Goal: Task Accomplishment & Management: Manage account settings

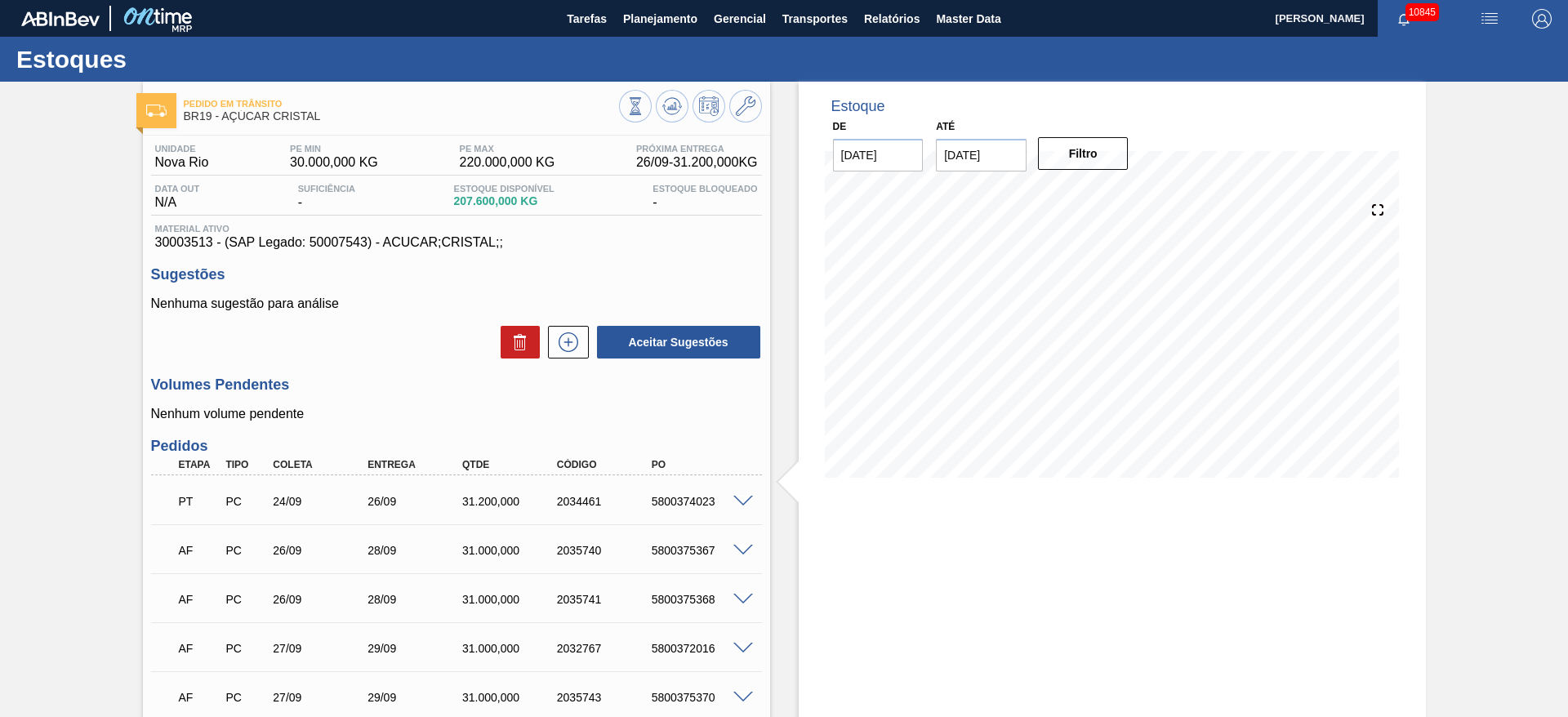
scroll to position [333, 0]
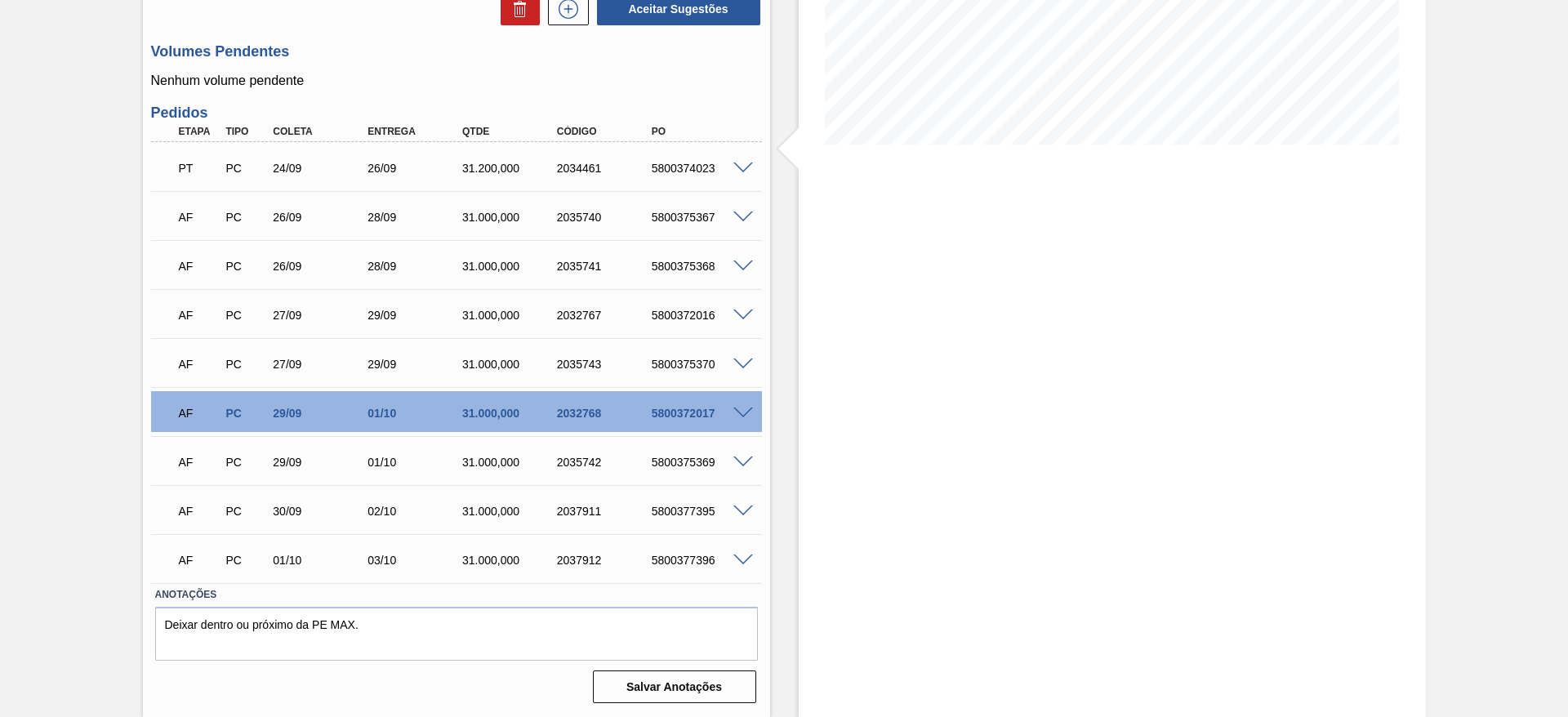
click at [93, 465] on div "Pedido em Trânsito BR19 - AÇÚCAR CRISTAL Unidade Nova Rio PE MIN 30.000,000 KG …" at bounding box center [784, 233] width 1568 height 969
click at [786, 407] on div "Estoque De [DATE] Até [DATE] Filtro" at bounding box center [1098, 233] width 655 height 969
click at [870, 296] on div "Estoque De [DATE] Até [DATE] Filtro" at bounding box center [1112, 233] width 627 height 969
click at [700, 401] on div "AF PC 29/09 01/10 31.000,000 2032768 5800372017" at bounding box center [456, 411] width 611 height 41
click at [671, 410] on div "5800372017" at bounding box center [700, 413] width 106 height 13
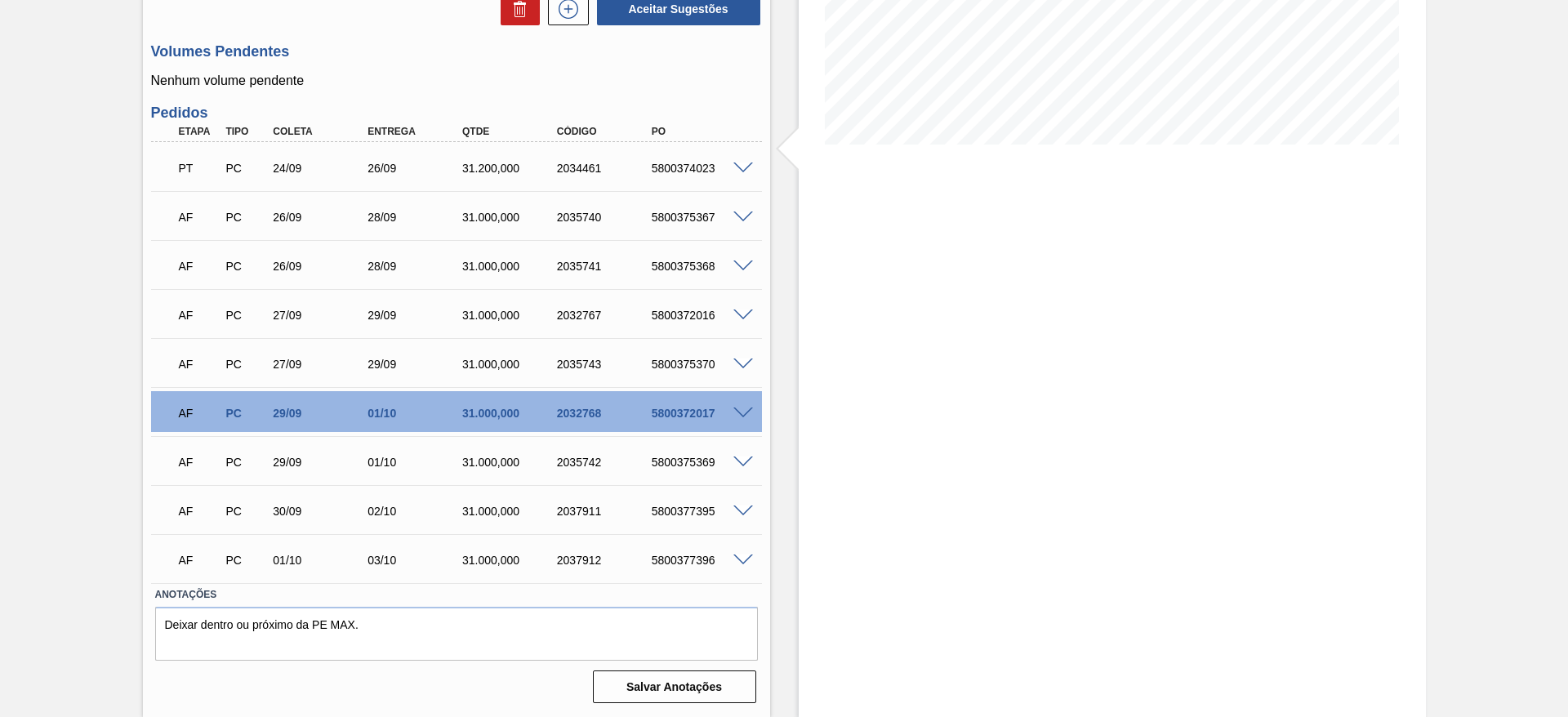
drag, startPoint x: 685, startPoint y: 425, endPoint x: 1524, endPoint y: 683, distance: 877.8
click at [713, 441] on div "PT PC 24/09 26/09 31.200,000 2034461 5800374023 Material 30003513 - ACUCAR;CRIS…" at bounding box center [456, 362] width 611 height 441
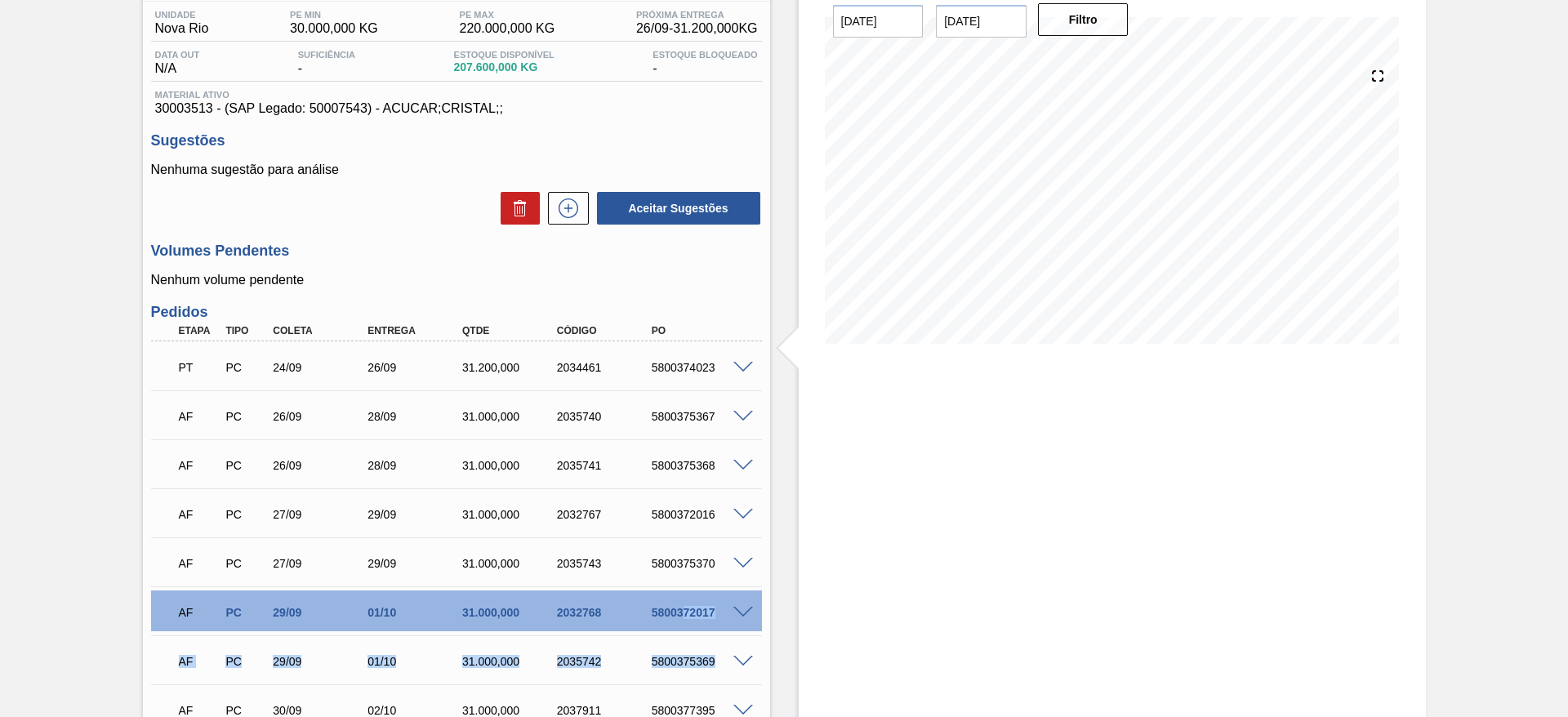
scroll to position [0, 0]
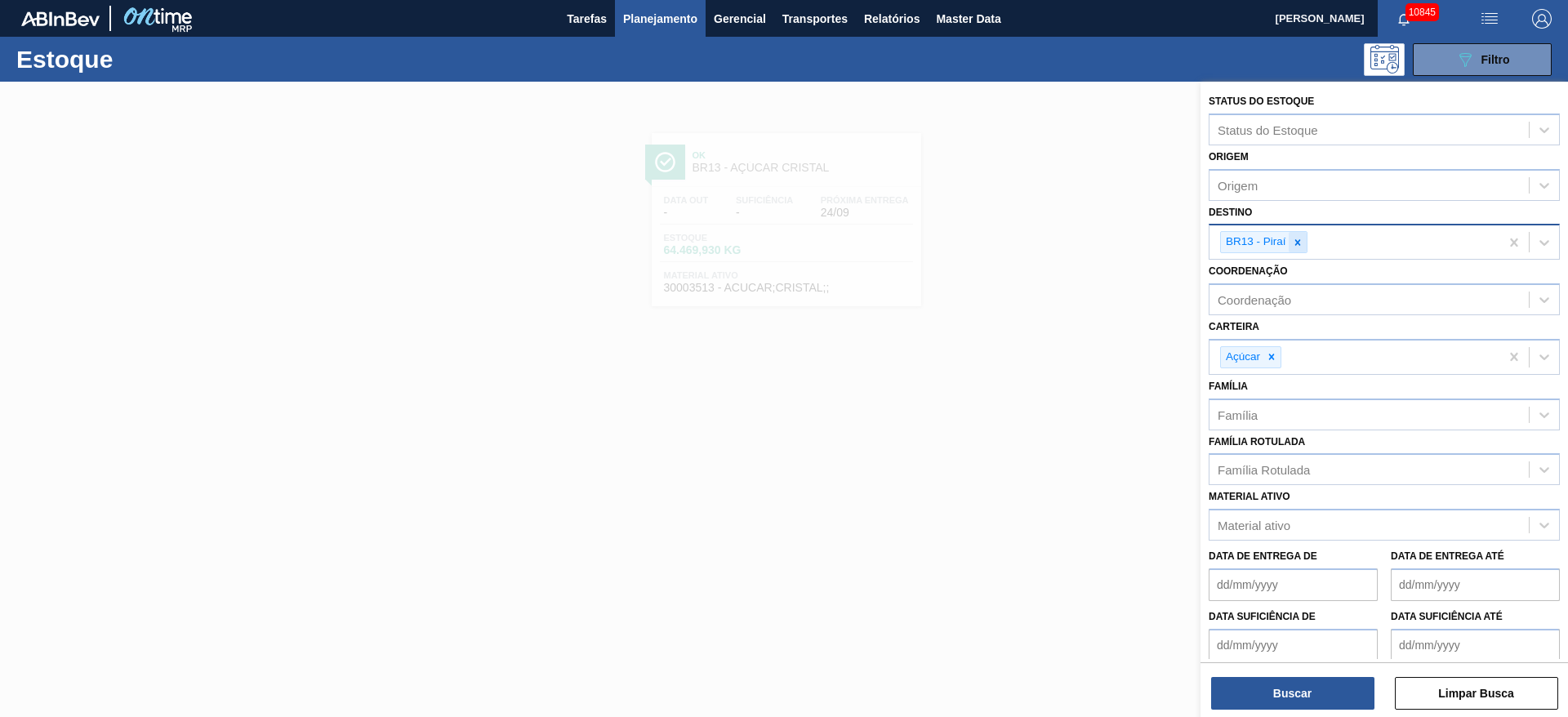
click at [1292, 242] on icon at bounding box center [1298, 242] width 12 height 12
click at [1292, 242] on div "Destino" at bounding box center [1369, 241] width 319 height 24
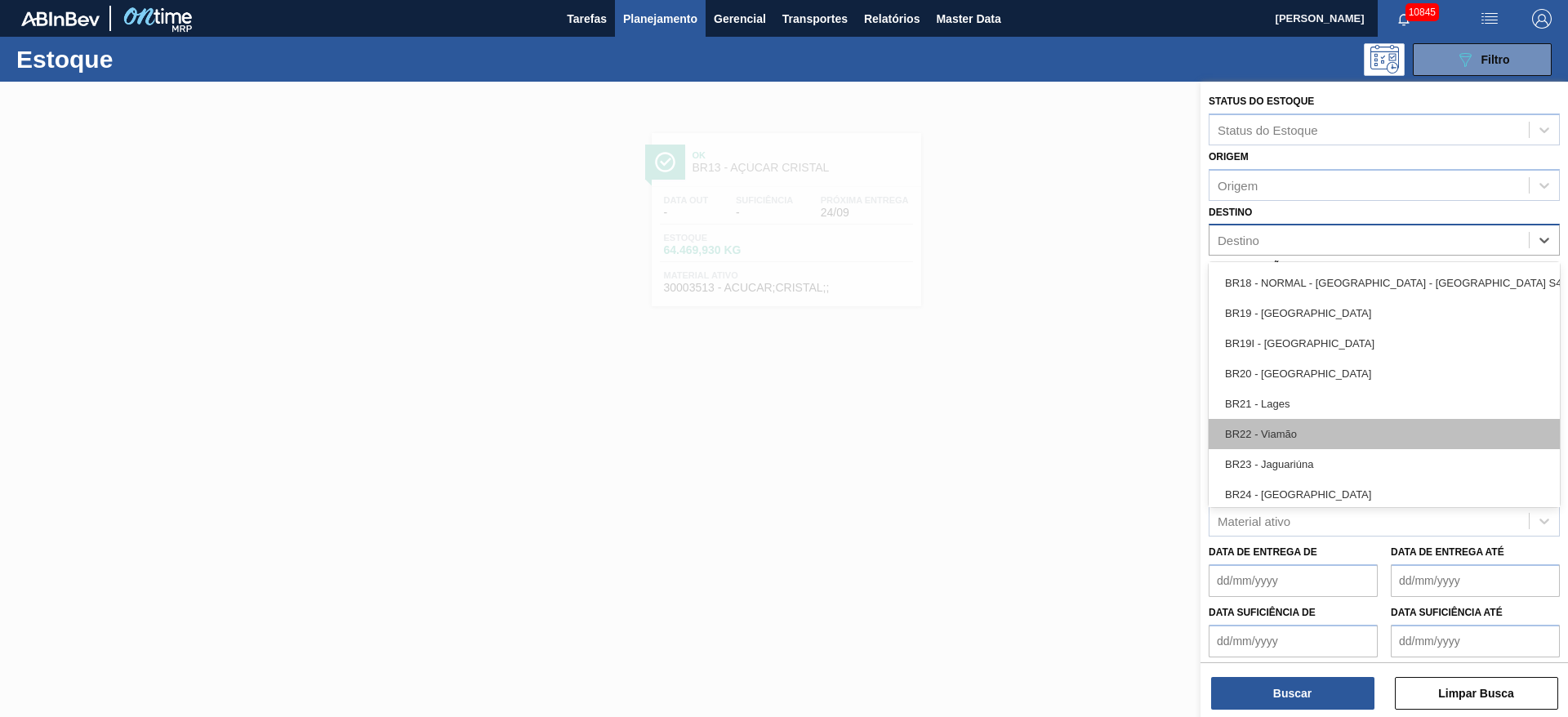
scroll to position [1348, 0]
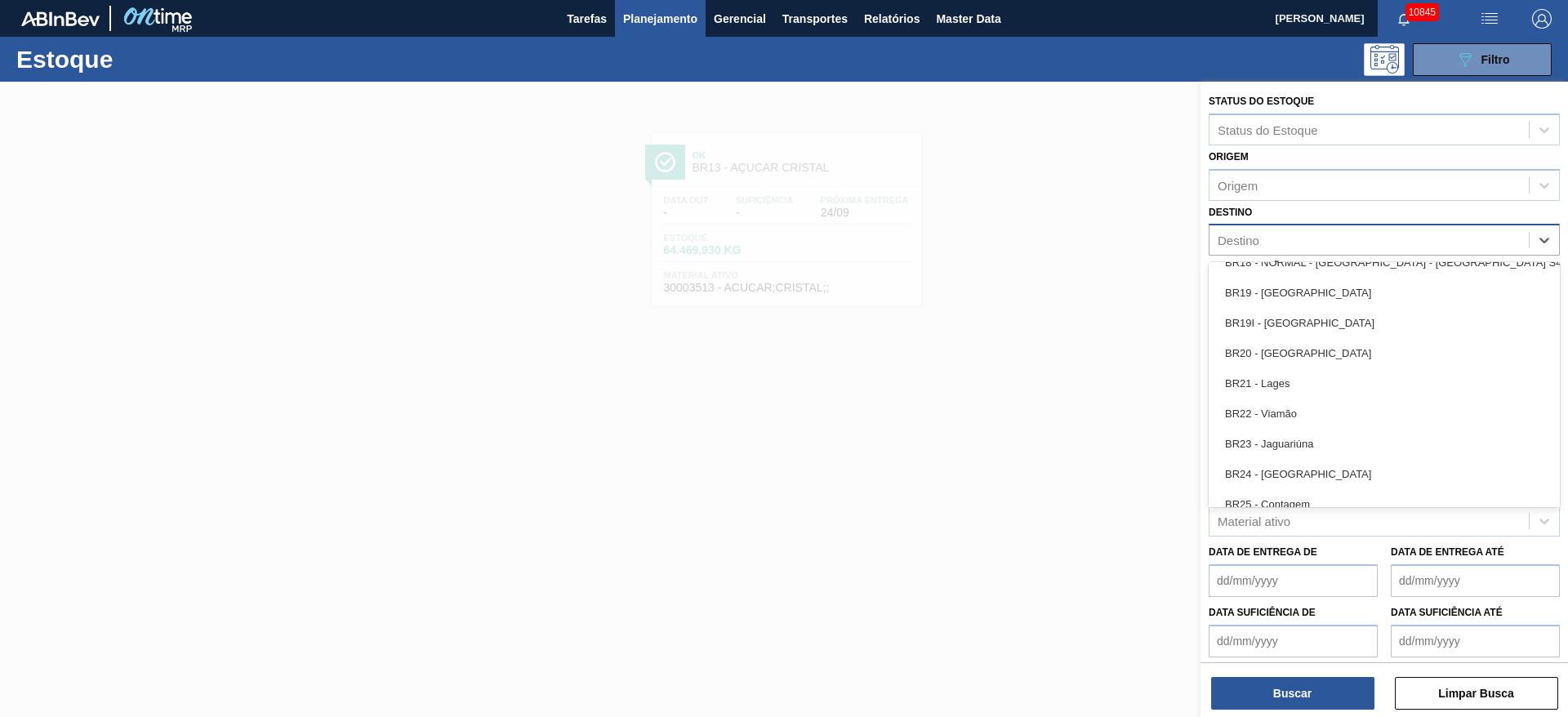
click at [1318, 399] on div "BR22 - Viamão" at bounding box center [1384, 413] width 351 height 31
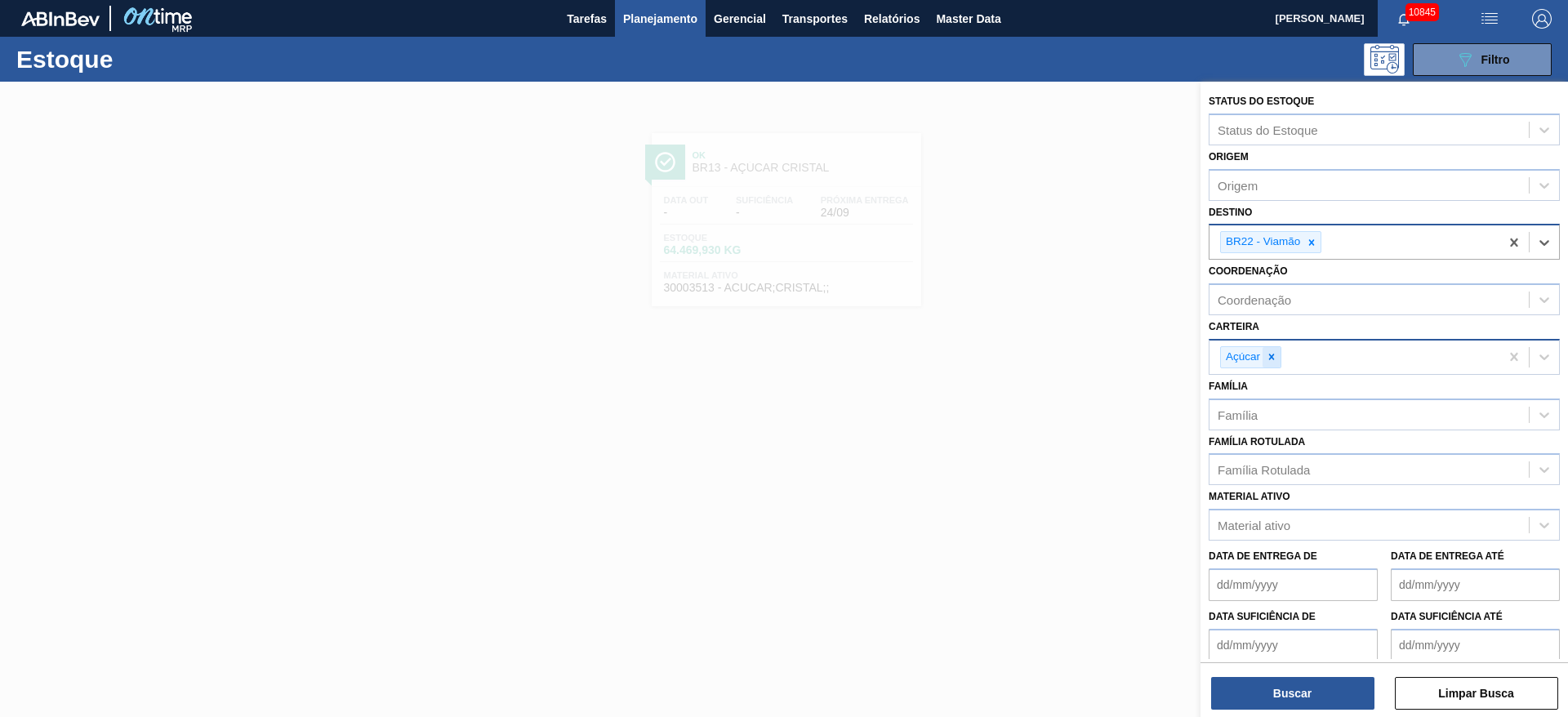
click at [1277, 351] on icon at bounding box center [1271, 357] width 12 height 12
click at [1277, 351] on div "Carteira" at bounding box center [1369, 355] width 319 height 24
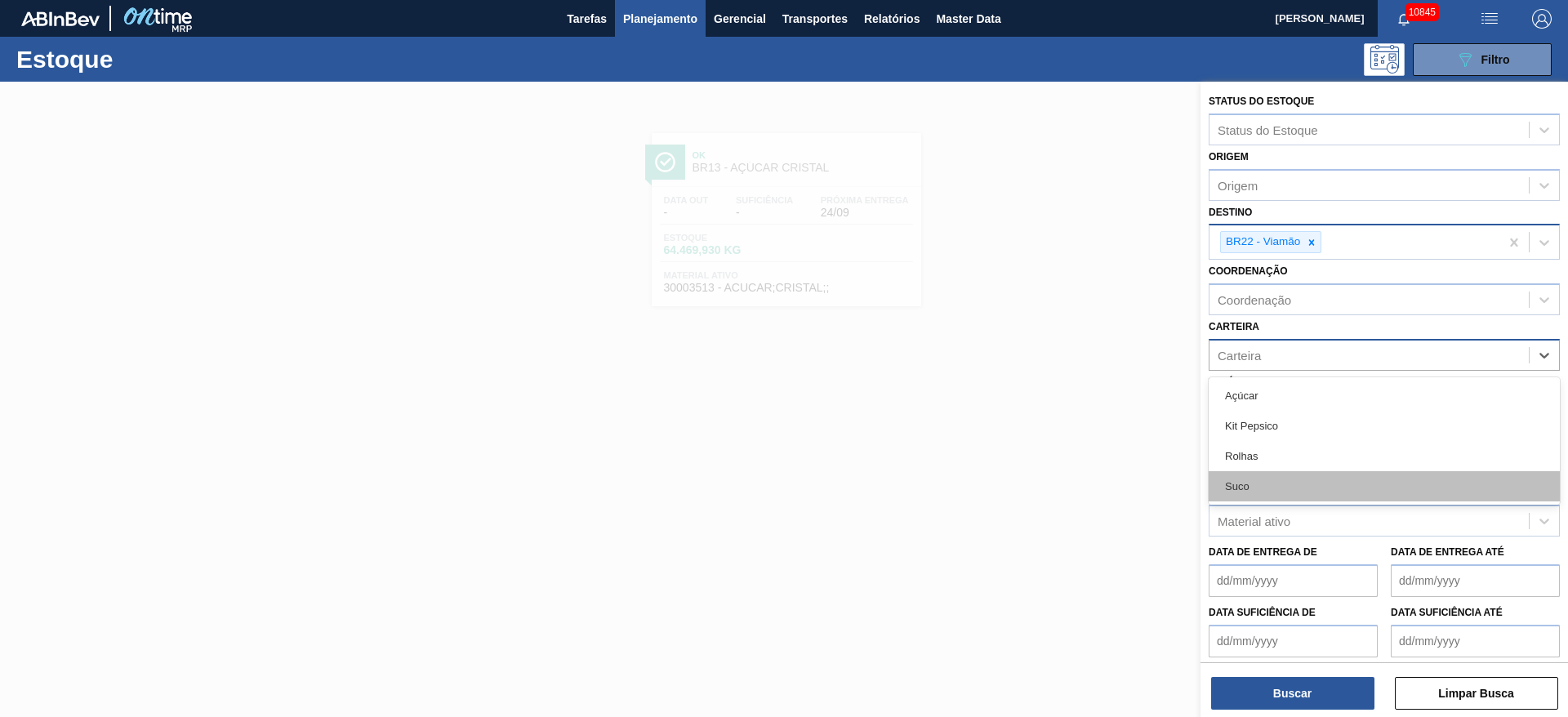
click at [1268, 477] on div "Suco" at bounding box center [1384, 486] width 351 height 31
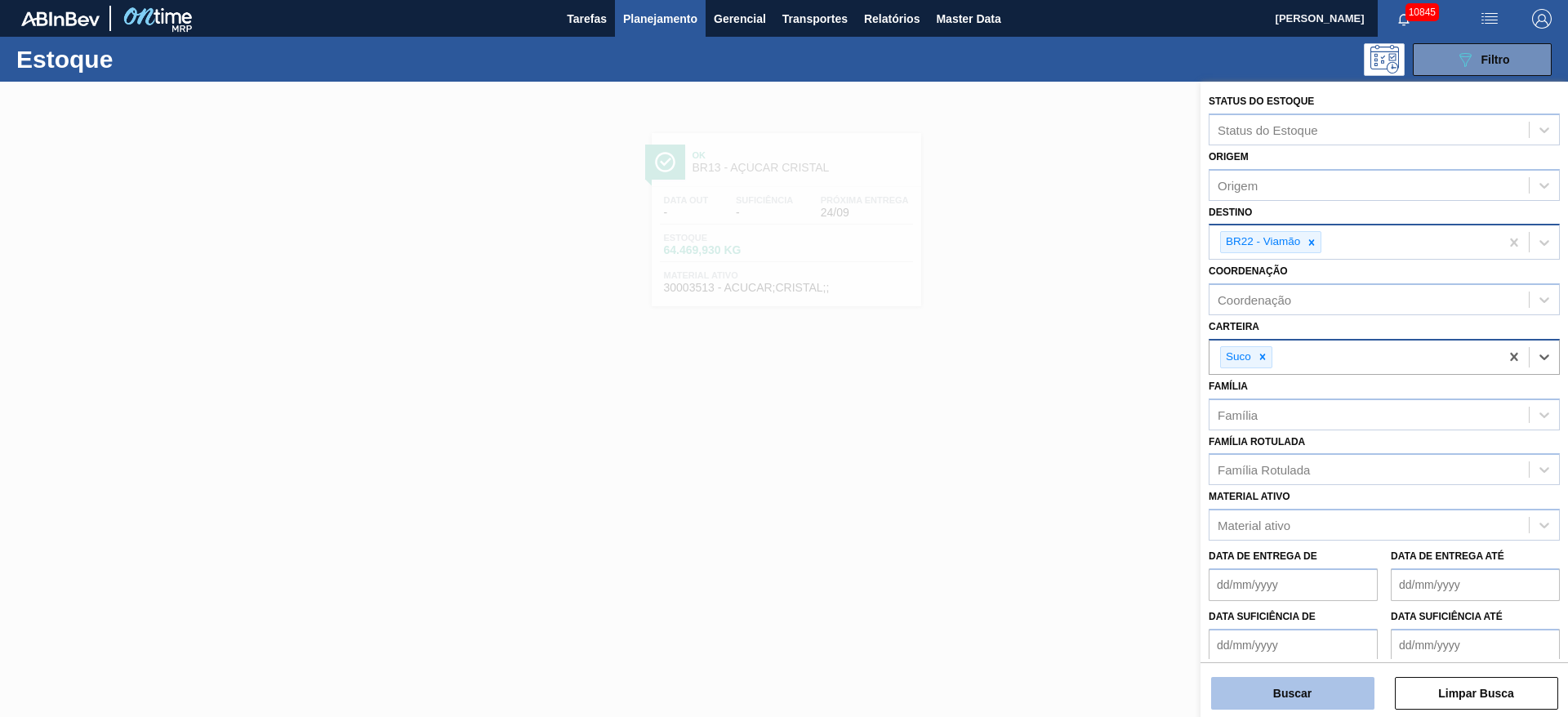
click at [1296, 703] on button "Buscar" at bounding box center [1293, 694] width 164 height 33
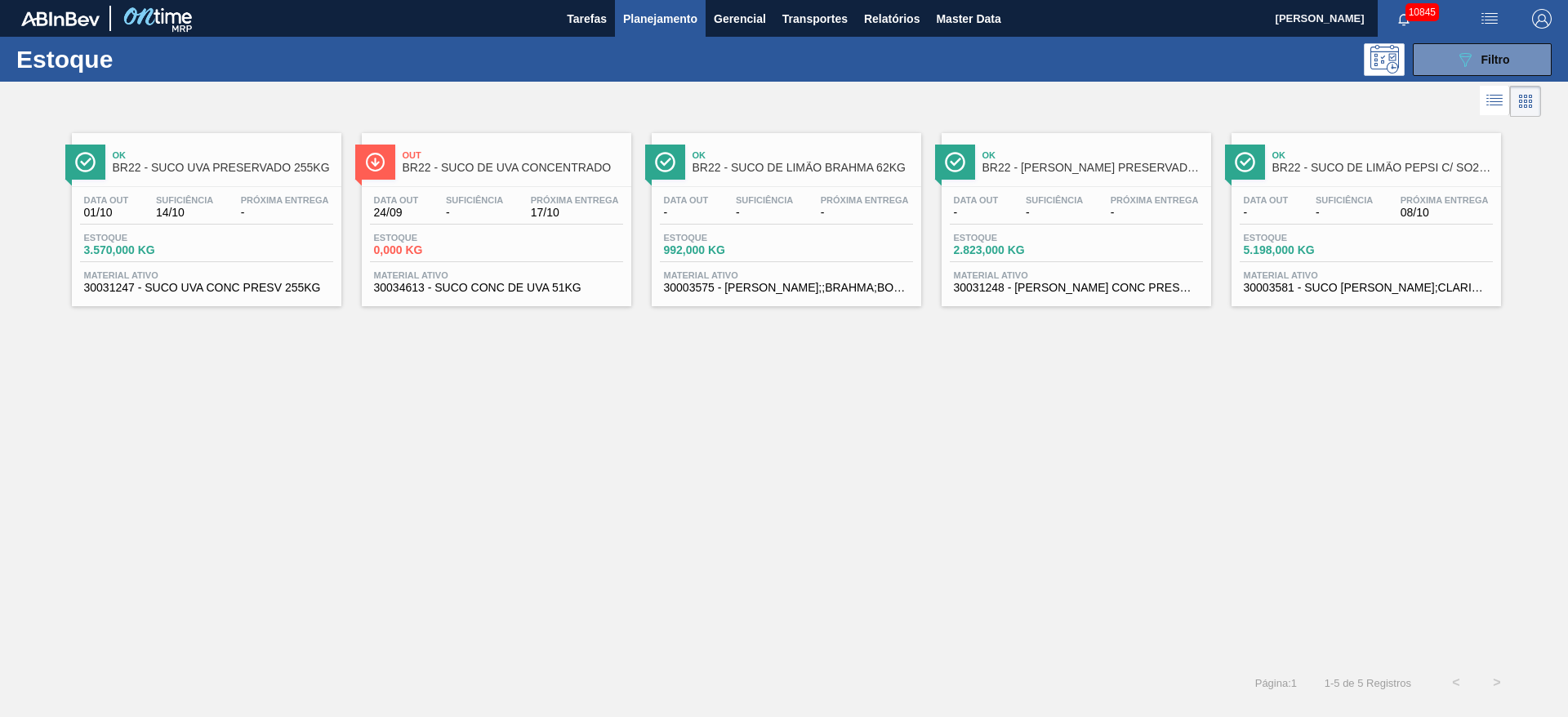
click at [1482, 40] on div "Estoque 089F7B8B-B2A5-4AFE-B5C0-19BA573D28AC Filtro" at bounding box center [784, 59] width 1568 height 45
click at [1469, 56] on icon "089F7B8B-B2A5-4AFE-B5C0-19BA573D28AC" at bounding box center [1465, 60] width 20 height 20
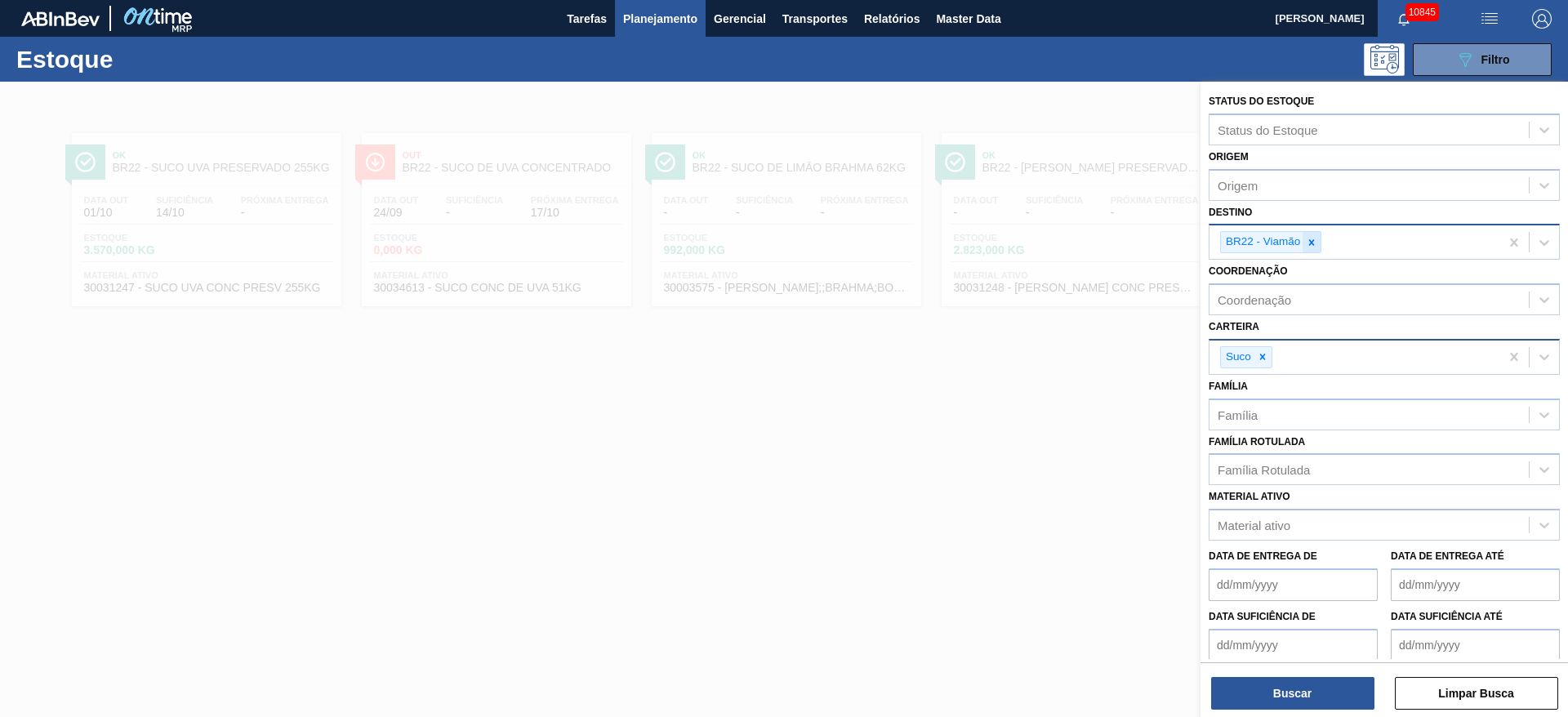
click at [1313, 232] on div at bounding box center [1312, 242] width 18 height 21
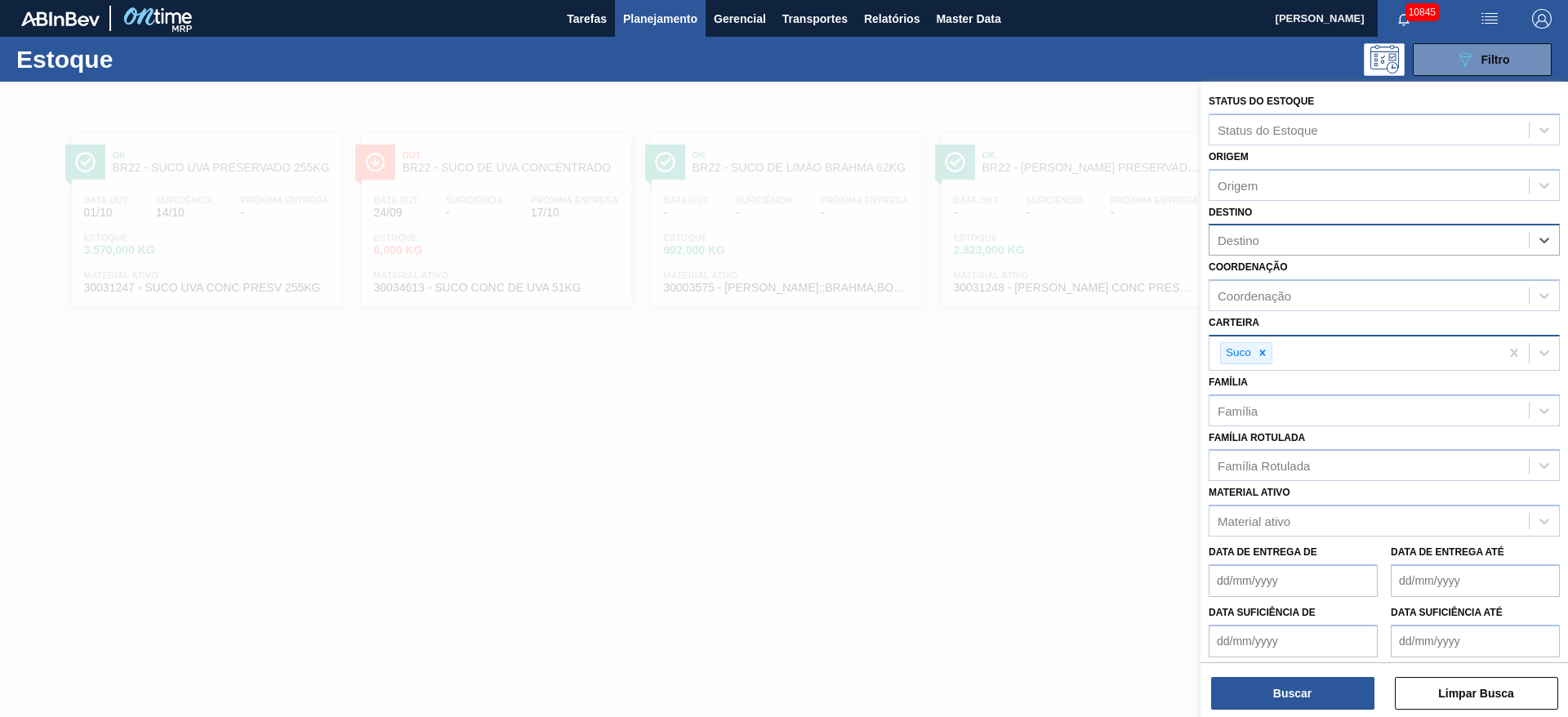
type input "14"
click at [1334, 313] on div "BR14 - Curitibana" at bounding box center [1384, 311] width 351 height 31
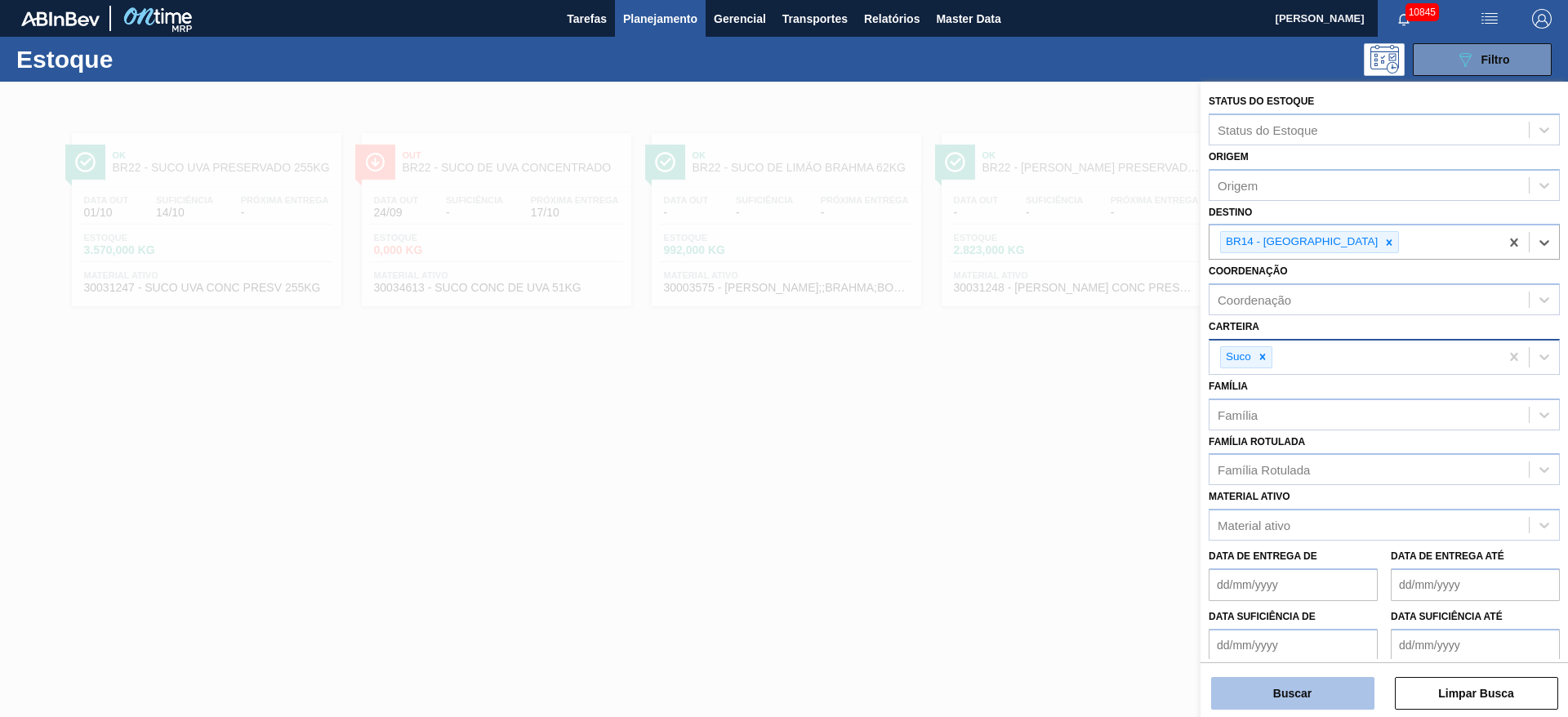
click at [1311, 694] on button "Buscar" at bounding box center [1293, 694] width 164 height 33
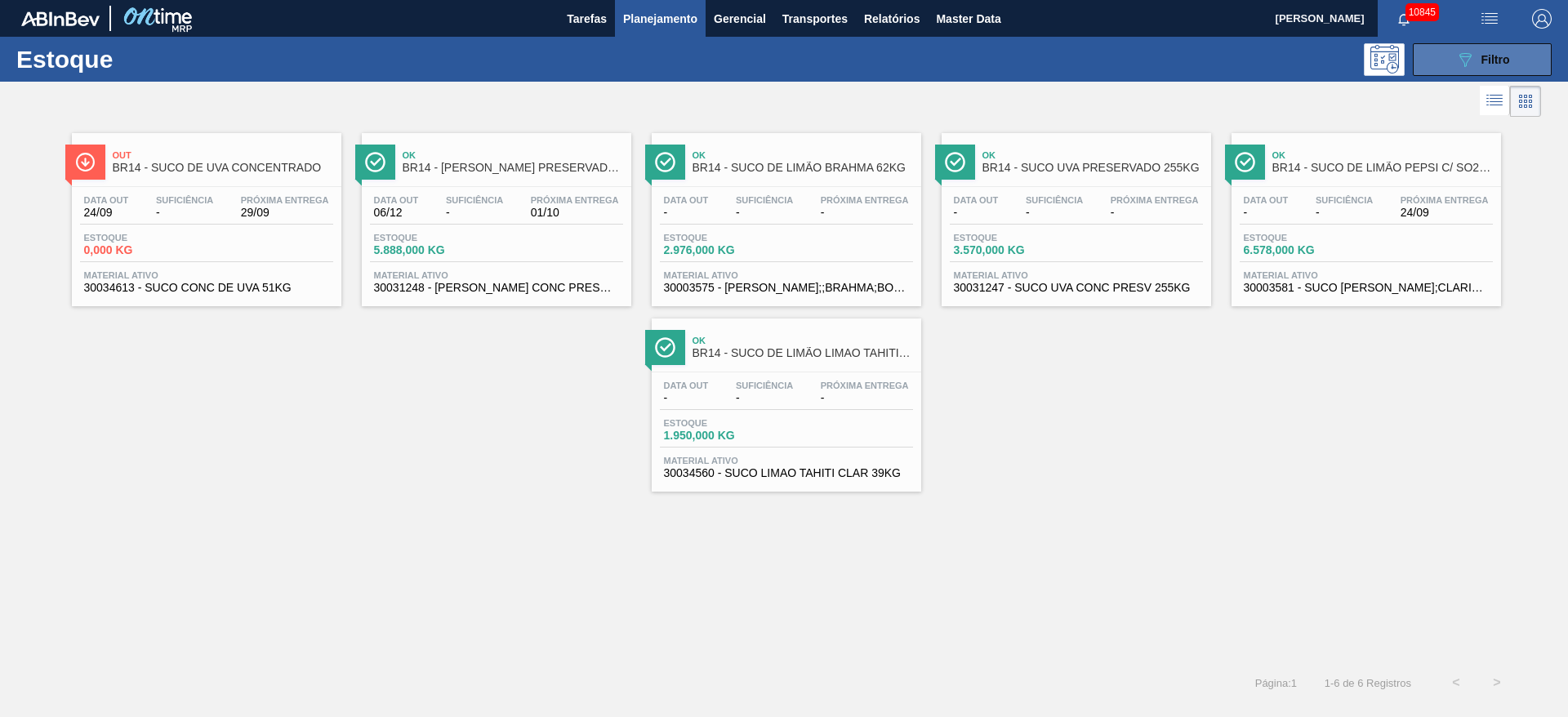
drag, startPoint x: 1460, startPoint y: 61, endPoint x: 1461, endPoint y: 72, distance: 11.0
click at [1460, 61] on icon "089F7B8B-B2A5-4AFE-B5C0-19BA573D28AC" at bounding box center [1465, 60] width 20 height 20
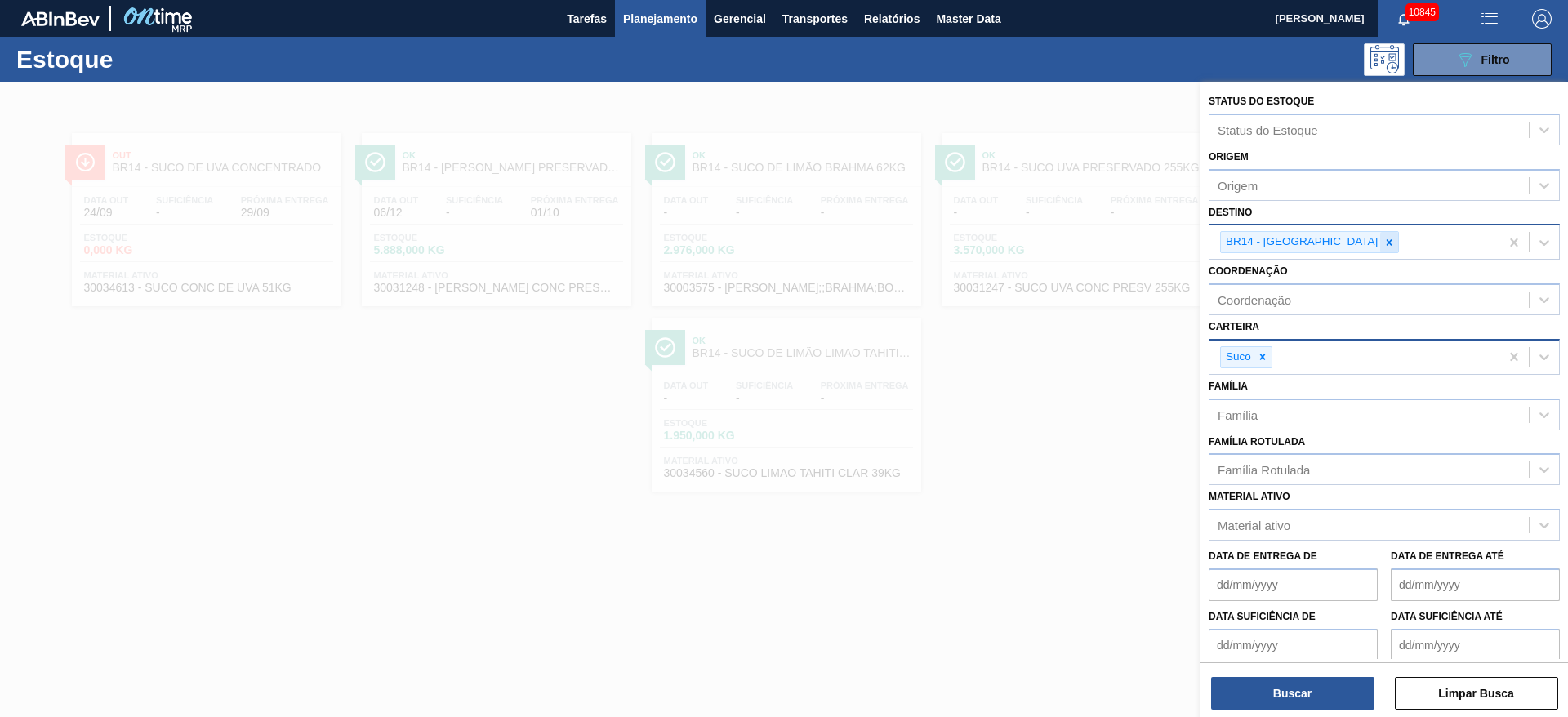
click at [1380, 246] on div at bounding box center [1389, 242] width 18 height 21
type input "22"
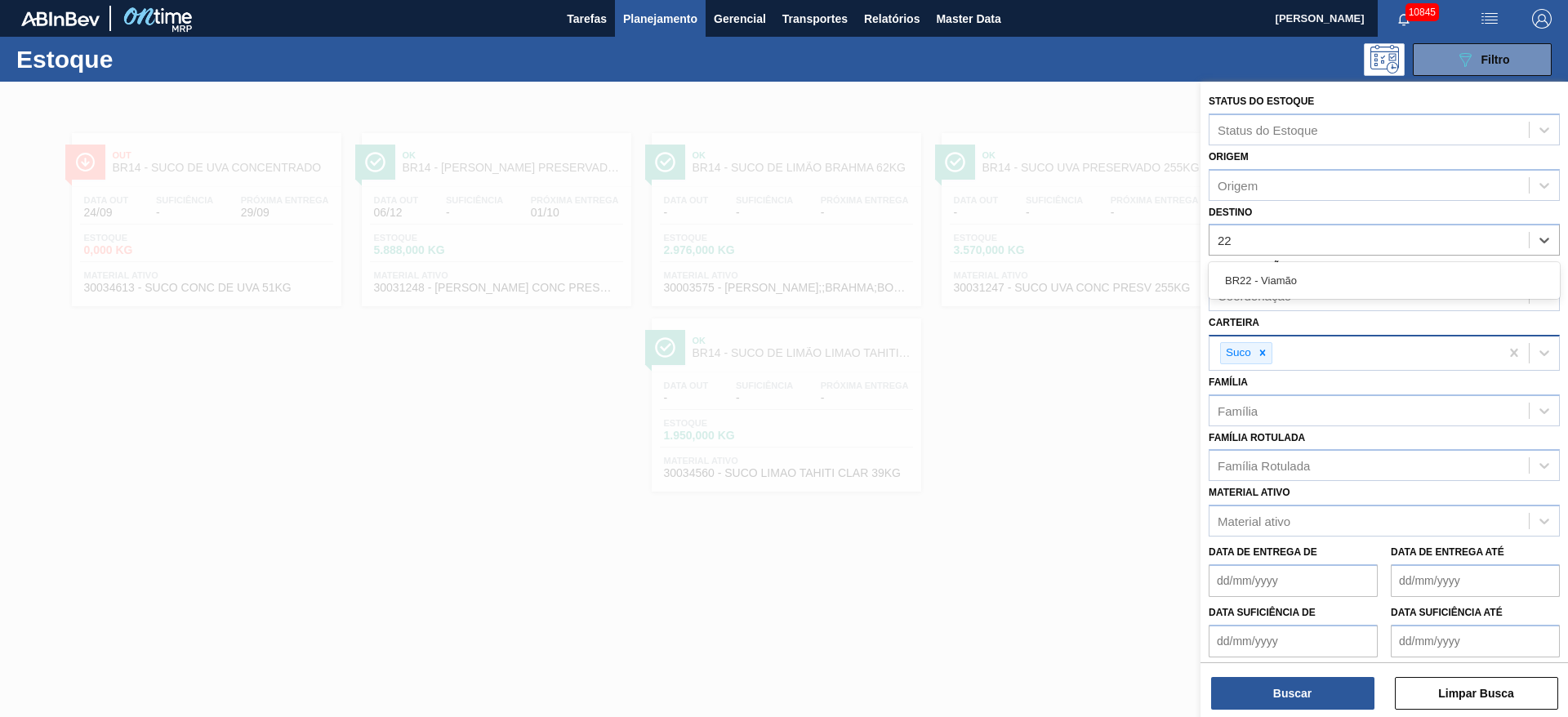
click at [1311, 270] on div "BR22 - Viamão" at bounding box center [1384, 280] width 351 height 31
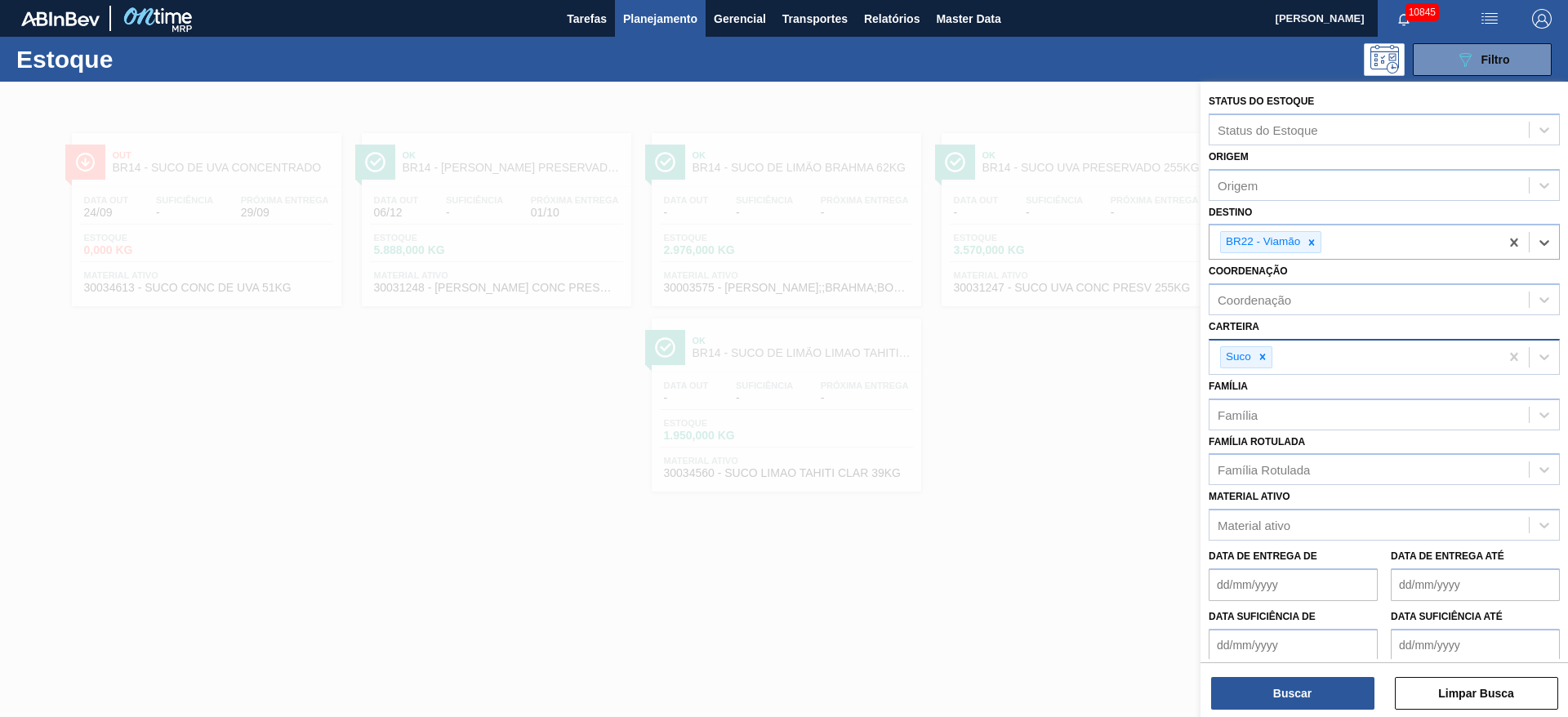
click at [1119, 430] on div at bounding box center [784, 440] width 1568 height 717
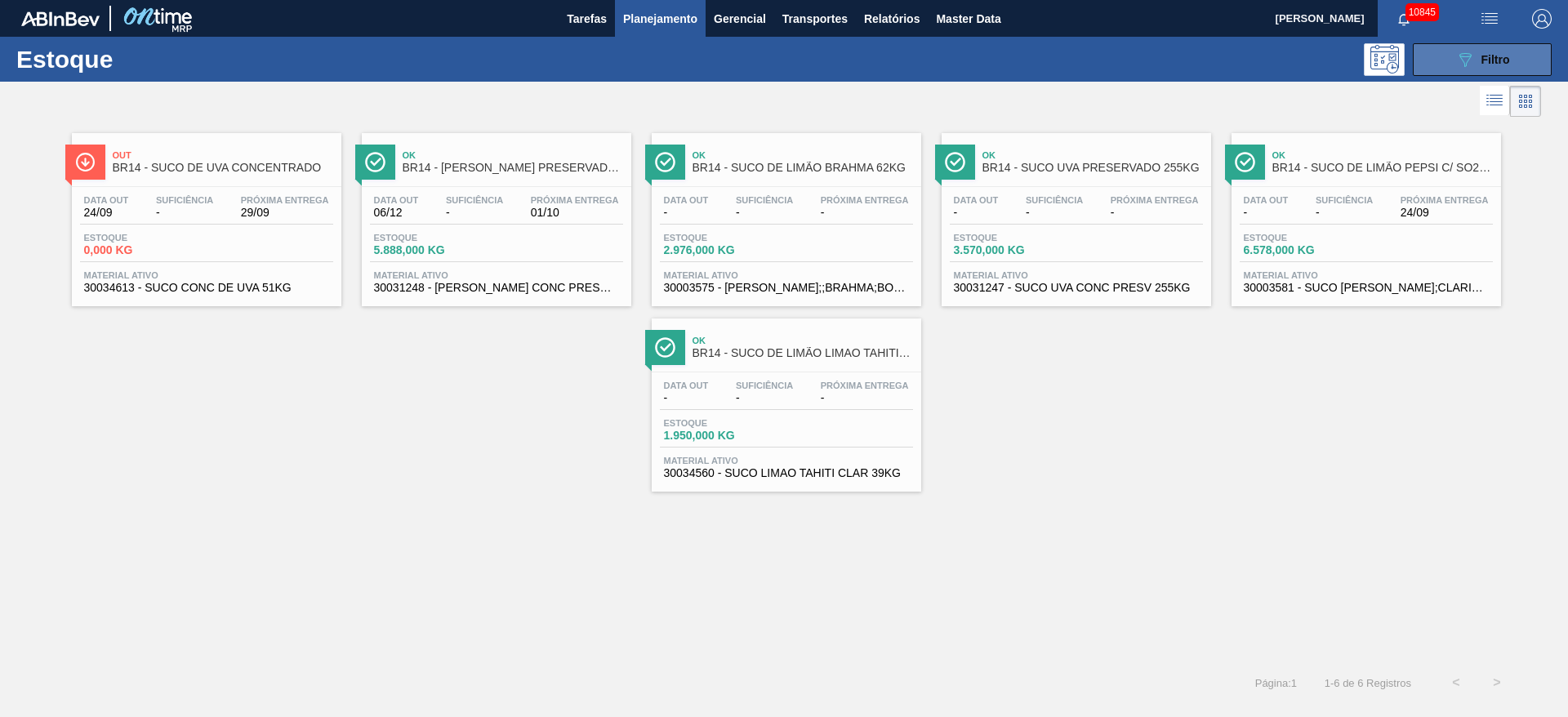
click at [1463, 54] on icon "089F7B8B-B2A5-4AFE-B5C0-19BA573D28AC" at bounding box center [1465, 60] width 20 height 20
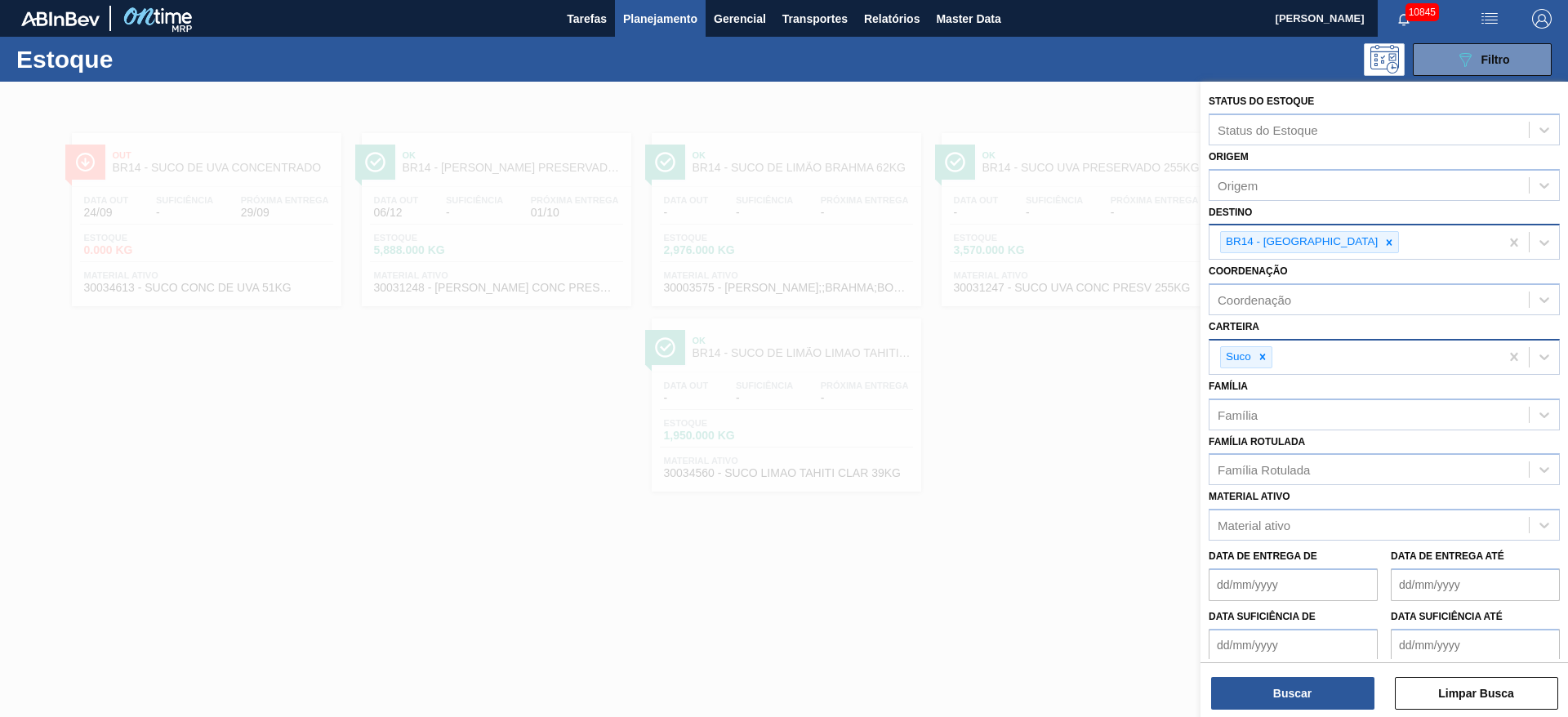
click at [1380, 237] on div at bounding box center [1389, 242] width 18 height 21
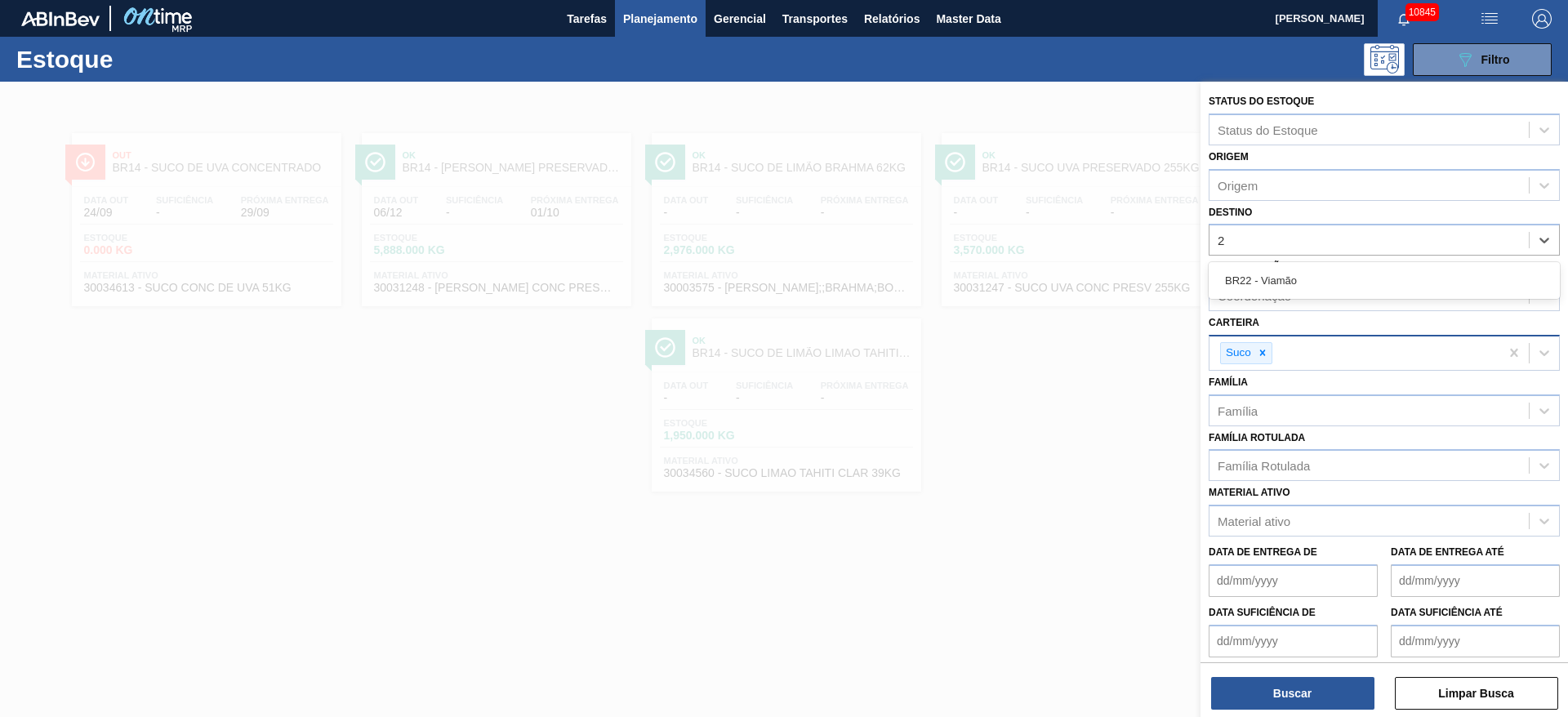
type input "22"
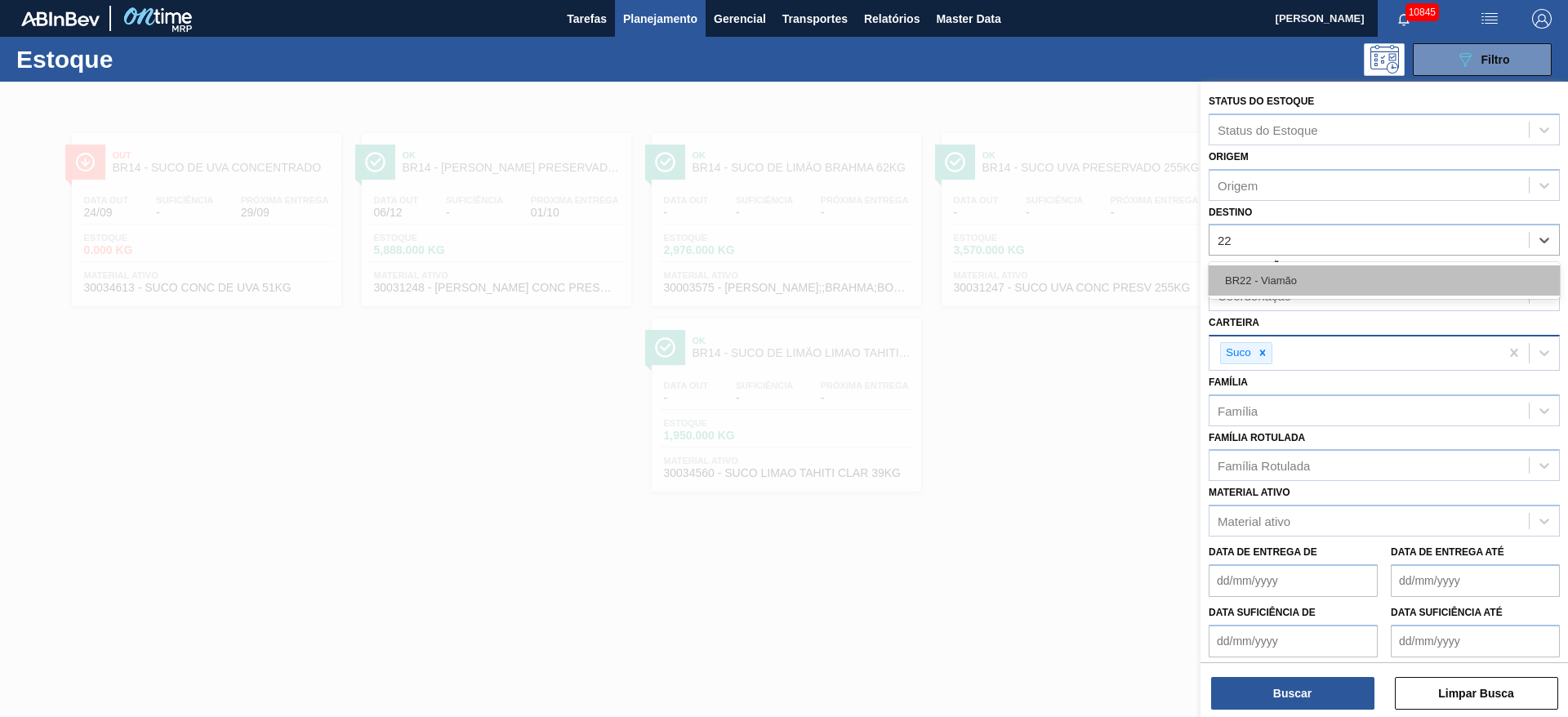
click at [1316, 289] on div "BR22 - Viamão" at bounding box center [1384, 280] width 351 height 31
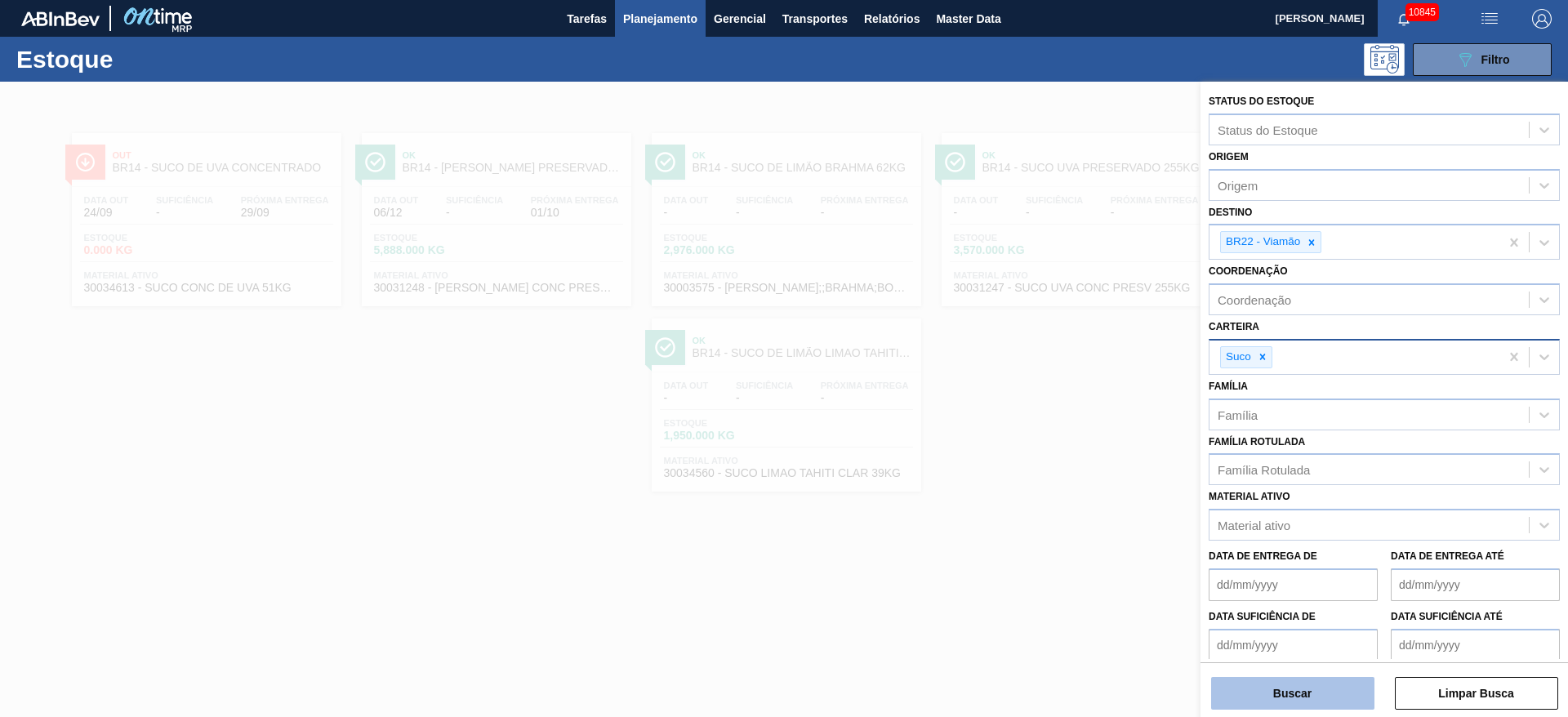
click at [1312, 695] on button "Buscar" at bounding box center [1293, 694] width 164 height 33
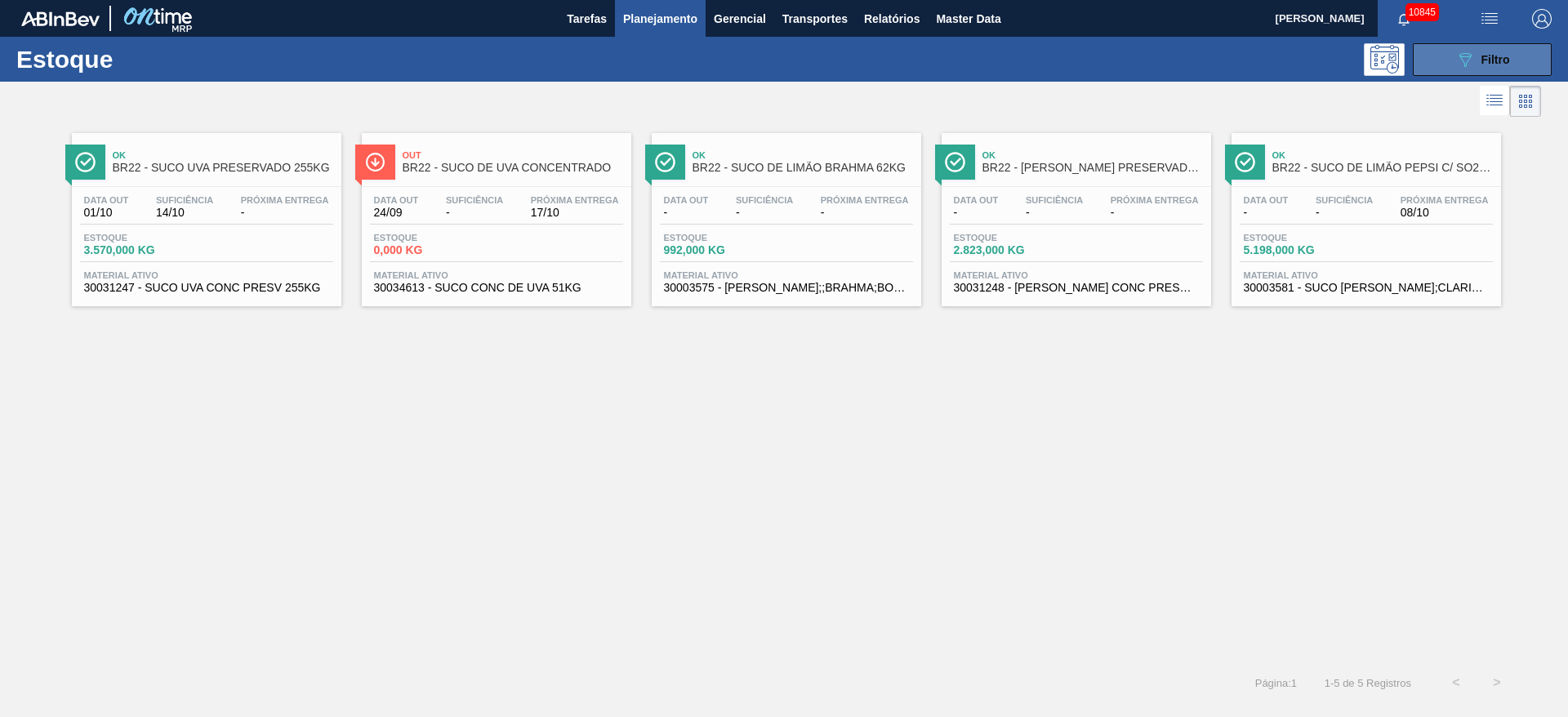
click at [1443, 50] on button "089F7B8B-B2A5-4AFE-B5C0-19BA573D28AC Filtro" at bounding box center [1482, 60] width 139 height 33
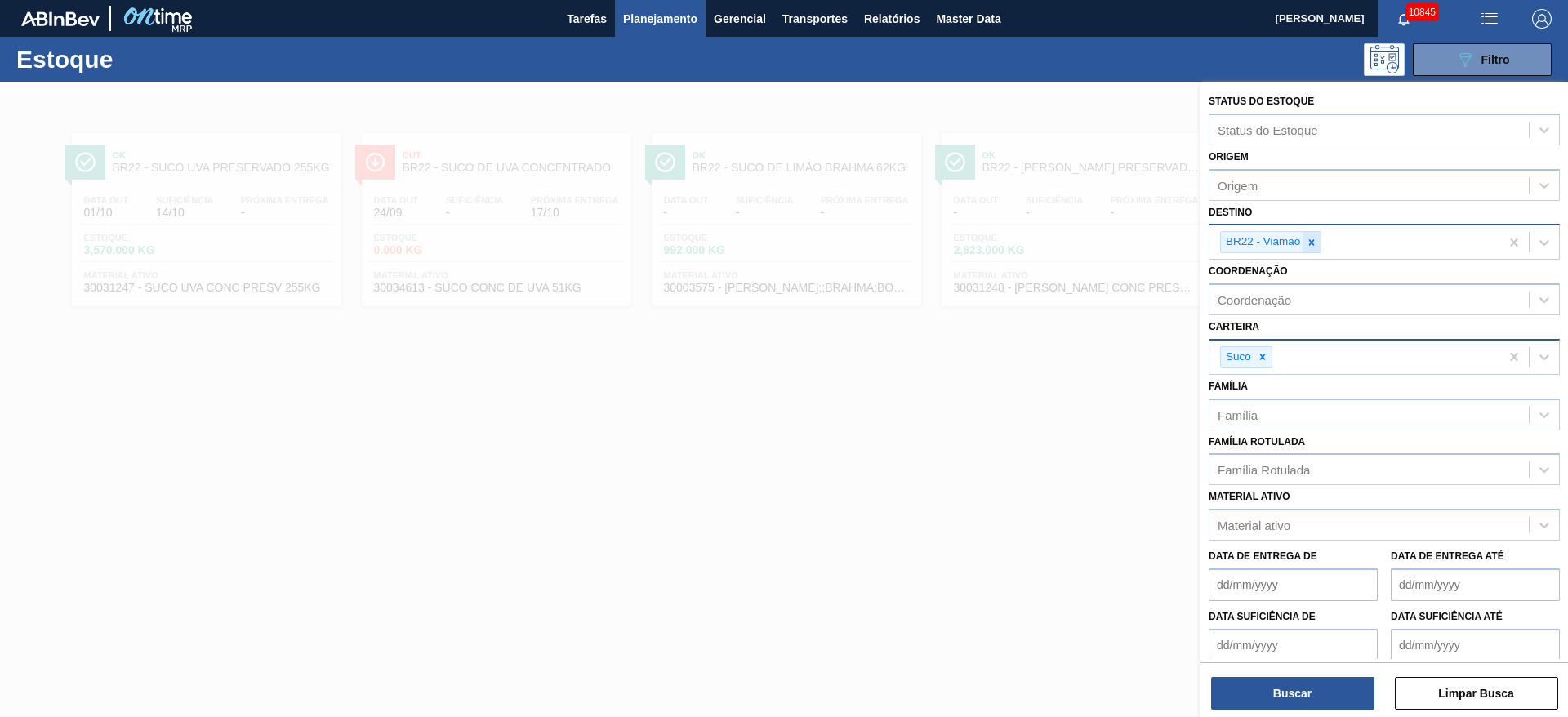
click at [1316, 245] on icon at bounding box center [1312, 242] width 12 height 12
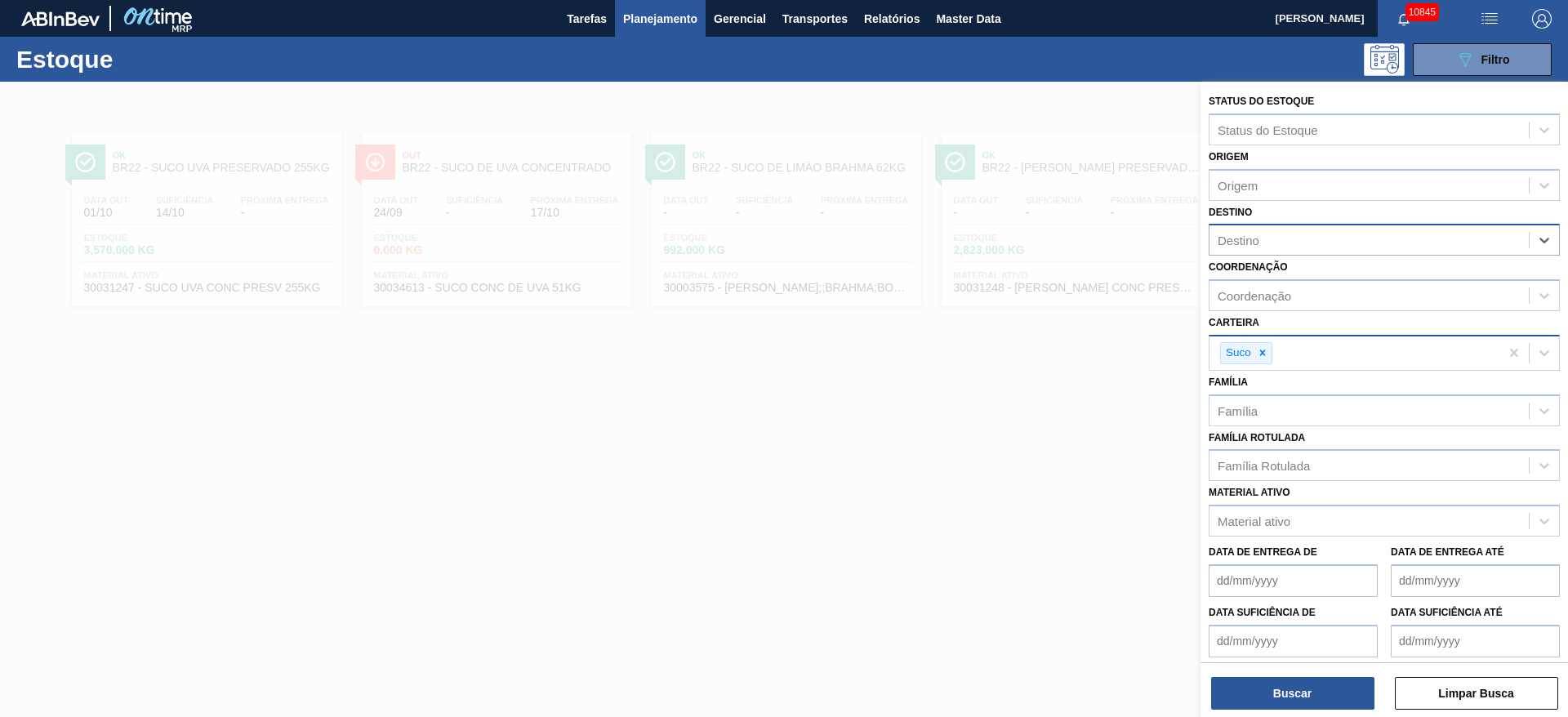
type input "5"
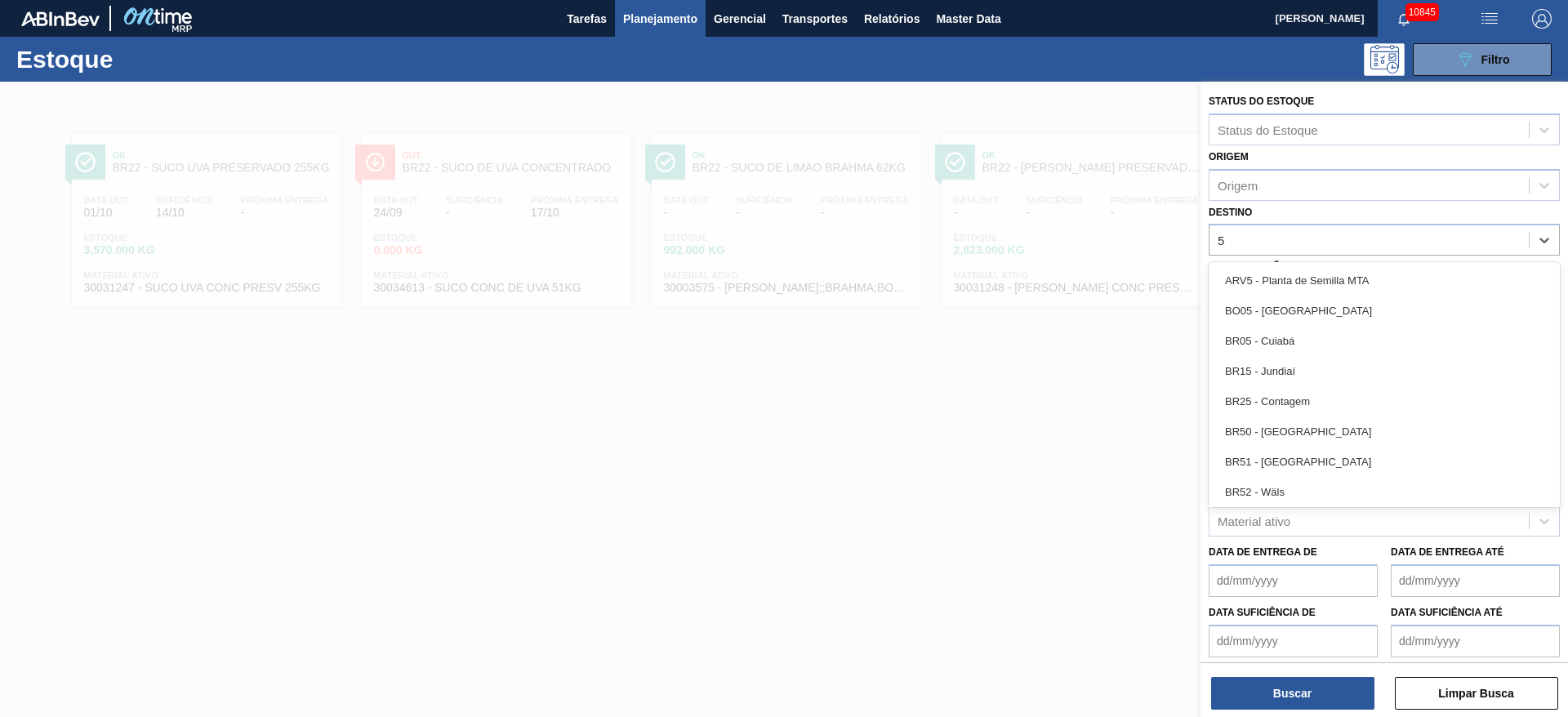
drag, startPoint x: 1302, startPoint y: 336, endPoint x: 1298, endPoint y: 395, distance: 59.1
click at [1303, 336] on div "BR05 - Cuiabá" at bounding box center [1384, 341] width 351 height 31
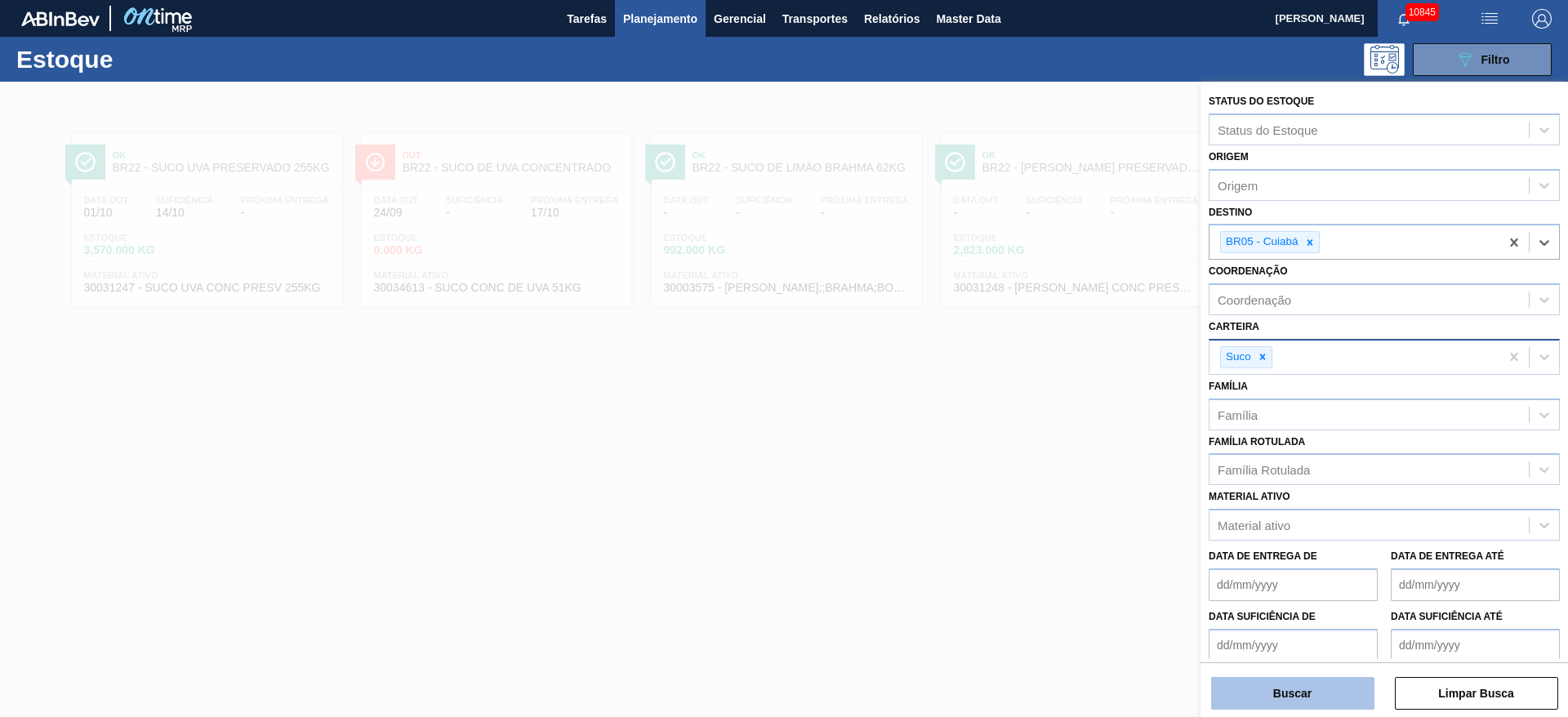
click at [1303, 693] on button "Buscar" at bounding box center [1293, 694] width 164 height 33
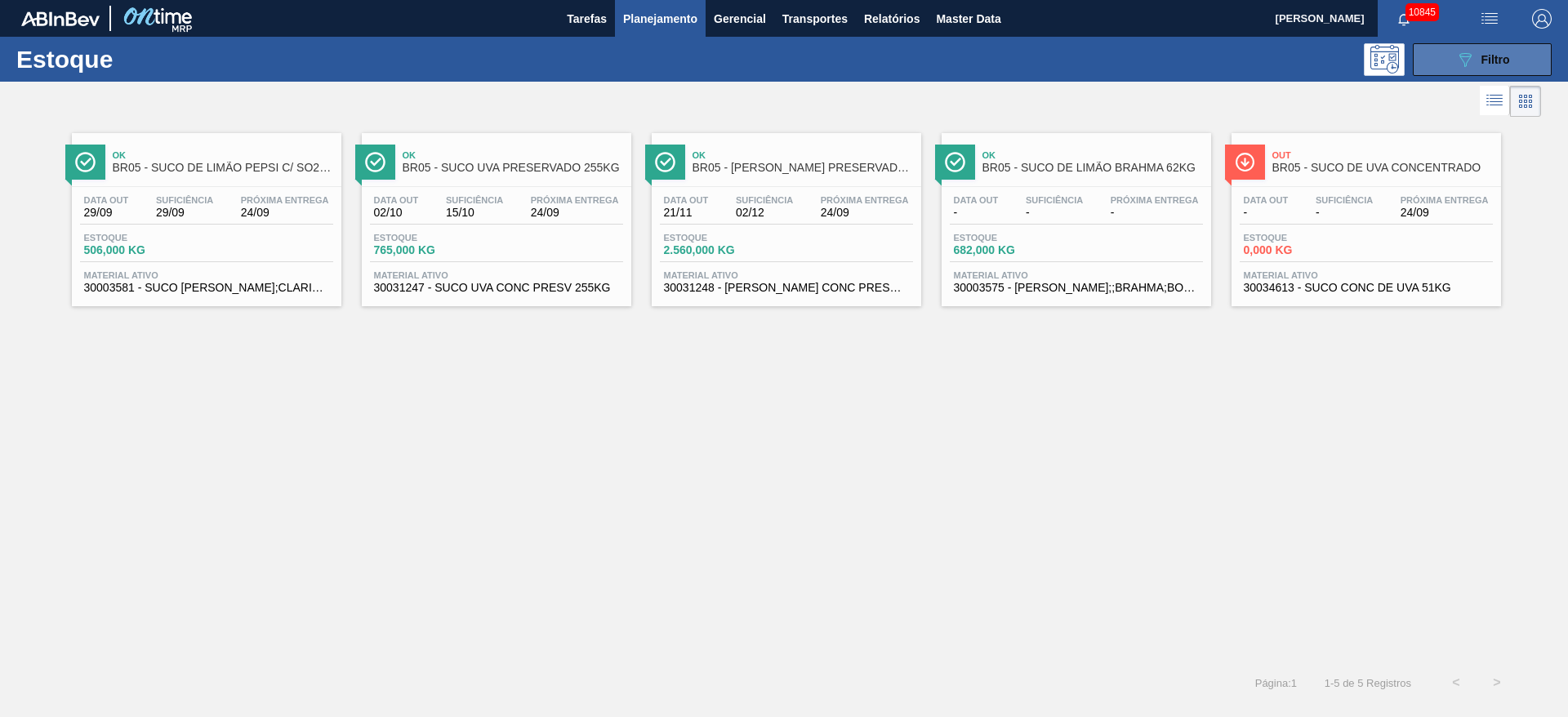
click at [1472, 62] on icon "089F7B8B-B2A5-4AFE-B5C0-19BA573D28AC" at bounding box center [1465, 60] width 20 height 20
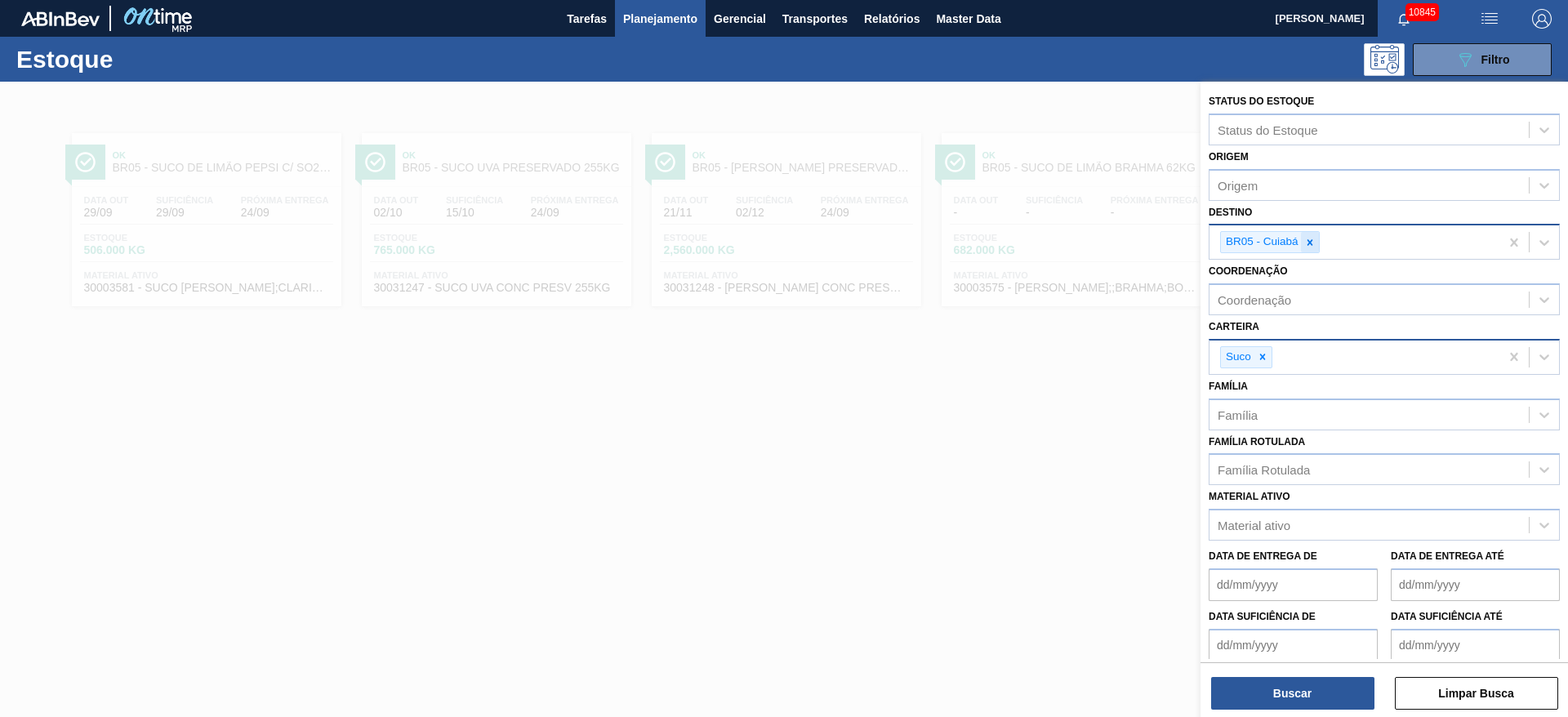
click at [1309, 238] on icon at bounding box center [1310, 242] width 12 height 12
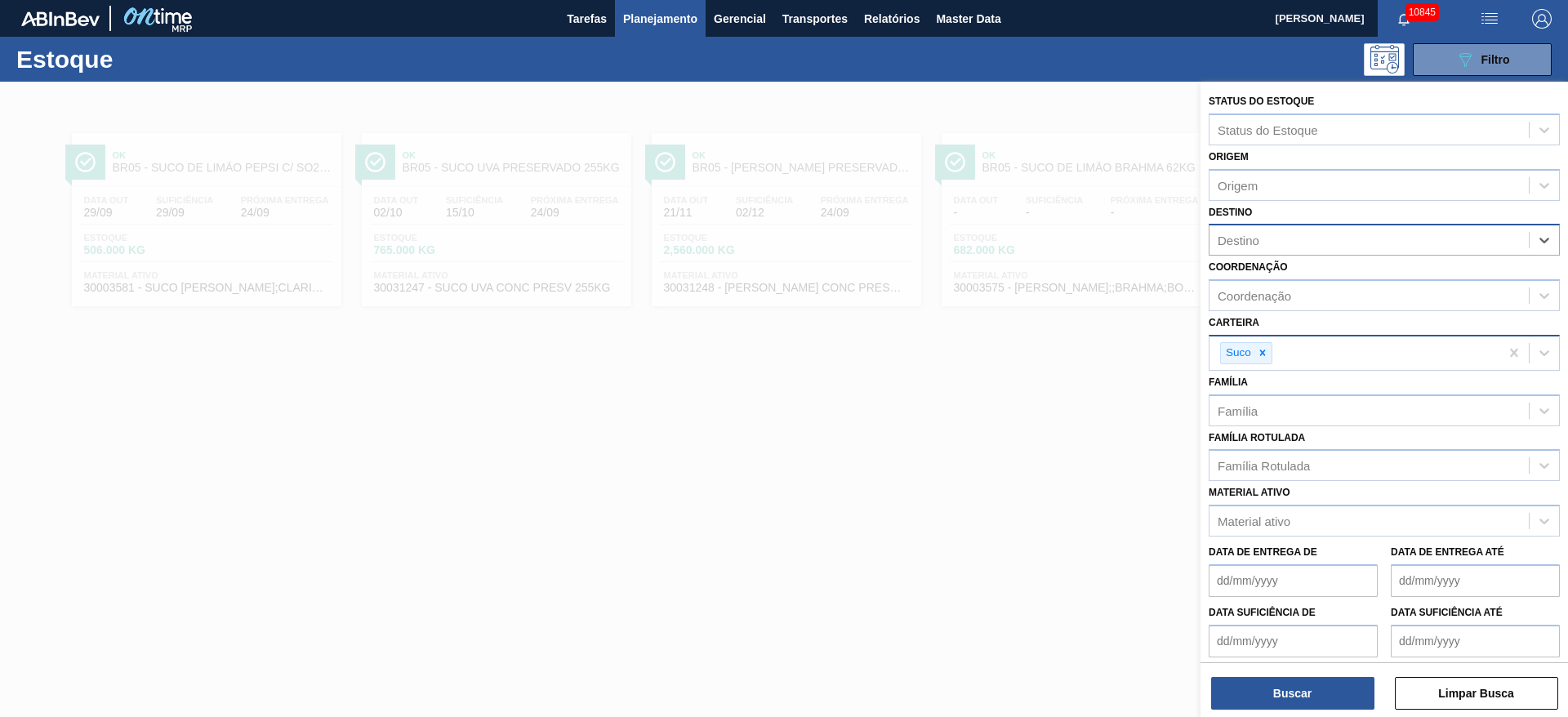
type input "12"
drag, startPoint x: 1302, startPoint y: 265, endPoint x: 1308, endPoint y: 339, distance: 74.2
click at [1302, 270] on div "BR12 - Cebrasa" at bounding box center [1384, 280] width 351 height 31
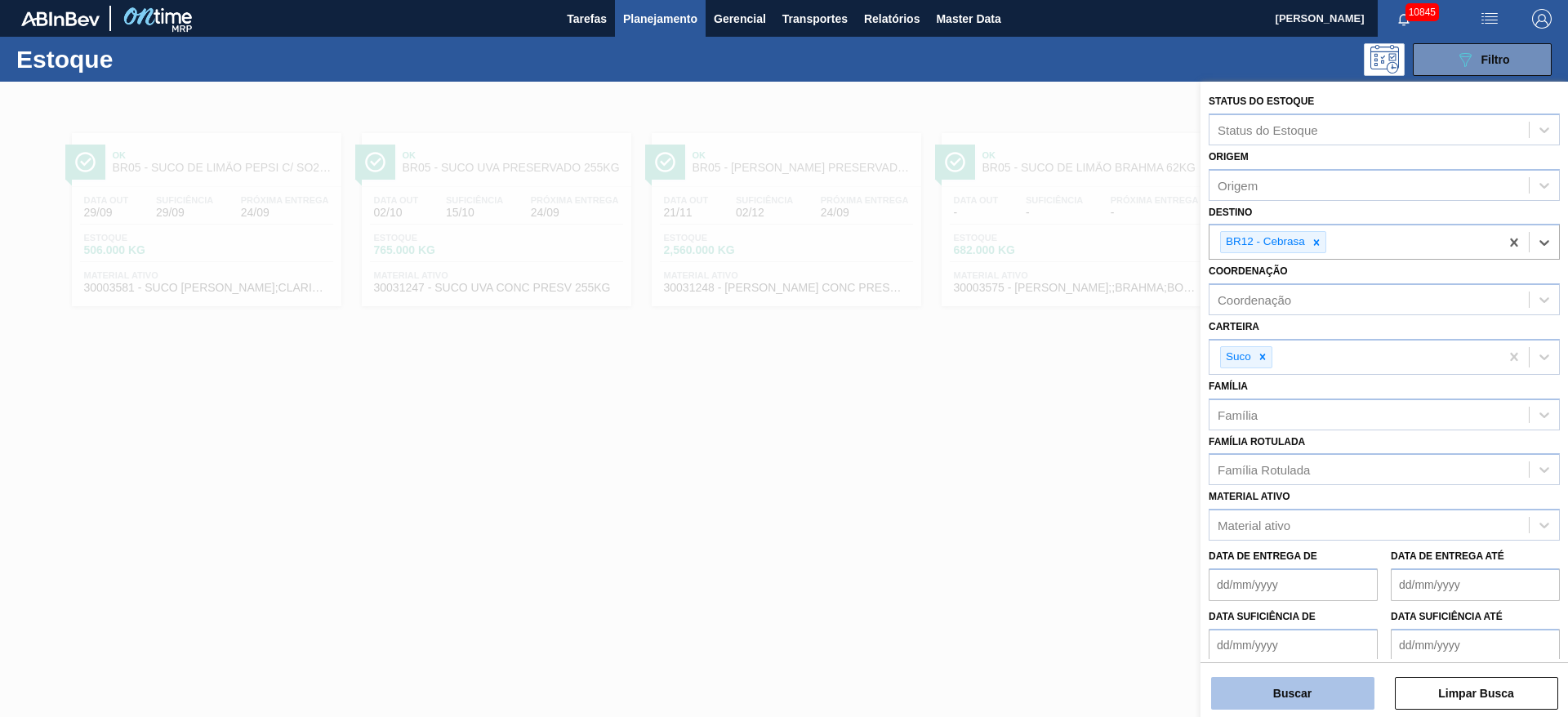
click at [1326, 686] on button "Buscar" at bounding box center [1293, 694] width 164 height 33
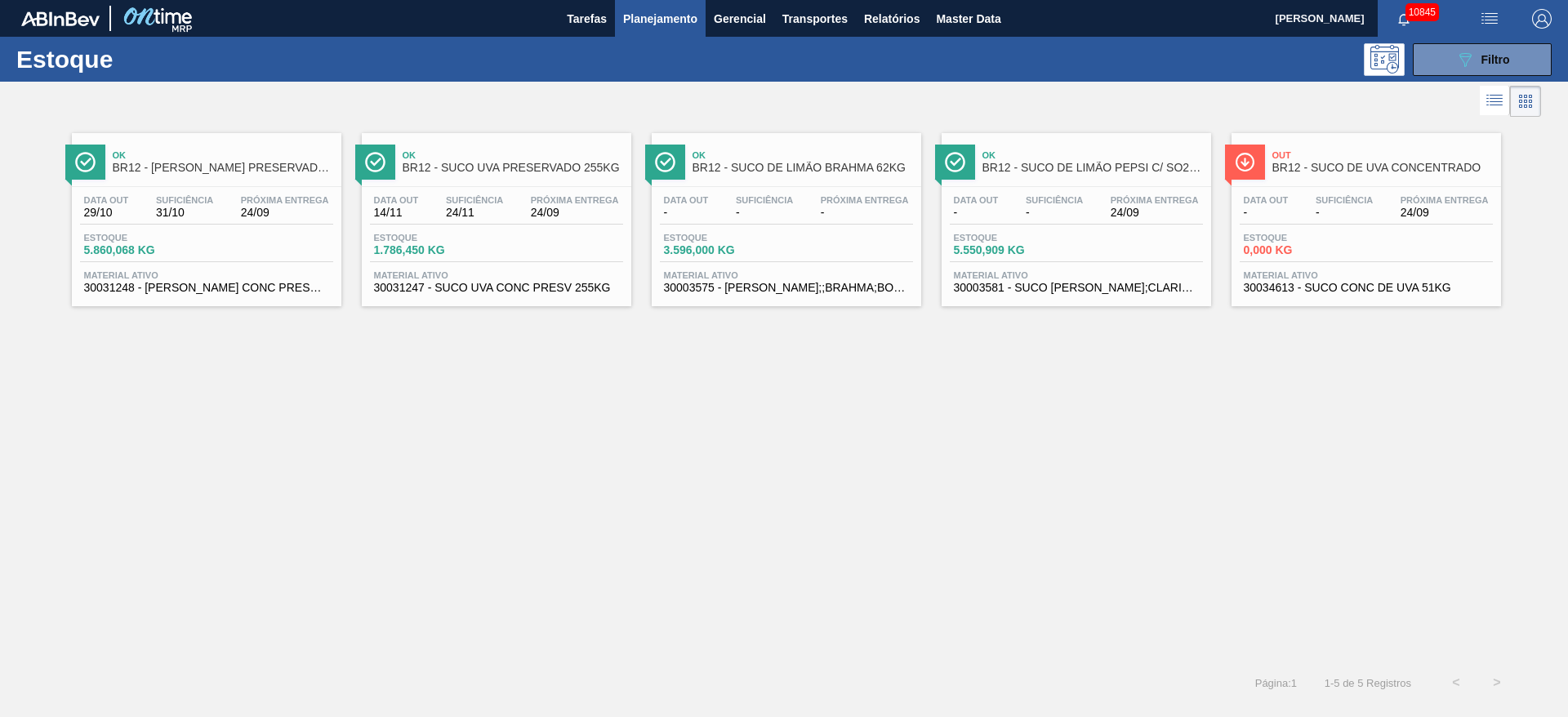
click at [1458, 41] on div "Estoque 089F7B8B-B2A5-4AFE-B5C0-19BA573D28AC Filtro" at bounding box center [784, 59] width 1568 height 45
click at [1458, 57] on icon "089F7B8B-B2A5-4AFE-B5C0-19BA573D28AC" at bounding box center [1465, 60] width 20 height 20
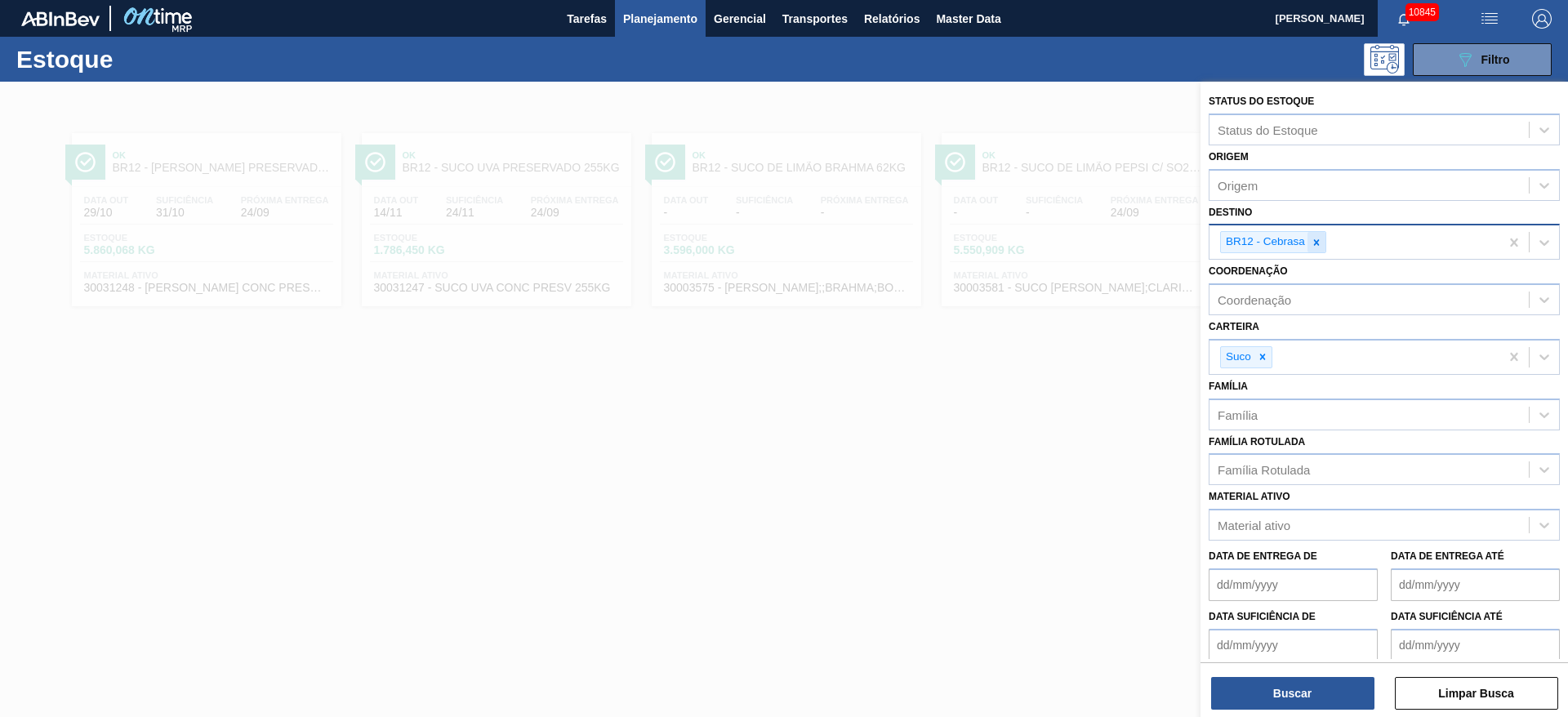
click at [1315, 233] on div at bounding box center [1317, 242] width 18 height 21
type input "7"
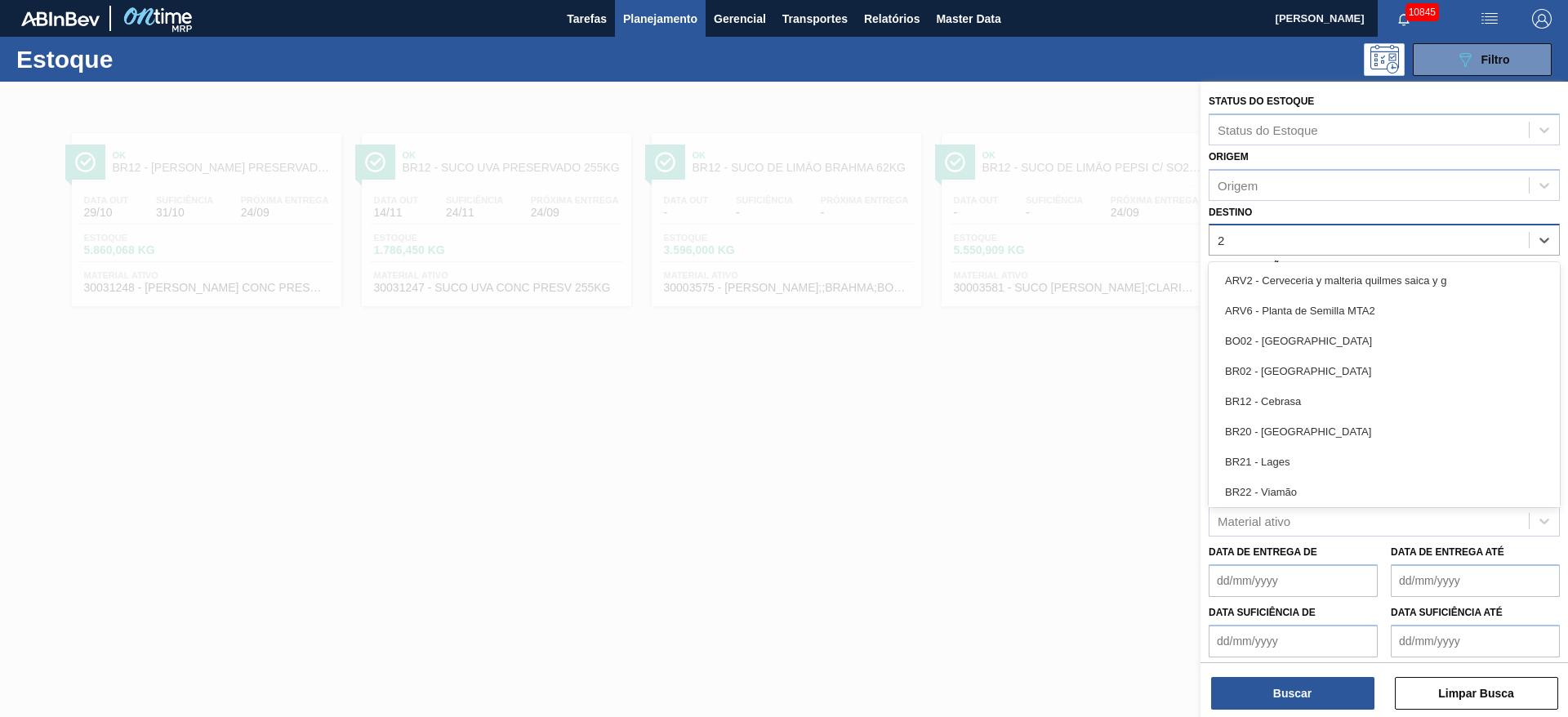
type input "27"
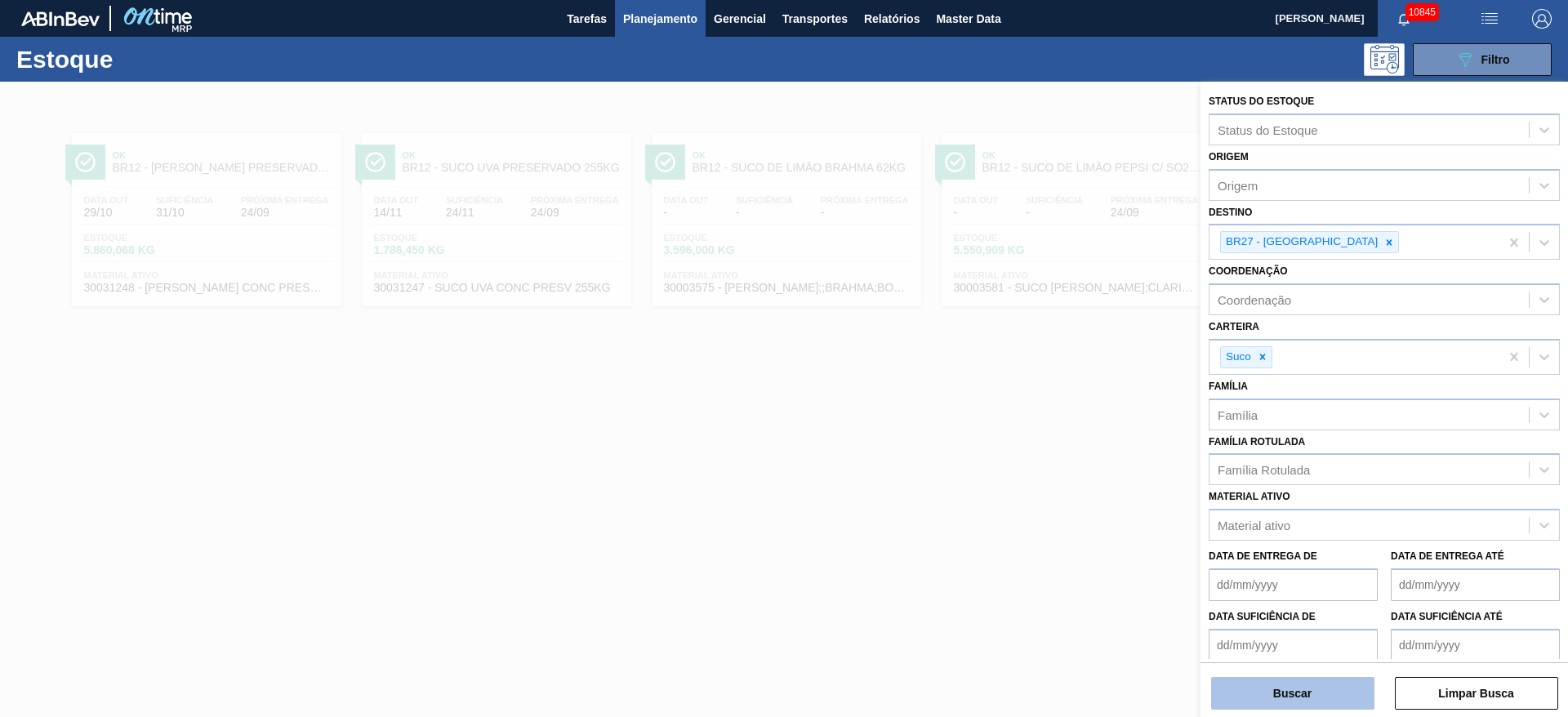
click at [1308, 698] on button "Buscar" at bounding box center [1293, 694] width 164 height 33
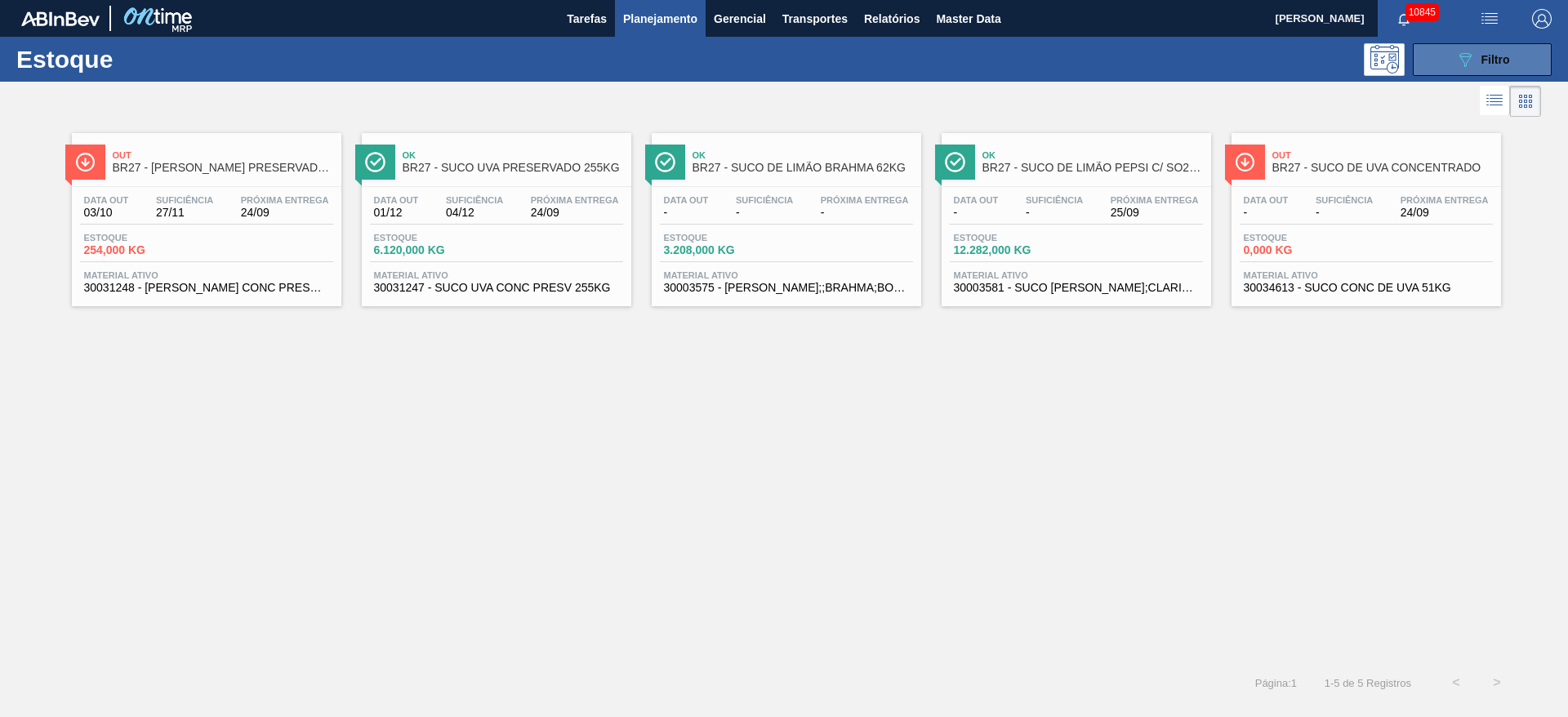
click at [1474, 68] on icon "089F7B8B-B2A5-4AFE-B5C0-19BA573D28AC" at bounding box center [1465, 60] width 20 height 20
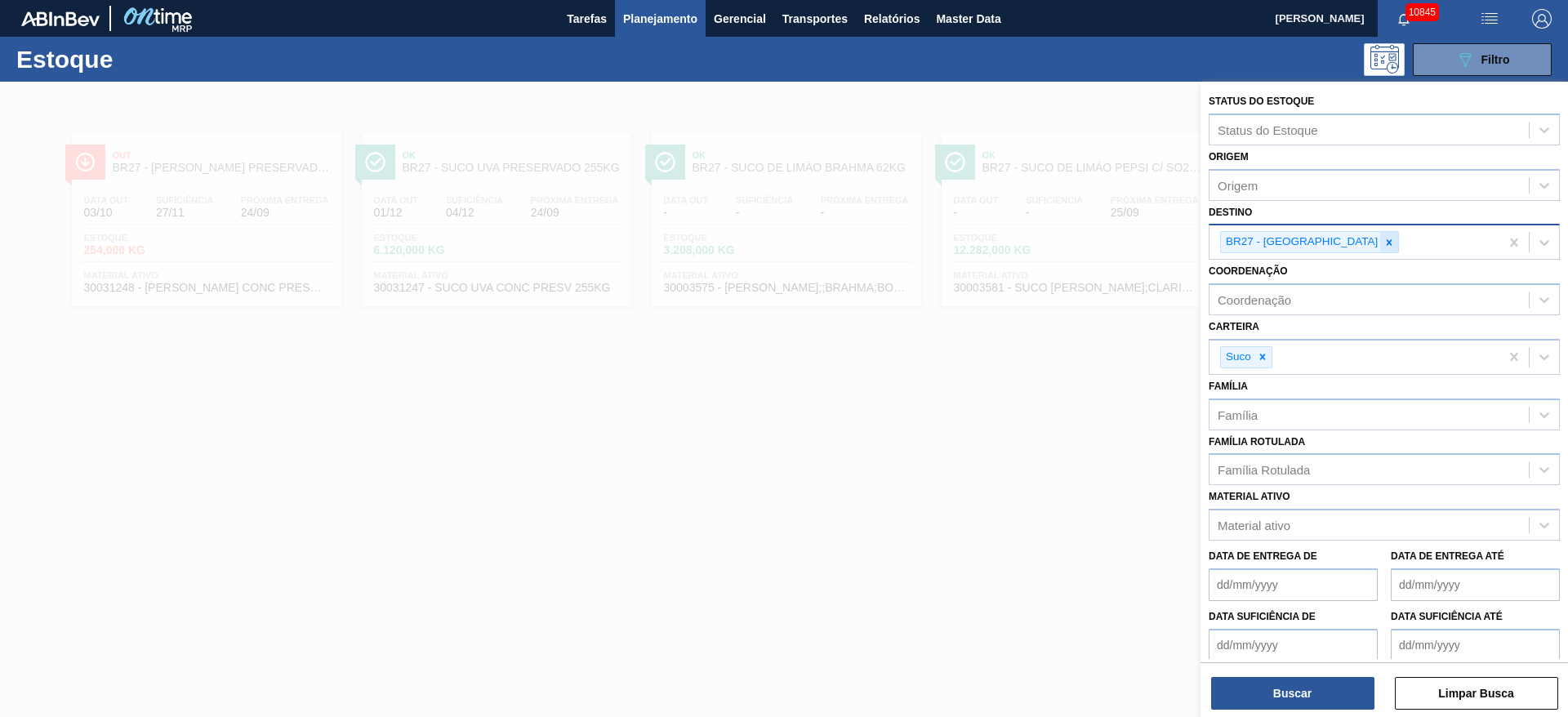
click at [1383, 239] on icon at bounding box center [1389, 242] width 12 height 12
type input "8"
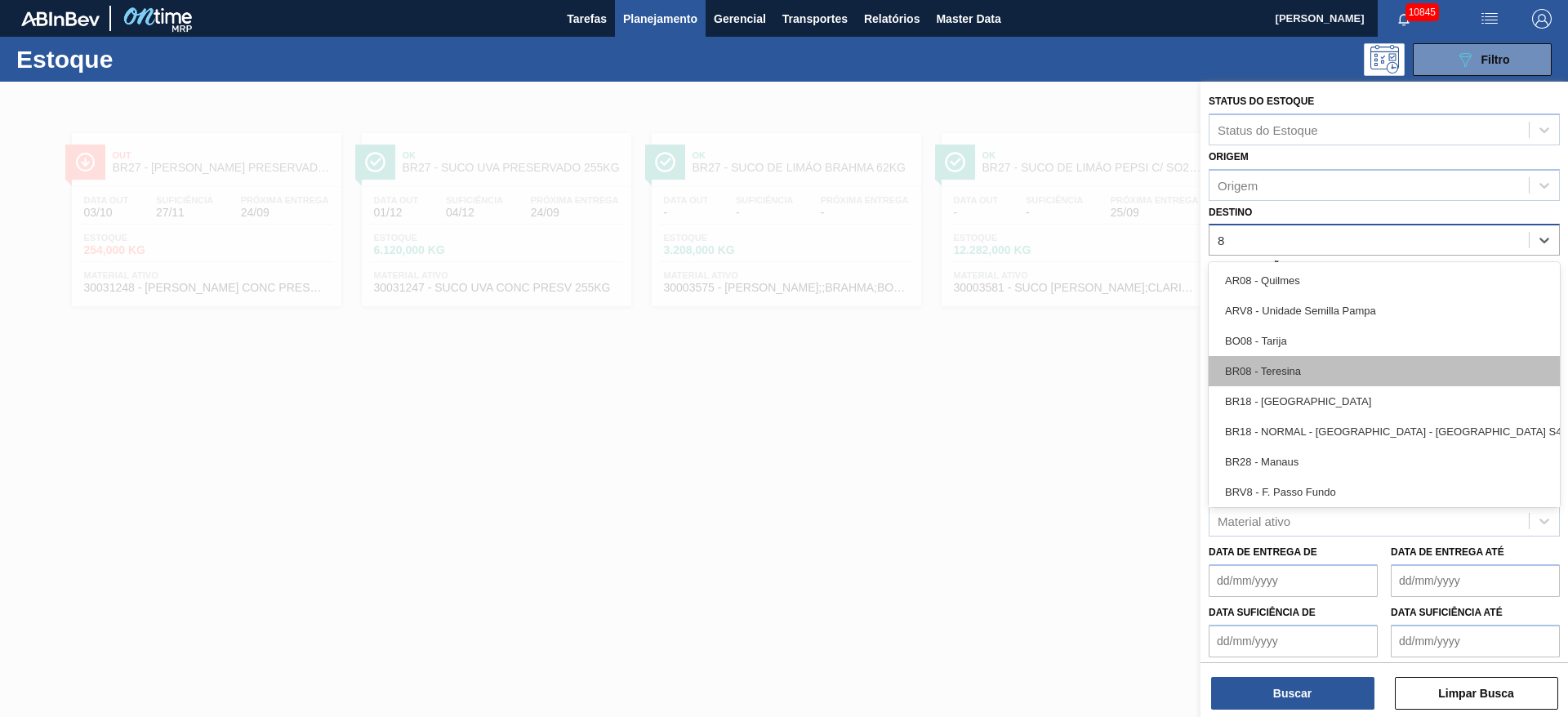
click at [1308, 360] on div "BR08 - Teresina" at bounding box center [1384, 371] width 351 height 31
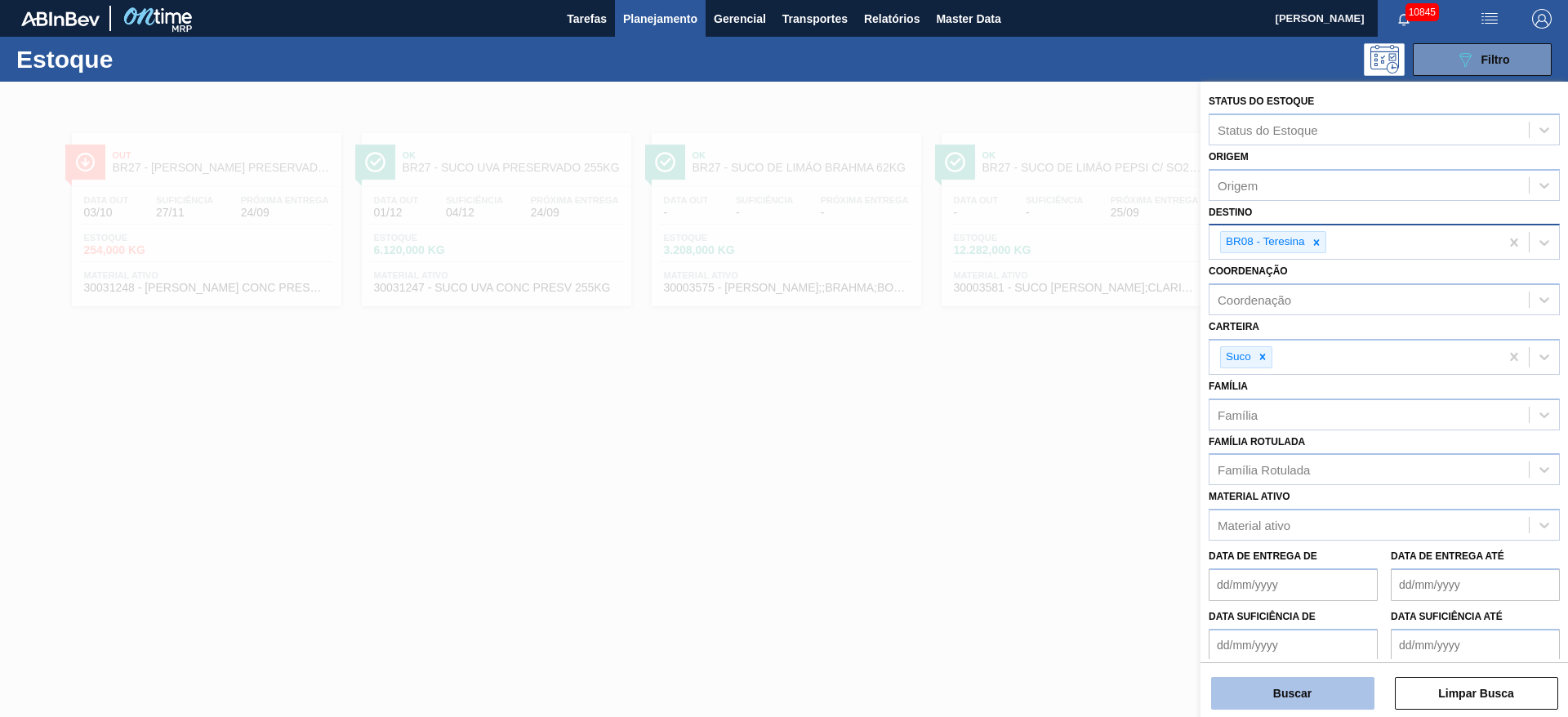
click at [1271, 707] on button "Buscar" at bounding box center [1293, 694] width 164 height 33
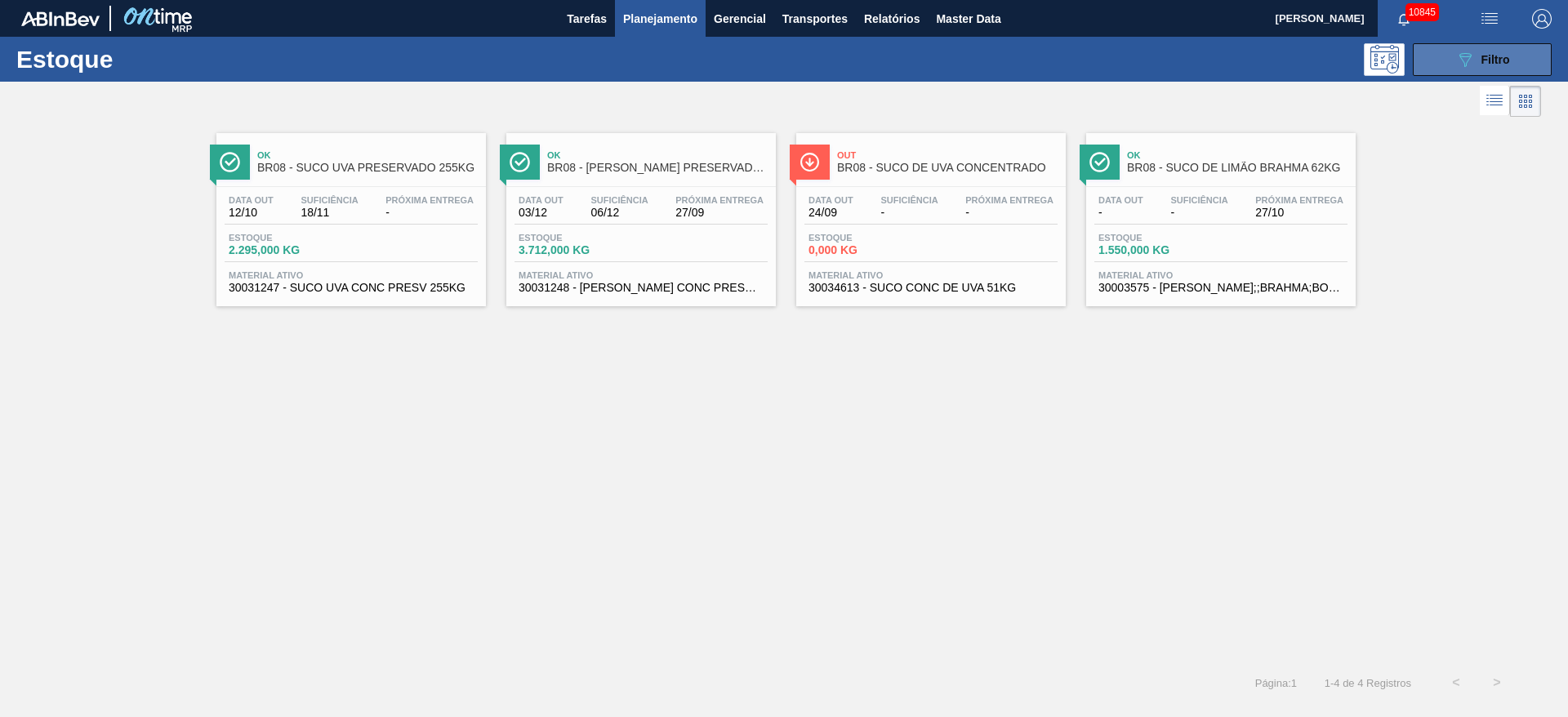
click at [1474, 71] on button "089F7B8B-B2A5-4AFE-B5C0-19BA573D28AC Filtro" at bounding box center [1482, 60] width 139 height 33
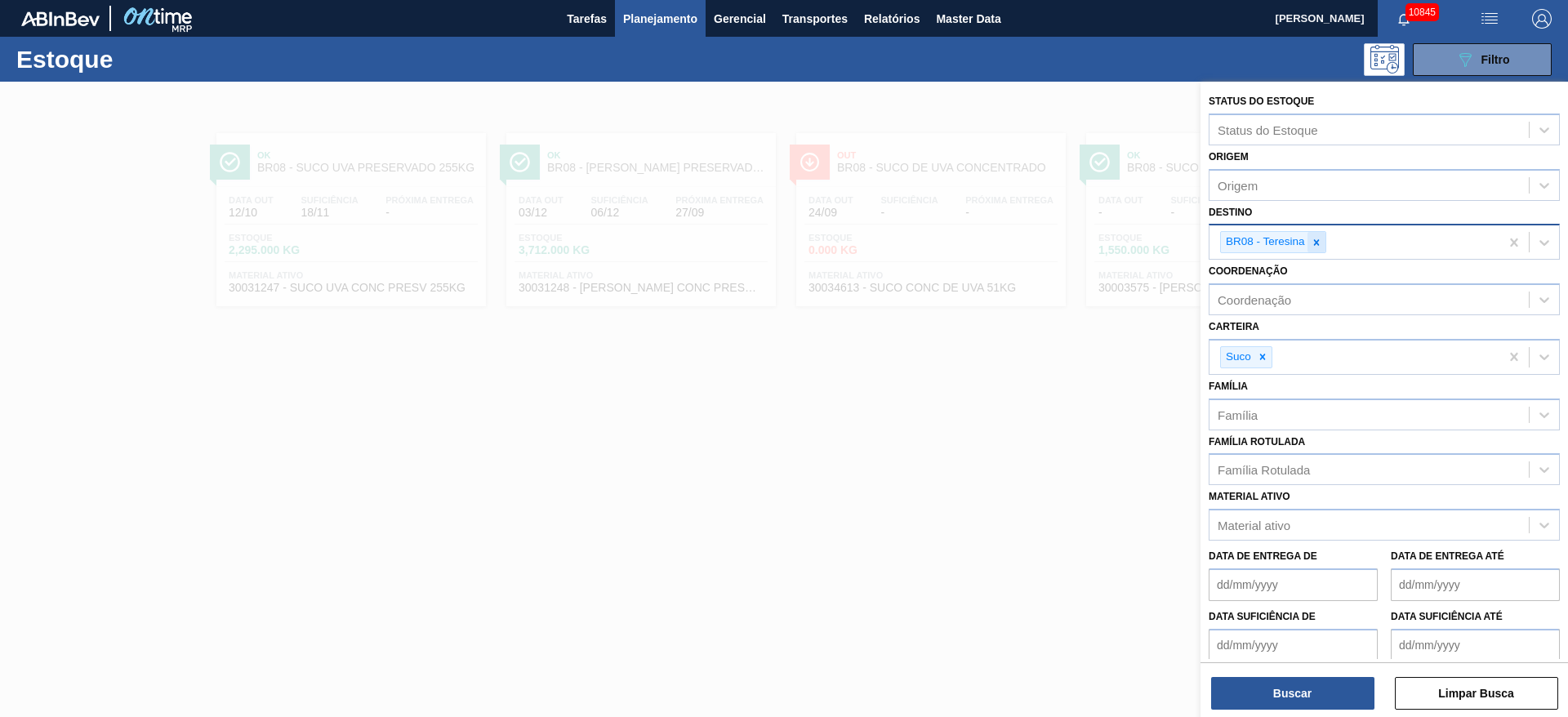
click at [1314, 237] on icon at bounding box center [1317, 242] width 12 height 12
type input "3"
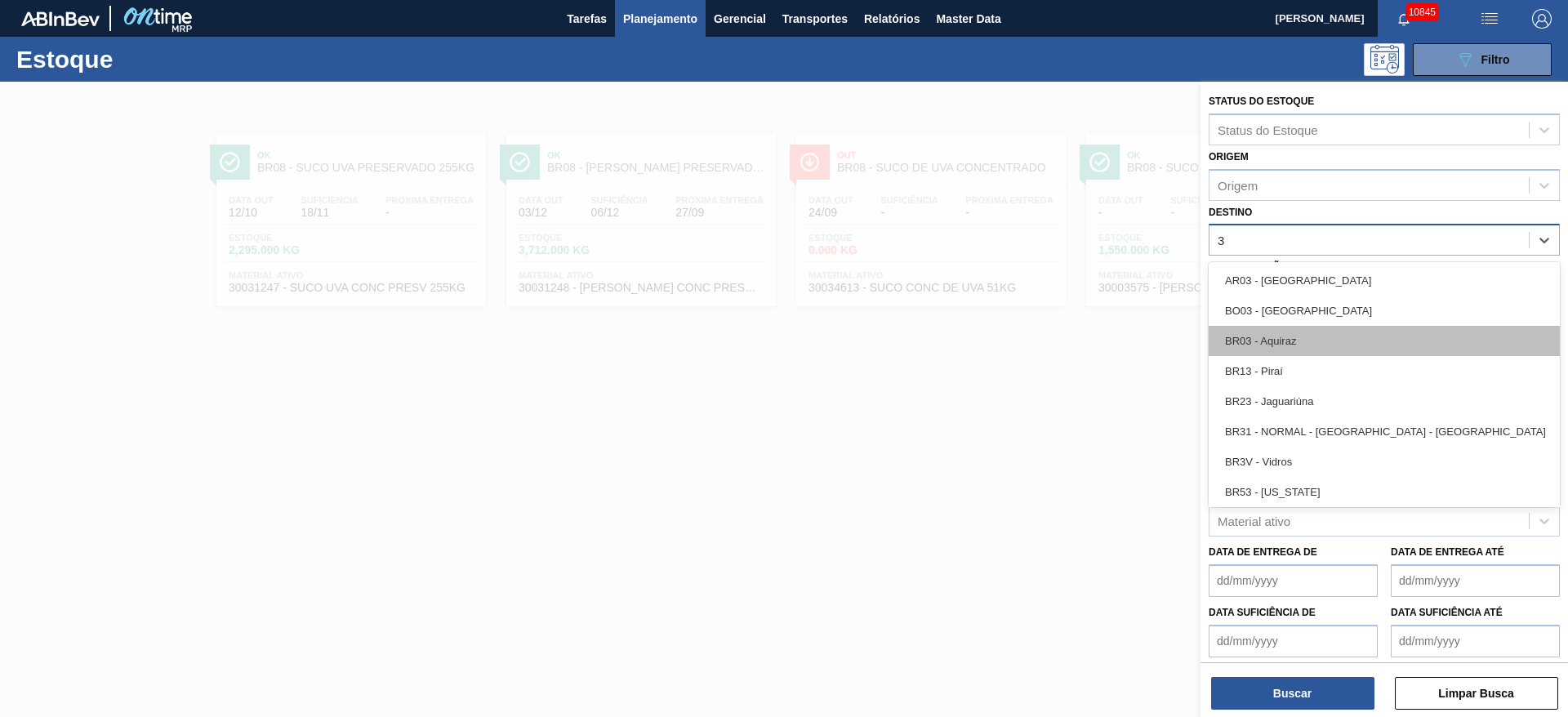
click at [1294, 346] on div "BR03 - Aquiraz" at bounding box center [1384, 341] width 351 height 31
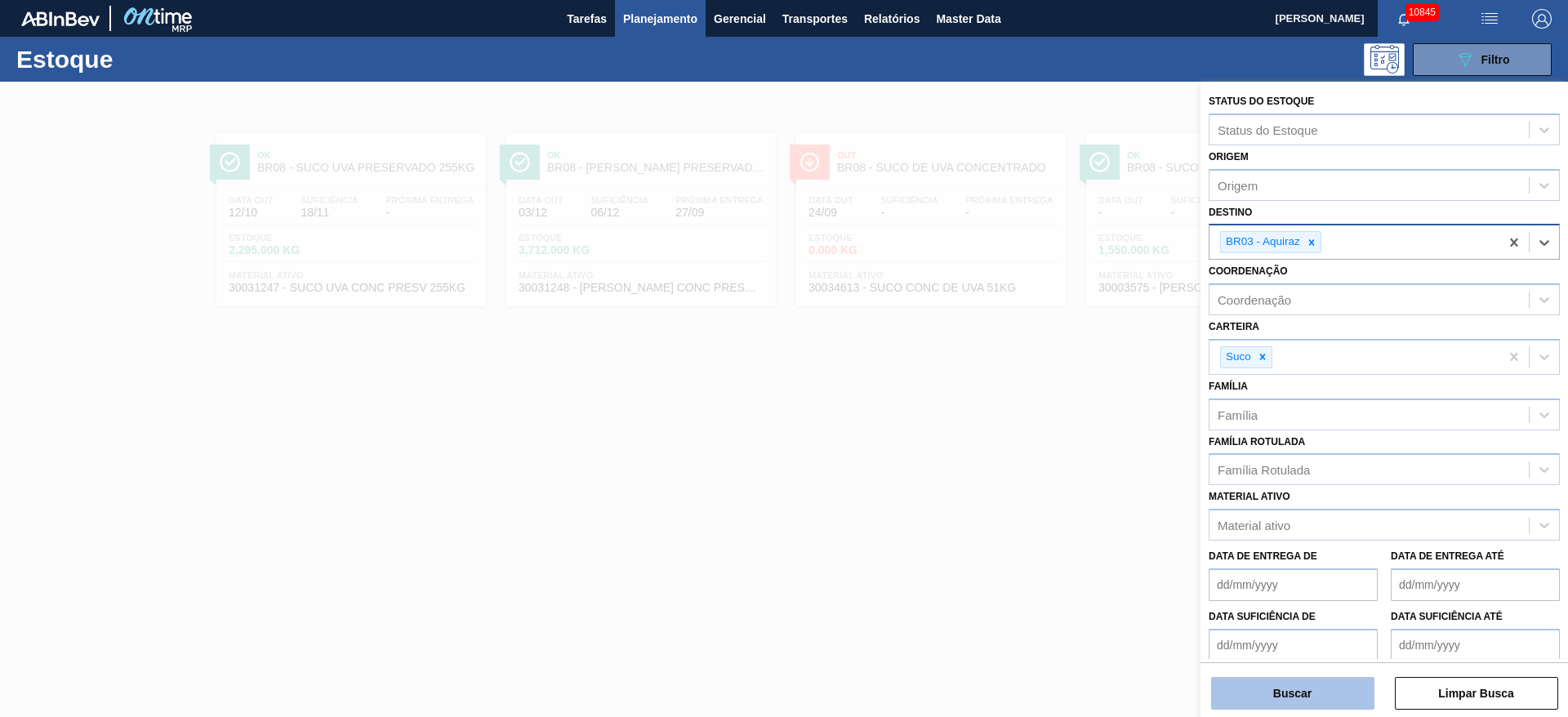
click at [1290, 680] on button "Buscar" at bounding box center [1293, 694] width 164 height 33
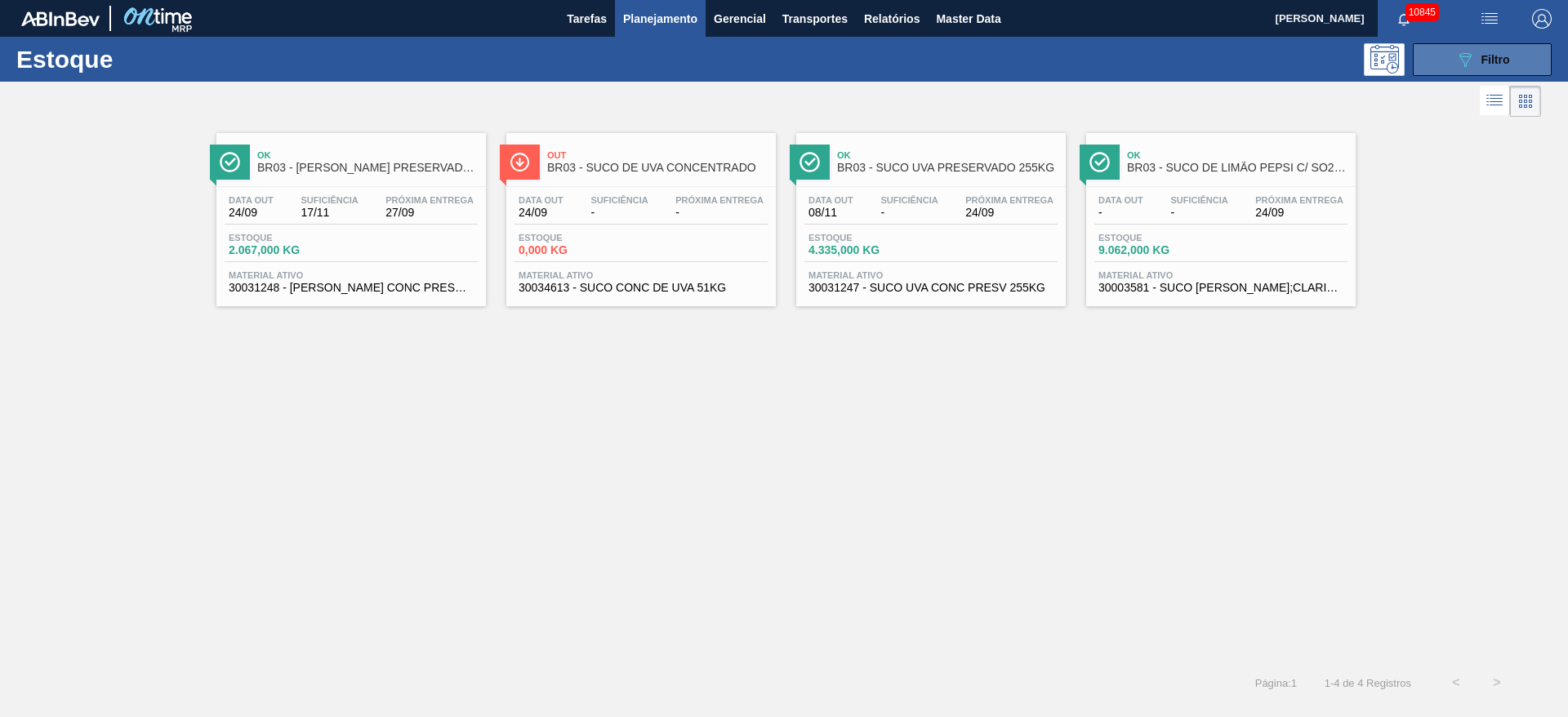
click at [1430, 59] on button "089F7B8B-B2A5-4AFE-B5C0-19BA573D28AC Filtro" at bounding box center [1482, 60] width 139 height 33
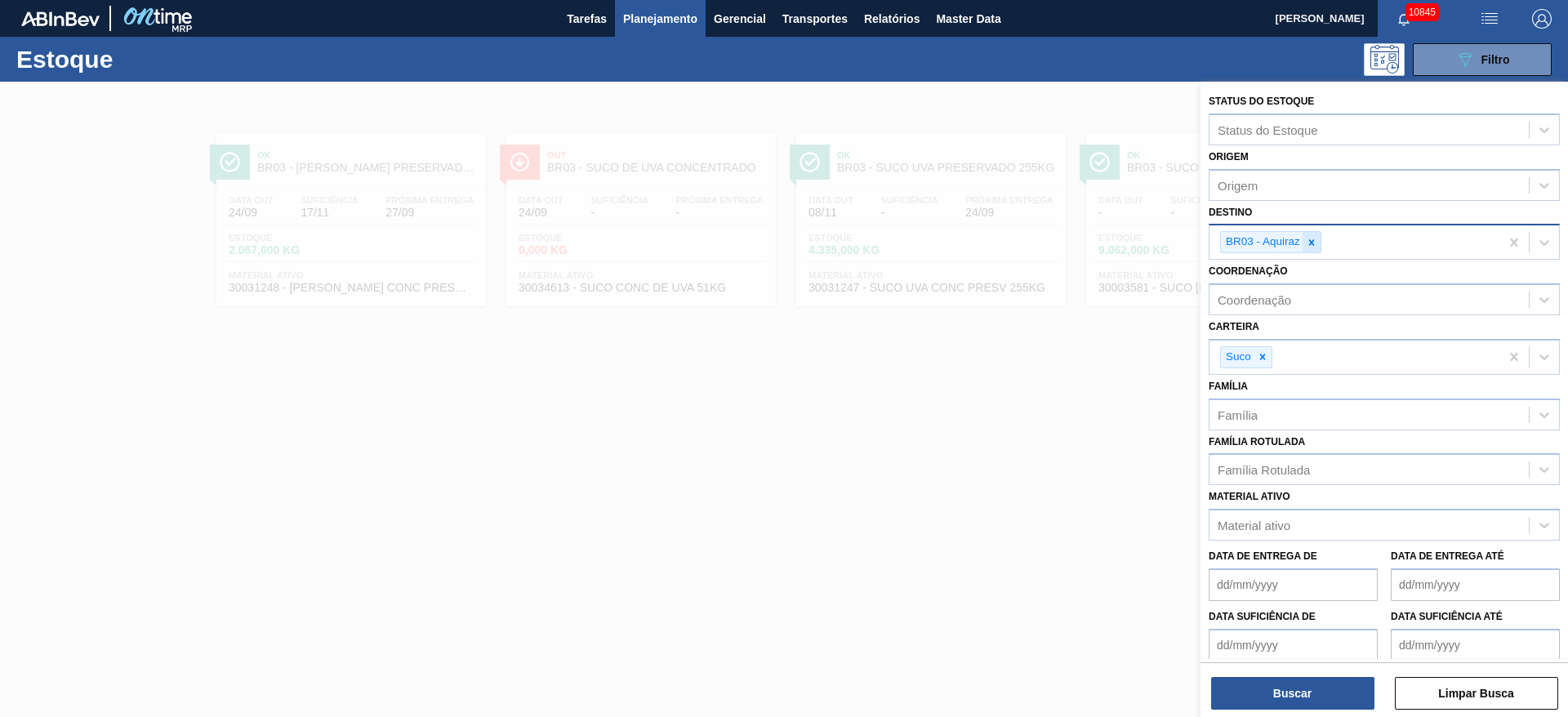
click at [1311, 248] on div at bounding box center [1312, 242] width 18 height 21
type input "2"
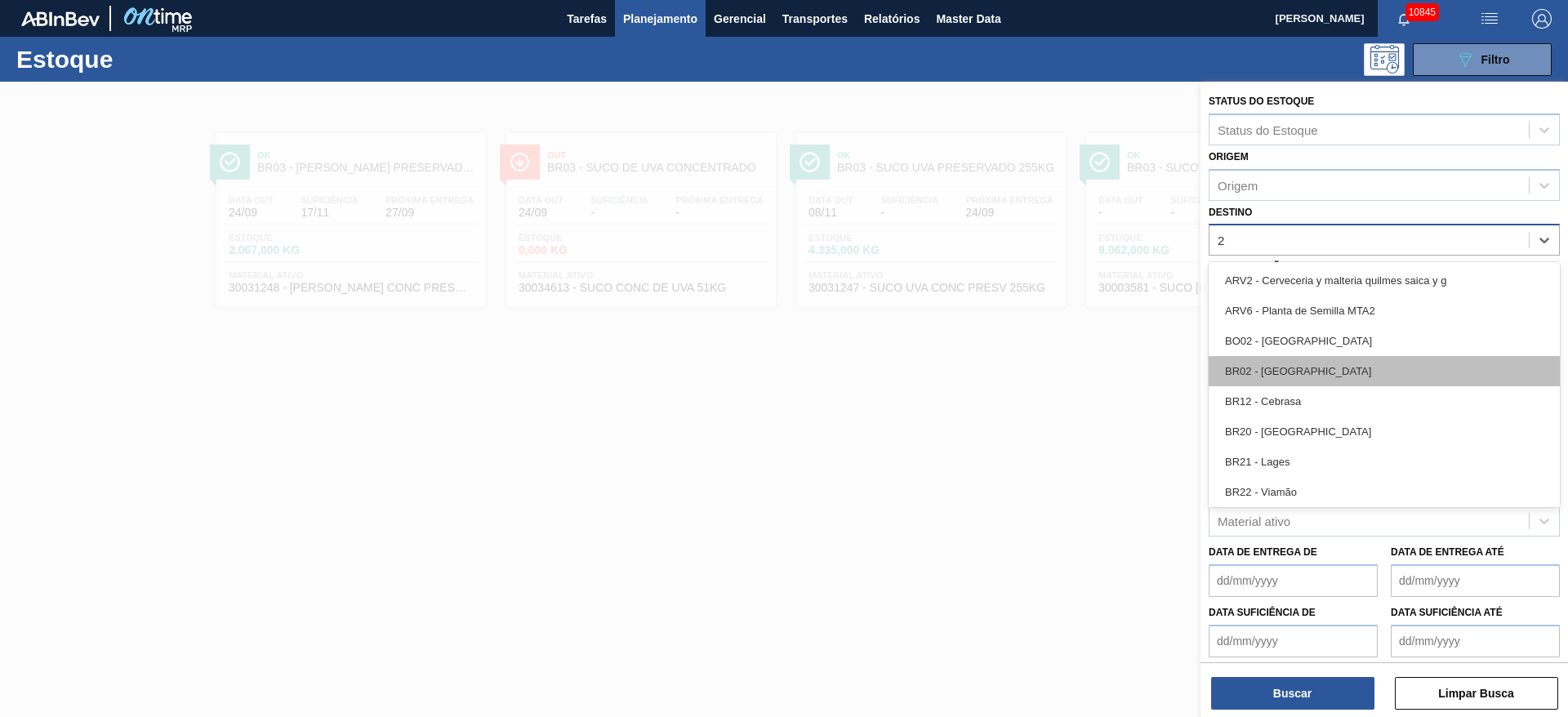
click at [1300, 367] on div "BR02 - Sergipe" at bounding box center [1384, 371] width 351 height 31
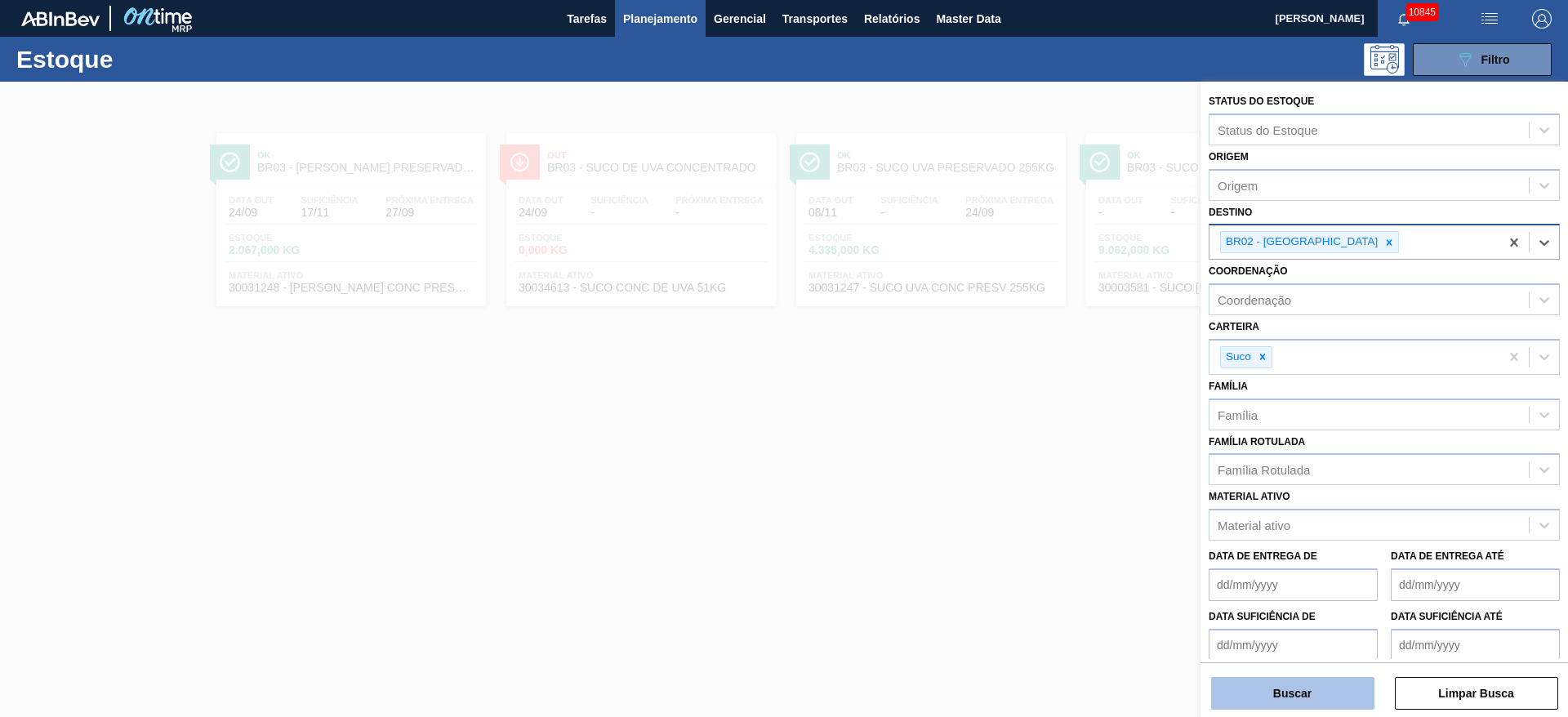
click at [1277, 681] on button "Buscar" at bounding box center [1293, 694] width 164 height 33
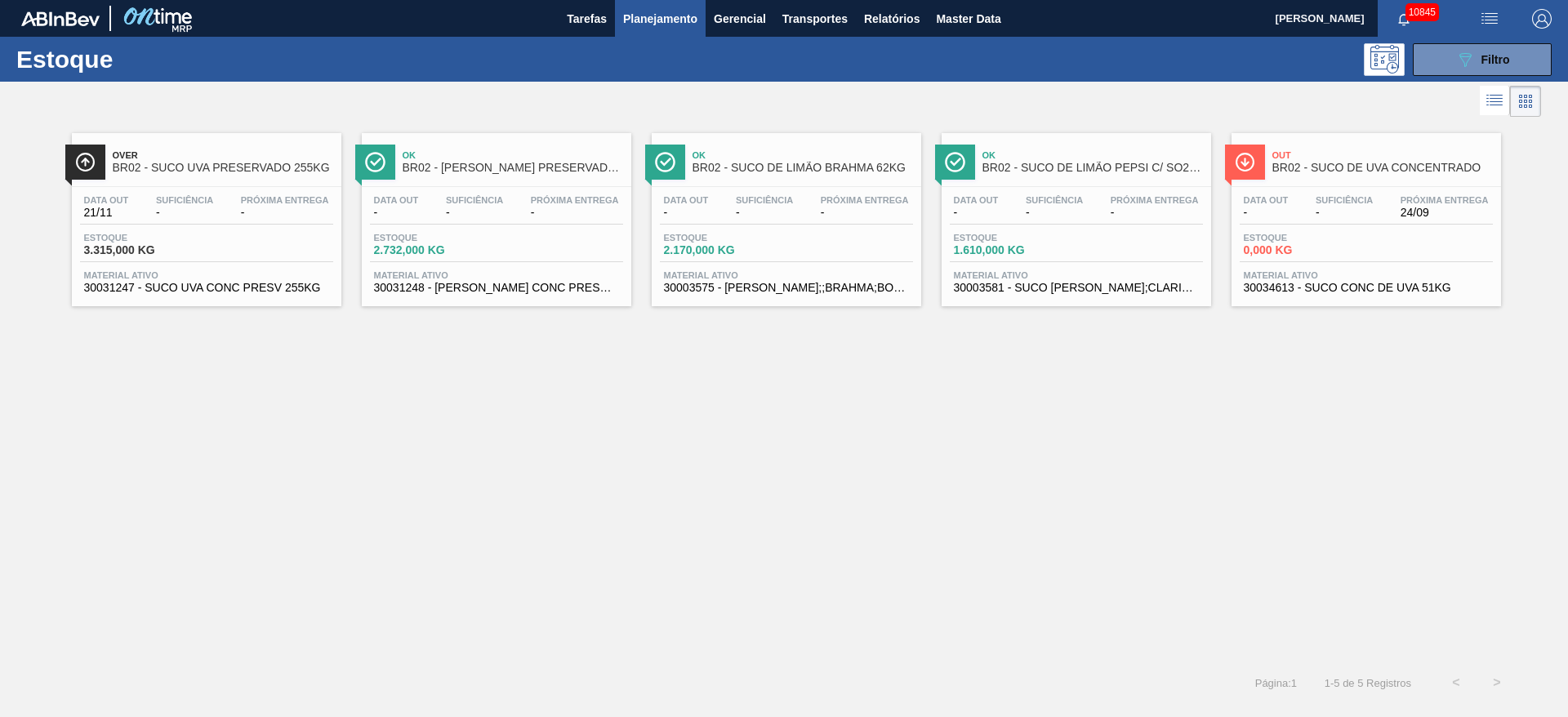
drag, startPoint x: 1451, startPoint y: 58, endPoint x: 1428, endPoint y: 89, distance: 38.6
click at [1452, 58] on button "089F7B8B-B2A5-4AFE-B5C0-19BA573D28AC Filtro" at bounding box center [1482, 60] width 139 height 33
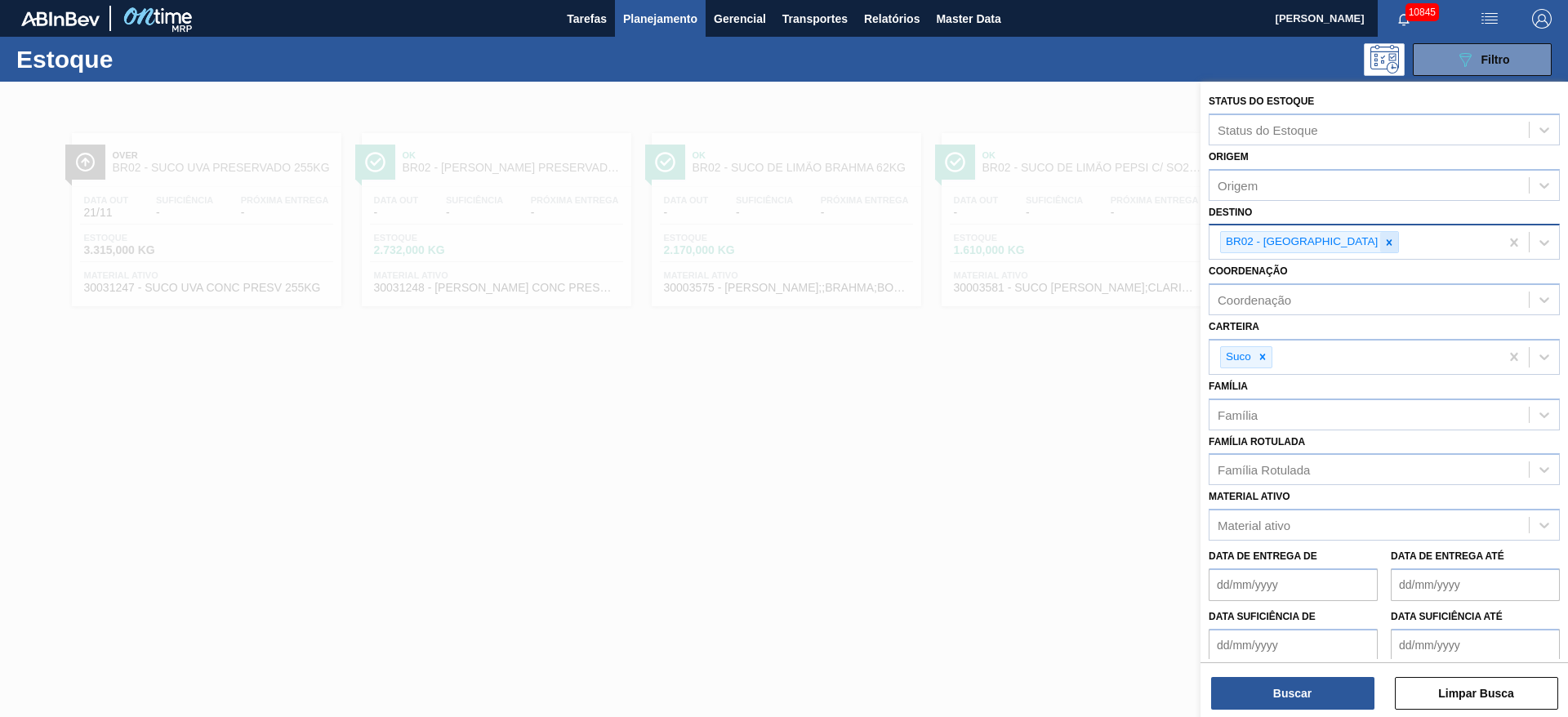
click at [1383, 239] on icon at bounding box center [1389, 242] width 12 height 12
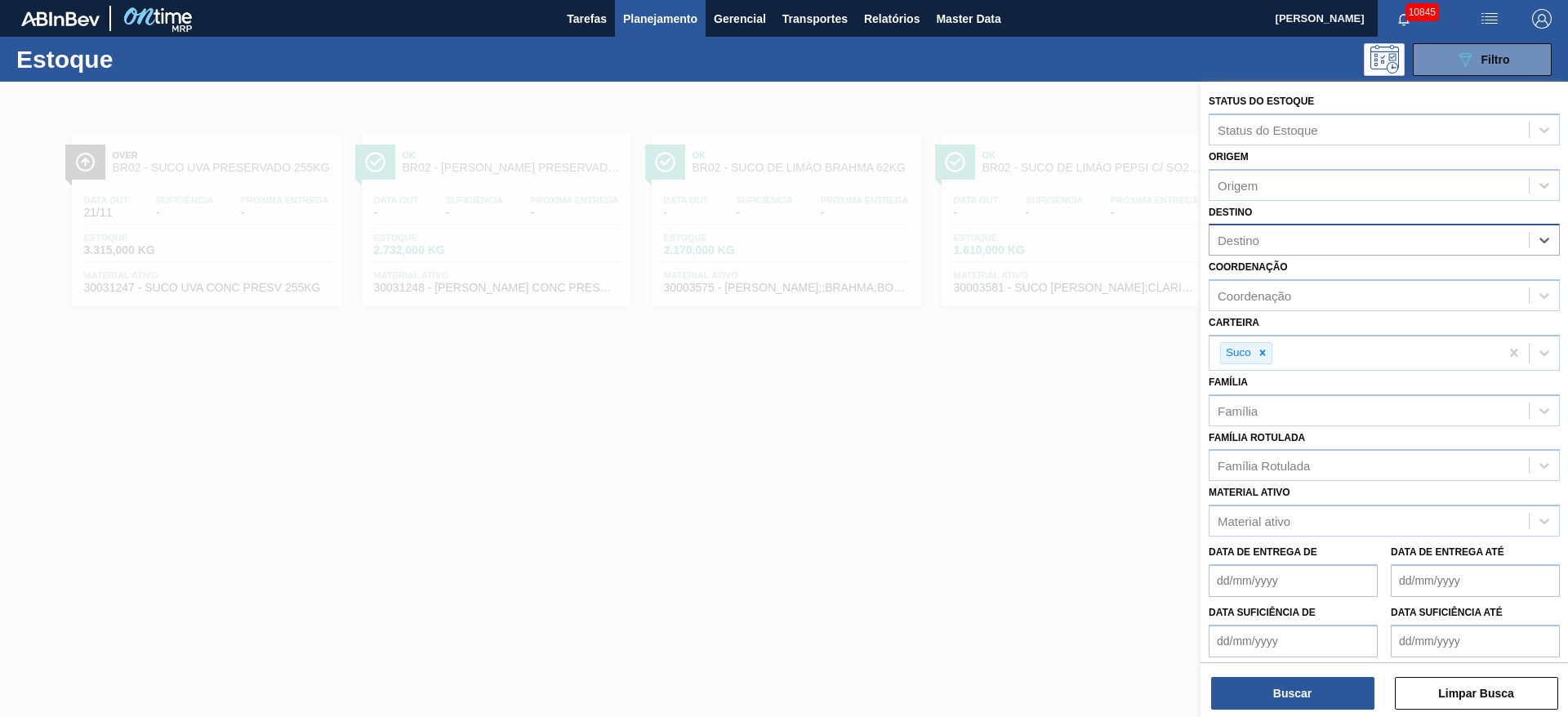
click at [1271, 250] on div "Destino" at bounding box center [1369, 241] width 319 height 24
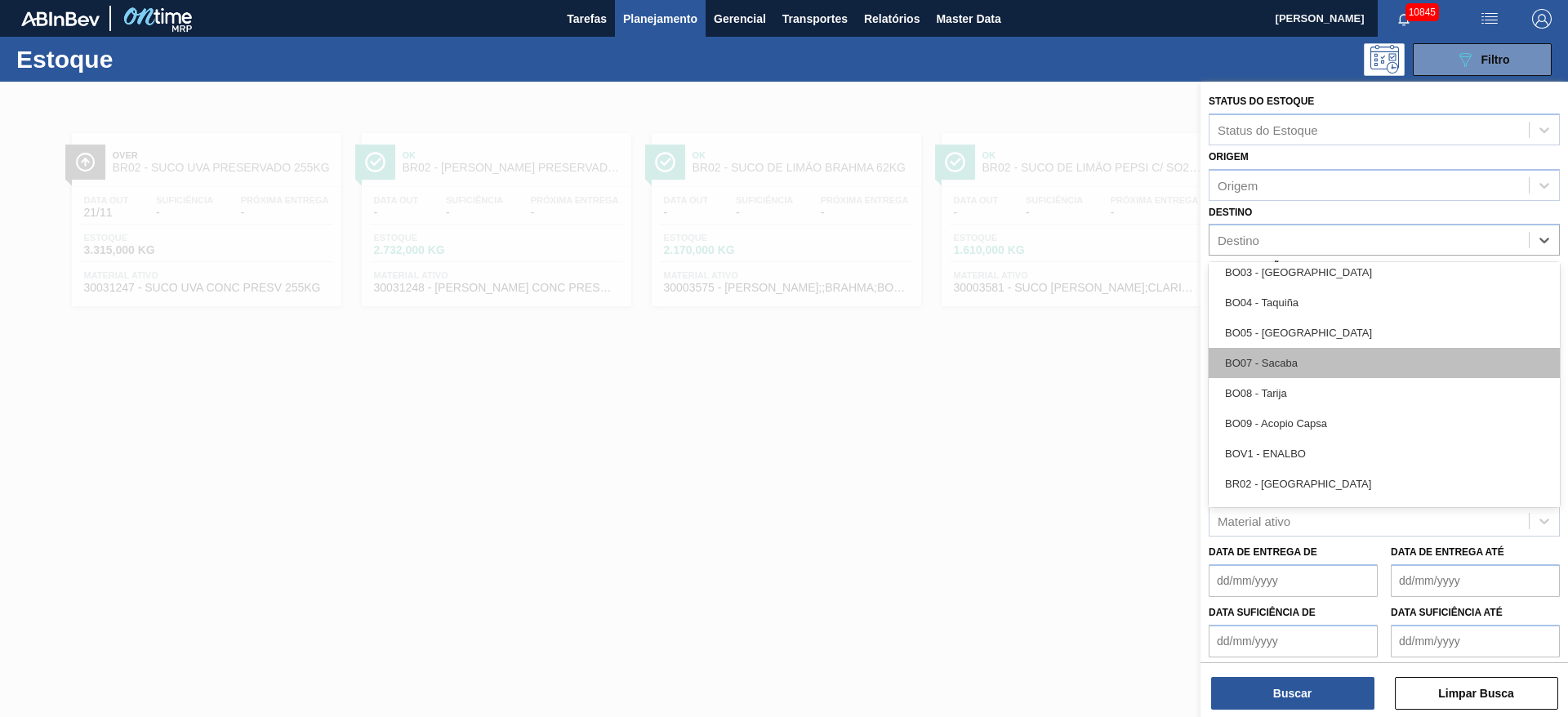
scroll to position [735, 0]
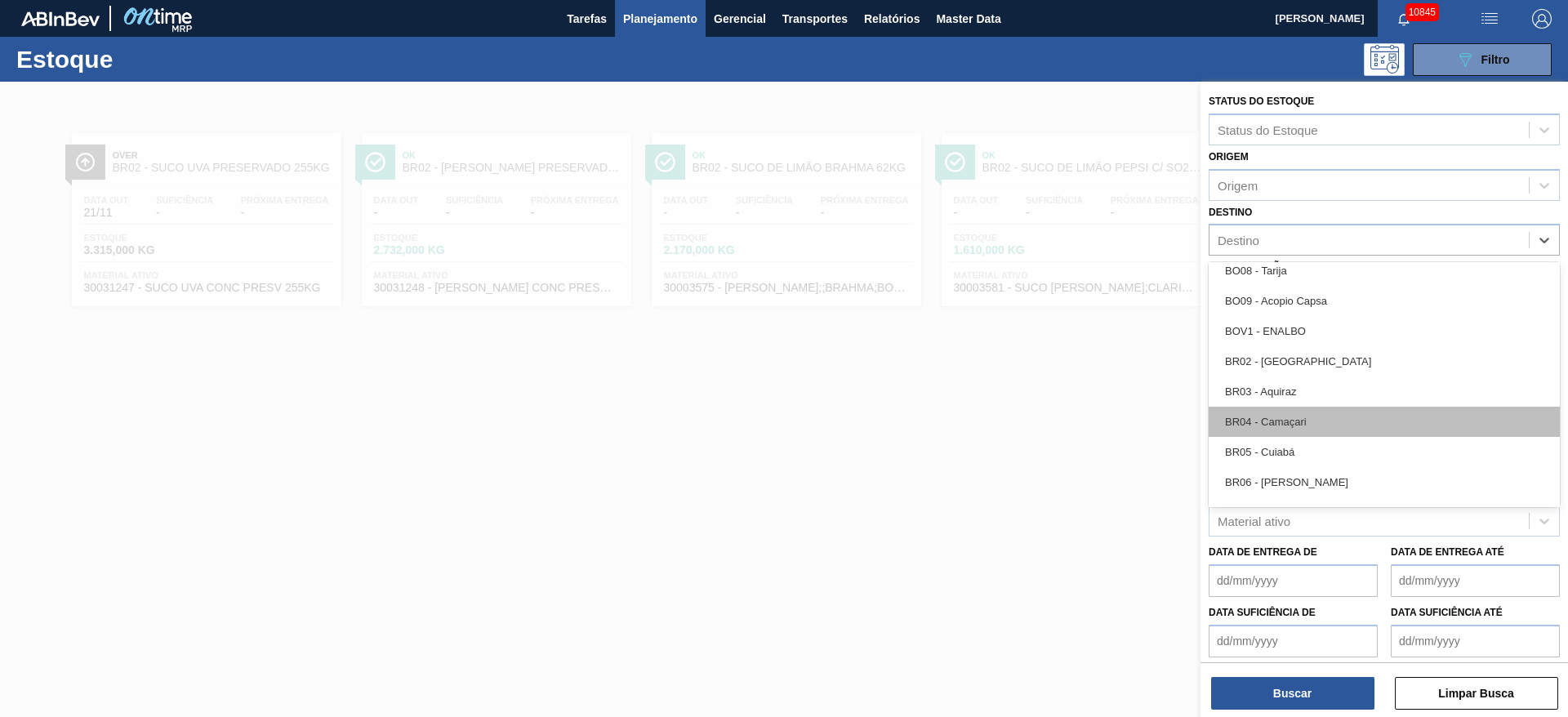
click at [1326, 418] on div "BR04 - Camaçari" at bounding box center [1384, 422] width 351 height 31
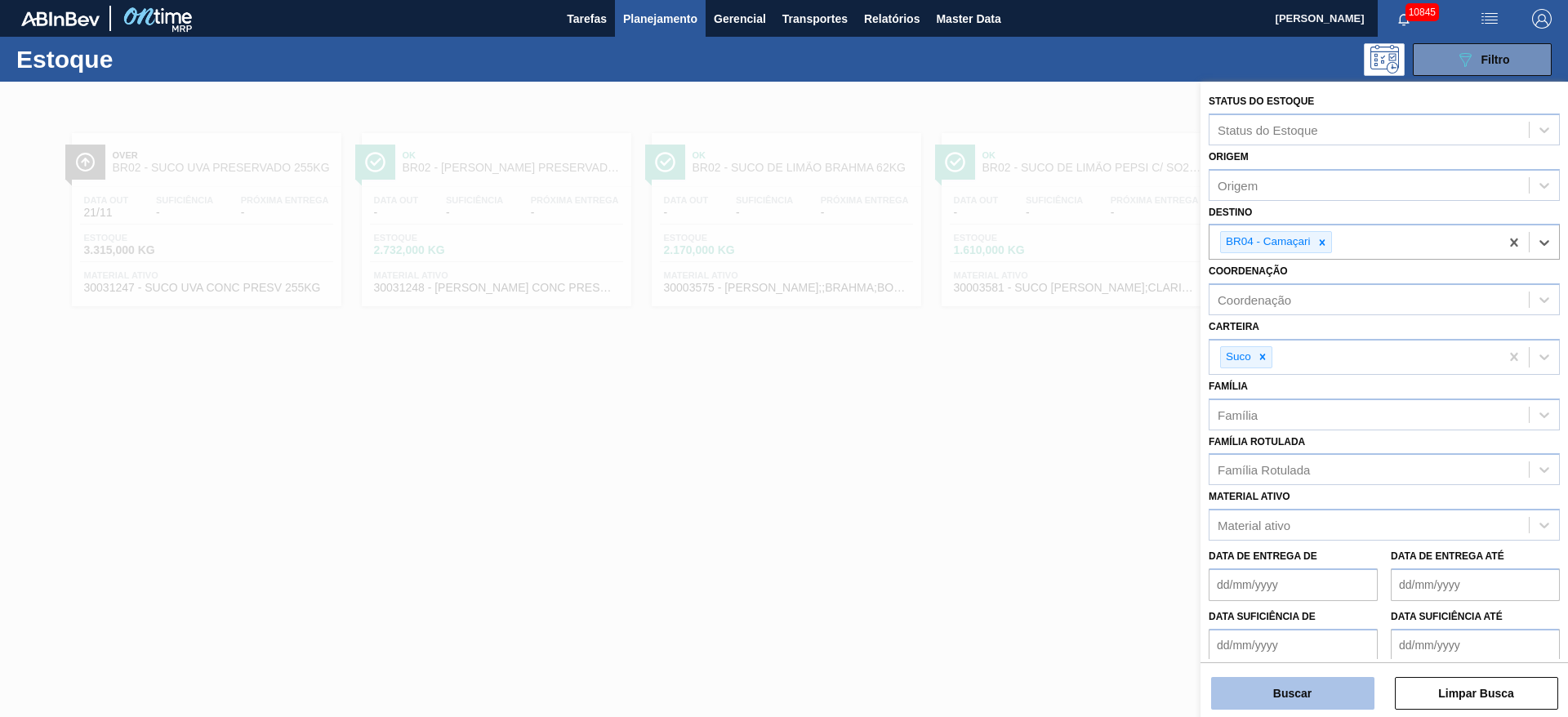
click at [1298, 698] on button "Buscar" at bounding box center [1293, 694] width 164 height 33
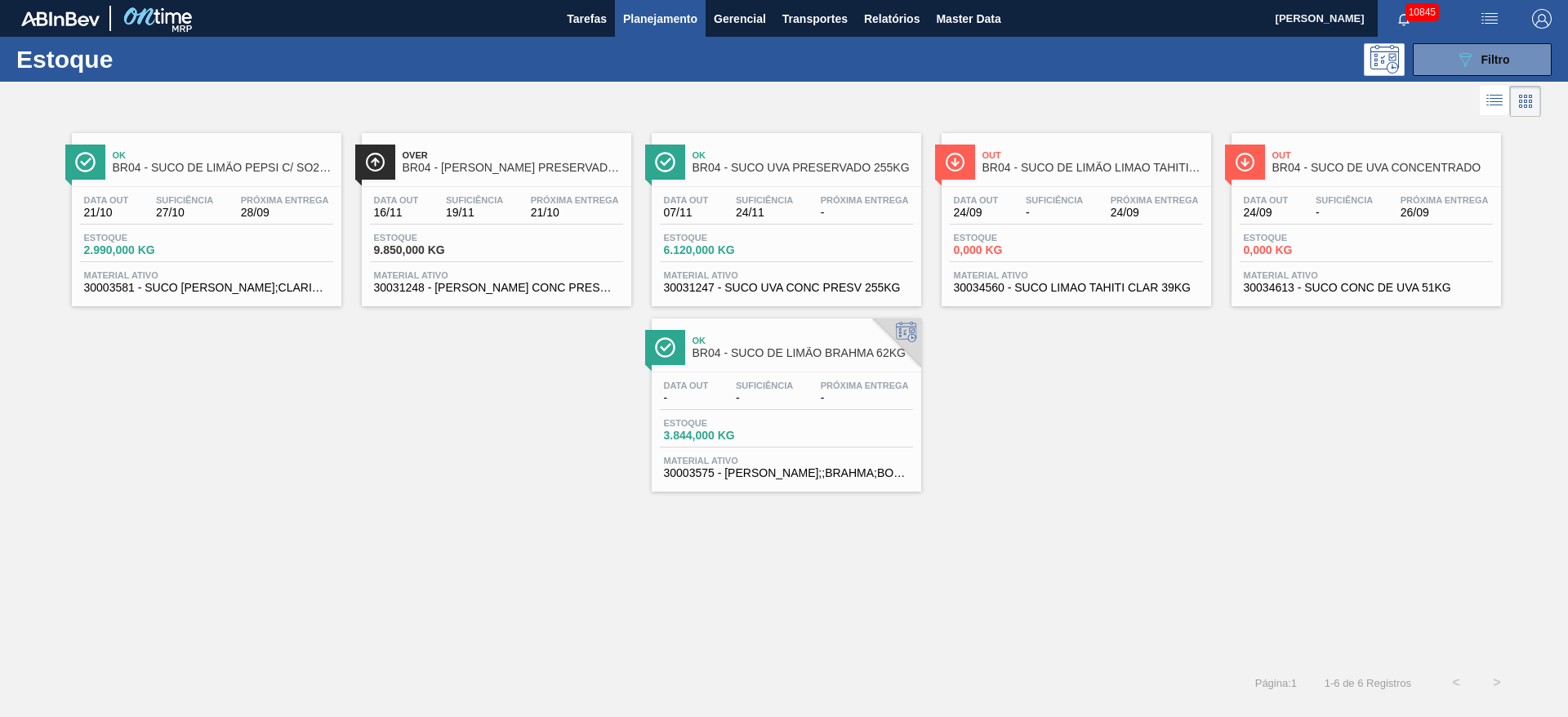
drag, startPoint x: 1363, startPoint y: 189, endPoint x: 1039, endPoint y: 424, distance: 400.3
click at [1039, 424] on div "Ok BR04 - SUCO DE LIMÃO PEPSI C/ SO2 46KG Data out 21/10 Suficiência 27/10 Próx…" at bounding box center [784, 306] width 1568 height 370
drag, startPoint x: 504, startPoint y: 193, endPoint x: 799, endPoint y: 174, distance: 295.6
drag, startPoint x: 1520, startPoint y: 205, endPoint x: 1380, endPoint y: 127, distance: 160.3
click at [1380, 127] on link "Out BR04 - SUCO DE UVA CONCENTRADO Data out 24/09 Suficiência - Próxima Entrega…" at bounding box center [1364, 213] width 290 height 185
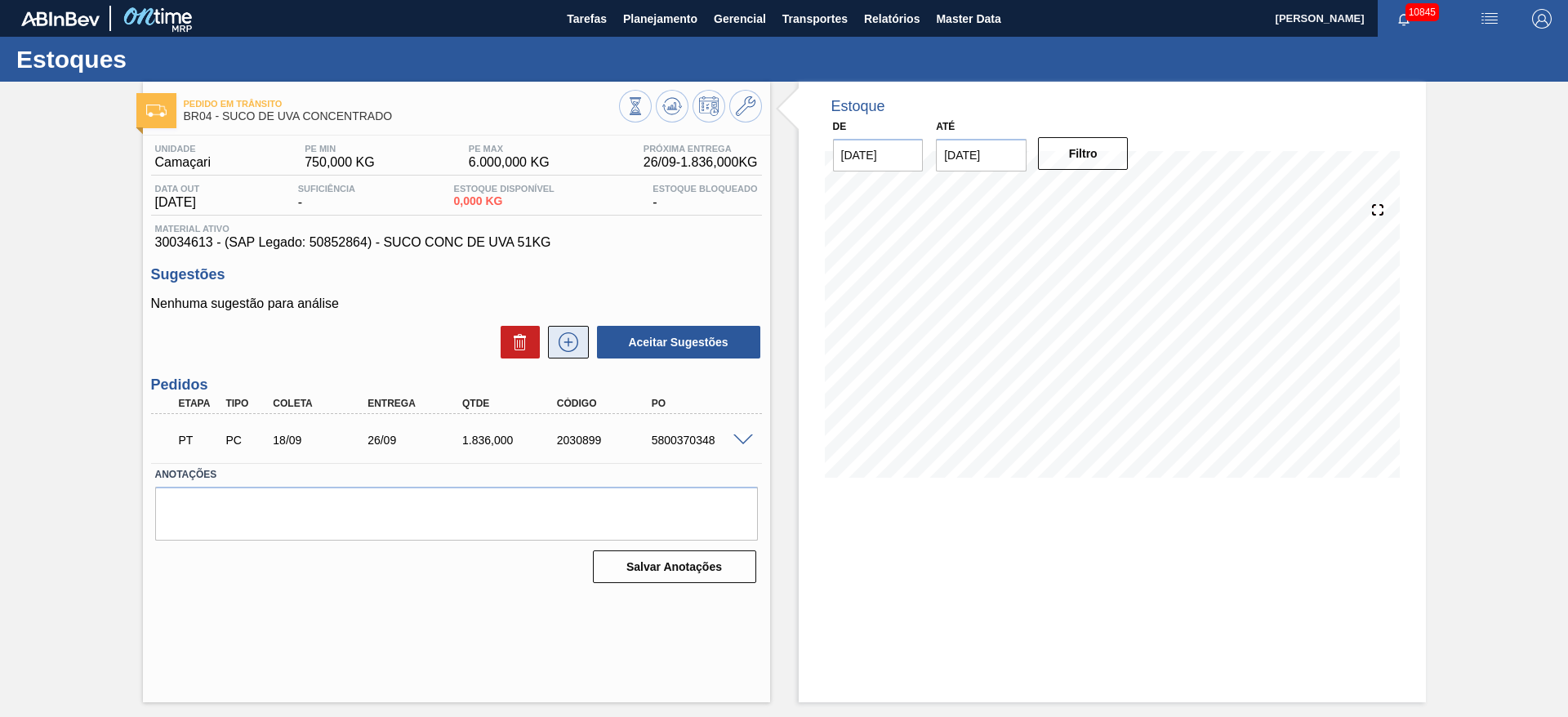
click at [574, 343] on icon at bounding box center [569, 342] width 26 height 20
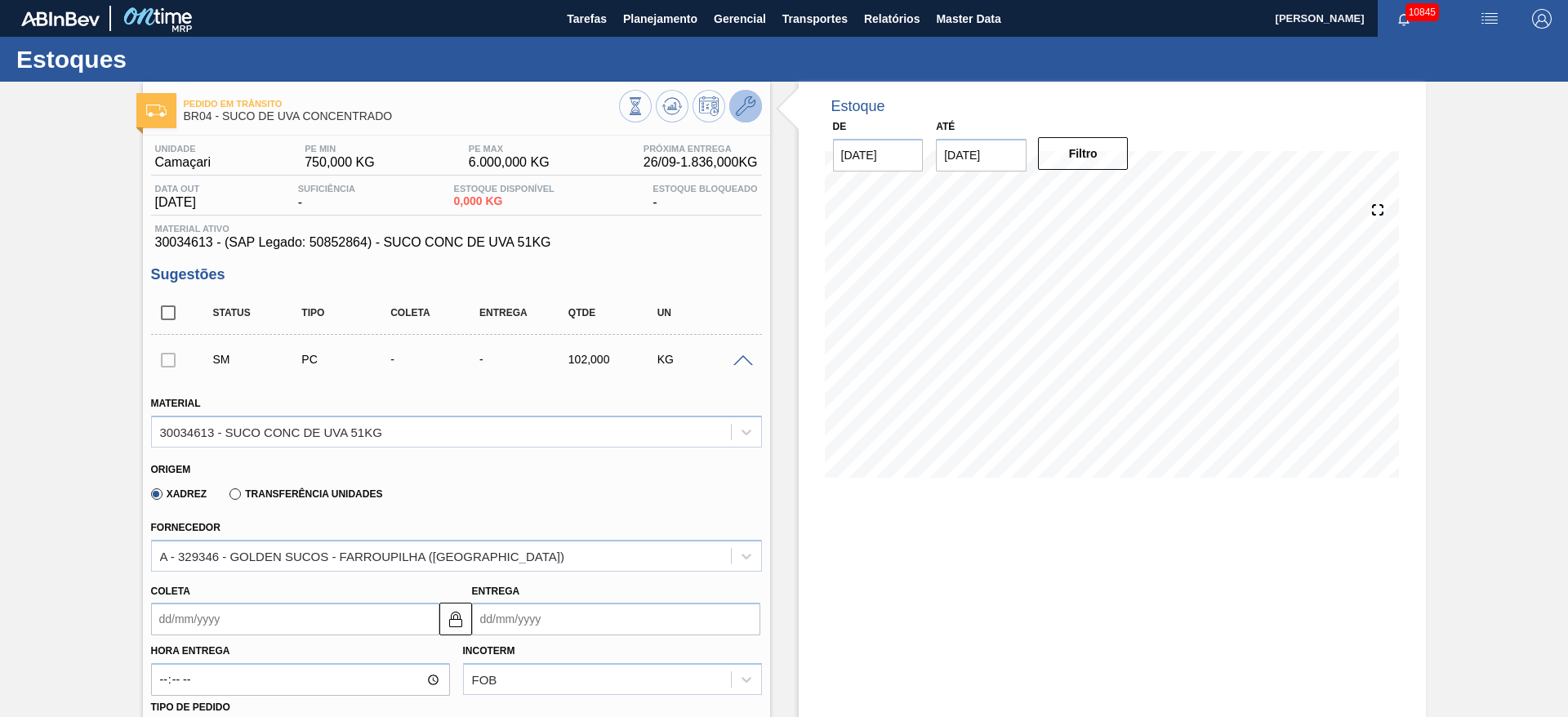
click at [736, 102] on icon at bounding box center [746, 107] width 20 height 20
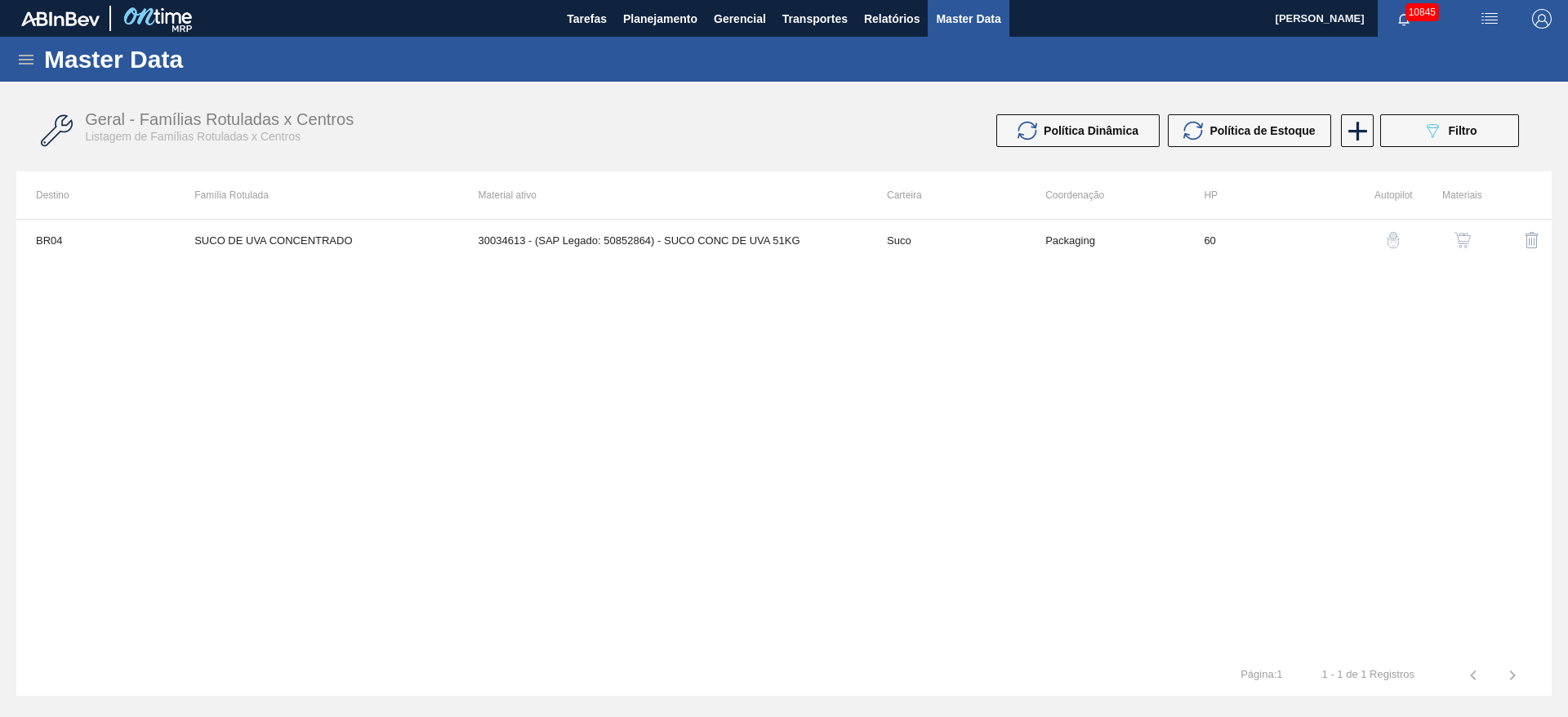
click at [1451, 236] on button "button" at bounding box center [1462, 240] width 39 height 39
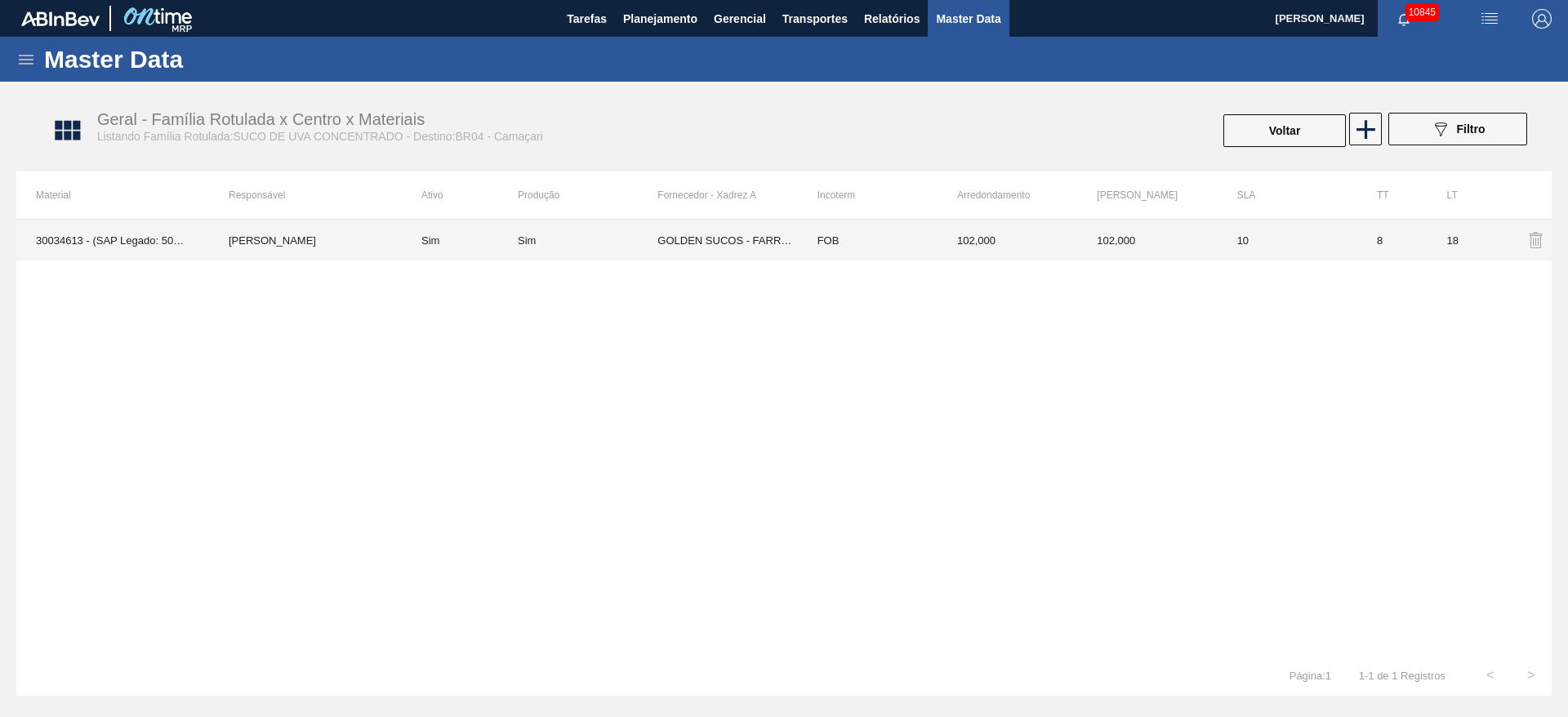
click at [734, 249] on td "GOLDEN SUCOS - FARROUPILHA (RS)" at bounding box center [727, 240] width 140 height 41
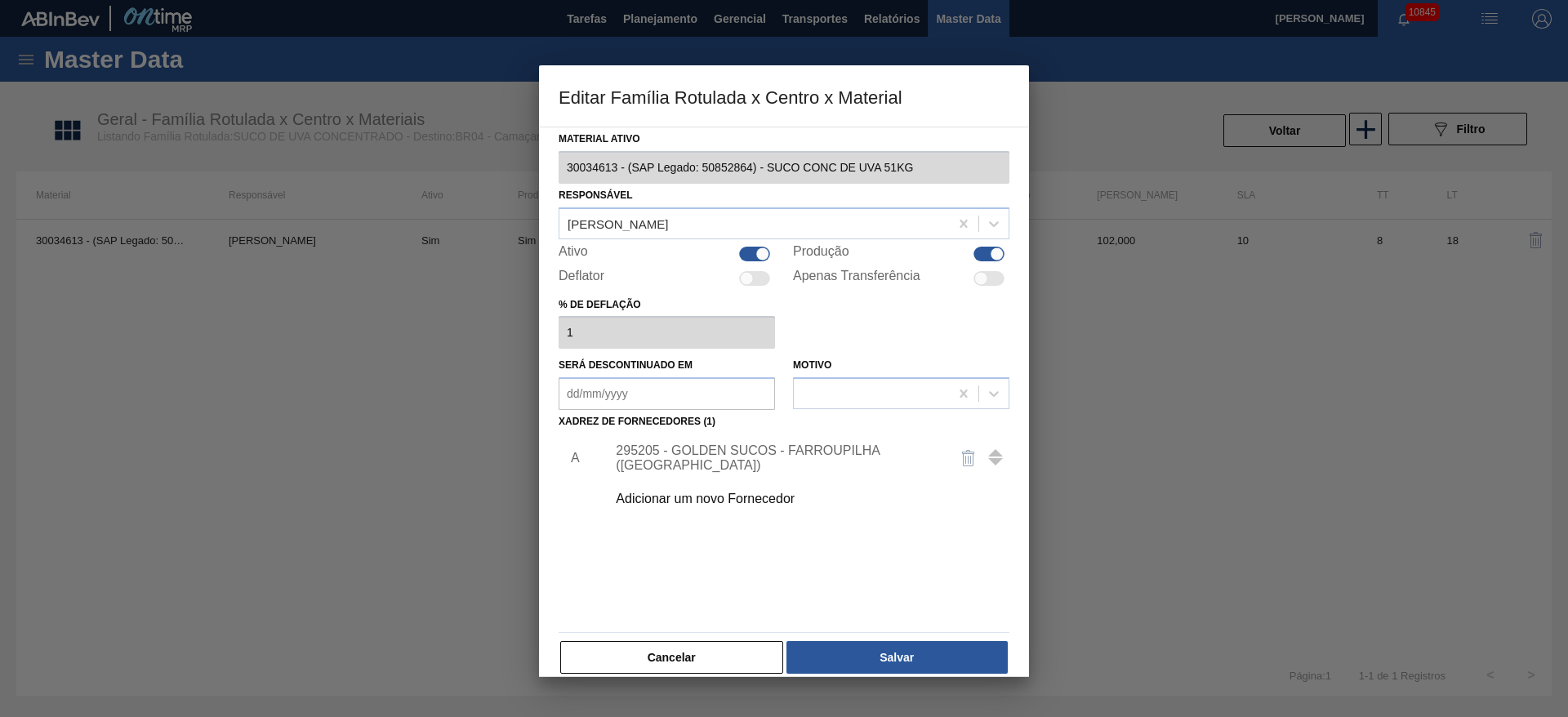
click at [710, 447] on div "295205 - GOLDEN SUCOS - FARROUPILHA (RS)" at bounding box center [803, 457] width 412 height 41
click at [698, 462] on div "295205 - GOLDEN SUCOS - FARROUPILHA (RS)" at bounding box center [775, 458] width 320 height 30
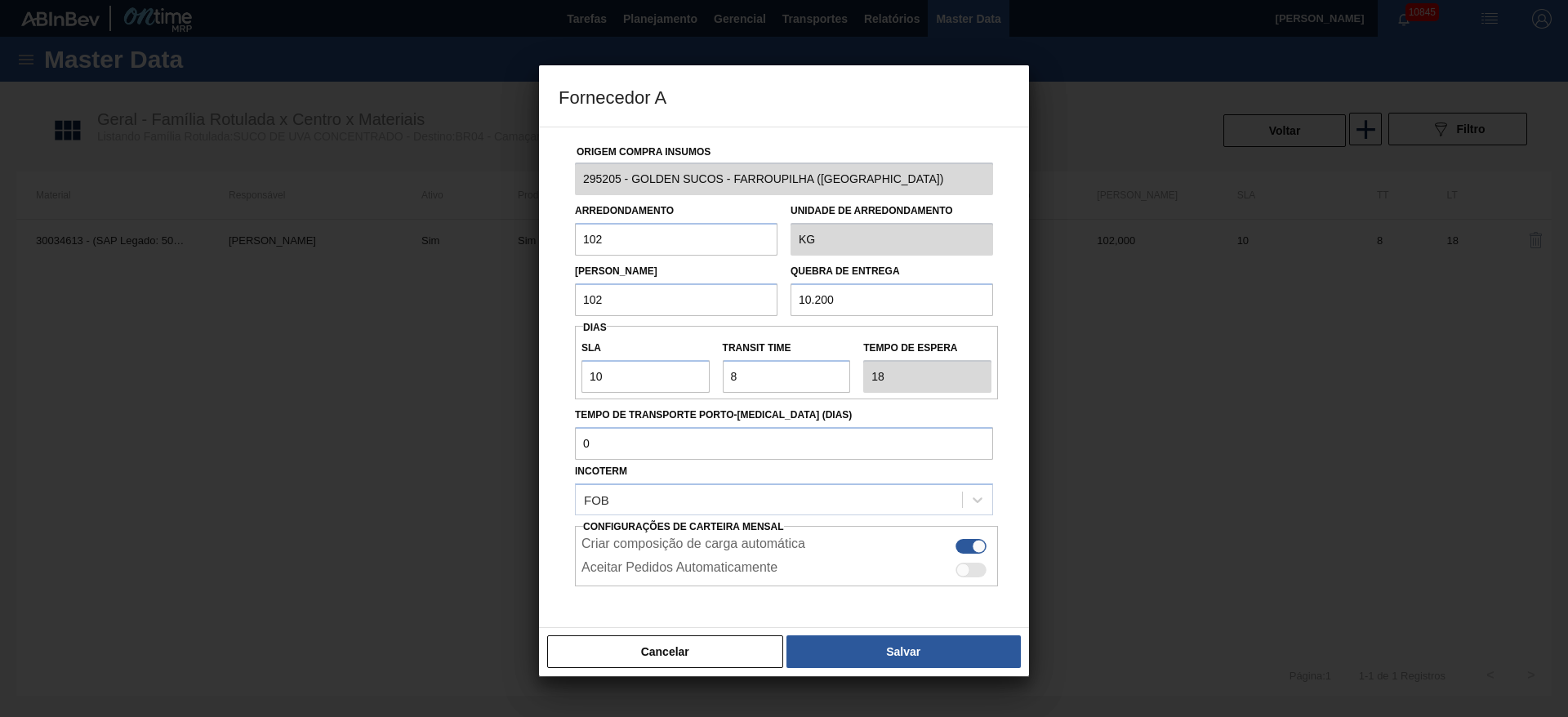
drag, startPoint x: 603, startPoint y: 241, endPoint x: 506, endPoint y: 241, distance: 97.0
click at [506, 241] on div "Fornecedor A Origem Compra Insumos 295205 - GOLDEN SUCOS - FARROUPILHA (RS) Arr…" at bounding box center [784, 358] width 1568 height 717
type input "510"
type input "5.100"
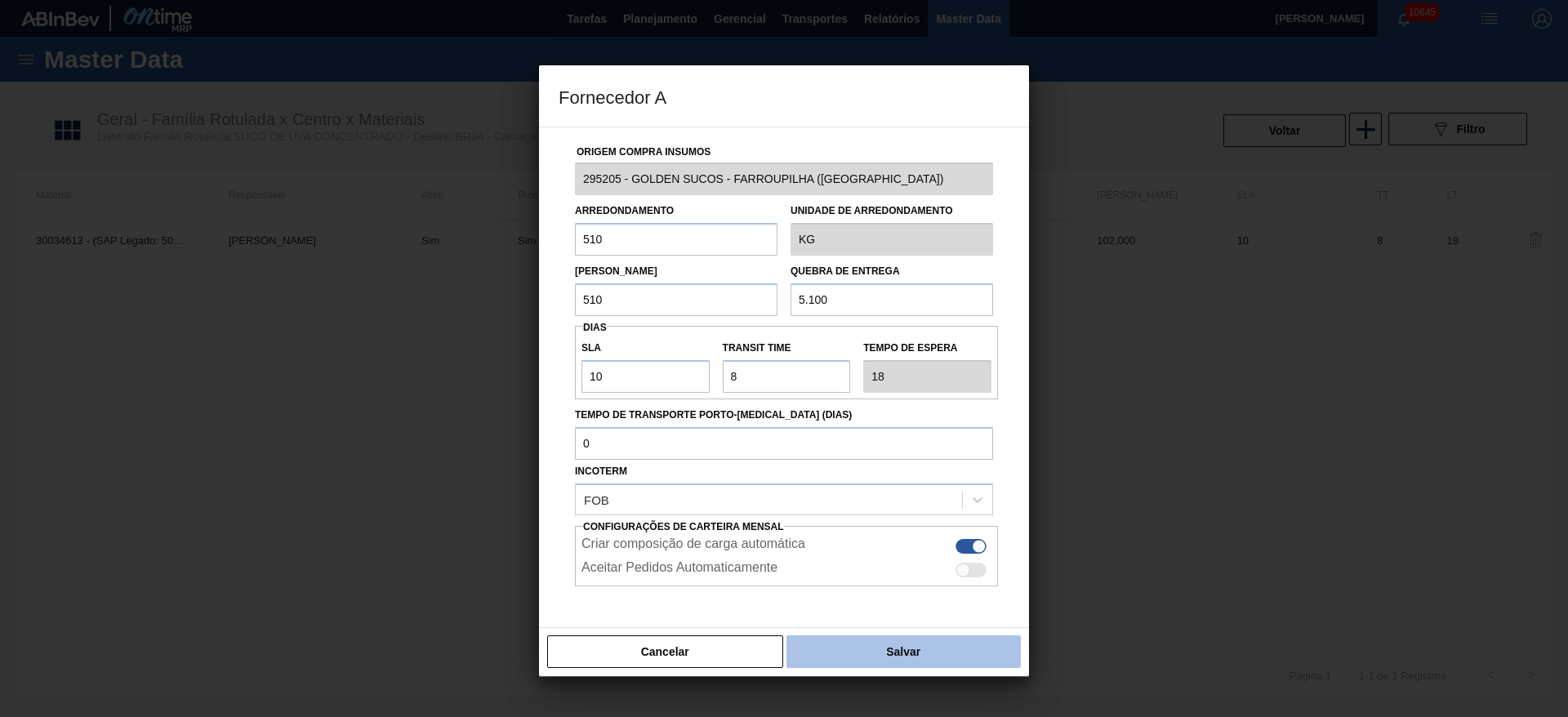
click at [885, 648] on button "Salvar" at bounding box center [903, 652] width 235 height 33
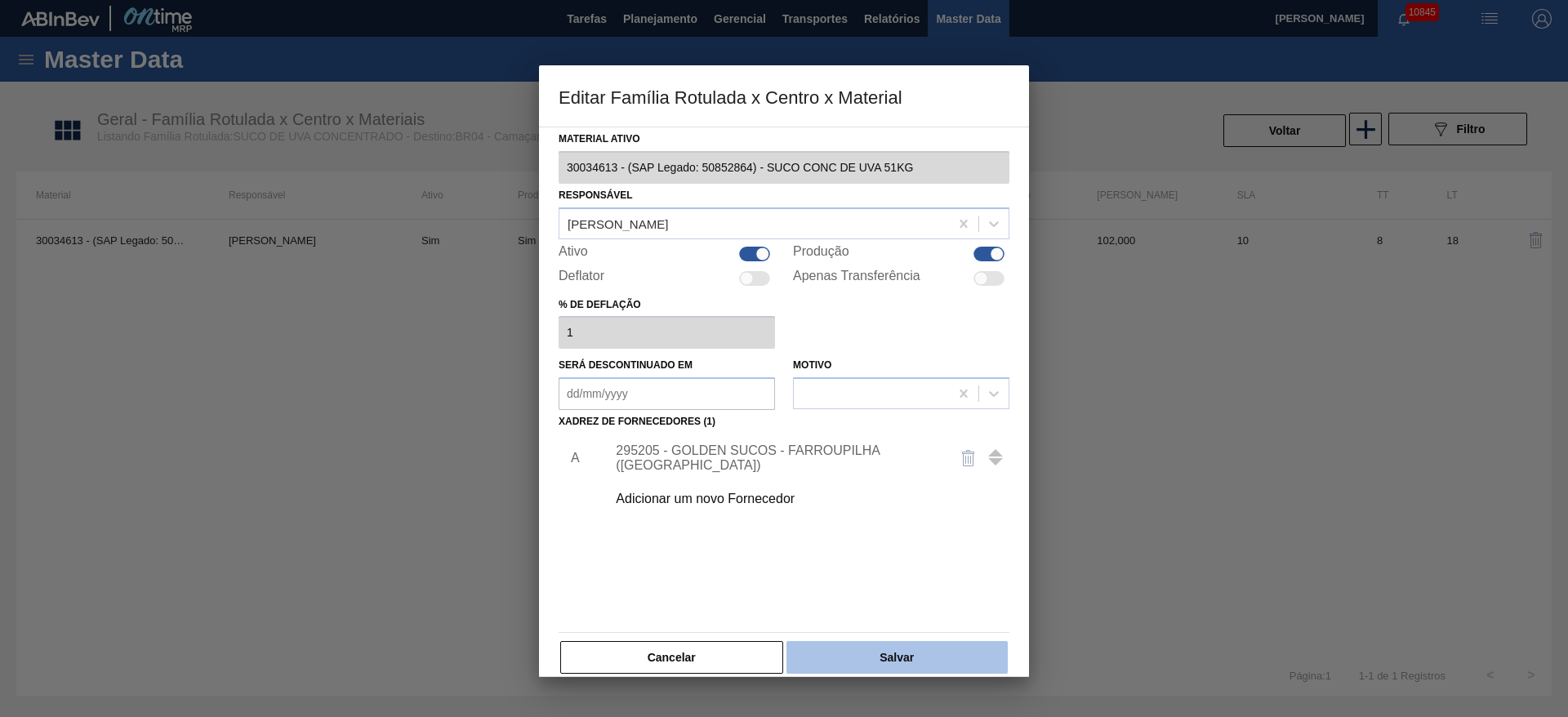
click at [873, 663] on button "Salvar" at bounding box center [897, 657] width 222 height 33
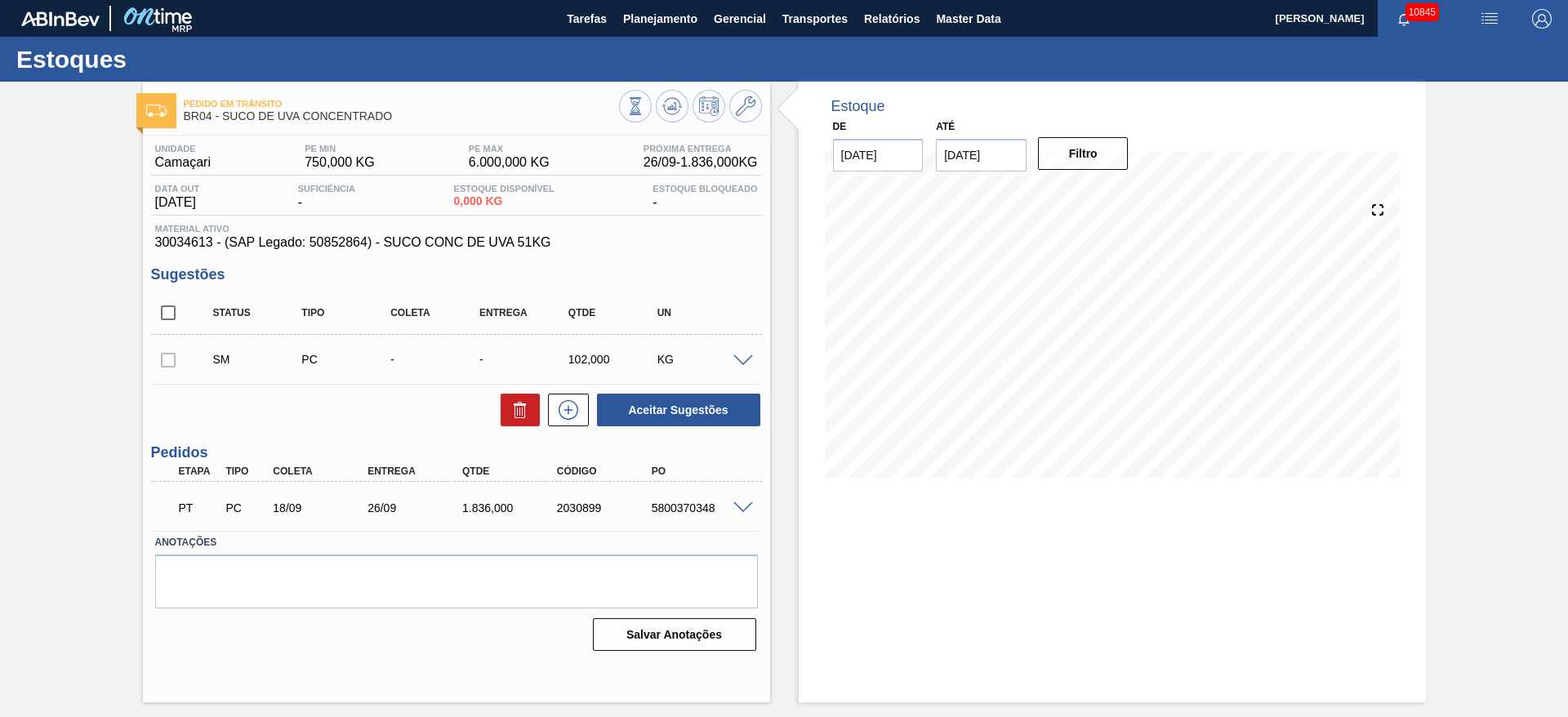
click at [751, 357] on span at bounding box center [743, 361] width 20 height 12
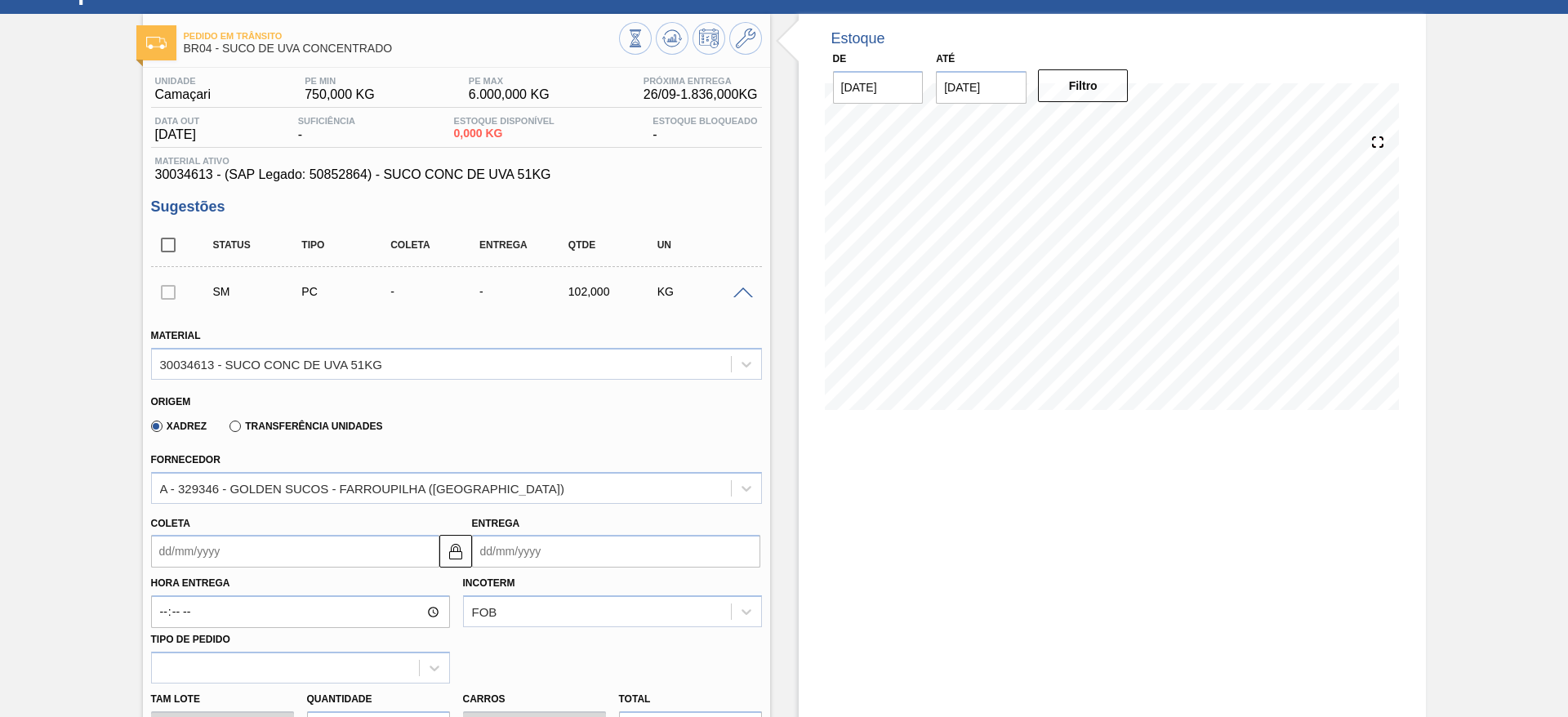
scroll to position [245, 0]
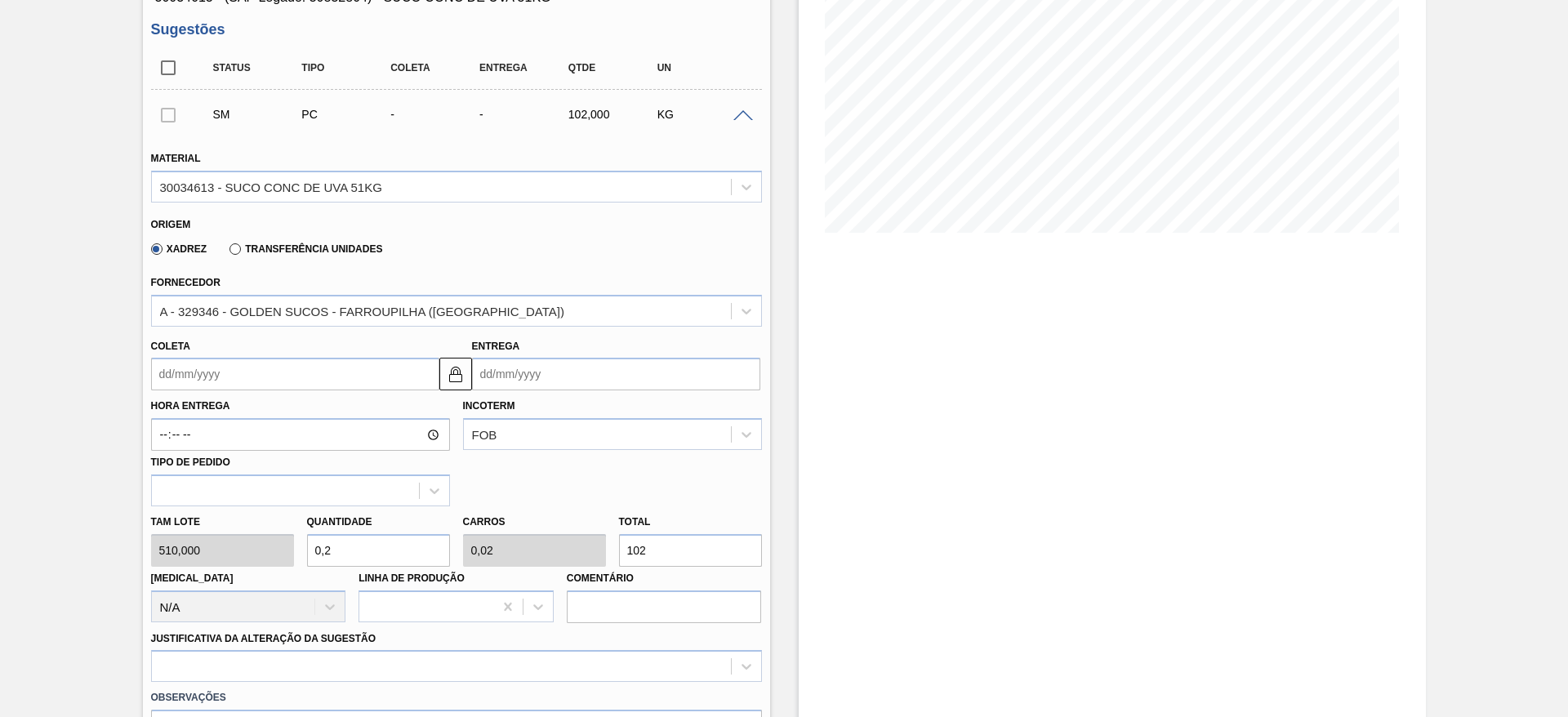
click at [177, 351] on label "Coleta" at bounding box center [170, 347] width 39 height 12
click at [177, 358] on input "Coleta" at bounding box center [295, 375] width 288 height 33
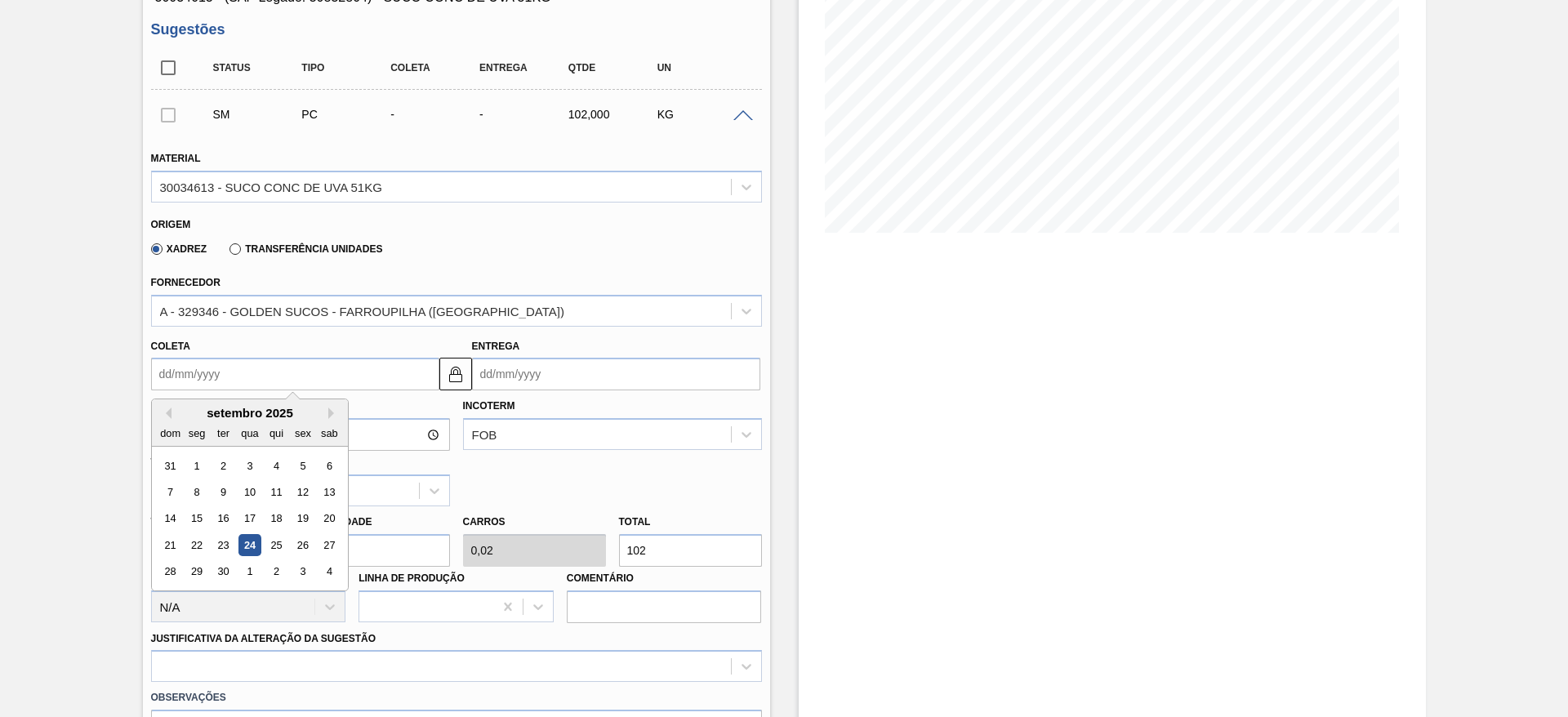
click at [173, 356] on div "Coleta Previous Month Next Month setembro 2025 dom seg ter qua qui sex sab 31 1…" at bounding box center [295, 363] width 288 height 56
click at [173, 364] on input "Coleta" at bounding box center [295, 375] width 288 height 33
click div "Previous Month Next Month setembro 2025 dom seg ter qua qui sex sab 31 1 2 3 4 …"
click button "Next Month"
click div "13"
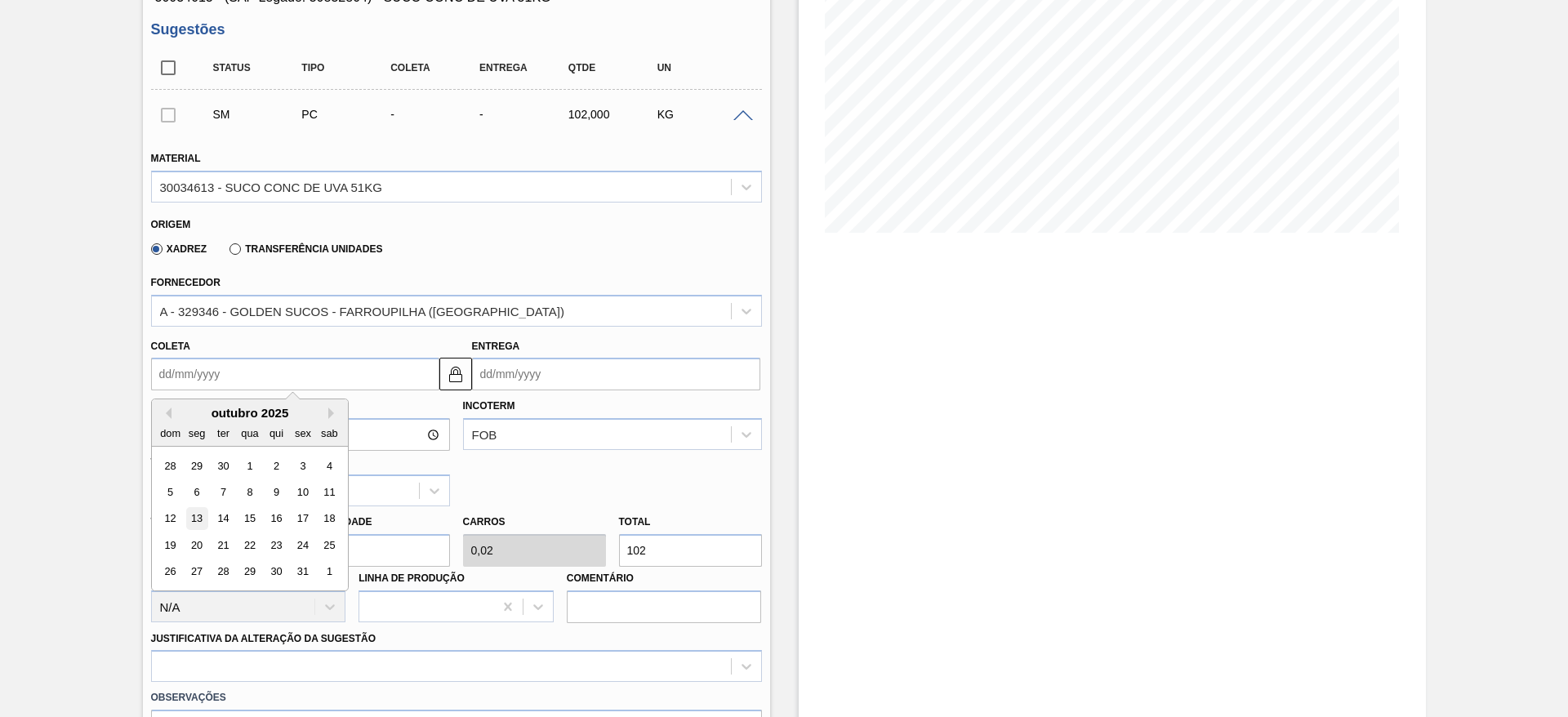
type input "13/10/2025"
type input "21/10/2025"
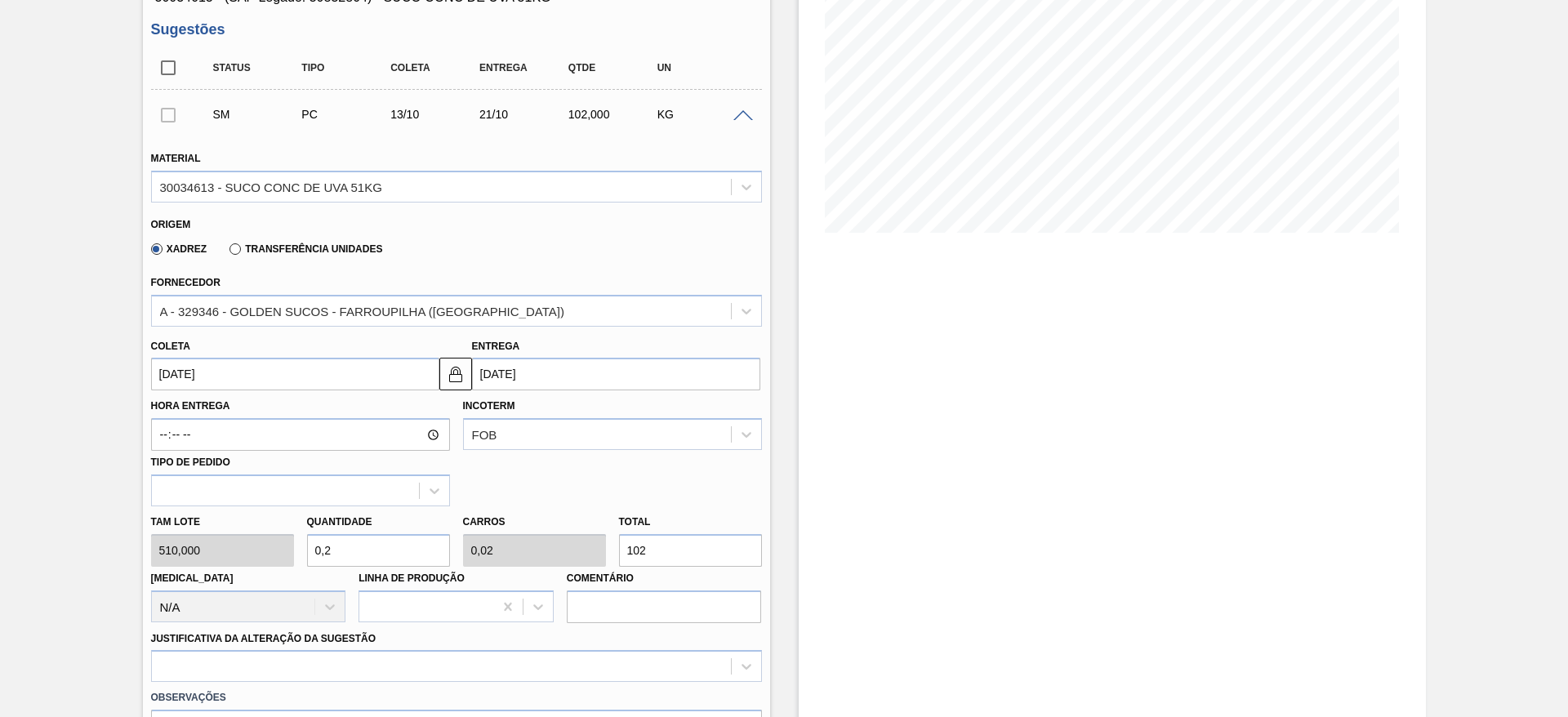
click div "Tam lote 510,000 Quantidade 0,2 Carros 0,02 Total 102 Doca N/A Linha de Produçã…"
type input "4"
type input "0,4"
type input "2.040"
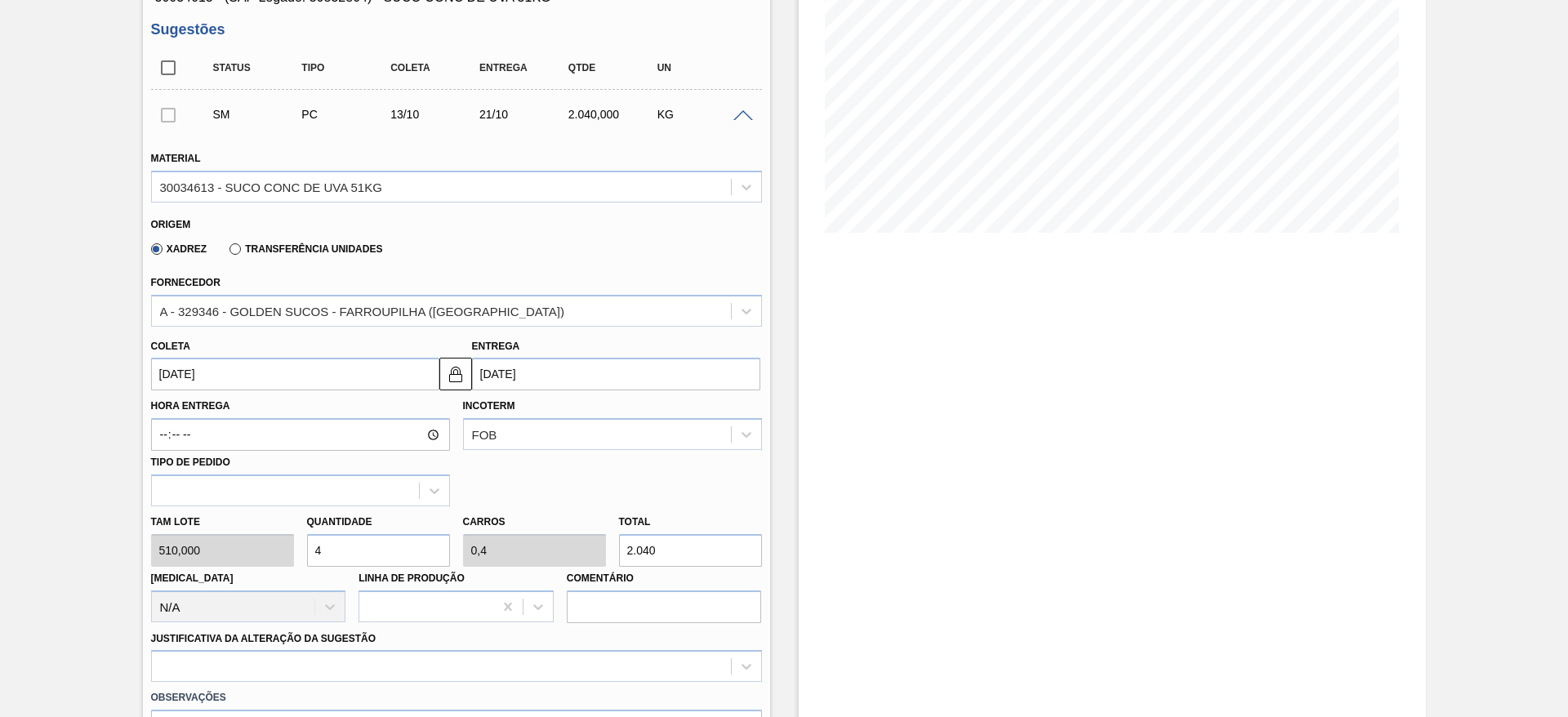
type input "4"
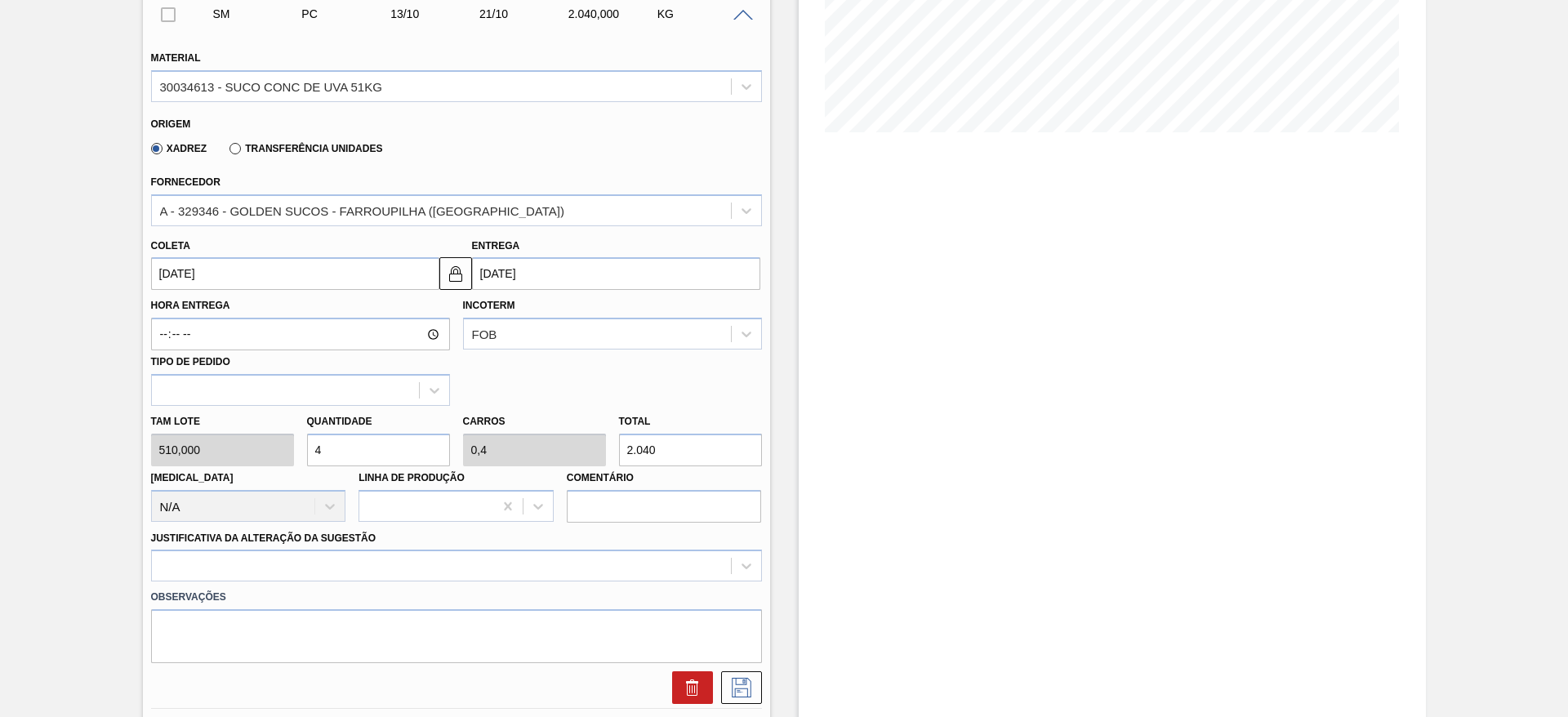
scroll to position [495, 0]
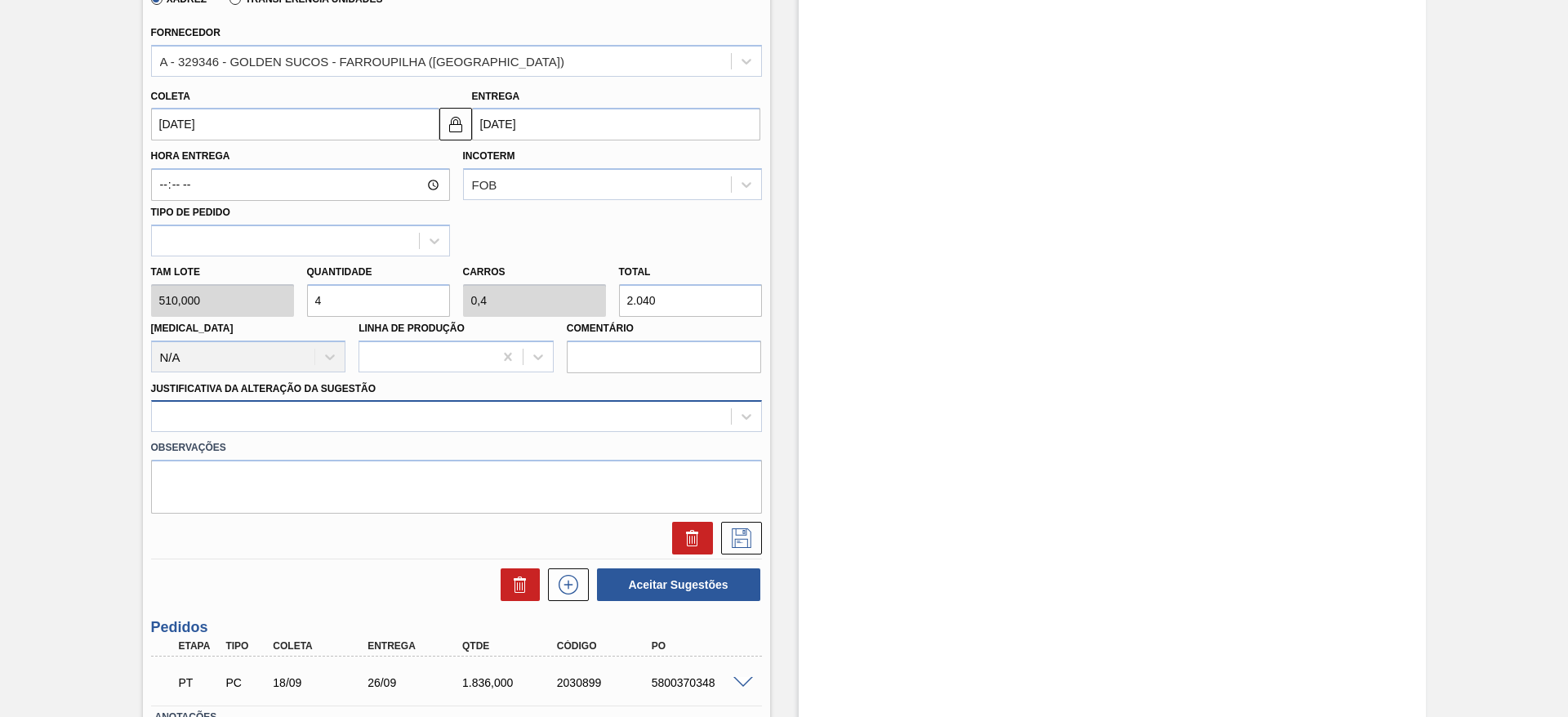
click div
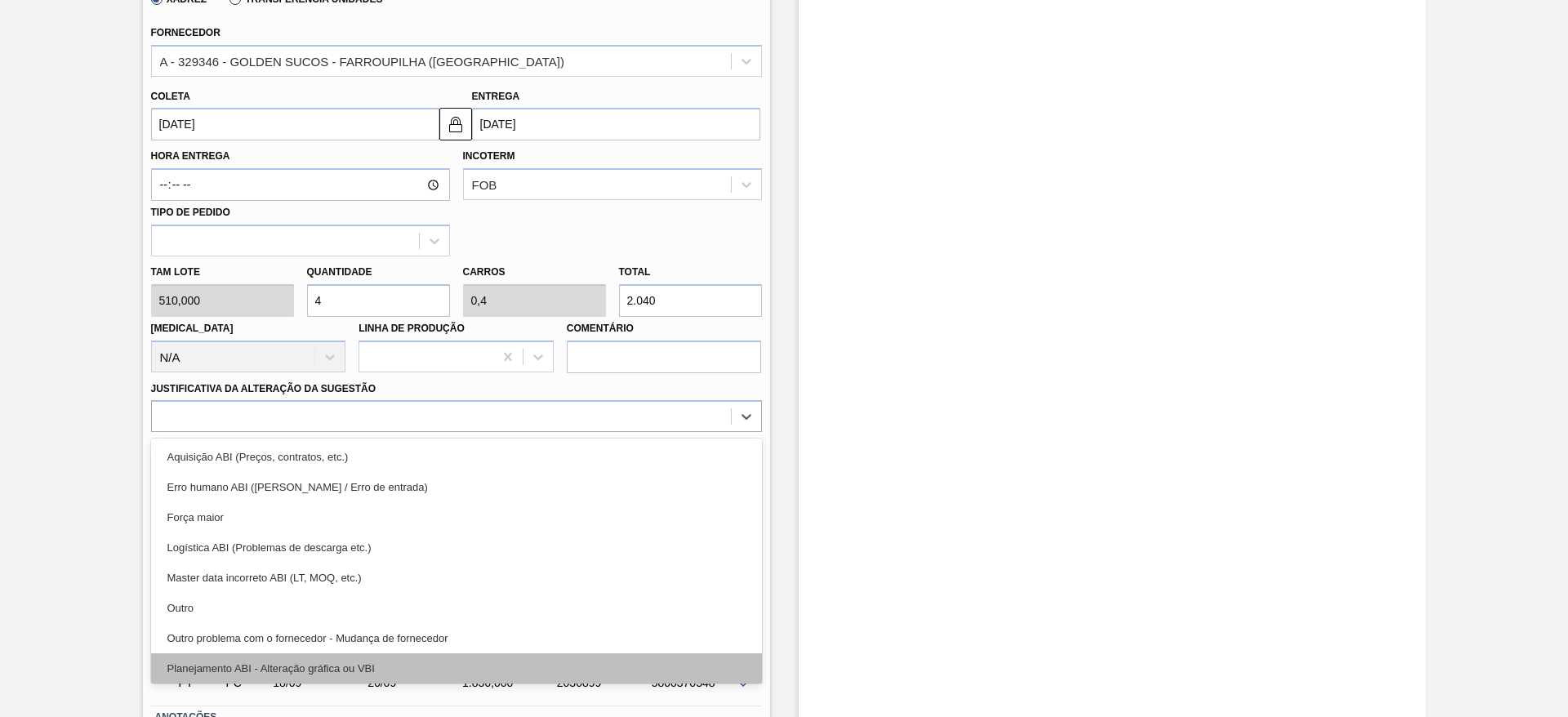
click div "Planejamento ABI - Alteração gráfica ou VBI"
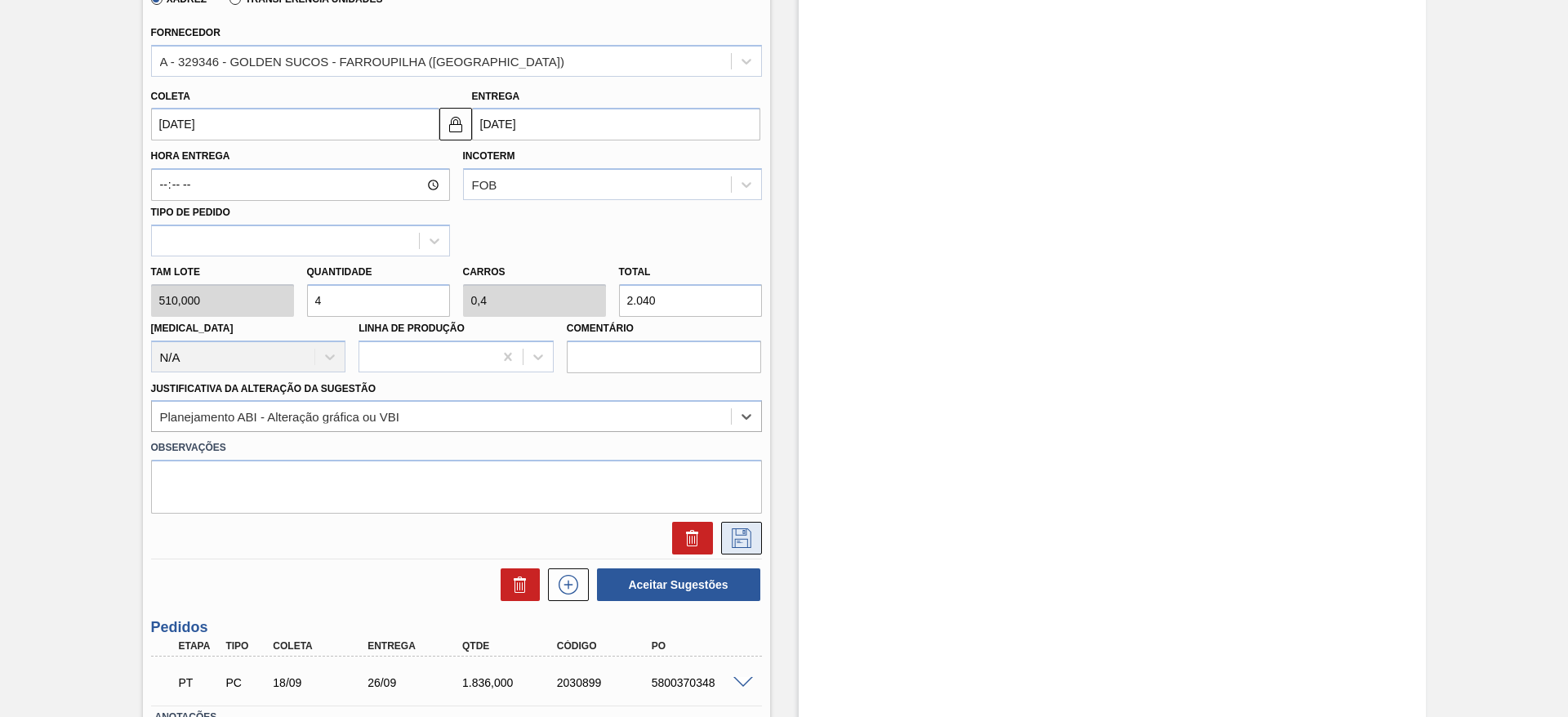
click icon
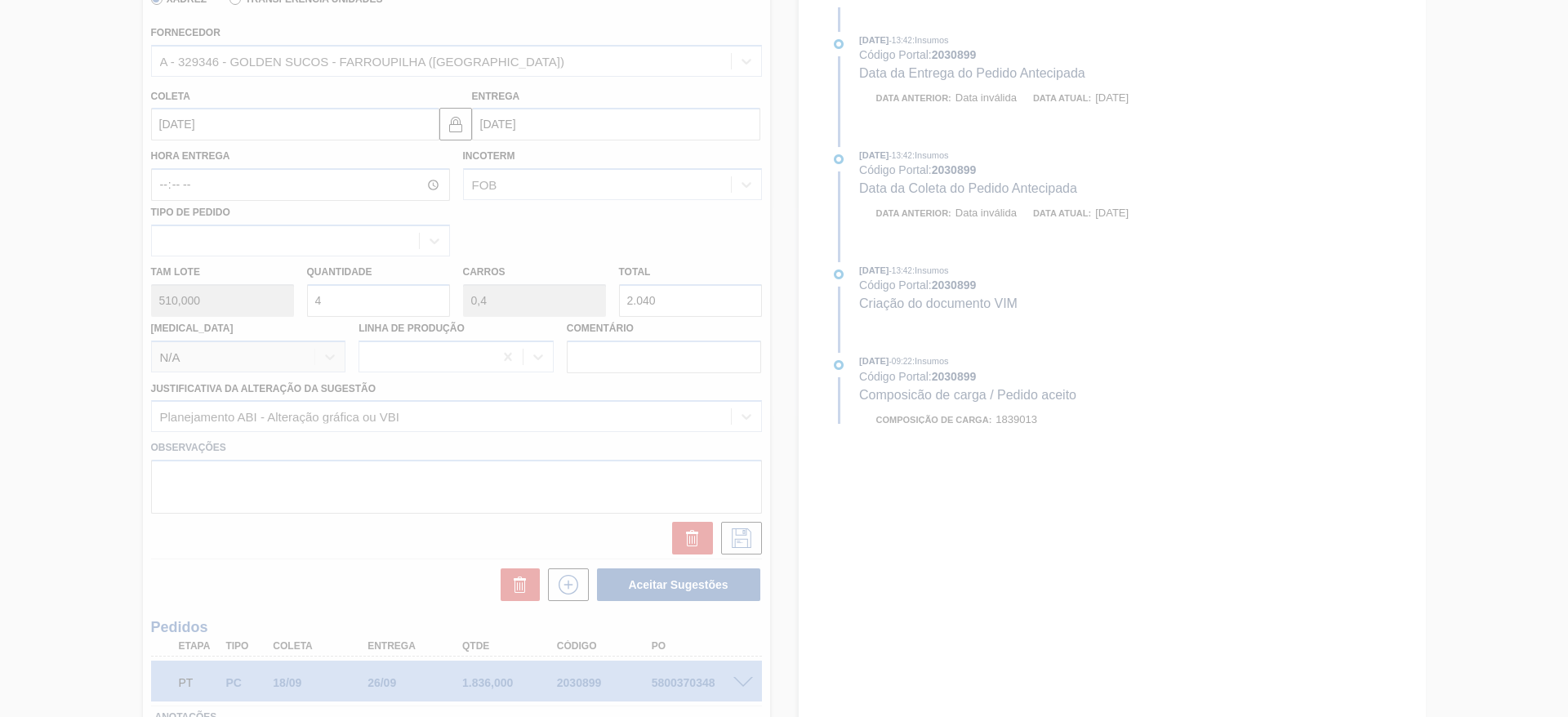
scroll to position [0, 0]
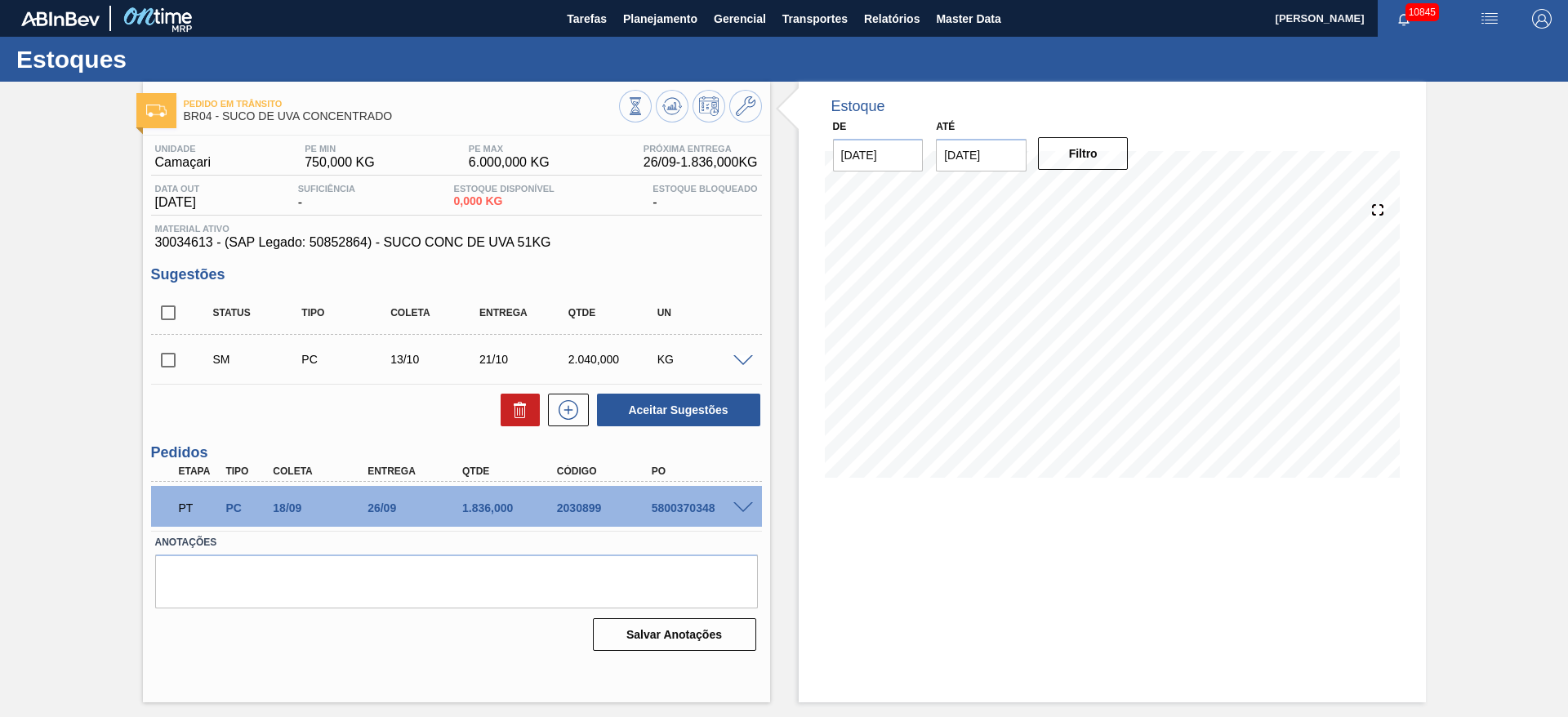
click input "checkbox"
click button "Aceitar Sugestões"
checkbox input "false"
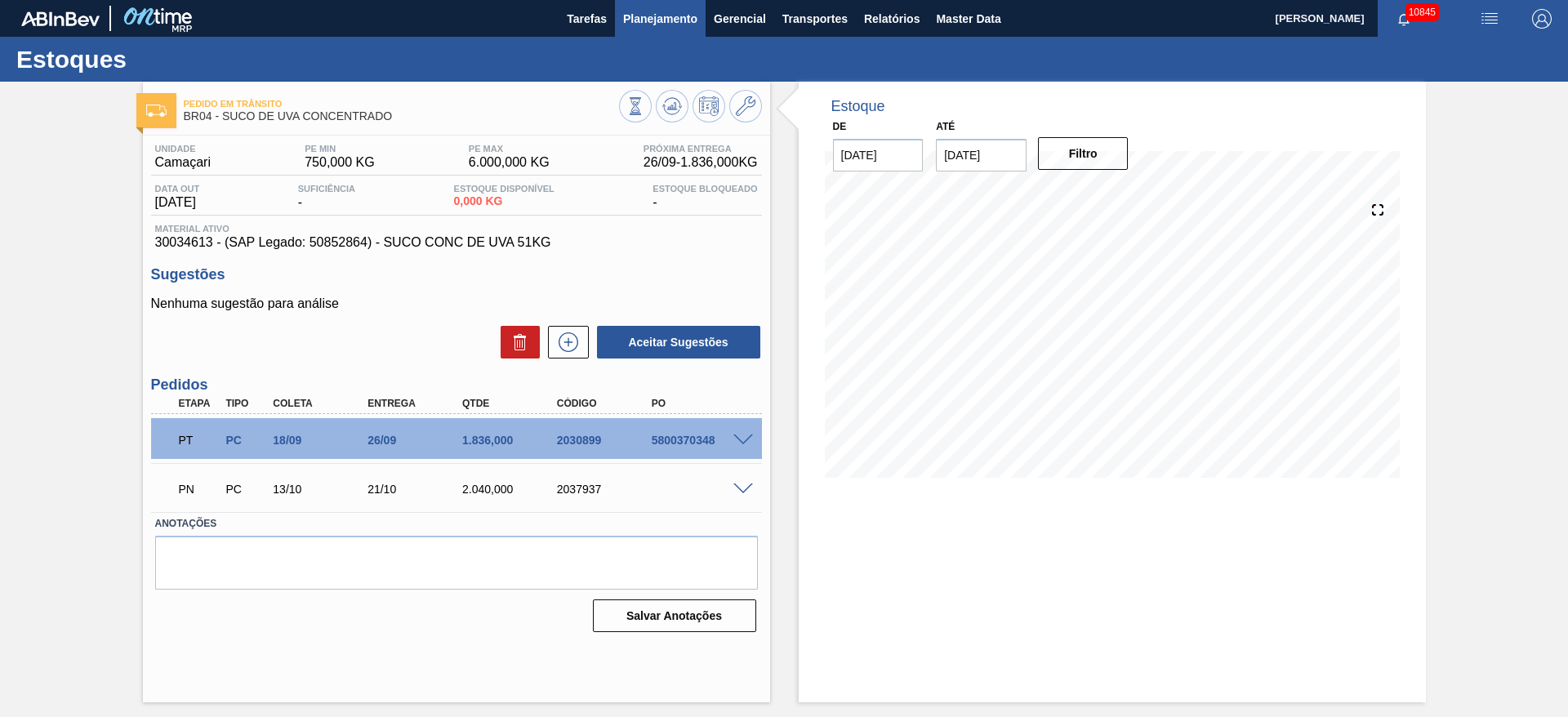
click span "Planejamento"
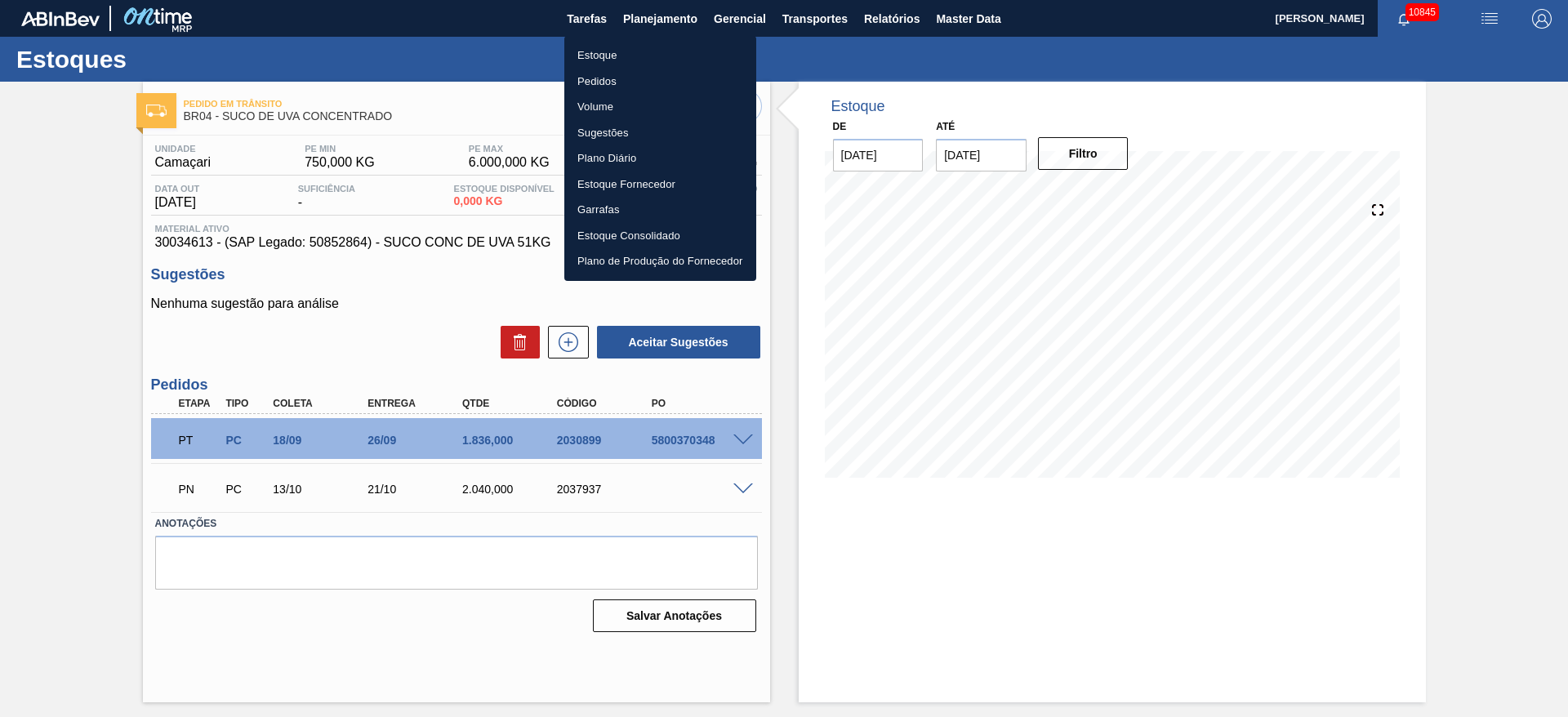
click li "Estoque"
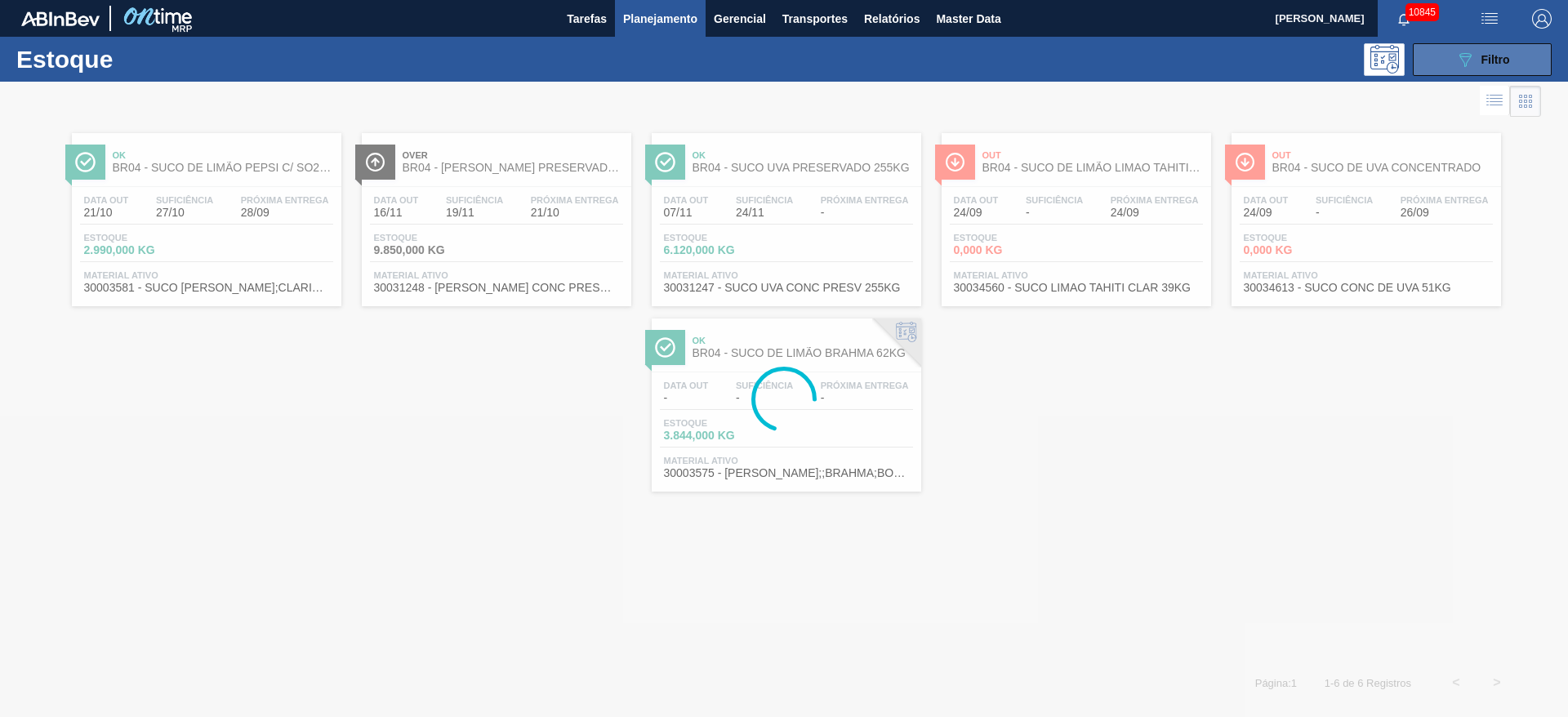
click button "089F7B8B-B2A5-4AFE-B5C0-19BA573D28AC Filtro"
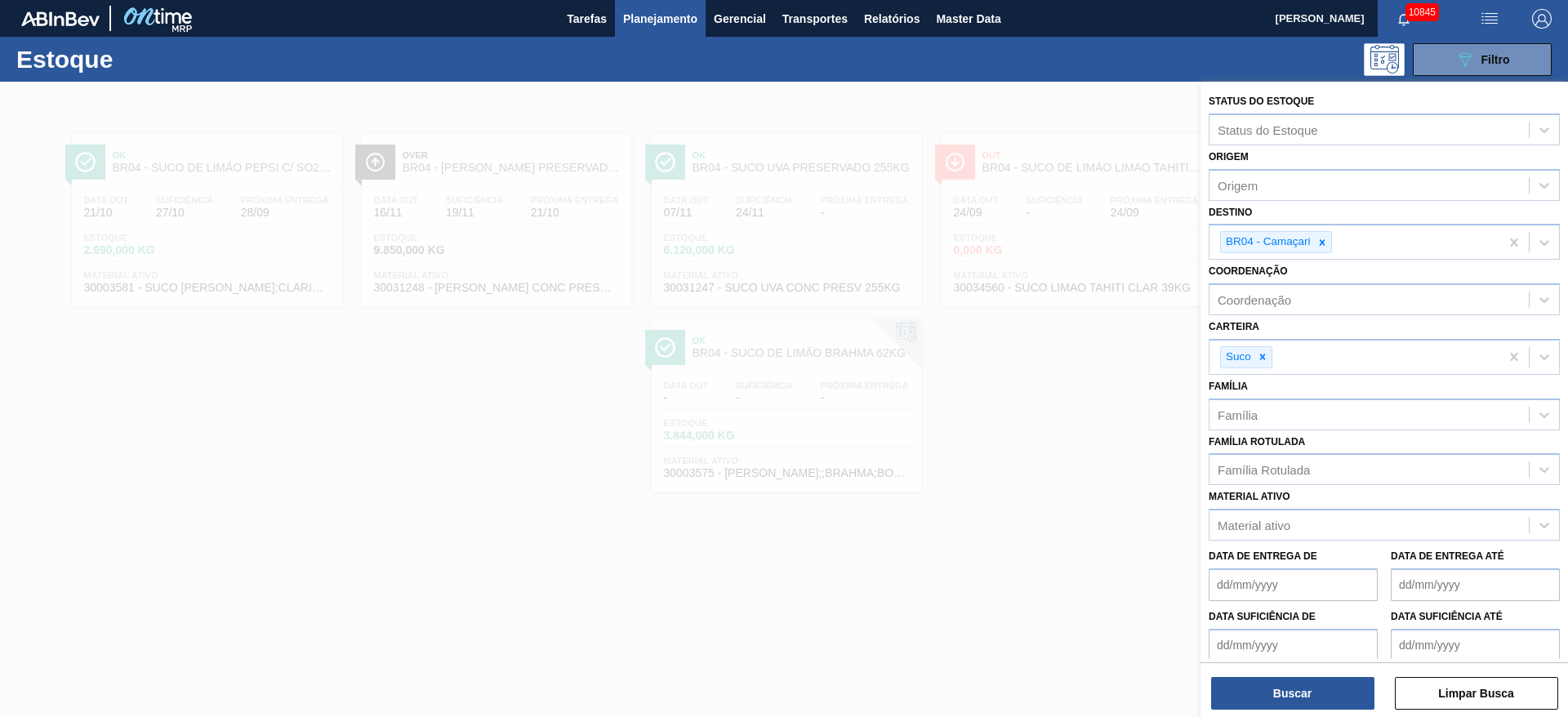
click icon
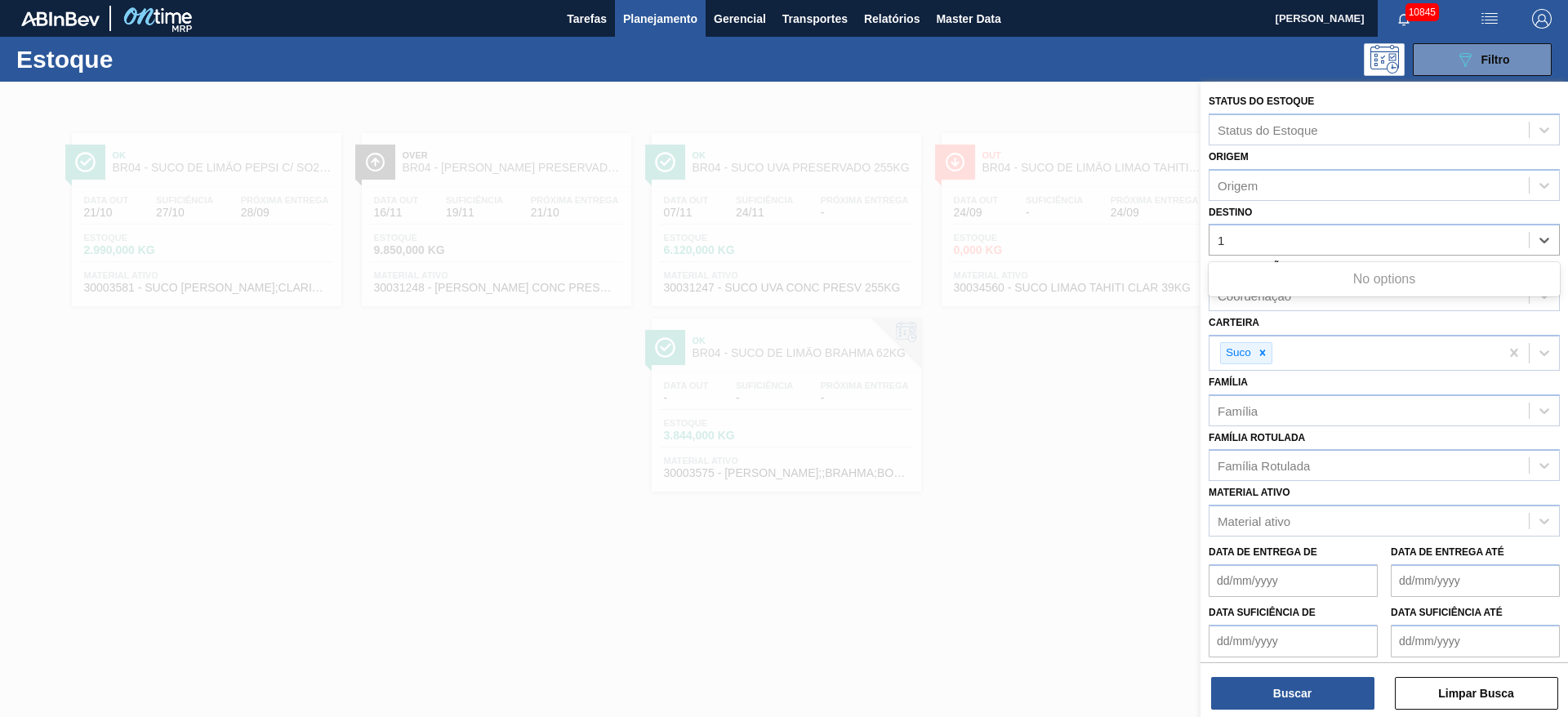
type input "19"
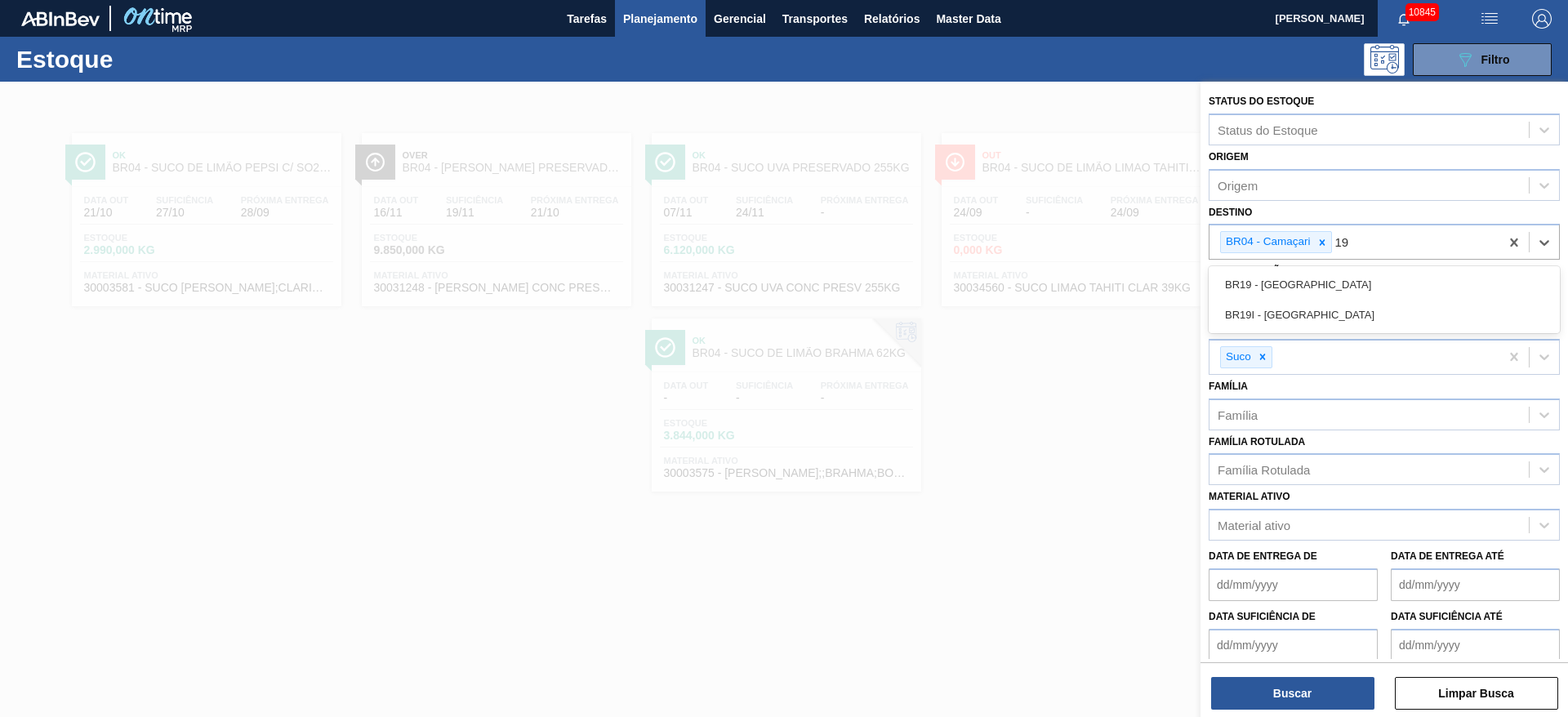
drag, startPoint x: 1294, startPoint y: 293, endPoint x: 1297, endPoint y: 303, distance: 10.4
click div "BR19 - Nova Rio"
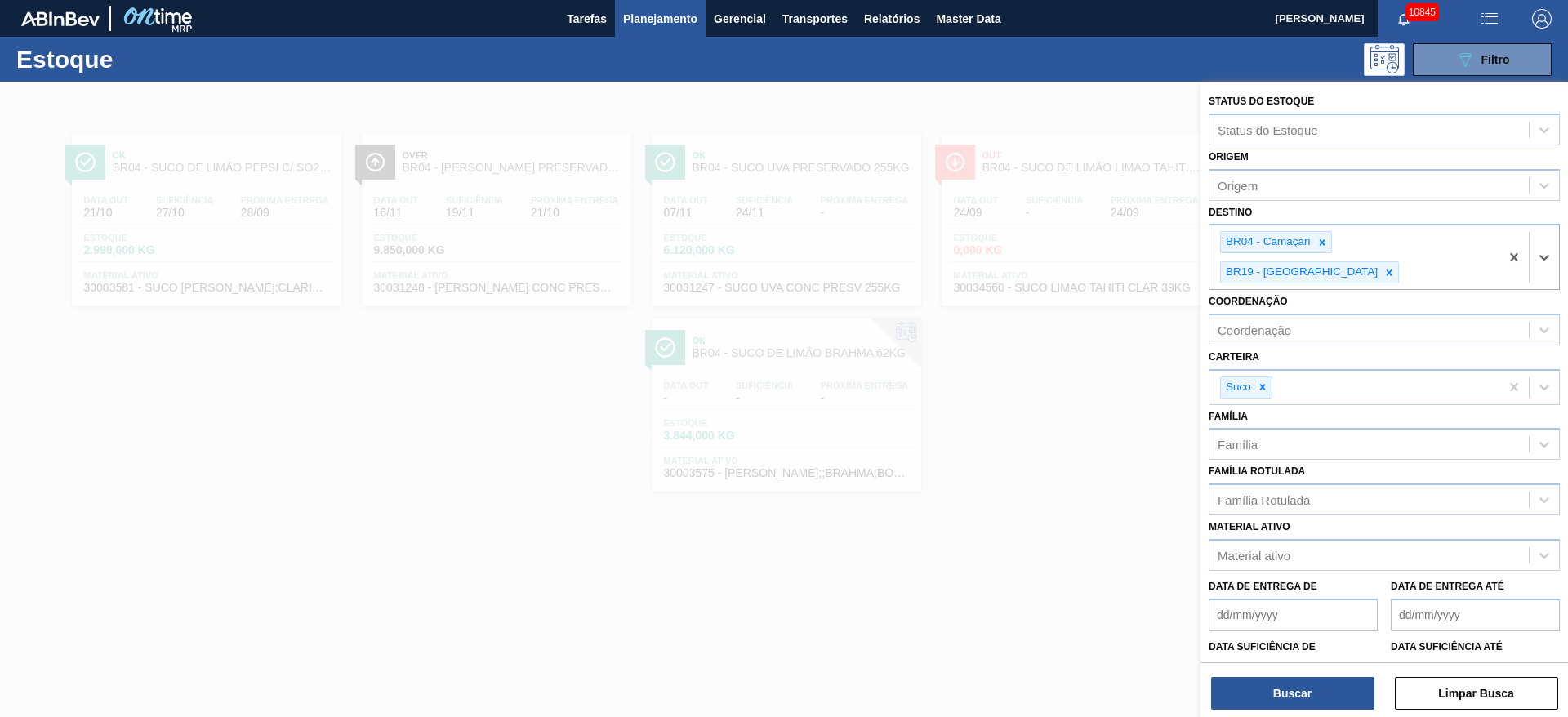
drag, startPoint x: 1330, startPoint y: 251, endPoint x: 1305, endPoint y: 271, distance: 32.0
click div
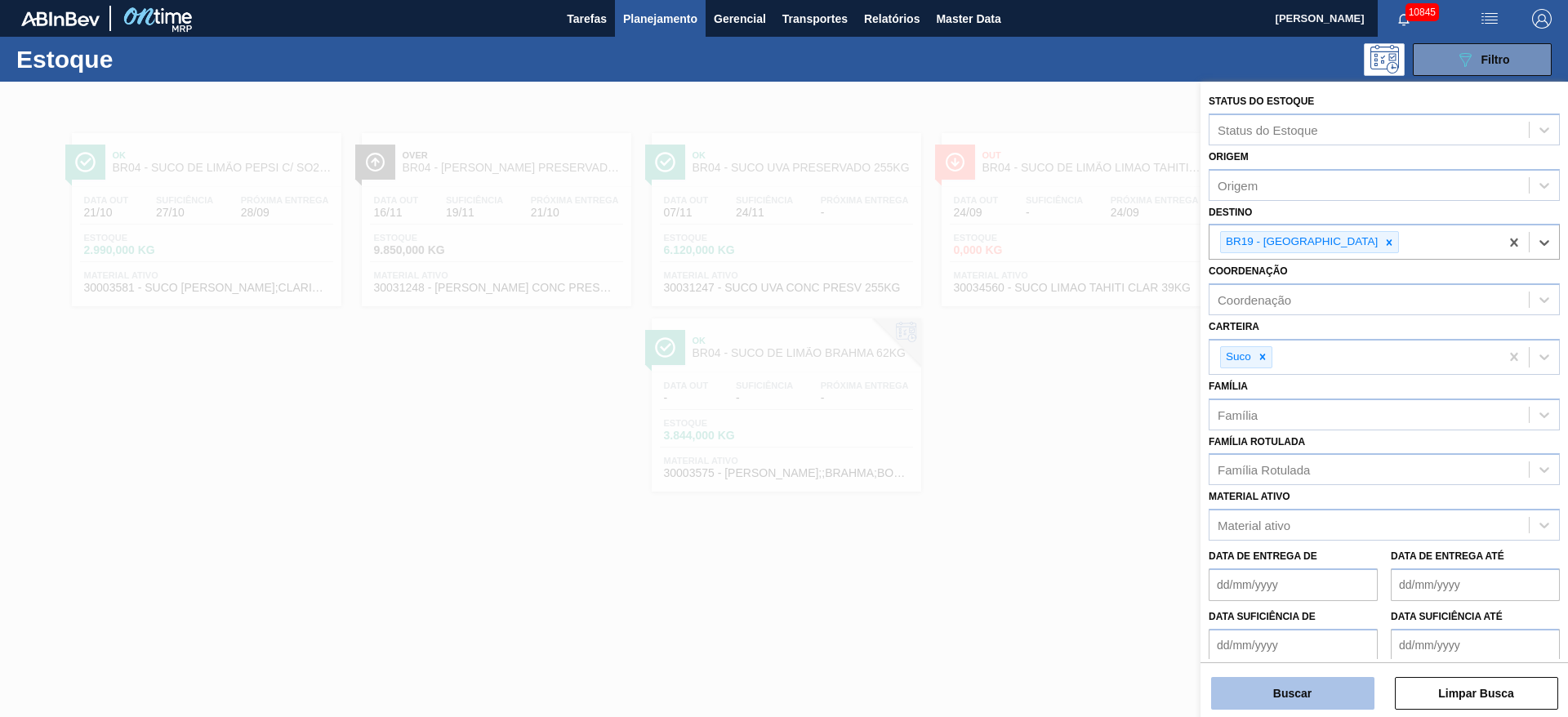
click button "Buscar"
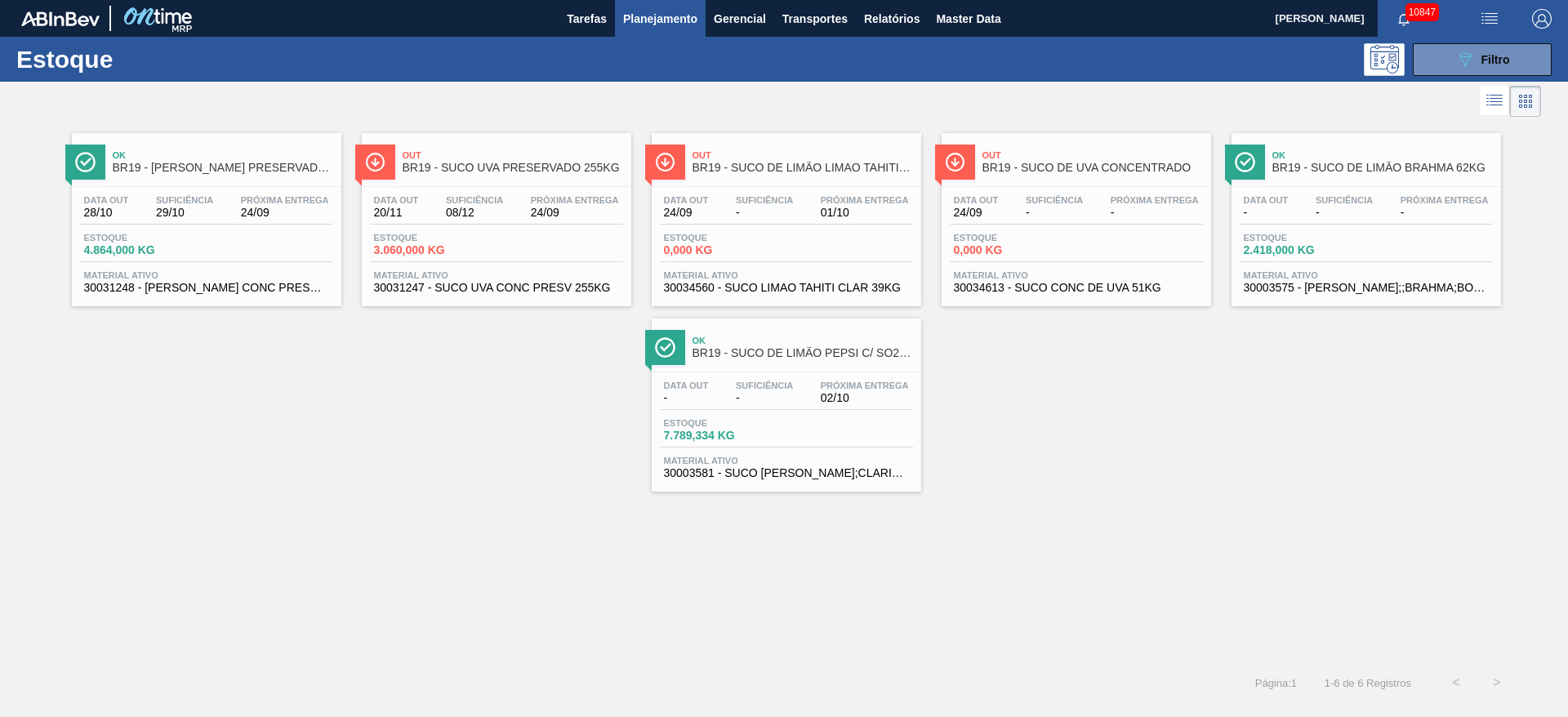
click div "Estoque 089F7B8B-B2A5-4AFE-B5C0-19BA573D28AC Filtro"
click button "089F7B8B-B2A5-4AFE-B5C0-19BA573D28AC Filtro"
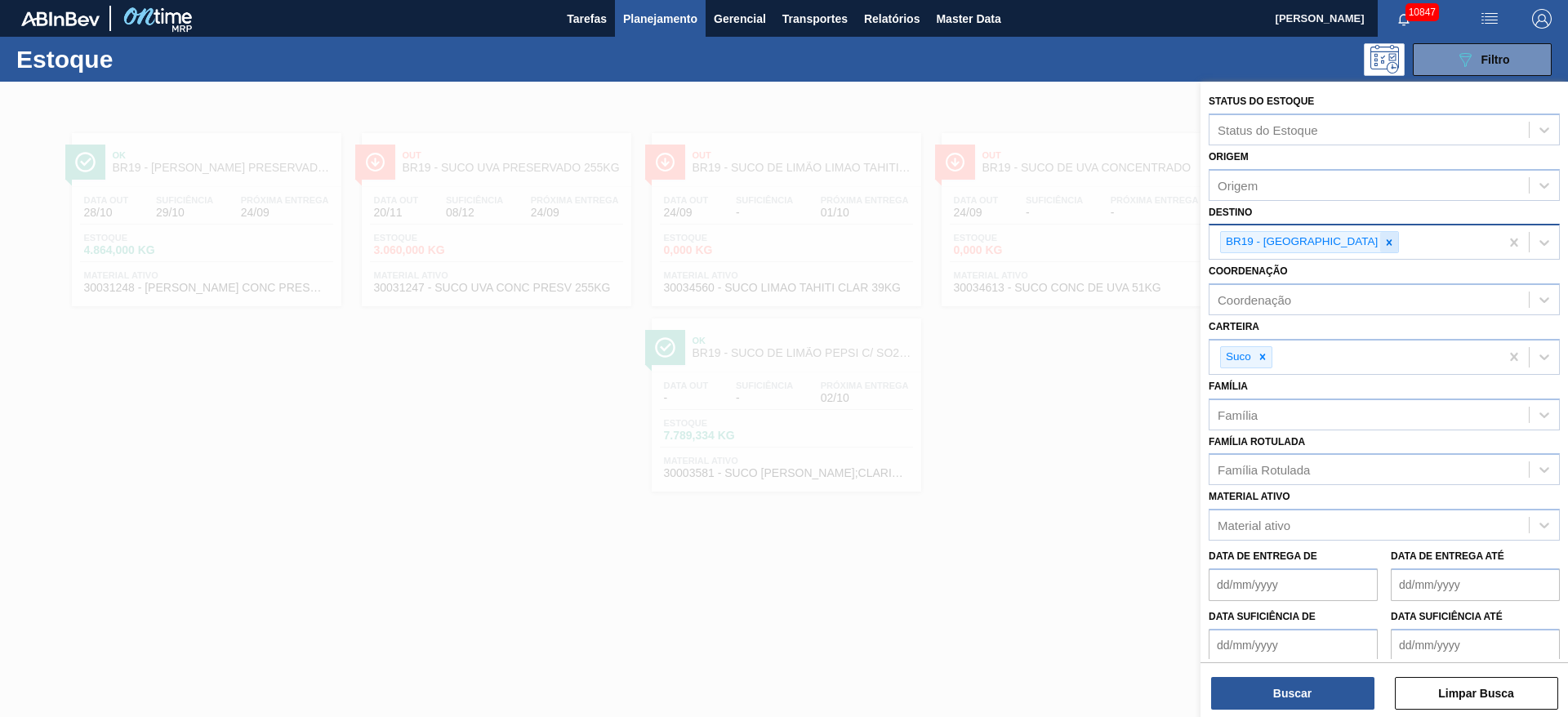
click div
type input "13"
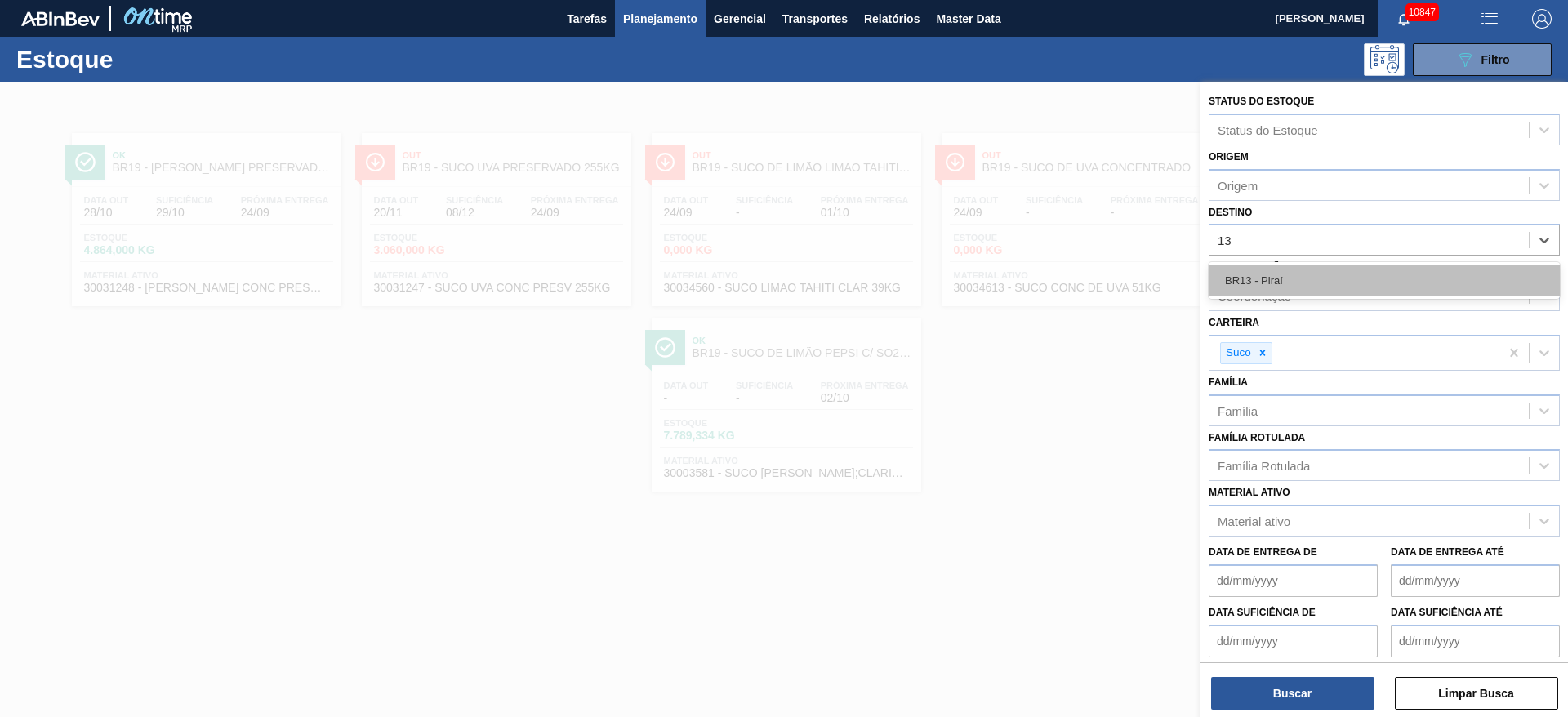
click div "BR13 - Piraí"
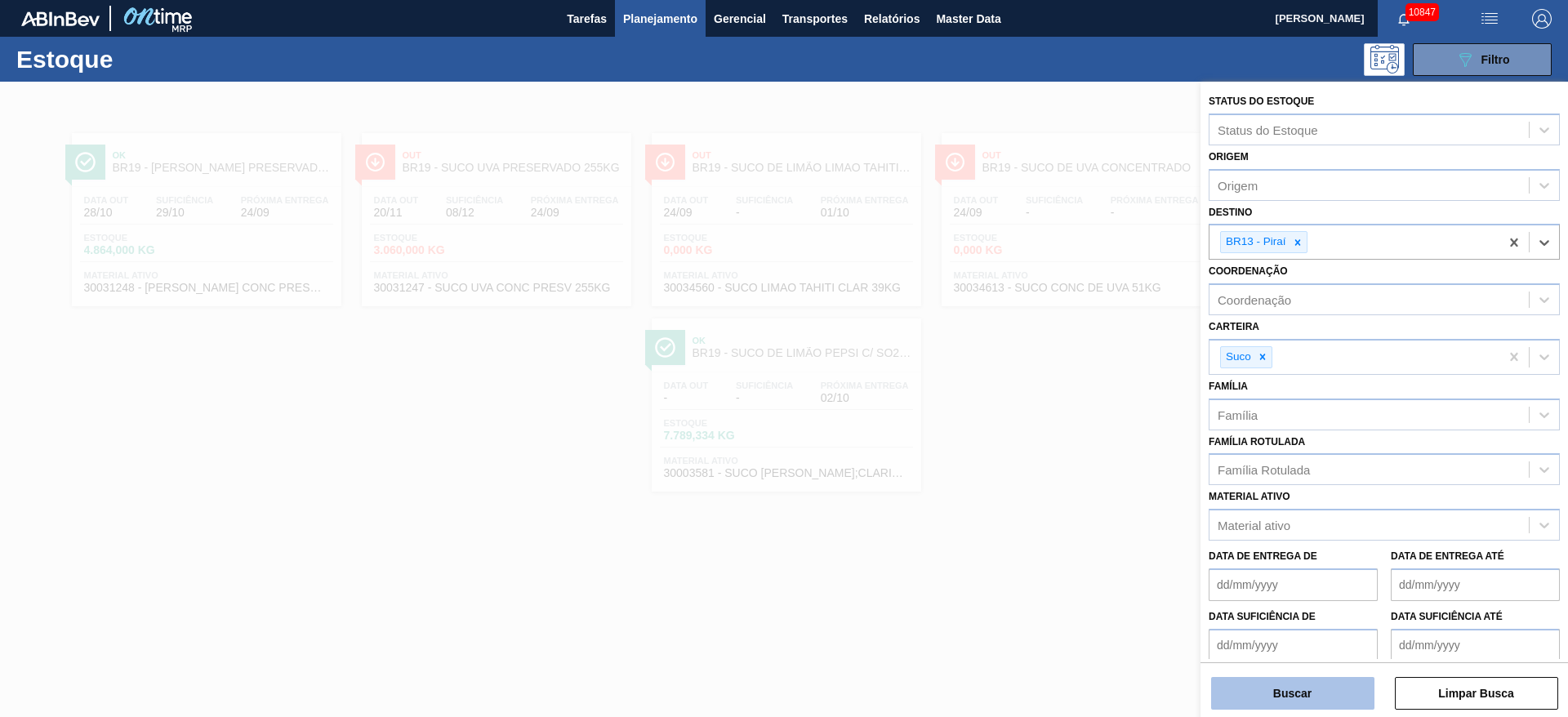
click button "Buscar"
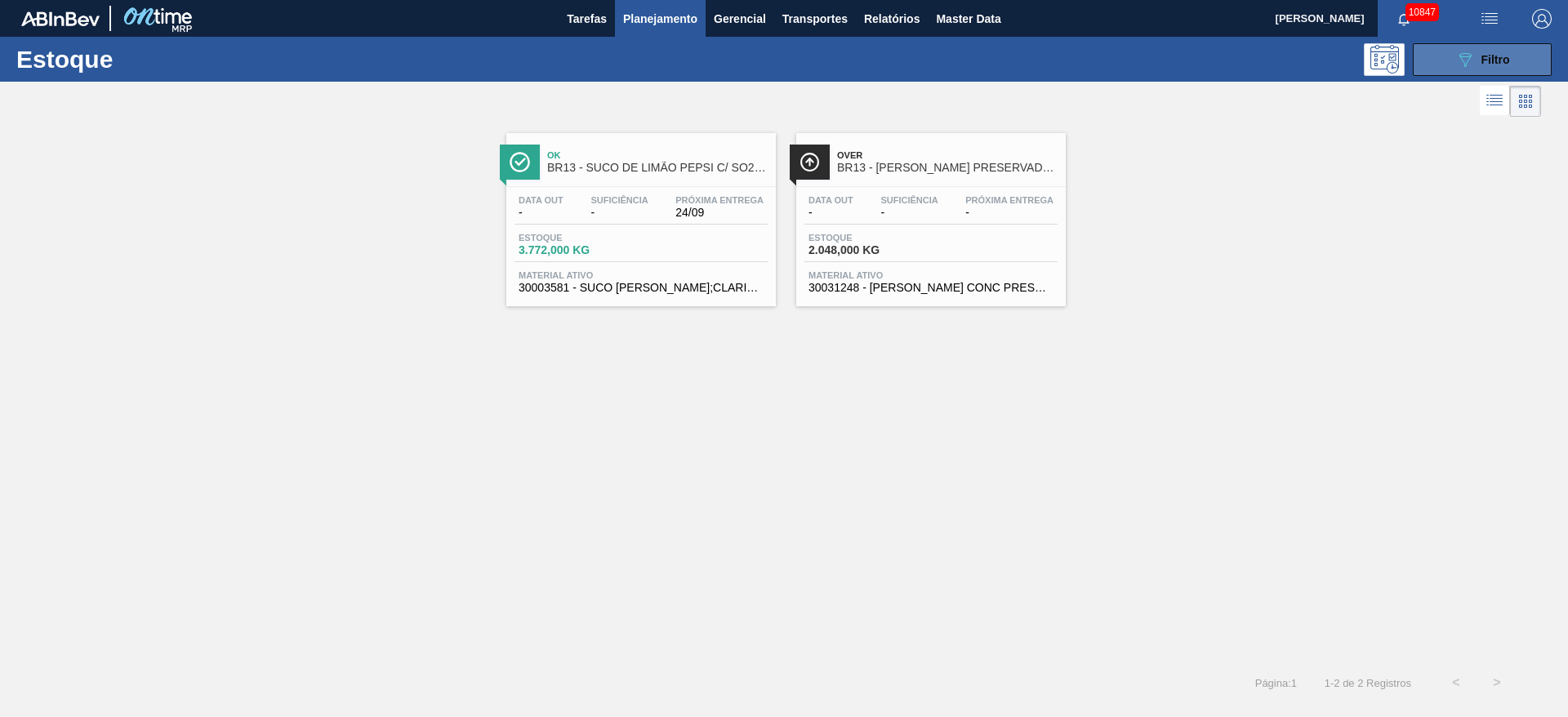
click button "089F7B8B-B2A5-4AFE-B5C0-19BA573D28AC Filtro"
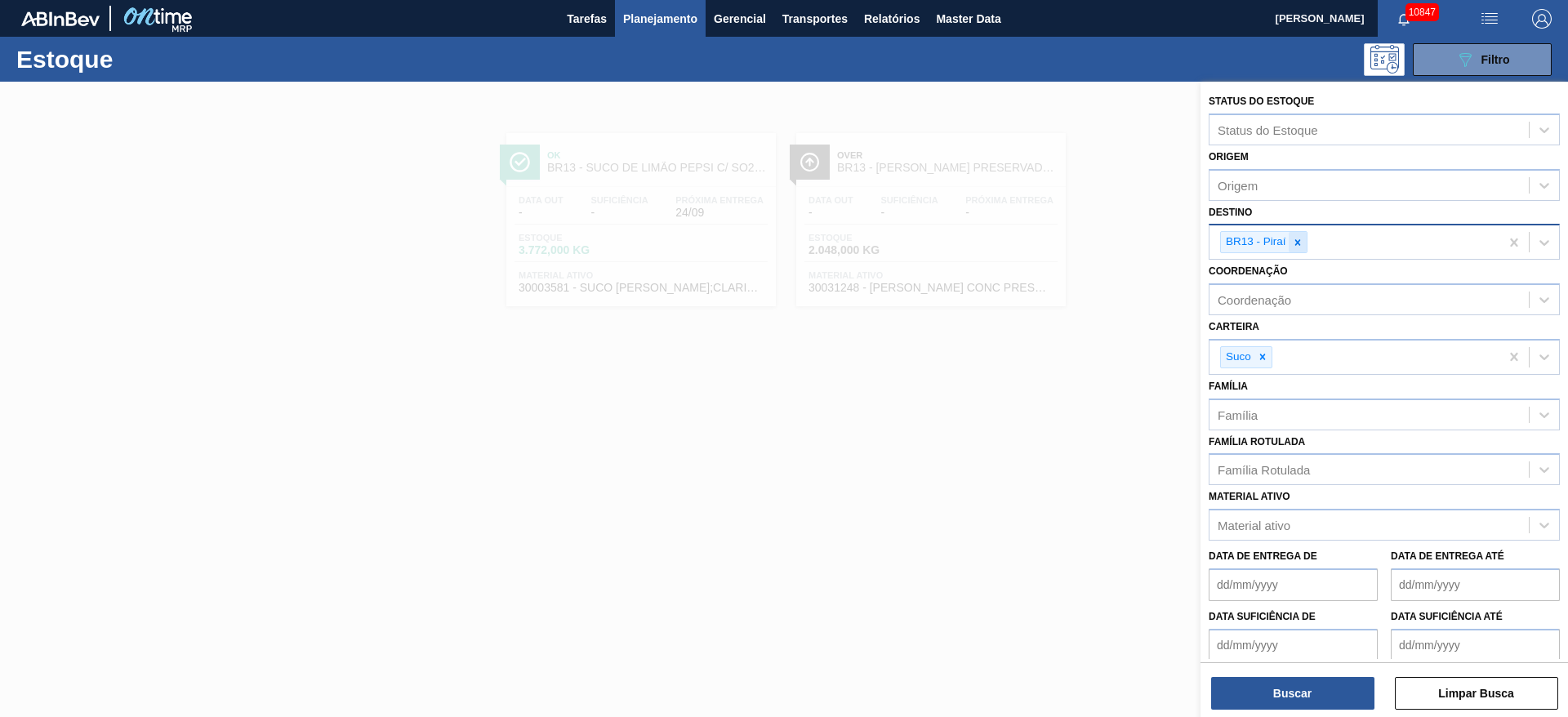
click div
type input "7"
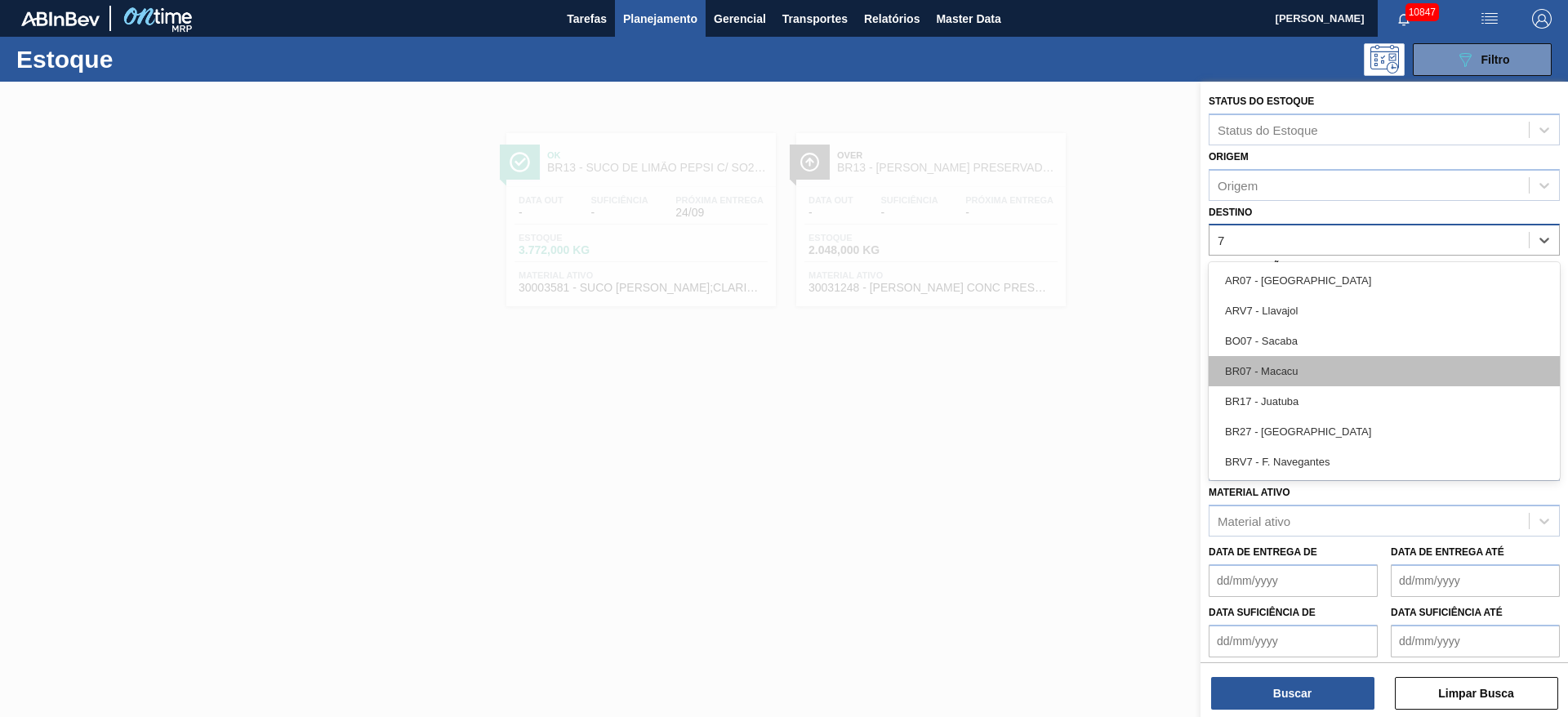
click div "BR07 - Macacu"
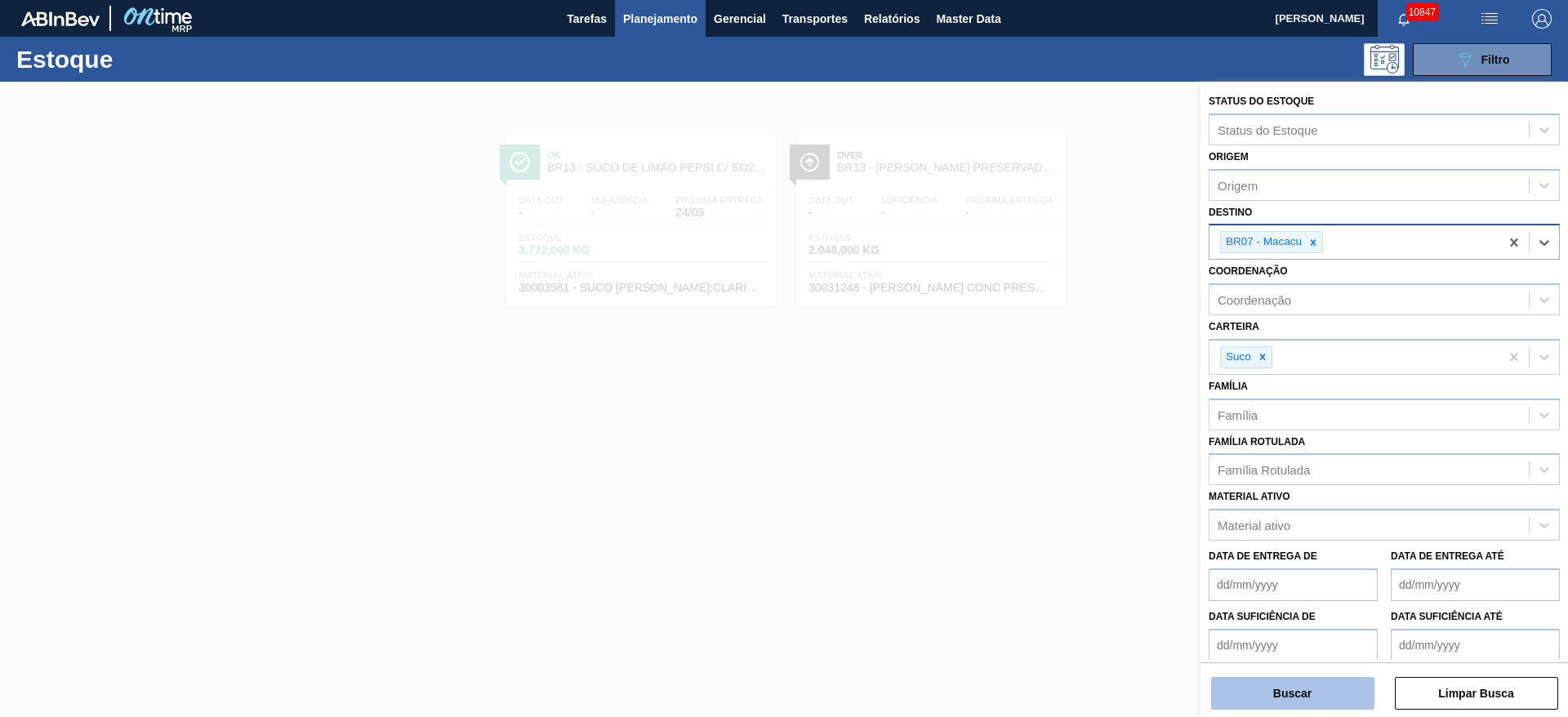
click button "Buscar"
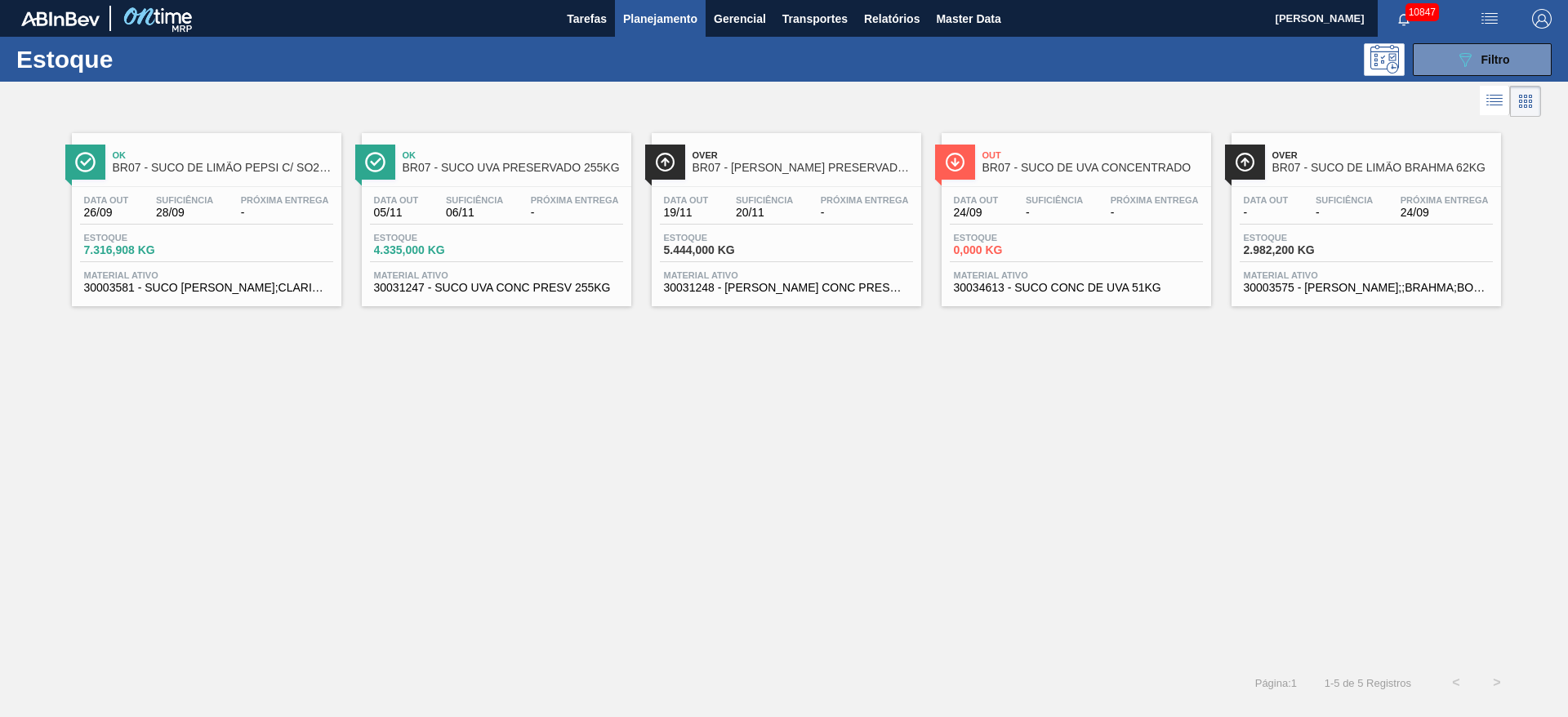
drag, startPoint x: 1104, startPoint y: 187, endPoint x: 717, endPoint y: 409, distance: 446.2
click div "Ok BR07 - SUCO DE LIMÃO PEPSI C/ SO2 46KG Data out 26/09 Suficiência 28/09 Próx…"
drag, startPoint x: 1536, startPoint y: 83, endPoint x: 1491, endPoint y: 57, distance: 52.0
click div
click span "Filtro"
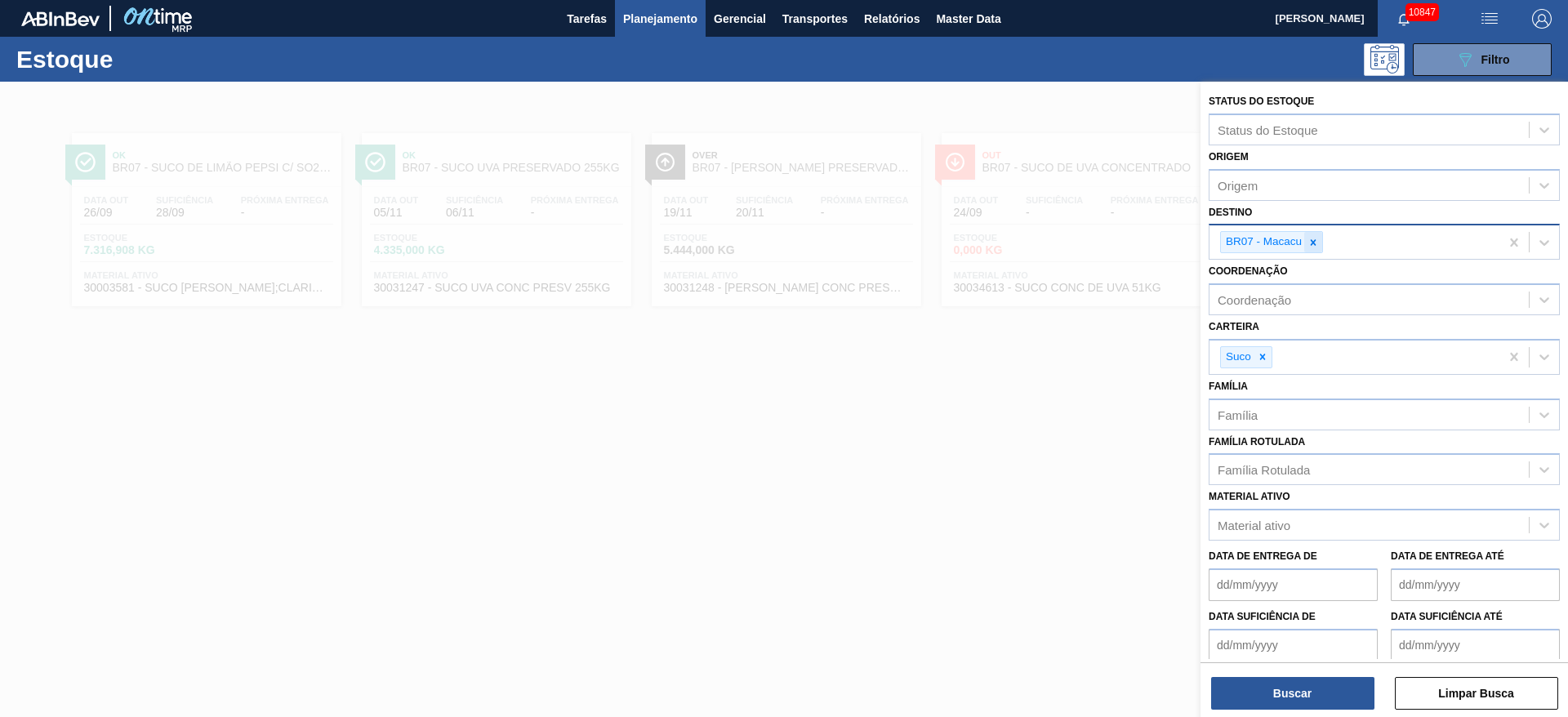
click div "BR07 - Macacu"
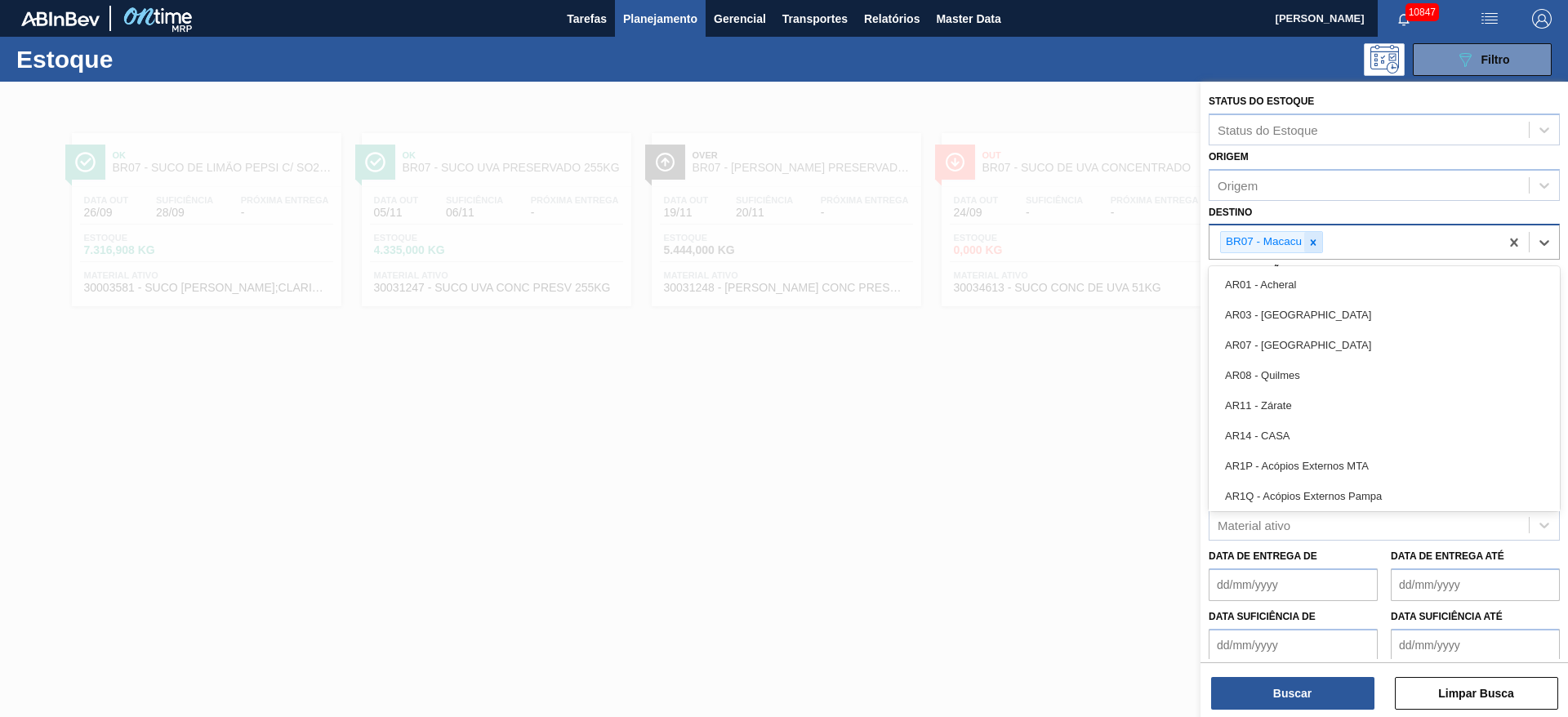
click icon
type input "21"
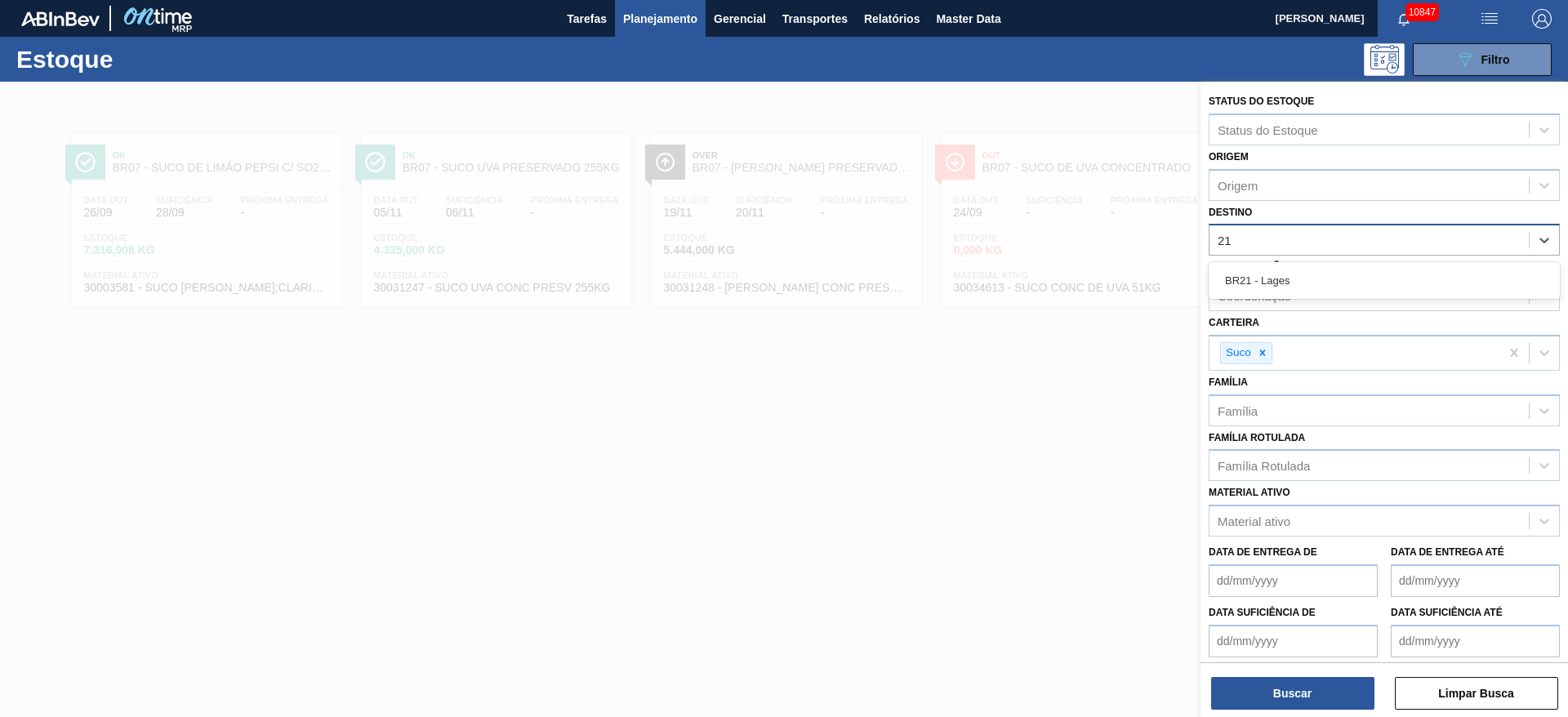
drag, startPoint x: 1311, startPoint y: 277, endPoint x: 1274, endPoint y: 330, distance: 64.6
click div "BR21 - Lages"
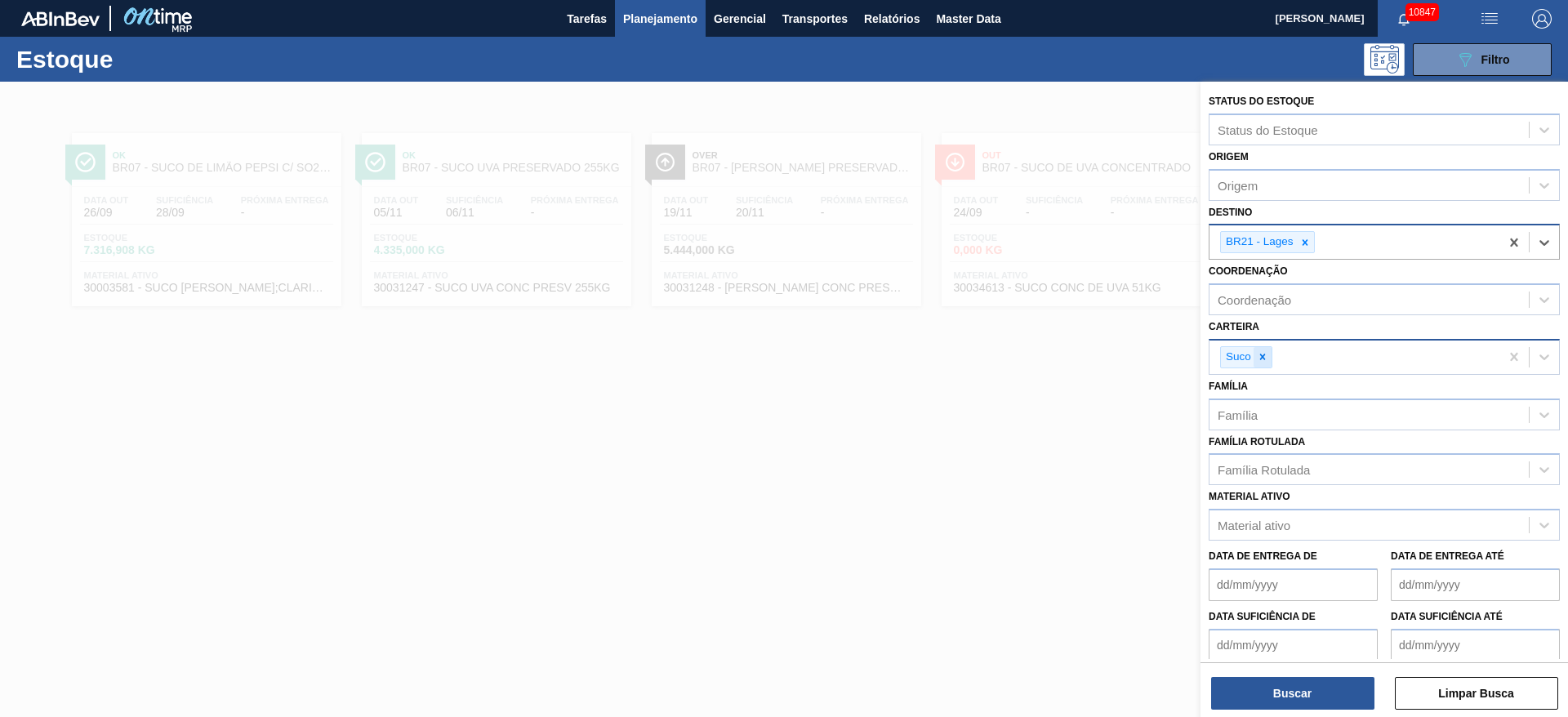
click icon
click div "Carteira"
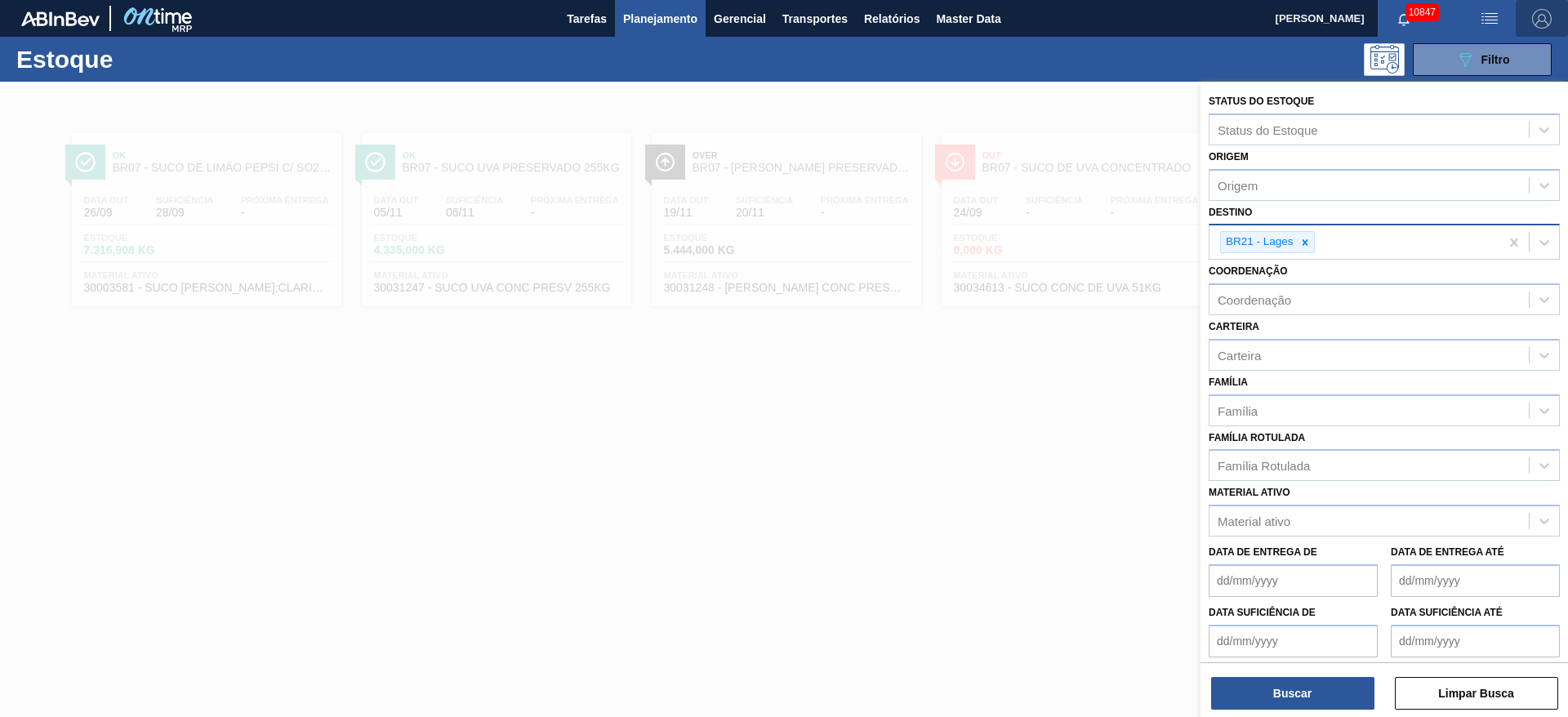
click span "button"
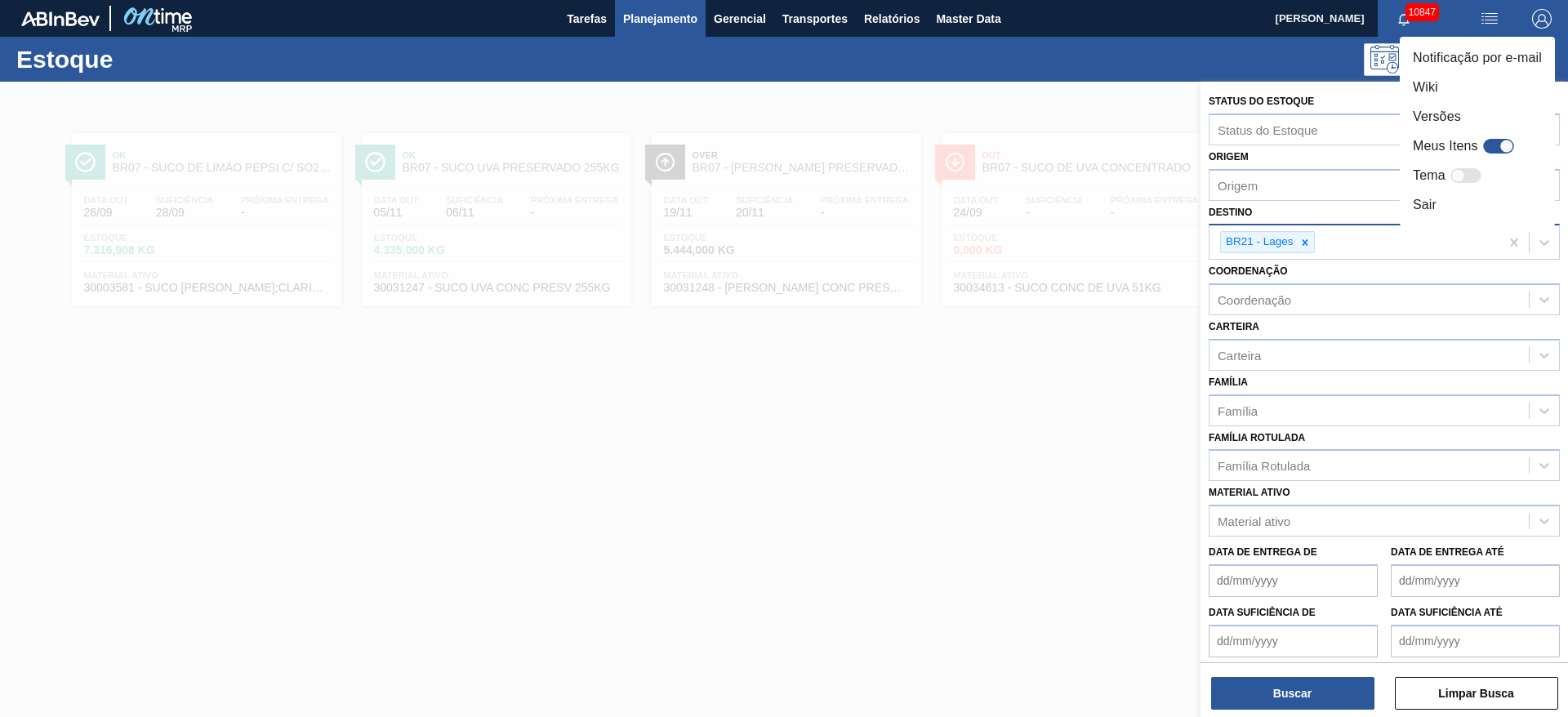
click div
checkbox input "true"
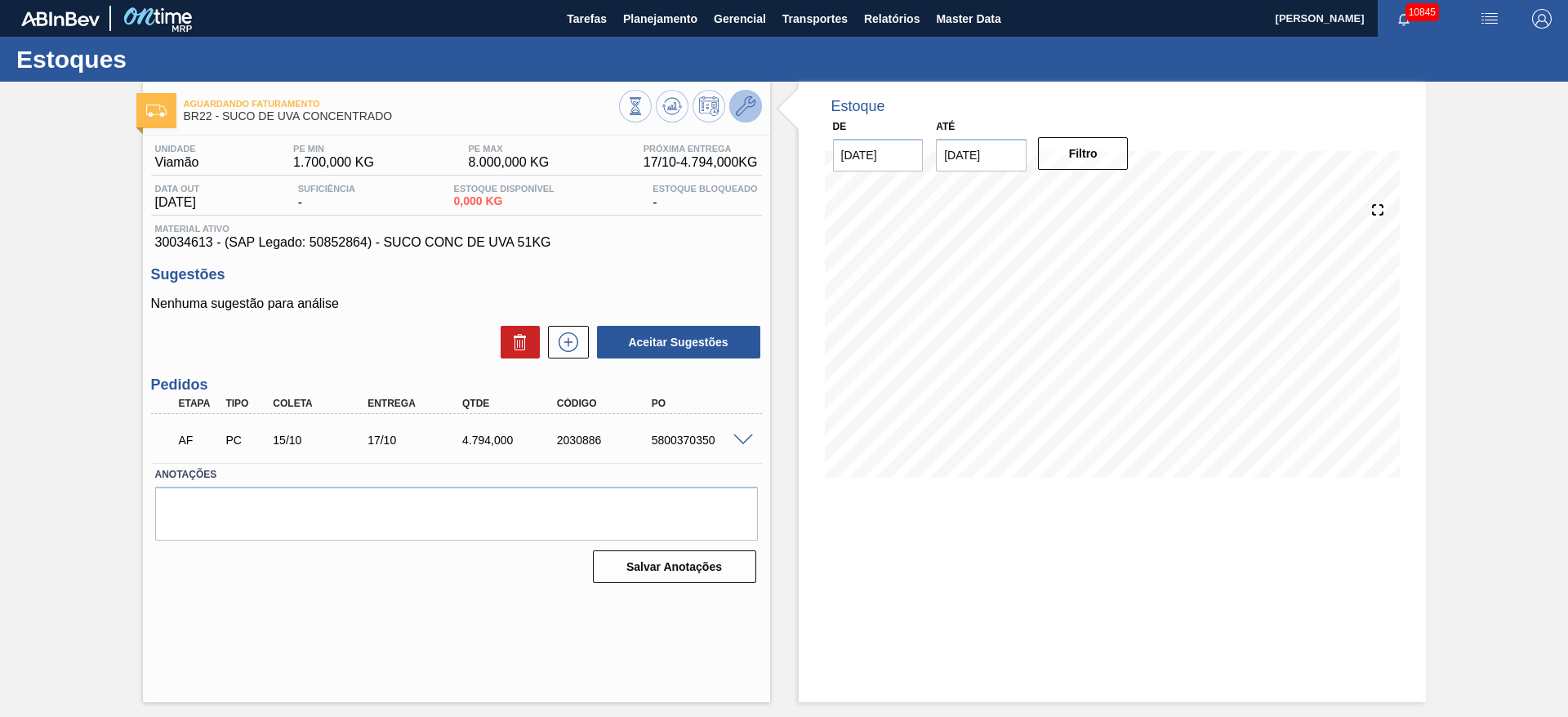
click at [741, 106] on icon at bounding box center [746, 107] width 20 height 20
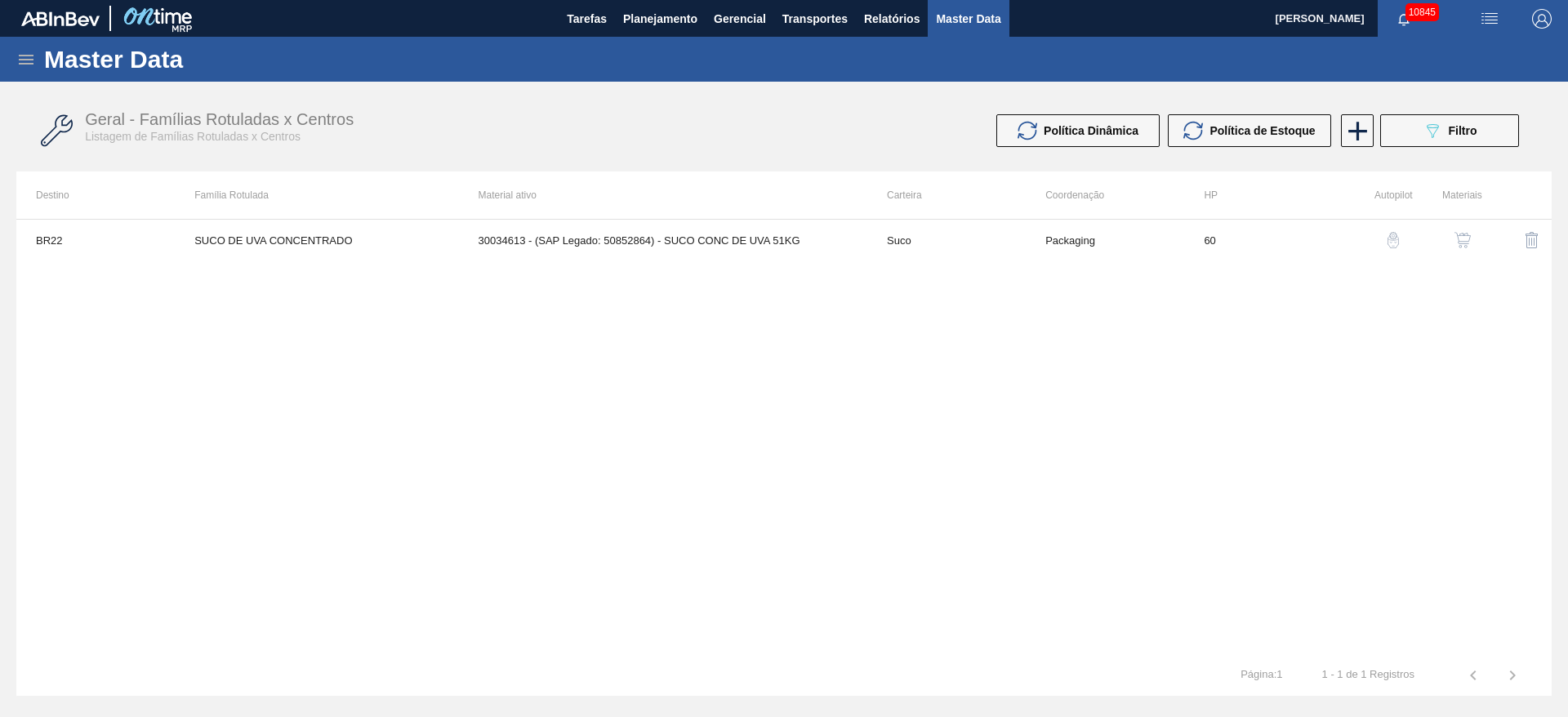
click at [1462, 238] on img "button" at bounding box center [1462, 241] width 17 height 17
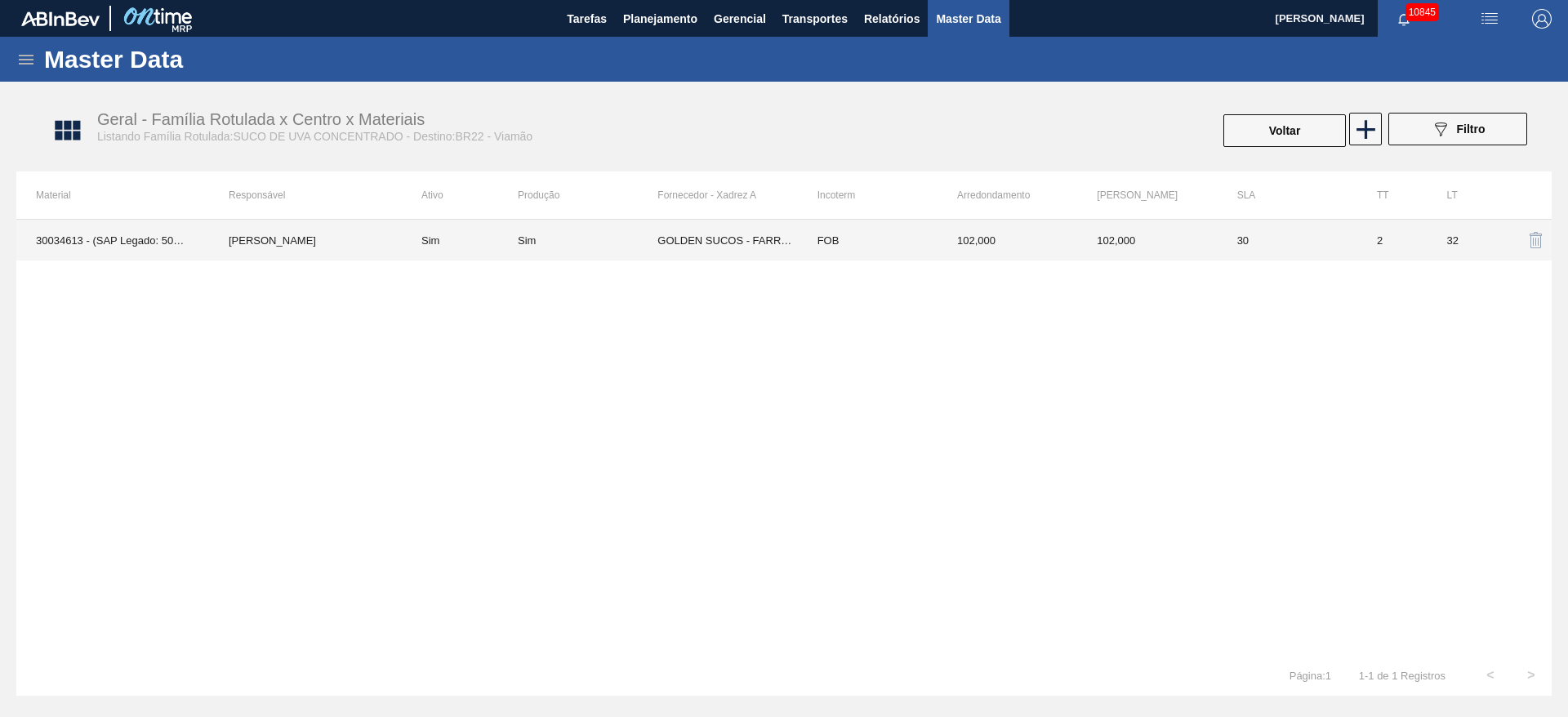
click at [820, 245] on td "FOB" at bounding box center [867, 240] width 140 height 41
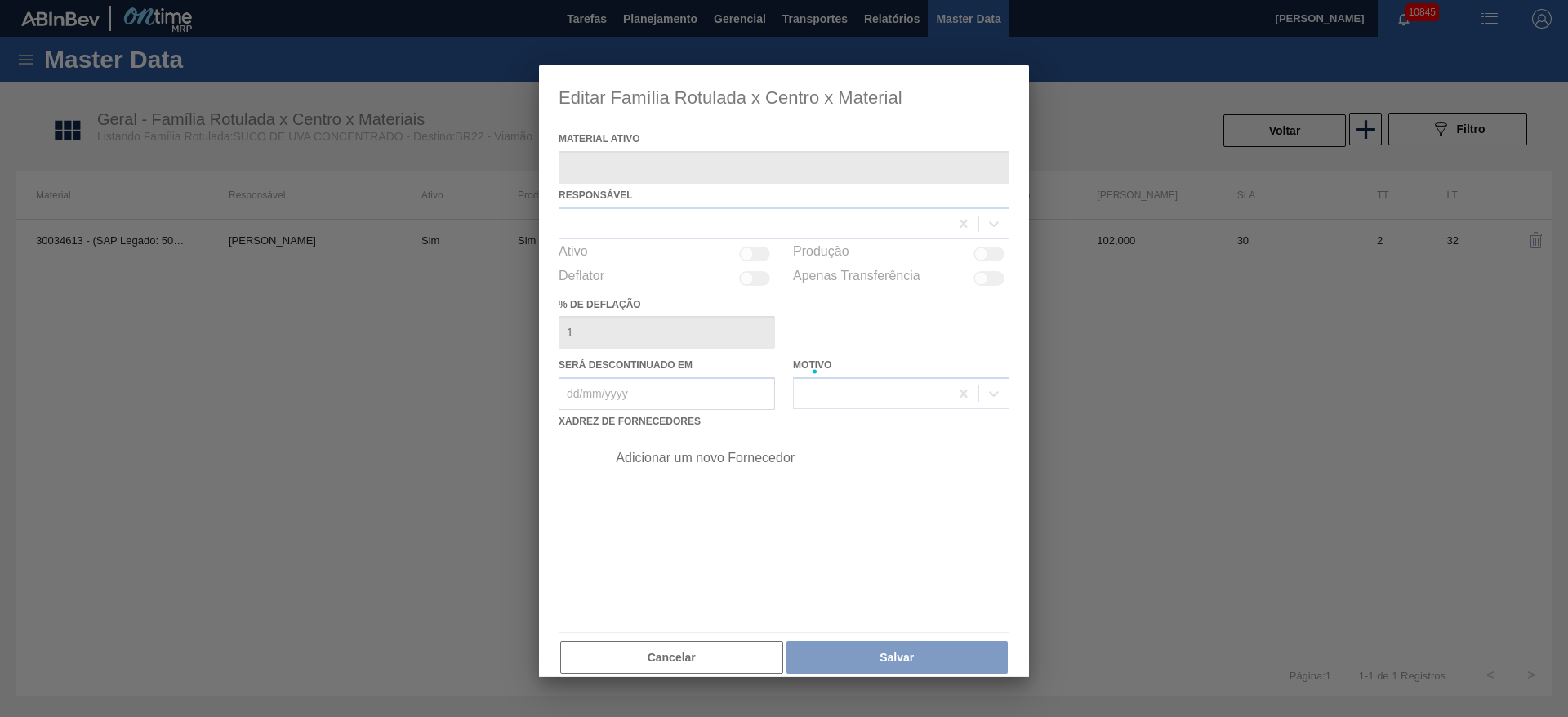
type ativo "30034613 - (SAP Legado: 50852864) - SUCO CONC DE UVA 51KG"
checkbox input "true"
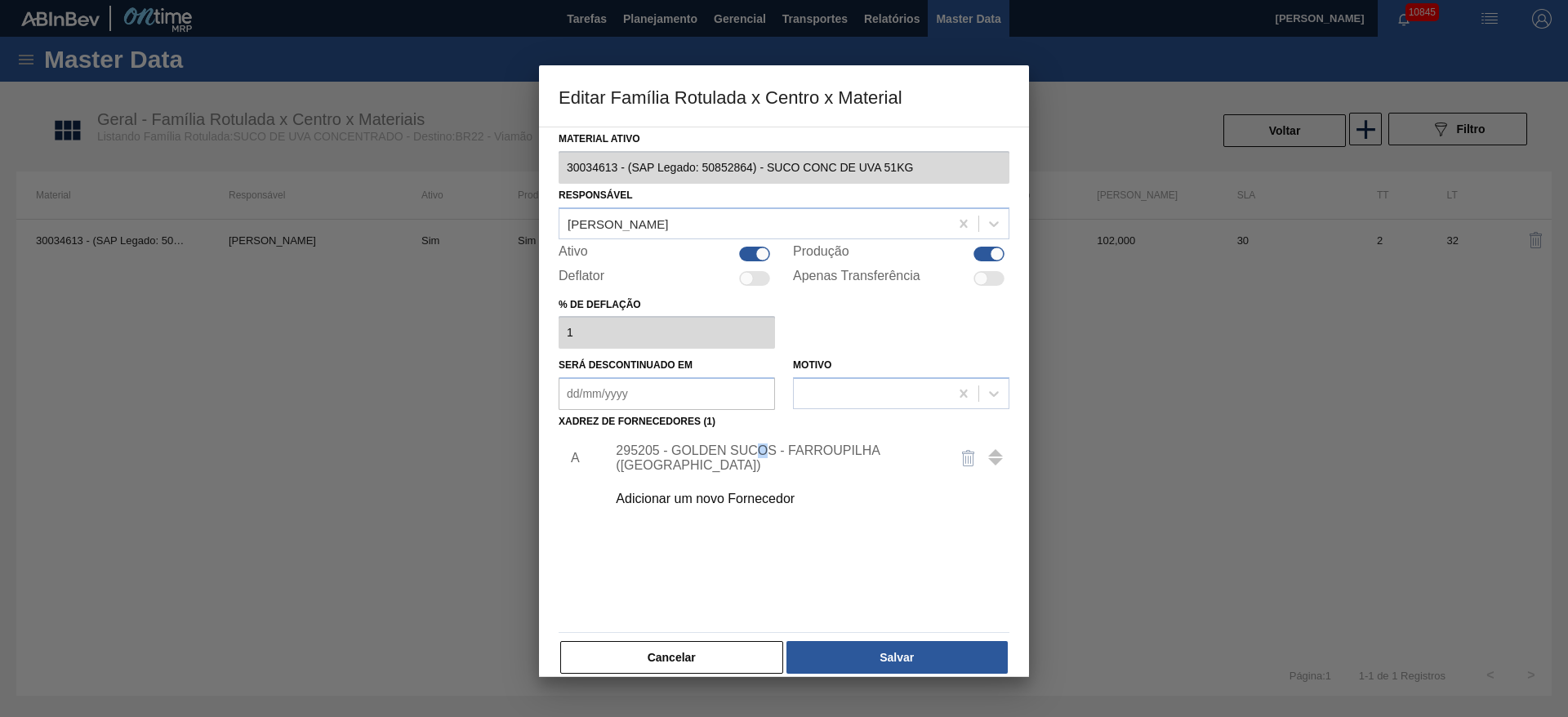
click at [764, 452] on div "295205 - GOLDEN SUCOS - FARROUPILHA (RS)" at bounding box center [775, 458] width 320 height 30
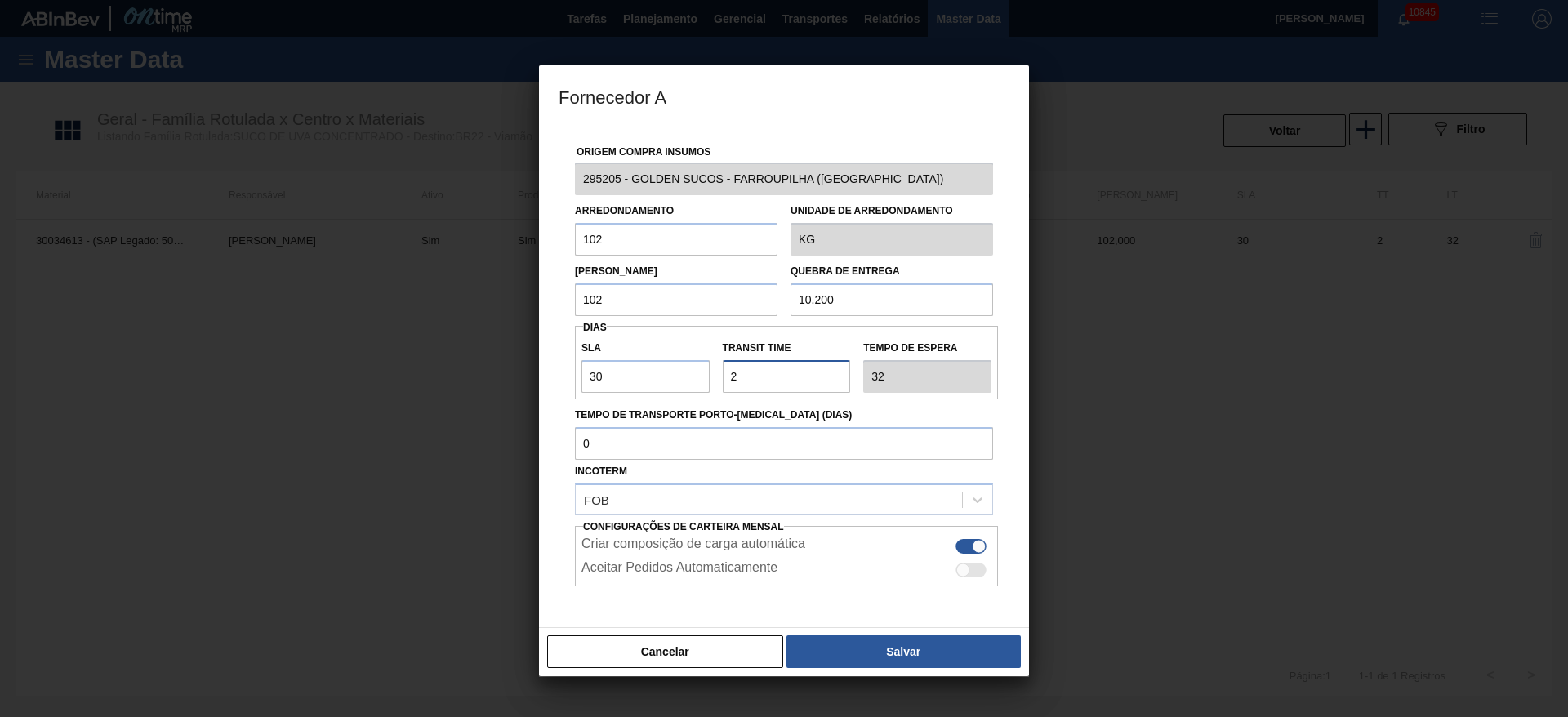
drag, startPoint x: 709, startPoint y: 380, endPoint x: 734, endPoint y: 411, distance: 39.8
click at [692, 380] on div "SLA 30 Transit Time Tempo de espera 32" at bounding box center [786, 362] width 423 height 60
type input "1"
type input "31"
type input "1"
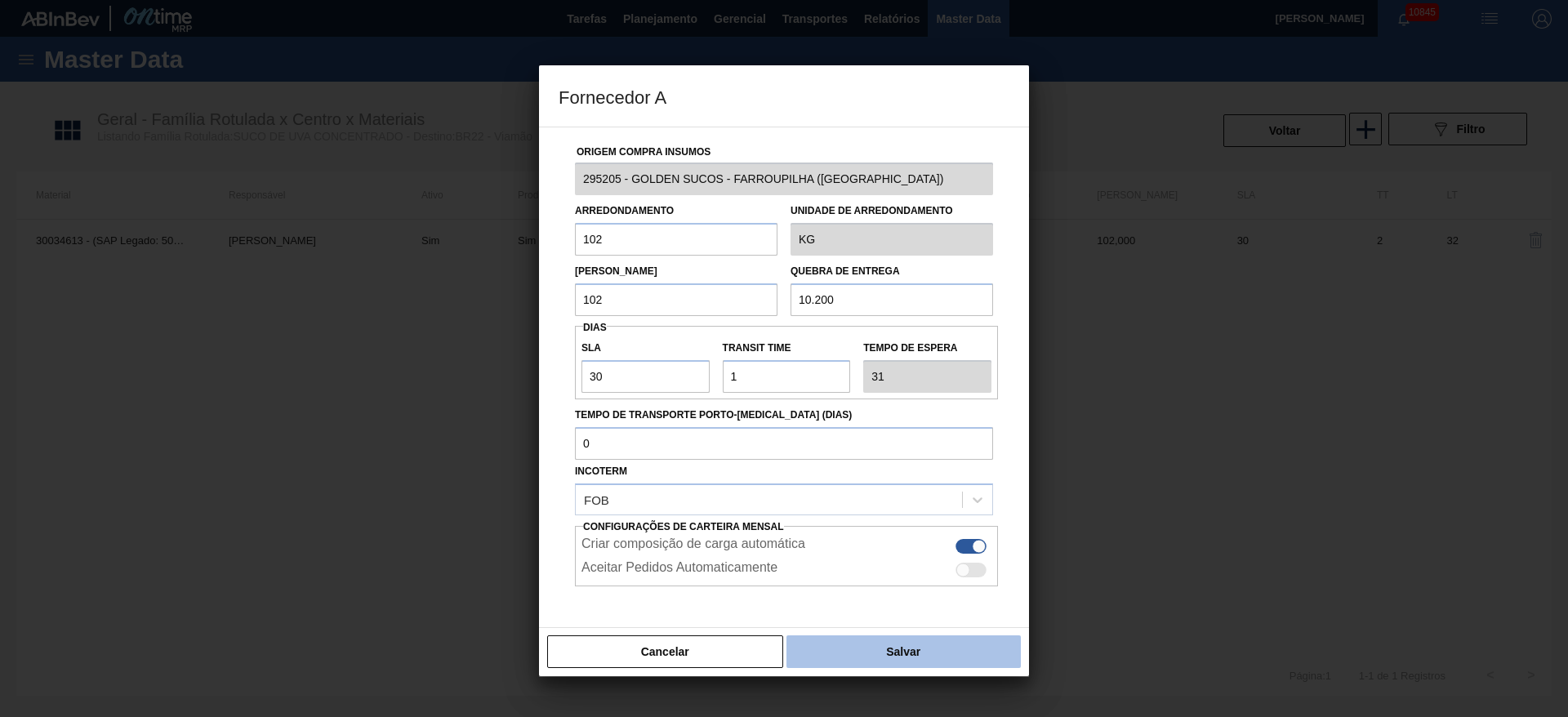
click at [859, 662] on button "Salvar" at bounding box center [903, 652] width 235 height 33
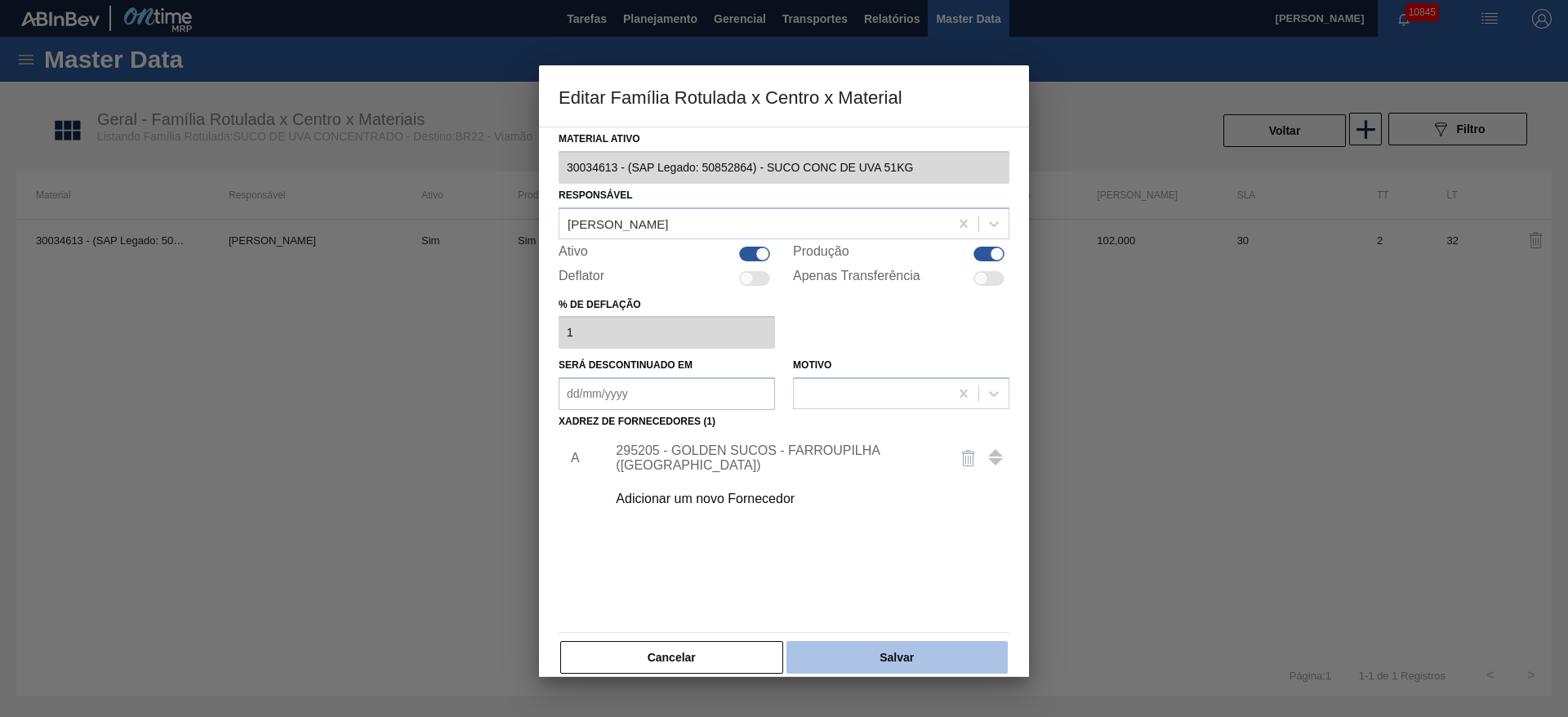
click at [871, 650] on button "Salvar" at bounding box center [897, 657] width 222 height 33
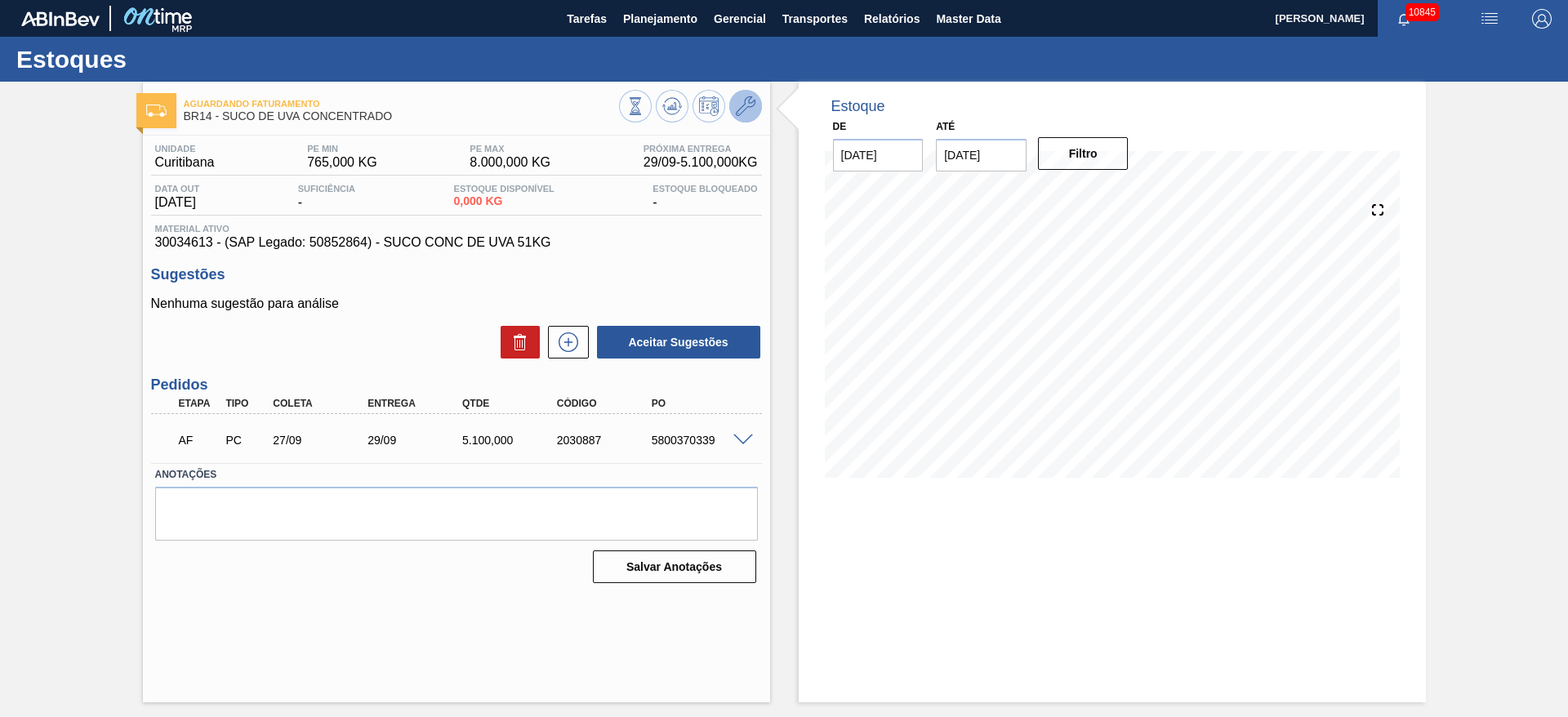
click at [745, 94] on button at bounding box center [746, 107] width 33 height 33
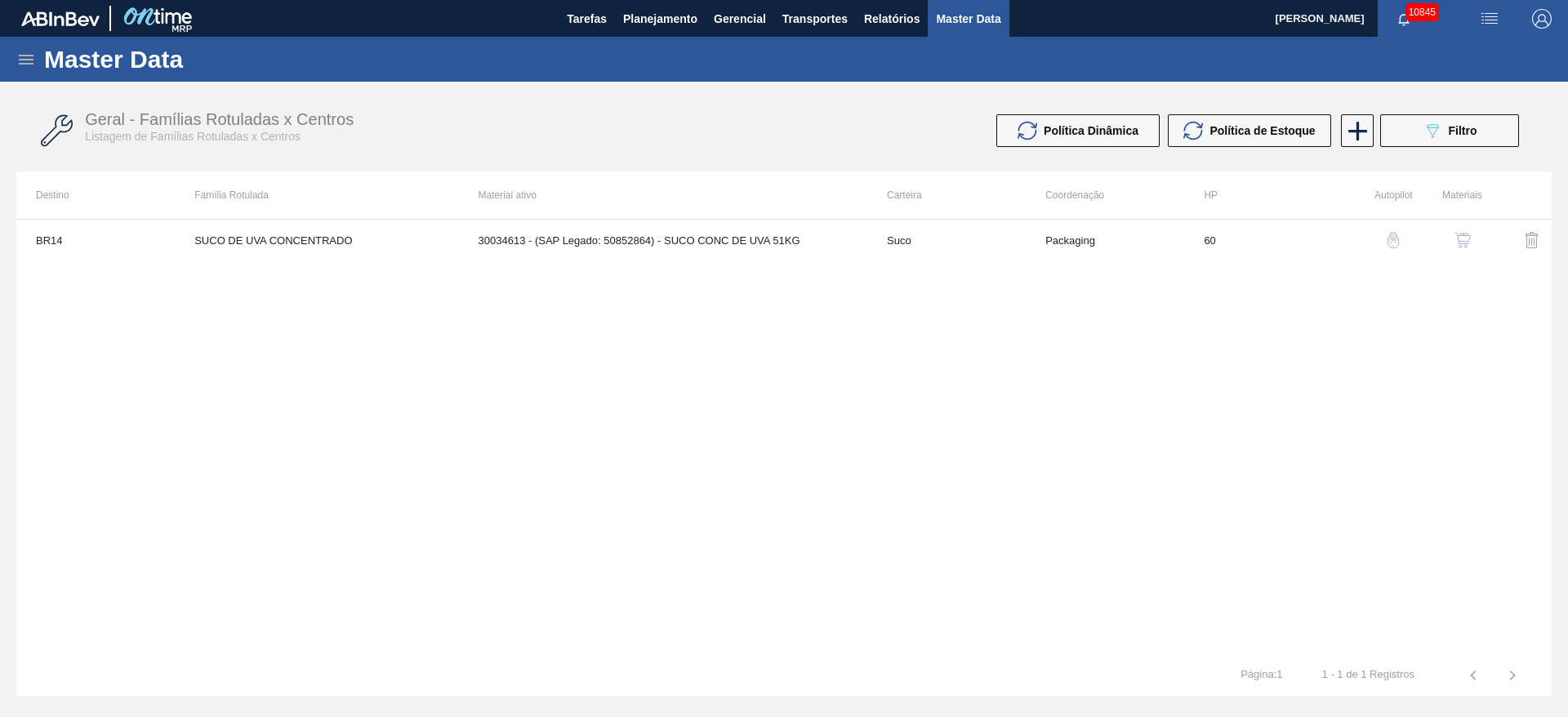
click at [1452, 236] on div "button" at bounding box center [1462, 241] width 20 height 17
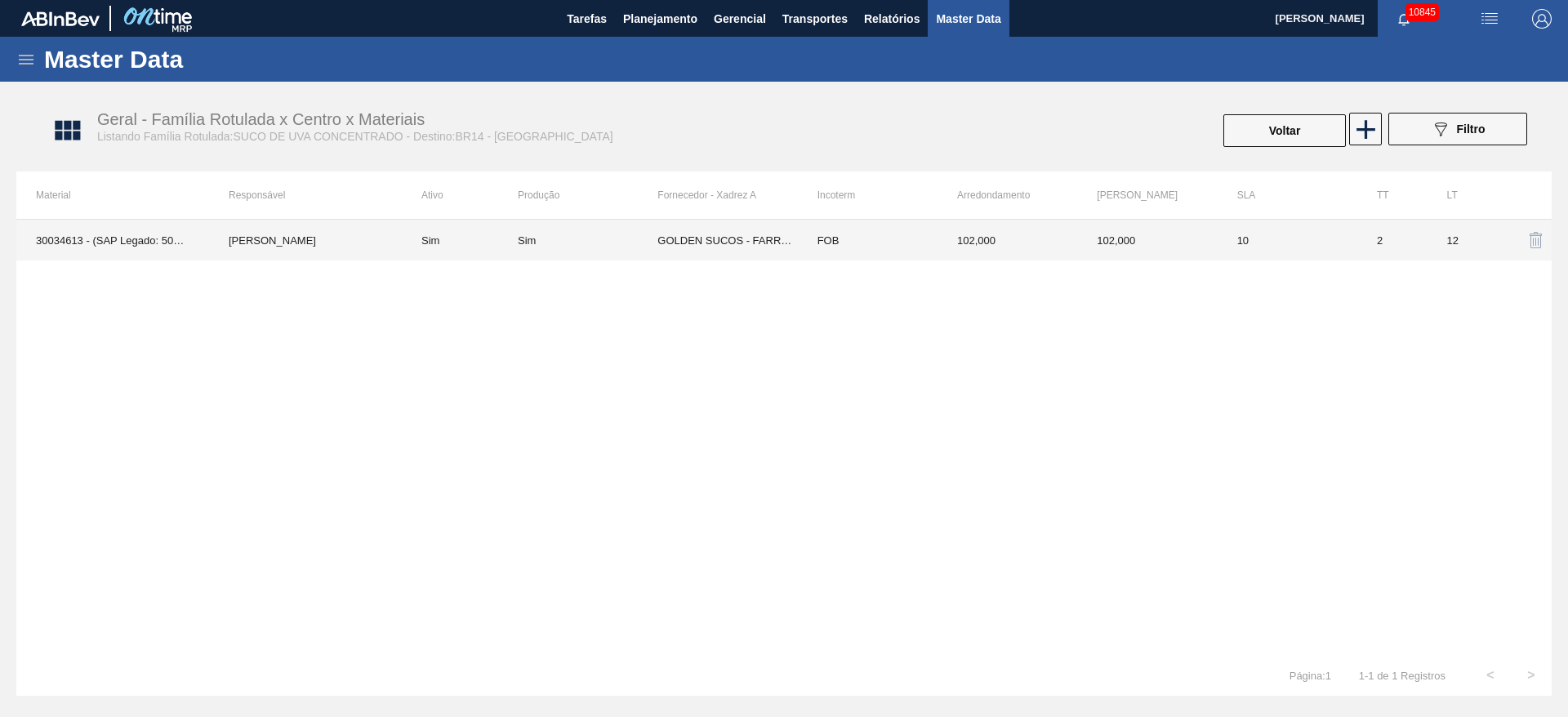
click at [762, 236] on td "GOLDEN SUCOS - FARROUPILHA ([GEOGRAPHIC_DATA])" at bounding box center [727, 240] width 140 height 41
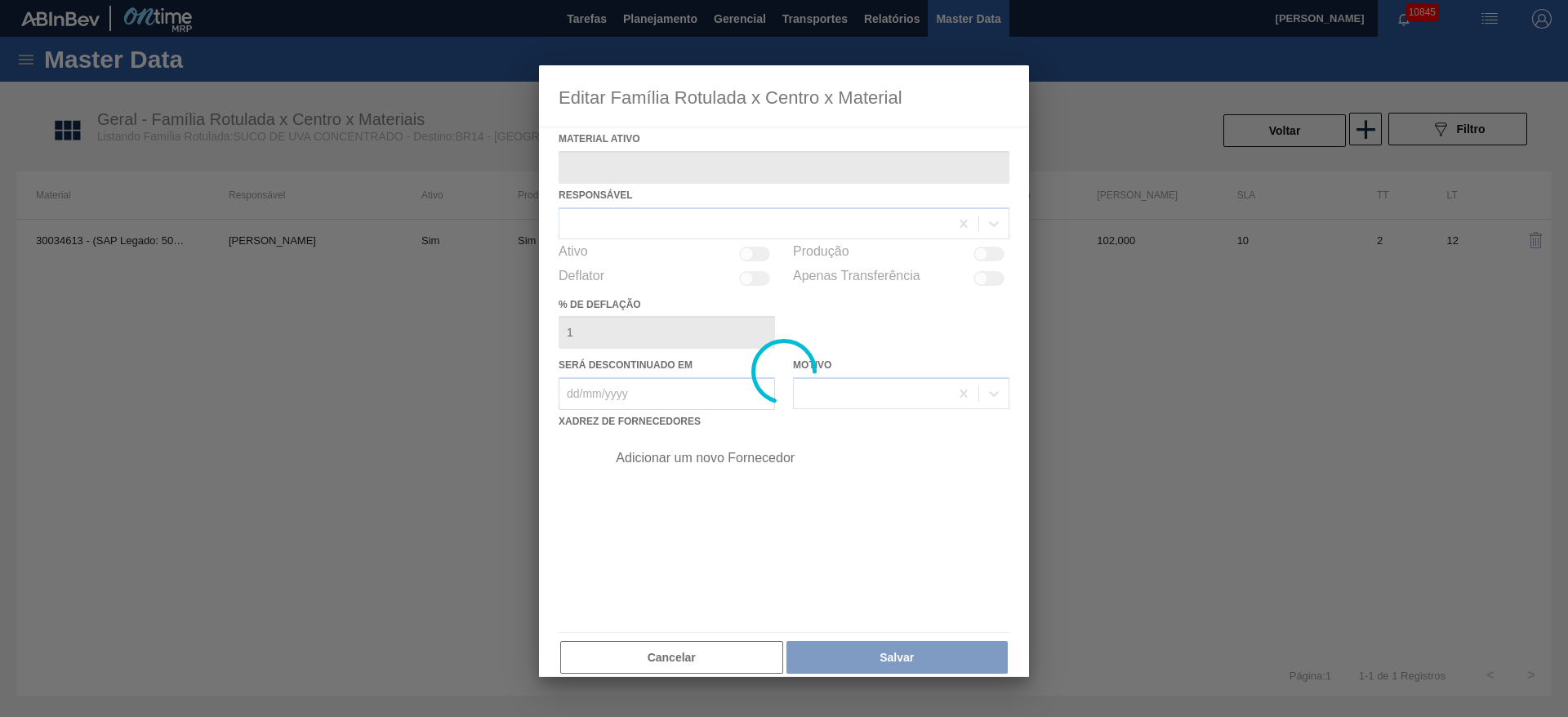
type ativo "30034613 - (SAP Legado: 50852864) - SUCO CONC DE UVA 51KG"
checkbox input "true"
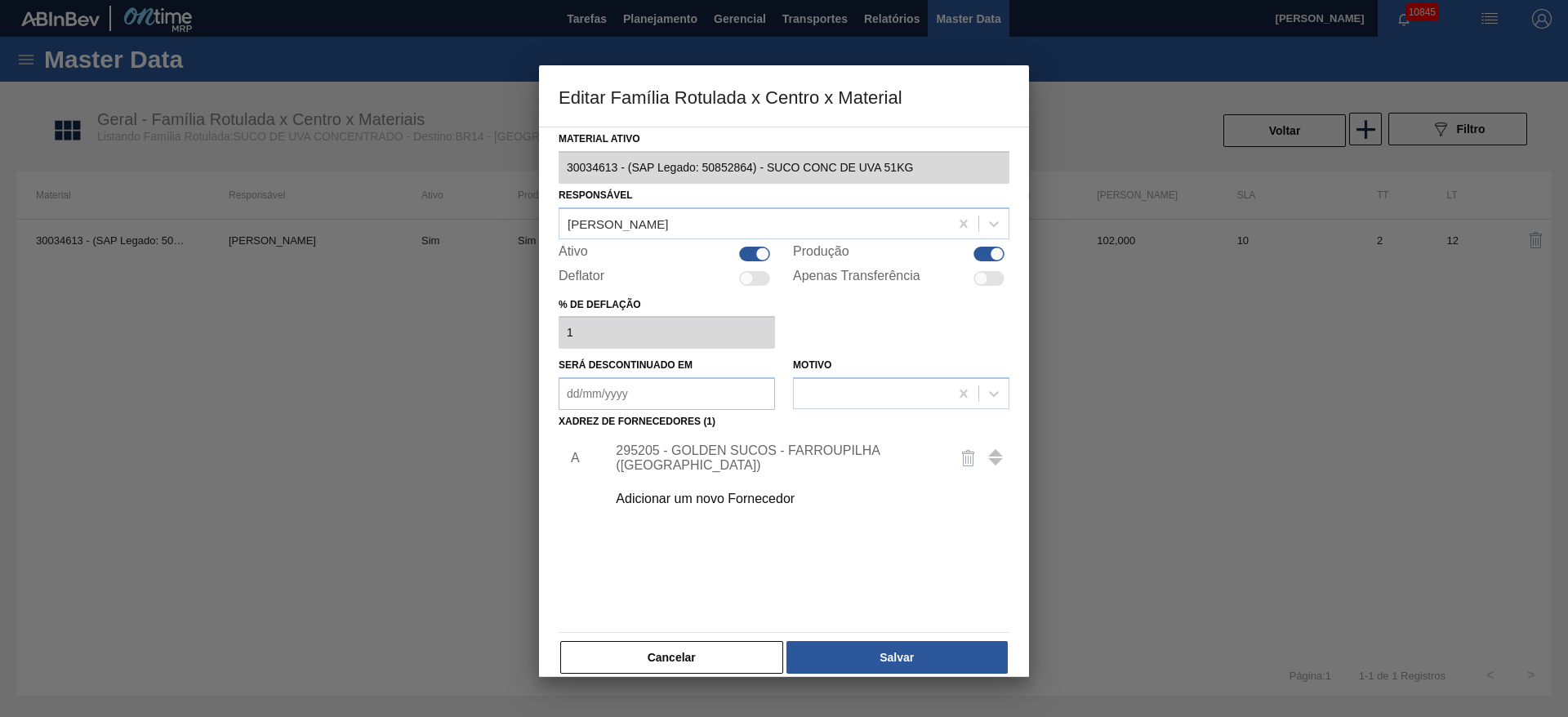
click at [728, 461] on div "295205 - GOLDEN SUCOS - FARROUPILHA ([GEOGRAPHIC_DATA])" at bounding box center [775, 458] width 320 height 30
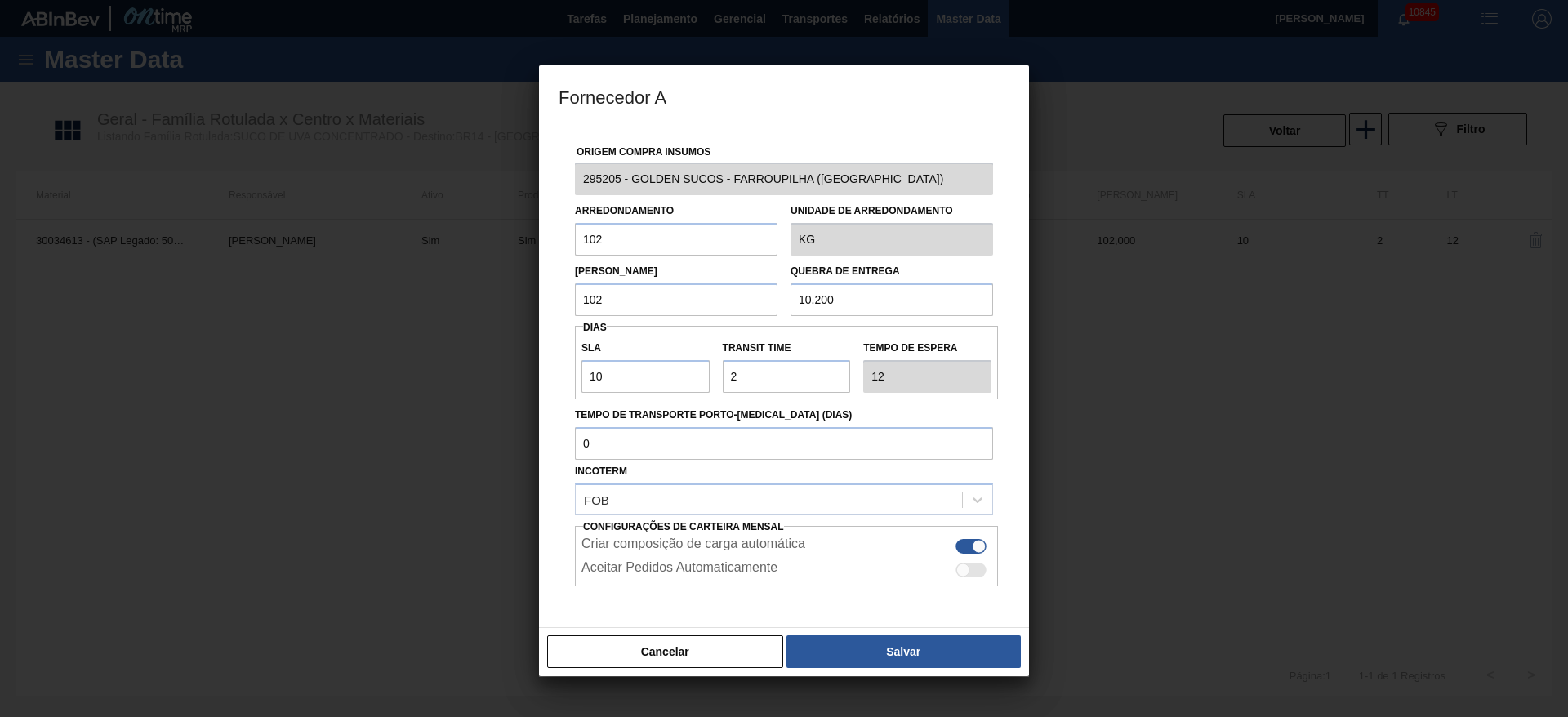
drag, startPoint x: 605, startPoint y: 237, endPoint x: 540, endPoint y: 238, distance: 65.0
click at [540, 238] on div "Origem Compra Insumos 295205 - GOLDEN SUCOS - FARROUPILHA (RS) Arredondamento 1…" at bounding box center [784, 377] width 490 height 502
type input "510"
type input "5.100"
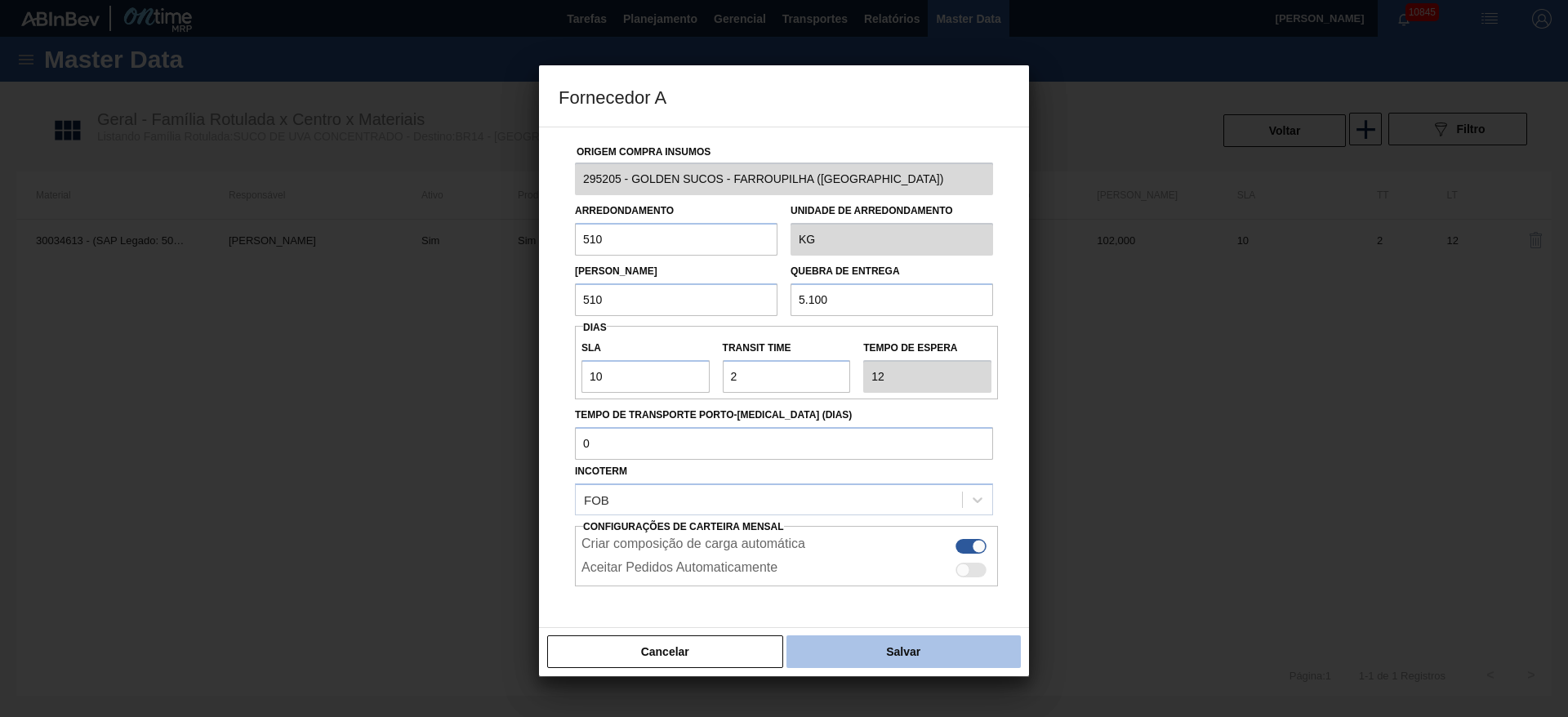
click at [902, 644] on button "Salvar" at bounding box center [903, 652] width 235 height 33
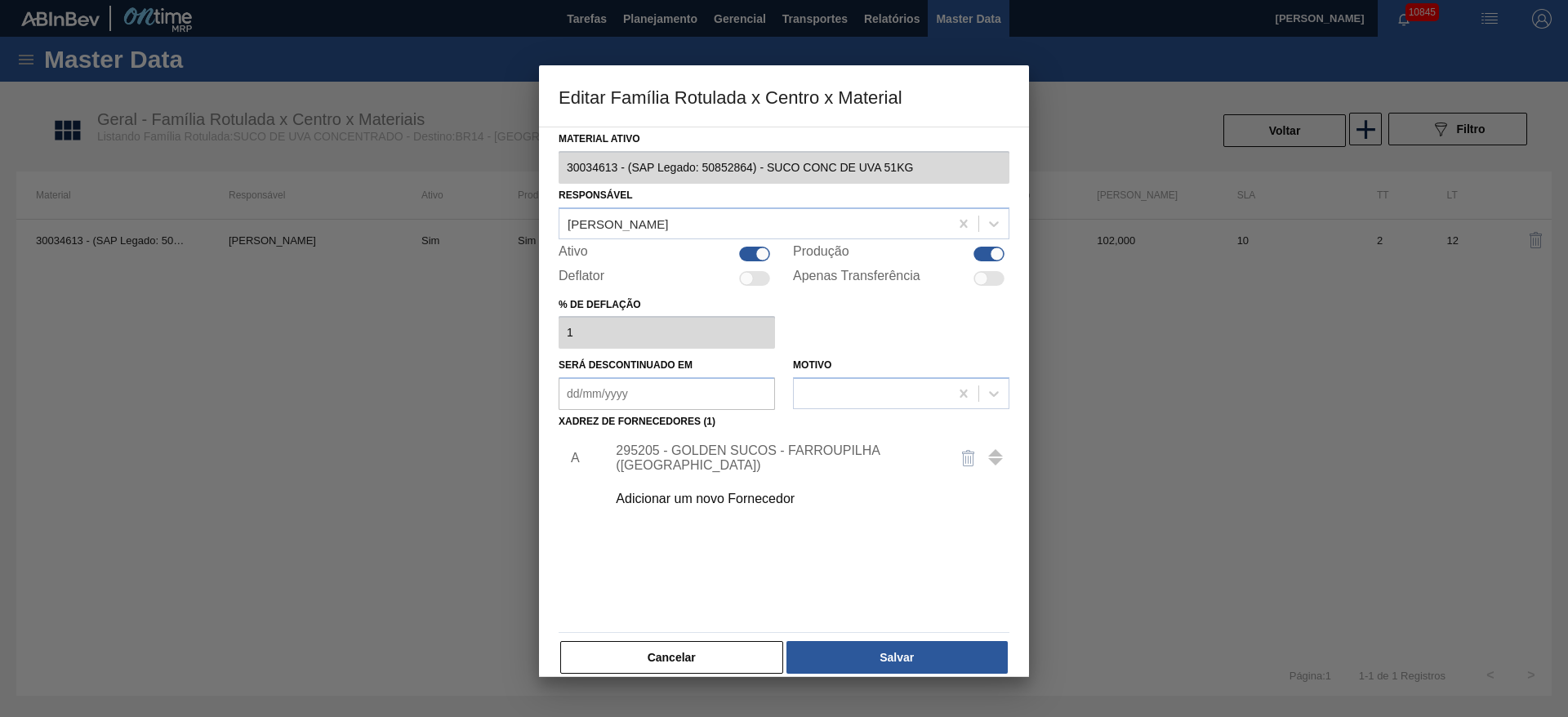
click at [902, 644] on button "Salvar" at bounding box center [897, 657] width 222 height 33
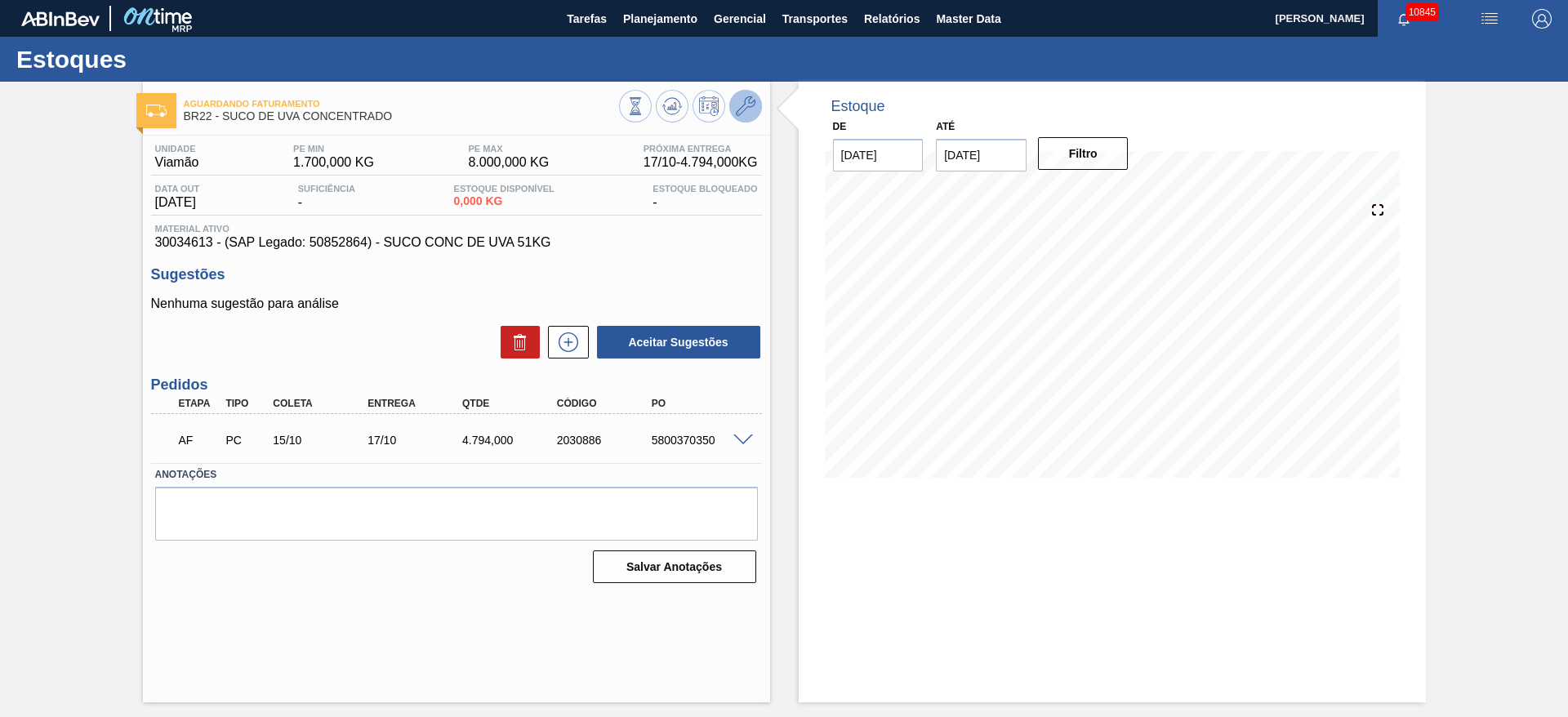
click at [754, 99] on button at bounding box center [746, 107] width 33 height 33
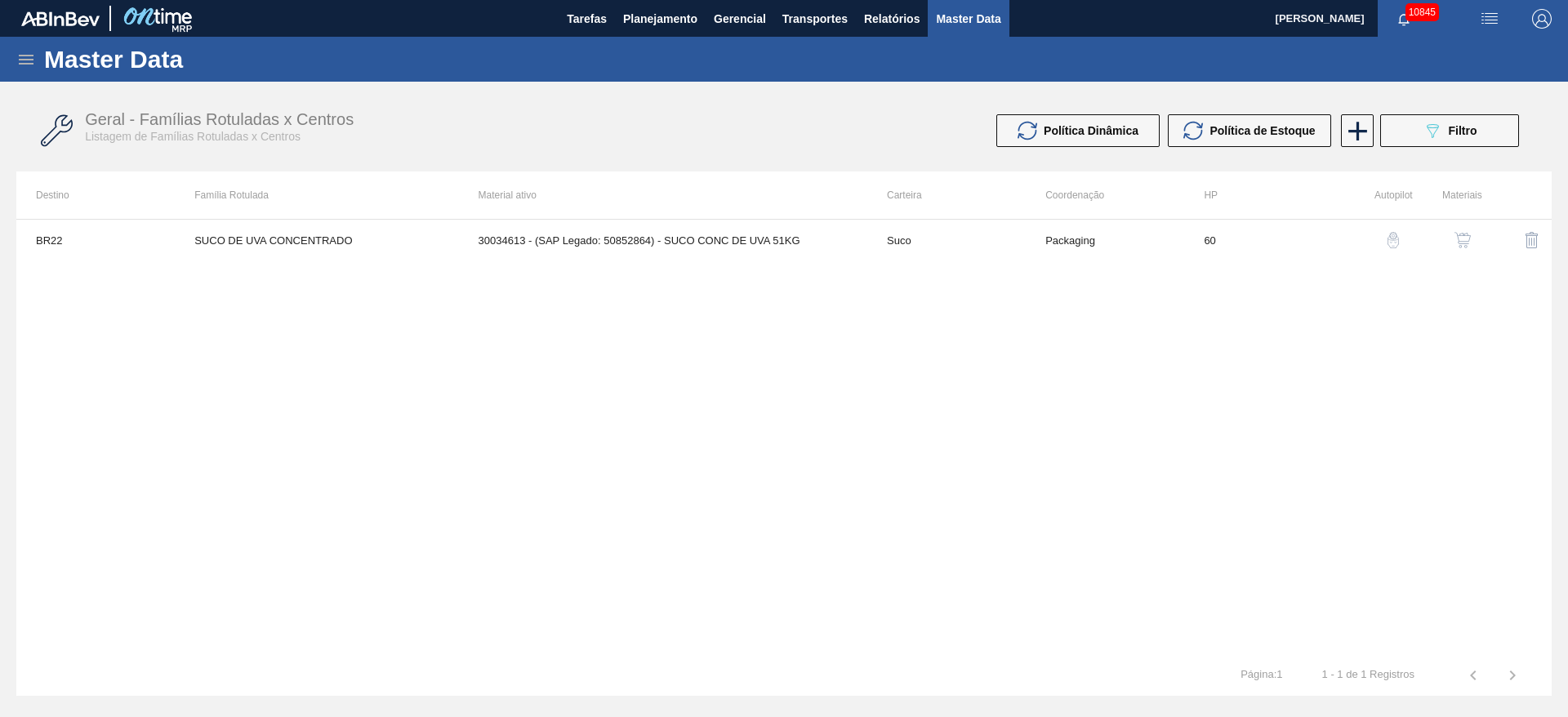
click at [1472, 247] on button "button" at bounding box center [1462, 240] width 39 height 39
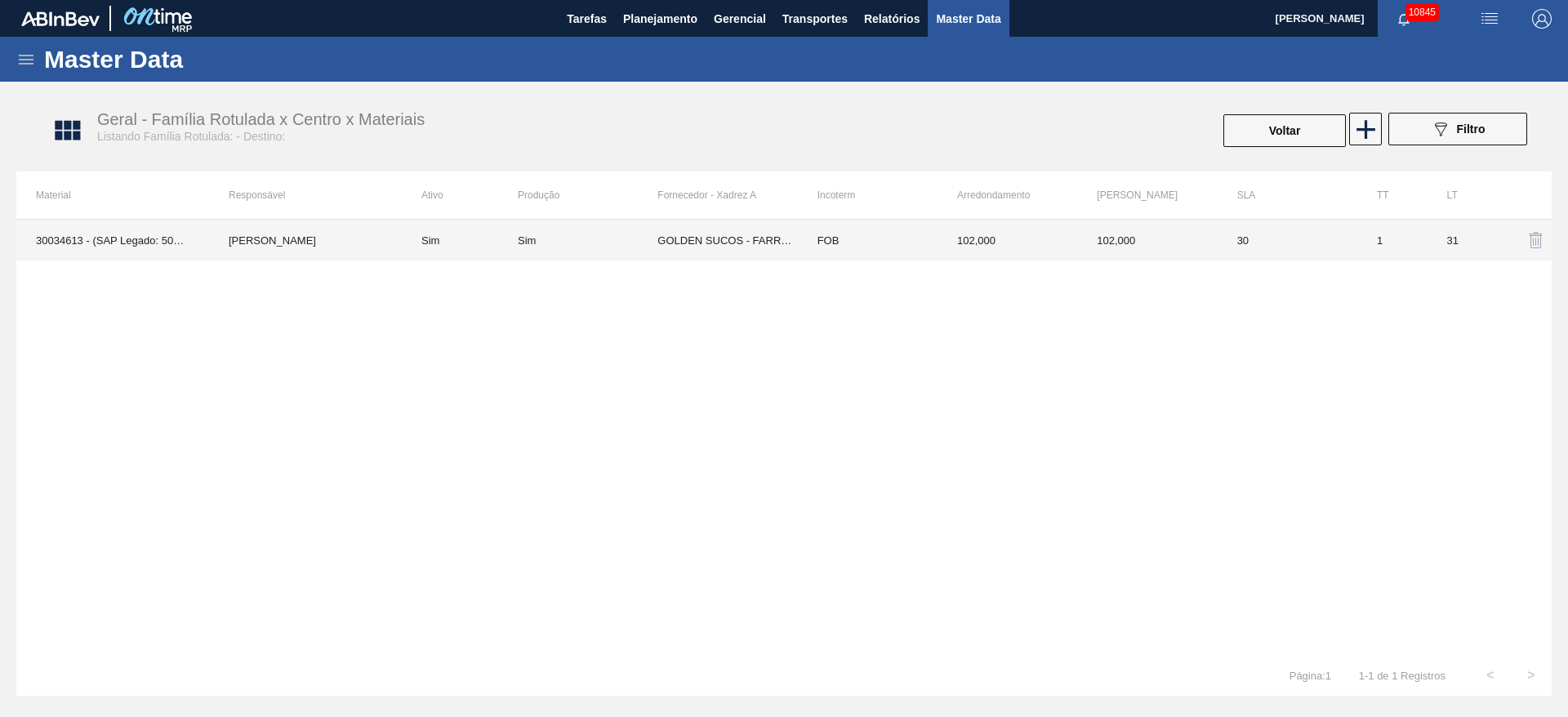
click at [779, 248] on td "GOLDEN SUCOS - FARROUPILHA ([GEOGRAPHIC_DATA])" at bounding box center [727, 240] width 140 height 41
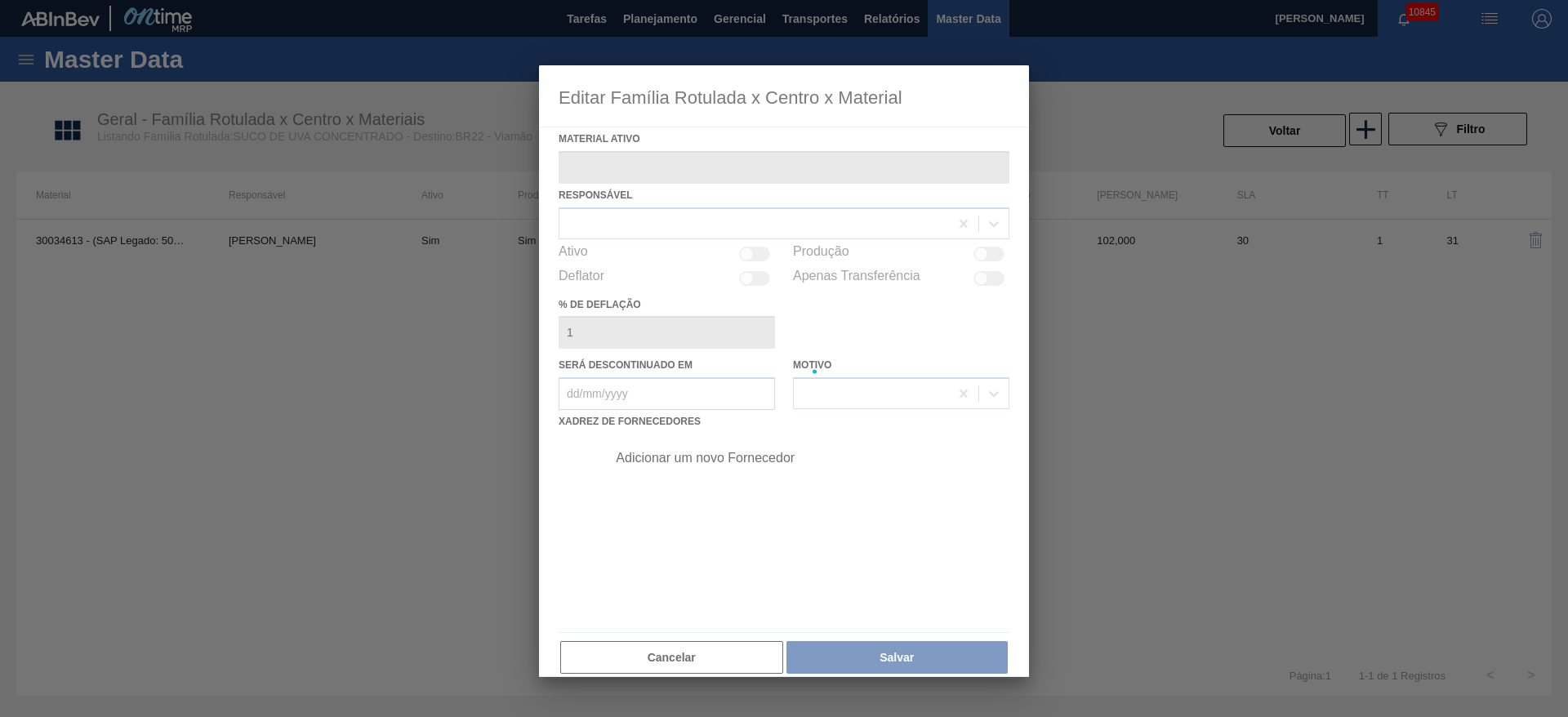
type ativo "30034613 - (SAP Legado: 50852864) - SUCO CONC DE UVA 51KG"
checkbox input "true"
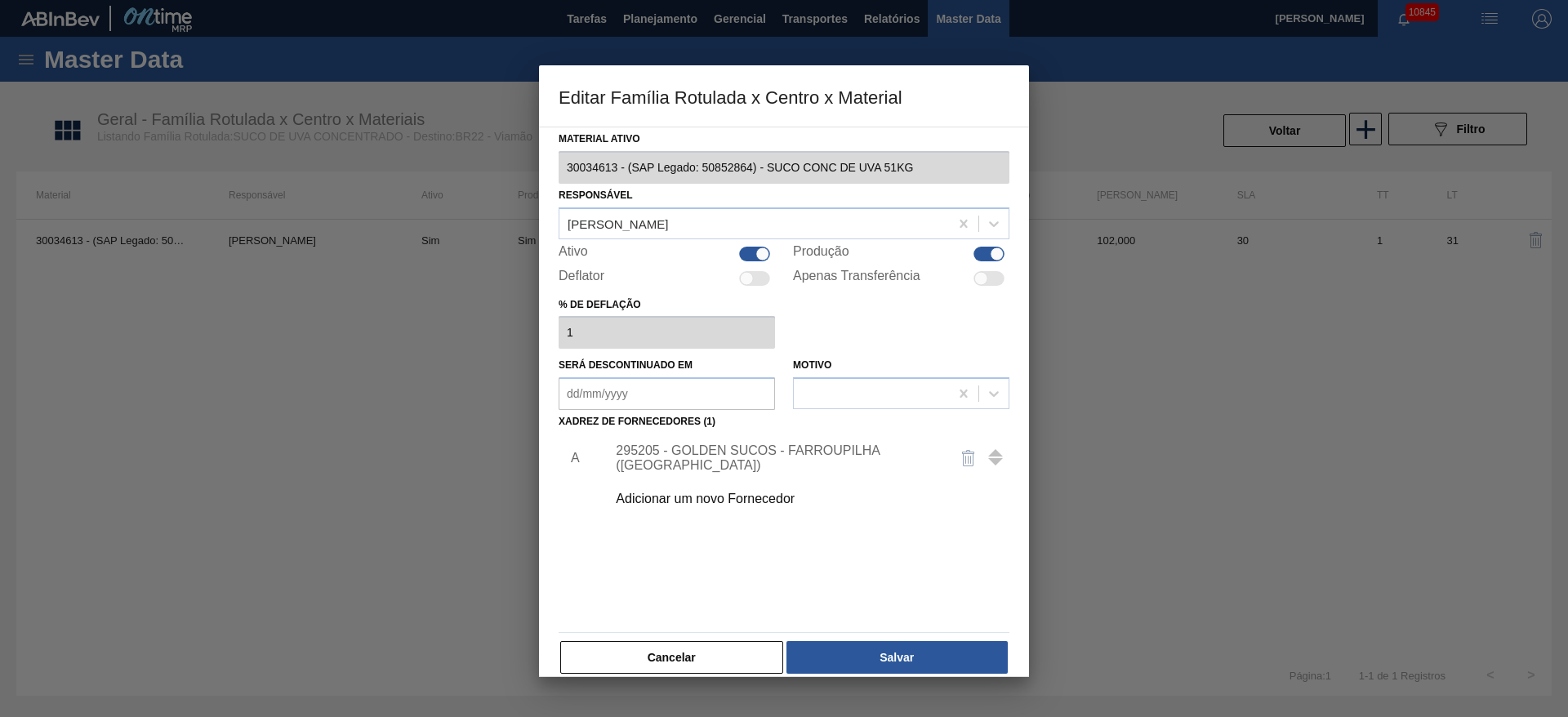
click at [727, 461] on div "295205 - GOLDEN SUCOS - FARROUPILHA ([GEOGRAPHIC_DATA])" at bounding box center [775, 458] width 320 height 30
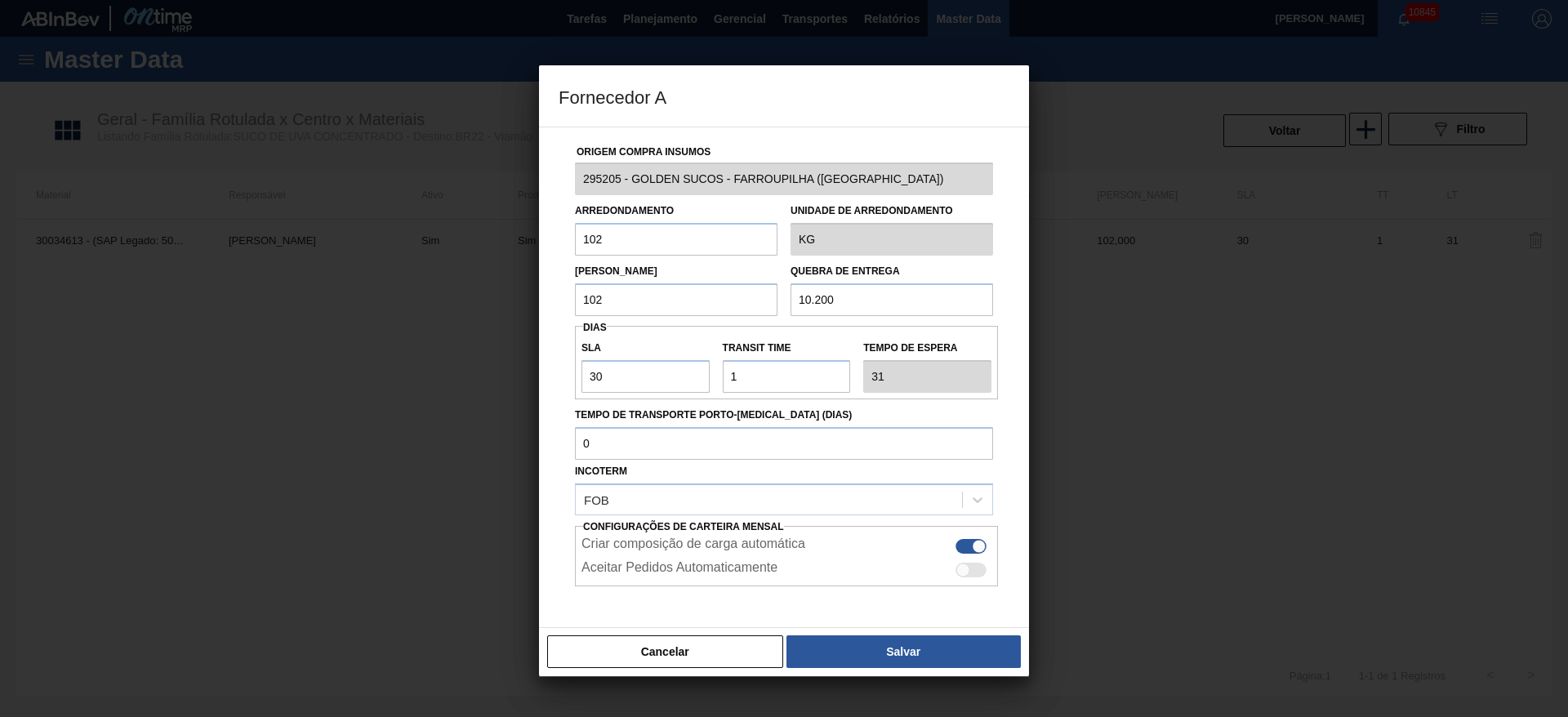
drag, startPoint x: 568, startPoint y: 237, endPoint x: 493, endPoint y: 237, distance: 75.0
click at [493, 237] on div "Fornecedor A Origem Compra Insumos 295205 - GOLDEN SUCOS - FARROUPILHA (RS) Arr…" at bounding box center [784, 358] width 1568 height 717
type input "510"
type input "5.100"
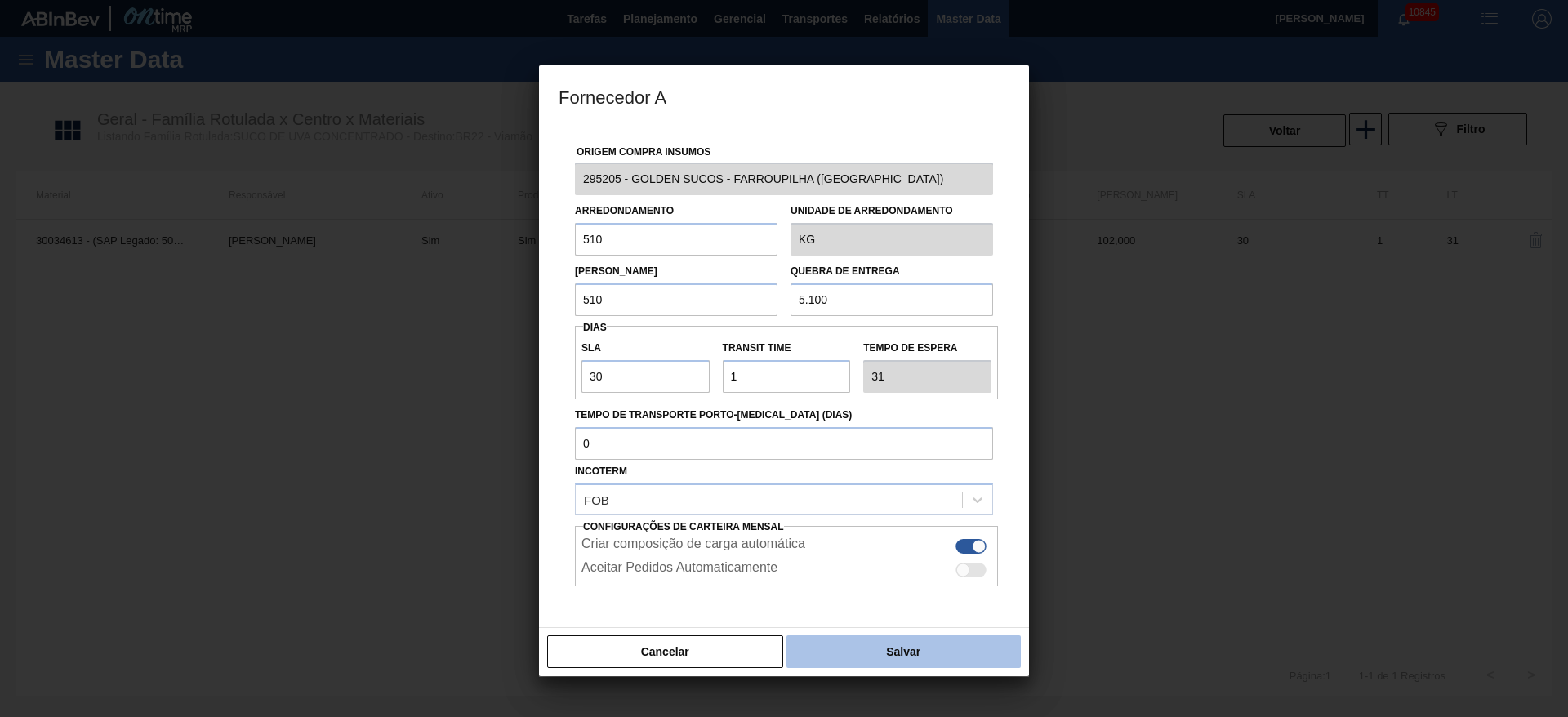
click at [960, 648] on button "Salvar" at bounding box center [903, 652] width 235 height 33
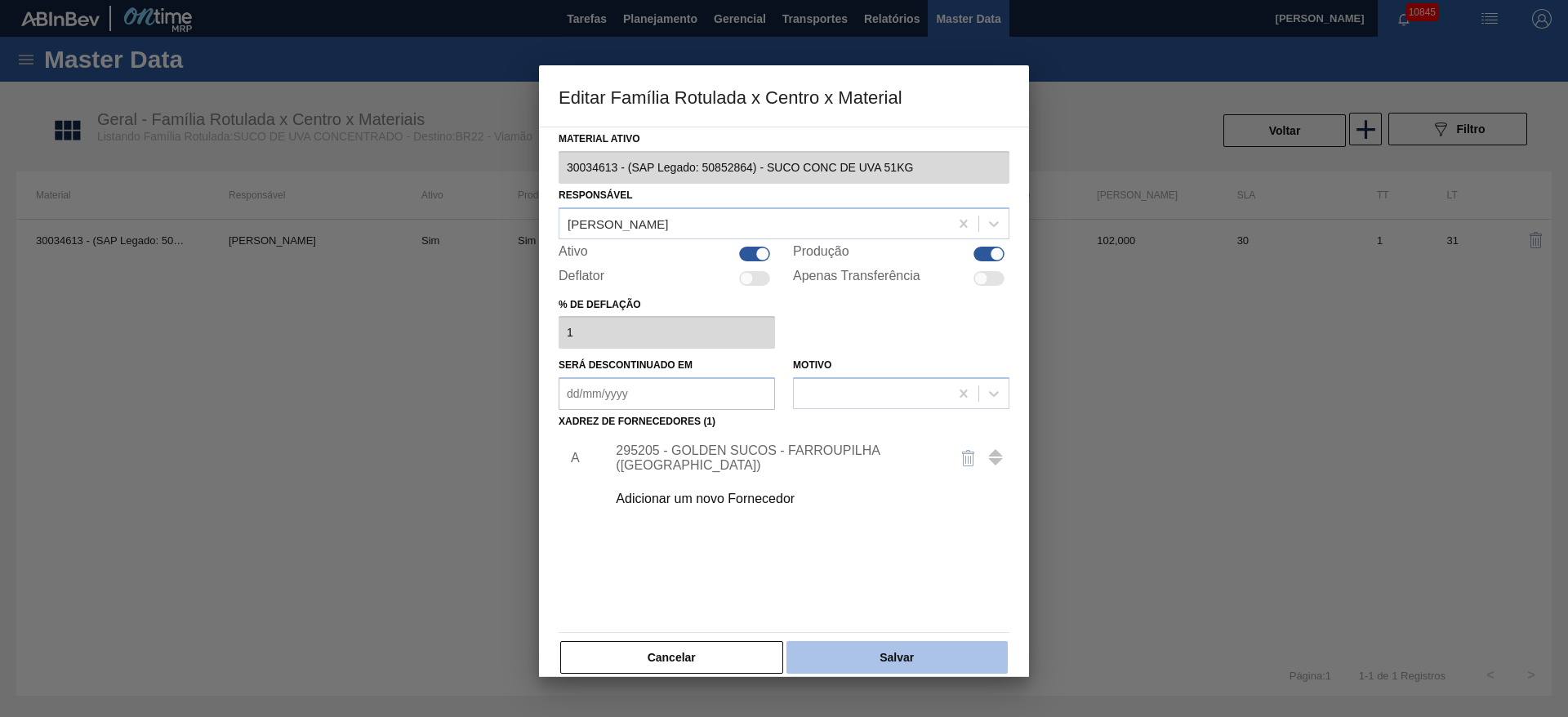
click at [942, 648] on button "Salvar" at bounding box center [897, 657] width 222 height 33
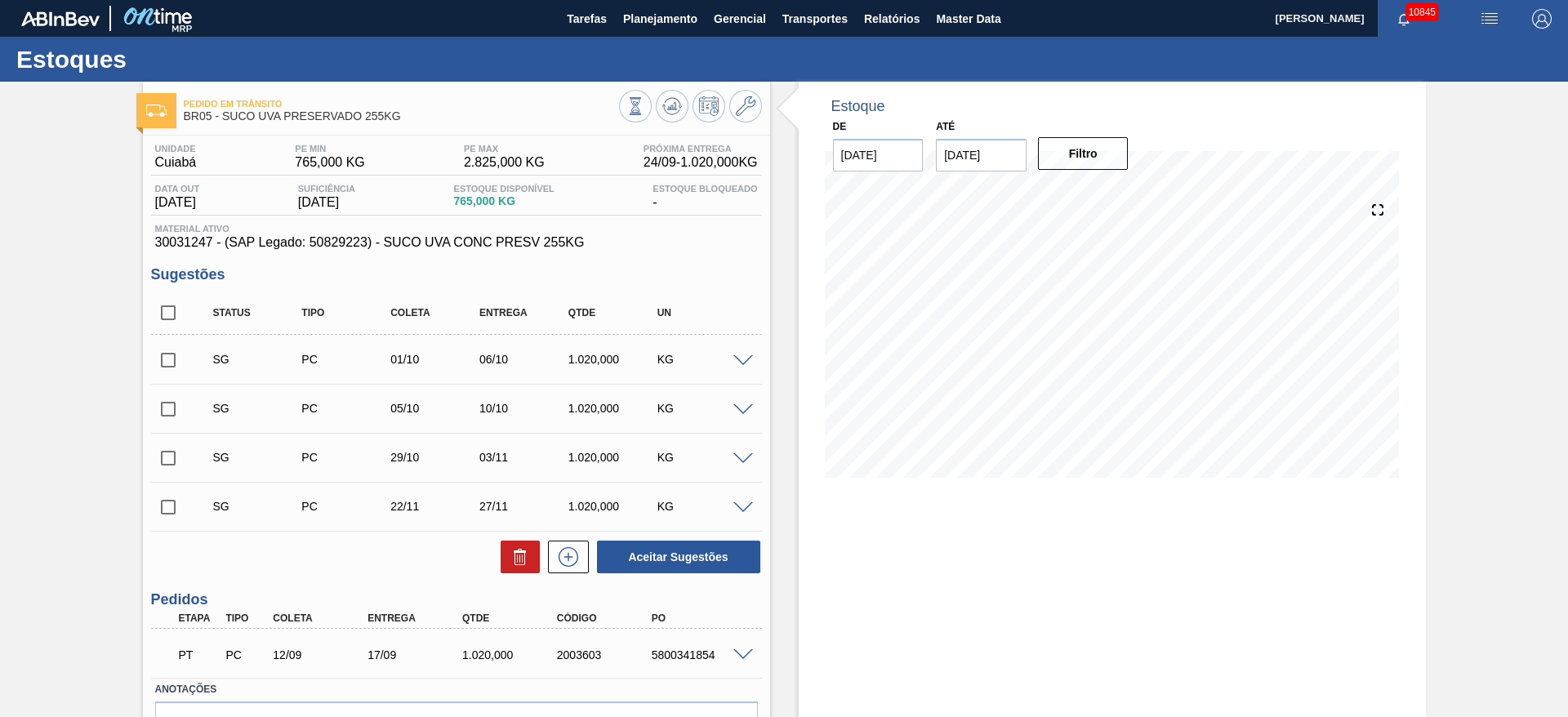
click at [180, 316] on input "checkbox" at bounding box center [168, 313] width 34 height 34
checkbox input "true"
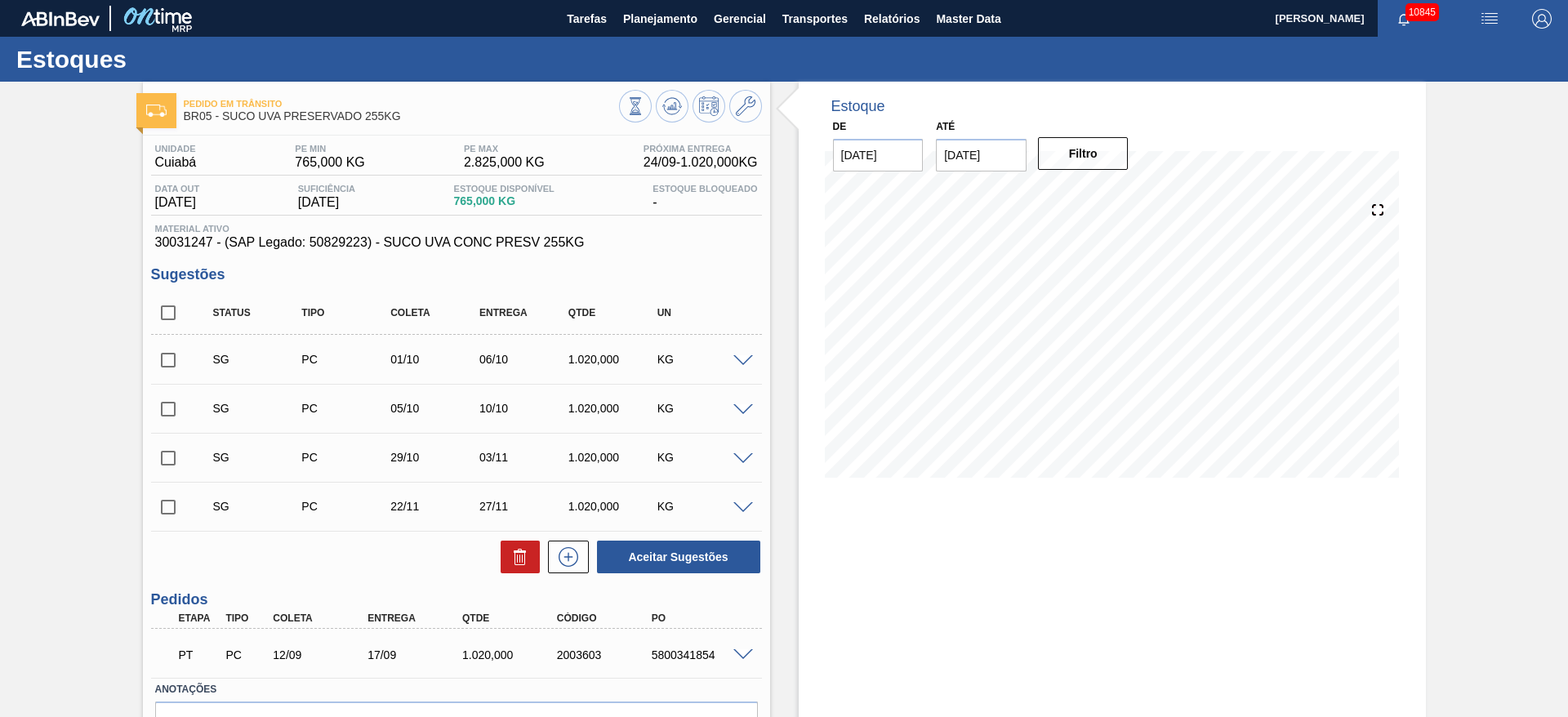
checkbox input "true"
click at [513, 554] on g at bounding box center [519, 557] width 12 height 17
checkbox input "false"
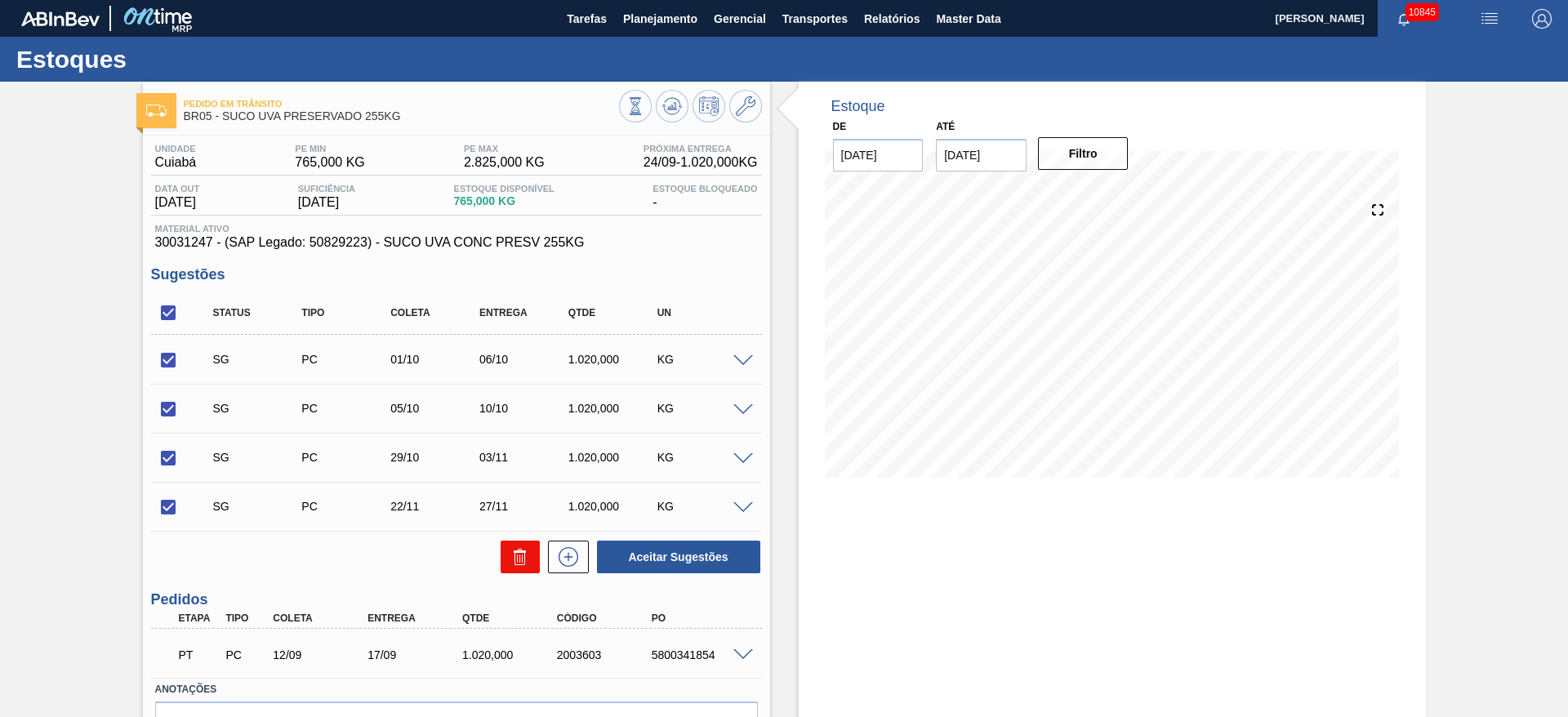
checkbox input "false"
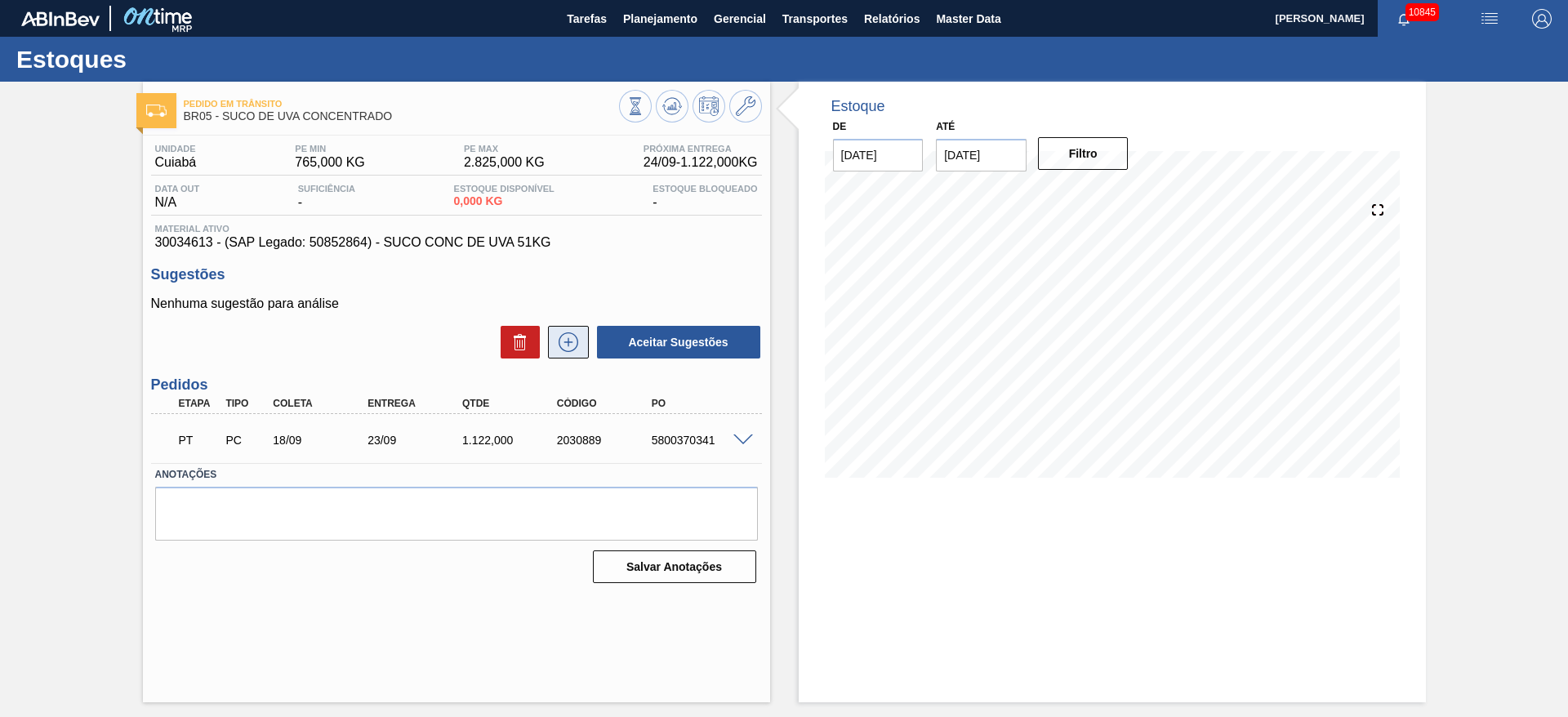
click at [569, 337] on icon at bounding box center [569, 342] width 26 height 20
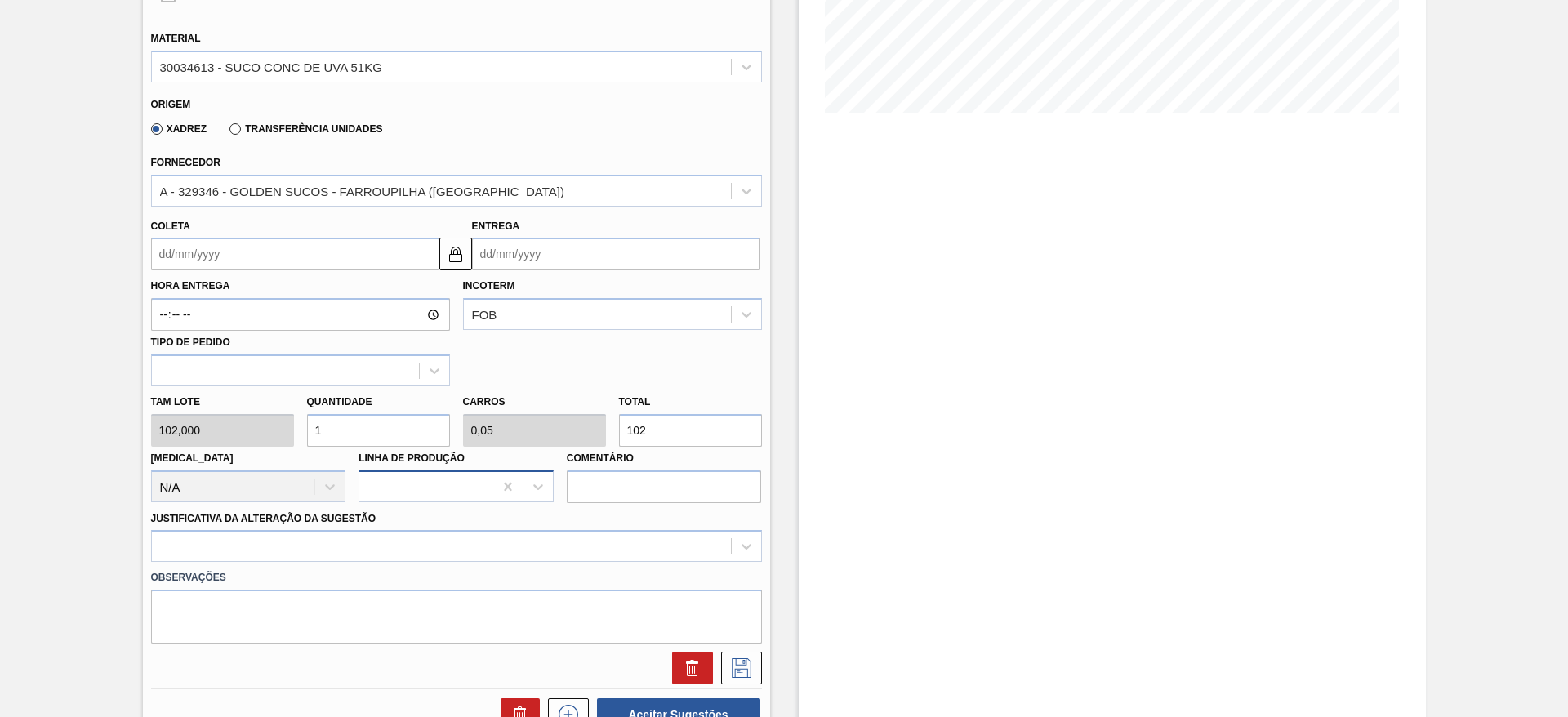
scroll to position [368, 0]
click at [292, 432] on div "Tam lote 102,000 Quantidade 1 Carros 0,05 Total 102 [MEDICAL_DATA] N/A Linha de…" at bounding box center [456, 442] width 624 height 117
drag, startPoint x: 313, startPoint y: 432, endPoint x: 326, endPoint y: 428, distance: 13.6
click at [303, 429] on div "Quantidade 1" at bounding box center [379, 416] width 156 height 56
drag, startPoint x: 331, startPoint y: 426, endPoint x: 299, endPoint y: 423, distance: 32.1
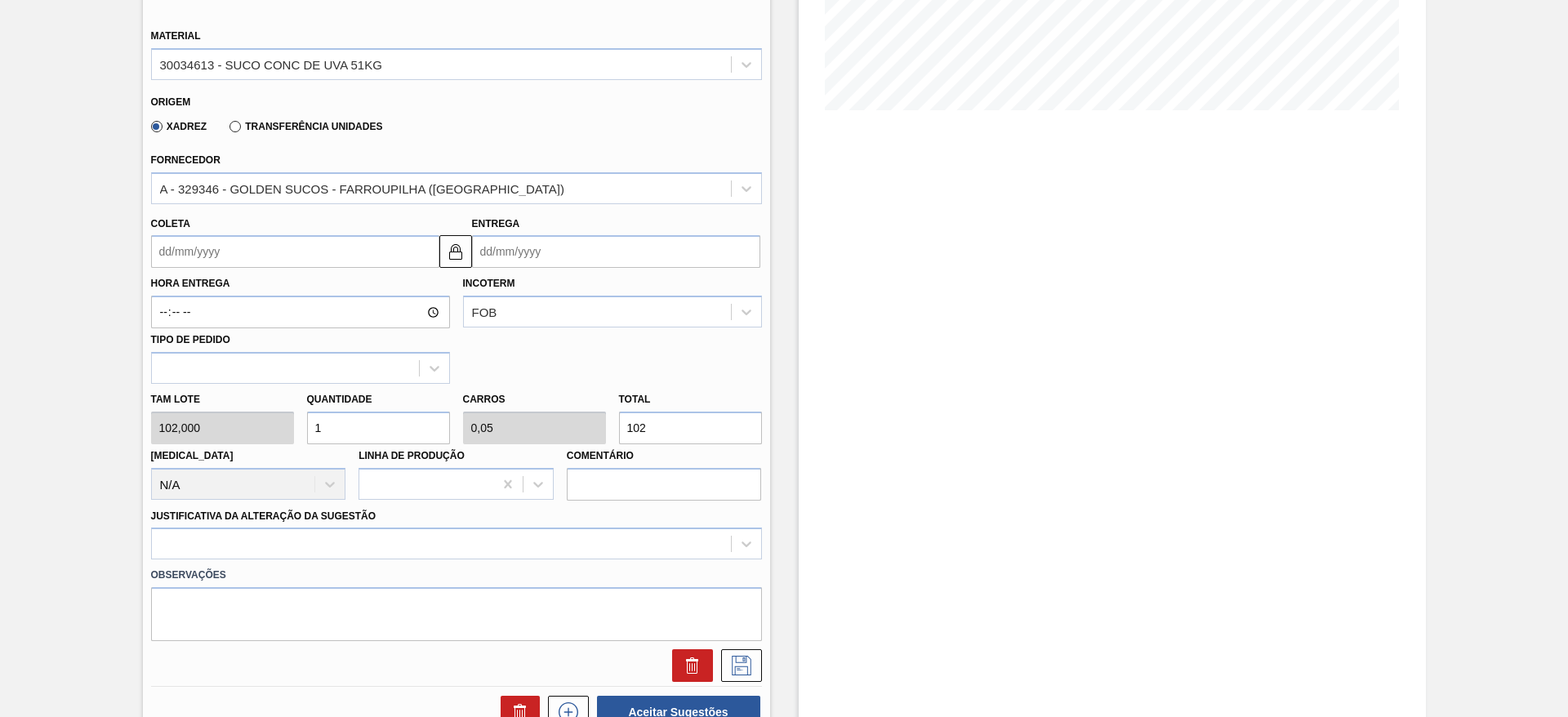
click at [301, 423] on div "Quantidade 1" at bounding box center [379, 416] width 156 height 56
type input "10"
type input "0,5"
type input "1.020"
type input "10"
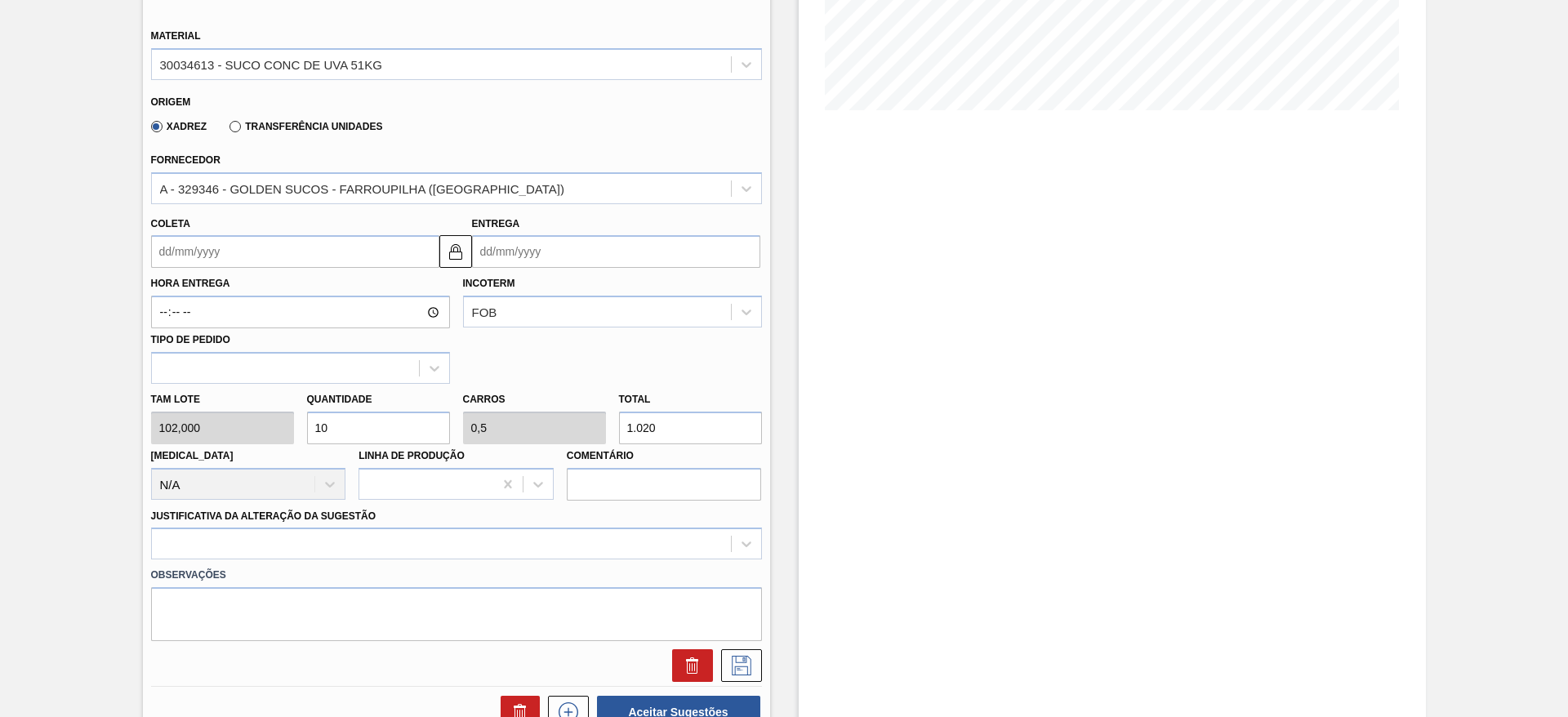
click at [202, 272] on label "Hora Entrega" at bounding box center [301, 284] width 299 height 24
click at [202, 296] on input "Hora Entrega" at bounding box center [301, 313] width 299 height 33
click at [205, 263] on input "Coleta" at bounding box center [295, 252] width 288 height 33
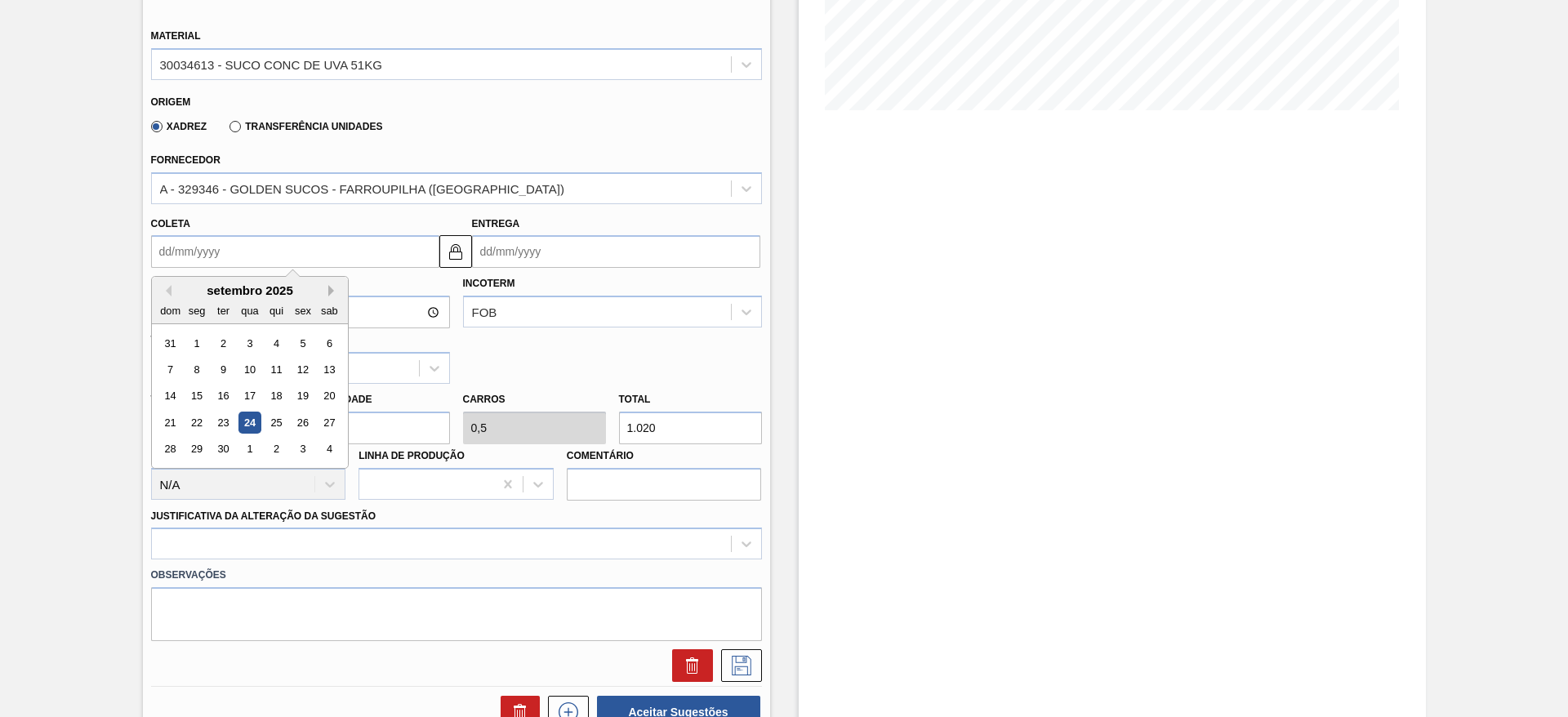
click at [331, 288] on button "Next Month" at bounding box center [334, 291] width 12 height 12
click at [200, 370] on div "6" at bounding box center [196, 370] width 22 height 22
type input "06/10/2025"
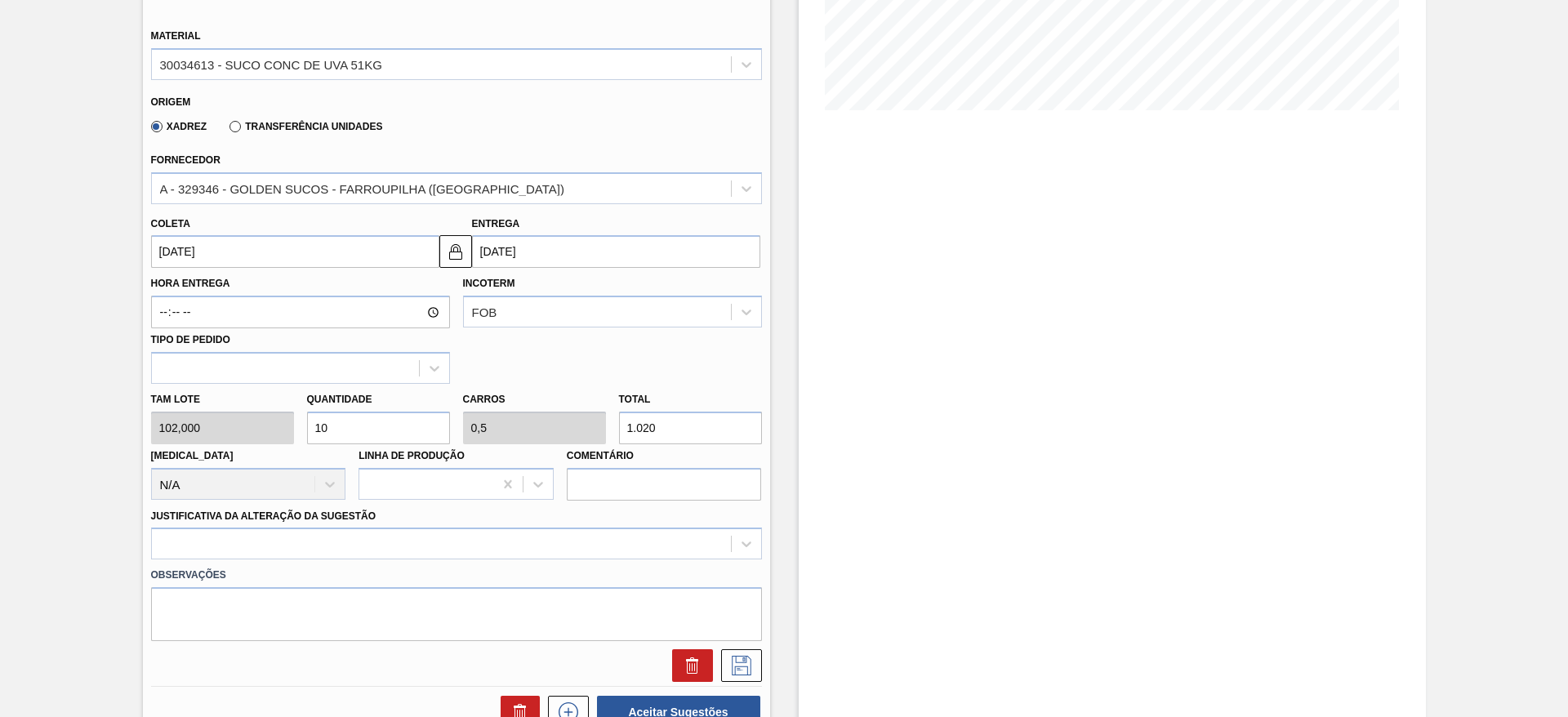
click at [168, 243] on input "06/10/2025" at bounding box center [295, 252] width 288 height 33
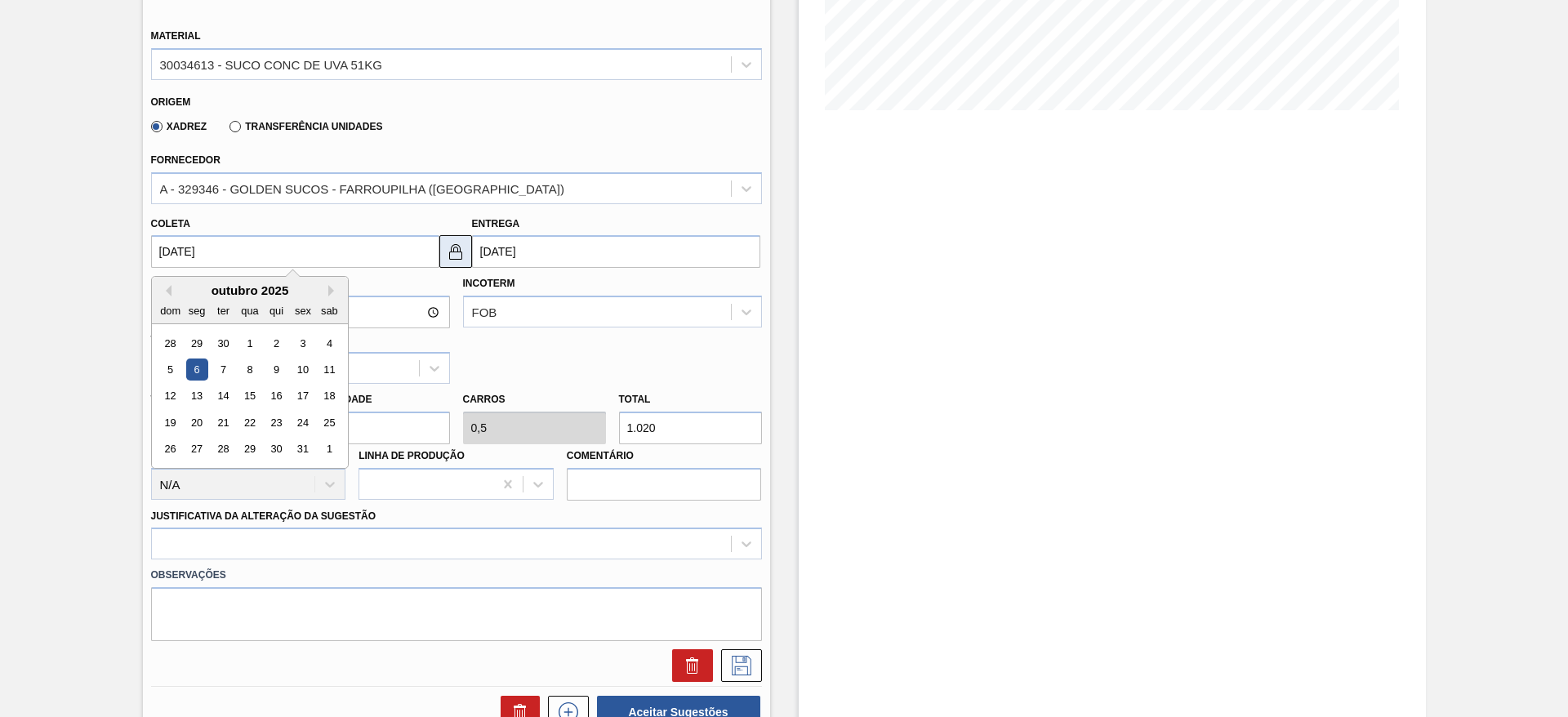
click at [459, 251] on img at bounding box center [455, 251] width 20 height 20
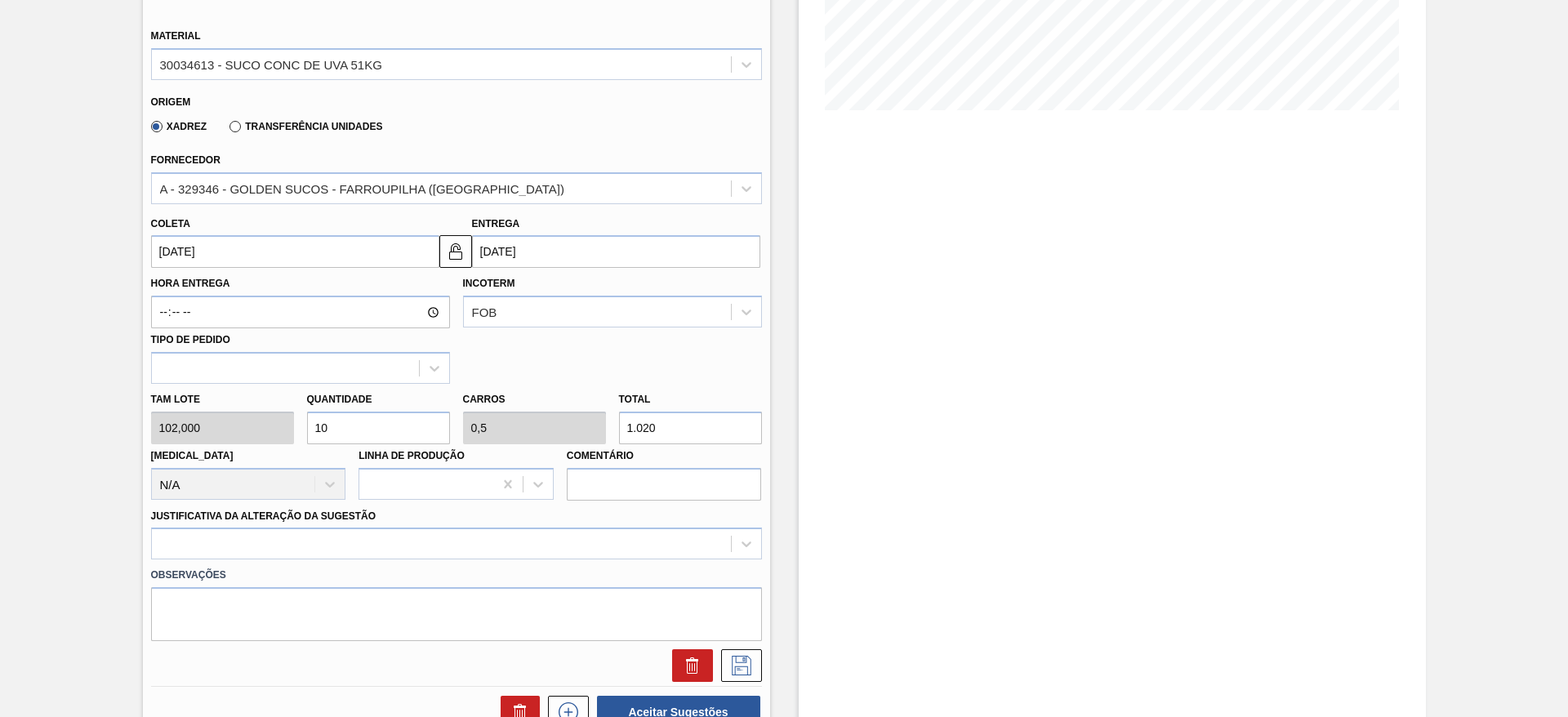
click at [525, 251] on input "11/10/2025" at bounding box center [616, 252] width 288 height 33
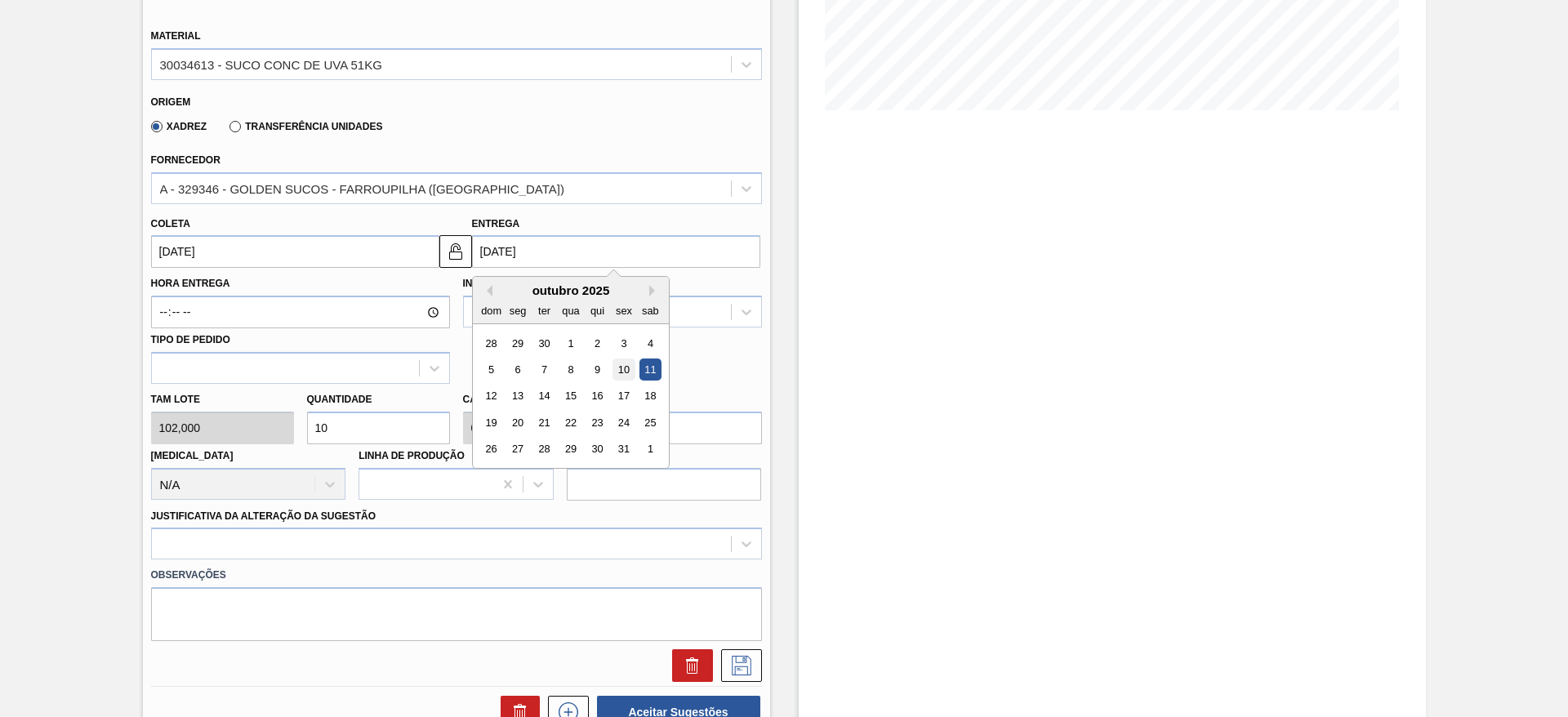
click at [615, 374] on div "10" at bounding box center [623, 370] width 22 height 22
type input "[DATE]"
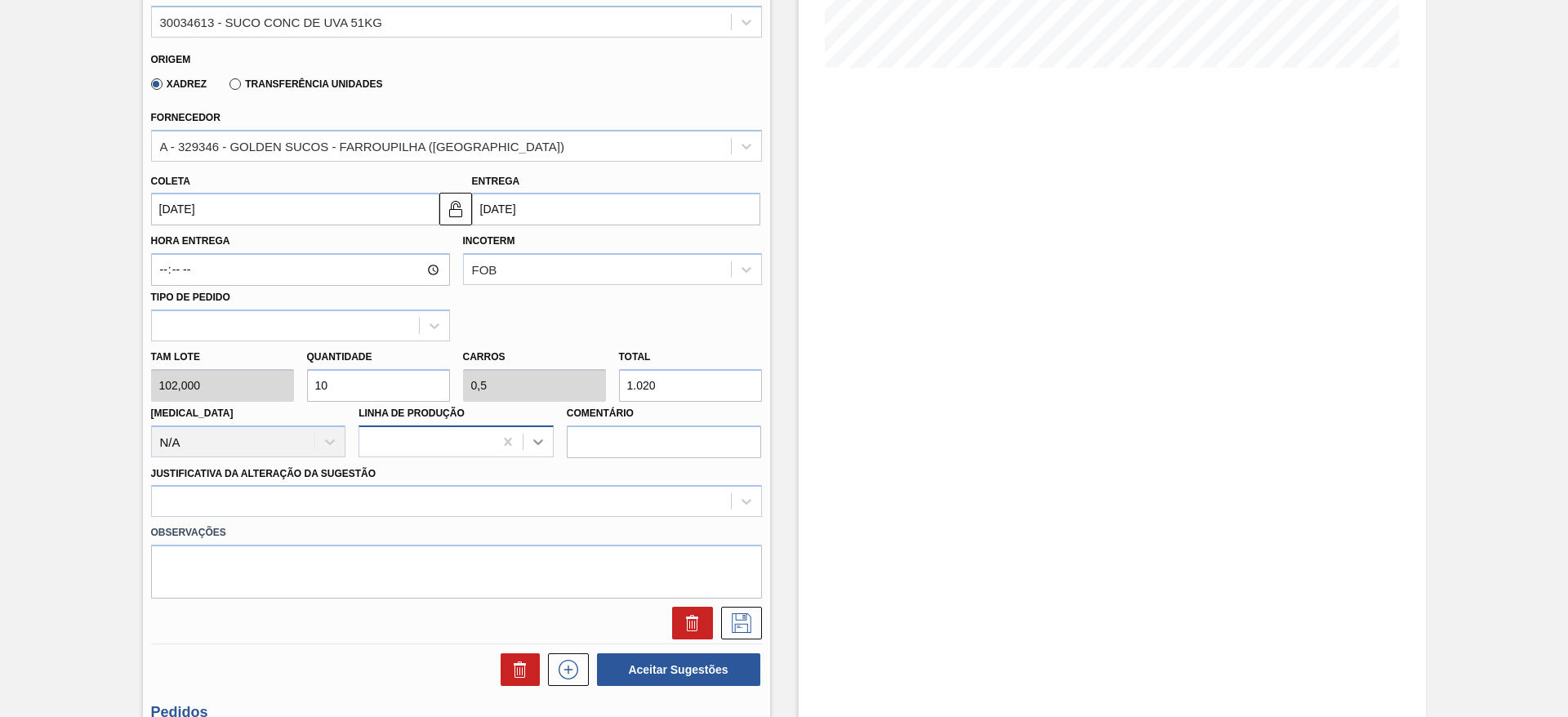
scroll to position [490, 0]
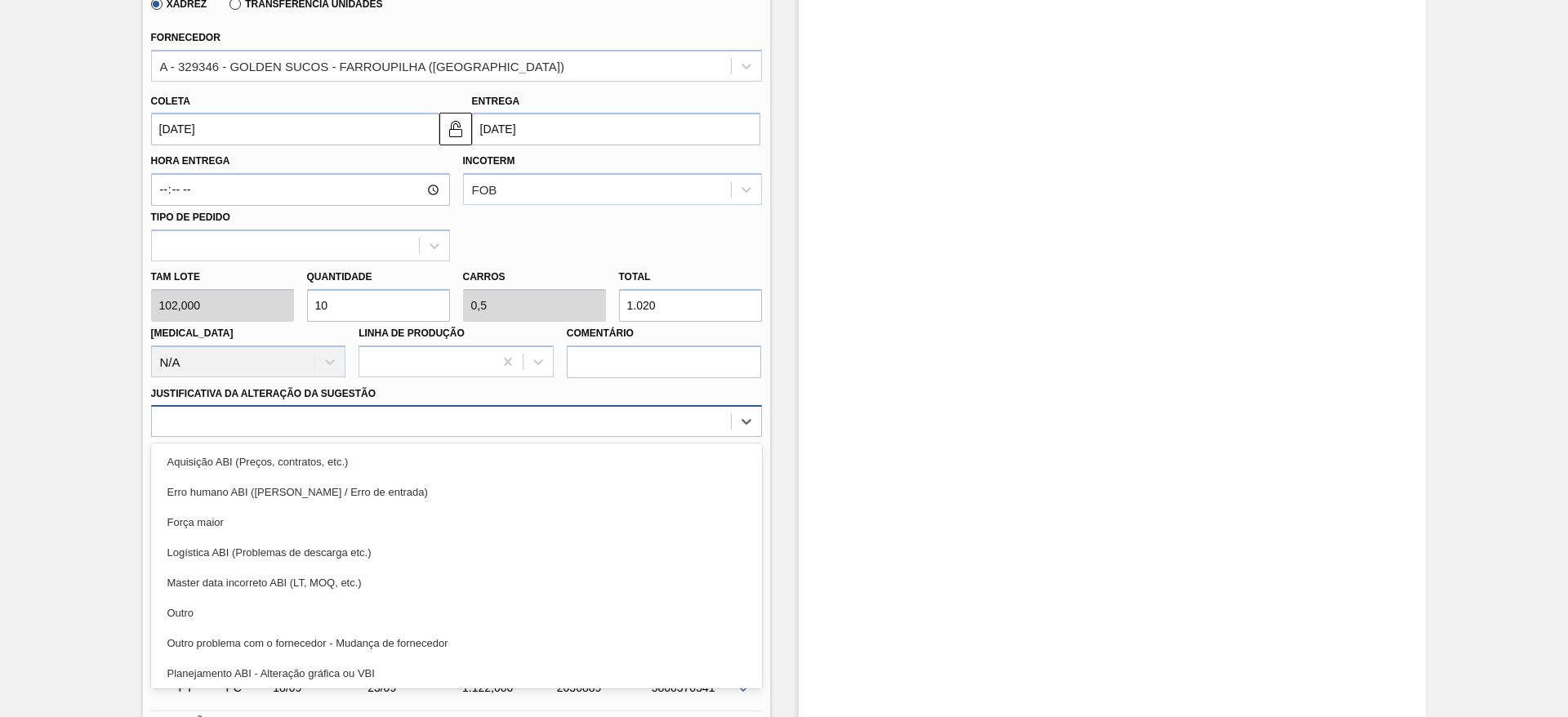
click at [546, 414] on div at bounding box center [441, 422] width 579 height 24
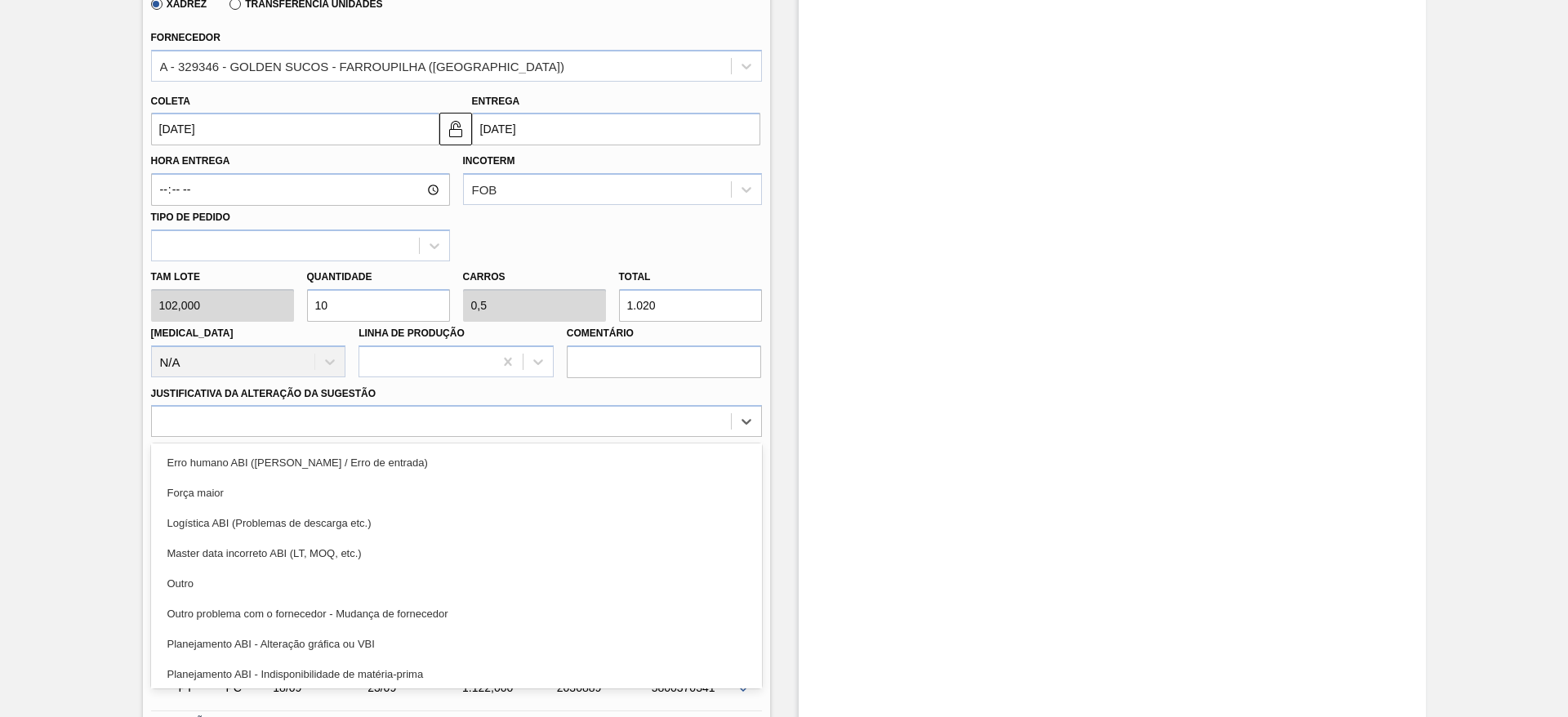
scroll to position [0, 0]
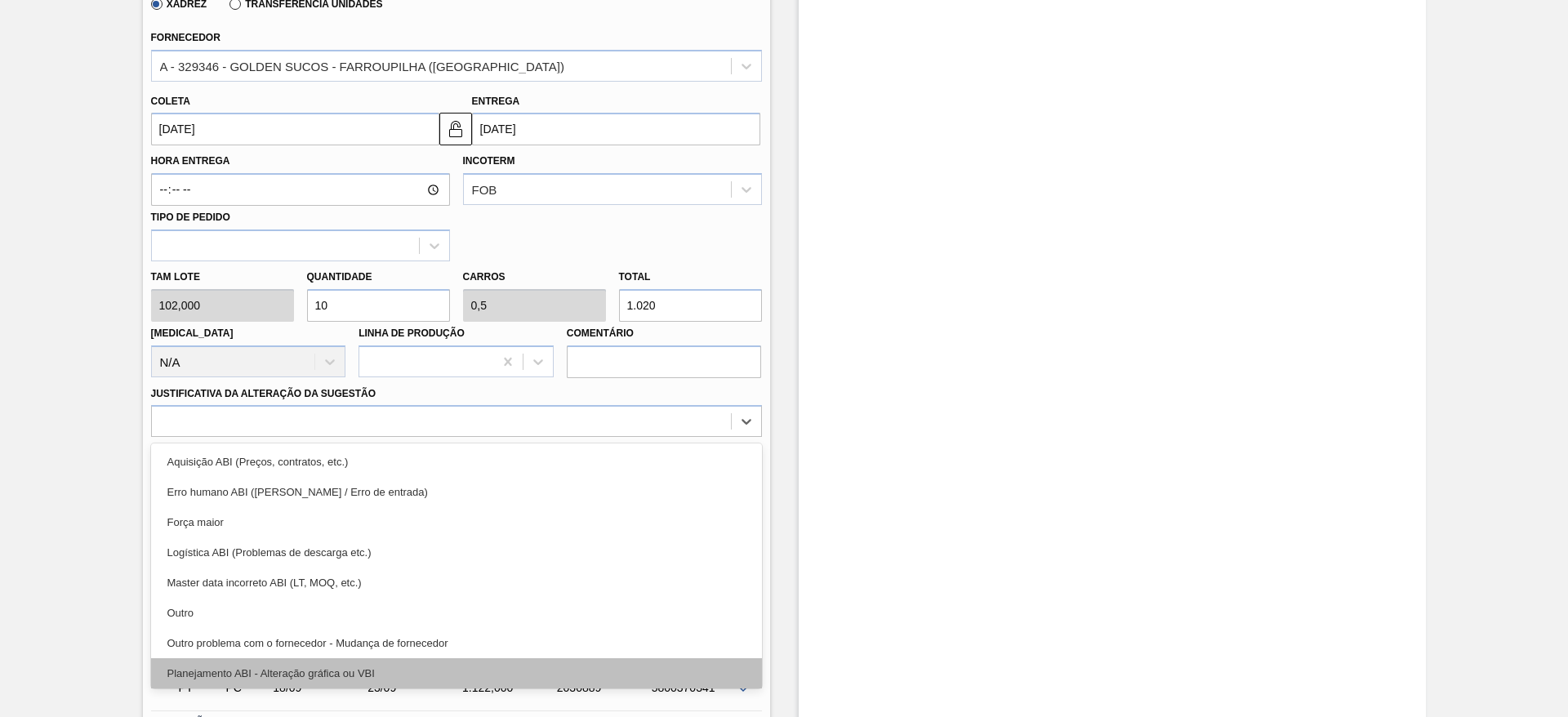
click at [435, 667] on div "Planejamento ABI - Alteração gráfica ou VBI" at bounding box center [456, 673] width 611 height 31
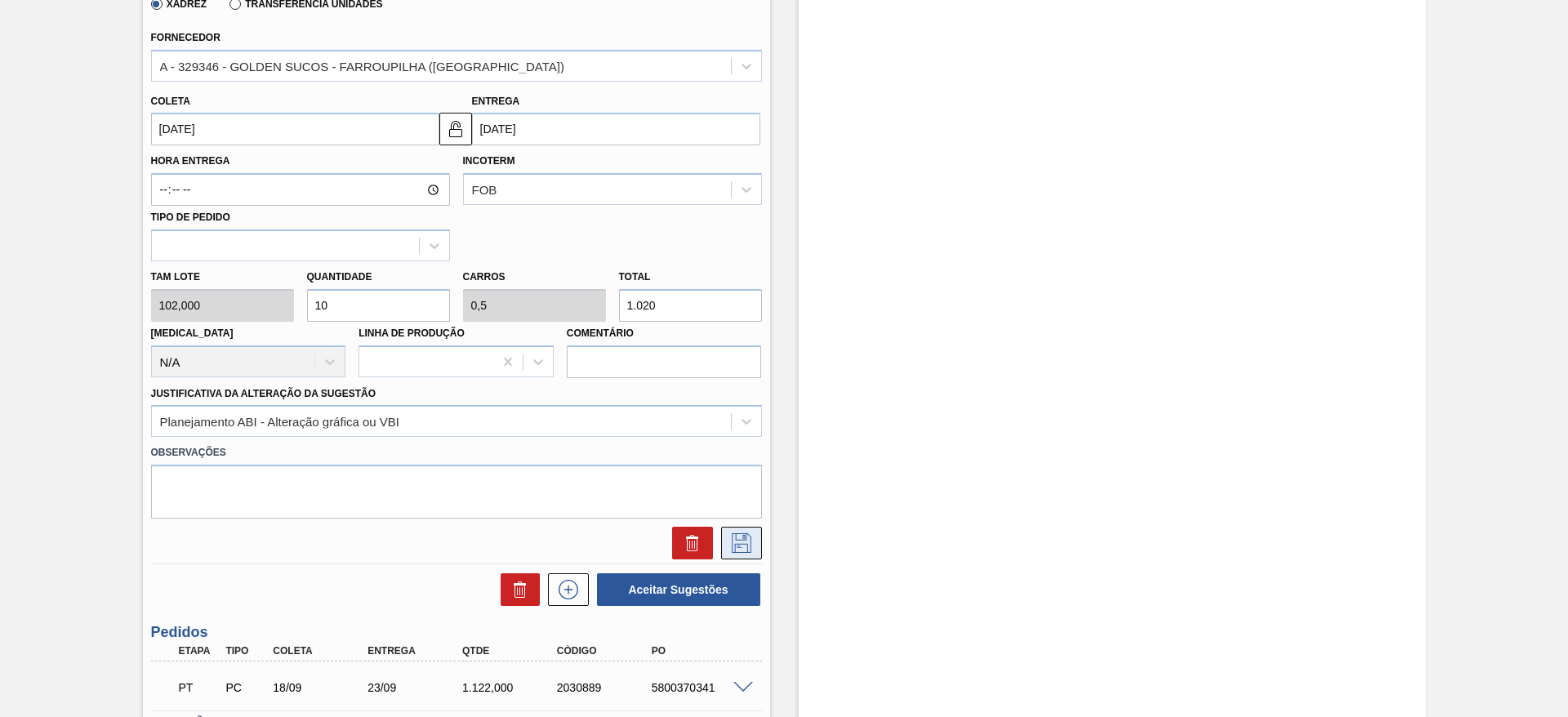
click at [742, 539] on icon at bounding box center [741, 543] width 26 height 20
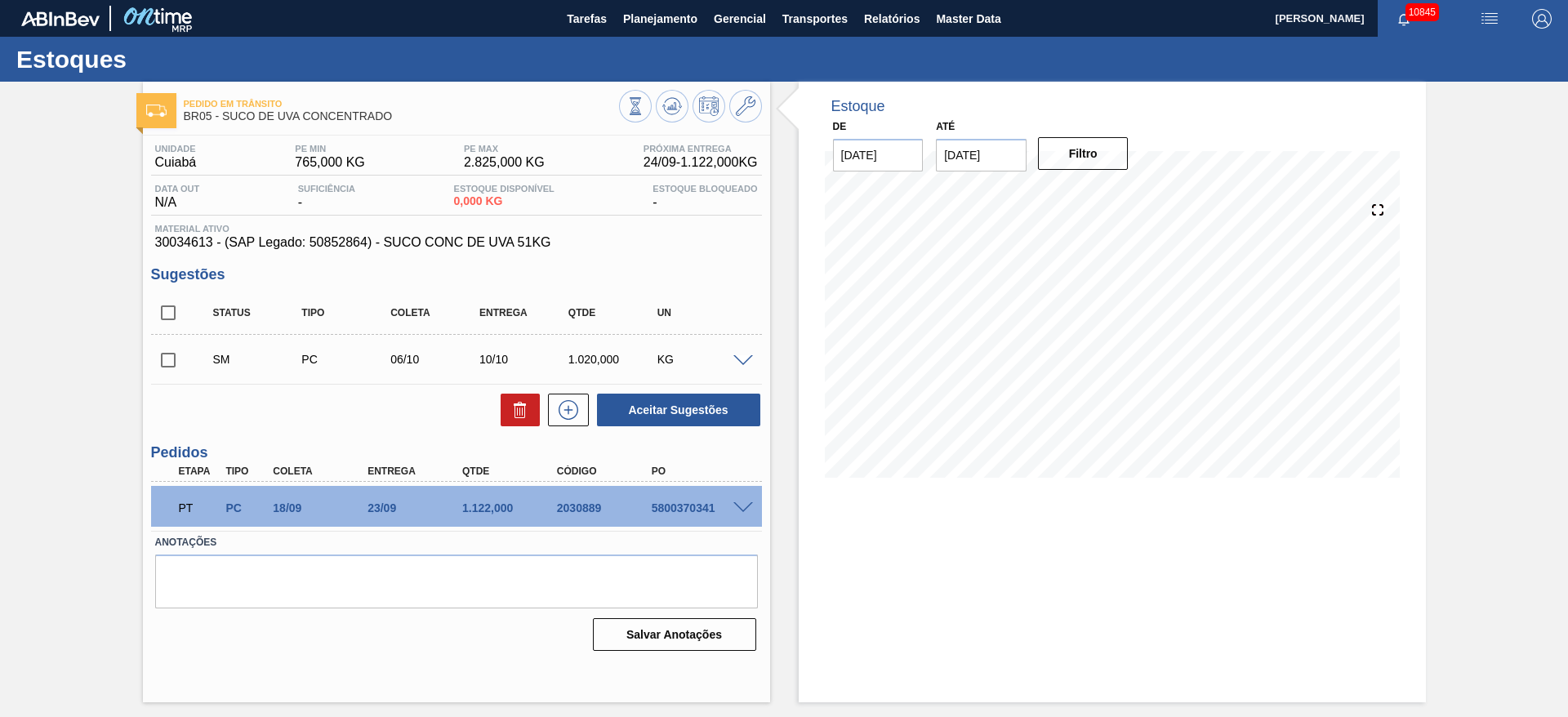
click at [173, 360] on input "checkbox" at bounding box center [168, 360] width 34 height 34
click at [685, 411] on button "Aceitar Sugestões" at bounding box center [679, 410] width 164 height 33
checkbox input "false"
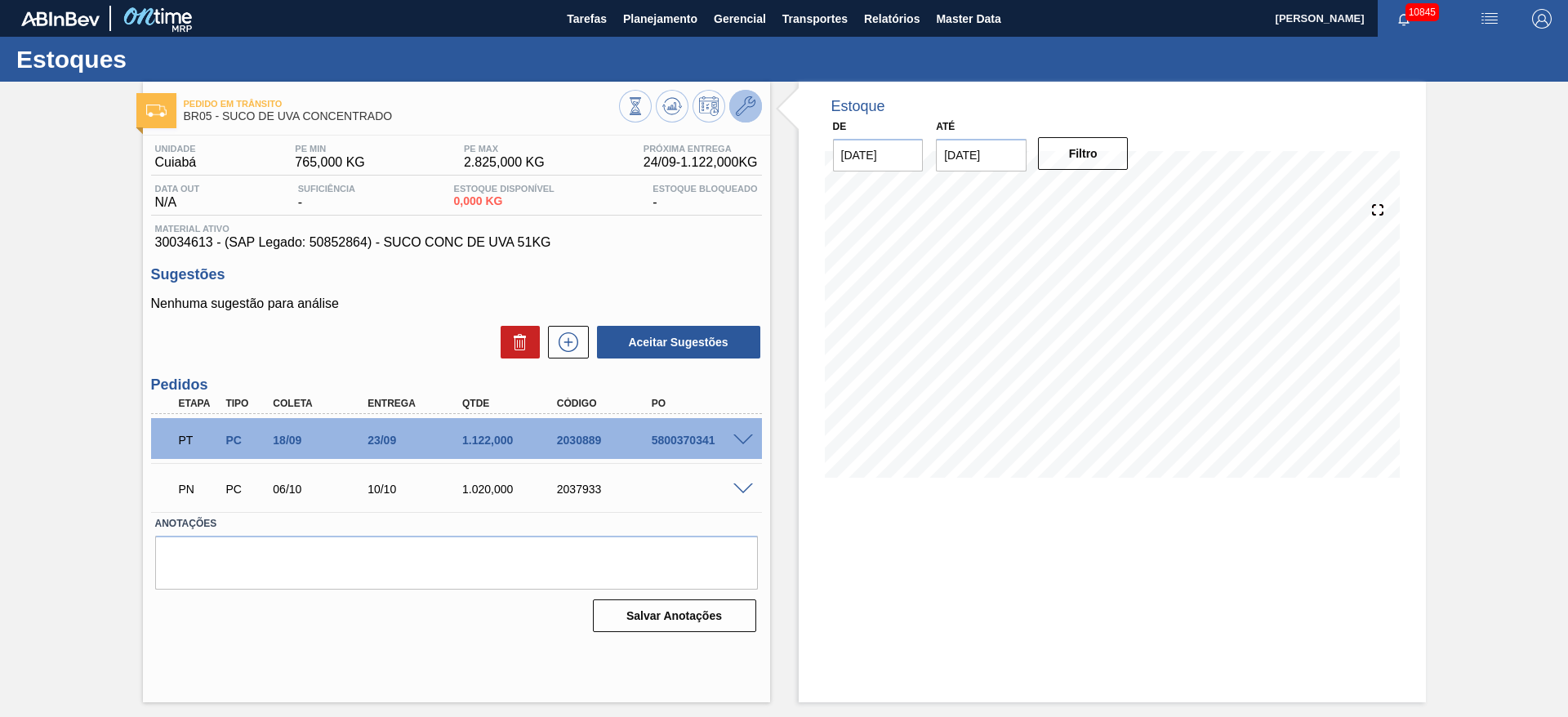
click at [753, 115] on icon at bounding box center [746, 107] width 20 height 20
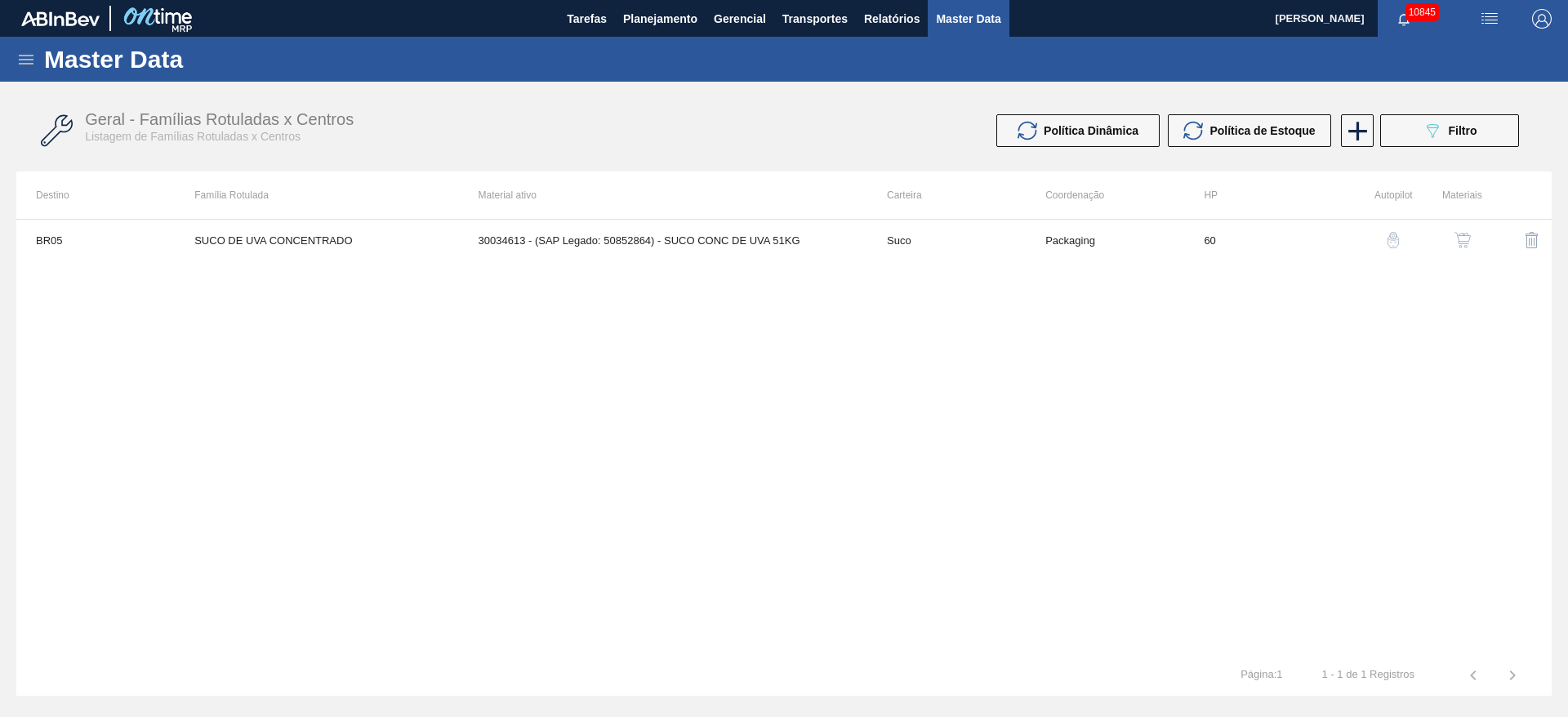
click at [1452, 239] on div "button" at bounding box center [1462, 241] width 20 height 17
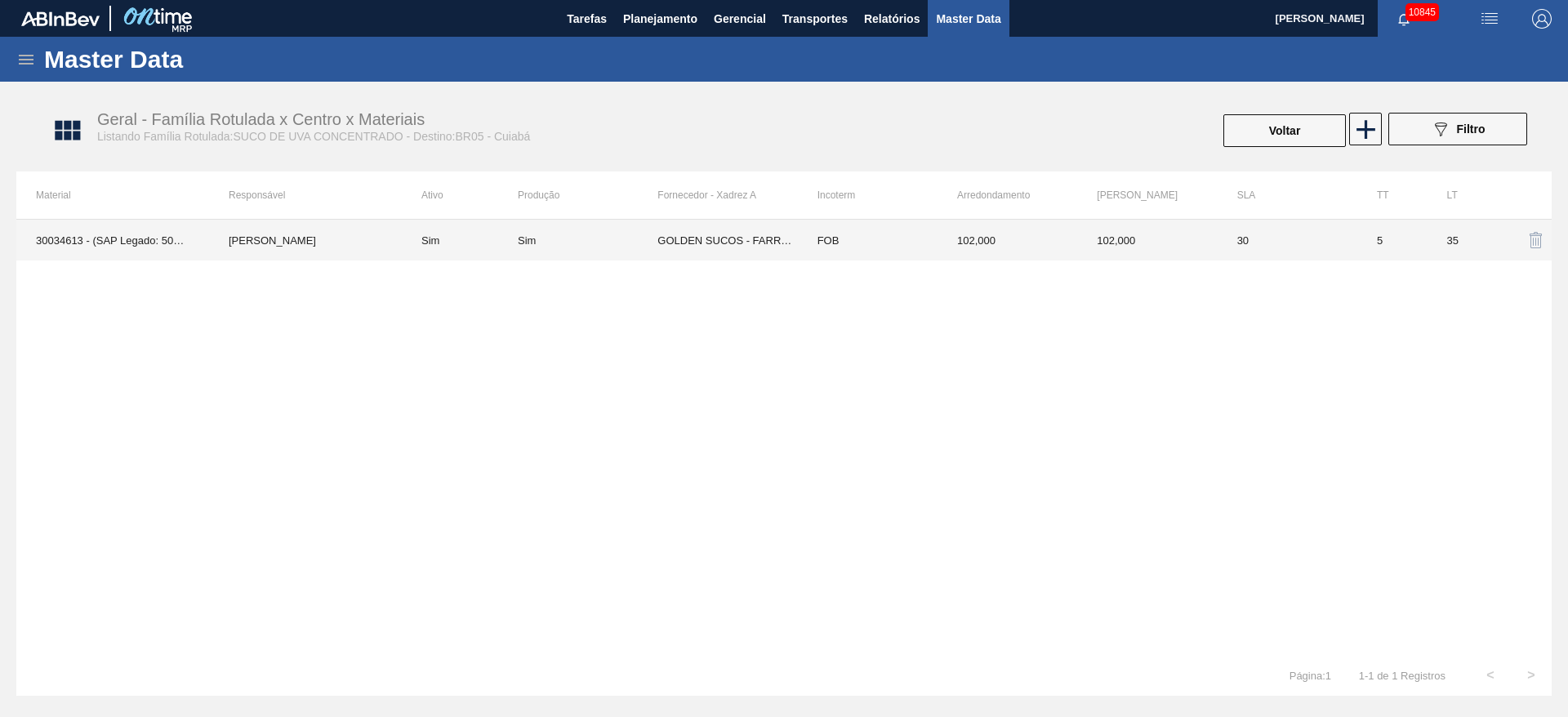
click at [765, 260] on td "GOLDEN SUCOS - FARROUPILHA ([GEOGRAPHIC_DATA])" at bounding box center [727, 240] width 140 height 41
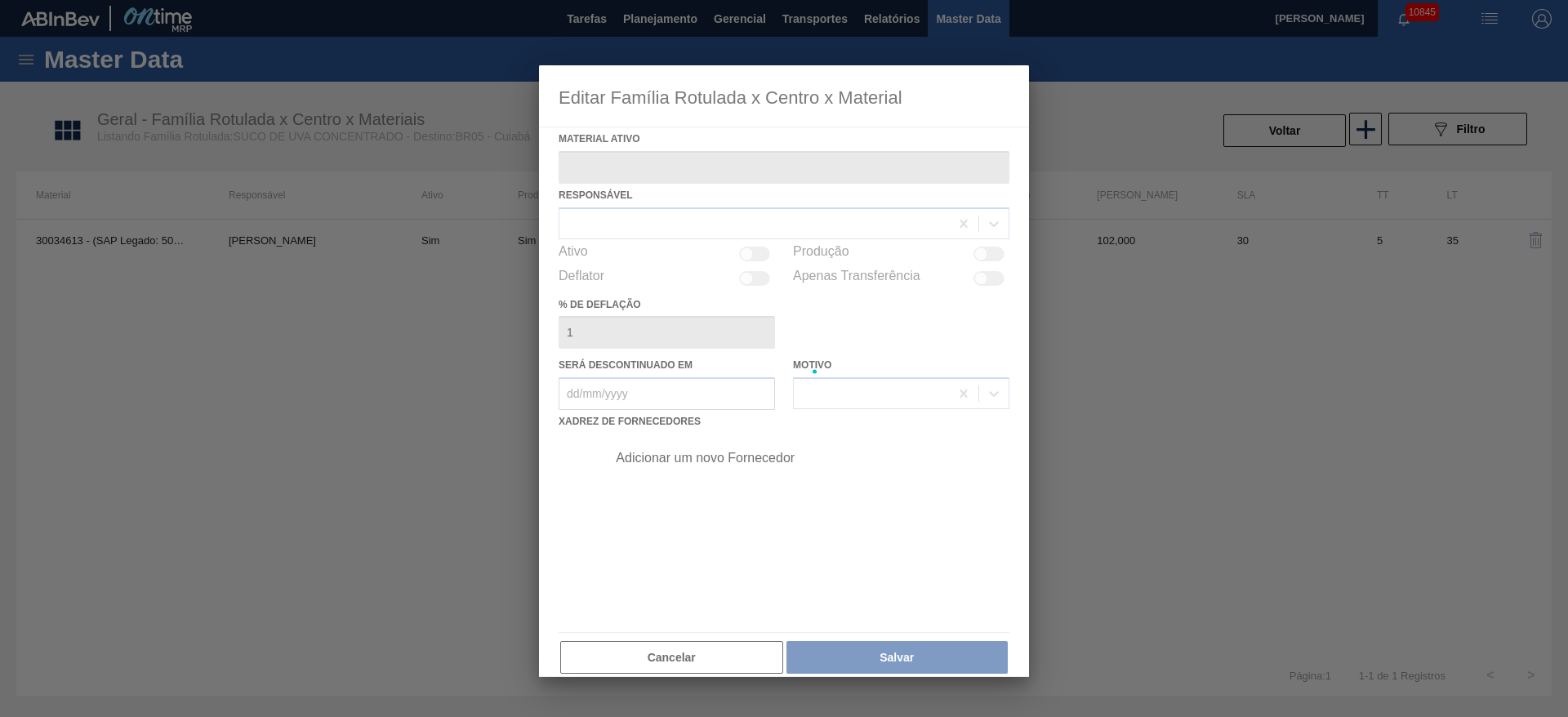
type ativo "30034613 - (SAP Legado: 50852864) - SUCO CONC DE UVA 51KG"
checkbox input "true"
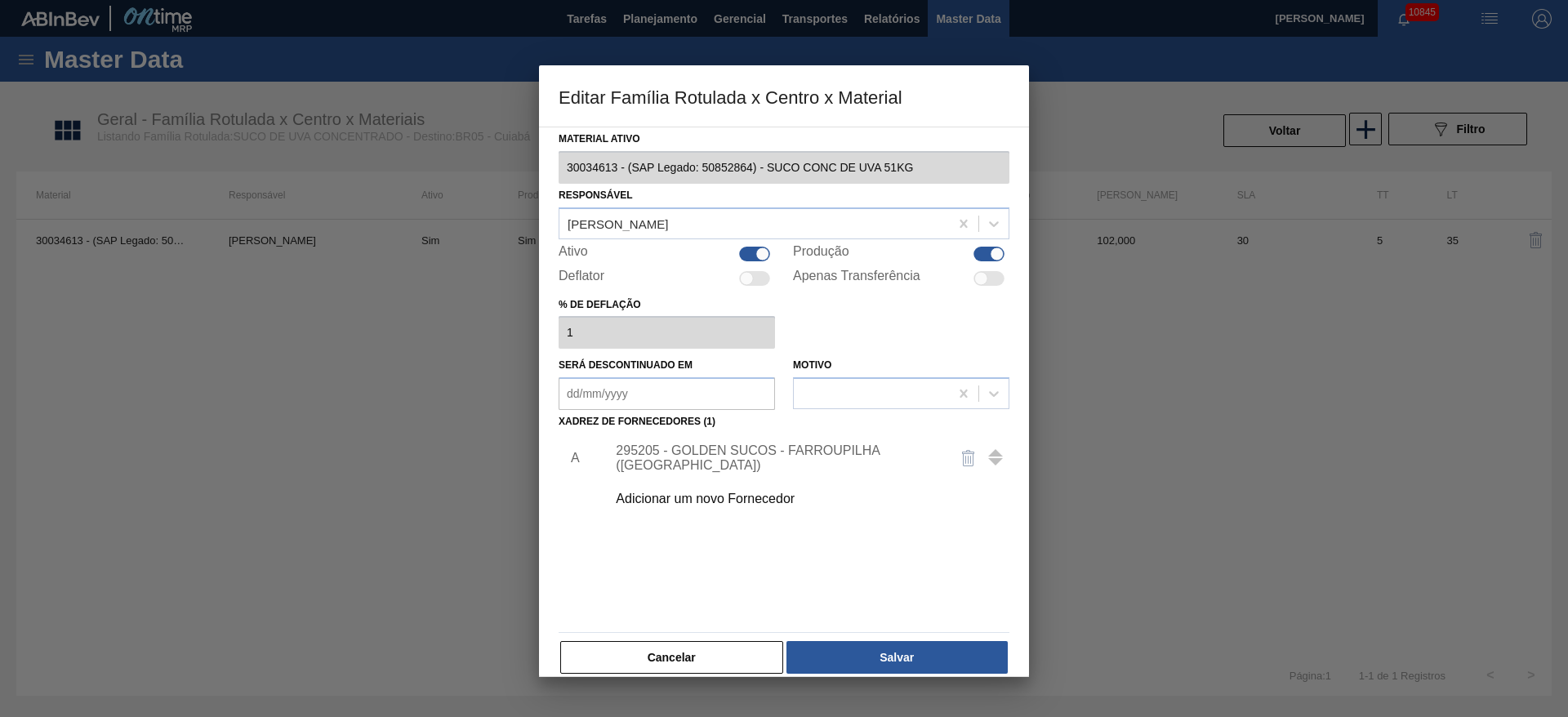
click at [701, 455] on div "295205 - GOLDEN SUCOS - FARROUPILHA ([GEOGRAPHIC_DATA])" at bounding box center [775, 458] width 320 height 30
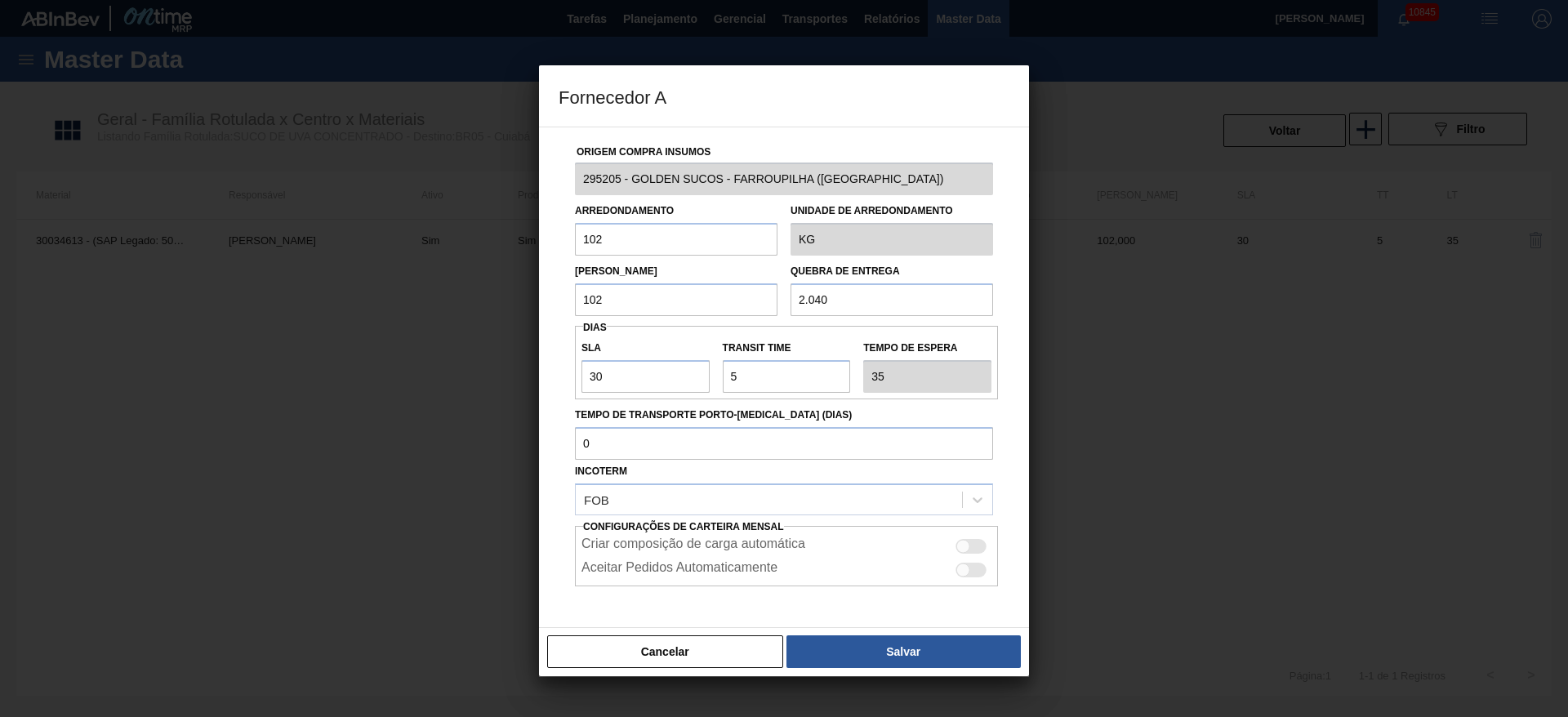
drag, startPoint x: 585, startPoint y: 236, endPoint x: 510, endPoint y: 234, distance: 75.0
click at [512, 234] on div "Fornecedor A Origem Compra Insumos 295205 - GOLDEN SUCOS - FARROUPILHA (RS) Arr…" at bounding box center [784, 358] width 1568 height 717
type input "2"
type input "510"
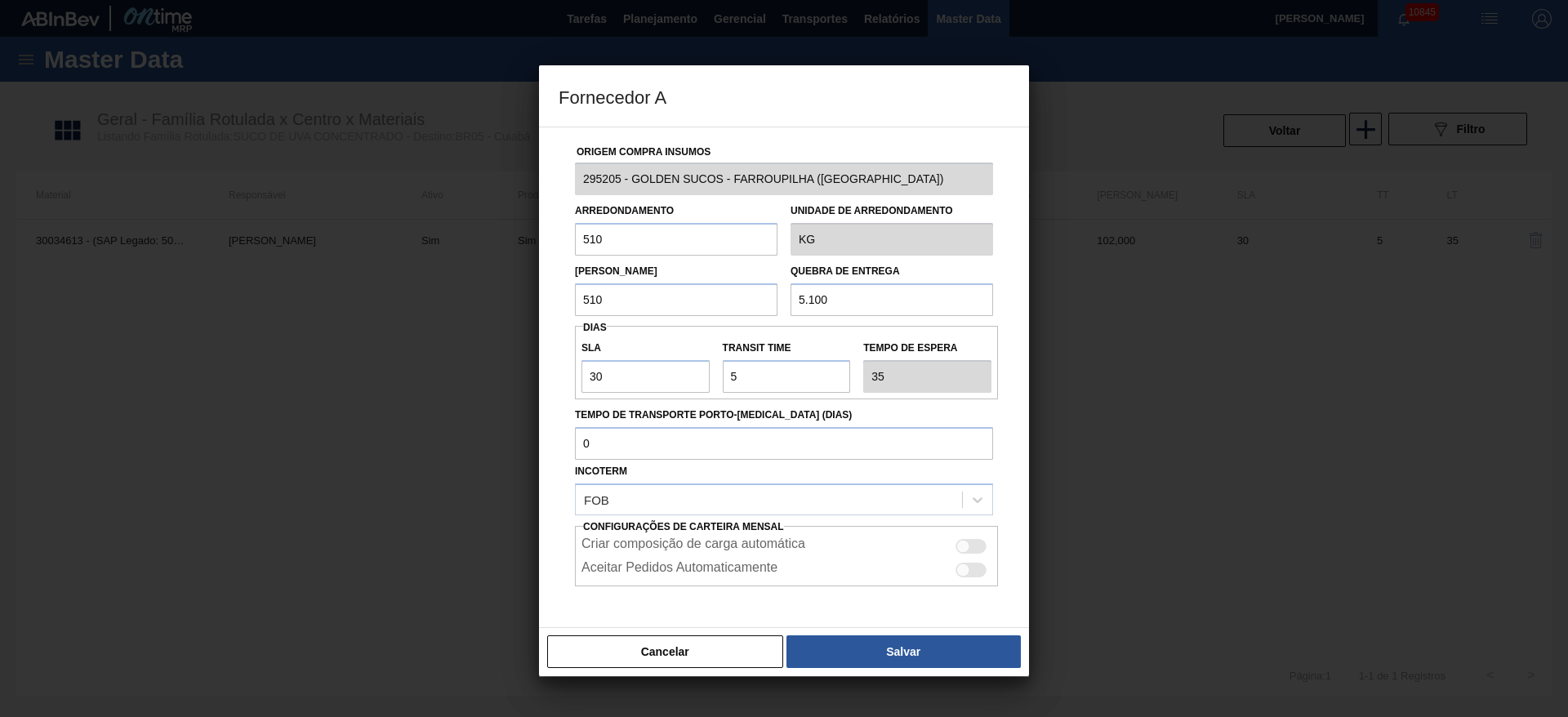
type input "5.100"
click at [976, 546] on div at bounding box center [971, 547] width 31 height 15
checkbox input "true"
click at [942, 628] on div "Cancelar Salvar" at bounding box center [784, 652] width 490 height 49
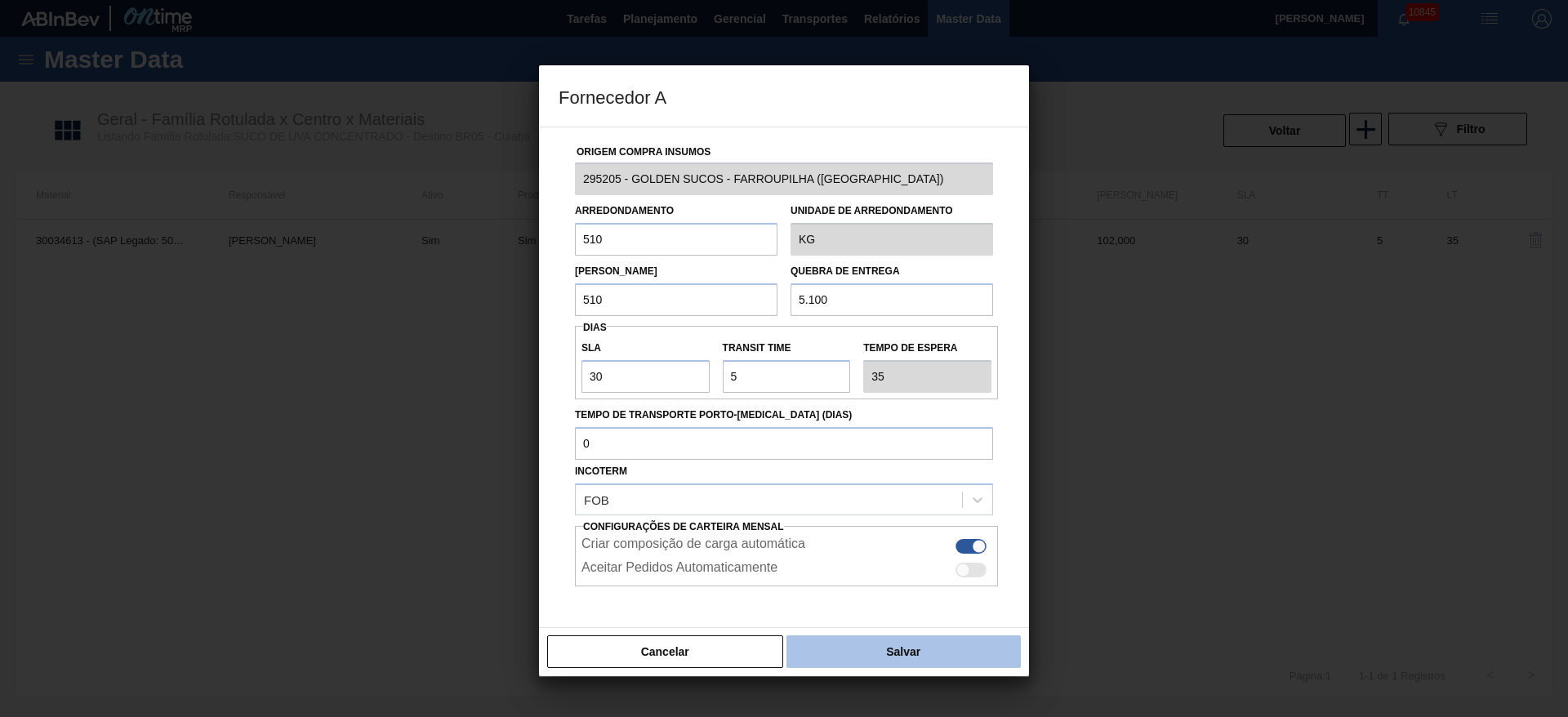
click at [942, 640] on button "Salvar" at bounding box center [903, 652] width 235 height 33
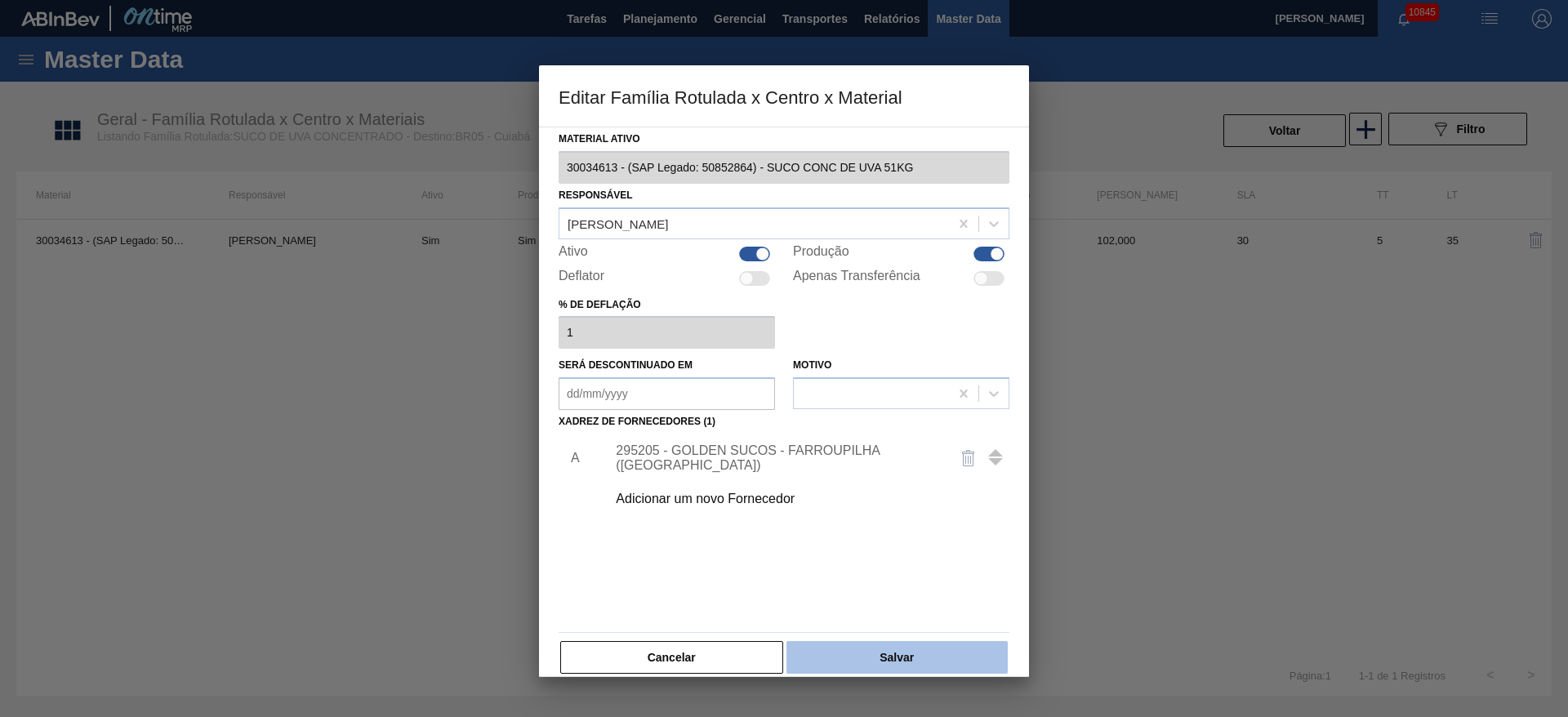
click at [924, 652] on button "Salvar" at bounding box center [897, 657] width 222 height 33
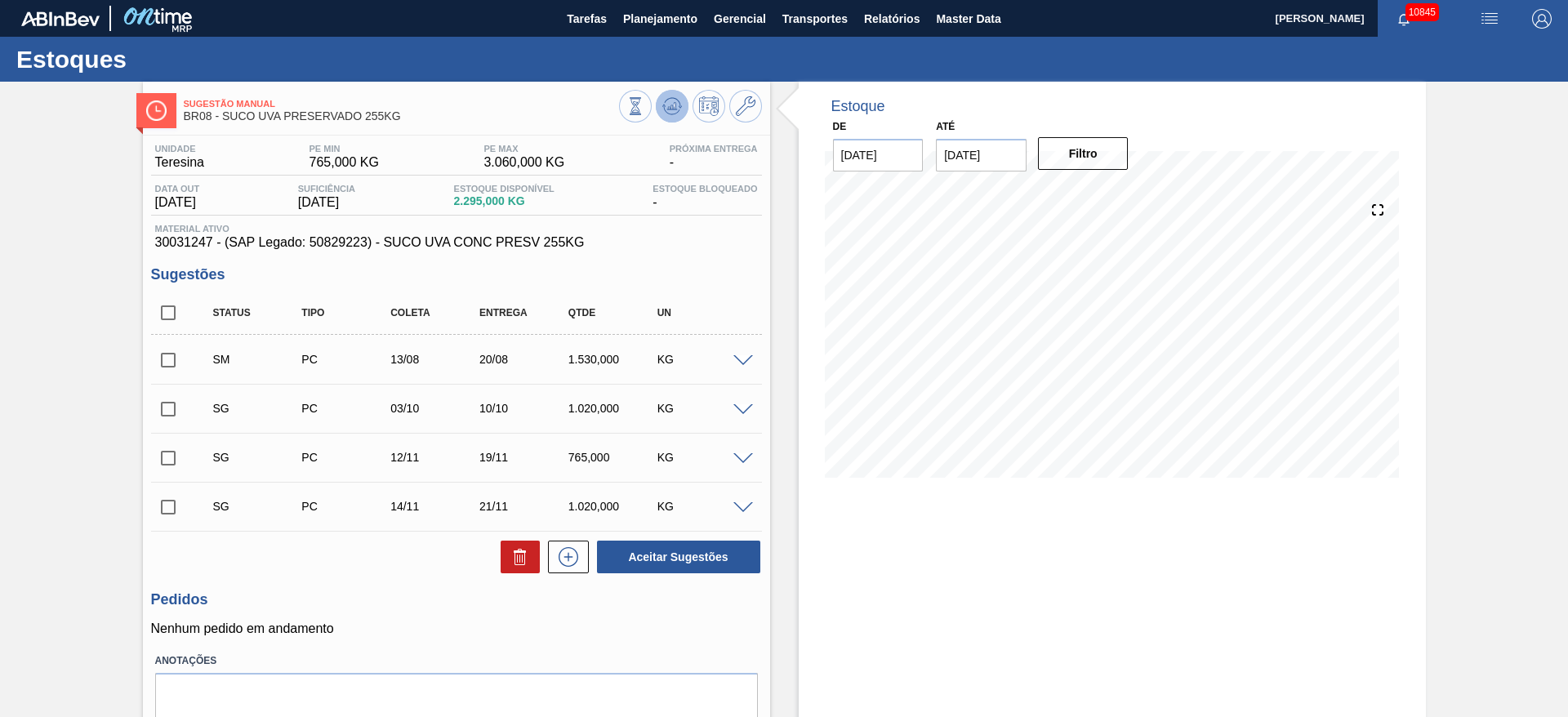
click at [662, 98] on icon at bounding box center [672, 107] width 20 height 20
click at [737, 357] on span at bounding box center [743, 361] width 20 height 12
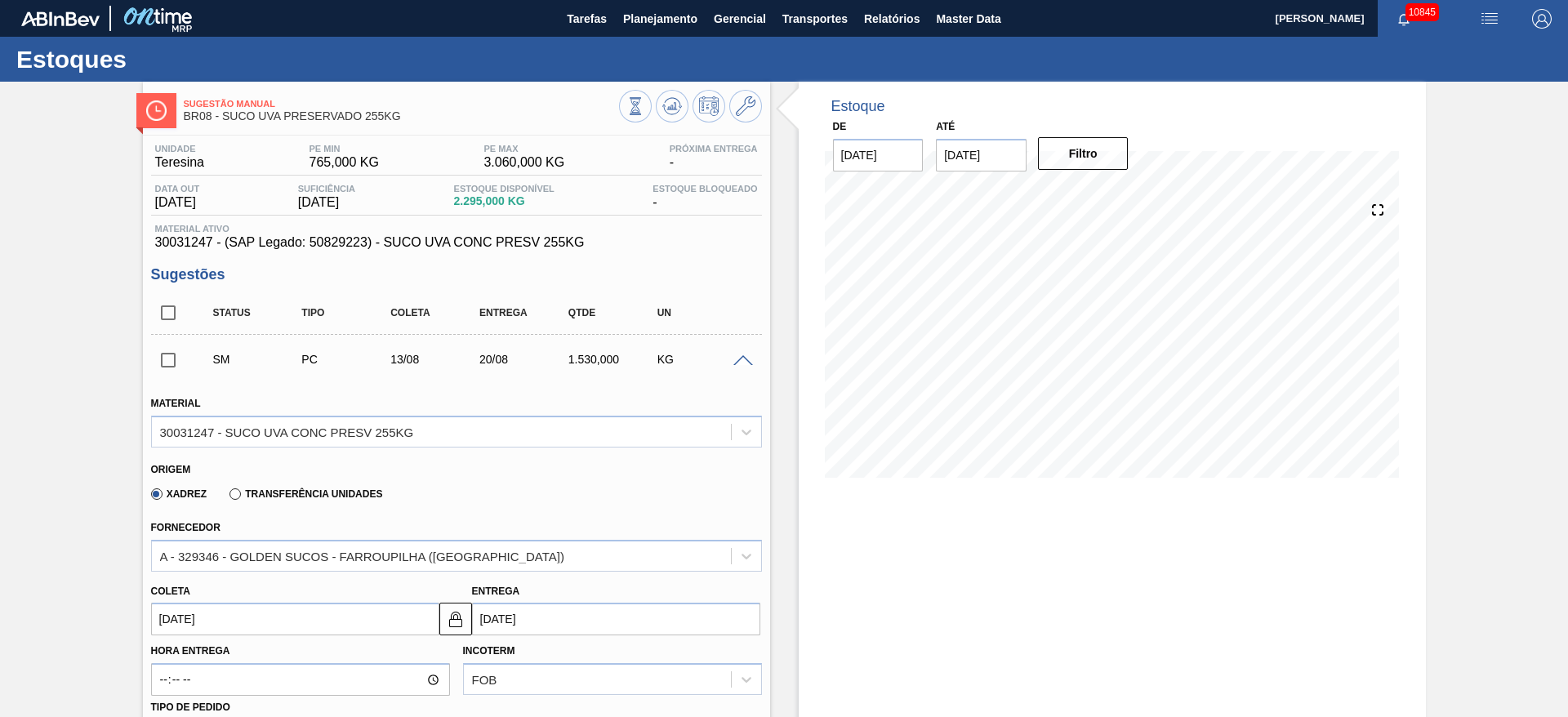
click at [167, 629] on input "13/08/2025" at bounding box center [295, 619] width 288 height 33
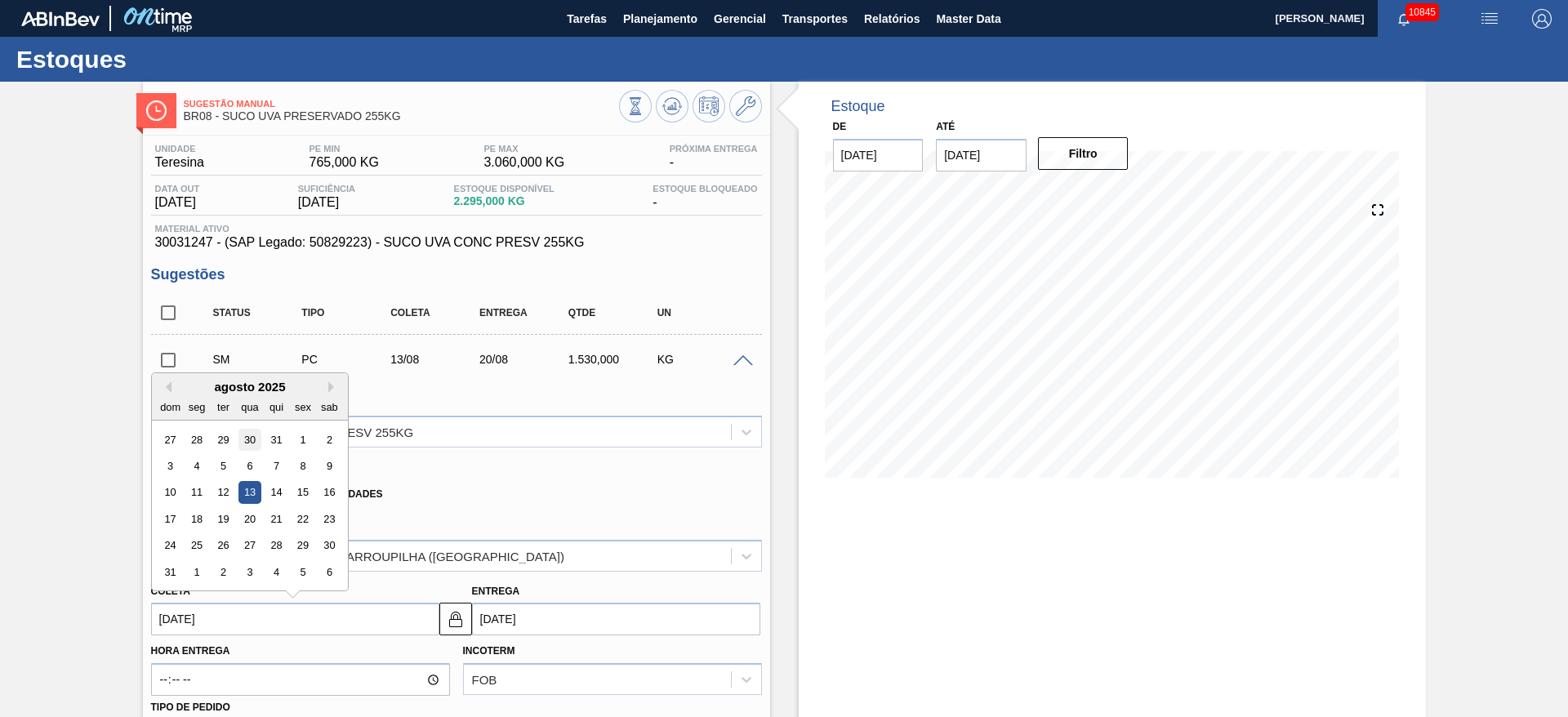
click at [243, 441] on div "30" at bounding box center [249, 440] width 22 height 22
type input "30/07/2025"
type input "06/08/2025"
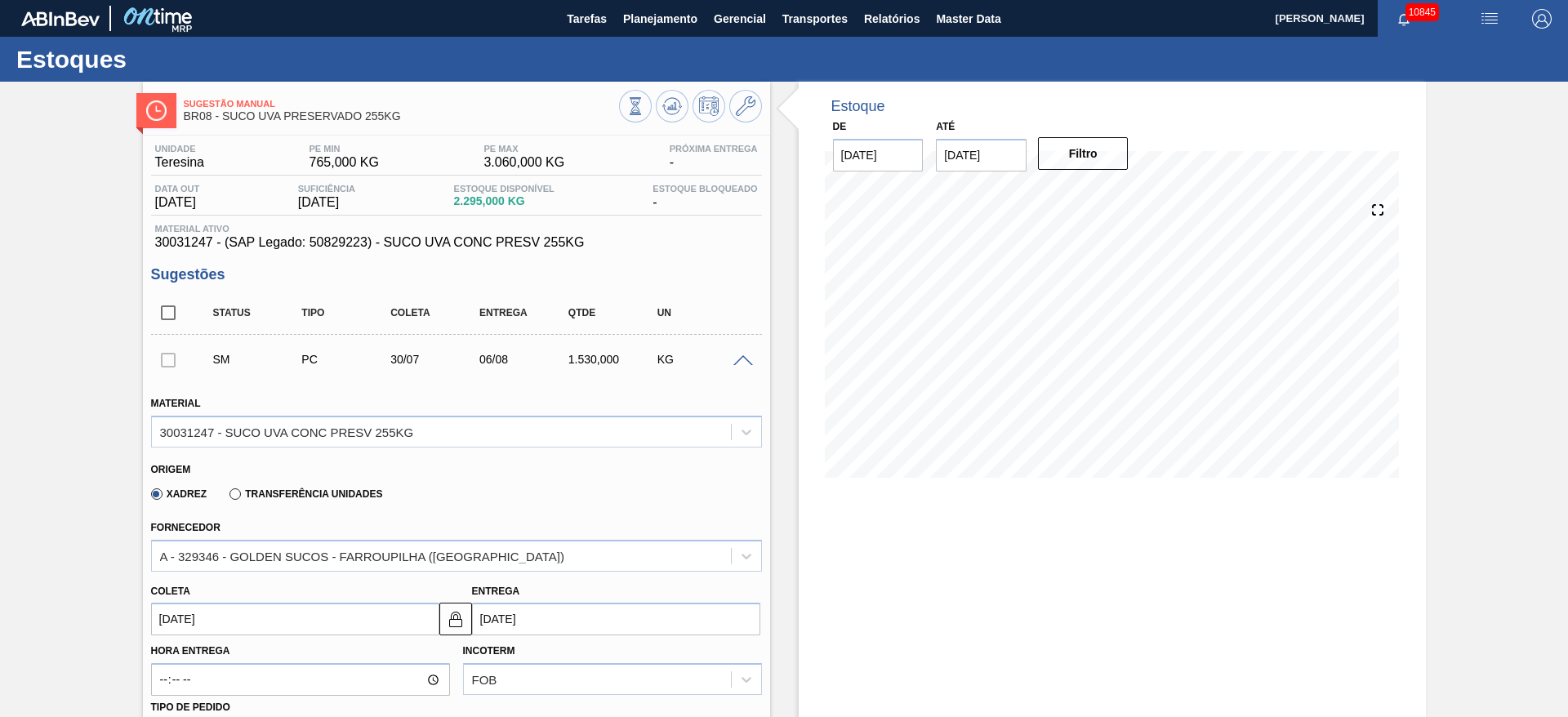
click at [209, 605] on input "30/07/2025" at bounding box center [295, 619] width 288 height 33
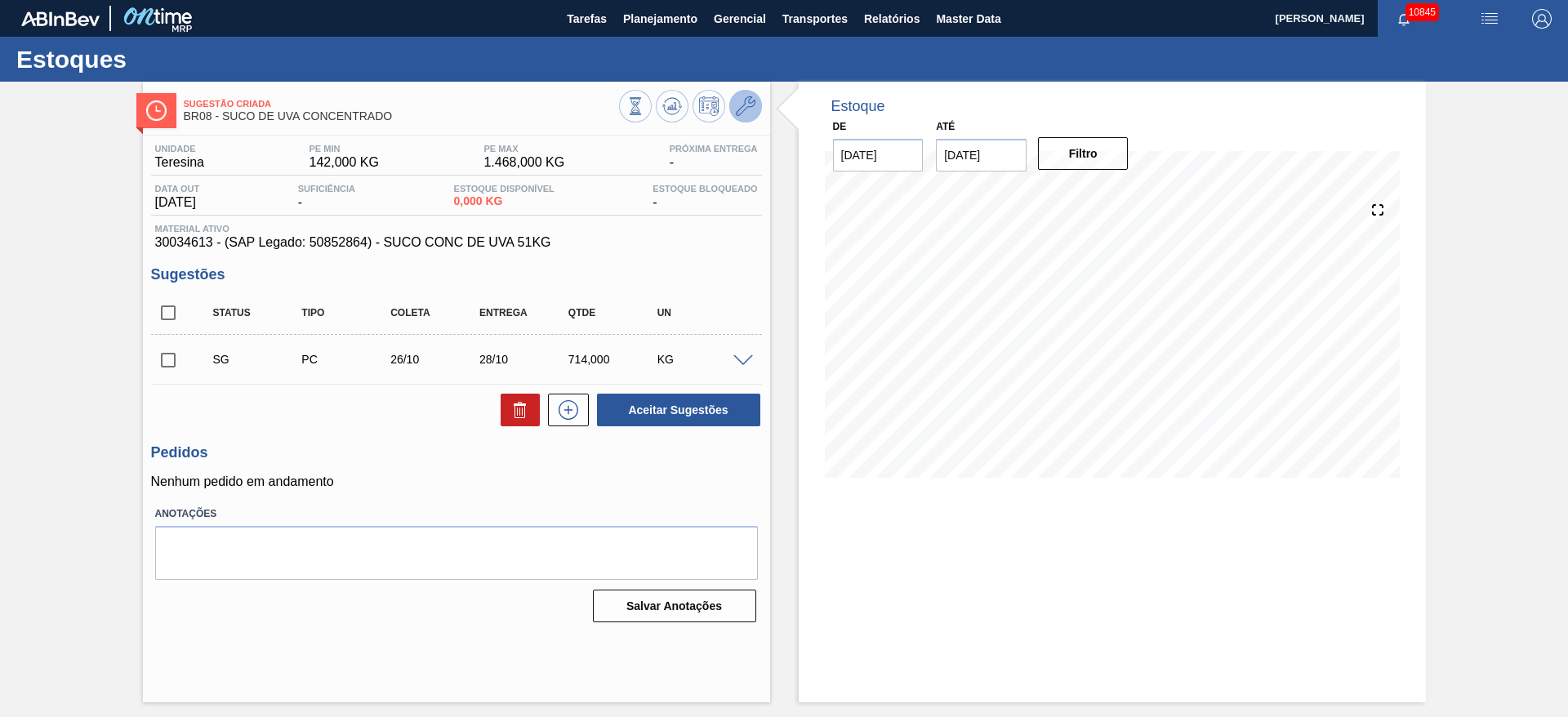
click at [746, 115] on icon at bounding box center [746, 107] width 20 height 20
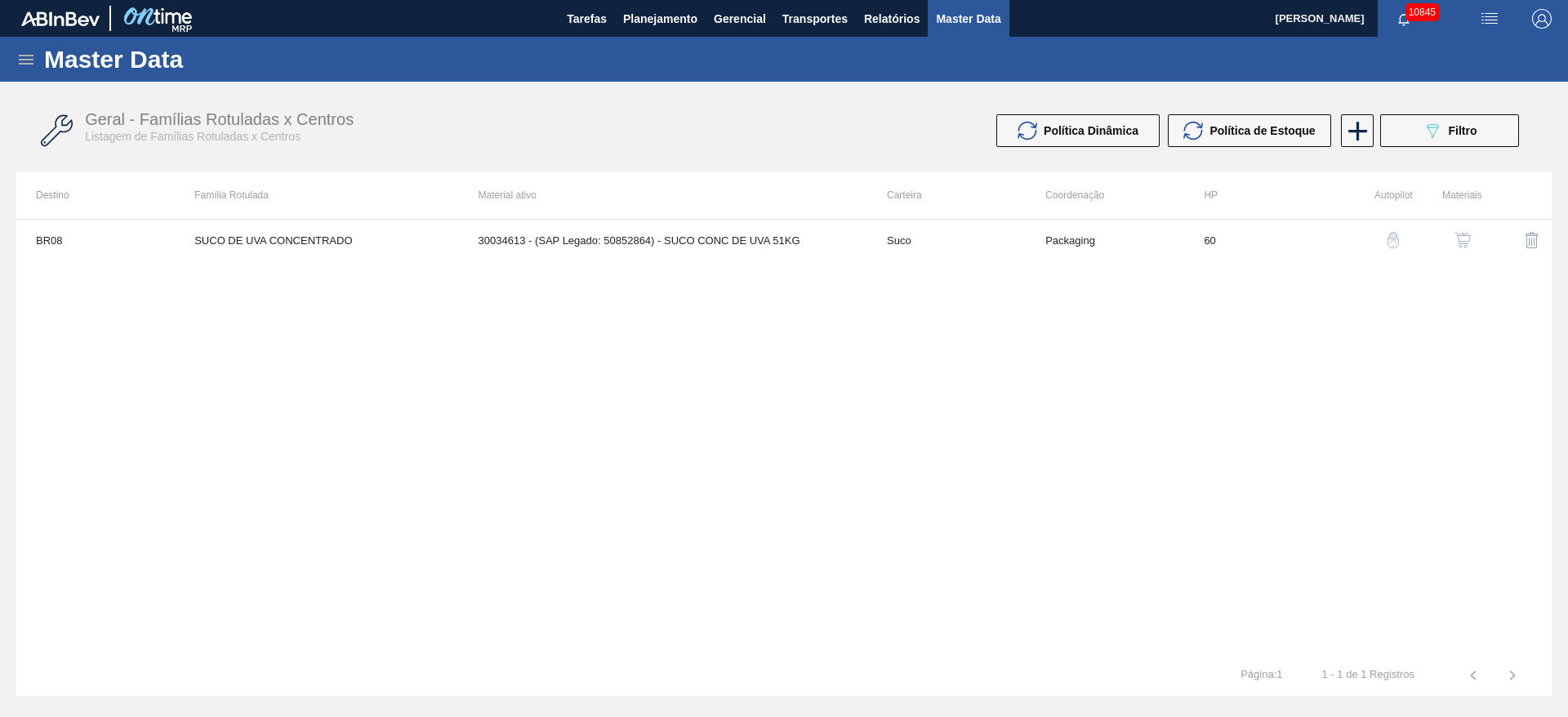
click at [1454, 233] on img "button" at bounding box center [1462, 241] width 17 height 17
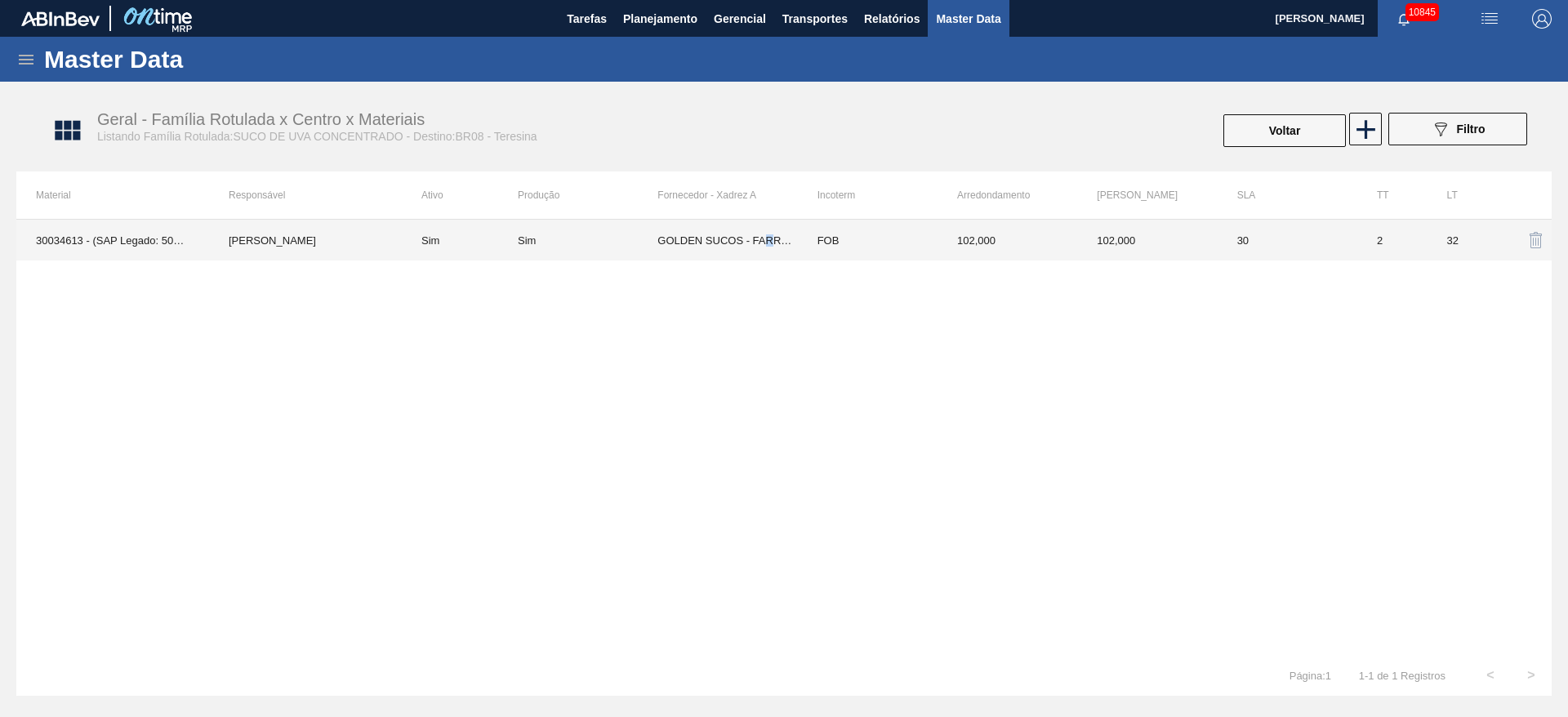
click at [769, 246] on td "GOLDEN SUCOS - FARROUPILHA ([GEOGRAPHIC_DATA])" at bounding box center [727, 240] width 140 height 41
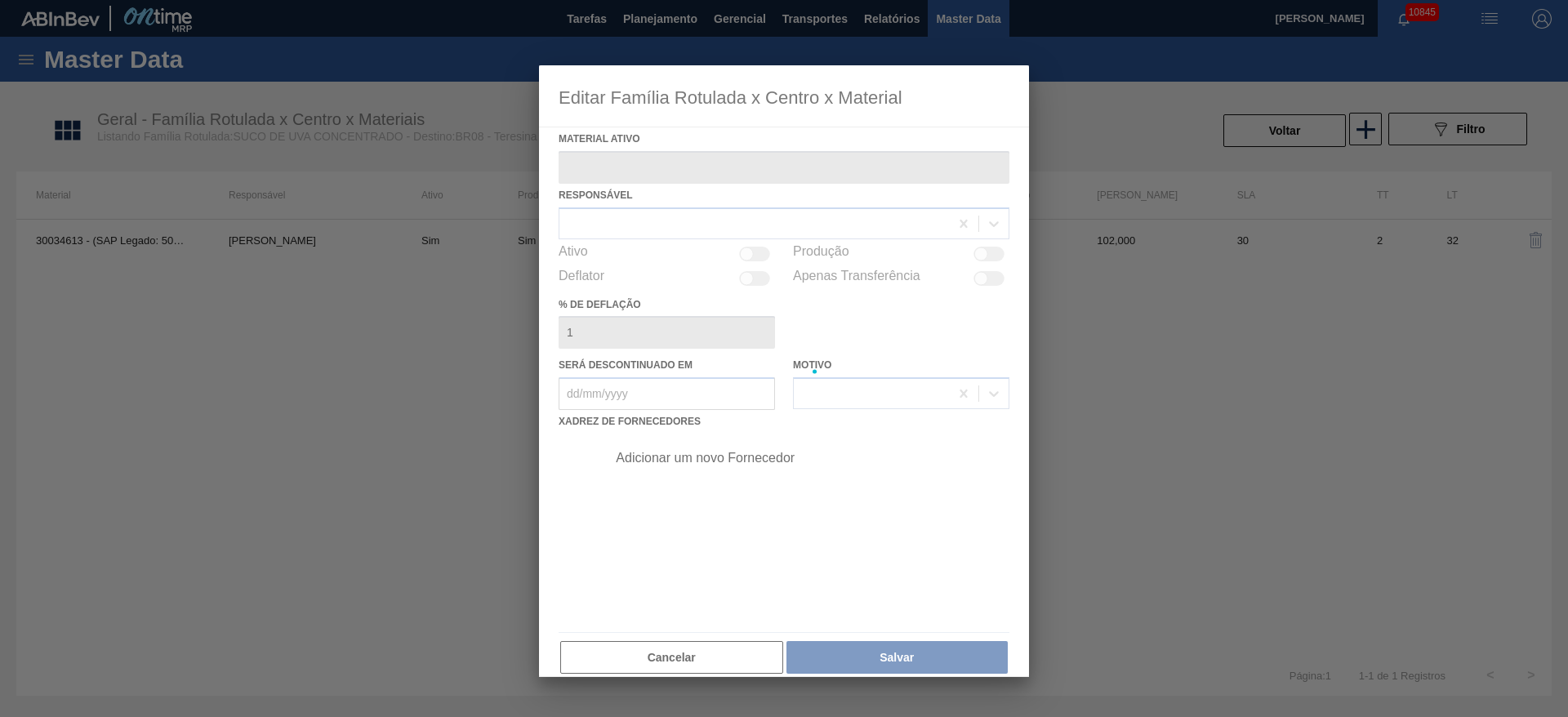
type ativo "30034613 - (SAP Legado: 50852864) - SUCO CONC DE UVA 51KG"
checkbox input "true"
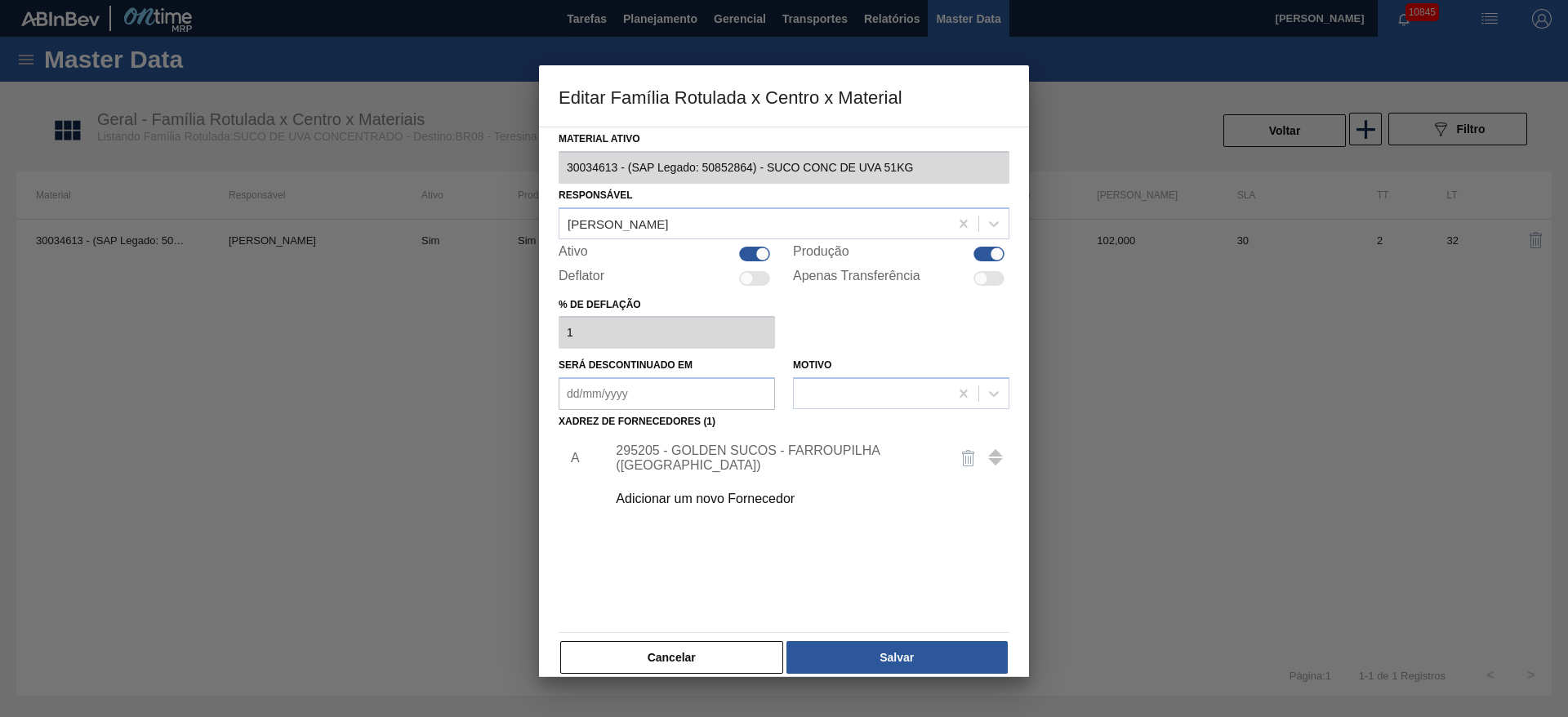
click at [814, 458] on div "295205 - GOLDEN SUCOS - FARROUPILHA ([GEOGRAPHIC_DATA])" at bounding box center [775, 458] width 320 height 30
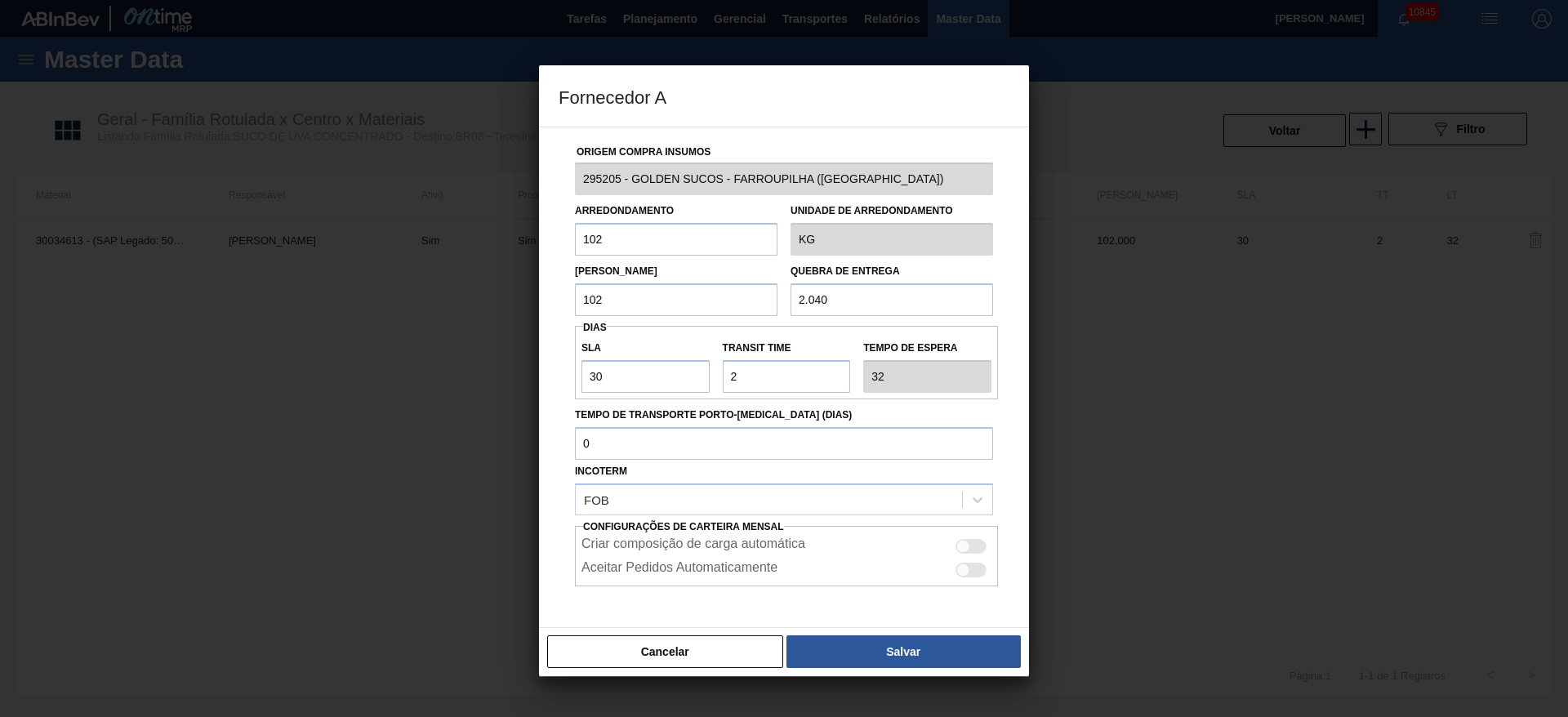
click at [979, 555] on div "Criar composição de carga automática" at bounding box center [786, 547] width 410 height 20
click at [971, 543] on div at bounding box center [971, 547] width 31 height 15
checkbox input "true"
click at [510, 273] on div "Fornecedor A Origem Compra Insumos 295205 - GOLDEN SUCOS - FARROUPILHA ([GEOGRA…" at bounding box center [784, 358] width 1568 height 717
type input "4"
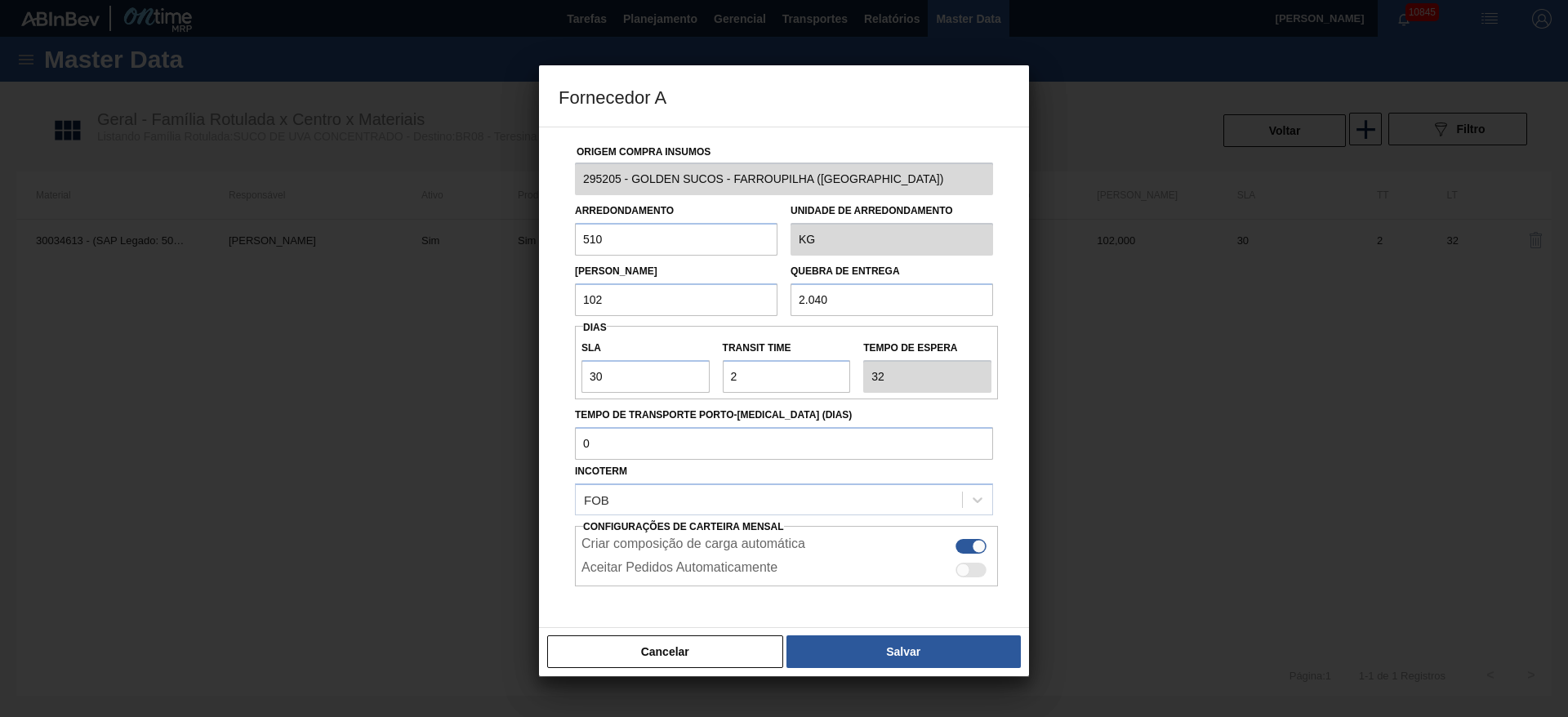
type input "510"
type input "5.100"
drag, startPoint x: 635, startPoint y: 377, endPoint x: 546, endPoint y: 376, distance: 89.0
click at [546, 376] on div "Origem Compra Insumos 295205 - GOLDEN SUCOS - FARROUPILHA ([GEOGRAPHIC_DATA]) A…" at bounding box center [784, 377] width 490 height 502
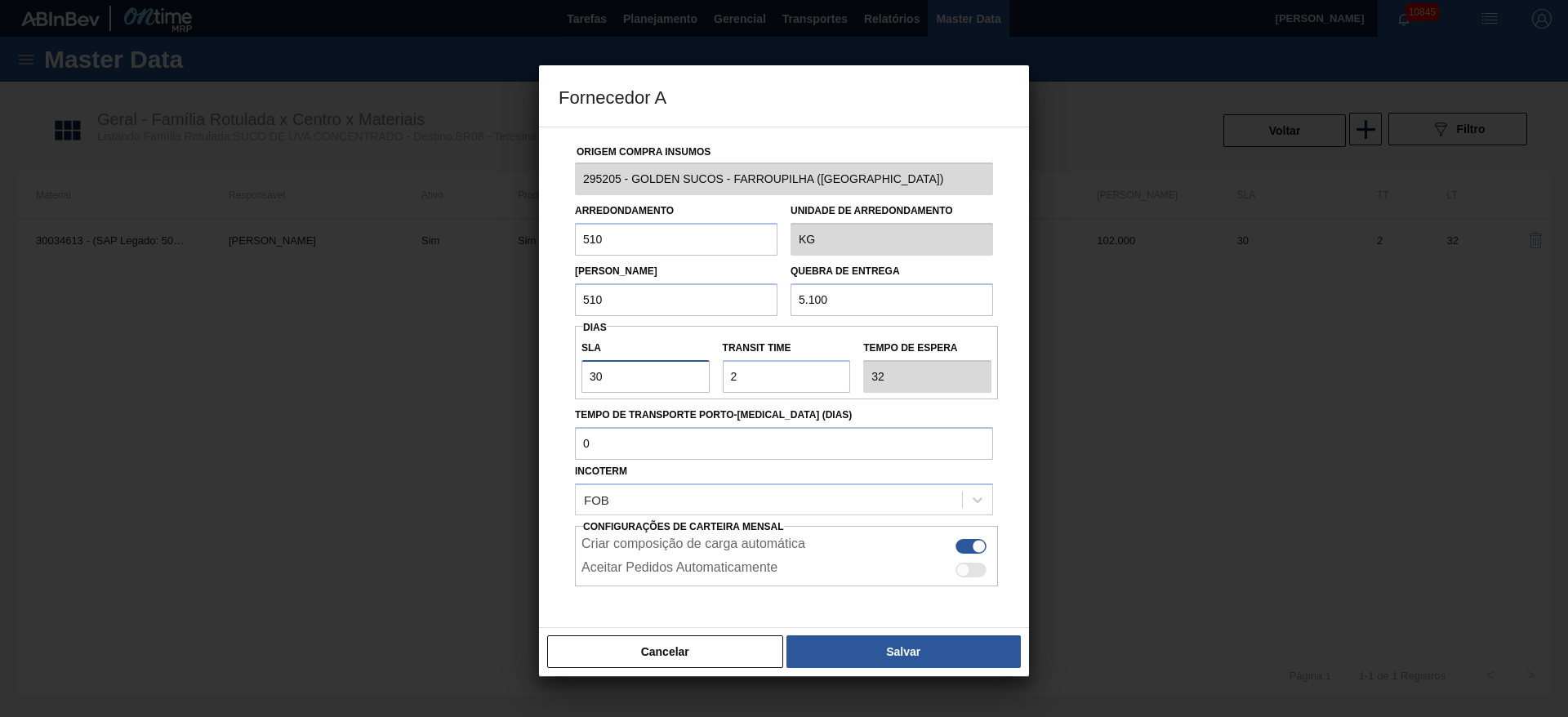
type input "7"
type input "9"
type input "7"
drag, startPoint x: 676, startPoint y: 364, endPoint x: 660, endPoint y: 364, distance: 16.0
click at [660, 364] on div "SLA 7 Transit Time Tempo de espera 9" at bounding box center [786, 362] width 423 height 60
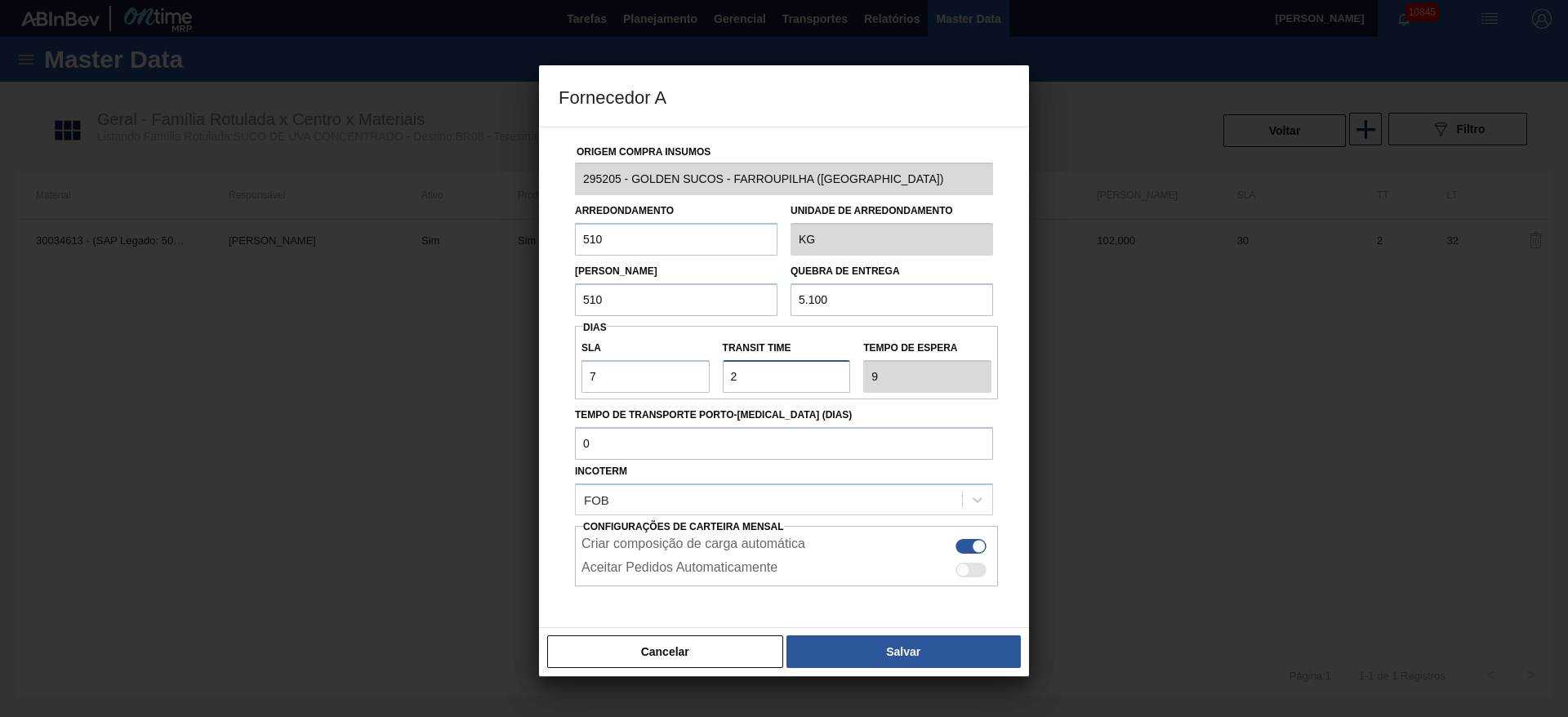
type input "8"
type input "15"
type input "8"
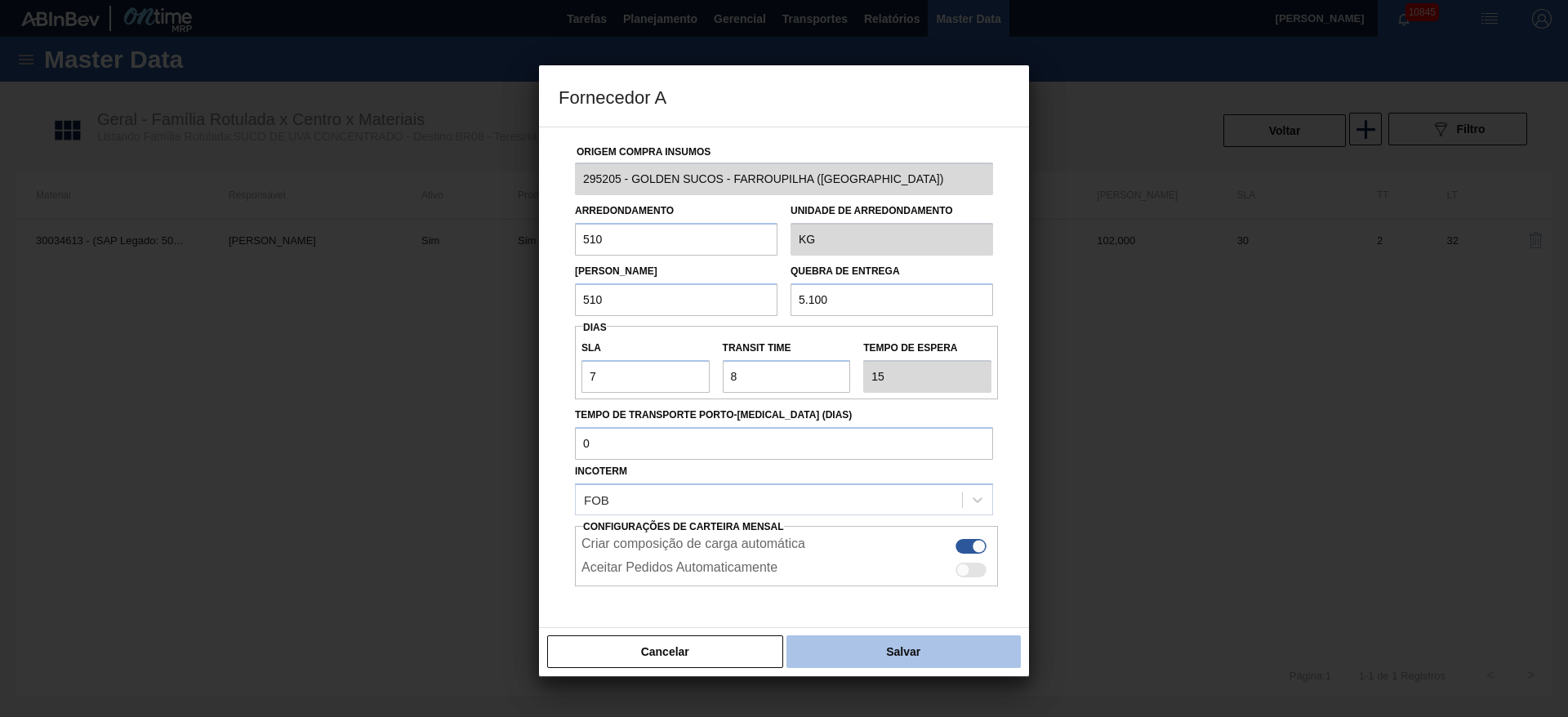
click at [897, 648] on button "Salvar" at bounding box center [903, 652] width 235 height 33
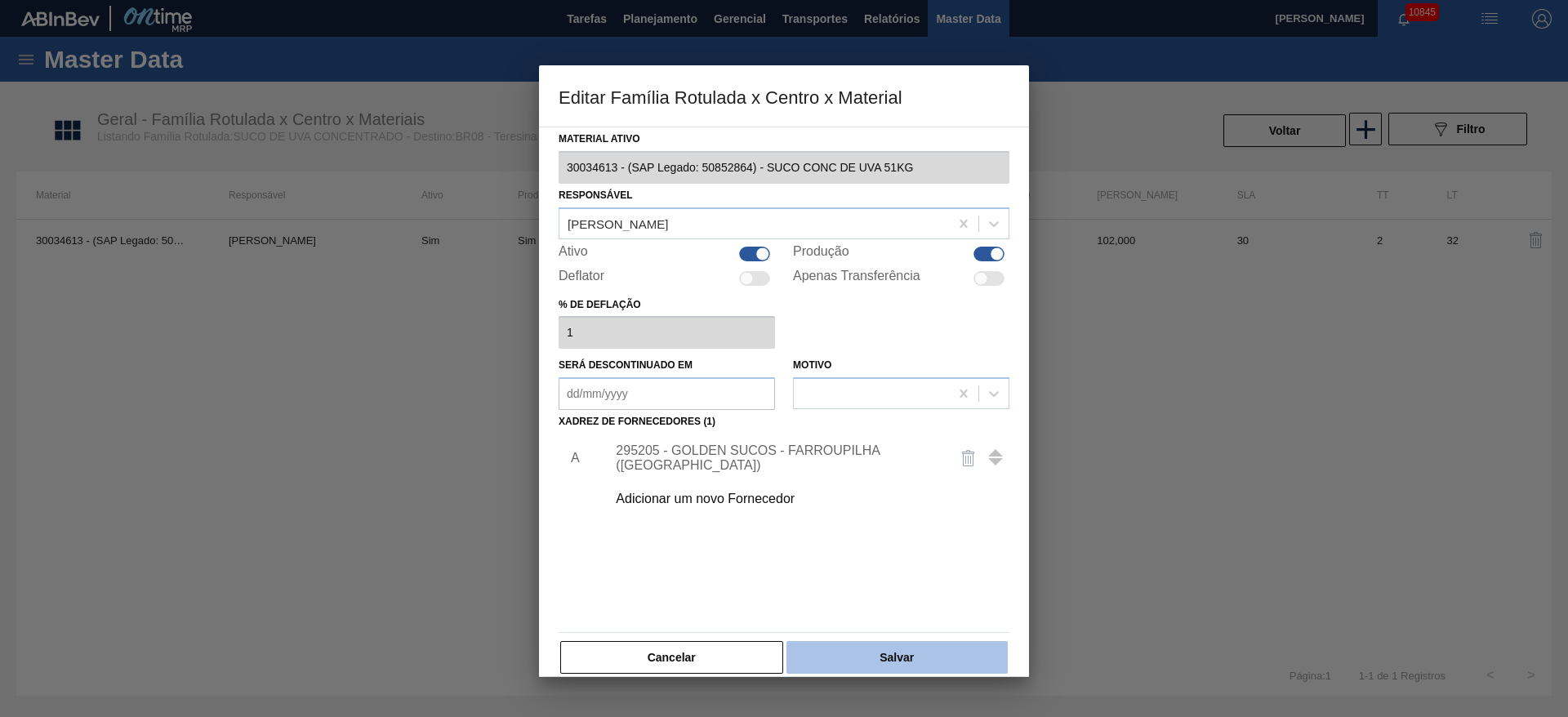
click at [870, 653] on button "Salvar" at bounding box center [897, 657] width 222 height 33
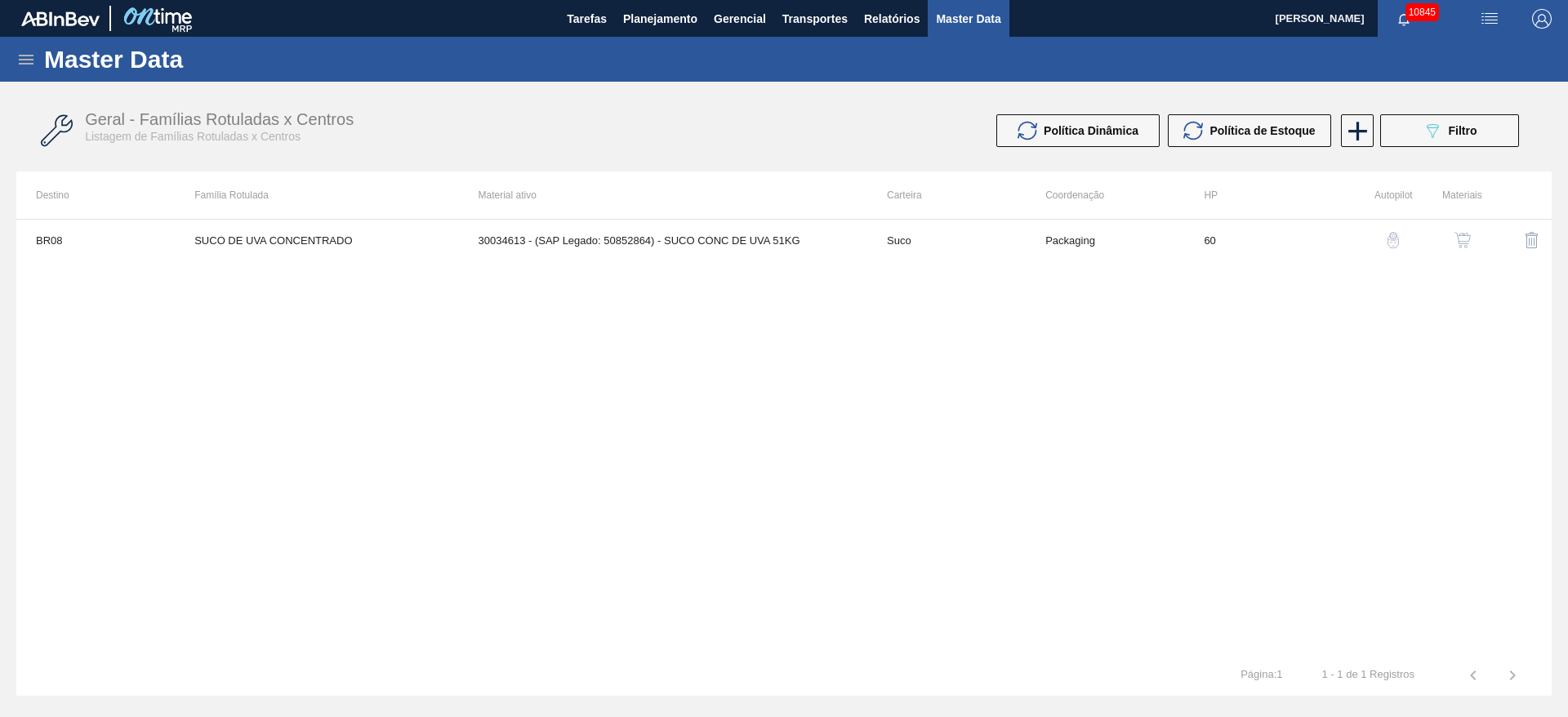
click at [572, 245] on td "30034613 - (SAP Legado: 50852864) - SUCO CONC DE UVA 51KG" at bounding box center [663, 240] width 408 height 41
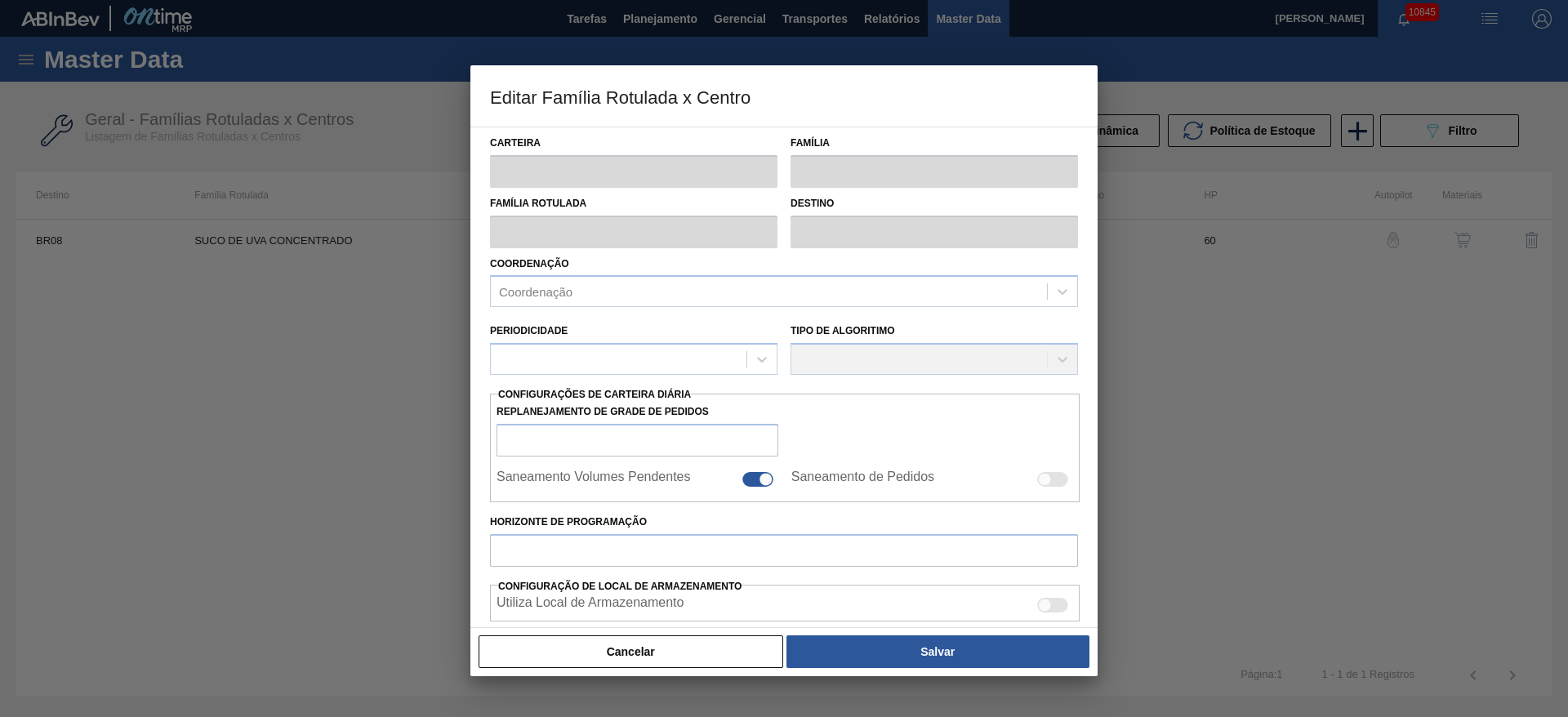
type input "Suco"
type input "SUCO DE UVA CONCENTRADO"
type input "BR08 - Teresina"
type input "60"
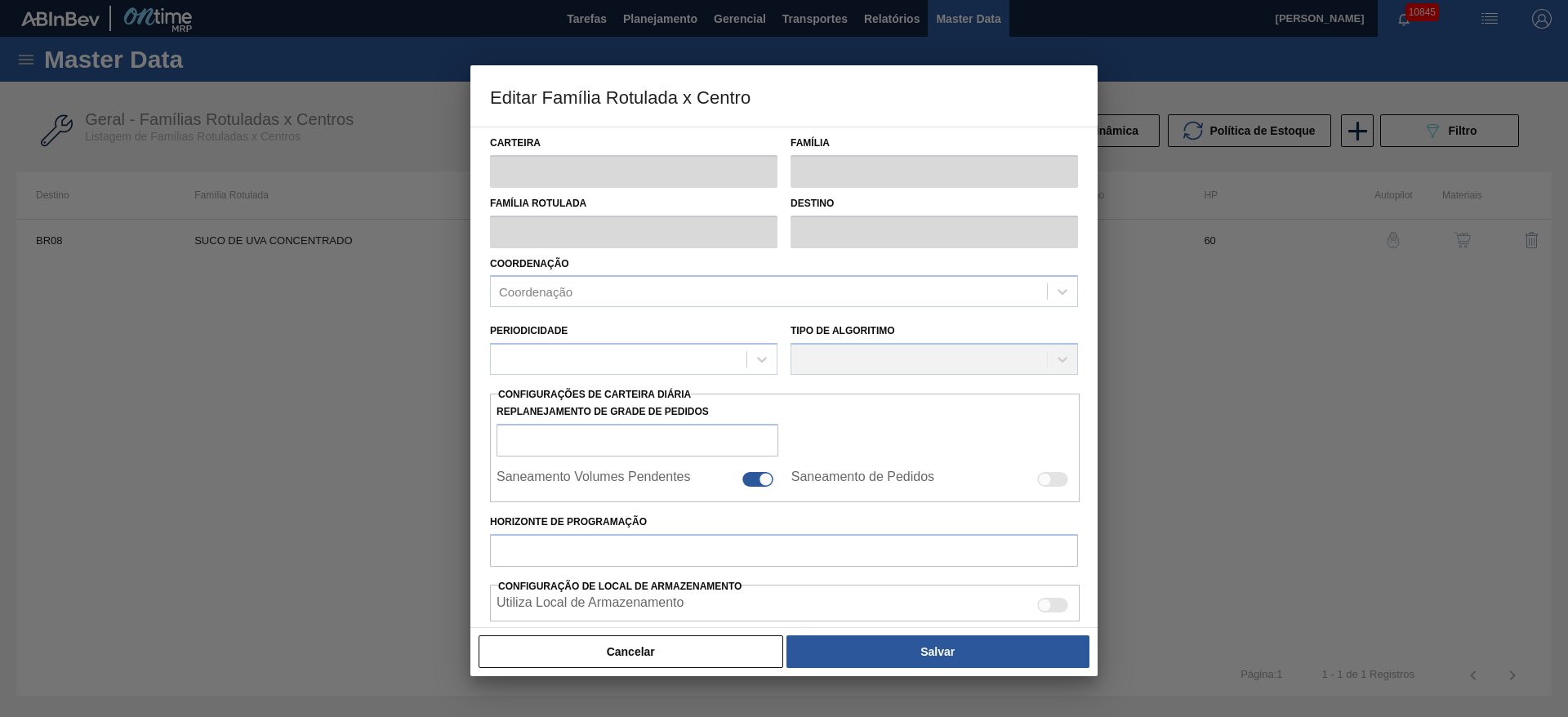
type input "142"
type input "1.468"
type input "50"
type input "805,000"
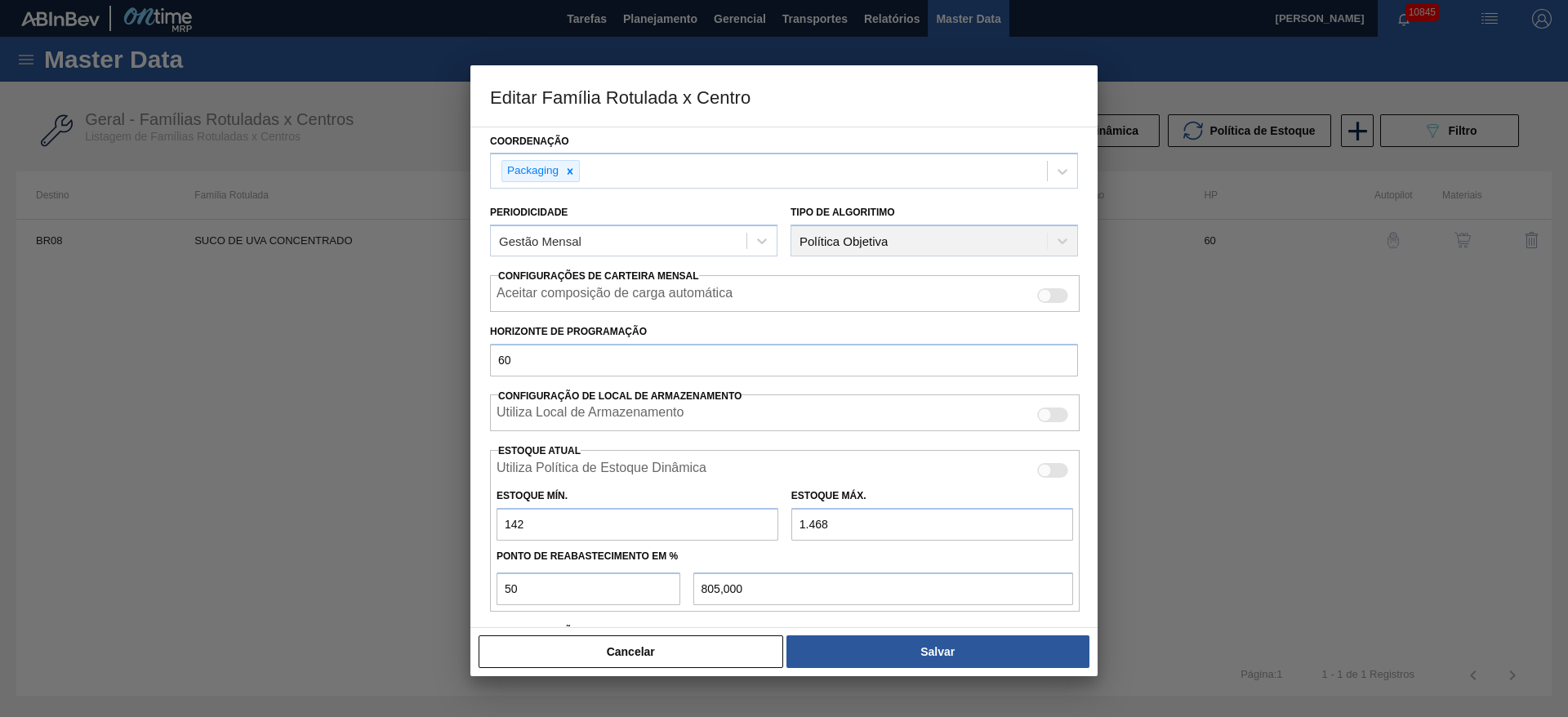
scroll to position [249, 0]
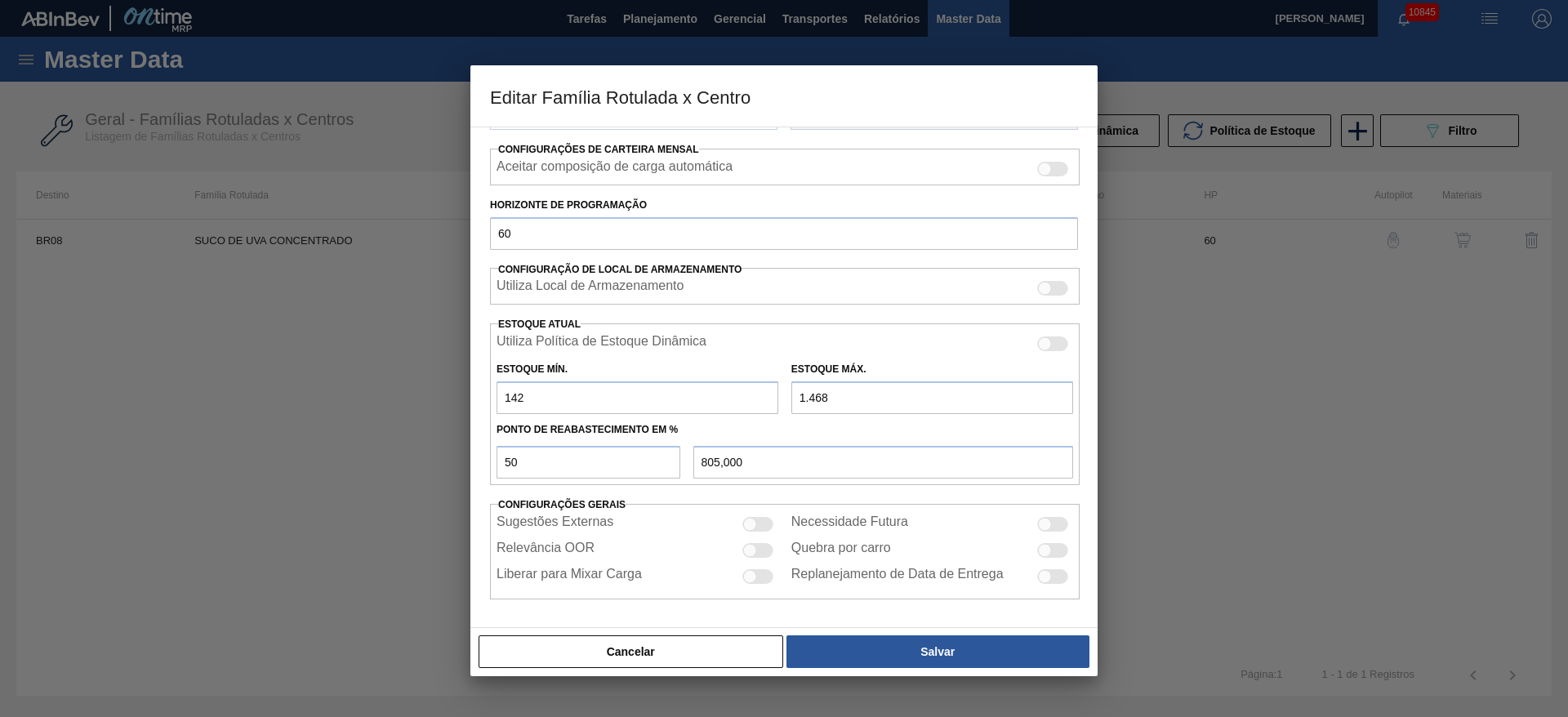
drag, startPoint x: 568, startPoint y: 393, endPoint x: 445, endPoint y: 413, distance: 124.6
click at [449, 413] on div "Editar Família Rotulada x Centro Carteira Suco Família Suco Família Rotulada SU…" at bounding box center [784, 358] width 1568 height 717
type input "7"
type input "737,500"
type input "76"
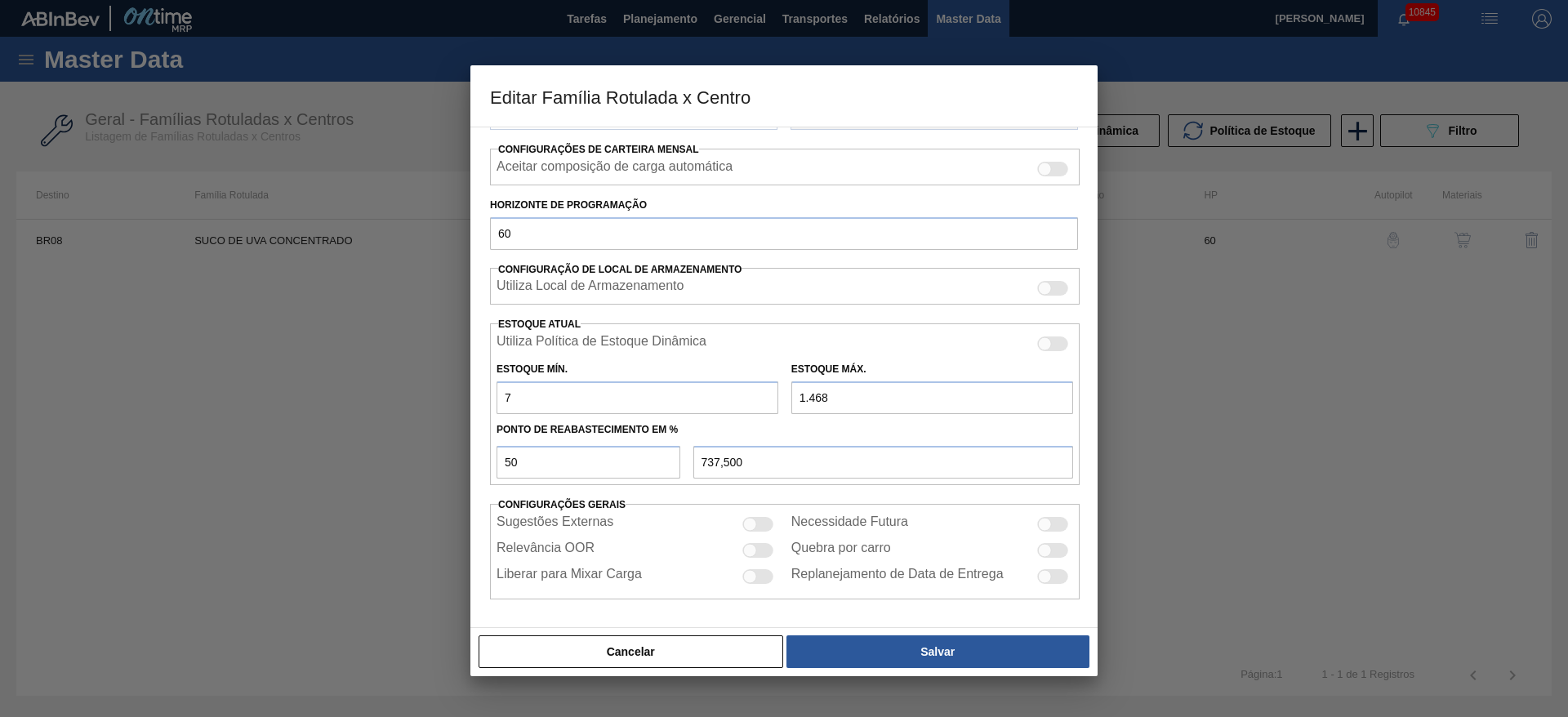
type input "772,000"
type input "765"
type input "1.116,500"
type input "765"
type input "3"
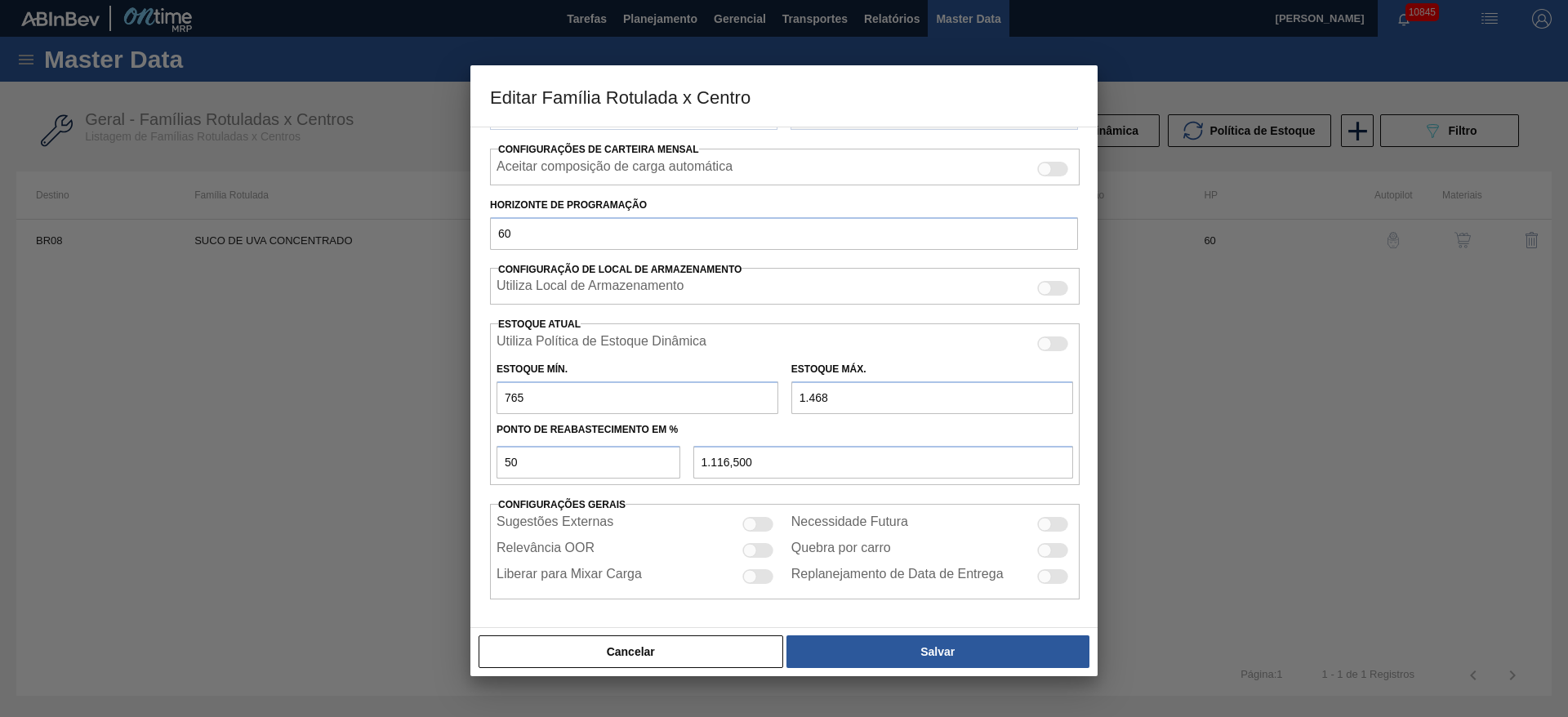
type input "384,000"
type input "30"
type input "397,500"
type input "306"
type input "535,500"
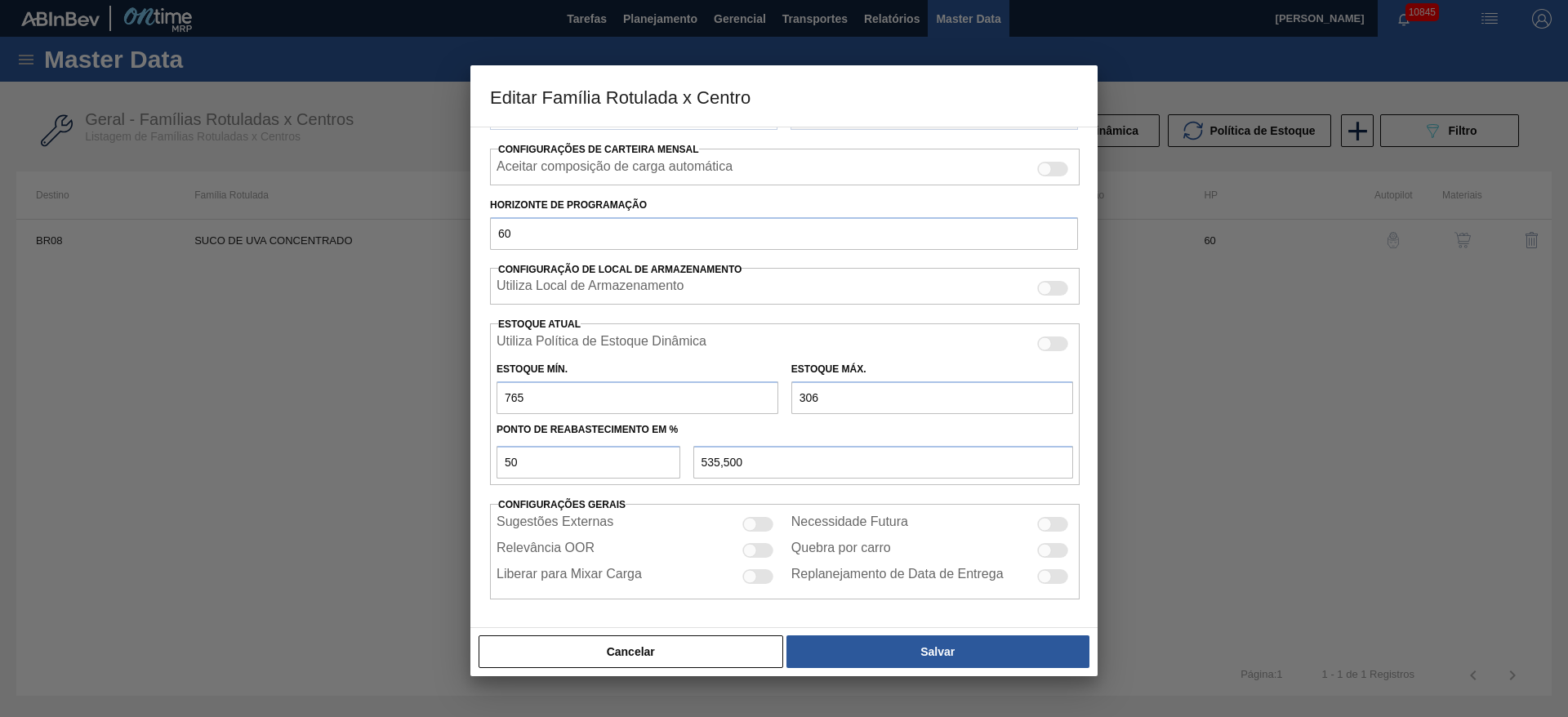
type input "3.060"
type input "1.912,500"
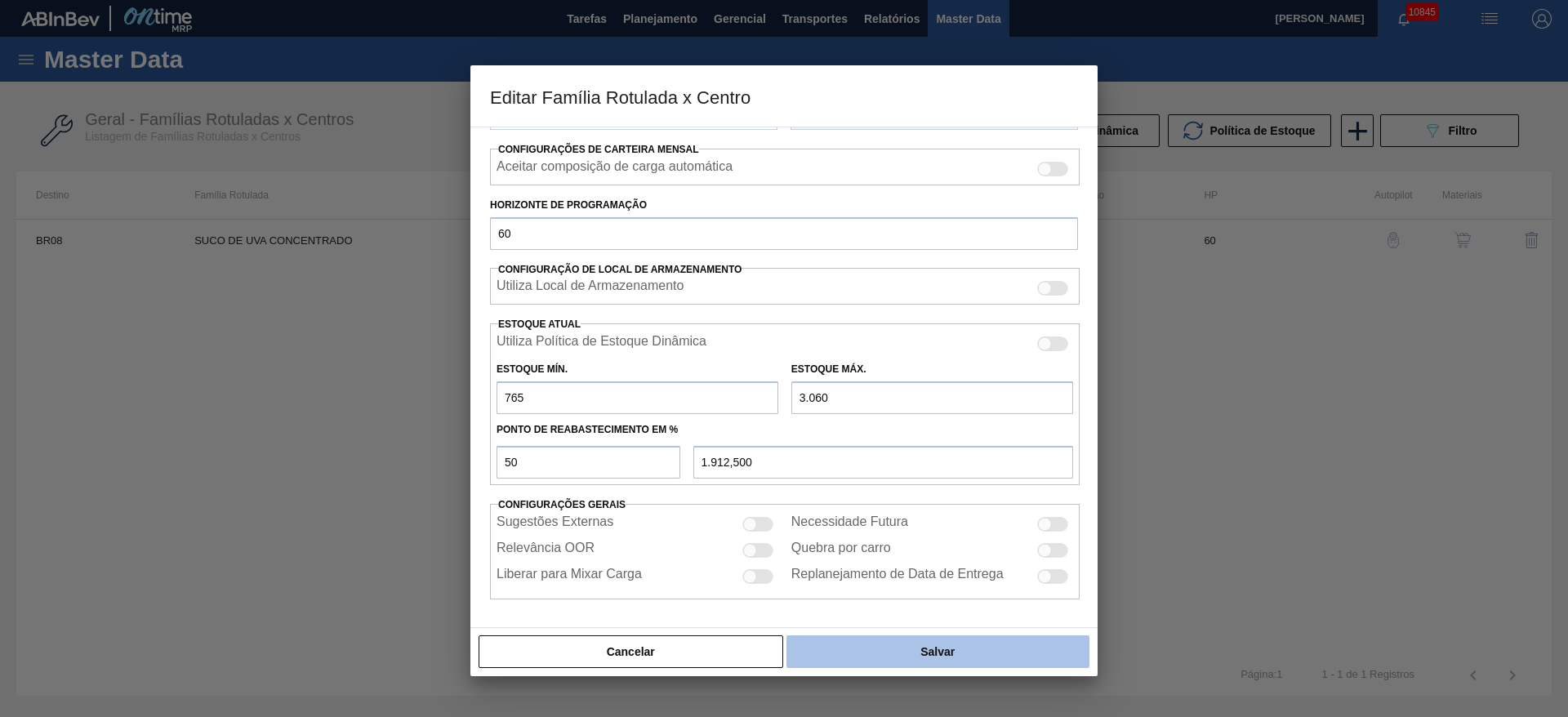
type input "3.060"
click at [933, 645] on button "Salvar" at bounding box center [937, 652] width 303 height 33
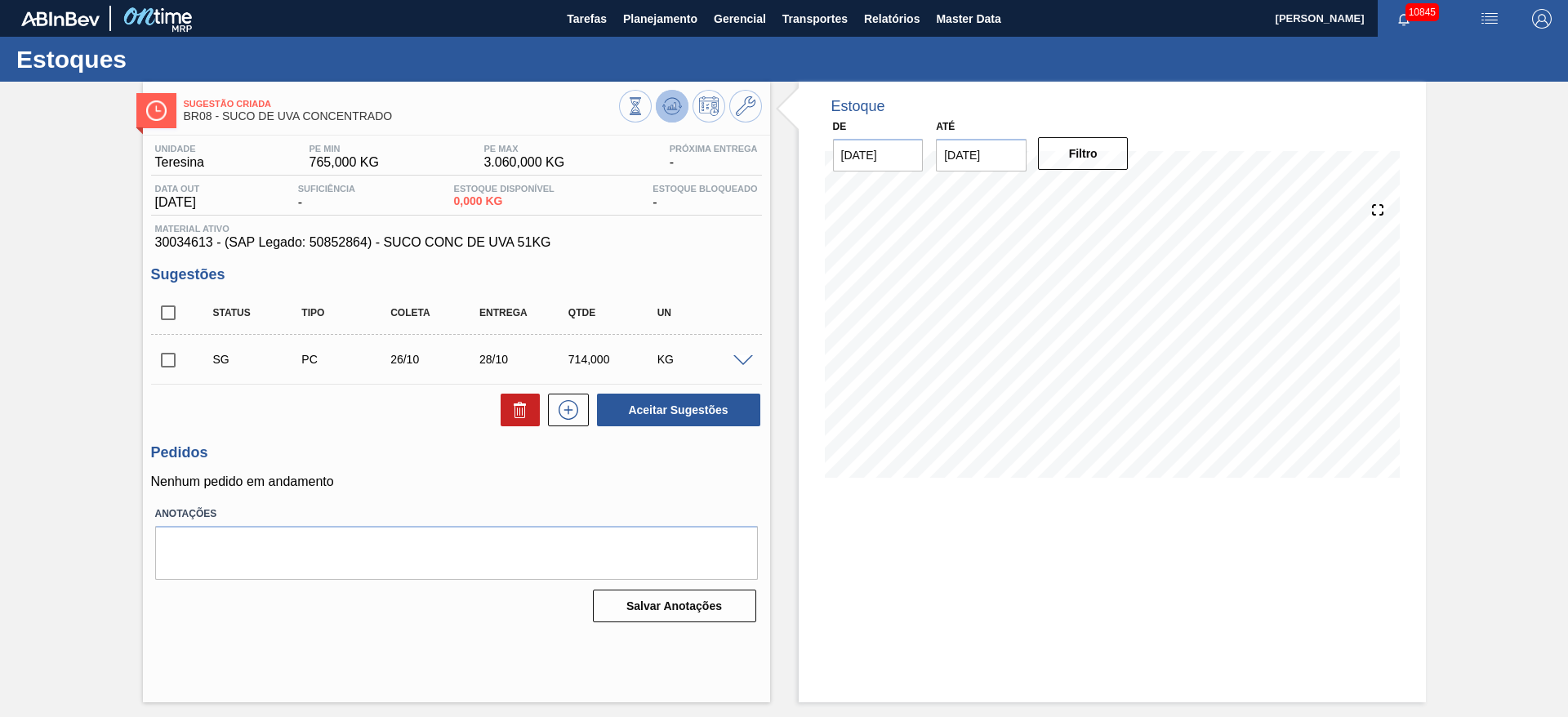
click at [662, 103] on icon at bounding box center [672, 107] width 20 height 20
click at [168, 359] on input "checkbox" at bounding box center [168, 360] width 34 height 34
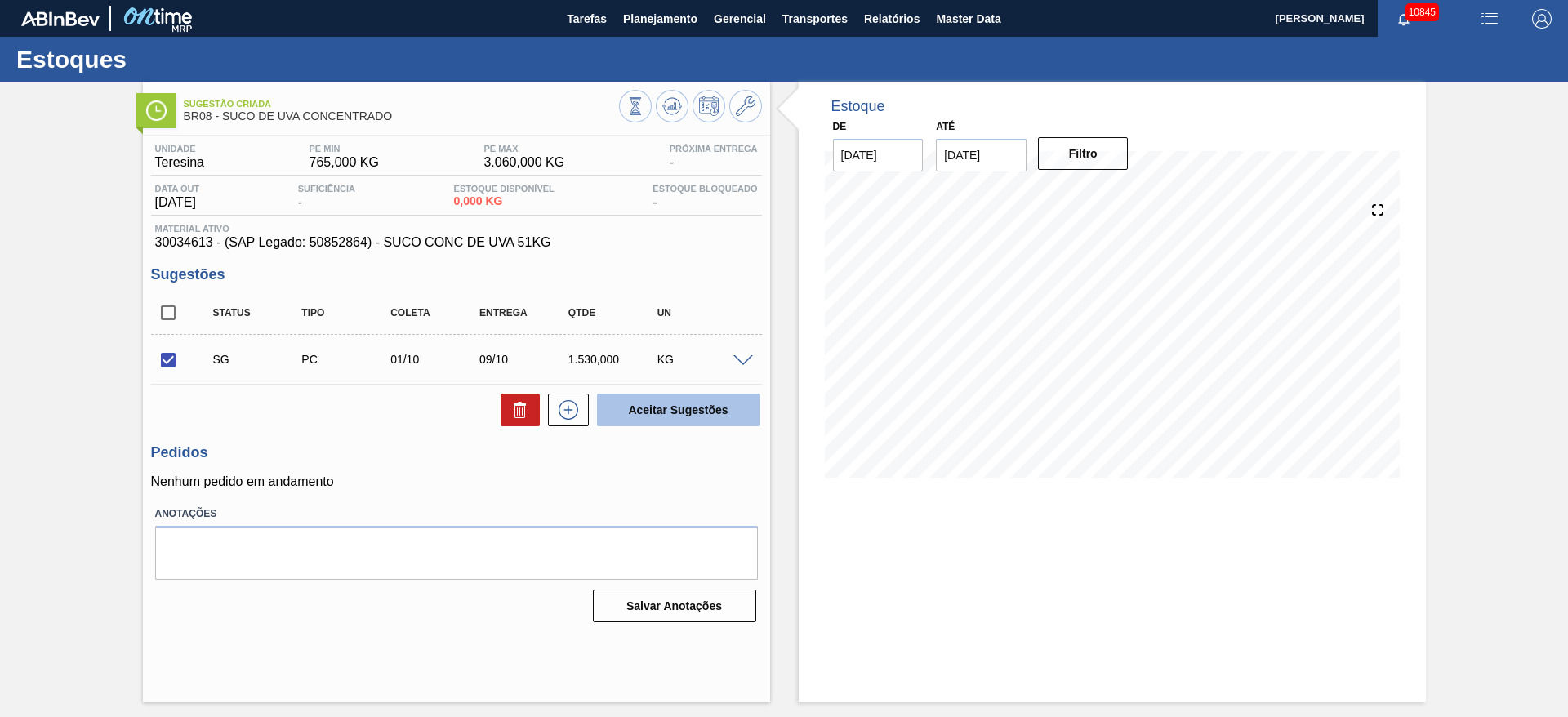
click at [639, 406] on button "Aceitar Sugestões" at bounding box center [679, 410] width 164 height 33
checkbox input "false"
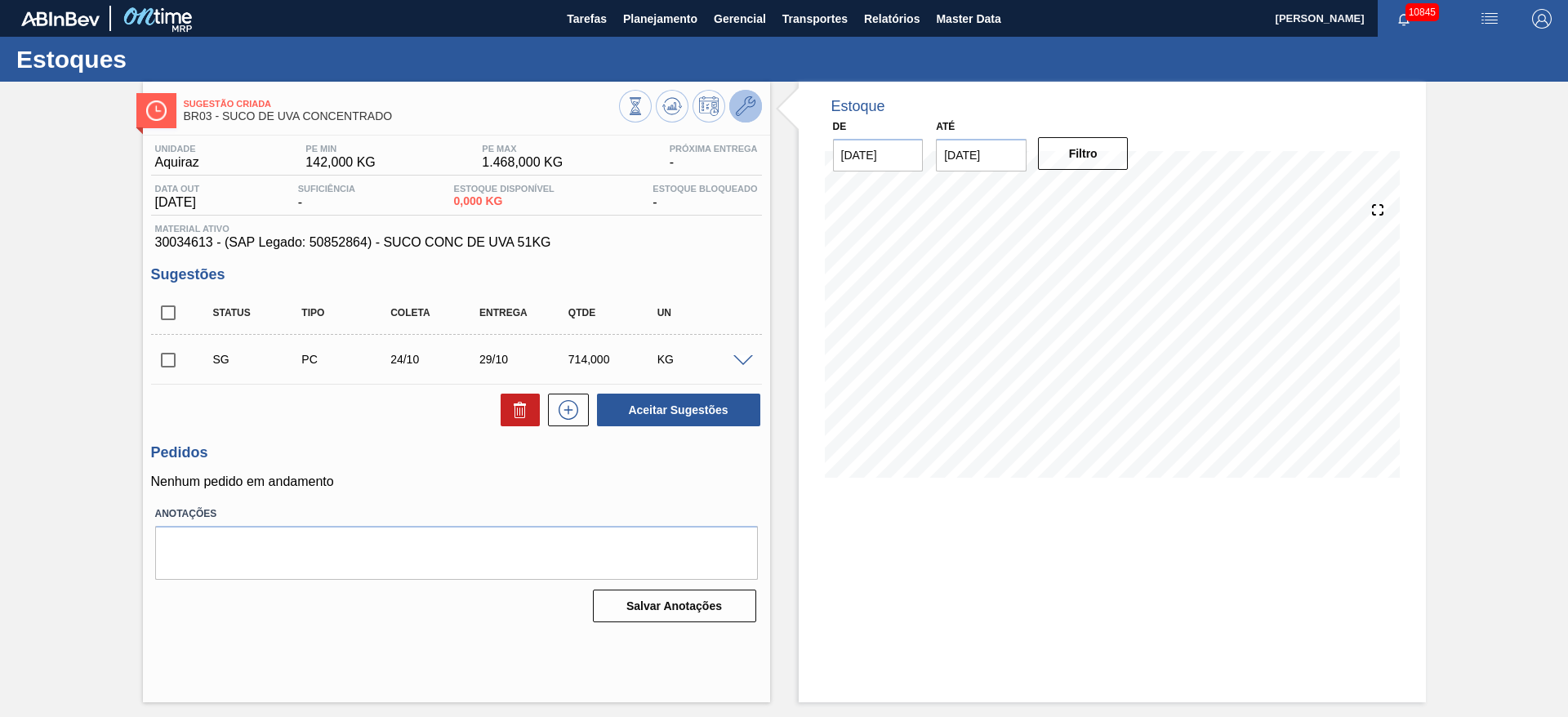
click at [751, 108] on icon at bounding box center [746, 107] width 20 height 20
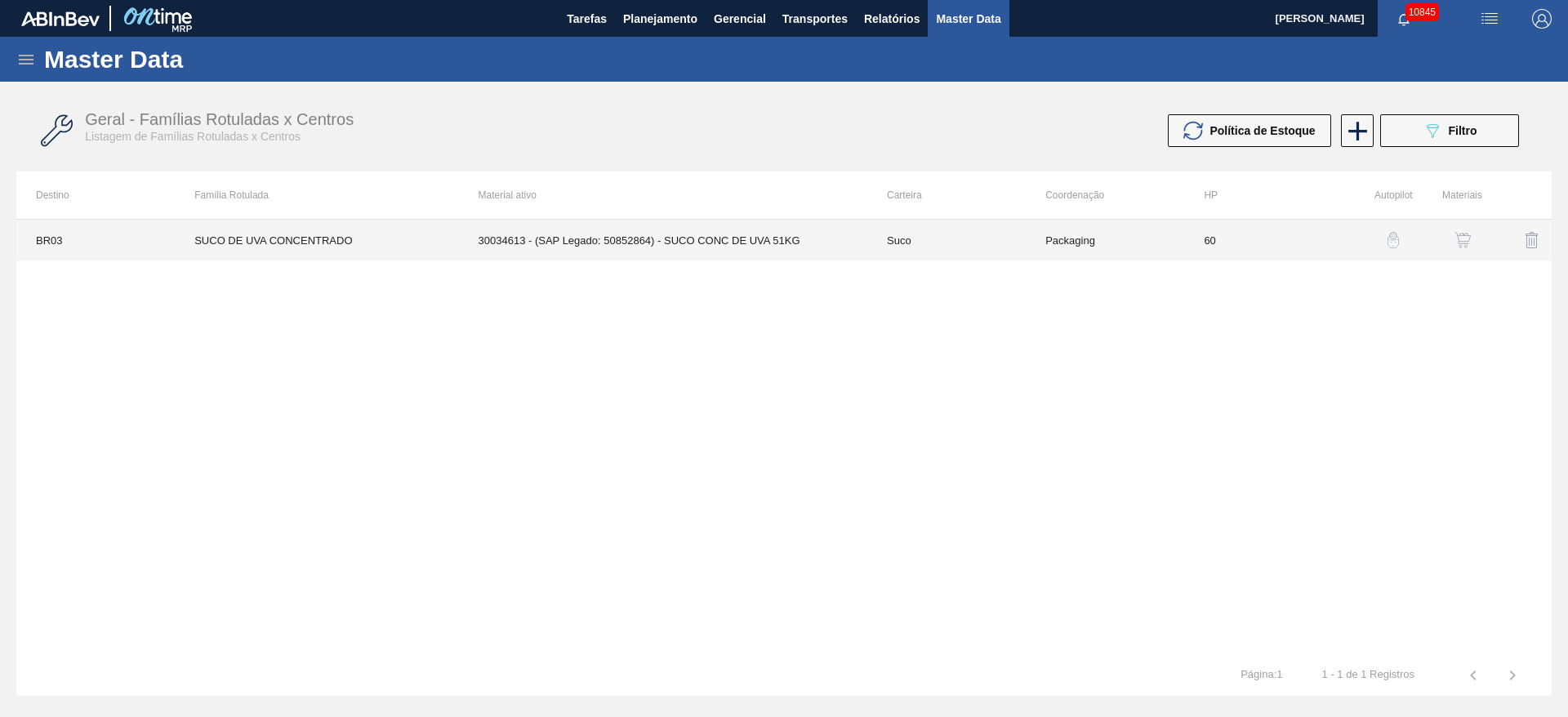
click at [631, 246] on td "30034613 - (SAP Legado: 50852864) - SUCO CONC DE UVA 51KG" at bounding box center [663, 240] width 408 height 41
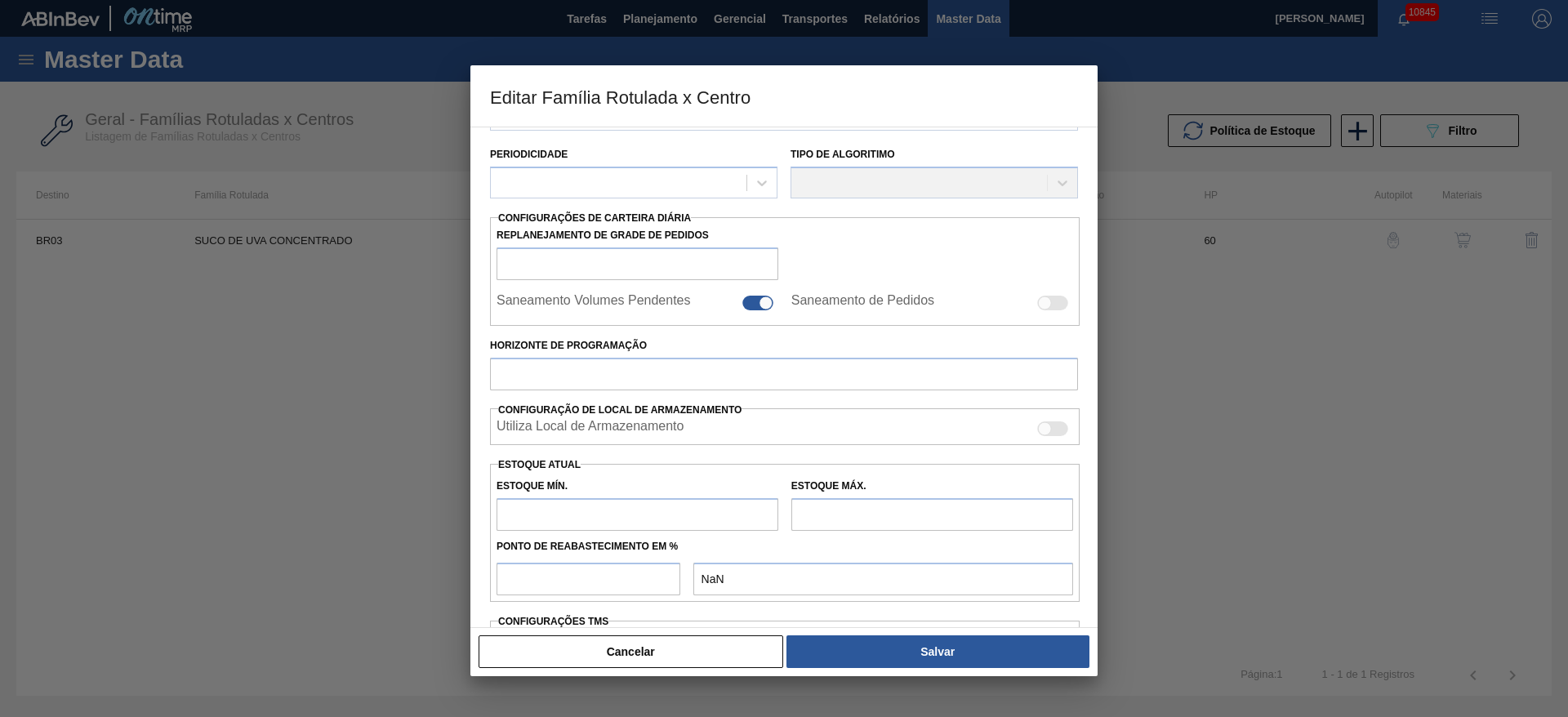
scroll to position [374, 0]
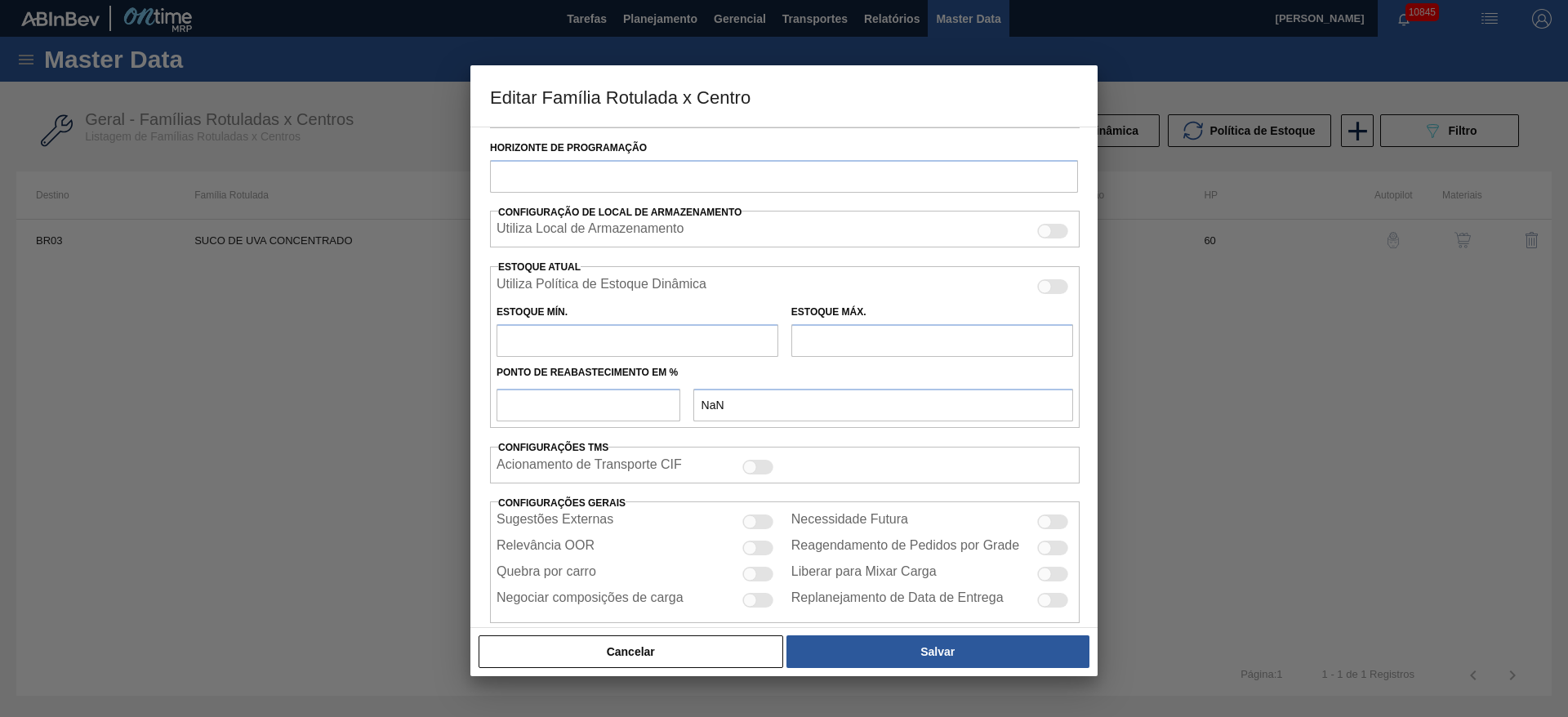
type input "Suco"
type input "SUCO DE UVA CONCENTRADO"
type input "BR03 - Aquiraz"
type input "60"
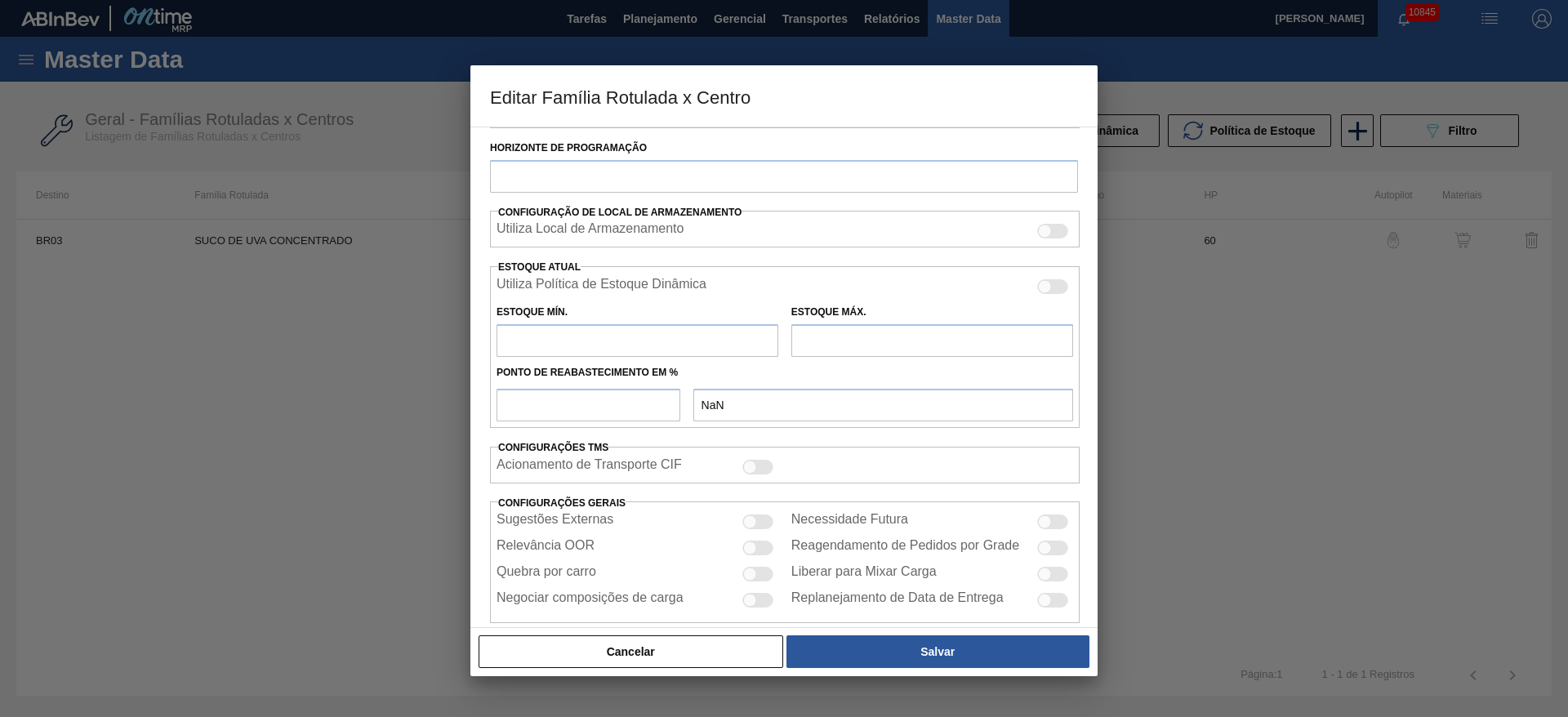
type input "142"
type input "1.468"
type input "50"
type input "805,000"
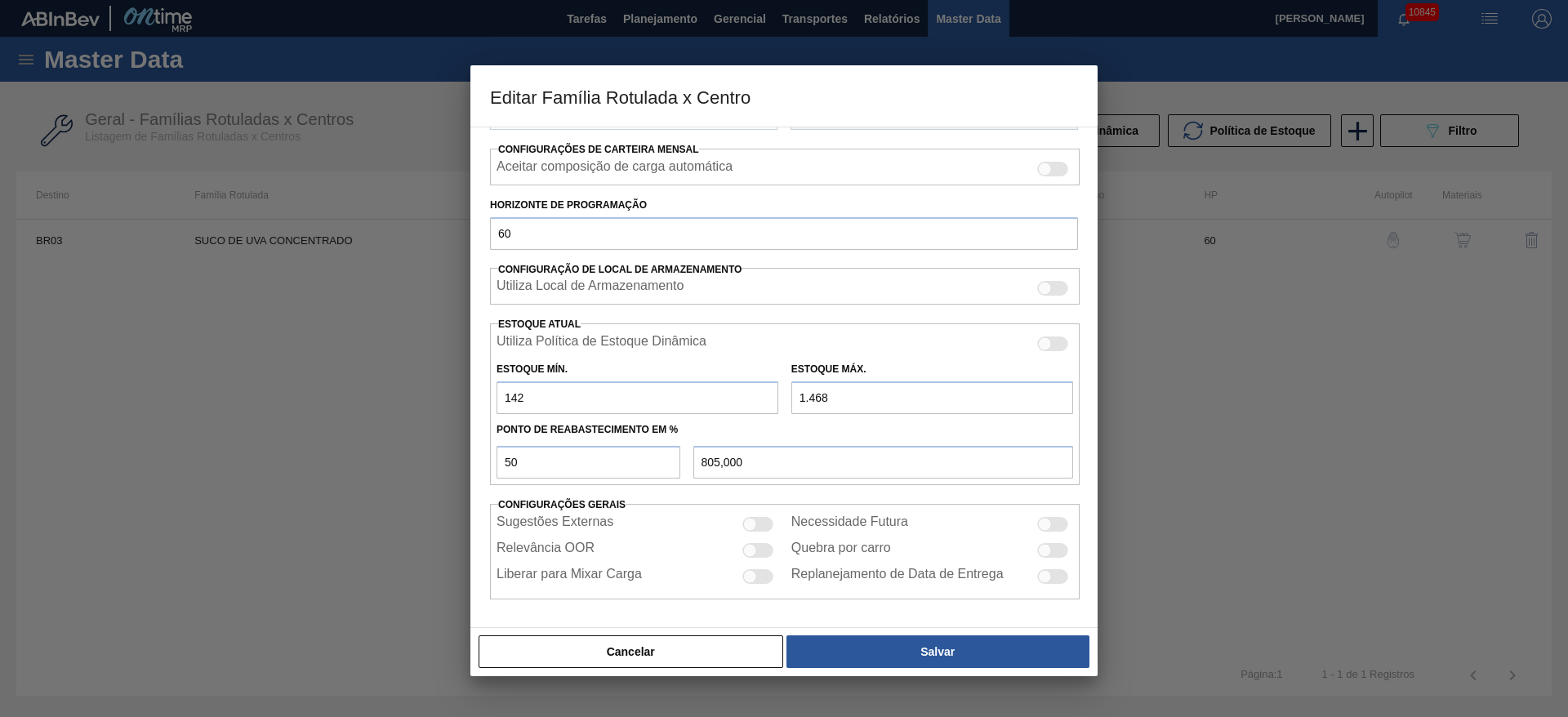
click at [565, 326] on label "Estoque Atual" at bounding box center [540, 324] width 83 height 12
drag, startPoint x: 504, startPoint y: 403, endPoint x: 479, endPoint y: 403, distance: 25.0
click at [479, 403] on div "Carteira Suco Família Suco Família Rotulada SUCO DE UVA CONCENTRADO Destino BR0…" at bounding box center [784, 377] width 627 height 502
type input "1"
type input "734,500"
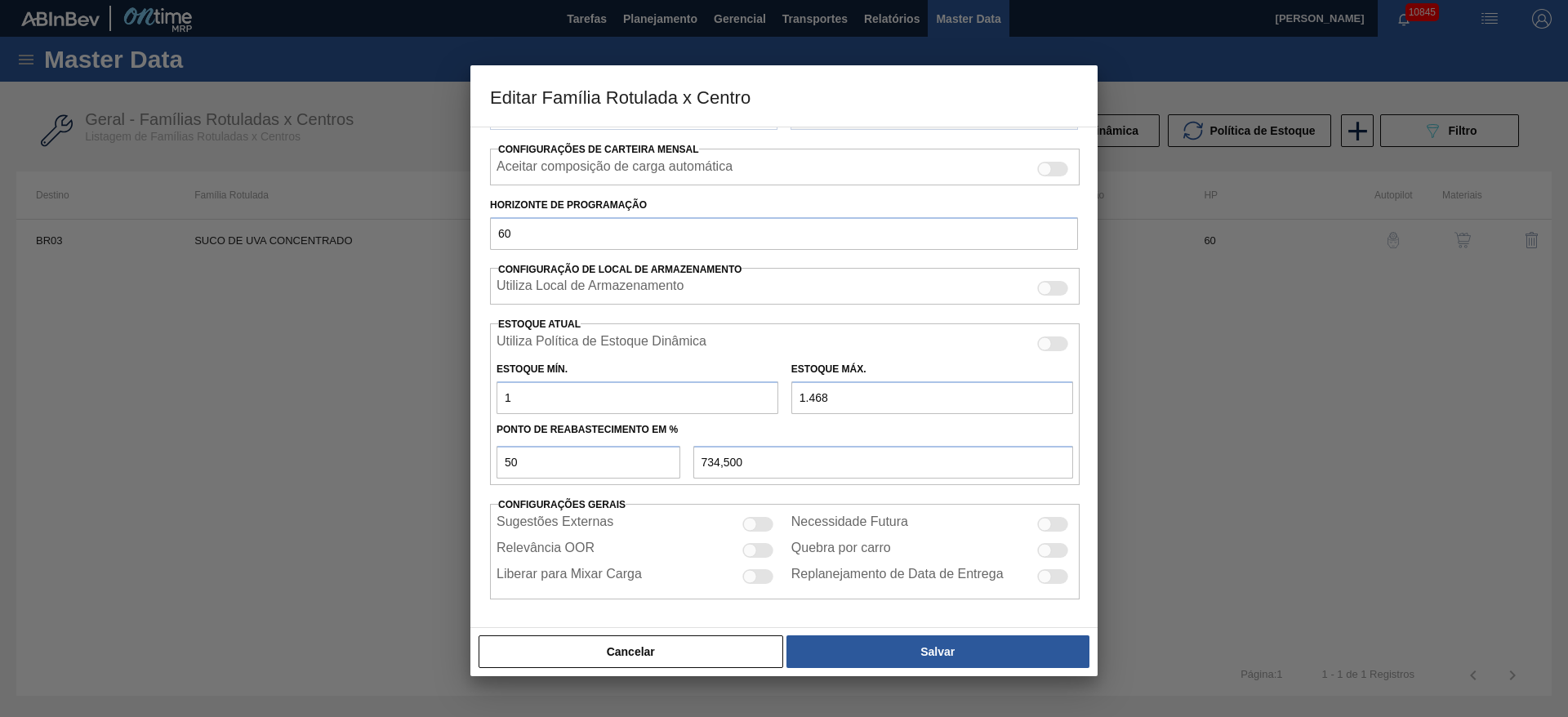
type input "10"
type input "739,000"
type input "102"
type input "785,000"
type input "1.020"
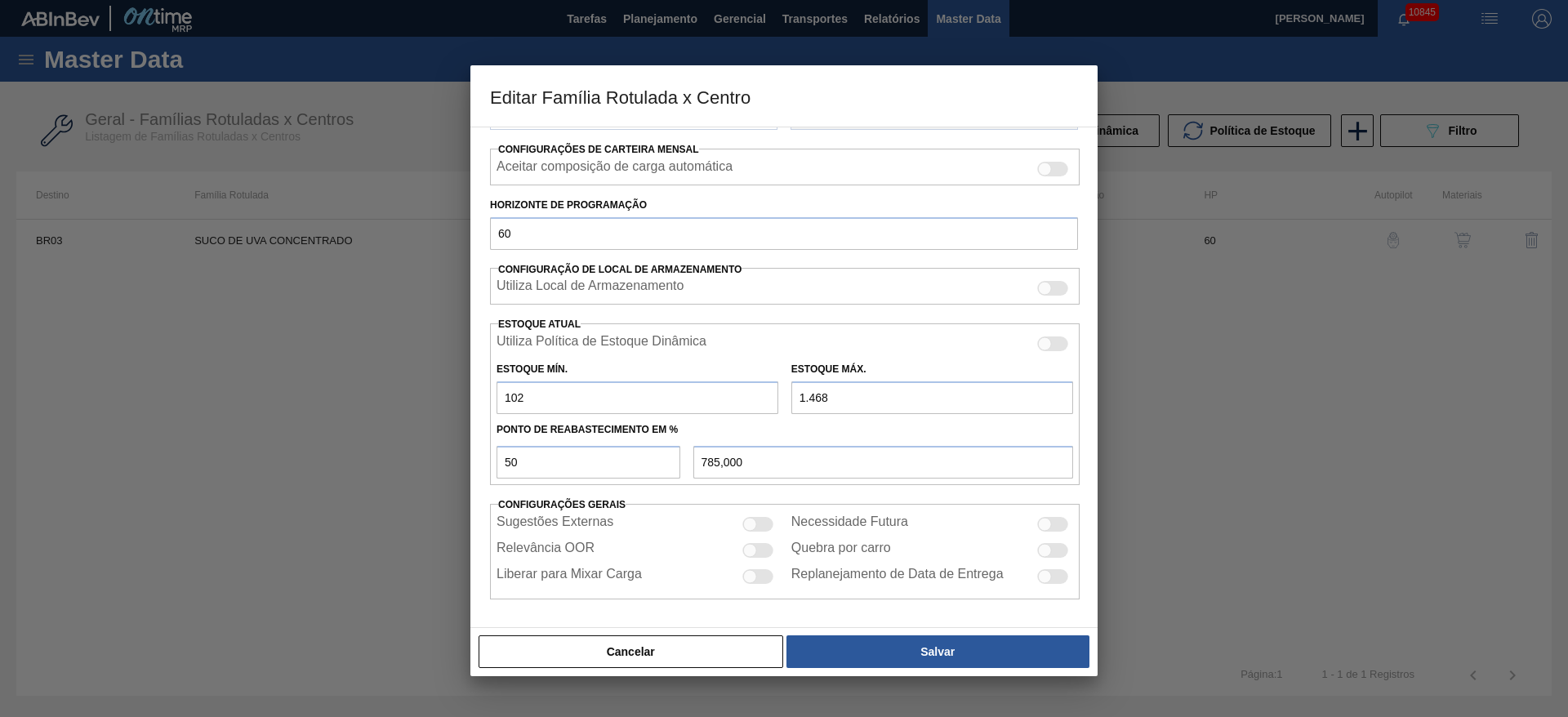
type input "1.244,000"
type input "1.020"
type input "7"
type input "513,500"
type input "70"
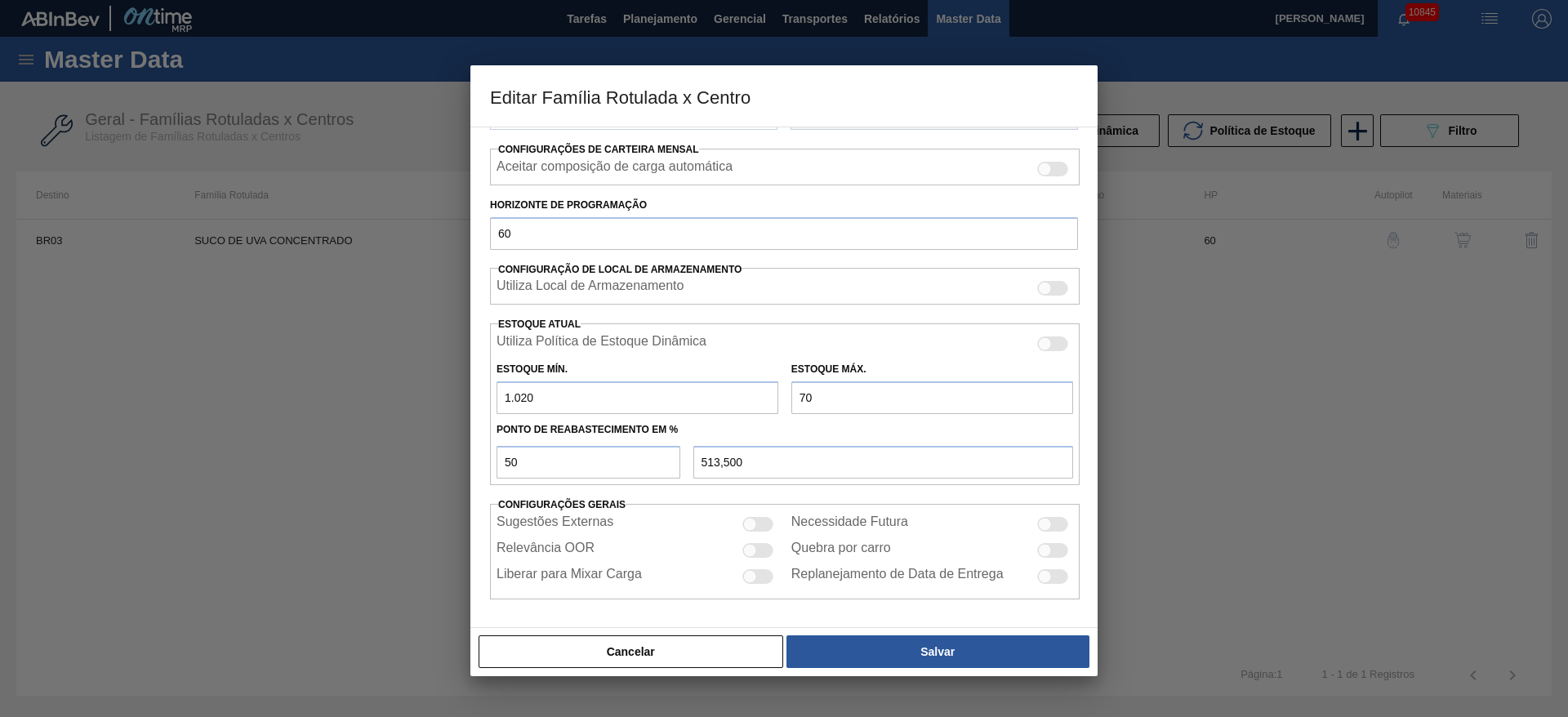
type input "545,000"
type input "700"
type input "860,000"
type input "7.000"
type input "4.010,000"
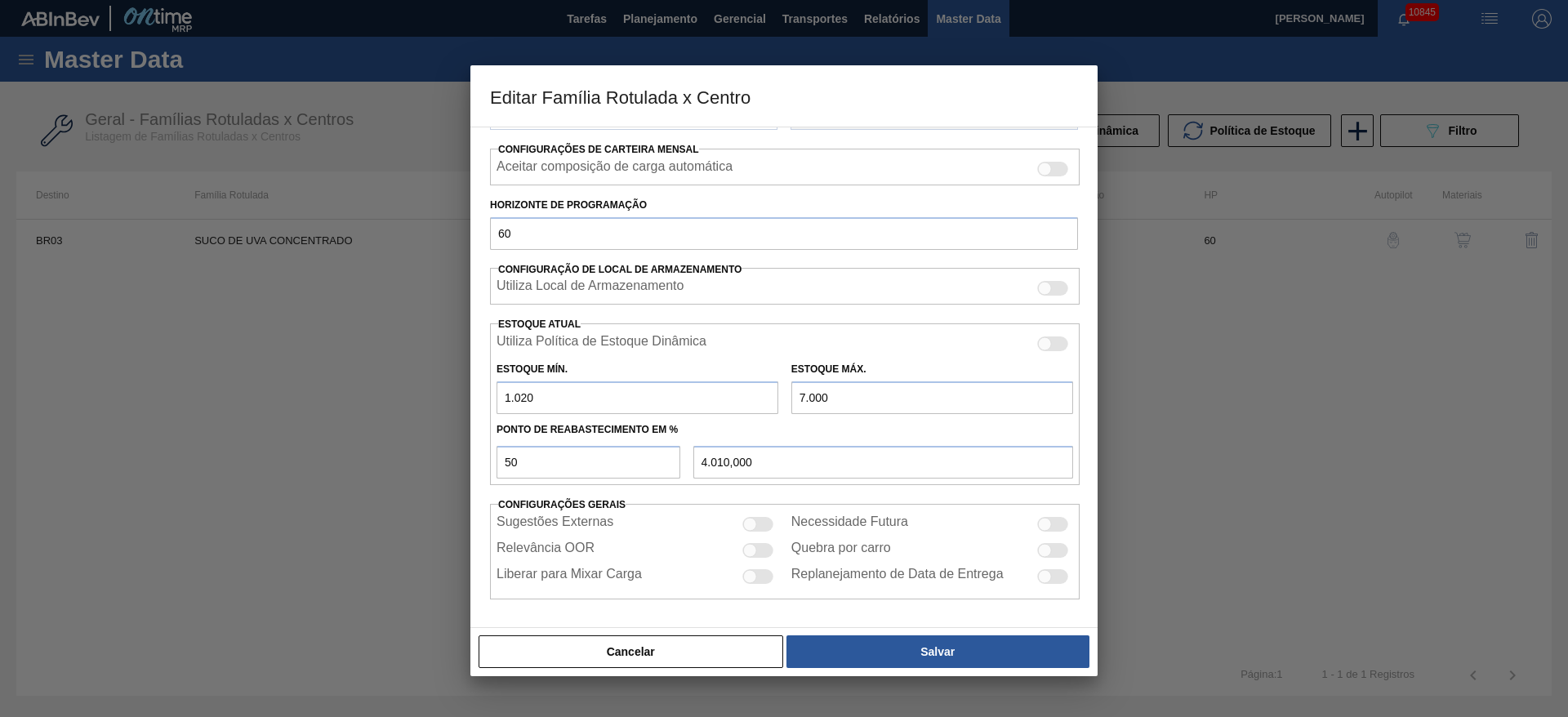
type input "7.000"
click at [1047, 525] on div at bounding box center [1045, 523] width 14 height 14
checkbox input "true"
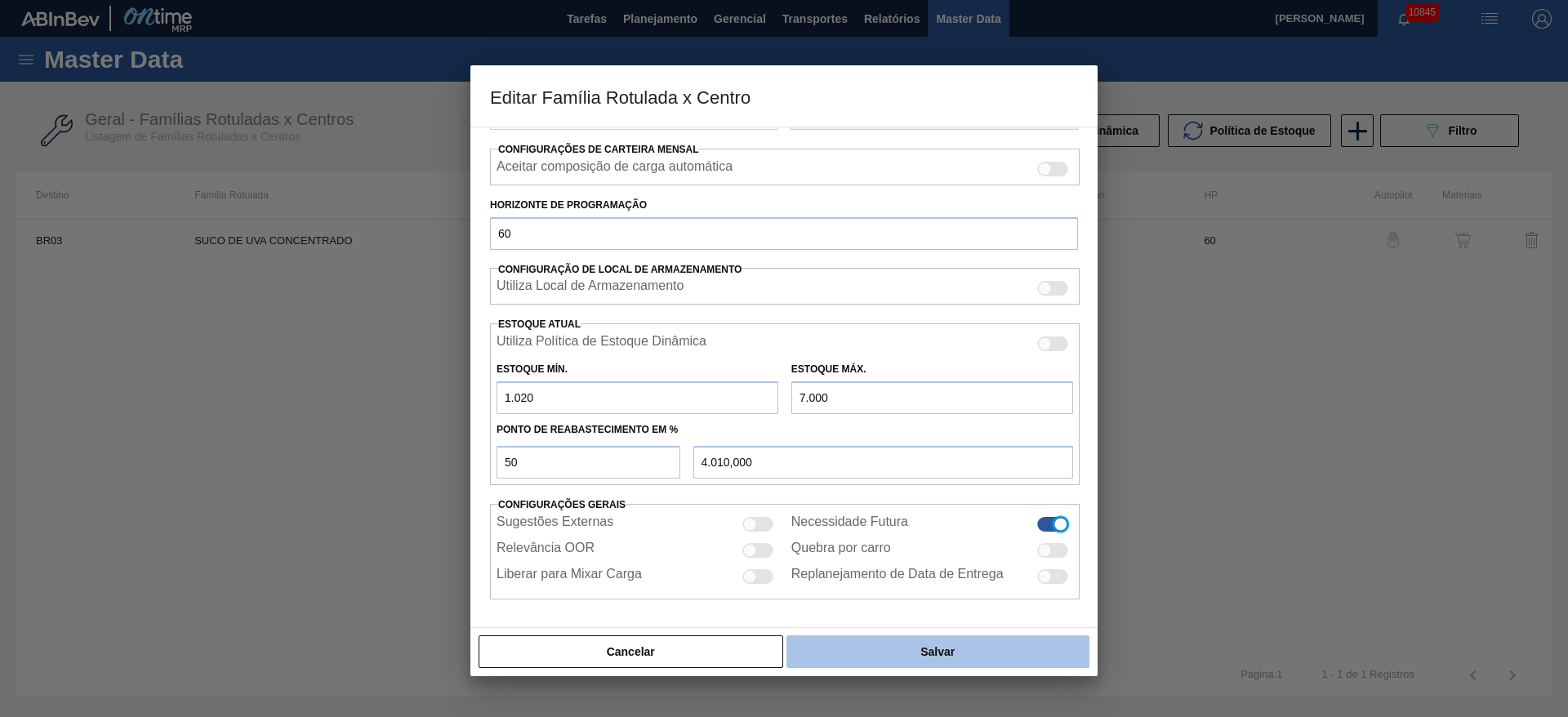
click at [878, 649] on button "Salvar" at bounding box center [937, 652] width 303 height 33
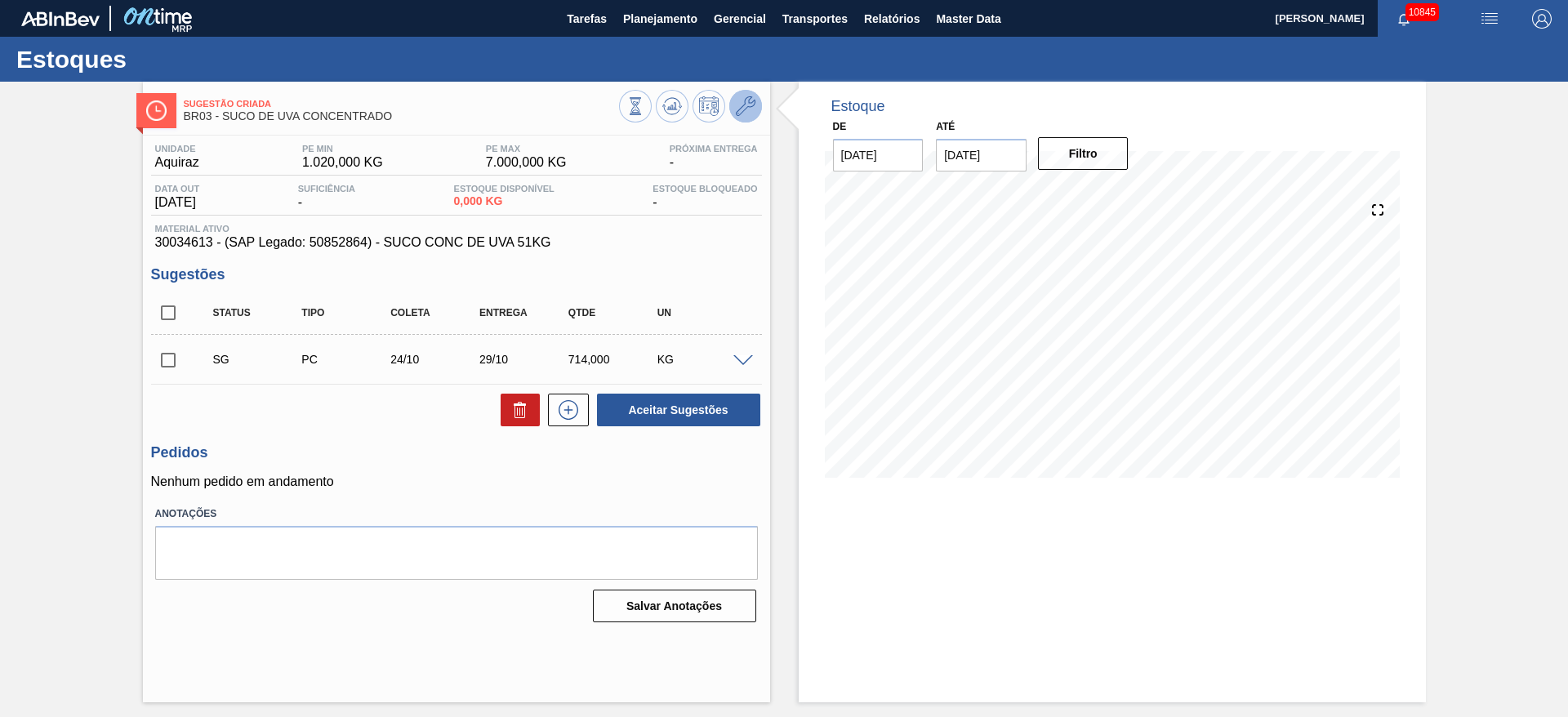
click at [737, 112] on icon at bounding box center [746, 107] width 20 height 20
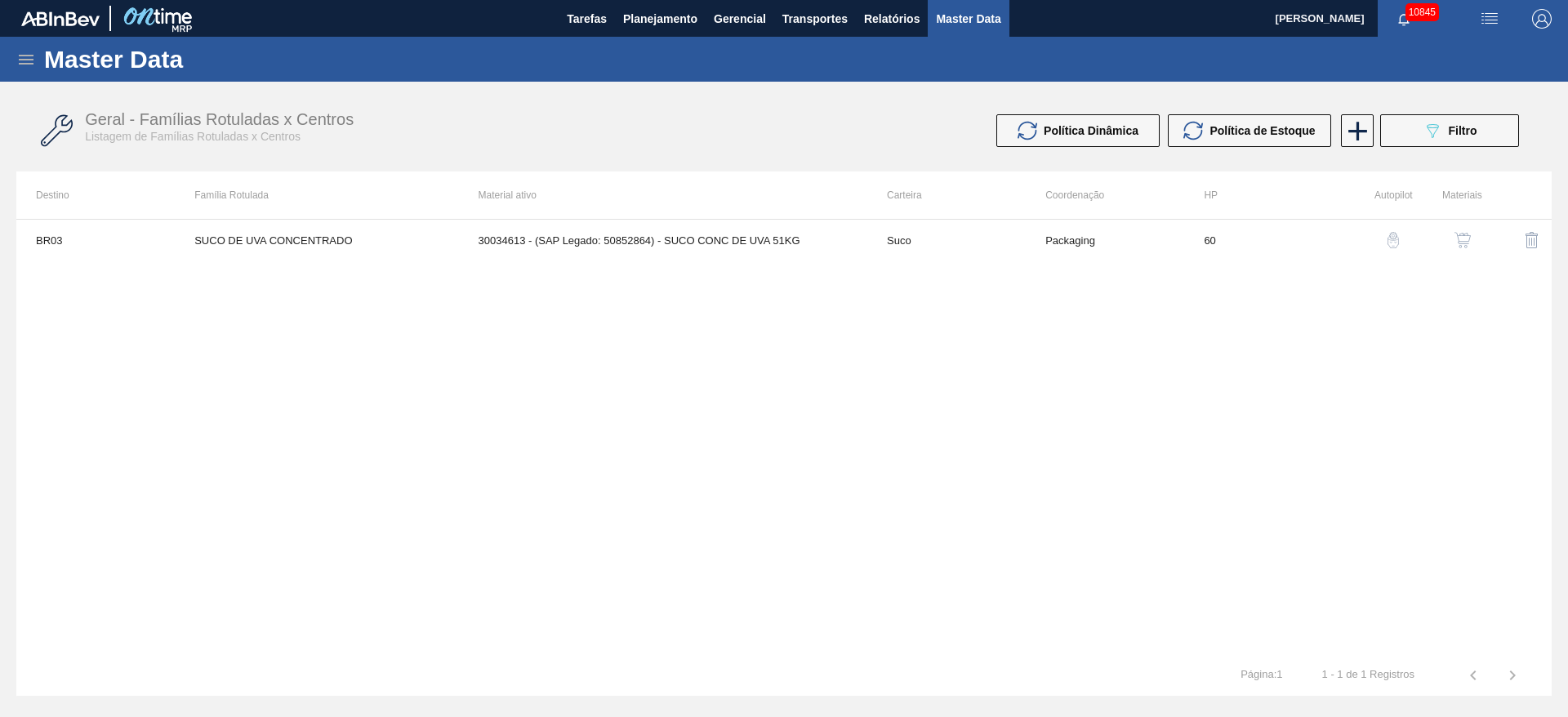
click at [1467, 244] on img "button" at bounding box center [1462, 241] width 17 height 17
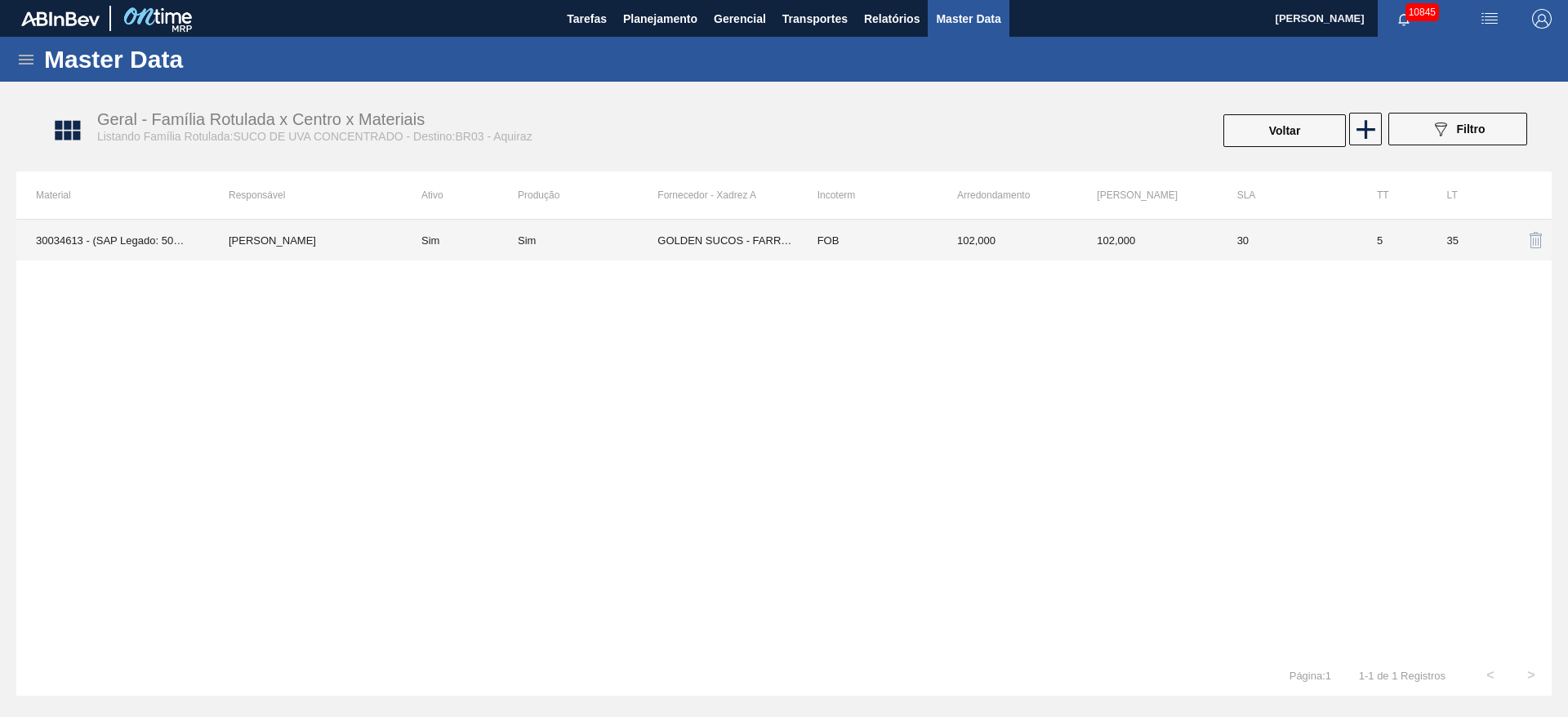
click at [689, 235] on td "GOLDEN SUCOS - FARROUPILHA (RS)" at bounding box center [727, 240] width 140 height 41
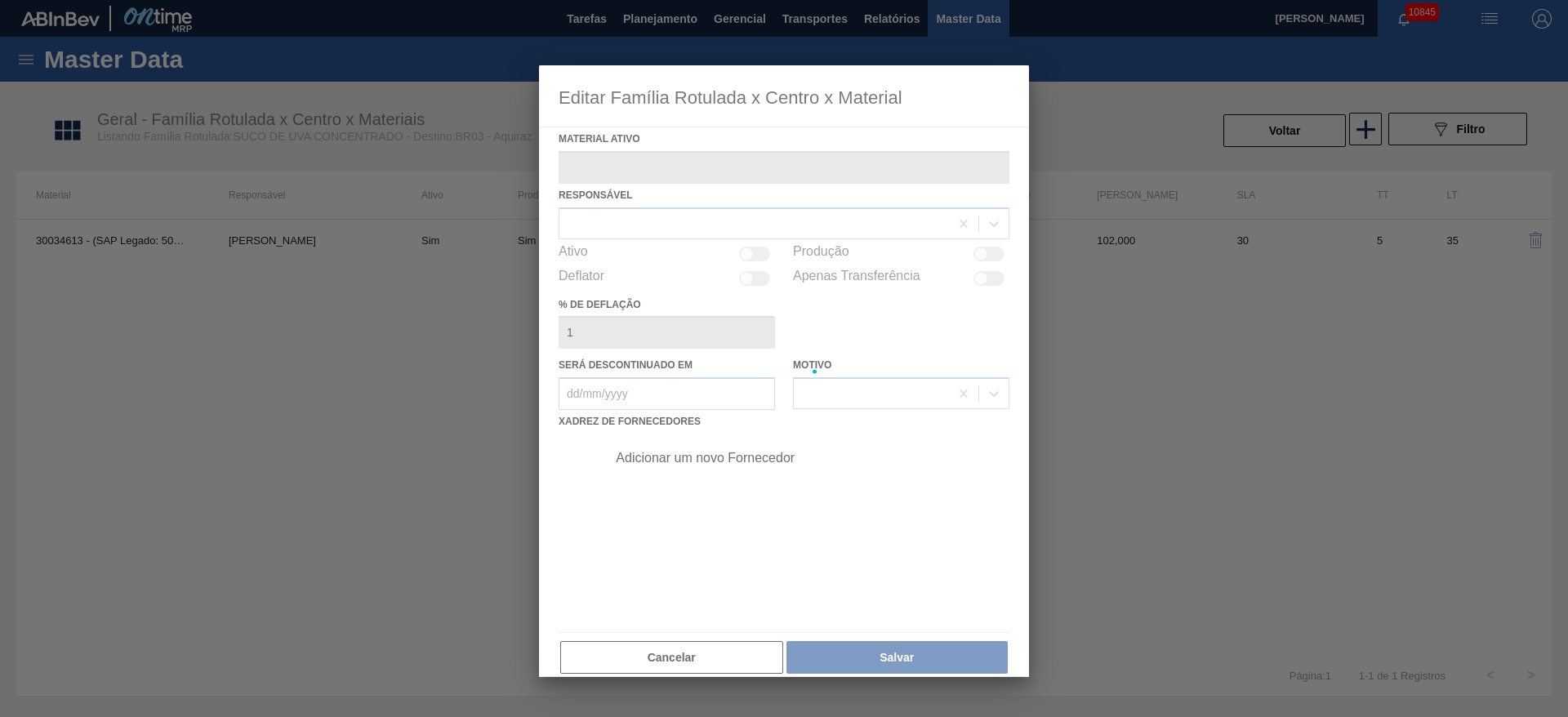
type ativo "30034613 - (SAP Legado: 50852864) - SUCO CONC DE UVA 51KG"
checkbox input "true"
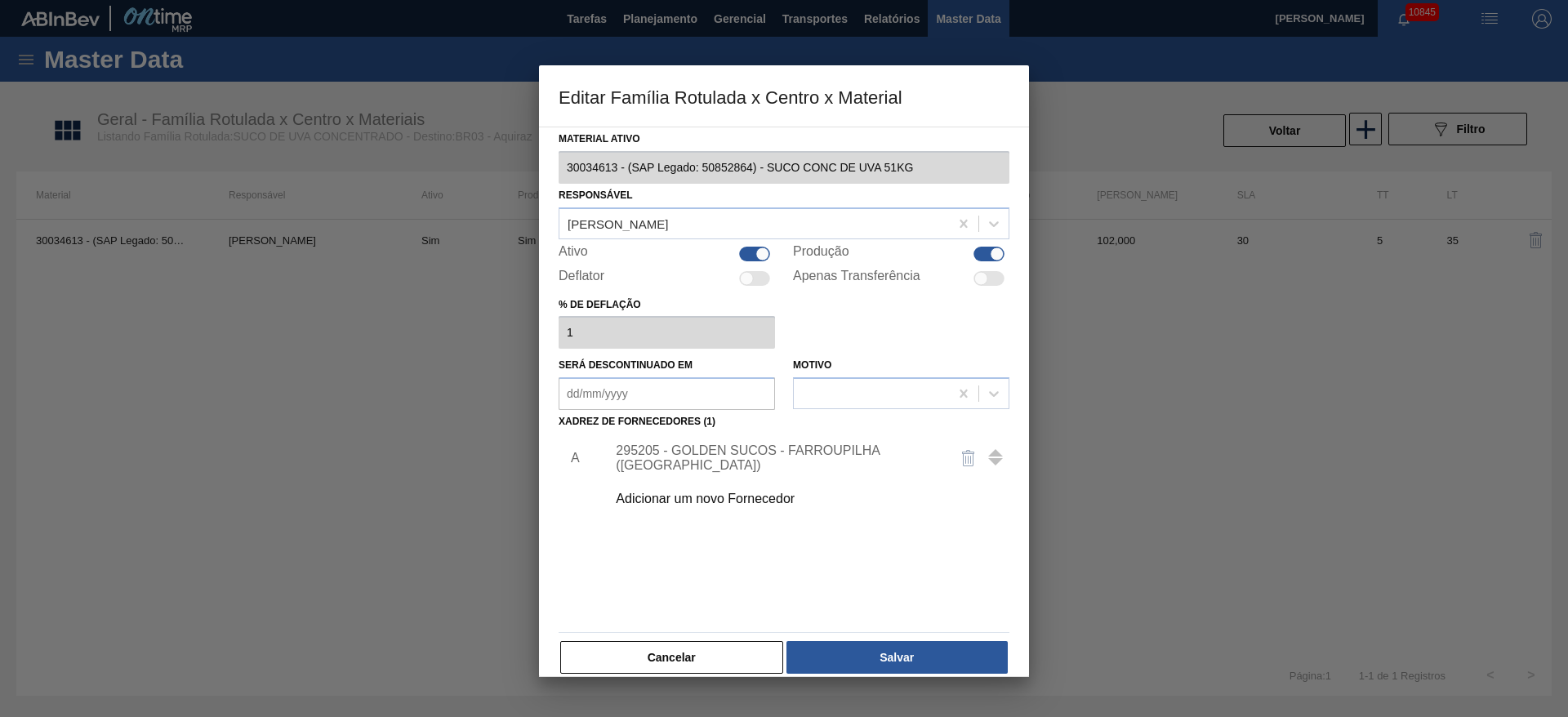
click at [744, 467] on div "295205 - GOLDEN SUCOS - FARROUPILHA (RS)" at bounding box center [803, 457] width 412 height 41
click at [714, 460] on div "295205 - GOLDEN SUCOS - FARROUPILHA (RS)" at bounding box center [775, 458] width 320 height 30
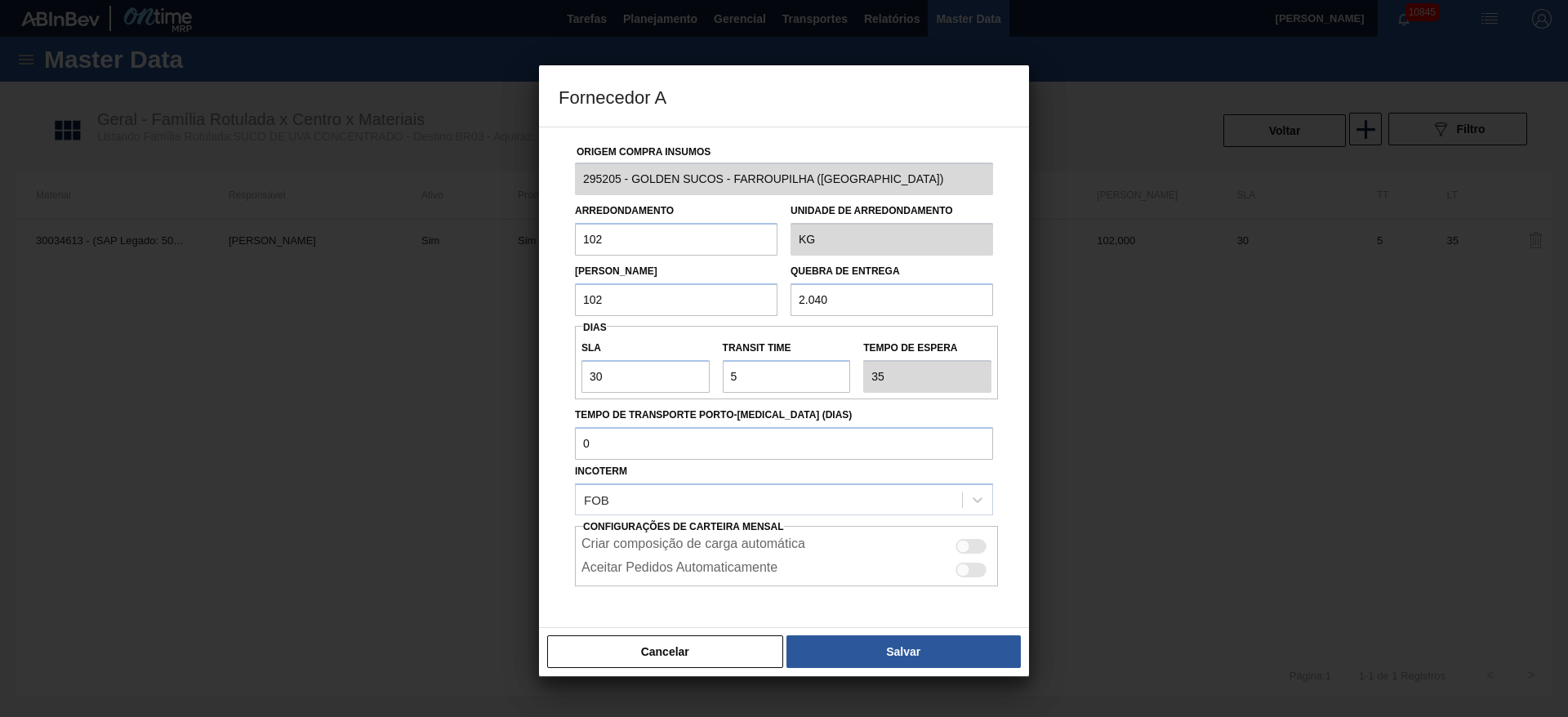
drag, startPoint x: 592, startPoint y: 241, endPoint x: 523, endPoint y: 241, distance: 69.0
click at [523, 241] on div "Fornecedor A Origem Compra Insumos 295205 - GOLDEN SUCOS - FARROUPILHA (RS) Arr…" at bounding box center [784, 358] width 1568 height 717
type input "5"
type input "510"
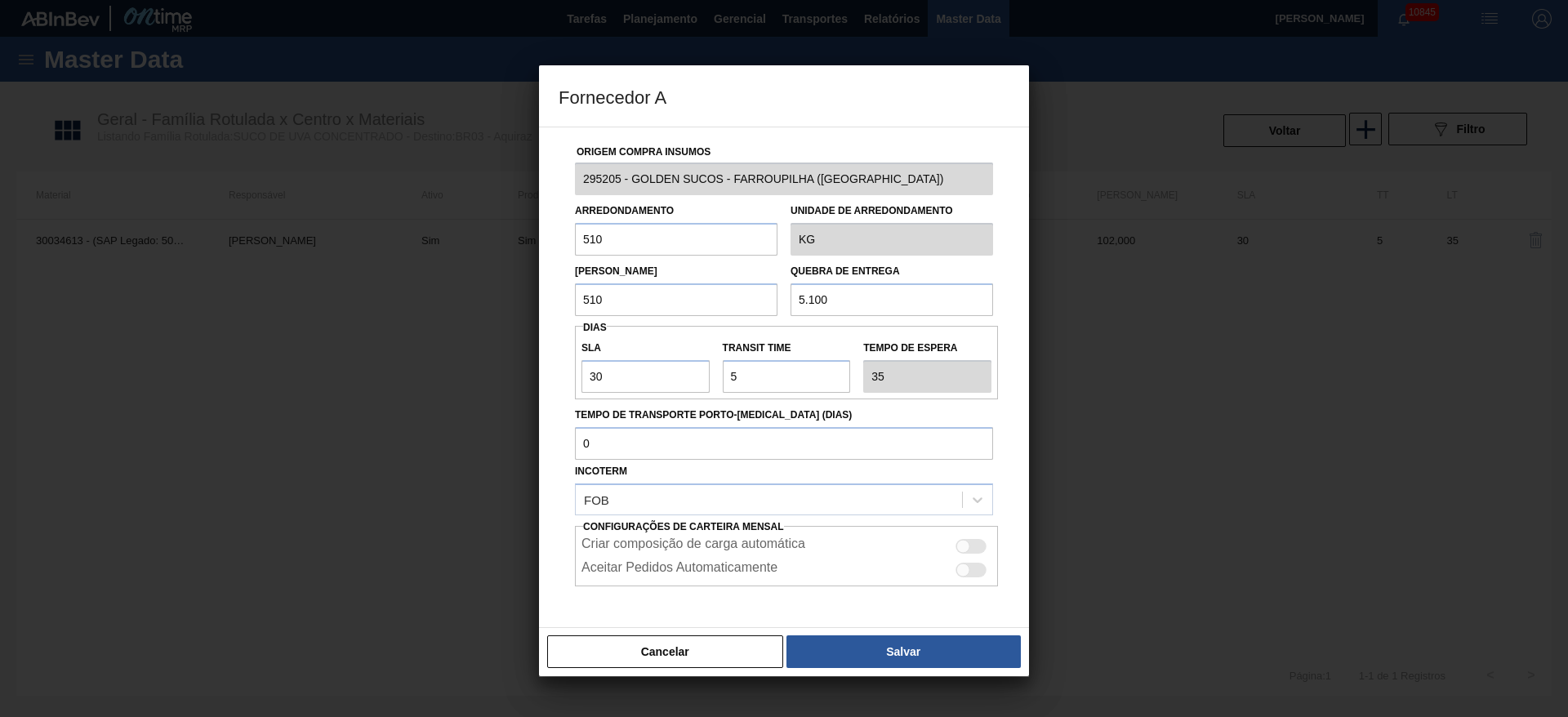
type input "5.100"
type input "1"
type input "6"
type input "10"
type input "15"
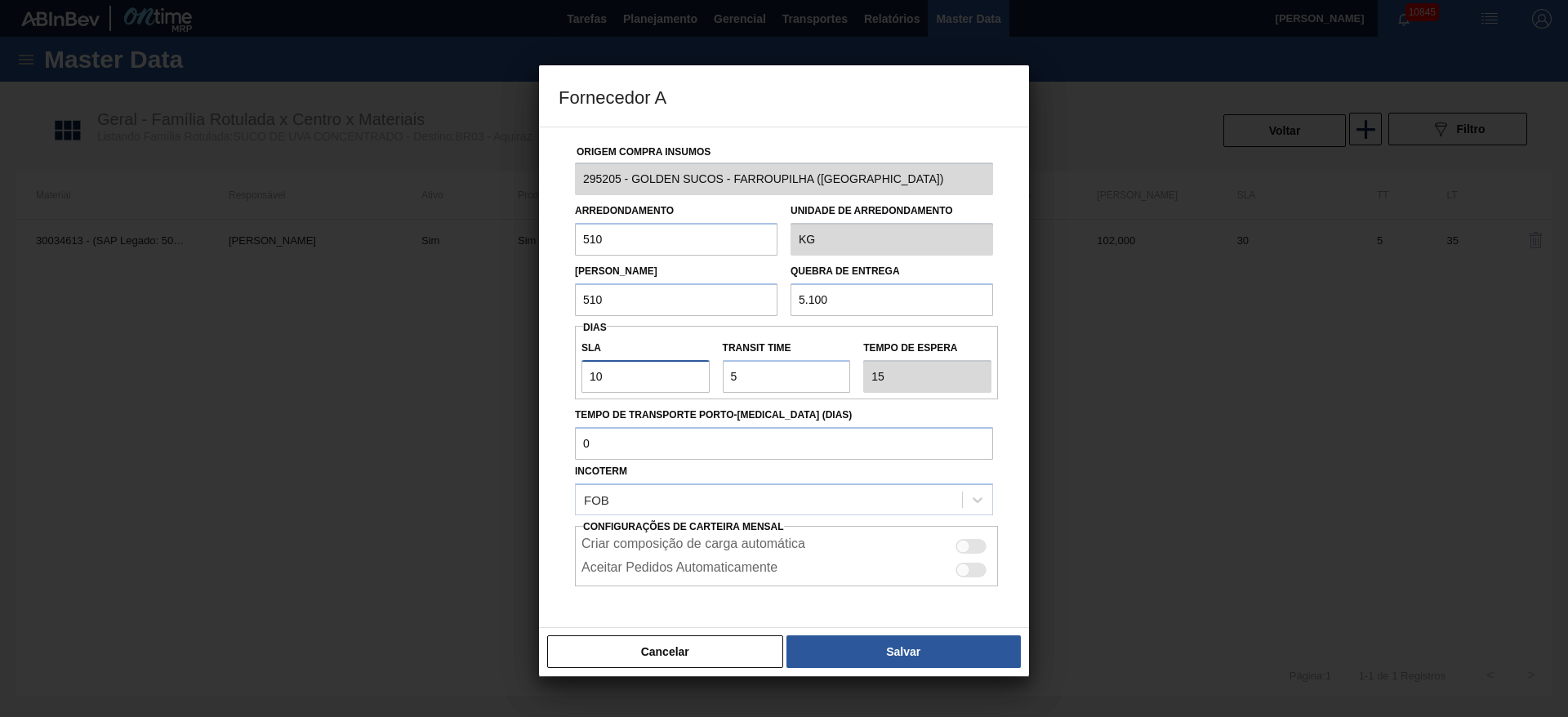
type input "10"
type input "1"
type input "11"
type input "10"
type input "20"
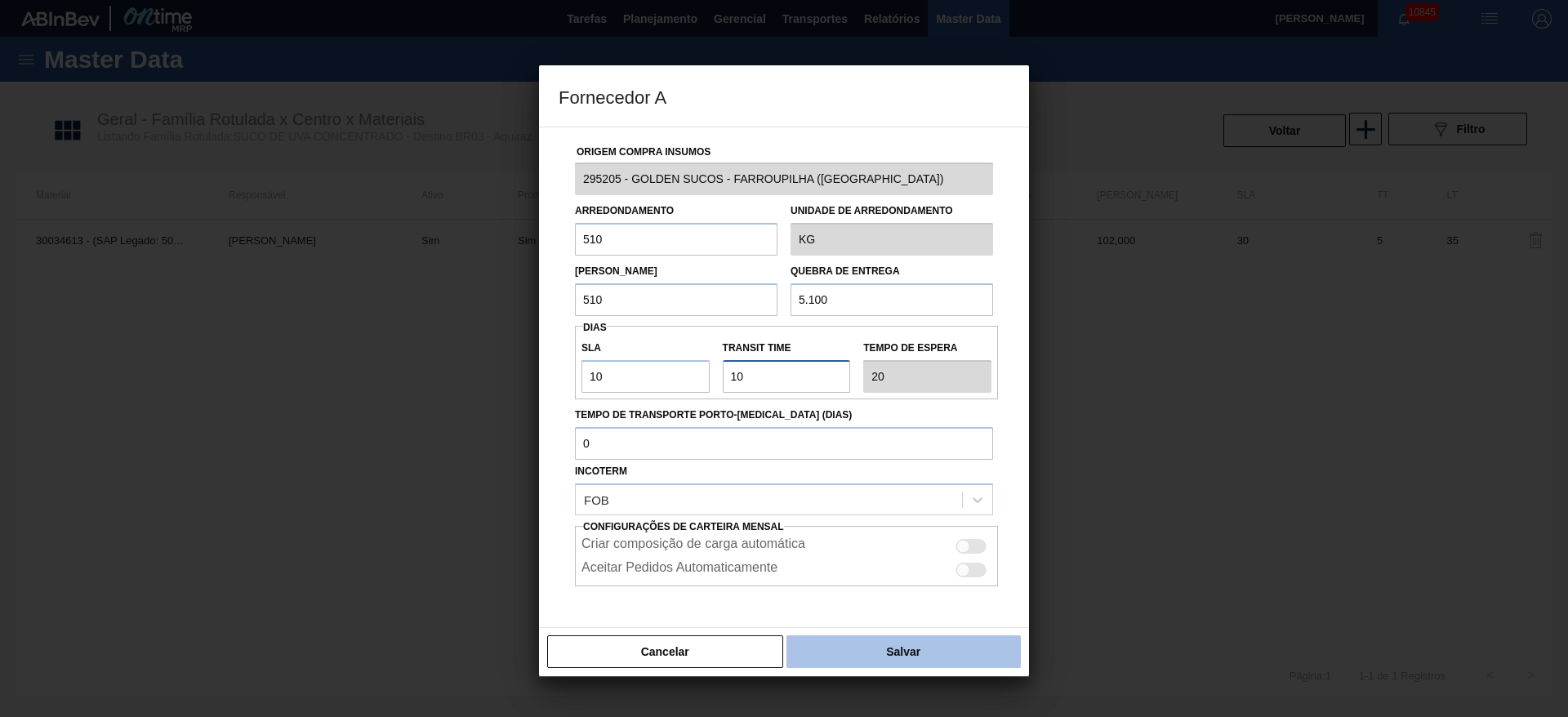
type input "10"
click at [960, 654] on button "Salvar" at bounding box center [903, 652] width 235 height 33
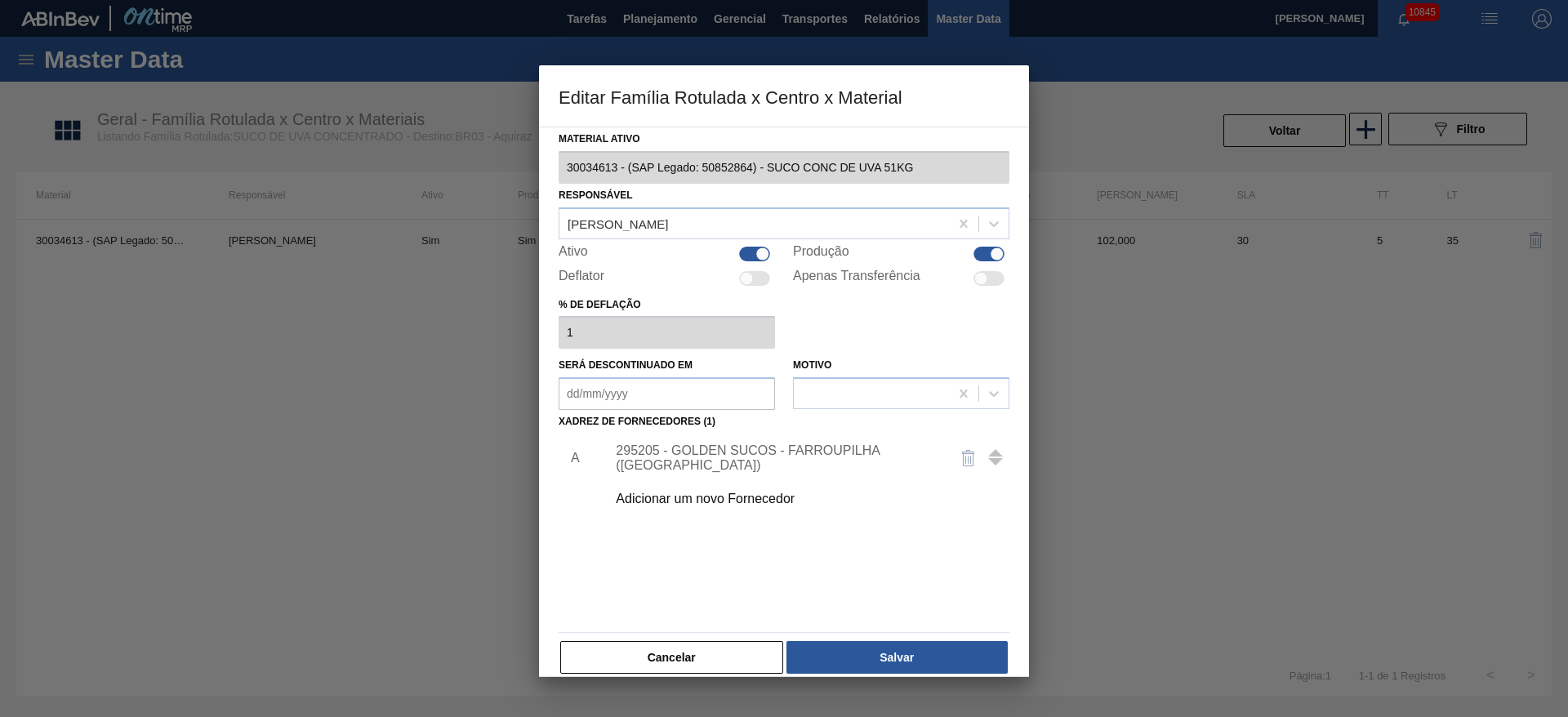
click at [960, 654] on button "Salvar" at bounding box center [897, 657] width 222 height 33
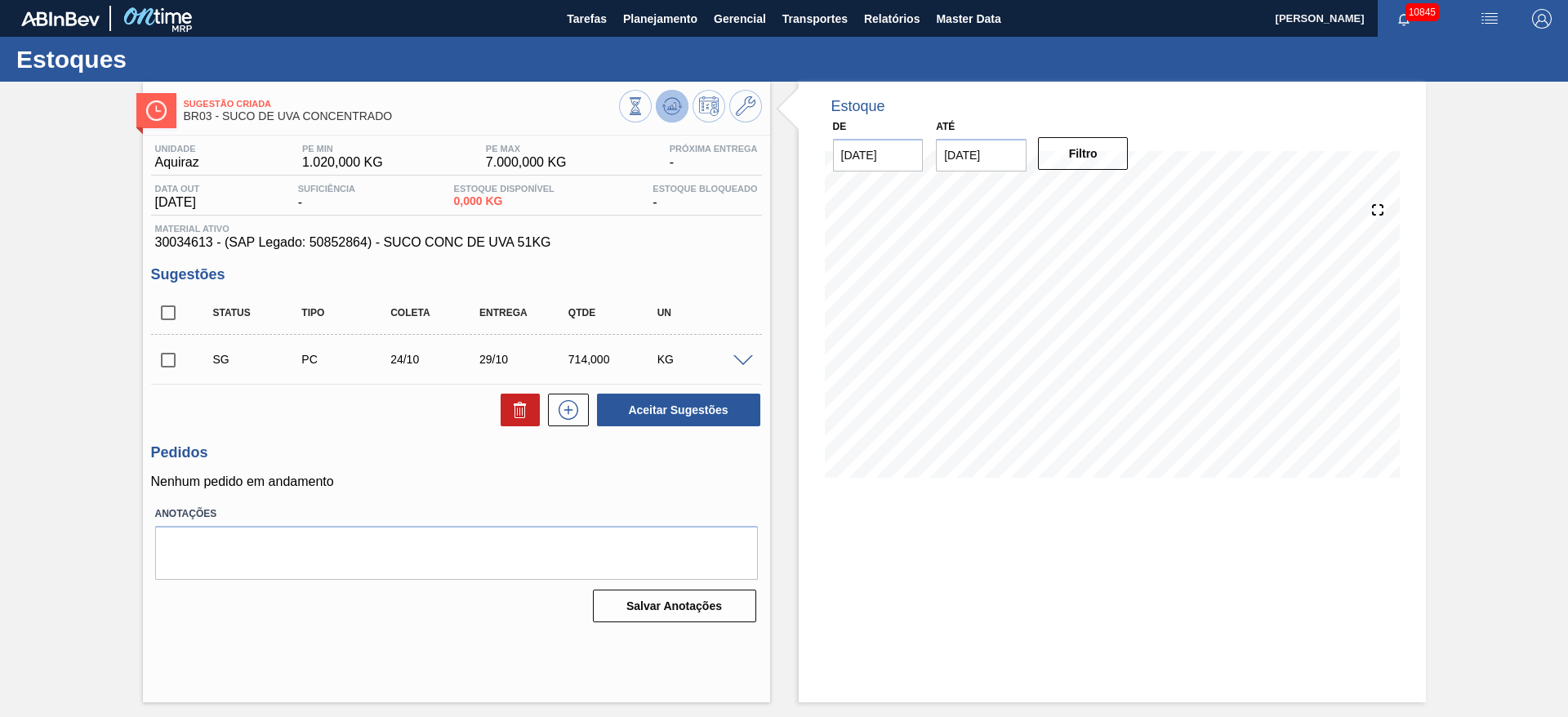
click at [670, 99] on icon at bounding box center [672, 107] width 20 height 20
click at [755, 118] on button at bounding box center [746, 107] width 33 height 33
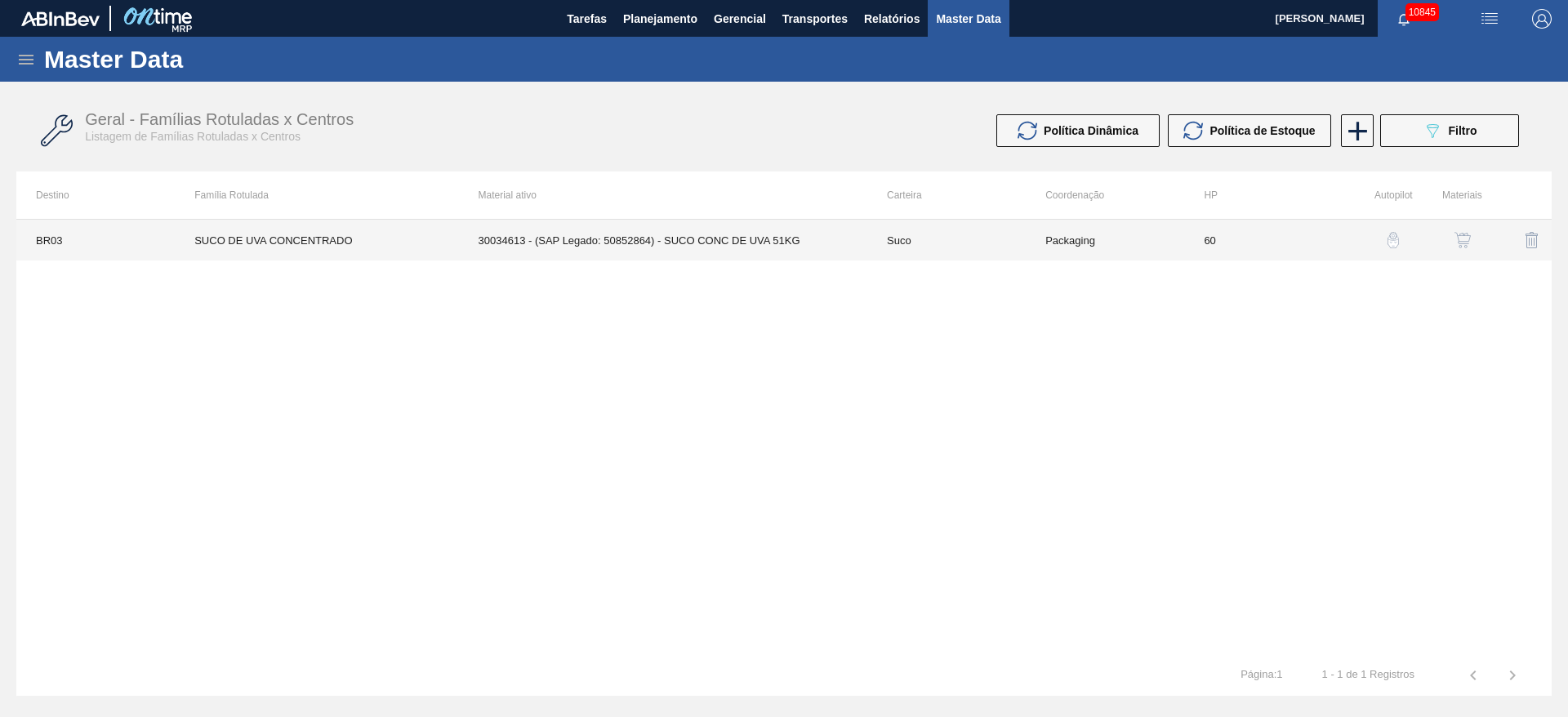
click at [572, 220] on td "30034613 - (SAP Legado: 50852864) - SUCO CONC DE UVA 51KG" at bounding box center [663, 240] width 408 height 41
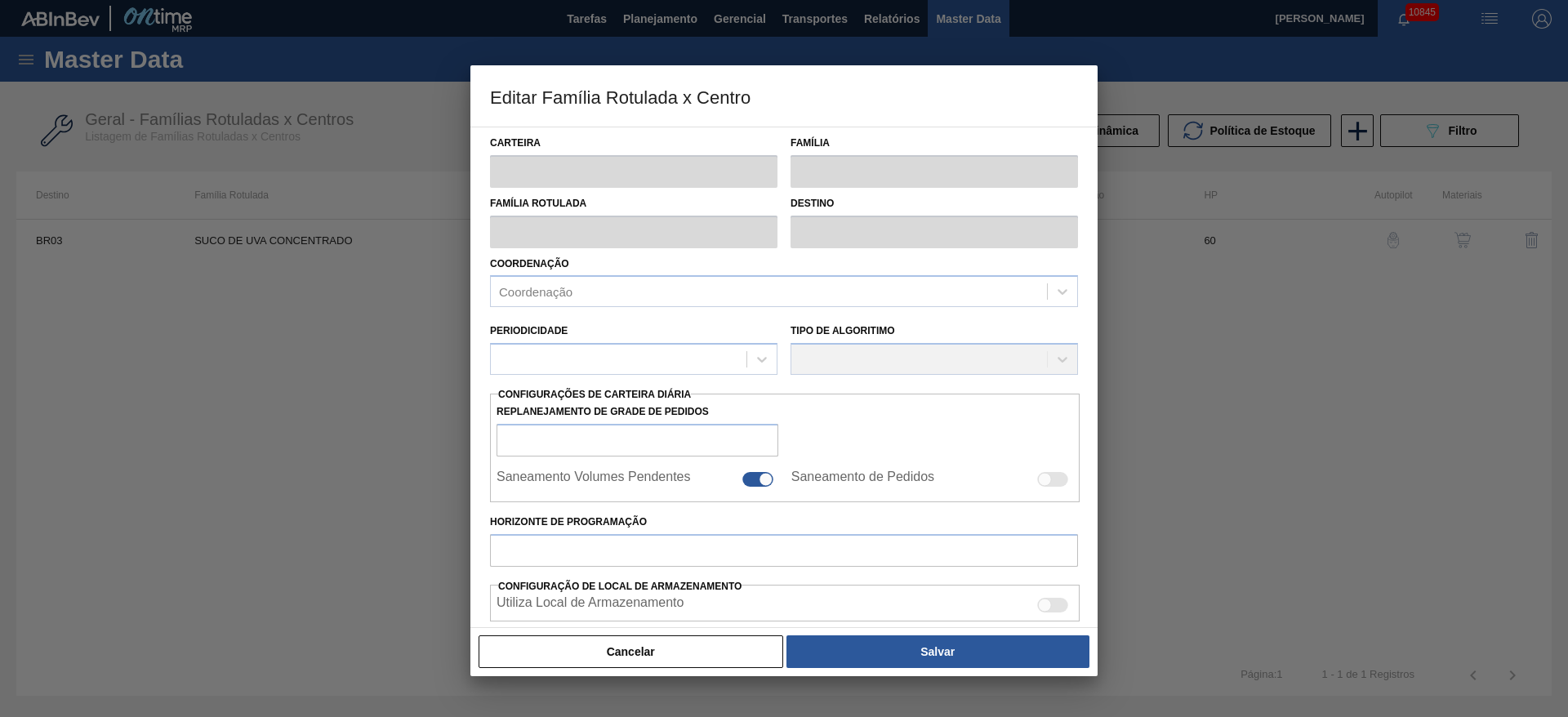
type input "Suco"
type input "SUCO DE UVA CONCENTRADO"
type input "BR03 - Aquiraz"
type input "60"
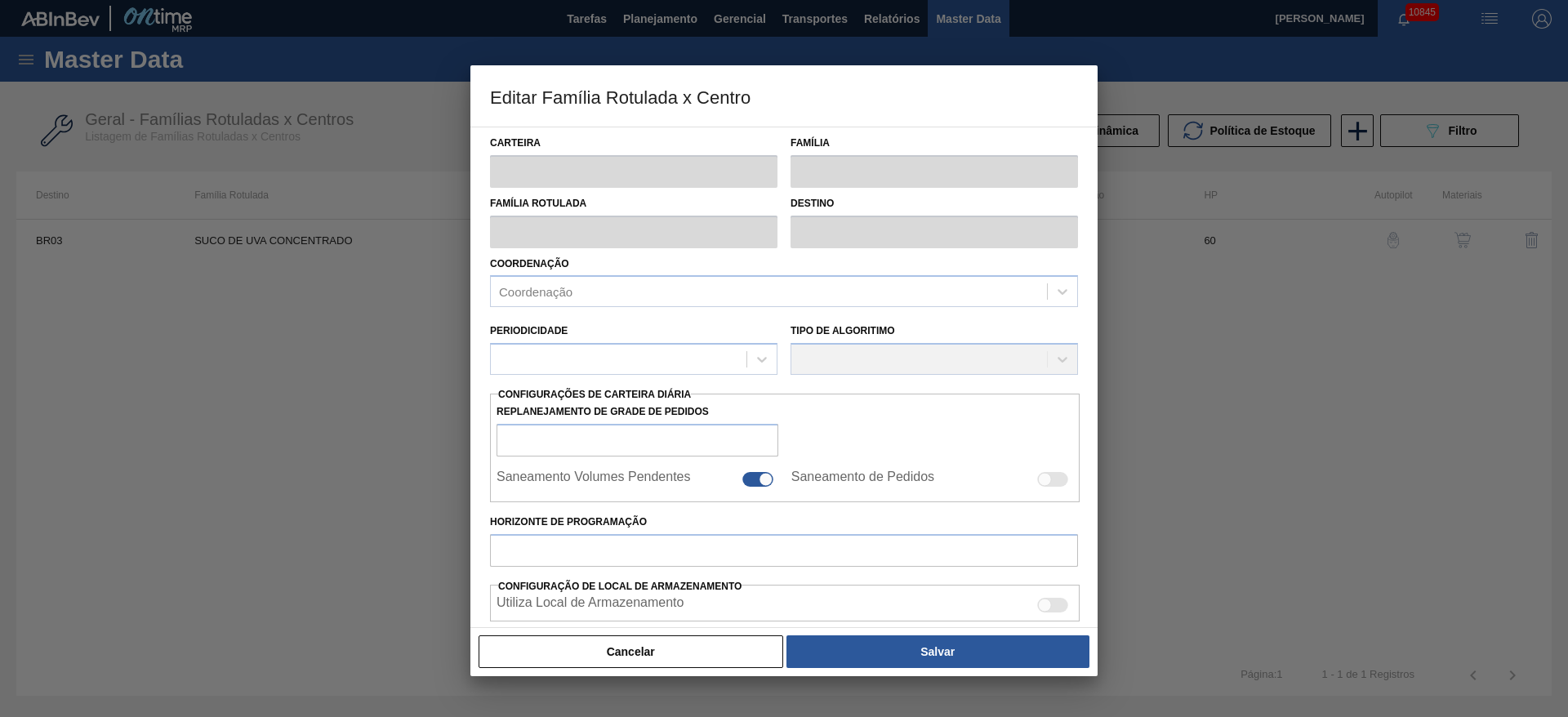
type input "1.020"
type input "7.000"
type input "50"
type input "4.010,000"
checkbox input "true"
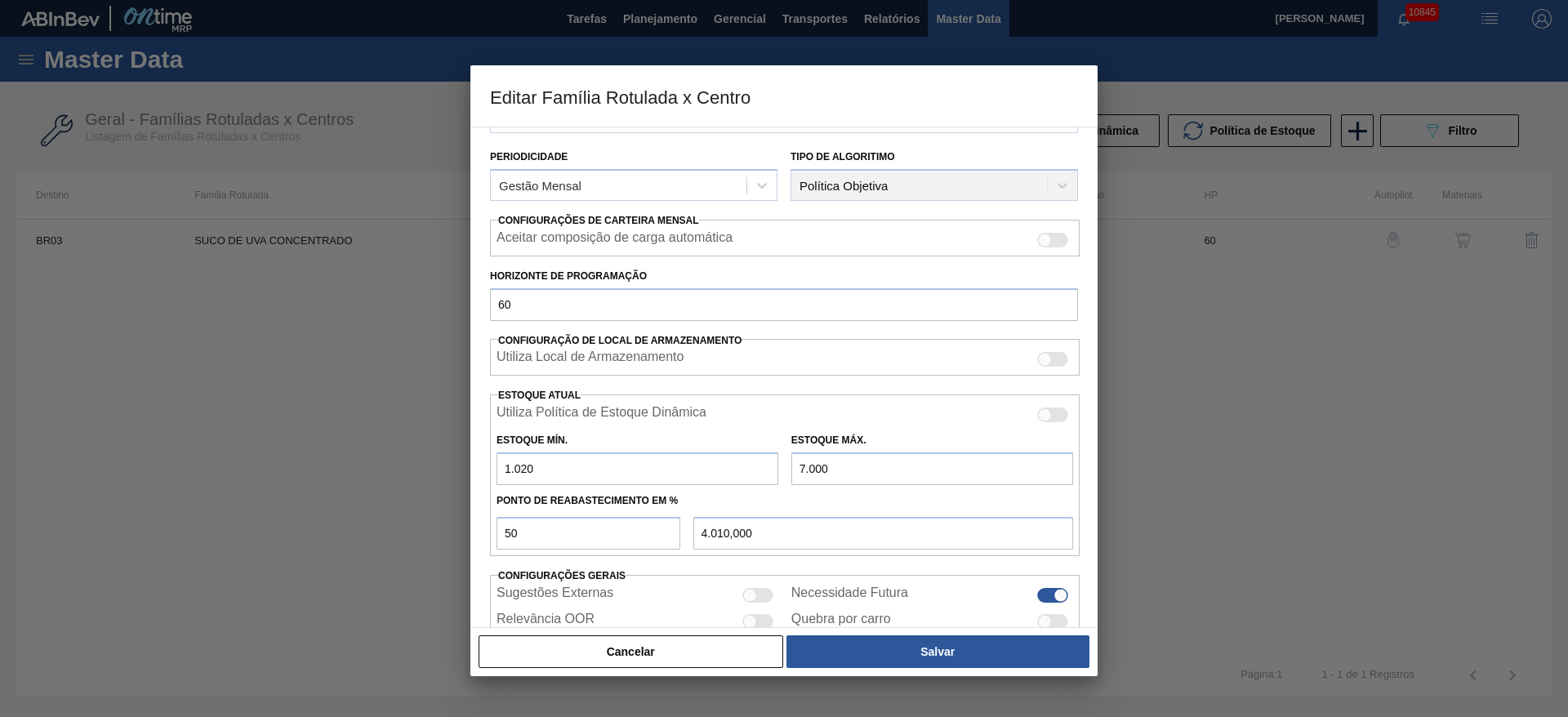
scroll to position [245, 0]
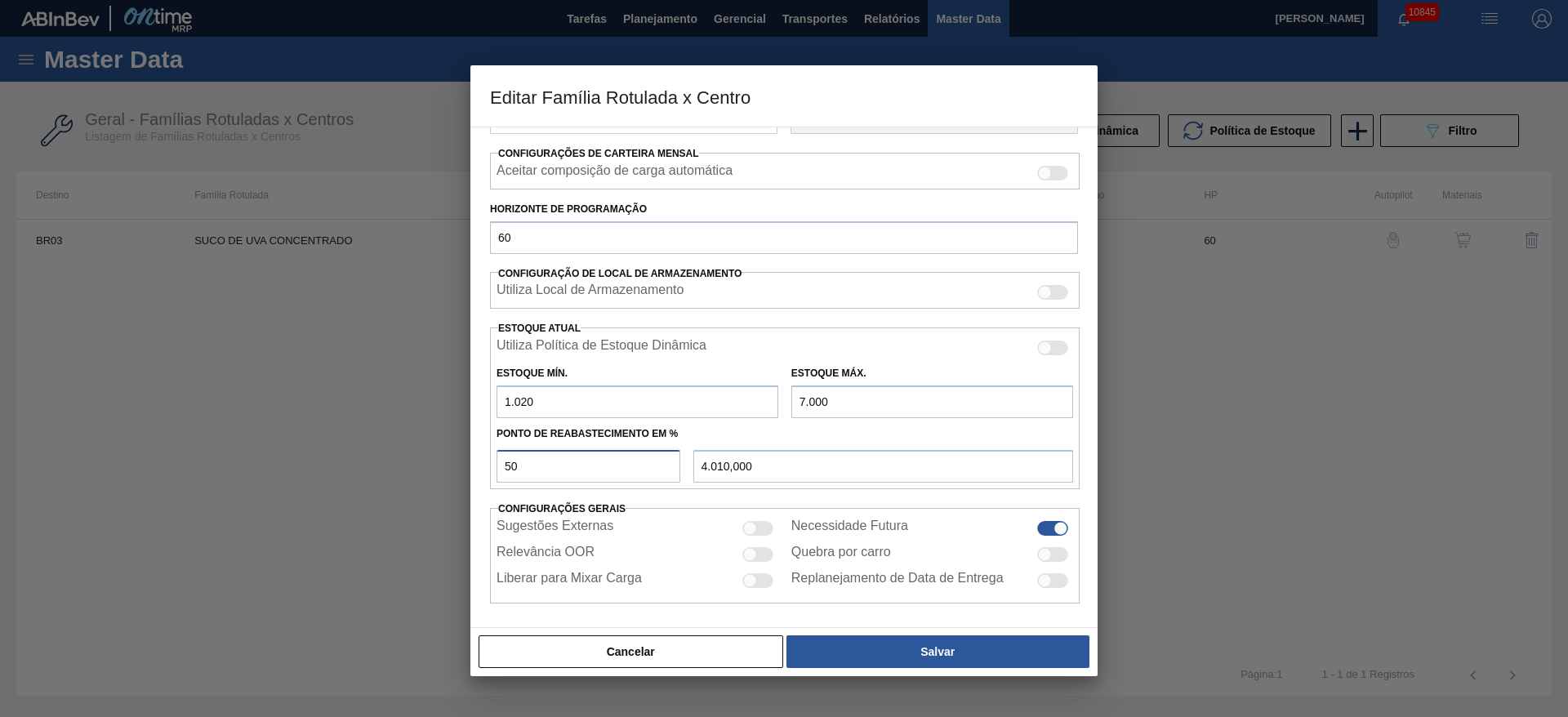
drag, startPoint x: 402, startPoint y: 462, endPoint x: 333, endPoint y: 462, distance: 69.0
click at [332, 462] on div "Editar Família Rotulada x Centro Carteira Suco Família Suco Família Rotulada SU…" at bounding box center [784, 358] width 1568 height 717
type input "4"
type input "1.259,200"
type input "40"
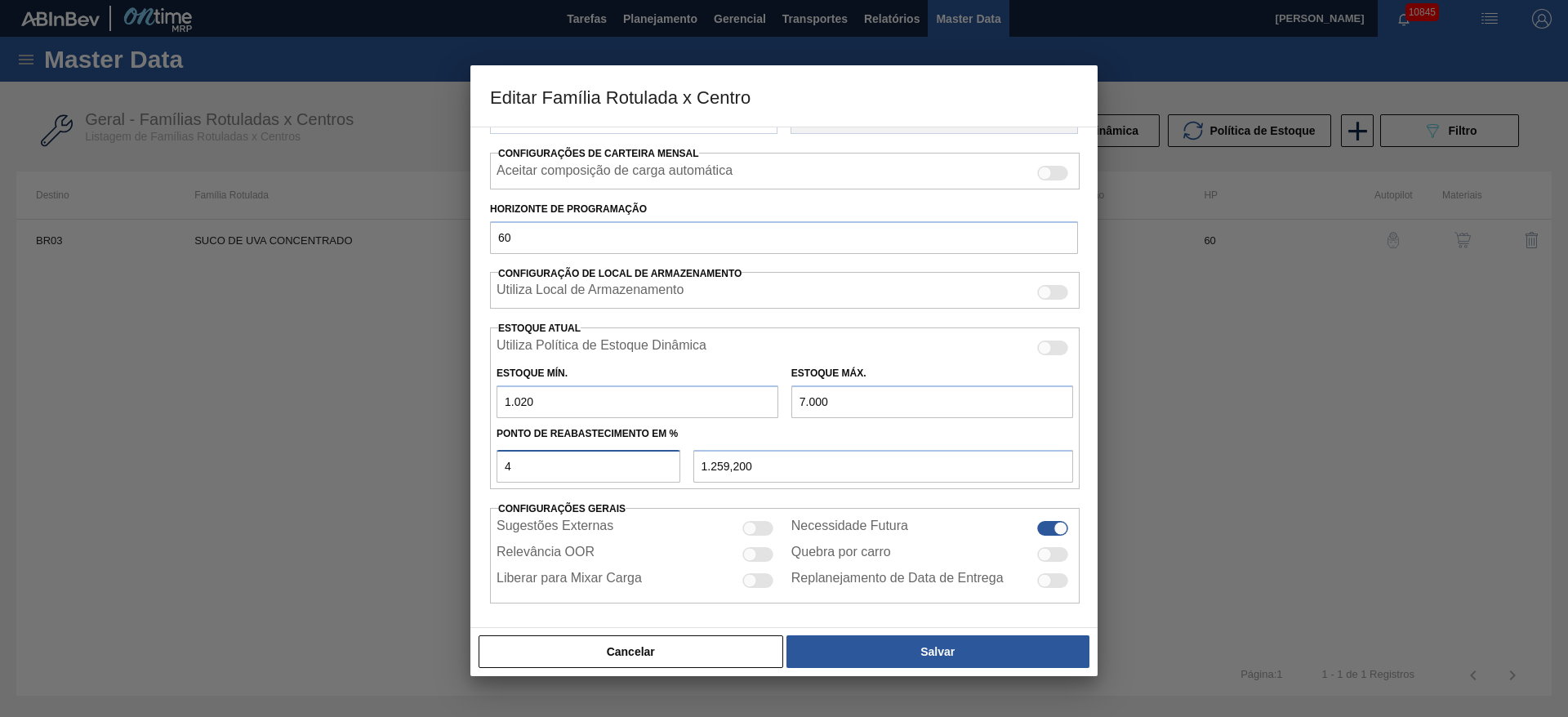
type input "3.412,000"
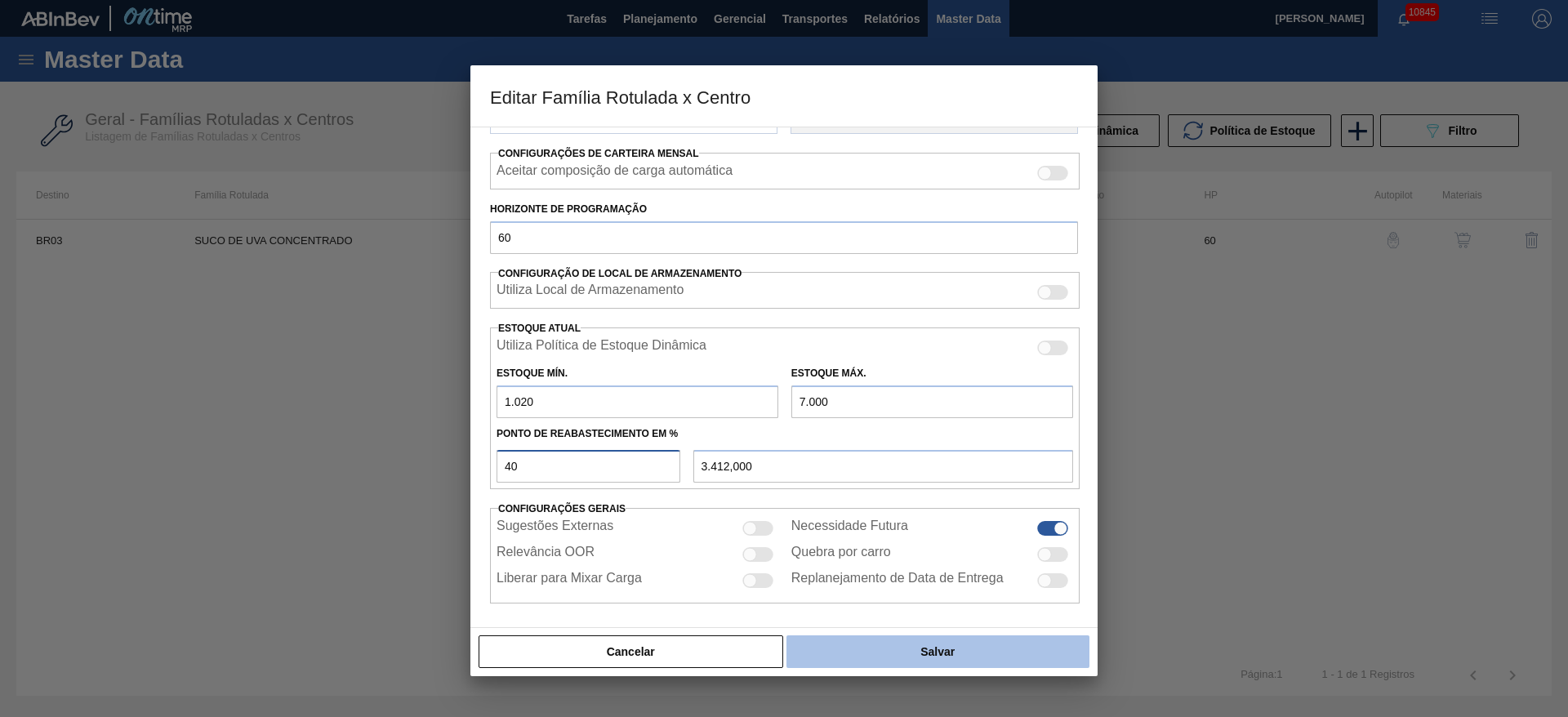
type input "40"
click at [879, 655] on button "Salvar" at bounding box center [937, 652] width 303 height 33
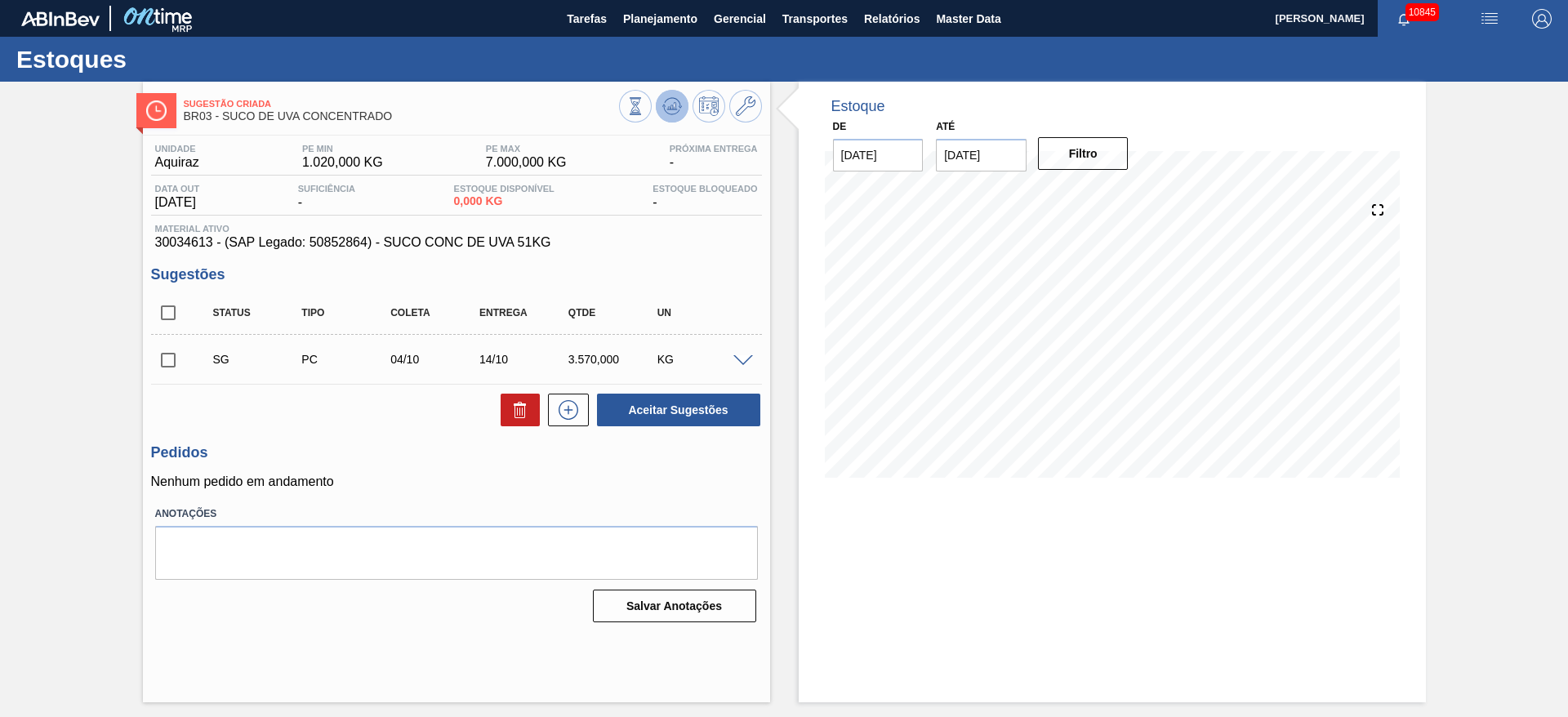
click at [670, 103] on icon at bounding box center [672, 107] width 20 height 20
click at [164, 369] on input "checkbox" at bounding box center [168, 360] width 34 height 34
click at [669, 422] on button "Aceitar Sugestões" at bounding box center [679, 410] width 164 height 33
checkbox input "false"
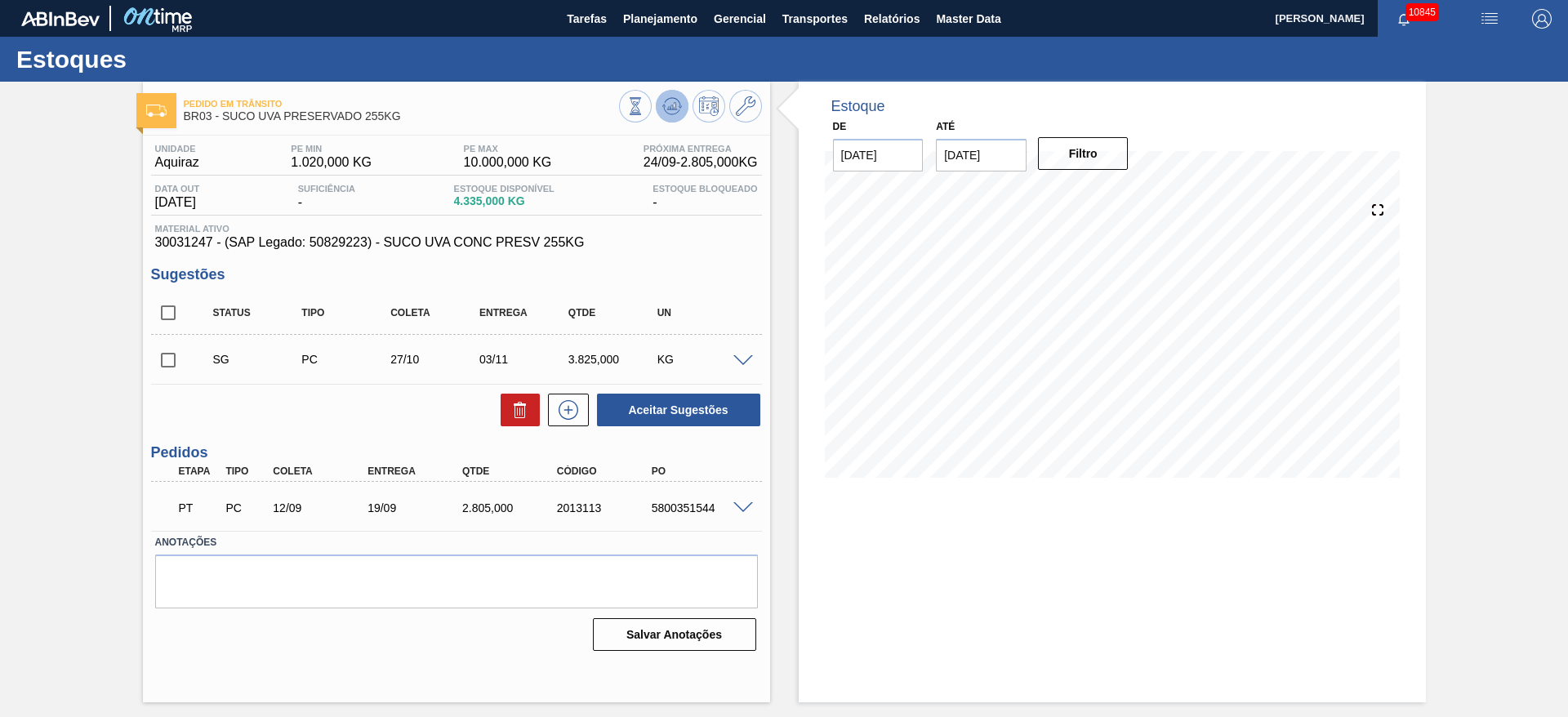
click at [665, 116] on button at bounding box center [672, 107] width 33 height 33
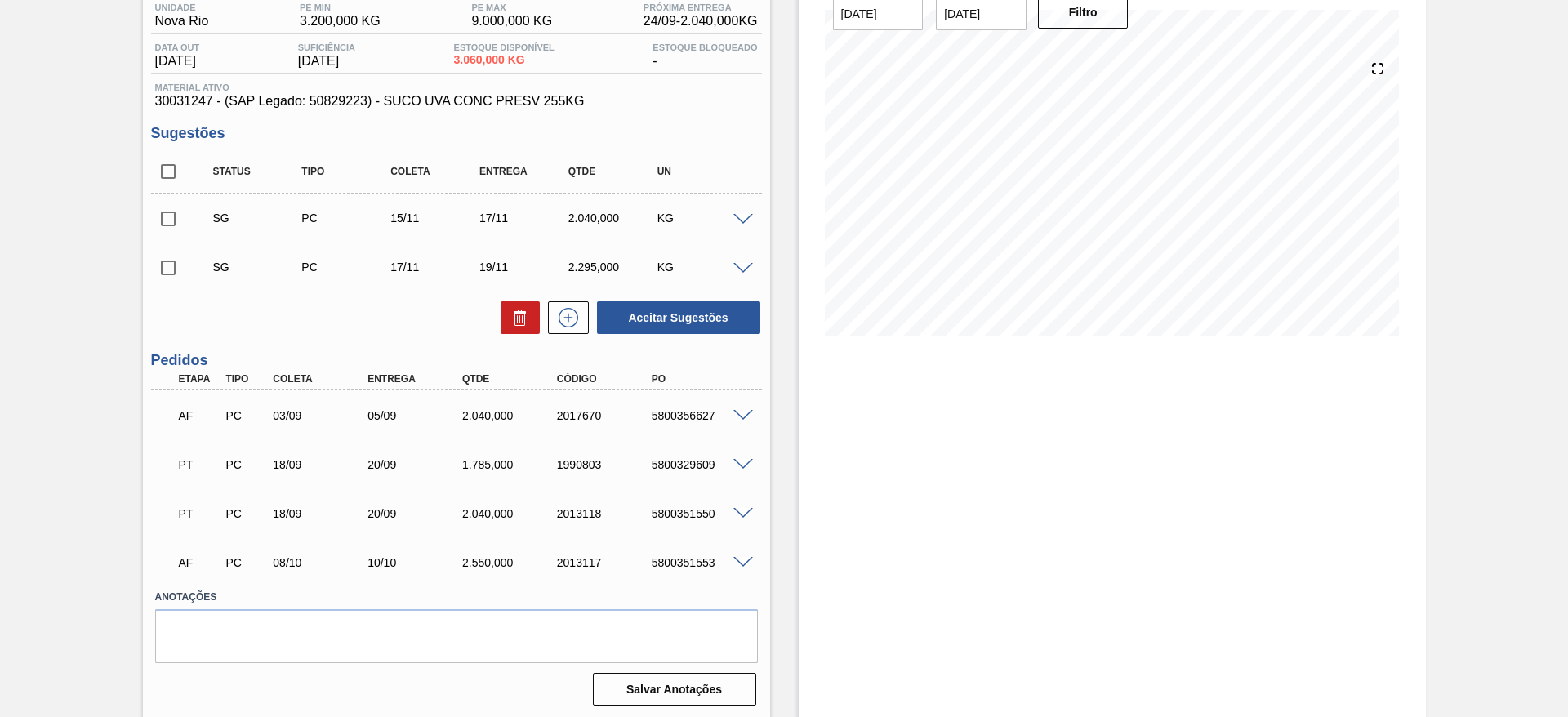
scroll to position [144, 0]
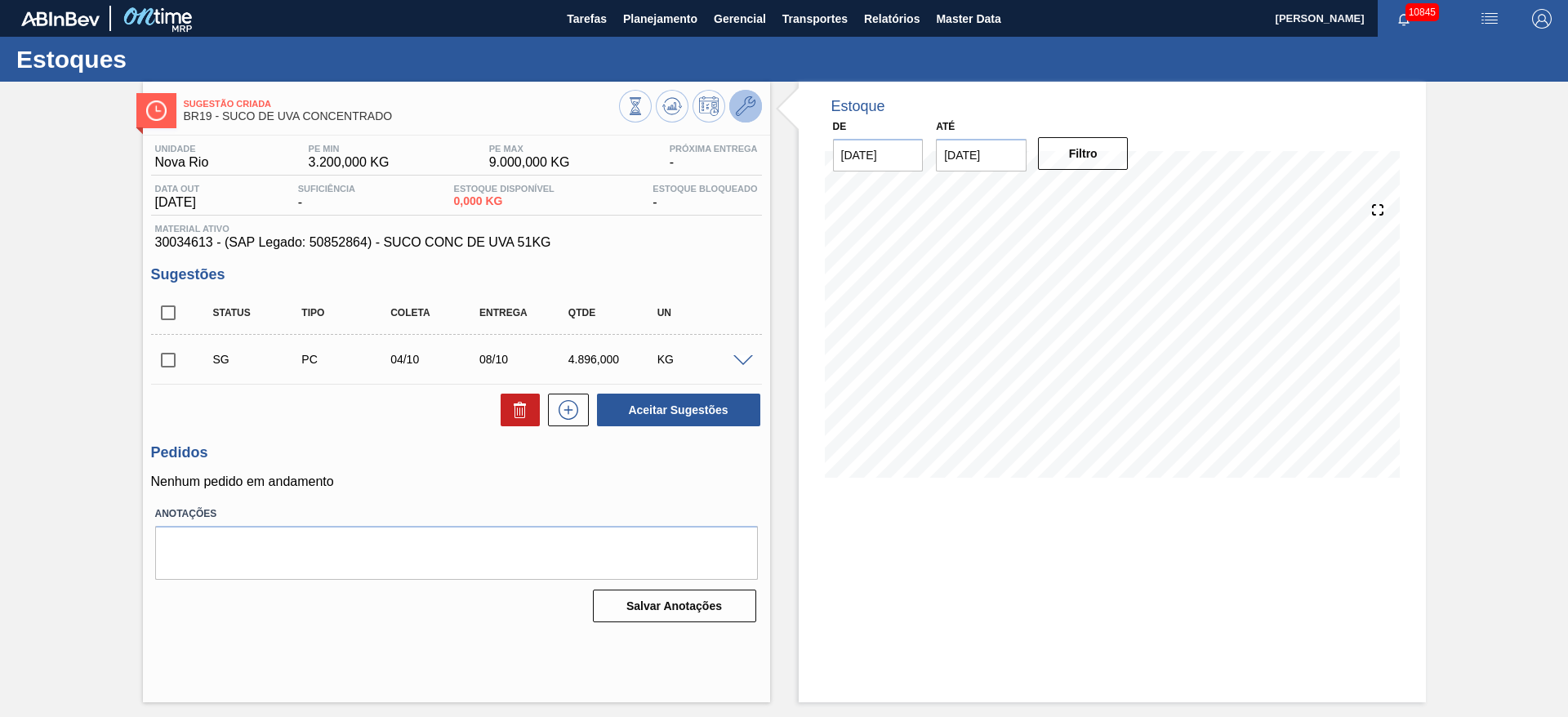
click at [750, 94] on button at bounding box center [746, 107] width 33 height 33
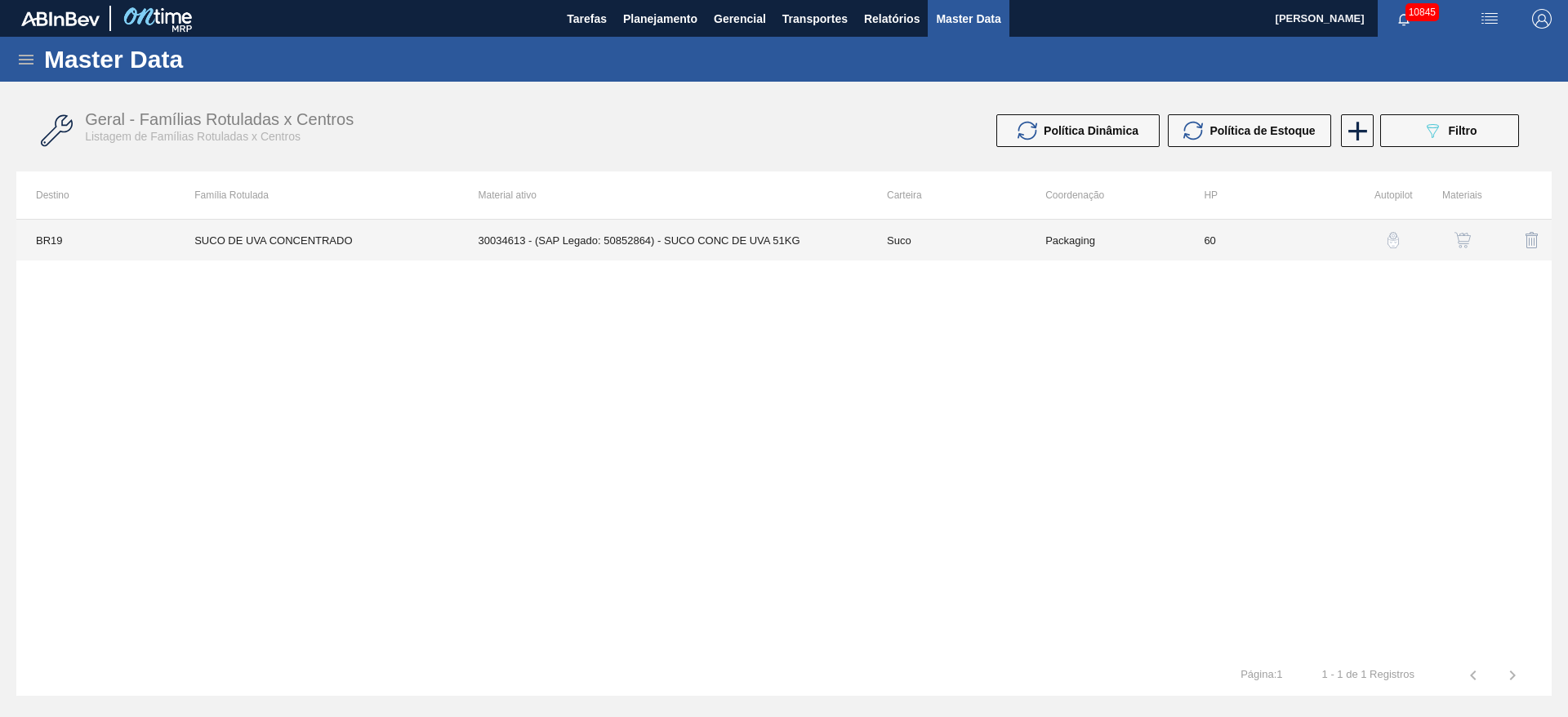
click at [446, 246] on td "SUCO DE UVA CONCENTRADO" at bounding box center [316, 240] width 284 height 41
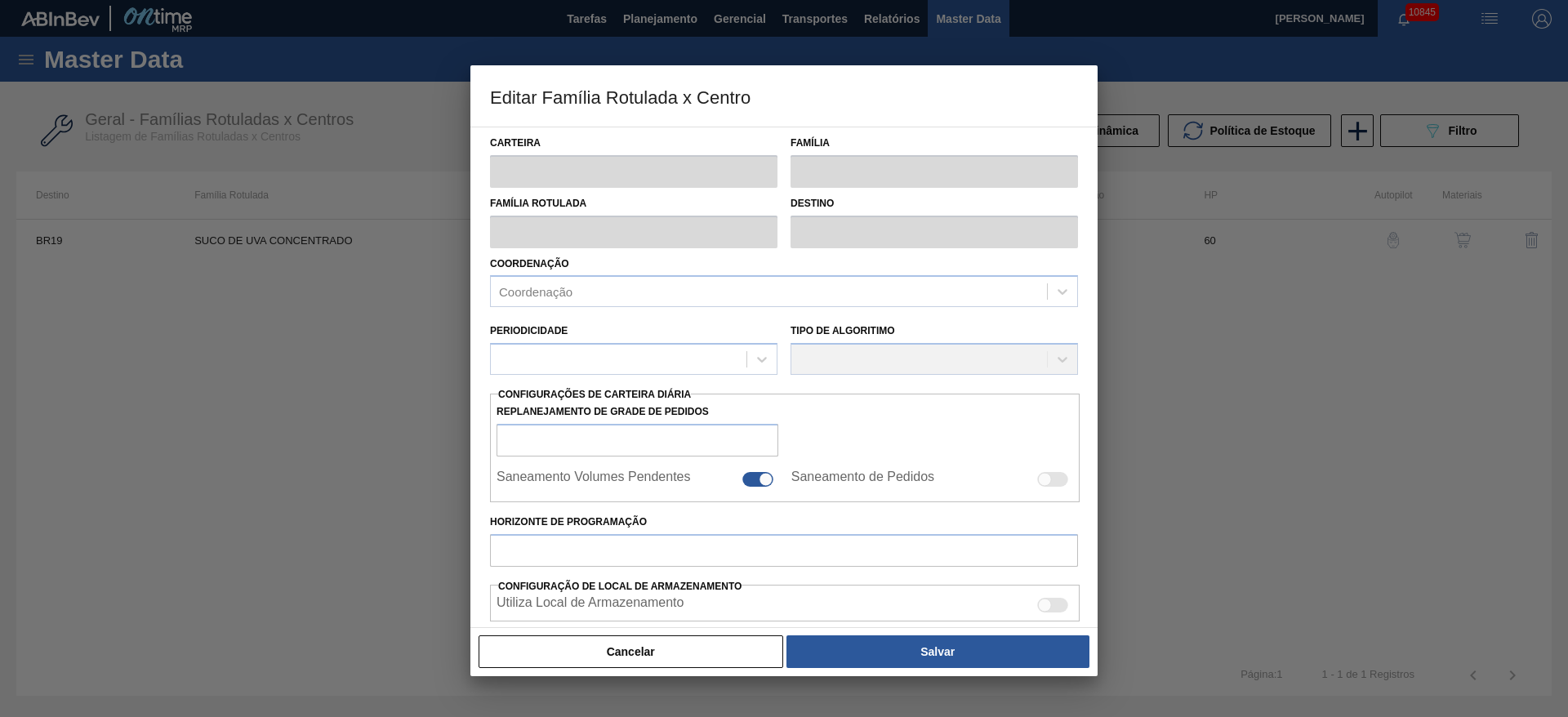
type input "Suco"
type input "SUCO DE UVA CONCENTRADO"
type input "BR19 - [GEOGRAPHIC_DATA]"
type input "60"
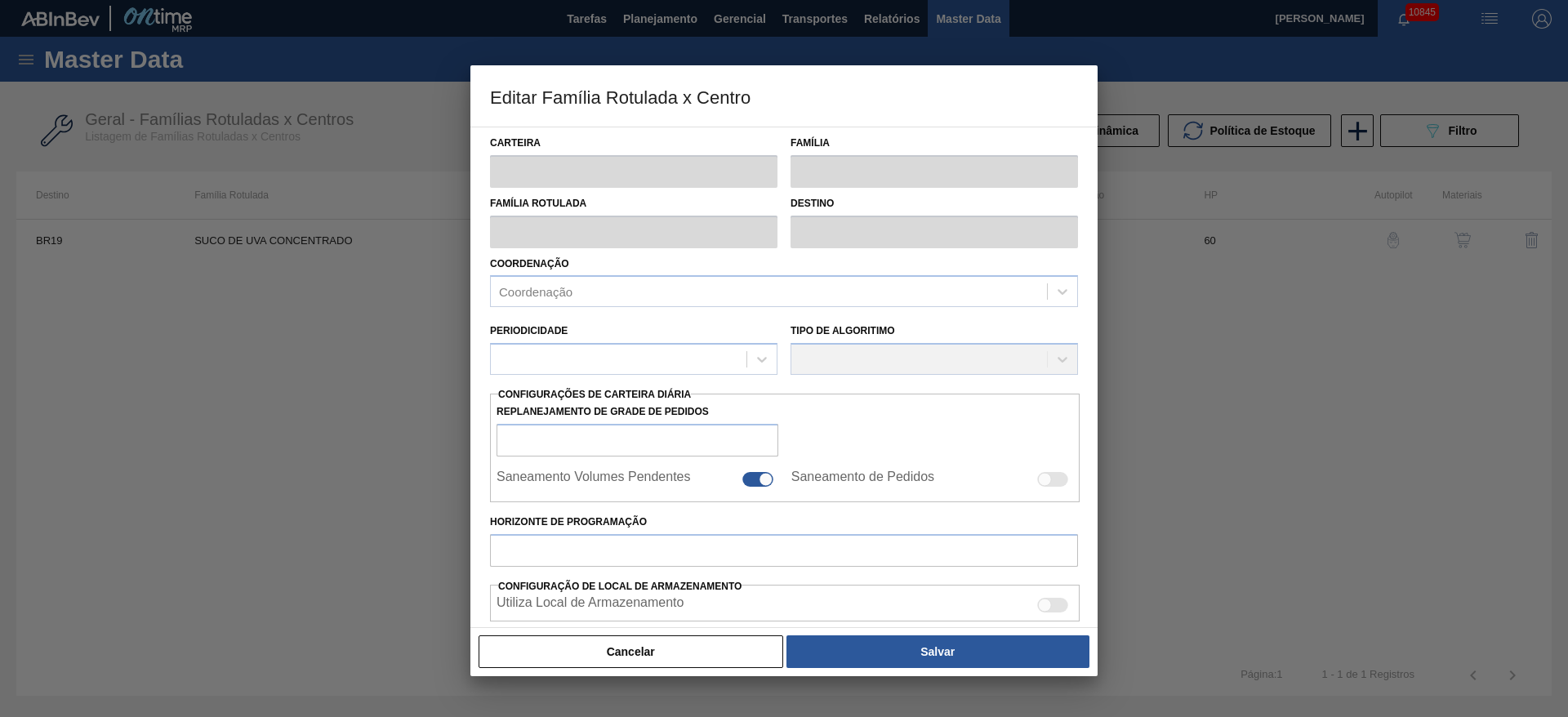
type input "3.200"
type input "9.000"
type input "30"
type input "4.940,000"
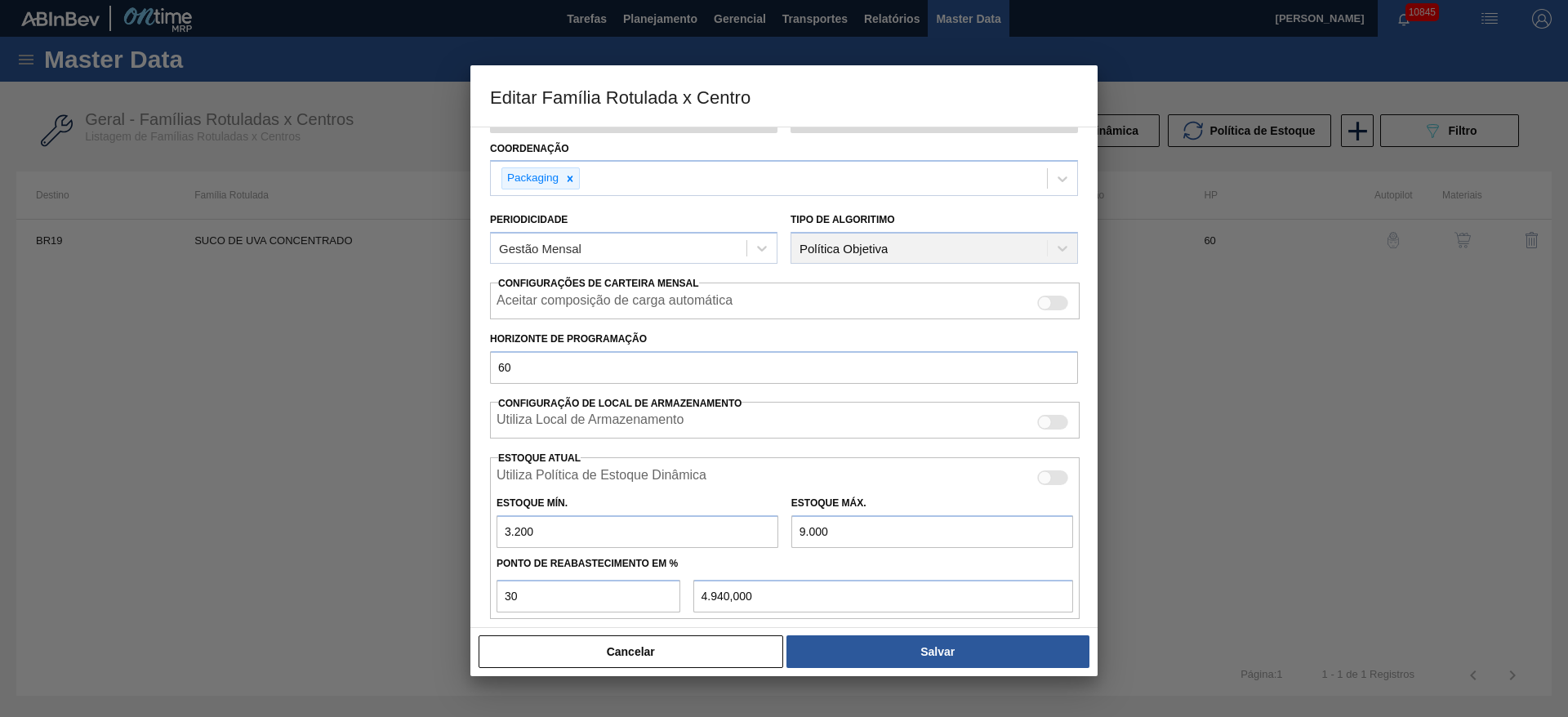
scroll to position [249, 0]
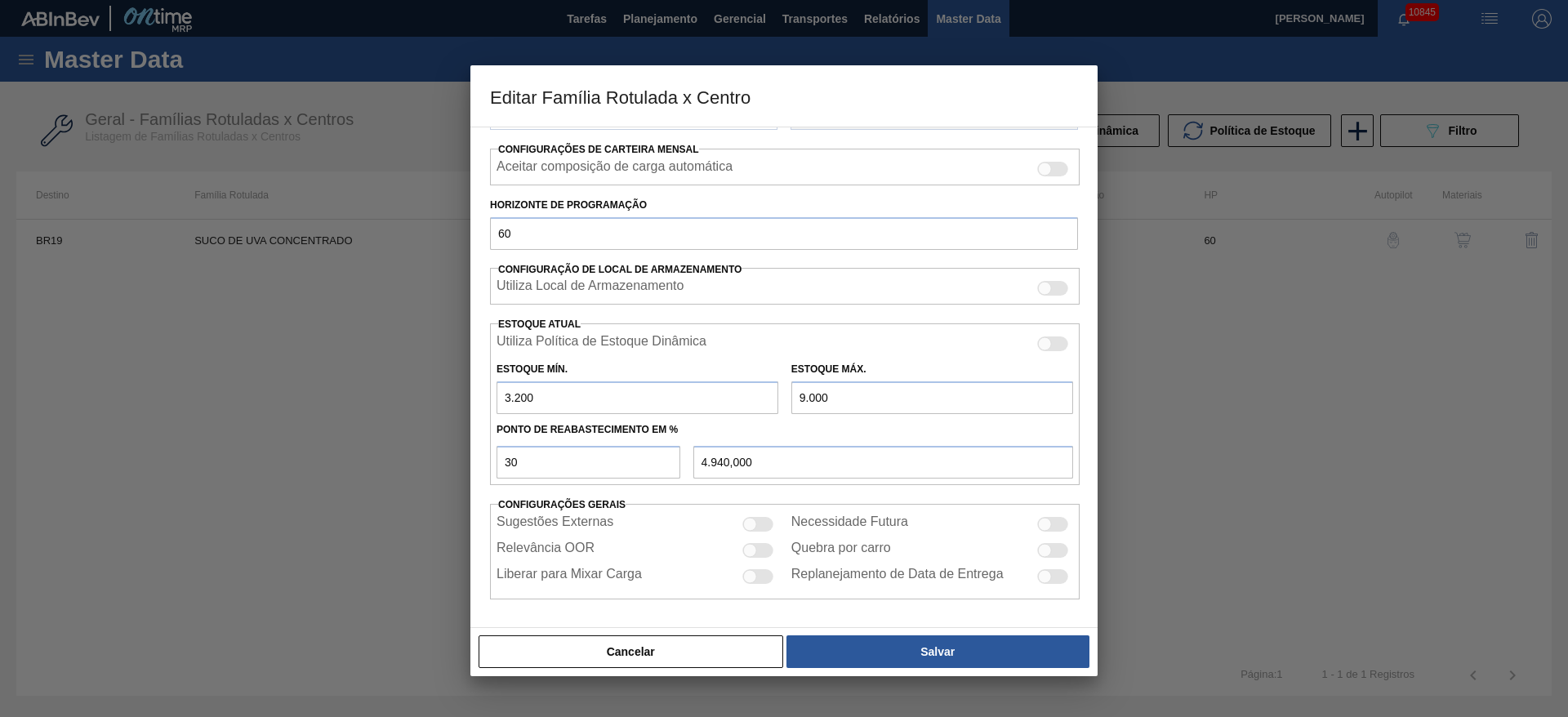
drag, startPoint x: 804, startPoint y: 399, endPoint x: 769, endPoint y: 399, distance: 35.0
click at [770, 399] on div "Estoque Mín. 3.200 Estoque Máx. 9.000" at bounding box center [784, 384] width 589 height 60
type input "8.000"
type input "4.640,000"
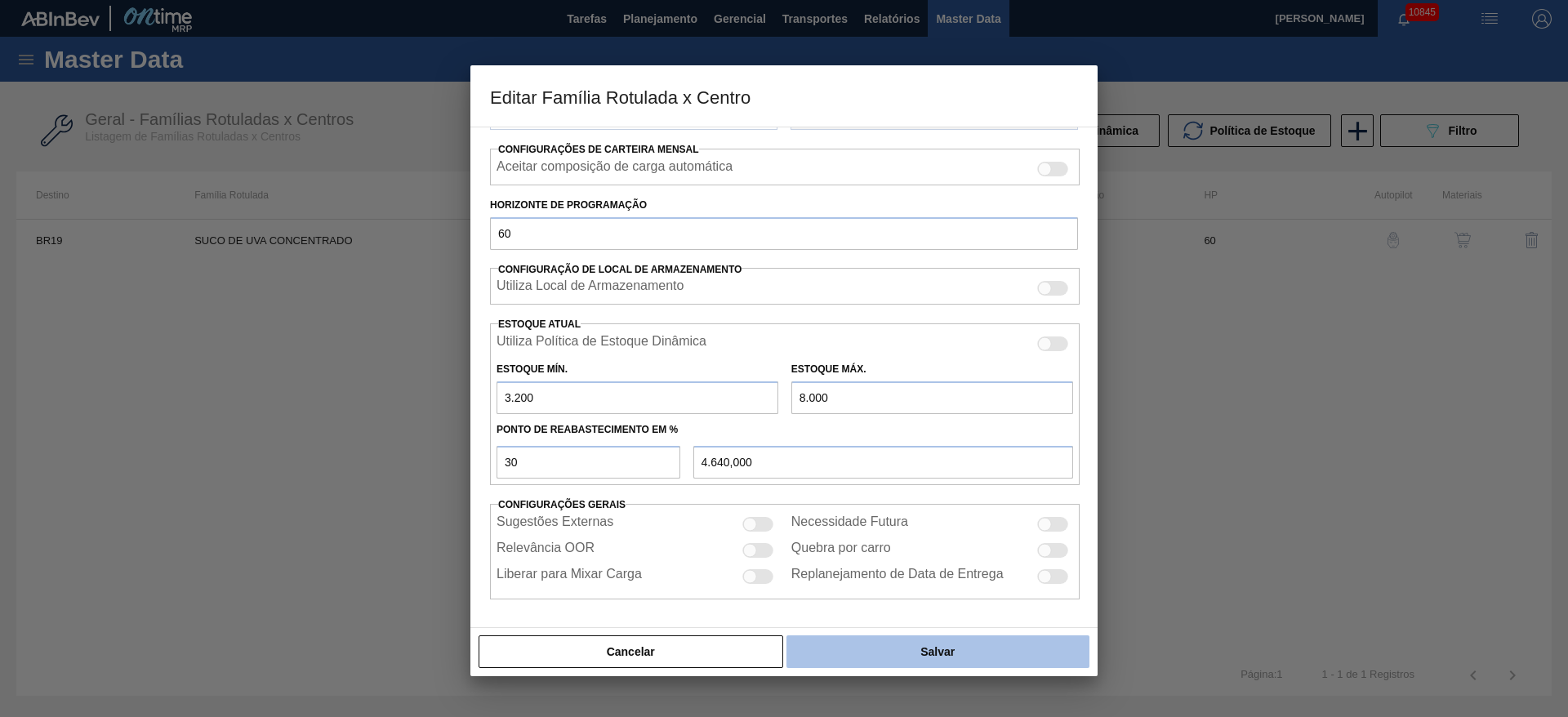
type input "8.000"
click at [927, 647] on button "Salvar" at bounding box center [937, 652] width 303 height 33
click at [946, 649] on button "Salvar" at bounding box center [937, 652] width 303 height 33
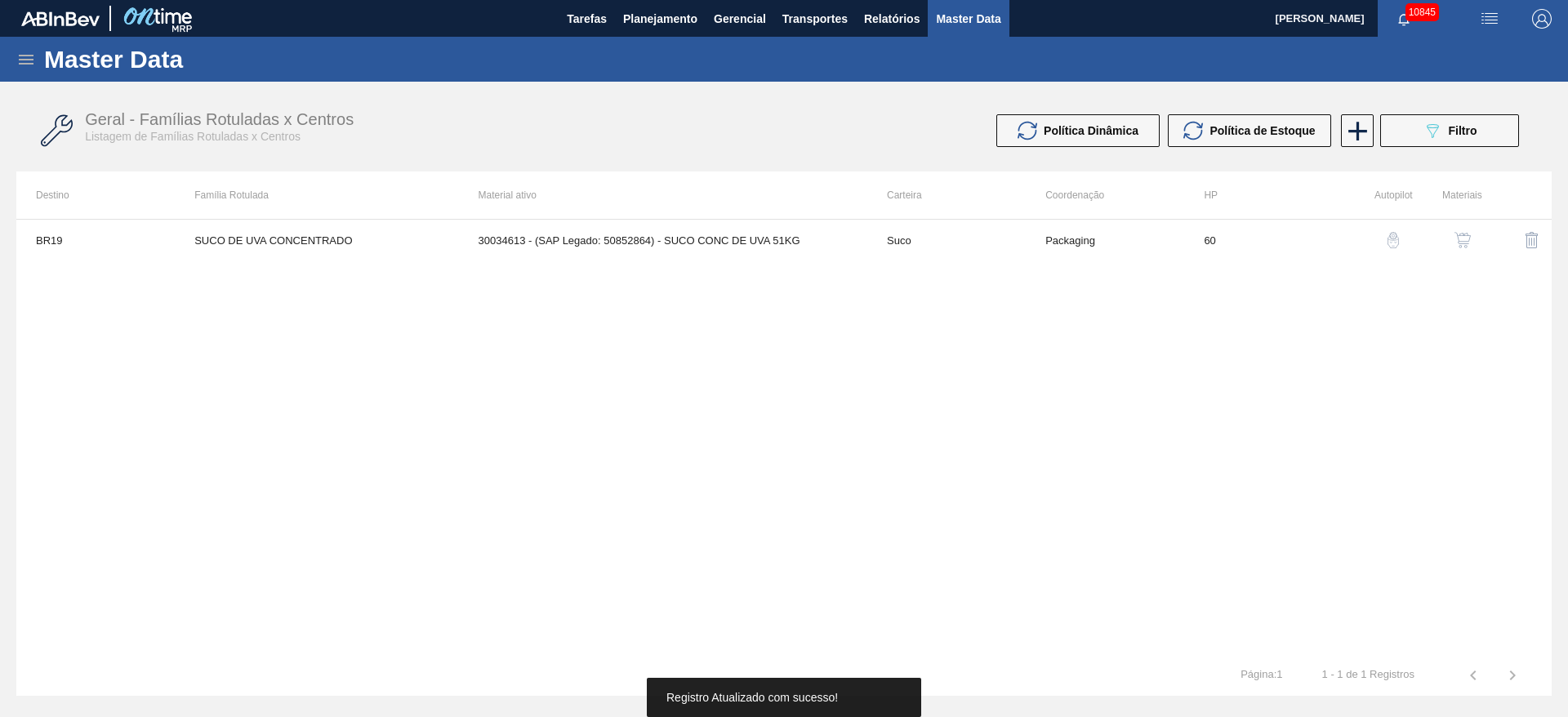
click at [1459, 236] on img "button" at bounding box center [1462, 241] width 17 height 17
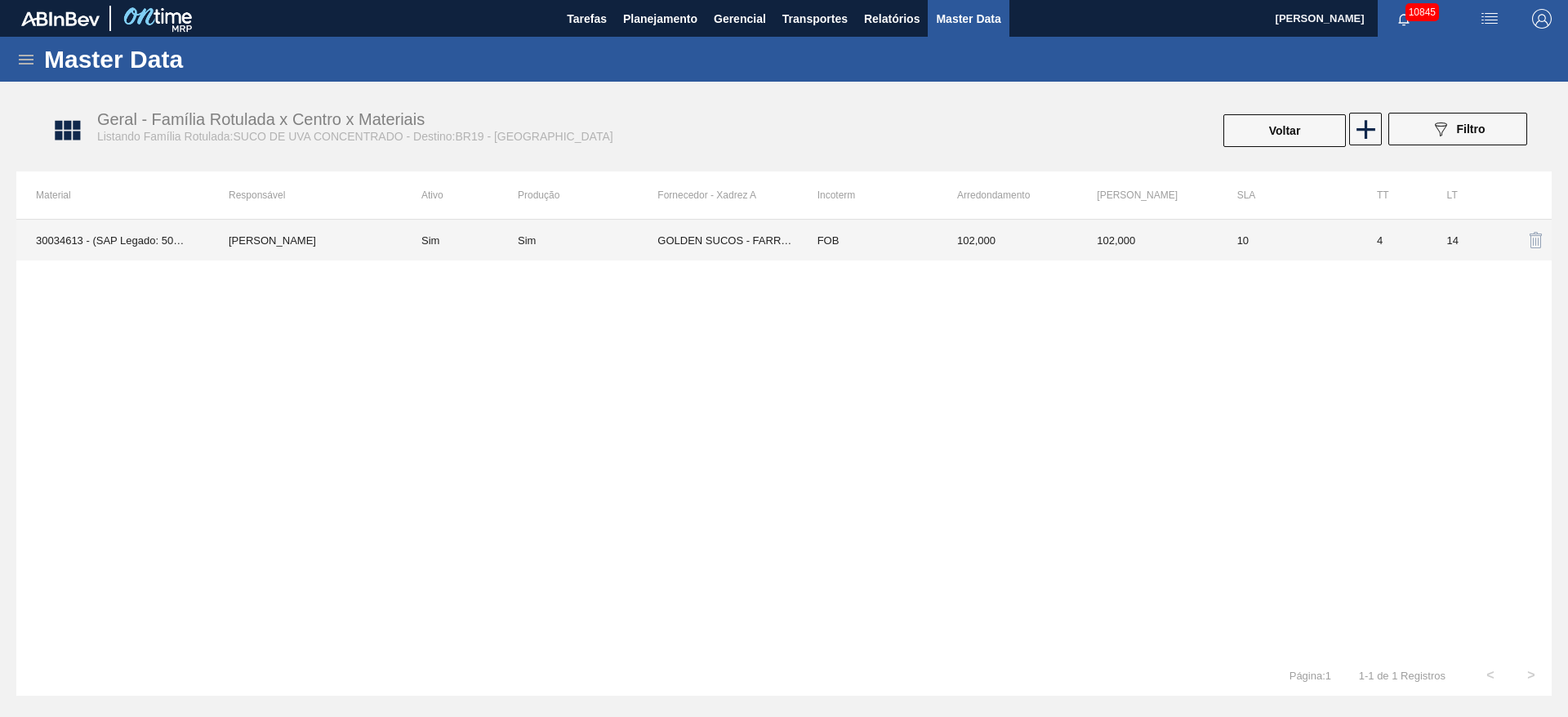
click at [715, 254] on td "GOLDEN SUCOS - FARROUPILHA (RS)" at bounding box center [727, 240] width 140 height 41
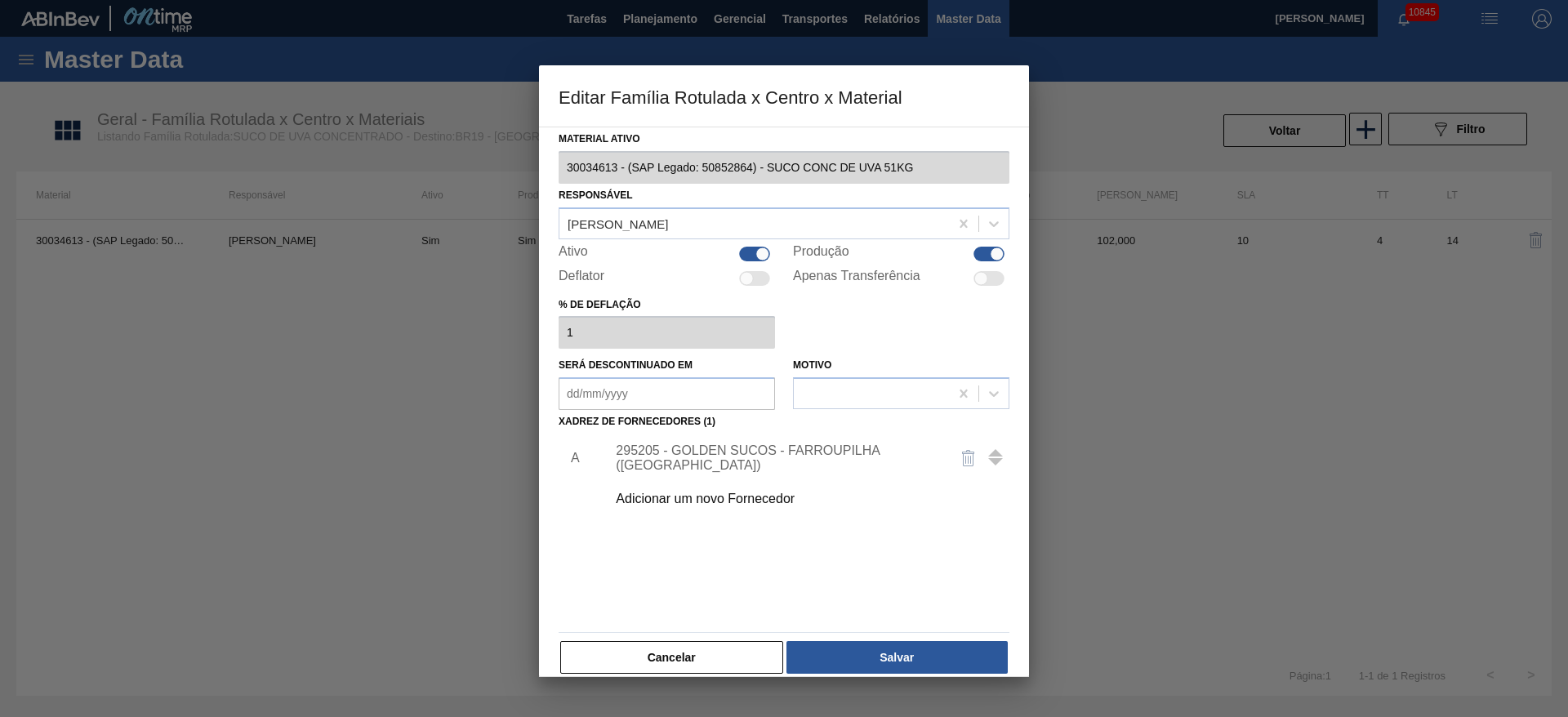
click at [717, 463] on div "295205 - GOLDEN SUCOS - FARROUPILHA (RS)" at bounding box center [775, 458] width 320 height 30
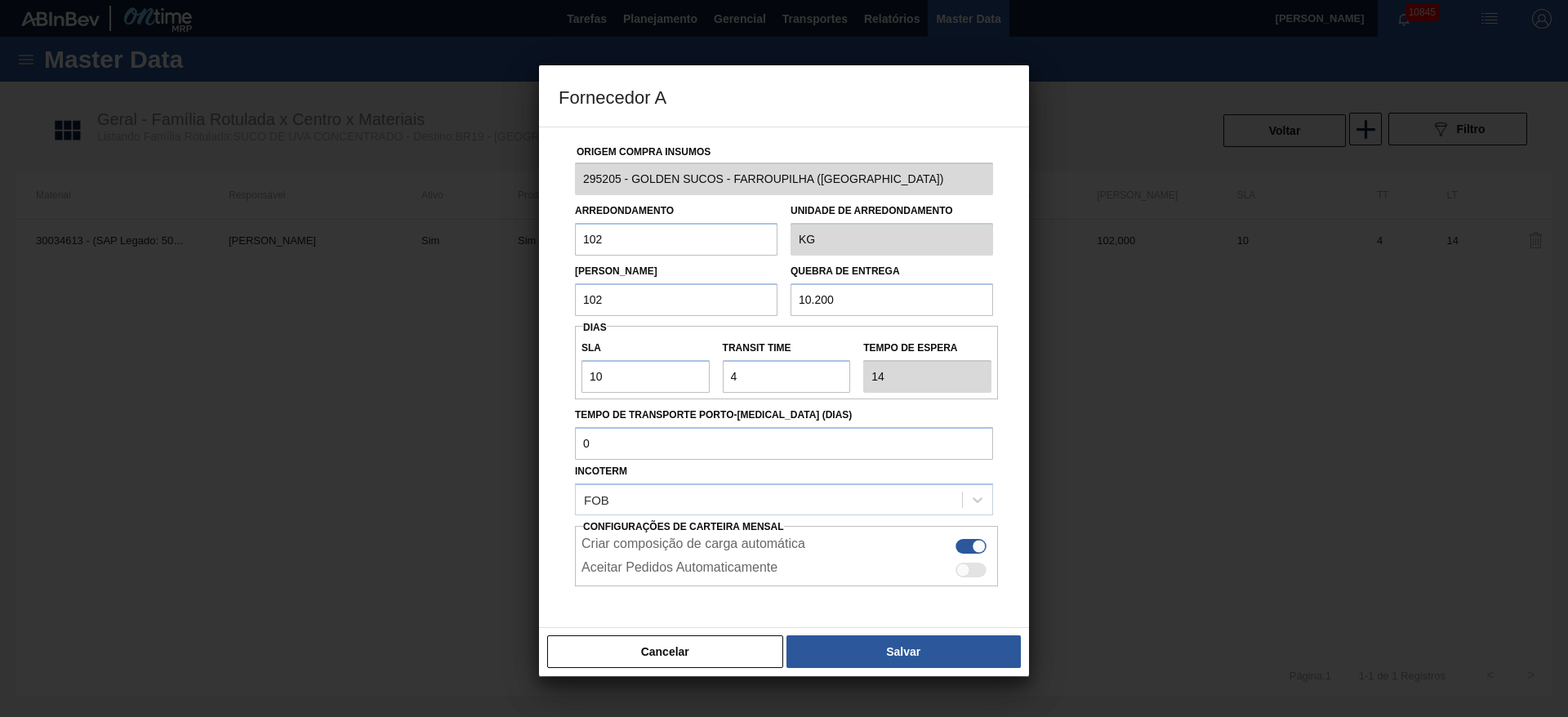
click at [555, 238] on div "Origem Compra Insumos 295205 - GOLDEN SUCOS - FARROUPILHA (RS) Arredondamento 1…" at bounding box center [784, 377] width 490 height 502
type input "510"
type input "5.100"
click at [865, 650] on button "Salvar" at bounding box center [903, 652] width 235 height 33
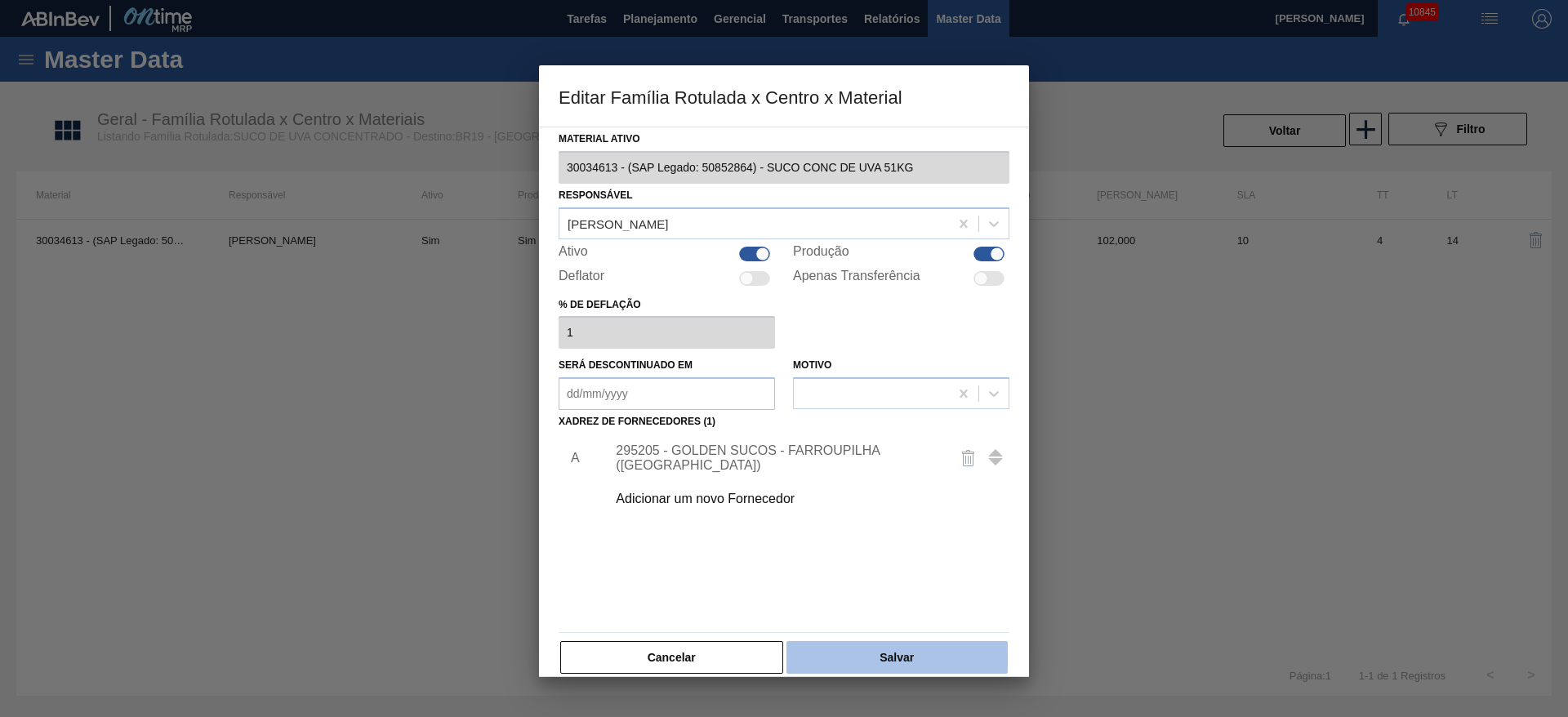
click at [871, 663] on button "Salvar" at bounding box center [897, 657] width 222 height 33
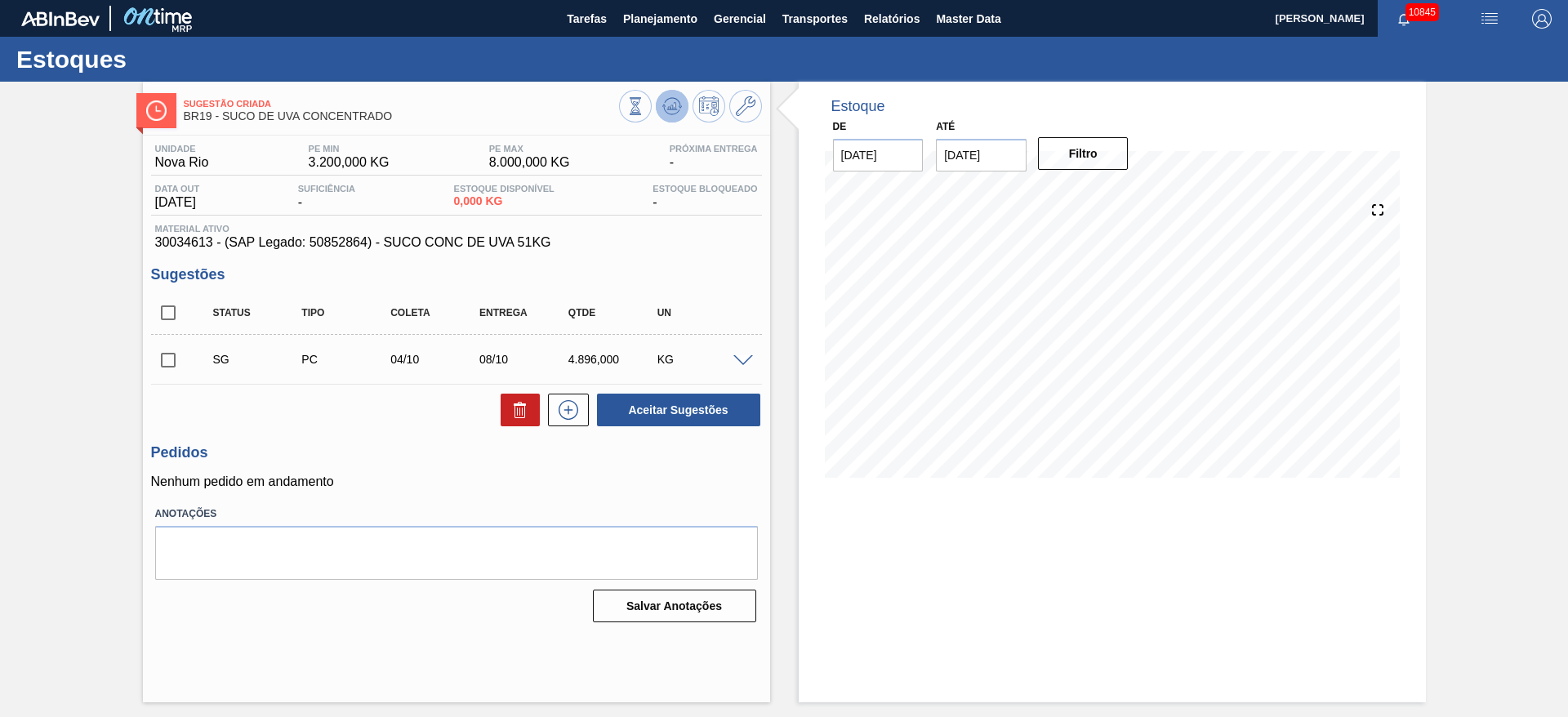
click at [665, 104] on icon at bounding box center [672, 107] width 20 height 20
click at [747, 367] on div "SG PC 04/10 08/10 4.590,000 KG" at bounding box center [456, 359] width 611 height 41
click at [744, 356] on span at bounding box center [743, 361] width 20 height 12
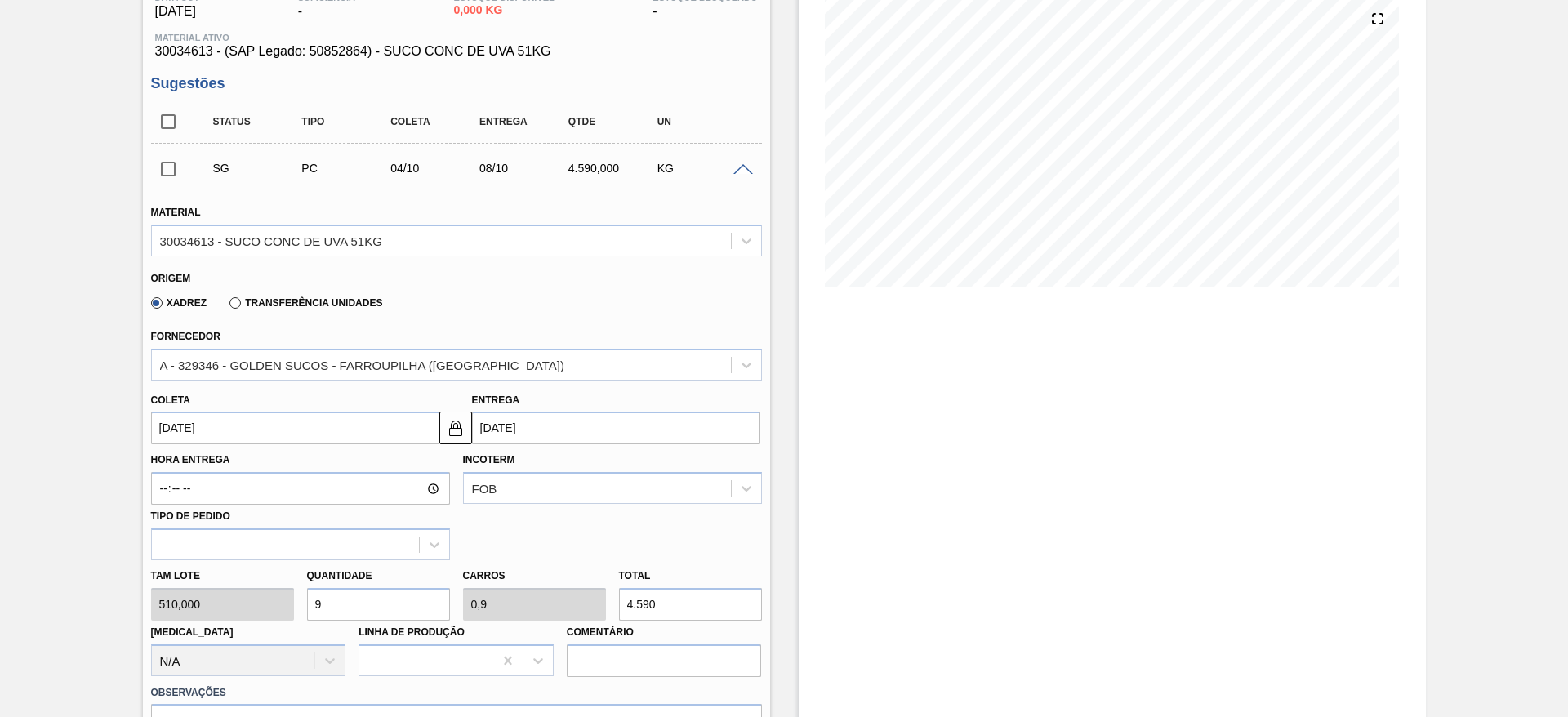
scroll to position [368, 0]
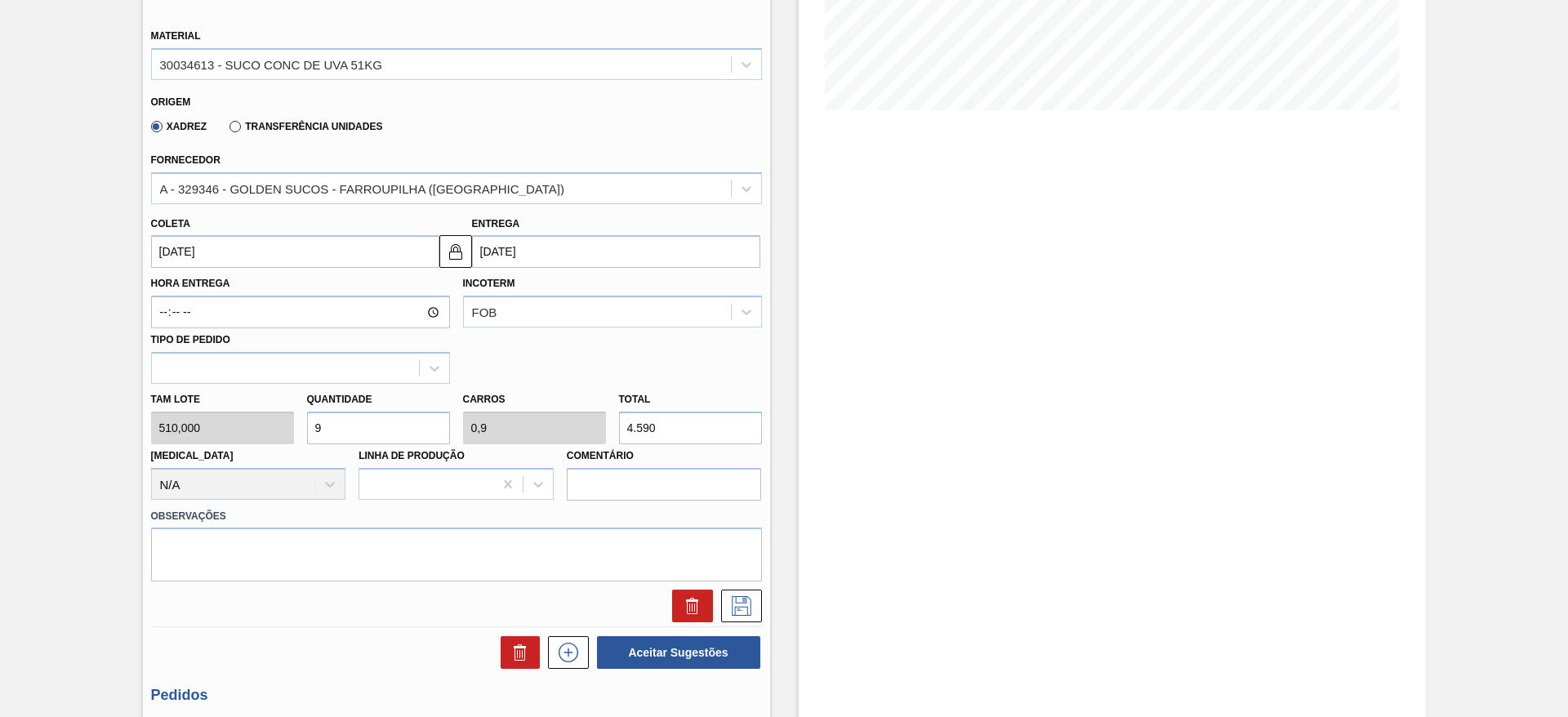
click at [277, 427] on div "Tam lote 510,000 Quantidade 9 Carros 0,9 Total 4.590 Doca N/A Linha de Produção…" at bounding box center [456, 442] width 624 height 117
type input "7"
type input "0,7"
type input "3.570"
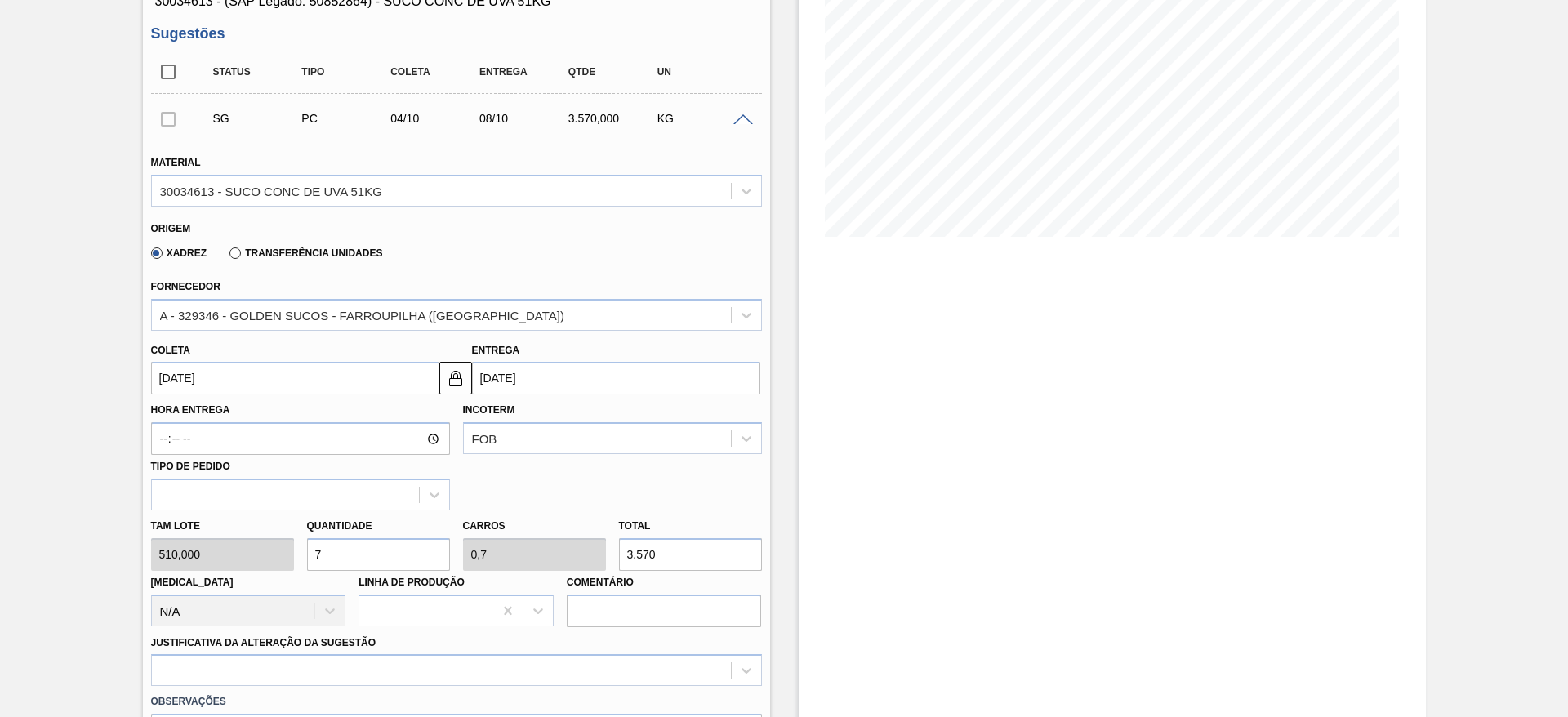
scroll to position [0, 0]
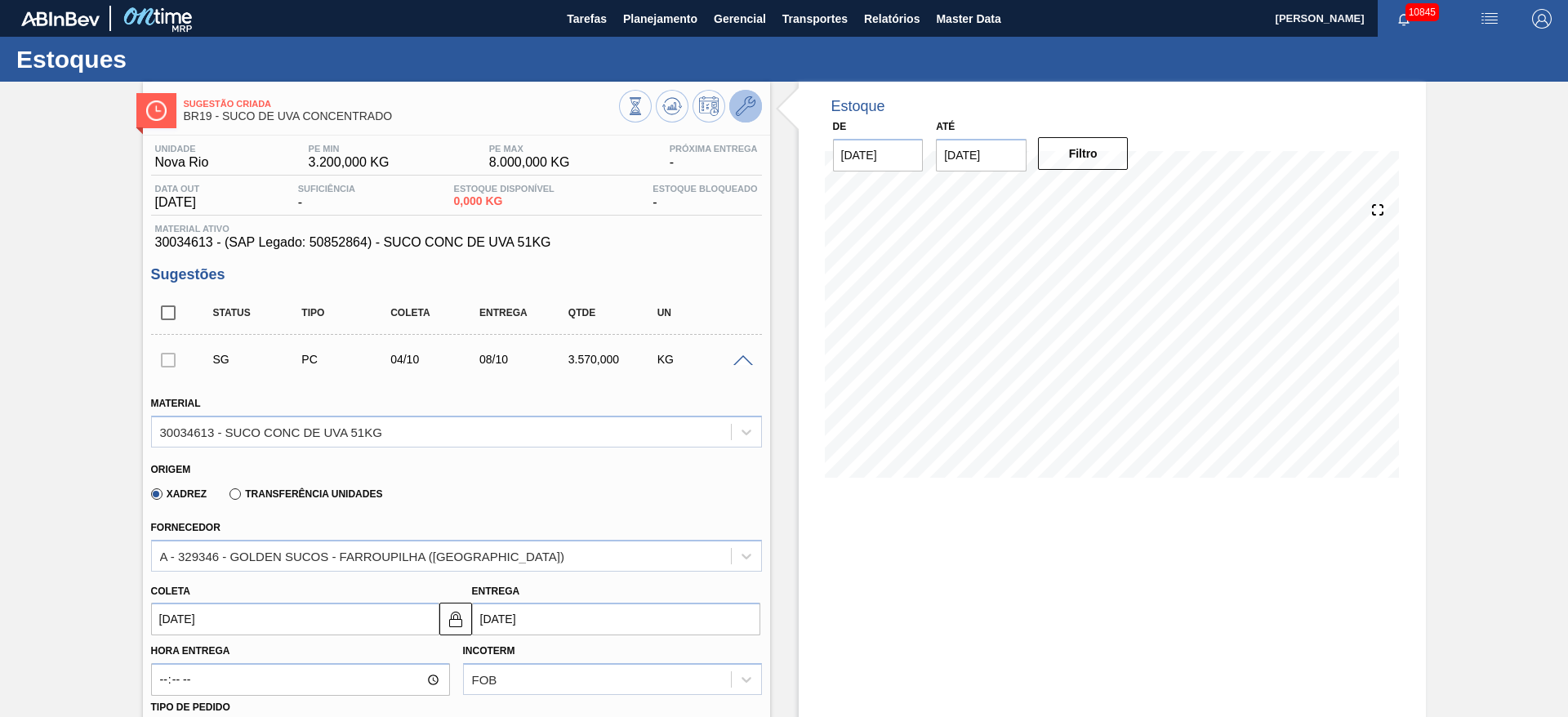
type input "7"
click at [756, 103] on button at bounding box center [746, 107] width 33 height 33
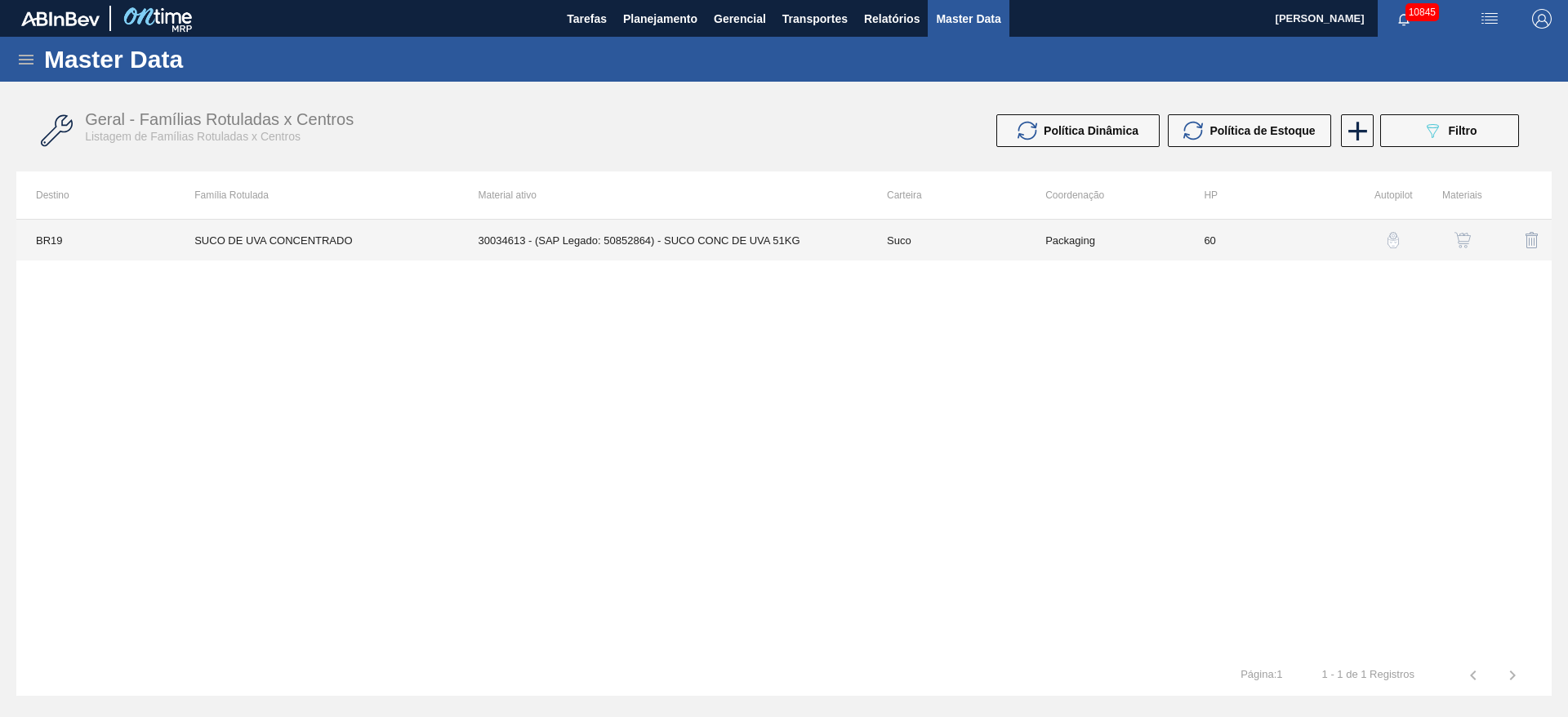
click at [1037, 236] on td "Packaging" at bounding box center [1105, 240] width 159 height 41
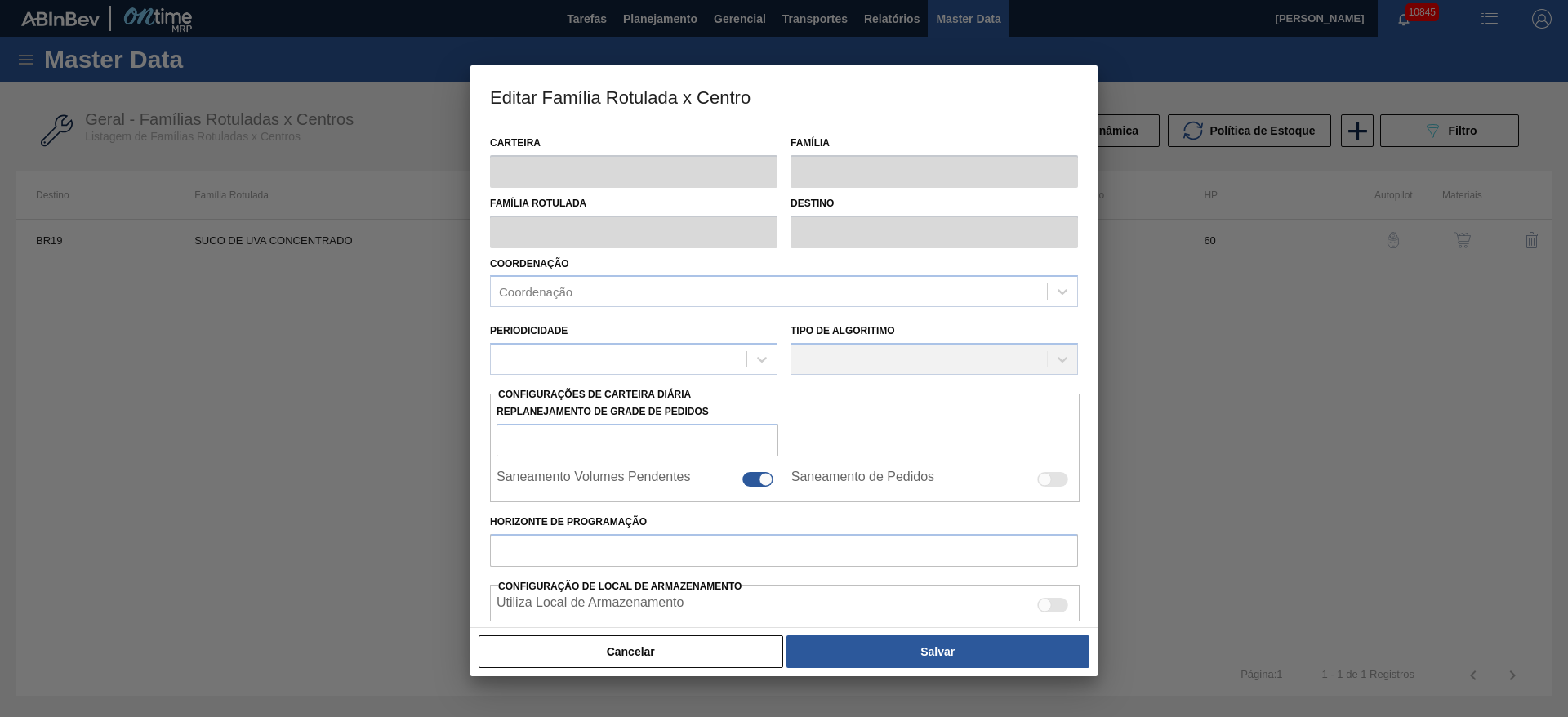
type input "Suco"
type input "SUCO DE UVA CONCENTRADO"
type input "BR19 - Nova Rio"
type input "60"
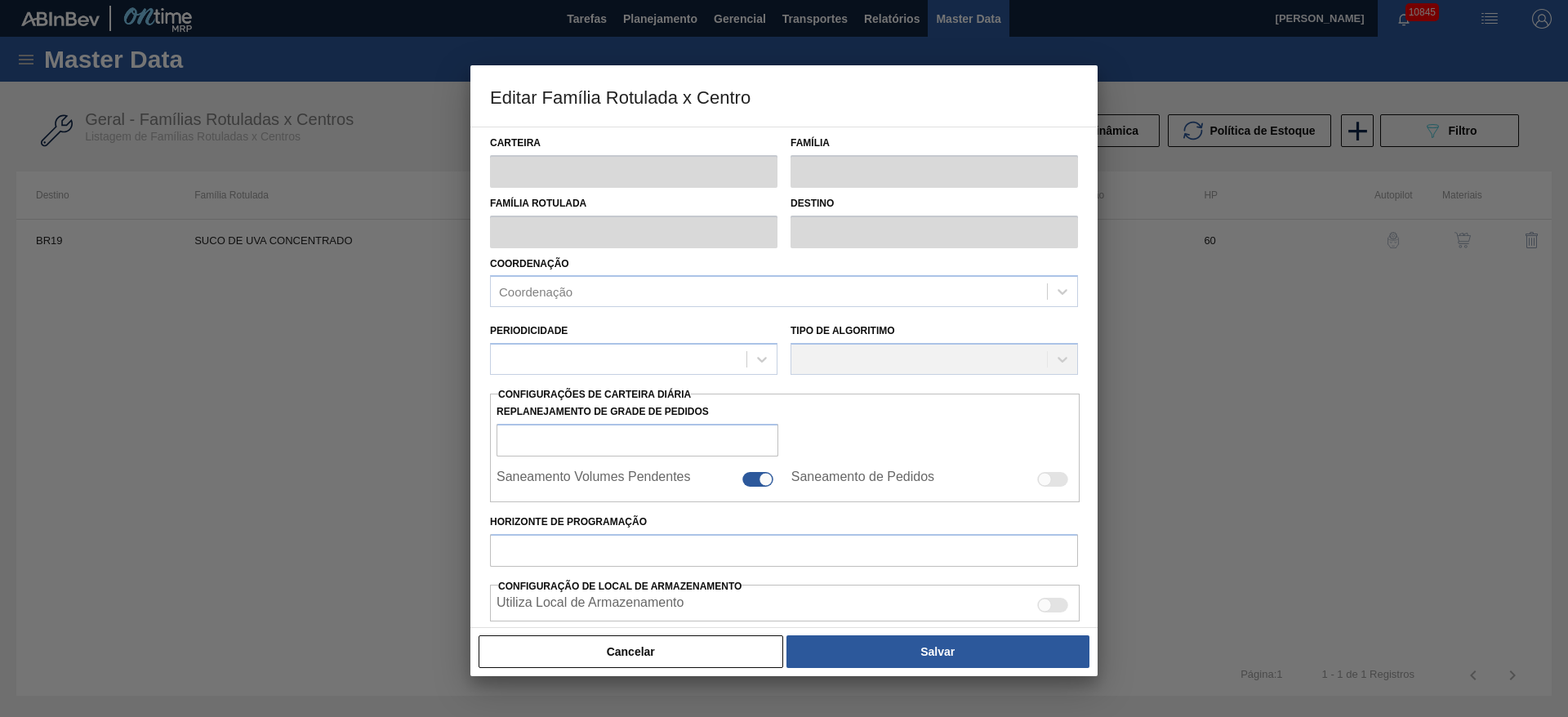
type input "3.200"
type input "8.000"
type input "30"
type input "4.640,000"
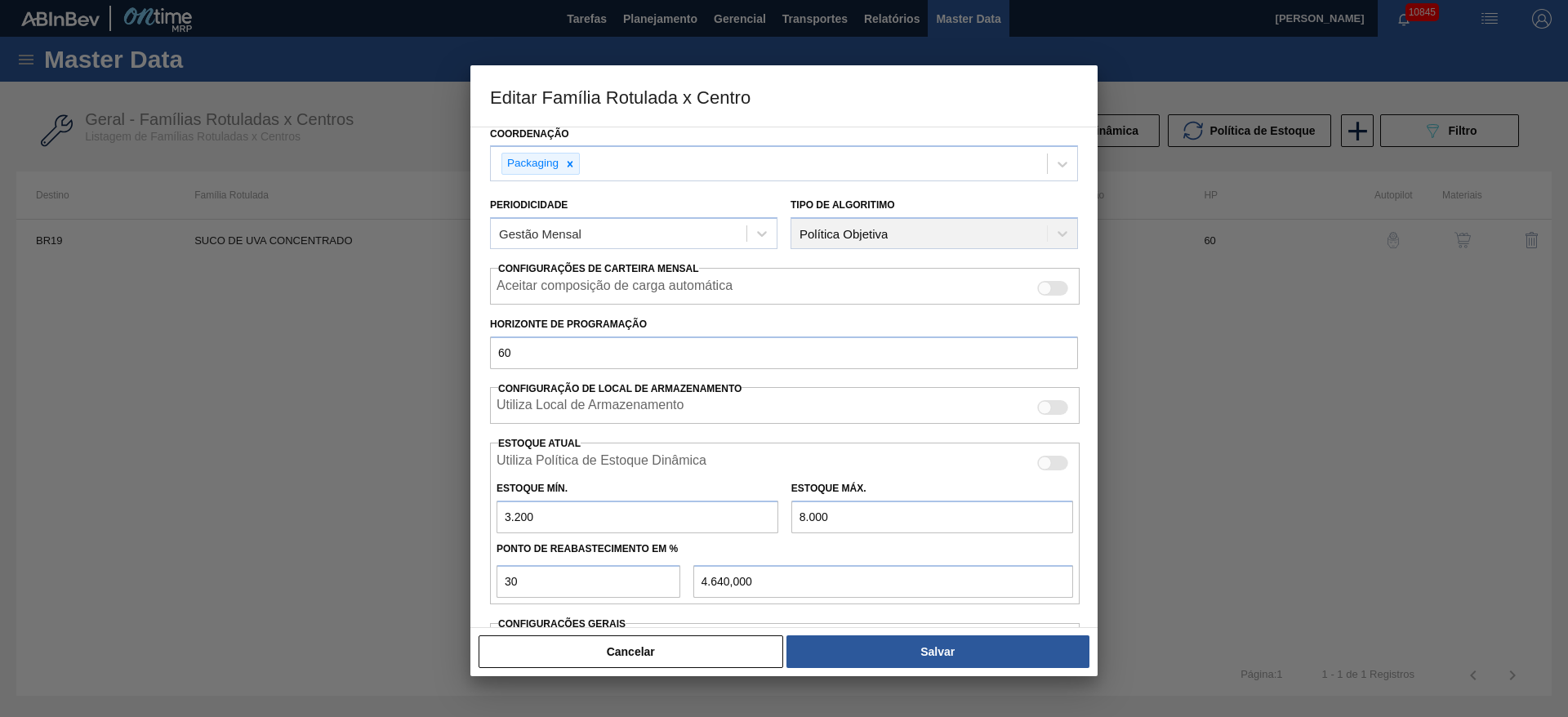
scroll to position [249, 0]
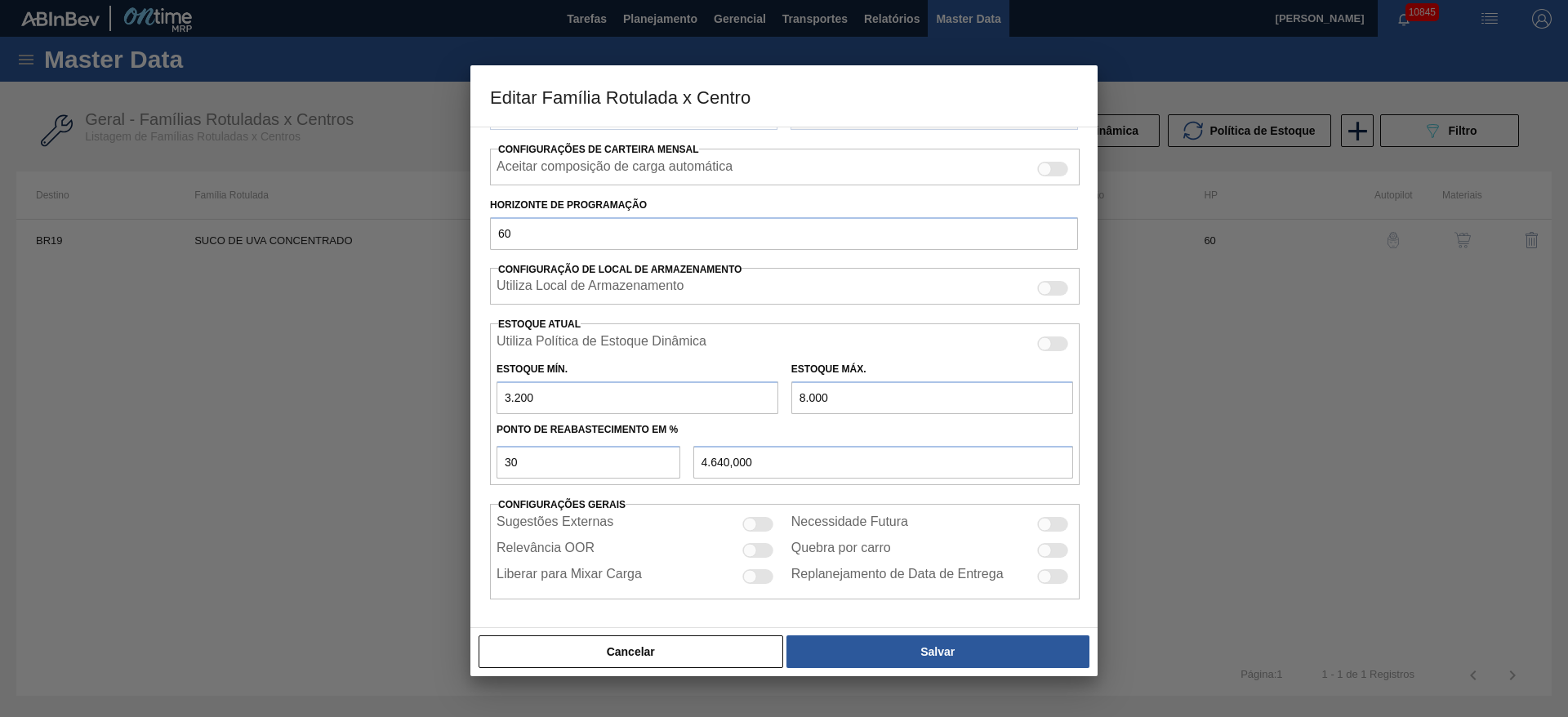
drag, startPoint x: 508, startPoint y: 396, endPoint x: 475, endPoint y: 396, distance: 33.0
click at [475, 396] on div "Carteira Suco Família Suco Família Rotulada SUCO DE UVA CONCENTRADO Destino BR1…" at bounding box center [784, 377] width 627 height 502
type input "2.200"
type input "3.940,000"
type input "2.200"
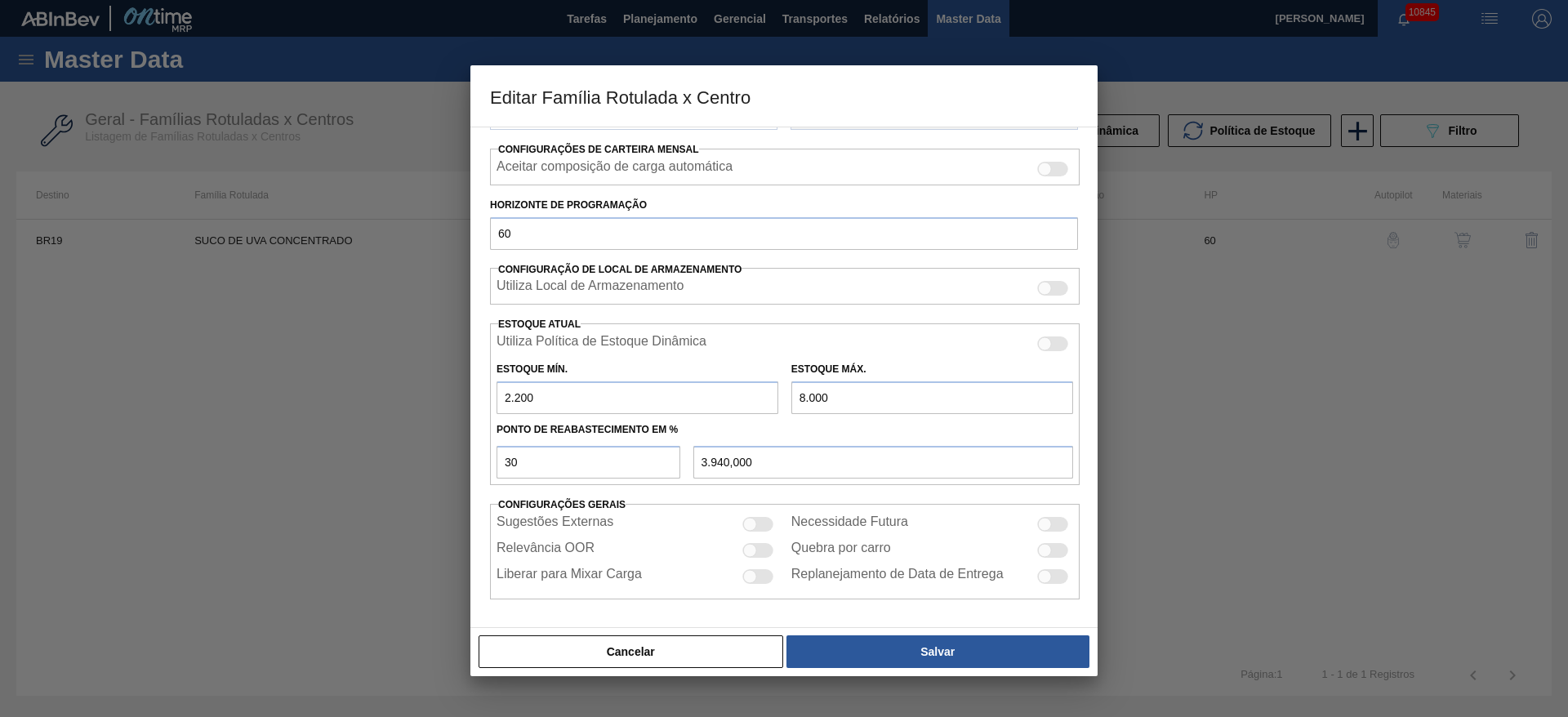
drag, startPoint x: 800, startPoint y: 405, endPoint x: 782, endPoint y: 405, distance: 18.0
click at [782, 405] on div "Estoque Mín. 2.200 Estoque Máx. 8.000" at bounding box center [784, 384] width 589 height 60
drag, startPoint x: 803, startPoint y: 400, endPoint x: 771, endPoint y: 391, distance: 33.2
click at [771, 391] on div "Estoque Mín. 2.200 Estoque Máx. 8.000" at bounding box center [784, 384] width 589 height 60
type input "7.000"
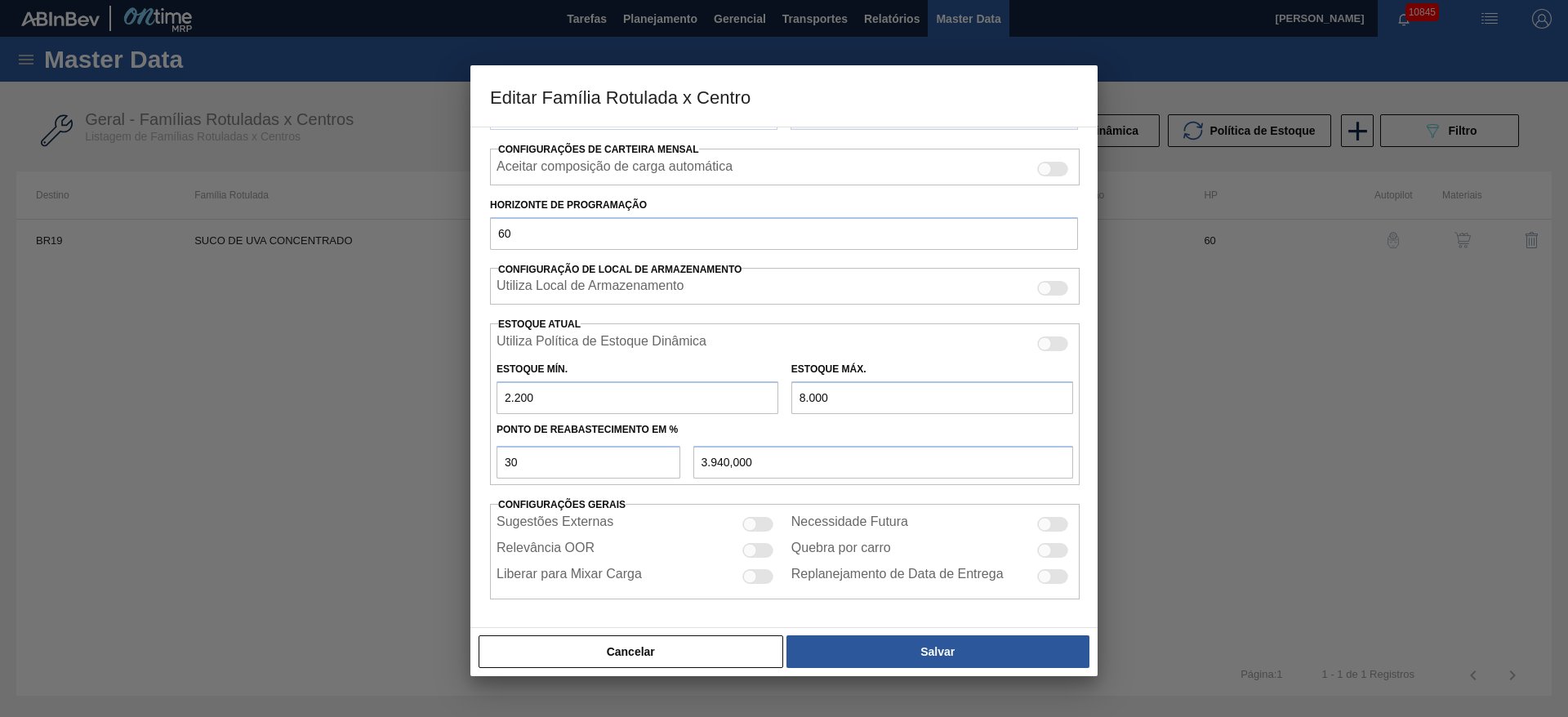
type input "3.640,000"
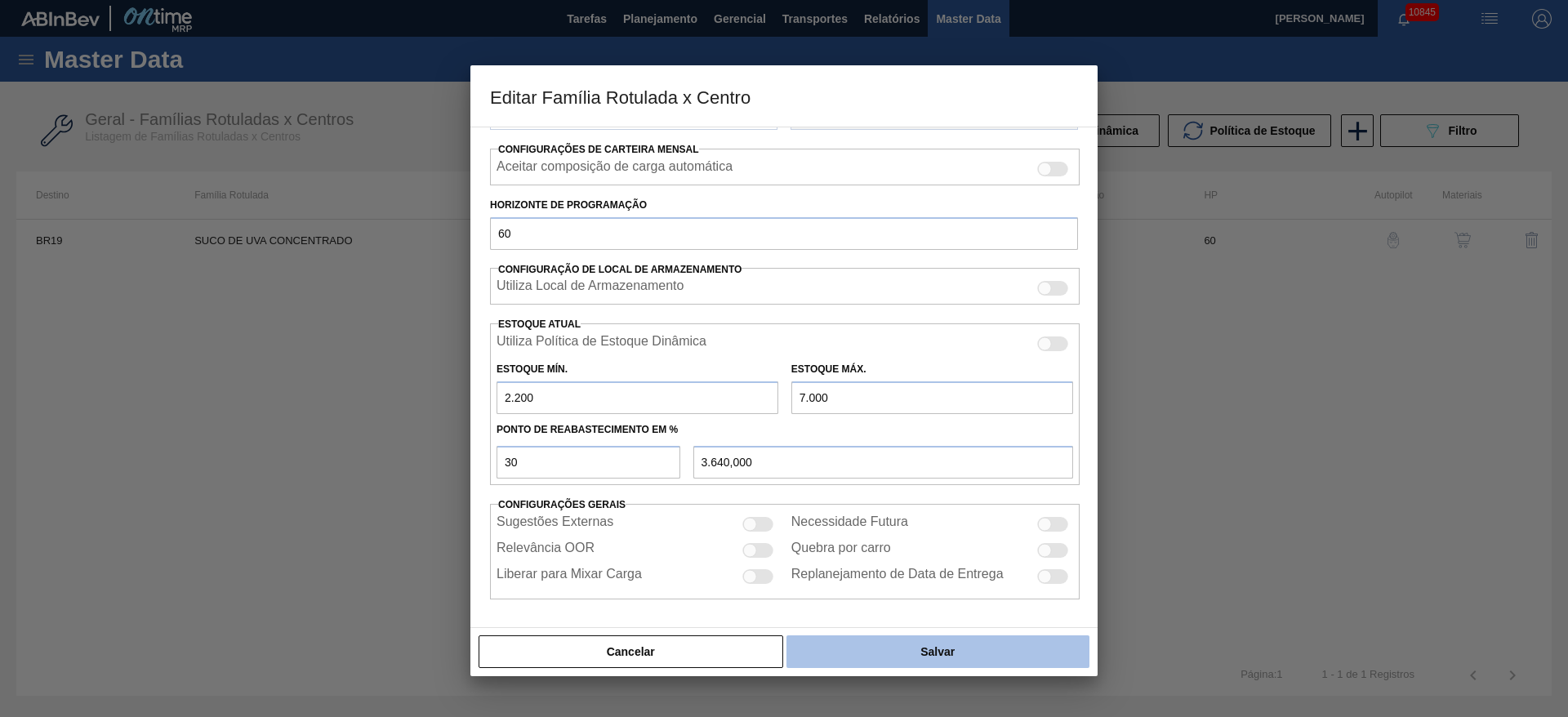
type input "7.000"
click at [898, 652] on button "Salvar" at bounding box center [937, 652] width 303 height 33
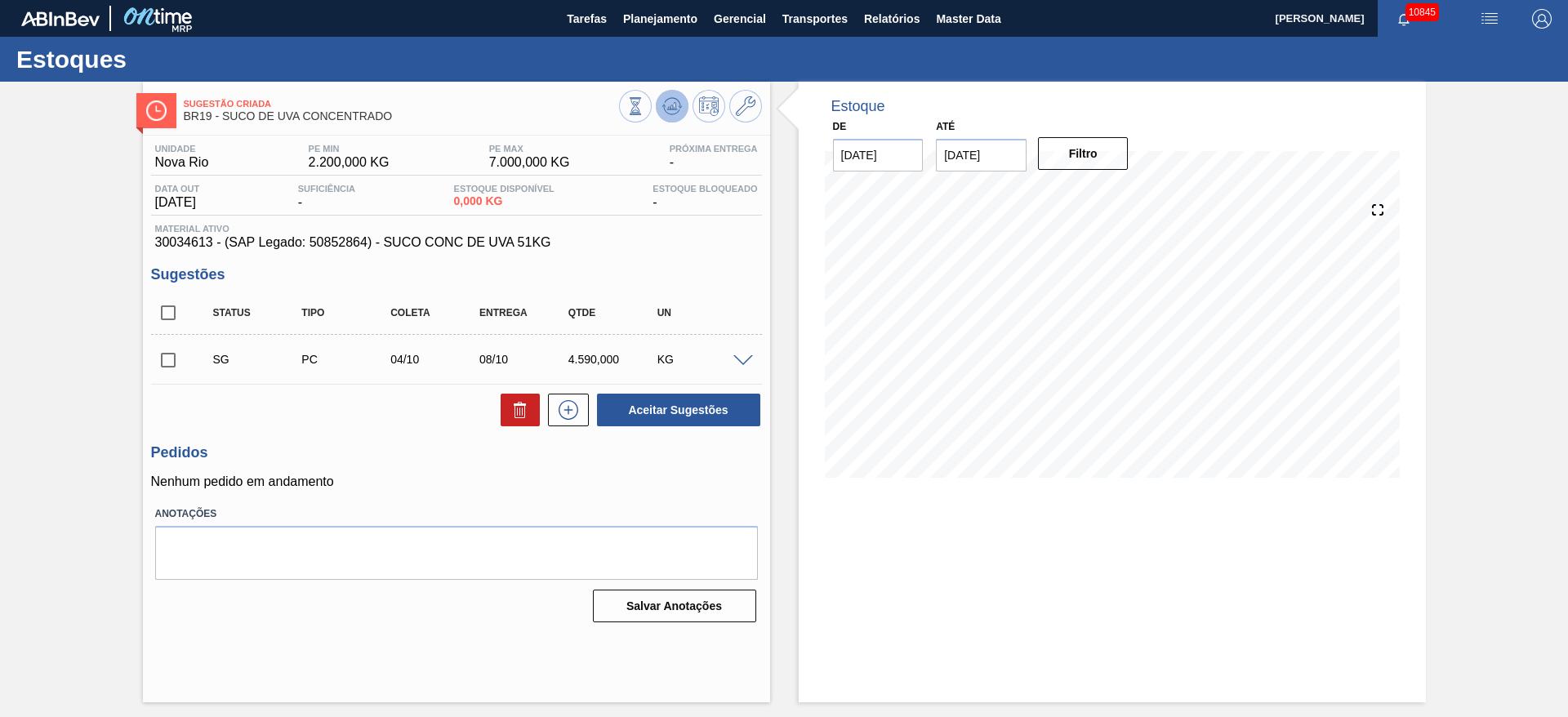
click at [665, 100] on icon at bounding box center [672, 107] width 20 height 20
click at [740, 361] on span at bounding box center [743, 361] width 20 height 12
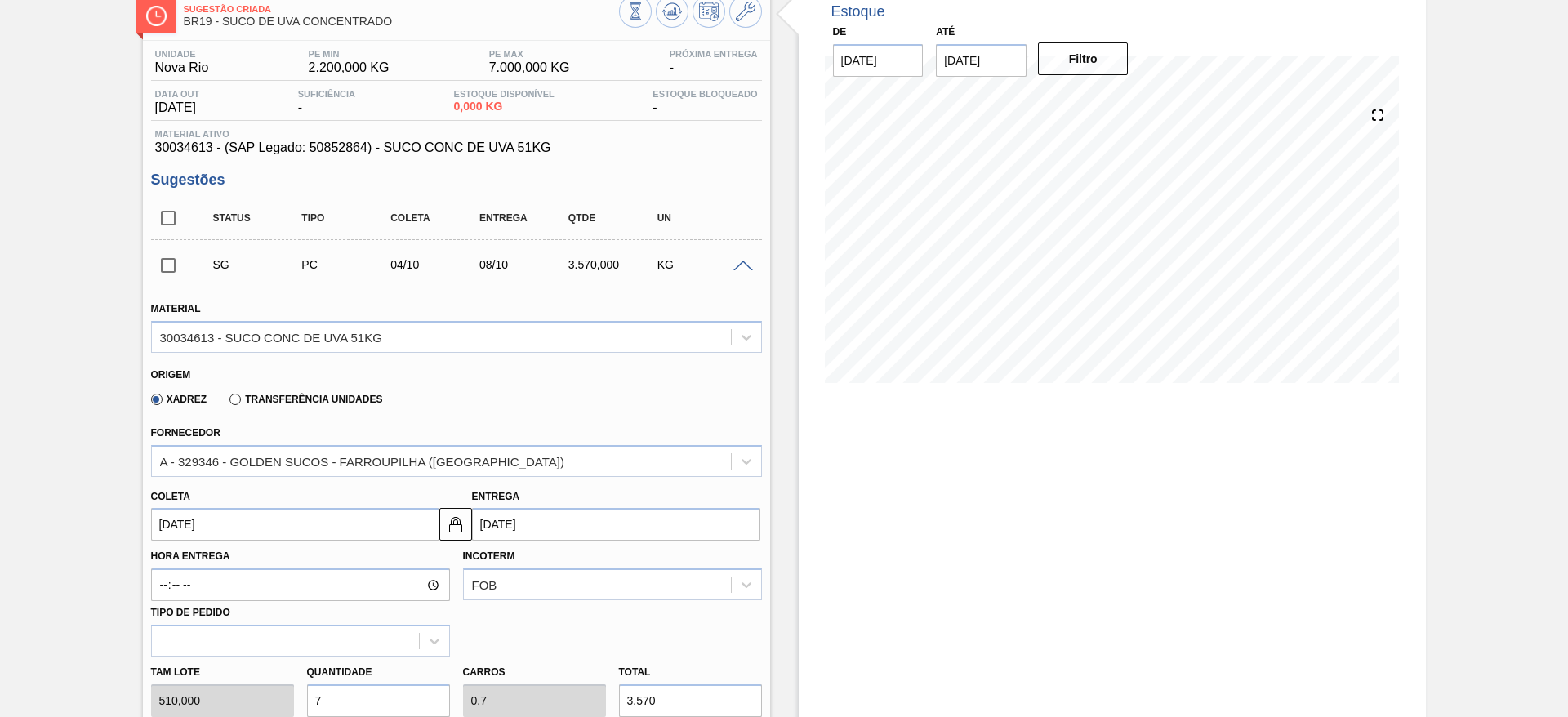
scroll to position [245, 0]
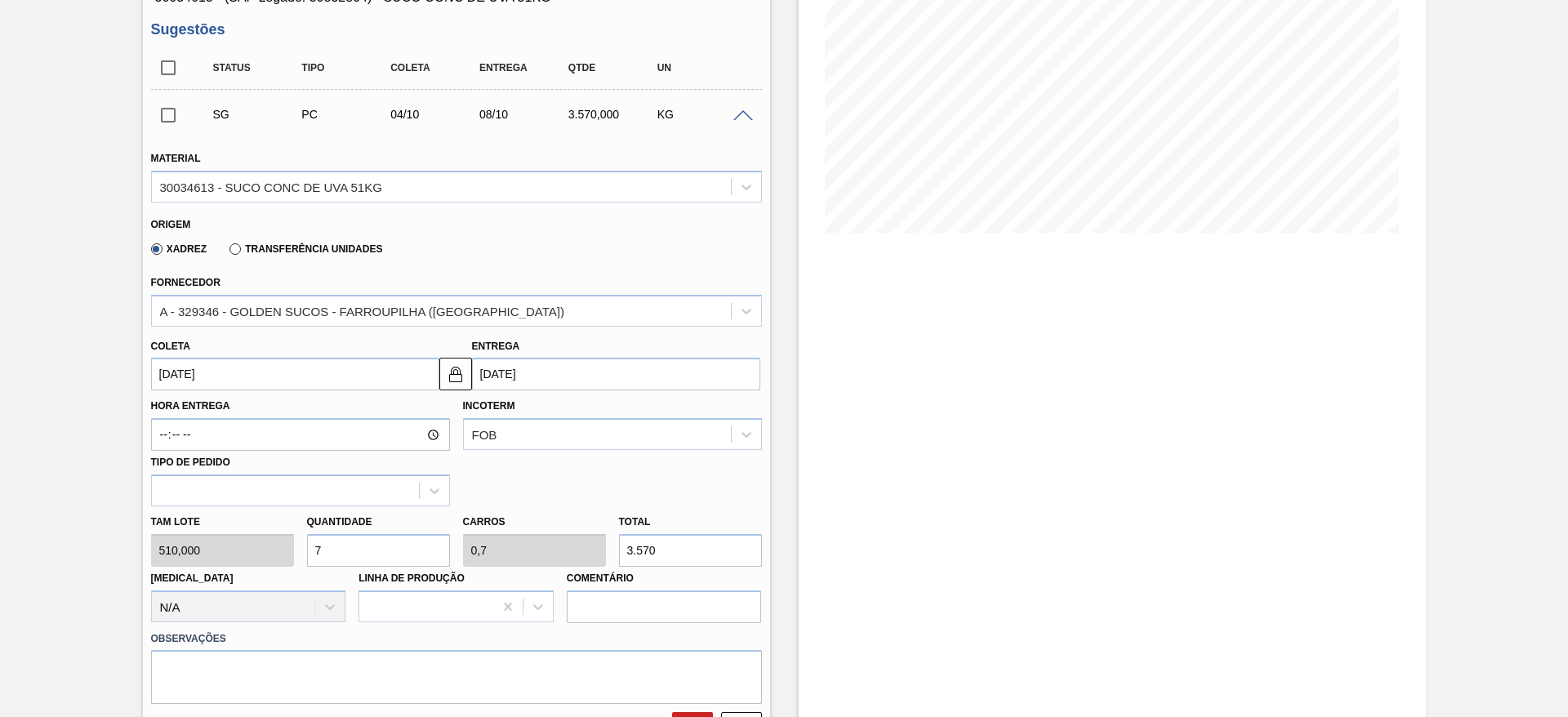
click at [285, 553] on div "Tam lote 510,000 Quantidade 7 Carros 0,7 Total 3.570 Doca N/A Linha de Produção…" at bounding box center [456, 564] width 624 height 117
type input "6"
type input "0,6"
type input "3.060"
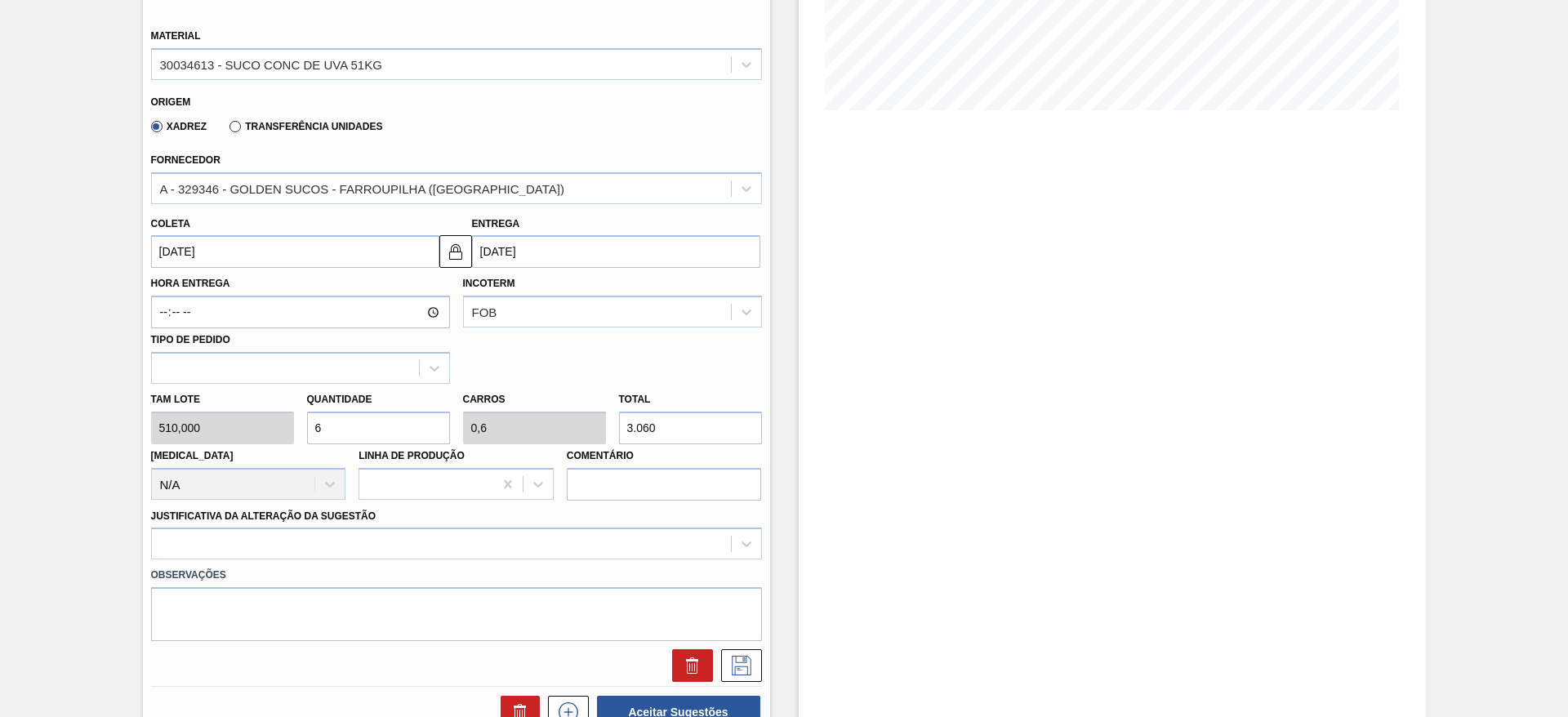
click at [288, 432] on div "Tam lote 510,000 Quantidade 6 Carros 0,6 Total 3.060 Doca N/A Linha de Produção…" at bounding box center [456, 442] width 624 height 117
click at [234, 439] on div "Tam lote 510,000 Quantidade 6 Carros 0,6 Total 3.060 Doca N/A Linha de Produção…" at bounding box center [456, 442] width 624 height 117
type input "5"
type input "0,5"
type input "2.550"
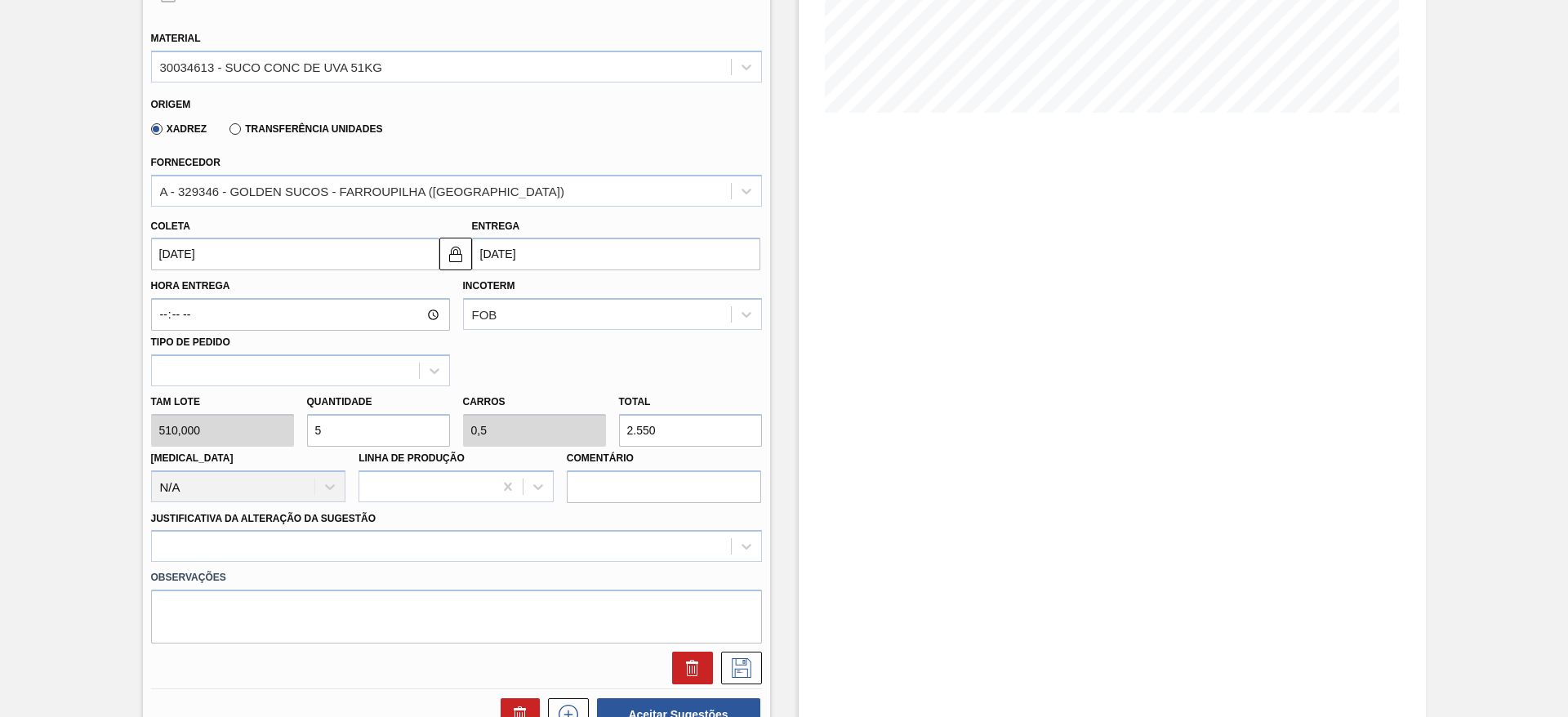
scroll to position [0, 0]
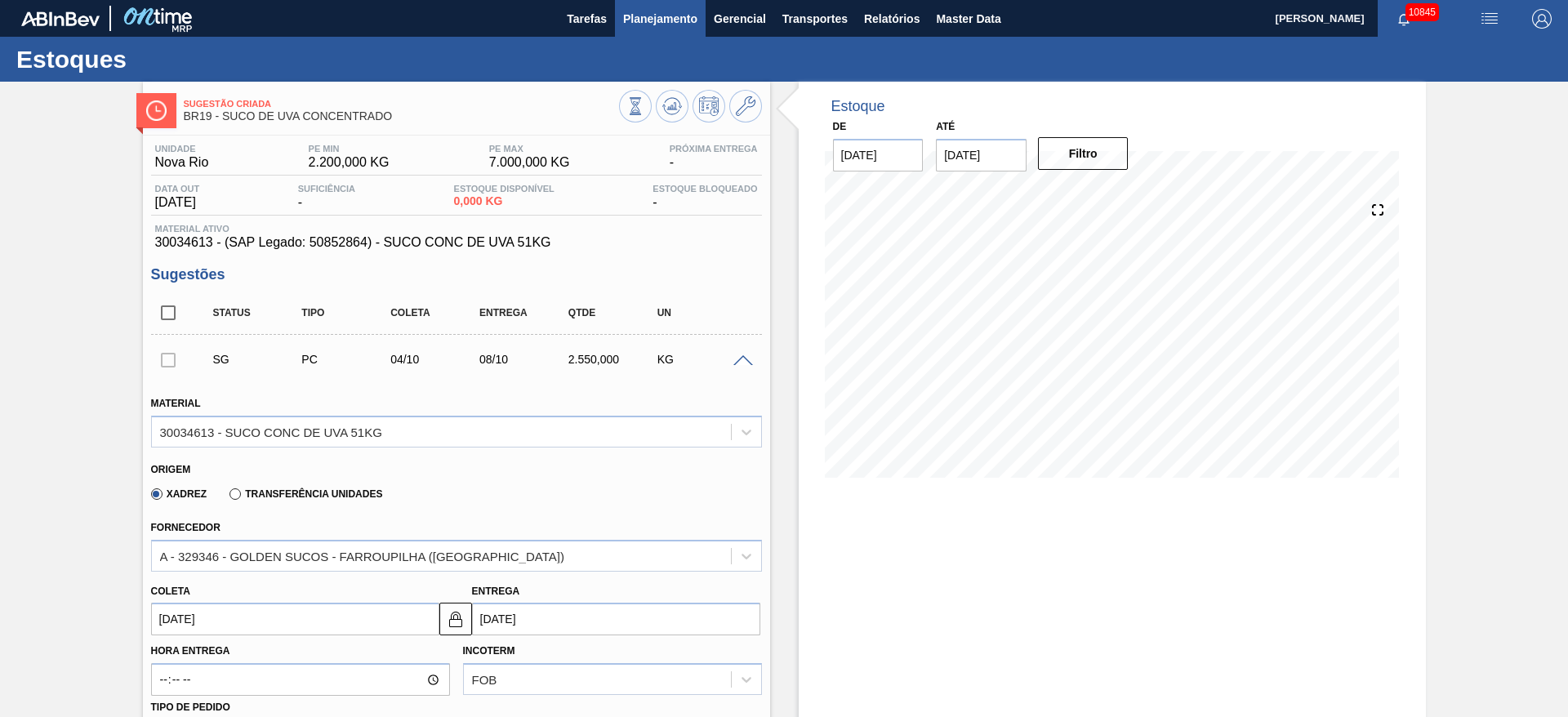
type input "5"
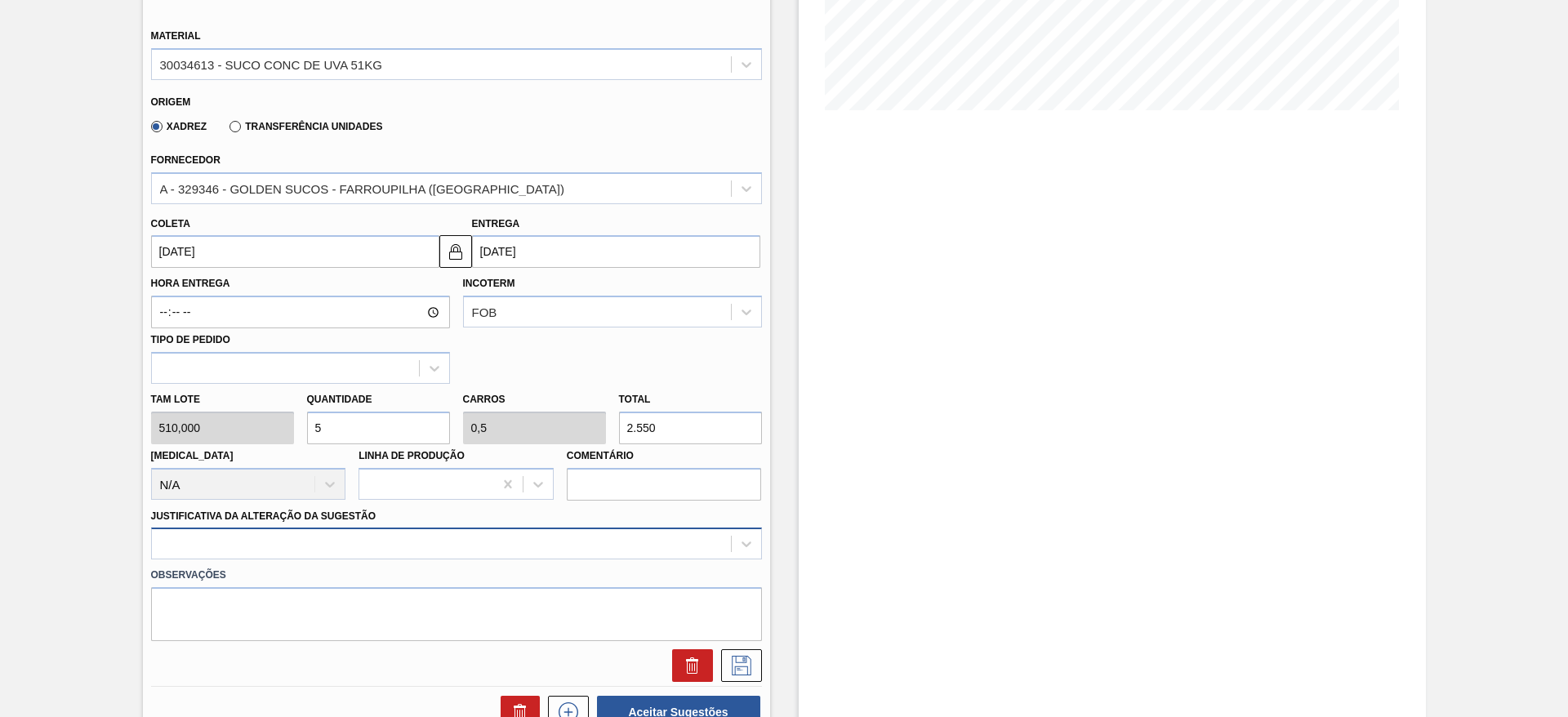
click at [490, 556] on div at bounding box center [456, 543] width 611 height 32
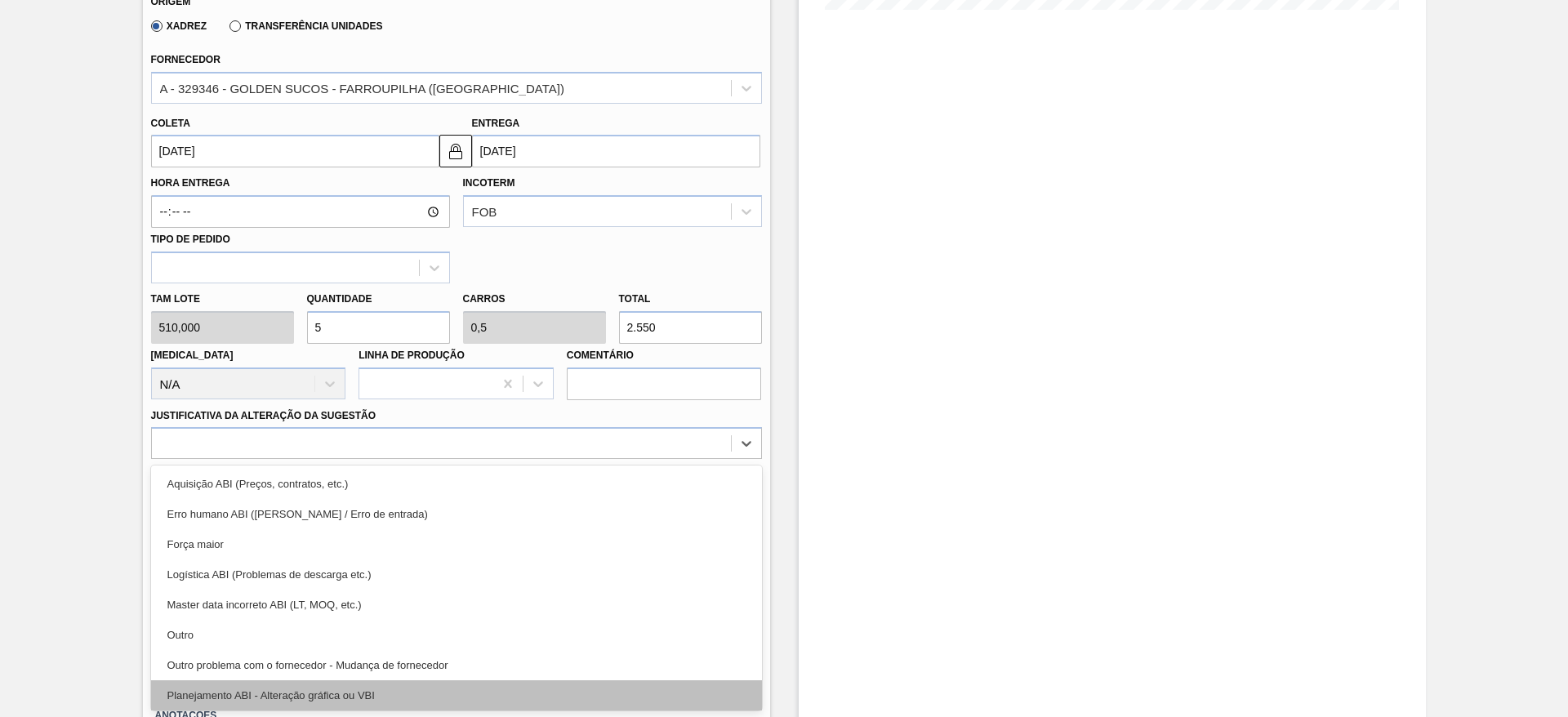
drag, startPoint x: 504, startPoint y: 696, endPoint x: 561, endPoint y: 688, distance: 57.6
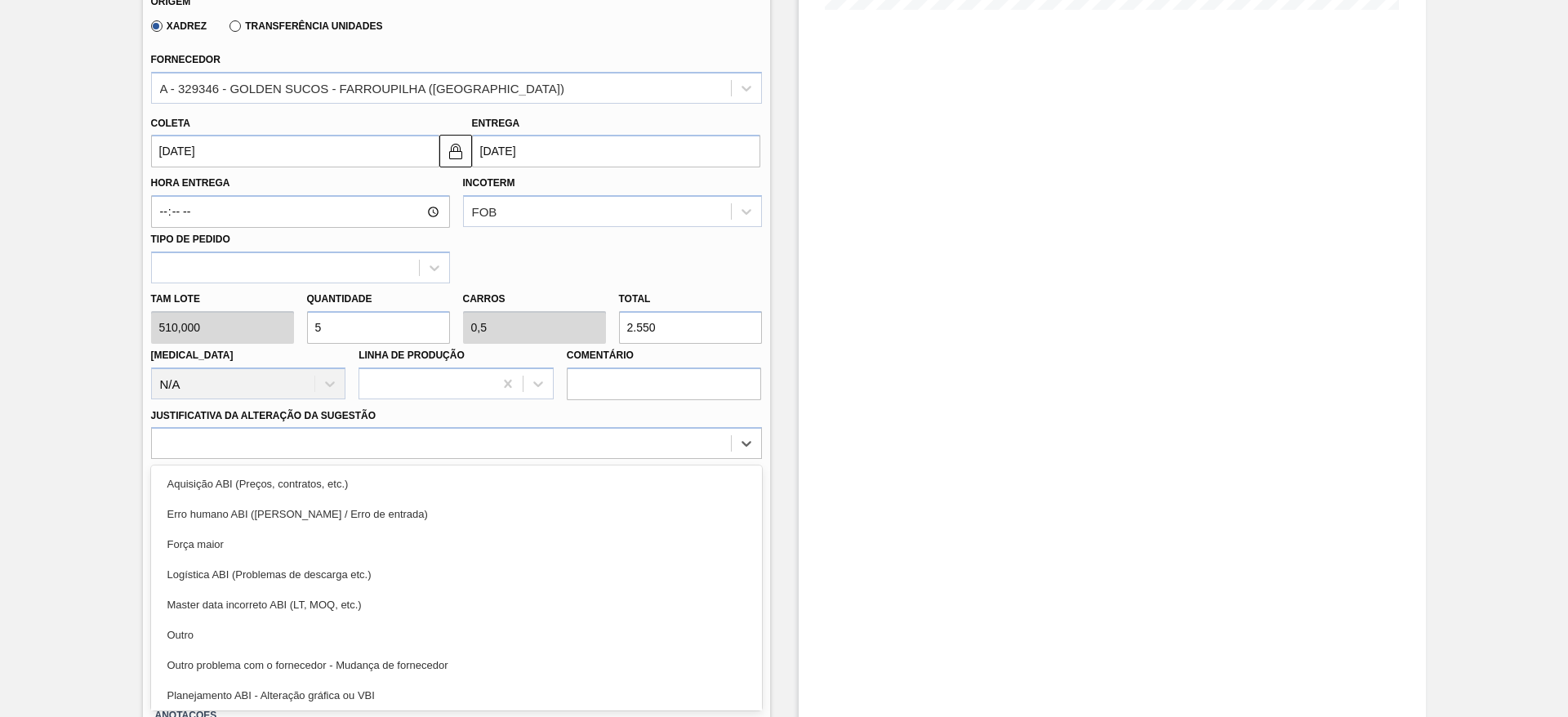
click at [504, 698] on div "Planejamento ABI - Alteração gráfica ou VBI" at bounding box center [456, 695] width 611 height 31
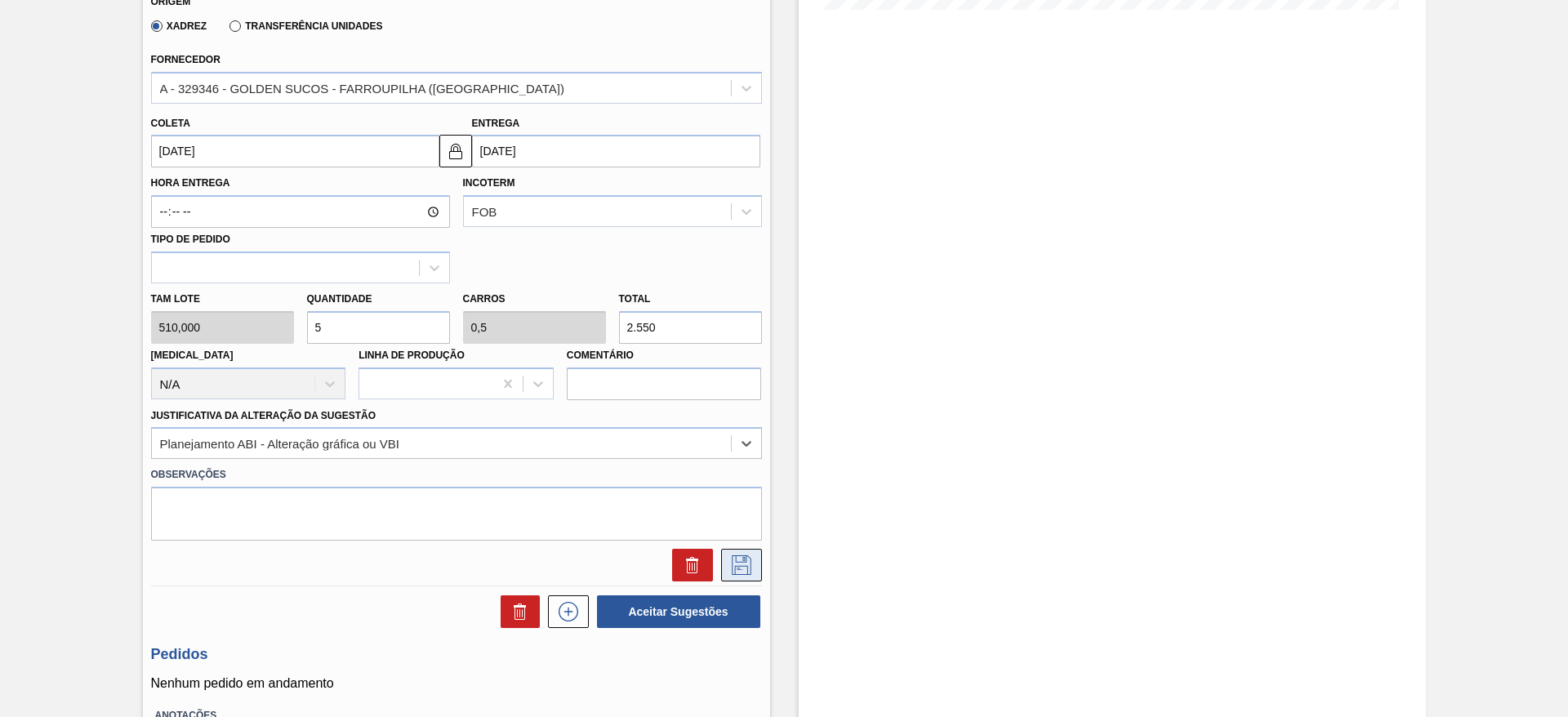
click at [735, 566] on icon at bounding box center [741, 566] width 26 height 20
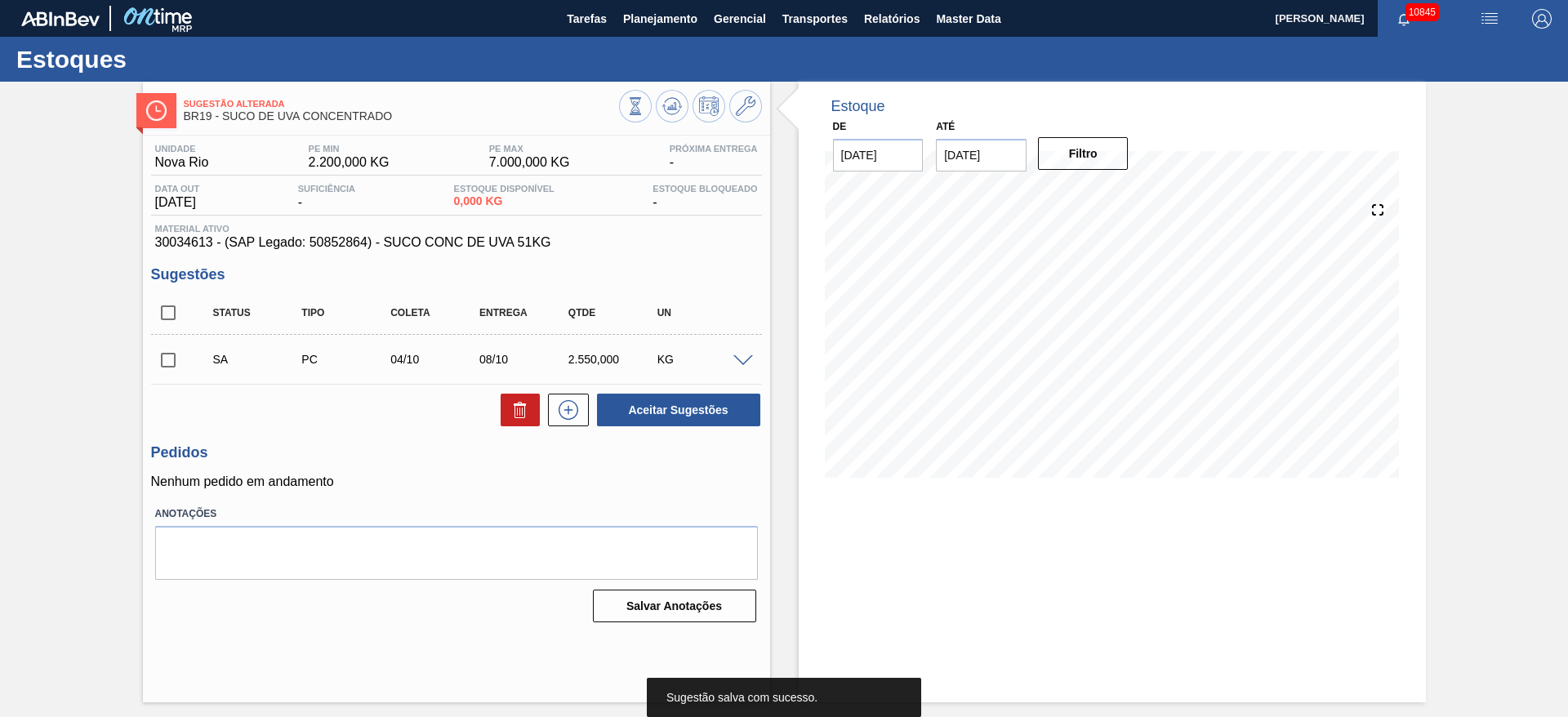
scroll to position [0, 0]
click at [173, 367] on input "checkbox" at bounding box center [168, 360] width 34 height 34
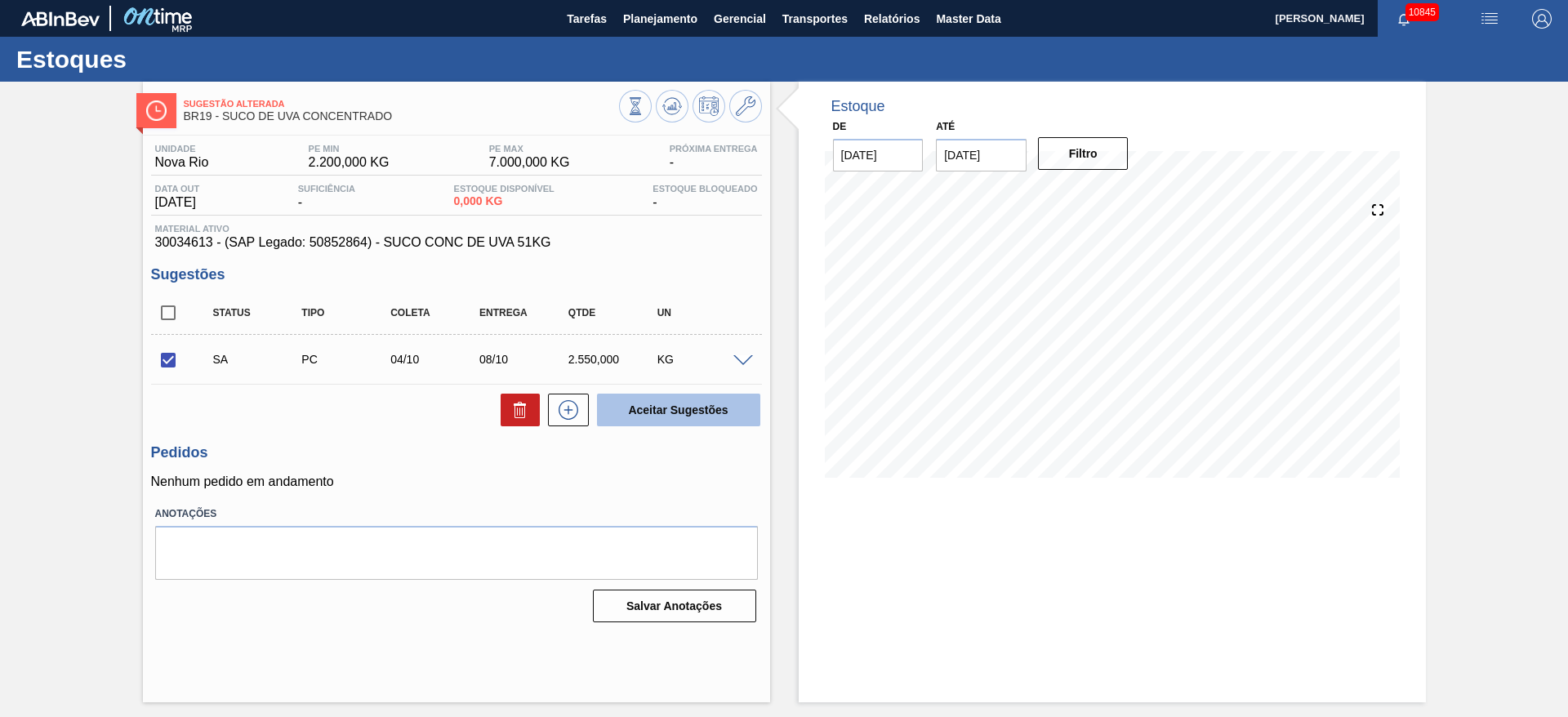
click at [660, 409] on button "Aceitar Sugestões" at bounding box center [679, 410] width 164 height 33
checkbox input "false"
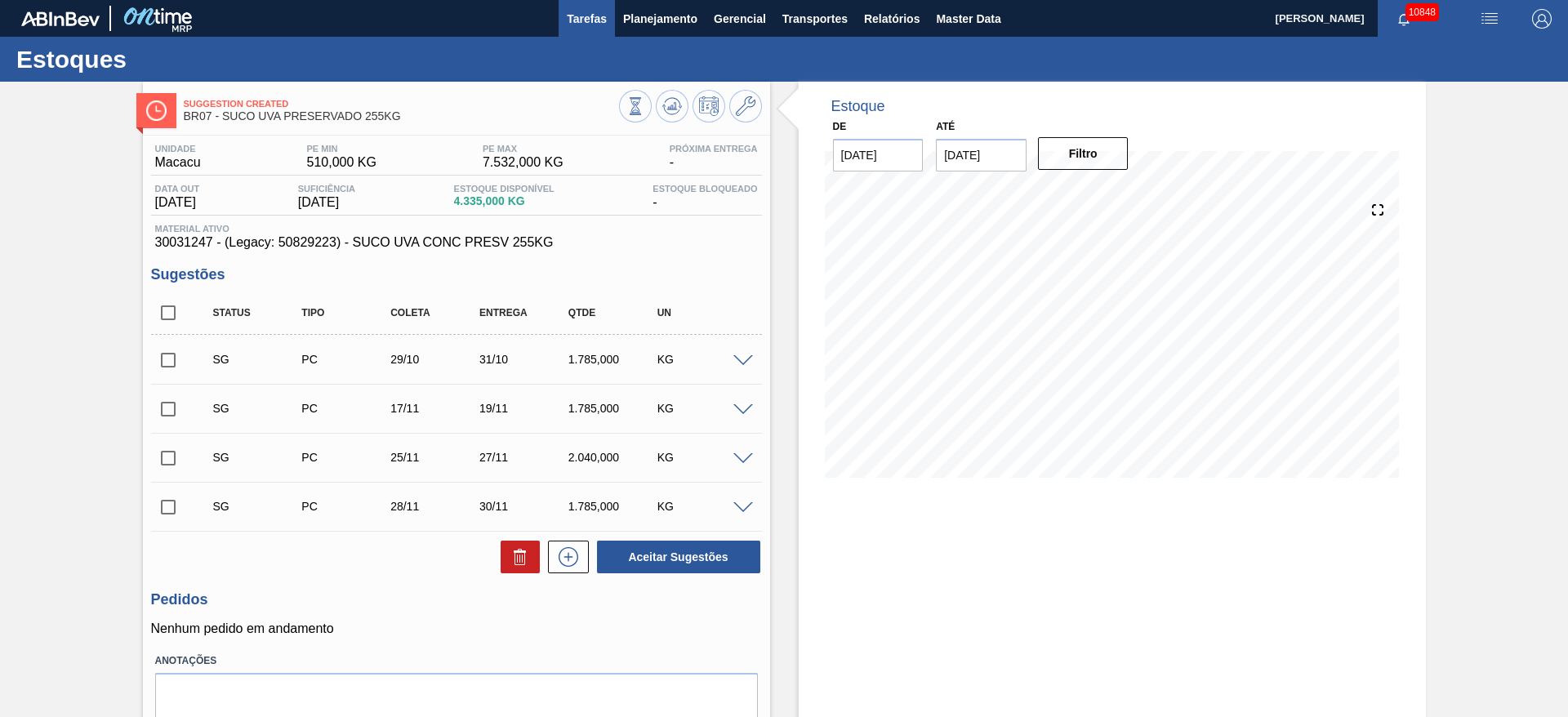
checkbox input "false"
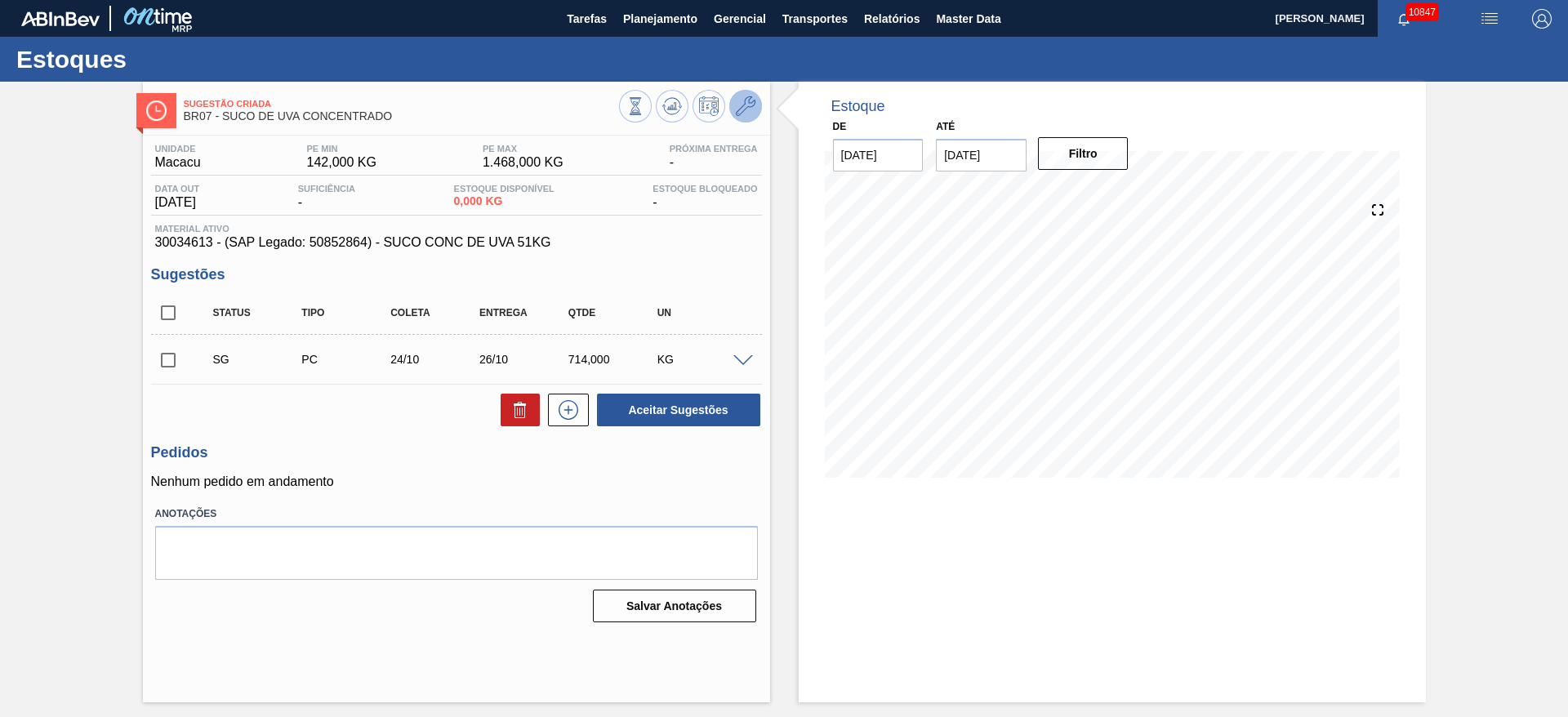
click at [752, 108] on icon at bounding box center [746, 107] width 20 height 20
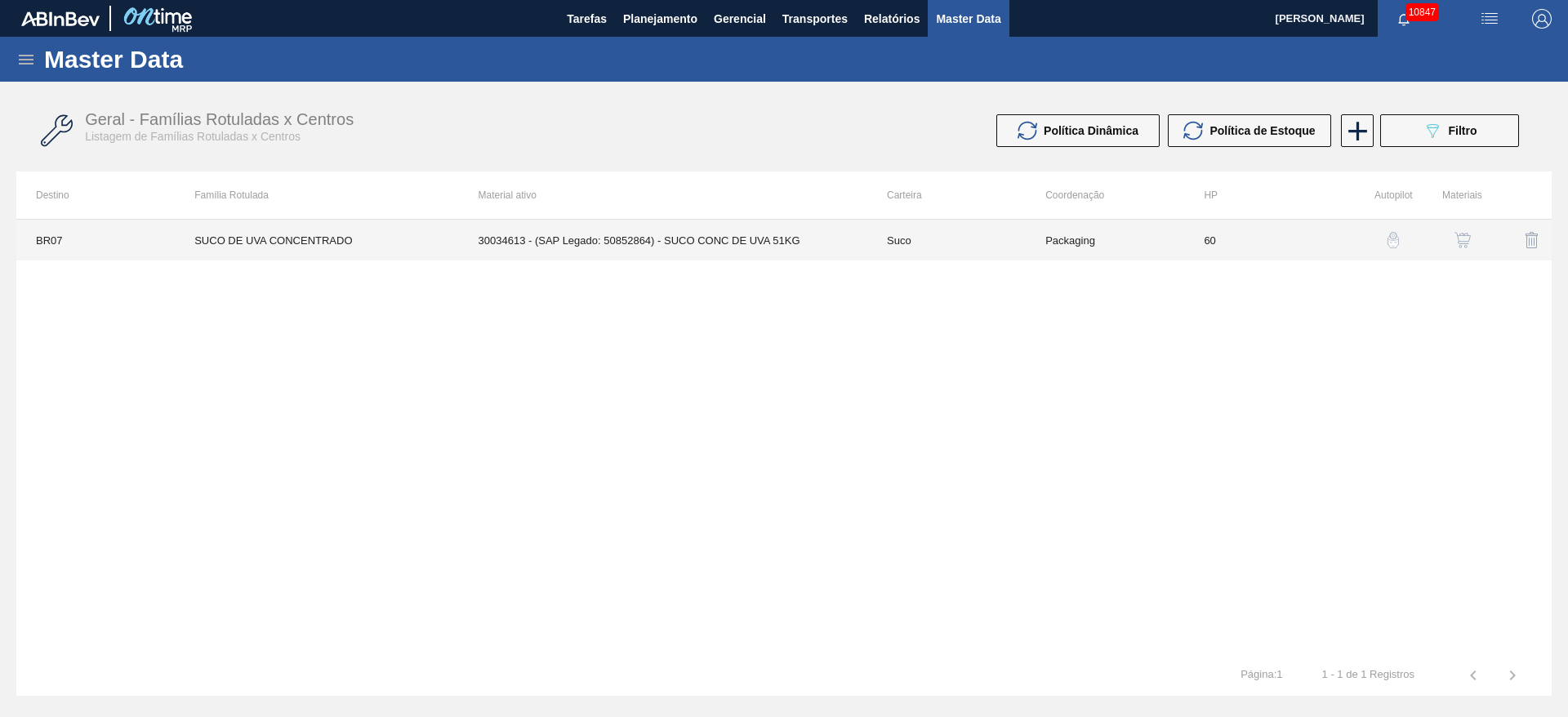
click at [607, 233] on td "30034613 - (SAP Legado: 50852864) - SUCO CONC DE UVA 51KG" at bounding box center [663, 240] width 408 height 41
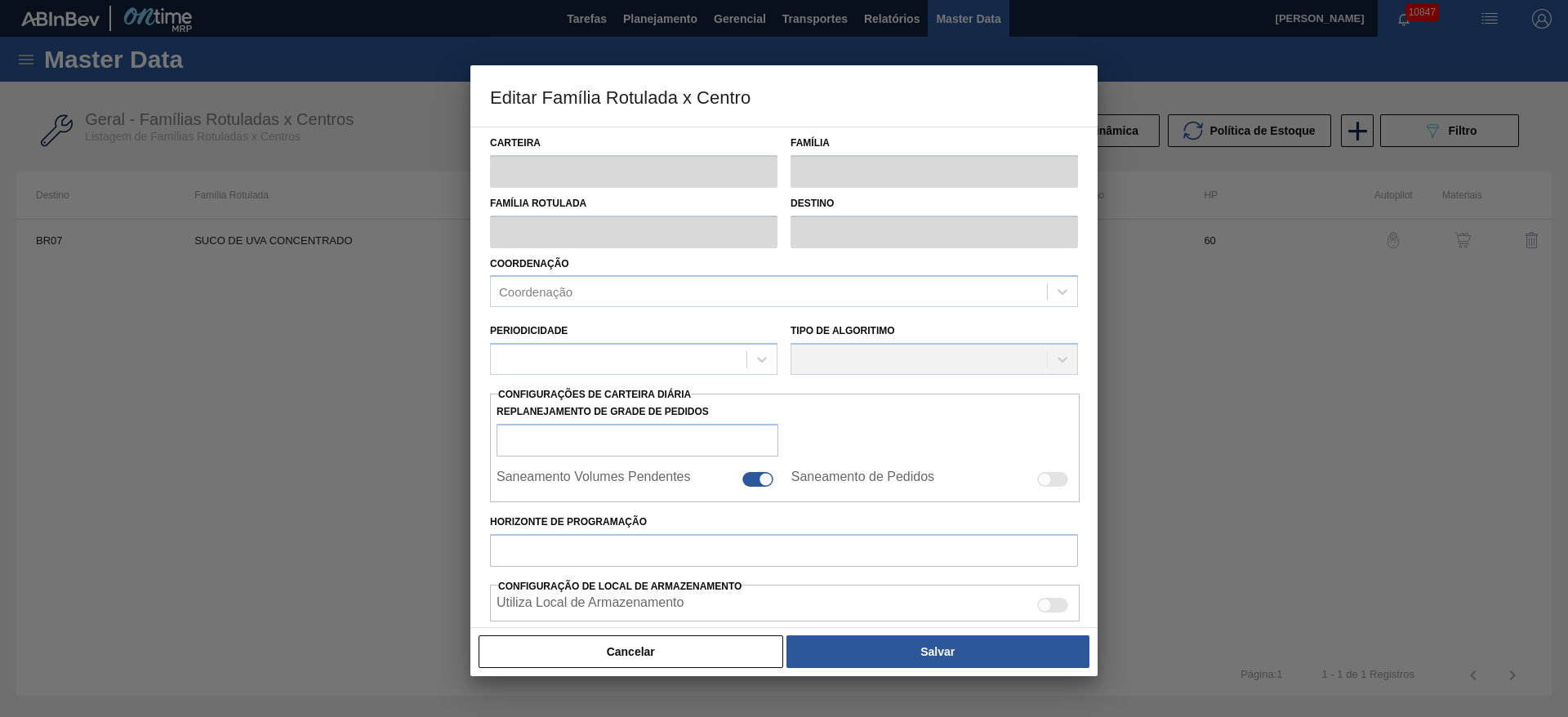
type input "Suco"
type input "SUCO DE UVA CONCENTRADO"
type input "BR07 - Macacu"
type input "60"
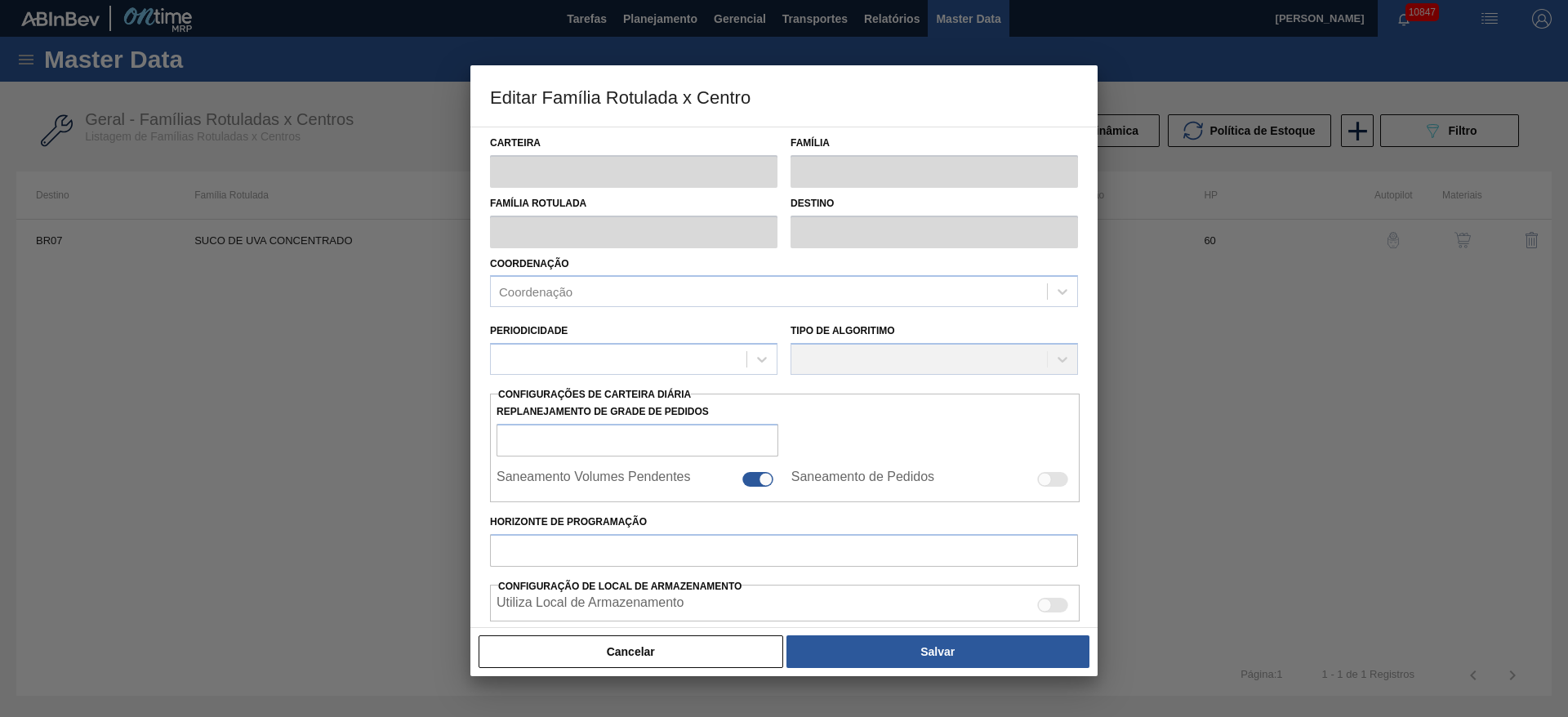
type input "142"
type input "1.468"
type input "50"
type input "805,000"
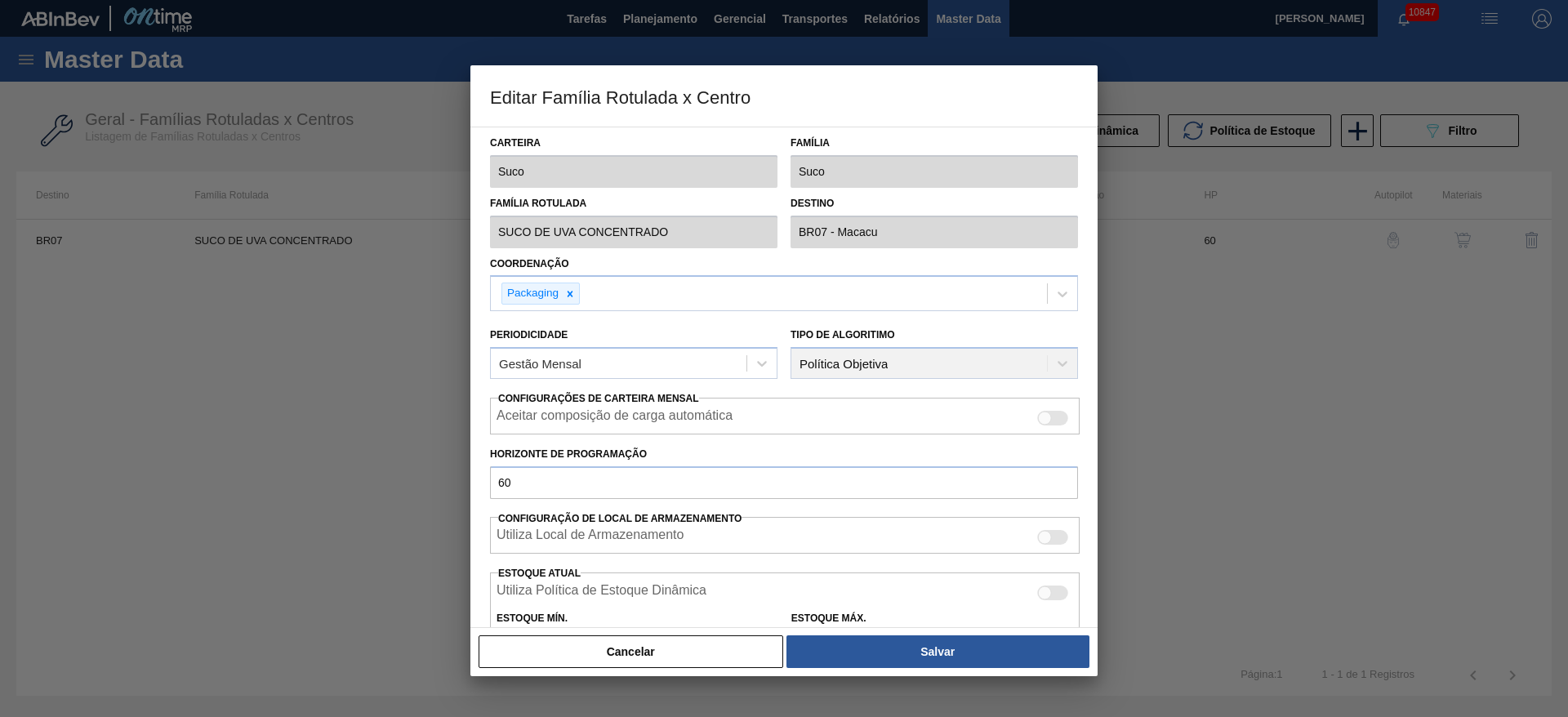
scroll to position [249, 0]
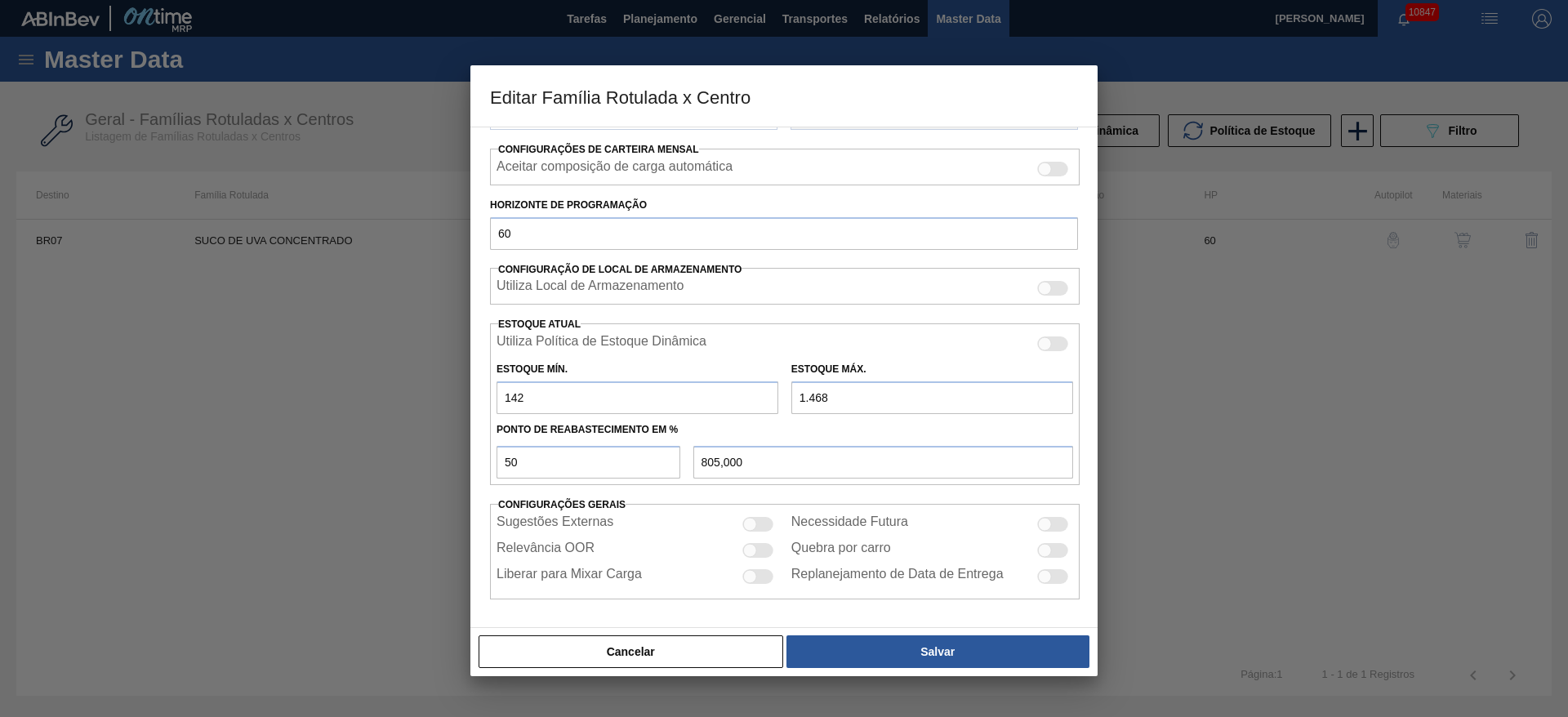
drag, startPoint x: 533, startPoint y: 407, endPoint x: 396, endPoint y: 400, distance: 137.2
click at [411, 400] on div "Editar Família Rotulada x Centro Carteira Suco Família Suco Família Rotulada SU…" at bounding box center [784, 358] width 1568 height 717
type input "5"
type input "736,500"
type input "51"
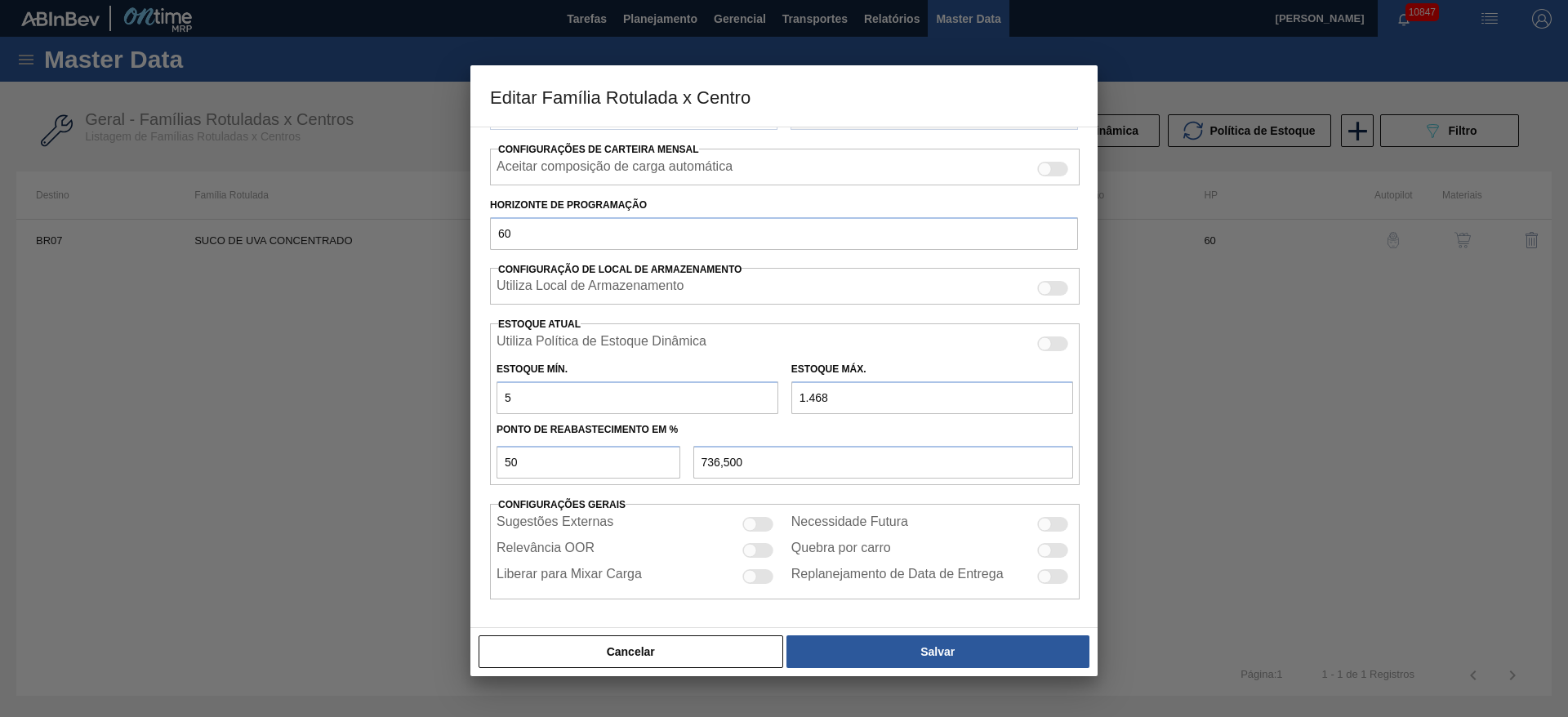
type input "759,500"
type input "510"
type input "989,000"
type input "510"
type input "5"
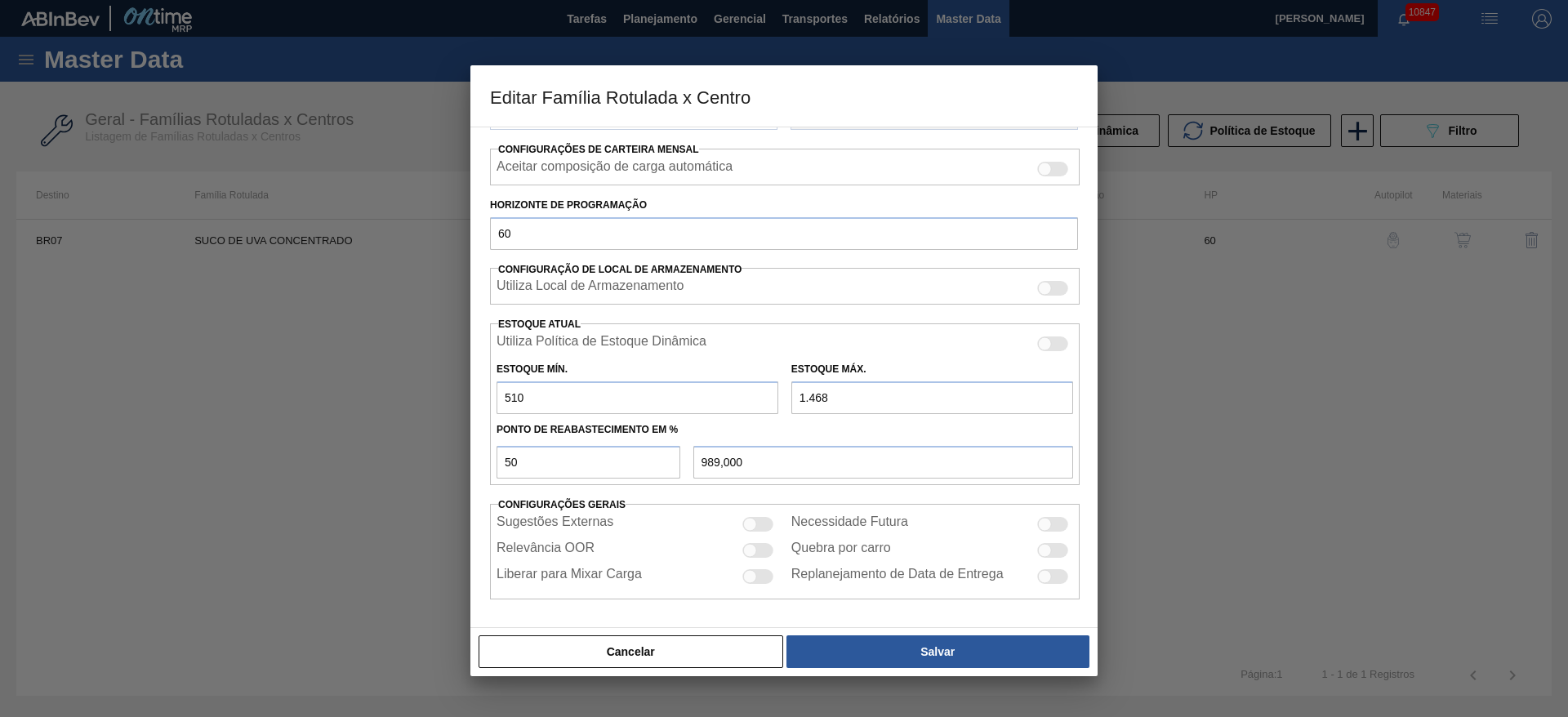
type input "257,500"
type input "51"
type input "280,500"
type input "510"
type input "510,000"
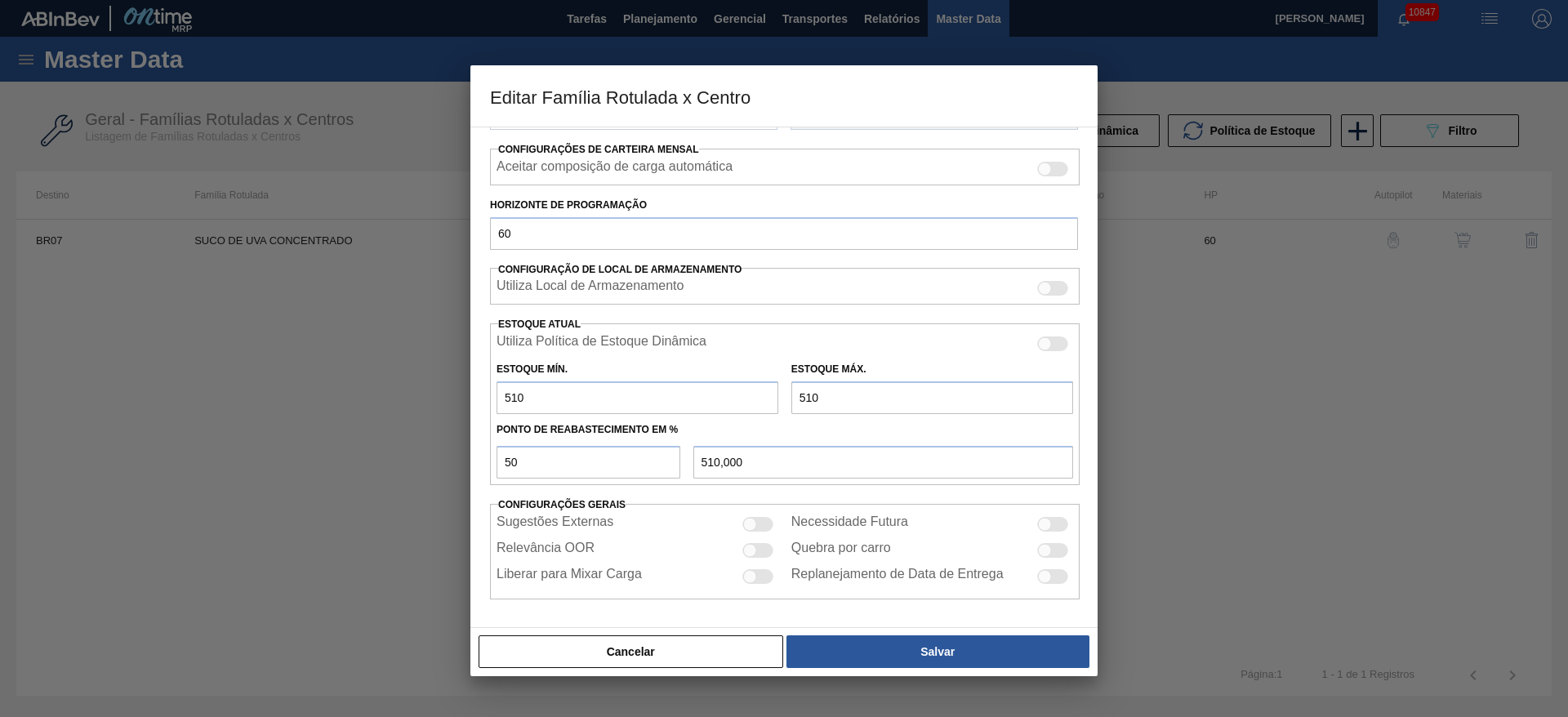
type input "5.100"
type input "2.805,000"
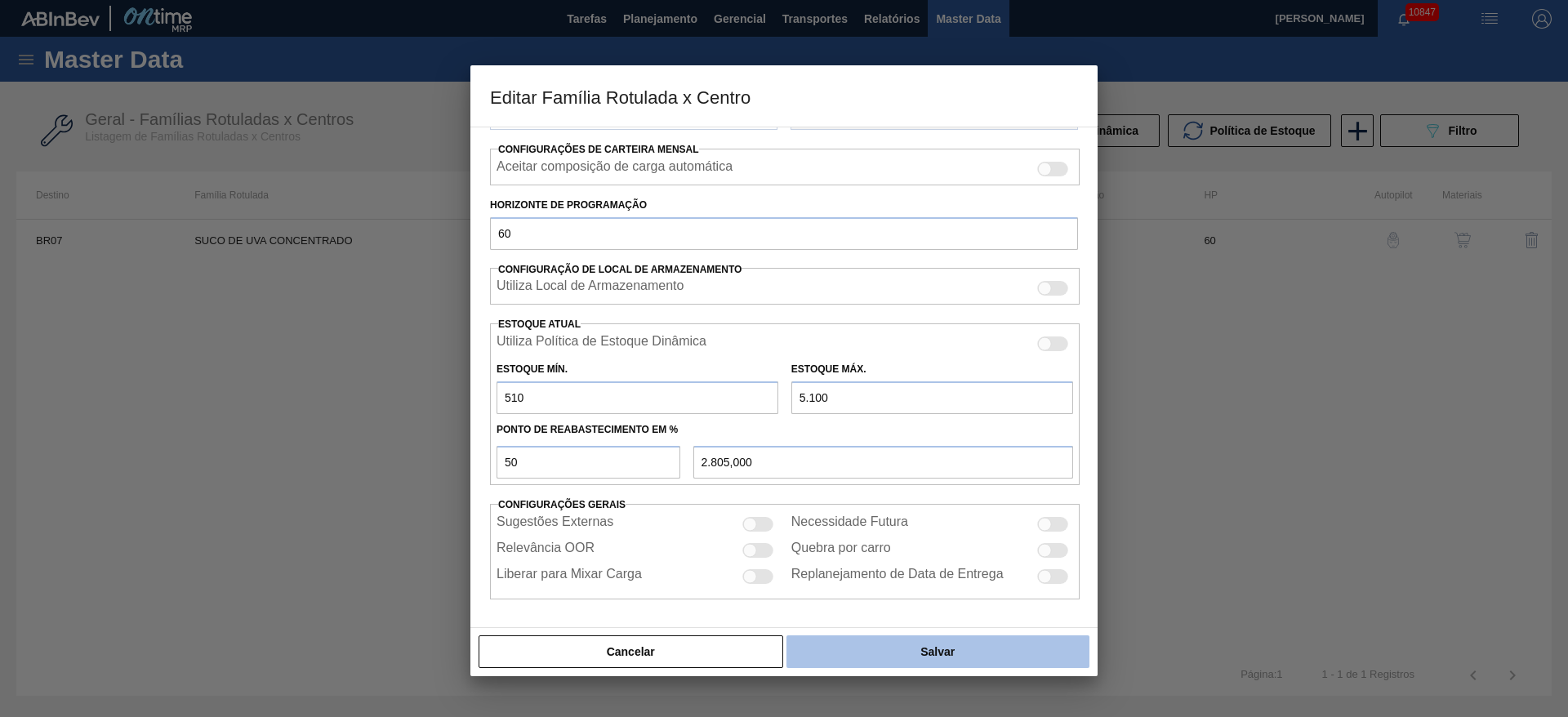
type input "5.100"
click at [927, 641] on button "Salvar" at bounding box center [937, 652] width 303 height 33
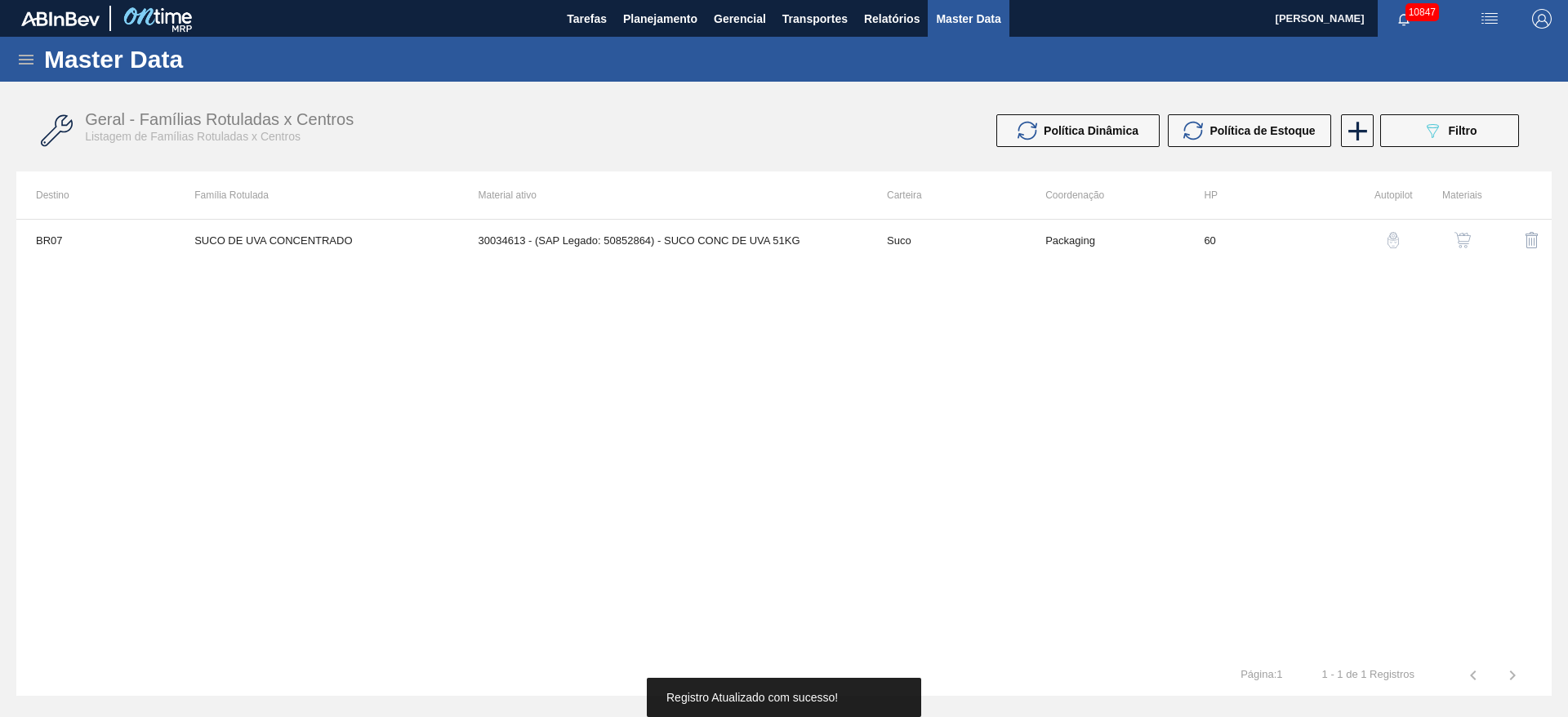
click at [1454, 241] on img "button" at bounding box center [1462, 241] width 17 height 17
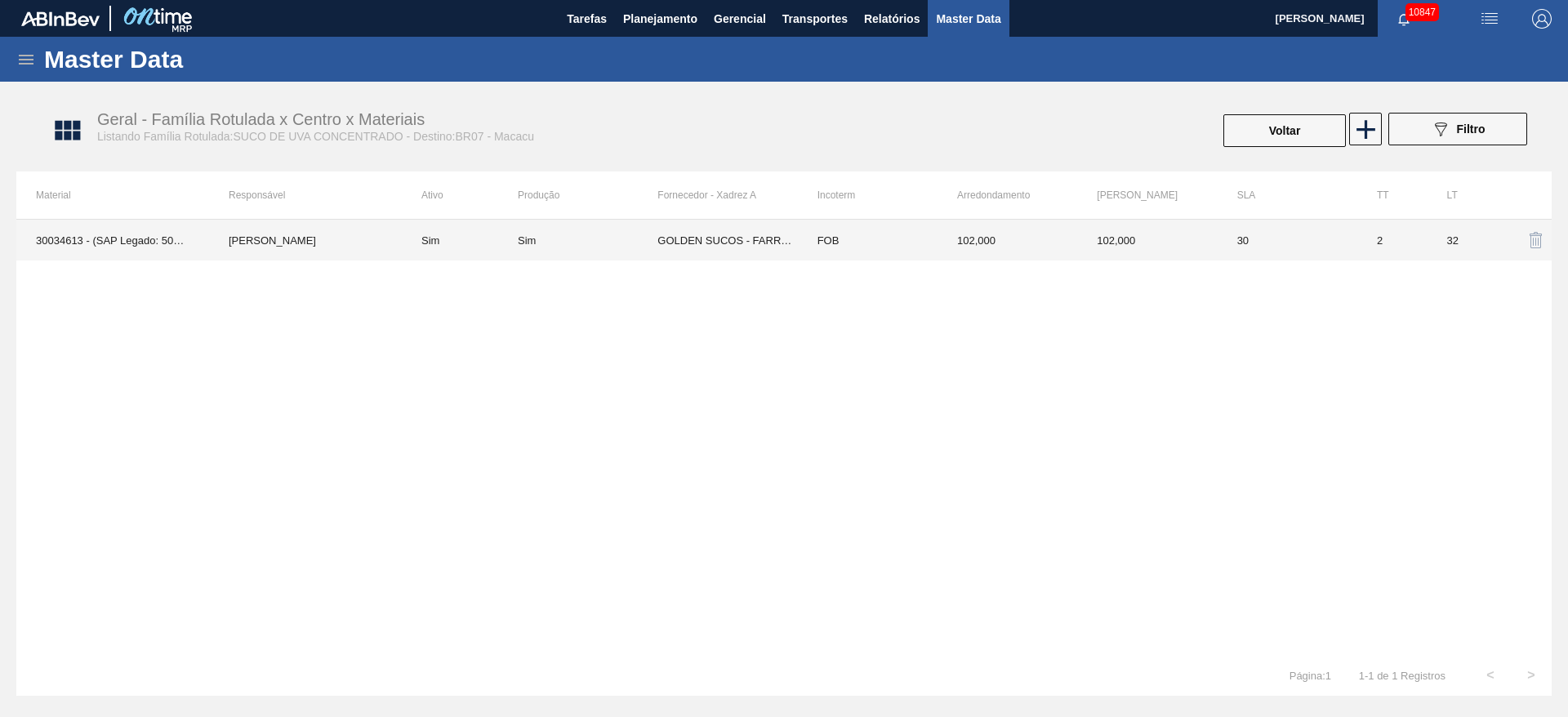
click at [819, 233] on td "FOB" at bounding box center [867, 240] width 140 height 41
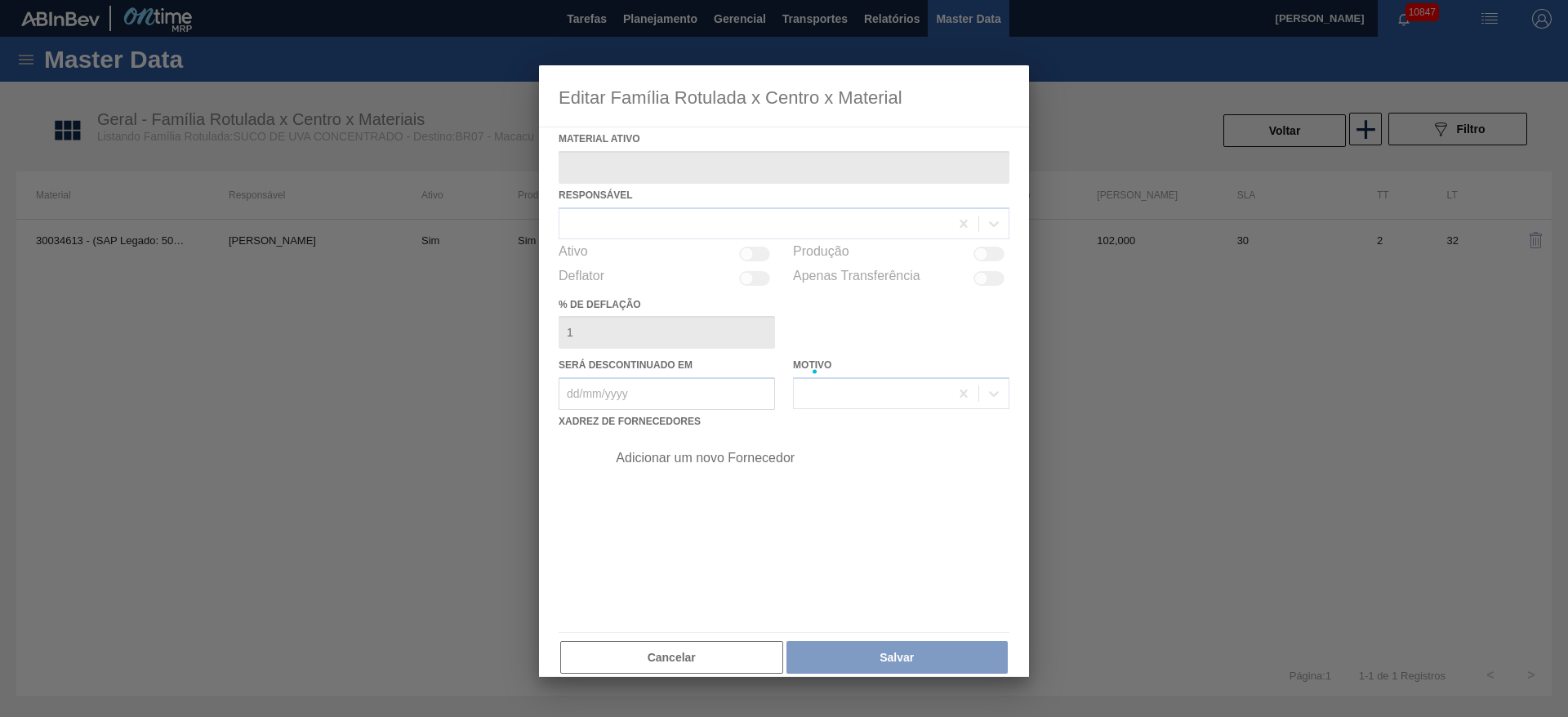
type ativo "30034613 - (SAP Legado: 50852864) - SUCO CONC DE UVA 51KG"
checkbox input "true"
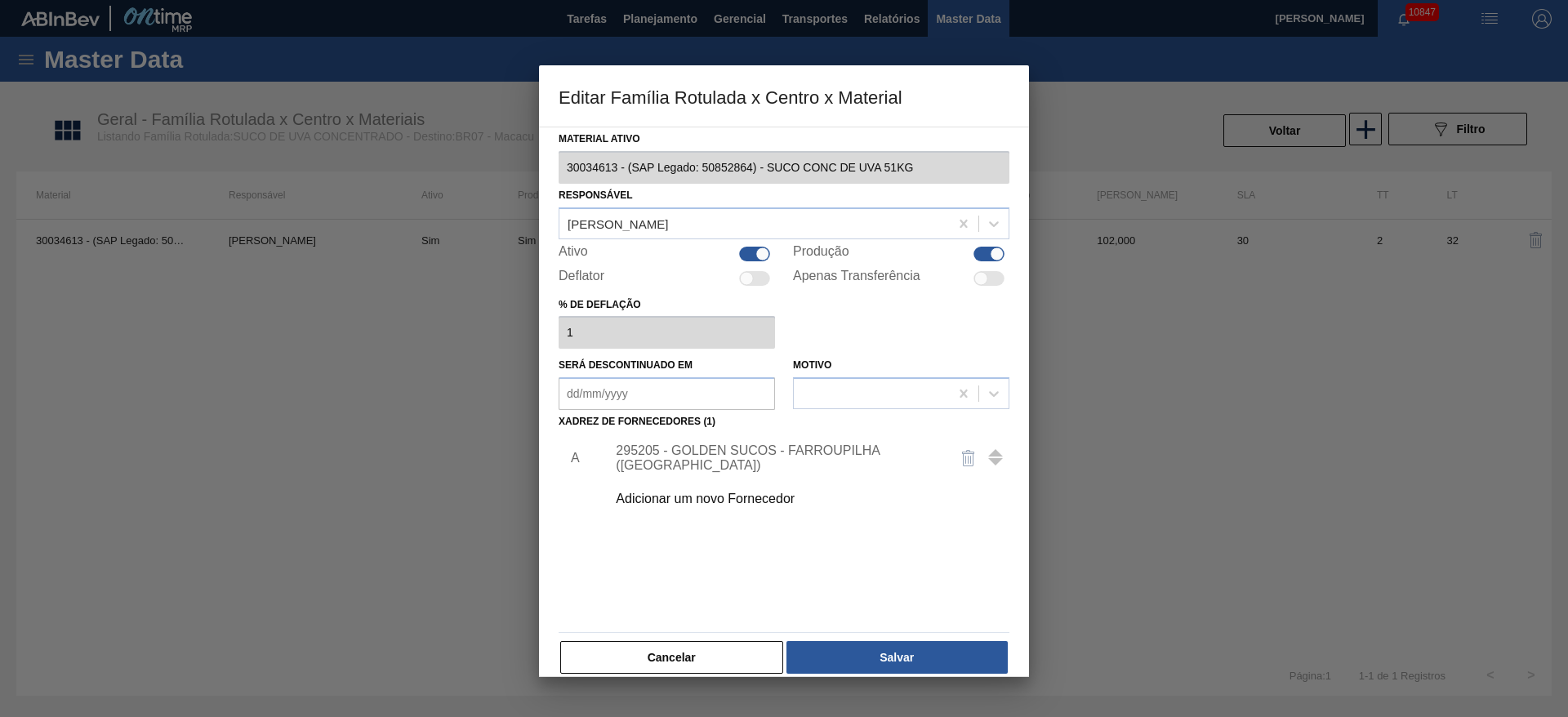
click at [685, 466] on div "295205 - GOLDEN SUCOS - FARROUPILHA ([GEOGRAPHIC_DATA])" at bounding box center [803, 457] width 412 height 41
click at [695, 454] on div "295205 - GOLDEN SUCOS - FARROUPILHA ([GEOGRAPHIC_DATA])" at bounding box center [775, 458] width 320 height 30
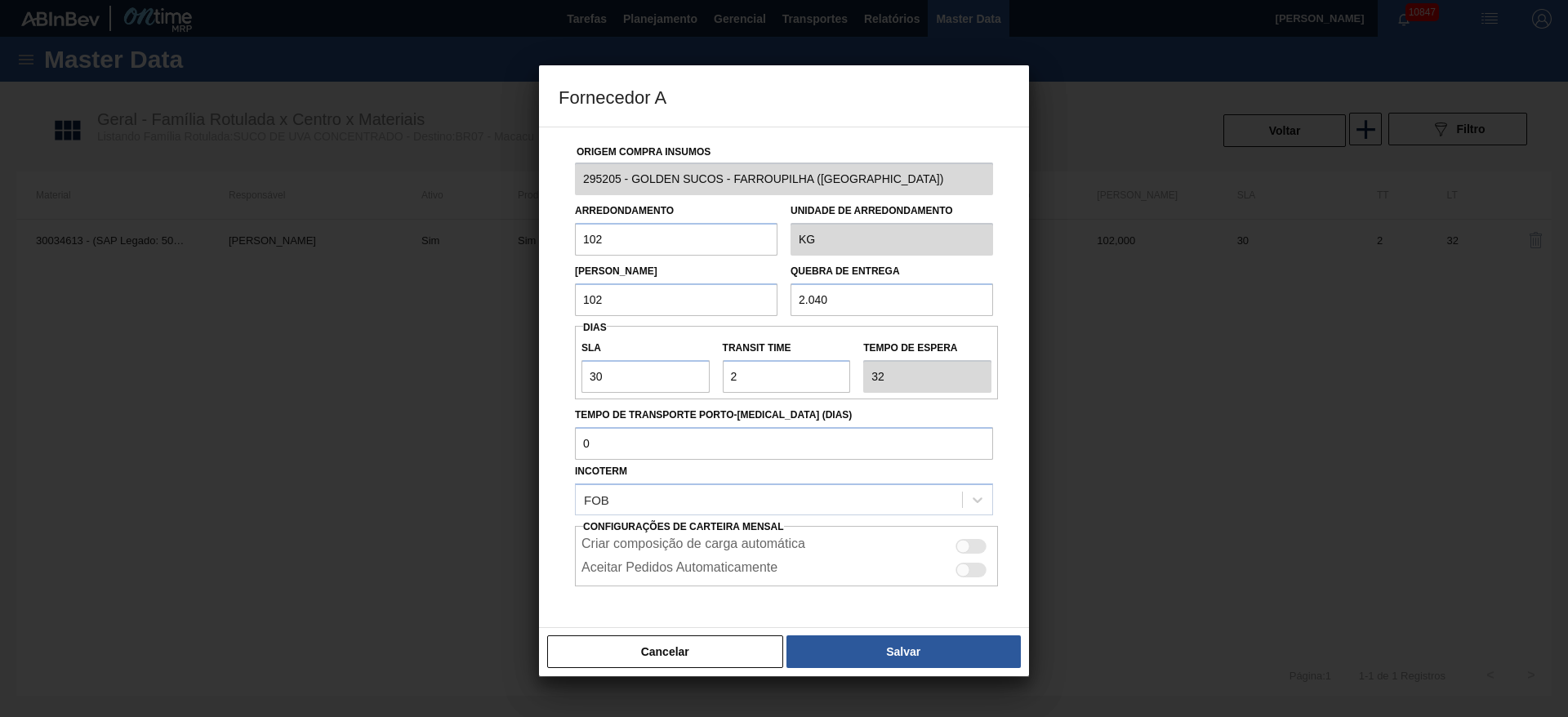
drag, startPoint x: 565, startPoint y: 236, endPoint x: 485, endPoint y: 236, distance: 80.0
click at [489, 236] on div "Fornecedor A Origem Compra Insumos 295205 - GOLDEN SUCOS - FARROUPILHA ([GEOGRA…" at bounding box center [784, 358] width 1568 height 717
type input "510"
type input "5.100"
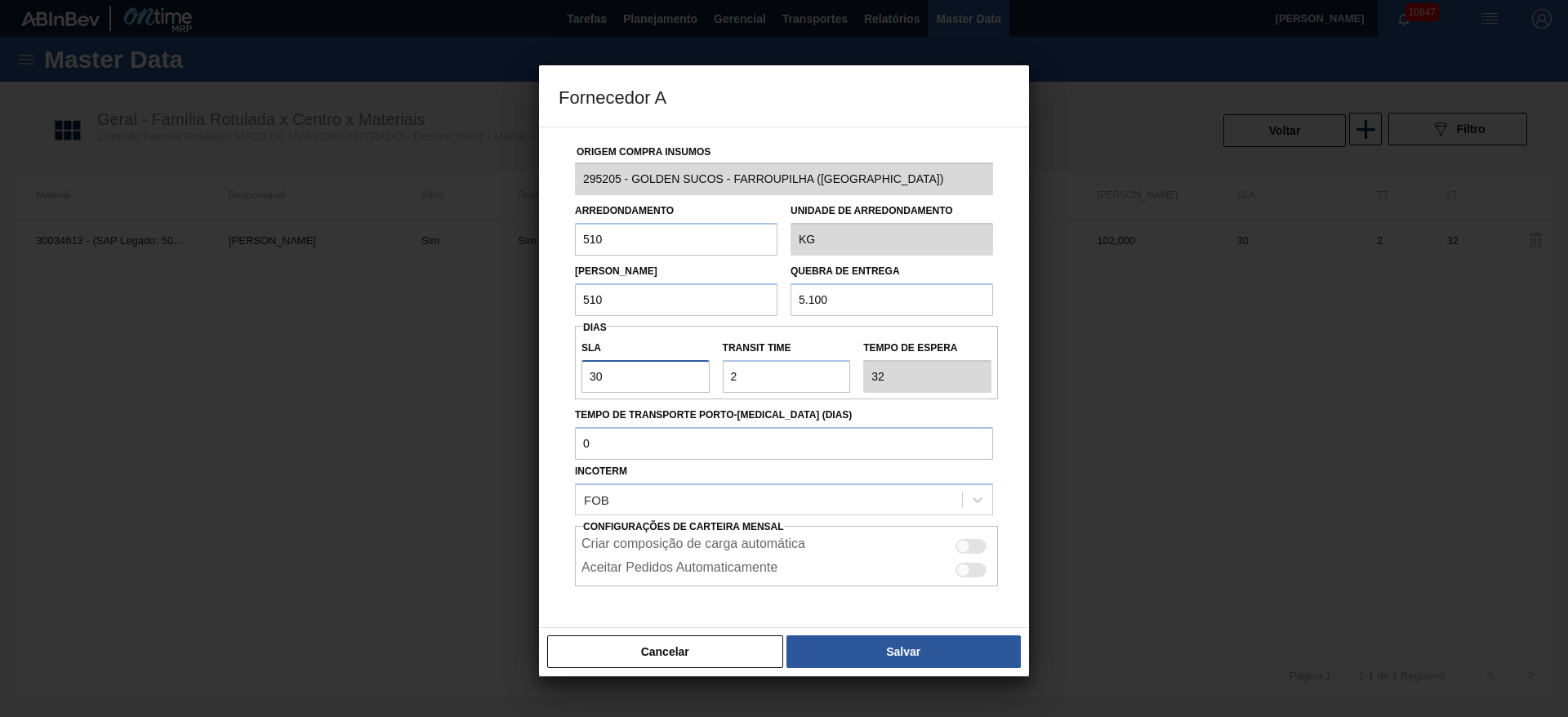
drag, startPoint x: 483, startPoint y: 399, endPoint x: 474, endPoint y: 399, distance: 9.0
click at [474, 399] on div "Fornecedor A Origem Compra Insumos 295205 - GOLDEN SUCOS - FARROUPILHA ([GEOGRA…" at bounding box center [784, 358] width 1568 height 717
type input "1"
type input "3"
type input "10"
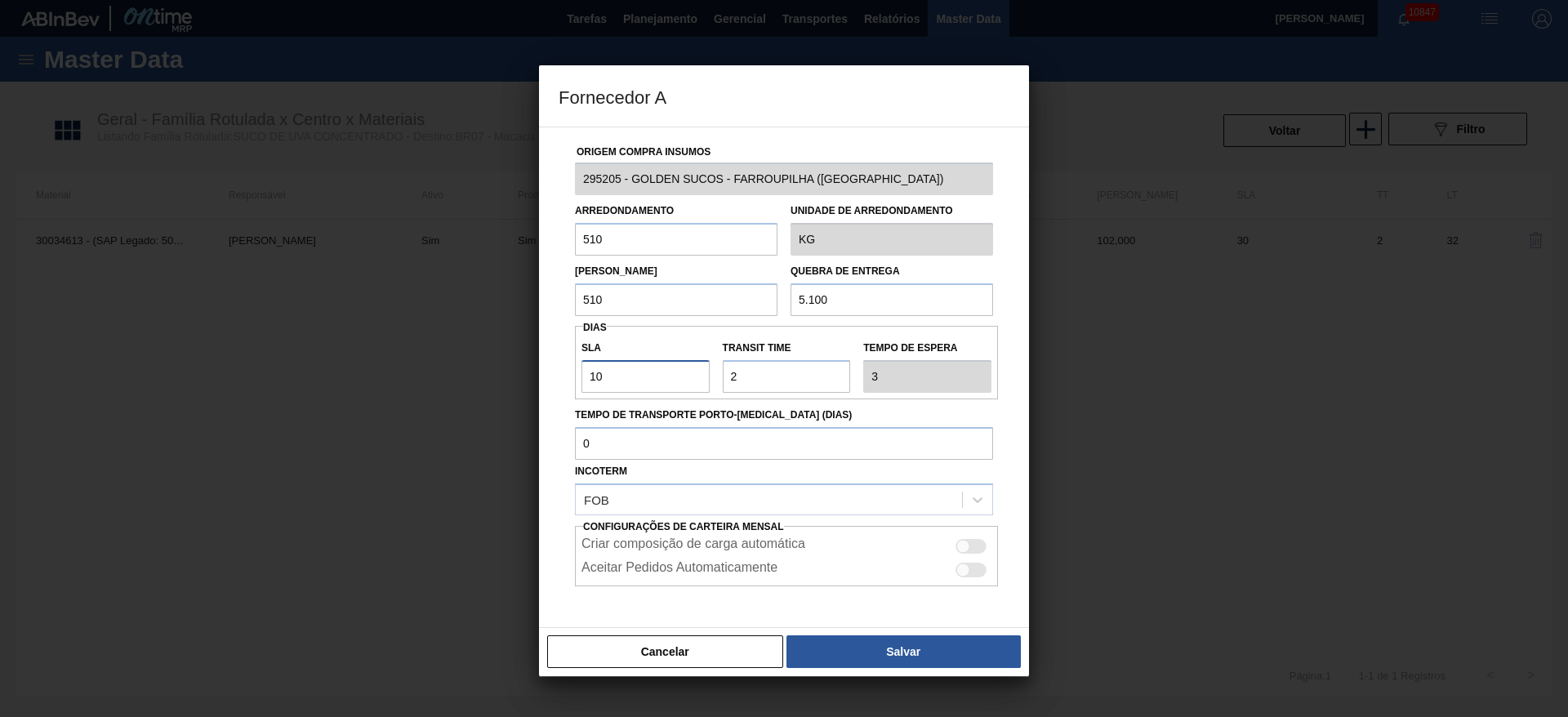
type input "12"
type input "10"
type input "4"
type input "14"
type input "43"
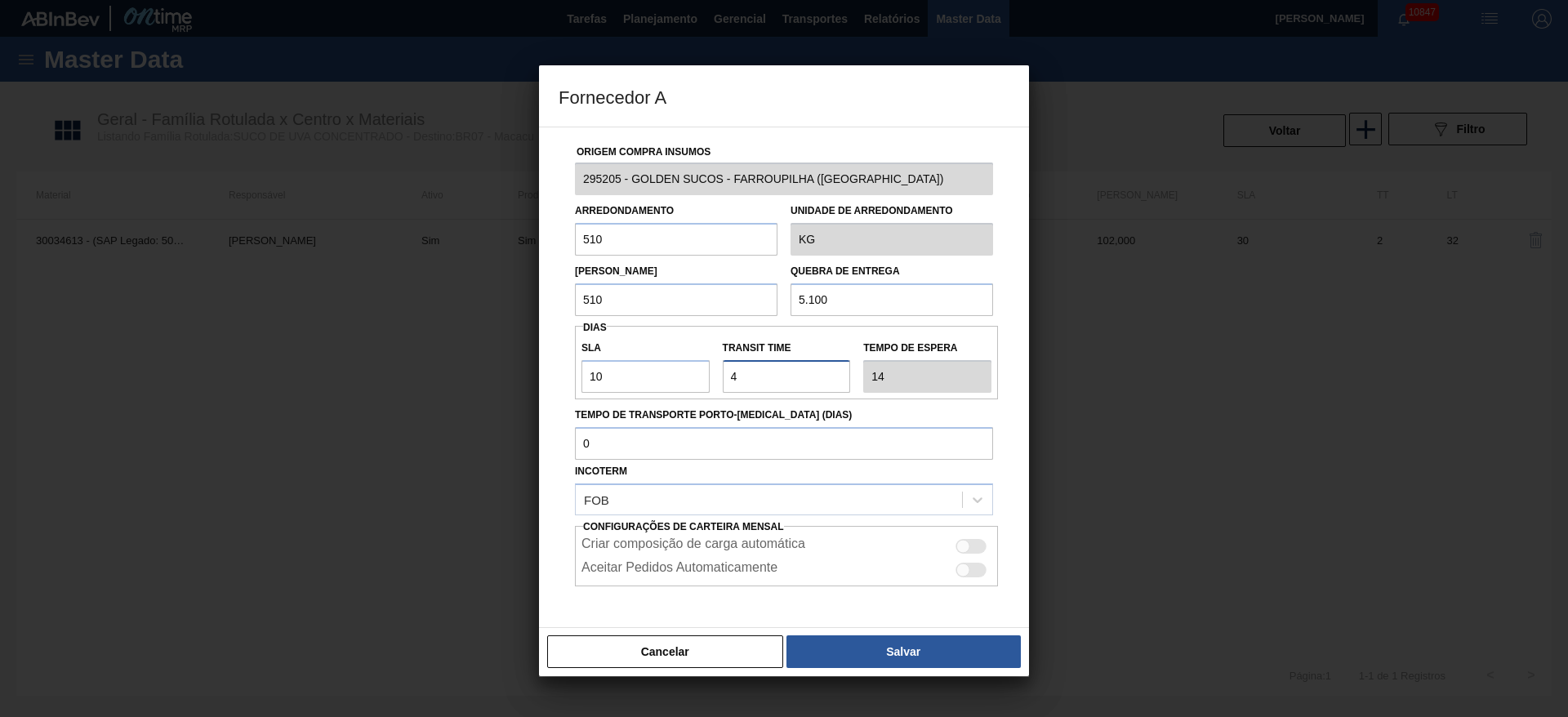
type input "53"
type input "4"
type input "14"
type input "4"
click at [982, 540] on div at bounding box center [971, 547] width 31 height 15
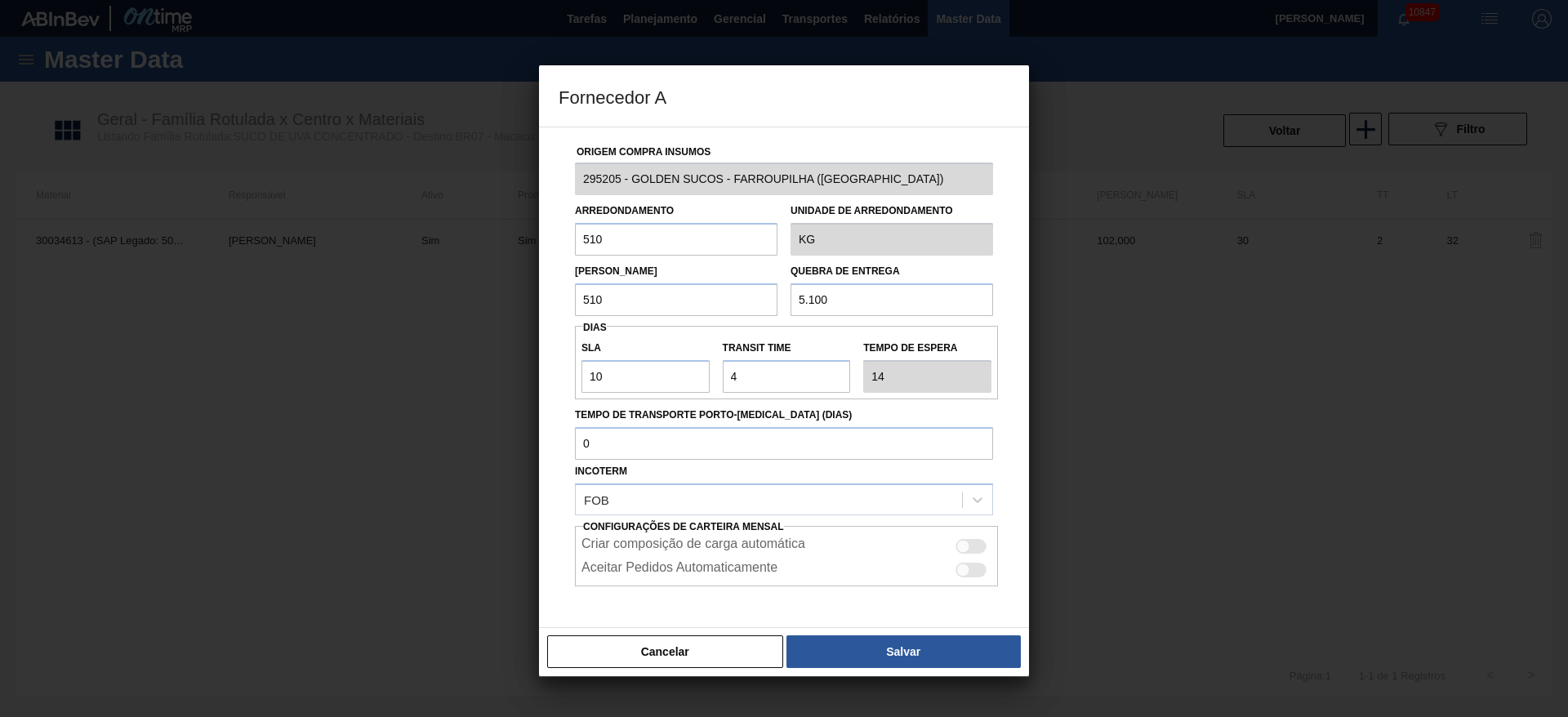
checkbox input "true"
click at [931, 630] on div "Cancelar Salvar" at bounding box center [784, 652] width 490 height 49
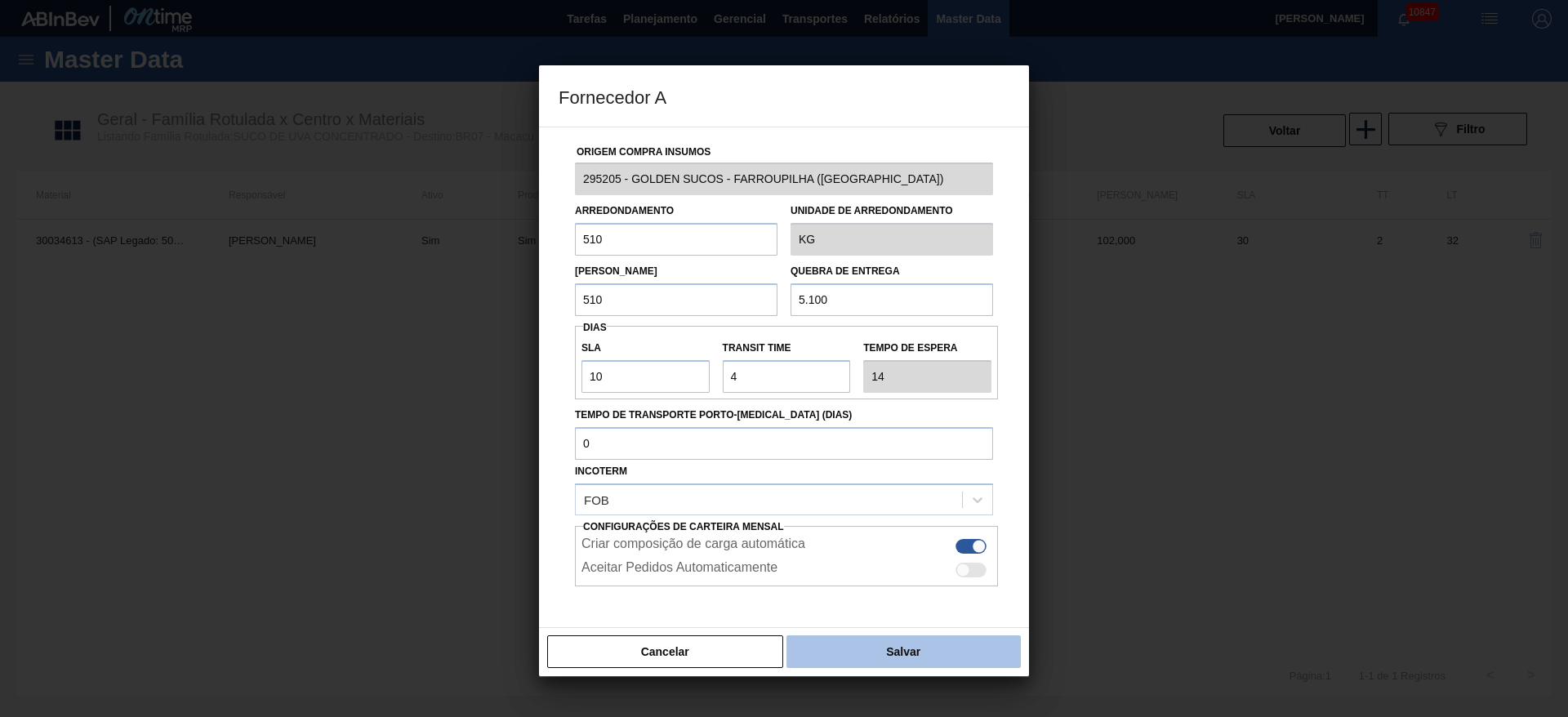
click at [911, 640] on button "Salvar" at bounding box center [903, 652] width 235 height 33
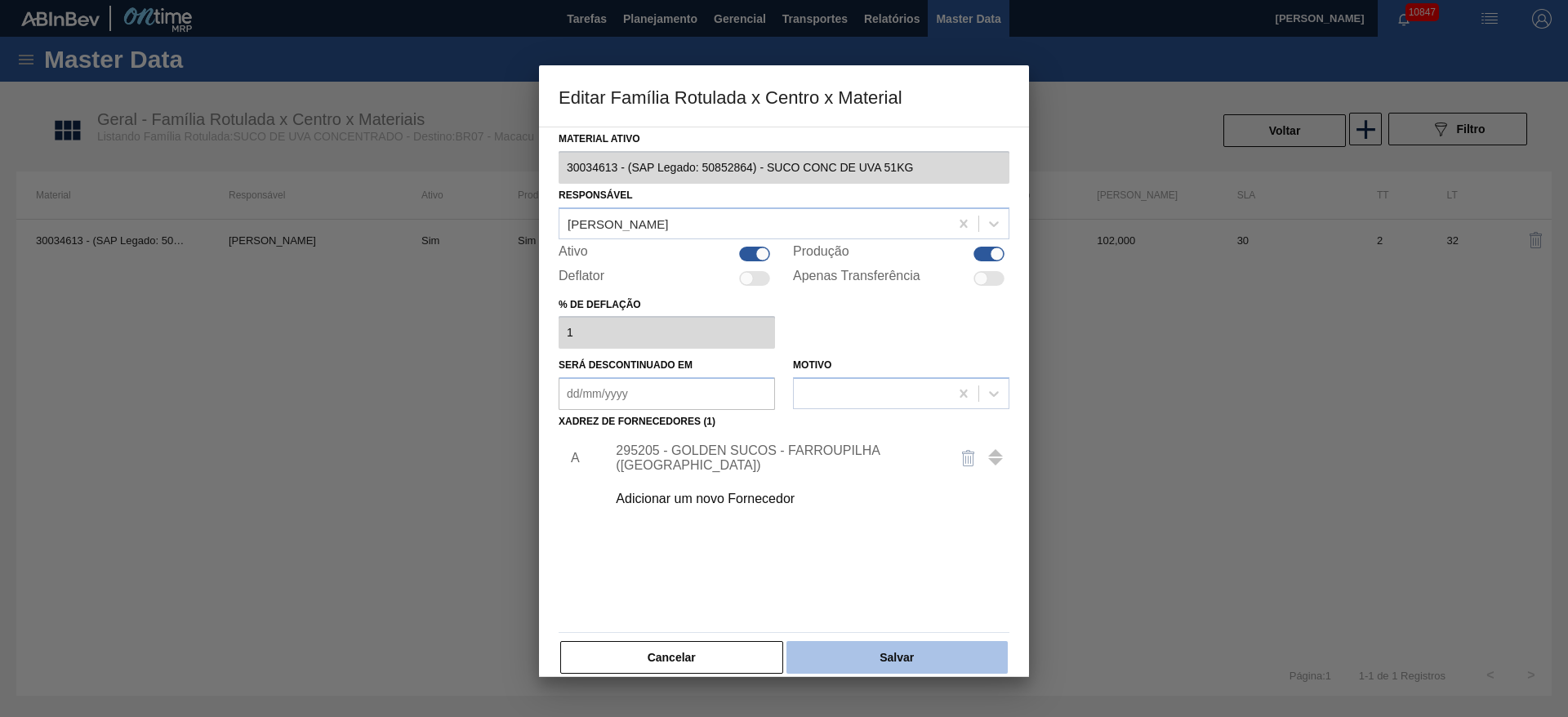
click at [918, 657] on button "Salvar" at bounding box center [897, 657] width 222 height 33
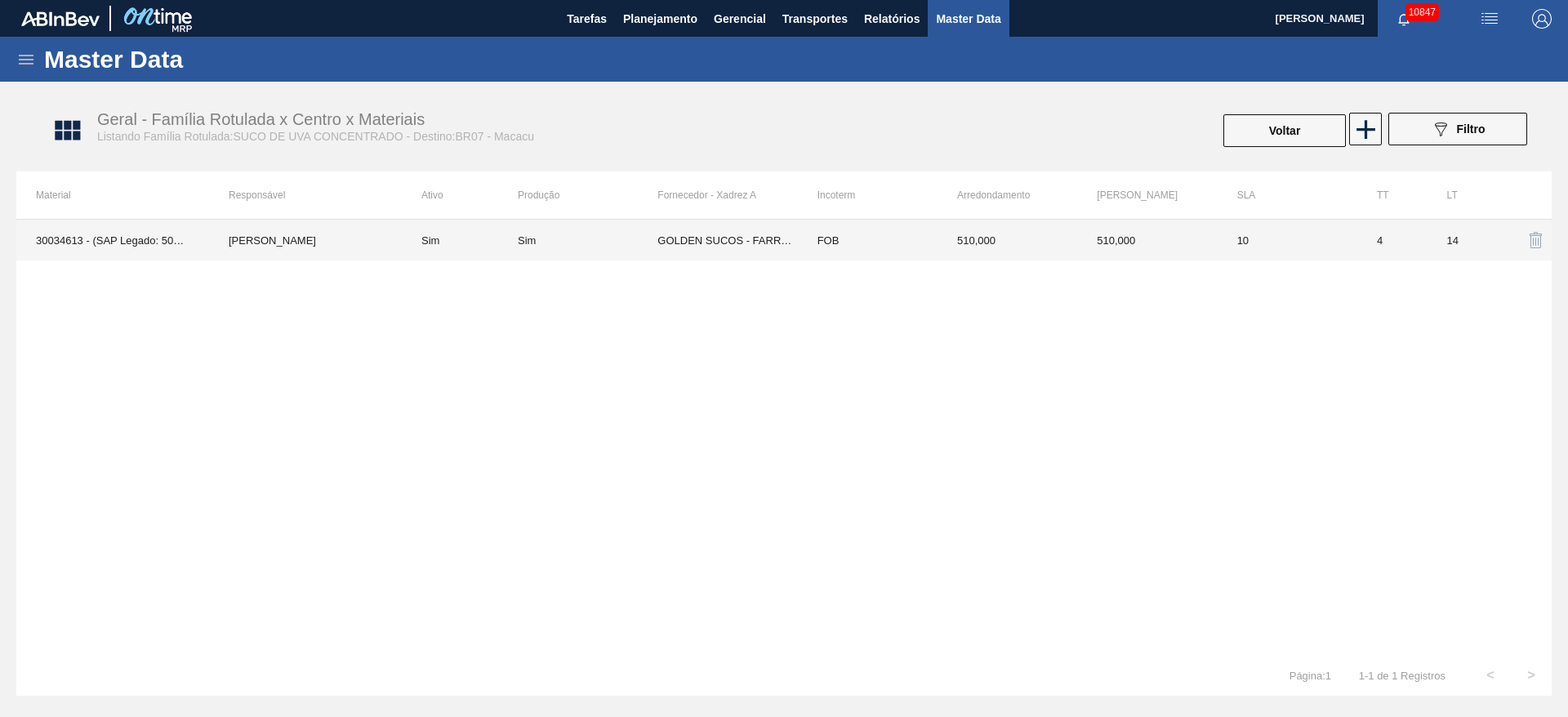
click at [976, 241] on td "510,000" at bounding box center [1007, 240] width 140 height 41
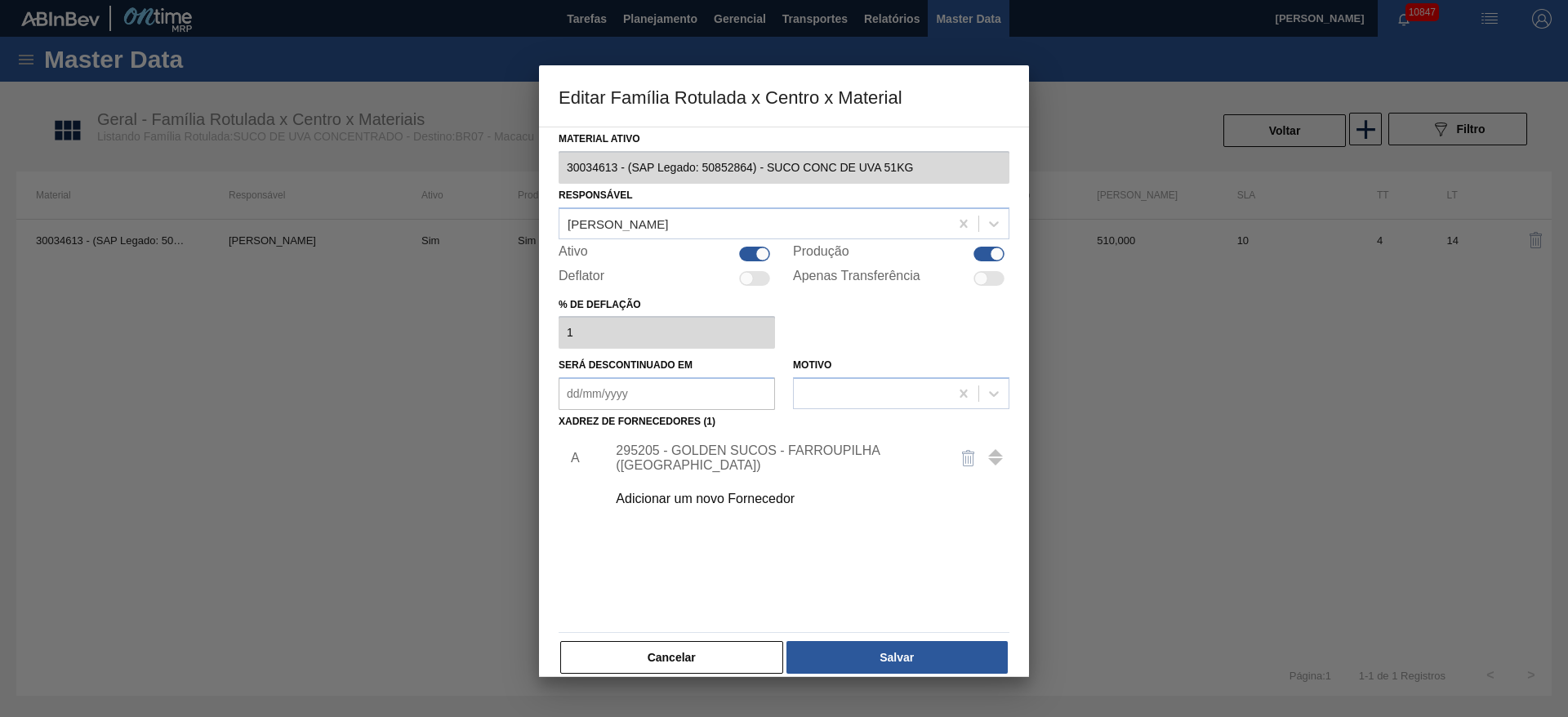
click at [770, 467] on div "295205 - GOLDEN SUCOS - FARROUPILHA ([GEOGRAPHIC_DATA])" at bounding box center [803, 457] width 412 height 41
click at [768, 441] on div "295205 - GOLDEN SUCOS - FARROUPILHA ([GEOGRAPHIC_DATA])" at bounding box center [803, 457] width 412 height 41
click at [768, 450] on div "295205 - GOLDEN SUCOS - FARROUPILHA ([GEOGRAPHIC_DATA])" at bounding box center [775, 458] width 320 height 30
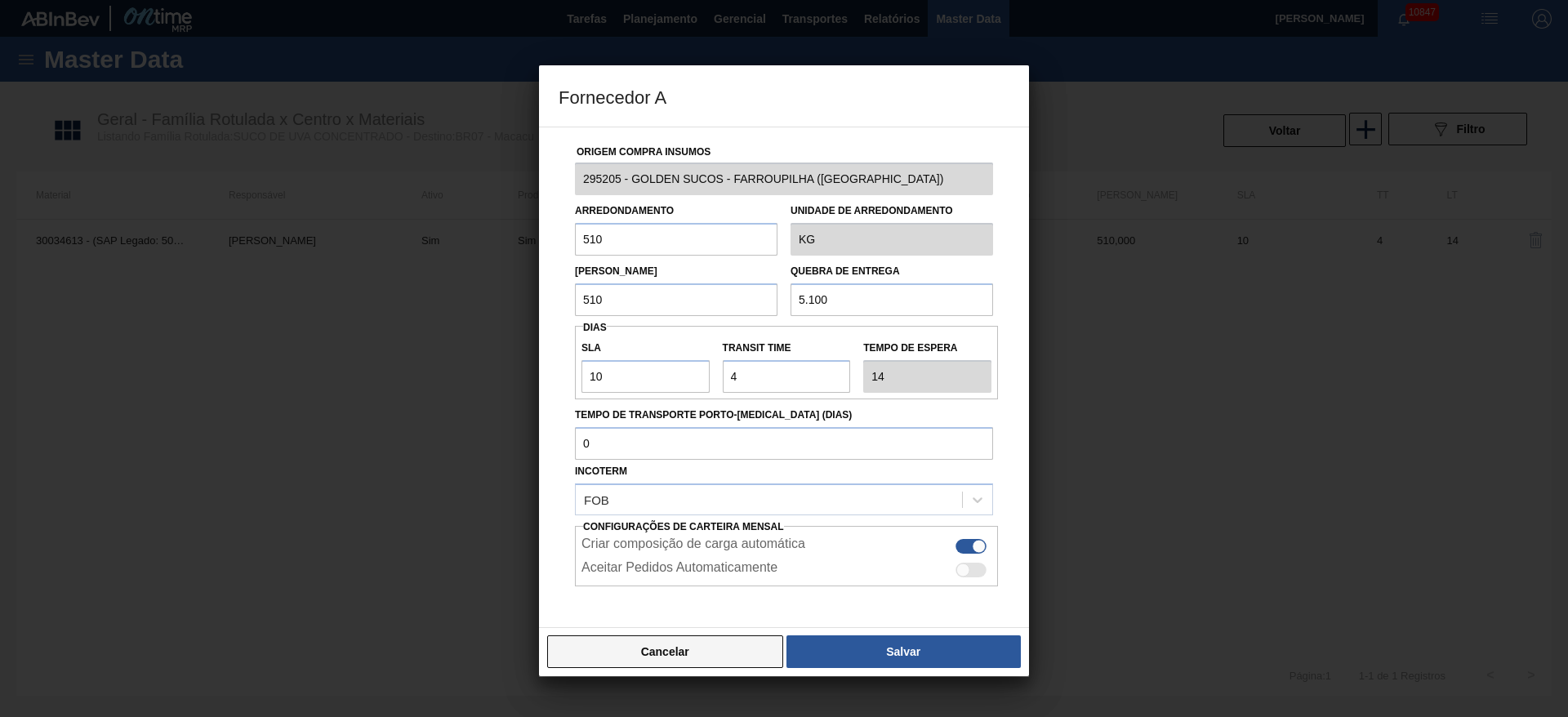
click at [678, 638] on button "Cancelar" at bounding box center [665, 652] width 236 height 33
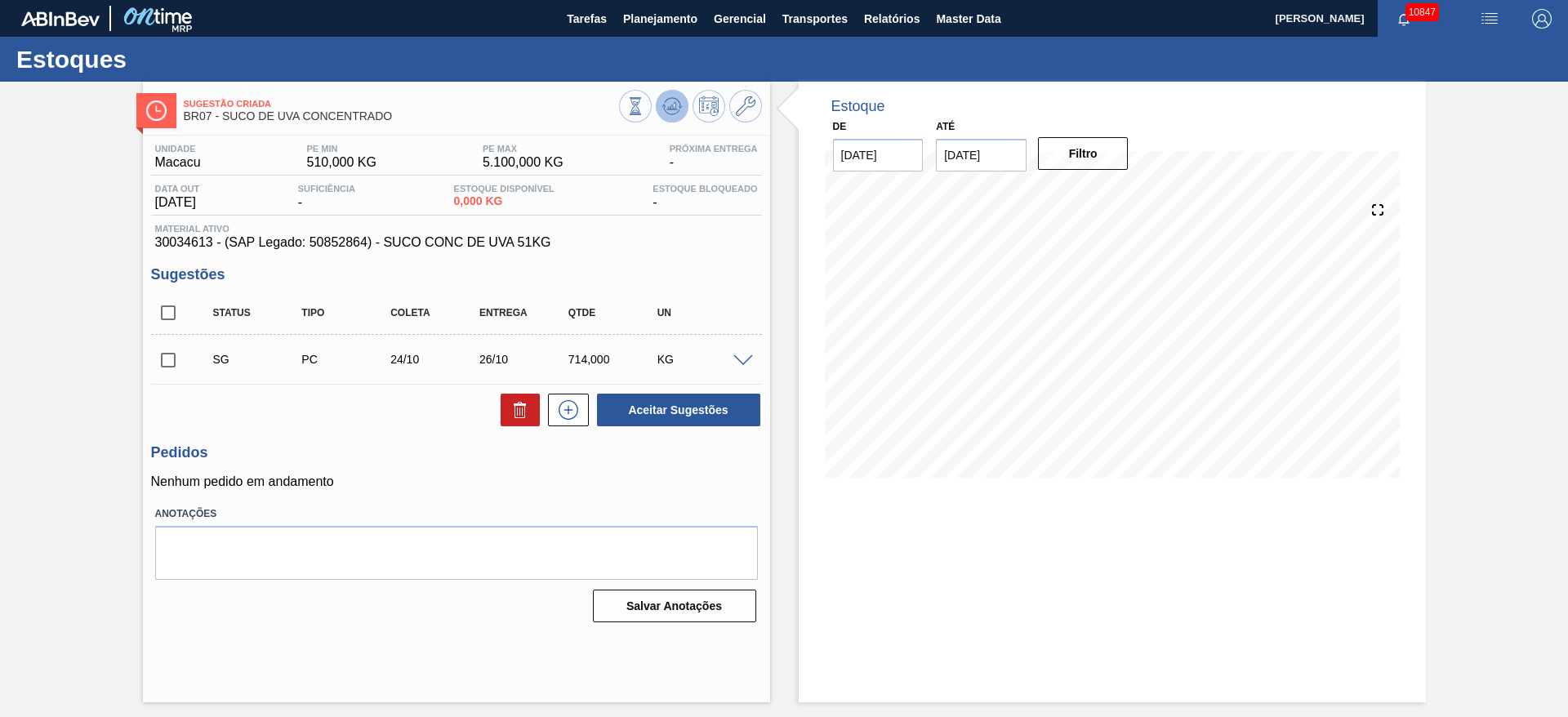
click at [665, 115] on icon at bounding box center [672, 107] width 20 height 20
checkbox input "false"
click at [739, 357] on span at bounding box center [743, 361] width 20 height 12
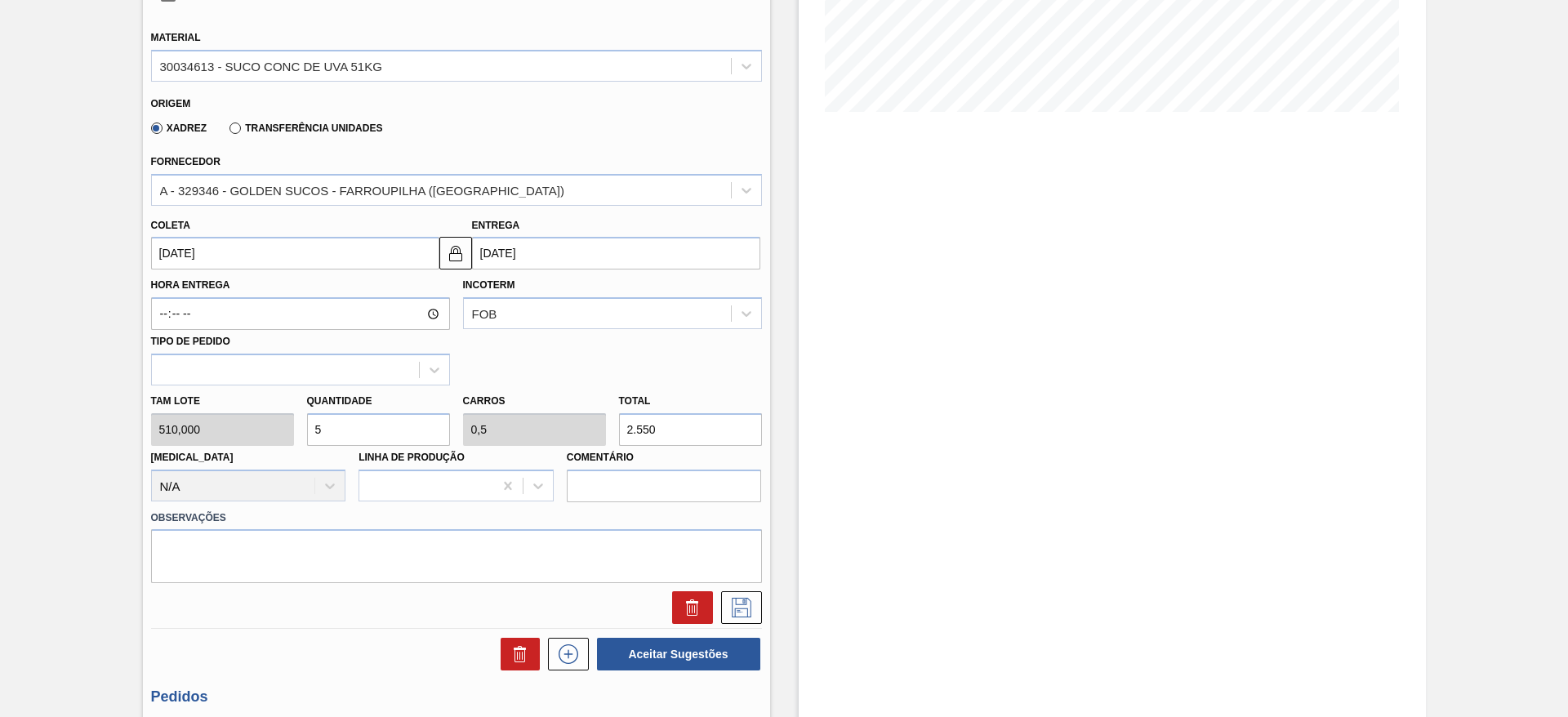
scroll to position [368, 0]
click at [280, 441] on div "Tam lote 510,000 Quantidade 5 Carros 0,5 Total 2.550 [MEDICAL_DATA] N/A Linha d…" at bounding box center [456, 442] width 624 height 117
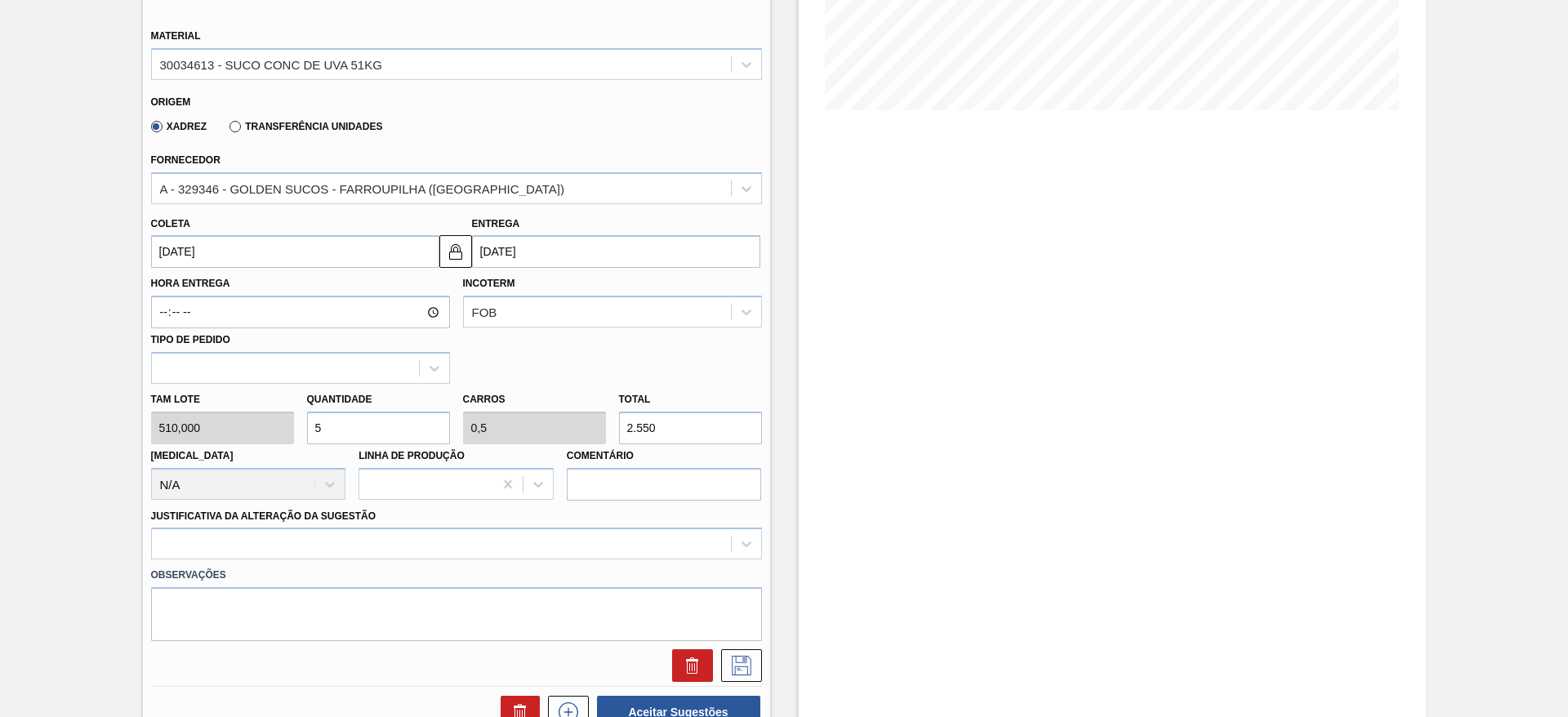
drag, startPoint x: 331, startPoint y: 435, endPoint x: 303, endPoint y: 423, distance: 30.5
click at [303, 423] on div "Quantidade 5" at bounding box center [379, 416] width 156 height 56
type input "3"
type input "0,3"
type input "1.530"
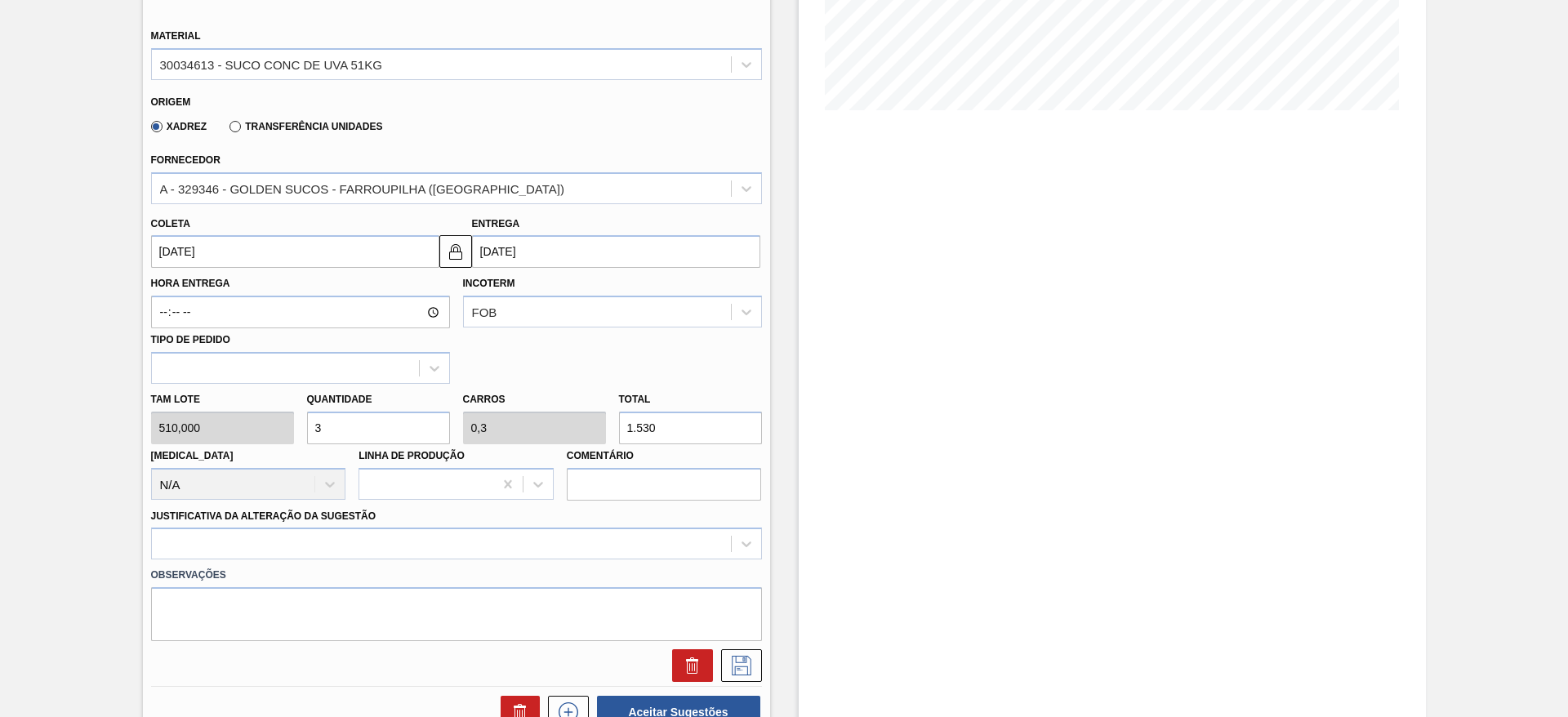
type input "3"
click at [659, 543] on div at bounding box center [456, 543] width 611 height 32
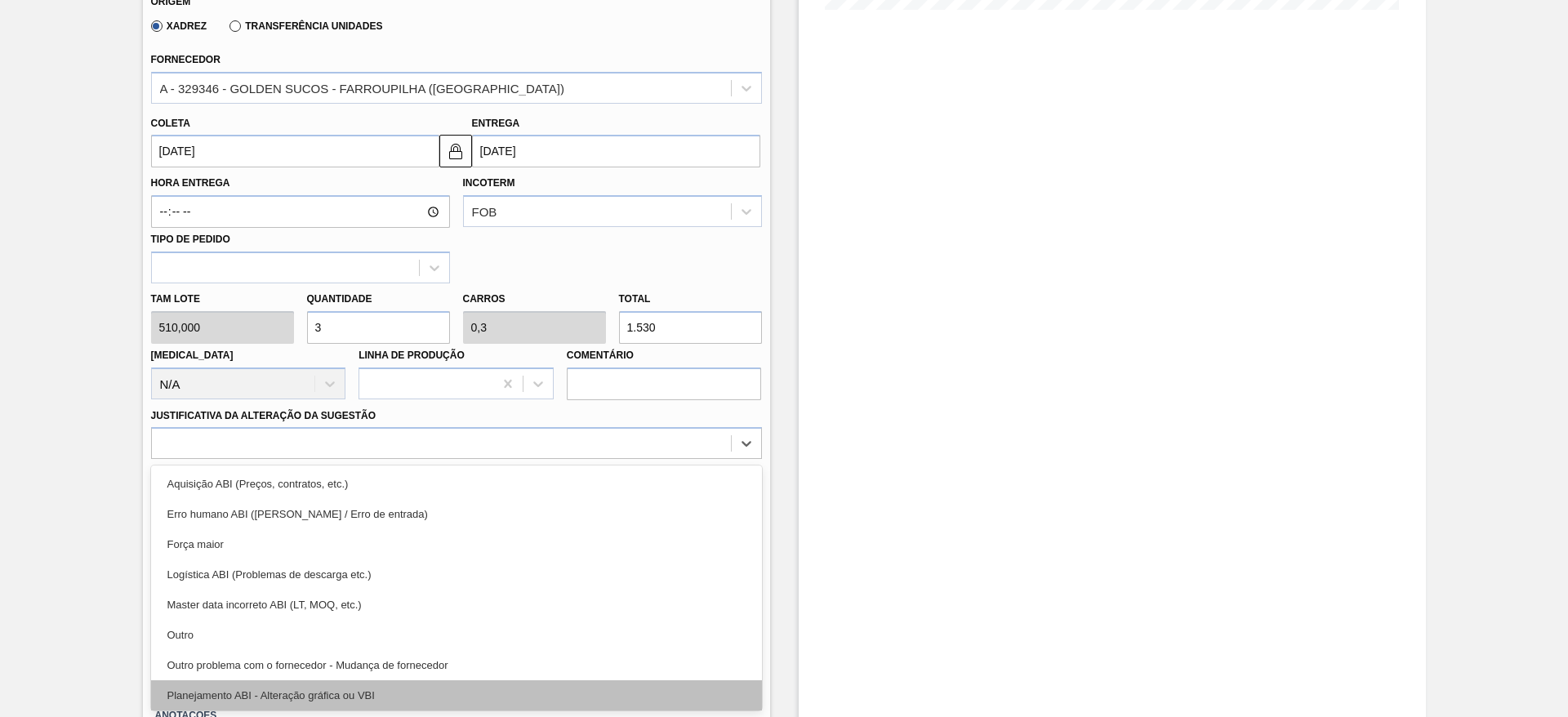
click at [549, 692] on div "Planejamento ABI - Alteração gráfica ou VBI" at bounding box center [456, 695] width 611 height 31
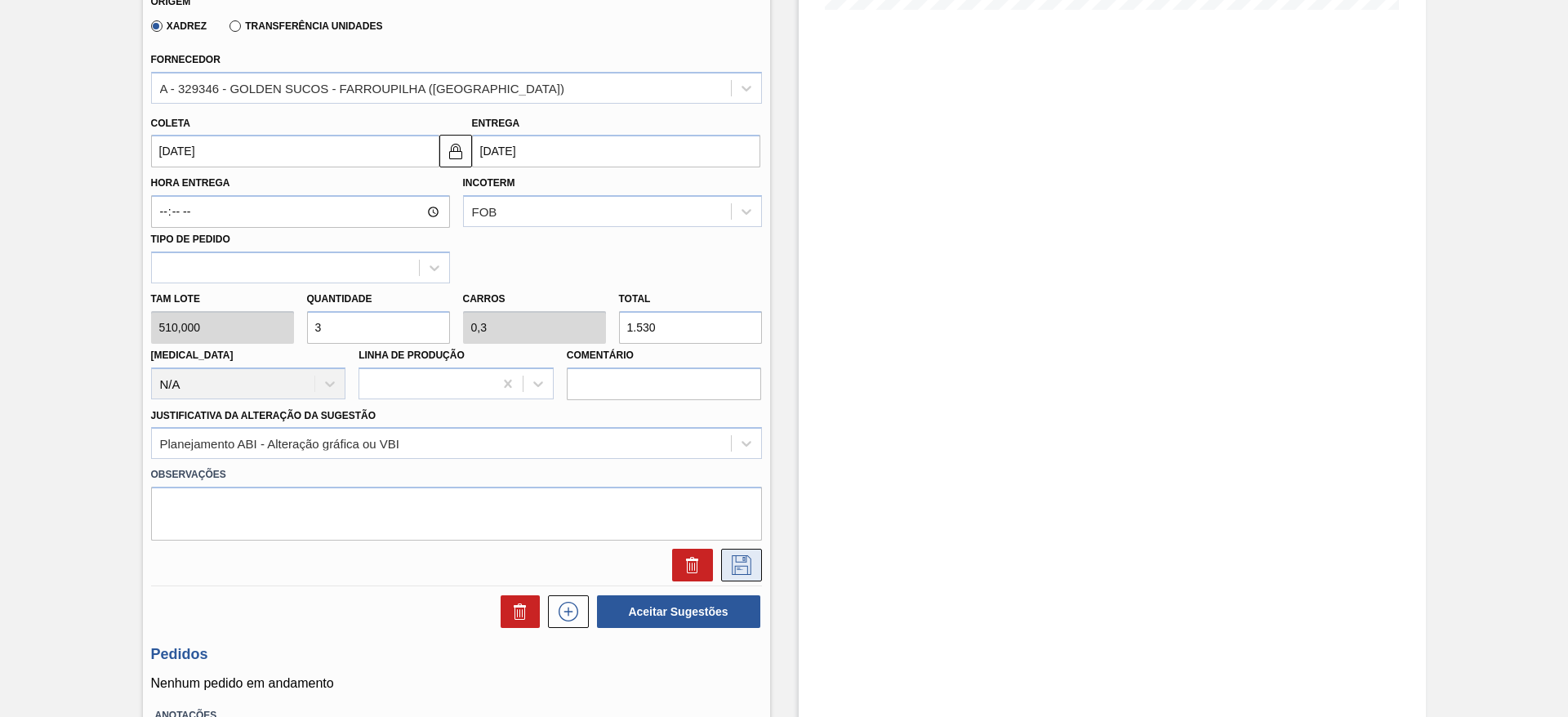
click at [751, 560] on icon at bounding box center [741, 566] width 26 height 20
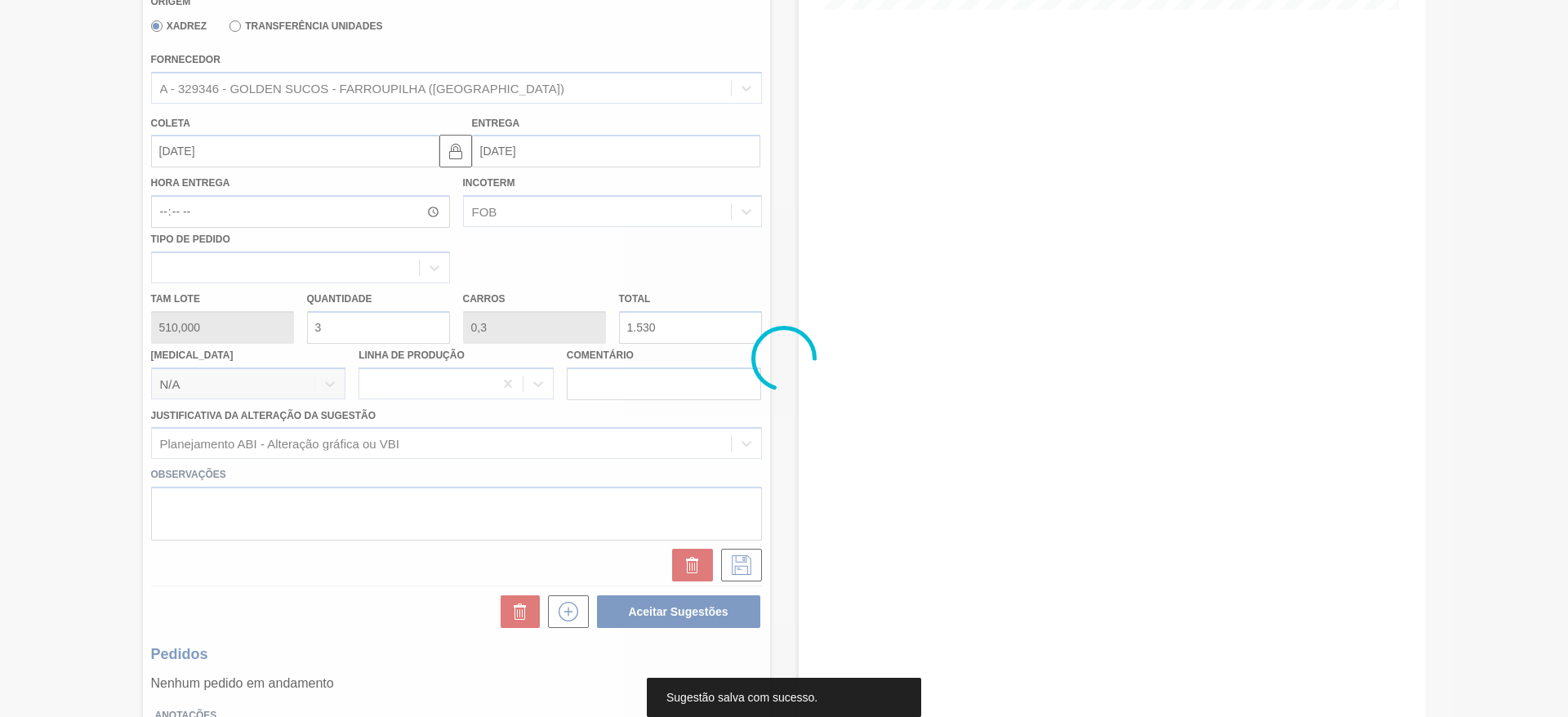
scroll to position [0, 0]
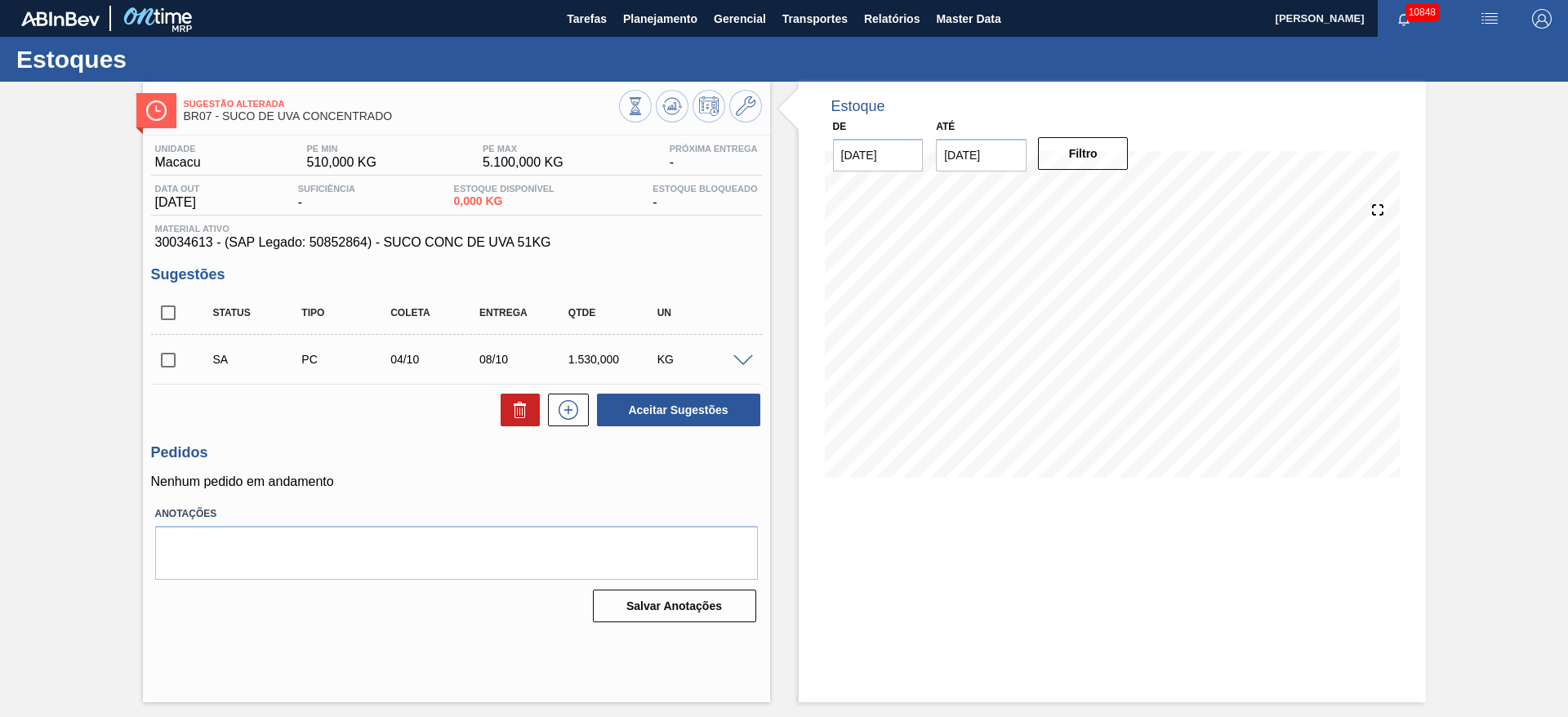
click at [168, 359] on input "checkbox" at bounding box center [168, 360] width 34 height 34
click at [742, 398] on button "Aceitar Sugestões" at bounding box center [679, 410] width 164 height 33
checkbox input "false"
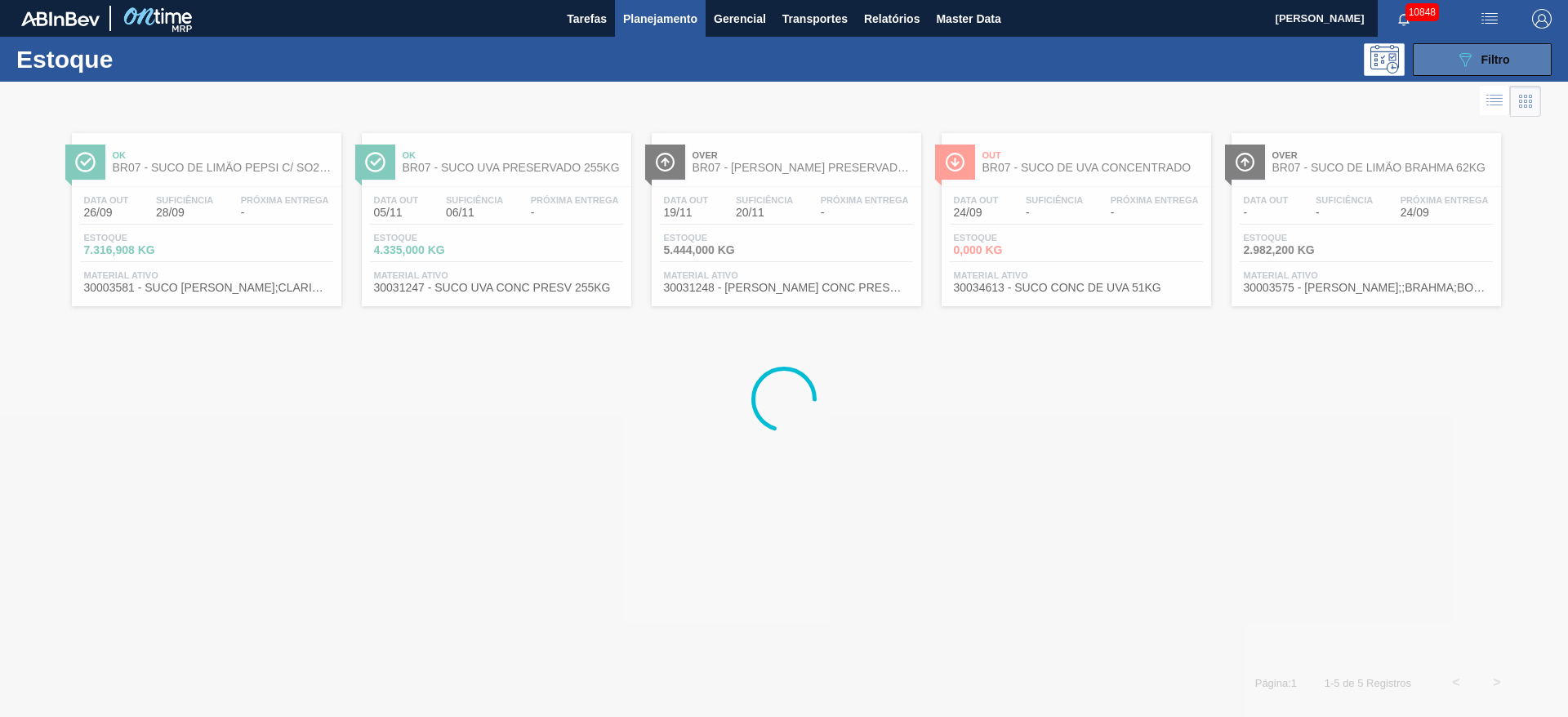
click at [1476, 56] on div "089F7B8B-B2A5-4AFE-B5C0-19BA573D28AC Filtro" at bounding box center [1482, 60] width 55 height 20
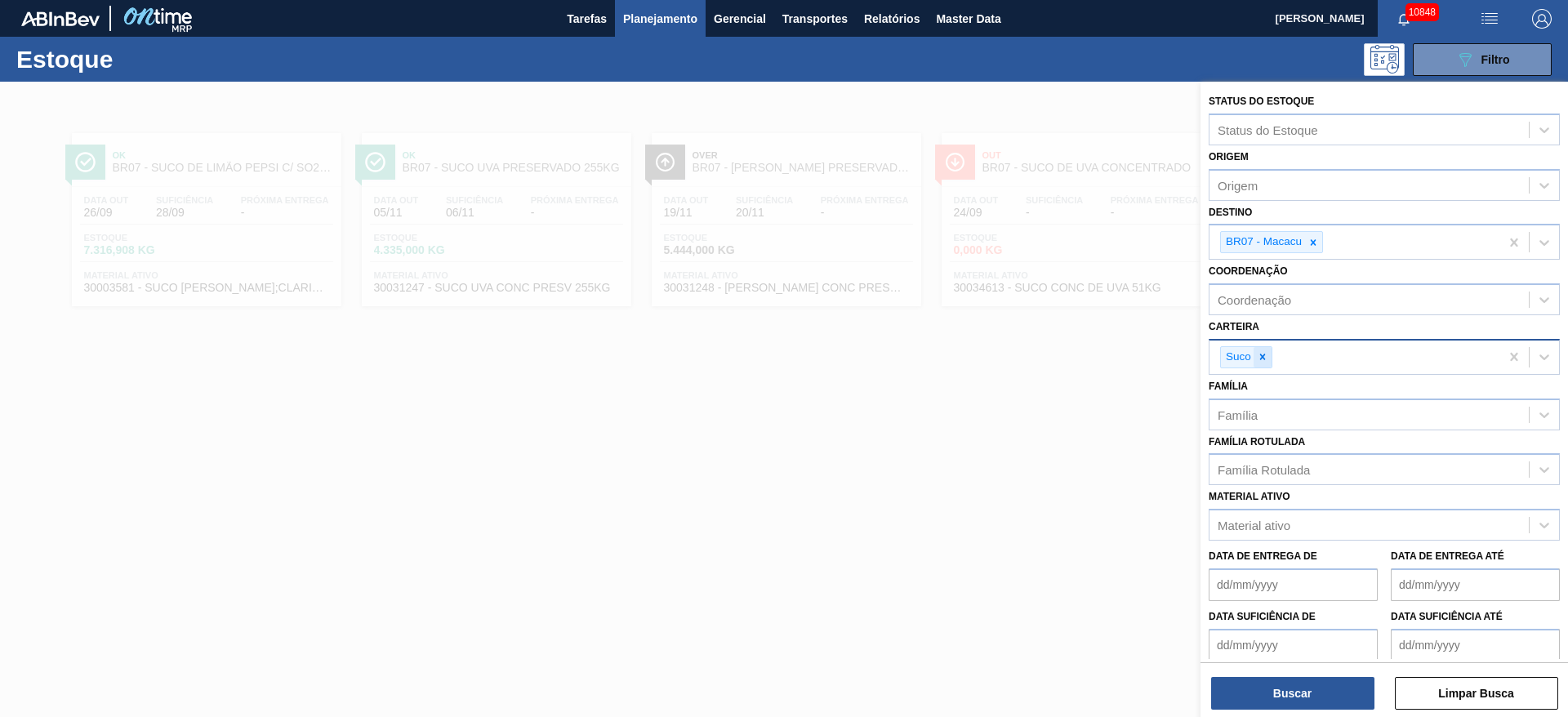
click at [1264, 351] on icon at bounding box center [1262, 357] width 12 height 12
type input "ad"
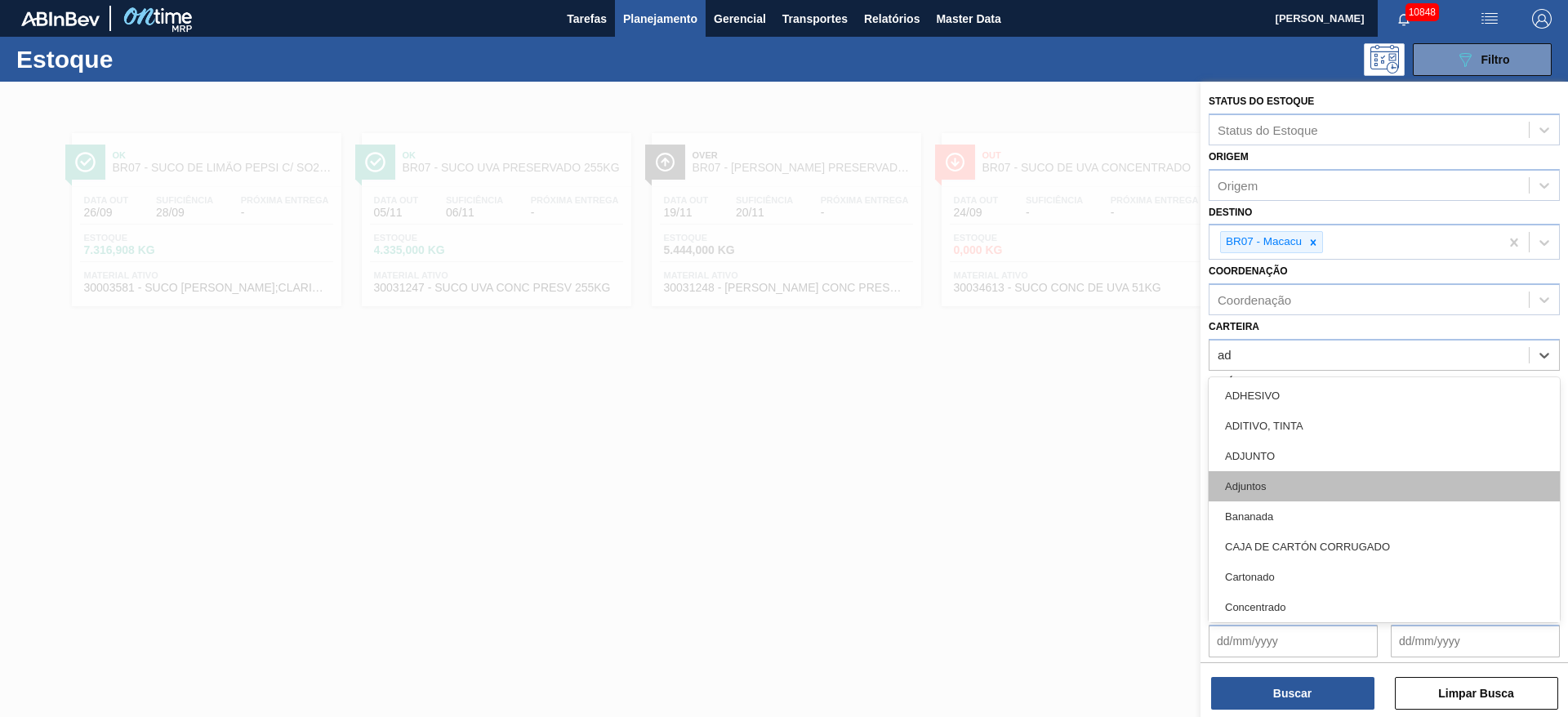
click at [1299, 479] on div "Adjuntos" at bounding box center [1384, 486] width 351 height 31
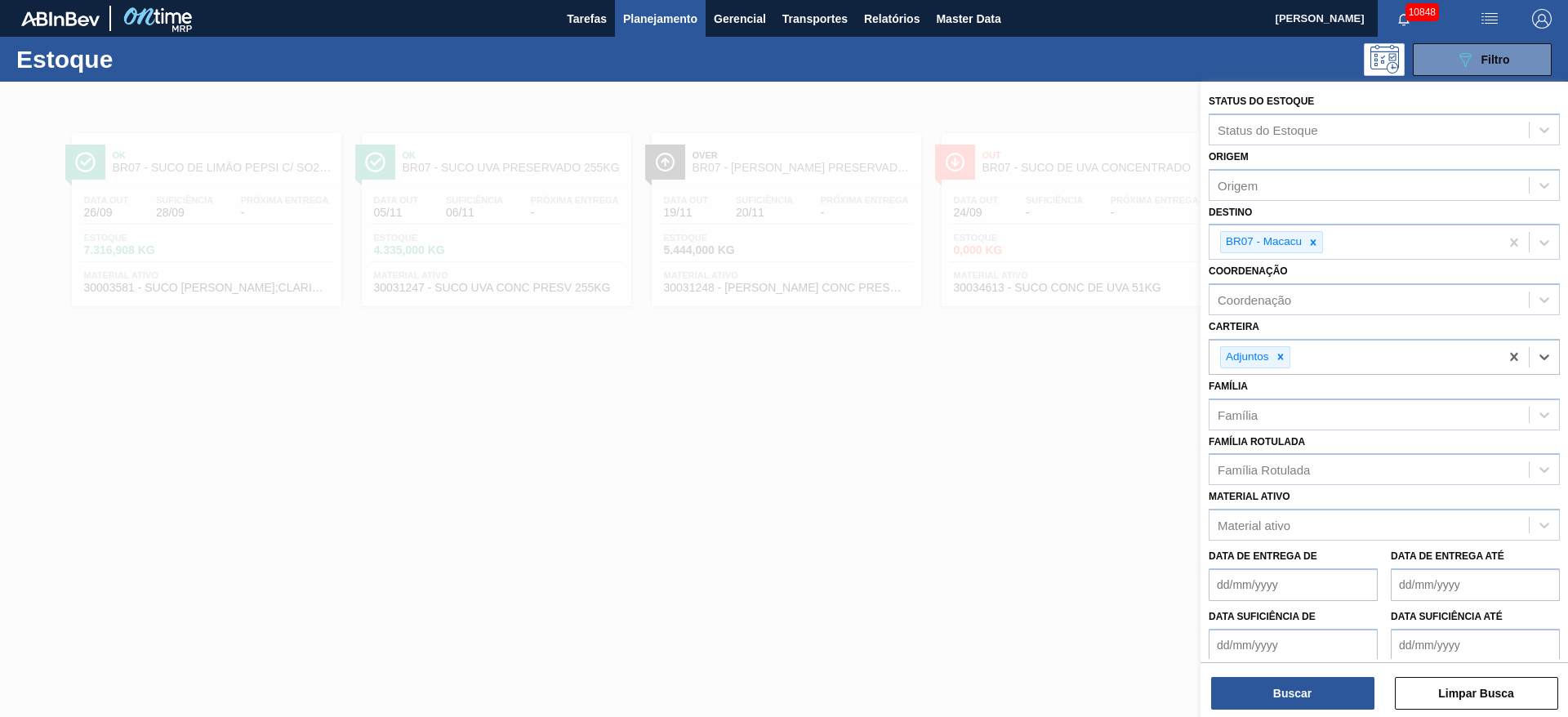
click at [1276, 675] on div "Buscar Limpar Busca" at bounding box center [1384, 685] width 368 height 45
click at [1291, 688] on button "Buscar" at bounding box center [1293, 694] width 164 height 33
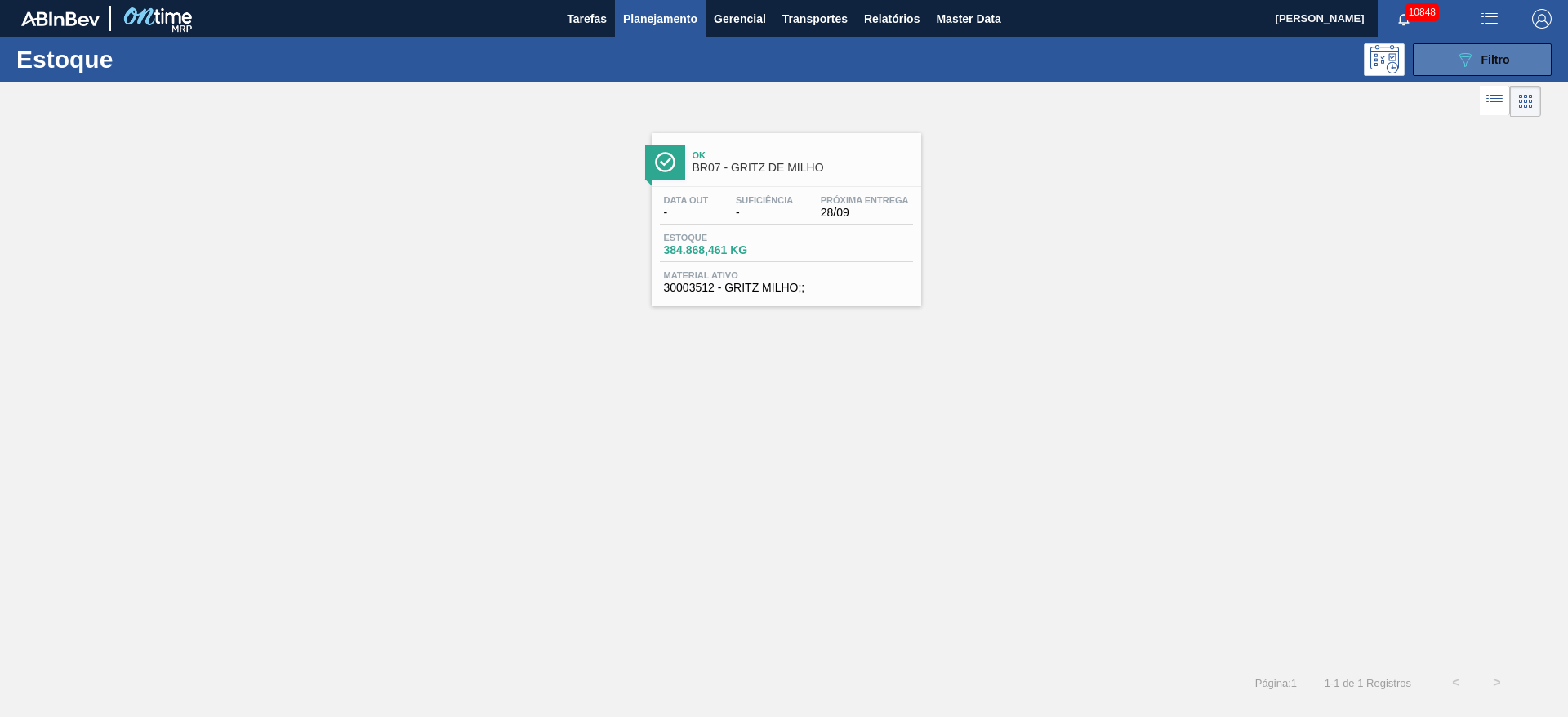
click at [1495, 60] on span "Filtro" at bounding box center [1495, 60] width 29 height 13
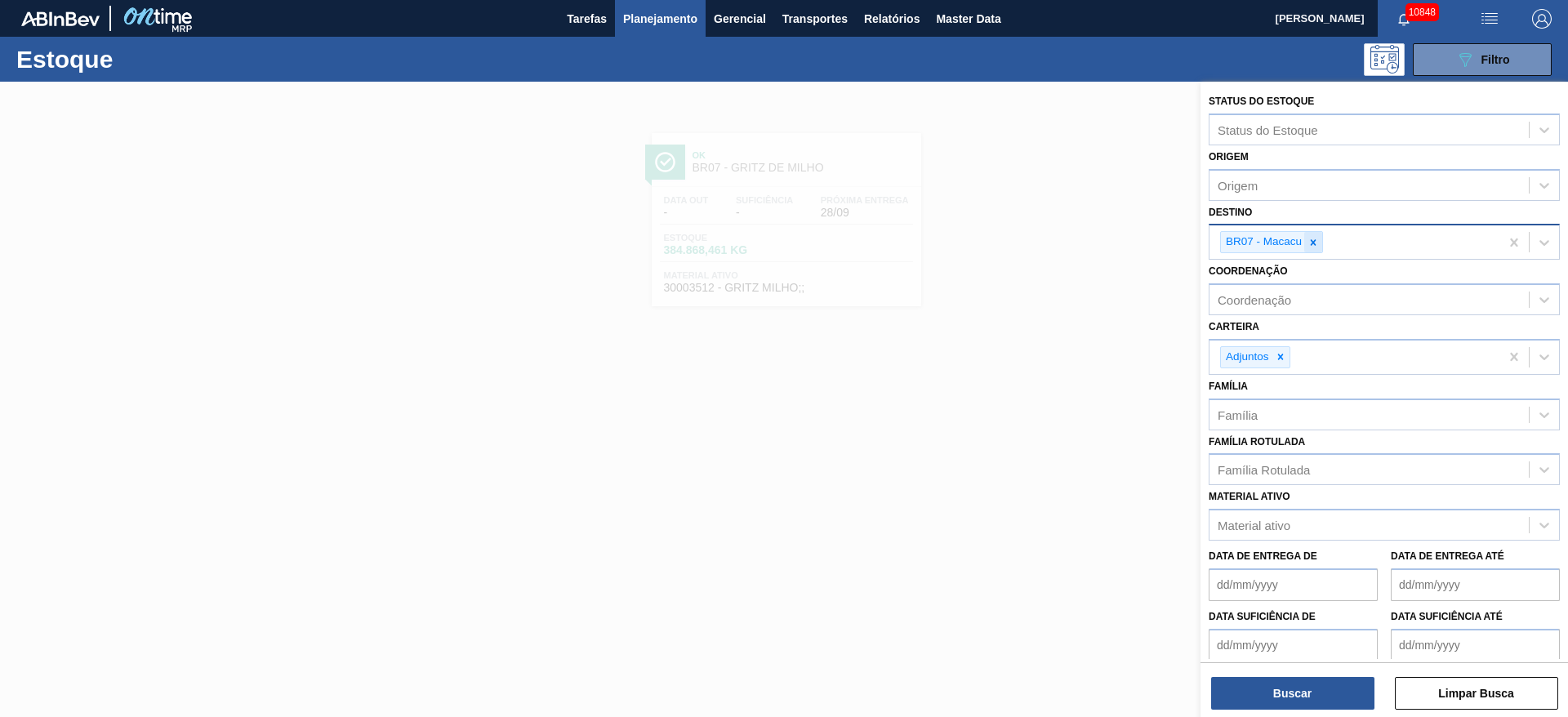
click at [1311, 246] on icon at bounding box center [1313, 242] width 12 height 12
type input "21"
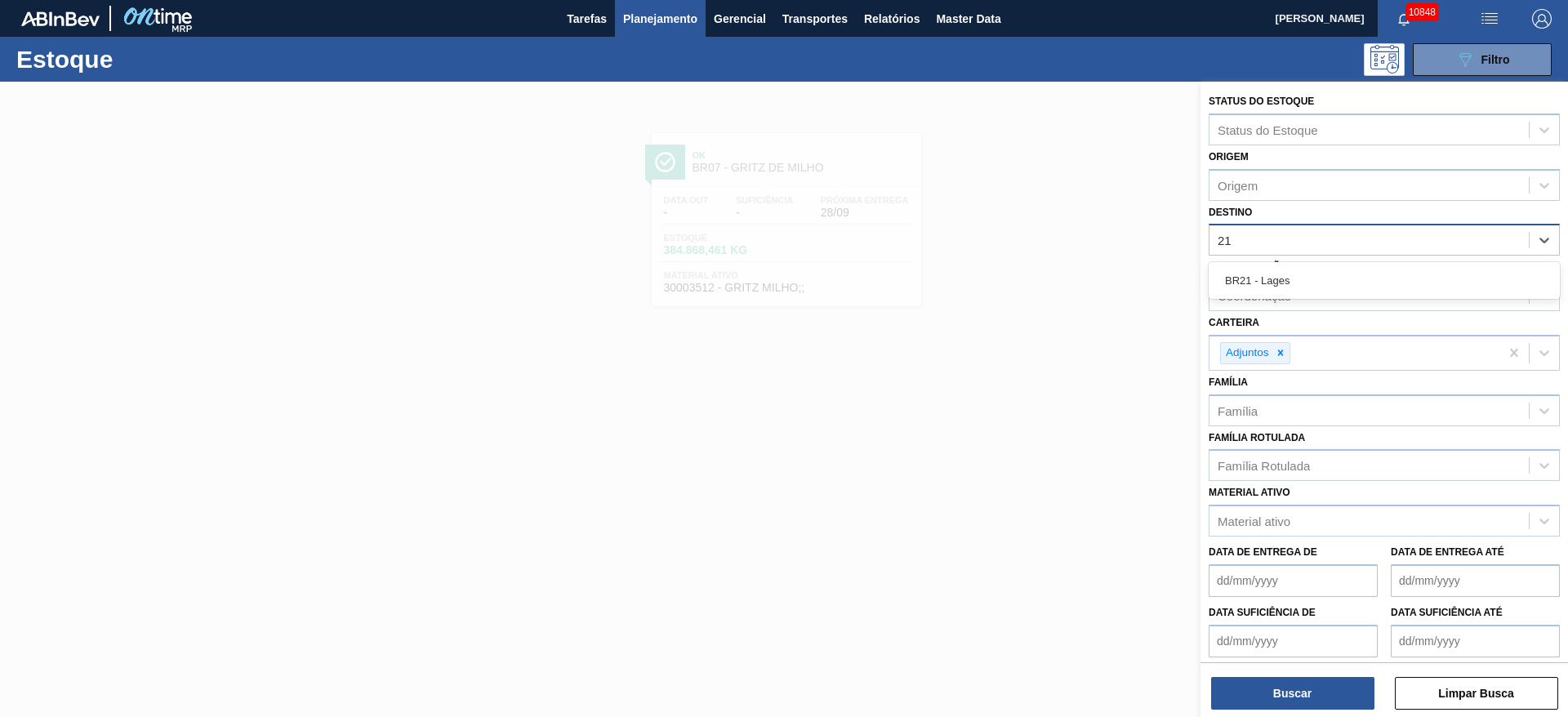
drag, startPoint x: 1313, startPoint y: 285, endPoint x: 1308, endPoint y: 279, distance: 7.8
click at [1308, 279] on div "BR21 - Lages" at bounding box center [1384, 280] width 351 height 31
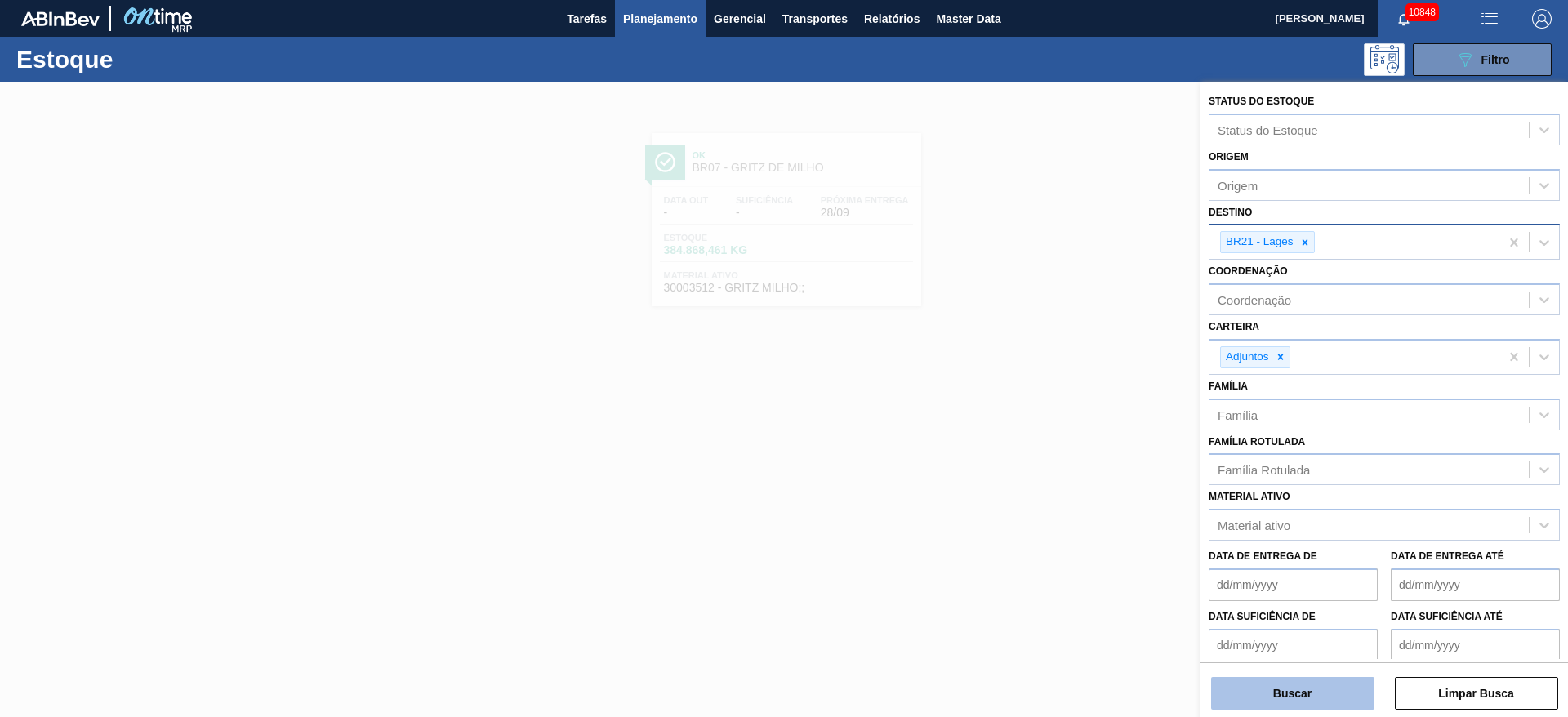
click at [1287, 692] on button "Buscar" at bounding box center [1293, 694] width 164 height 33
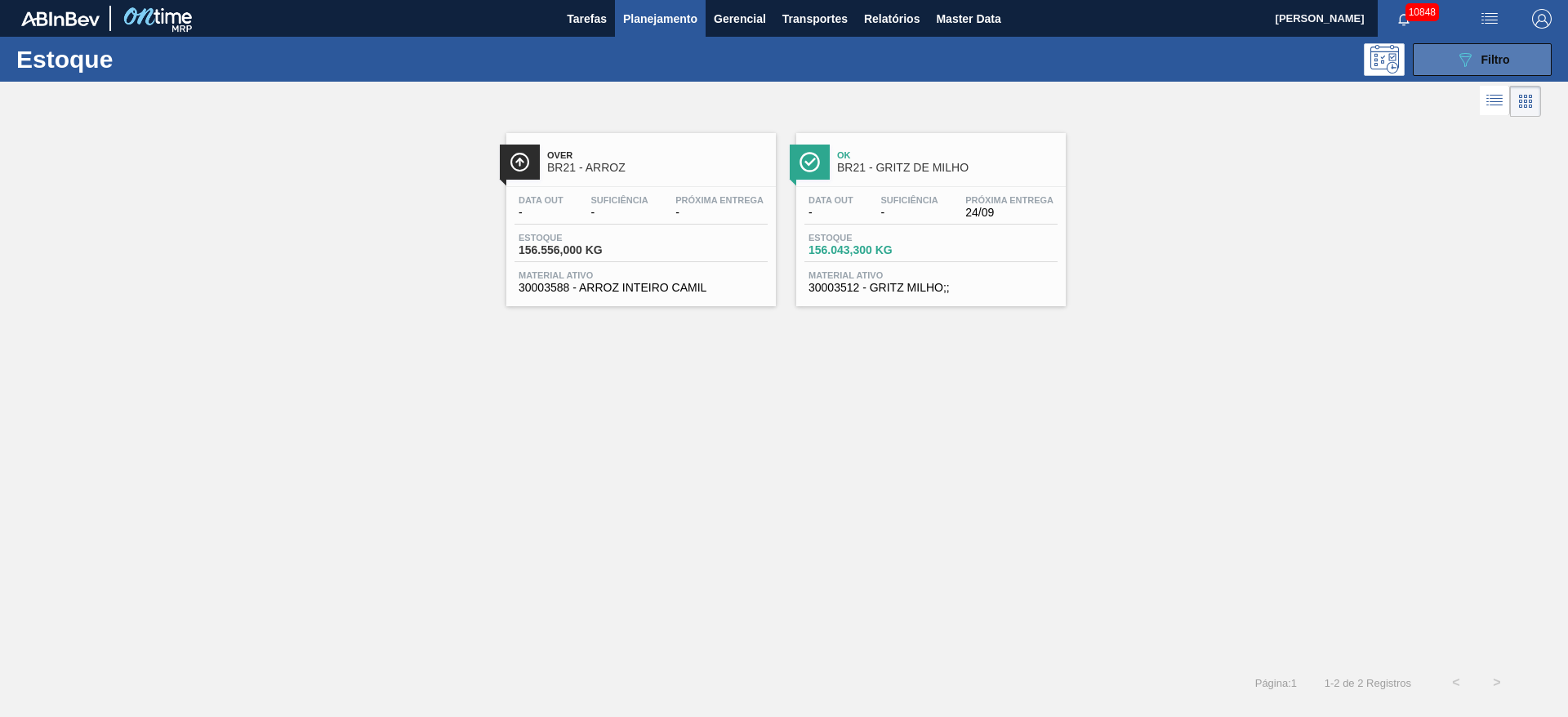
click at [1486, 69] on button "089F7B8B-B2A5-4AFE-B5C0-19BA573D28AC Filtro" at bounding box center [1482, 60] width 139 height 33
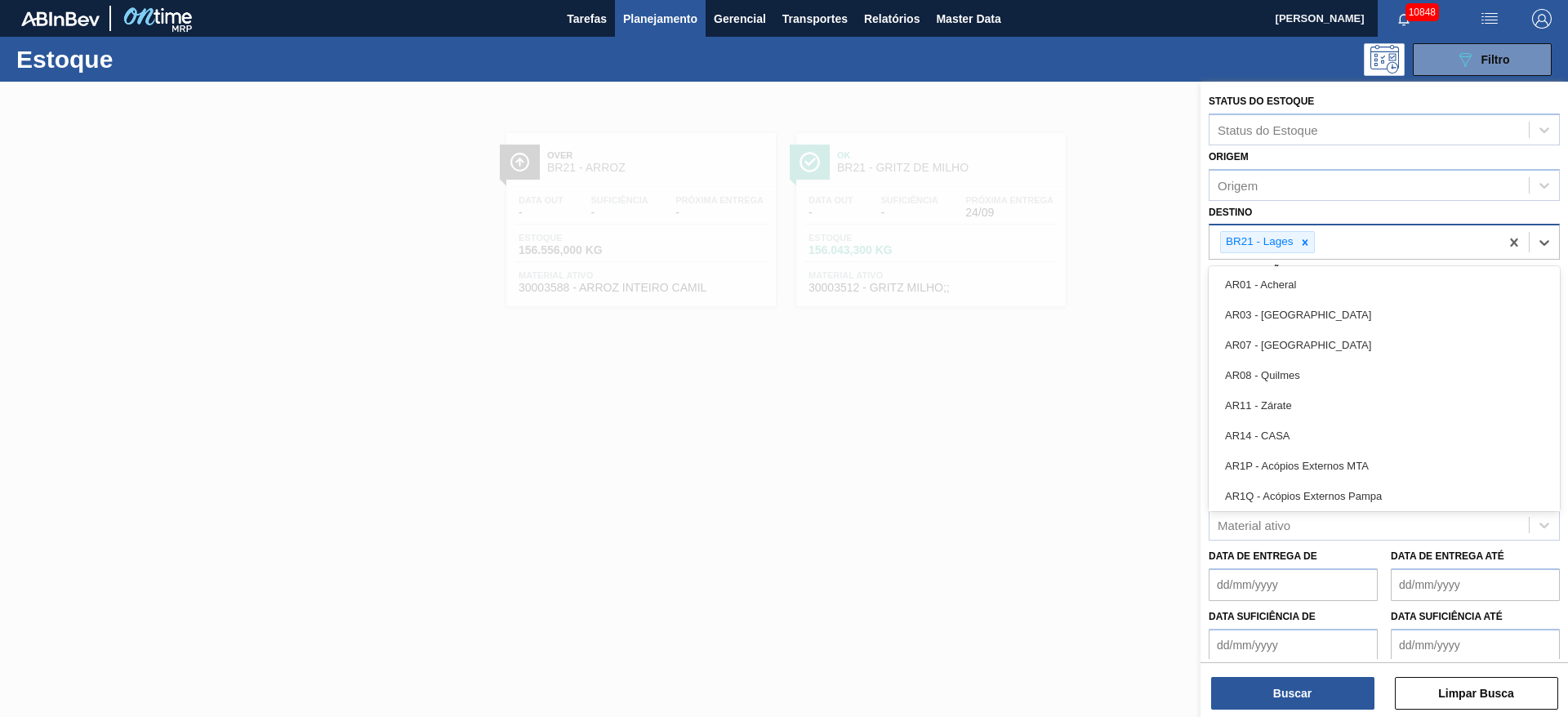
drag, startPoint x: 1317, startPoint y: 237, endPoint x: 1313, endPoint y: 252, distance: 15.5
click at [1315, 240] on div "BR21 - Lages" at bounding box center [1354, 242] width 290 height 34
click at [1313, 253] on div "BR21 - Lages" at bounding box center [1354, 242] width 290 height 34
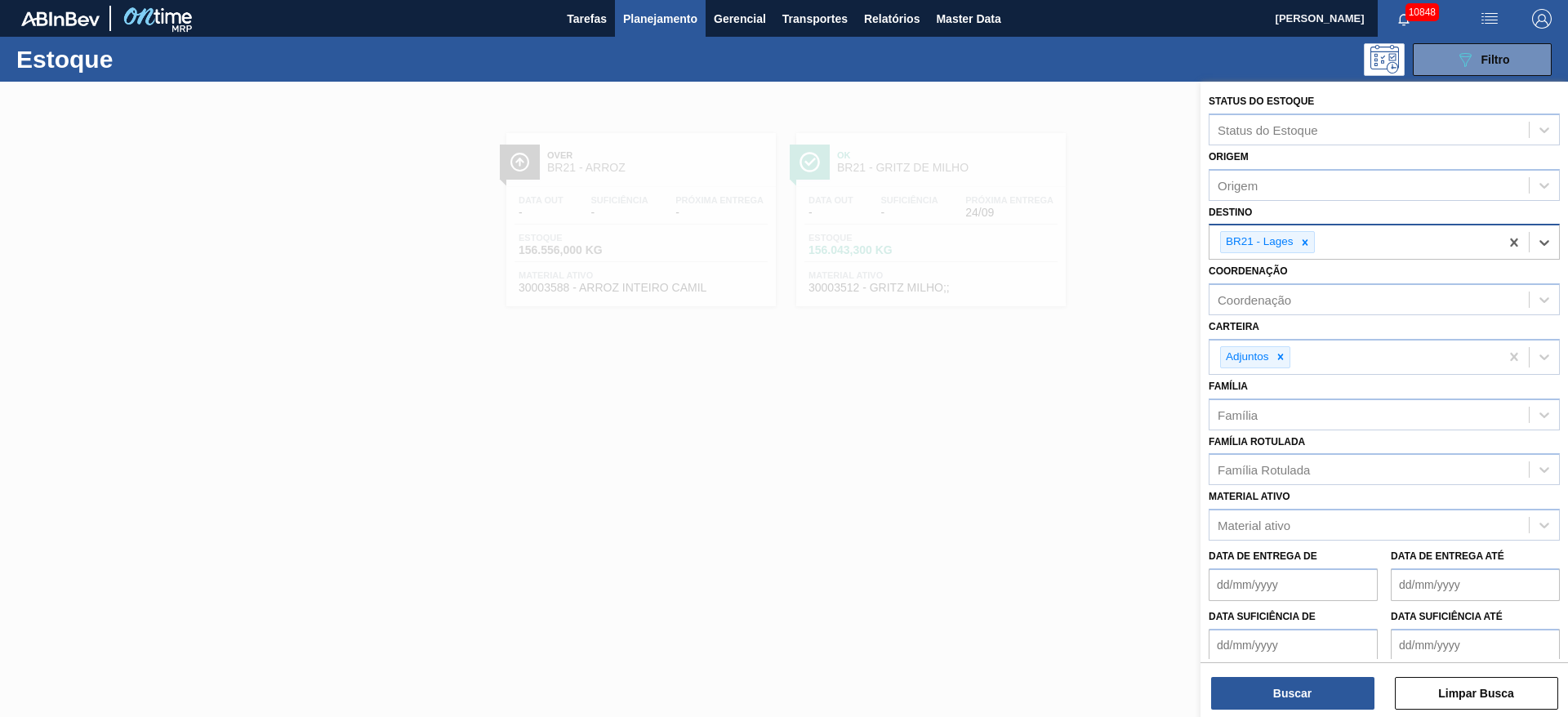
click at [1313, 253] on div "BR21 - Lages" at bounding box center [1354, 242] width 290 height 34
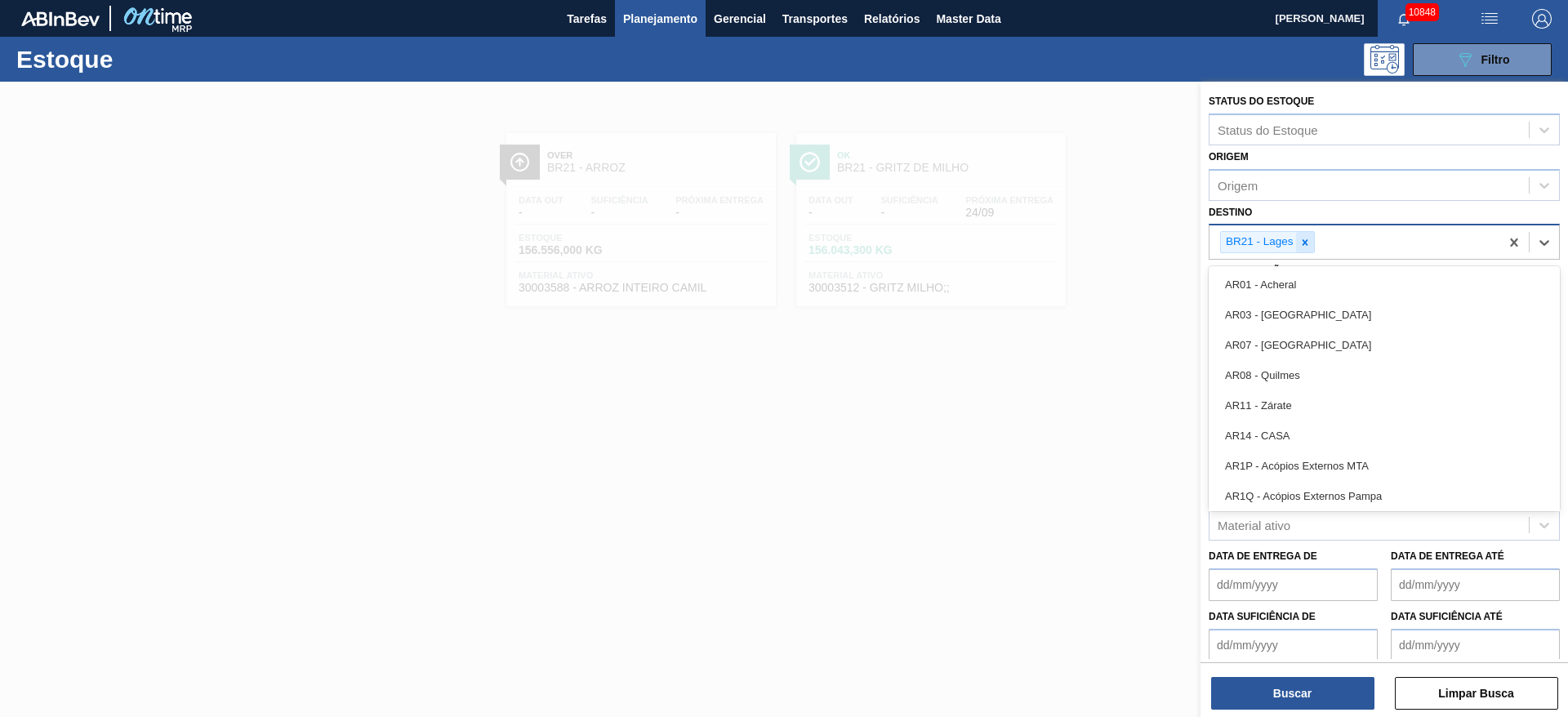
click at [1310, 250] on div at bounding box center [1305, 242] width 18 height 21
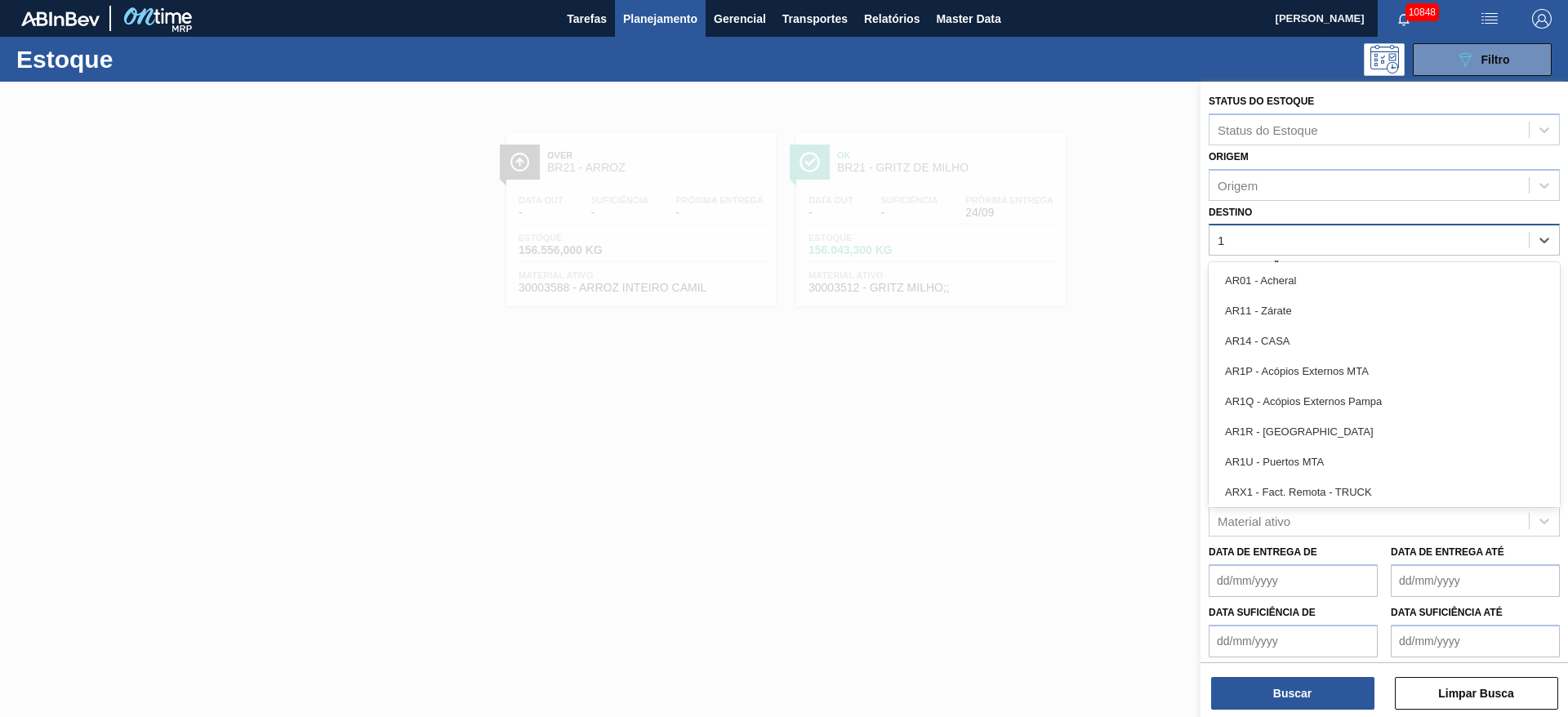
type input "18"
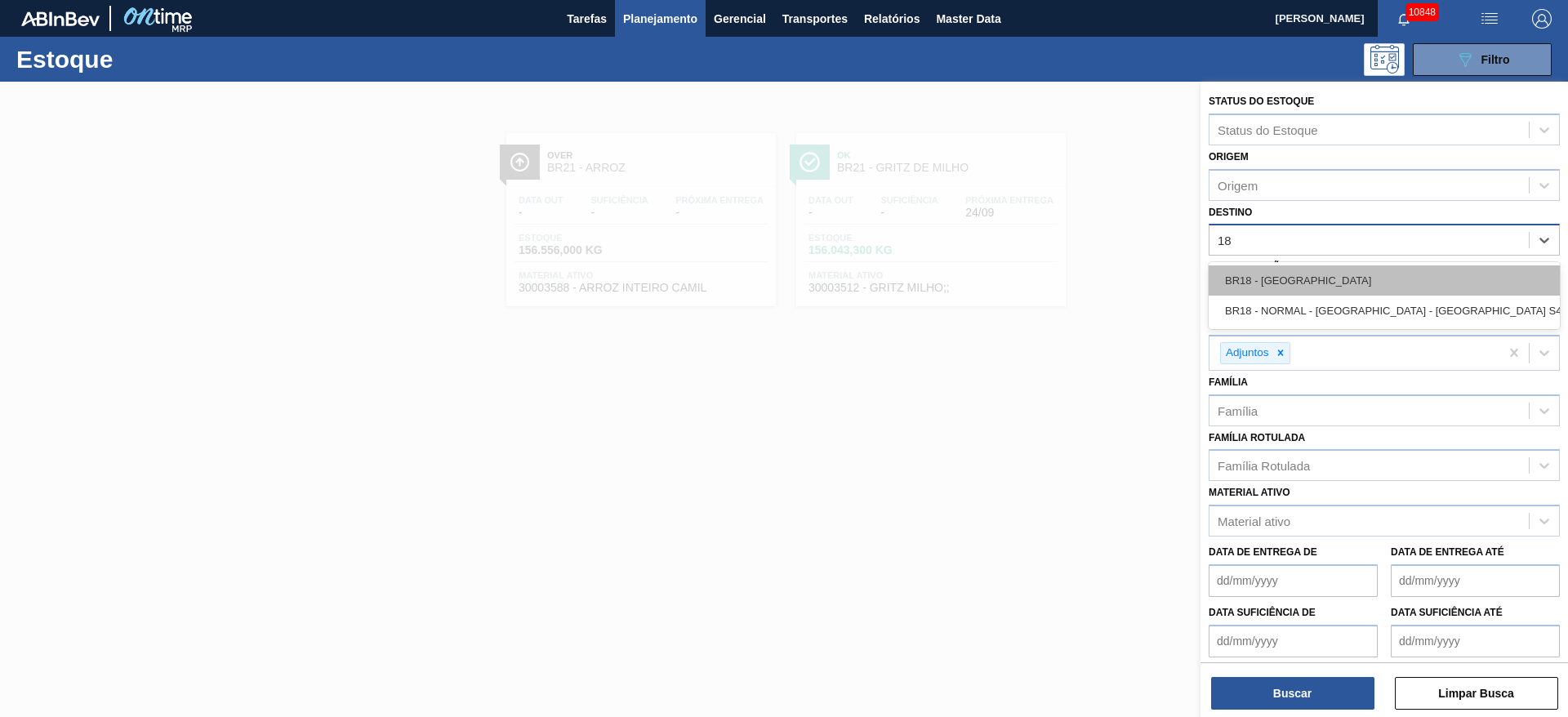
click at [1311, 273] on div "BR18 - [GEOGRAPHIC_DATA]" at bounding box center [1384, 280] width 351 height 31
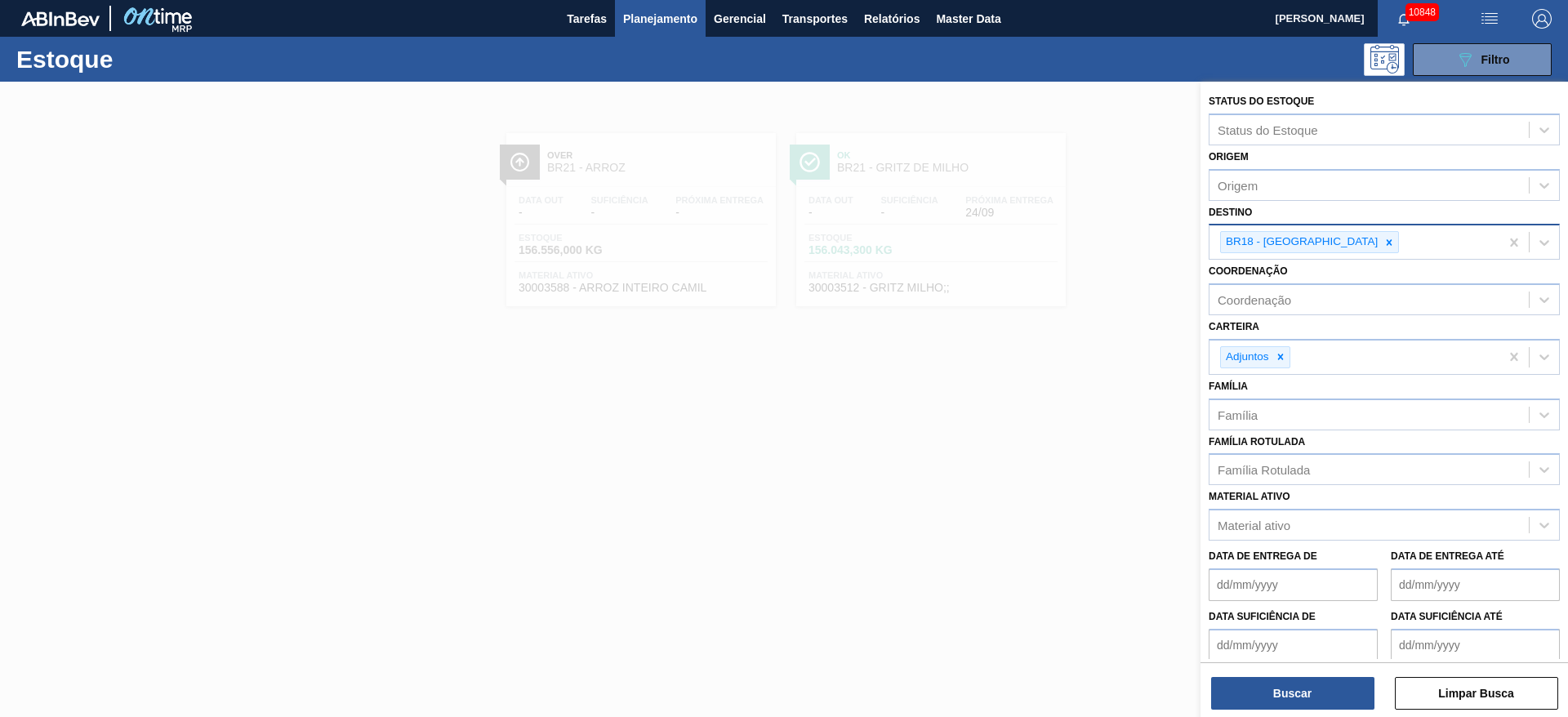
drag, startPoint x: 1289, startPoint y: 683, endPoint x: 1313, endPoint y: 667, distance: 28.8
click at [1313, 667] on div "Buscar Limpar Busca" at bounding box center [1384, 685] width 368 height 45
click at [1305, 679] on button "Buscar" at bounding box center [1293, 694] width 164 height 33
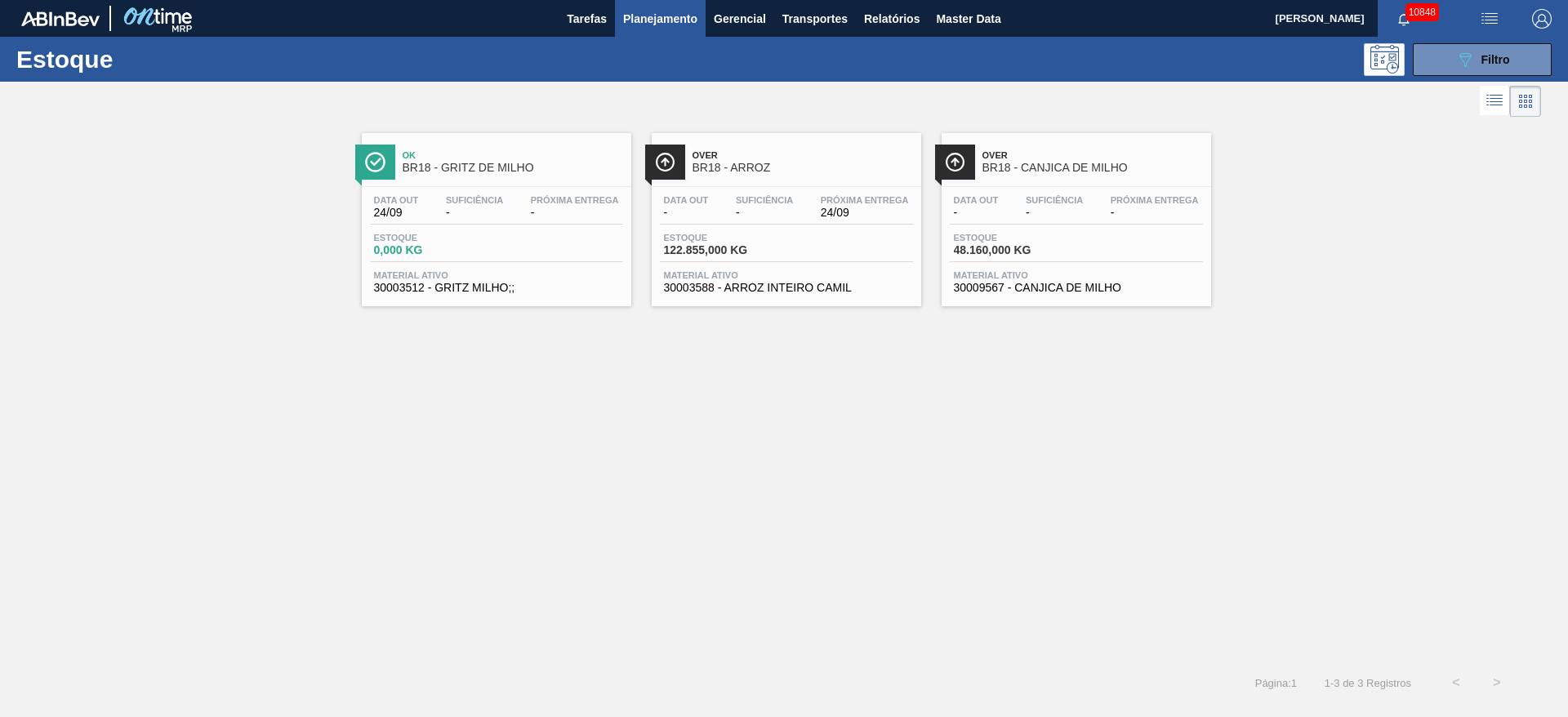
click at [848, 209] on span "24/09" at bounding box center [865, 213] width 88 height 12
click at [1470, 56] on icon at bounding box center [1465, 60] width 12 height 14
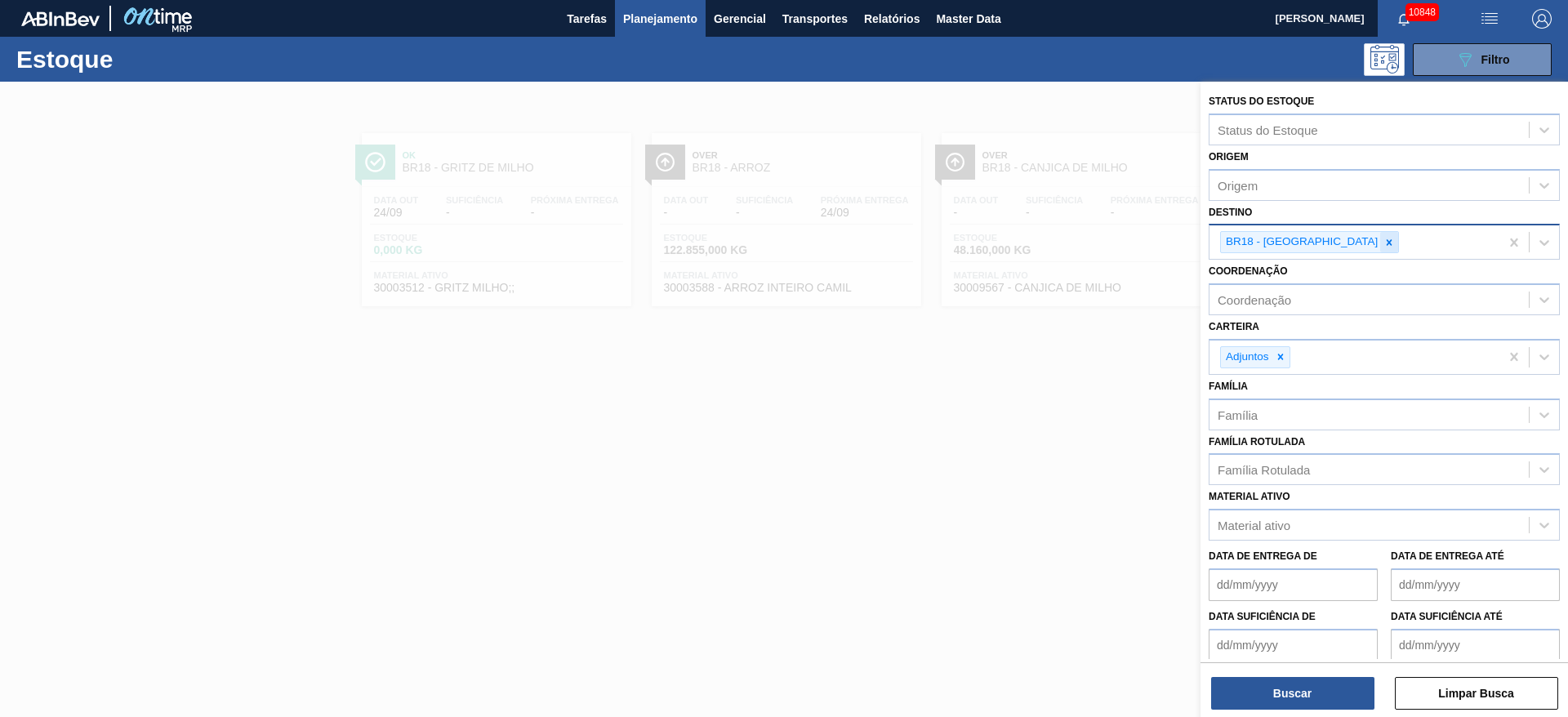
click at [1380, 249] on div at bounding box center [1389, 242] width 18 height 21
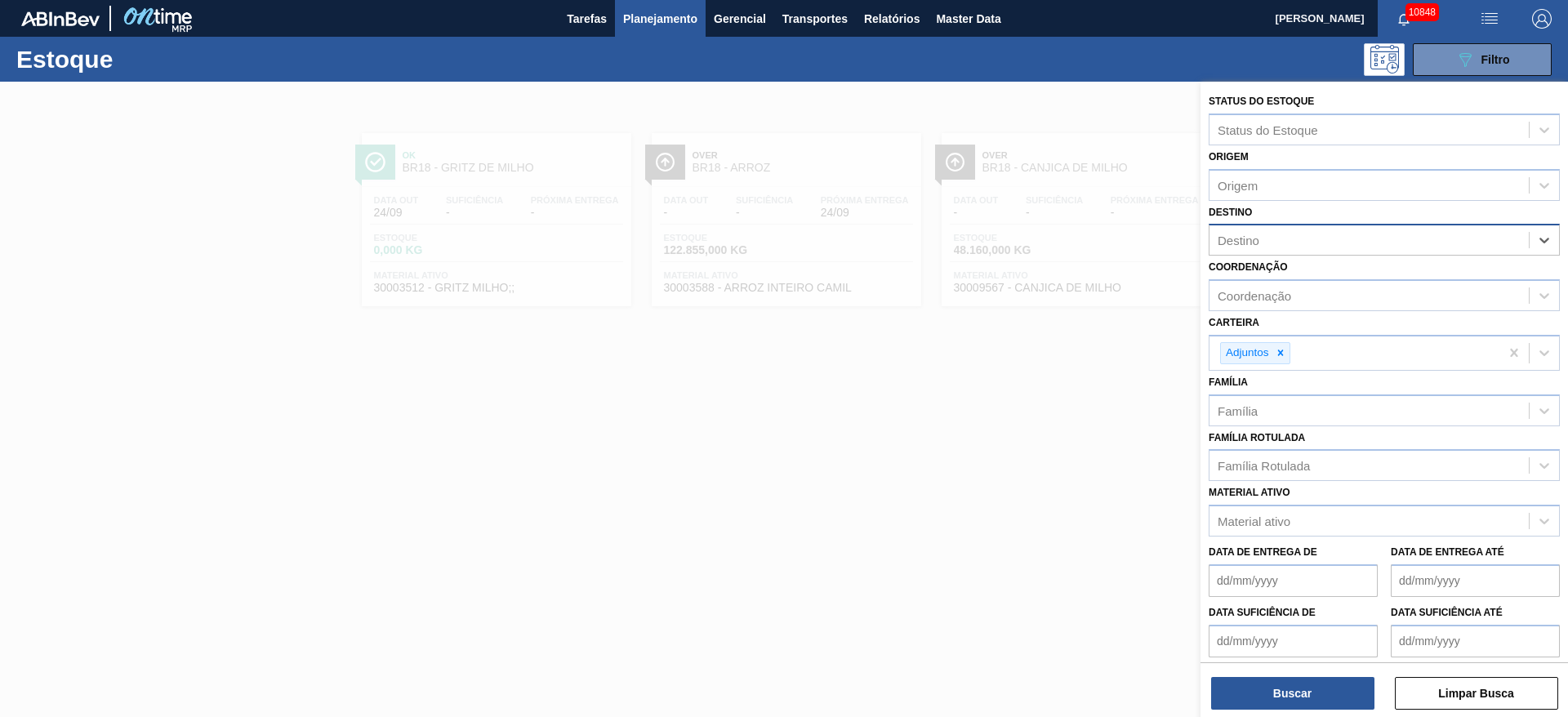
type input "3"
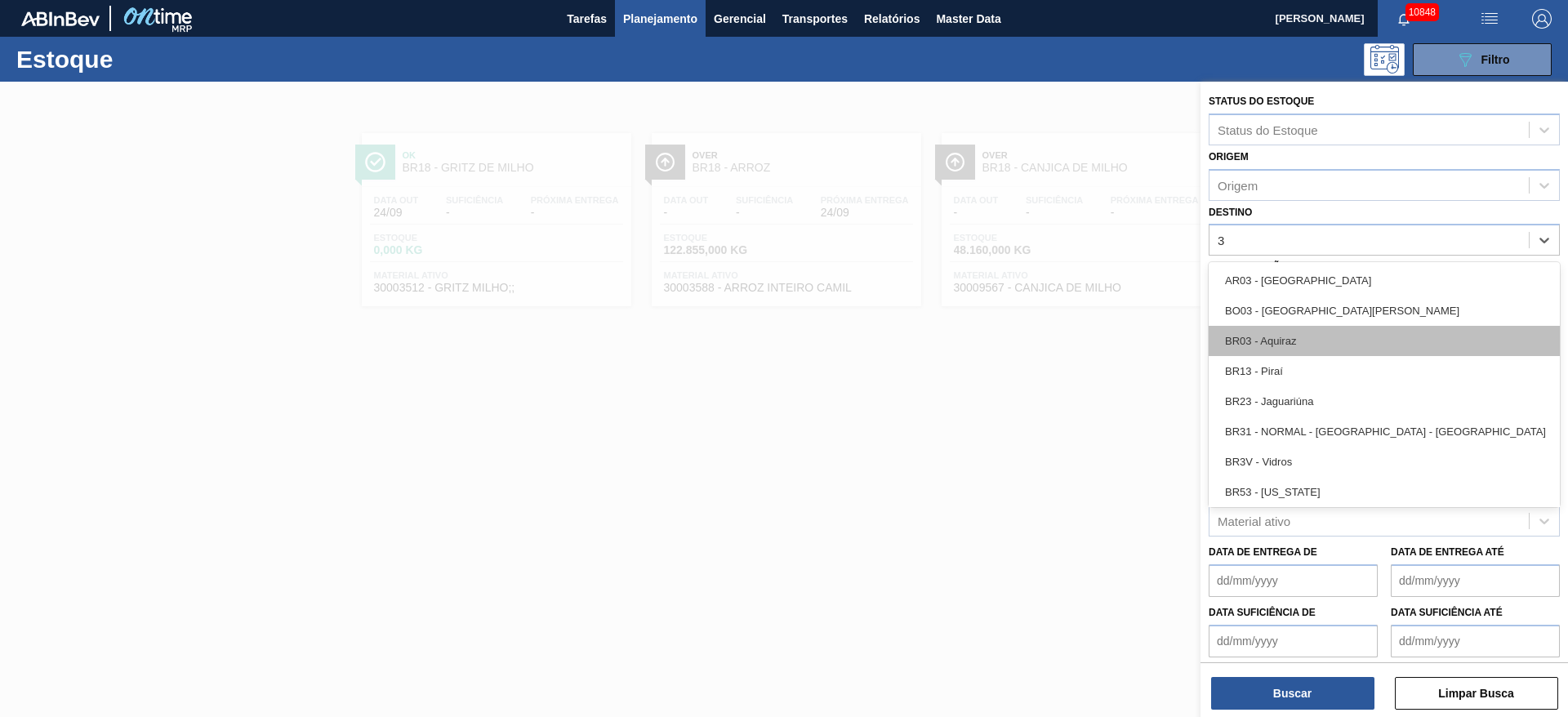
click at [1311, 332] on div "BR03 - Aquiraz" at bounding box center [1384, 341] width 351 height 31
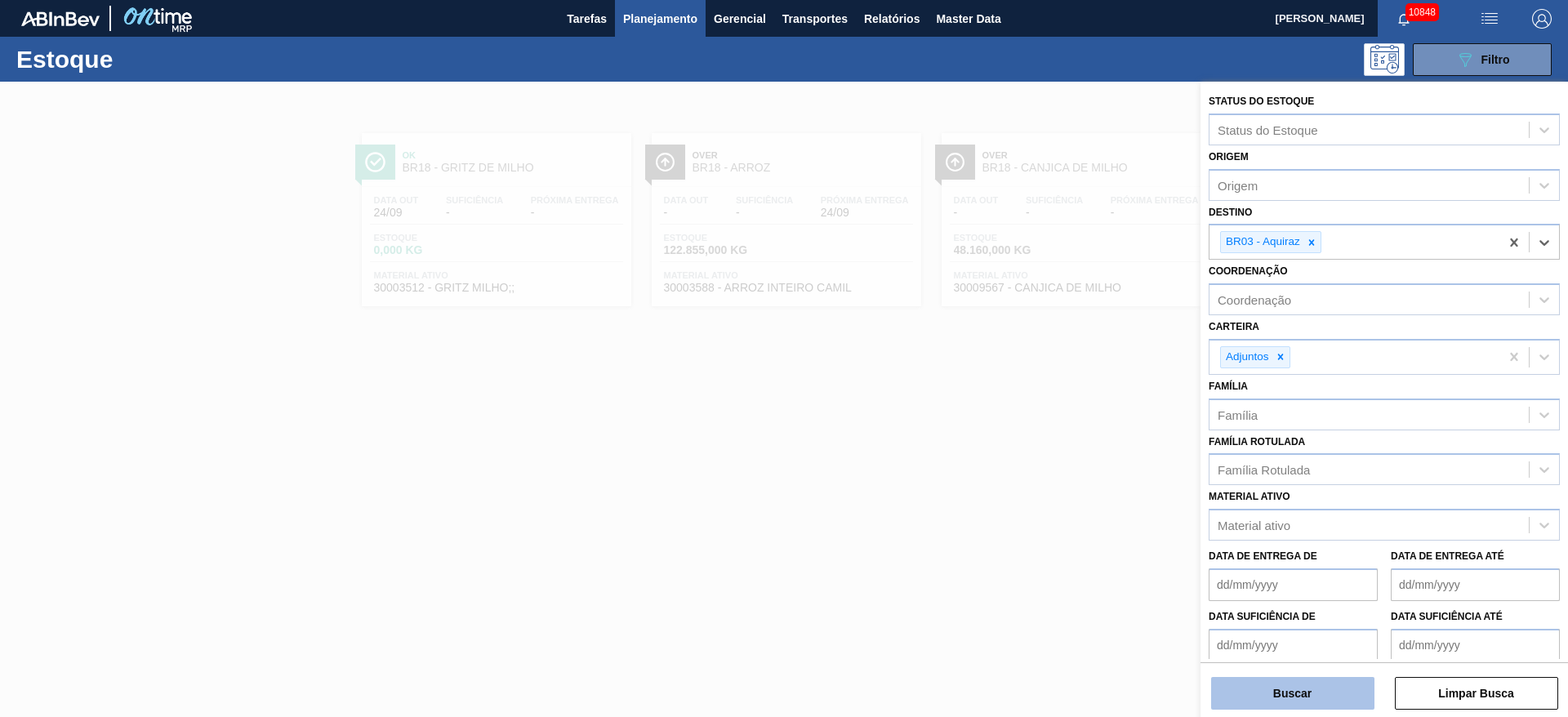
click at [1303, 687] on button "Buscar" at bounding box center [1293, 694] width 164 height 33
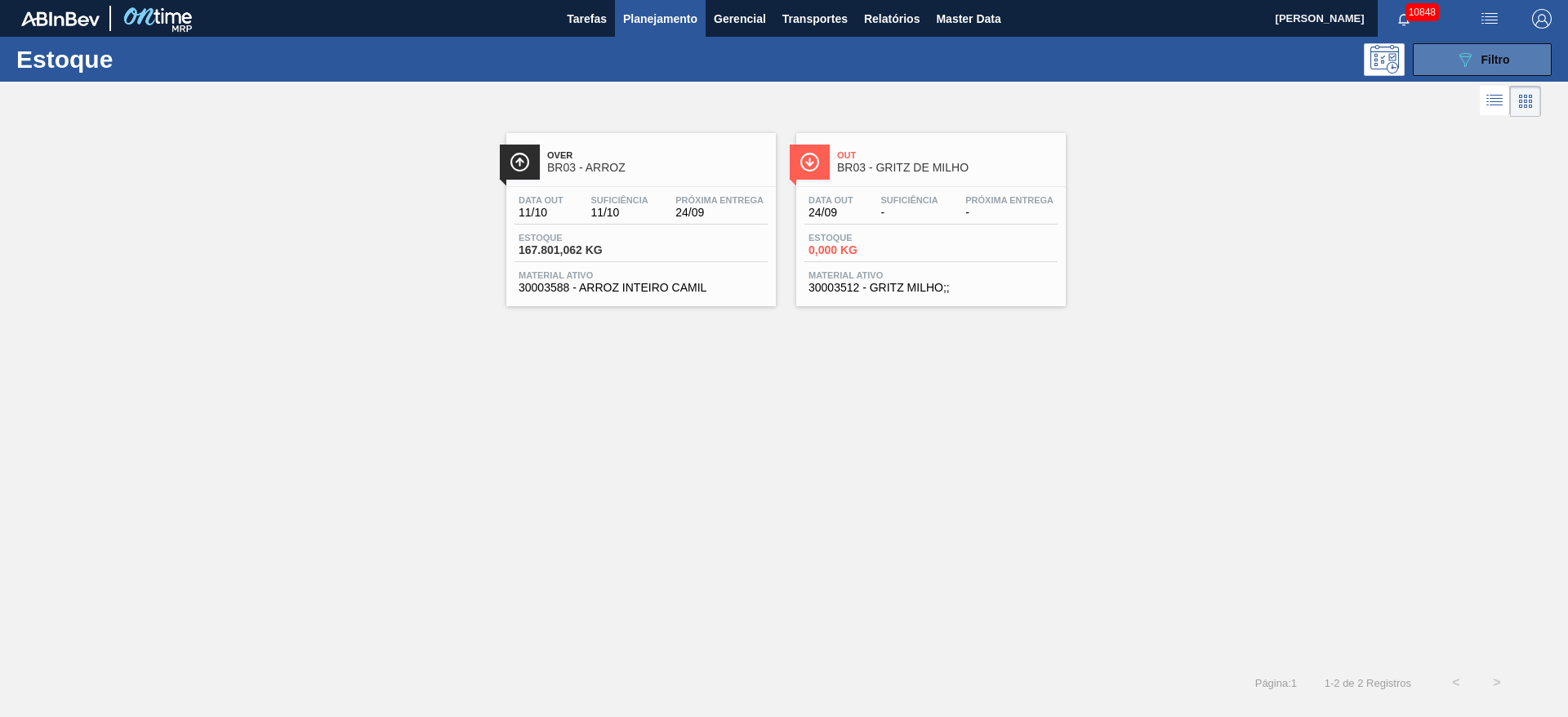
click at [1447, 51] on button "089F7B8B-B2A5-4AFE-B5C0-19BA573D28AC Filtro" at bounding box center [1482, 60] width 139 height 33
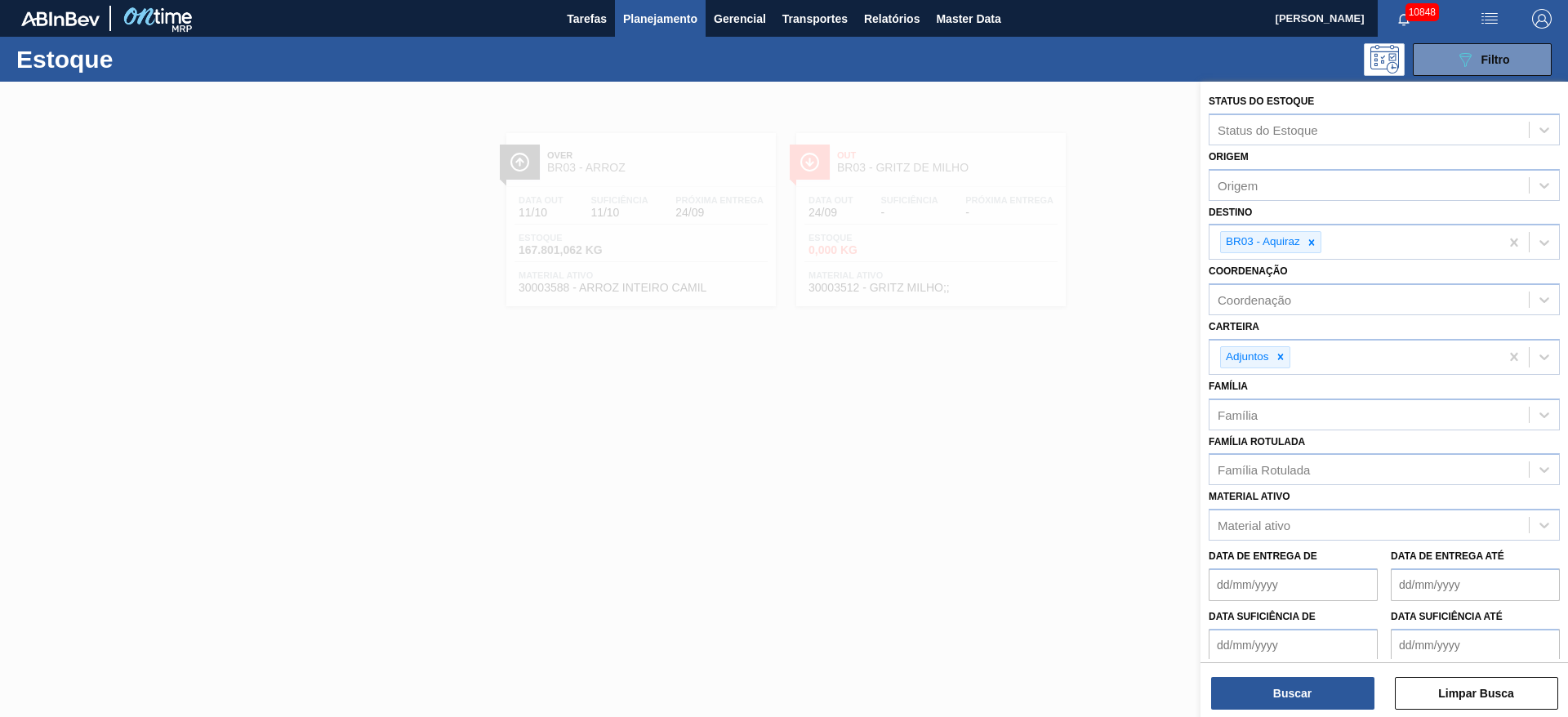
click at [1530, 15] on span "button" at bounding box center [1541, 19] width 39 height 20
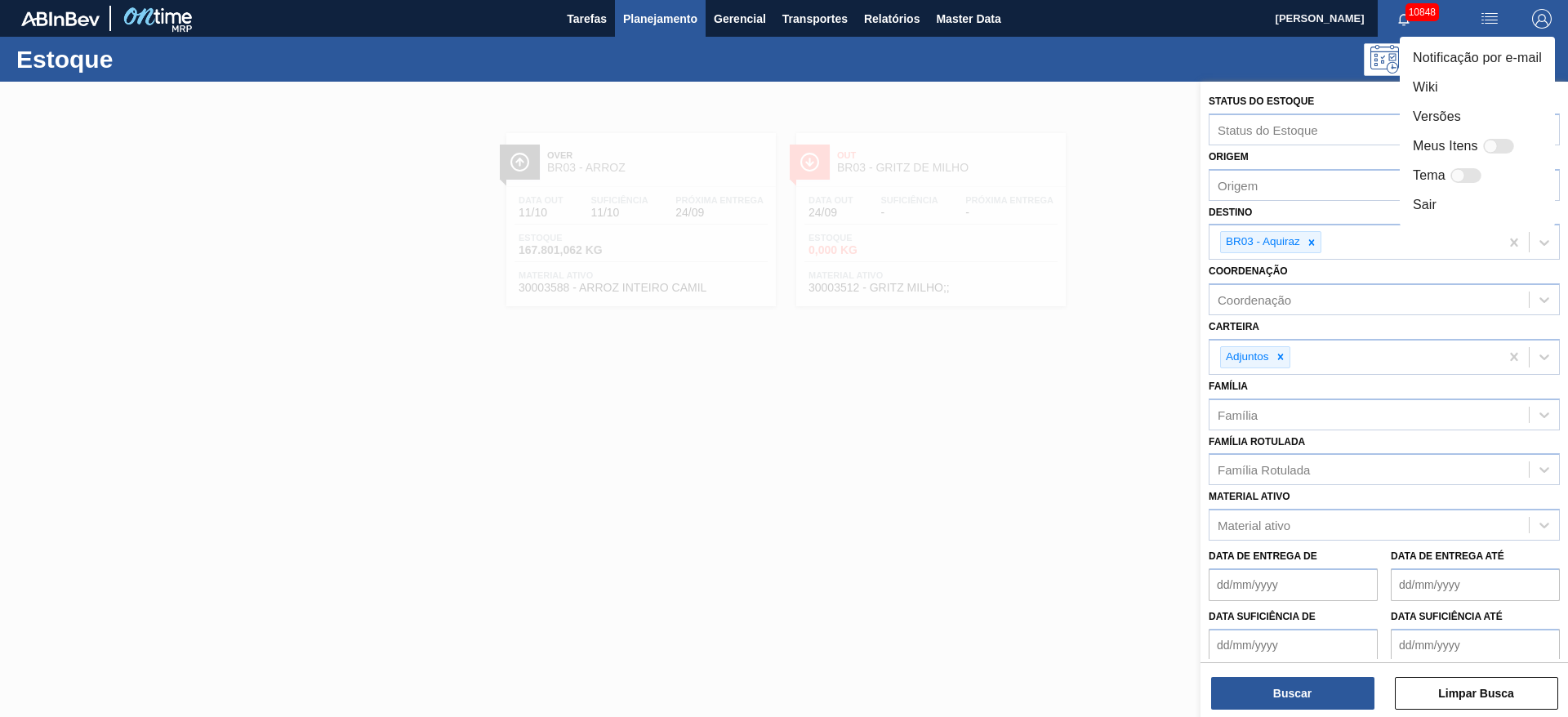
click at [1501, 139] on div at bounding box center [1499, 146] width 31 height 15
checkbox input "false"
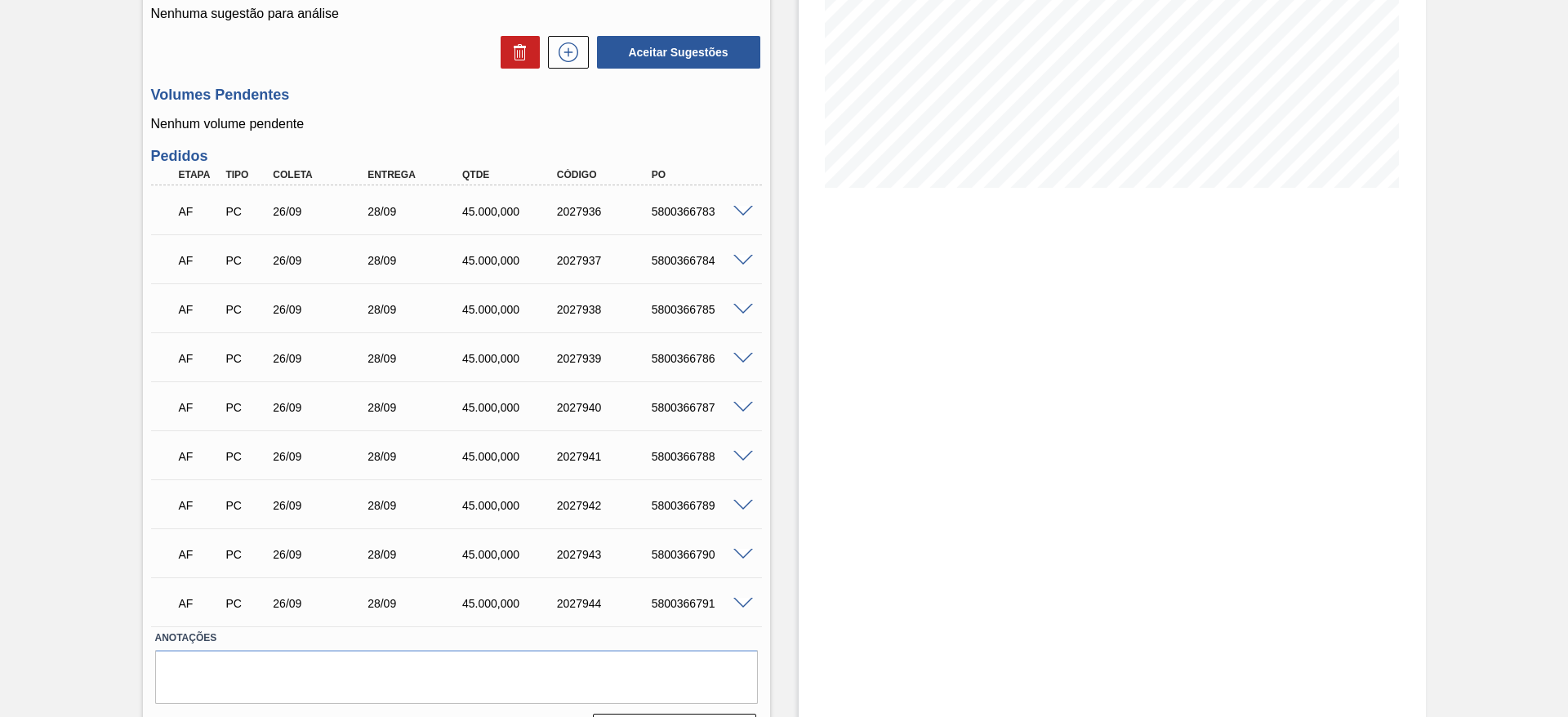
scroll to position [333, 0]
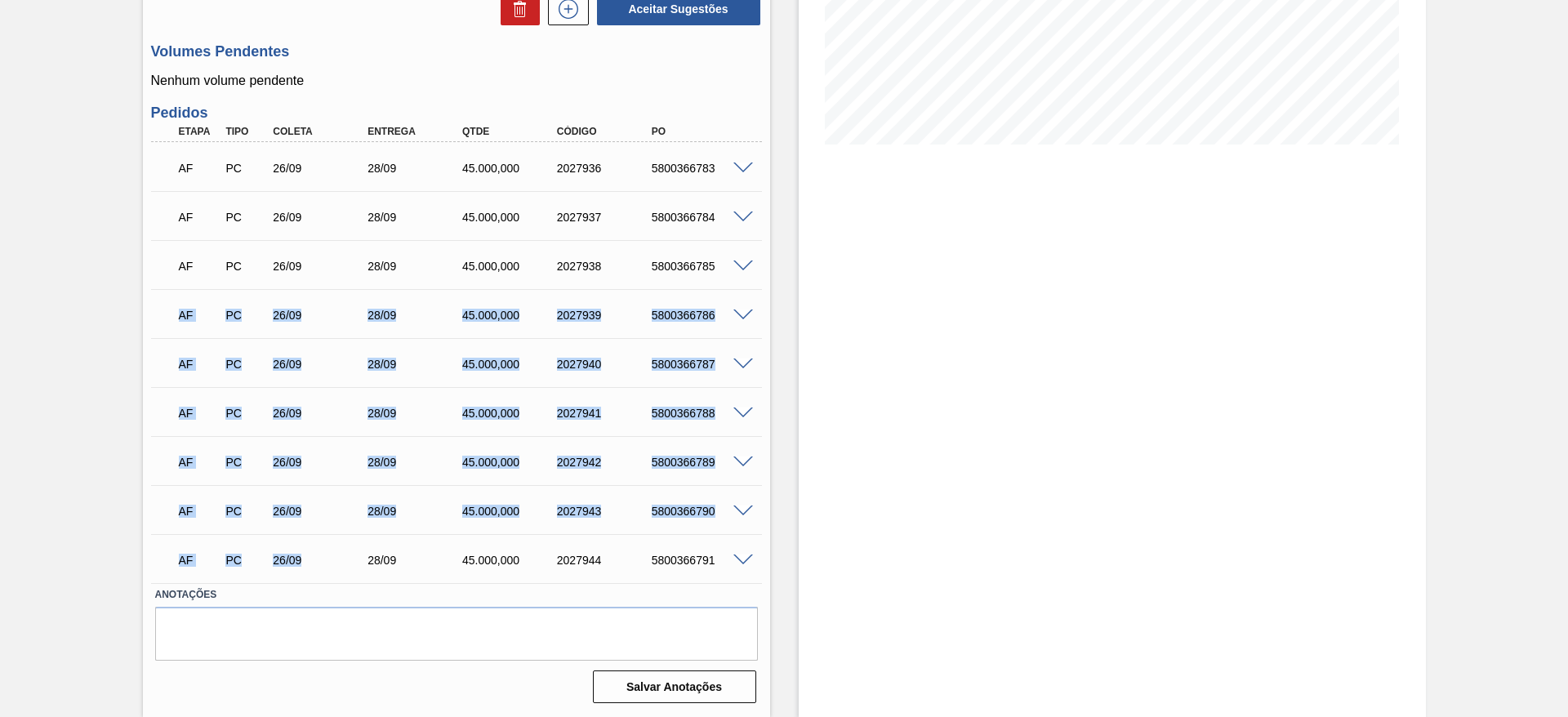
drag, startPoint x: 171, startPoint y: 303, endPoint x: 308, endPoint y: 545, distance: 278.1
click at [308, 545] on div "AF PC 26/09 28/09 45.000,000 2027936 5800366783 Material 30003512 - GRITZ MILHO…" at bounding box center [456, 362] width 611 height 441
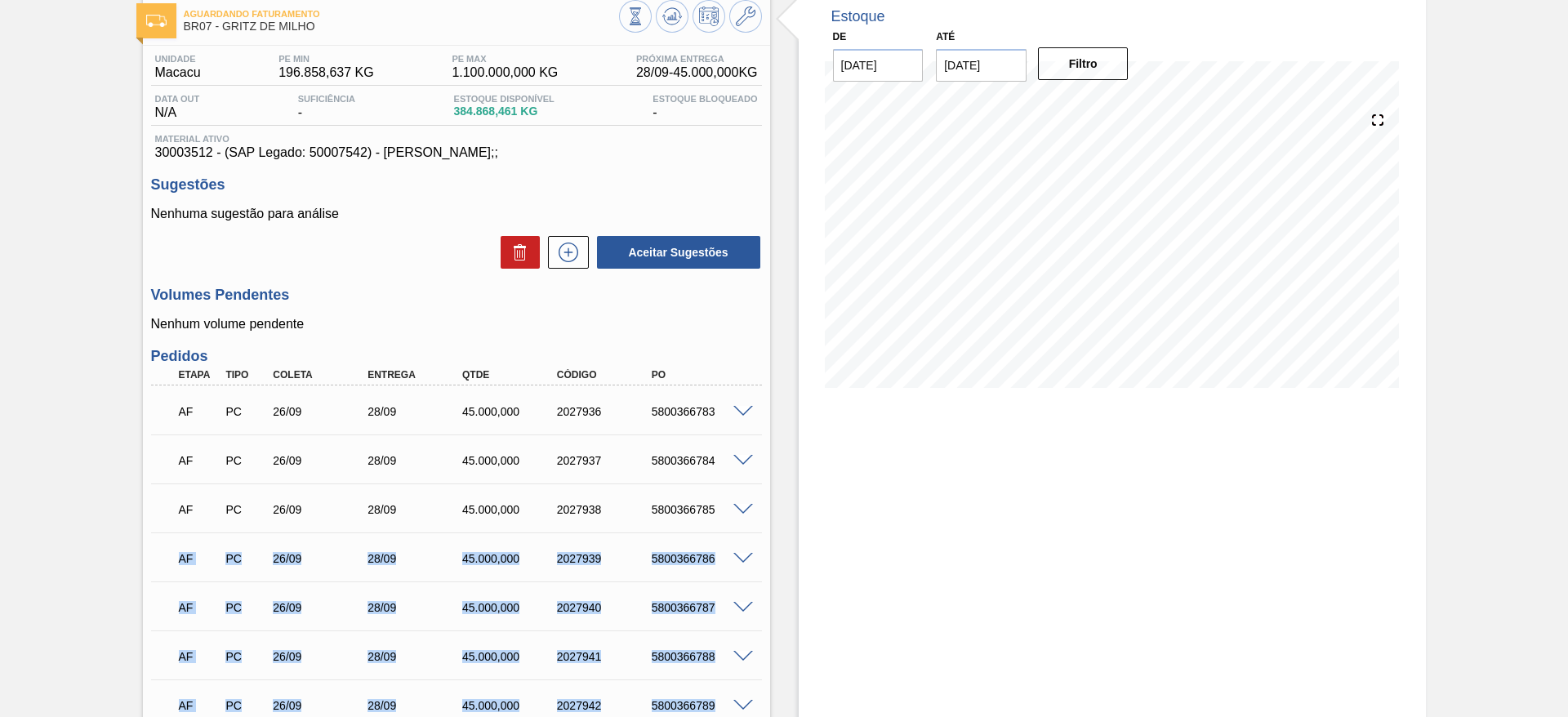
scroll to position [245, 0]
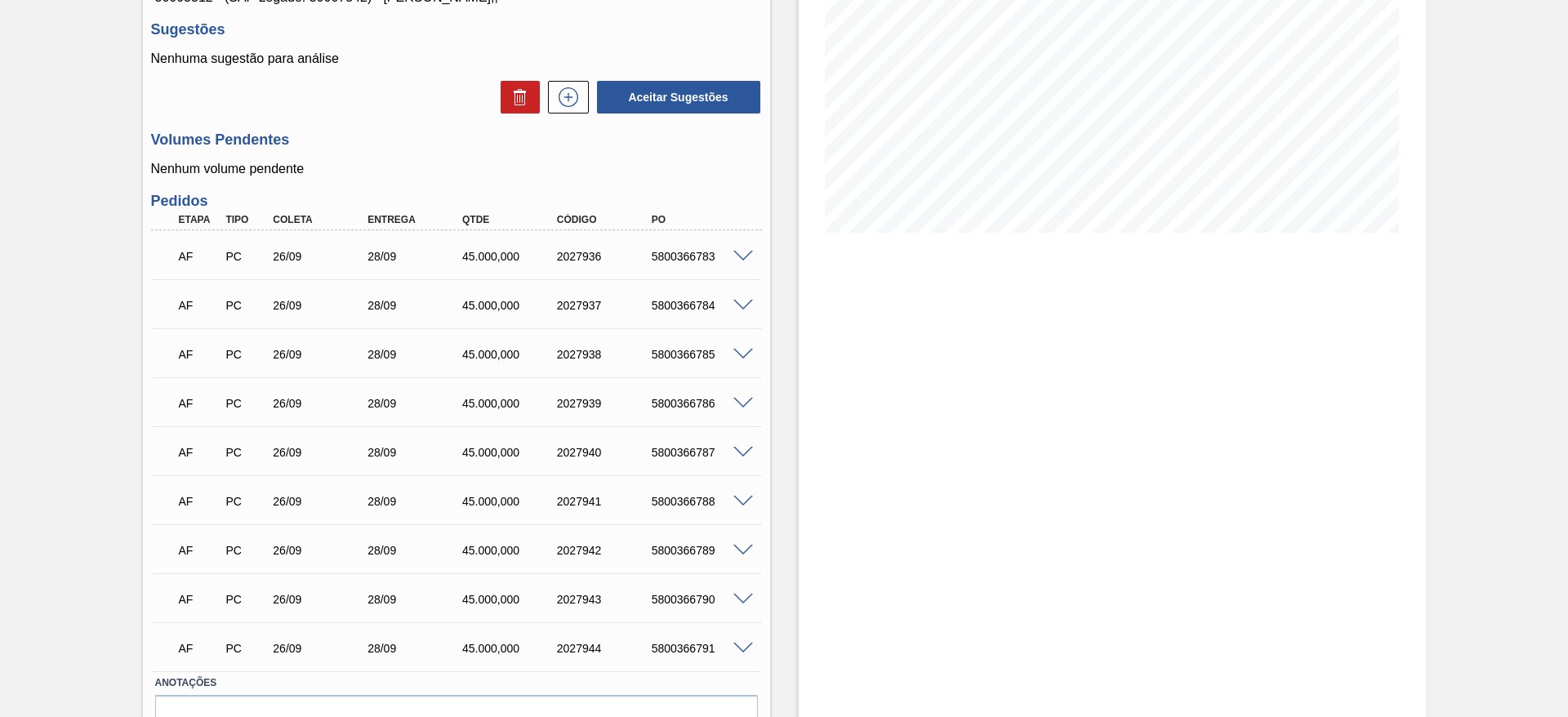
click at [126, 401] on div "Aguardando Faturamento BR07 - GRITZ DE MILHO Unidade Macacu PE MIN 196.858,637 …" at bounding box center [784, 321] width 1568 height 969
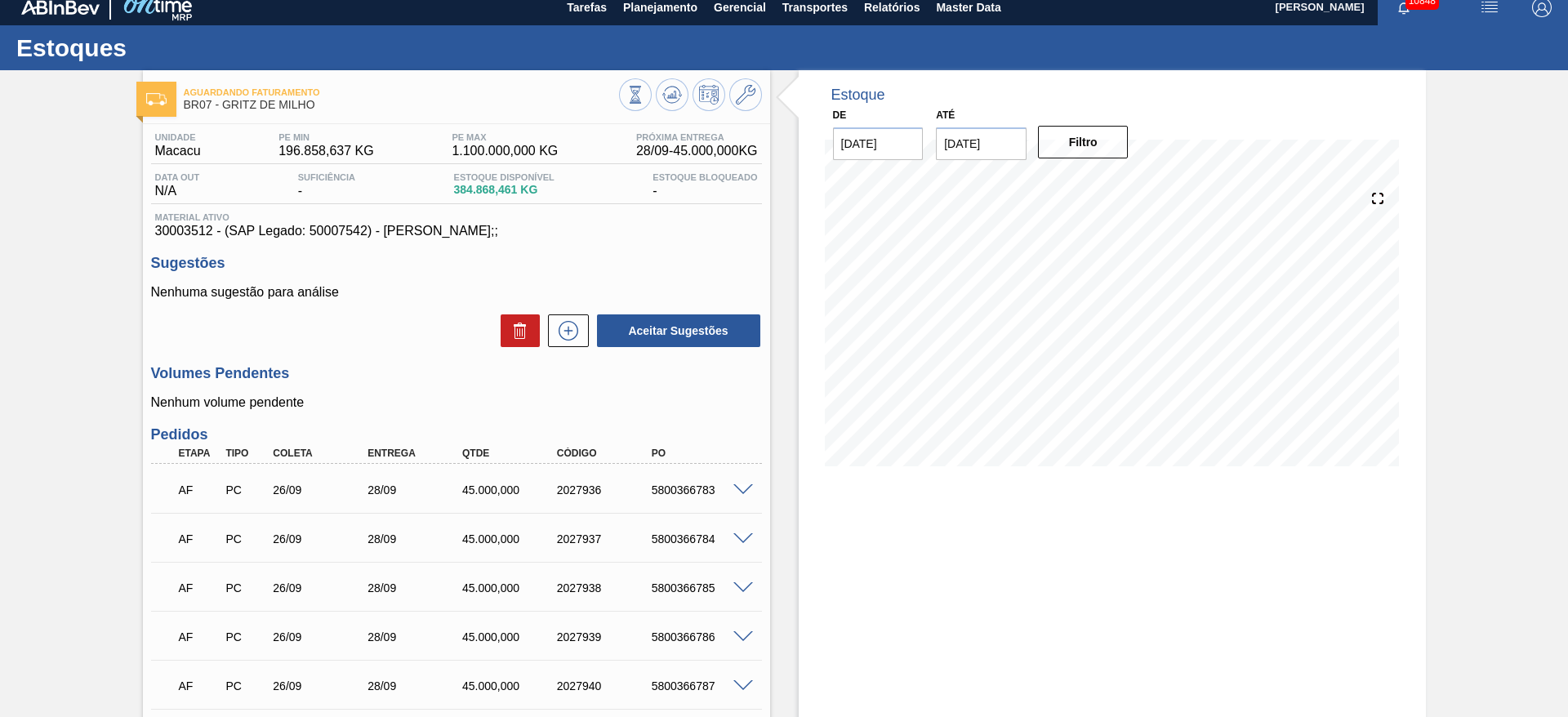
scroll to position [0, 0]
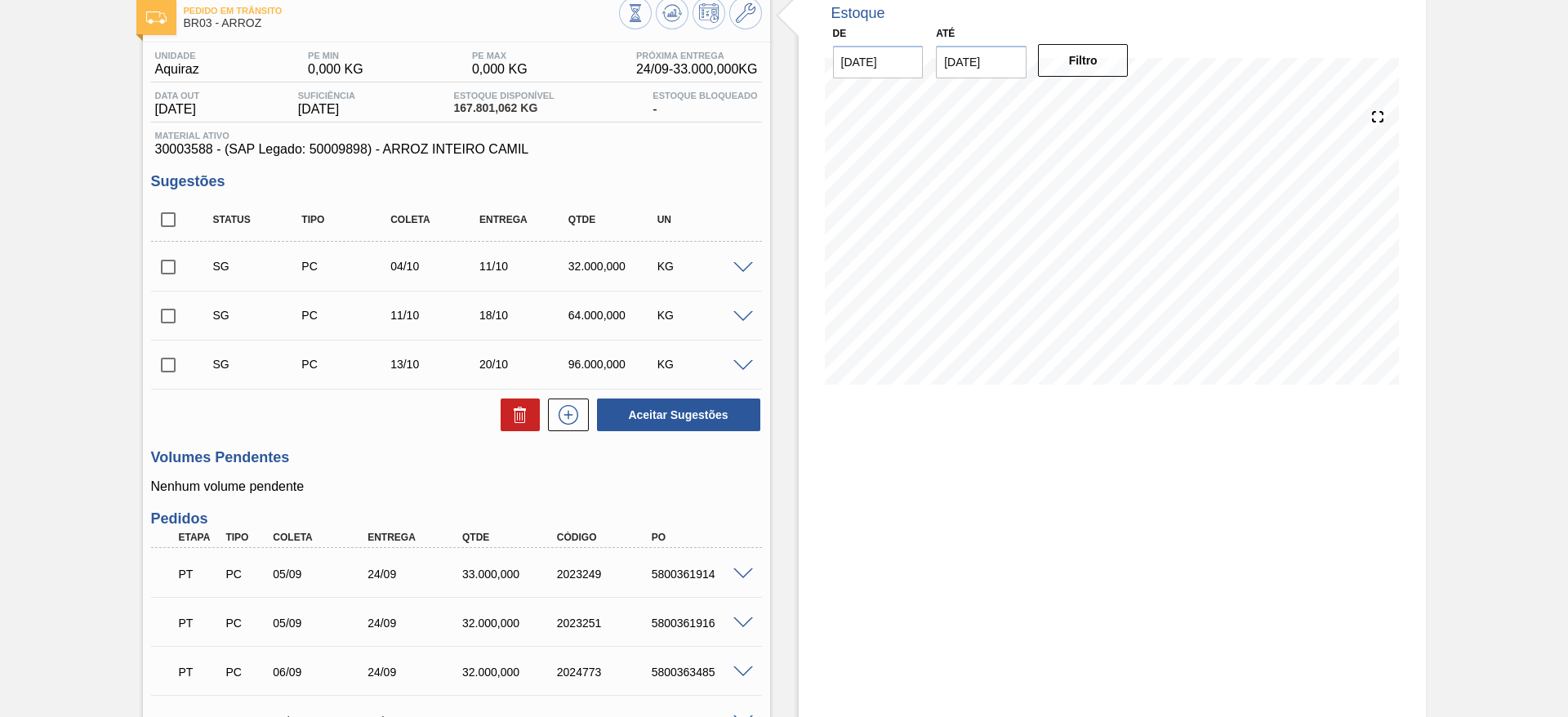
scroll to position [368, 0]
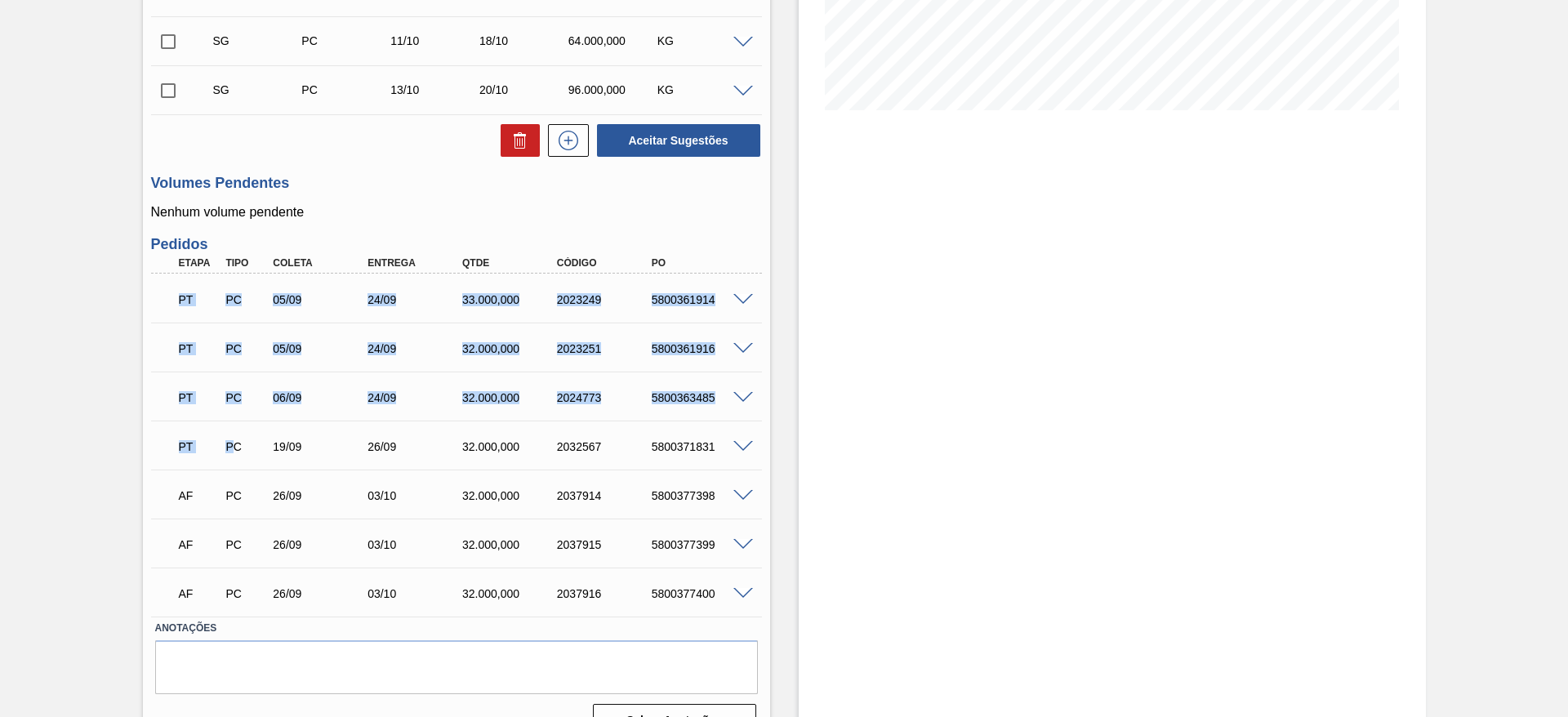
drag, startPoint x: 160, startPoint y: 294, endPoint x: 230, endPoint y: 434, distance: 156.5
click at [231, 433] on div "PT PC 05/09 24/09 33.000,000 2023249 5800361914 Material 30003588 - ARROZ INTEI…" at bounding box center [456, 445] width 611 height 343
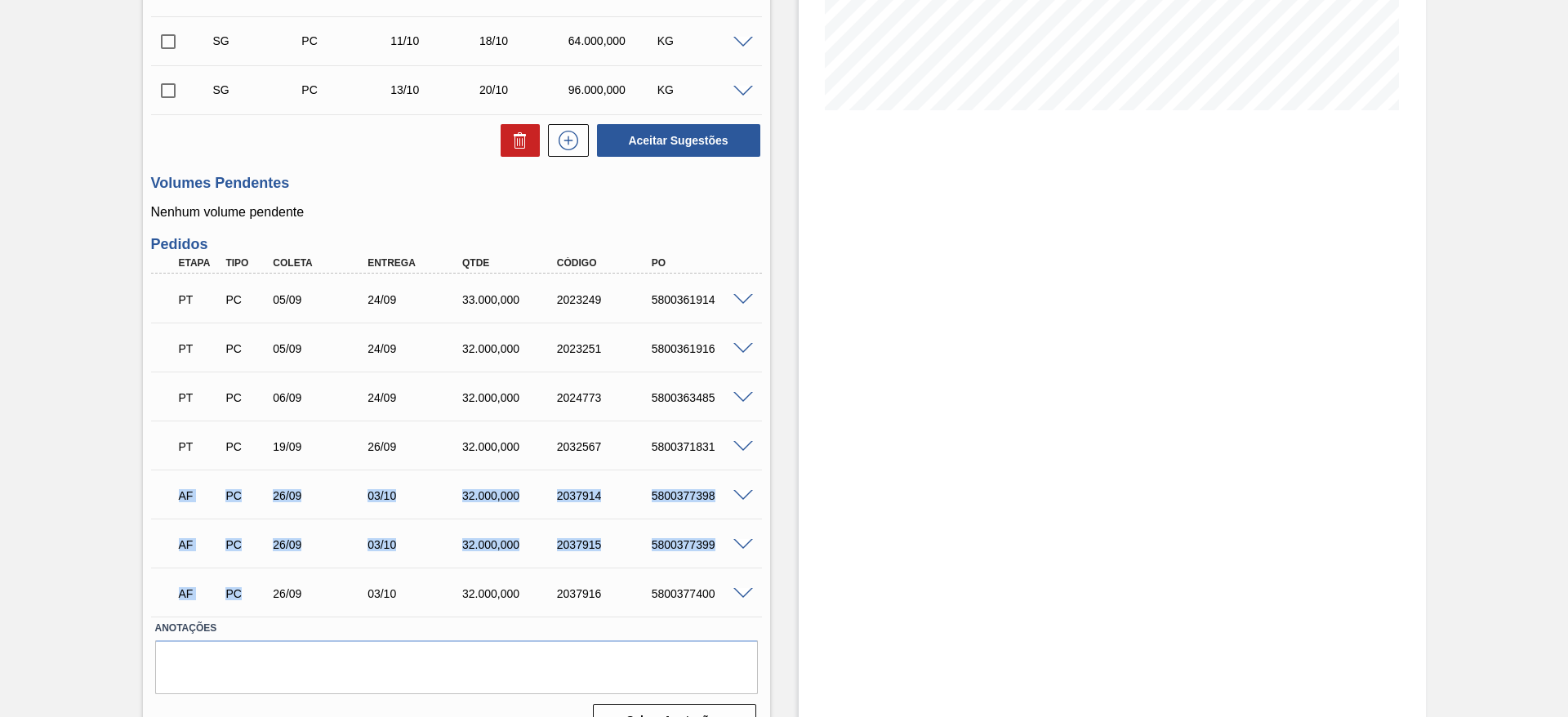
drag, startPoint x: 164, startPoint y: 490, endPoint x: 265, endPoint y: 609, distance: 156.1
click at [265, 609] on div "PT PC 05/09 24/09 33.000,000 2023249 5800361914 Material 30003588 - ARROZ INTEI…" at bounding box center [456, 445] width 611 height 343
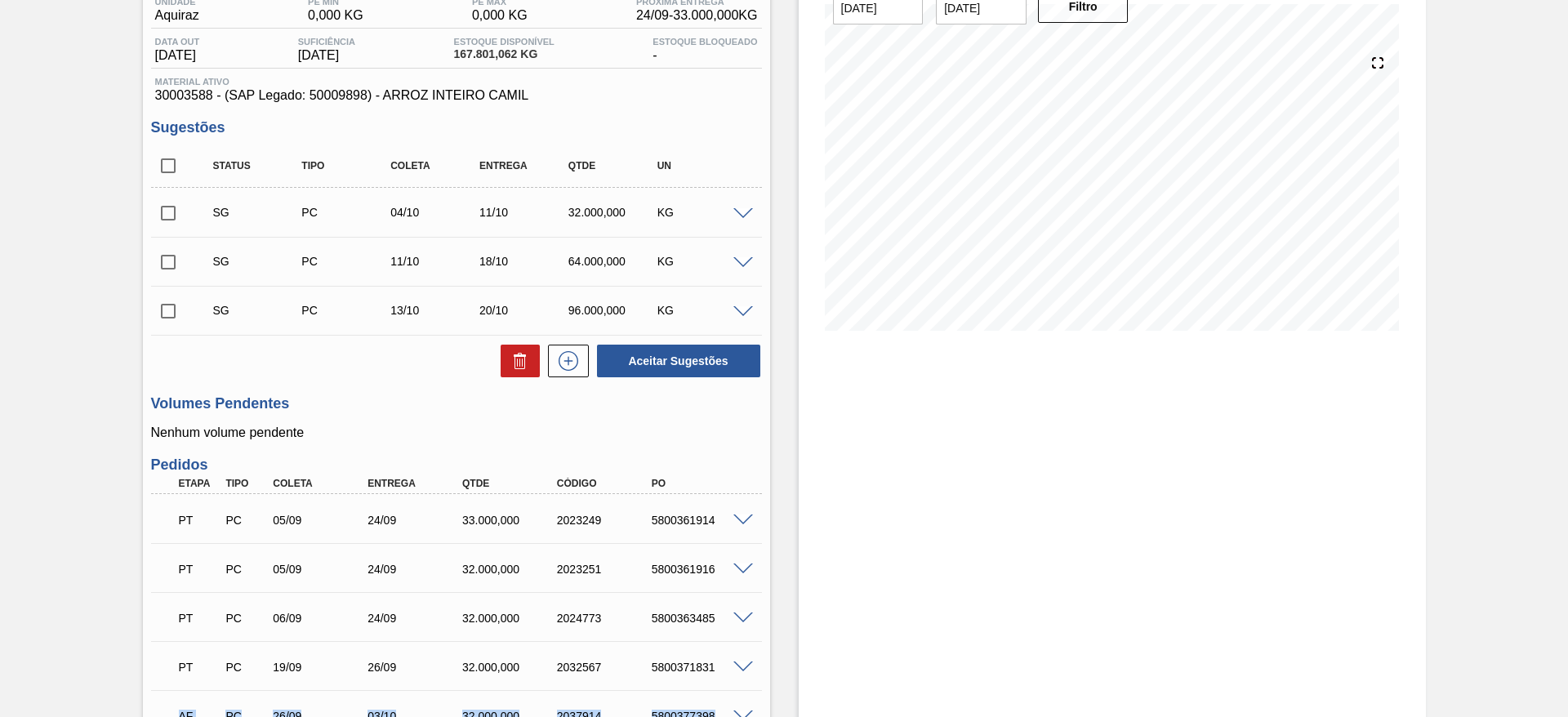
scroll to position [0, 0]
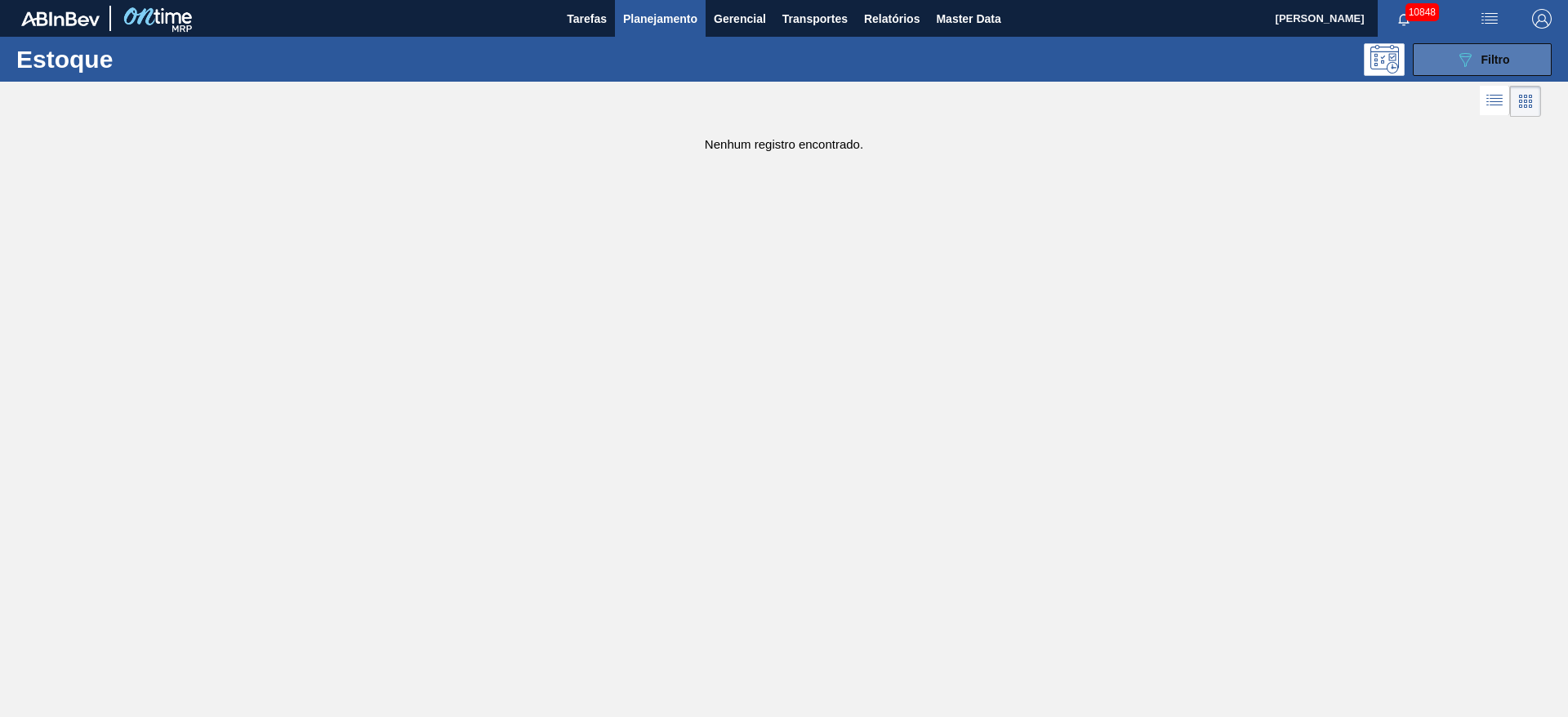
click at [1497, 64] on span "Filtro" at bounding box center [1495, 60] width 29 height 13
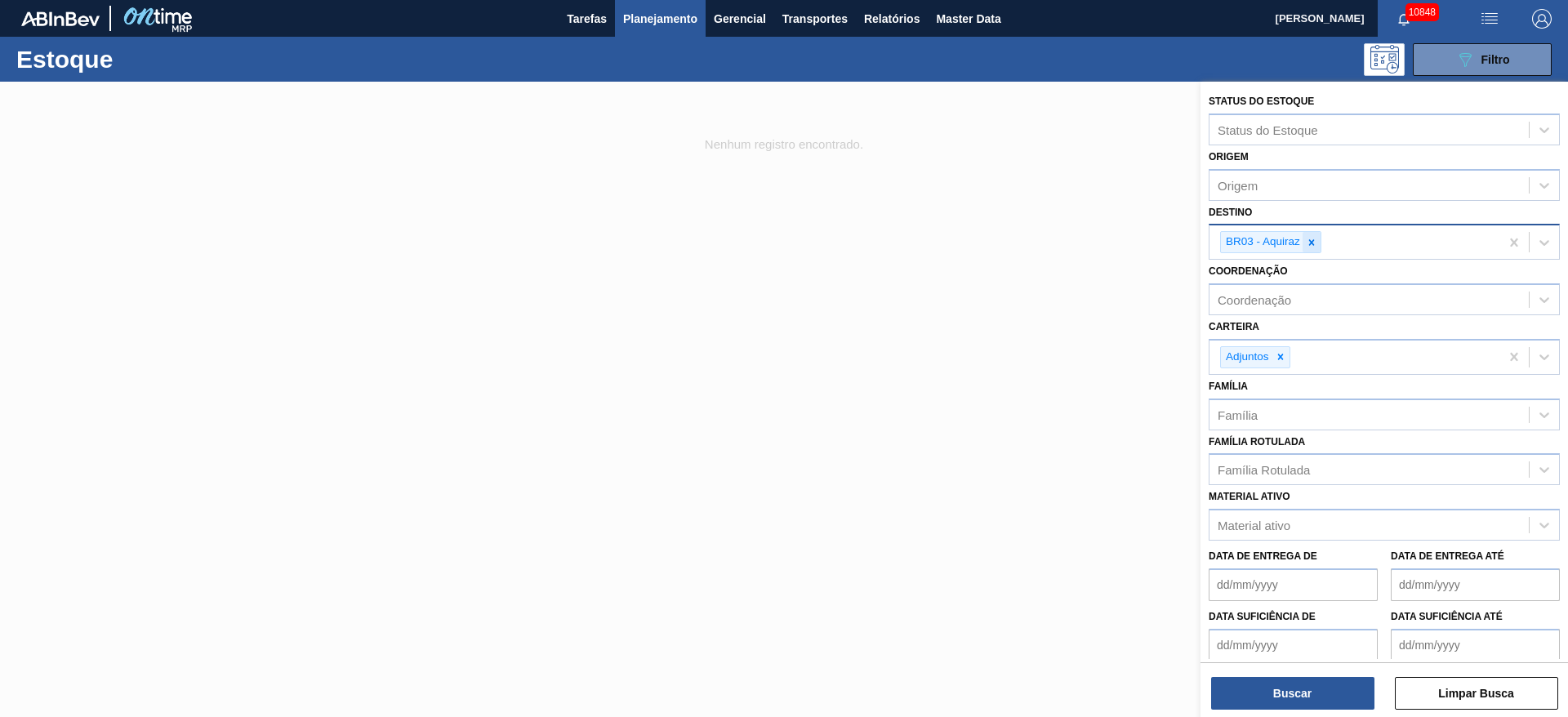
click at [1313, 233] on div at bounding box center [1312, 242] width 18 height 21
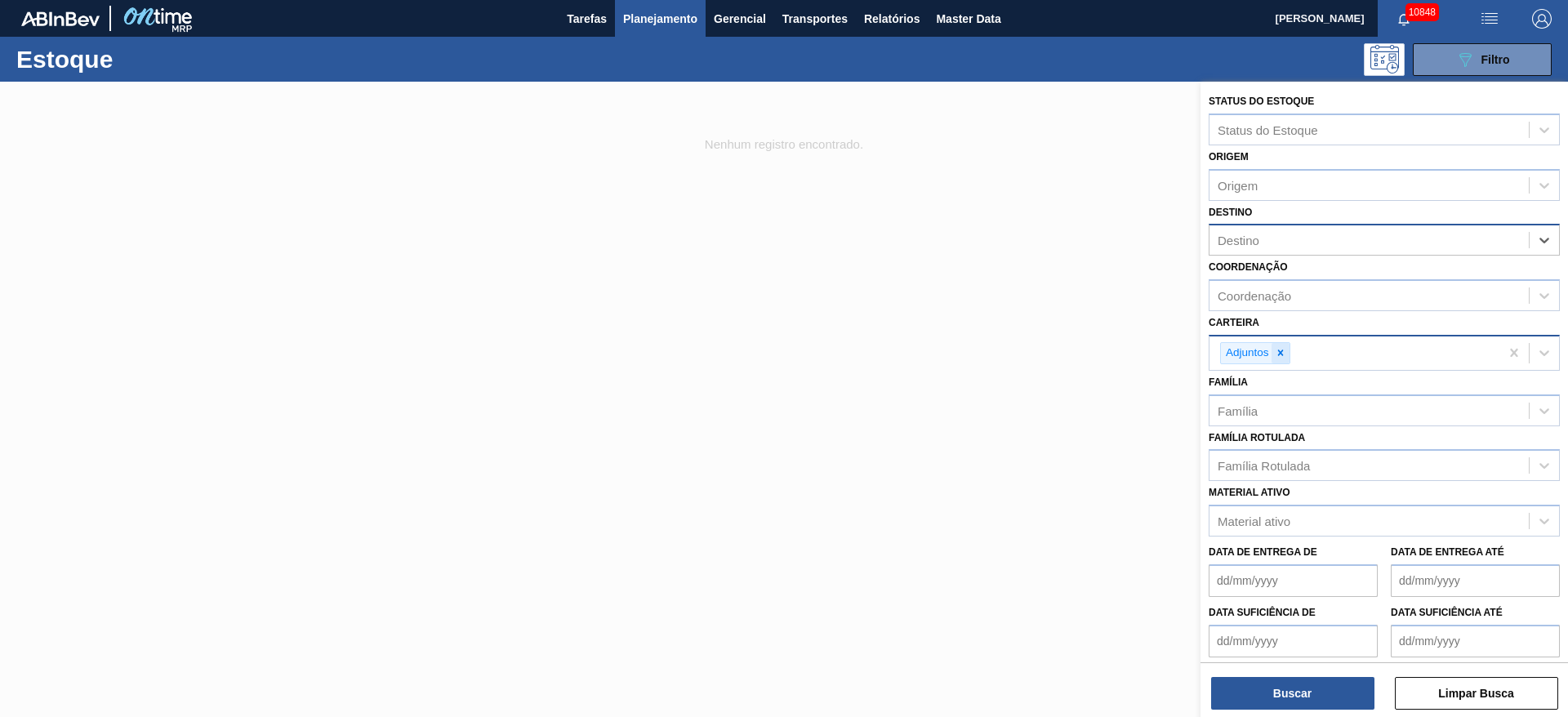
click at [1280, 357] on icon at bounding box center [1280, 353] width 12 height 12
click at [1281, 350] on div "Carteira" at bounding box center [1369, 351] width 319 height 24
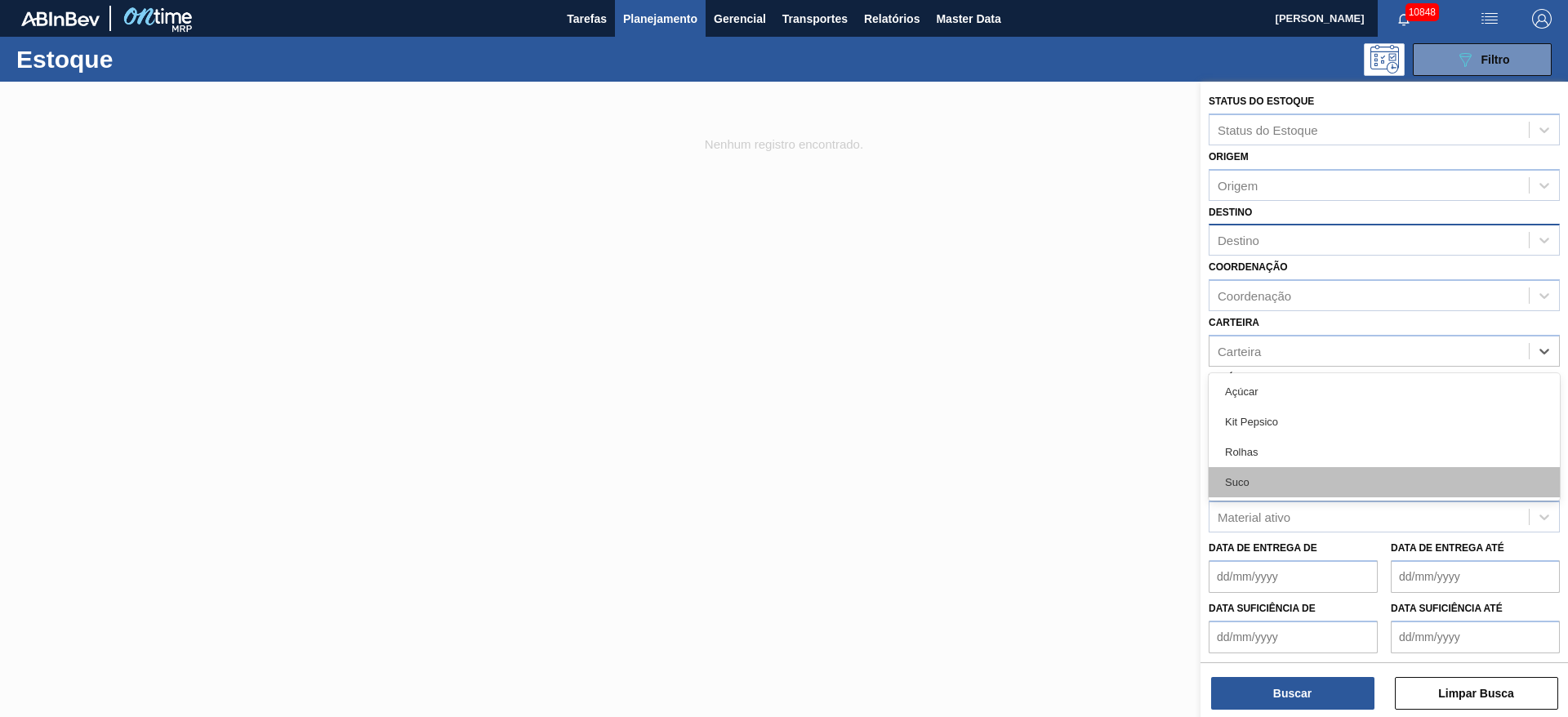
click at [1278, 473] on div "Suco" at bounding box center [1384, 482] width 351 height 31
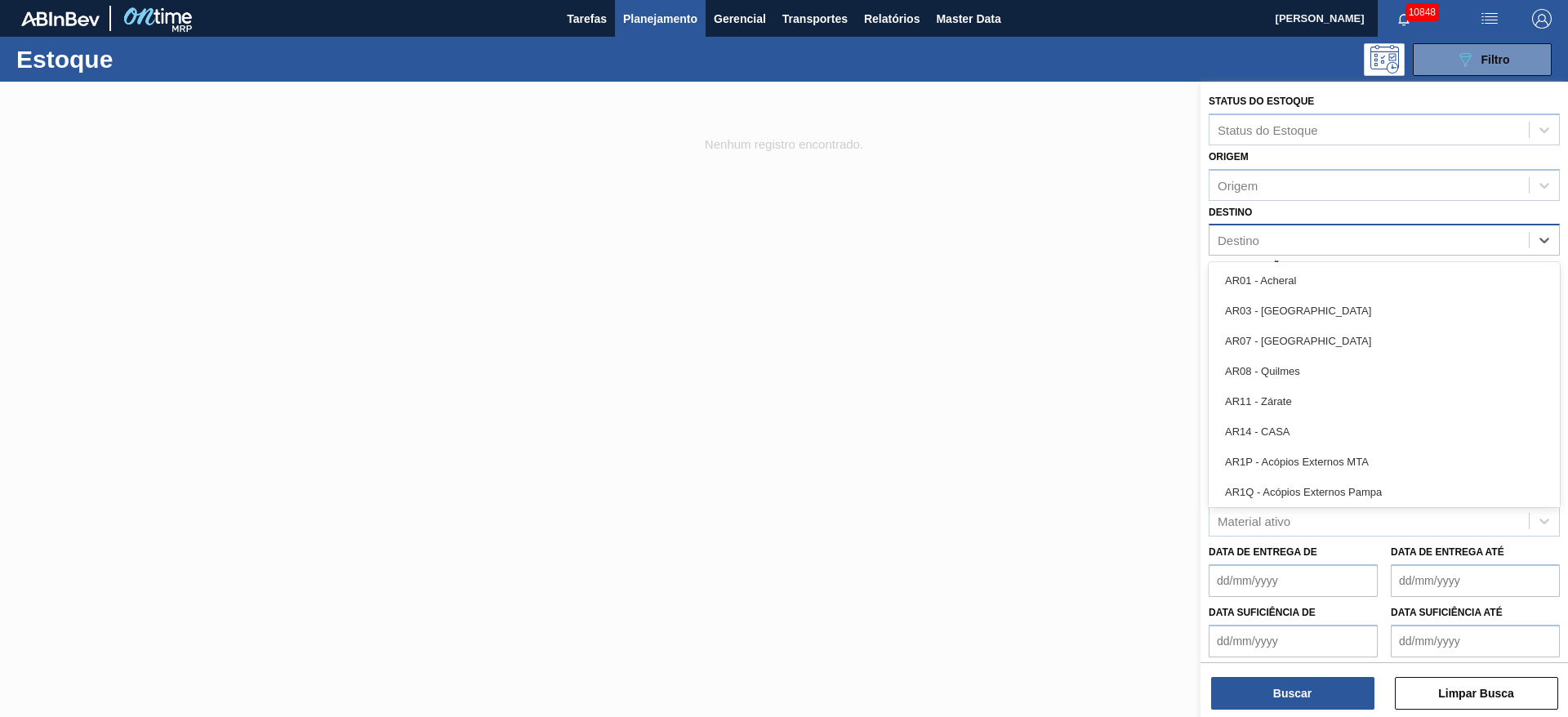
click at [1294, 252] on div "Destino" at bounding box center [1384, 240] width 351 height 32
type input "15"
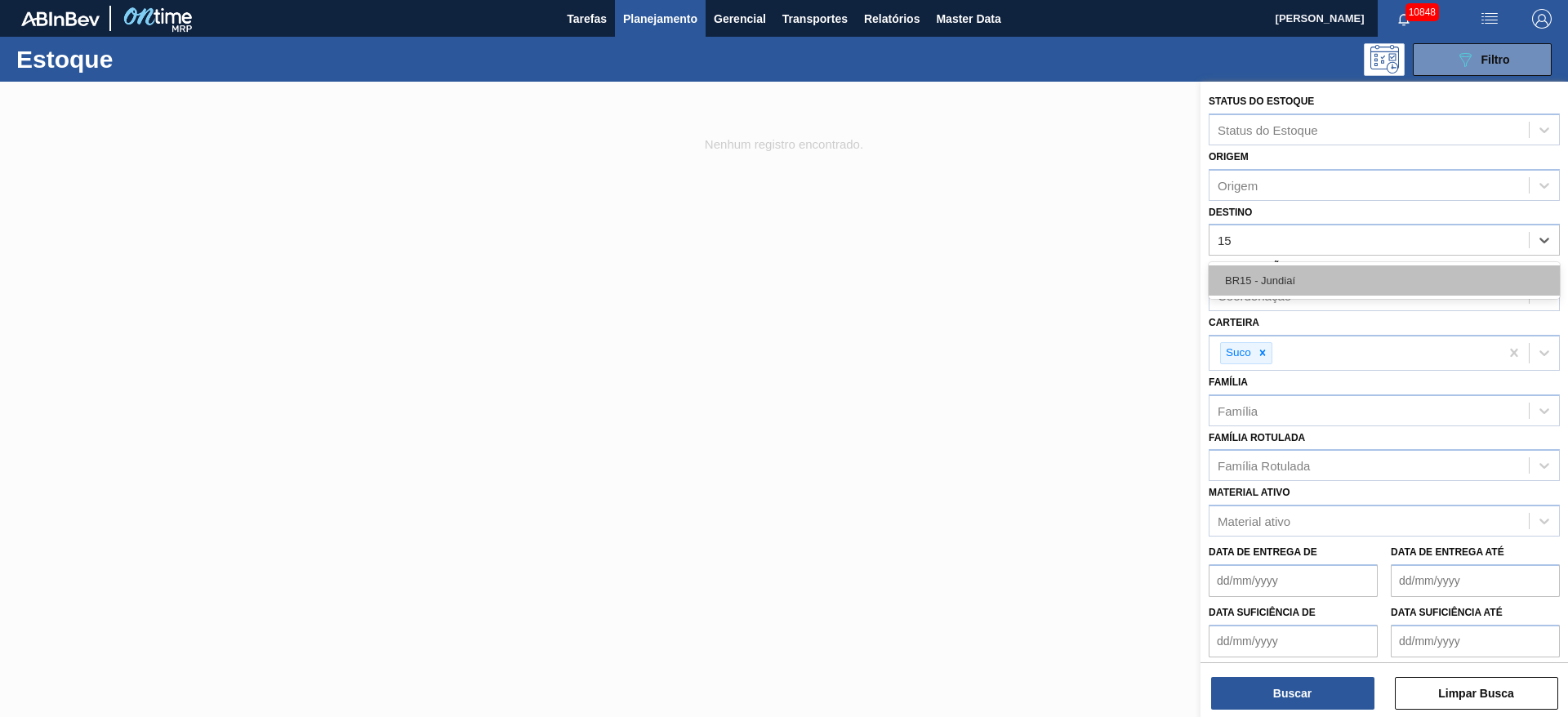
click at [1263, 269] on div "BR15 - Jundiaí" at bounding box center [1384, 280] width 351 height 31
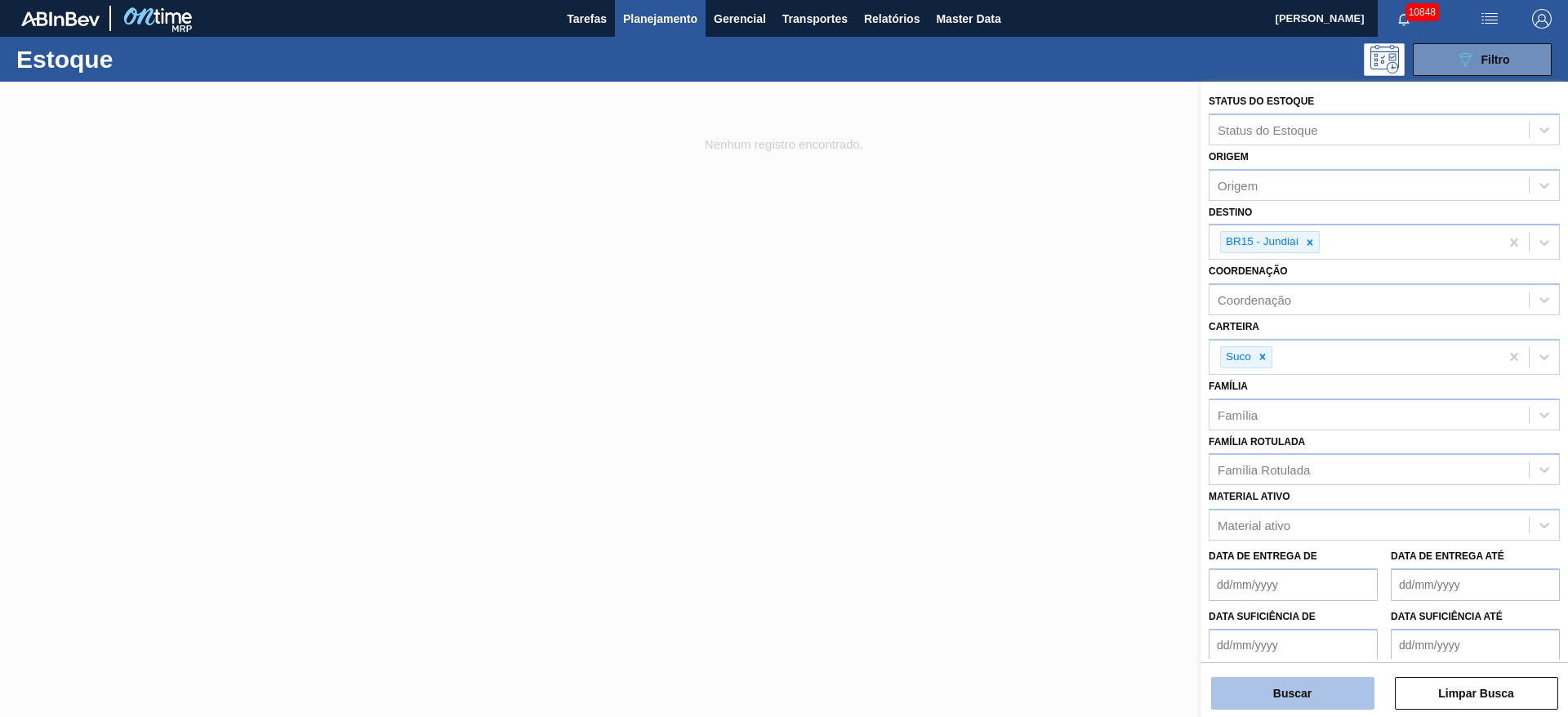
click at [1302, 685] on button "Buscar" at bounding box center [1293, 694] width 164 height 33
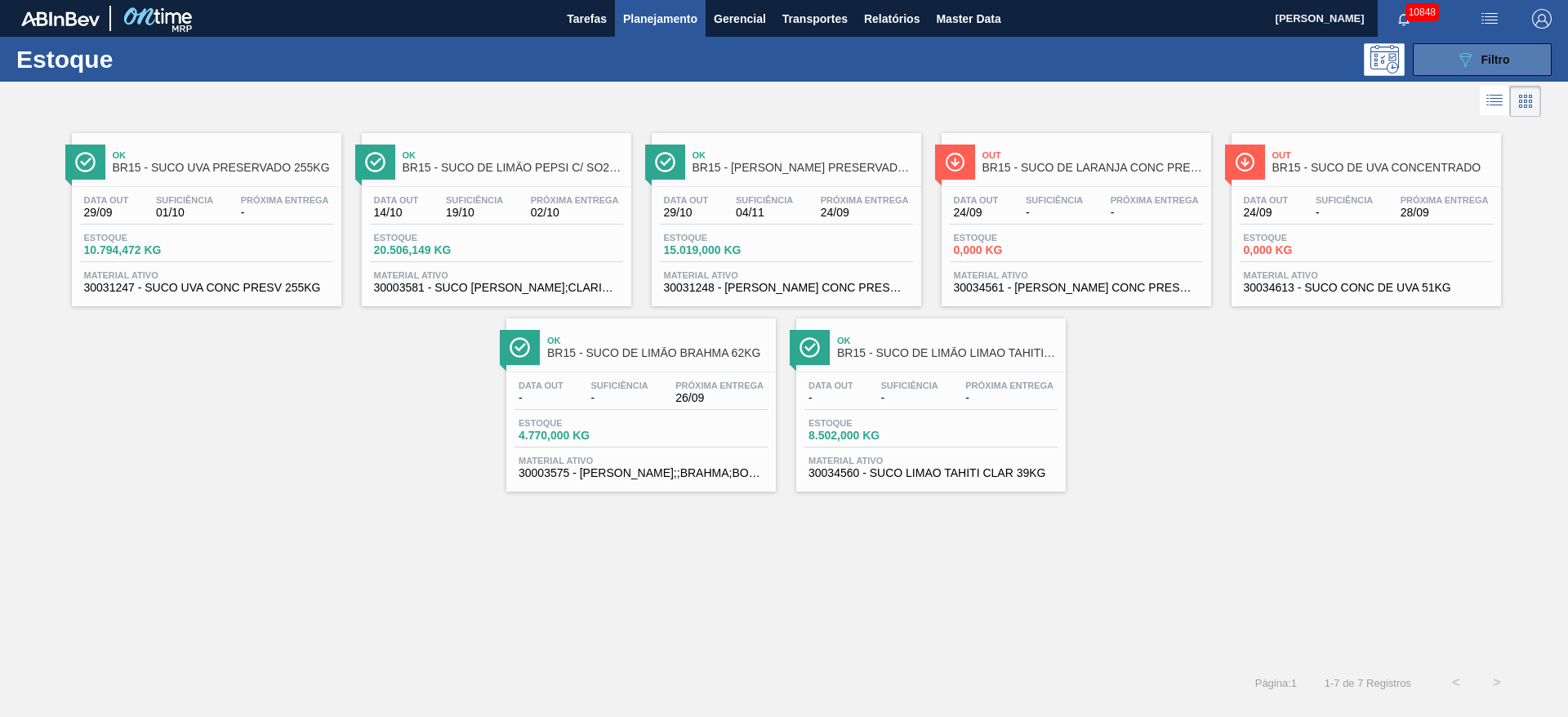
click at [1492, 56] on span "Filtro" at bounding box center [1495, 60] width 29 height 13
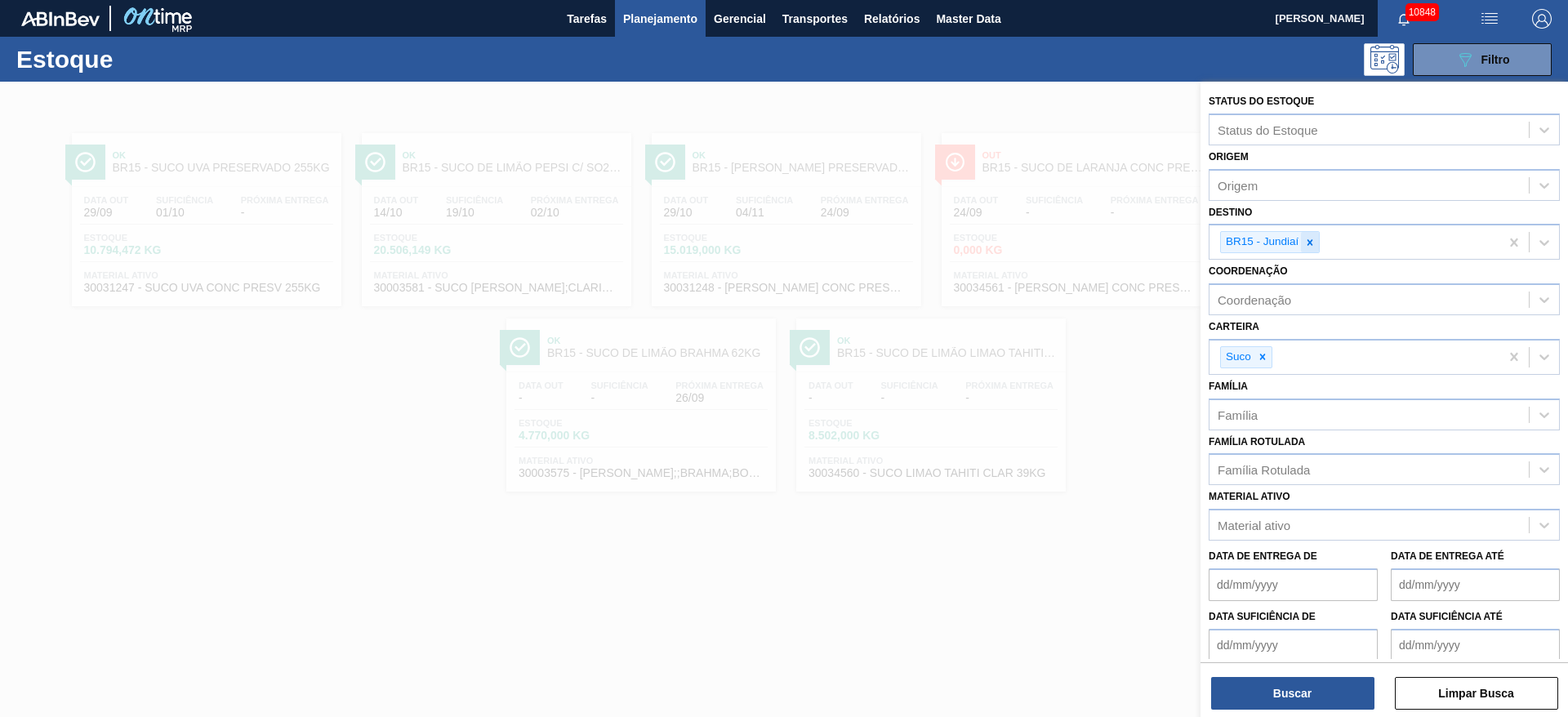
click at [1305, 236] on div at bounding box center [1310, 242] width 18 height 21
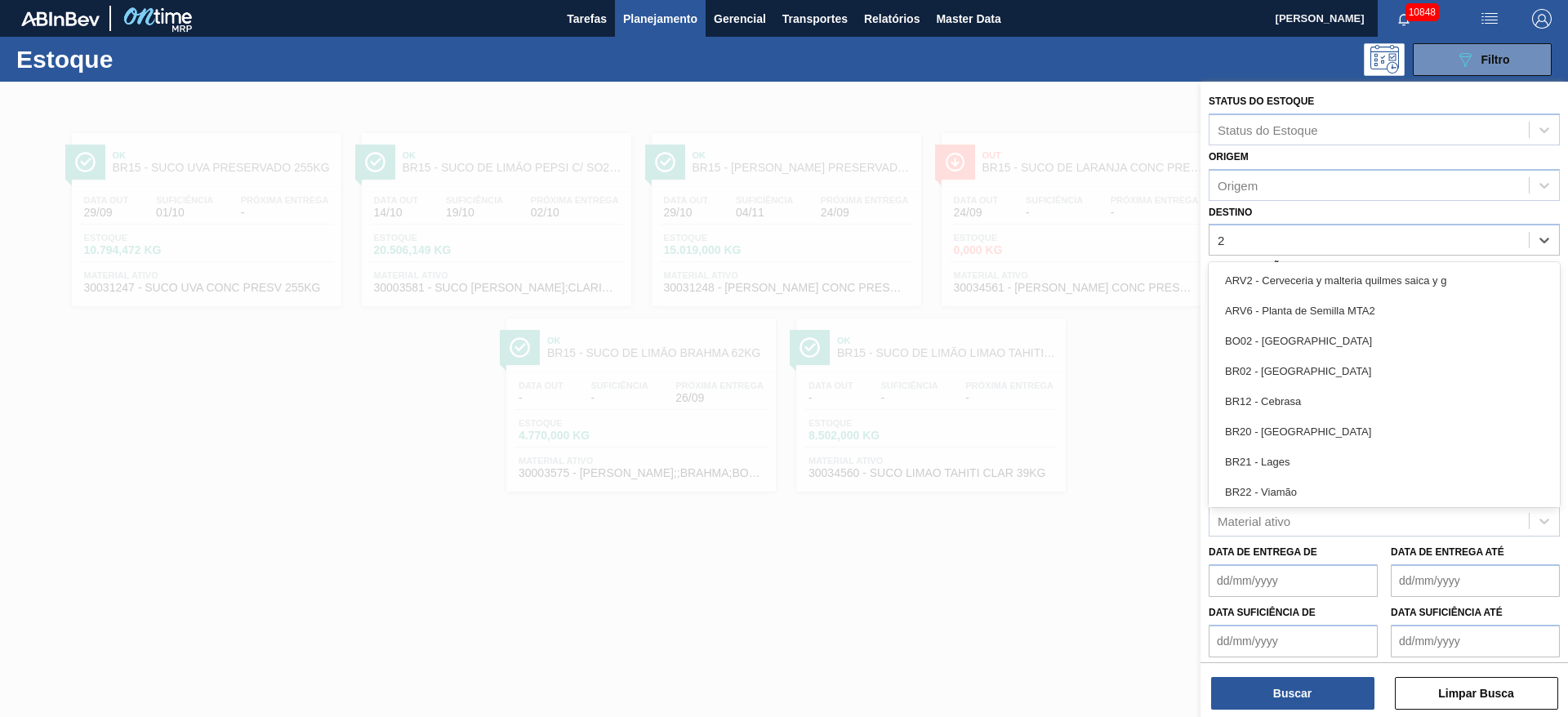
type input "28"
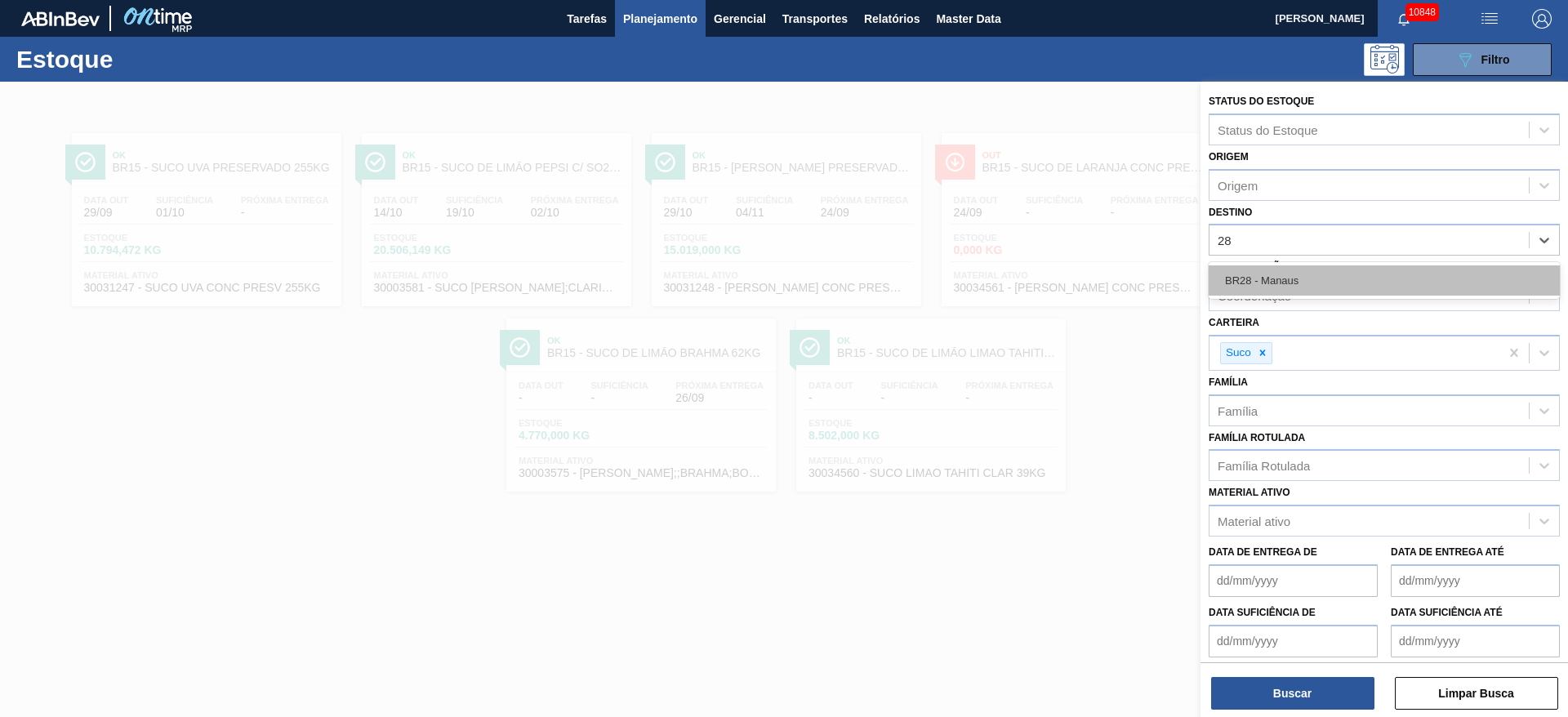
click at [1295, 274] on div "BR28 - Manaus" at bounding box center [1384, 280] width 351 height 31
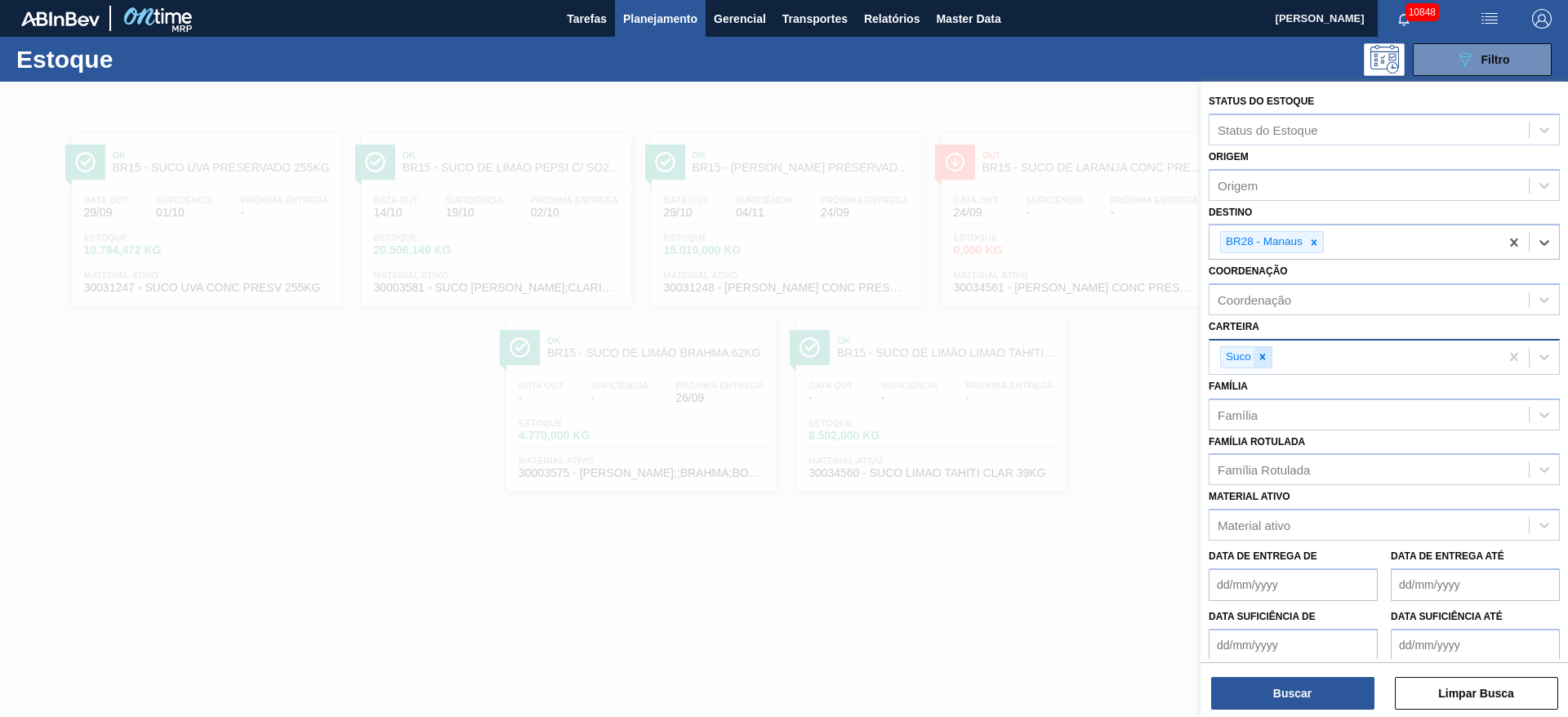
click at [1261, 361] on icon at bounding box center [1262, 357] width 12 height 12
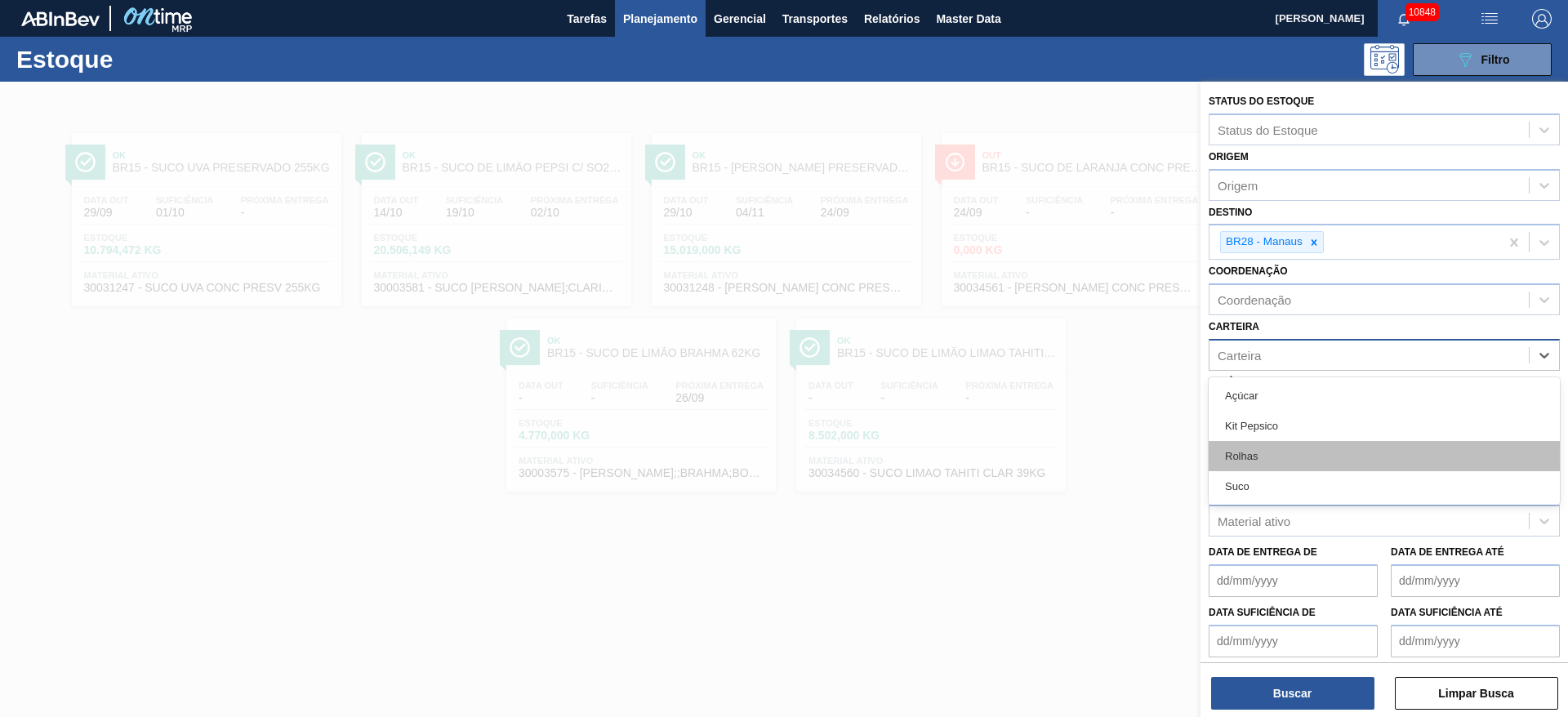
click at [1271, 450] on div "Rolhas" at bounding box center [1384, 456] width 351 height 31
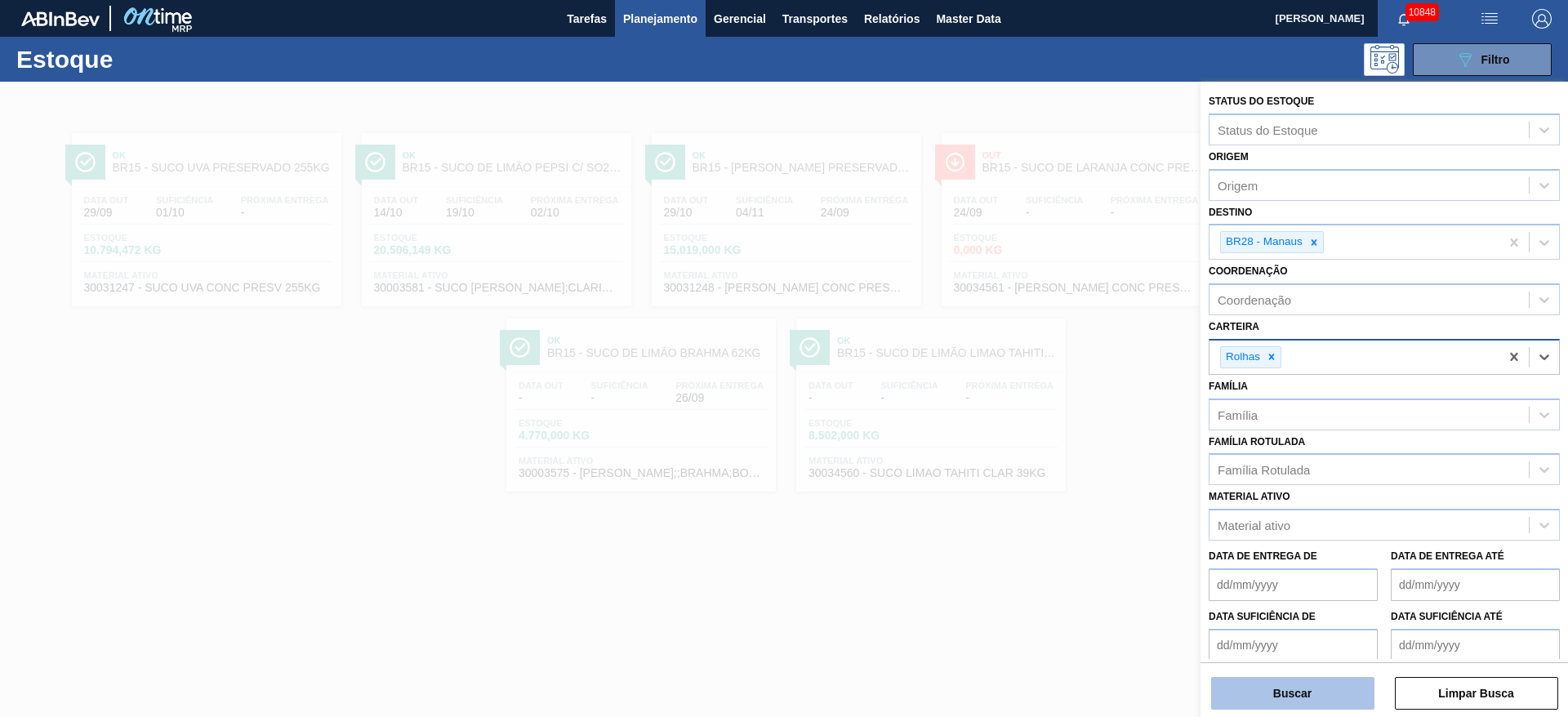
click at [1281, 685] on button "Buscar" at bounding box center [1293, 694] width 164 height 33
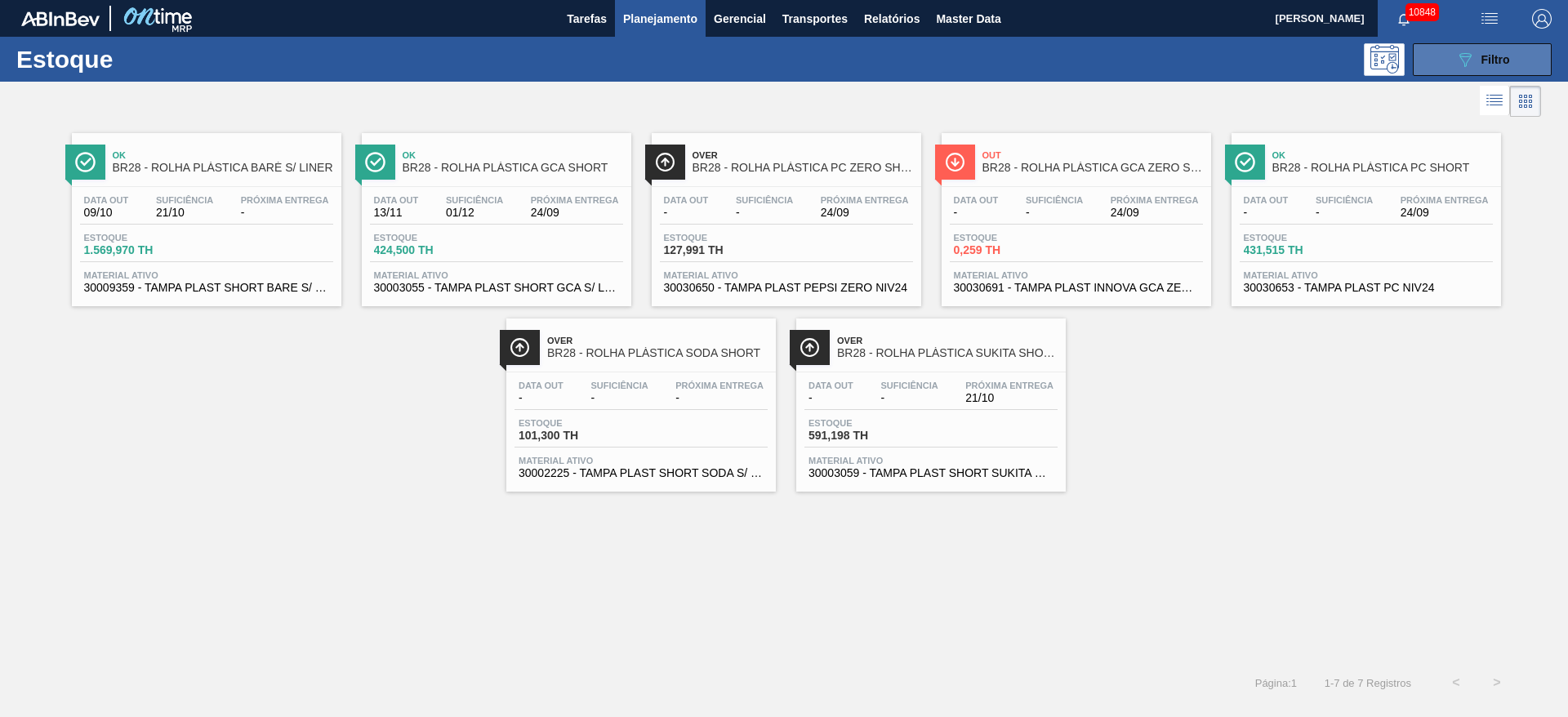
click at [1446, 65] on button "089F7B8B-B2A5-4AFE-B5C0-19BA573D28AC Filtro" at bounding box center [1482, 60] width 139 height 33
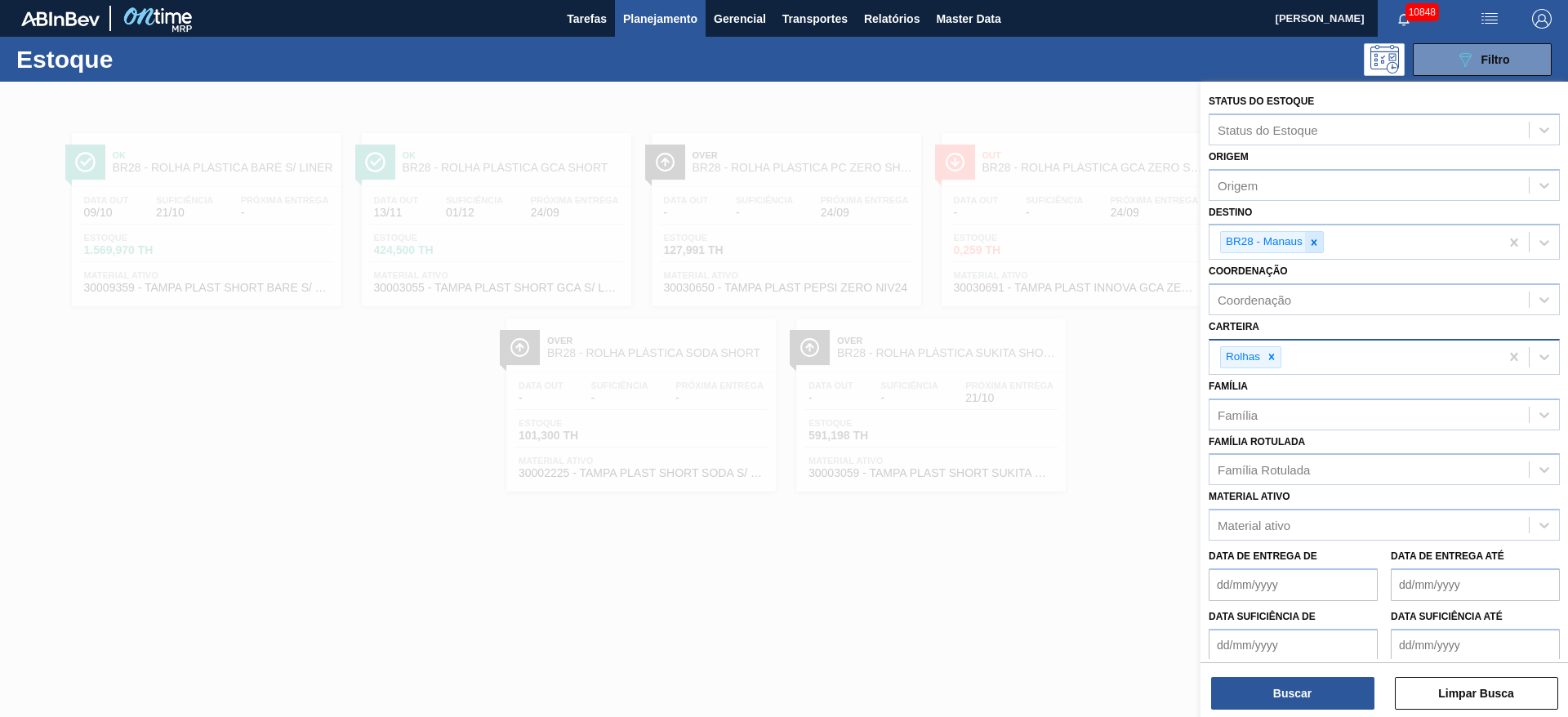
click at [1313, 248] on div at bounding box center [1314, 242] width 18 height 21
type input "2"
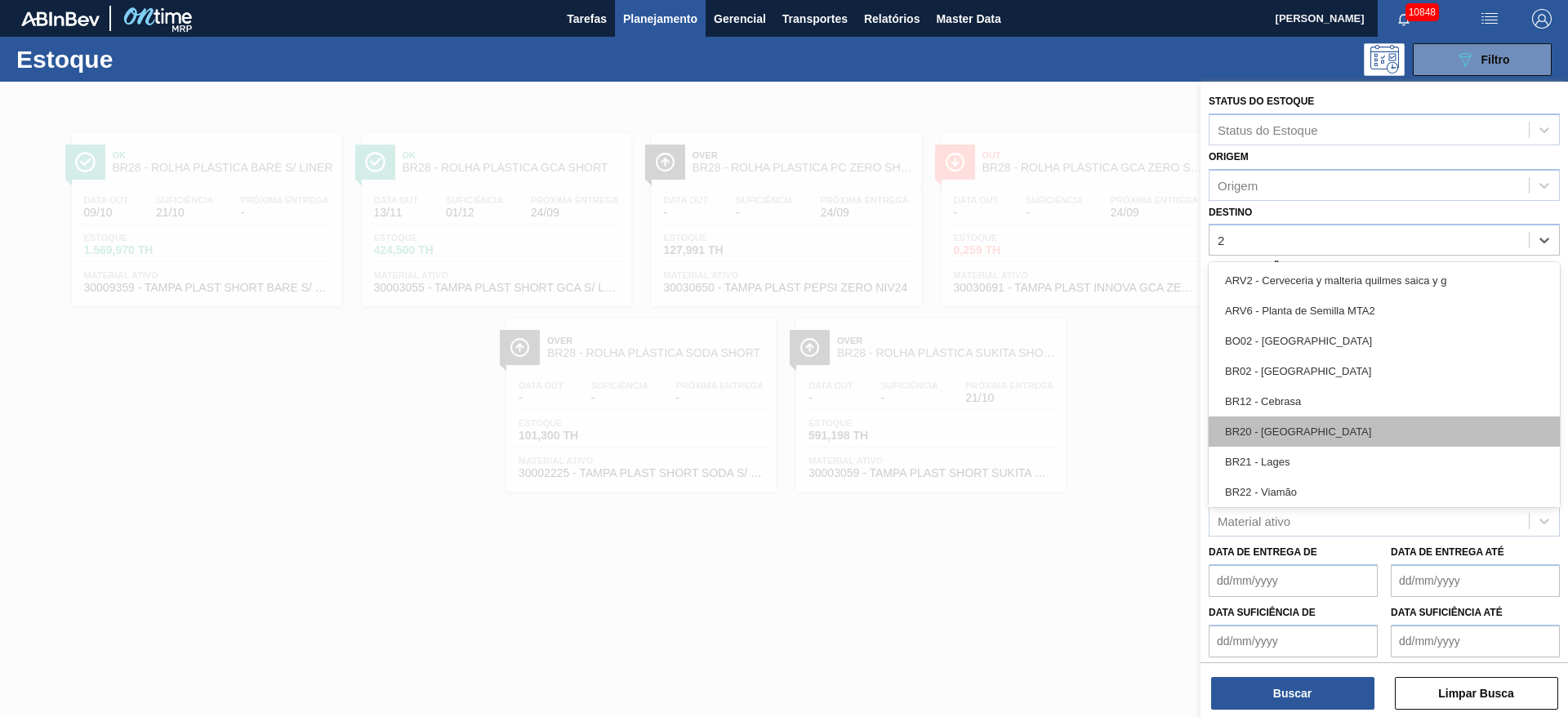
click at [1286, 423] on div "BR20 - [GEOGRAPHIC_DATA]" at bounding box center [1384, 432] width 351 height 31
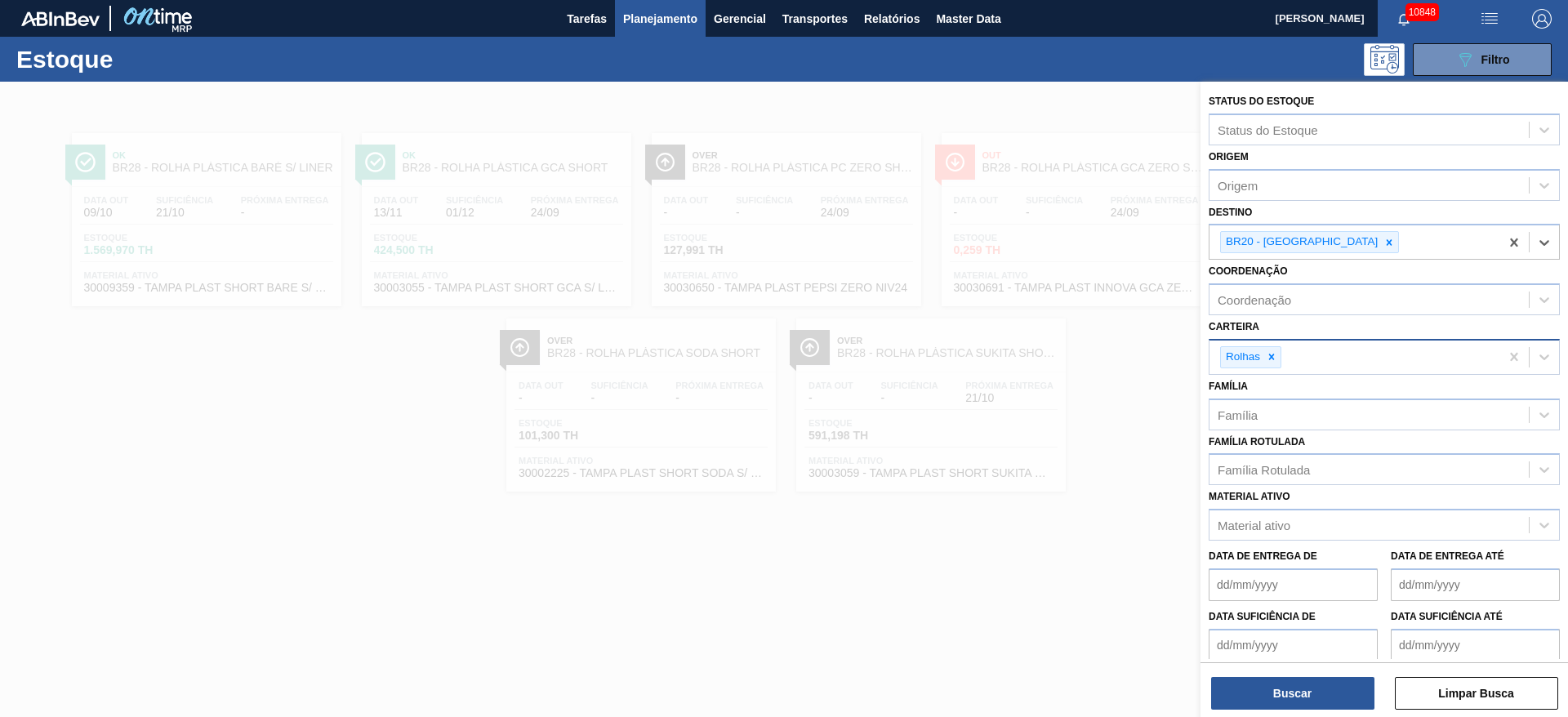
click at [1284, 715] on div "Status do Estoque Status do Estoque Origem Origem Destino option BR20 - [GEOGRA…" at bounding box center [1384, 401] width 368 height 639
click at [1284, 711] on div "Status do [GEOGRAPHIC_DATA] Status do Estoque Origem Origem Destino BR20 - Sapu…" at bounding box center [1384, 401] width 368 height 639
click at [1275, 696] on button "Buscar" at bounding box center [1293, 694] width 164 height 33
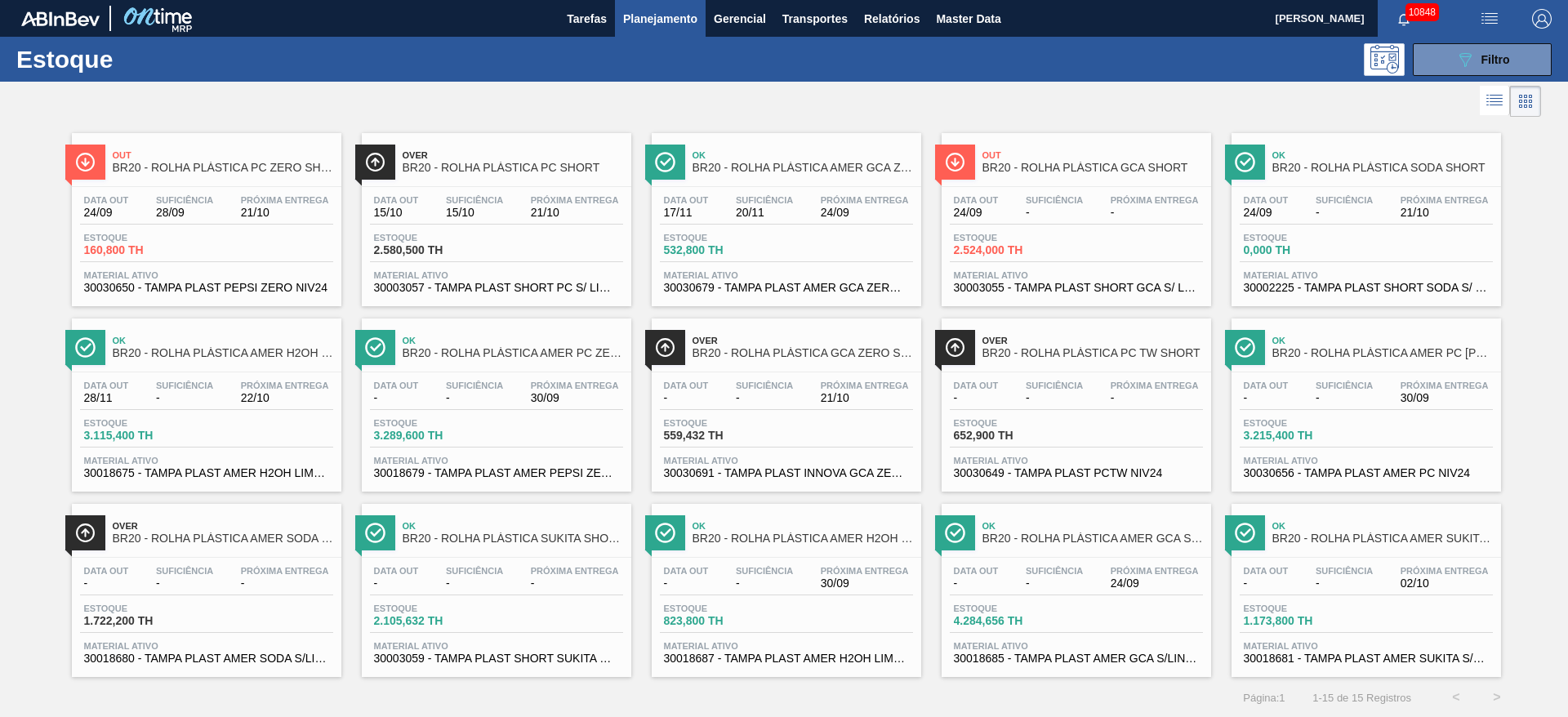
click at [1451, 77] on div "Estoque 089F7B8B-B2A5-4AFE-B5C0-19BA573D28AC Filtro" at bounding box center [784, 59] width 1568 height 45
click at [1445, 76] on div "Estoque 089F7B8B-B2A5-4AFE-B5C0-19BA573D28AC Filtro" at bounding box center [784, 59] width 1568 height 45
click at [1444, 71] on button "089F7B8B-B2A5-4AFE-B5C0-19BA573D28AC Filtro" at bounding box center [1482, 60] width 139 height 33
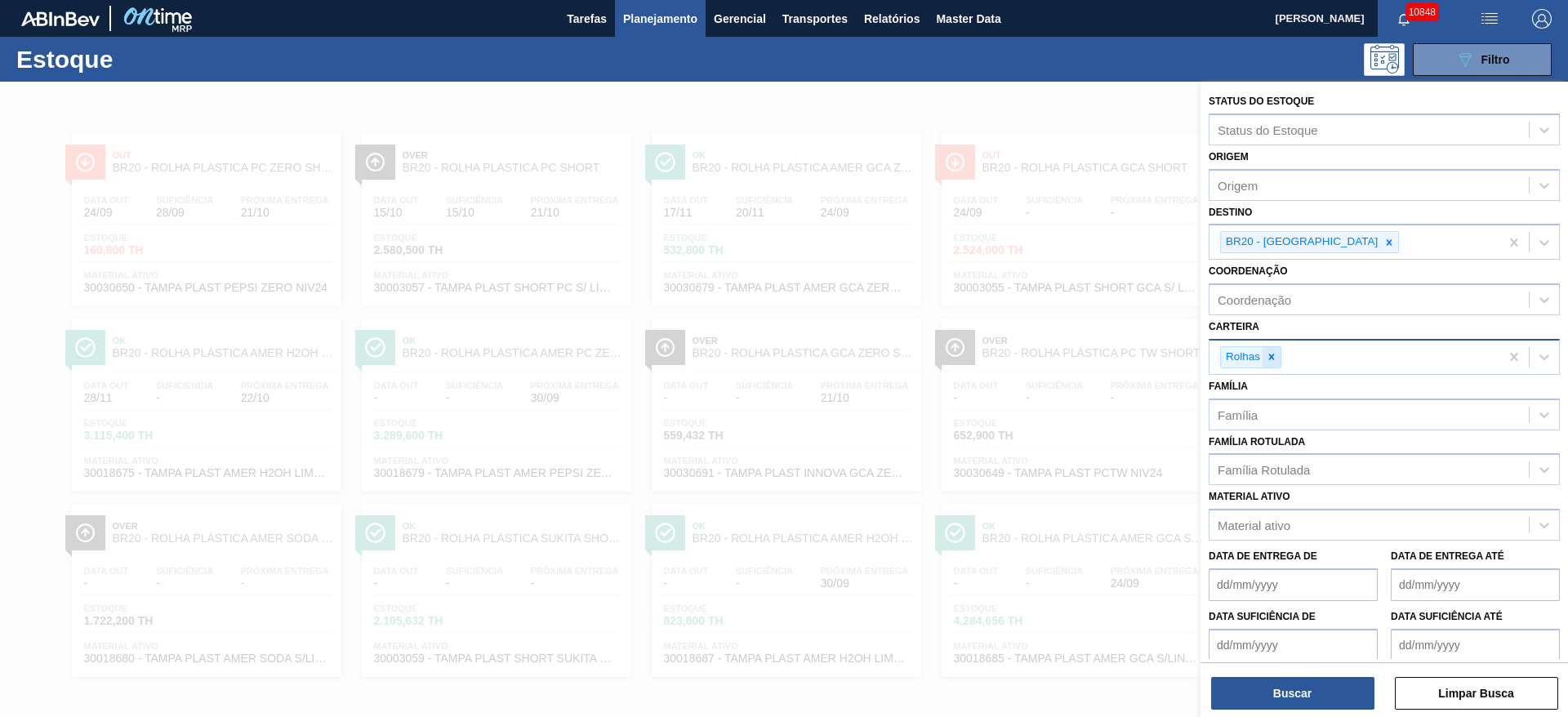
click at [1267, 360] on icon at bounding box center [1271, 357] width 12 height 12
click at [1267, 358] on div "Carteira" at bounding box center [1369, 355] width 319 height 24
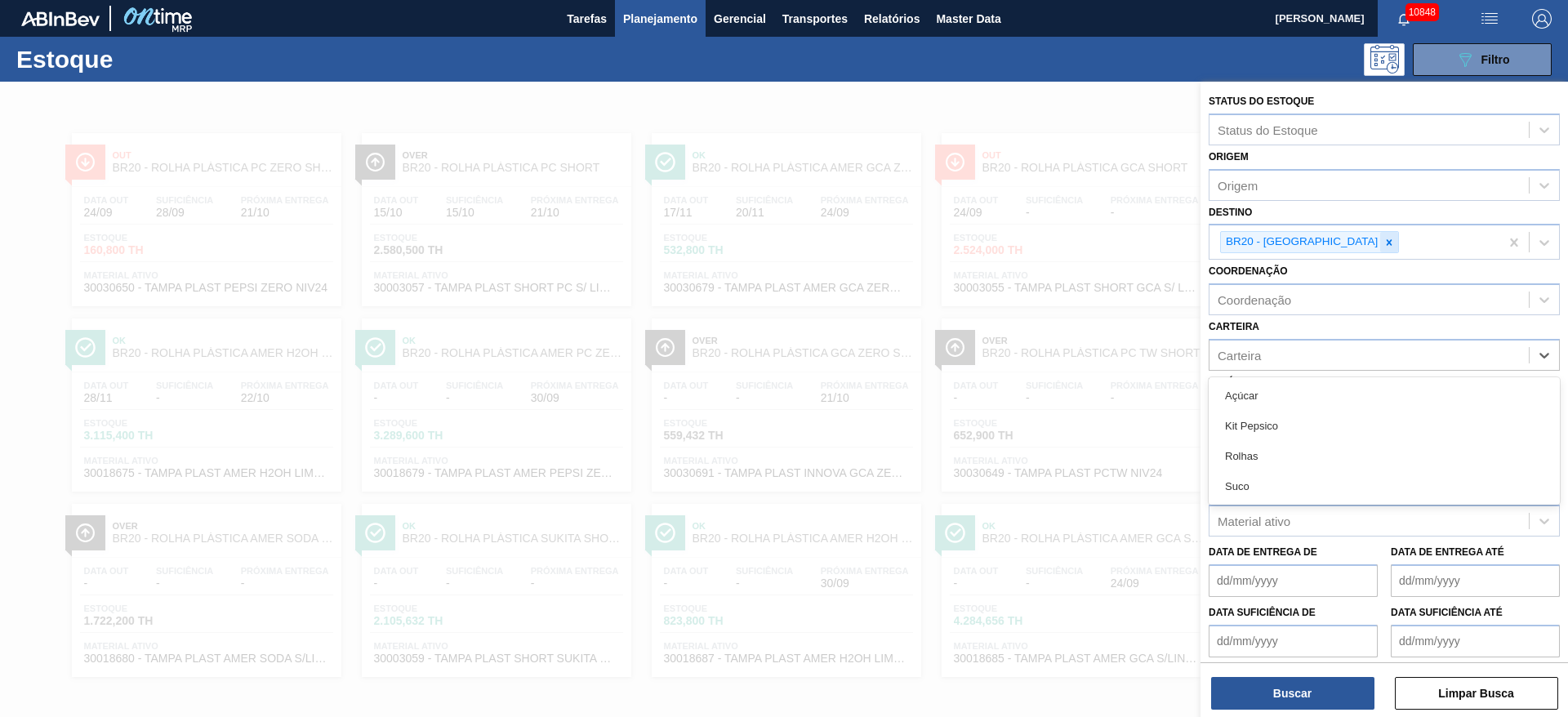
click at [1380, 244] on div at bounding box center [1389, 242] width 18 height 21
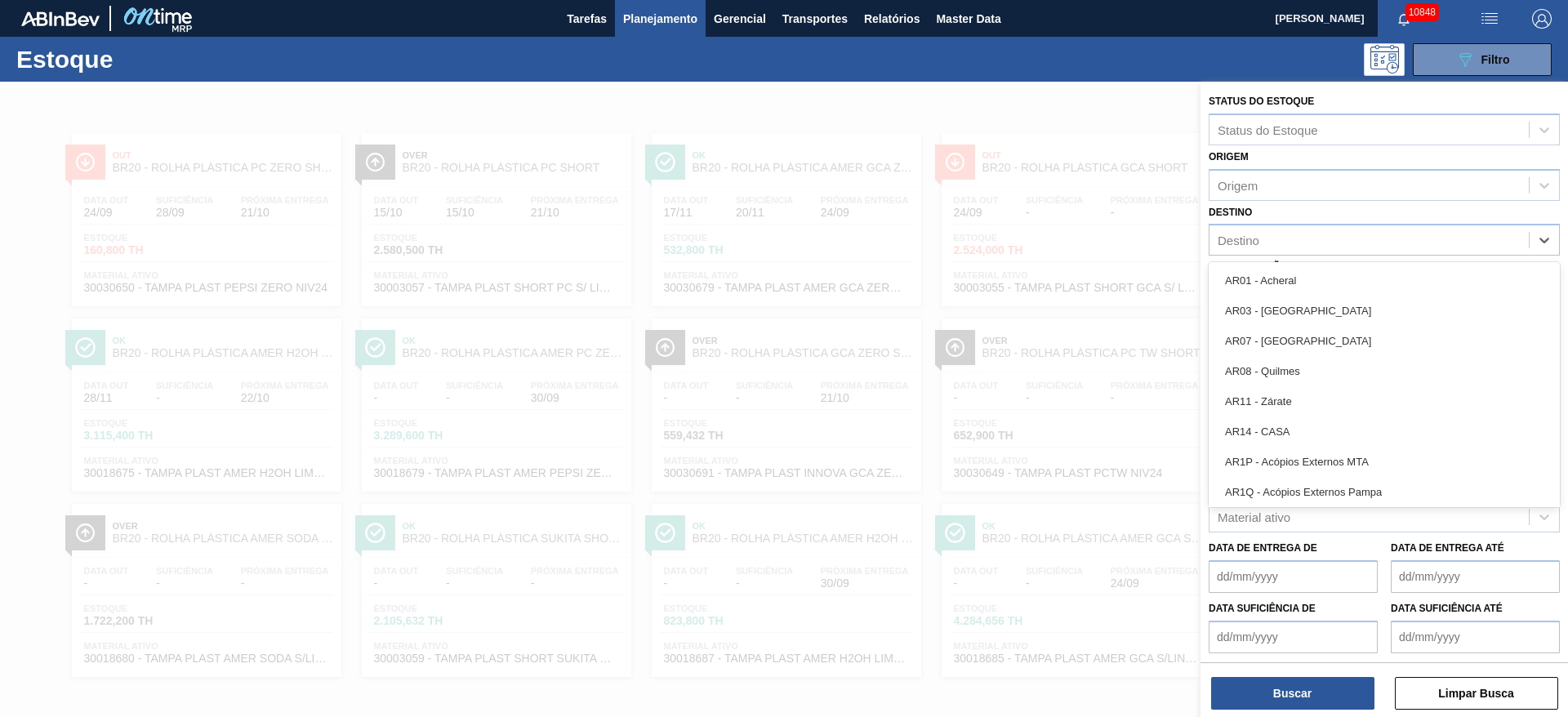
click at [1327, 244] on div "Destino" at bounding box center [1369, 241] width 319 height 24
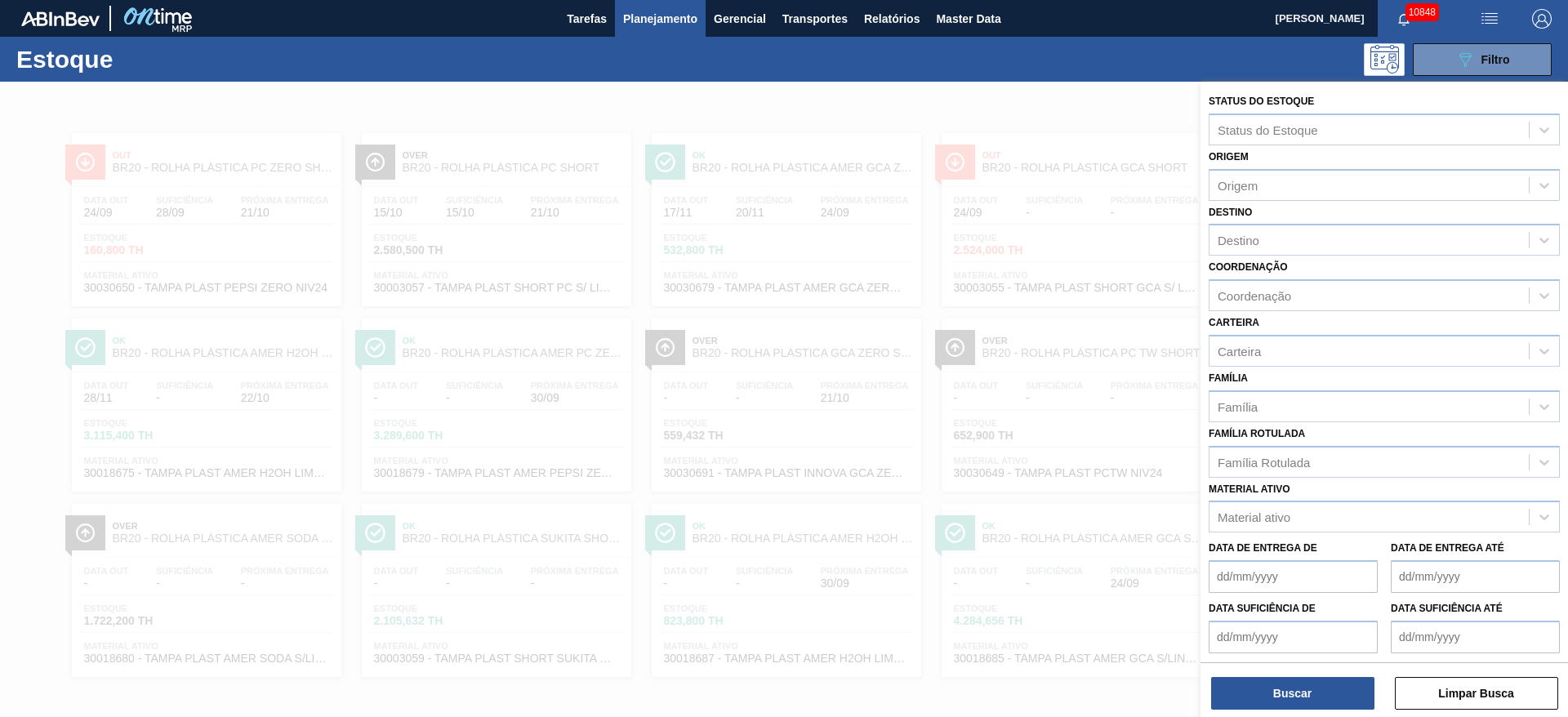
click at [1313, 204] on div "Destino Destino" at bounding box center [1384, 228] width 351 height 55
click at [1280, 230] on div "Destino" at bounding box center [1369, 241] width 319 height 24
type input "4"
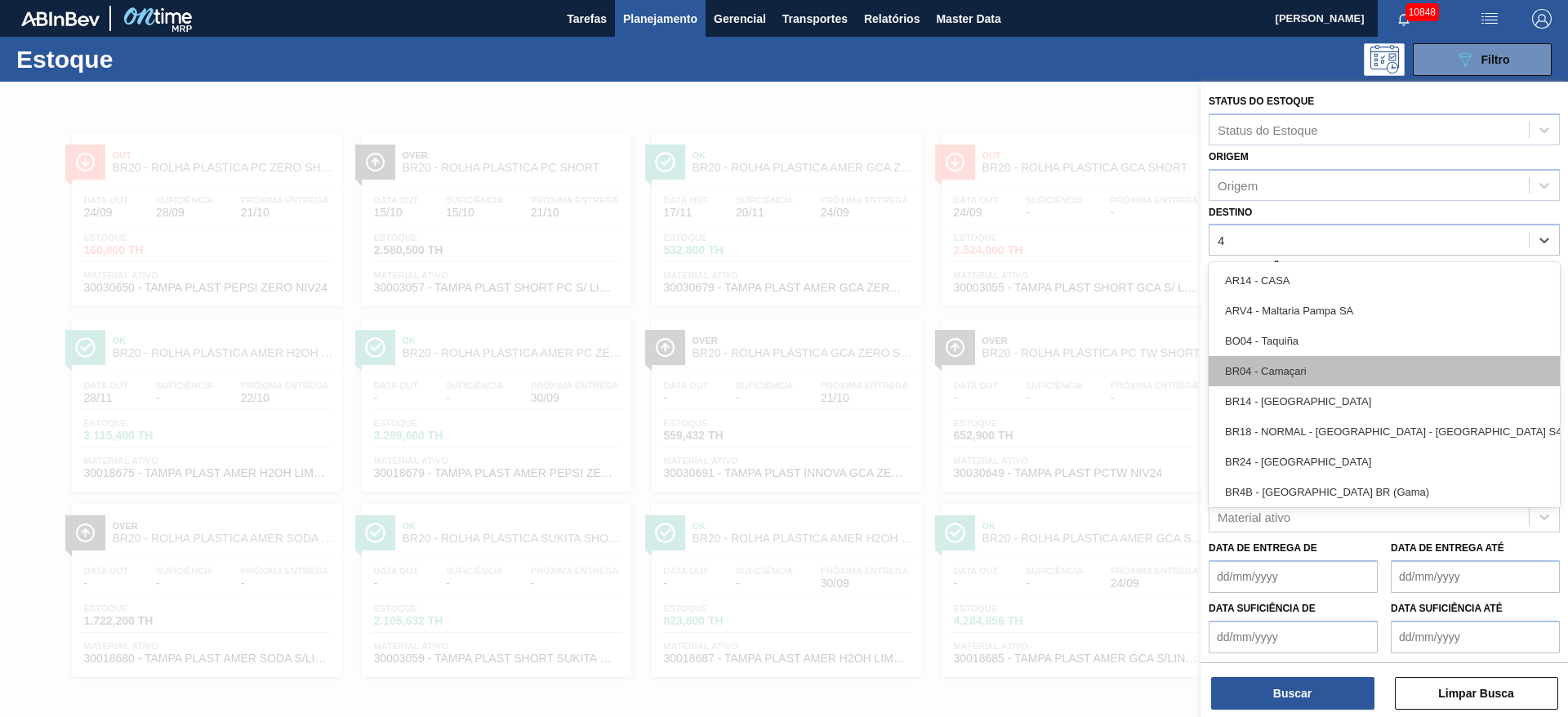
click at [1285, 363] on div "BR04 - Camaçari" at bounding box center [1384, 371] width 351 height 31
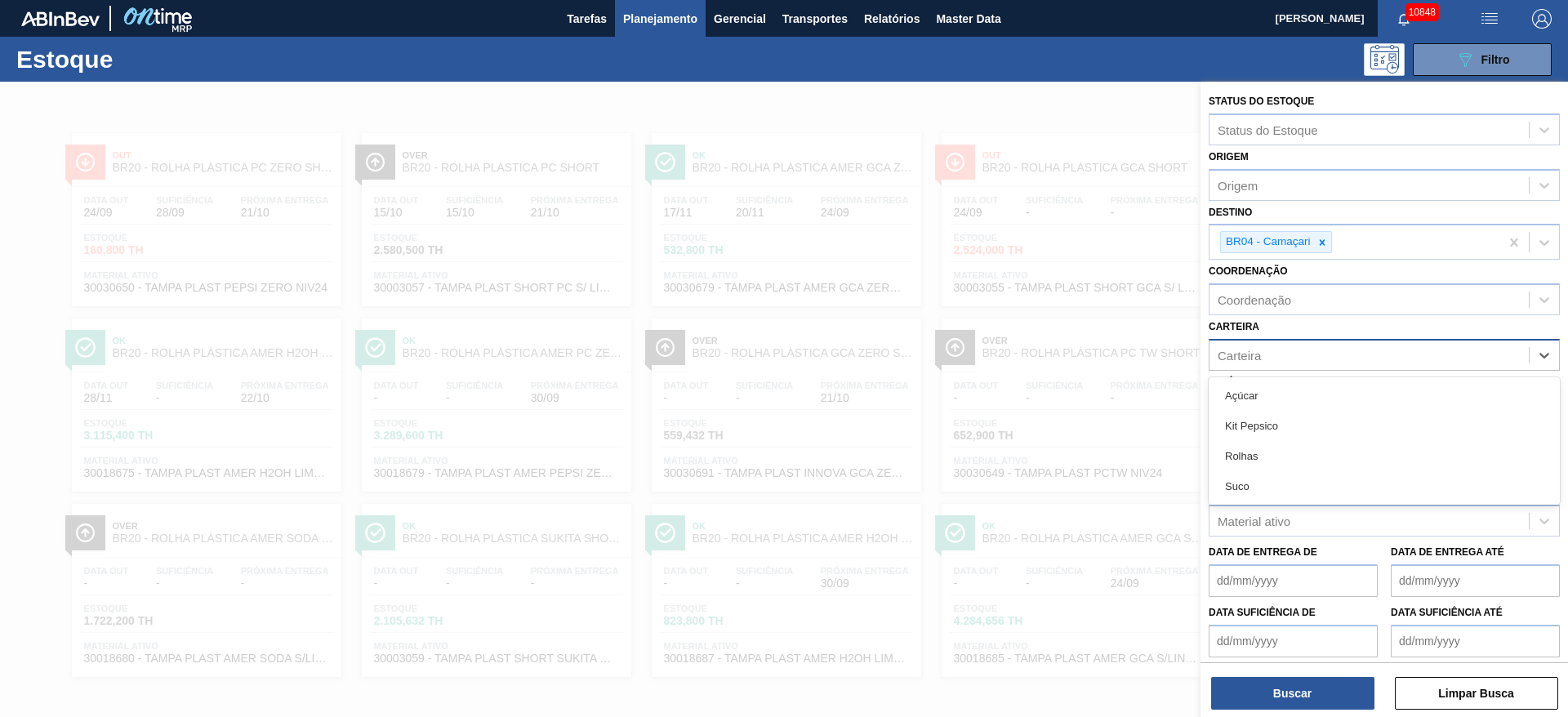
click at [1278, 354] on div "Carteira" at bounding box center [1369, 355] width 319 height 24
click at [1268, 456] on div "Rolhas" at bounding box center [1384, 456] width 351 height 31
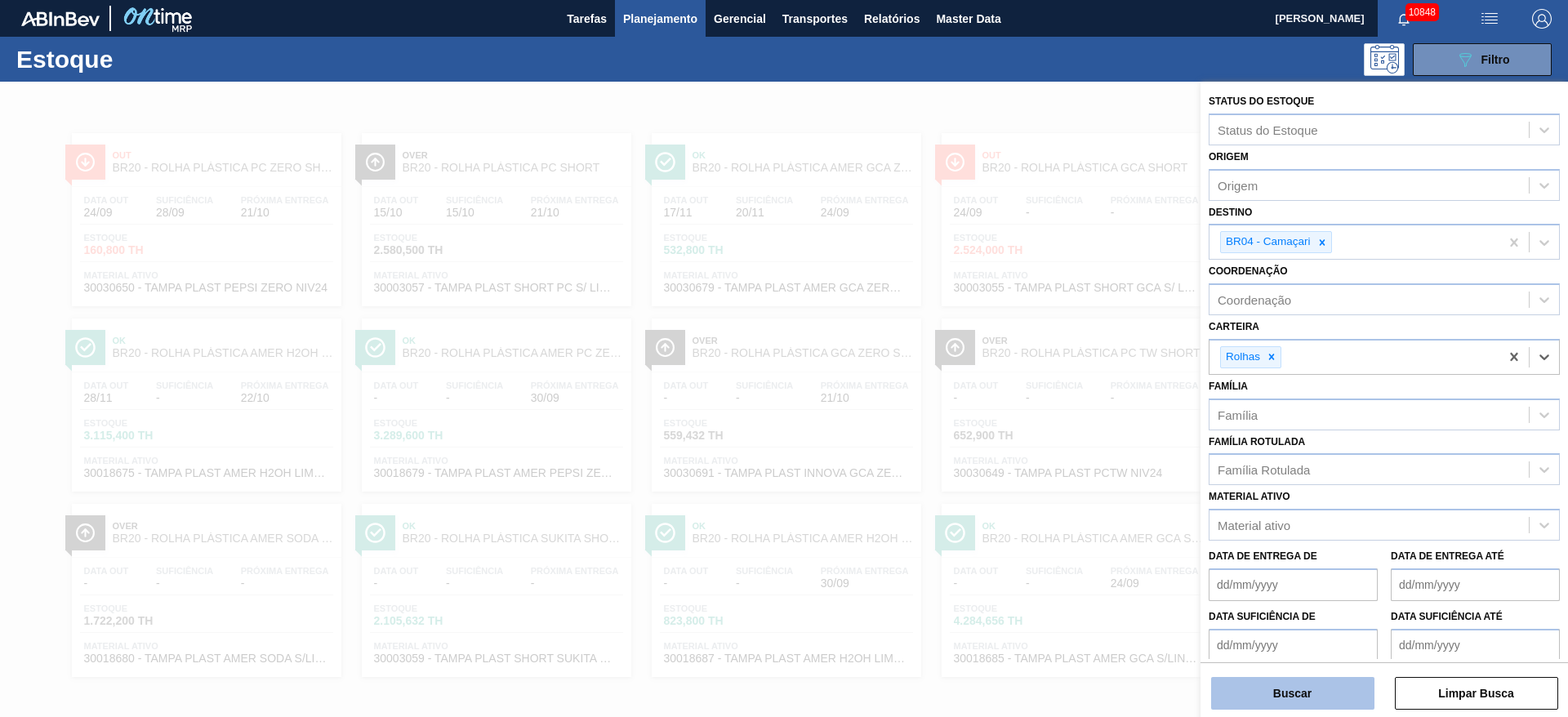
click at [1293, 683] on button "Buscar" at bounding box center [1293, 694] width 164 height 33
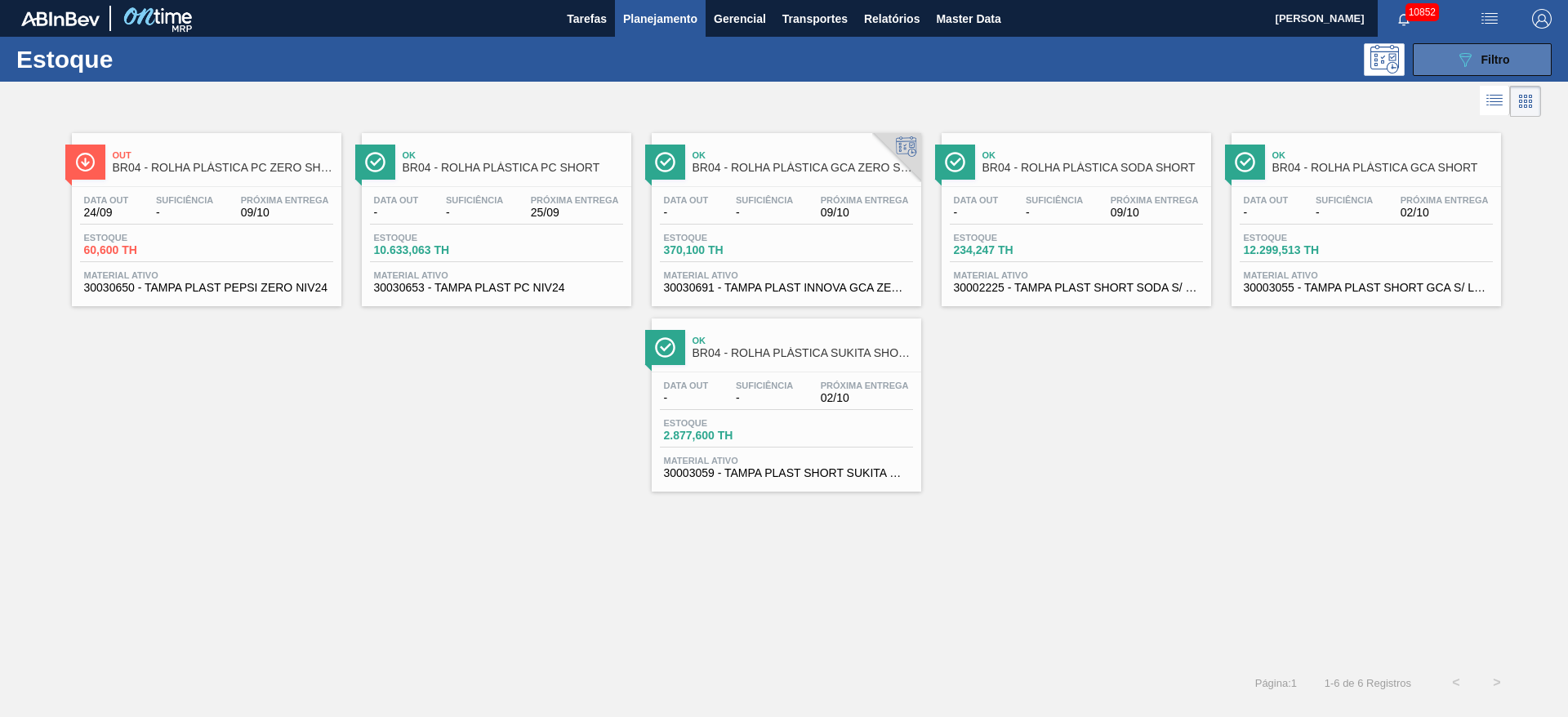
click at [1515, 65] on button "089F7B8B-B2A5-4AFE-B5C0-19BA573D28AC Filtro" at bounding box center [1482, 60] width 139 height 33
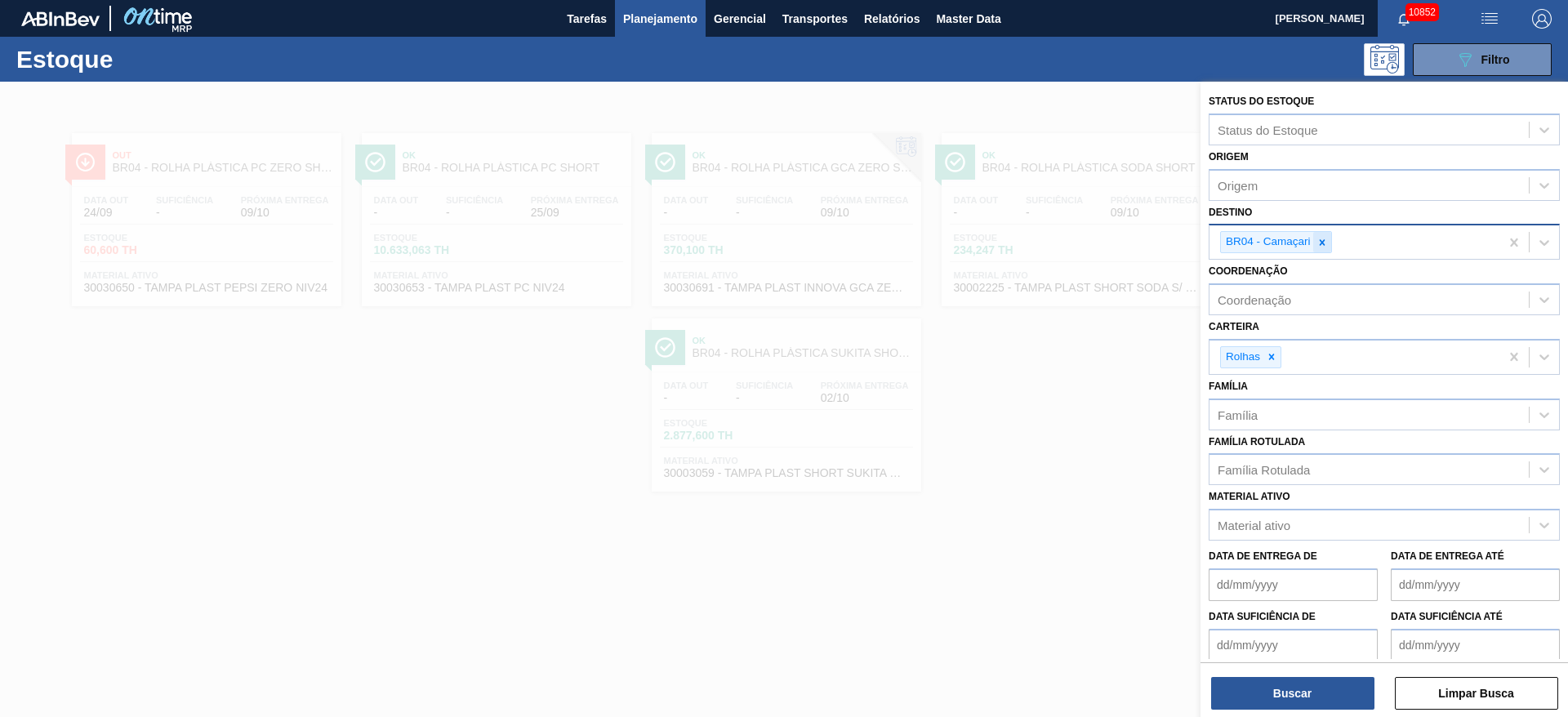
click at [1319, 244] on icon at bounding box center [1321, 241] width 6 height 6
click at [1319, 244] on div "BR04 - Camaçari" at bounding box center [1354, 242] width 290 height 34
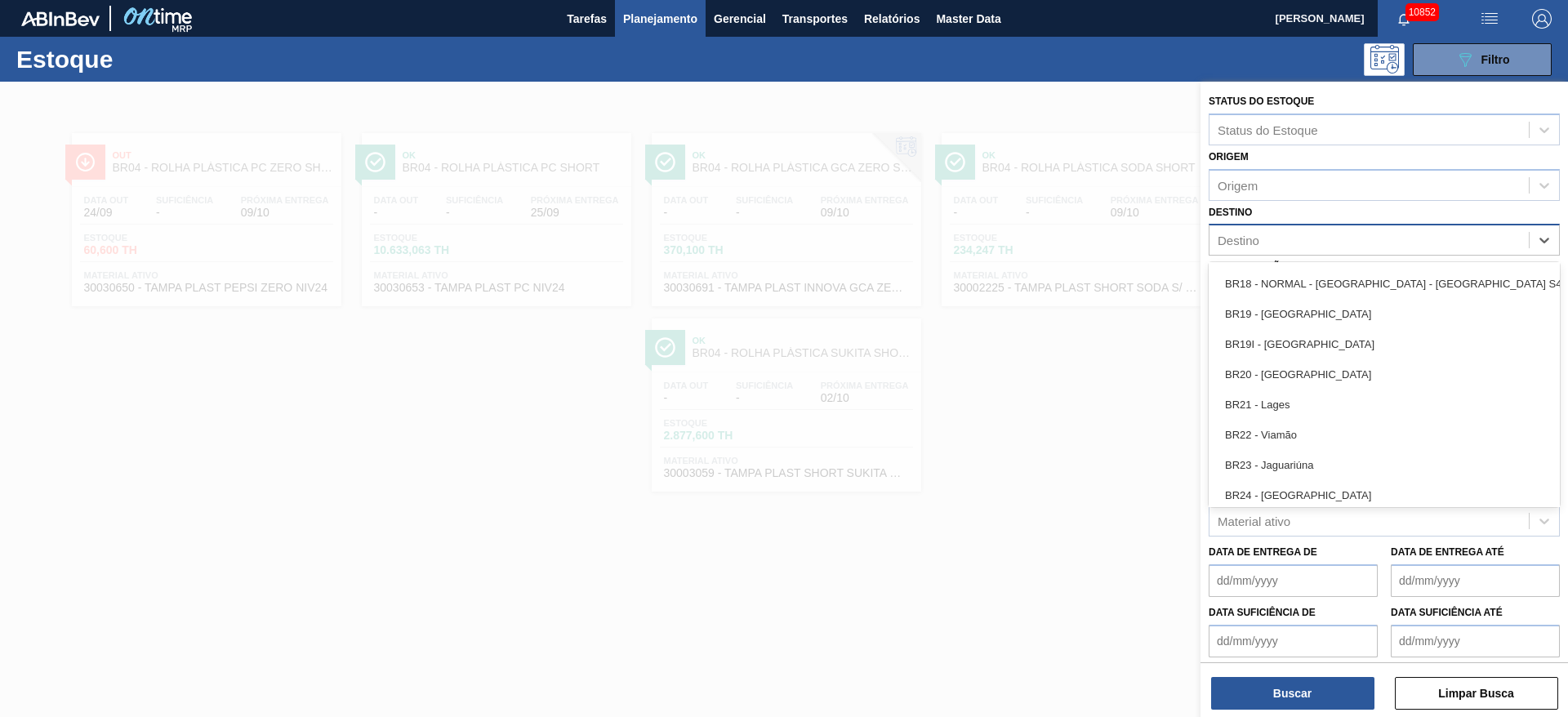
scroll to position [1226, 0]
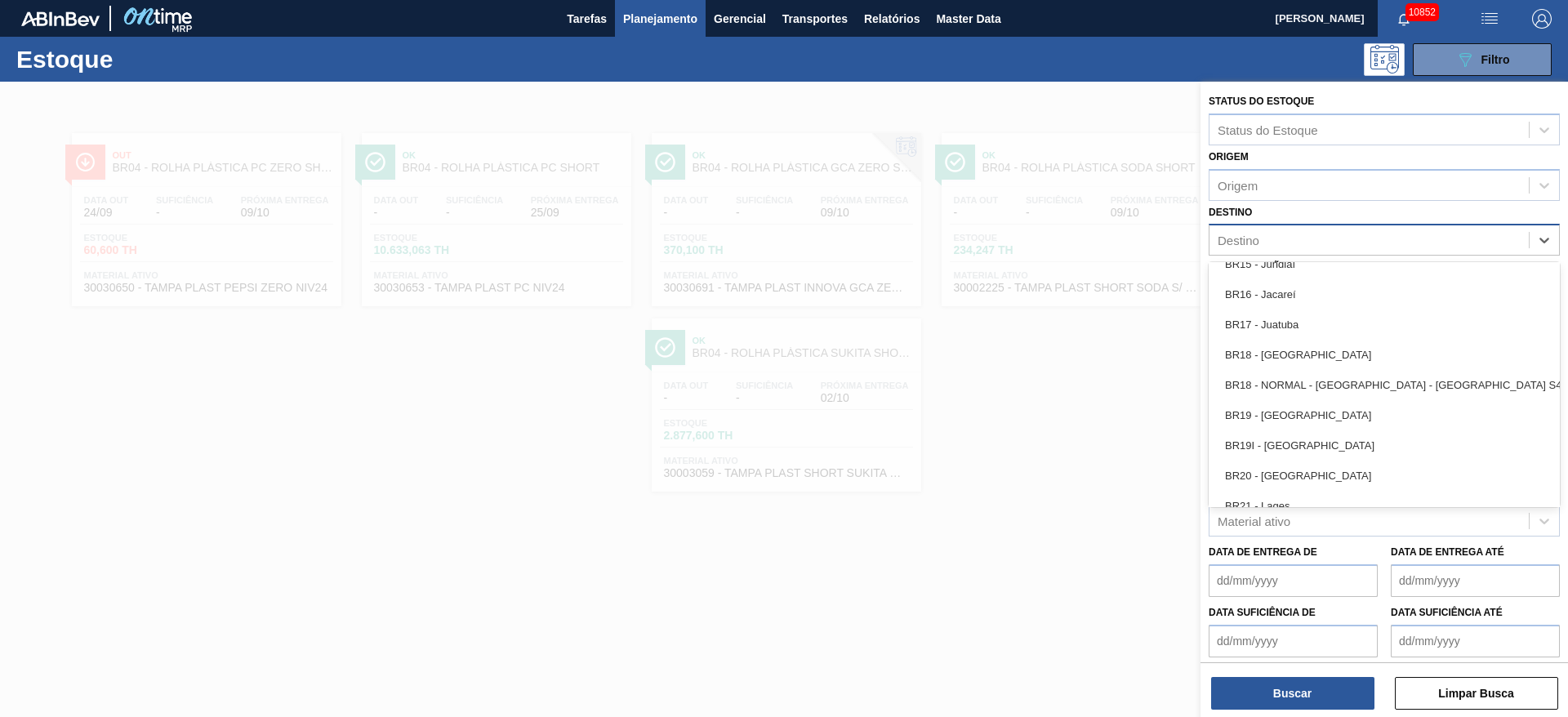
click at [1306, 351] on div "BR18 - Pernambuco" at bounding box center [1384, 355] width 351 height 31
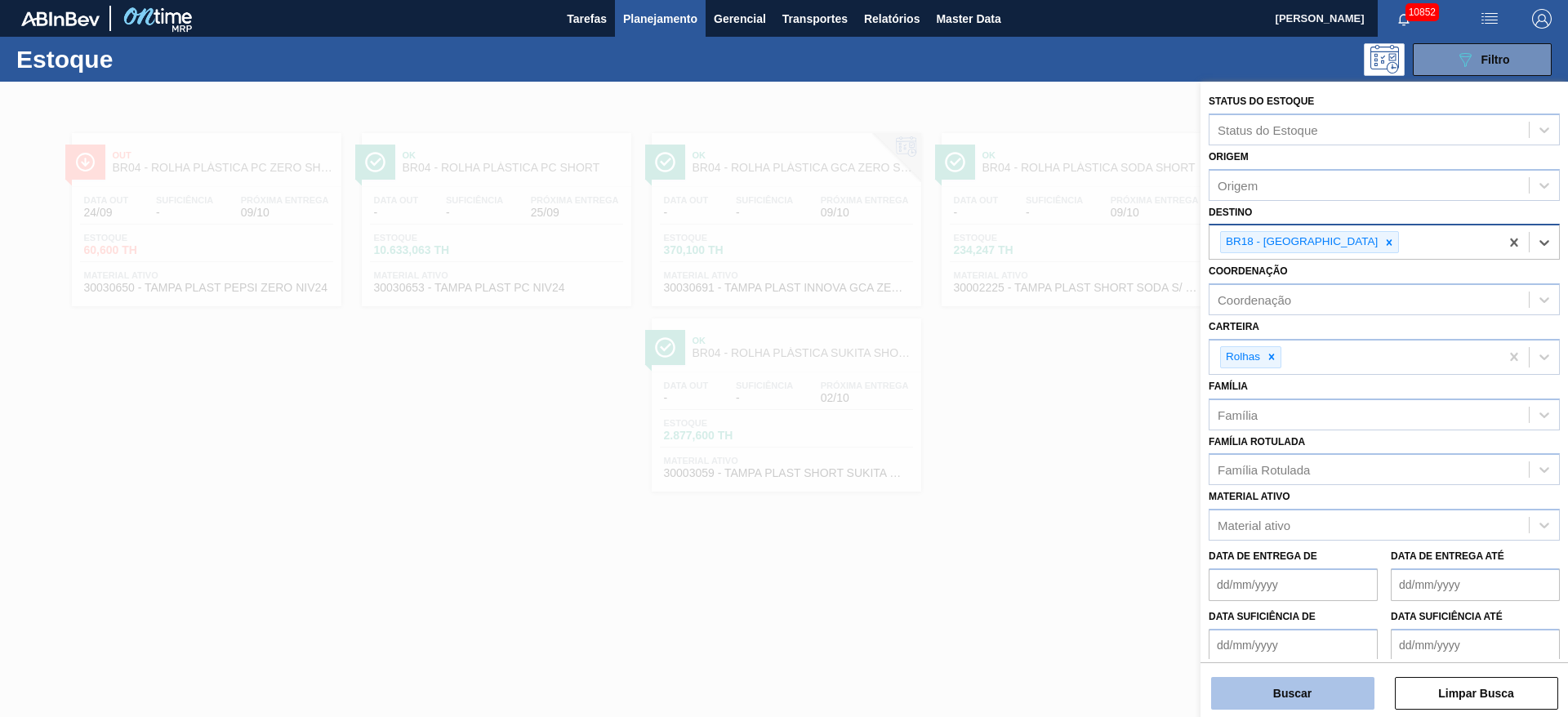
click at [1297, 702] on button "Buscar" at bounding box center [1293, 694] width 164 height 33
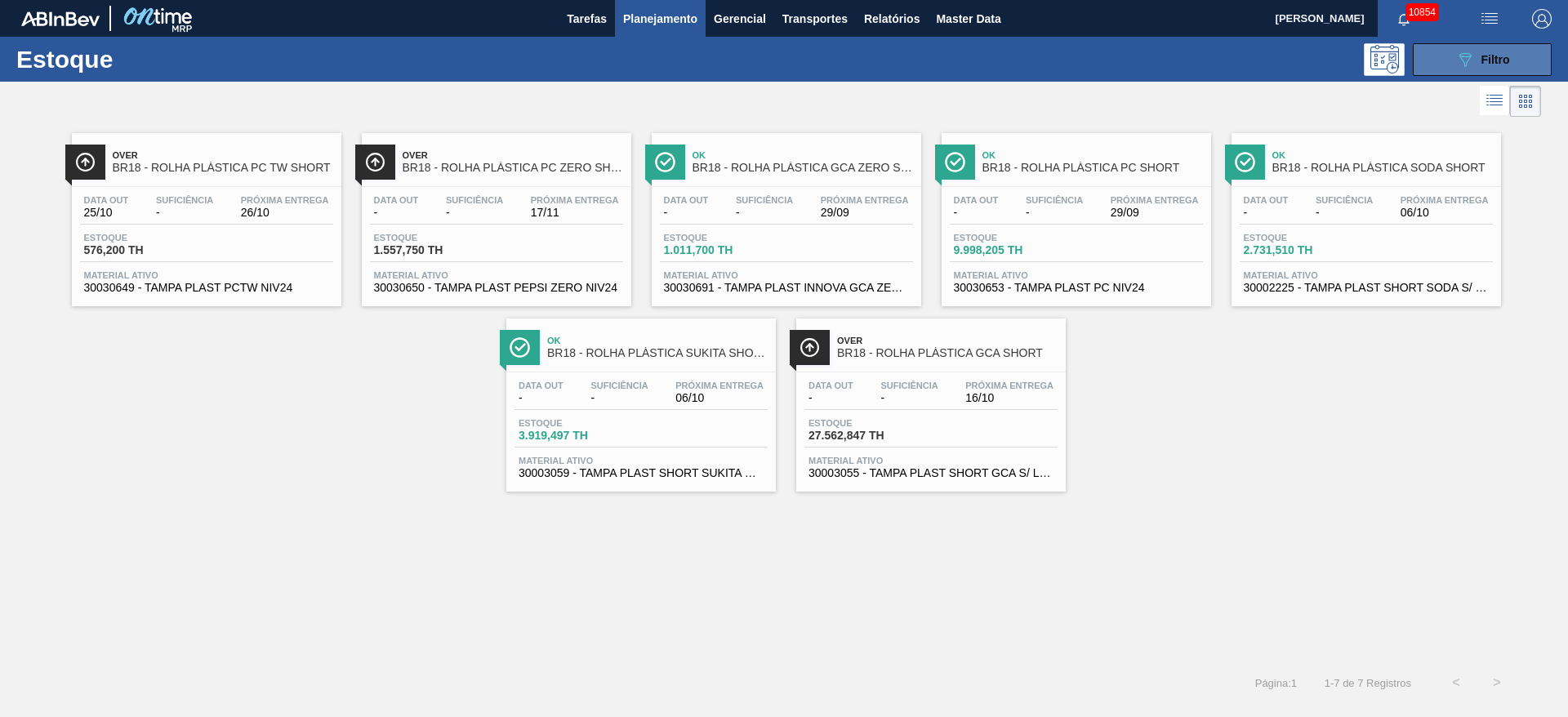
click at [1451, 50] on button "089F7B8B-B2A5-4AFE-B5C0-19BA573D28AC Filtro" at bounding box center [1482, 60] width 139 height 33
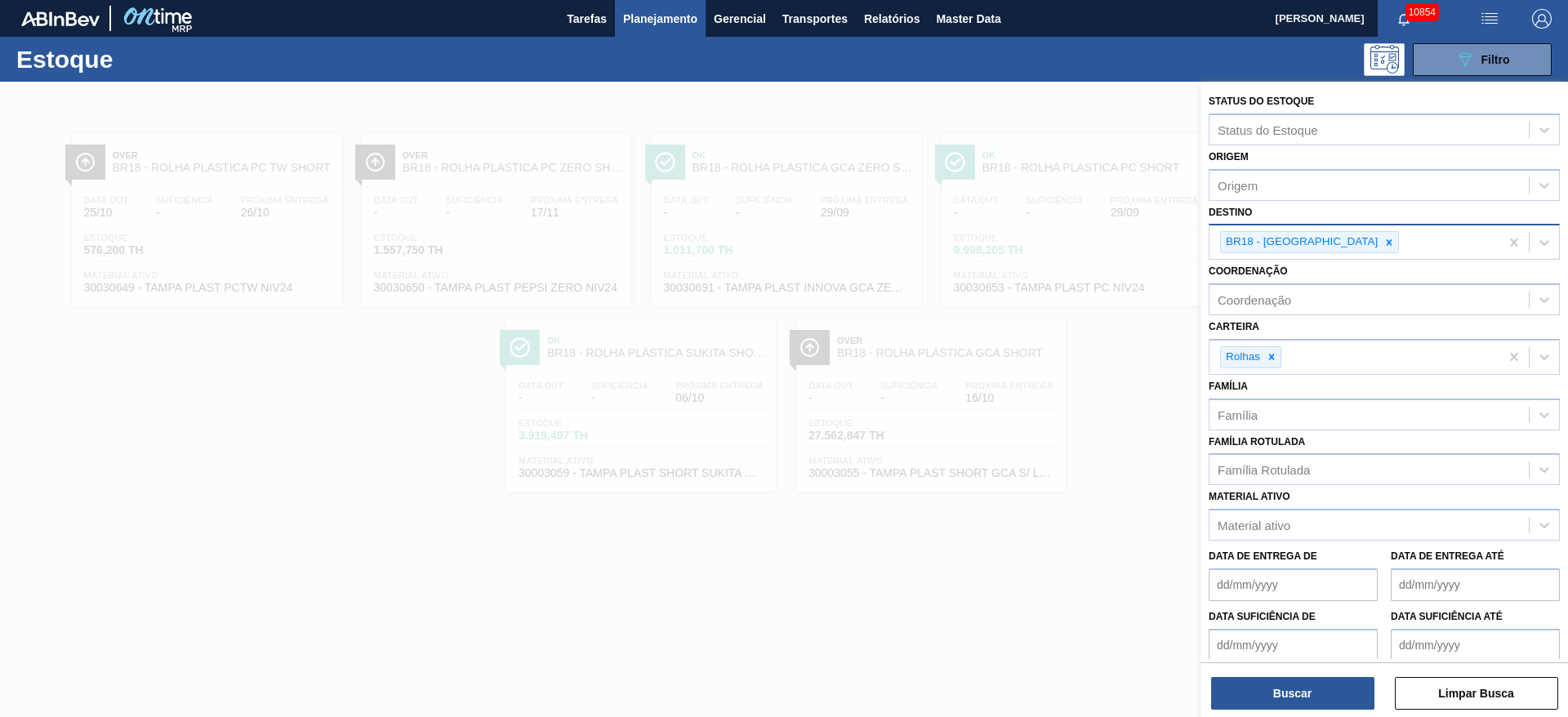
click at [1178, 109] on div at bounding box center [784, 440] width 1568 height 717
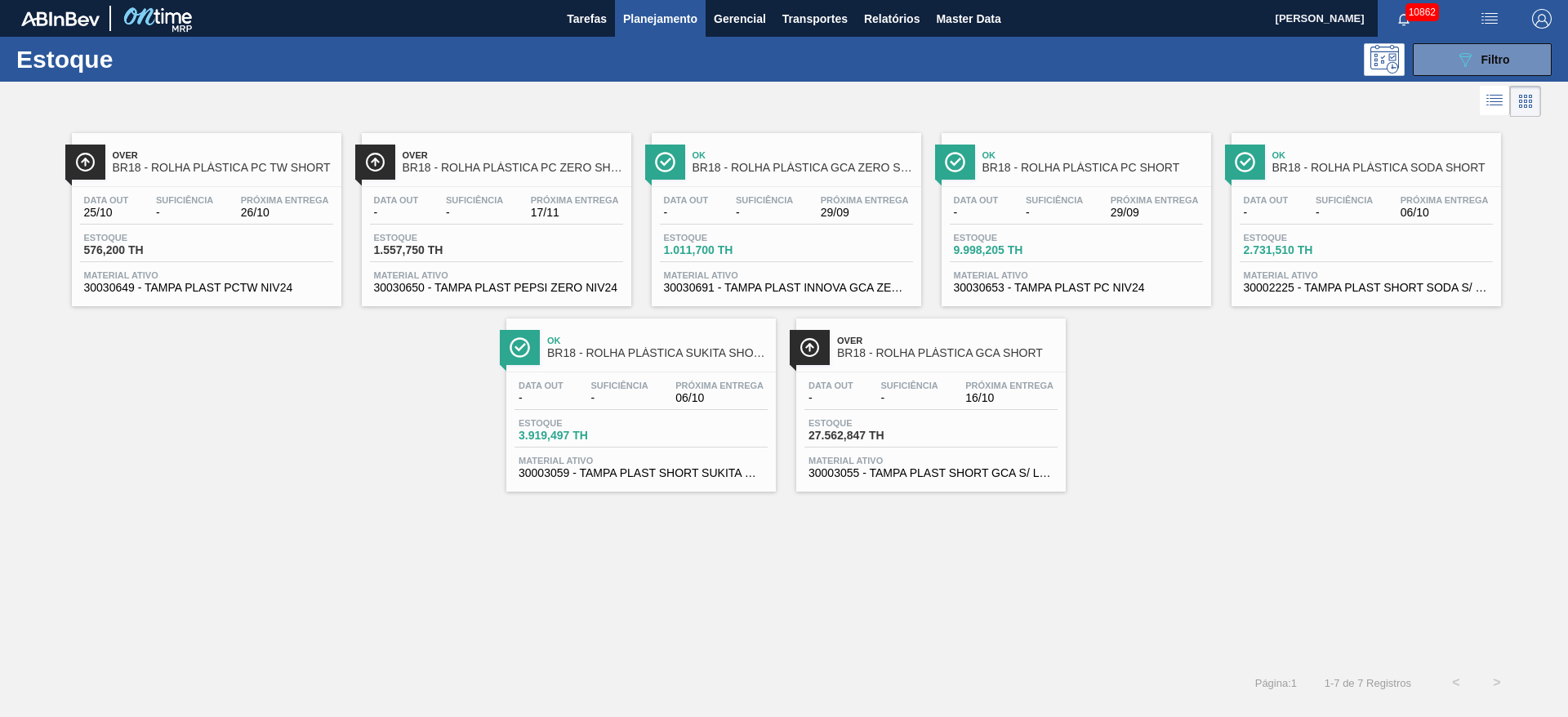
click at [1454, 40] on div "Estoque 089F7B8B-B2A5-4AFE-B5C0-19BA573D28AC Filtro" at bounding box center [784, 59] width 1568 height 45
click at [1441, 53] on button "089F7B8B-B2A5-4AFE-B5C0-19BA573D28AC Filtro" at bounding box center [1482, 60] width 139 height 33
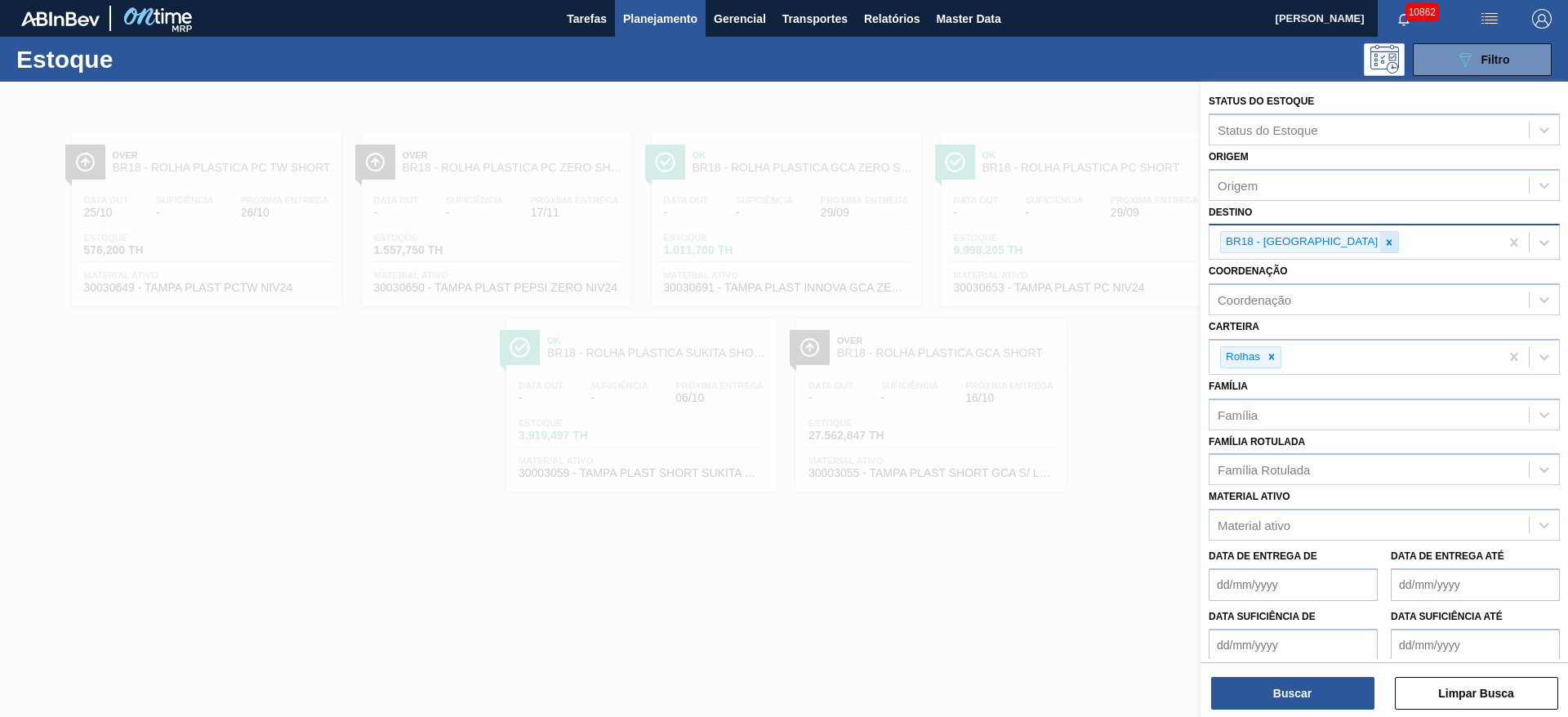
click at [1383, 246] on icon at bounding box center [1389, 242] width 12 height 12
type input "5"
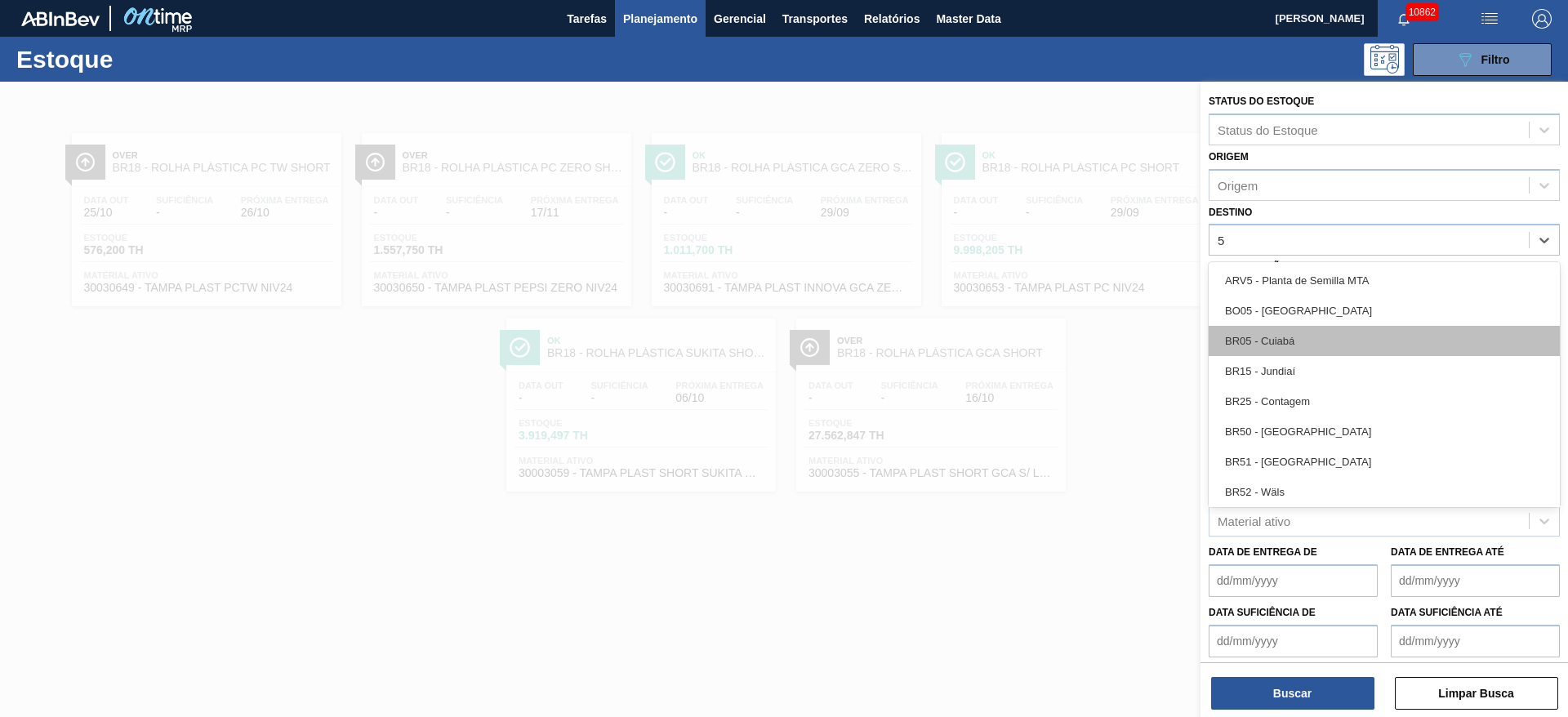
click at [1296, 332] on div "BR05 - Cuiabá" at bounding box center [1384, 341] width 351 height 31
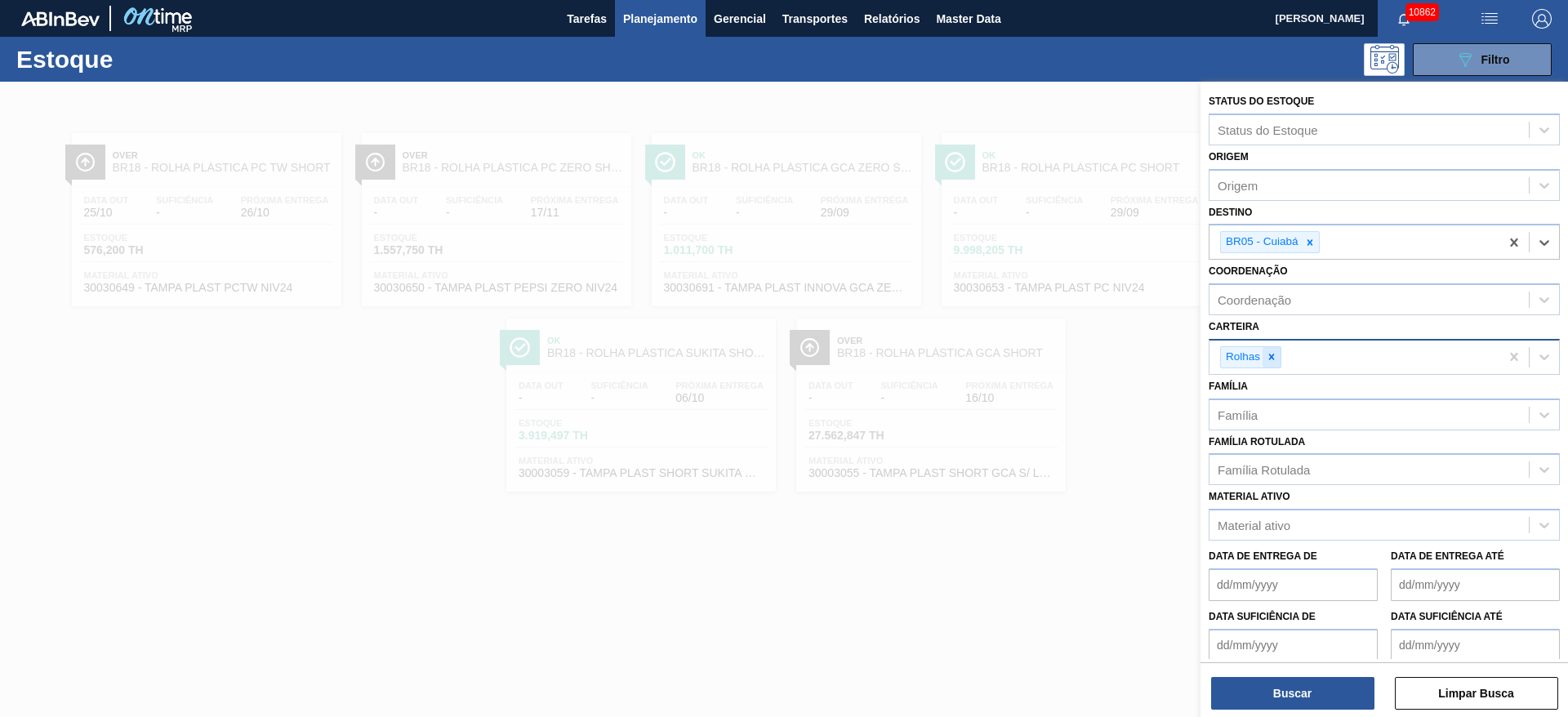
click at [1264, 351] on div at bounding box center [1271, 357] width 18 height 21
click at [1264, 351] on div "Carteira" at bounding box center [1369, 355] width 319 height 24
click at [1275, 469] on div "Rolhas" at bounding box center [1384, 456] width 351 height 31
click at [1278, 366] on div at bounding box center [1271, 357] width 18 height 21
type input "5"
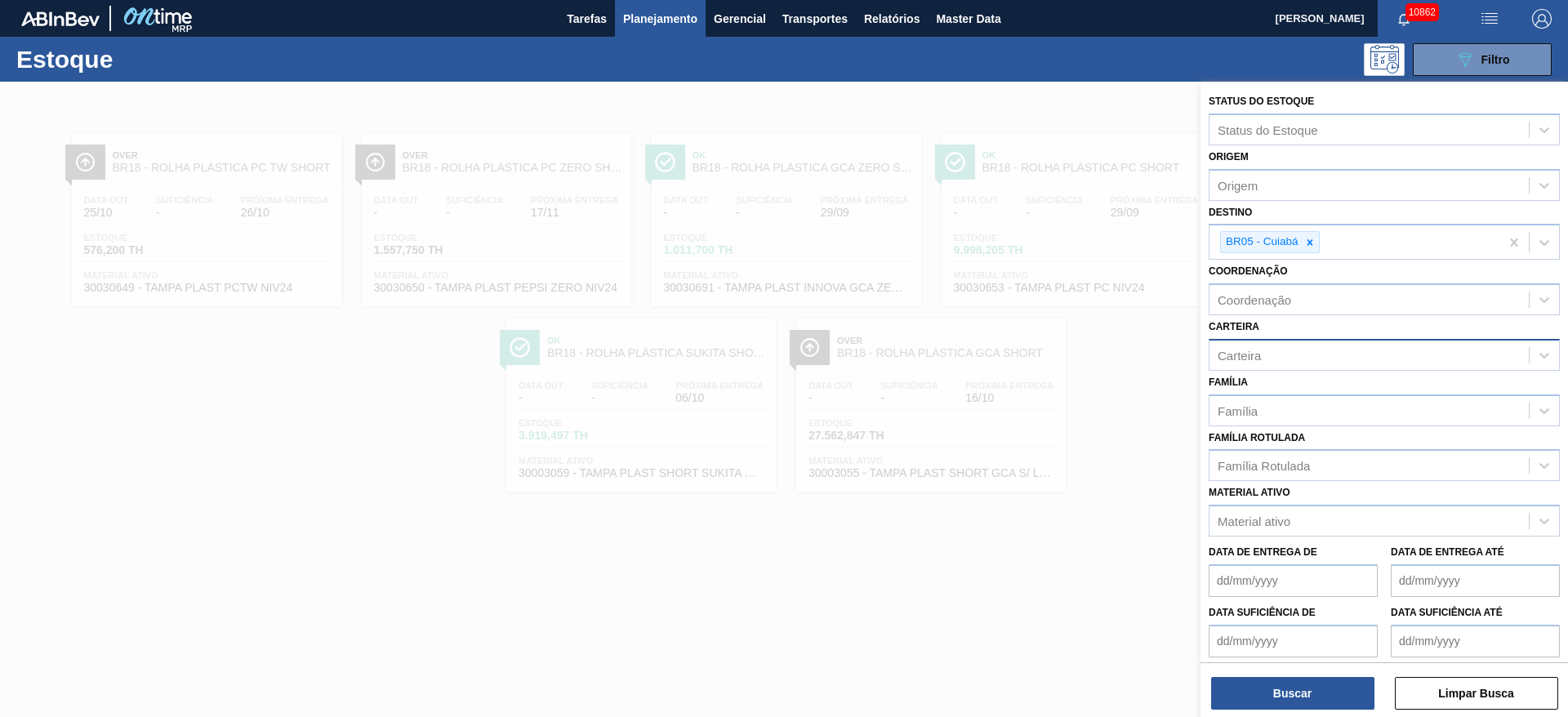
click at [1278, 323] on div "Carteira Carteira" at bounding box center [1384, 342] width 351 height 55
click at [1271, 363] on div "Carteira" at bounding box center [1369, 355] width 319 height 24
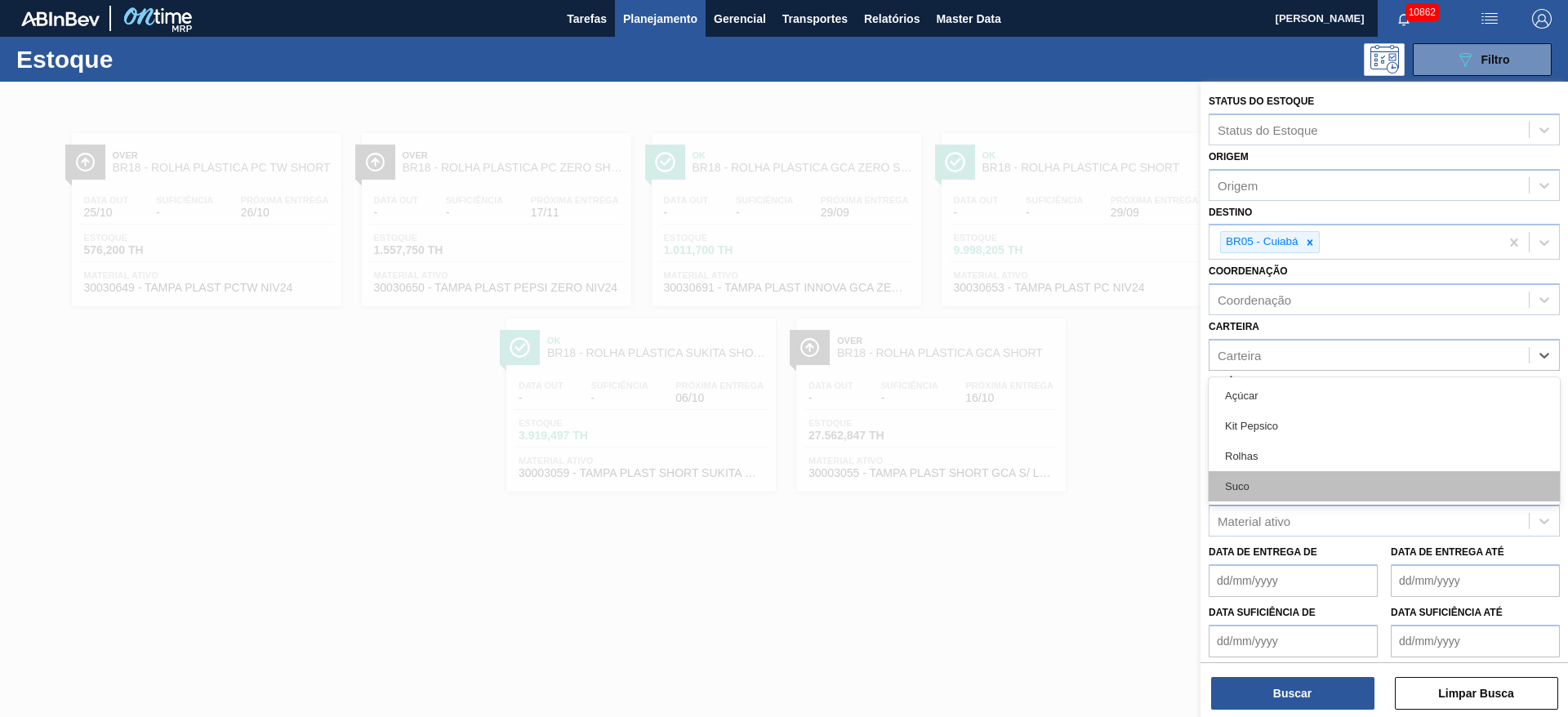
click at [1261, 486] on div "Suco" at bounding box center [1384, 486] width 351 height 31
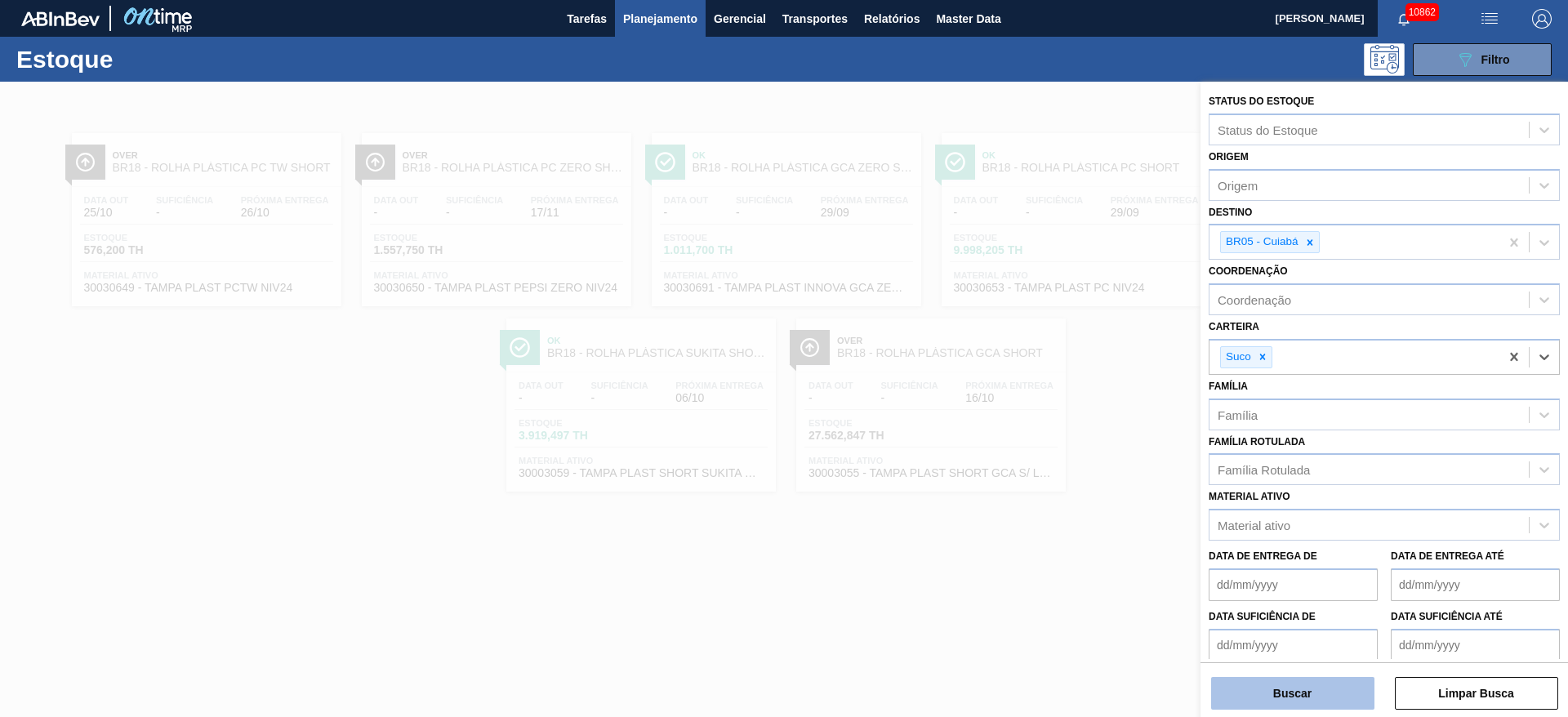
click at [1294, 705] on button "Buscar" at bounding box center [1293, 694] width 164 height 33
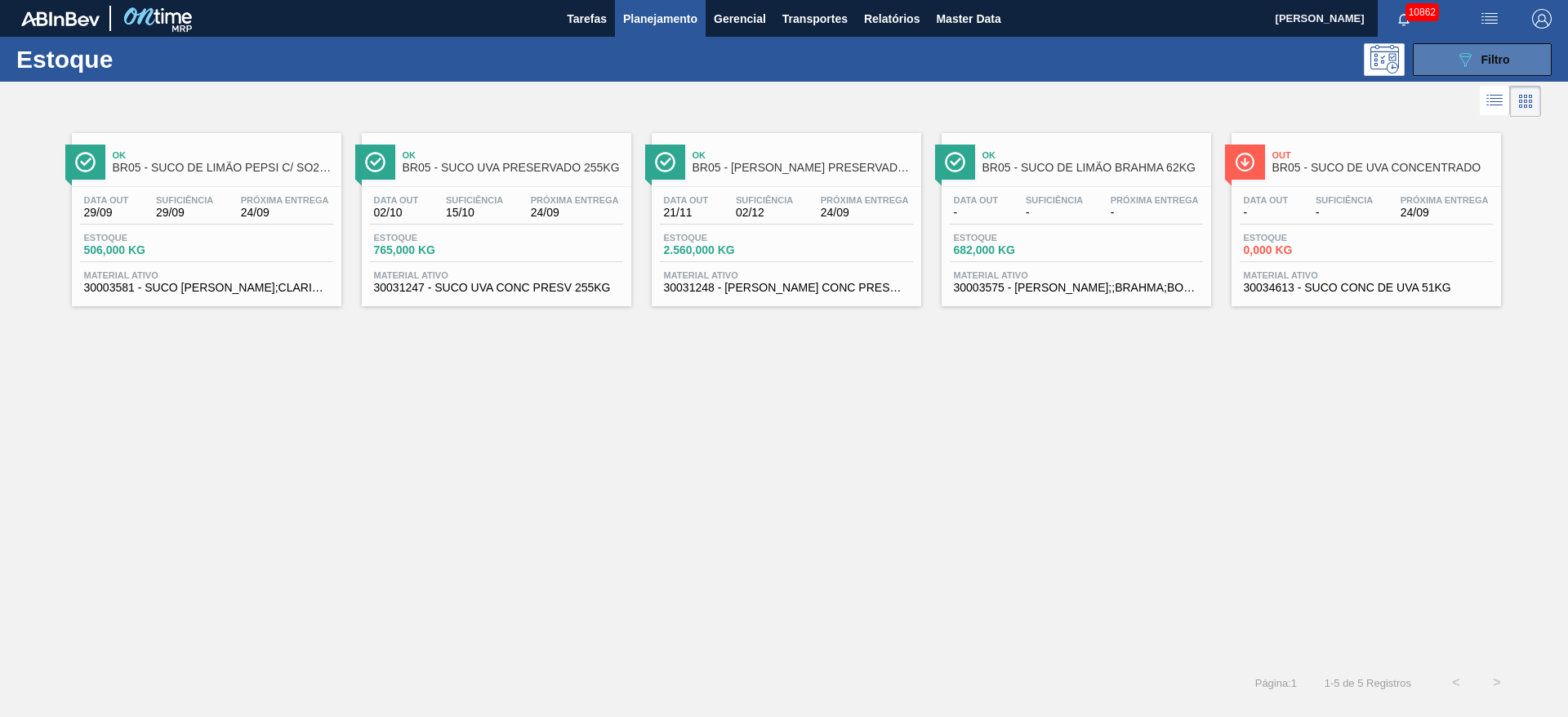
click at [1463, 46] on button "089F7B8B-B2A5-4AFE-B5C0-19BA573D28AC Filtro" at bounding box center [1482, 60] width 139 height 33
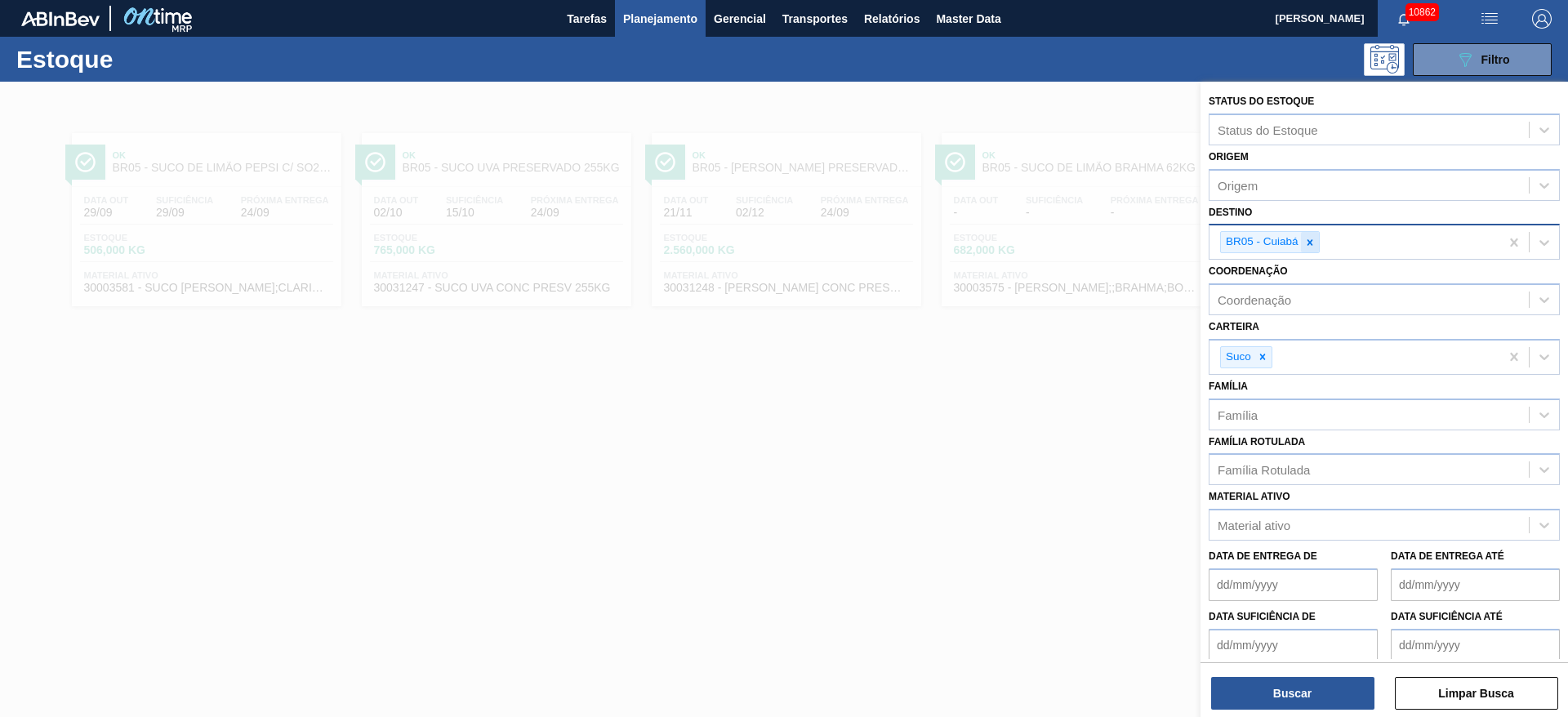
click at [1307, 232] on div "BR05 - Cuiabá" at bounding box center [1270, 242] width 100 height 22
click at [1305, 237] on icon at bounding box center [1310, 242] width 12 height 12
type input "23"
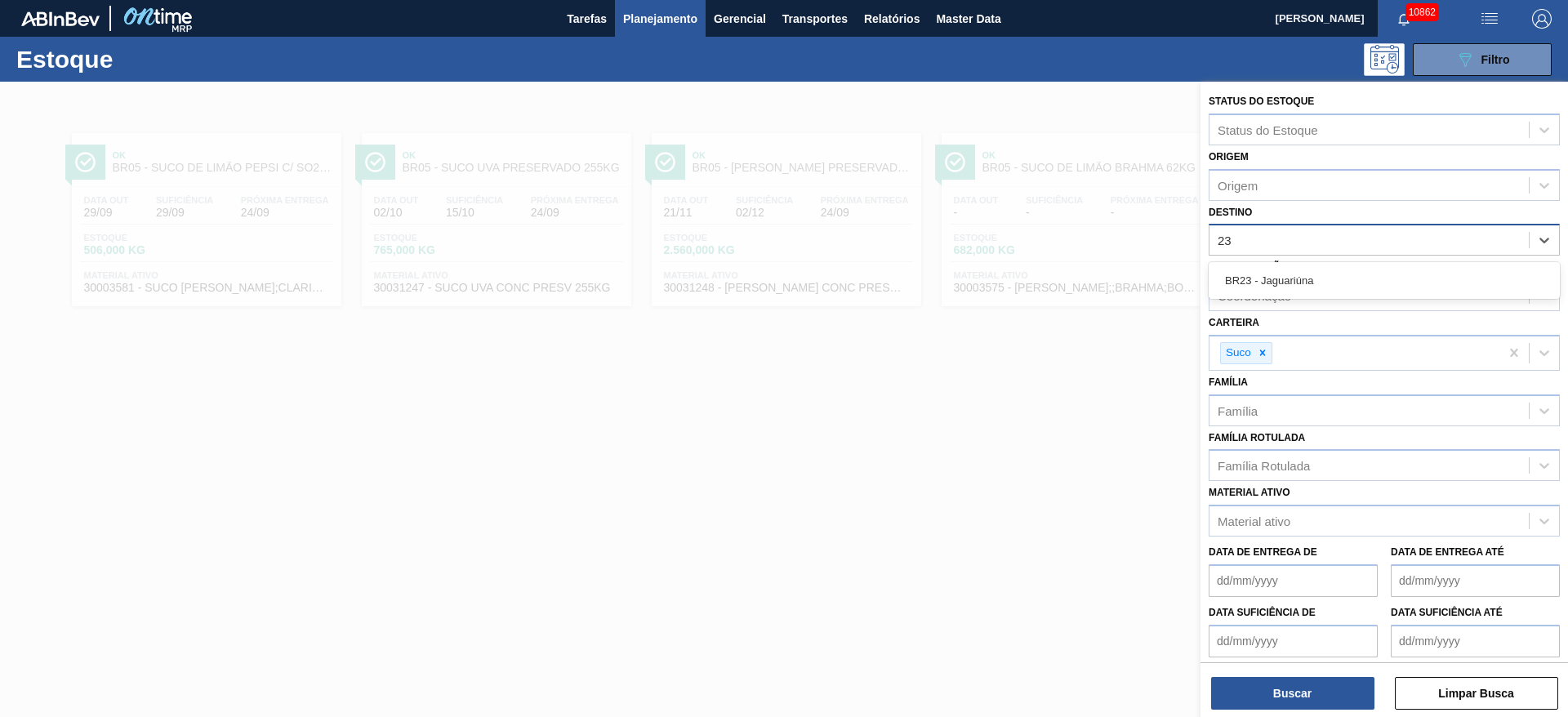
click at [1295, 265] on div "BR23 - Jaguariúna" at bounding box center [1384, 280] width 351 height 31
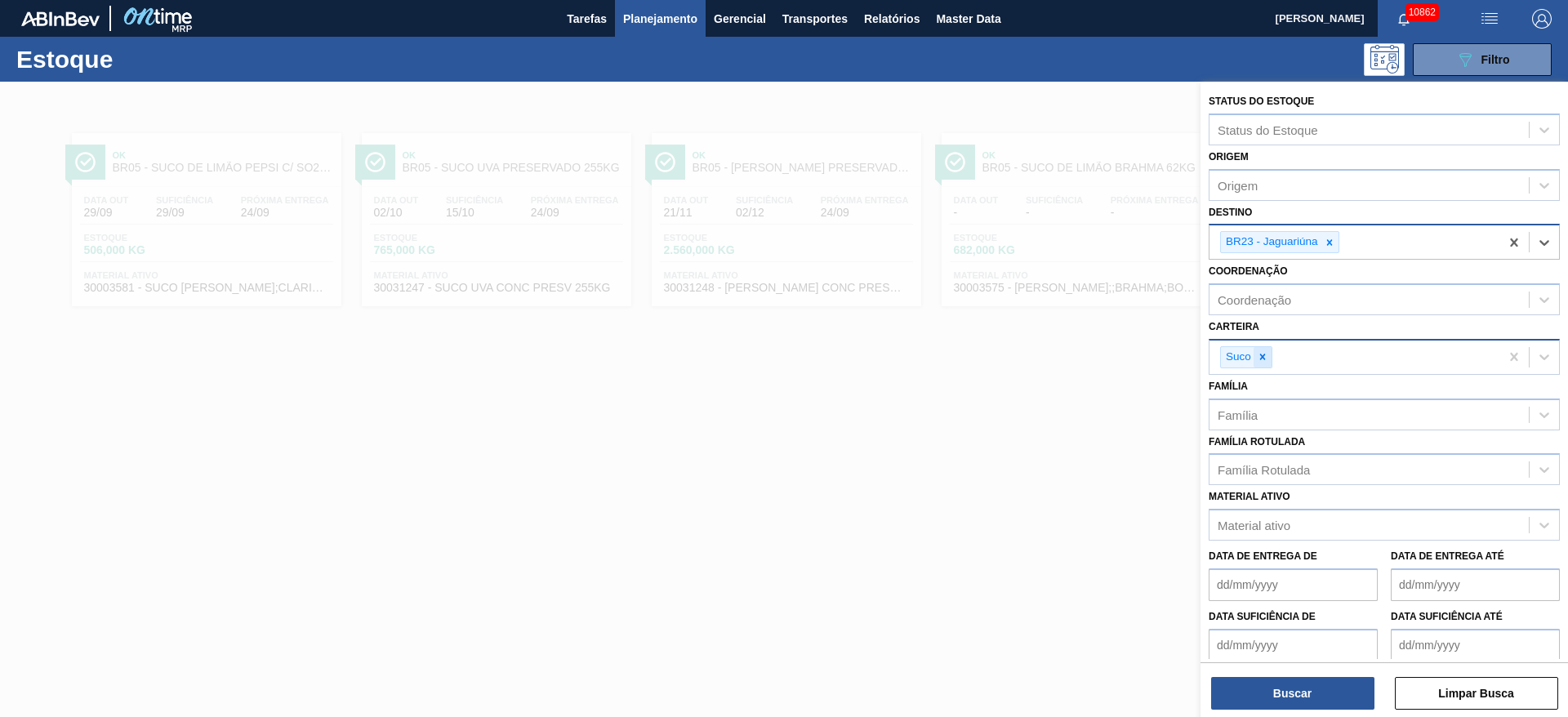
click at [1260, 358] on icon at bounding box center [1262, 357] width 12 height 12
click at [1261, 348] on div "Carteira" at bounding box center [1369, 355] width 319 height 24
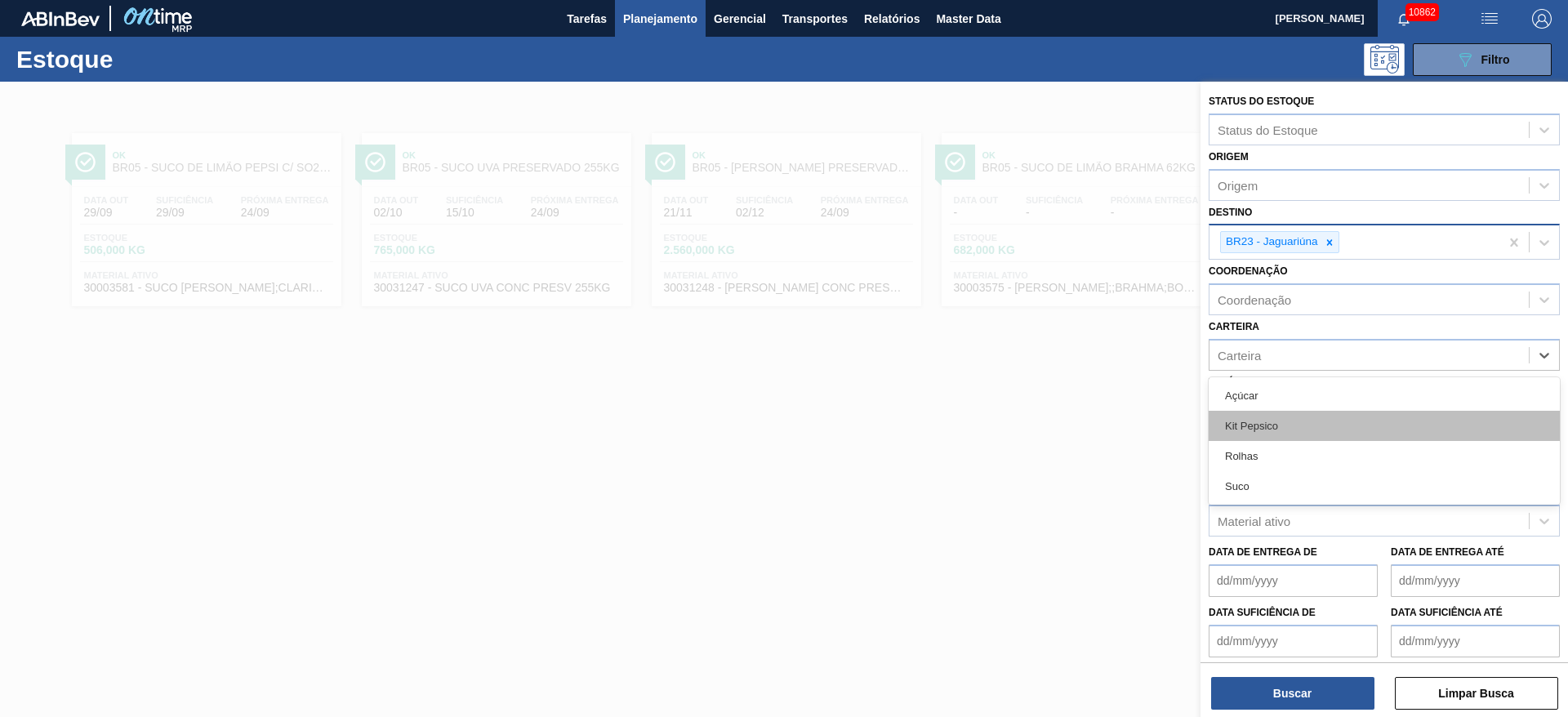
click at [1269, 428] on div "Kit Pepsico" at bounding box center [1384, 426] width 351 height 31
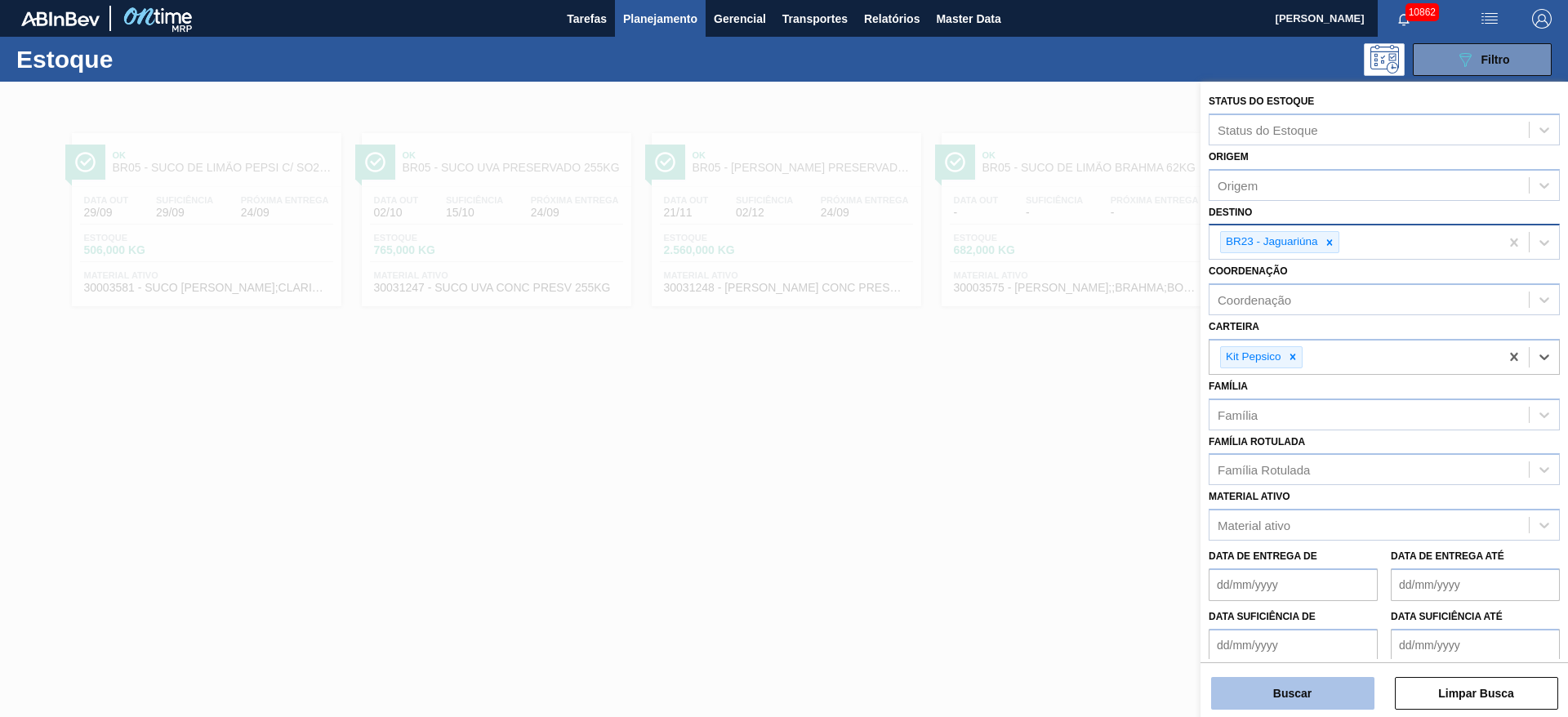
click at [1284, 681] on button "Buscar" at bounding box center [1293, 694] width 164 height 33
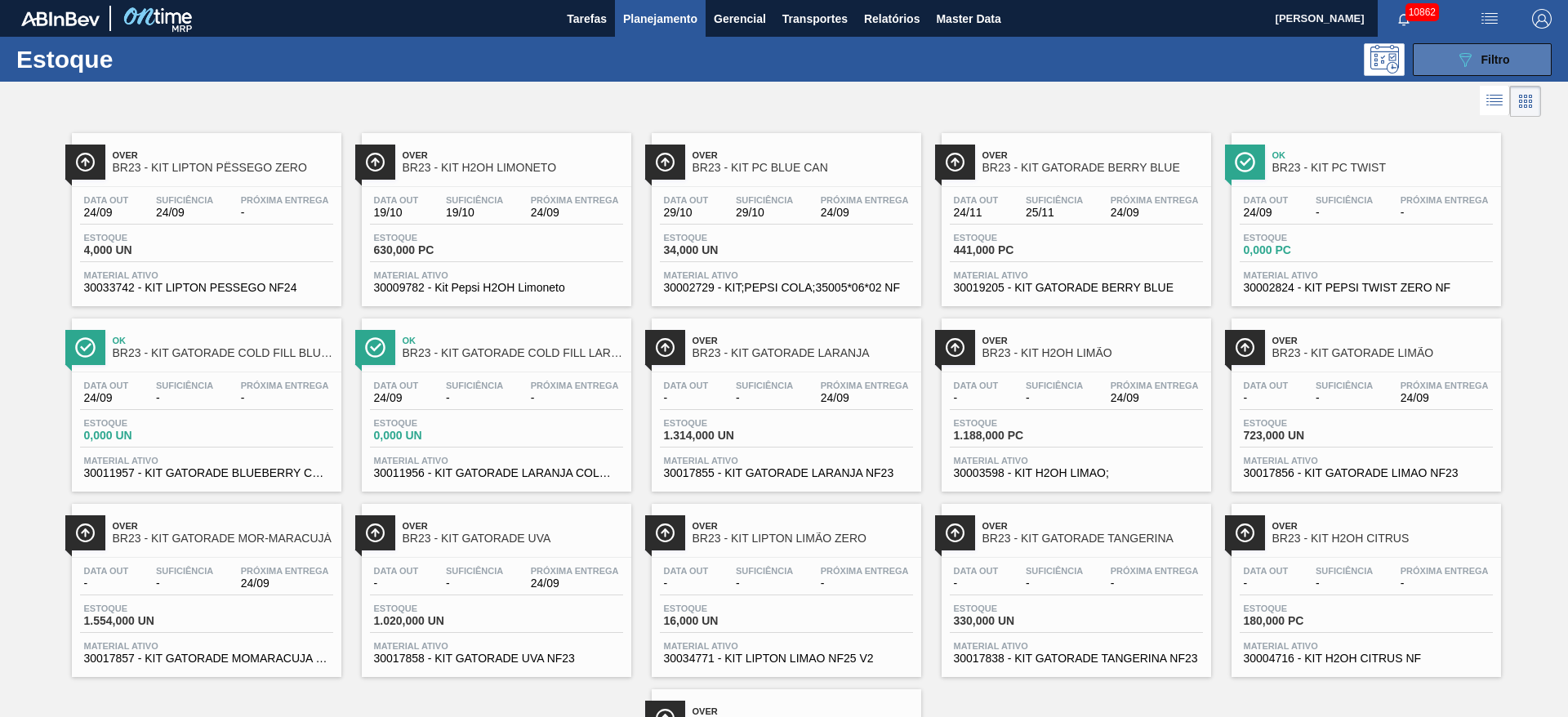
click at [1480, 50] on div "089F7B8B-B2A5-4AFE-B5C0-19BA573D28AC Filtro" at bounding box center [1482, 60] width 55 height 20
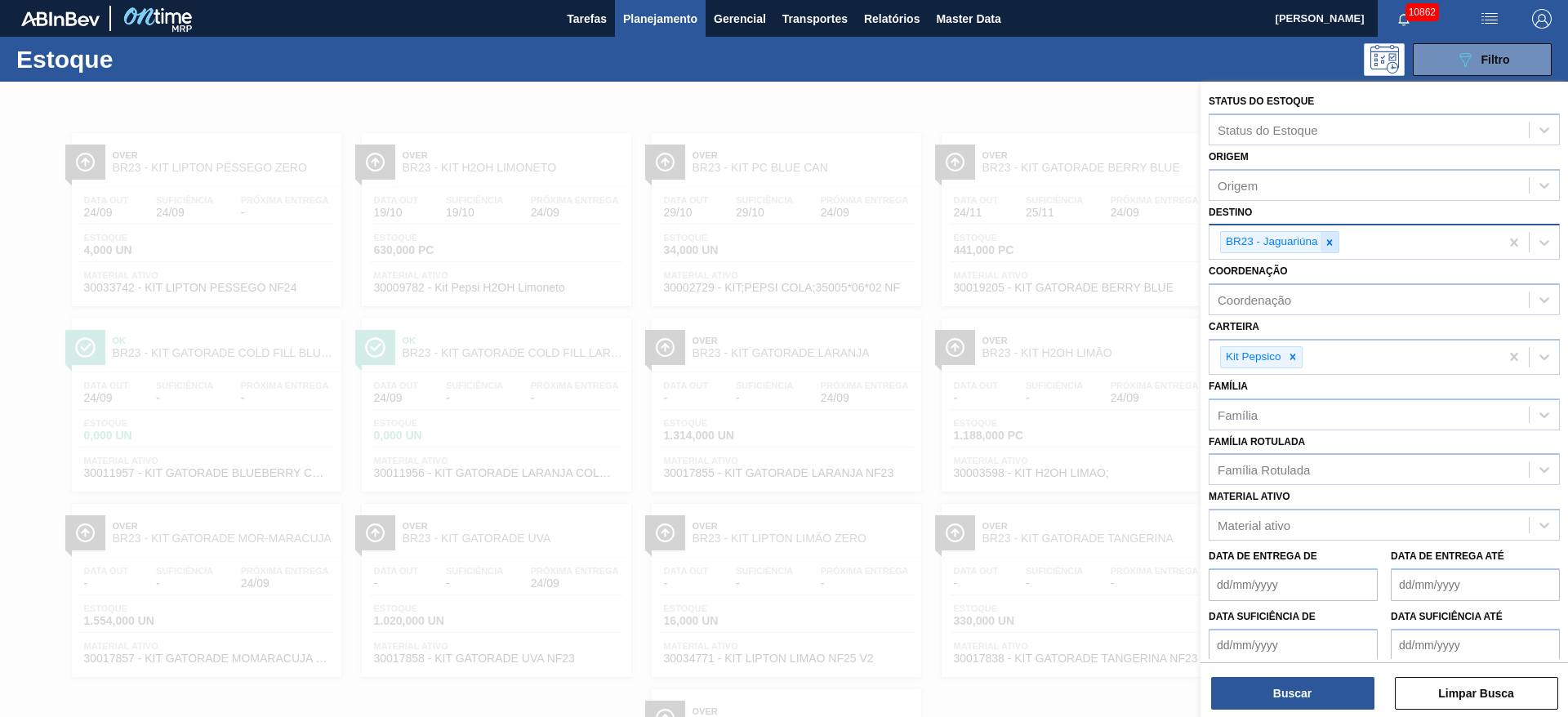
click at [1328, 250] on div at bounding box center [1329, 242] width 18 height 21
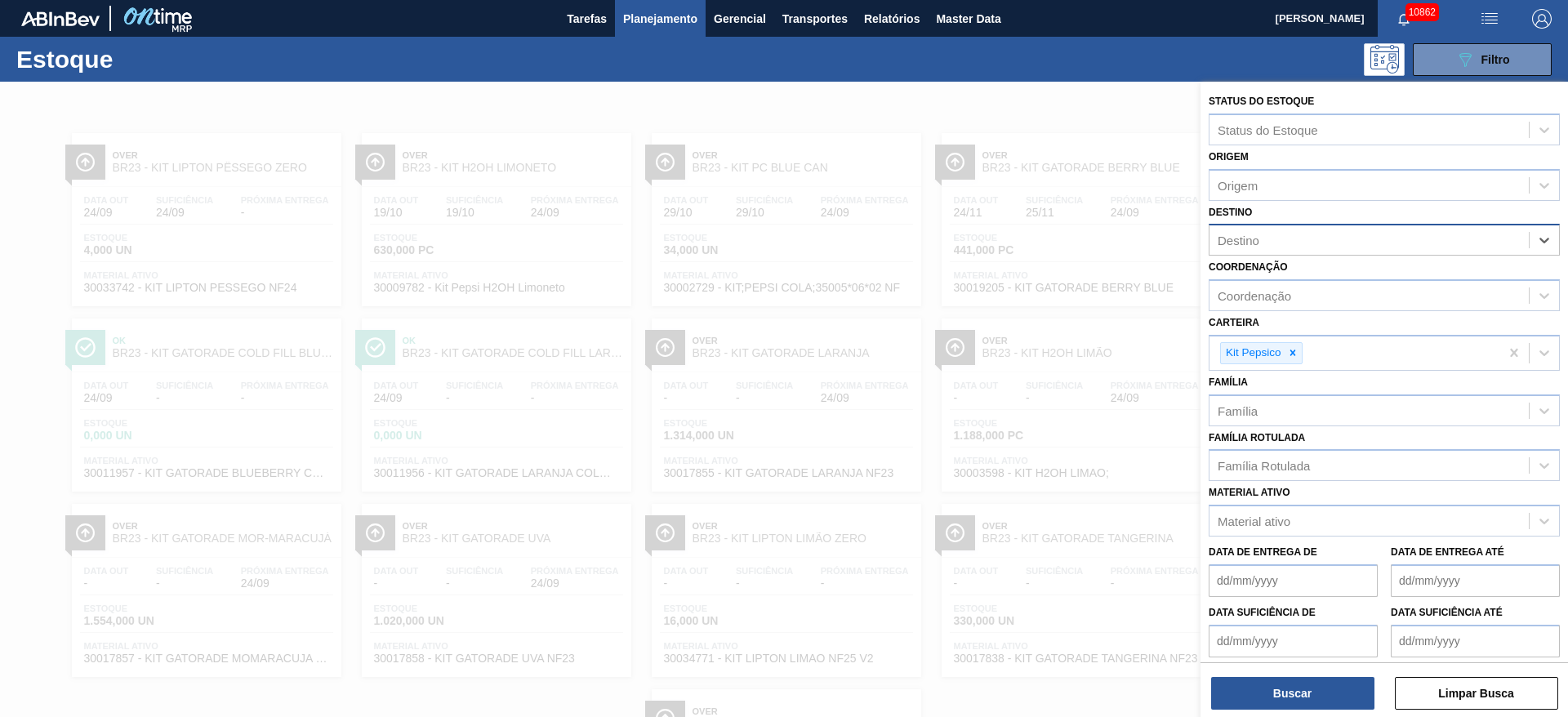
type input "15"
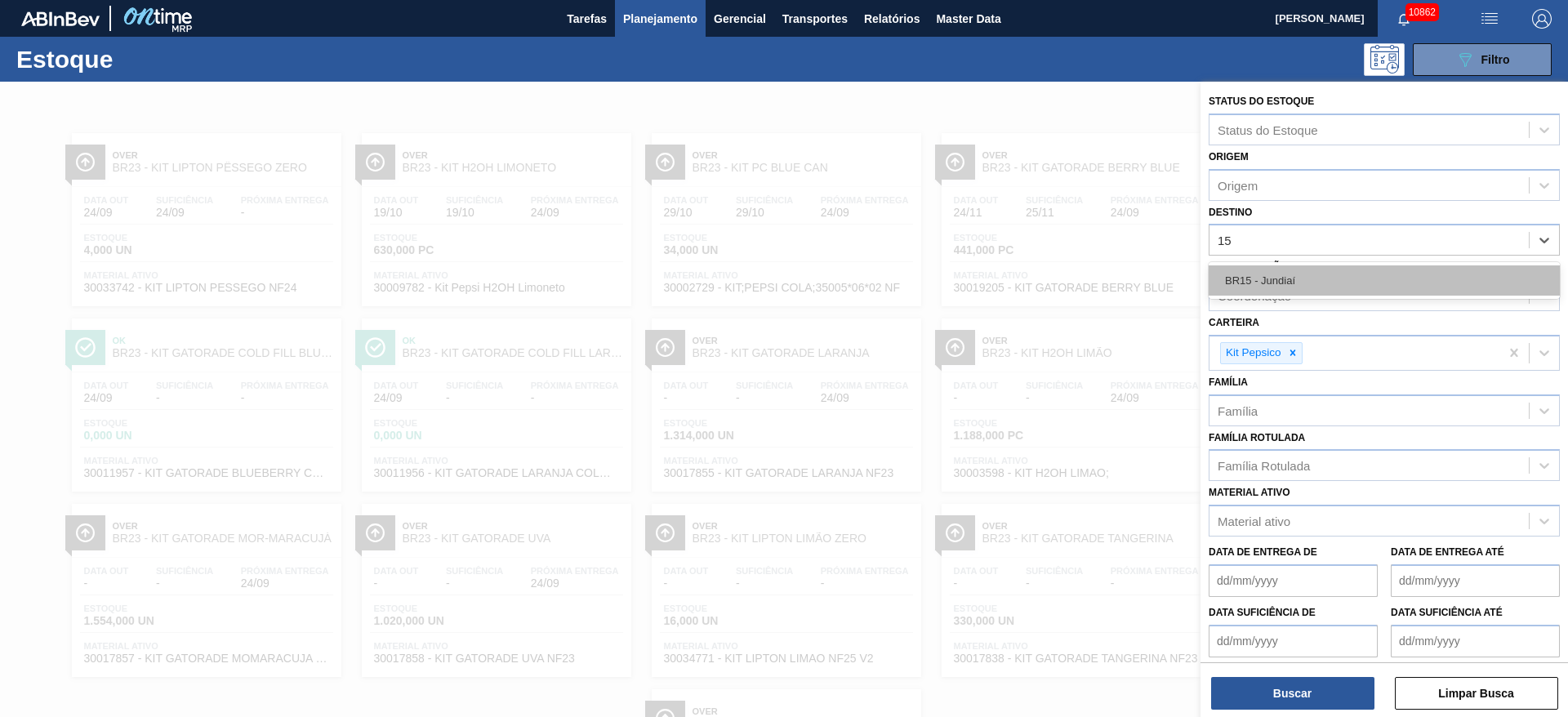
click at [1284, 275] on div "BR15 - Jundiaí" at bounding box center [1384, 280] width 351 height 31
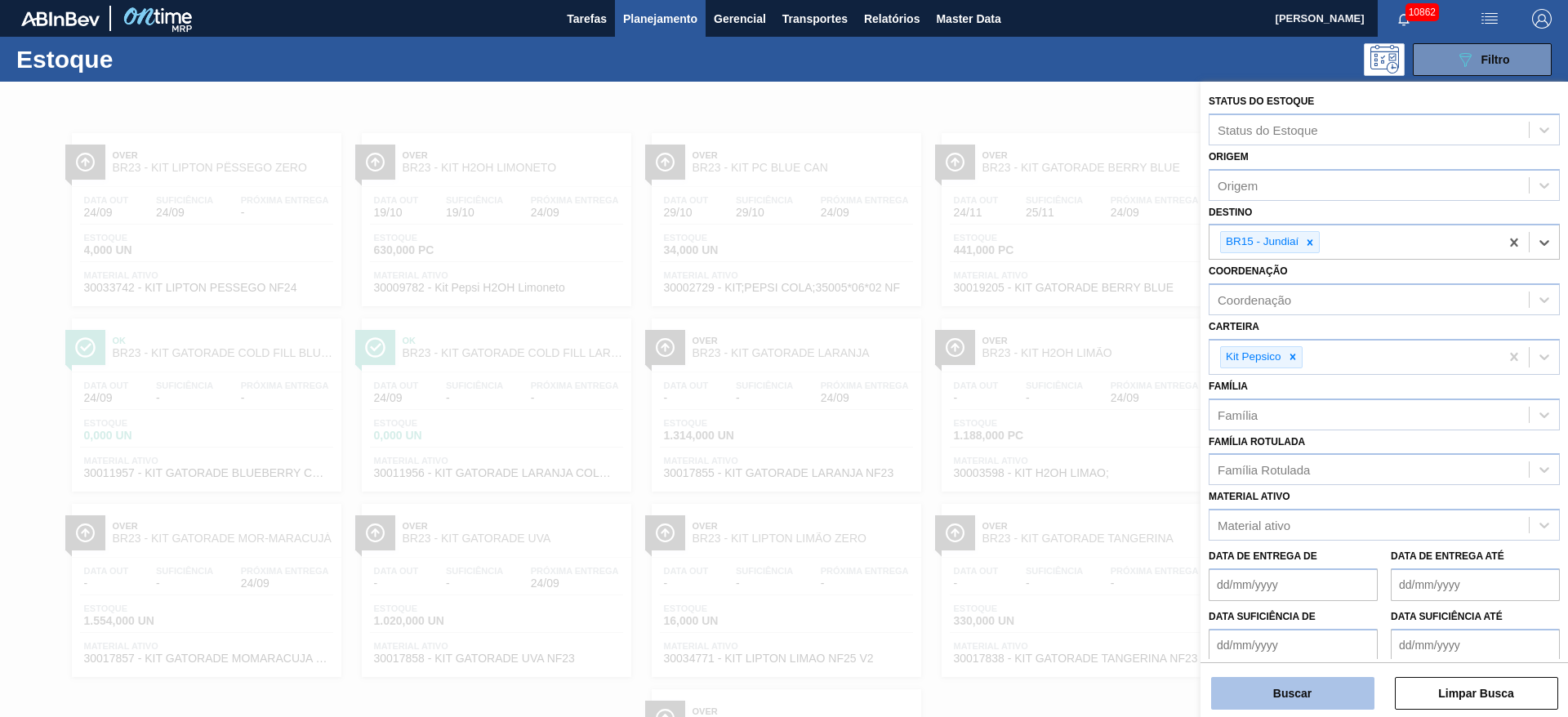
click at [1280, 697] on button "Buscar" at bounding box center [1293, 694] width 164 height 33
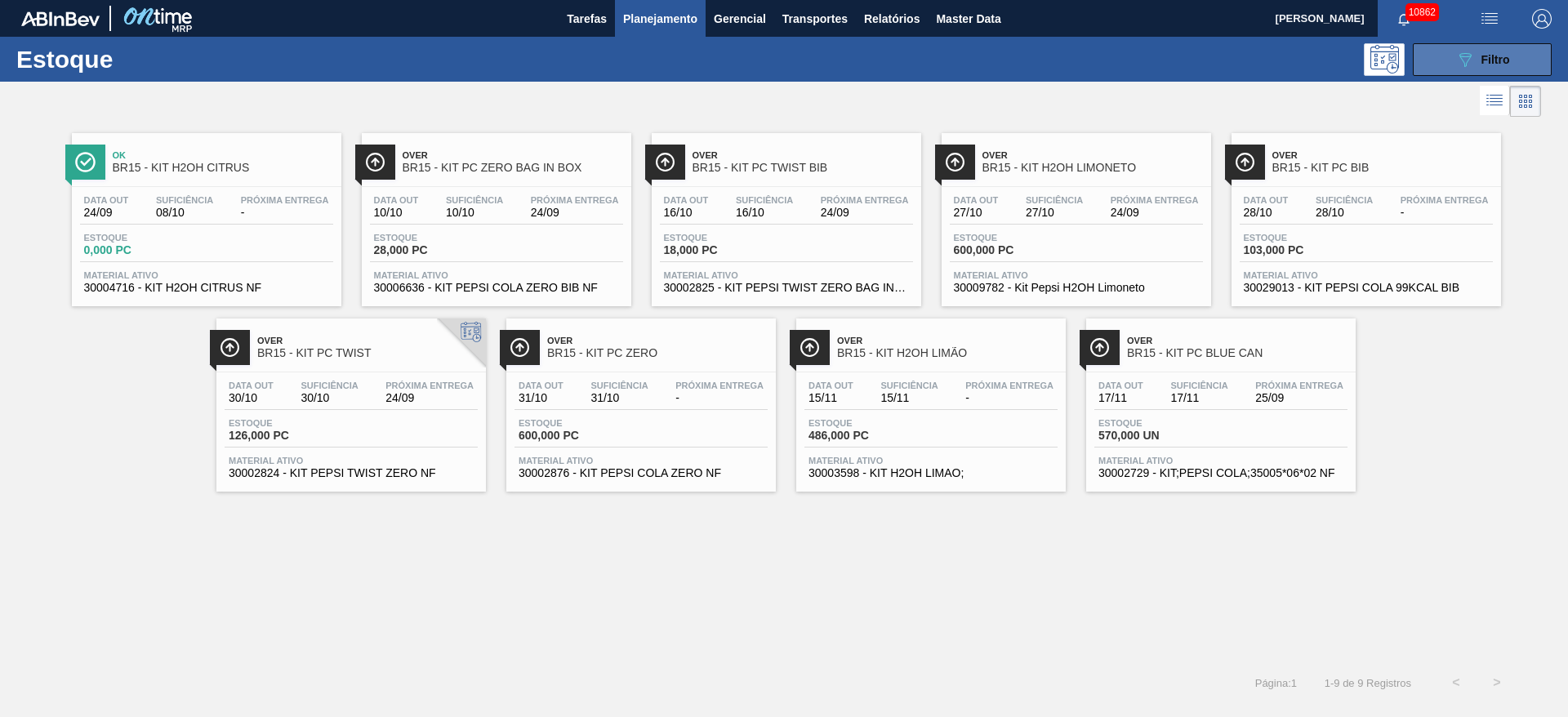
click at [1442, 53] on button "089F7B8B-B2A5-4AFE-B5C0-19BA573D28AC Filtro" at bounding box center [1482, 60] width 139 height 33
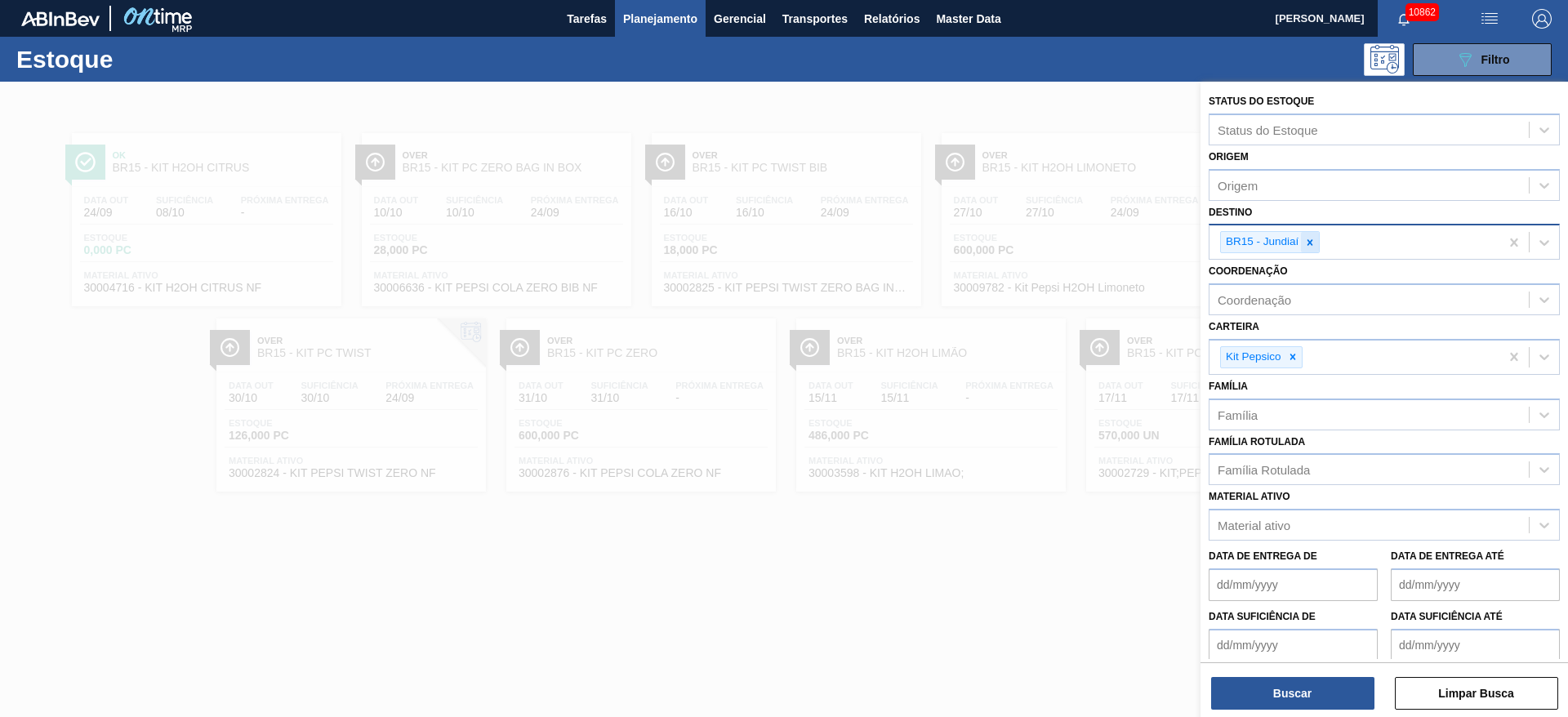
click at [1310, 237] on icon at bounding box center [1310, 242] width 12 height 12
type input "13"
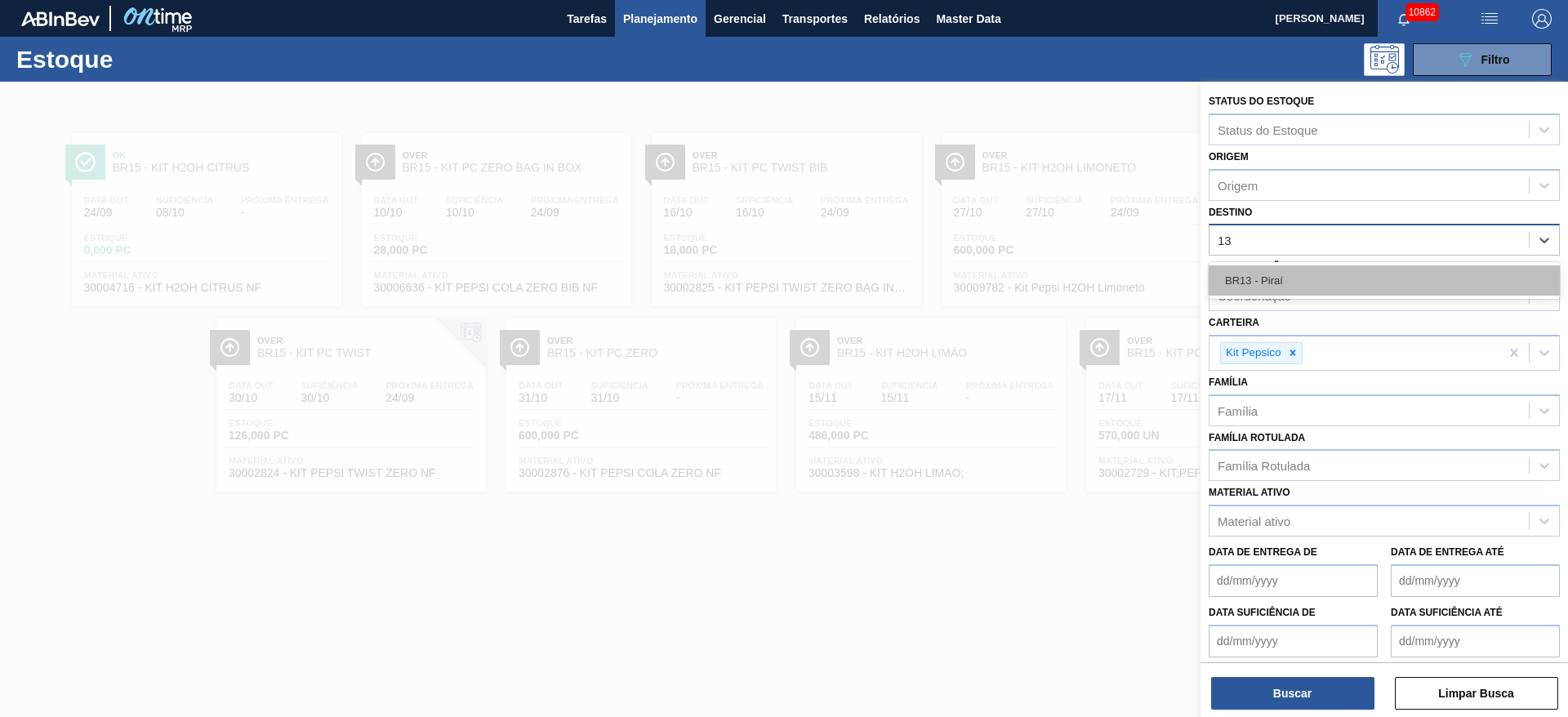
click at [1303, 275] on div "BR13 - Piraí" at bounding box center [1384, 280] width 351 height 31
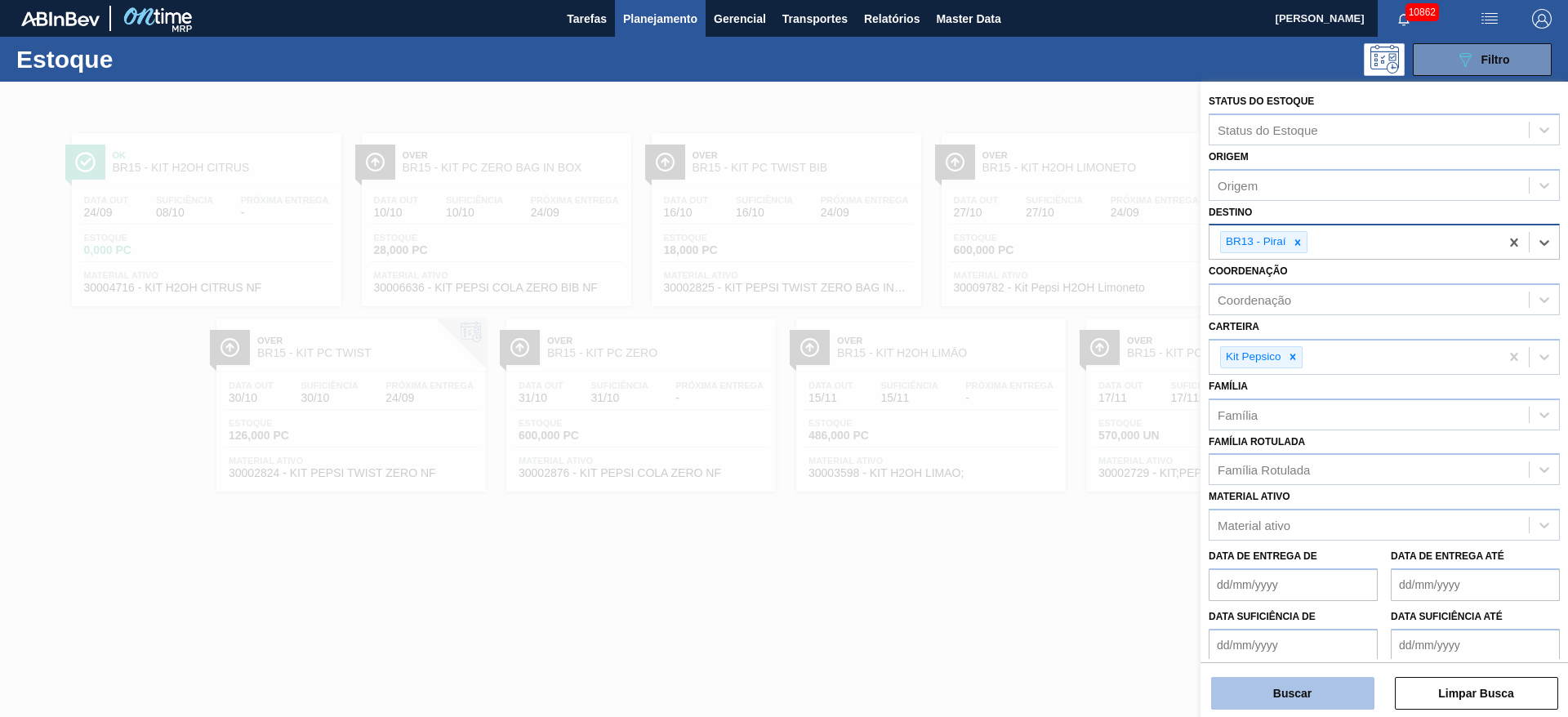
click at [1272, 686] on button "Buscar" at bounding box center [1293, 694] width 164 height 33
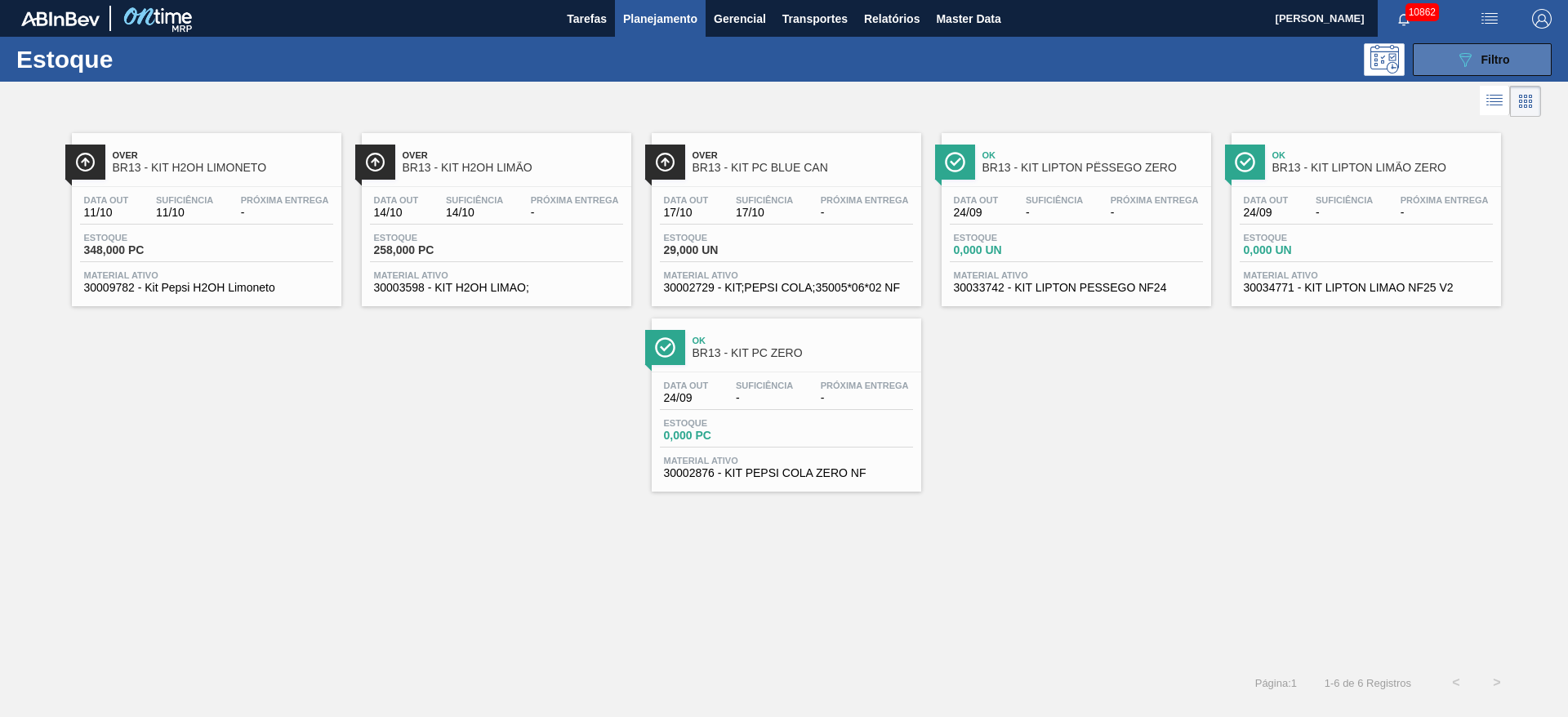
drag, startPoint x: 1480, startPoint y: 53, endPoint x: 1451, endPoint y: 65, distance: 31.4
click at [1478, 53] on div "089F7B8B-B2A5-4AFE-B5C0-19BA573D28AC Filtro" at bounding box center [1482, 60] width 55 height 20
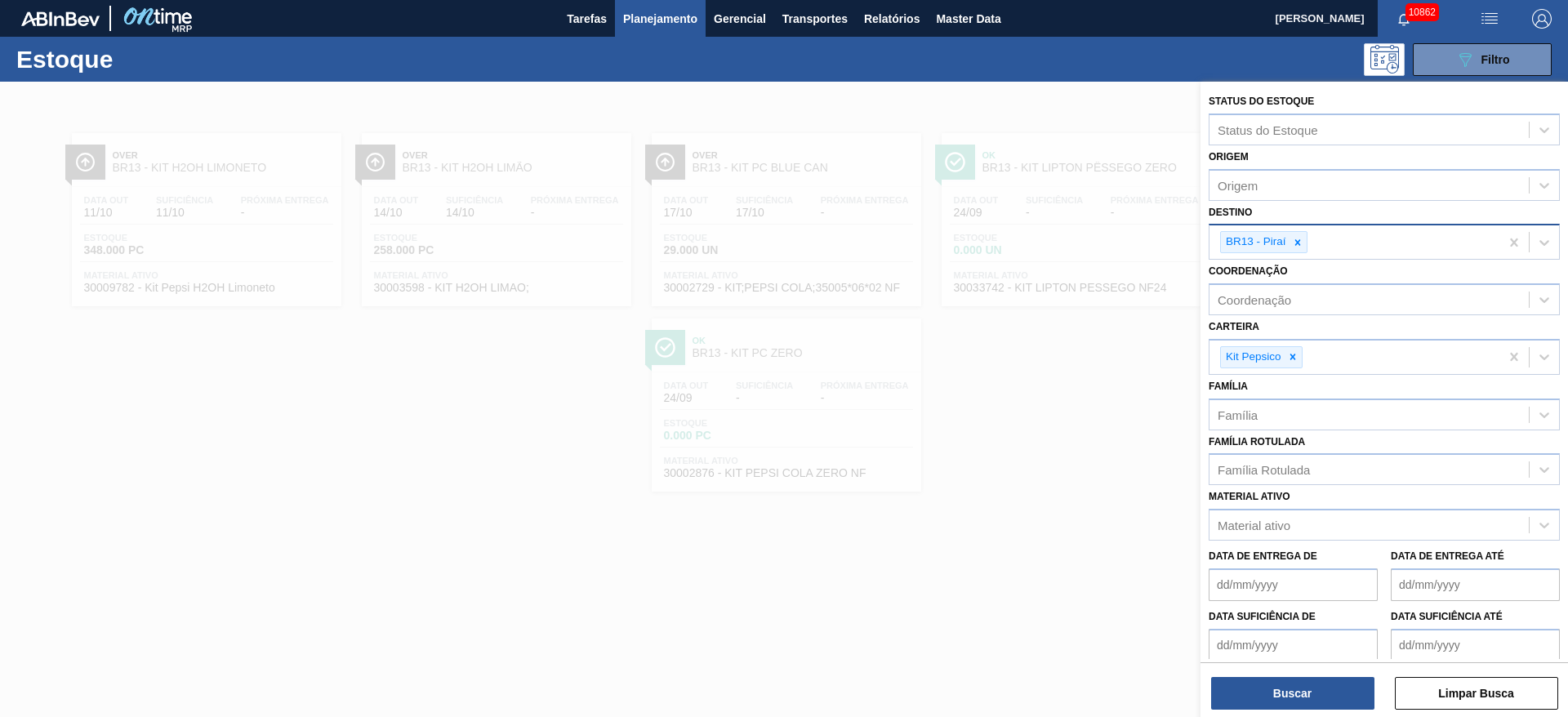
click at [1295, 237] on icon at bounding box center [1298, 242] width 12 height 12
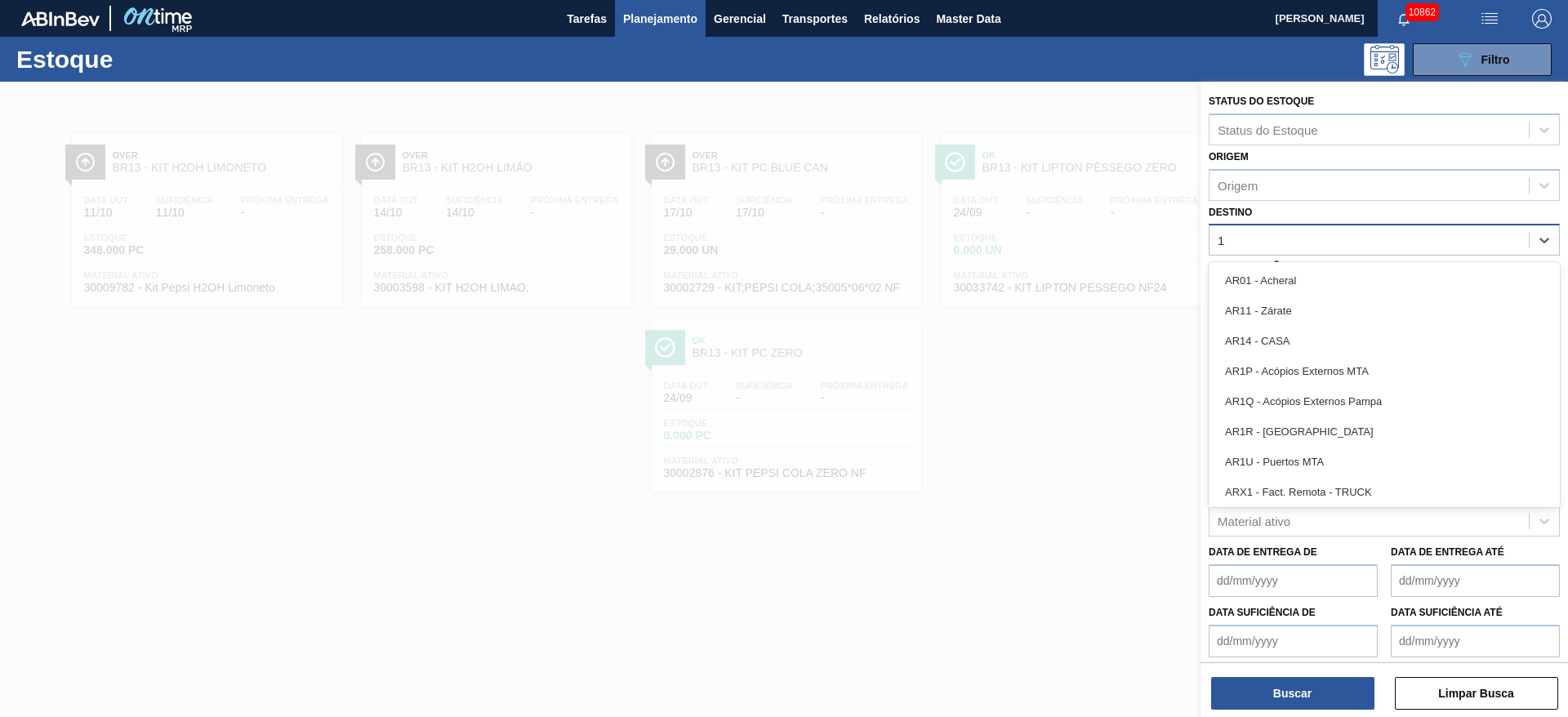
type input "19"
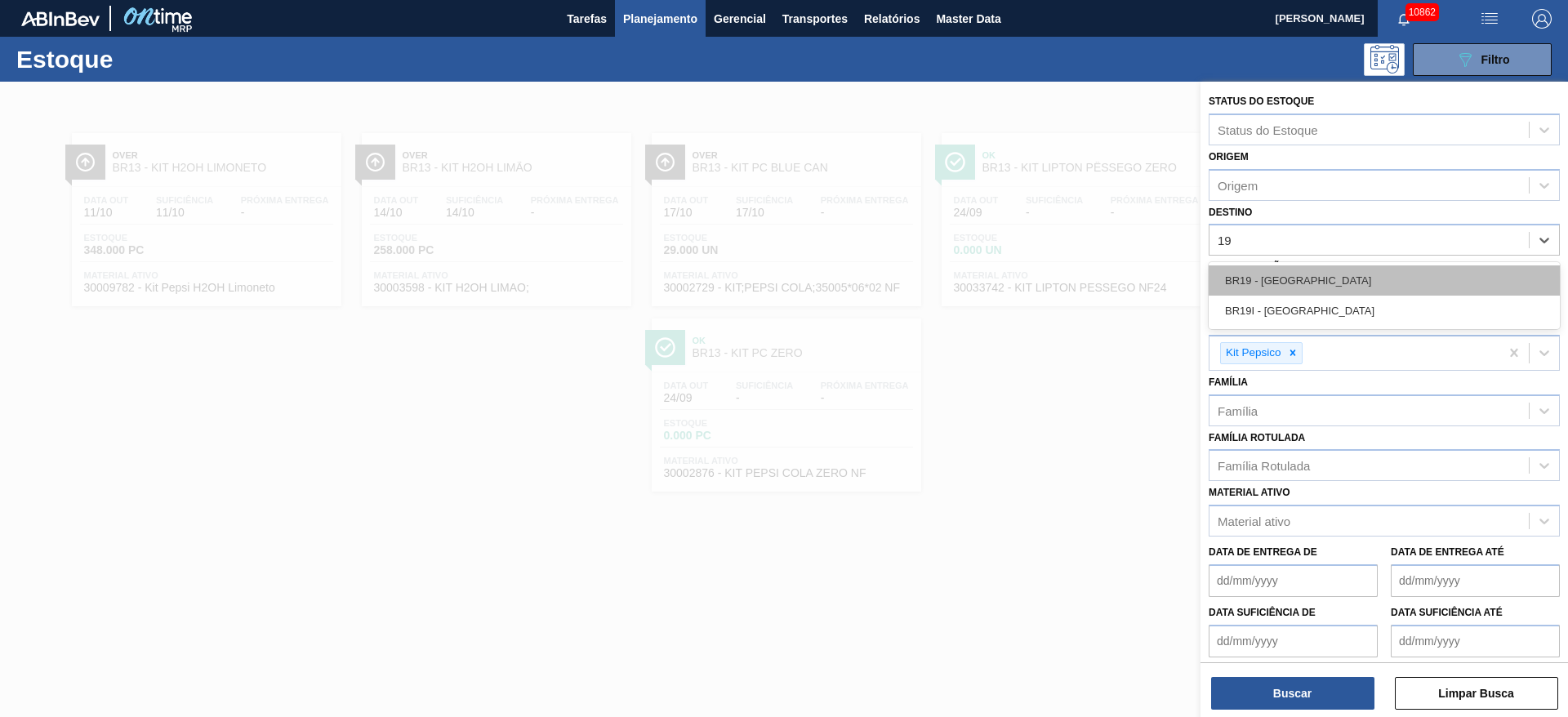
click at [1311, 280] on div "BR19 - Nova Rio" at bounding box center [1384, 280] width 351 height 31
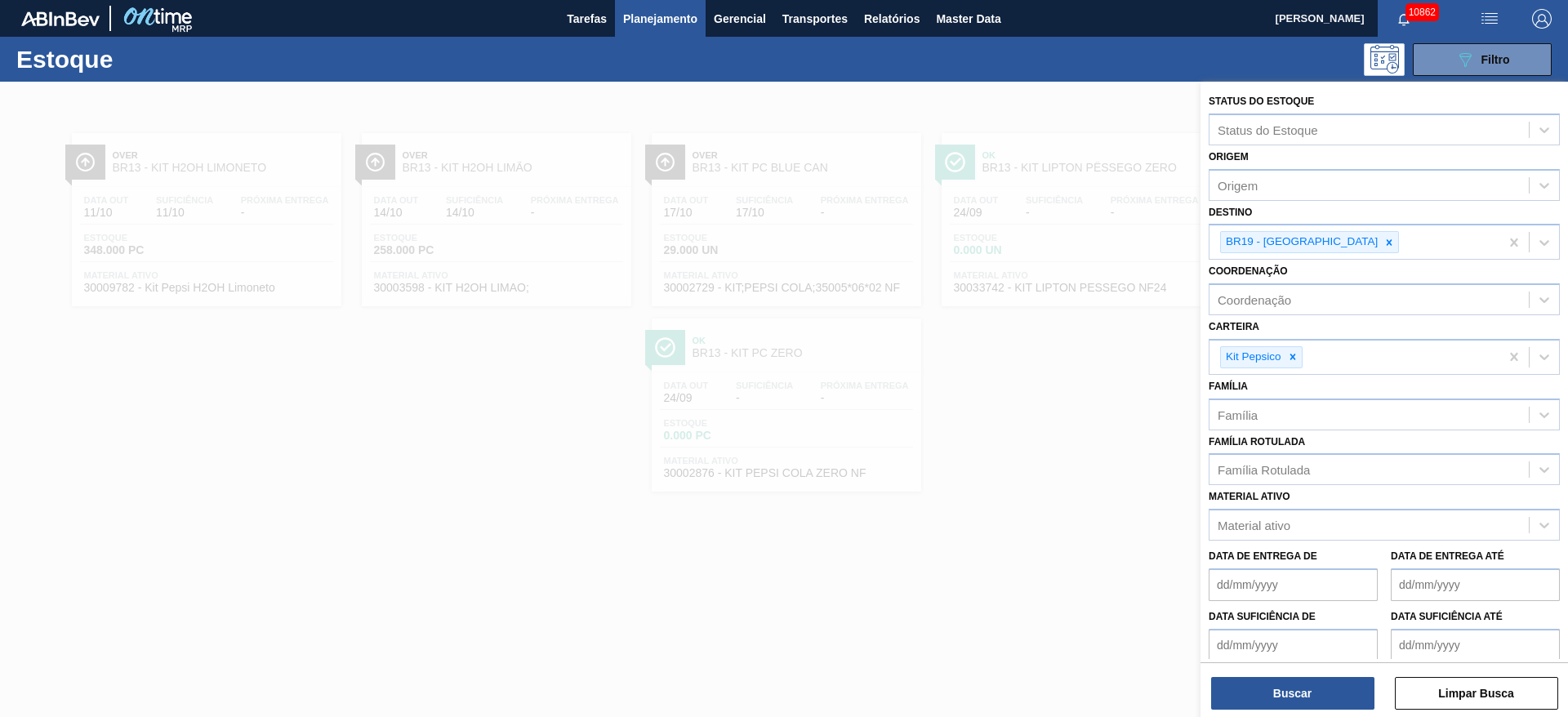
click at [1292, 676] on div "Buscar Limpar Busca" at bounding box center [1384, 685] width 368 height 45
click at [1295, 691] on button "Buscar" at bounding box center [1293, 694] width 164 height 33
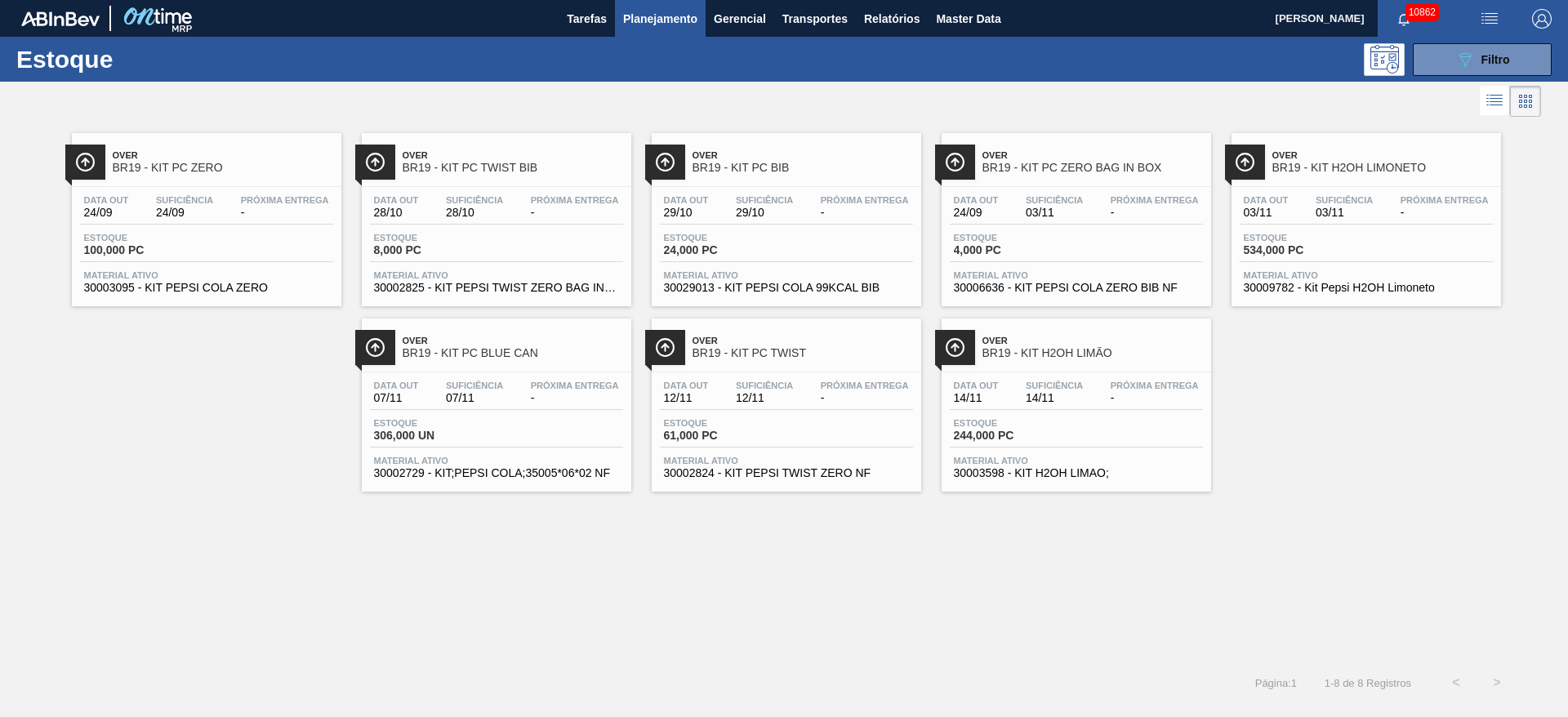
drag, startPoint x: 264, startPoint y: 501, endPoint x: 245, endPoint y: 489, distance: 22.5
click at [264, 501] on div "Over BR19 - KIT PC ZERO Data out 24/09 Suficiência 24/09 Próxima Entrega - Esto…" at bounding box center [784, 391] width 1568 height 542
click at [1407, 48] on div "089F7B8B-B2A5-4AFE-B5C0-19BA573D28AC Filtro" at bounding box center [1482, 60] width 155 height 33
click at [1426, 52] on button "089F7B8B-B2A5-4AFE-B5C0-19BA573D28AC Filtro" at bounding box center [1482, 60] width 139 height 33
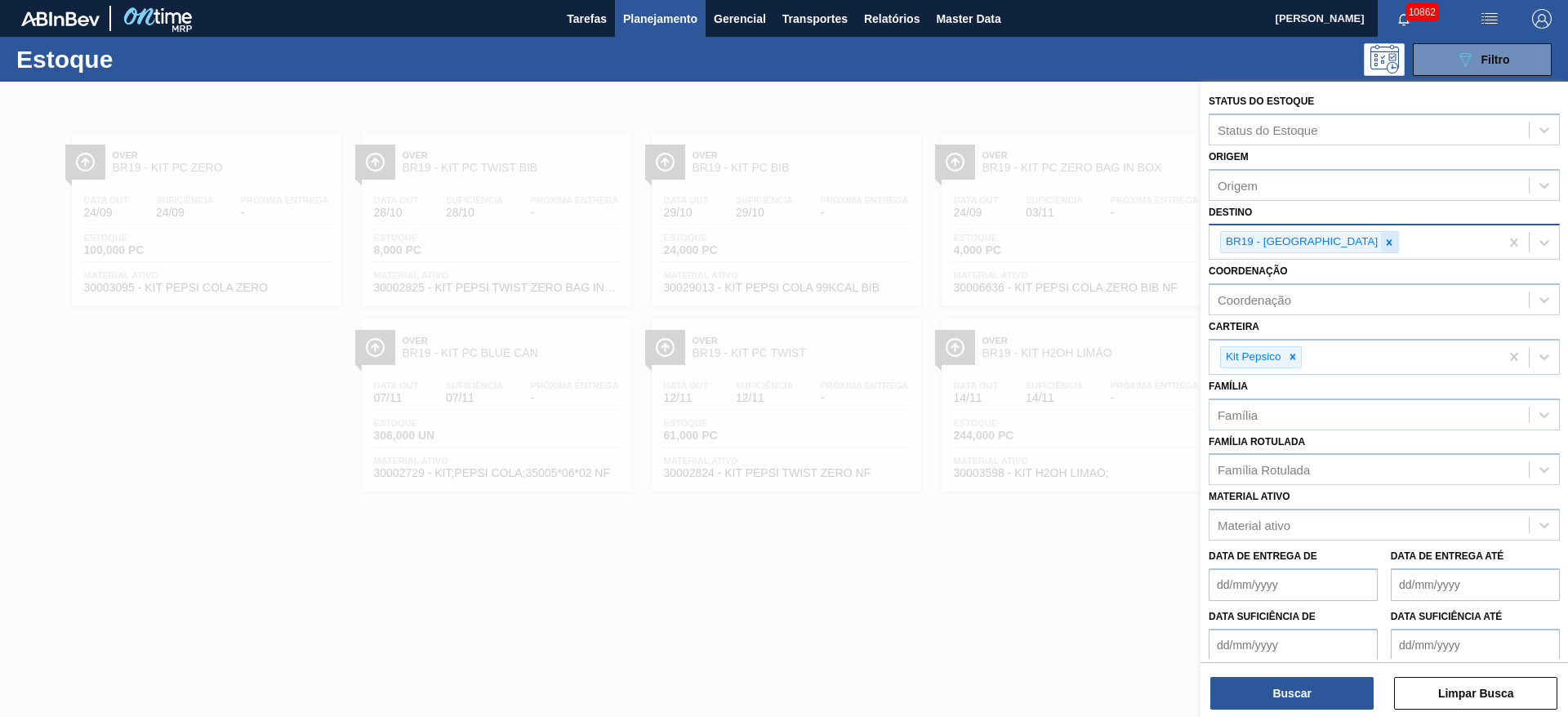
click at [1380, 247] on div at bounding box center [1389, 242] width 18 height 21
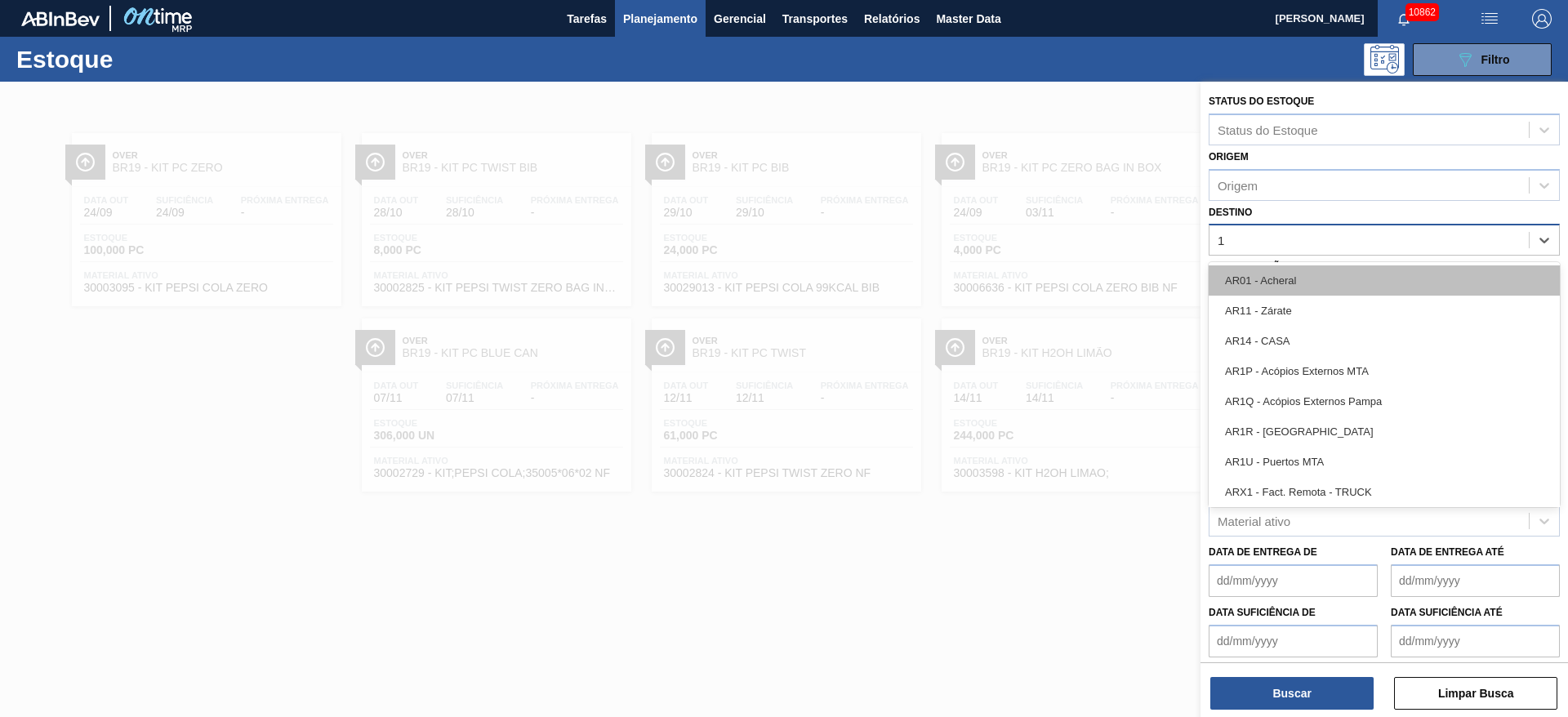
type input "13"
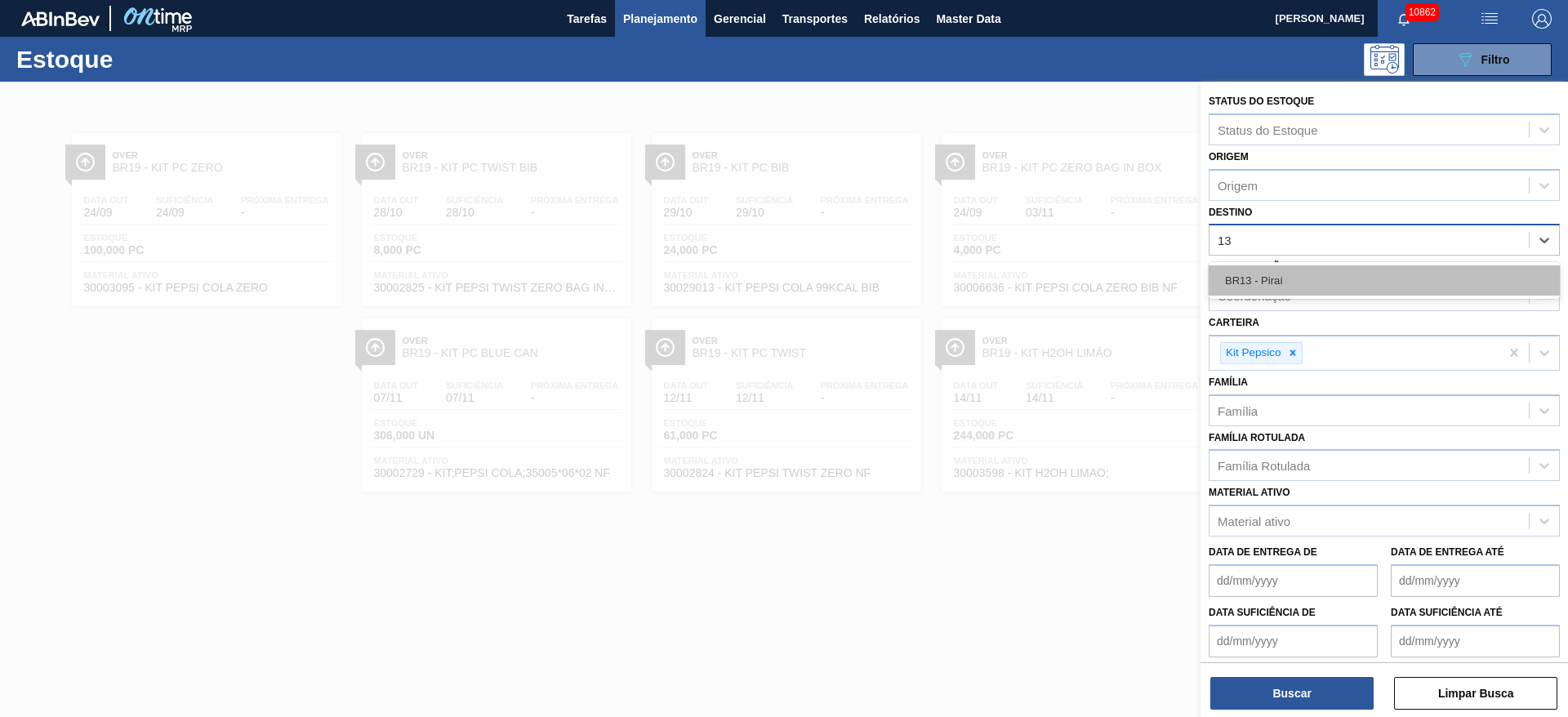
click at [1310, 280] on div "BR13 - Piraí" at bounding box center [1384, 280] width 351 height 31
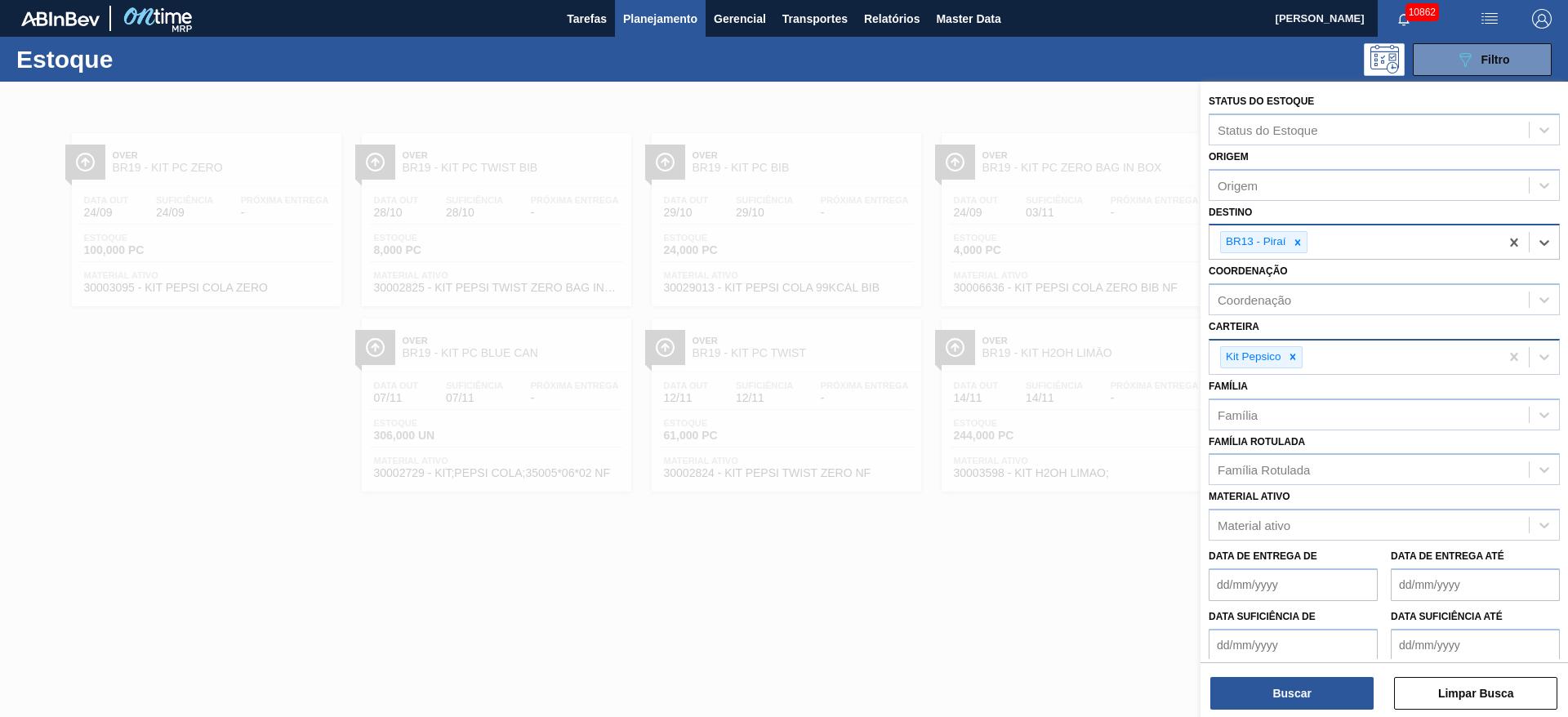
click at [1285, 368] on div "Kit Pepsico" at bounding box center [1261, 357] width 83 height 22
click at [1290, 369] on div "Kit Pepsico" at bounding box center [1354, 357] width 290 height 34
click at [1528, 21] on span "button" at bounding box center [1541, 19] width 39 height 20
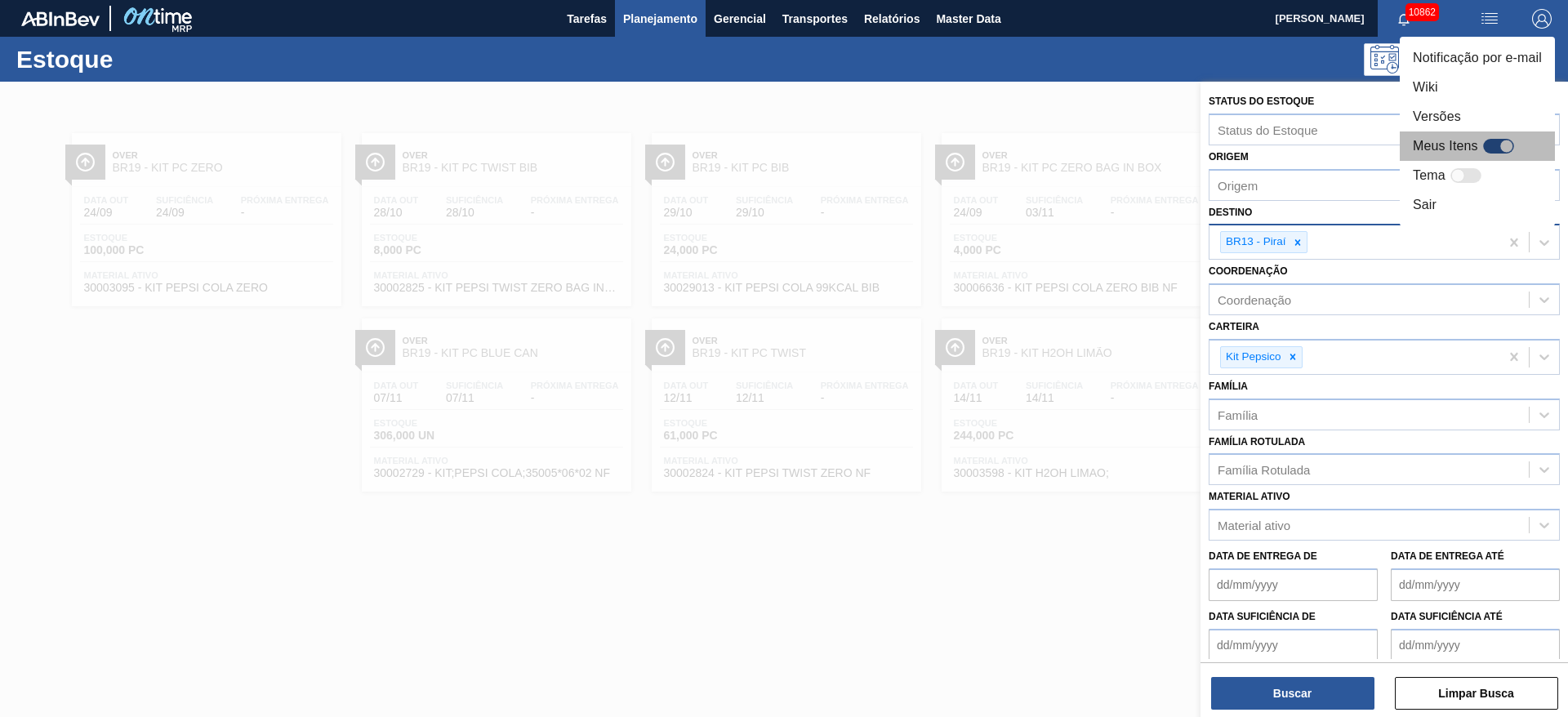
click at [1495, 149] on div at bounding box center [1499, 146] width 31 height 15
checkbox input "true"
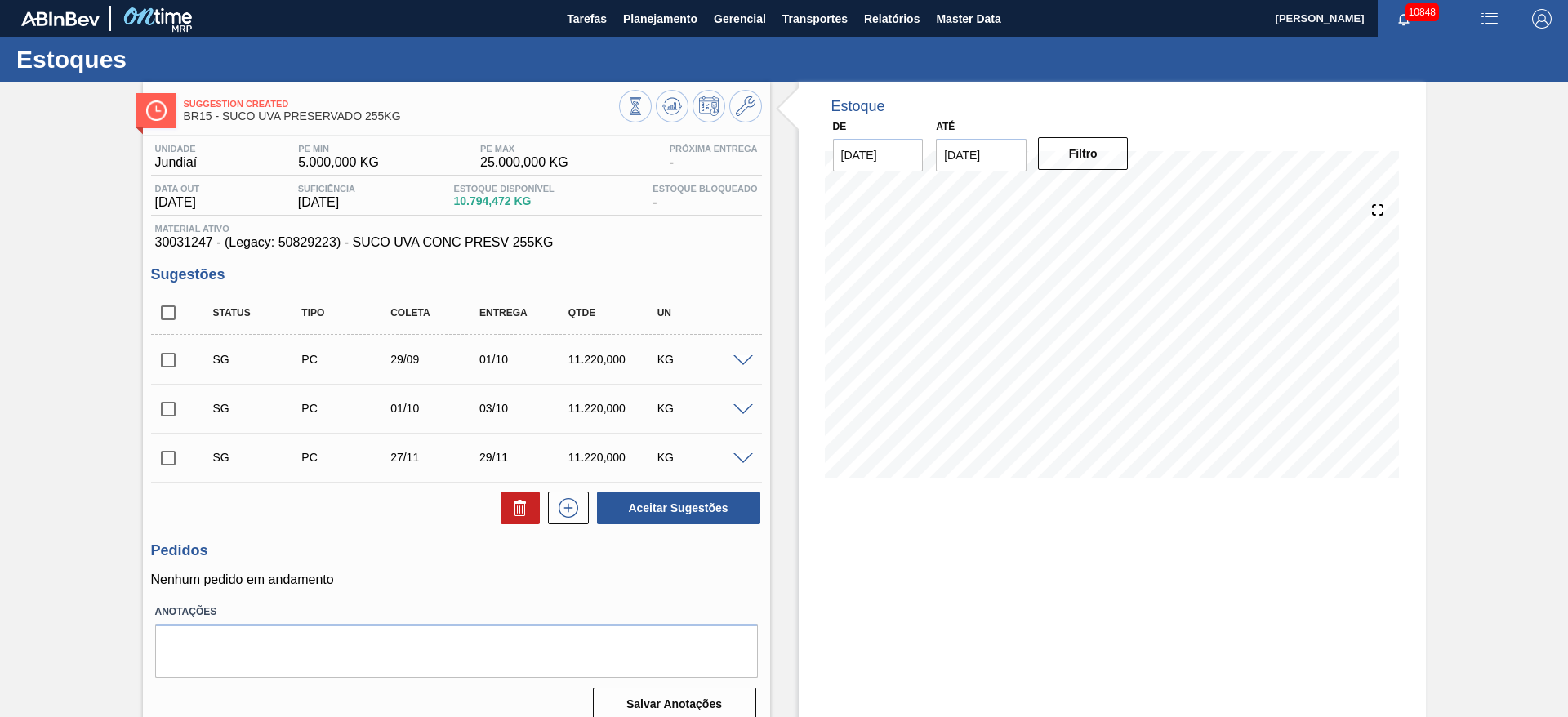
click at [810, 247] on div "Estoque De [DATE] Até [DATE] Filtro 24/09 Projeção de Estoque 10,794.472 [DOMAI…" at bounding box center [1112, 292] width 627 height 421
click at [174, 303] on input "checkbox" at bounding box center [168, 313] width 34 height 34
checkbox input "true"
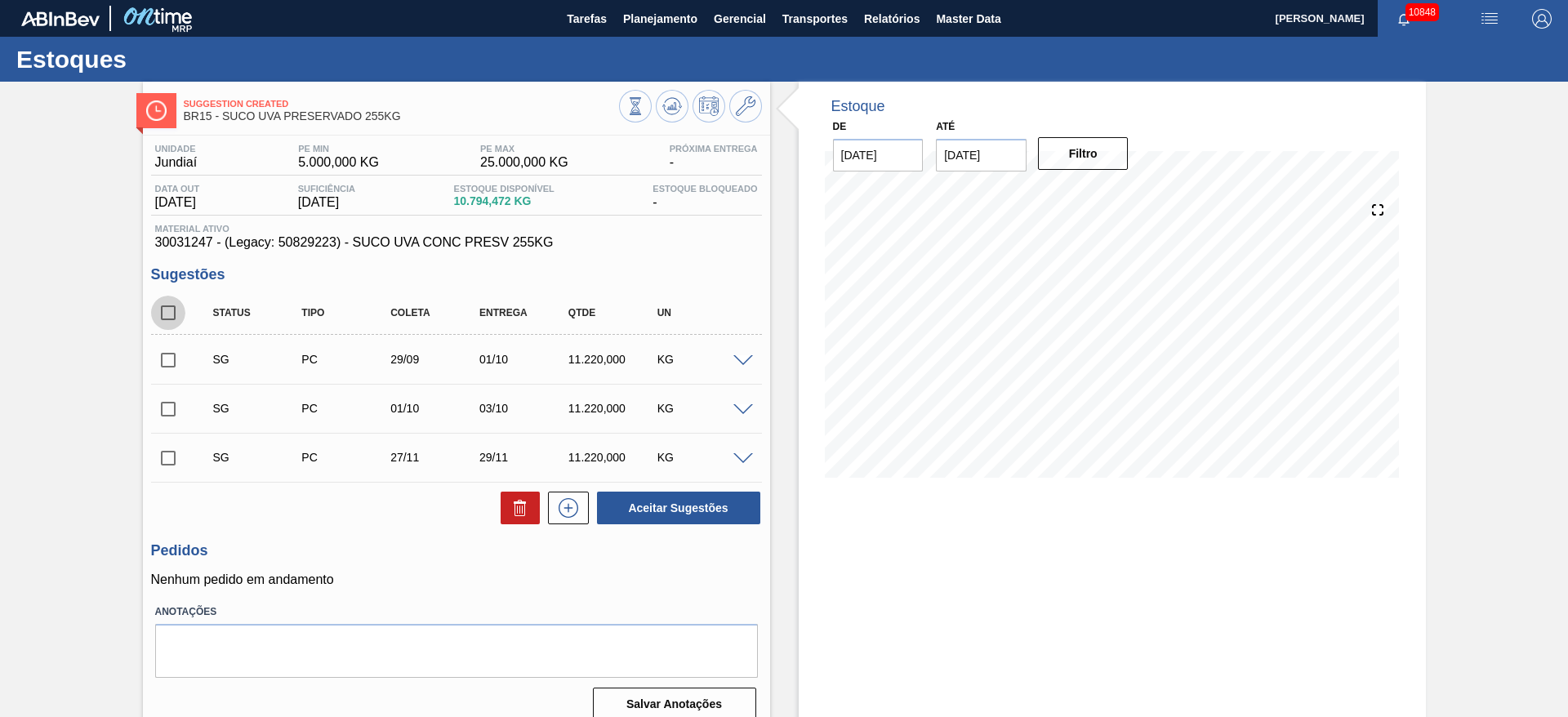
checkbox input "true"
click at [517, 520] on button at bounding box center [520, 509] width 39 height 33
checkbox input "false"
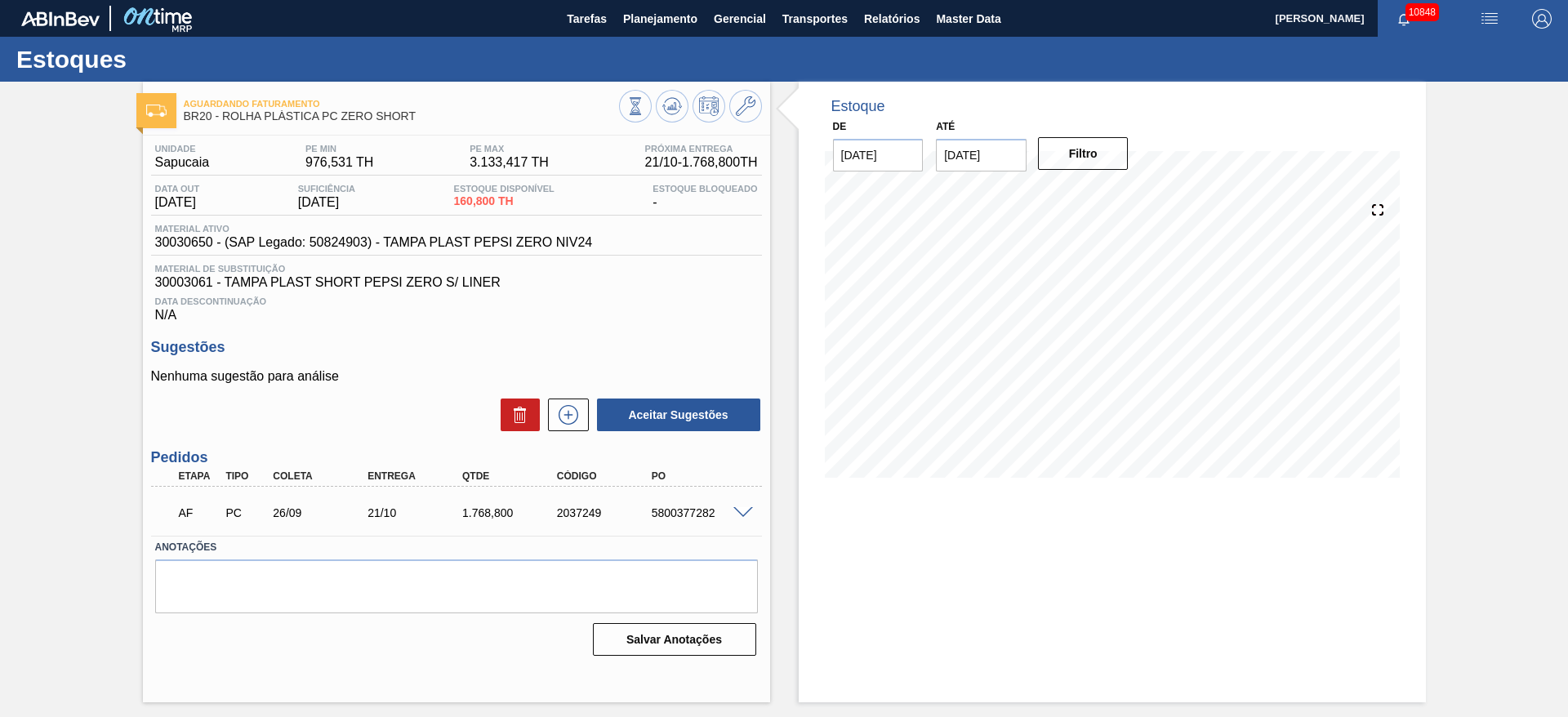
click at [683, 509] on div "5800377282" at bounding box center [700, 513] width 106 height 13
copy div "5800377282"
click at [749, 504] on div "AF PC 26/09 21/10 1.768,[PHONE_NUMBER] 5800377282" at bounding box center [456, 511] width 611 height 41
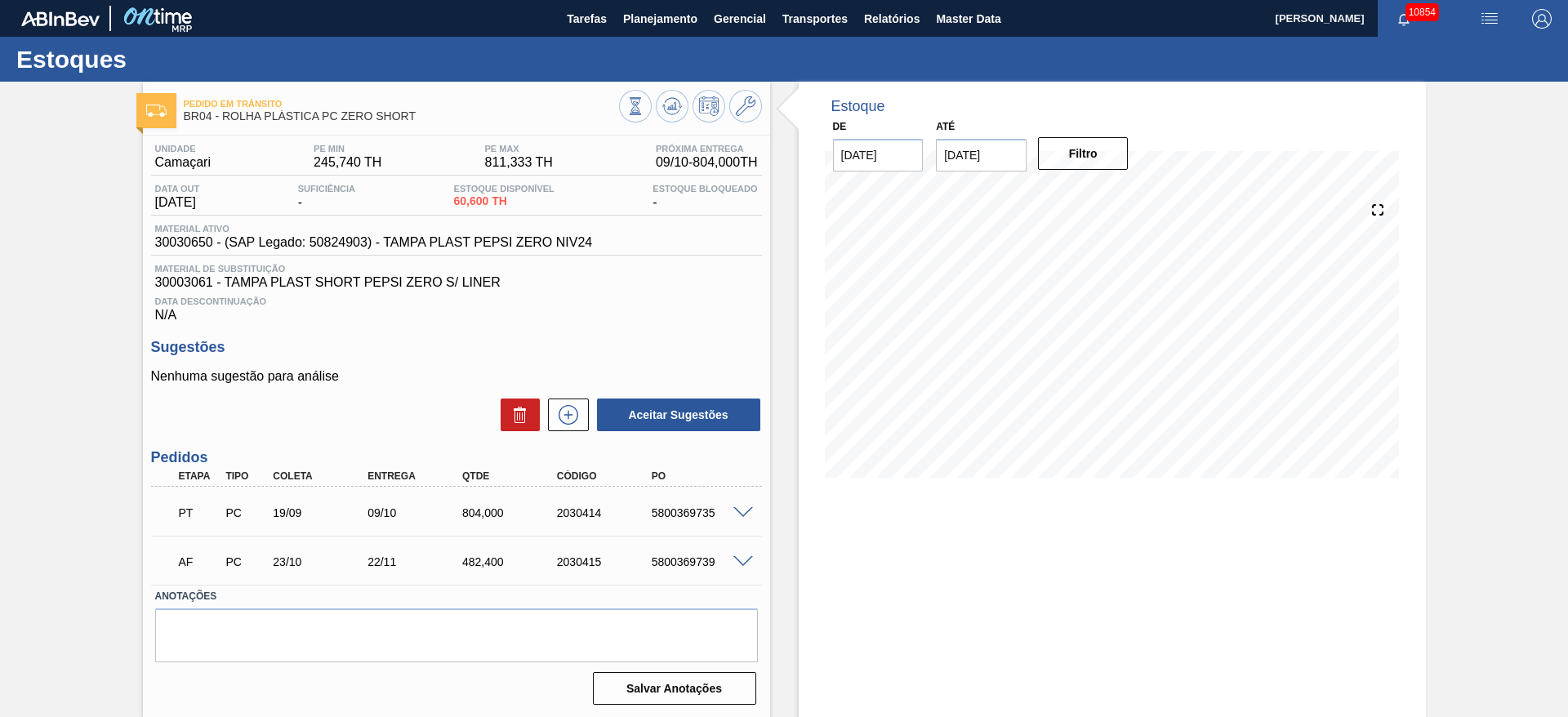
click at [742, 507] on span at bounding box center [743, 513] width 20 height 12
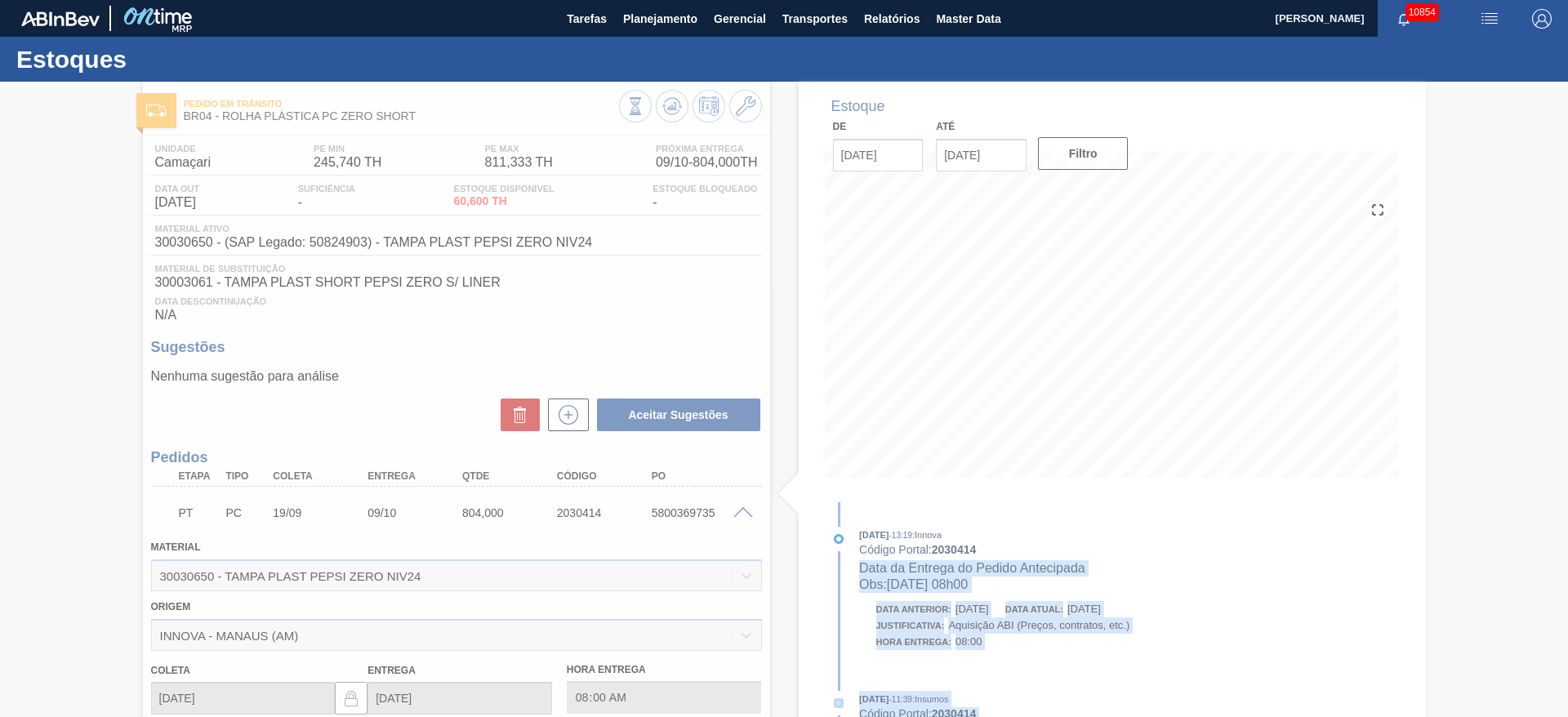
drag, startPoint x: 1563, startPoint y: 207, endPoint x: 1567, endPoint y: 548, distance: 341.0
click at [1567, 548] on main "Tarefas Planejamento Gerencial Transportes Relatórios Master Data [PERSON_NAME]…" at bounding box center [784, 358] width 1568 height 717
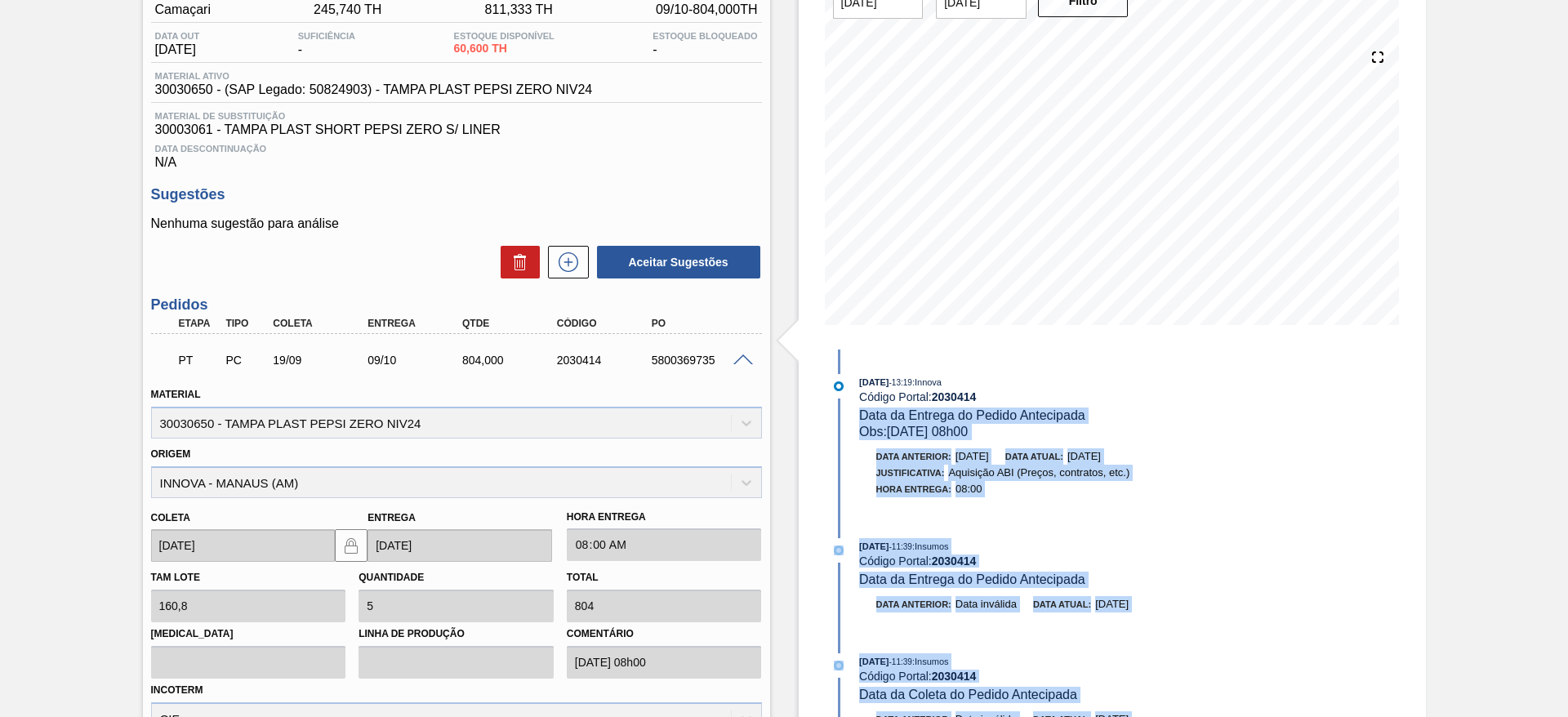
scroll to position [398, 0]
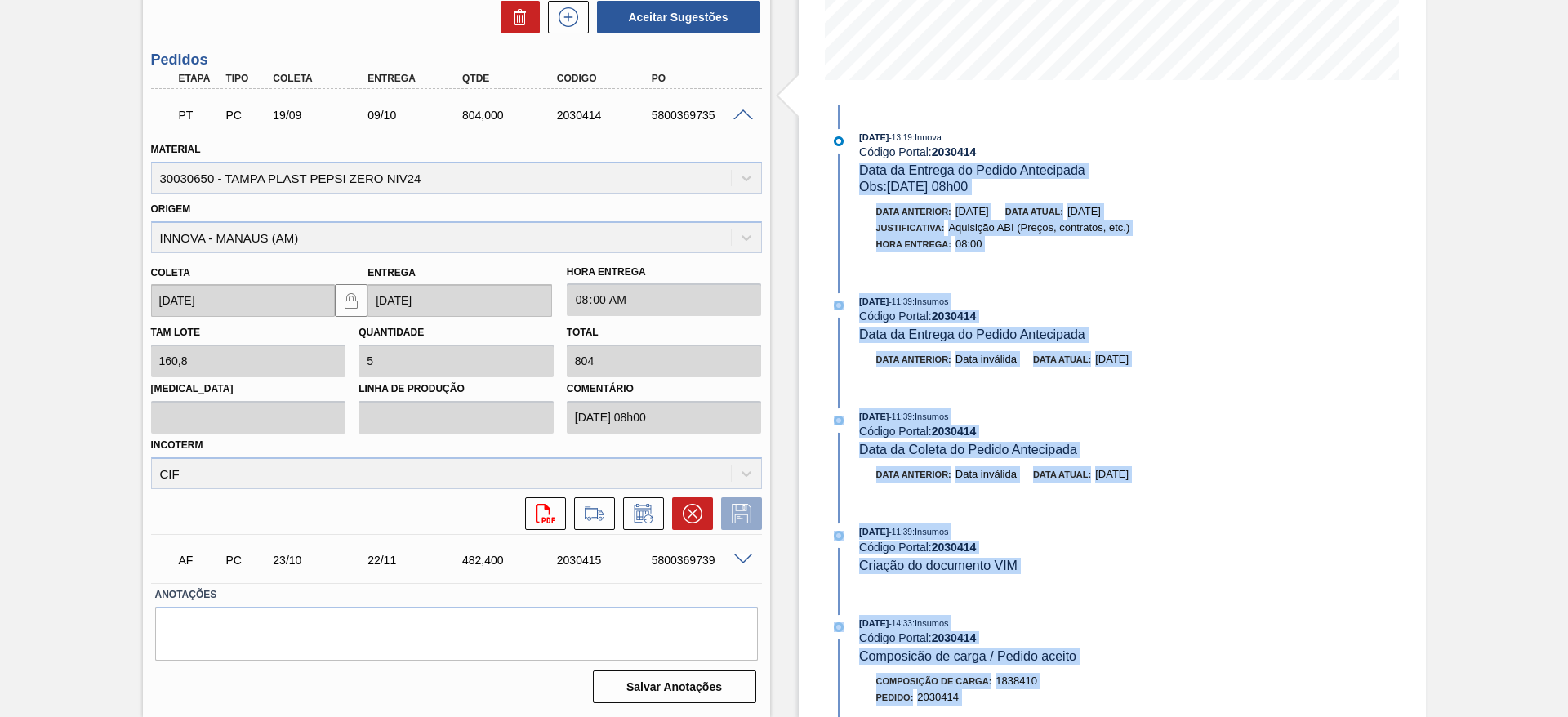
click at [1384, 423] on div "Estoque De [DATE] Até [DATE] Filtro 24/10 Projeção de Estoque 864.6 [DOMAIN_NAM…" at bounding box center [1112, 201] width 627 height 1034
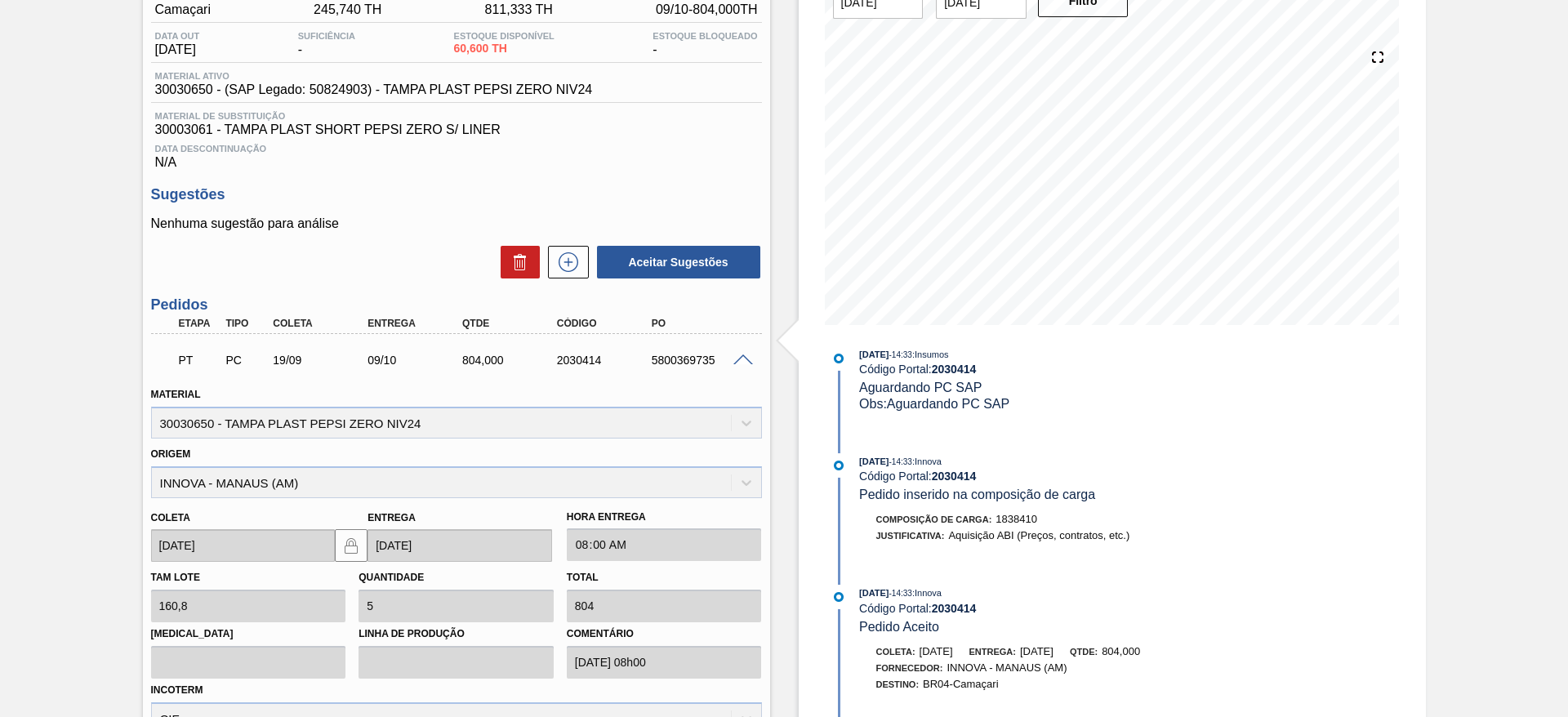
scroll to position [275, 0]
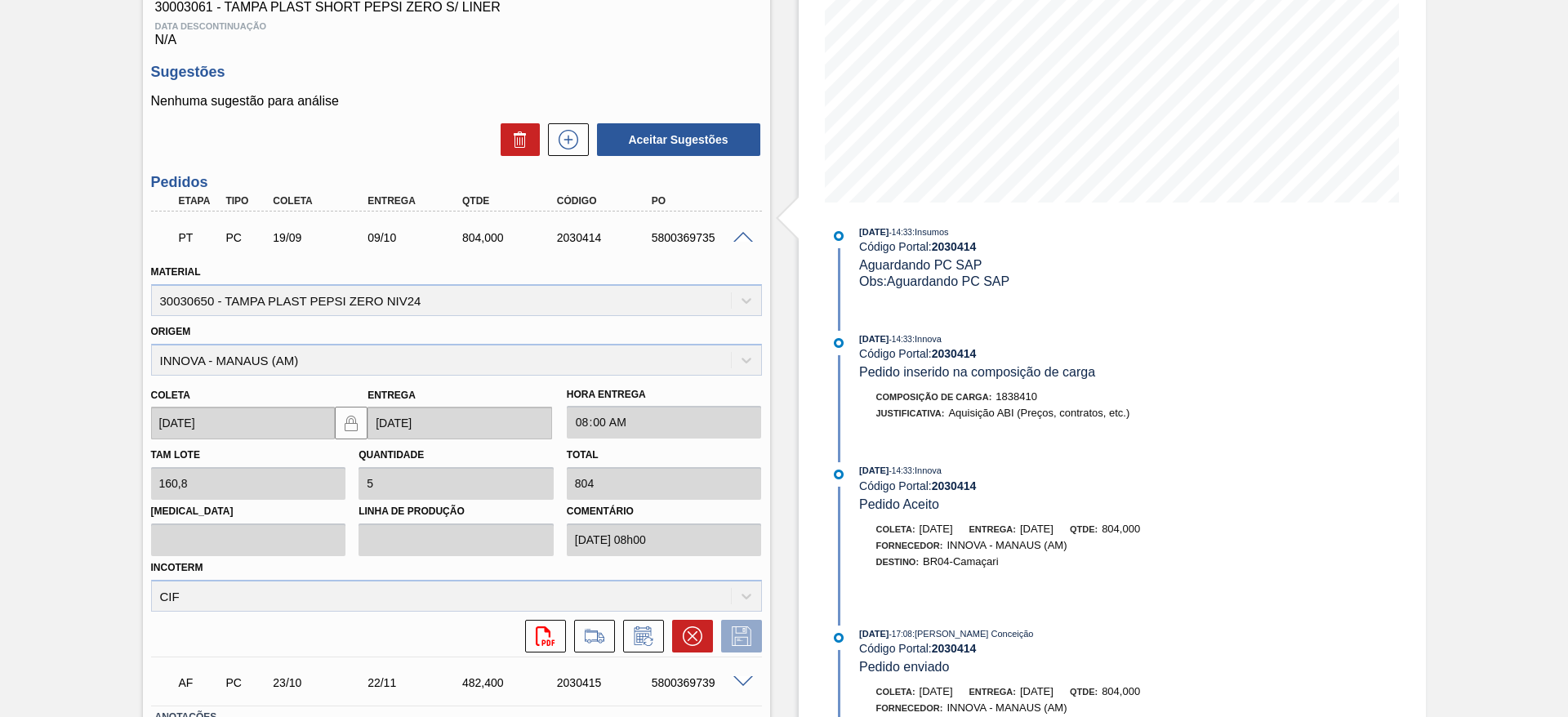
drag, startPoint x: 25, startPoint y: 362, endPoint x: 33, endPoint y: 376, distance: 16.1
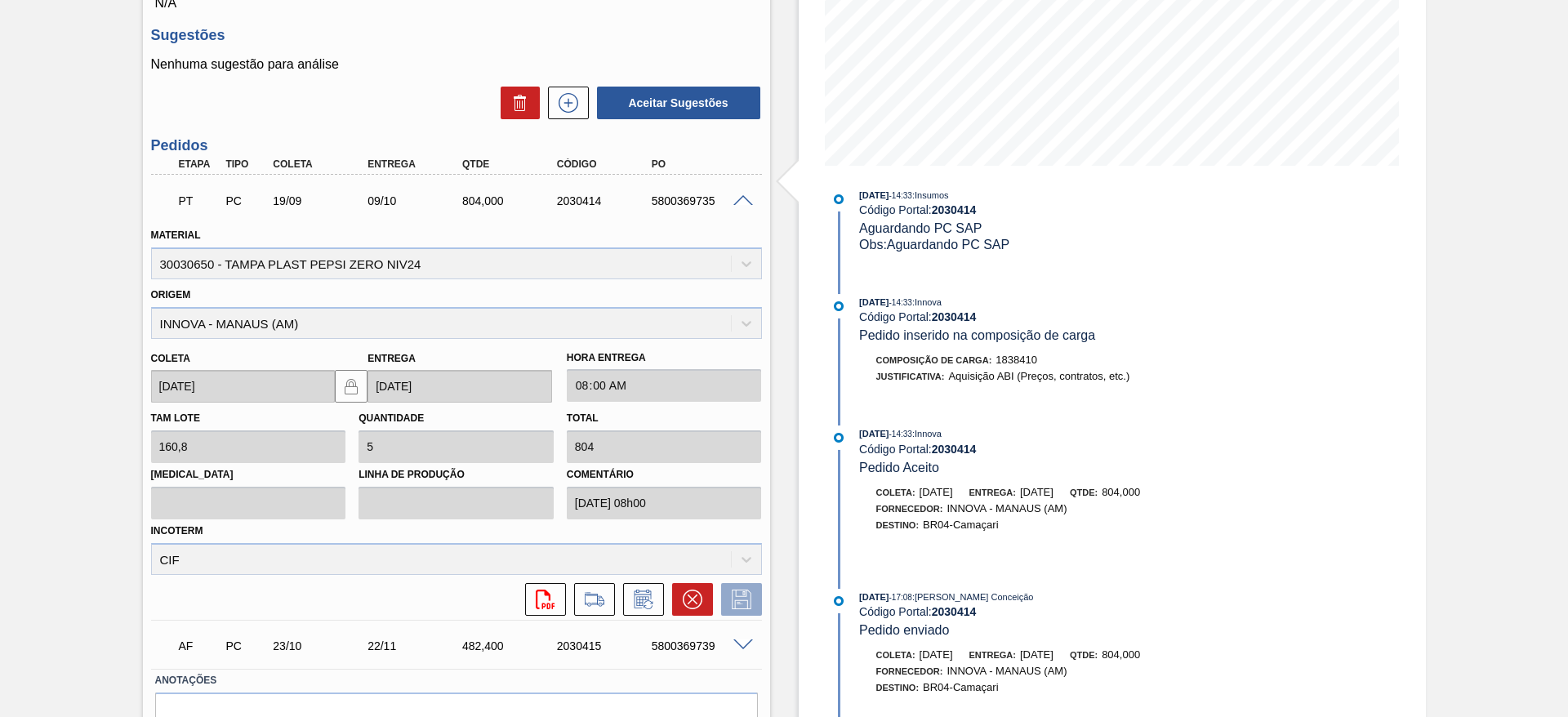
drag, startPoint x: 79, startPoint y: 420, endPoint x: 83, endPoint y: 438, distance: 18.4
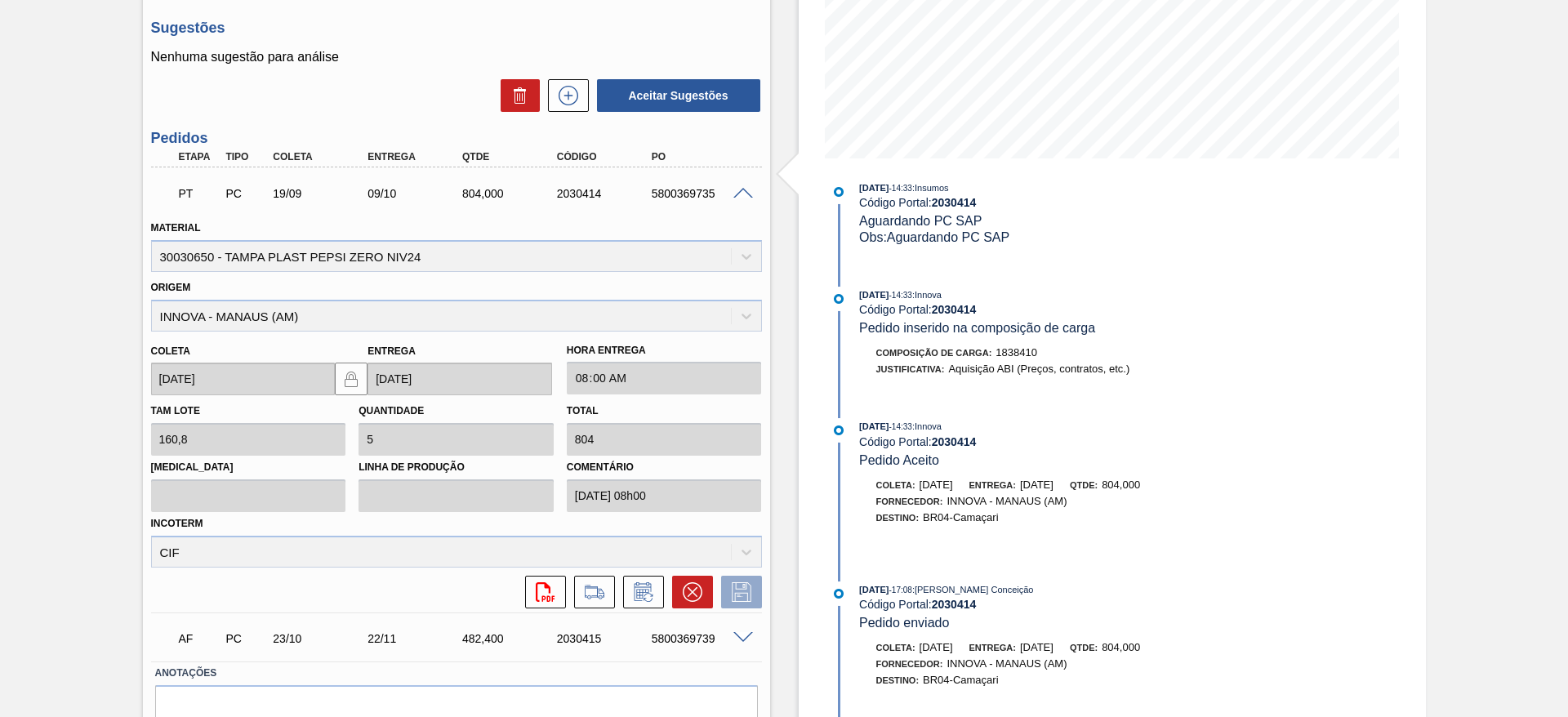
scroll to position [326, 0]
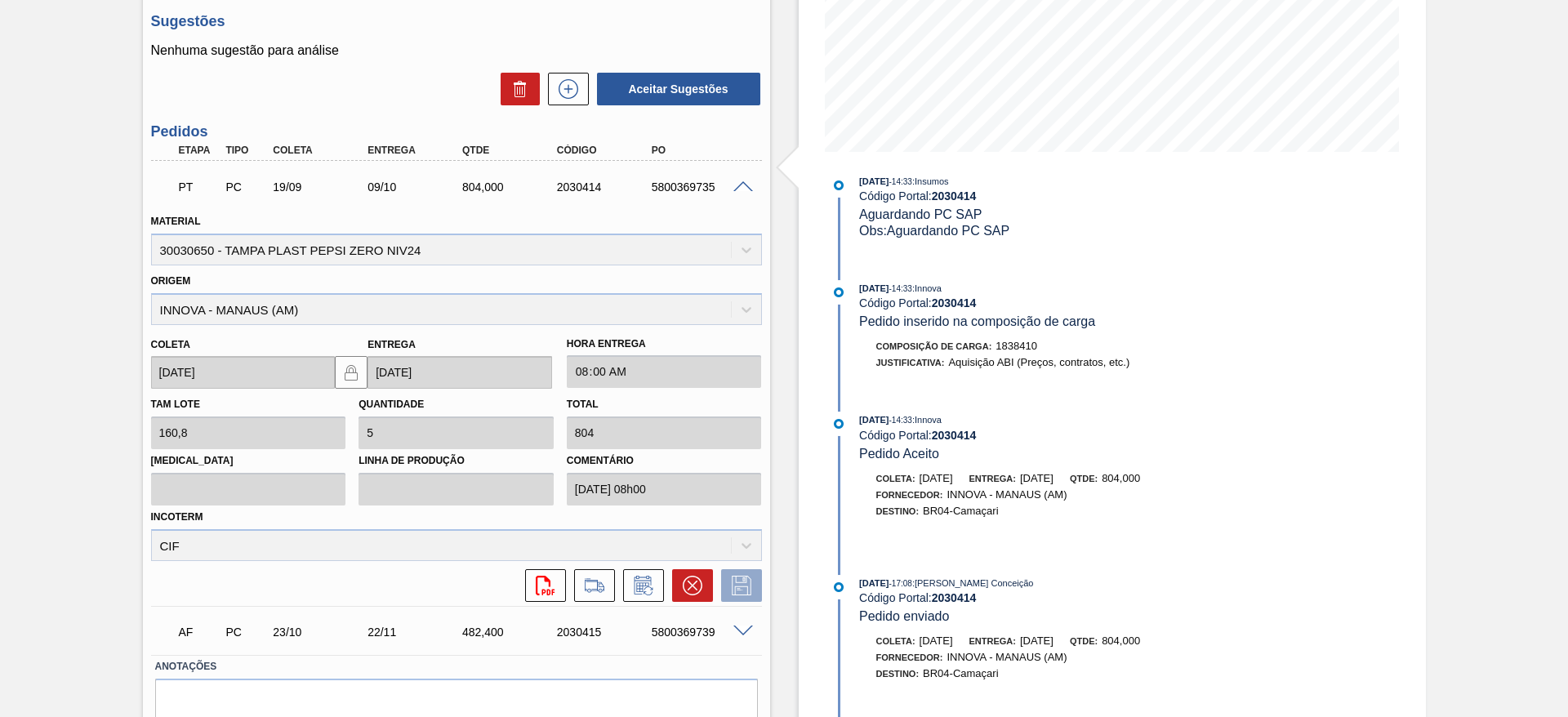
drag, startPoint x: 55, startPoint y: 383, endPoint x: 79, endPoint y: 413, distance: 38.4
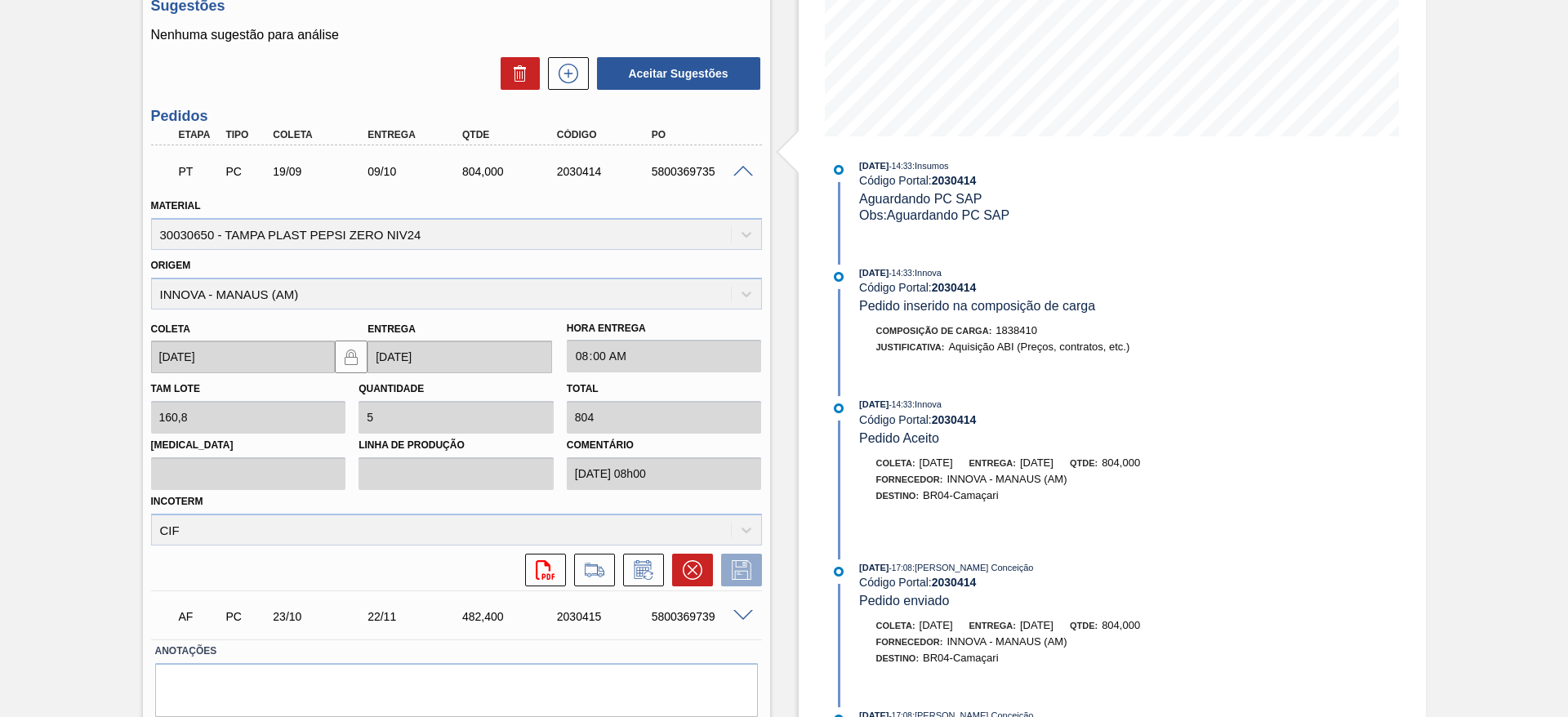
drag, startPoint x: 93, startPoint y: 460, endPoint x: 97, endPoint y: 481, distance: 21.4
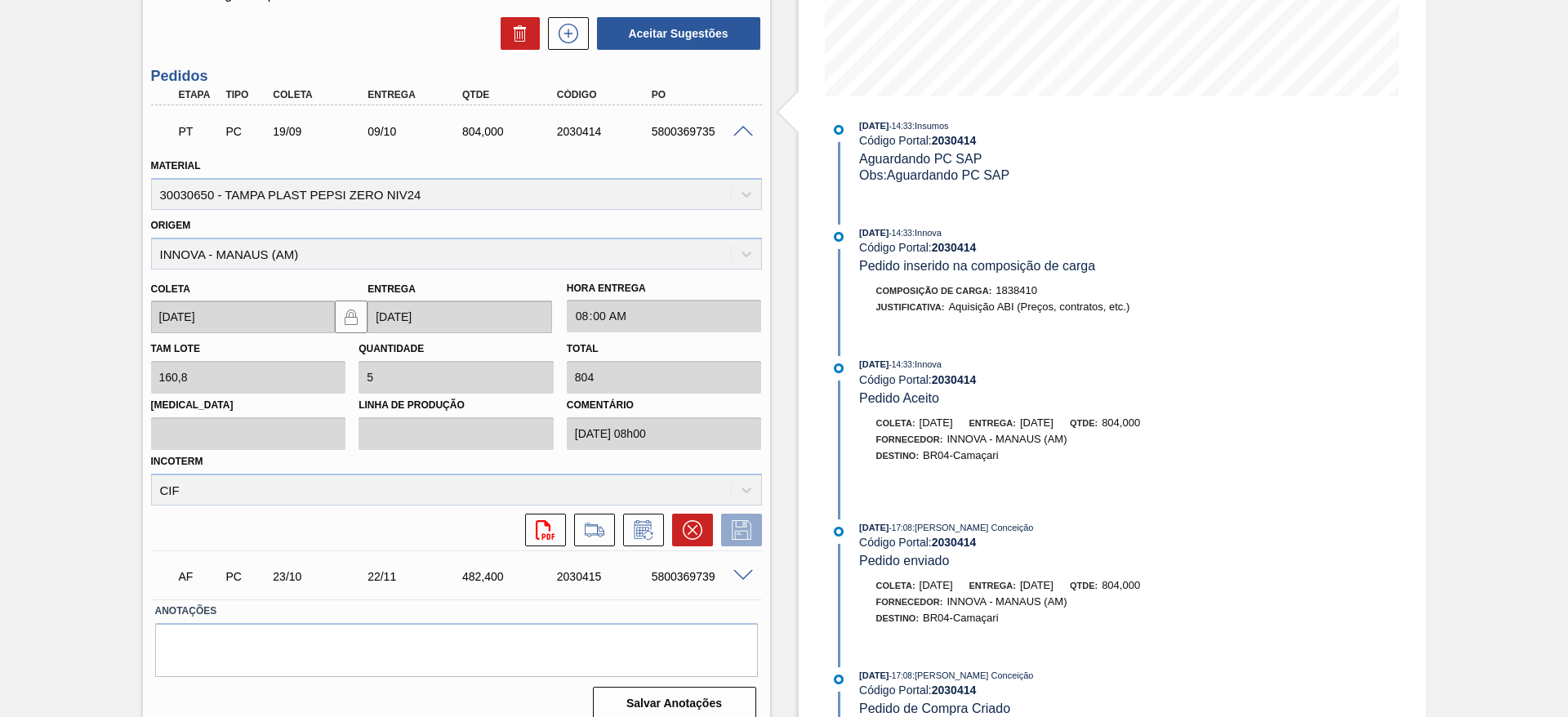
scroll to position [398, 0]
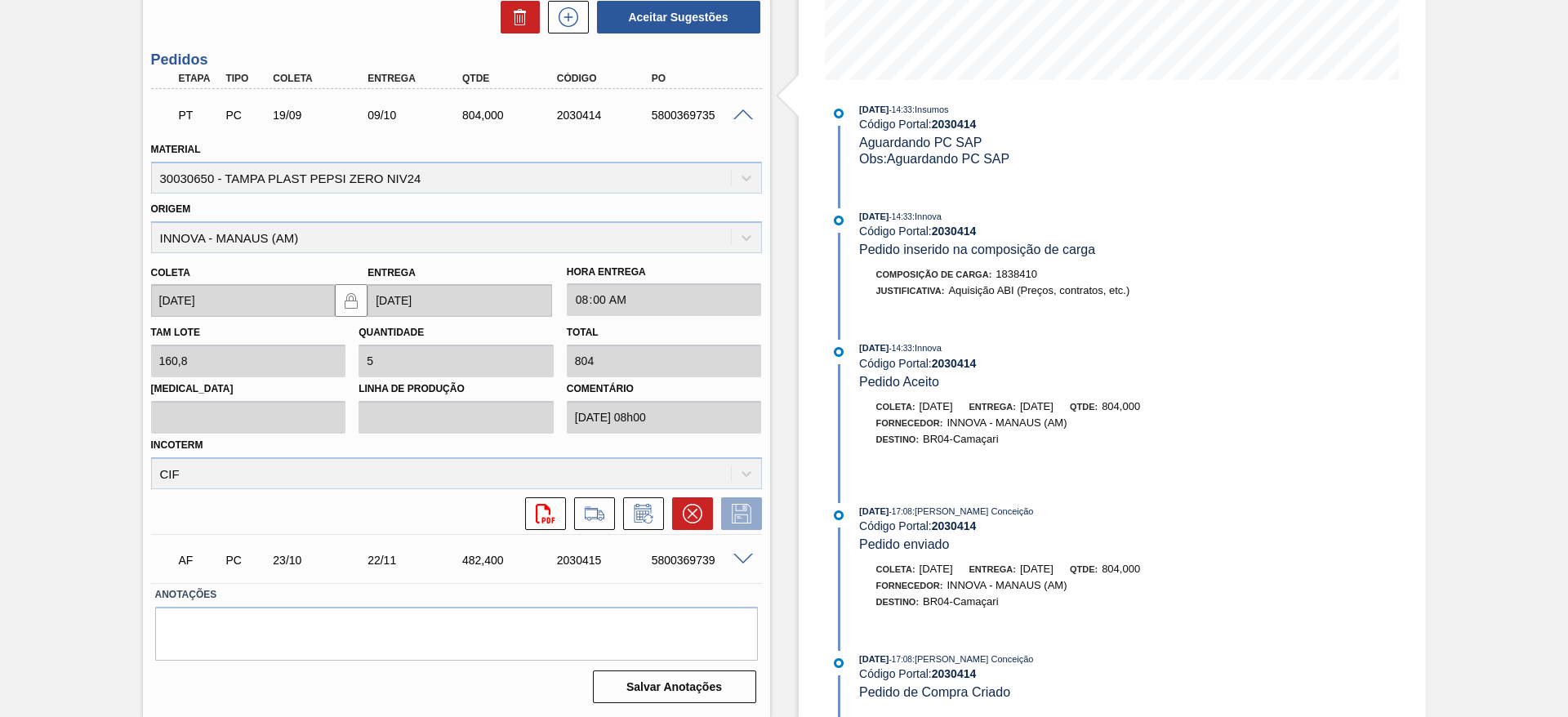
drag, startPoint x: 106, startPoint y: 418, endPoint x: 107, endPoint y: 454, distance: 36.0
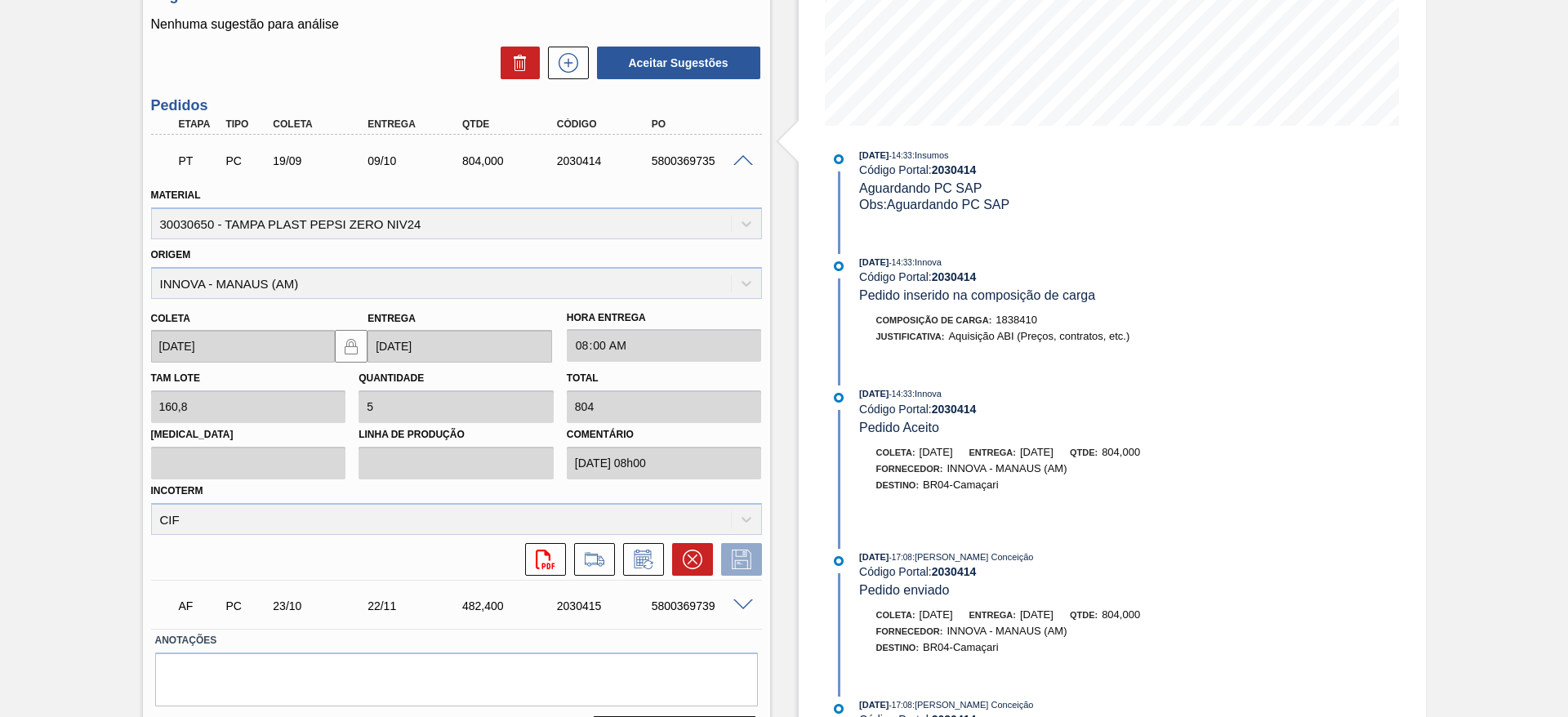
scroll to position [347, 0]
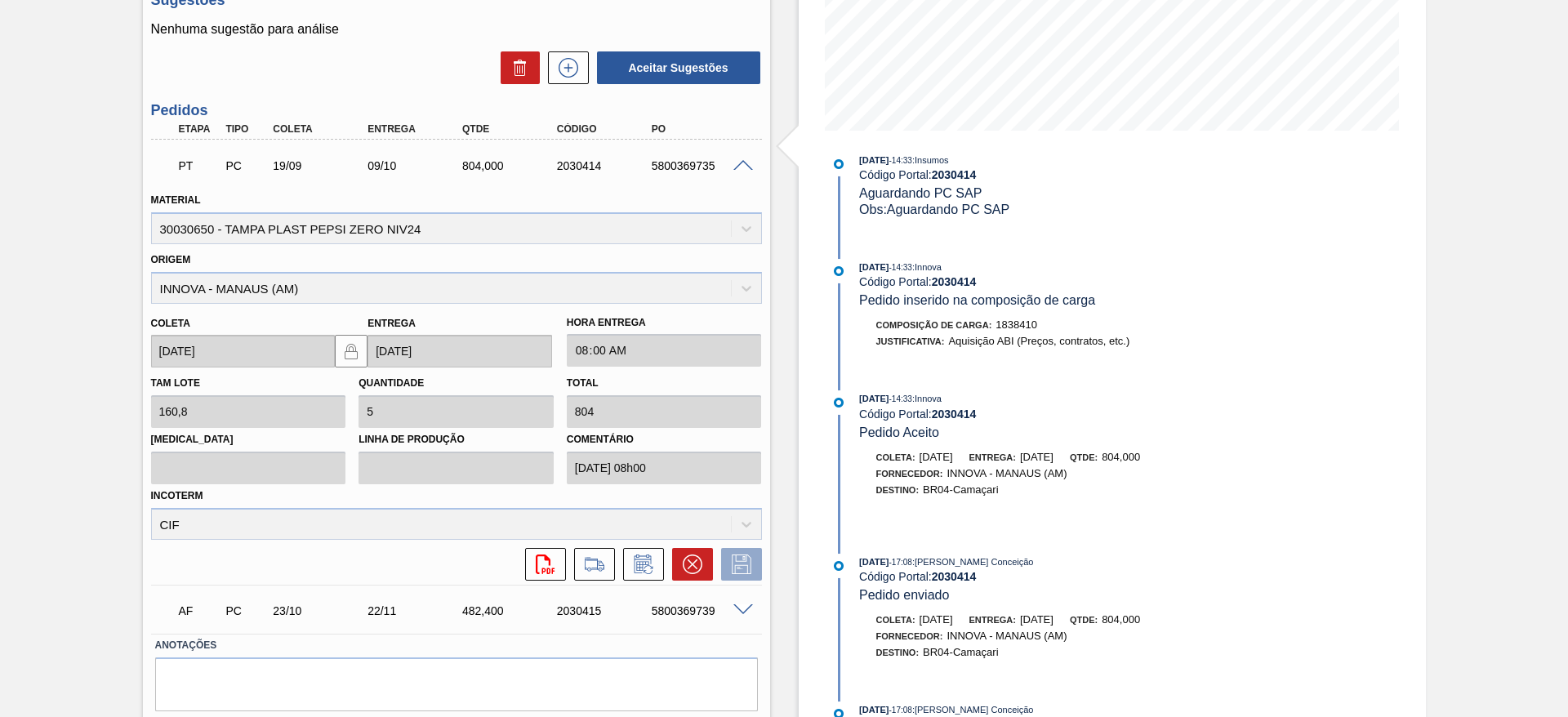
drag, startPoint x: 101, startPoint y: 447, endPoint x: 100, endPoint y: 428, distance: 19.0
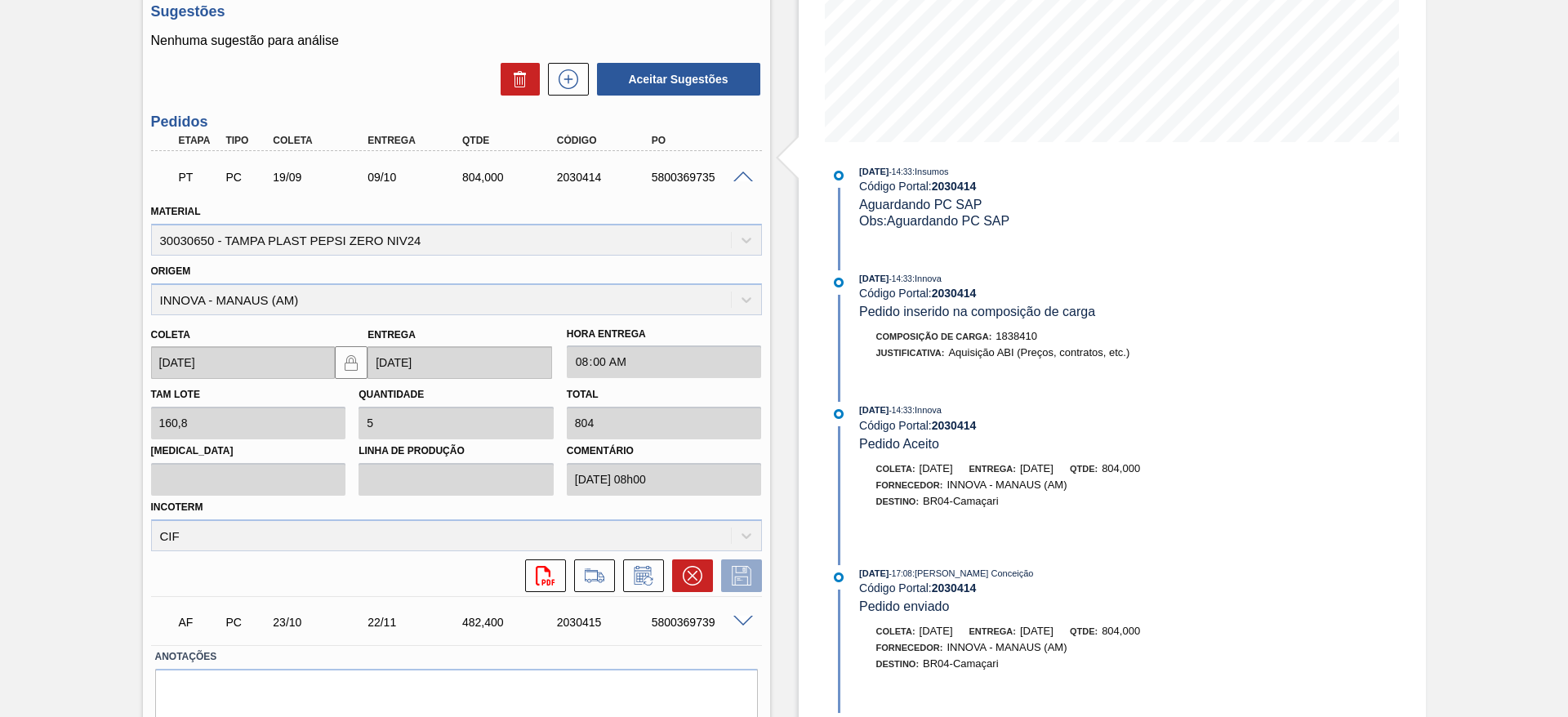
scroll to position [332, 0]
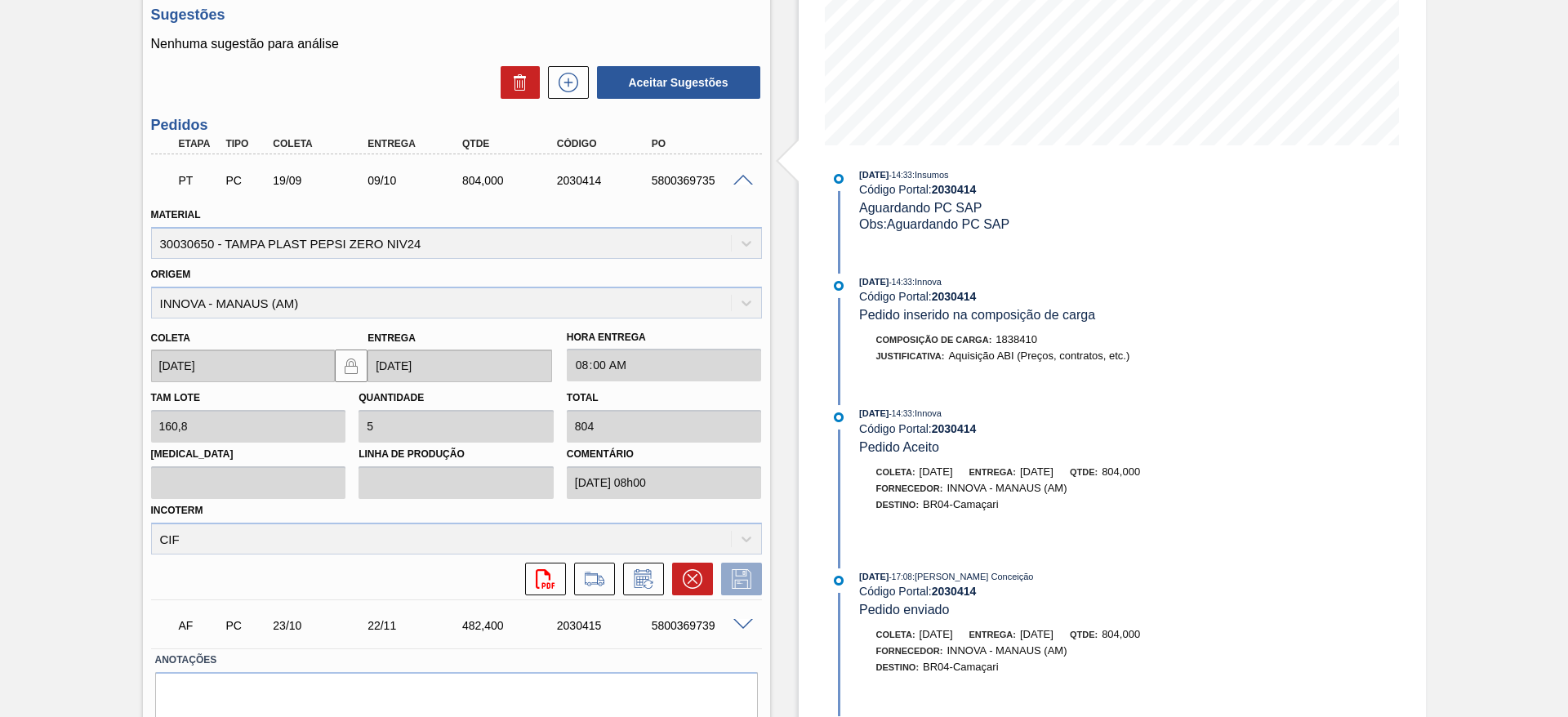
drag, startPoint x: 100, startPoint y: 428, endPoint x: 97, endPoint y: 405, distance: 23.2
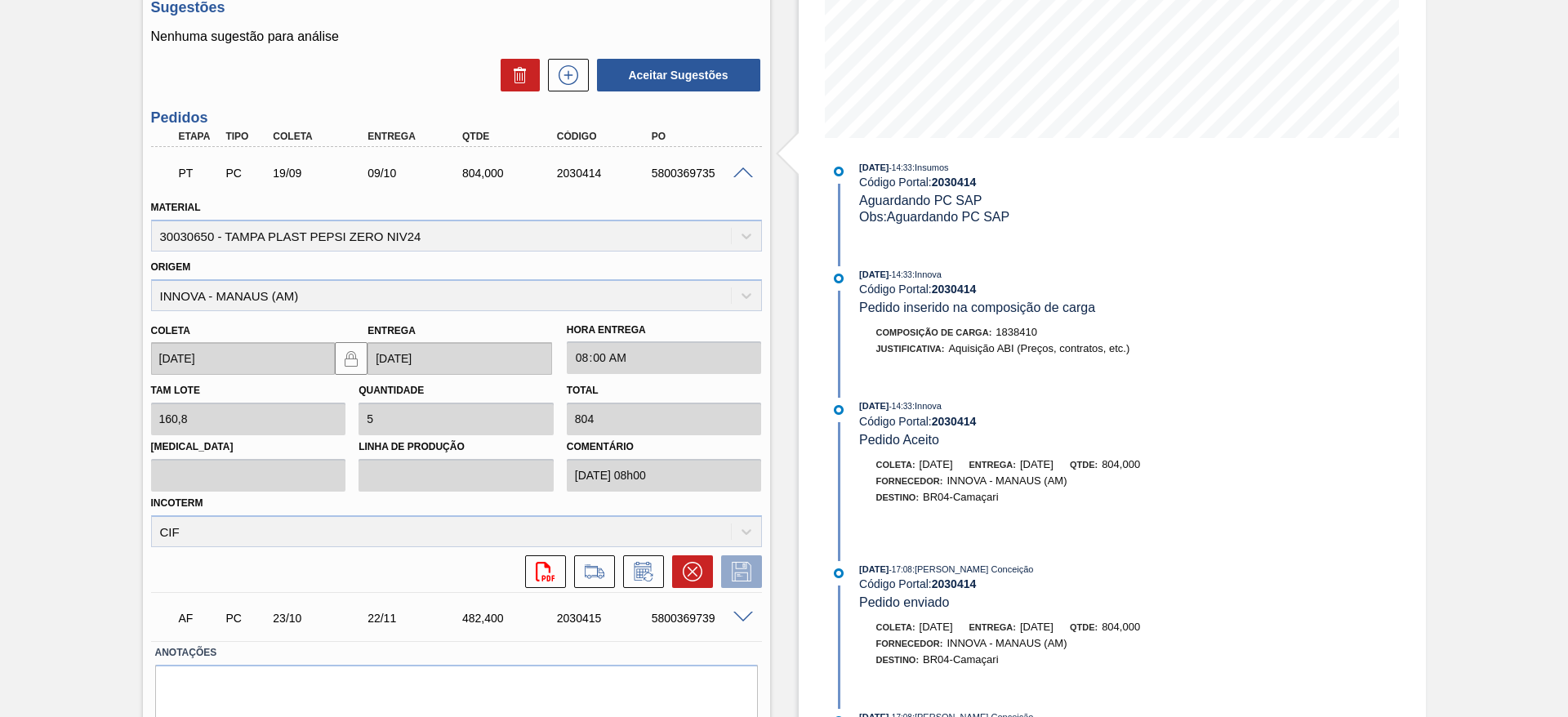
scroll to position [343, 0]
drag, startPoint x: 88, startPoint y: 347, endPoint x: 98, endPoint y: 366, distance: 21.5
drag, startPoint x: 93, startPoint y: 337, endPoint x: 98, endPoint y: 318, distance: 19.6
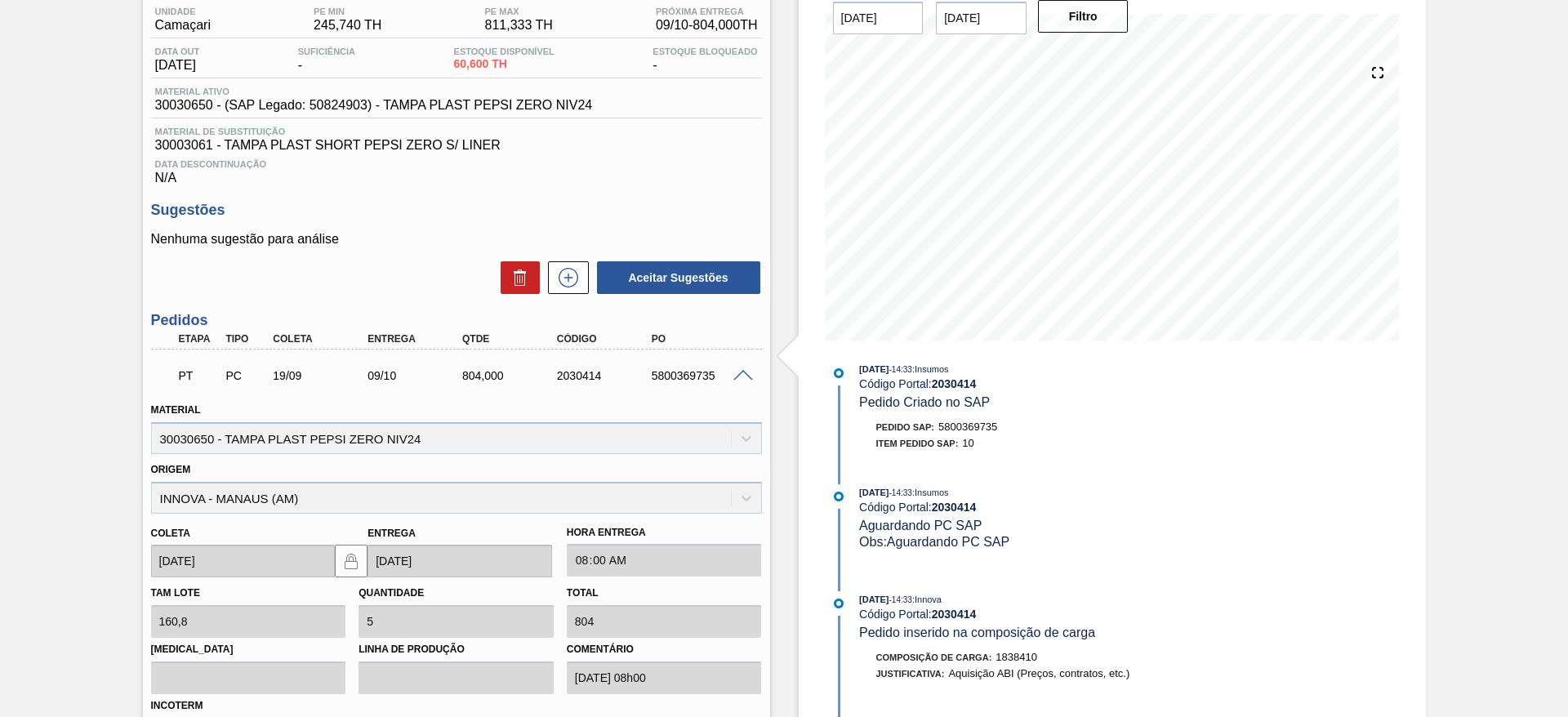
scroll to position [0, 0]
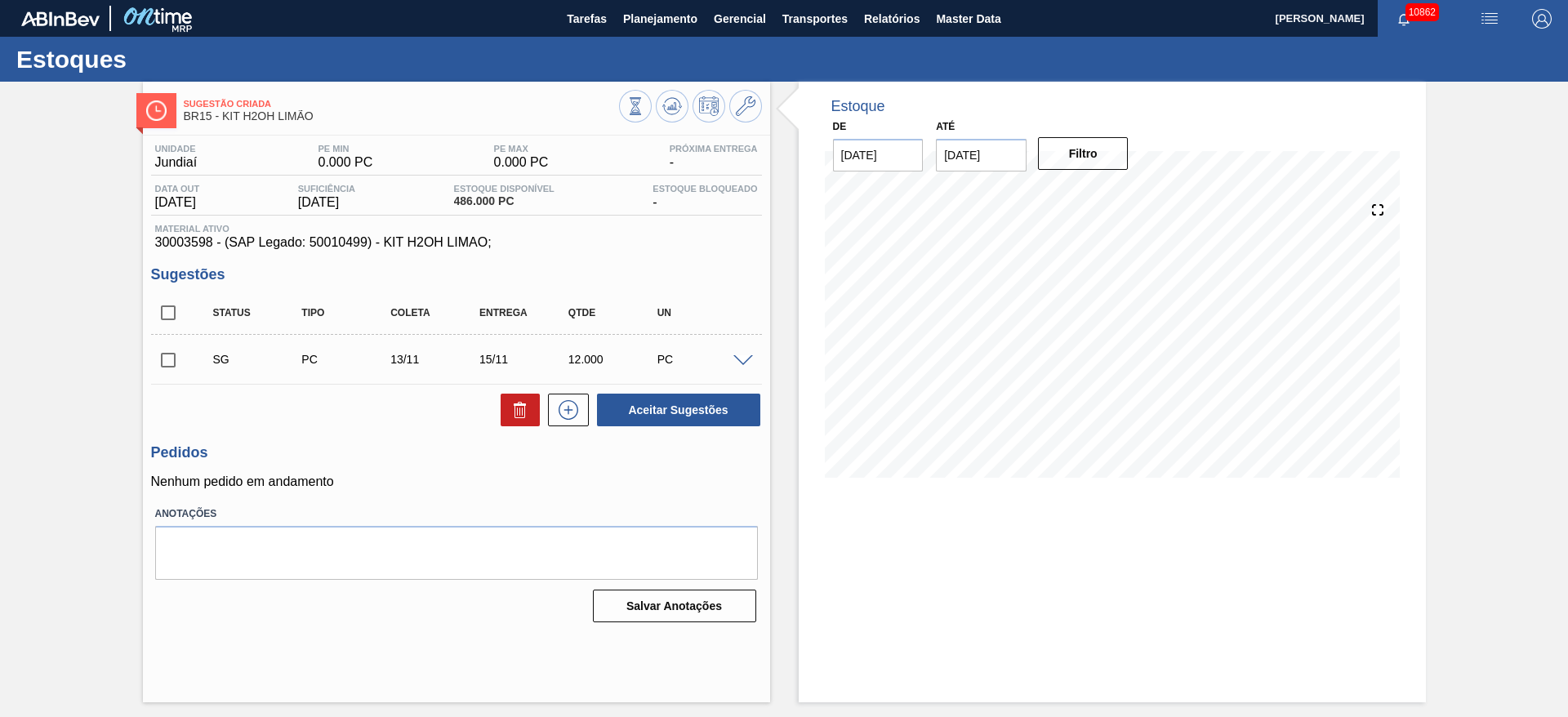
click at [745, 362] on span at bounding box center [743, 361] width 20 height 12
type input "6,000"
type input "0,02"
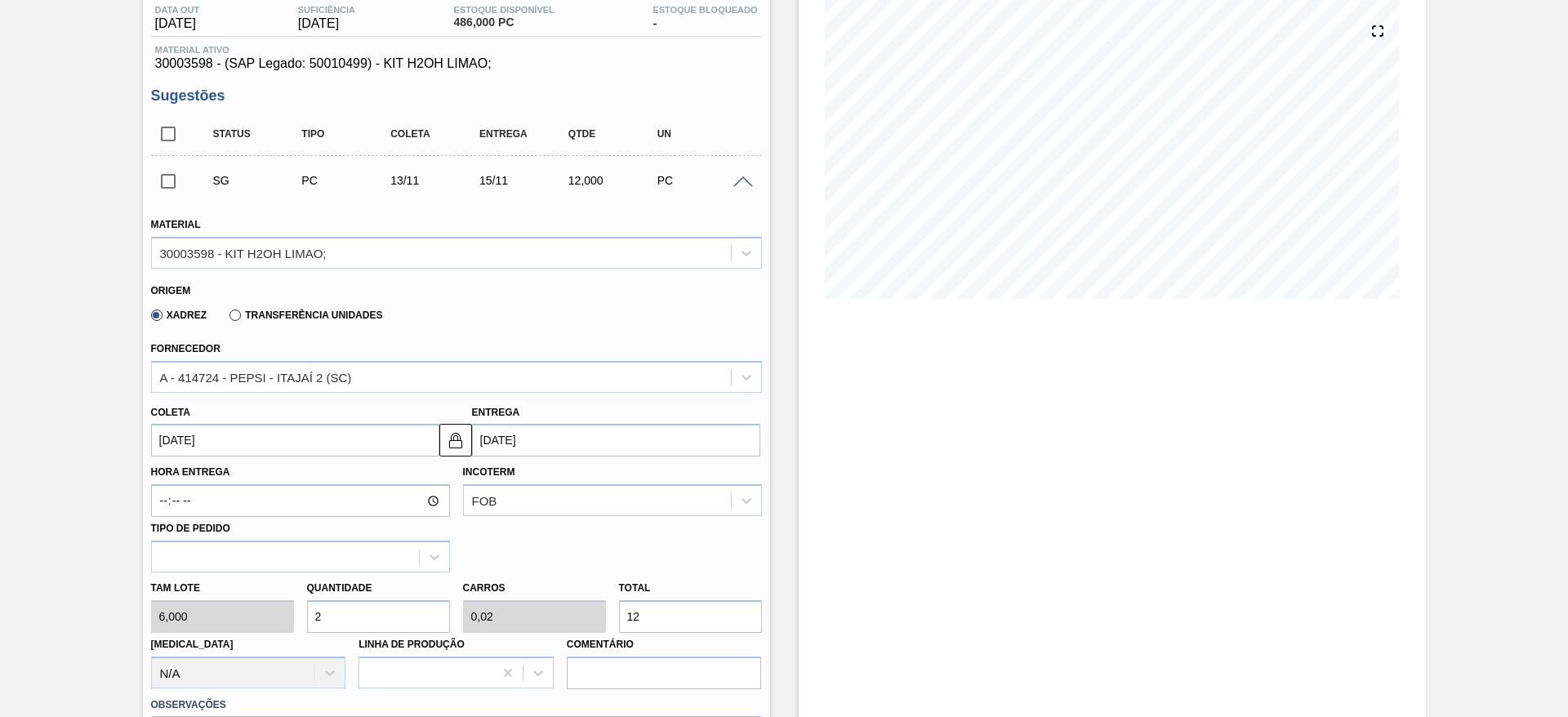
scroll to position [368, 0]
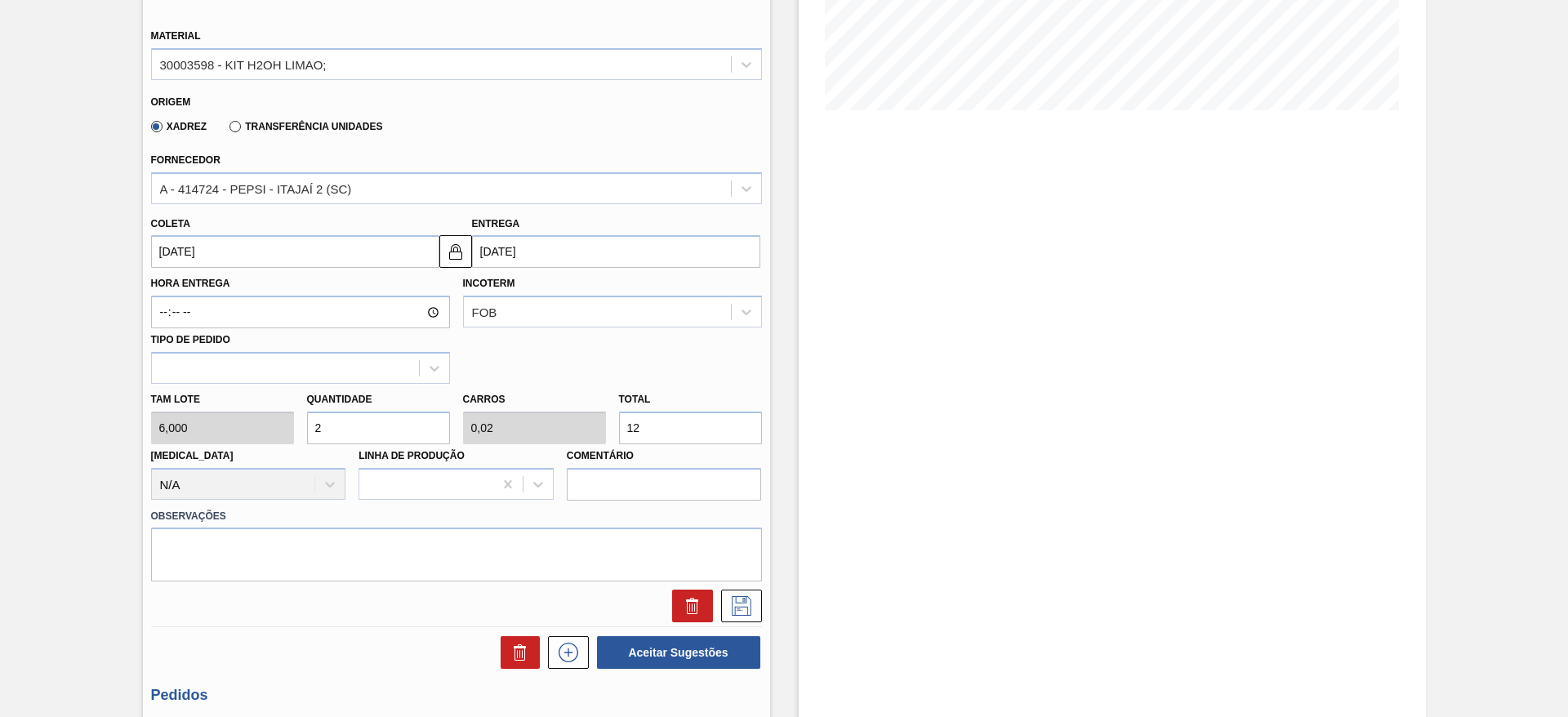
click at [274, 429] on div "Tam lote 6,000 Quantidade 2 Carros 0,02 Total 12 [MEDICAL_DATA] N/A Linha de Pr…" at bounding box center [456, 442] width 624 height 117
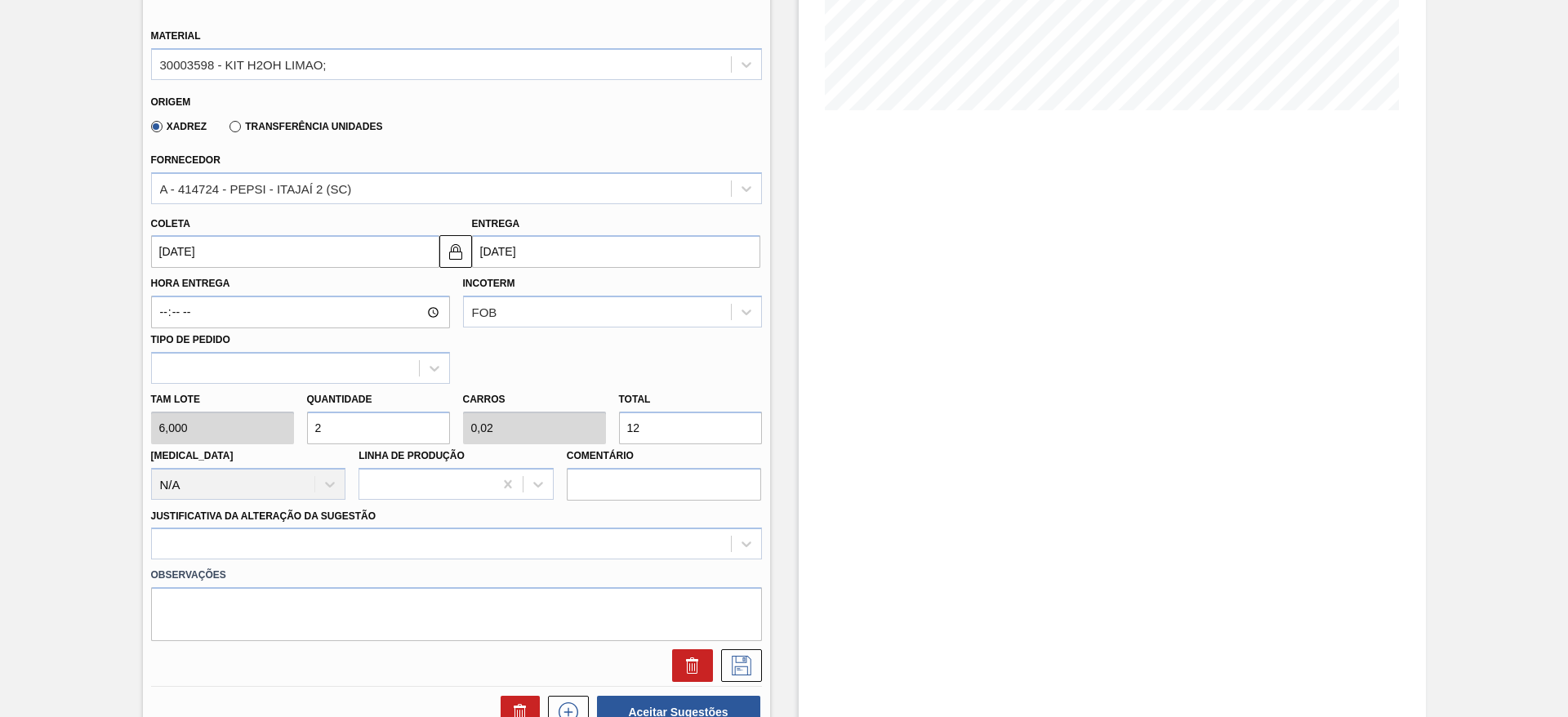
click at [249, 424] on div "Tam lote 6,000 Quantidade 2 Carros 0,02 Total 12 [MEDICAL_DATA] N/A Linha de Pr…" at bounding box center [456, 442] width 624 height 117
type input "3"
type input "0,03"
type input "18"
type input "30"
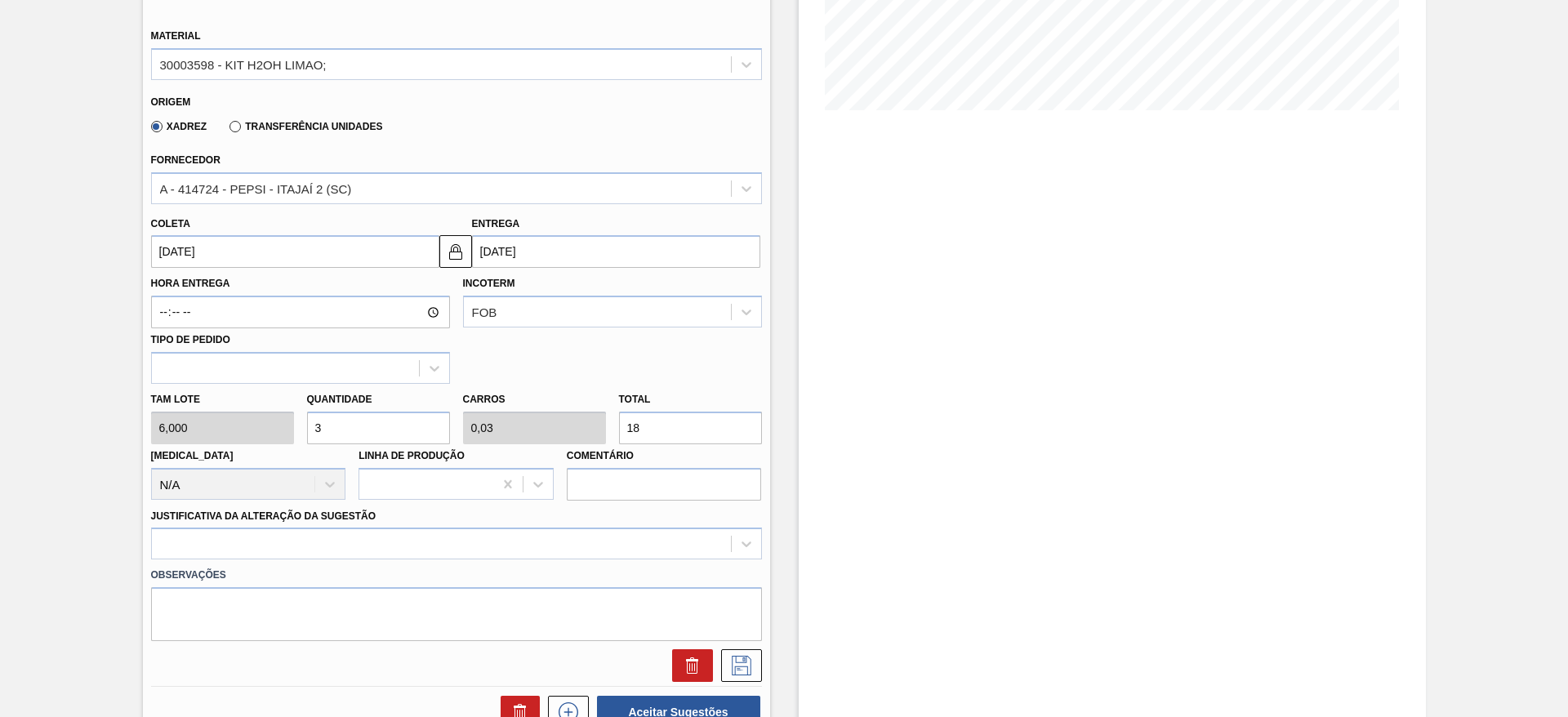
type input "0,3"
type input "180"
type input "30"
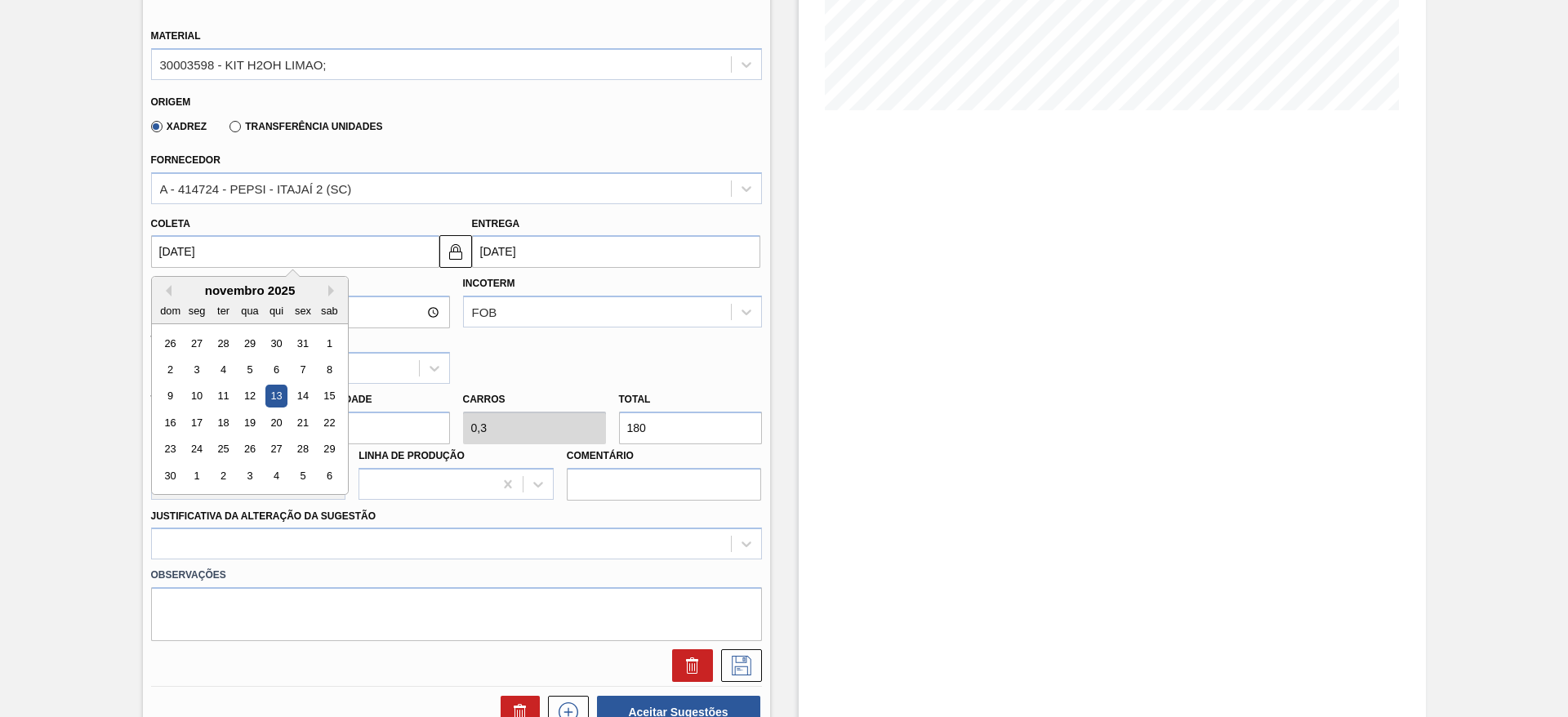
click at [169, 240] on input "[DATE]" at bounding box center [295, 252] width 288 height 33
click at [164, 286] on button "Previous Month" at bounding box center [166, 291] width 12 height 12
click at [277, 427] on div "25" at bounding box center [275, 423] width 22 height 22
type input "[DATE]"
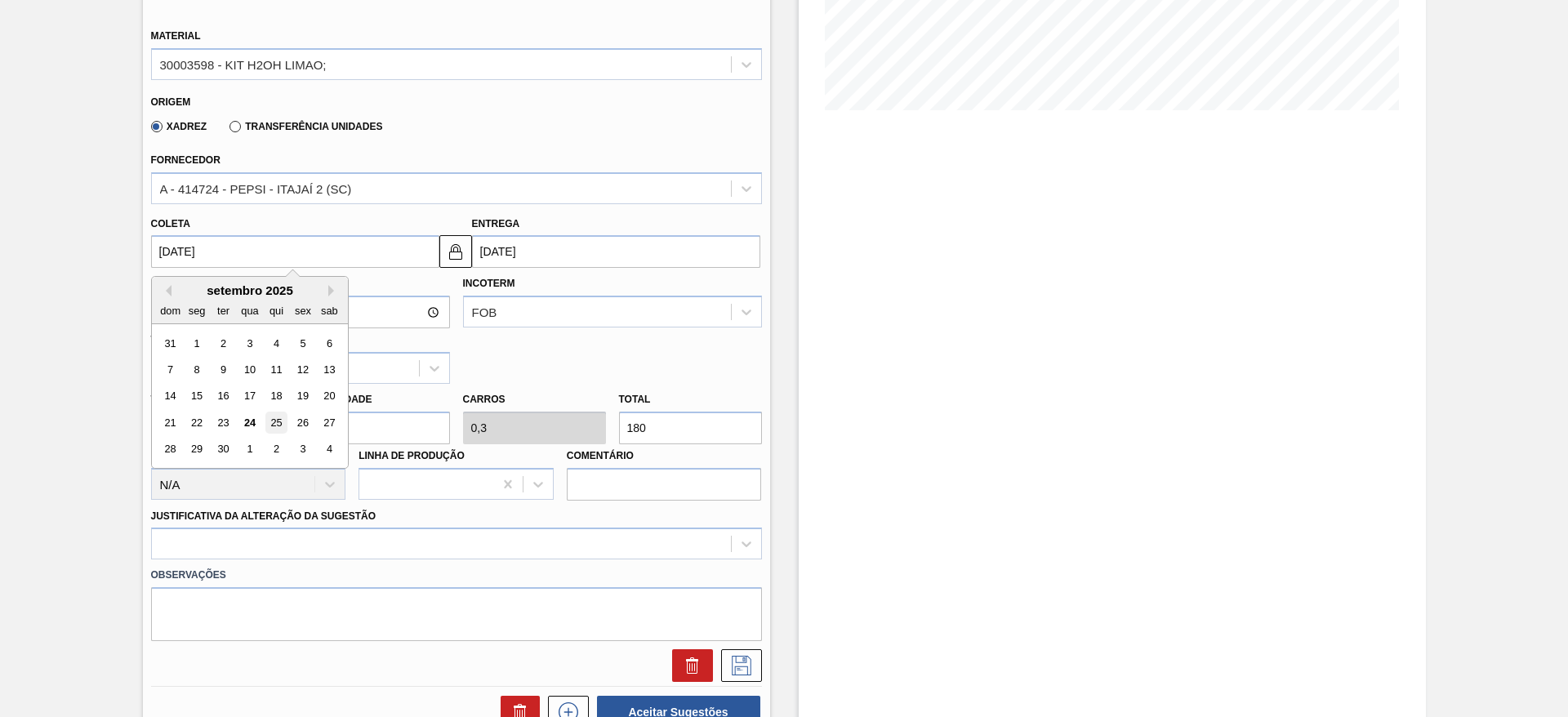
type input "[DATE]"
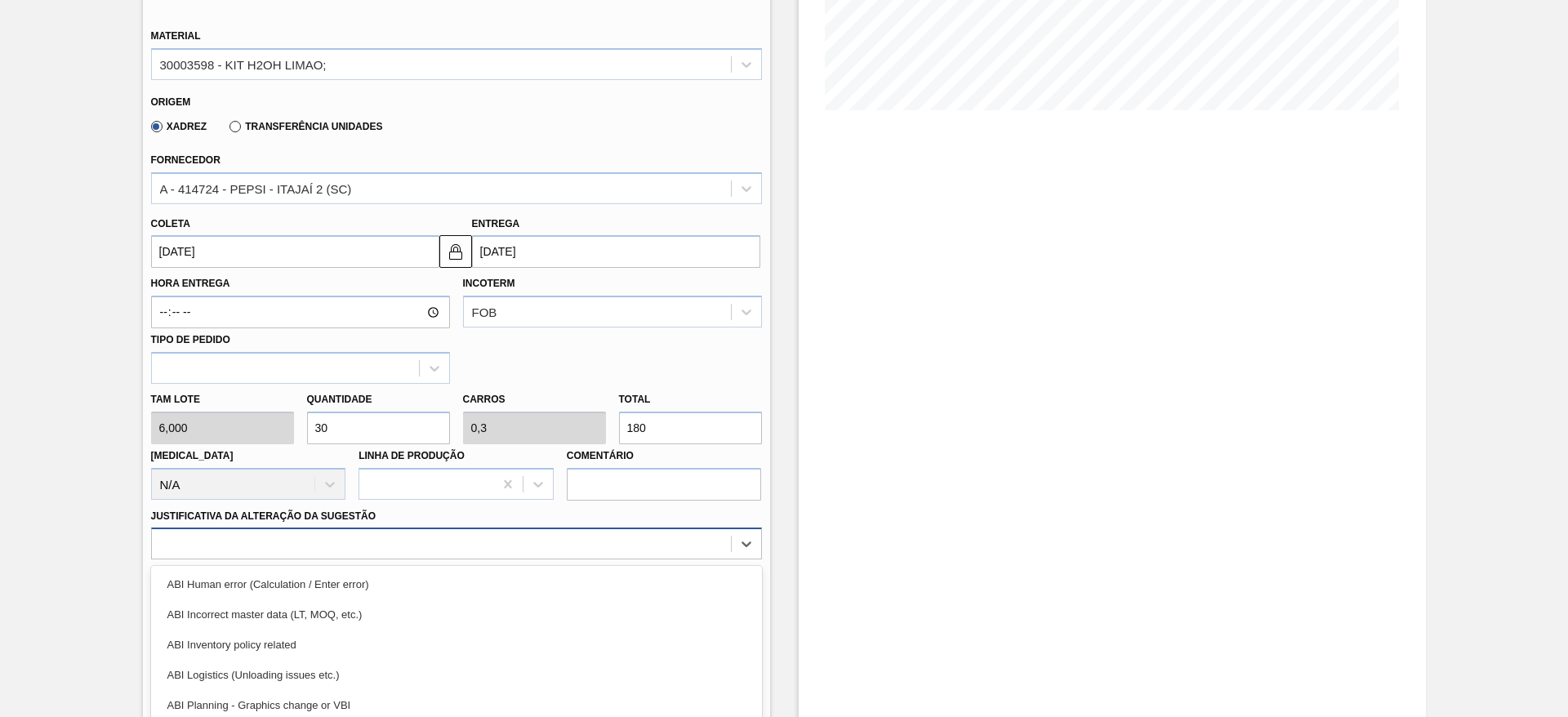
click at [585, 552] on div "option ABI Inventory policy related focused, 3 of 18. 18 results available. Use…" at bounding box center [456, 543] width 611 height 32
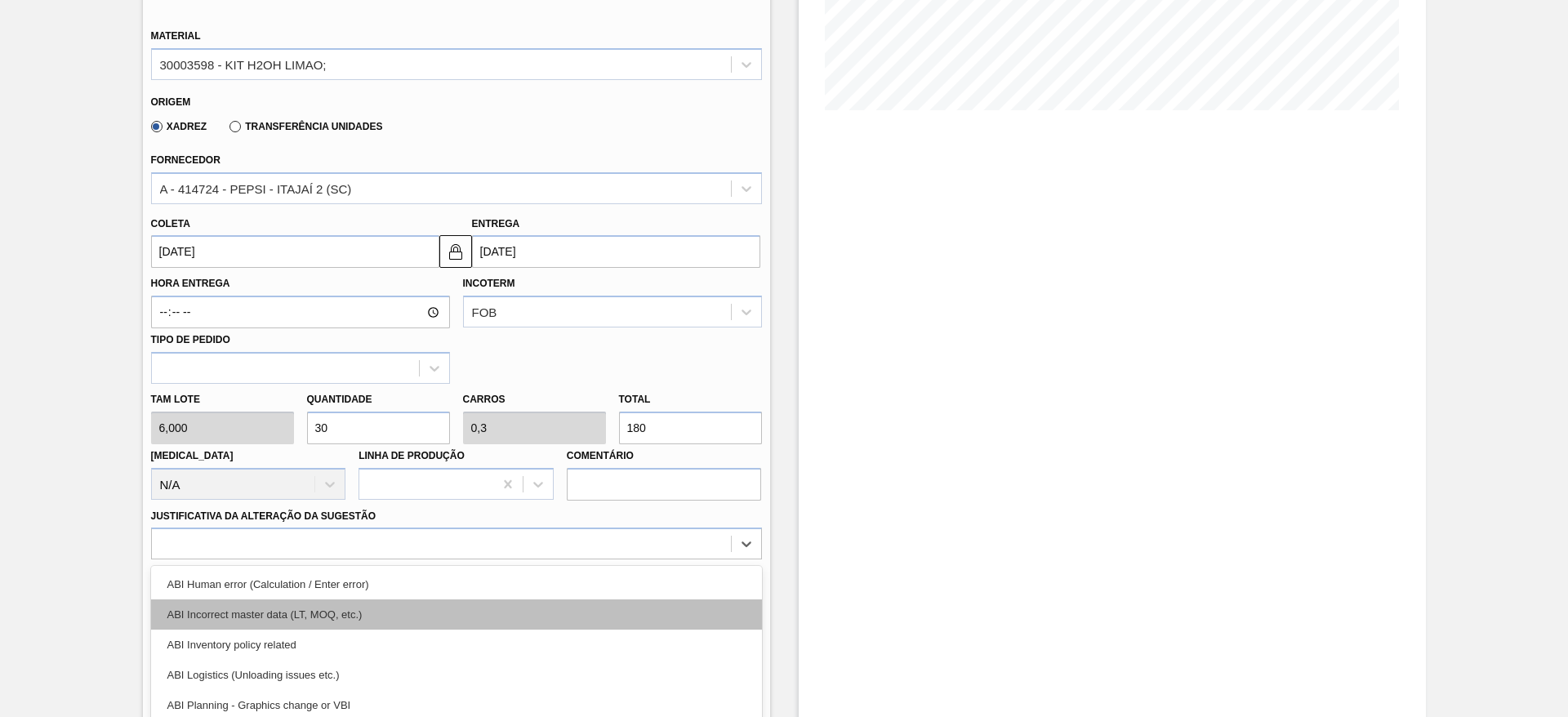
scroll to position [468, 0]
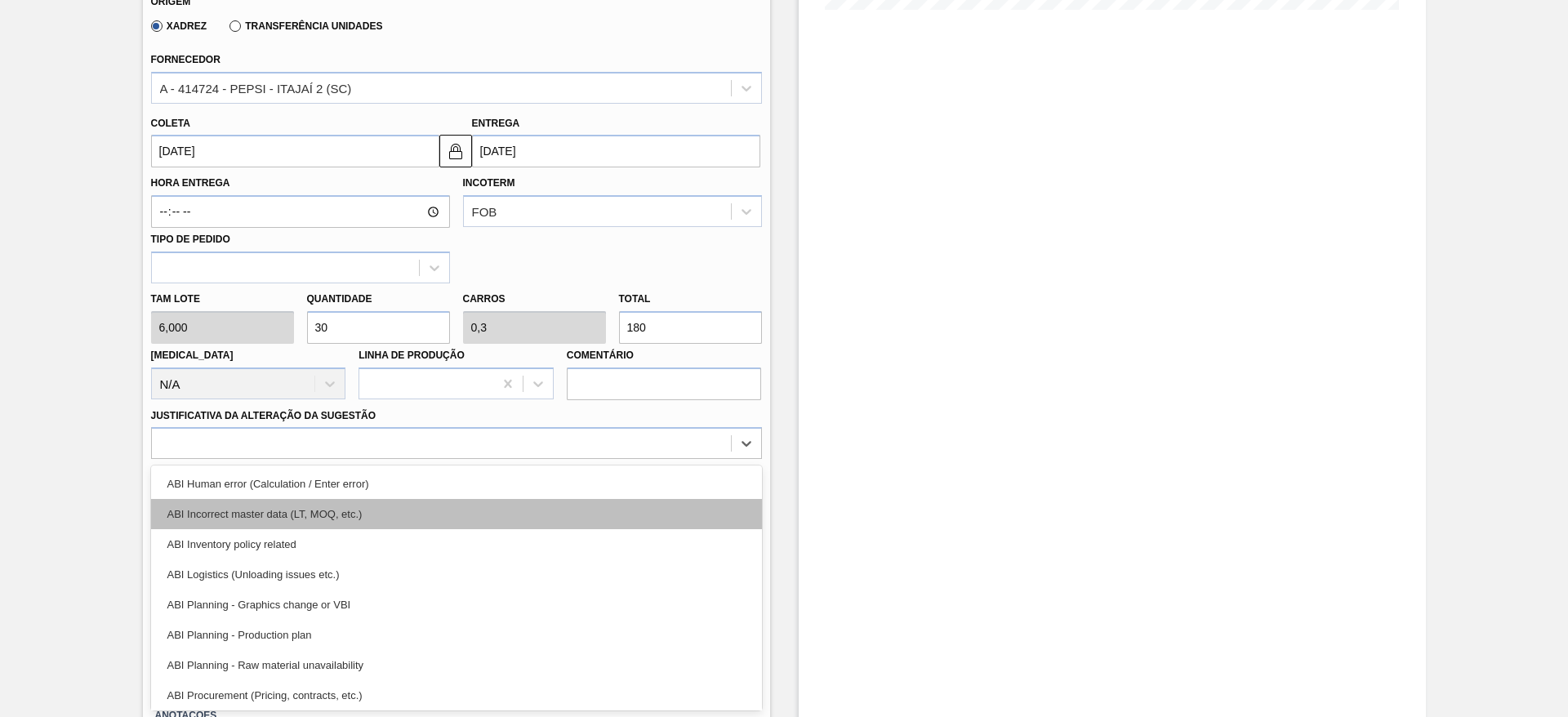
click at [592, 500] on div "ABI Incorrect master data (LT, MOQ, etc.)" at bounding box center [456, 514] width 611 height 31
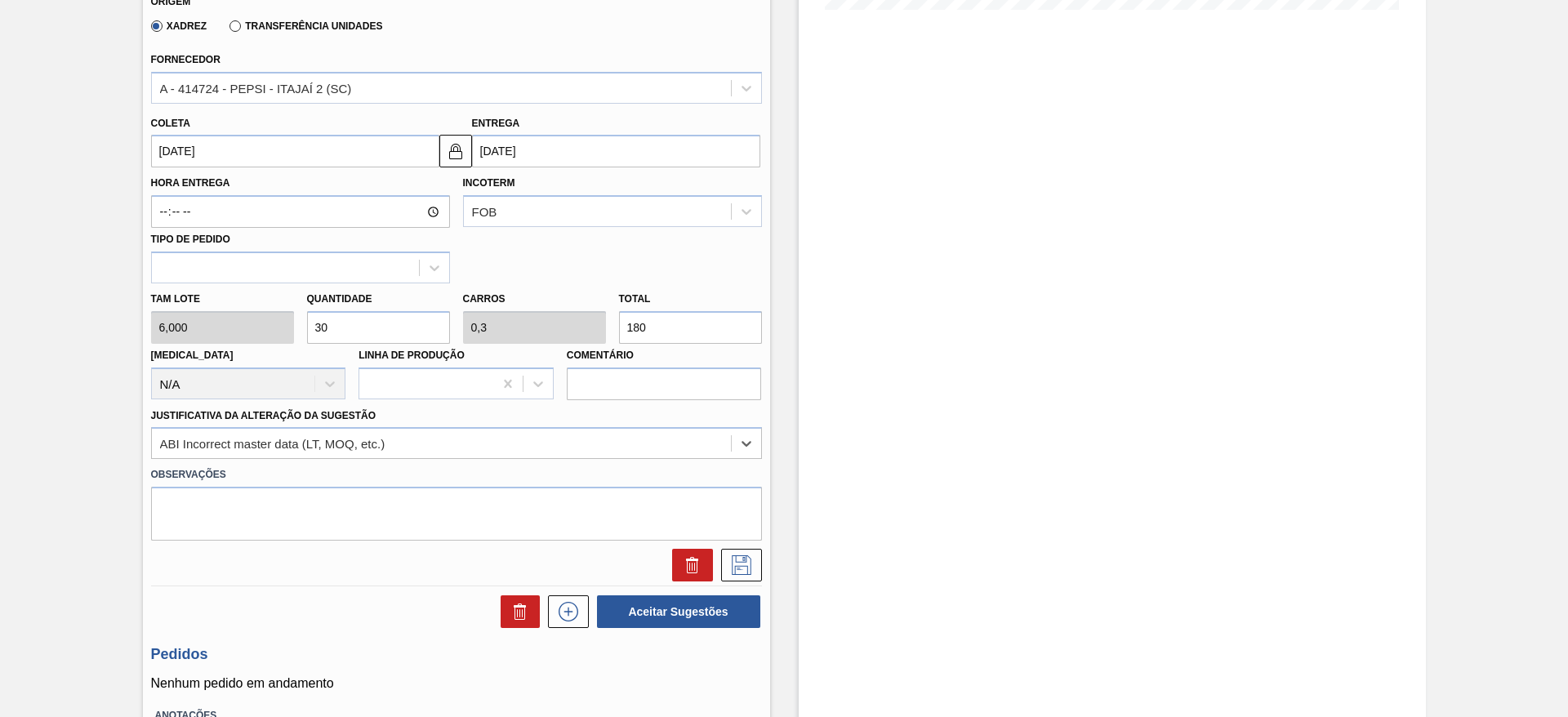
click at [715, 558] on div at bounding box center [736, 566] width 49 height 33
click at [682, 480] on label "Observações" at bounding box center [456, 475] width 611 height 24
click at [672, 458] on div "ABI Incorrect master data (LT, MOQ, etc.)" at bounding box center [456, 443] width 611 height 32
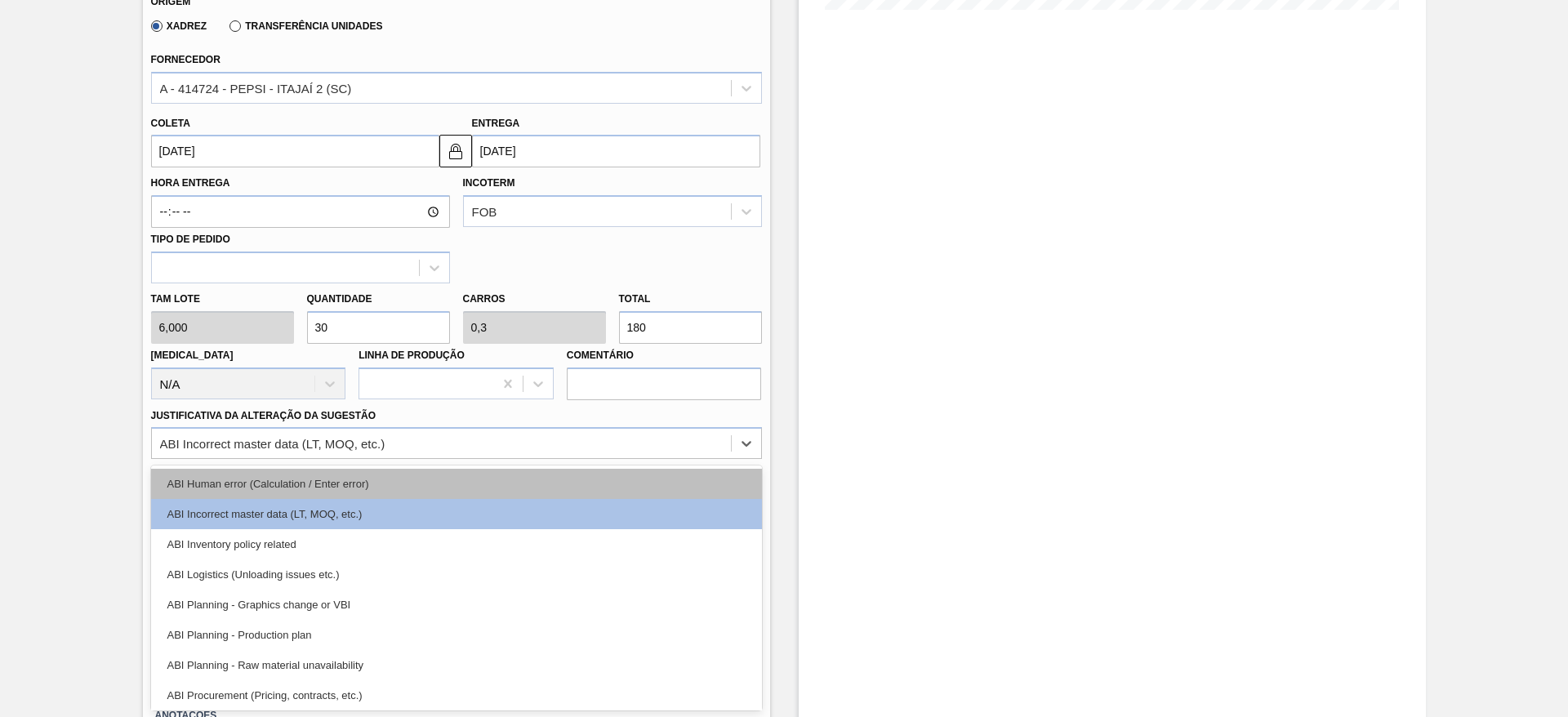
click at [672, 474] on div "ABI Human error (Calculation / Enter error)" at bounding box center [456, 484] width 611 height 31
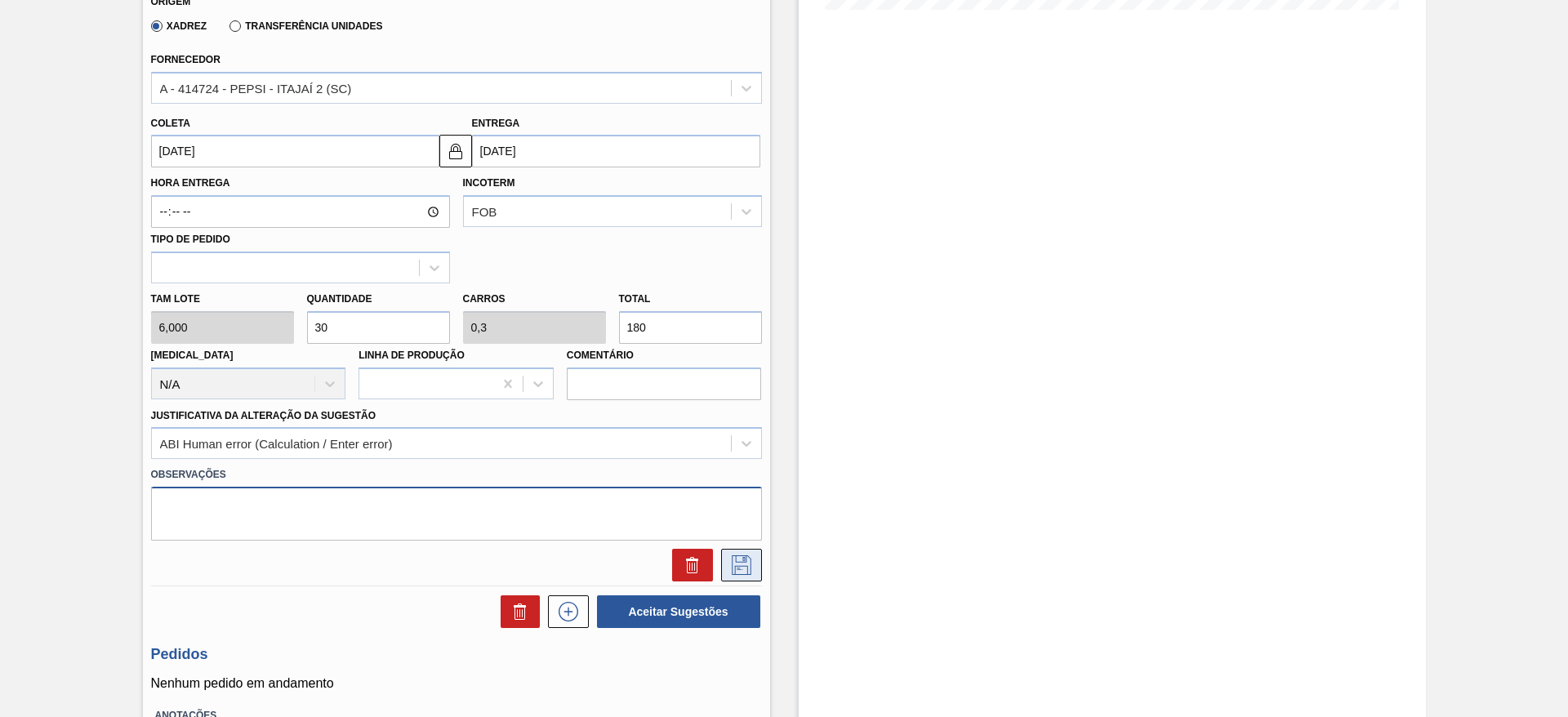
drag, startPoint x: 727, startPoint y: 540, endPoint x: 742, endPoint y: 557, distance: 22.7
click at [737, 552] on div "Material 30003598 - KIT H2OH LIMAO; Origem Xadrez Transferência Unidades Fornec…" at bounding box center [456, 246] width 611 height 670
click at [742, 557] on icon at bounding box center [741, 566] width 26 height 20
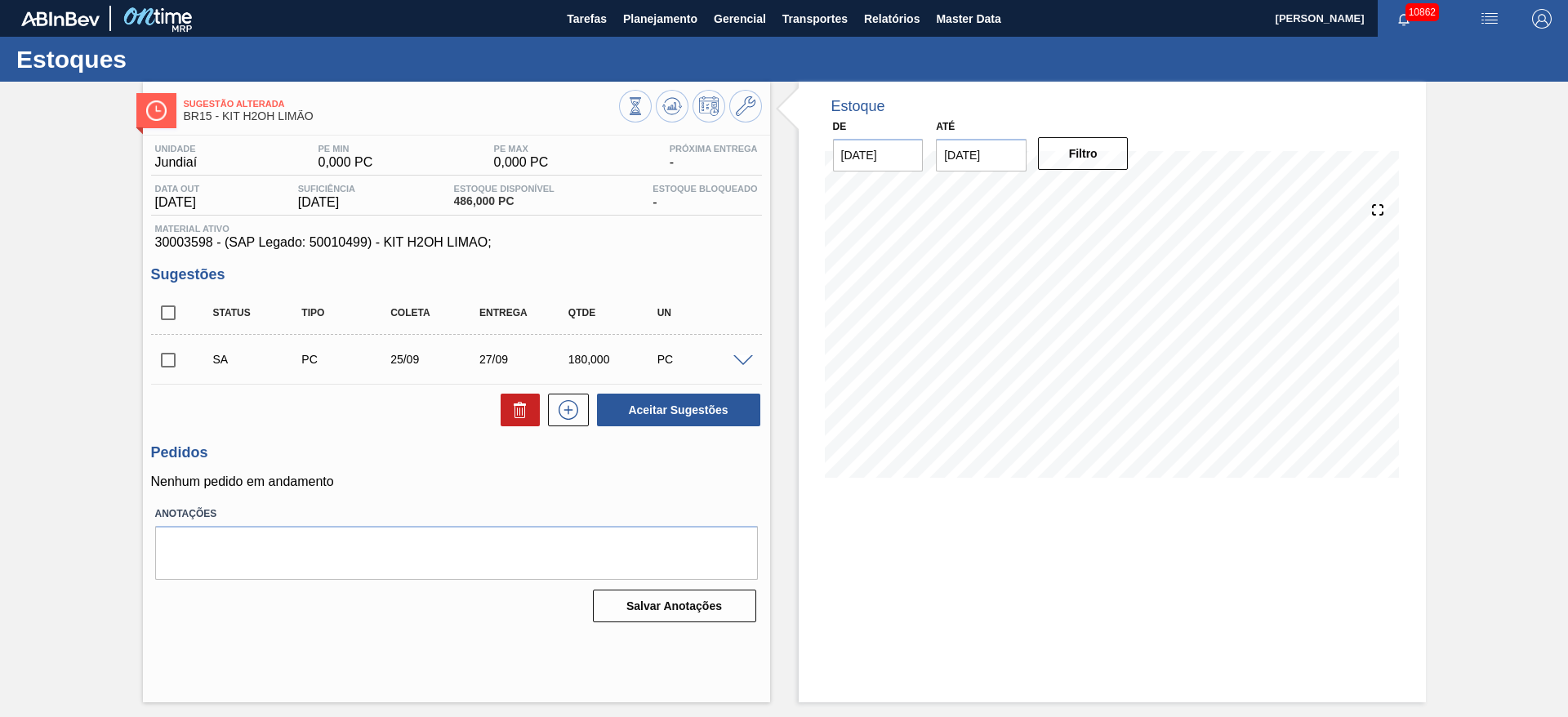
scroll to position [0, 0]
drag, startPoint x: 171, startPoint y: 356, endPoint x: 349, endPoint y: 362, distance: 178.1
click at [181, 362] on input "checkbox" at bounding box center [168, 360] width 34 height 34
click at [641, 413] on button "Aceitar Sugestões" at bounding box center [679, 410] width 164 height 33
checkbox input "false"
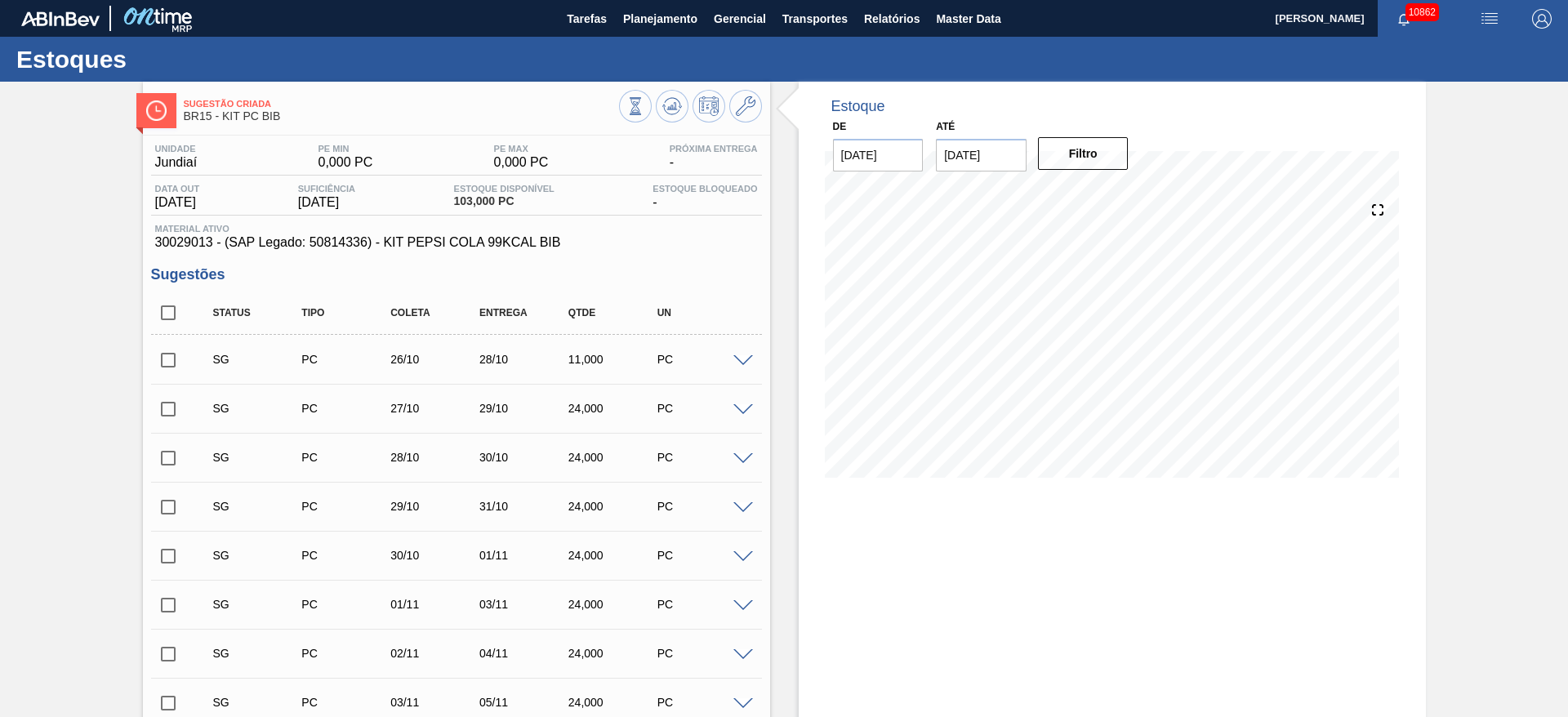
click at [739, 357] on span at bounding box center [743, 361] width 20 height 12
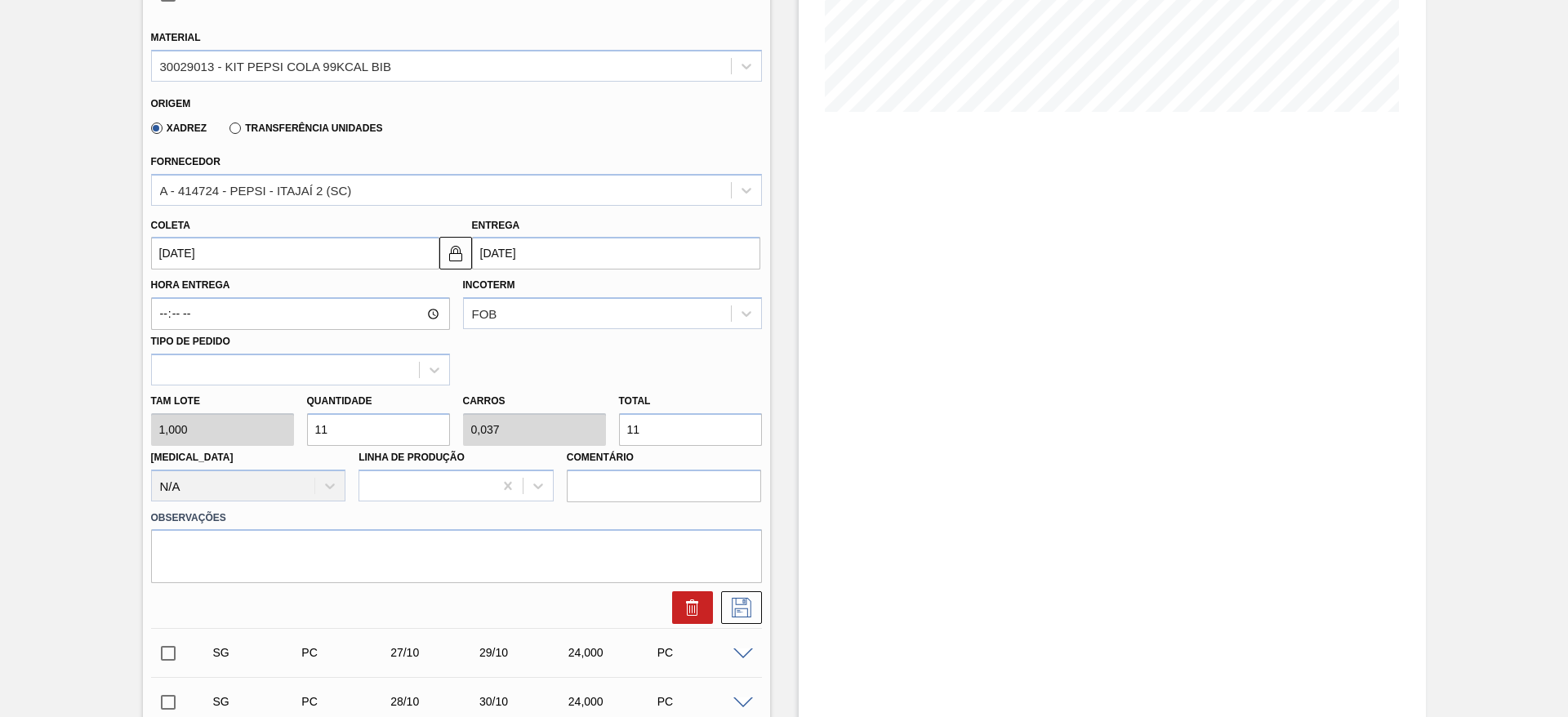
scroll to position [368, 0]
click at [239, 422] on div "[PERSON_NAME] 1,000 Quantidade 11 Carros 0,037 Total 11 [MEDICAL_DATA] N/A Linh…" at bounding box center [456, 442] width 624 height 117
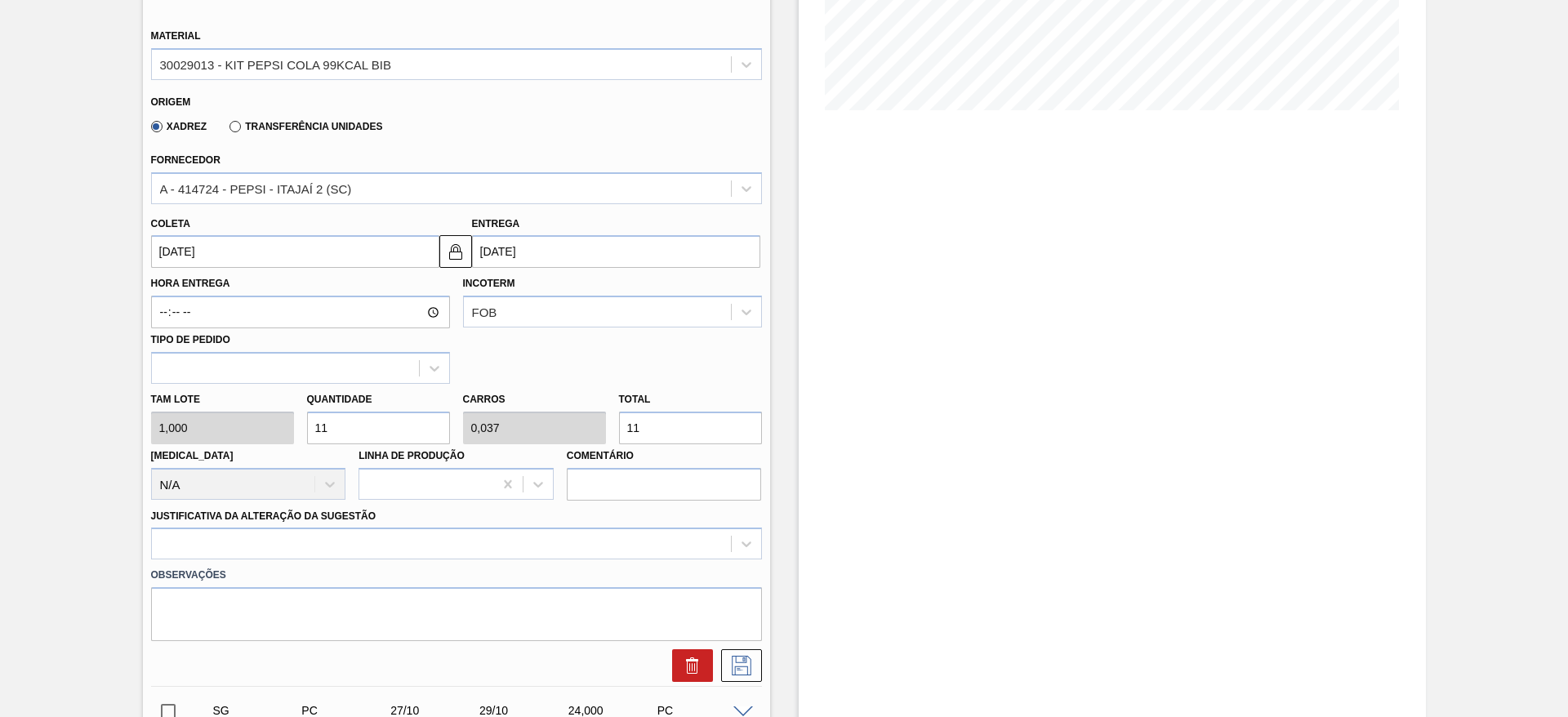
click at [220, 437] on div "[PERSON_NAME] 1,000 Quantidade 11 Carros 0,037 Total 11 [MEDICAL_DATA] N/A Linh…" at bounding box center [456, 442] width 624 height 117
type input "6"
type input "0,02"
type input "6"
type input "64"
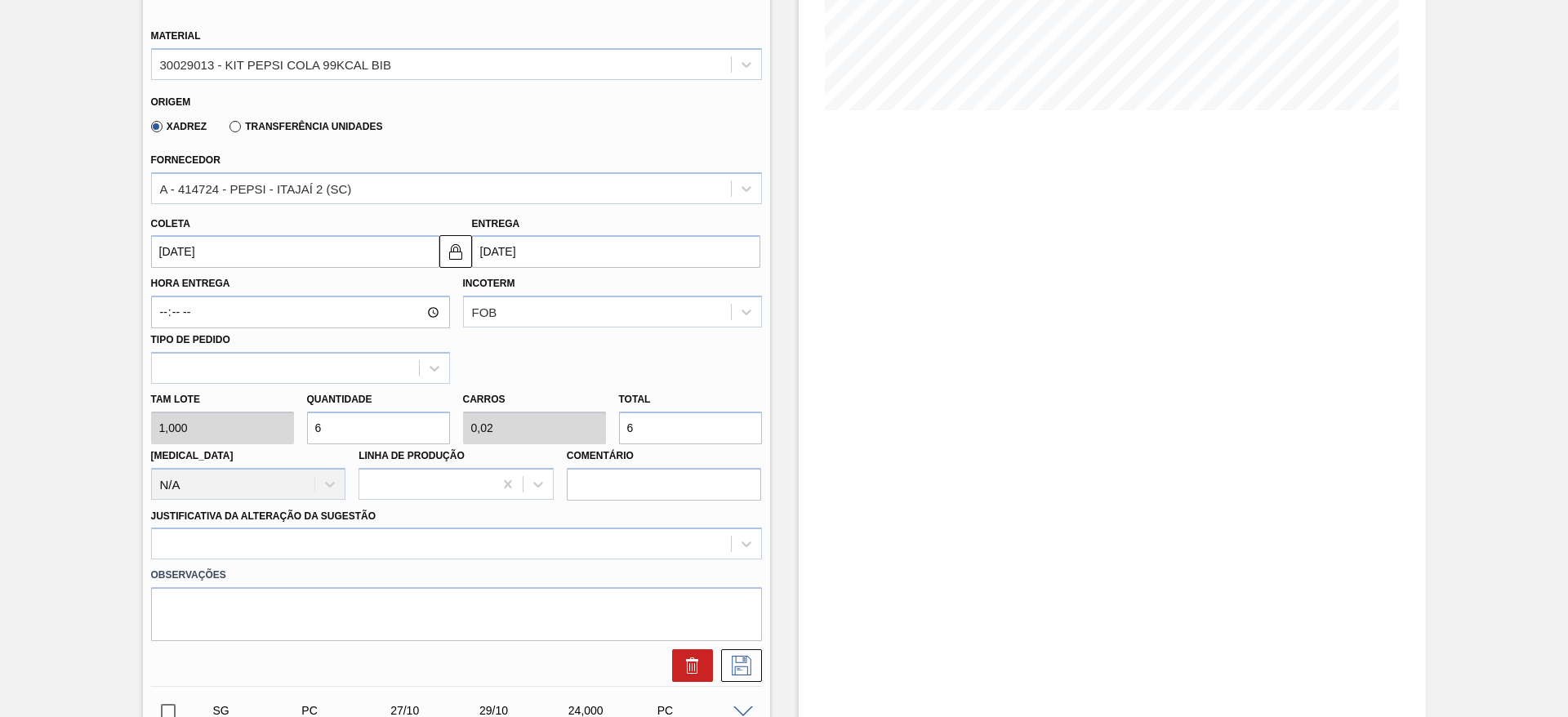
type input "0,213"
type input "64"
click at [207, 260] on input "[DATE]" at bounding box center [295, 252] width 288 height 33
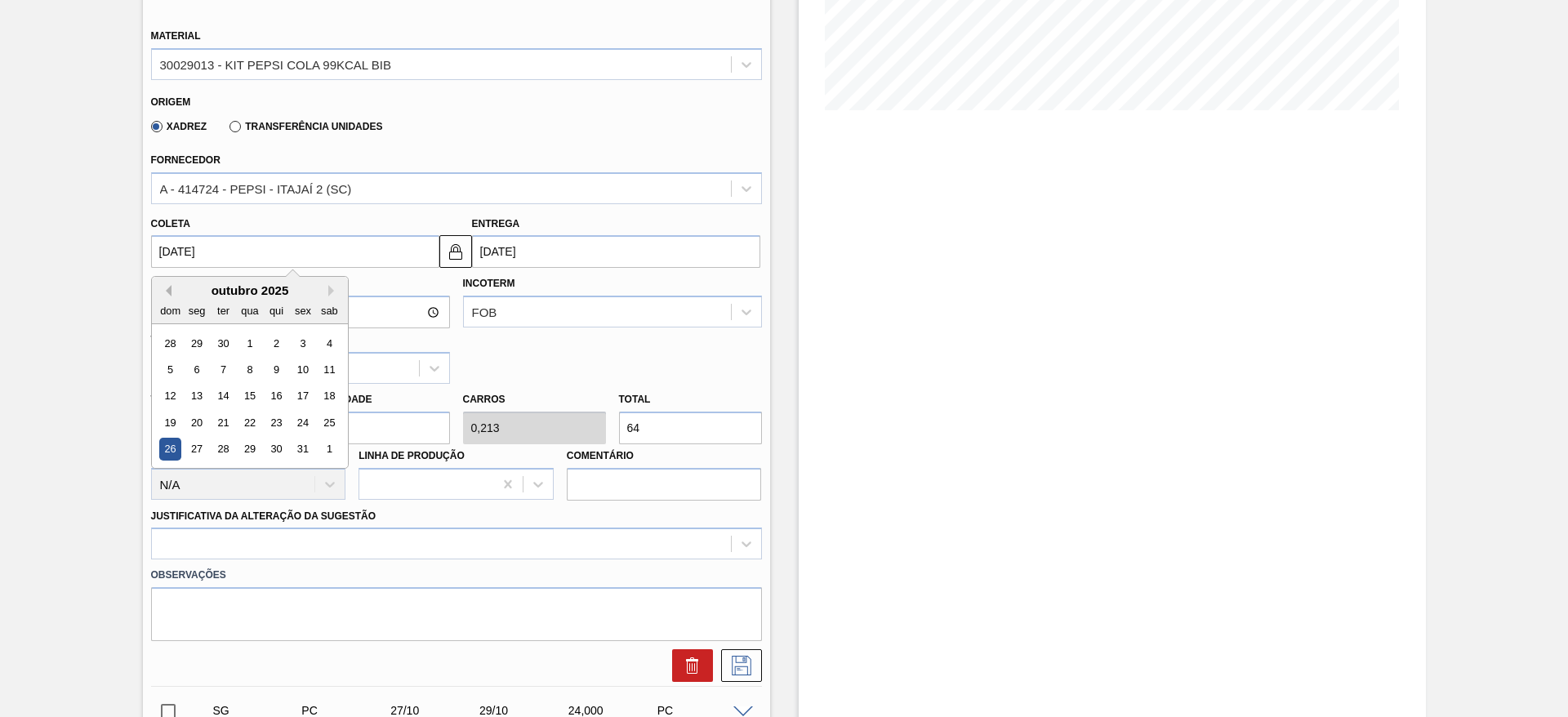
click at [166, 287] on button "Previous Month" at bounding box center [166, 291] width 12 height 12
click at [283, 423] on div "25" at bounding box center [275, 423] width 22 height 22
type input "[DATE]"
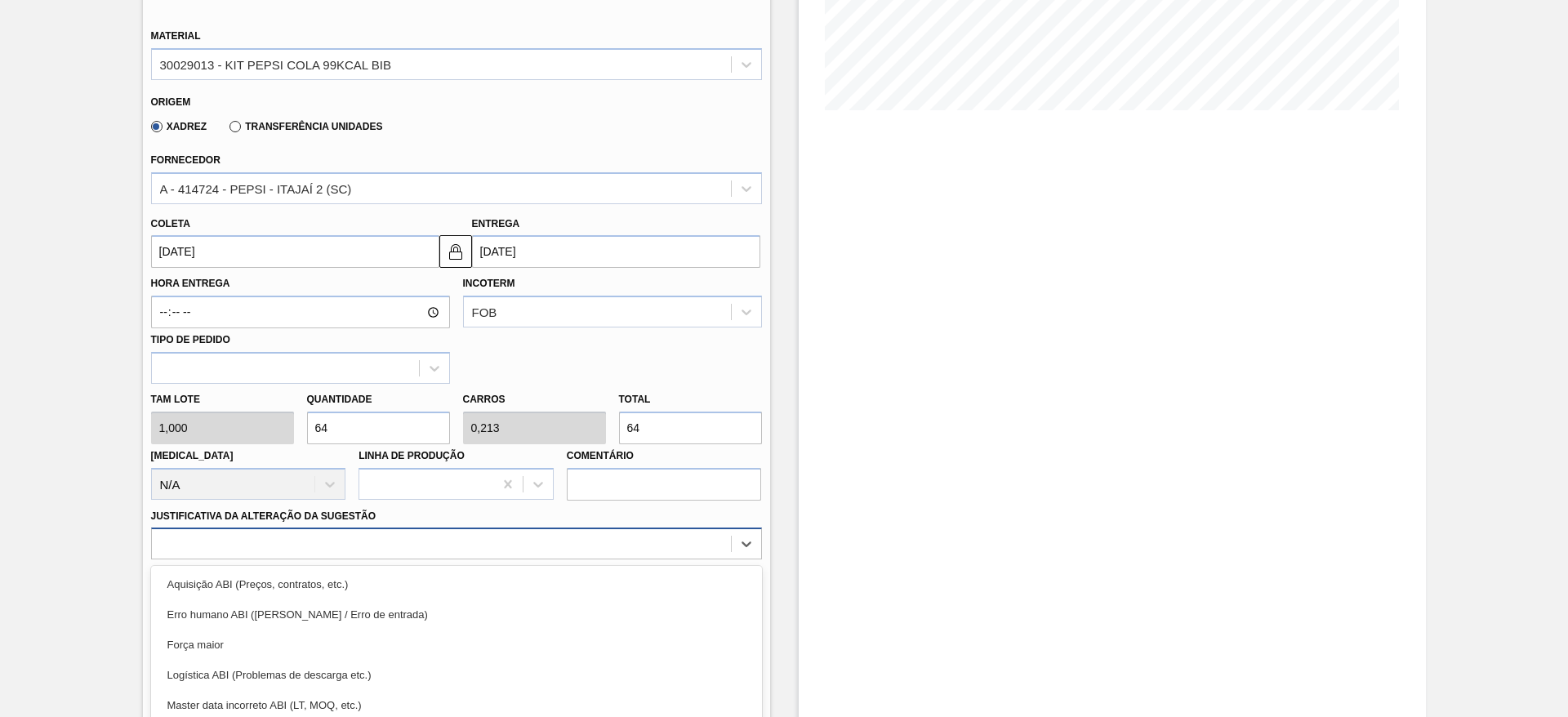
click at [593, 533] on div "option Força maior focused, 3 of 18. 18 results available. Use Up and Down to c…" at bounding box center [456, 543] width 611 height 32
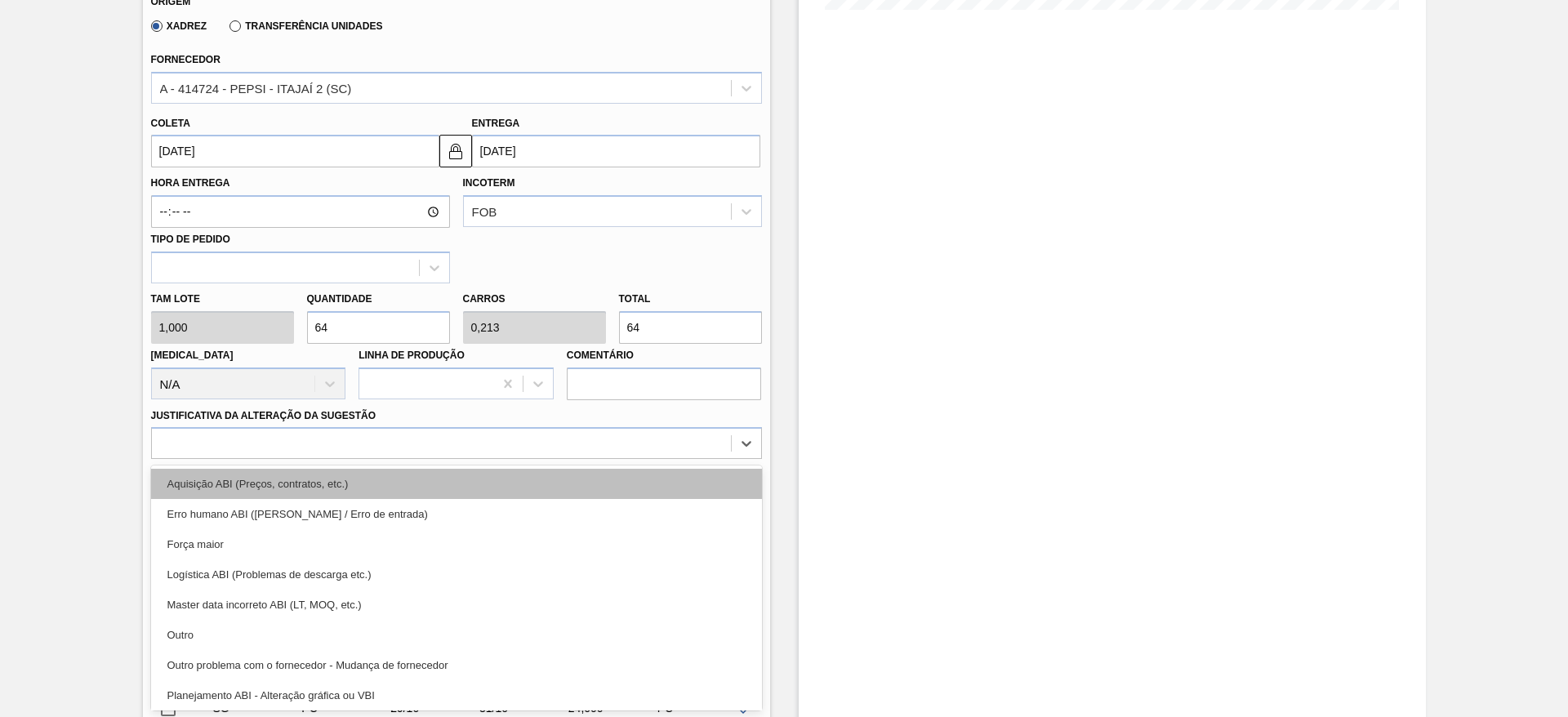
click at [604, 494] on div "Aquisição ABI (Preços, contratos, etc.)" at bounding box center [456, 484] width 611 height 31
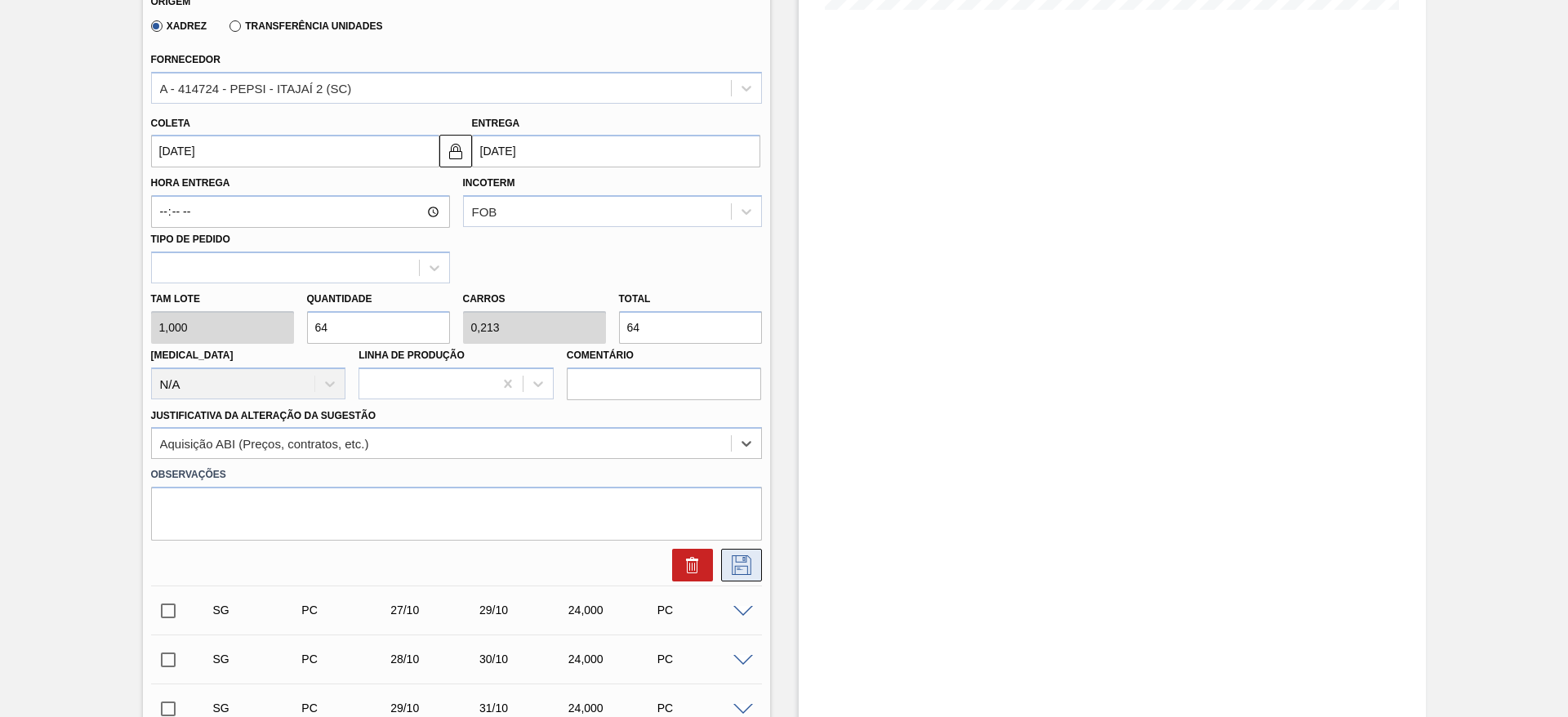
click at [728, 573] on icon at bounding box center [741, 566] width 26 height 20
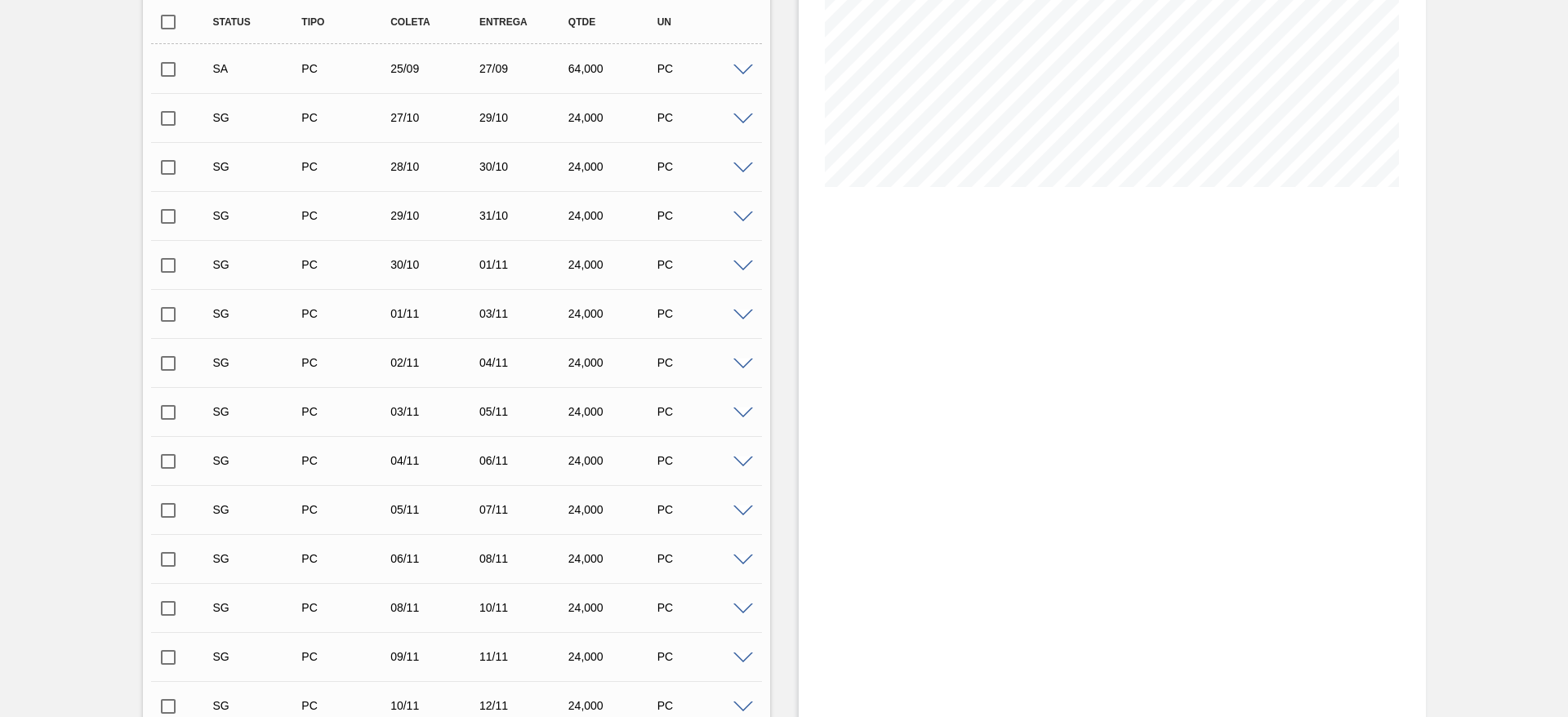
scroll to position [101, 0]
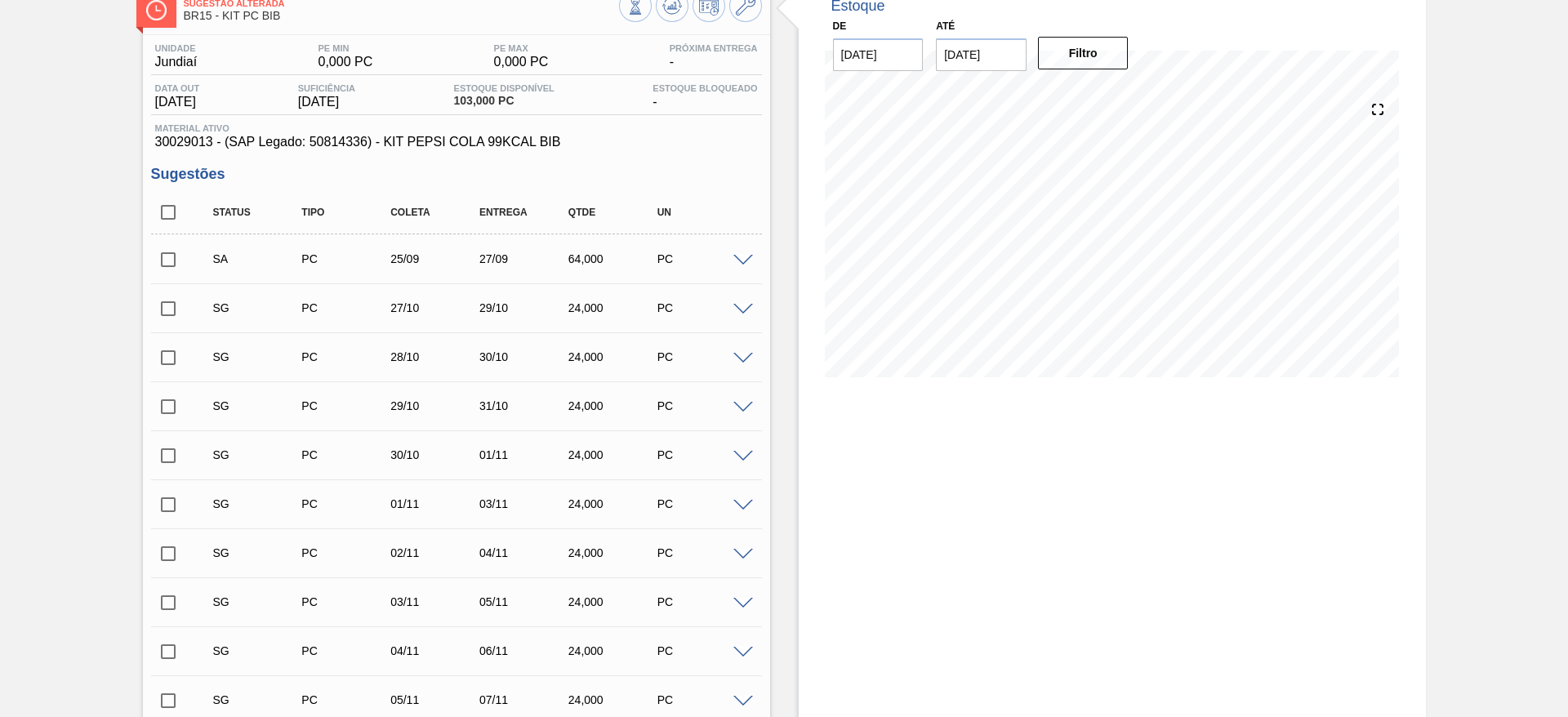
click at [157, 255] on input "checkbox" at bounding box center [168, 259] width 34 height 34
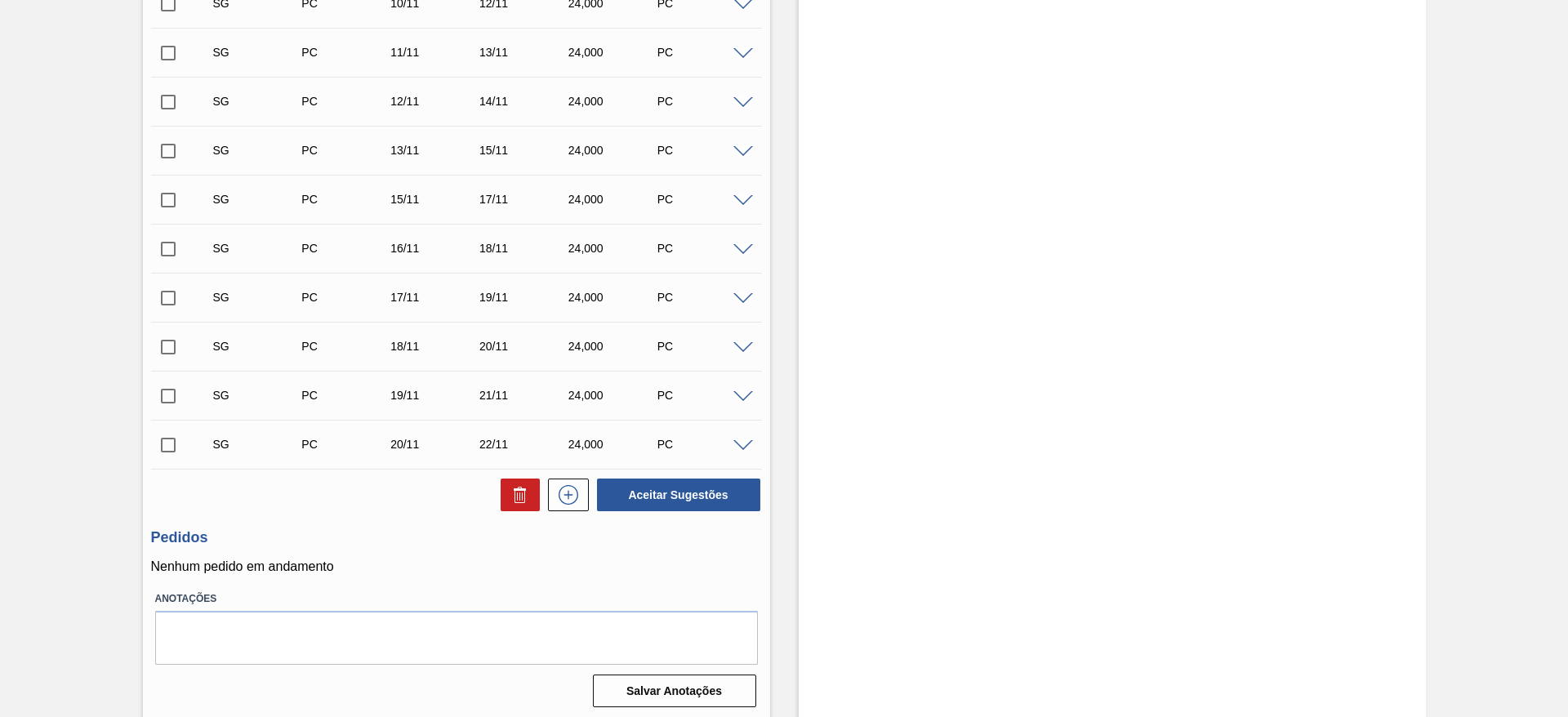
scroll to position [997, 0]
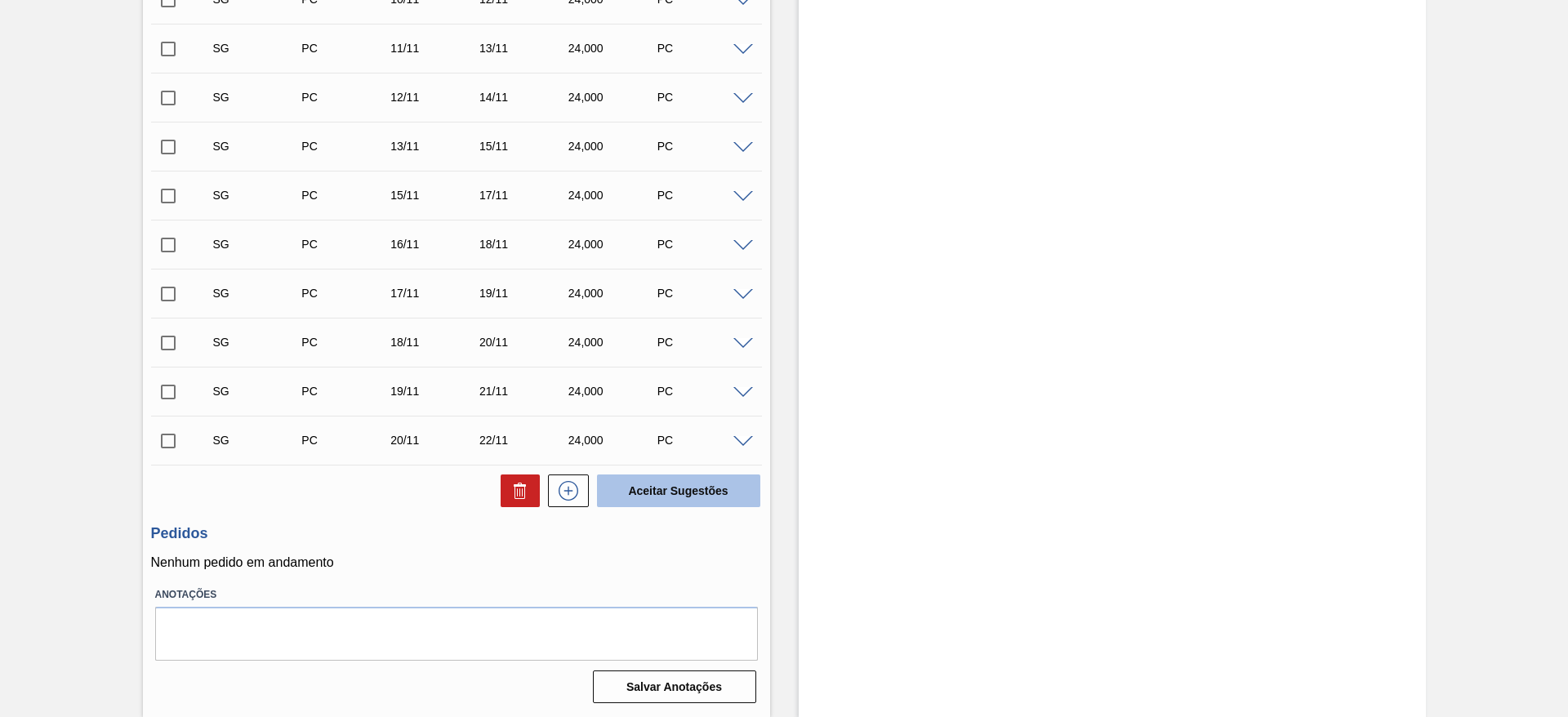
click at [657, 497] on button "Aceitar Sugestões" at bounding box center [679, 491] width 164 height 33
checkbox input "false"
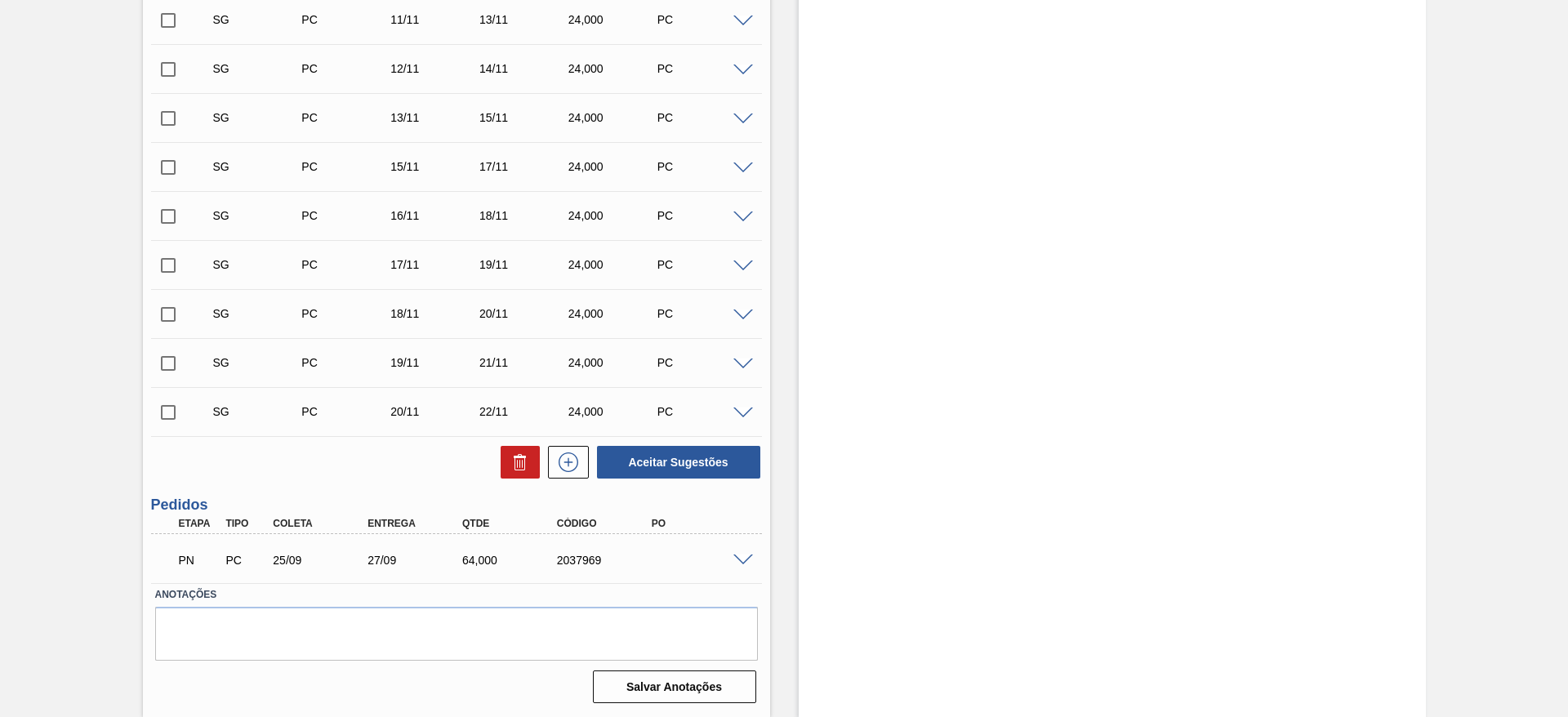
scroll to position [949, 0]
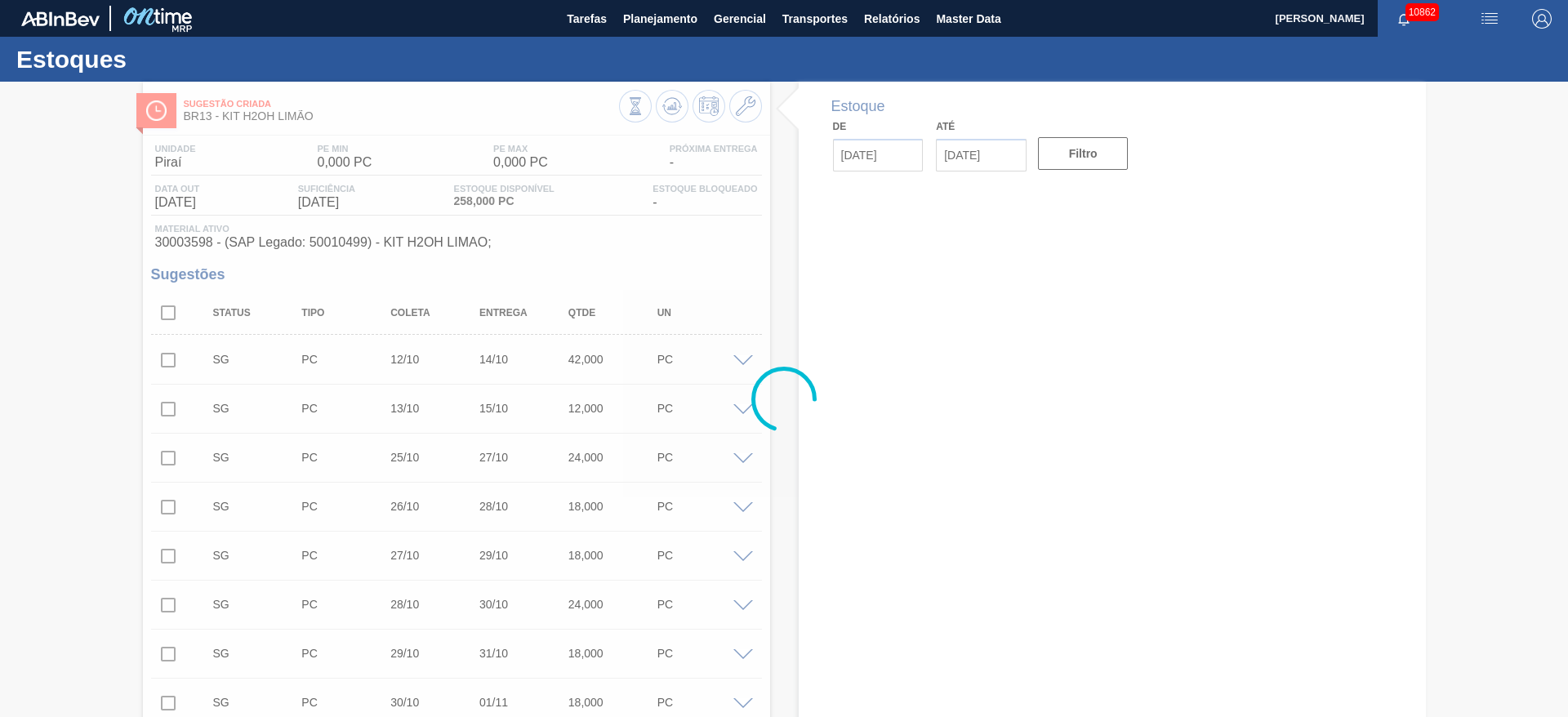
type input "[DATE]"
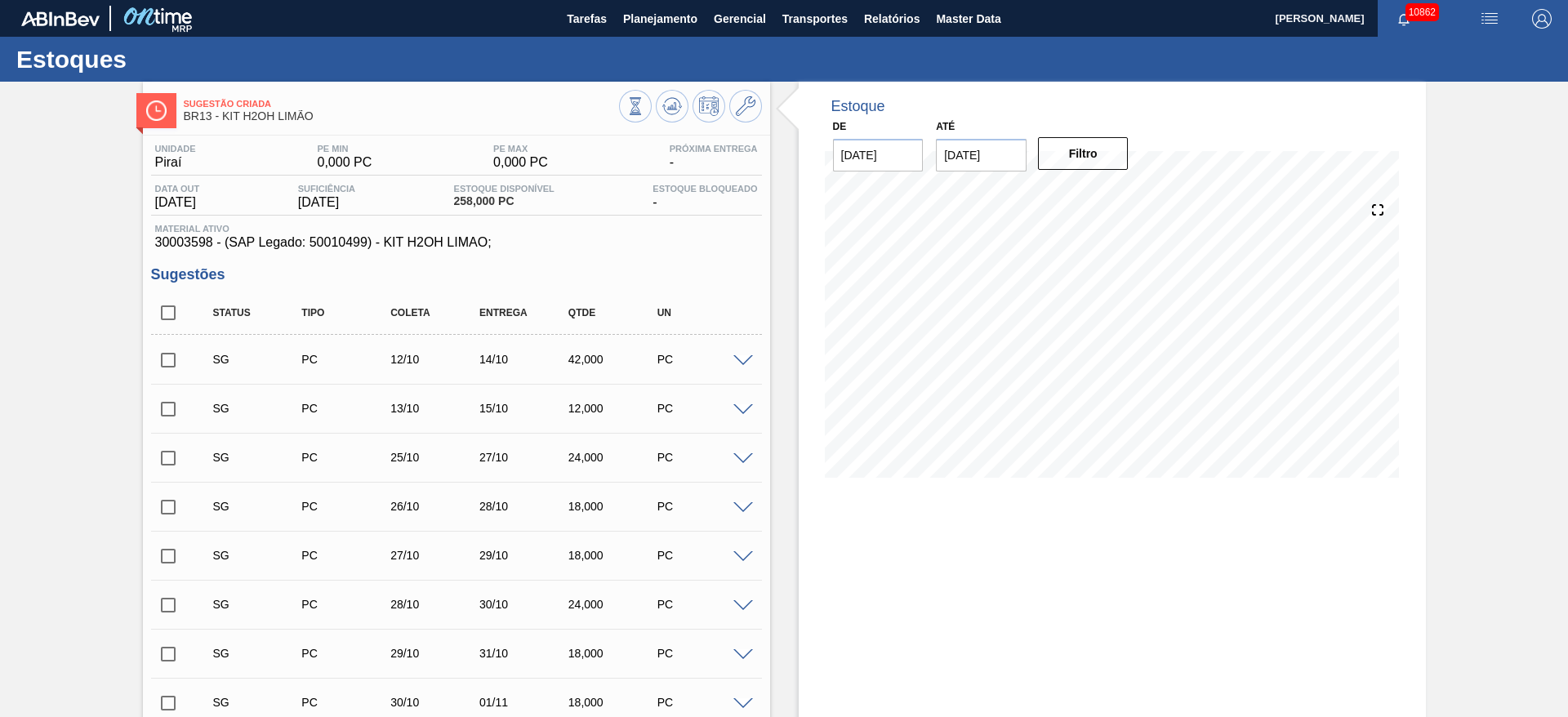
click at [737, 363] on span at bounding box center [743, 361] width 20 height 12
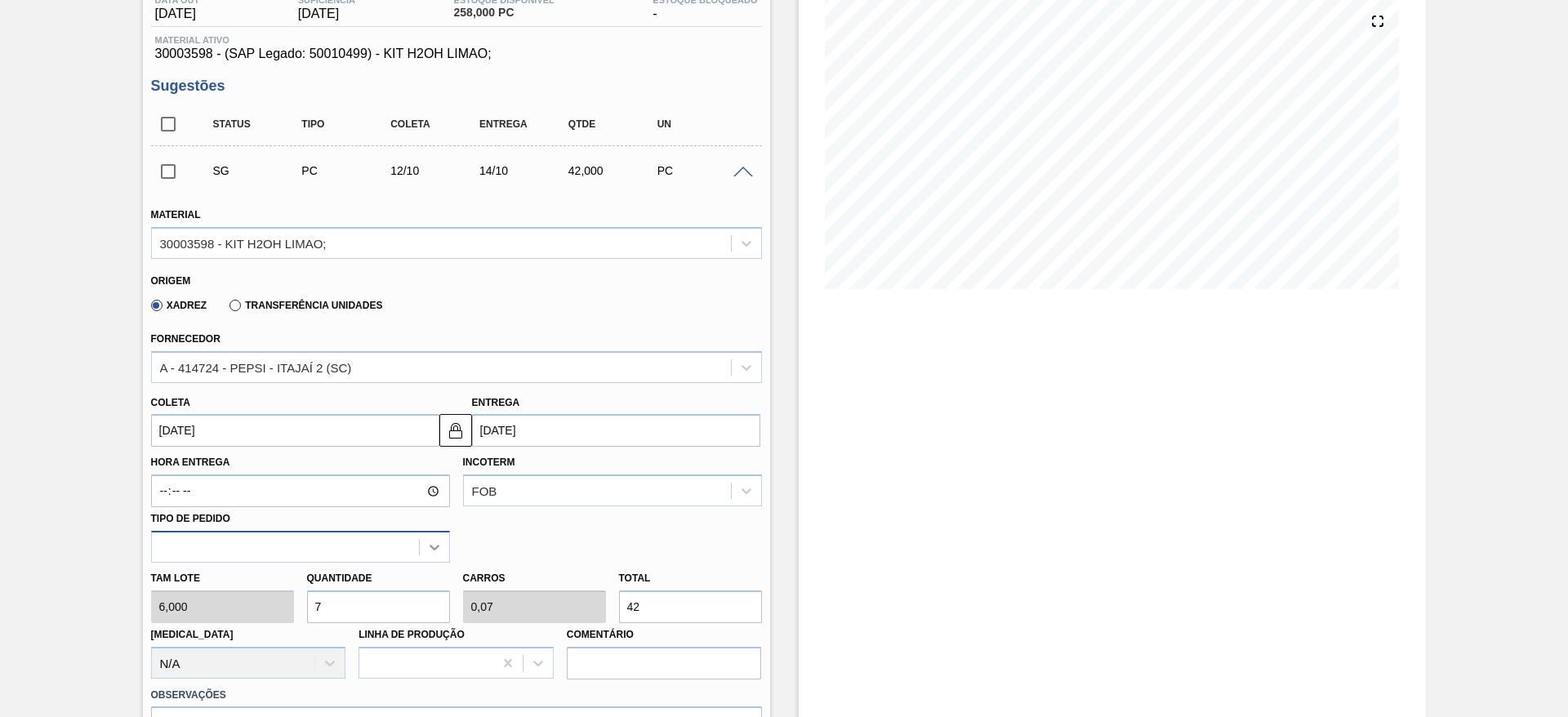
scroll to position [245, 0]
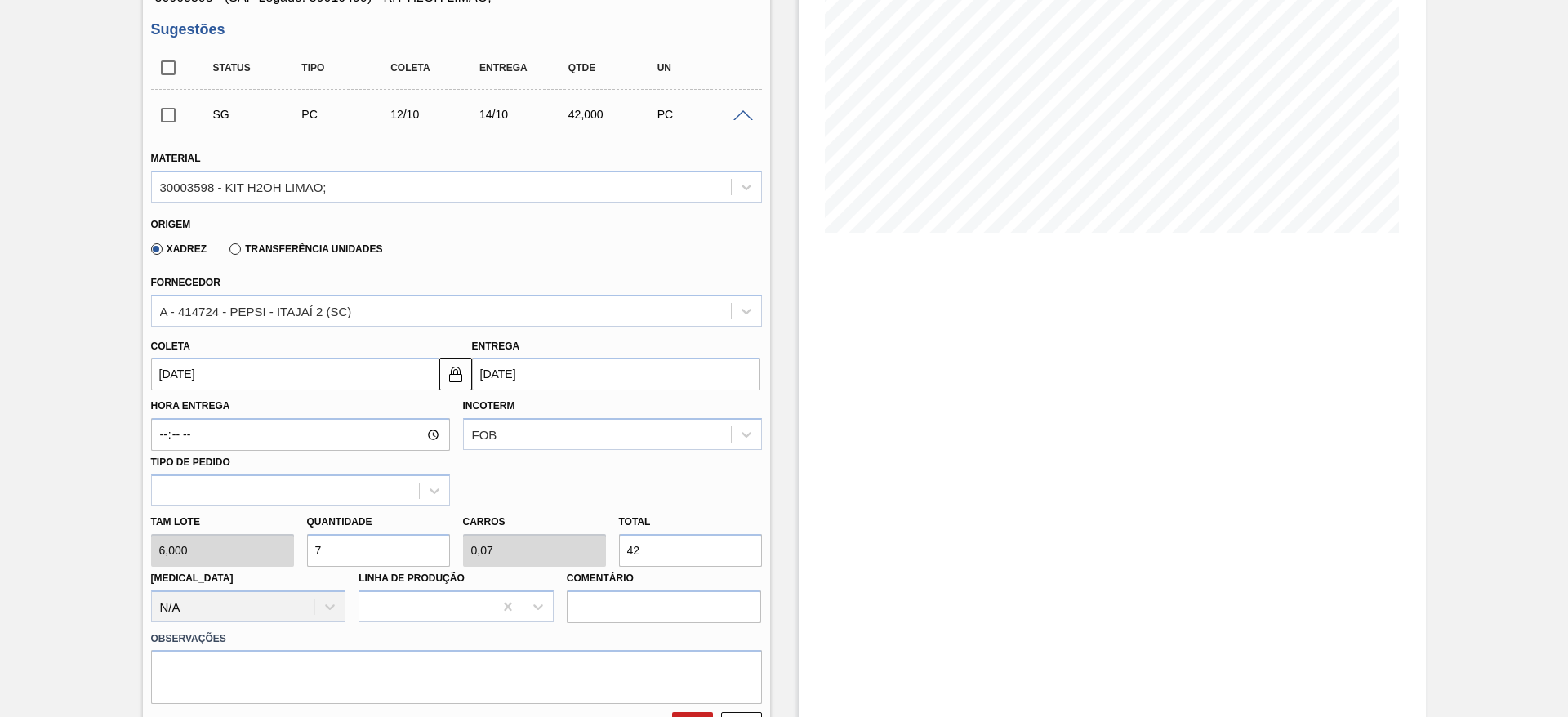
click at [395, 551] on input "7" at bounding box center [378, 551] width 143 height 33
type input "3"
type input "0,03"
type input "18"
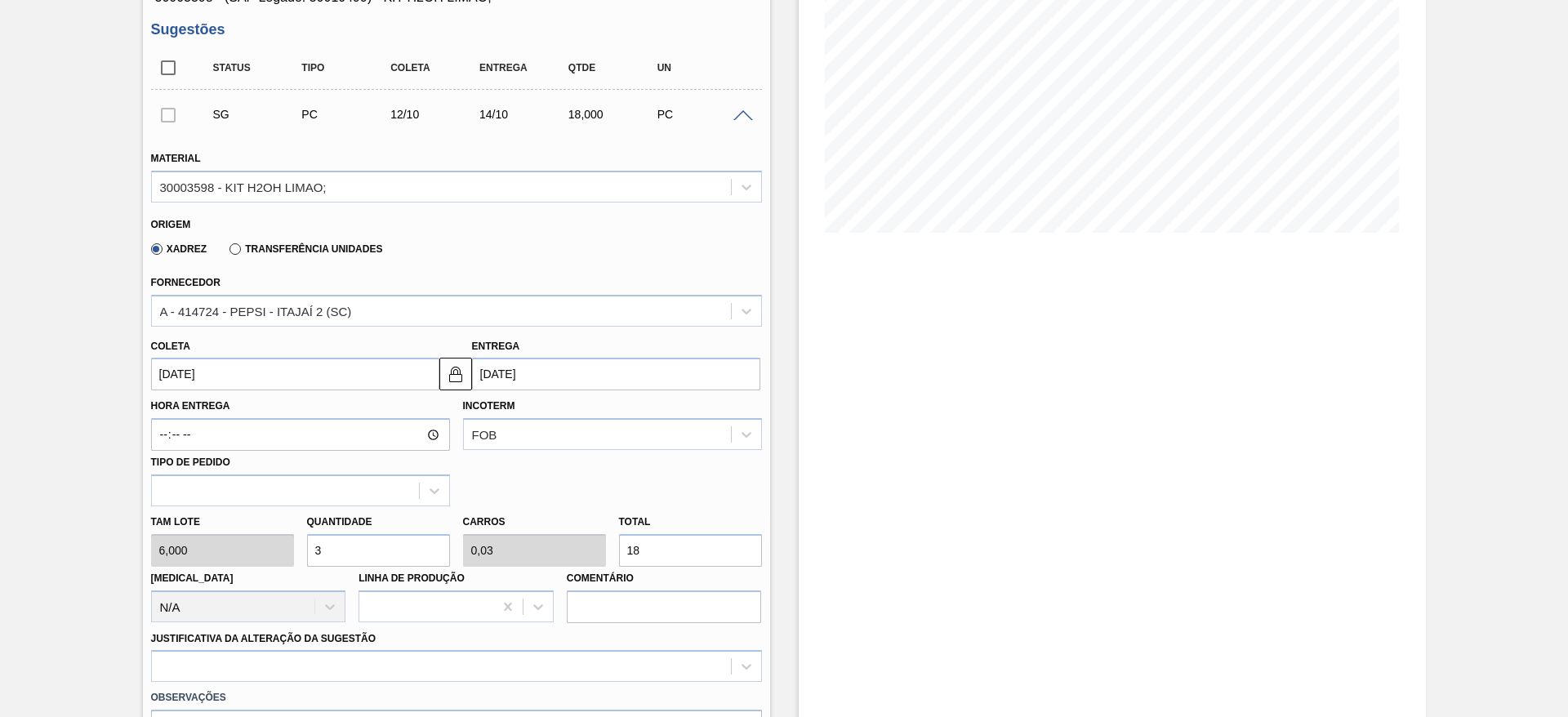
type input "30"
type input "0,3"
type input "180"
type input "30"
click at [203, 364] on input "[DATE]" at bounding box center [295, 375] width 288 height 33
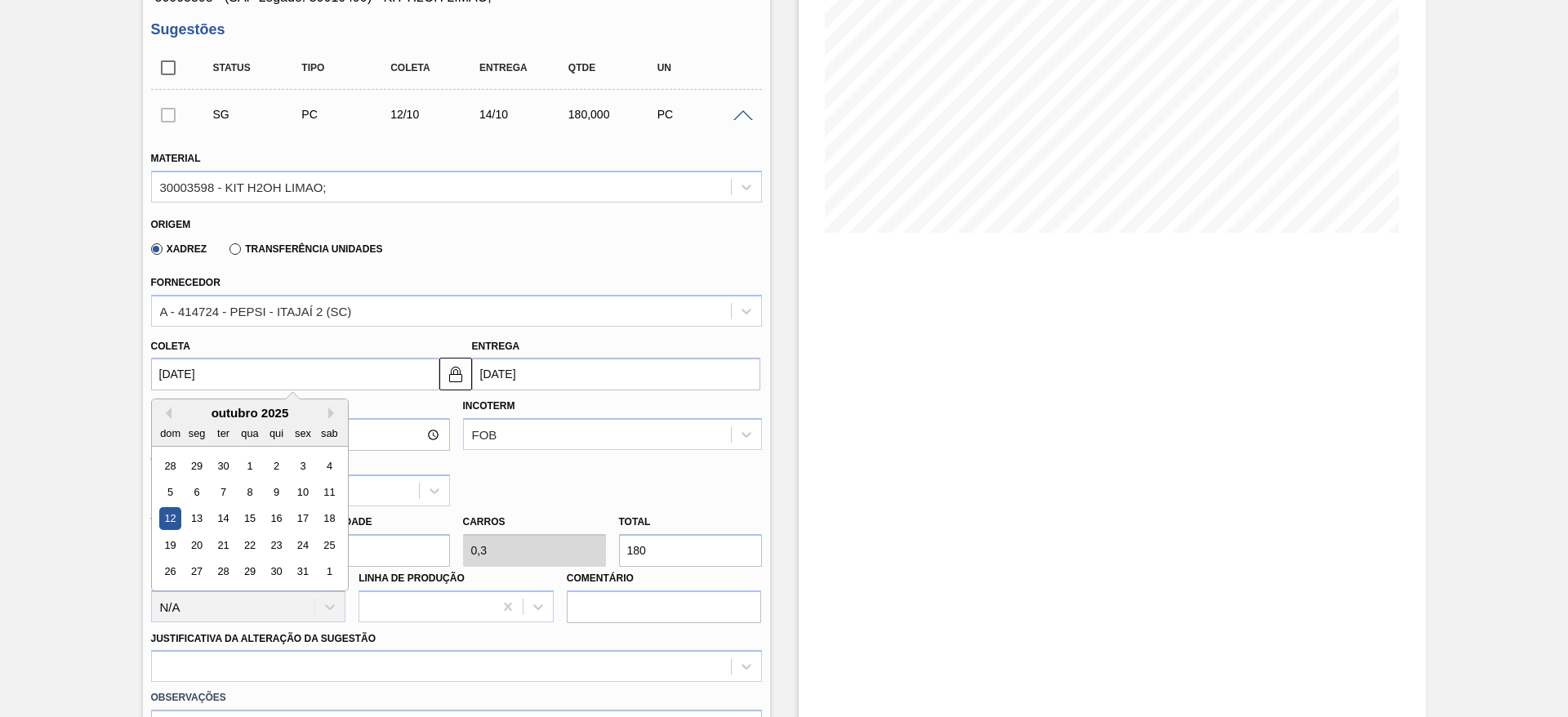
click at [172, 418] on div "outubro 2025" at bounding box center [250, 413] width 196 height 14
click at [171, 417] on div "outubro 2025" at bounding box center [250, 413] width 196 height 14
click at [169, 411] on button "Previous Month" at bounding box center [166, 413] width 12 height 12
click at [285, 545] on div "25" at bounding box center [275, 545] width 22 height 22
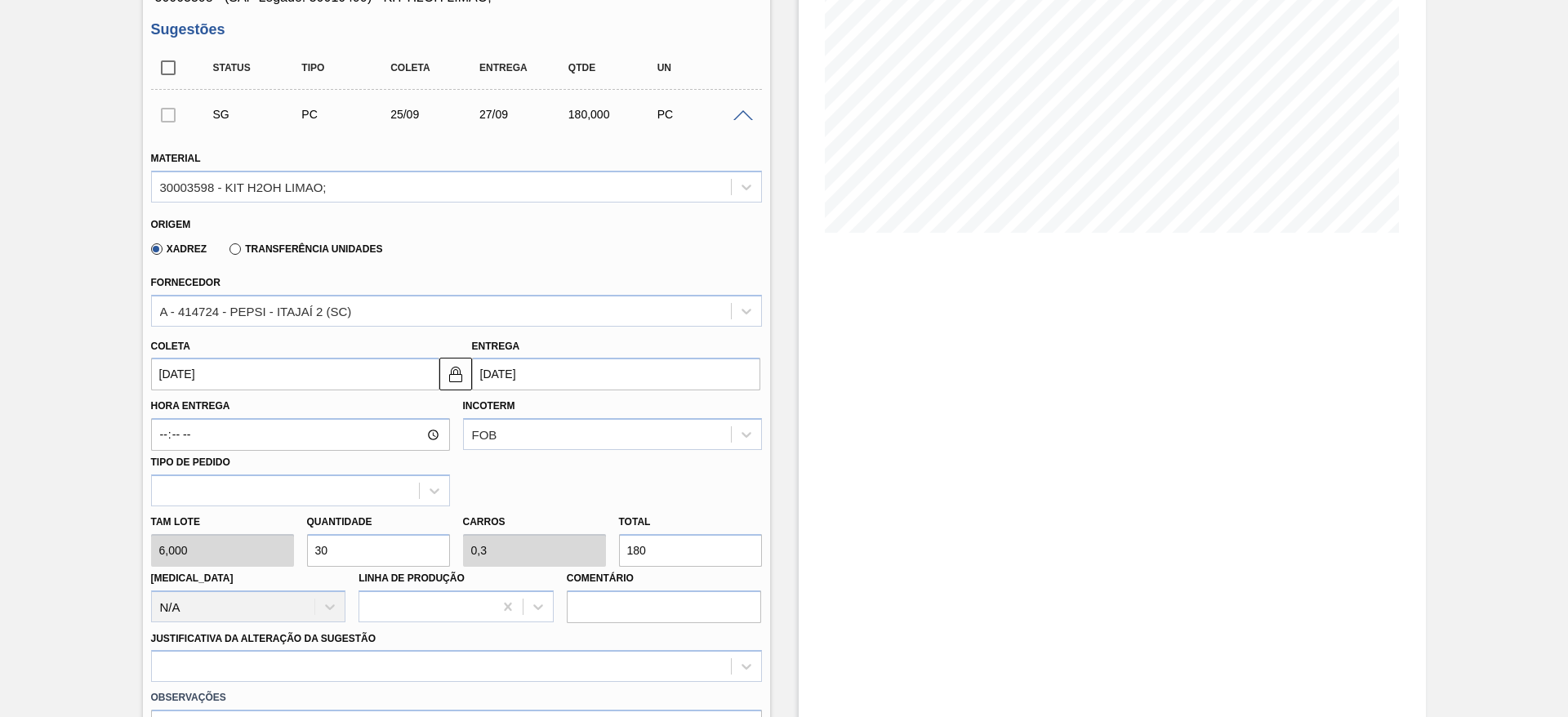
type input "[DATE]"
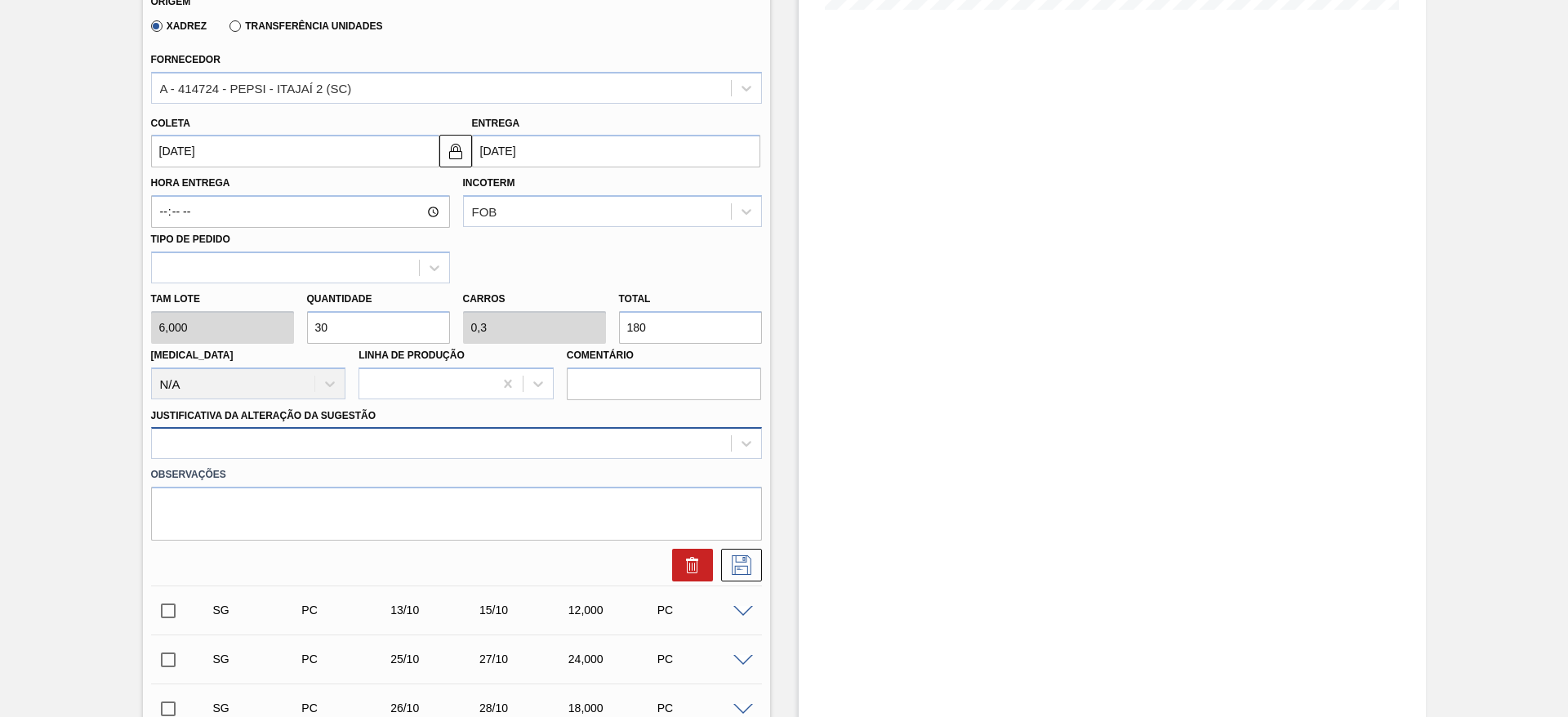
click at [628, 459] on div at bounding box center [456, 443] width 611 height 32
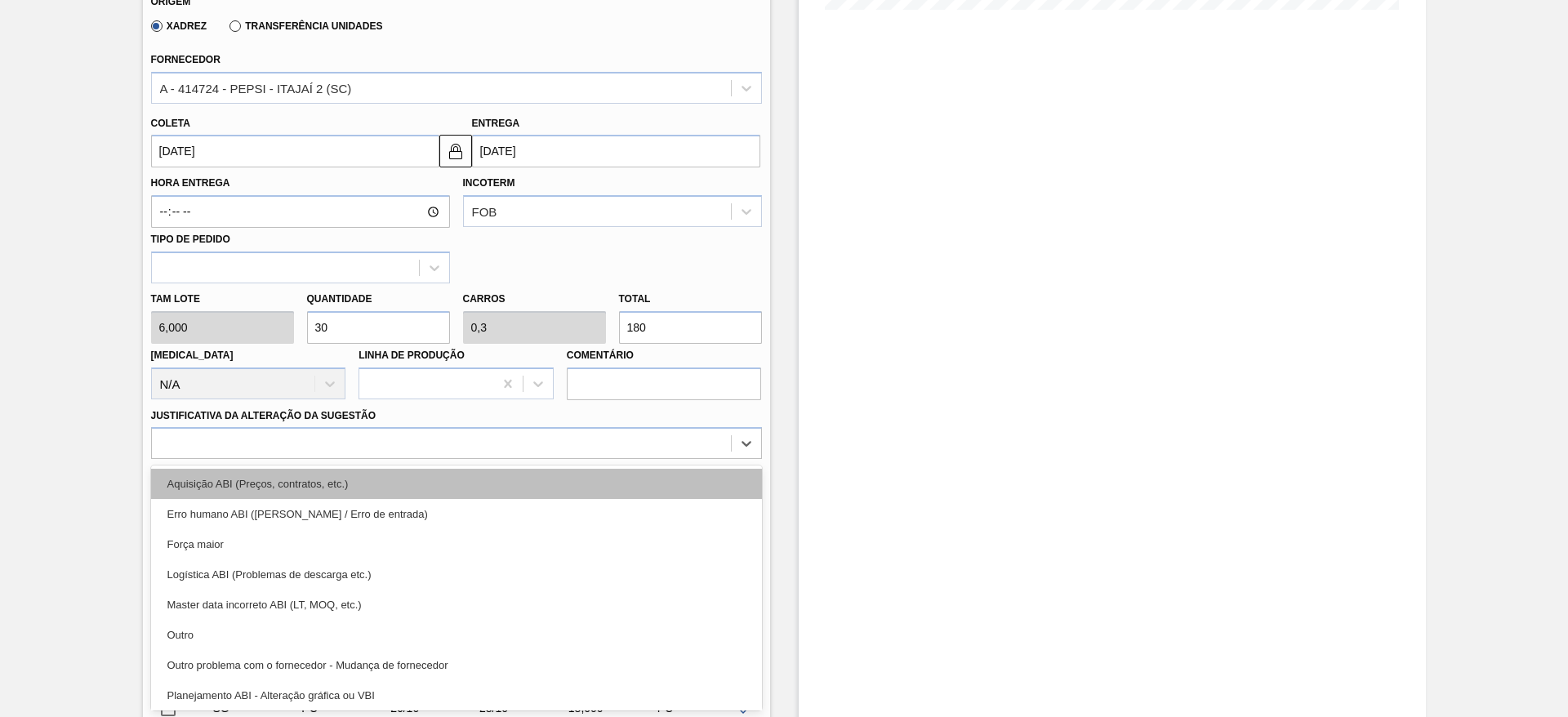
click at [624, 493] on div "Aquisição ABI (Preços, contratos, etc.)" at bounding box center [456, 484] width 611 height 31
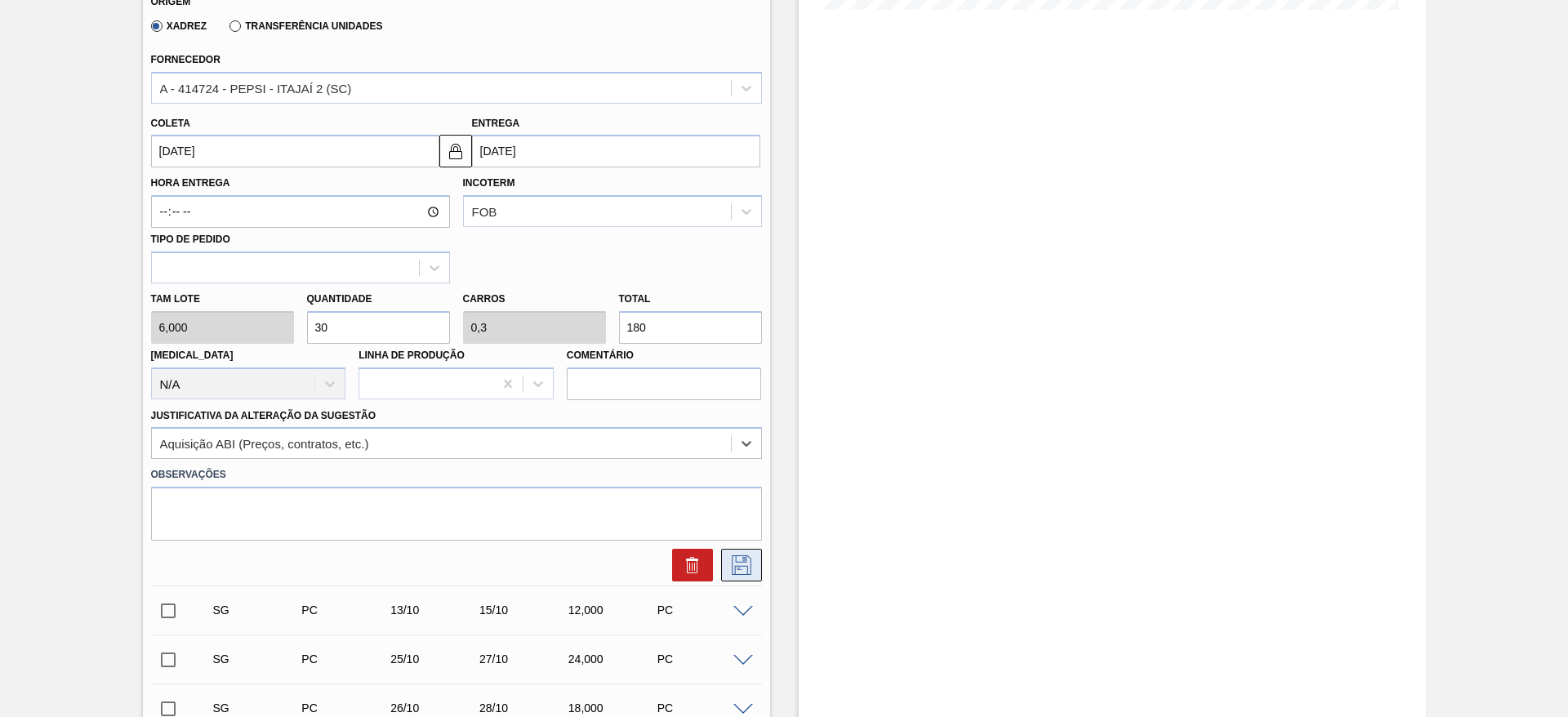
click at [733, 552] on button at bounding box center [741, 566] width 41 height 33
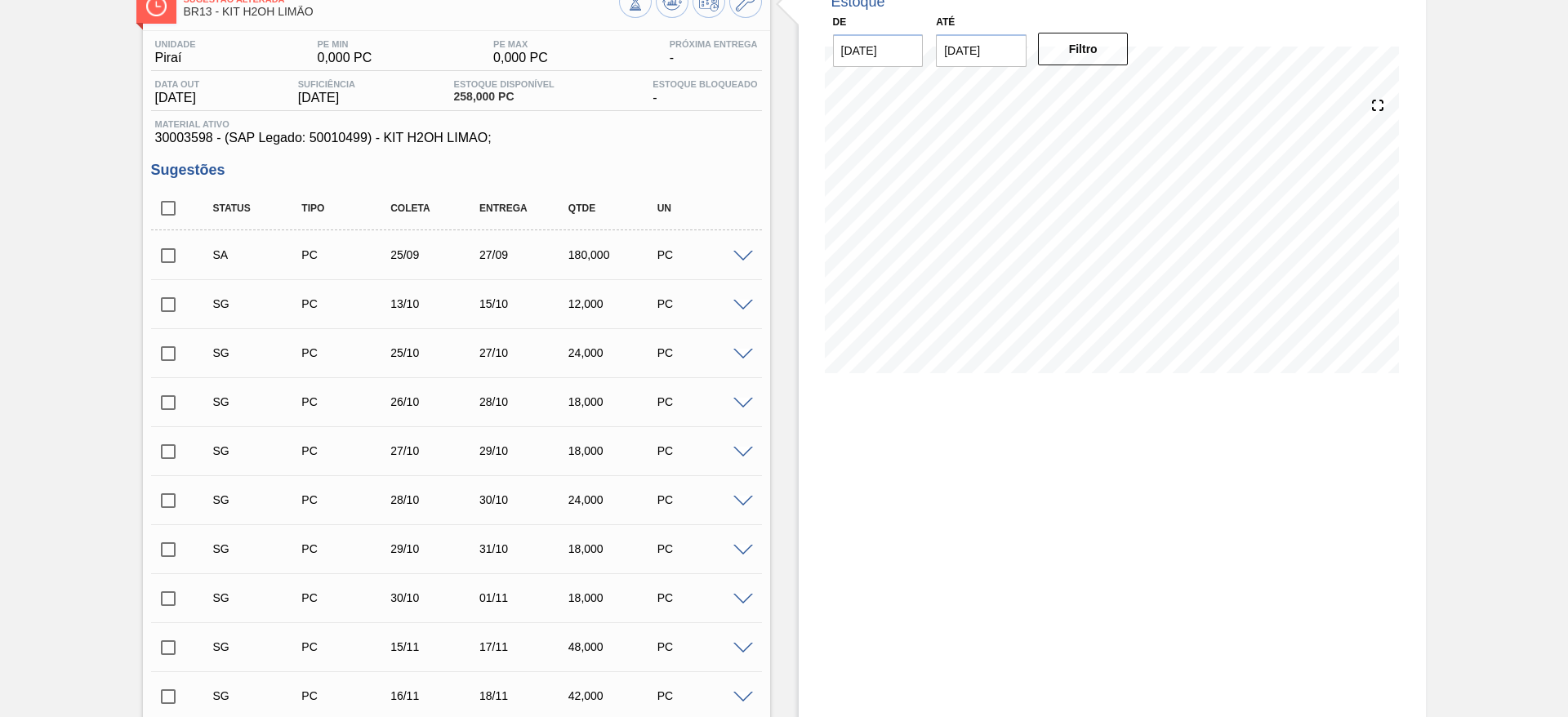
scroll to position [0, 0]
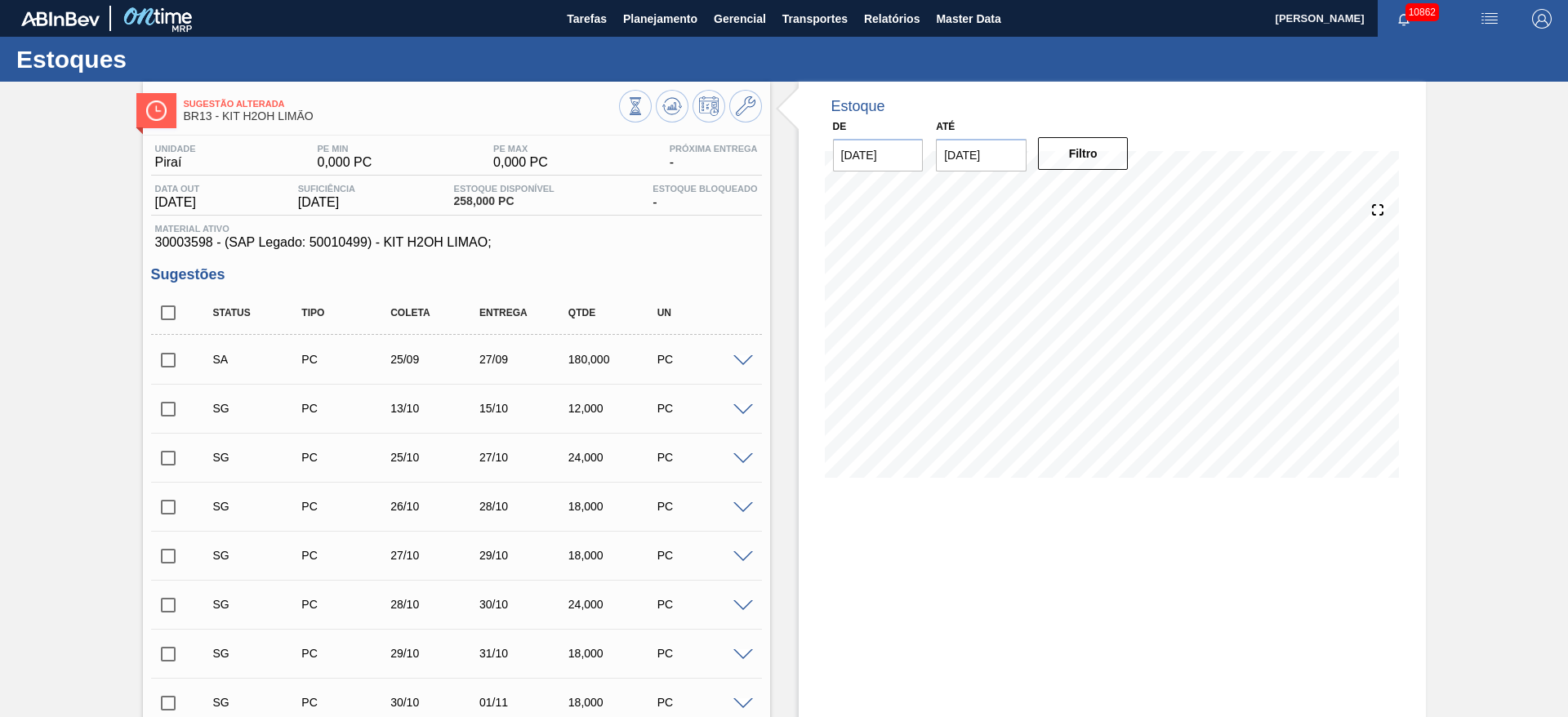
click at [169, 348] on input "checkbox" at bounding box center [168, 360] width 34 height 34
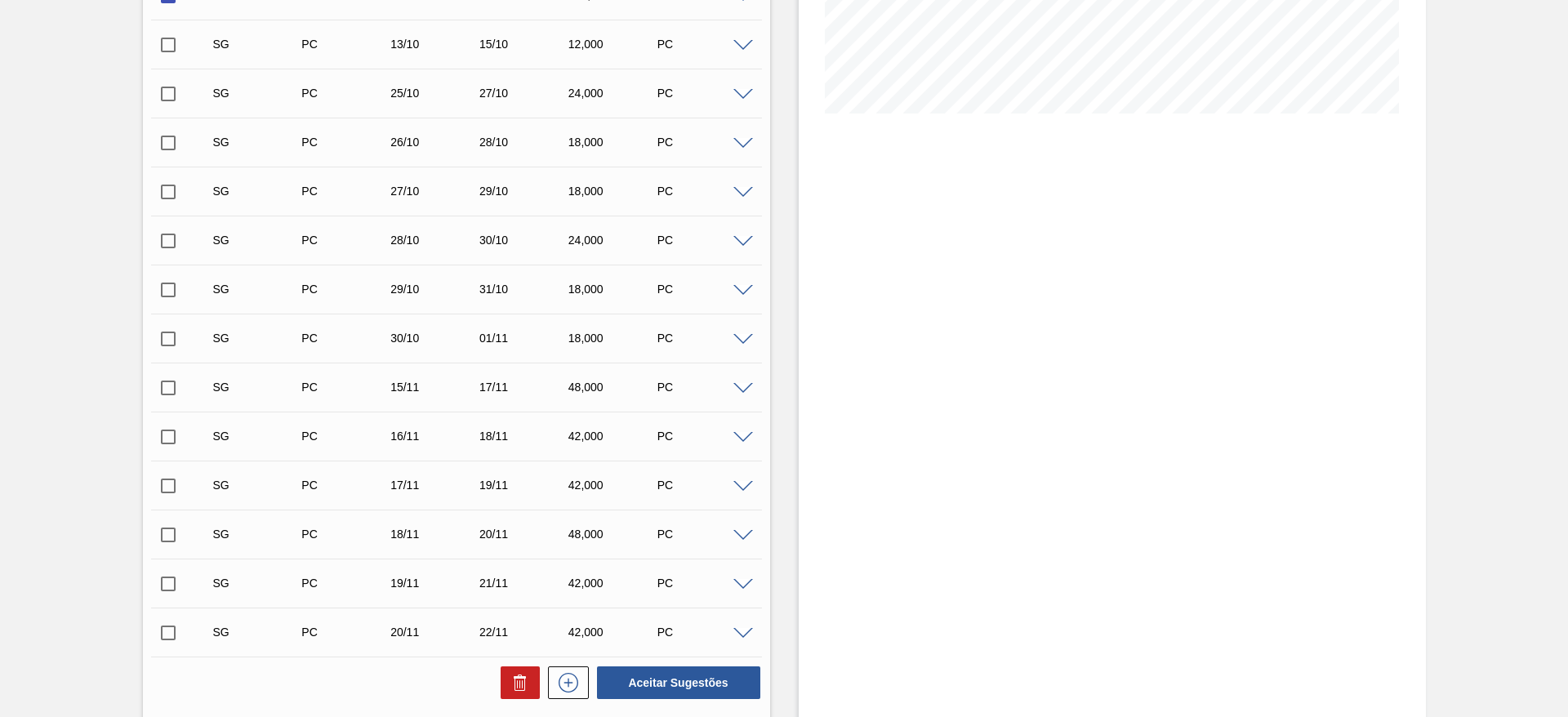
scroll to position [557, 0]
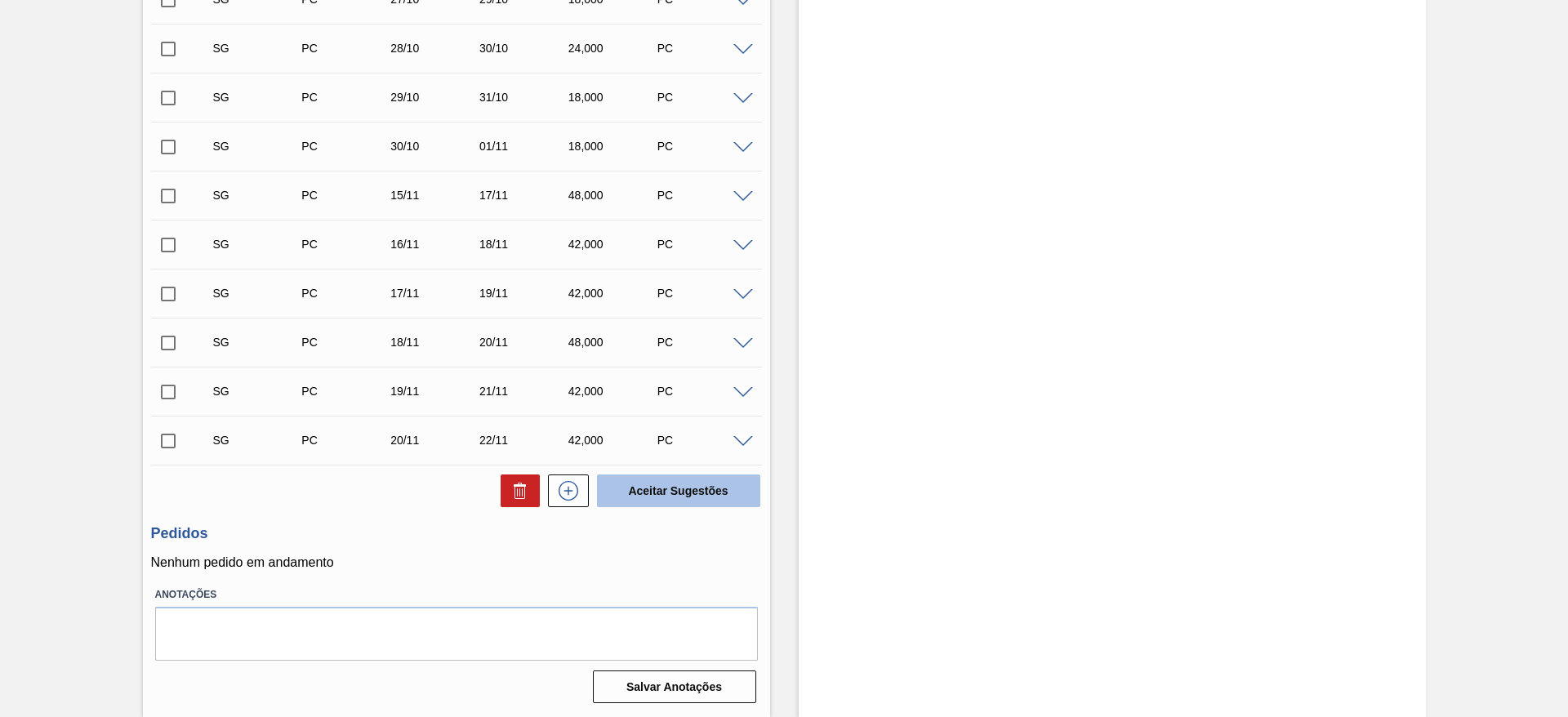
click at [708, 489] on button "Aceitar Sugestões" at bounding box center [679, 491] width 164 height 33
checkbox input "false"
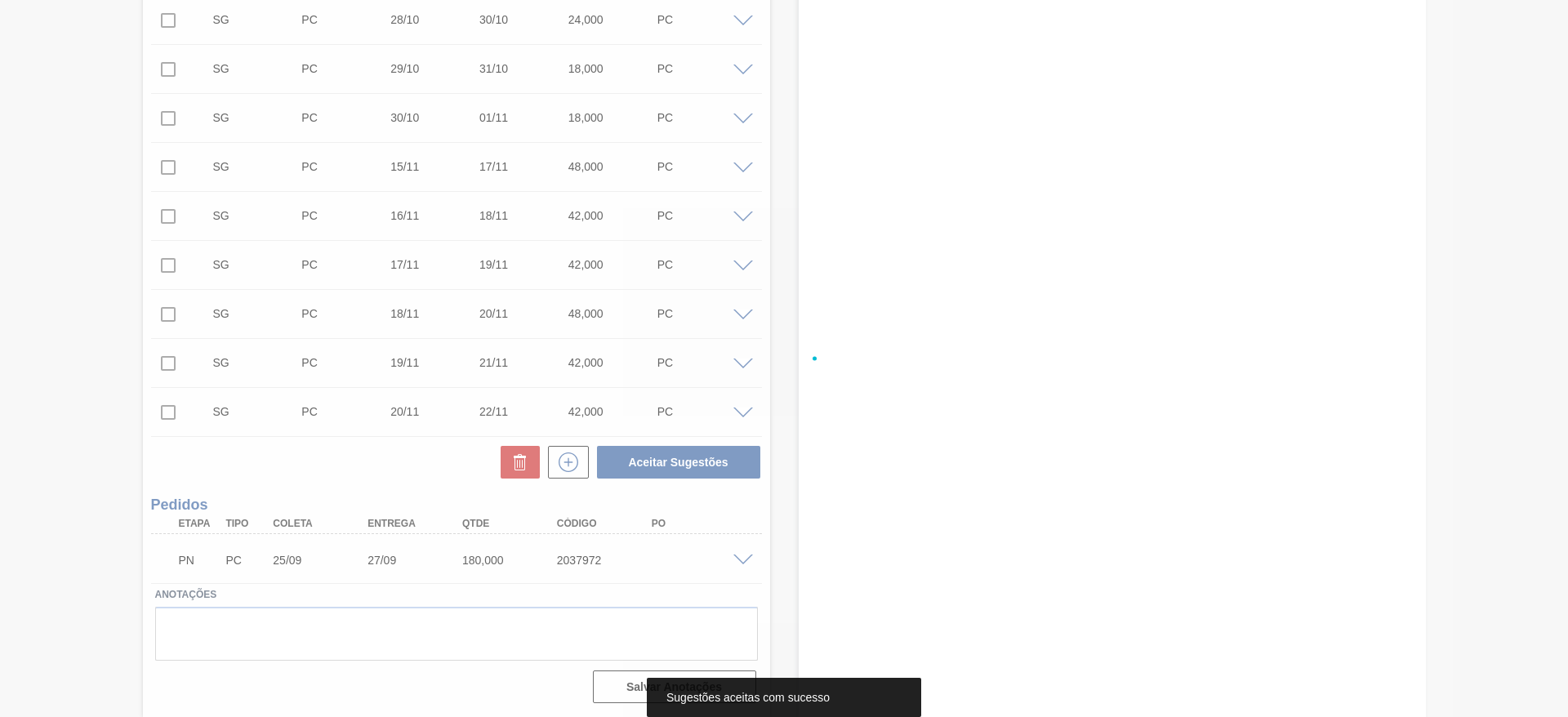
scroll to position [507, 0]
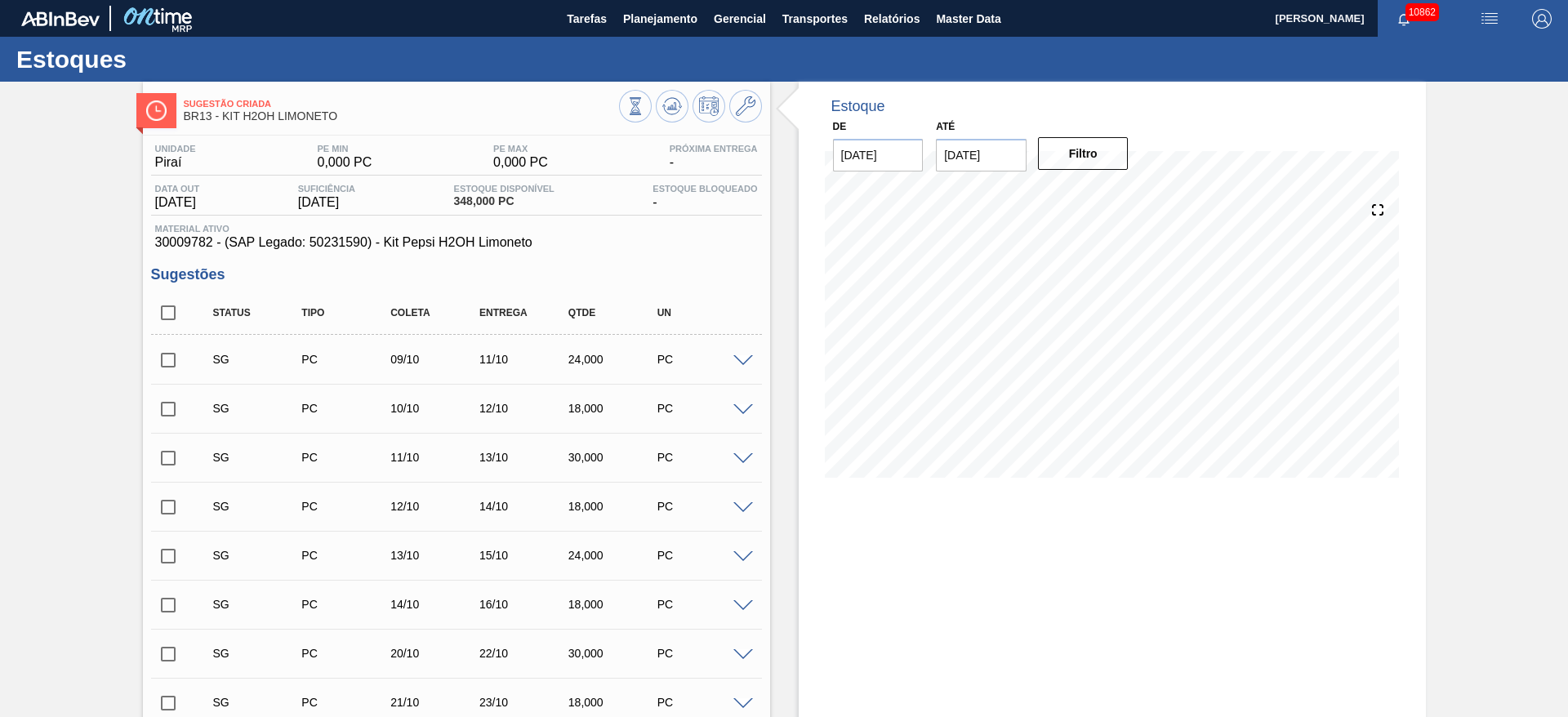
click at [736, 354] on div at bounding box center [746, 360] width 33 height 12
click at [739, 356] on span at bounding box center [743, 361] width 20 height 12
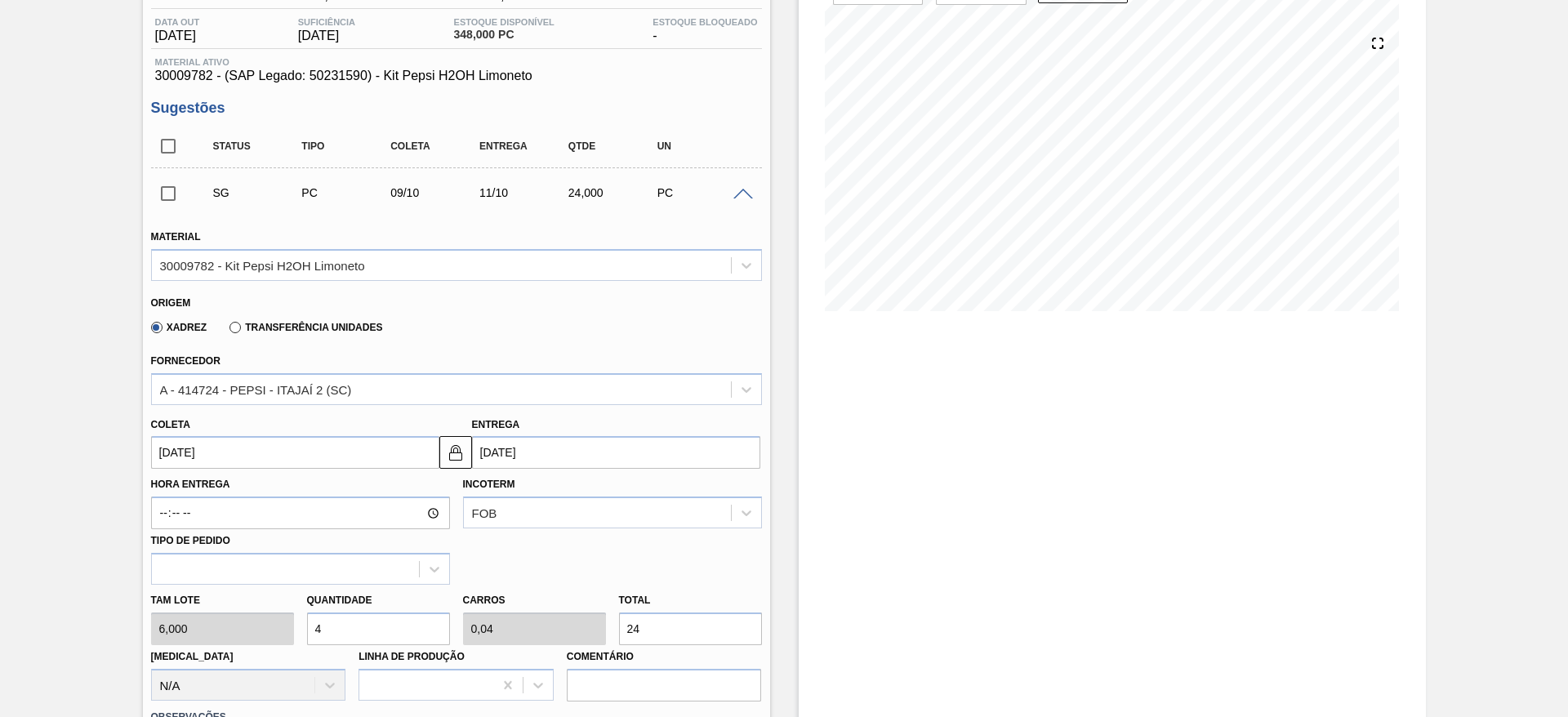
scroll to position [613, 0]
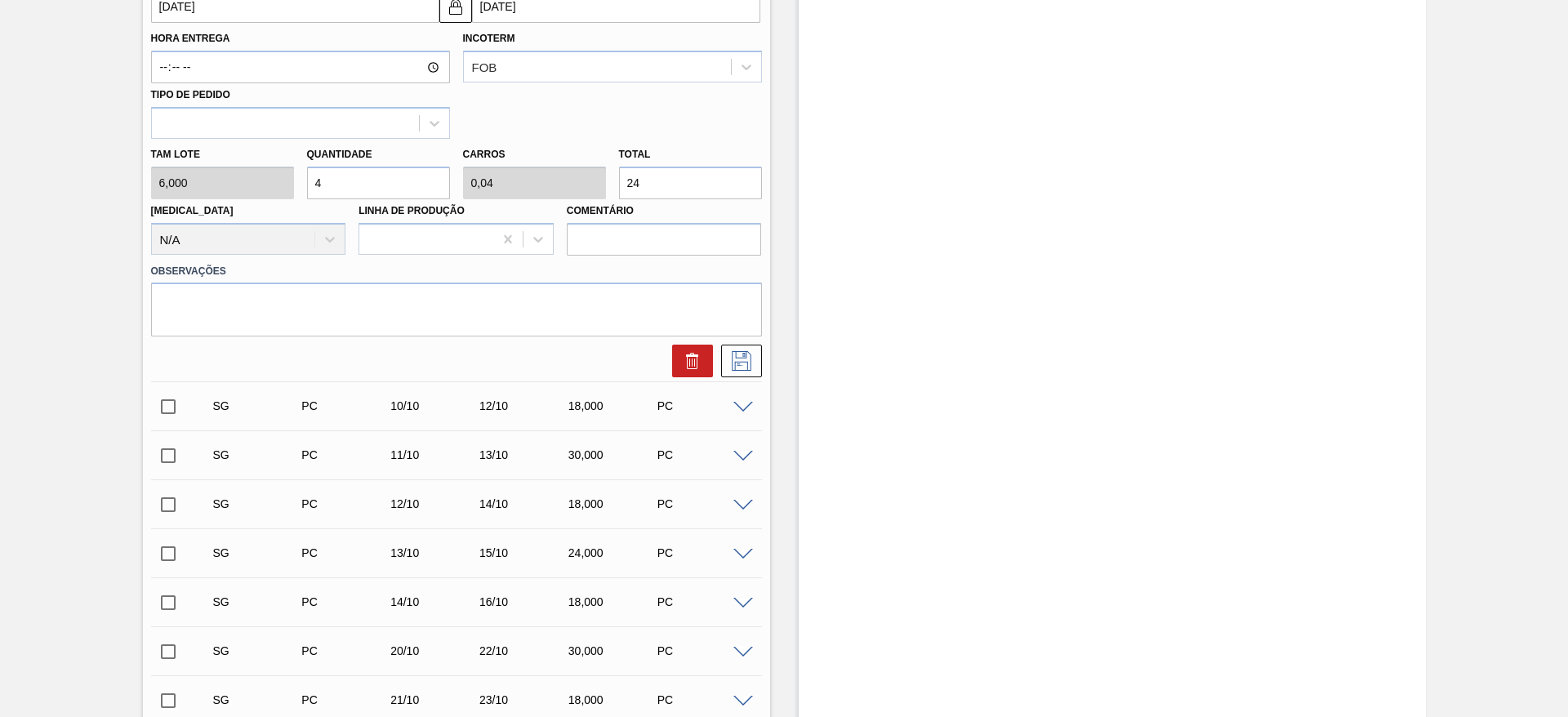
click at [350, 179] on input "4" at bounding box center [378, 184] width 143 height 33
type input "3"
type input "0,03"
type input "18"
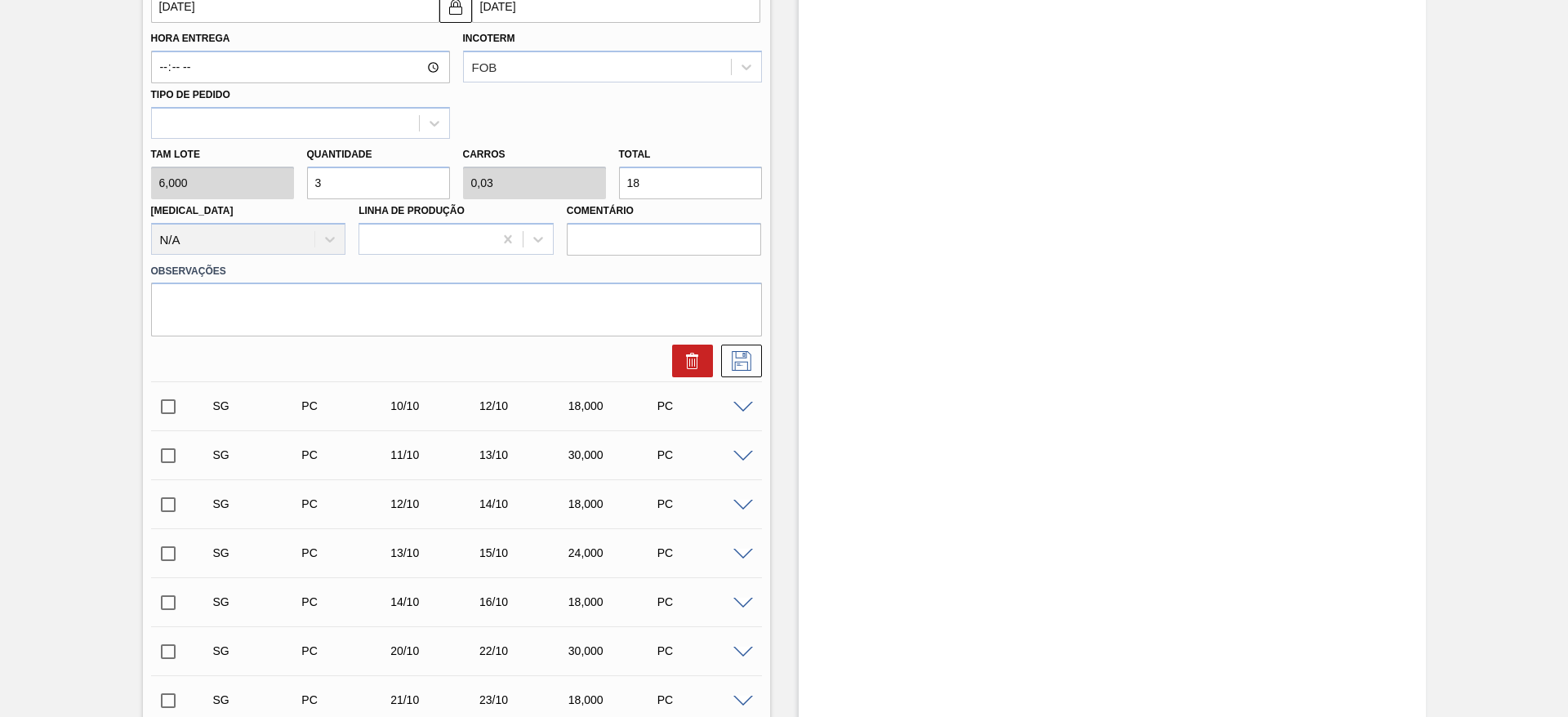
type input "31"
type input "0,31"
type input "186"
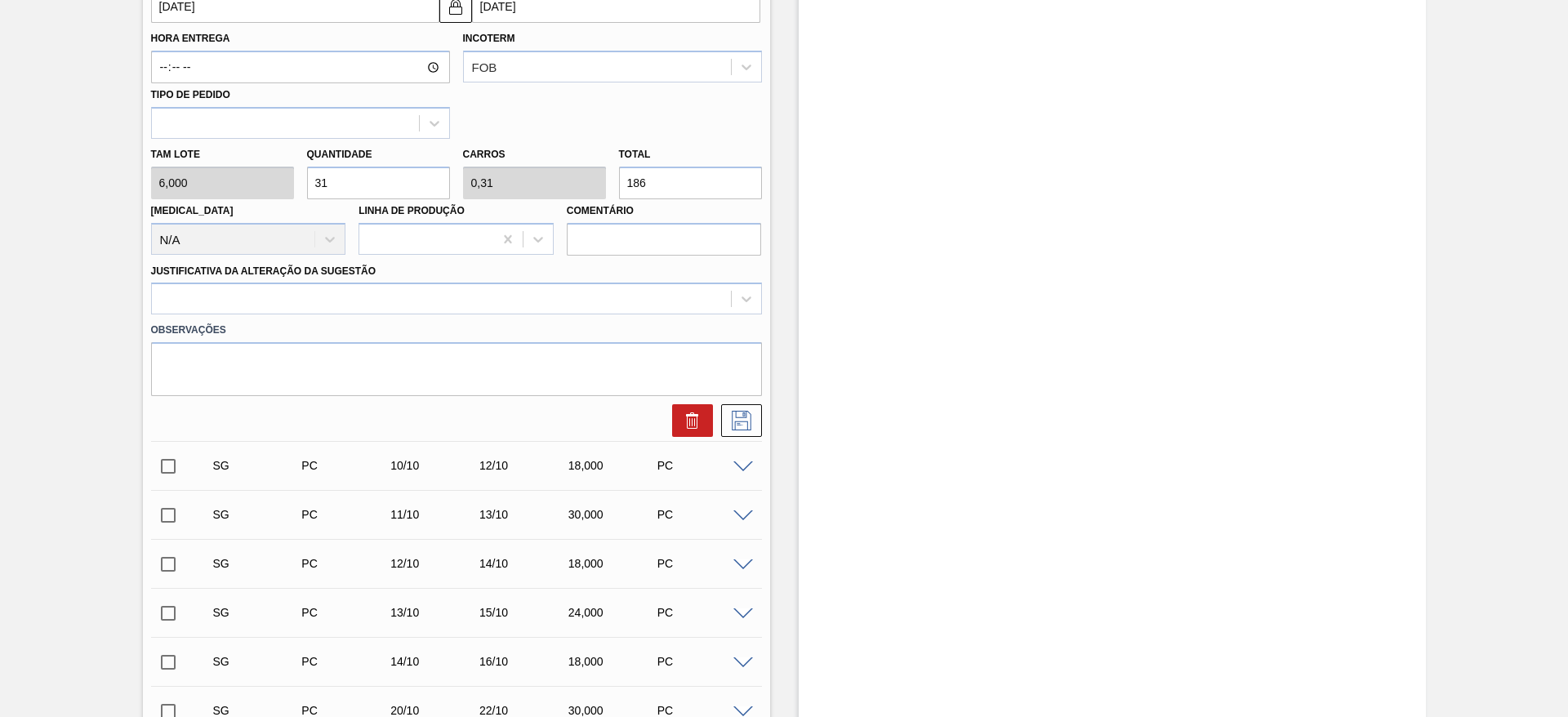
scroll to position [490, 0]
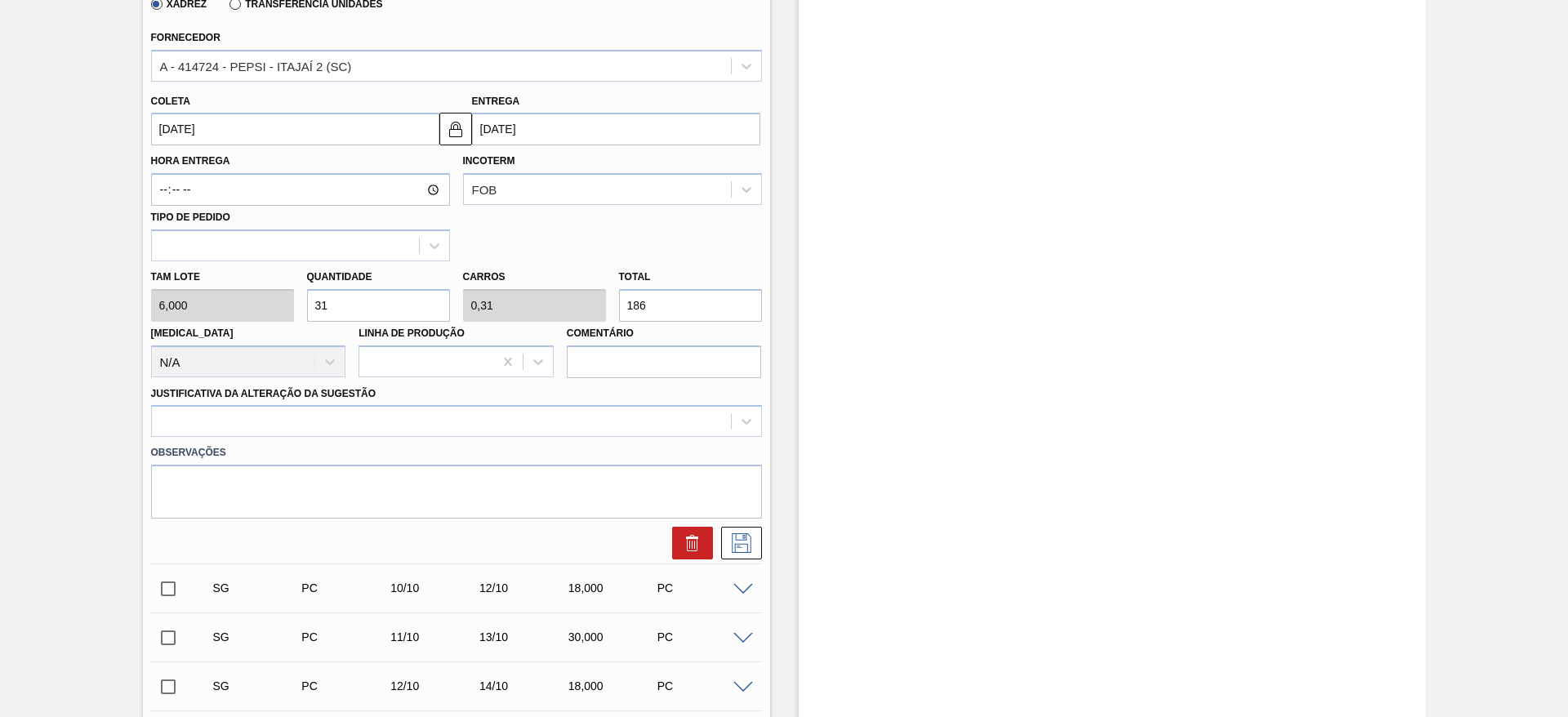
type input "31"
click at [185, 158] on label "Hora Entrega" at bounding box center [301, 161] width 299 height 24
click at [185, 173] on input "Hora Entrega" at bounding box center [301, 189] width 299 height 33
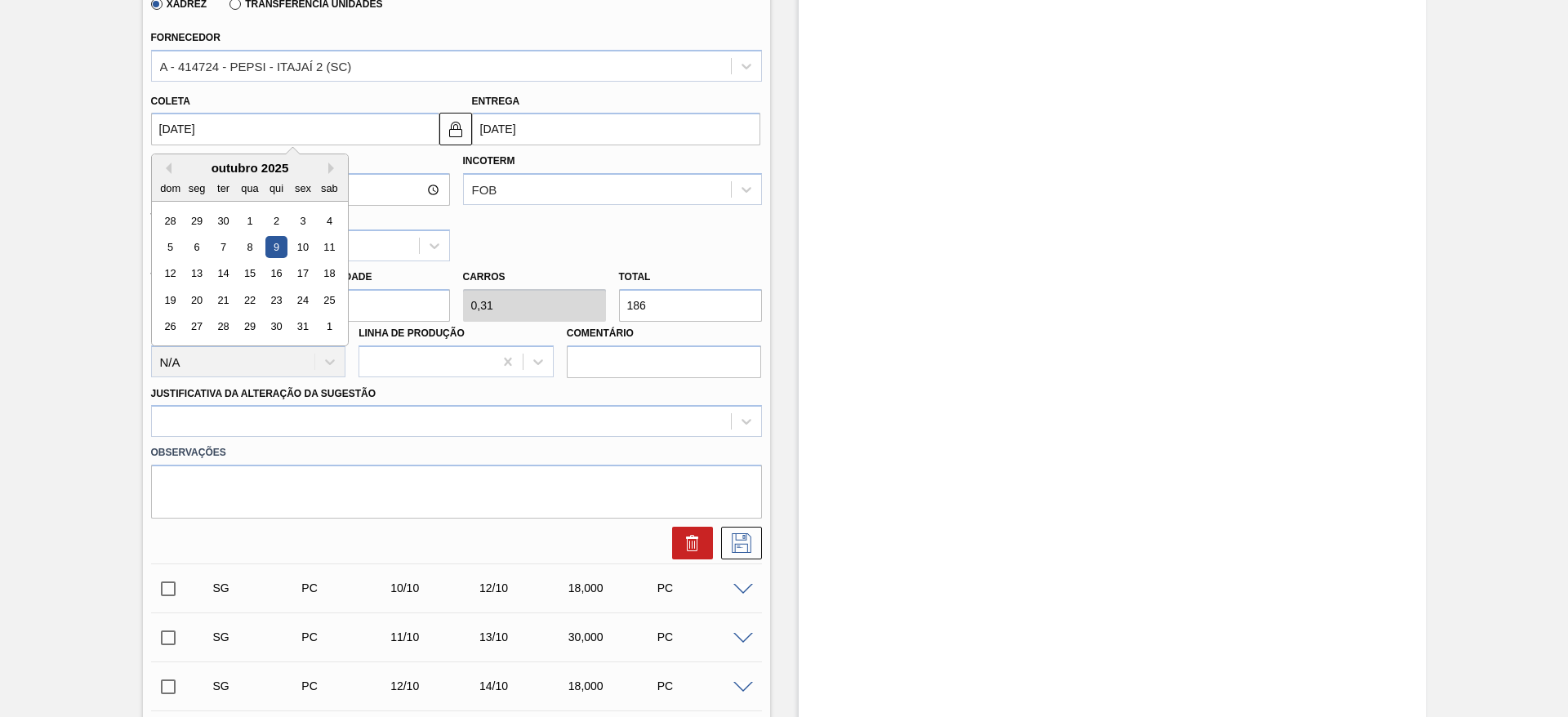
click at [185, 134] on input "[DATE]" at bounding box center [295, 129] width 288 height 33
click at [164, 170] on button "Previous Month" at bounding box center [166, 169] width 12 height 12
click at [281, 296] on div "25" at bounding box center [275, 300] width 22 height 22
type input "[DATE]"
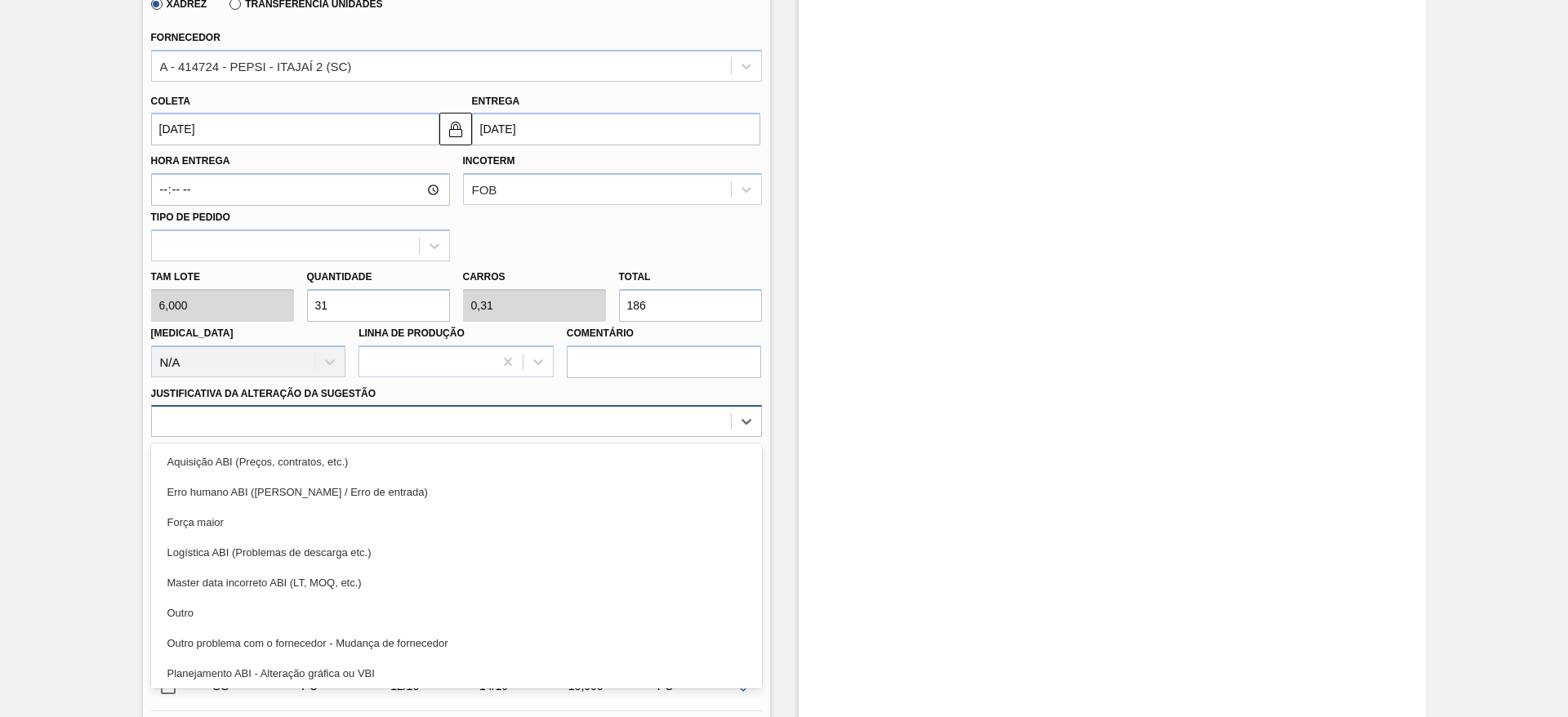
click at [631, 423] on div at bounding box center [441, 422] width 579 height 24
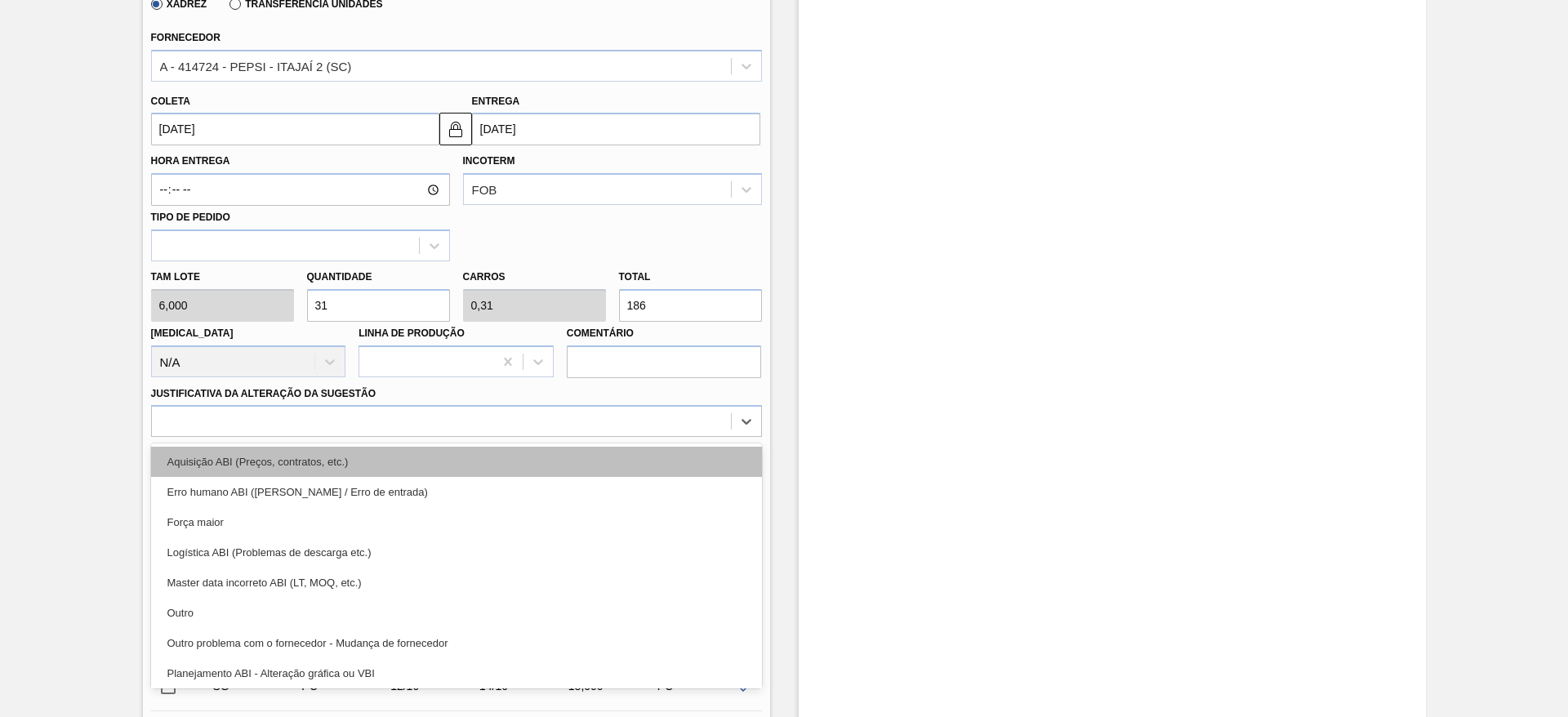
click at [641, 457] on div "Aquisição ABI (Preços, contratos, etc.)" at bounding box center [456, 461] width 611 height 31
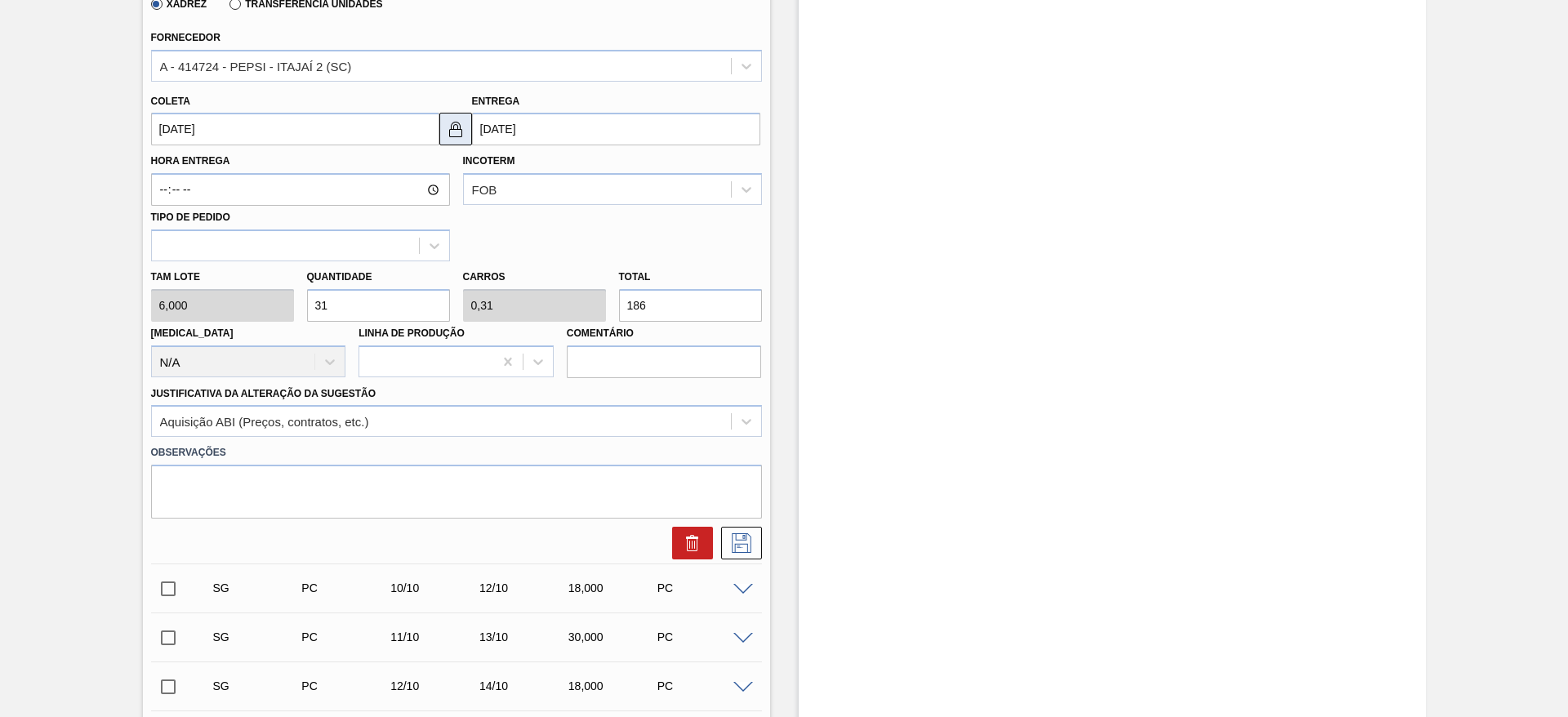
click at [458, 135] on img at bounding box center [455, 129] width 20 height 20
click at [486, 135] on input "[DATE]" at bounding box center [616, 129] width 288 height 33
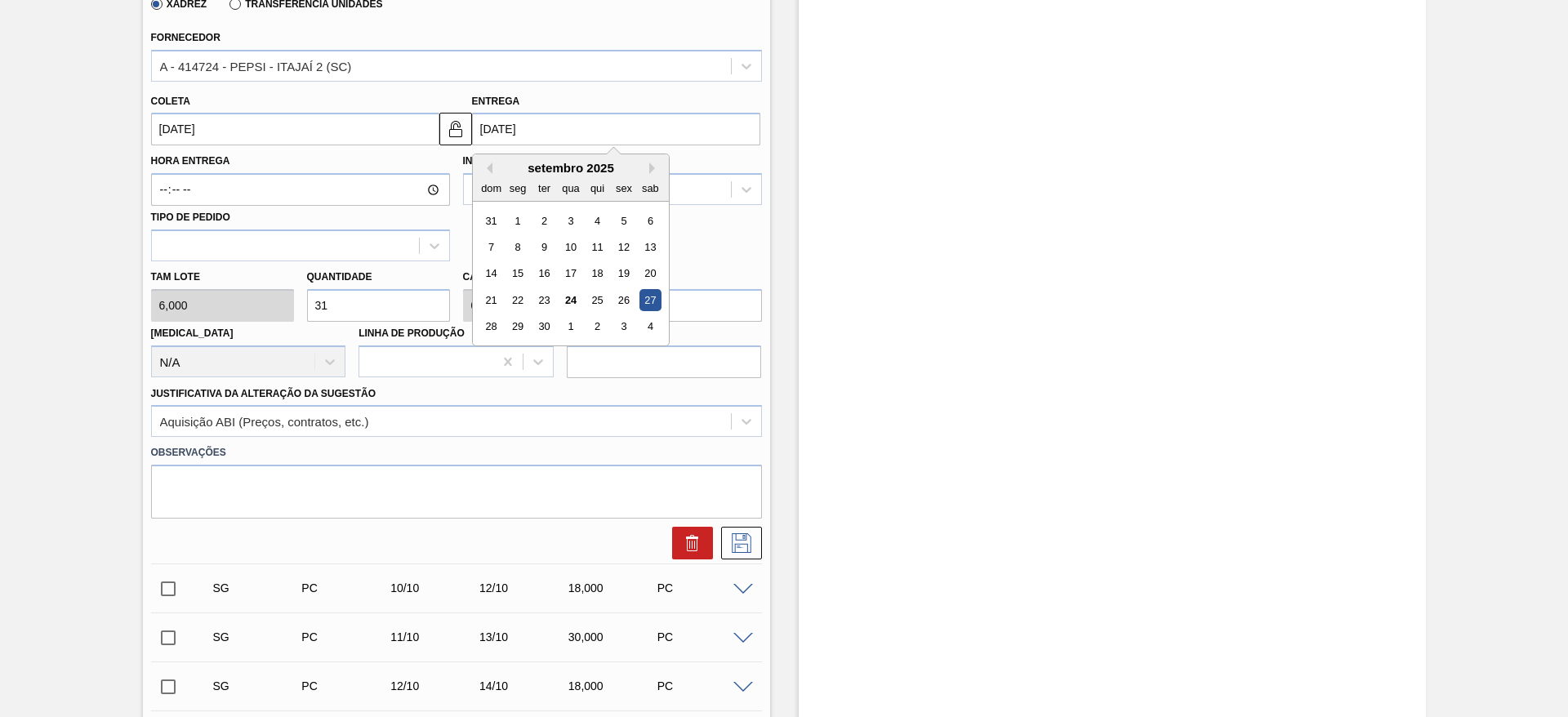
click at [724, 385] on div "Justificativa da Alteração da Sugestão Aquisição ABI (Preços, contratos, etc.)" at bounding box center [456, 409] width 611 height 55
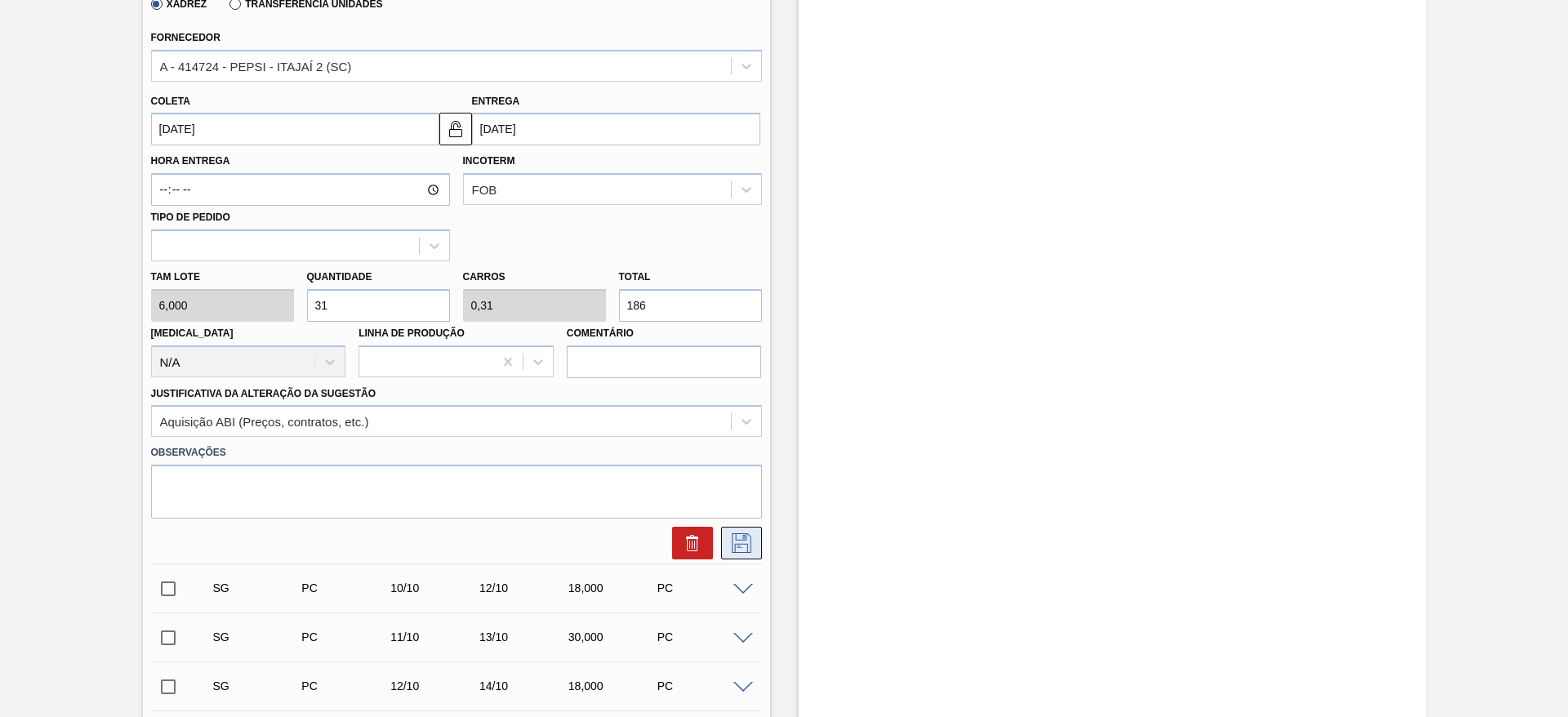
click at [735, 530] on button at bounding box center [741, 543] width 41 height 33
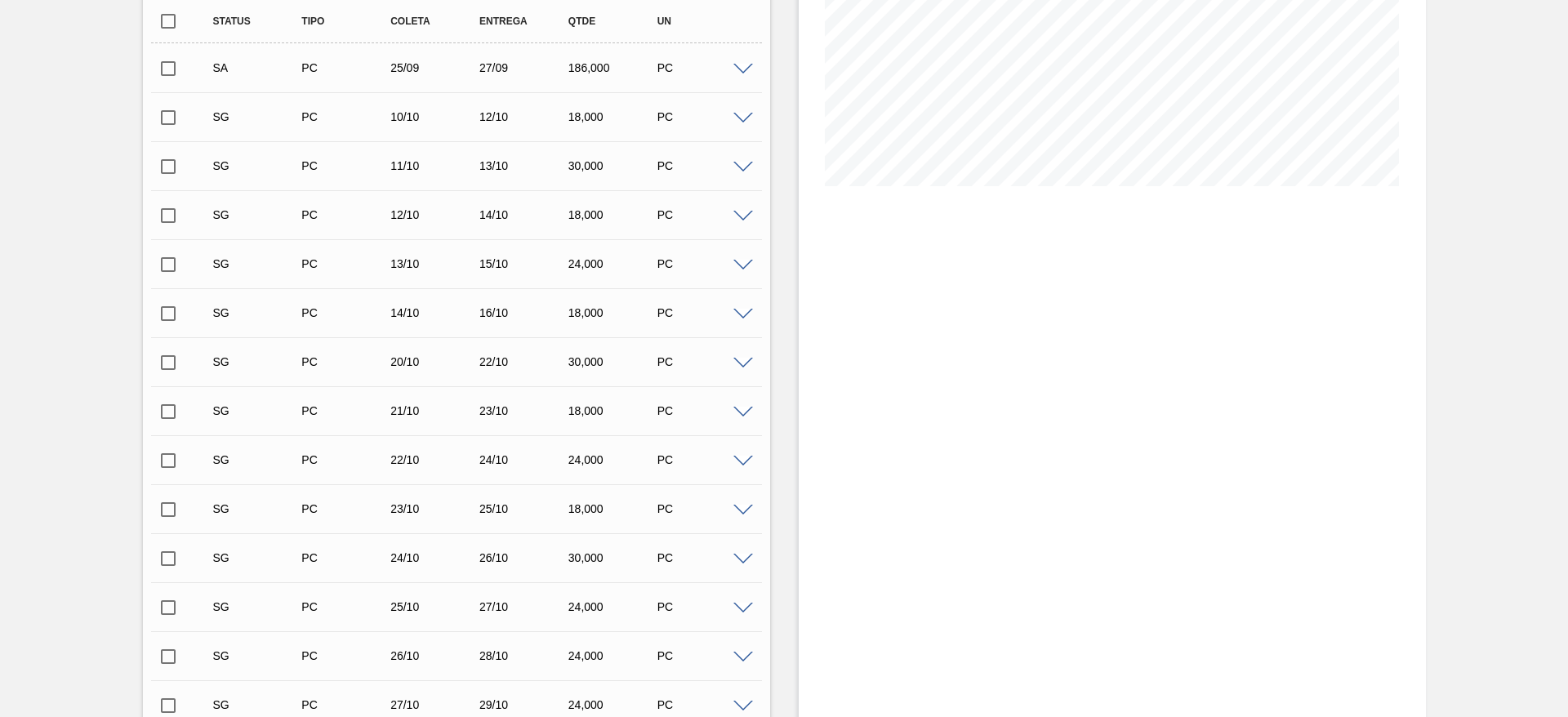
scroll to position [0, 0]
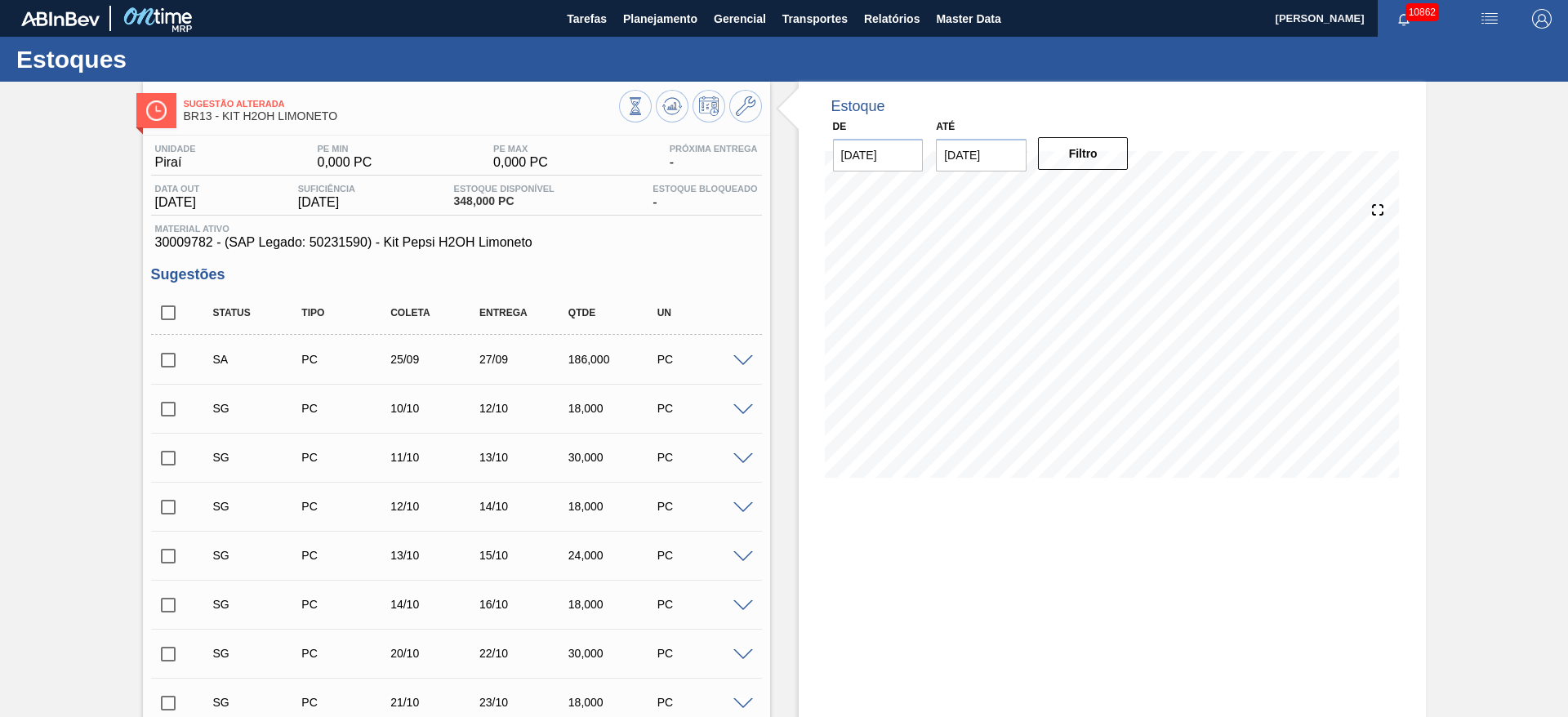
click at [170, 351] on input "checkbox" at bounding box center [168, 360] width 34 height 34
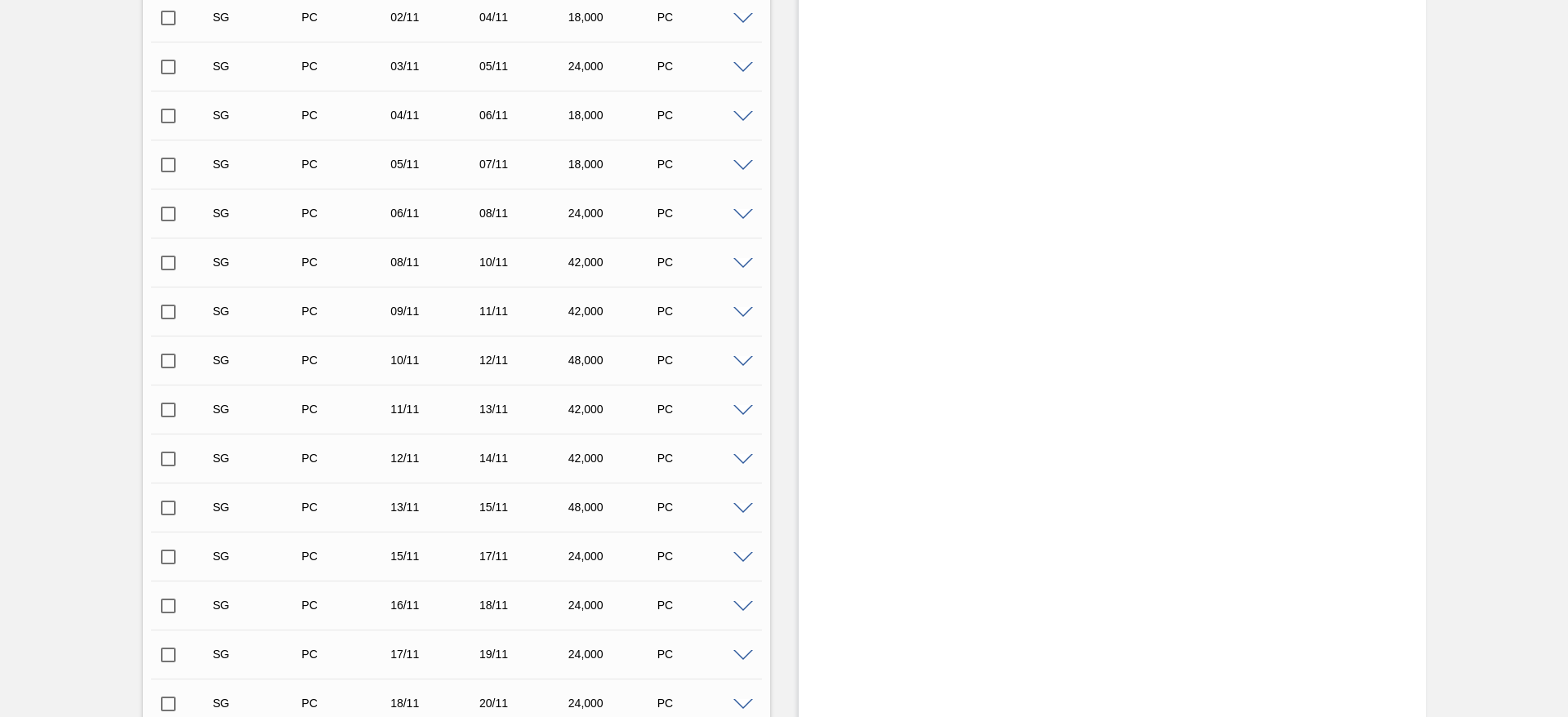
scroll to position [1585, 0]
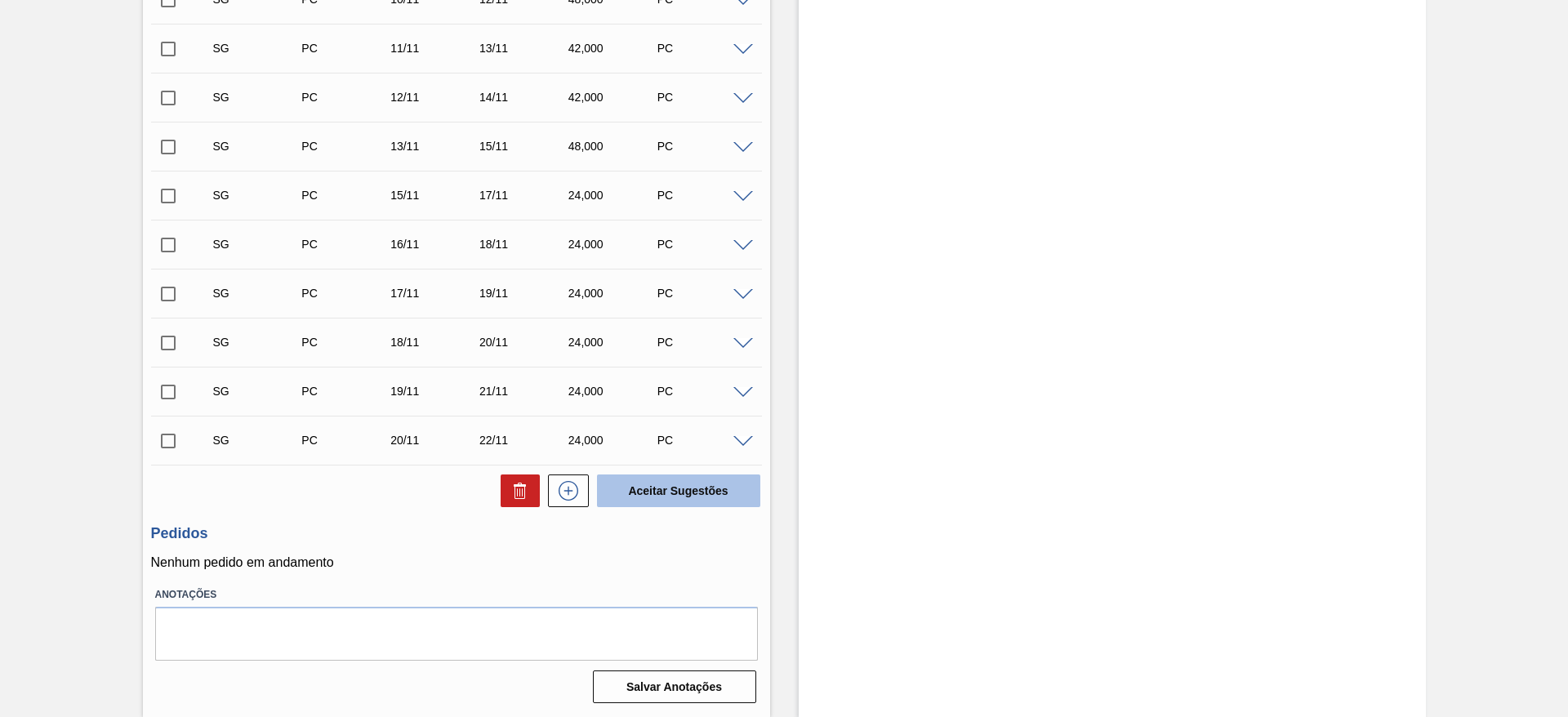
click at [661, 492] on button "Aceitar Sugestões" at bounding box center [679, 491] width 164 height 33
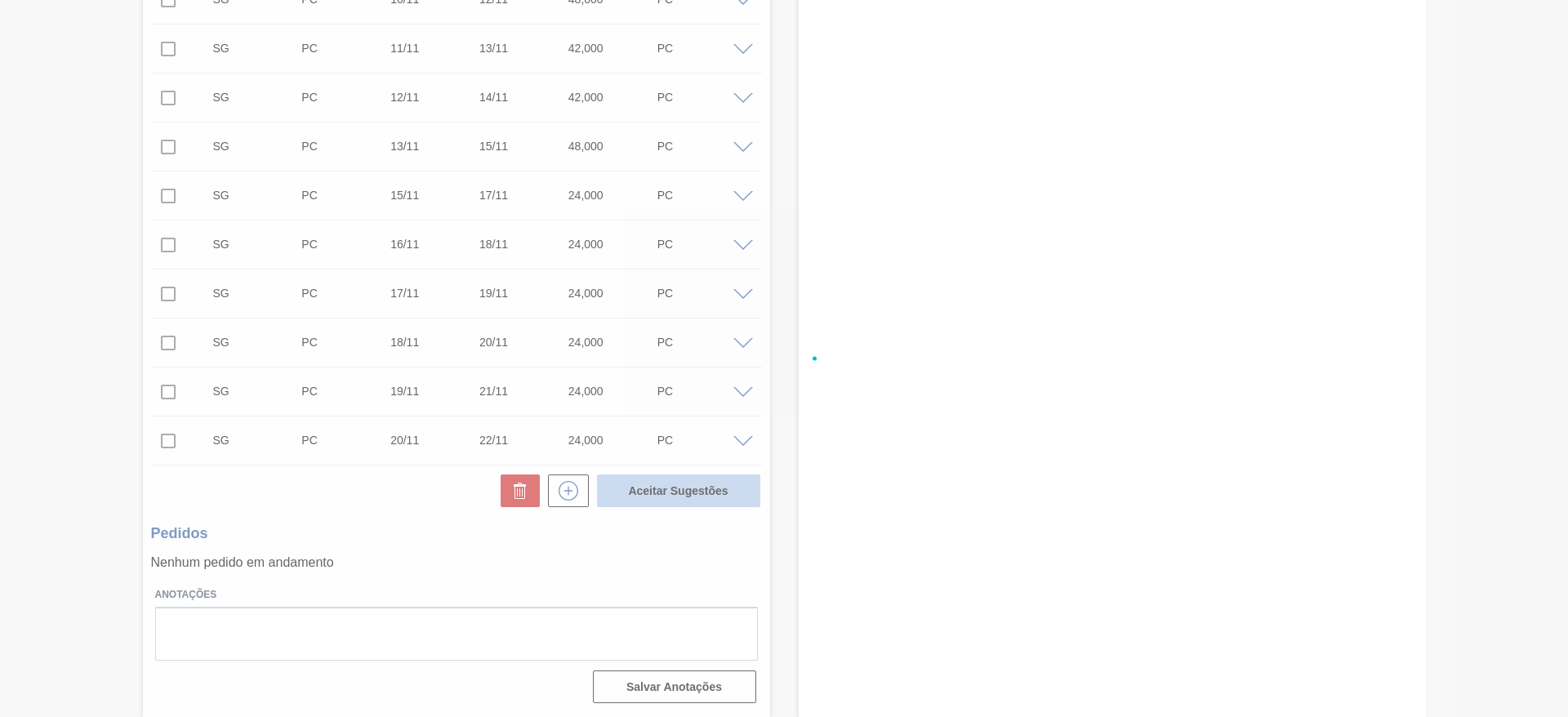
checkbox input "false"
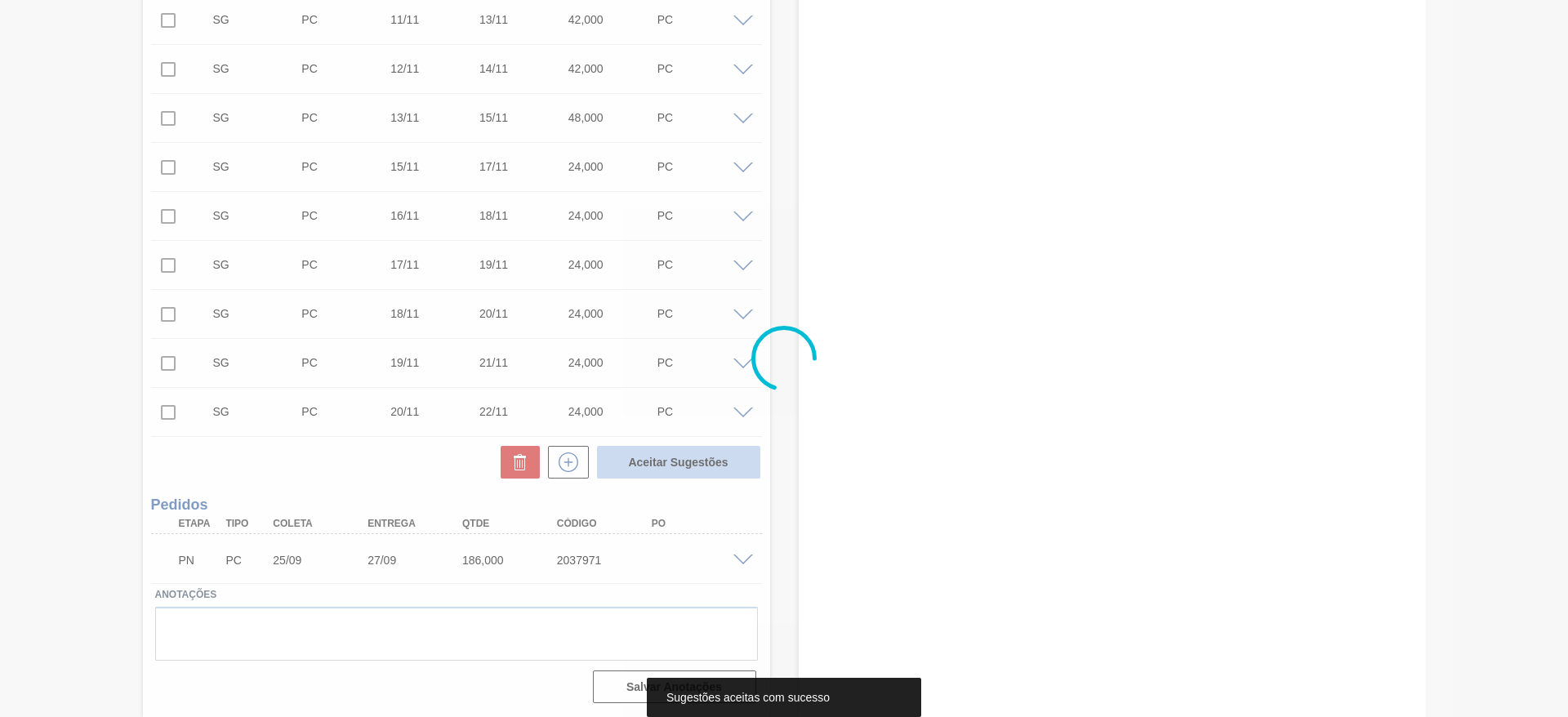
scroll to position [1537, 0]
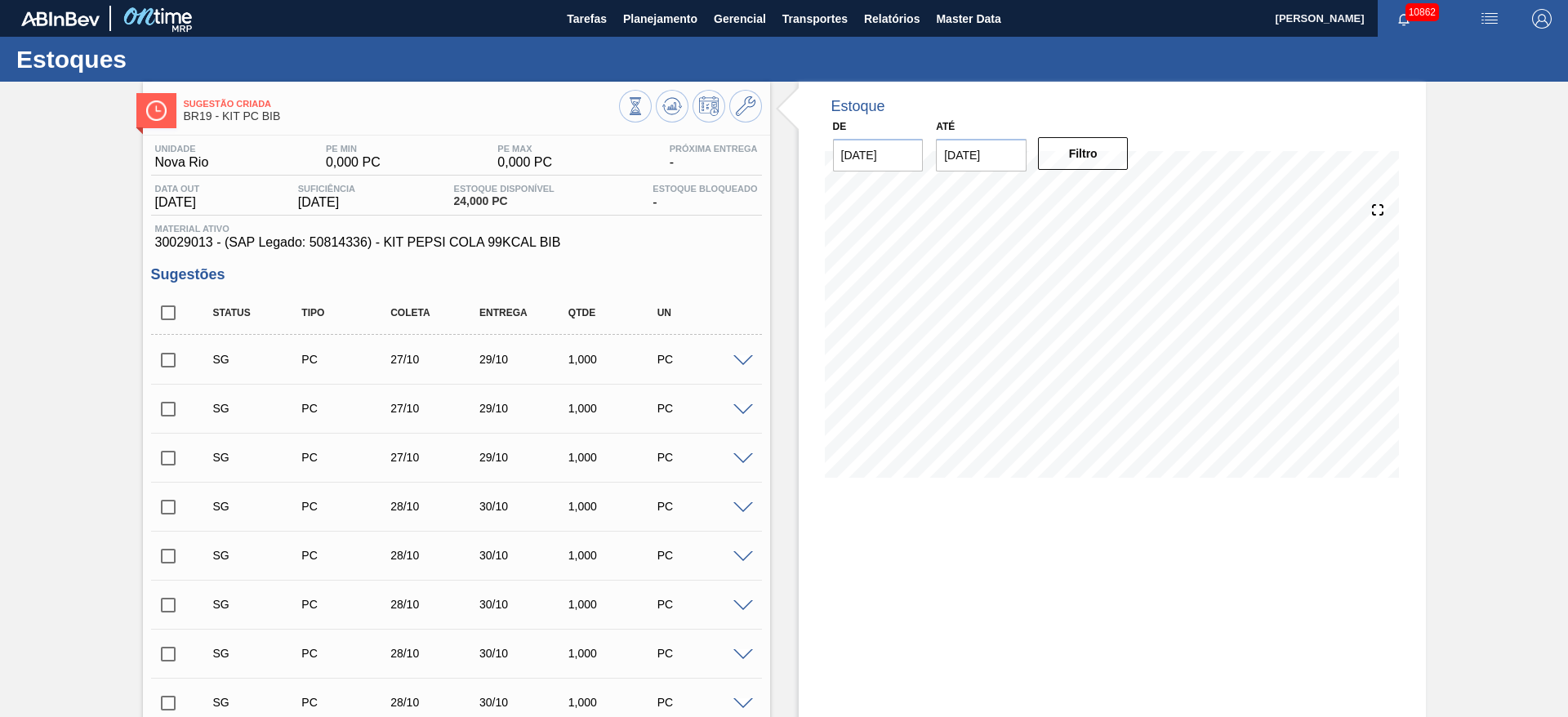
click at [745, 356] on span at bounding box center [743, 361] width 20 height 12
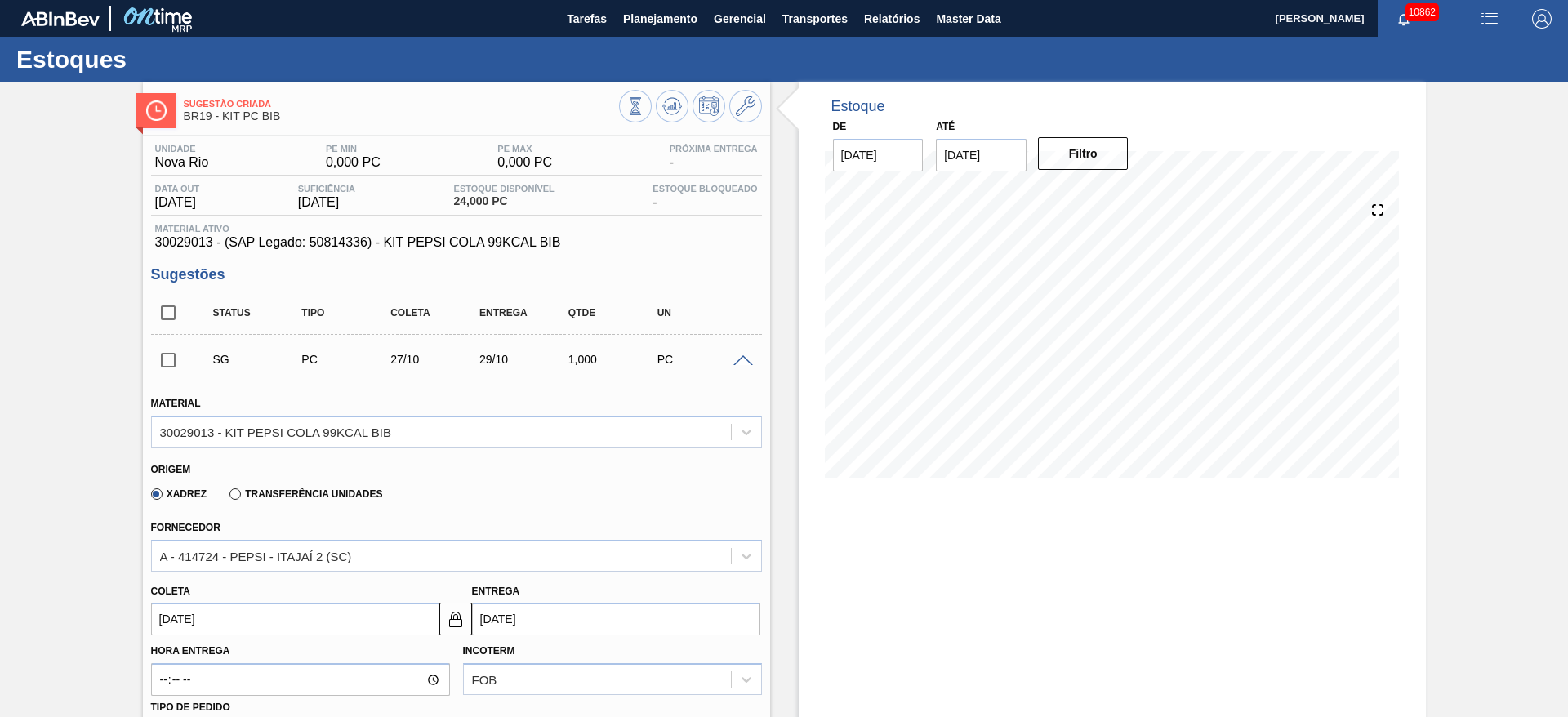
scroll to position [368, 0]
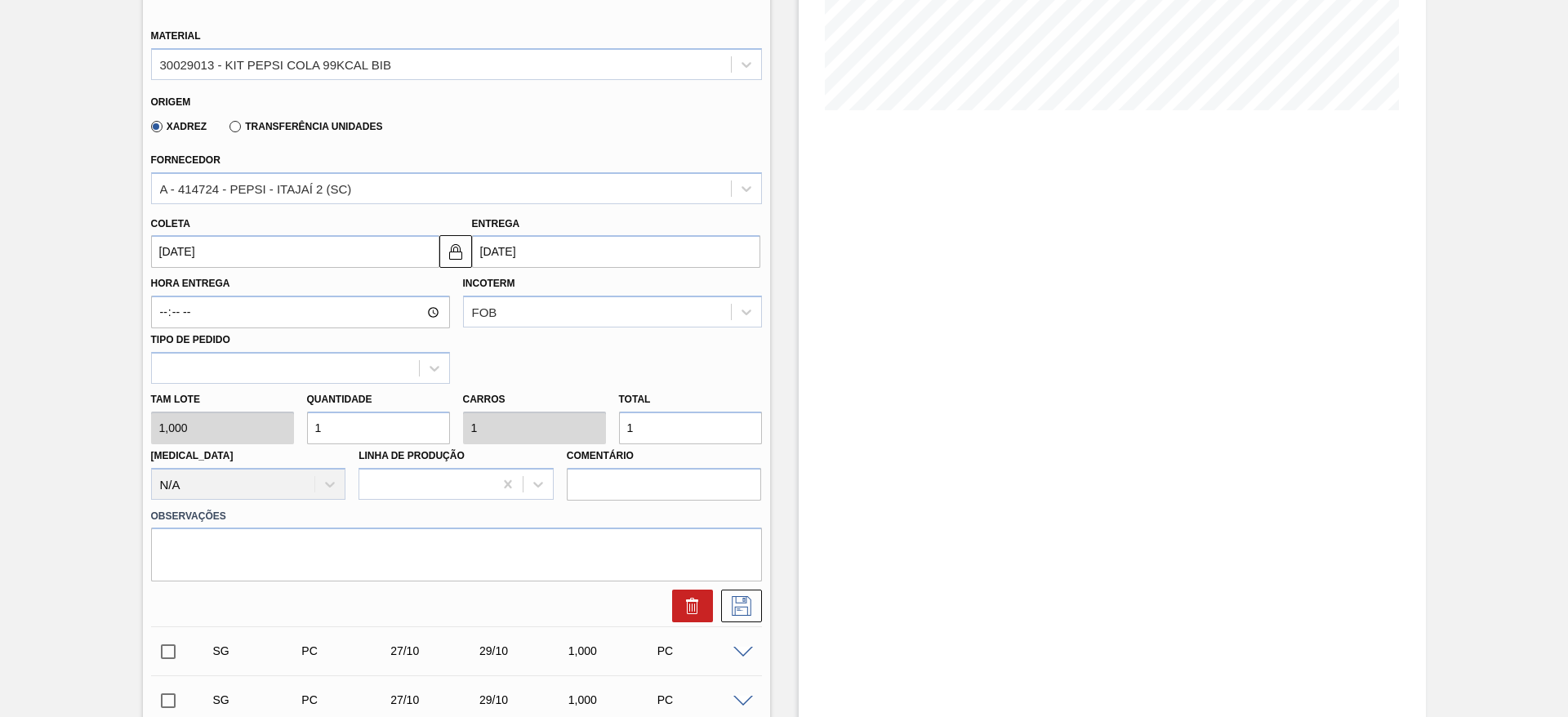
click at [230, 416] on div "[PERSON_NAME] 1,000 Quantidade 1 Carros 1 Total 1 [MEDICAL_DATA] N/A Linha de P…" at bounding box center [456, 442] width 624 height 117
type input "9"
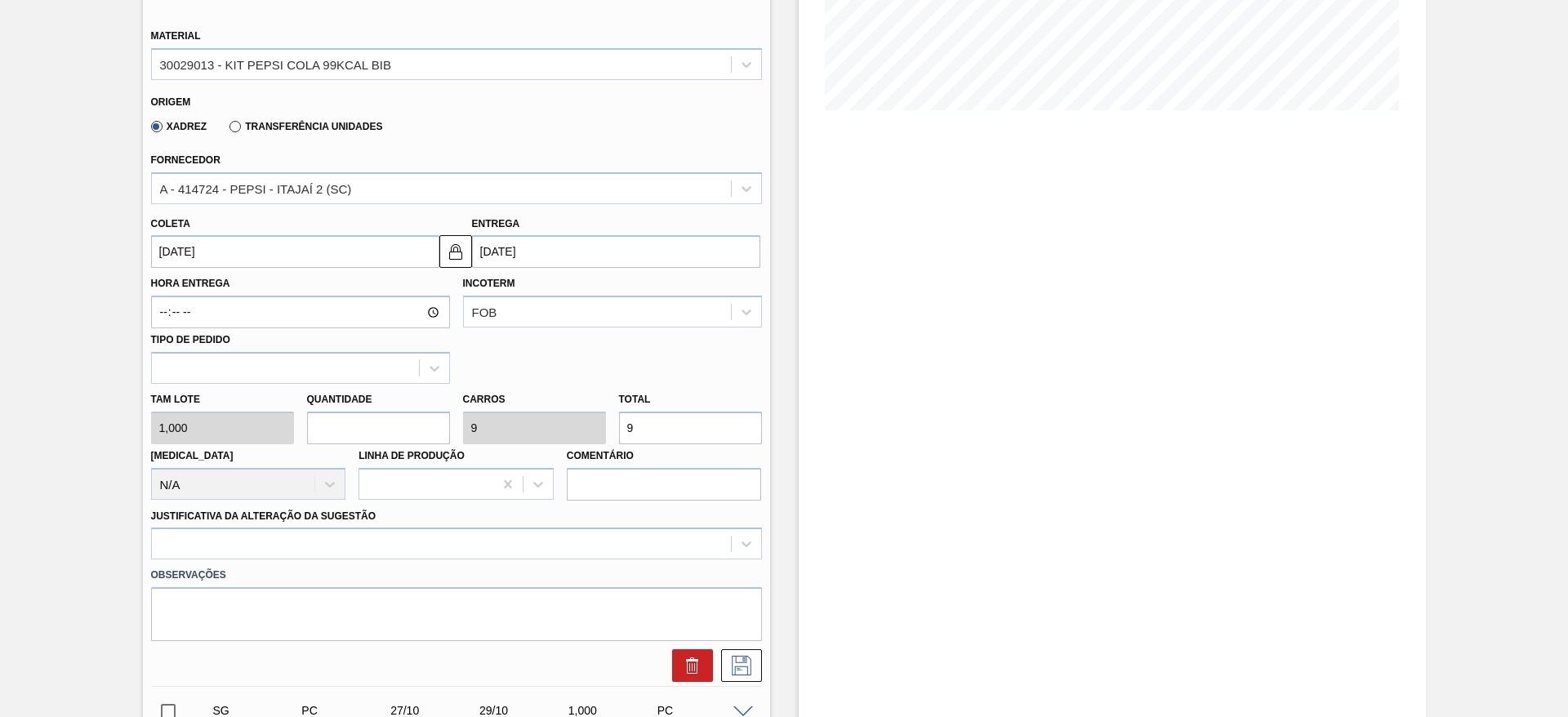
type input "8"
drag, startPoint x: 151, startPoint y: 270, endPoint x: 164, endPoint y: 256, distance: 19.1
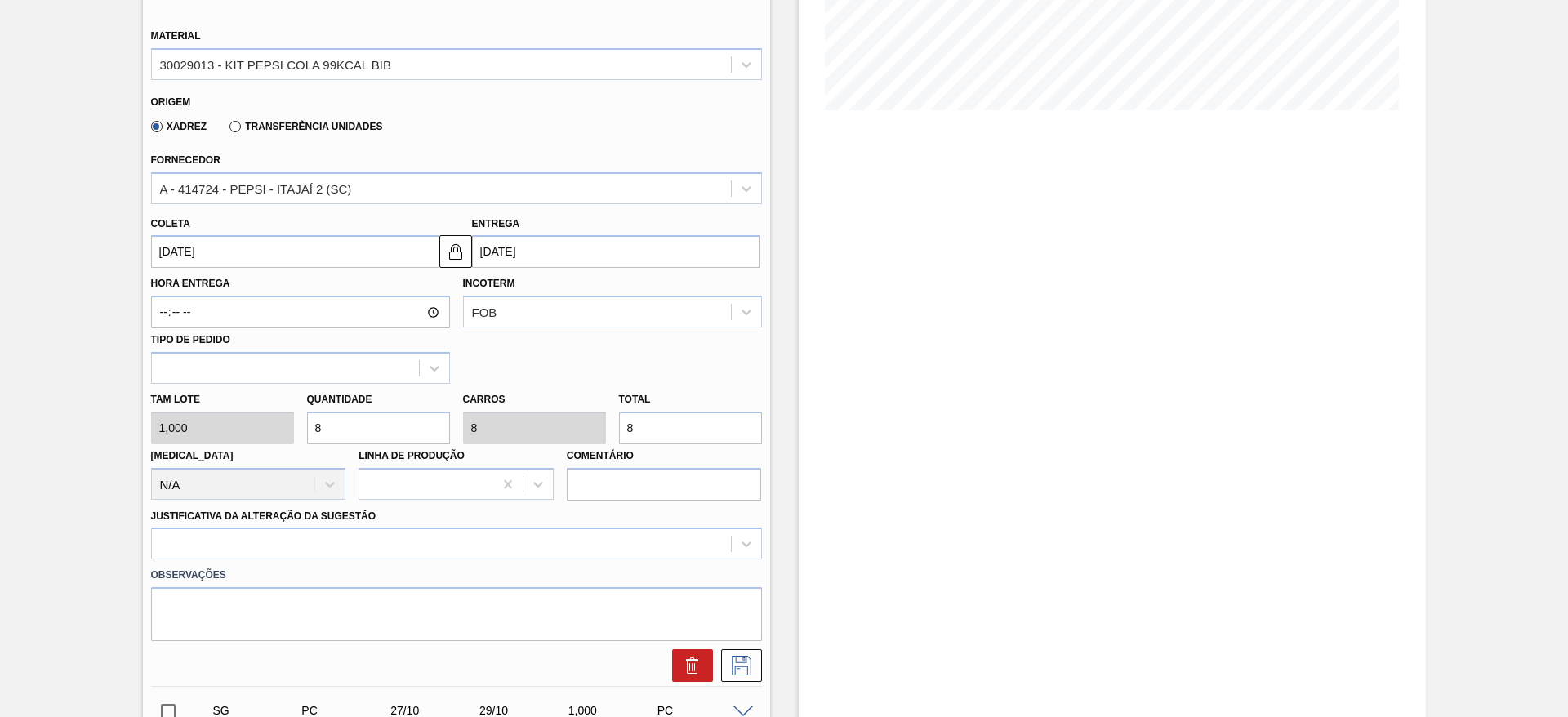
click at [150, 270] on div "Hora Entrega Incoterm FOB Tipo de pedido" at bounding box center [456, 326] width 624 height 116
click at [164, 256] on input "27/10/2025" at bounding box center [295, 252] width 288 height 33
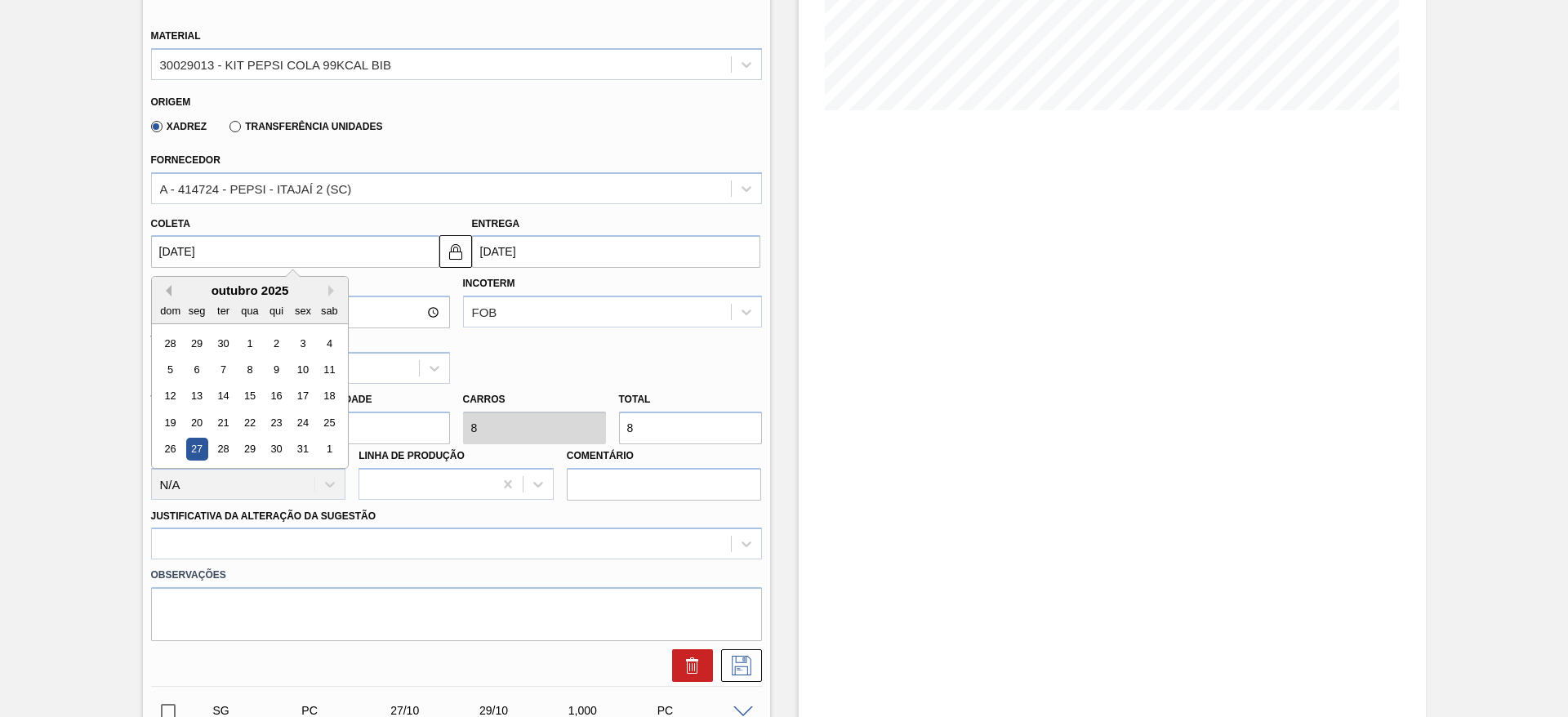
click at [166, 294] on button "Previous Month" at bounding box center [166, 291] width 12 height 12
click at [274, 430] on div "25" at bounding box center [275, 423] width 22 height 22
type input "[DATE]"
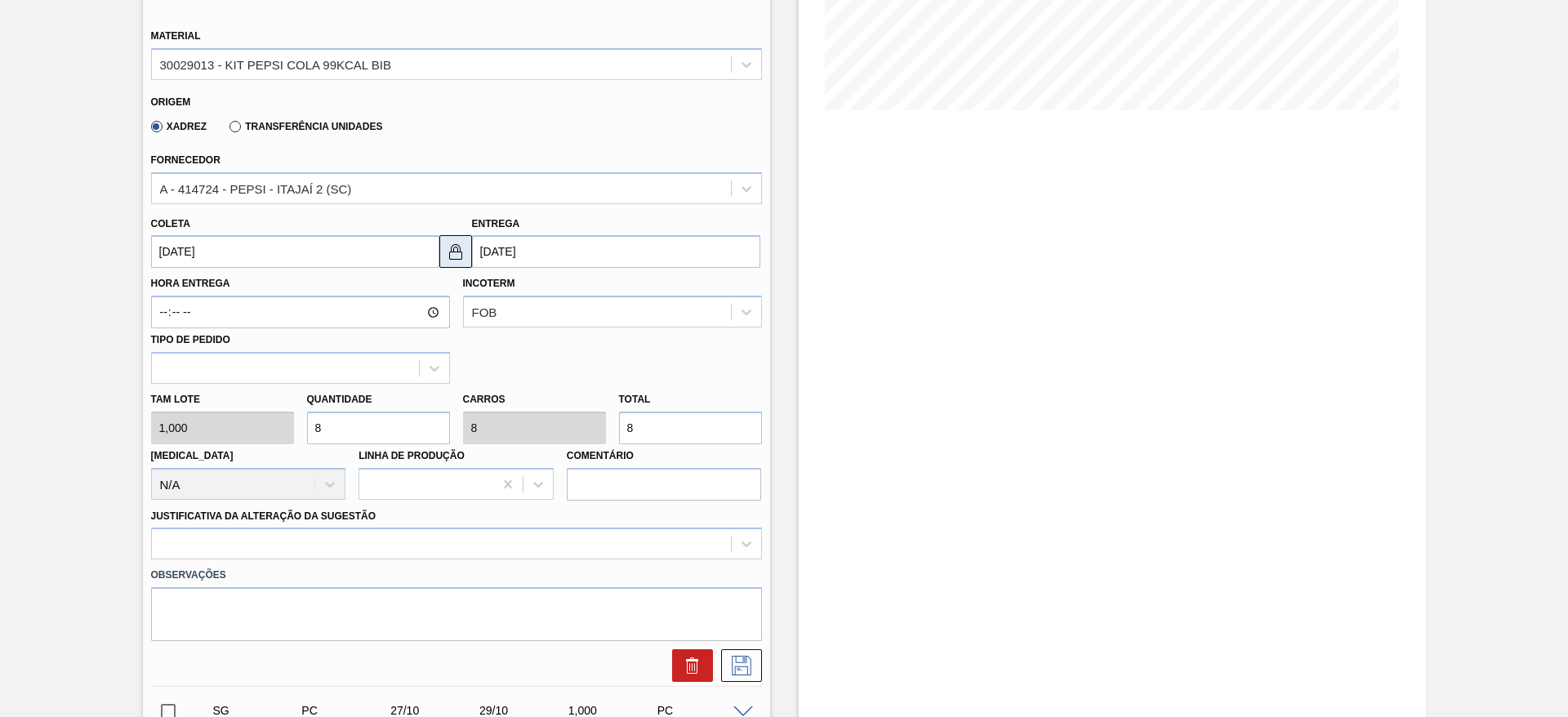
click at [447, 251] on img at bounding box center [455, 251] width 20 height 20
click at [487, 251] on input "27/09/2025" at bounding box center [616, 252] width 288 height 33
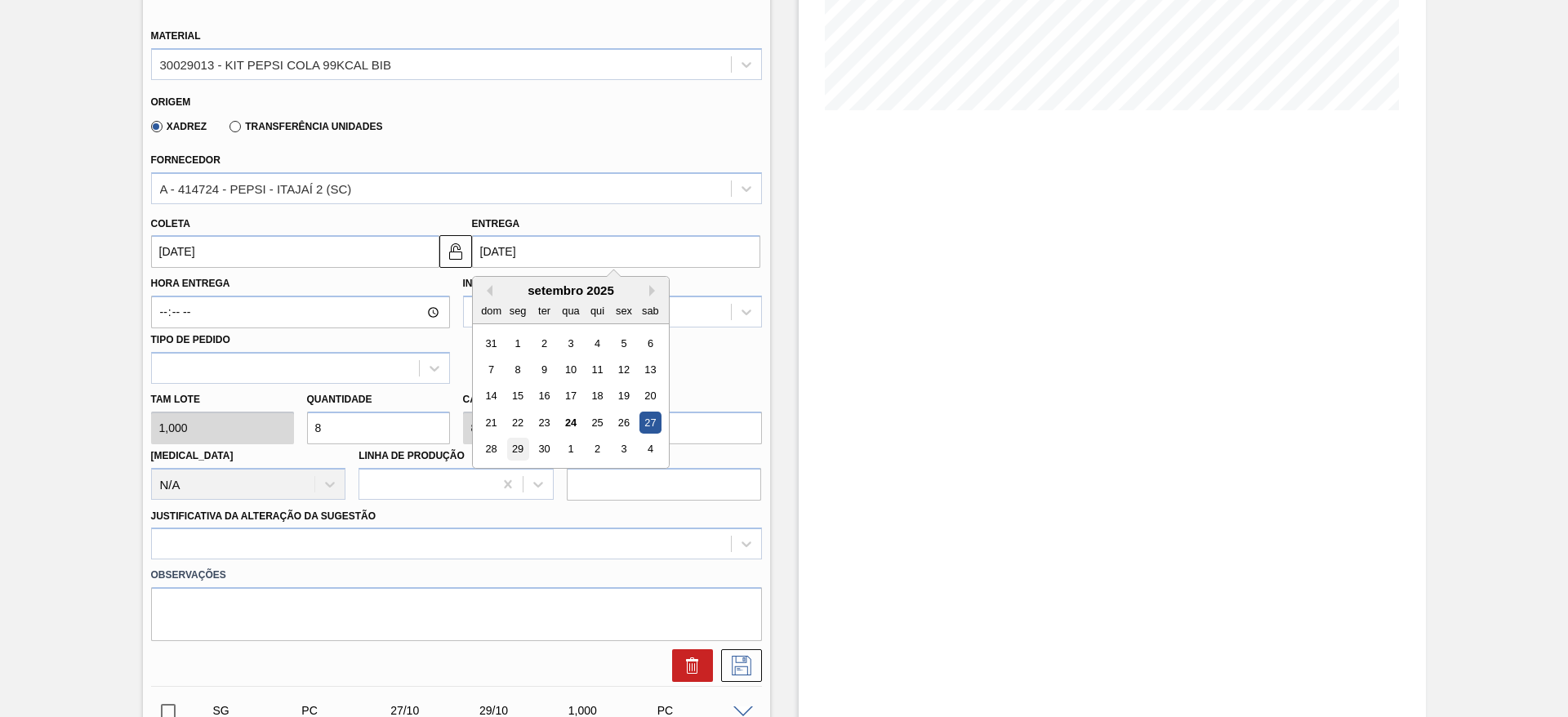
click at [521, 450] on div "29" at bounding box center [517, 449] width 22 height 22
type input "[DATE]"
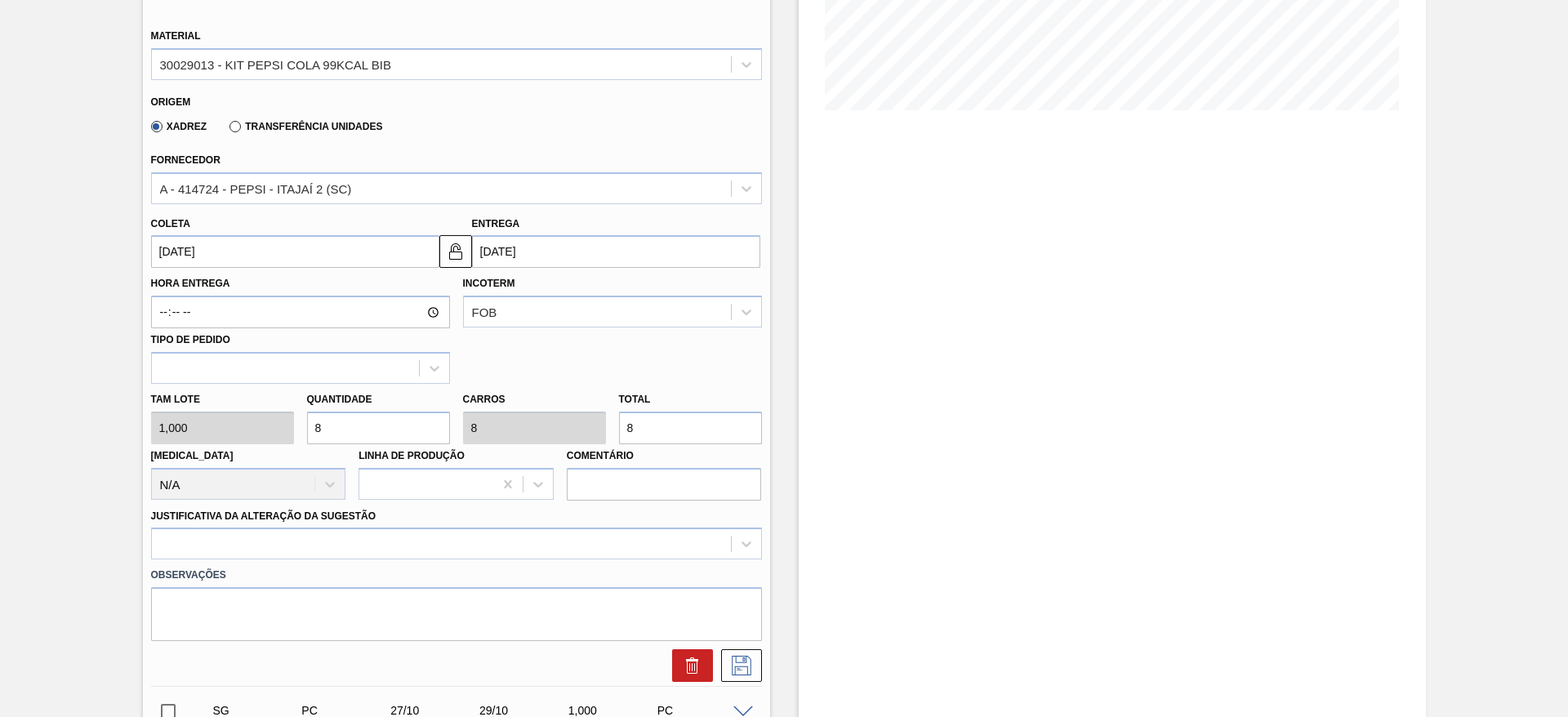
click at [537, 577] on label "Observações" at bounding box center [456, 576] width 611 height 24
click at [537, 524] on div "Justificativa da Alteração da Sugestão" at bounding box center [456, 532] width 611 height 55
click at [537, 534] on div at bounding box center [456, 543] width 611 height 32
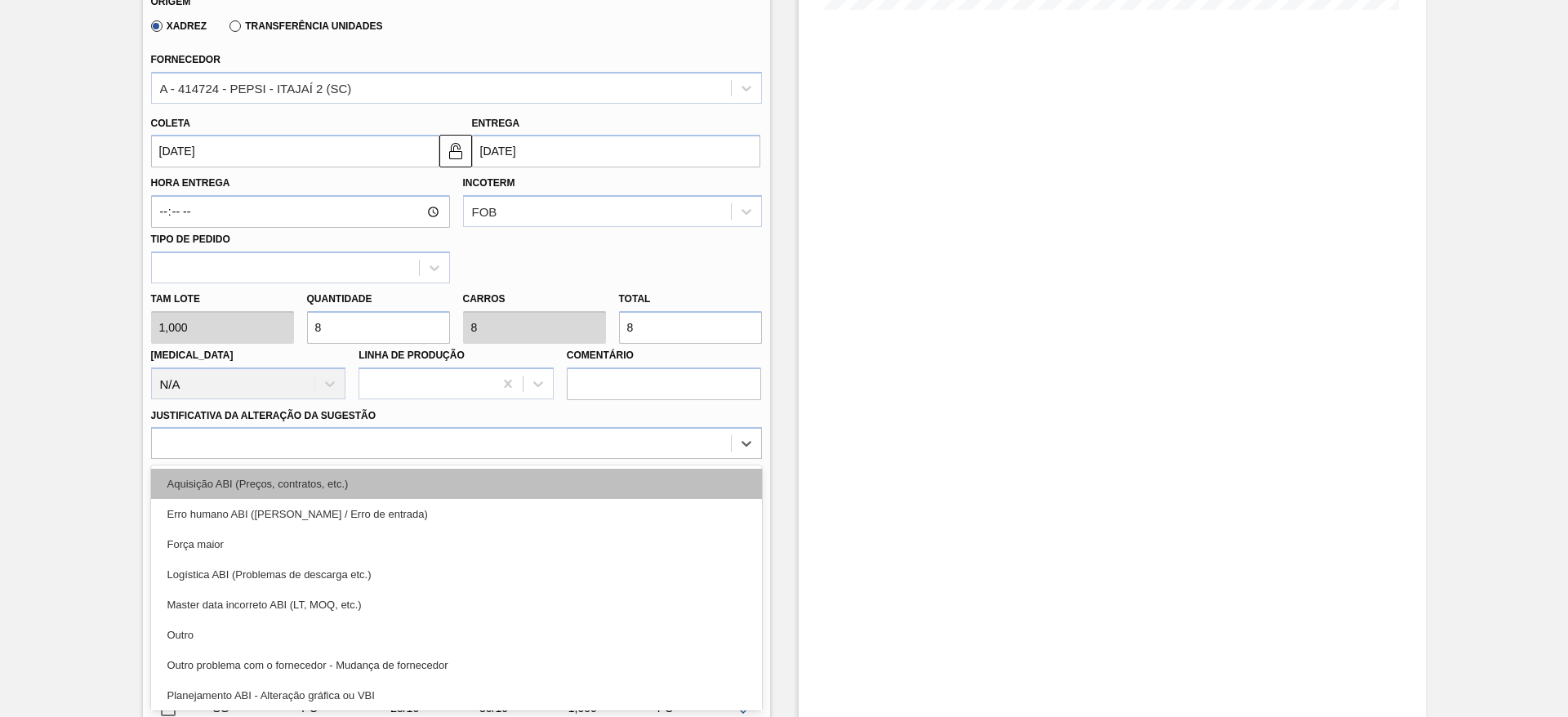
click at [528, 488] on div "Aquisição ABI (Preços, contratos, etc.)" at bounding box center [456, 484] width 611 height 31
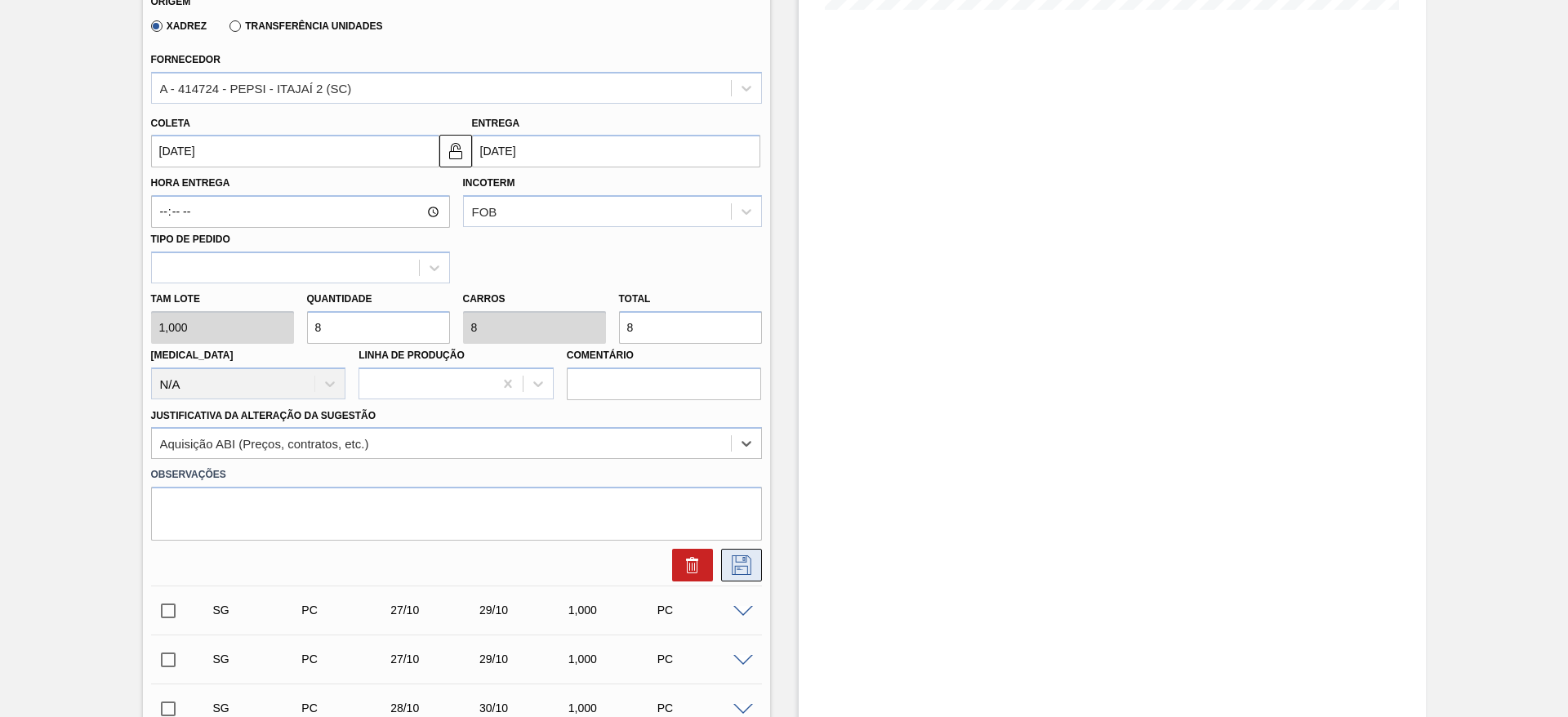
click at [729, 568] on icon at bounding box center [741, 566] width 26 height 20
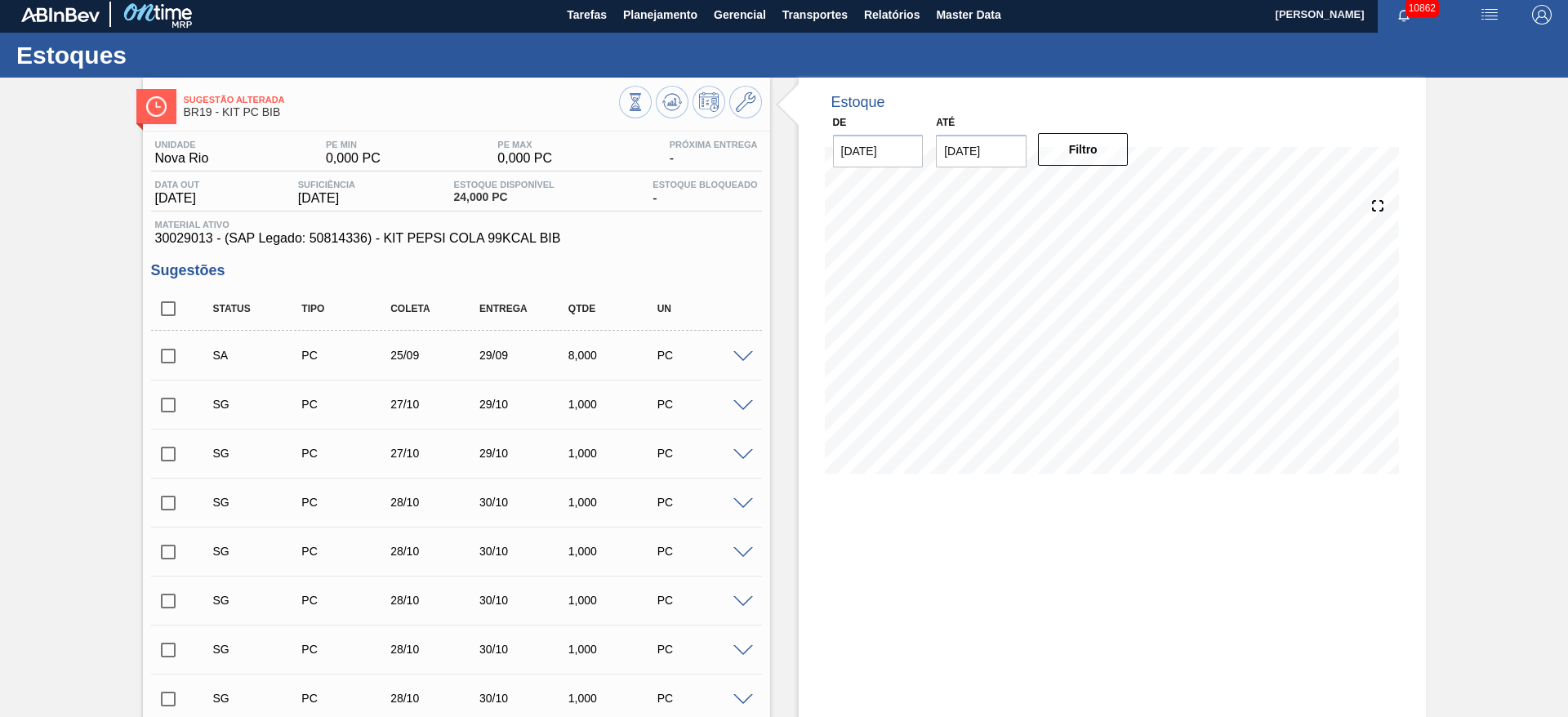
scroll to position [0, 0]
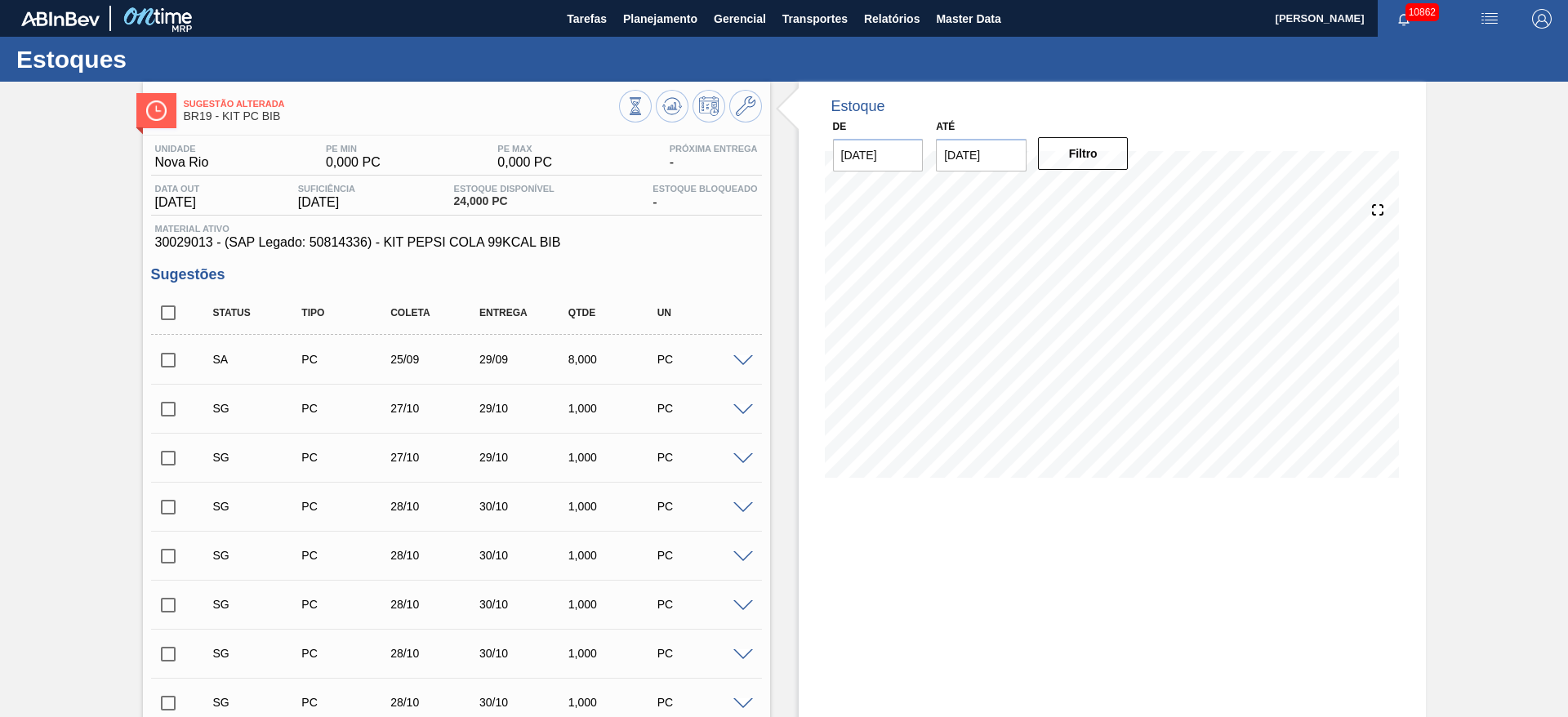
click at [163, 372] on input "checkbox" at bounding box center [168, 360] width 34 height 34
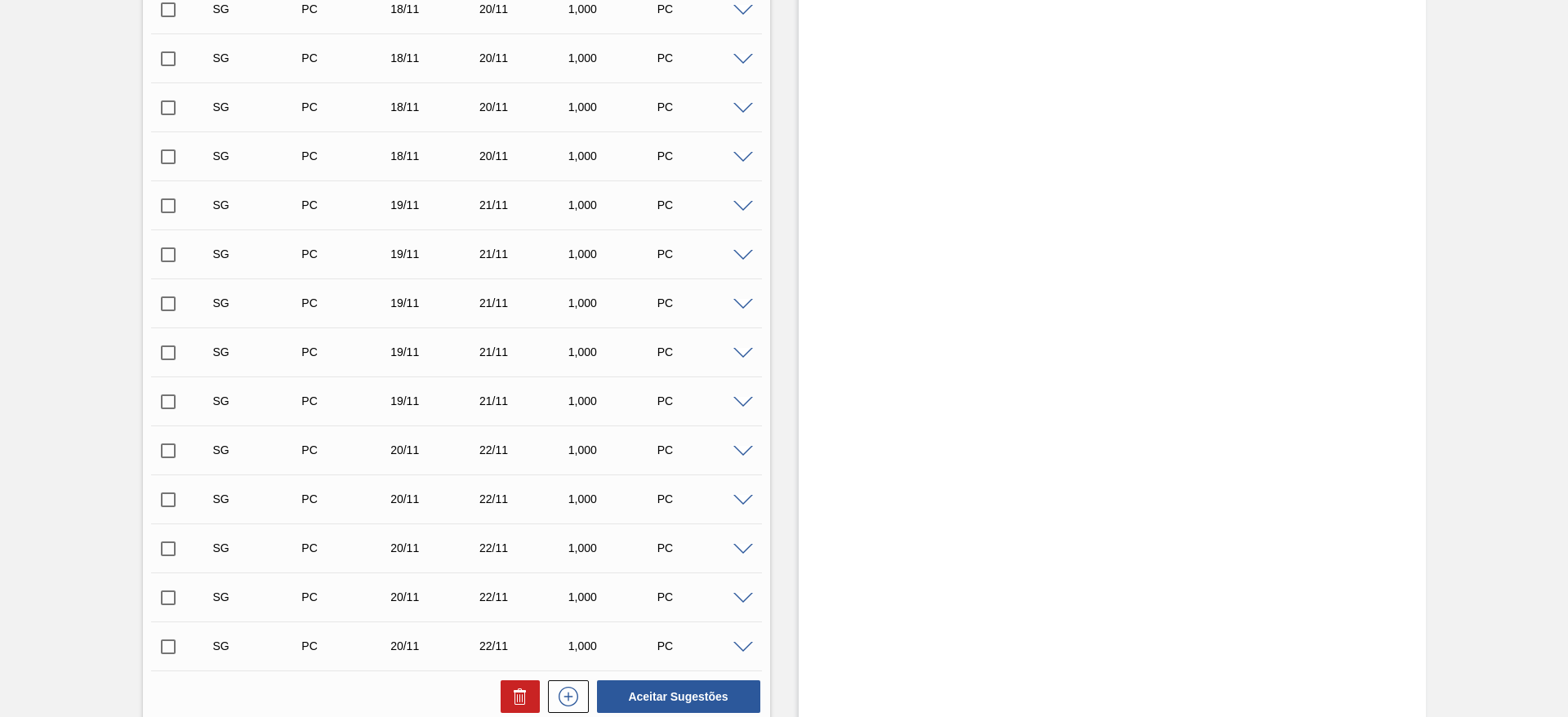
scroll to position [5164, 0]
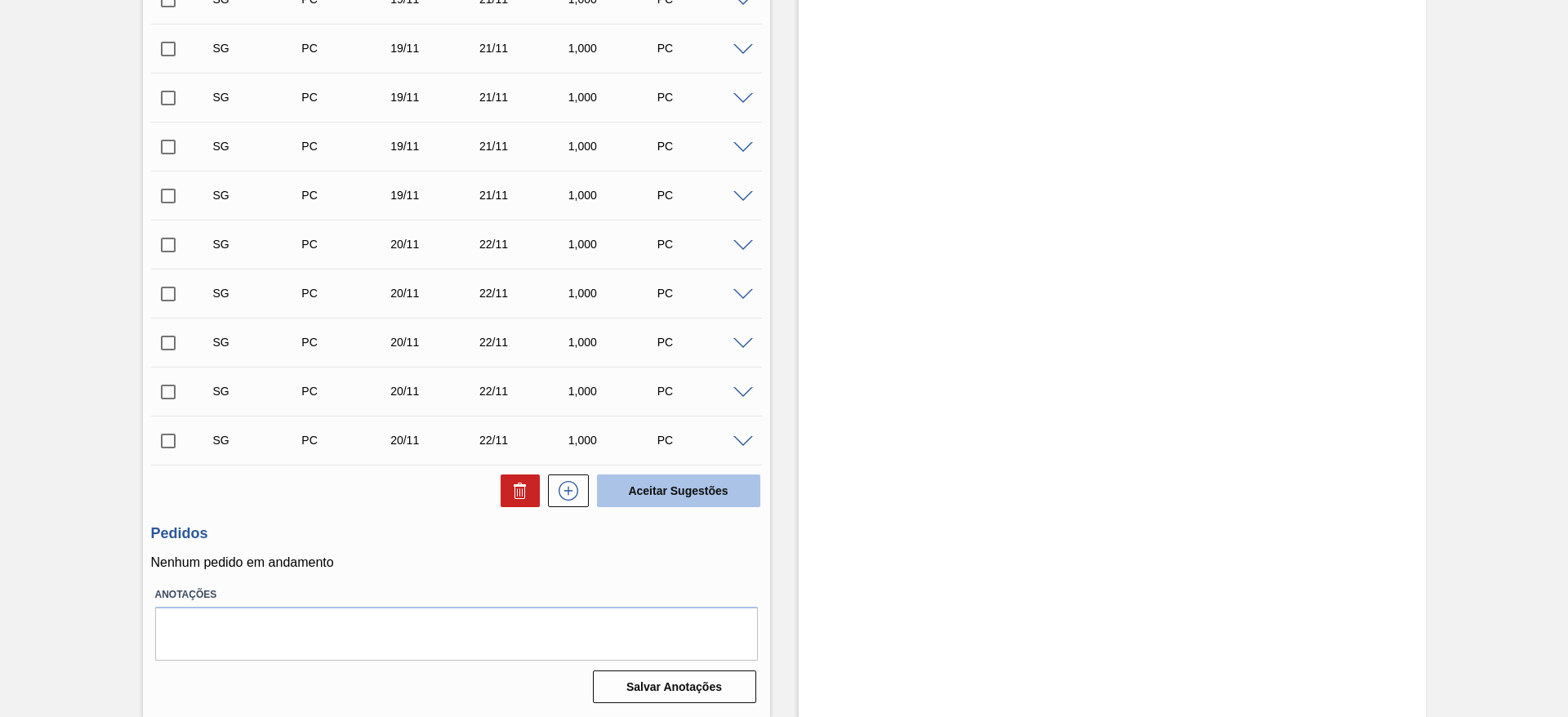
click at [674, 502] on button "Aceitar Sugestões" at bounding box center [679, 491] width 164 height 33
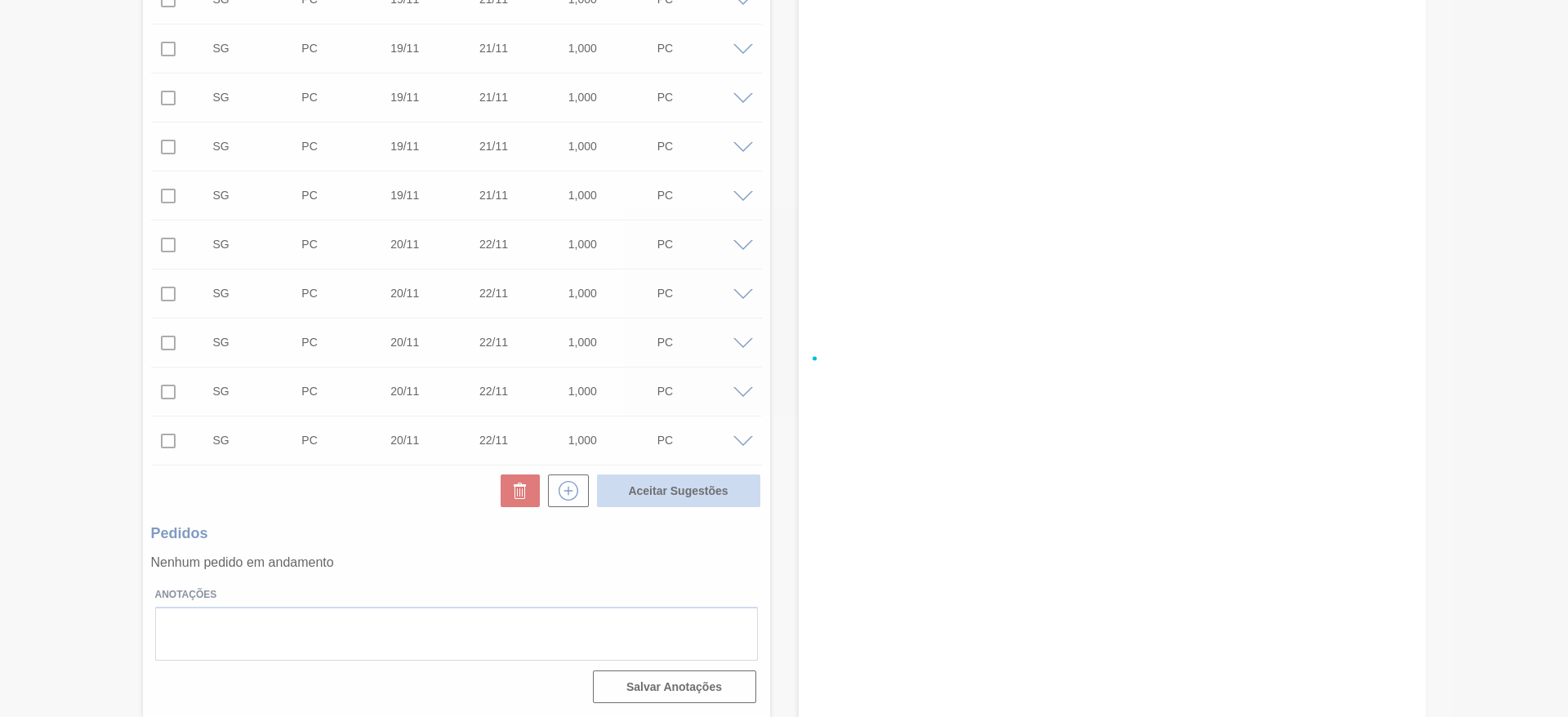
checkbox input "false"
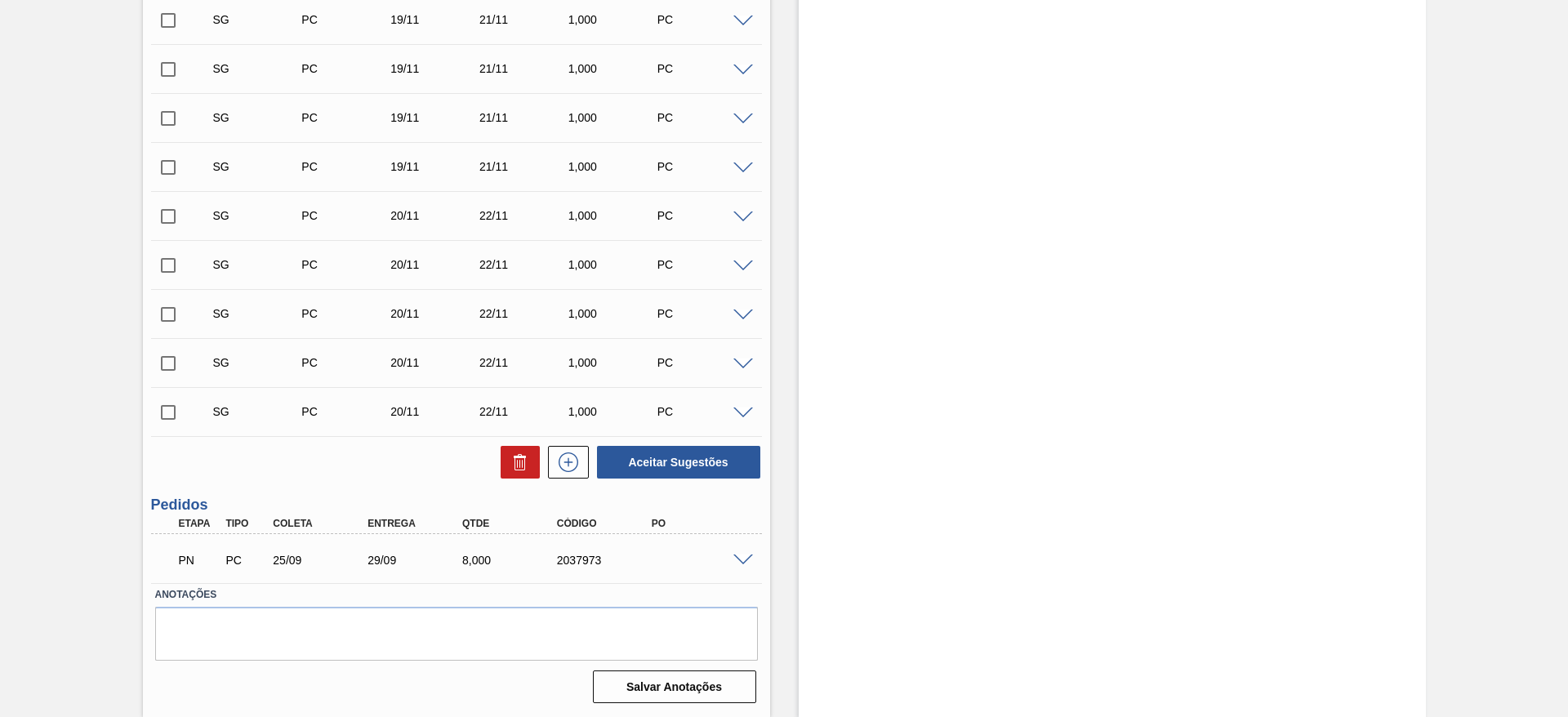
scroll to position [5115, 0]
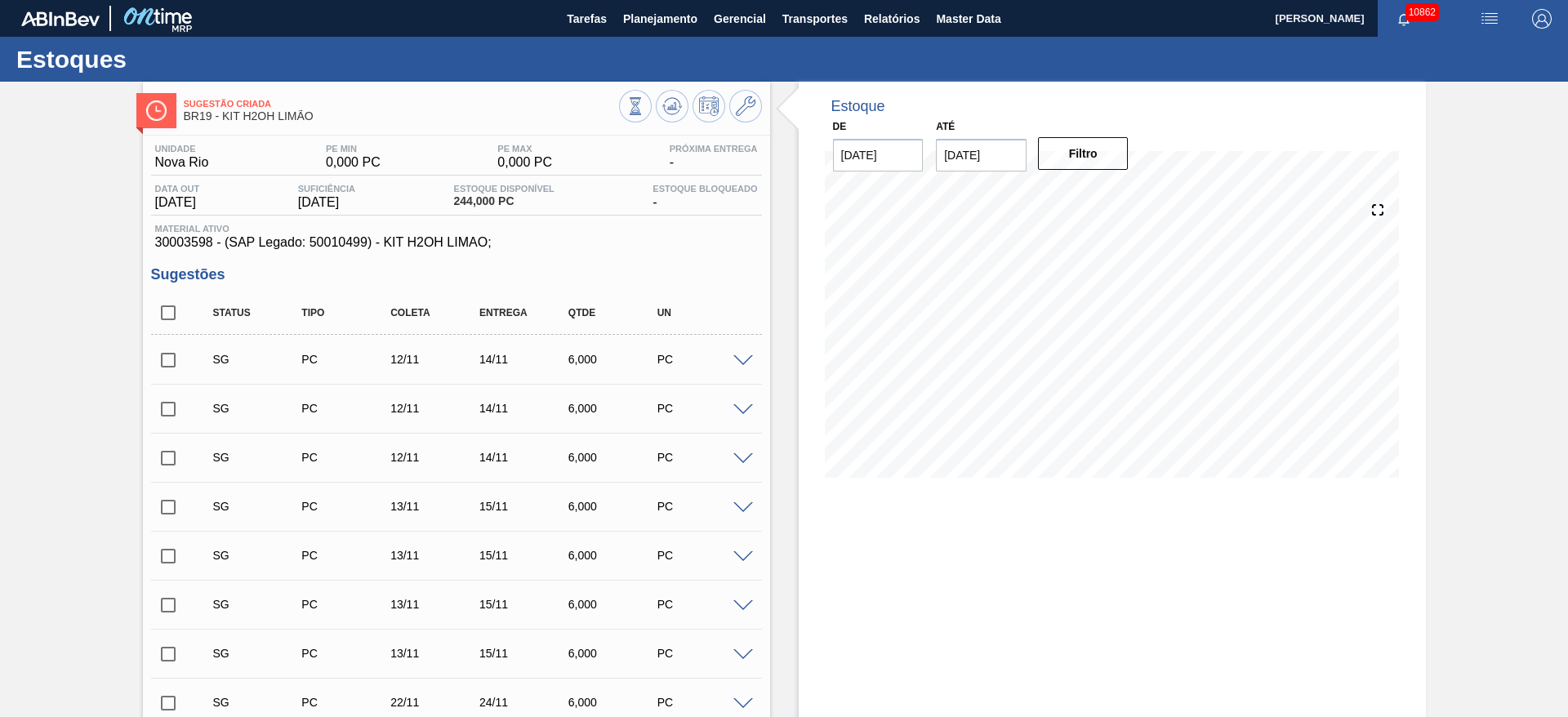
click at [753, 349] on div "SG PC 12/11 14/11 6,000 PC" at bounding box center [456, 359] width 611 height 41
click at [734, 368] on div "SG PC 12/11 14/11 6,000 PC" at bounding box center [456, 359] width 611 height 41
click at [746, 361] on span at bounding box center [743, 361] width 20 height 12
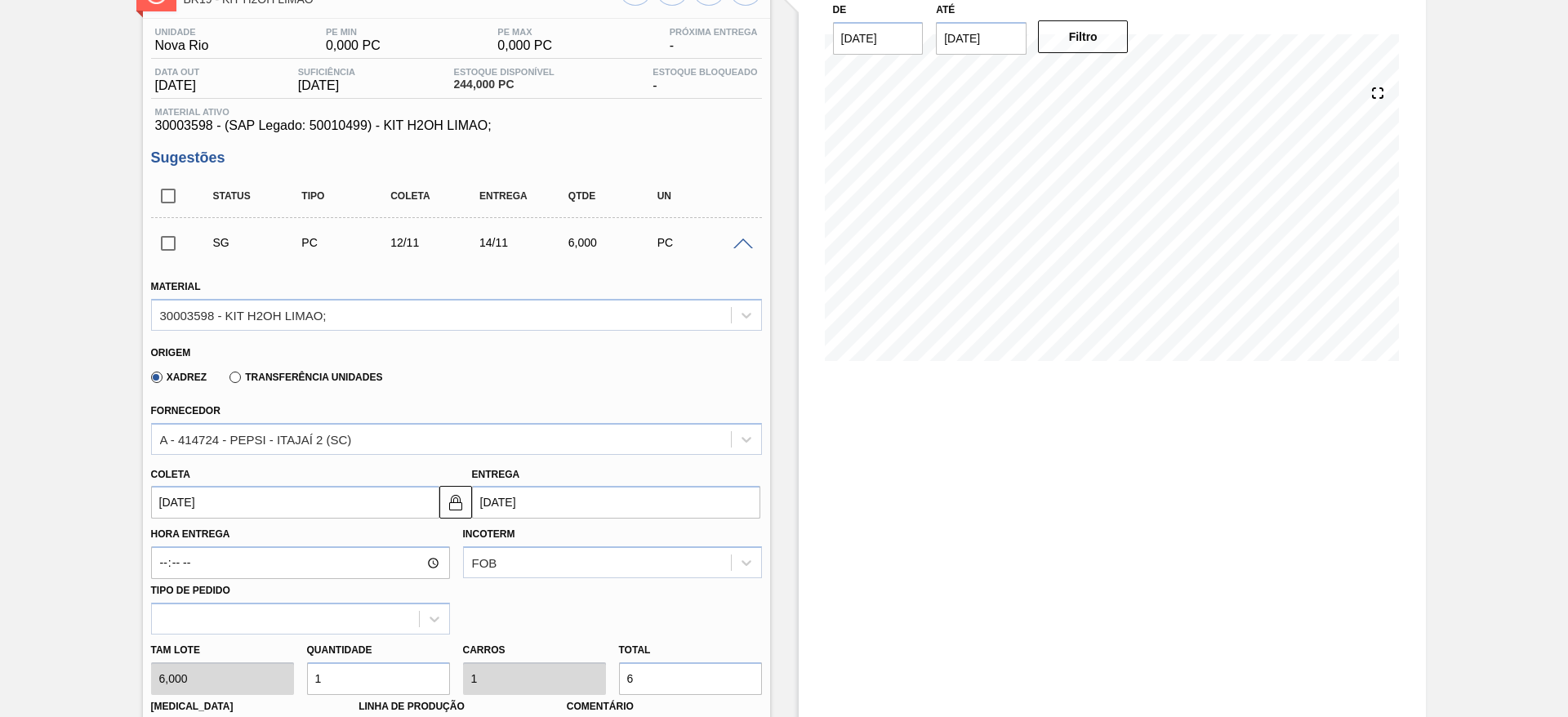
scroll to position [245, 0]
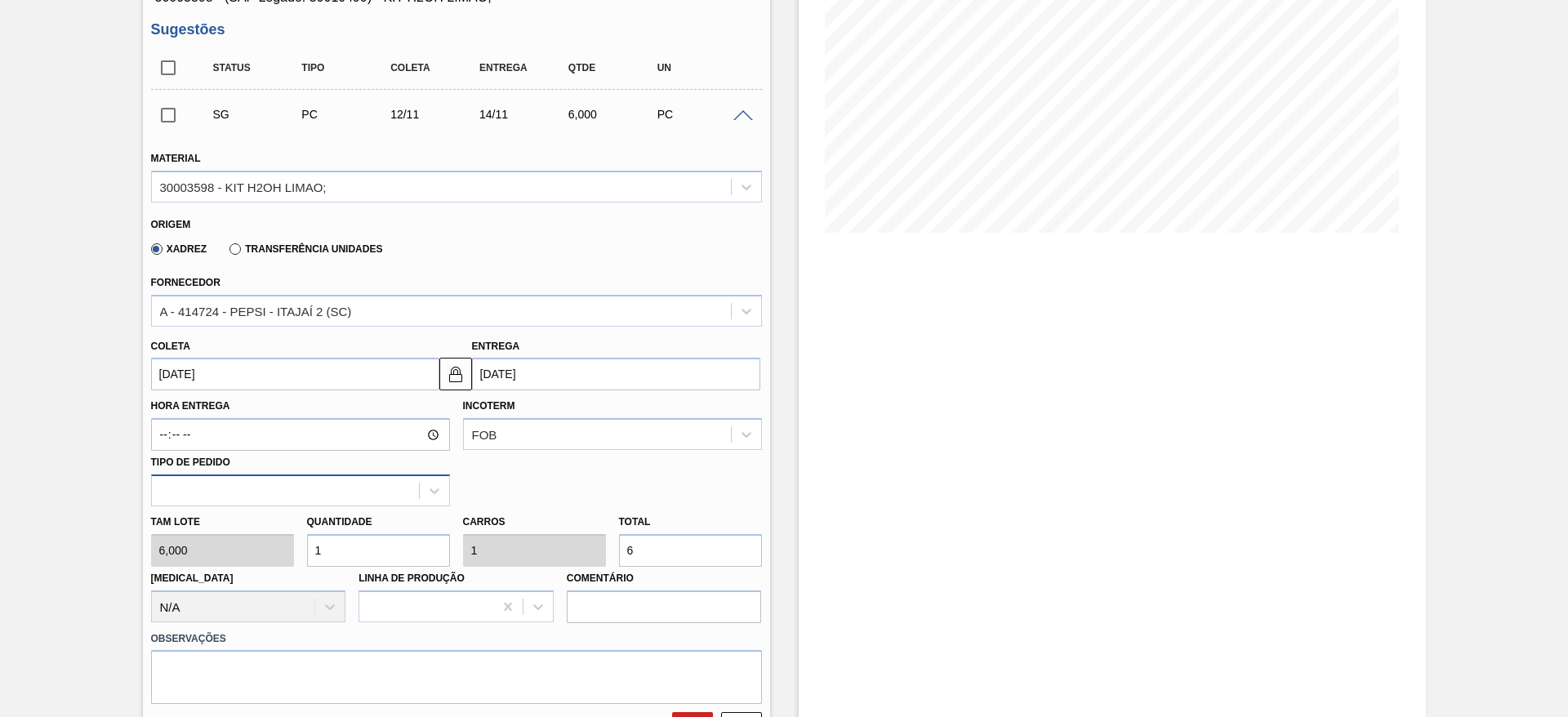
drag, startPoint x: 301, startPoint y: 550, endPoint x: 285, endPoint y: 494, distance: 58.2
click at [265, 529] on div "[PERSON_NAME] 6,000 Quantidade 1 Carros 1 Total 6 [MEDICAL_DATA] N/A Linha de P…" at bounding box center [456, 564] width 624 height 117
type input "2"
type input "12"
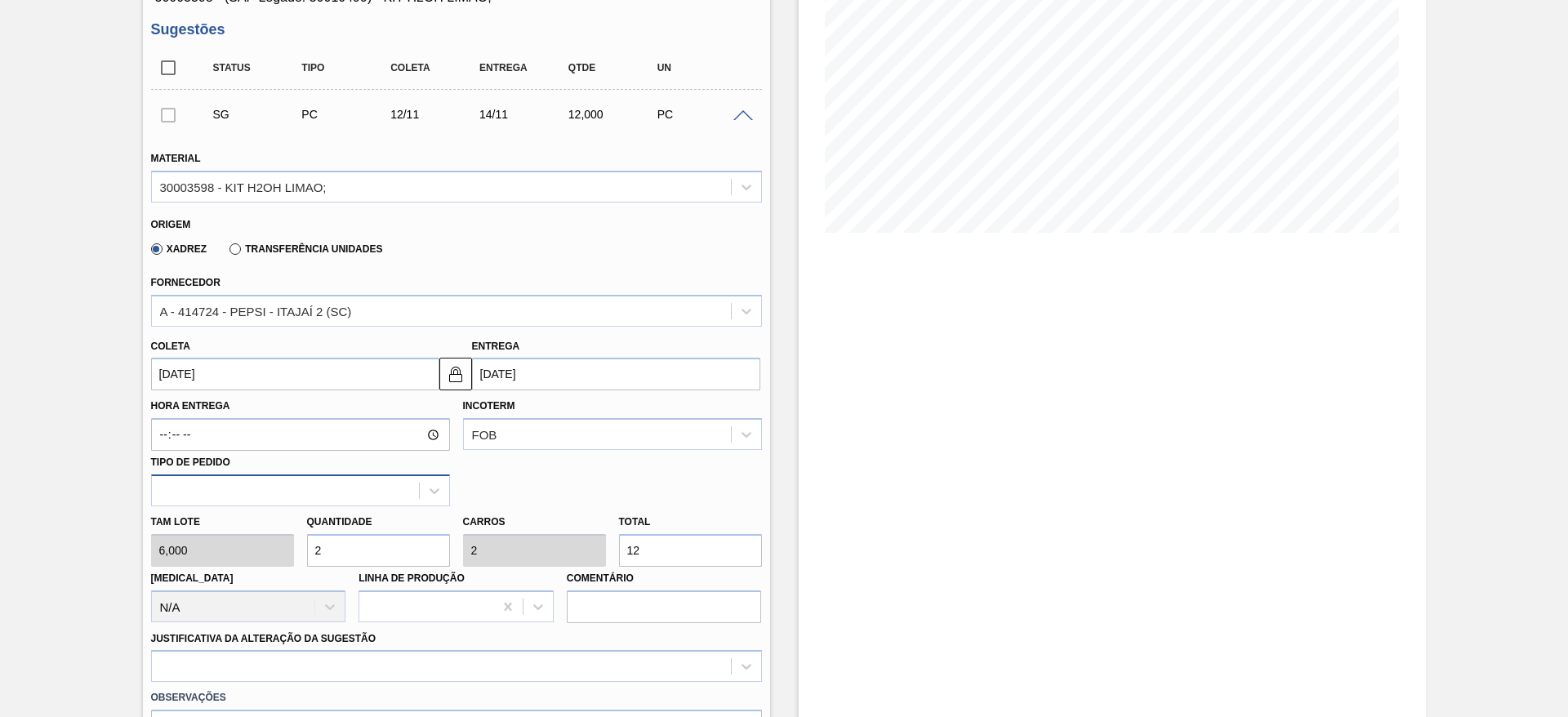
type input "20"
type input "120"
type input "20"
click at [184, 385] on input "[DATE]" at bounding box center [295, 375] width 288 height 33
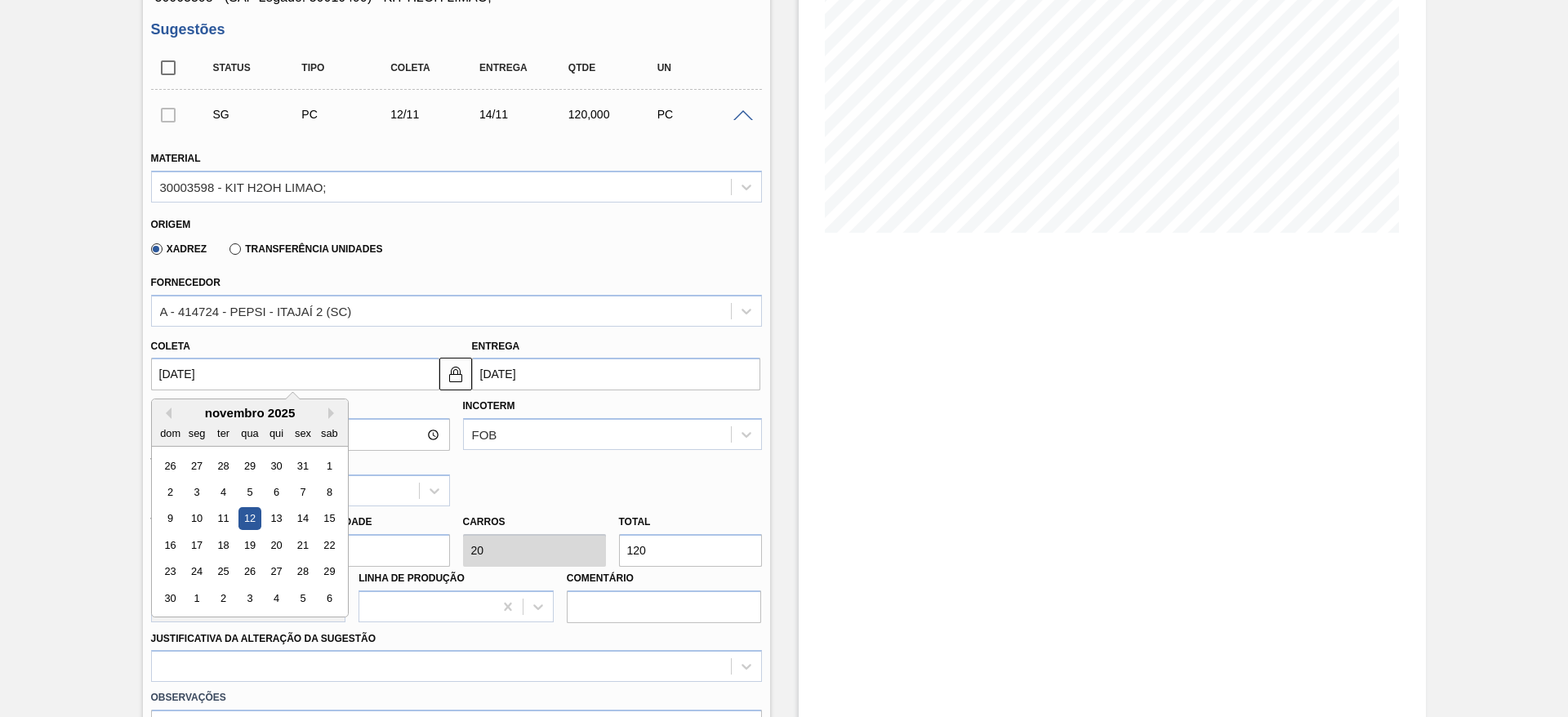
click at [158, 421] on div "dom seg ter qua qui sex sab" at bounding box center [250, 433] width 196 height 26
click at [160, 421] on div "dom seg ter qua qui sex sab" at bounding box center [250, 433] width 196 height 26
drag, startPoint x: 162, startPoint y: 420, endPoint x: 164, endPoint y: 410, distance: 10.2
click at [164, 416] on div "Previous Month Next Month novembro 2025 dom seg ter qua qui sex sab 26 27 28 29…" at bounding box center [250, 508] width 198 height 219
click at [164, 404] on div "novembro 2025 dom seg ter qua qui sex sab" at bounding box center [250, 423] width 196 height 47
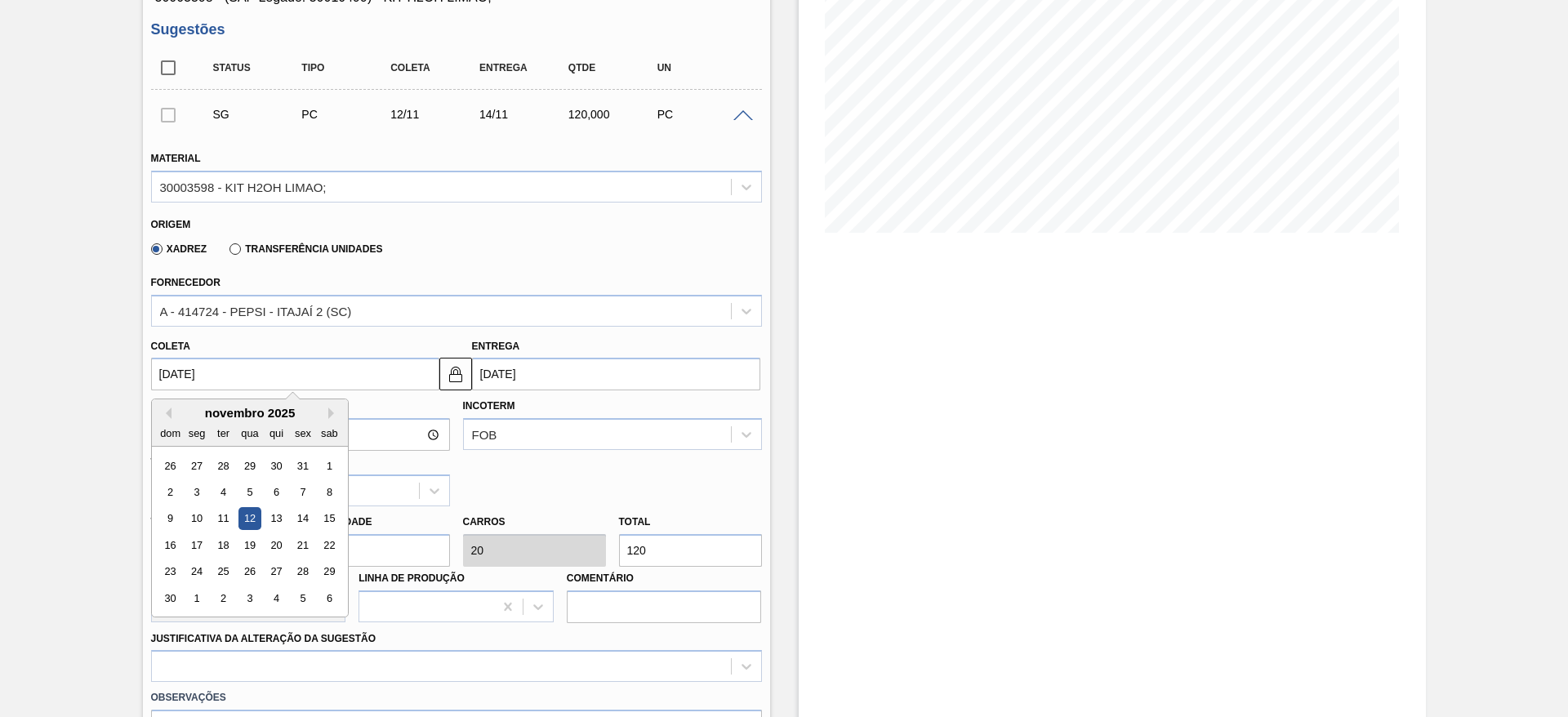
drag, startPoint x: 164, startPoint y: 404, endPoint x: 159, endPoint y: 447, distance: 43.3
click at [159, 442] on div "novembro 2025 dom seg ter qua qui sex sab" at bounding box center [250, 423] width 196 height 47
click at [166, 409] on button "Previous Month" at bounding box center [166, 413] width 12 height 12
click at [274, 539] on div "25" at bounding box center [275, 545] width 22 height 22
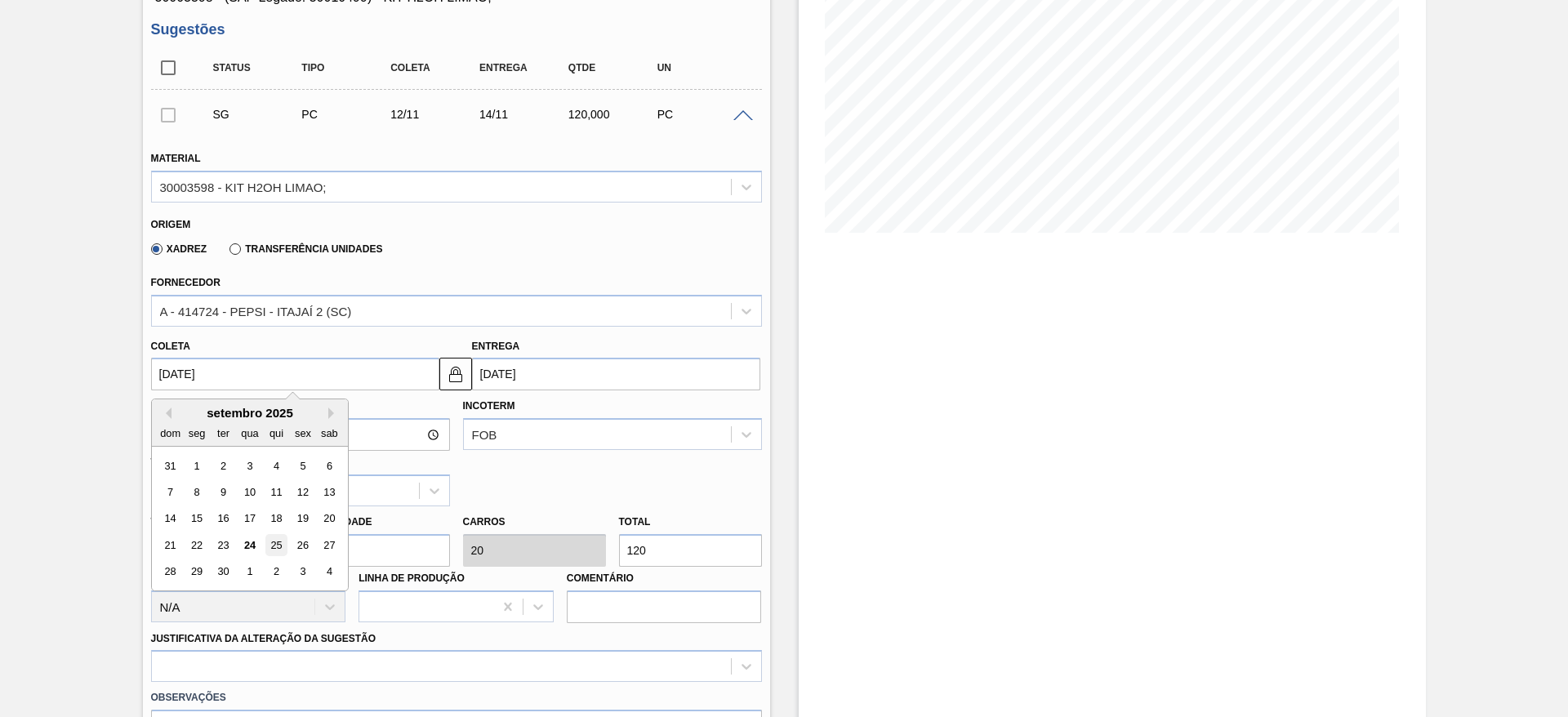
type input "[DATE]"
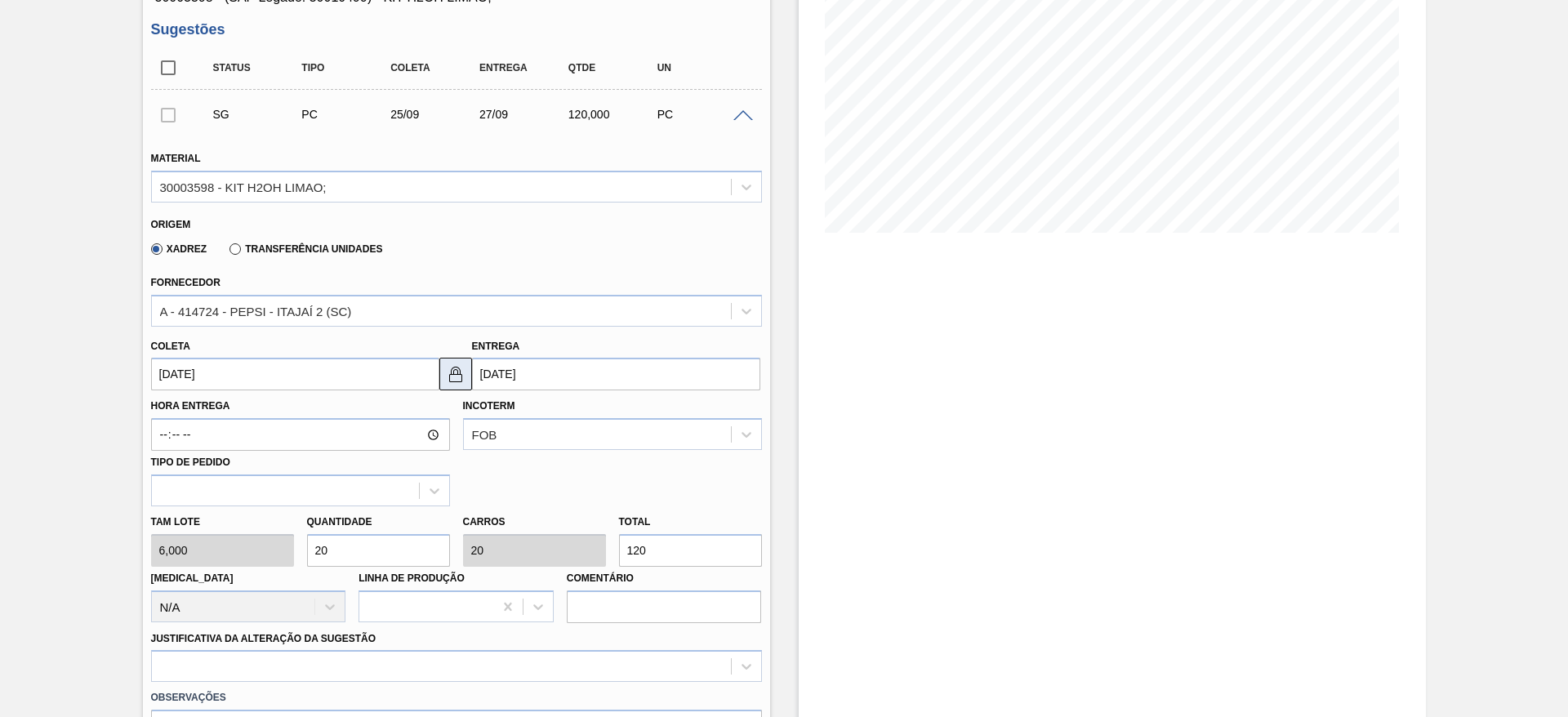
click at [455, 376] on img at bounding box center [455, 375] width 20 height 20
click at [506, 366] on input "[DATE]" at bounding box center [616, 375] width 288 height 33
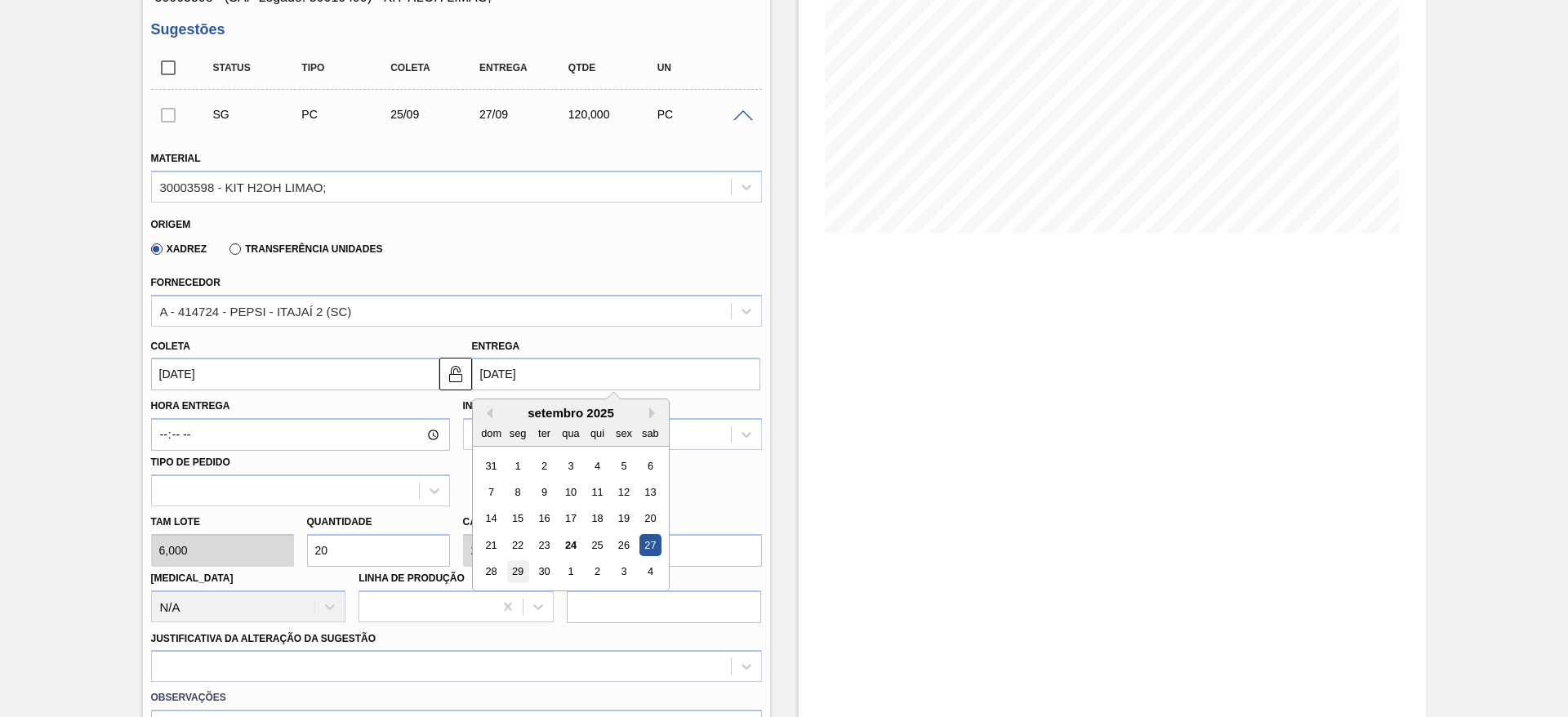
click at [519, 577] on div "29" at bounding box center [517, 572] width 22 height 22
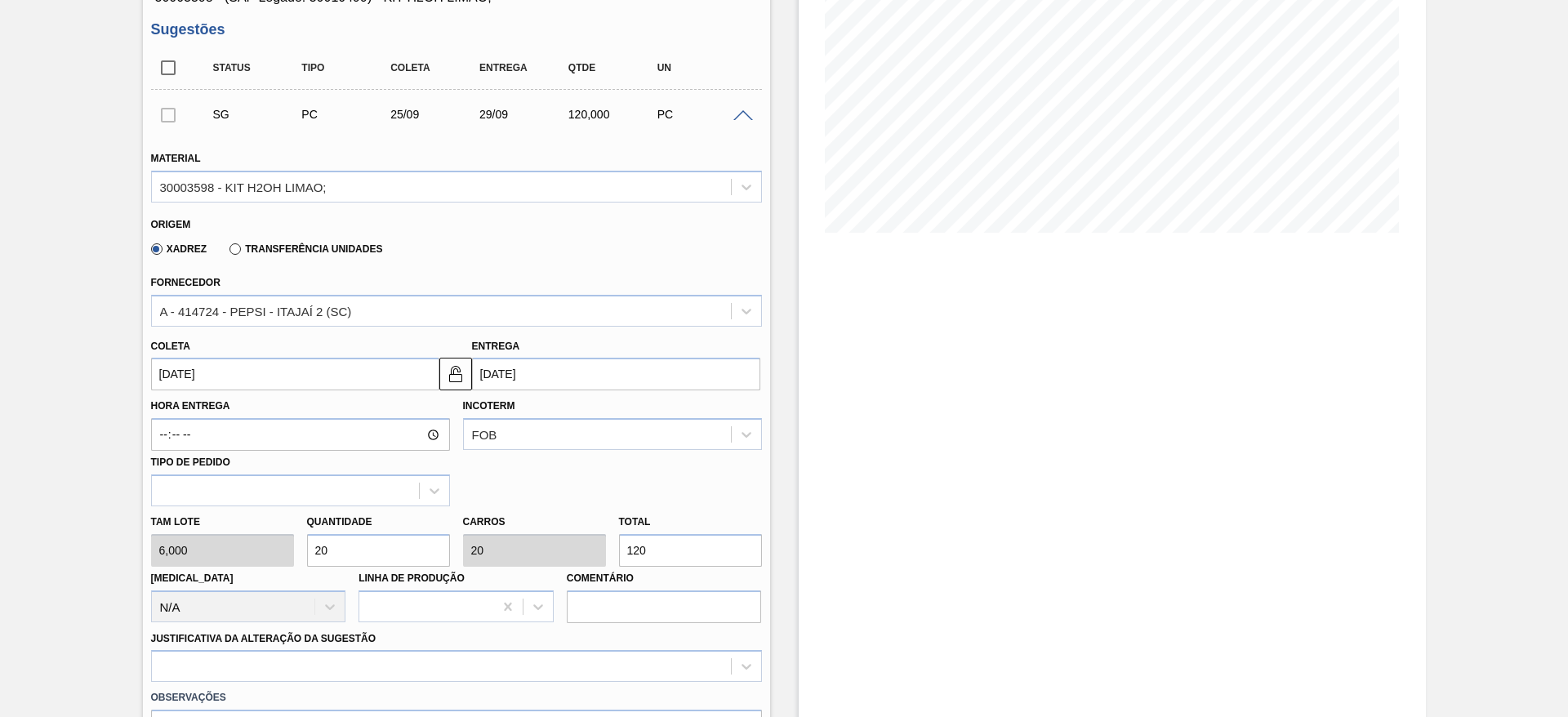
type input "[DATE]"
click at [551, 653] on div at bounding box center [456, 666] width 611 height 32
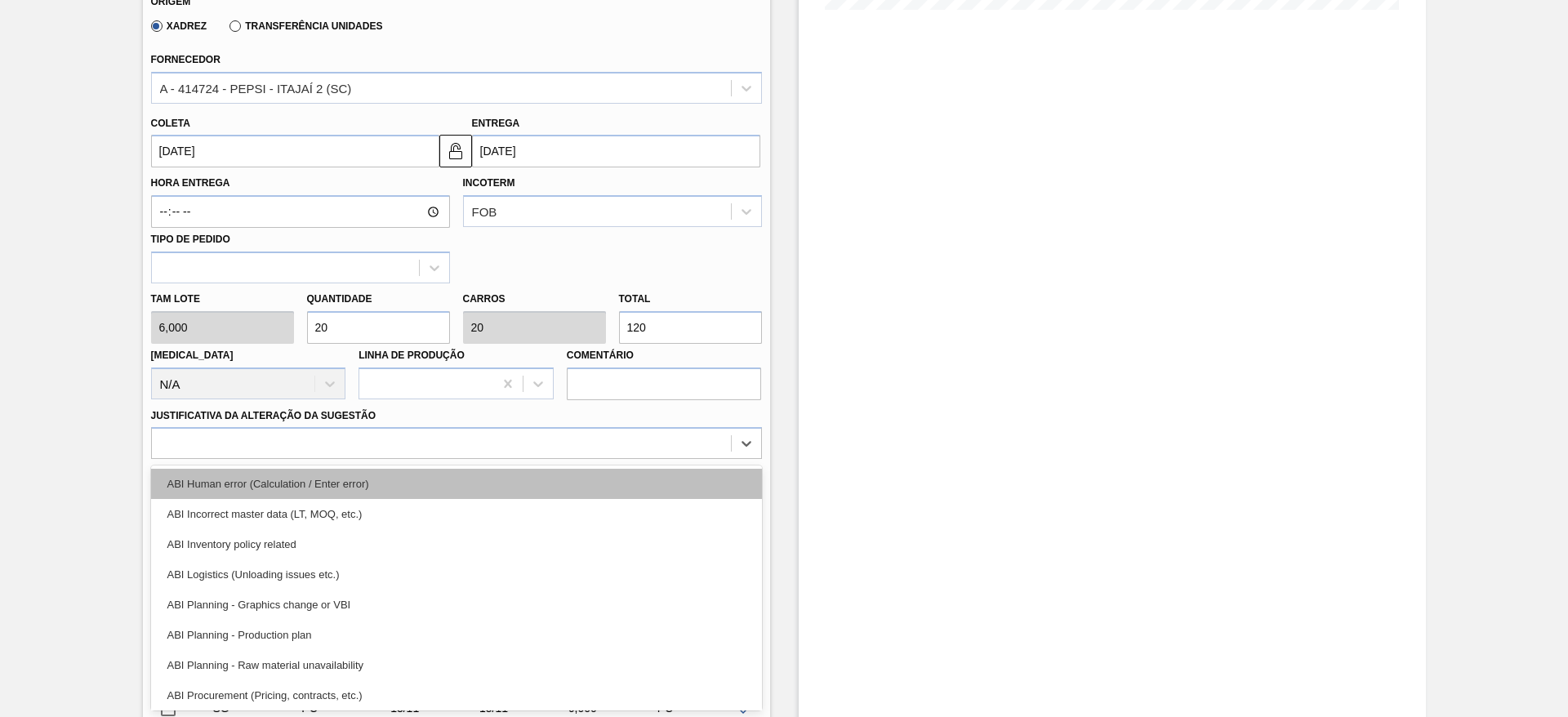
click at [536, 490] on div "ABI Human error (Calculation / Enter error)" at bounding box center [456, 484] width 611 height 31
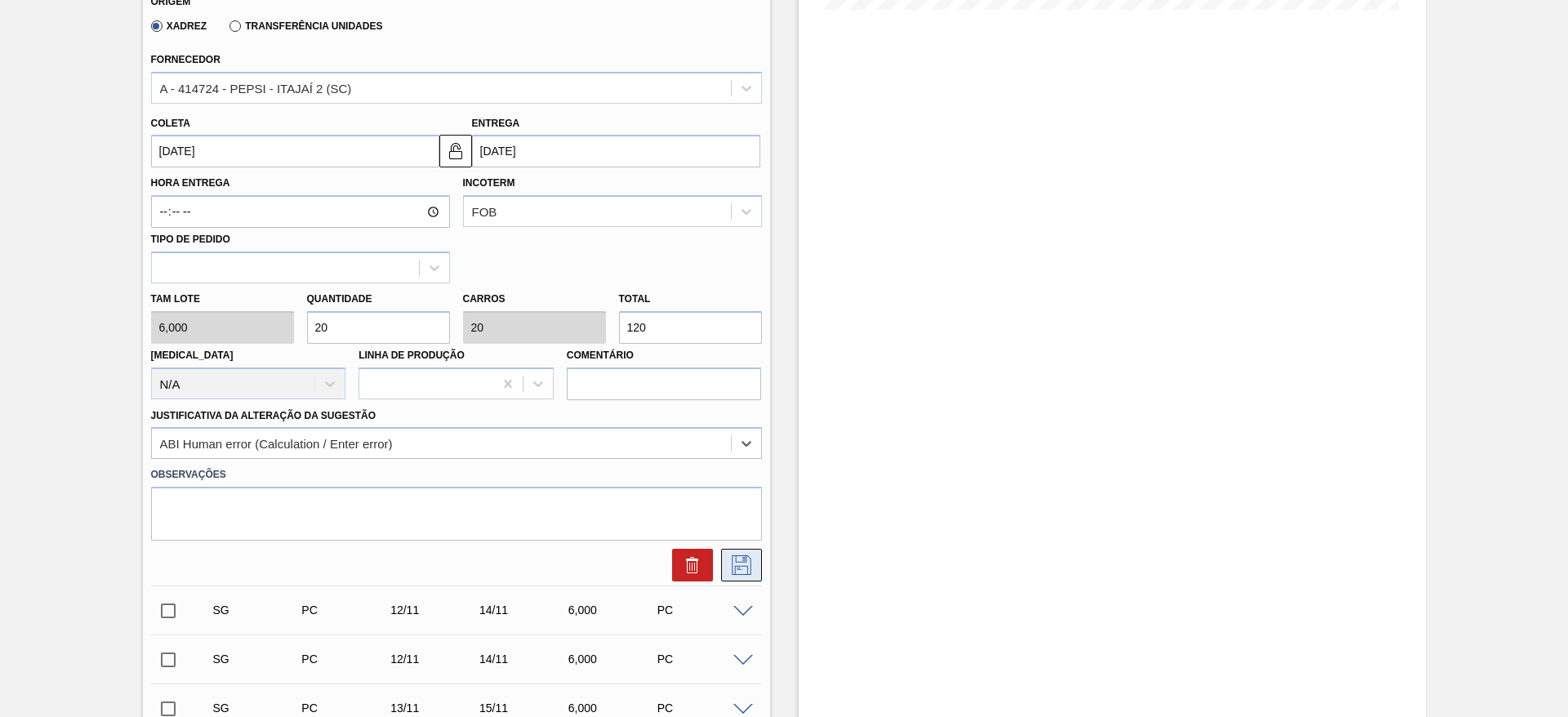
click at [746, 565] on icon at bounding box center [741, 566] width 26 height 20
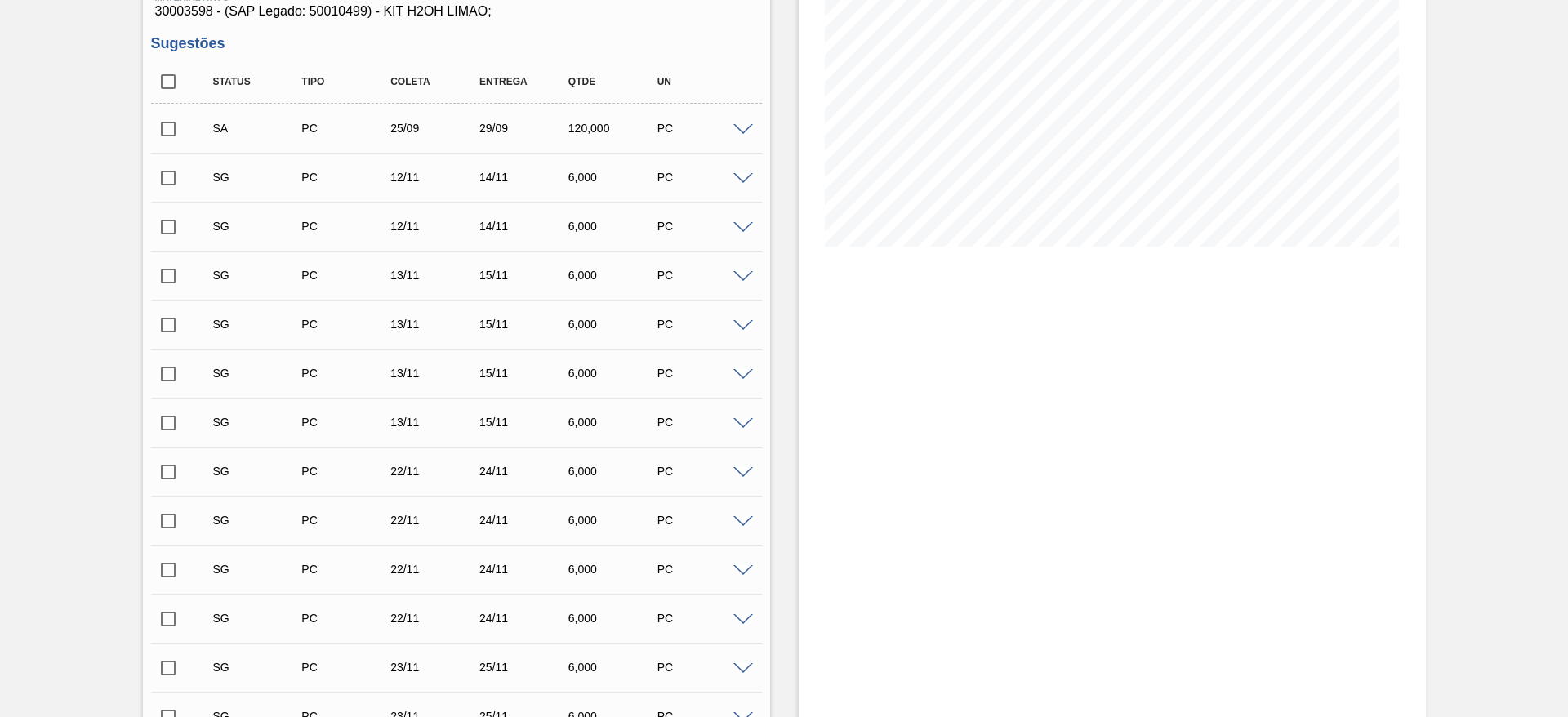
scroll to position [0, 0]
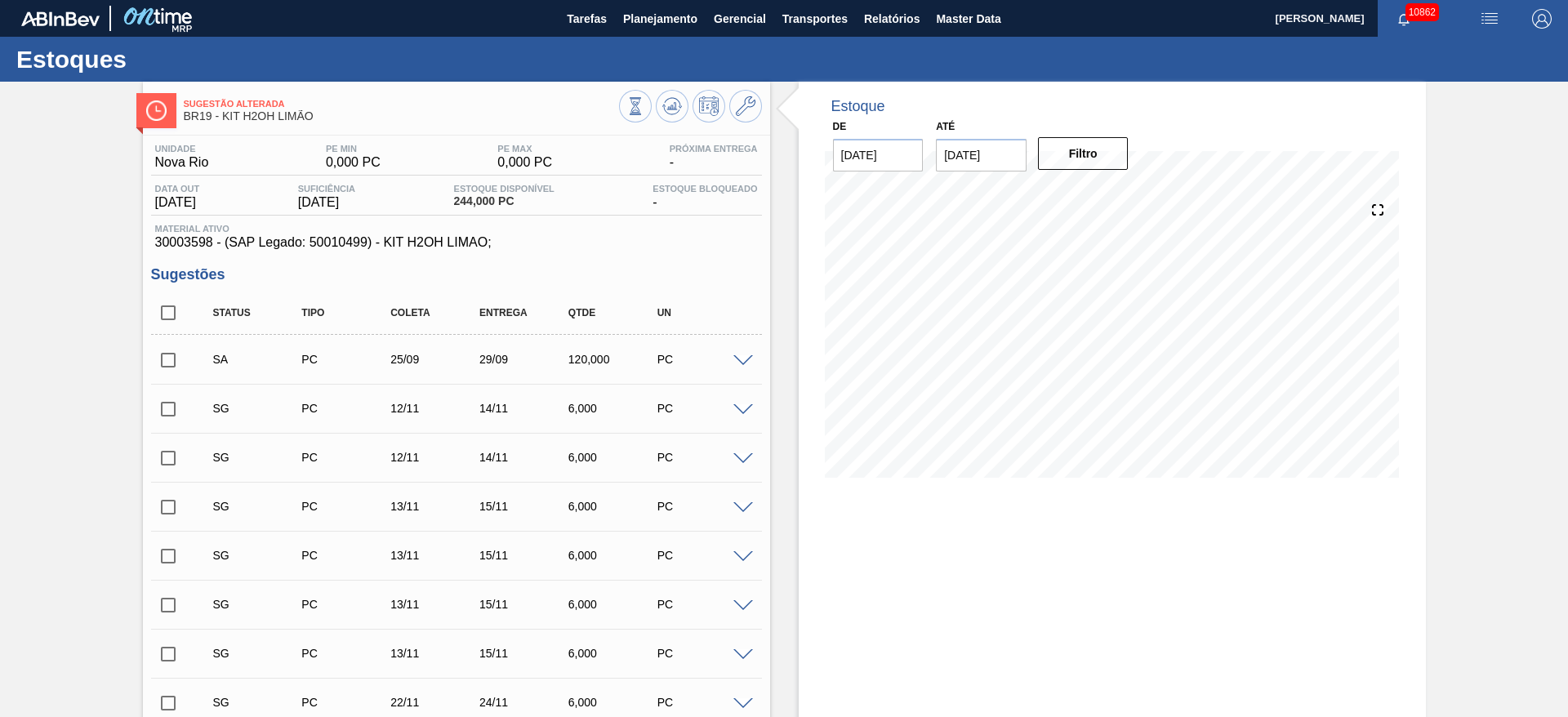
click at [172, 353] on input "checkbox" at bounding box center [168, 360] width 34 height 34
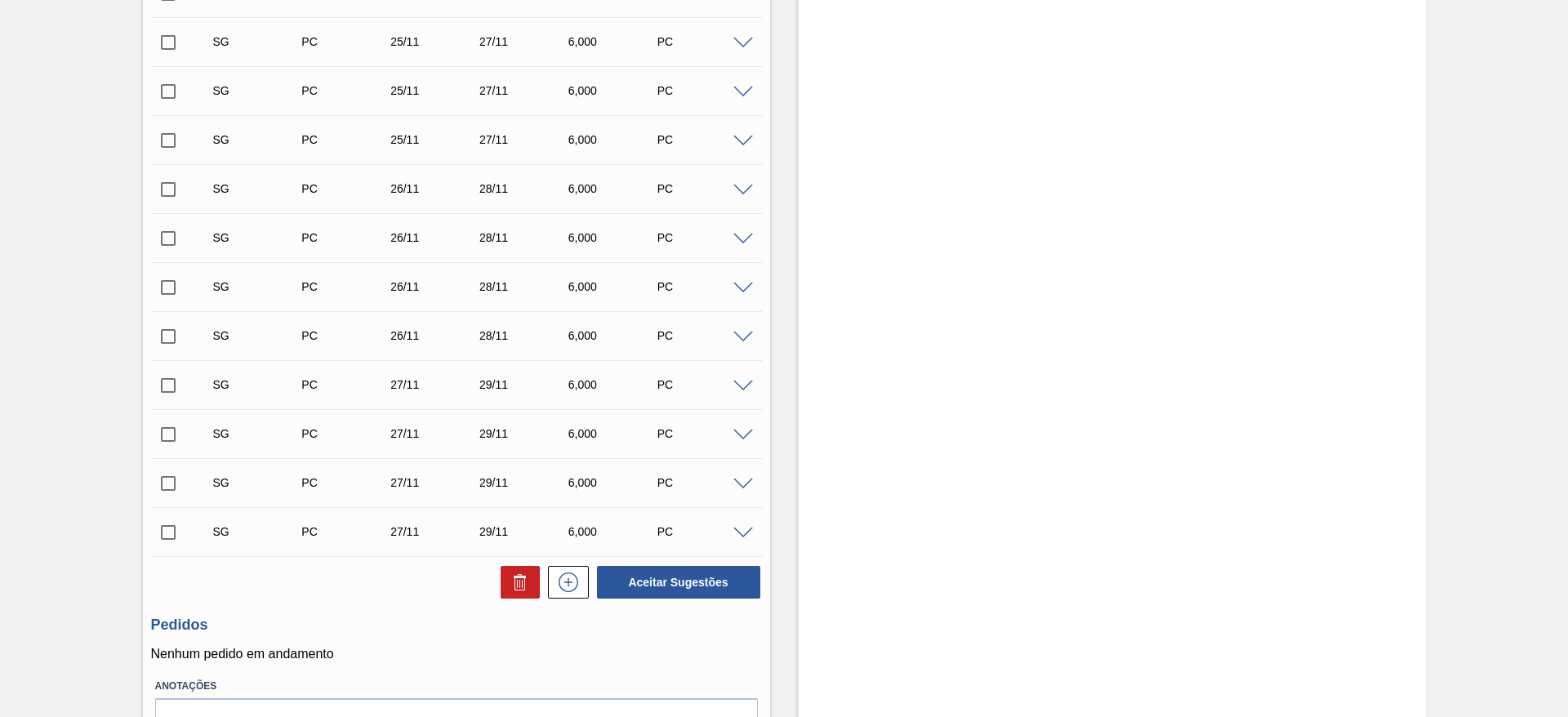
scroll to position [1389, 0]
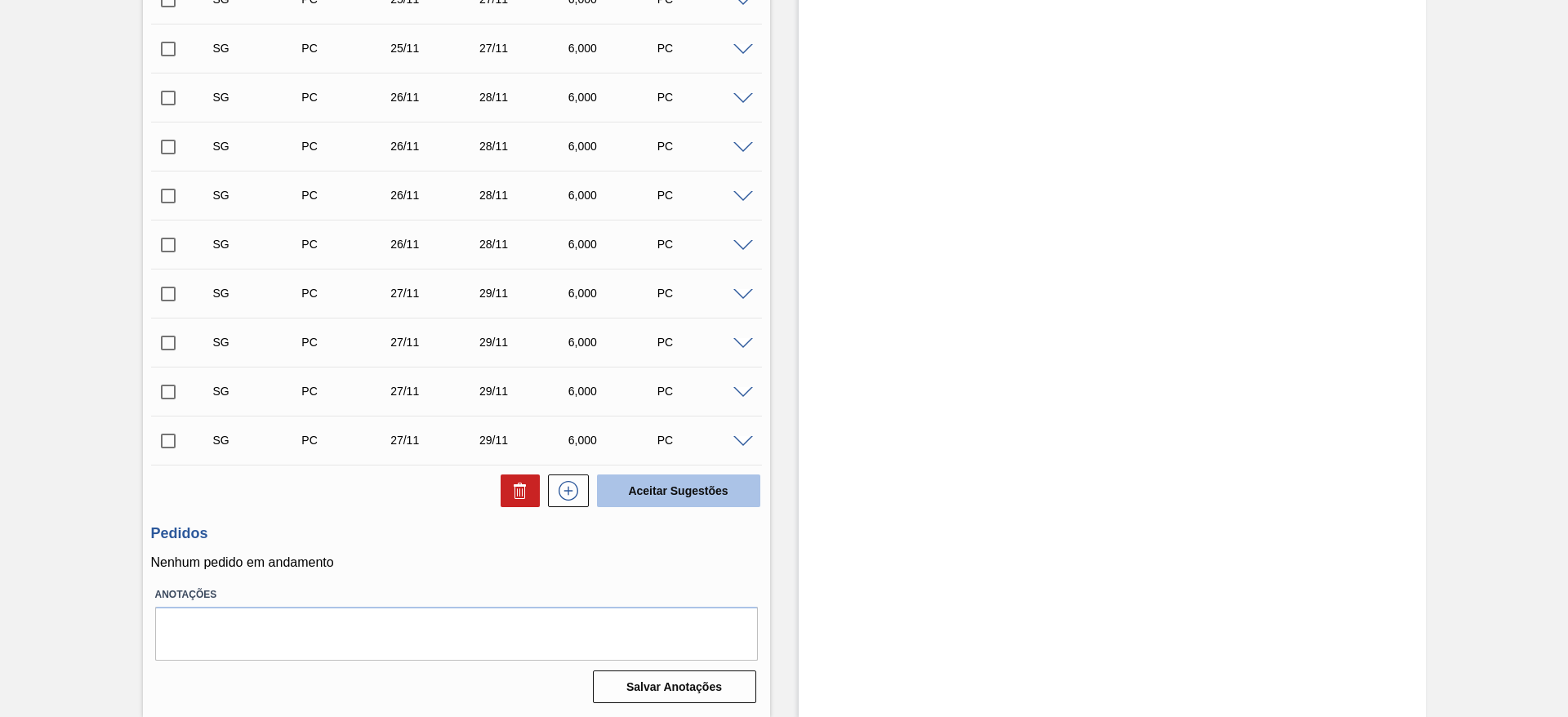
click at [713, 476] on button "Aceitar Sugestões" at bounding box center [679, 491] width 164 height 33
checkbox input "false"
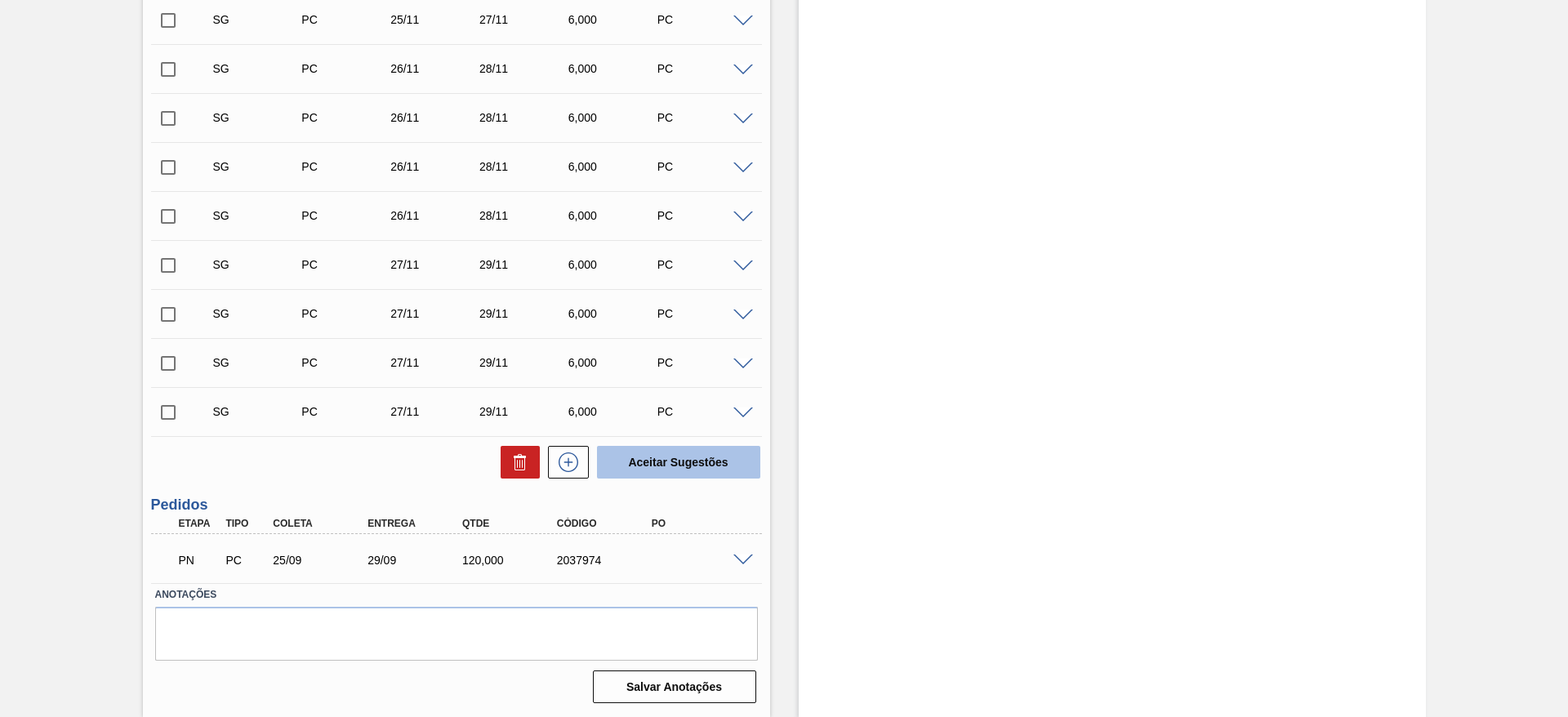
scroll to position [1341, 0]
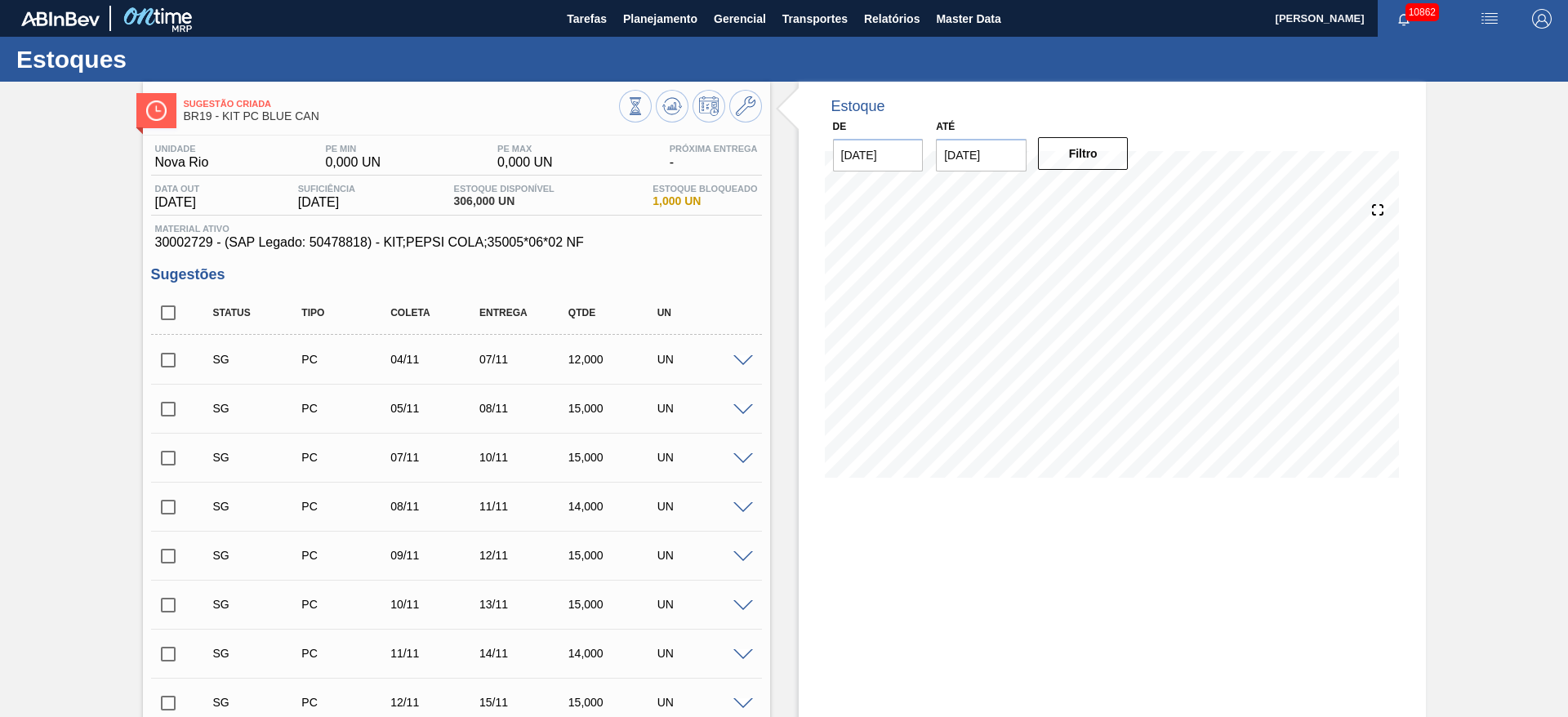
click at [736, 353] on div "UN" at bounding box center [703, 360] width 99 height 13
click at [739, 360] on span at bounding box center [743, 361] width 20 height 12
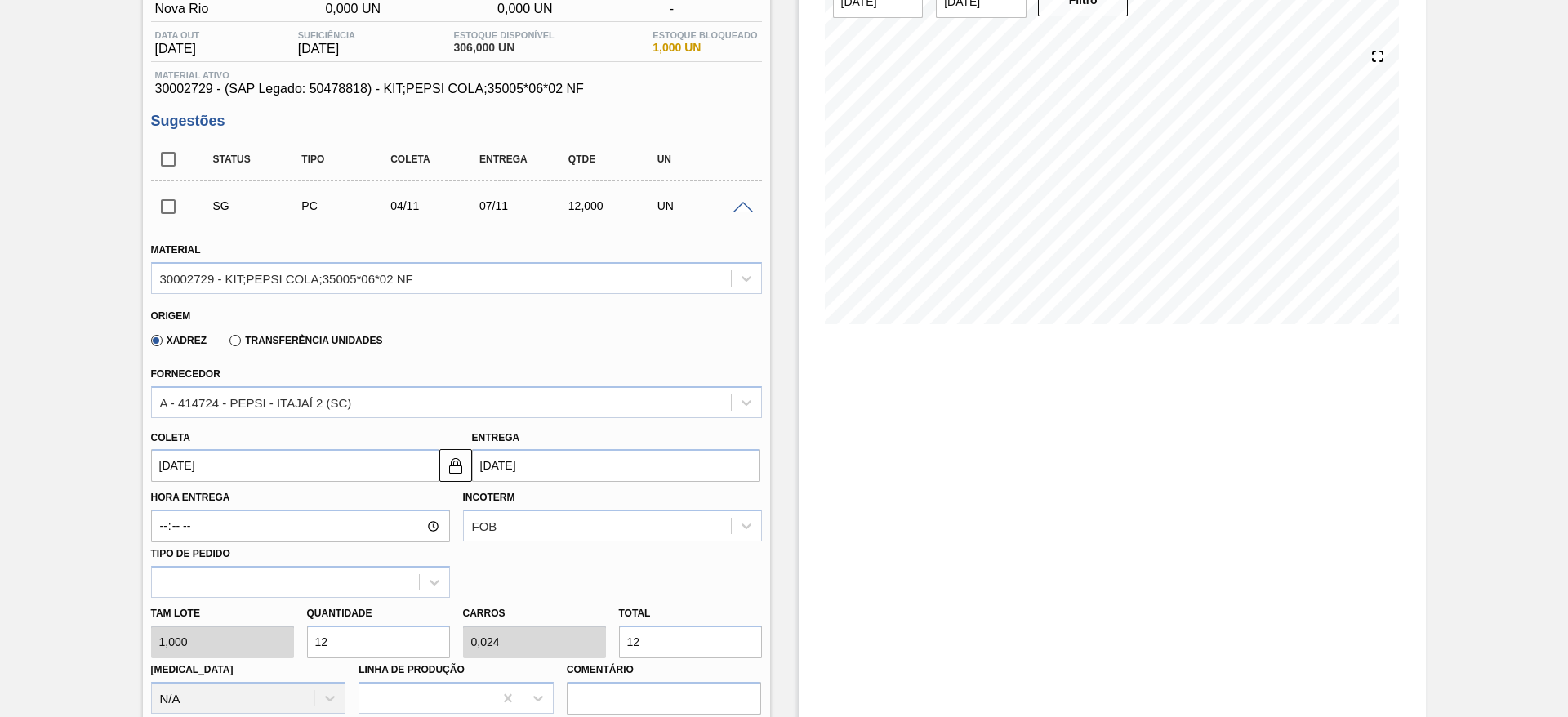
scroll to position [368, 0]
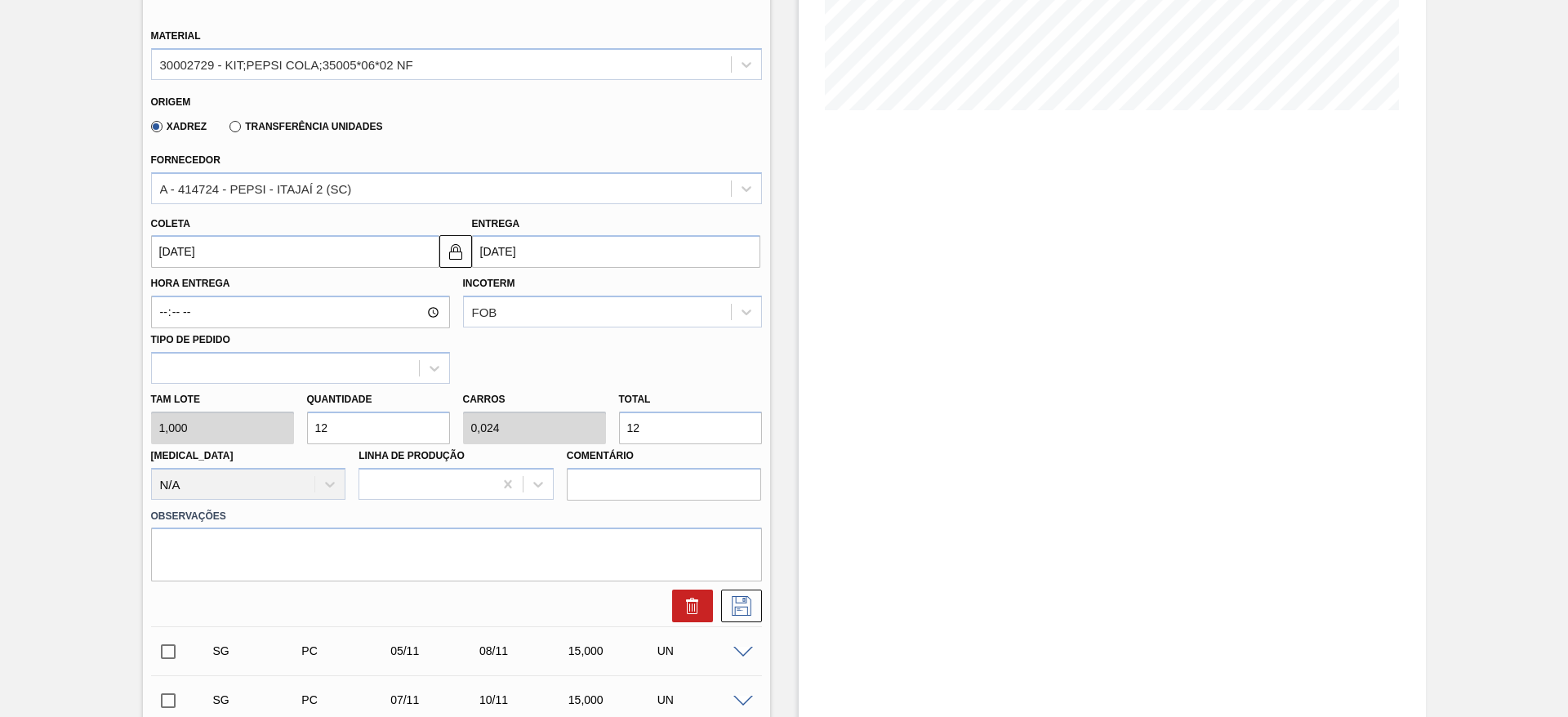
click at [390, 437] on input "12" at bounding box center [378, 428] width 143 height 33
type input "120"
type input "0,24"
type input "120"
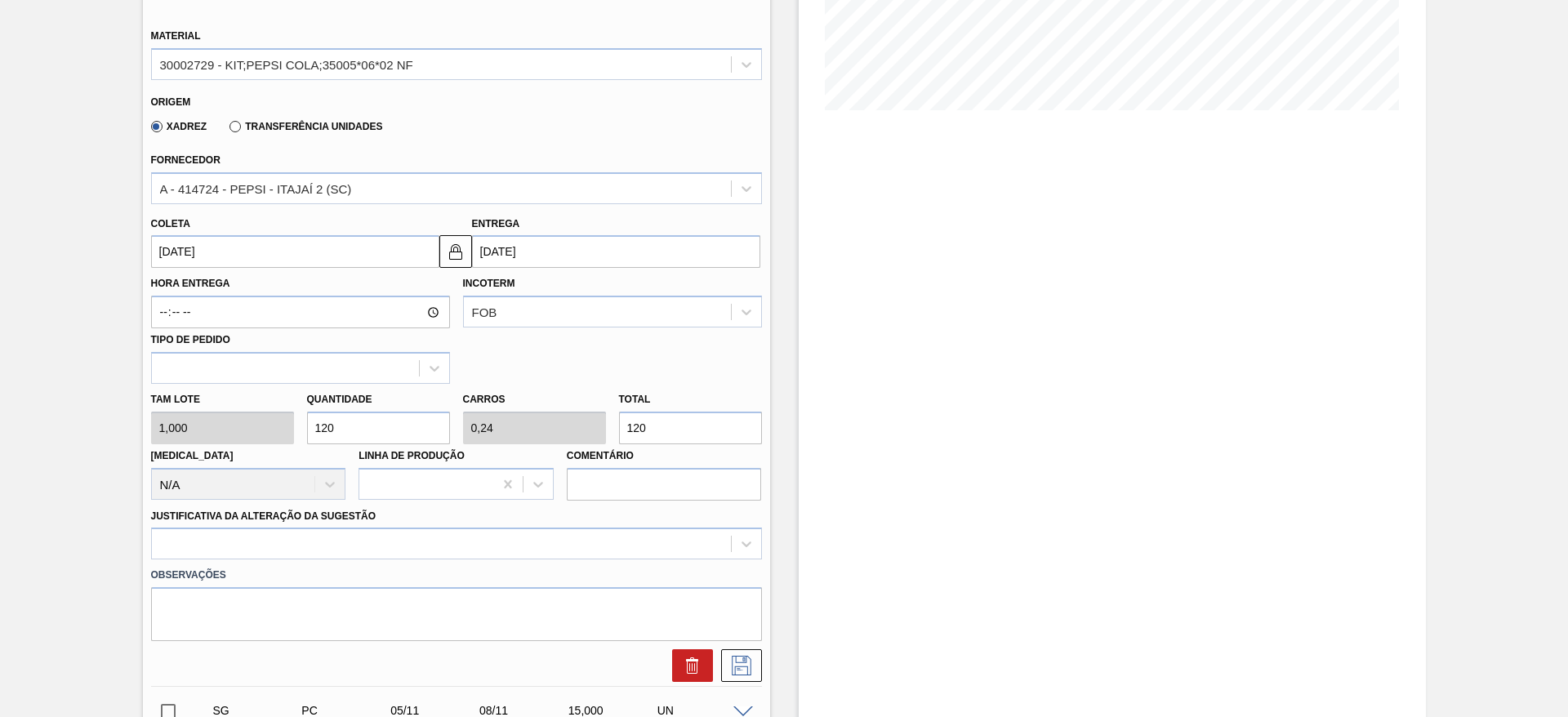
type input "120"
click at [193, 244] on input "04/11/2025" at bounding box center [295, 252] width 288 height 33
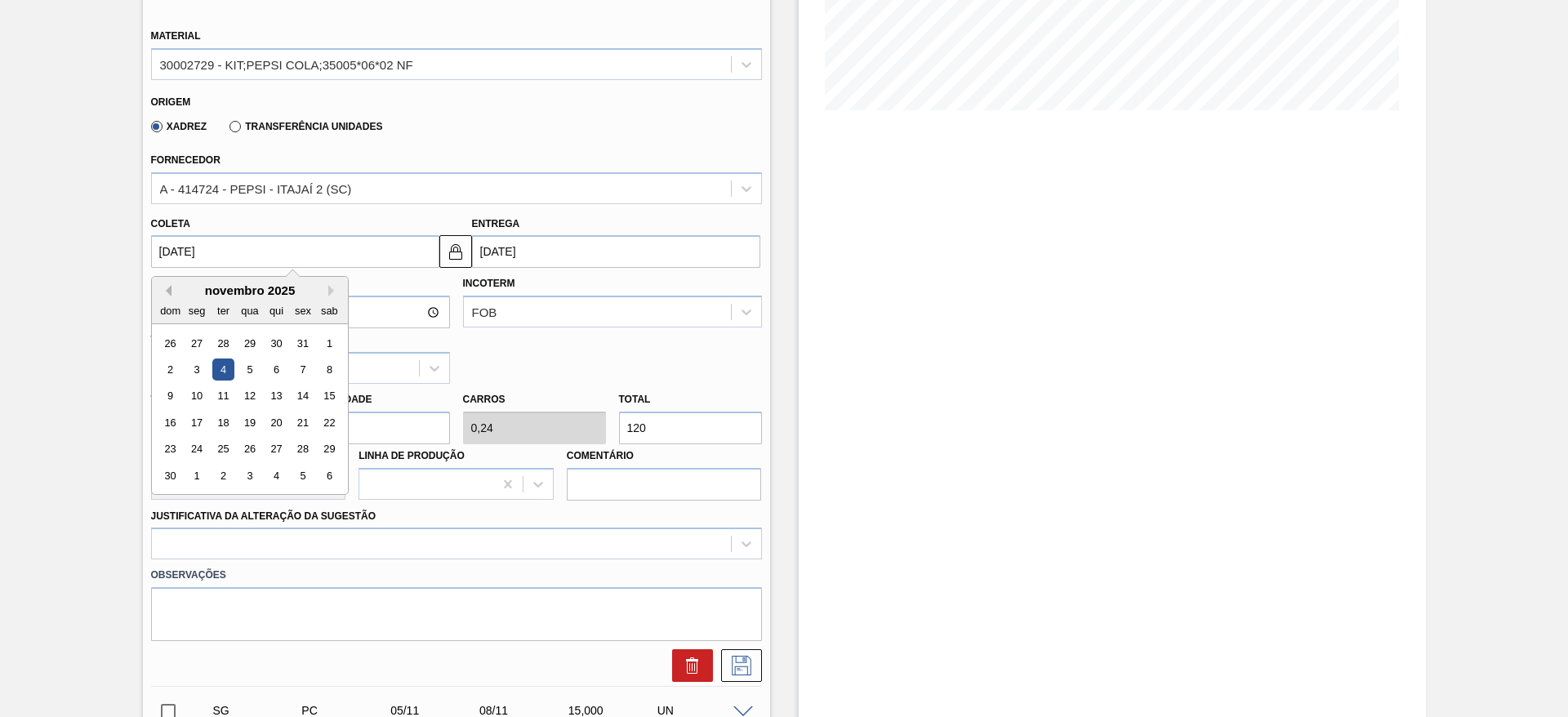
click at [164, 285] on button "Previous Month" at bounding box center [166, 291] width 12 height 12
click at [168, 285] on button "Previous Month" at bounding box center [166, 291] width 12 height 12
click at [283, 412] on div "25" at bounding box center [275, 423] width 22 height 22
type input "25/09/2025"
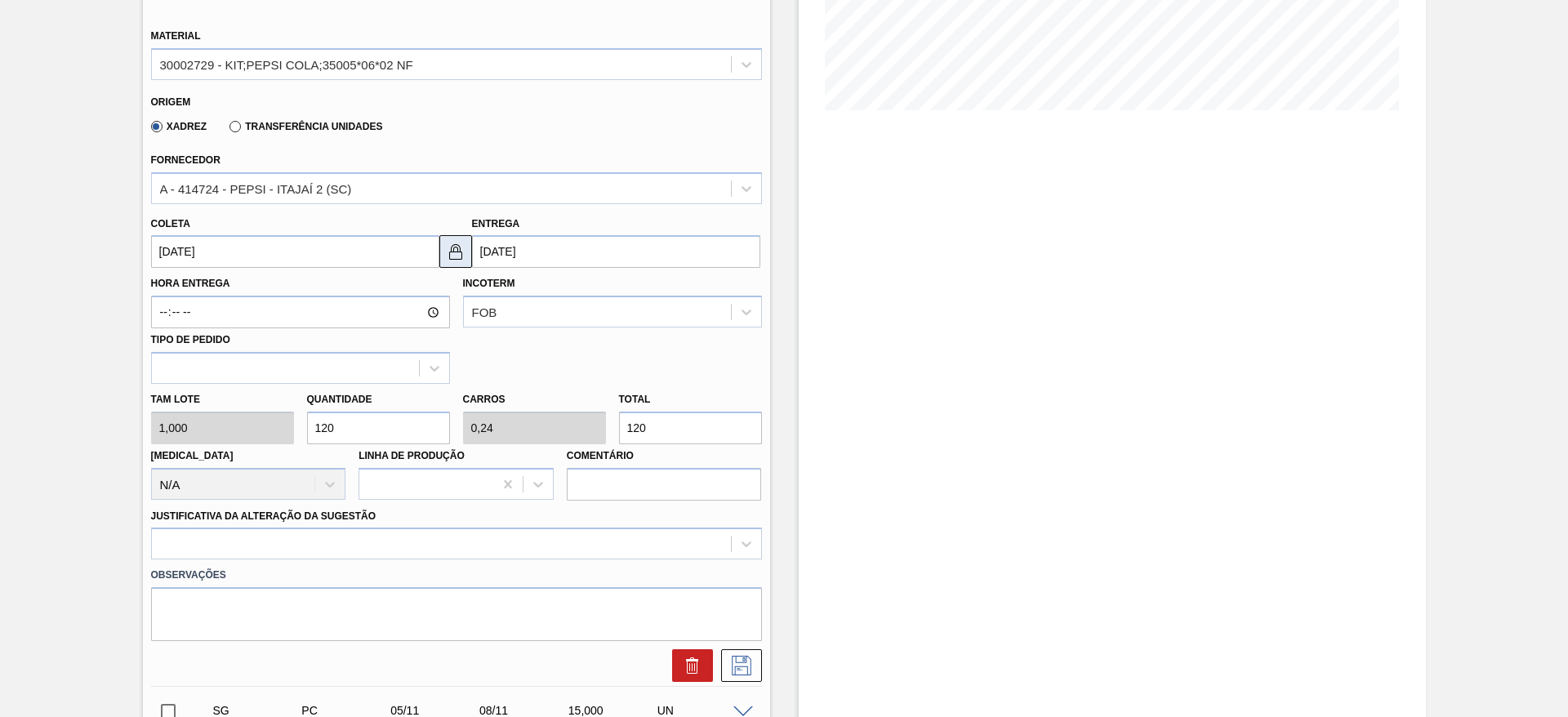
click img
click input "[DATE]"
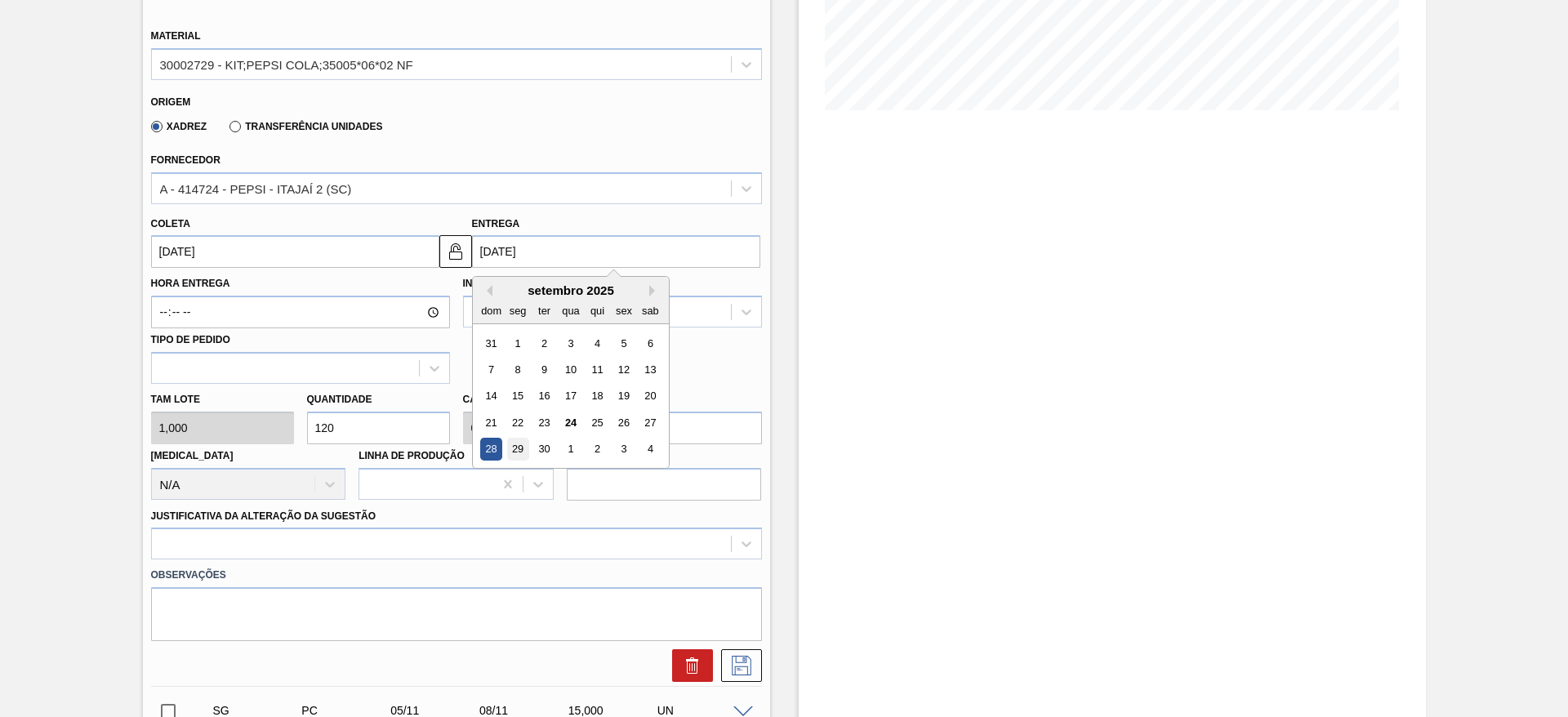
click div "29"
type input "29/09/2025"
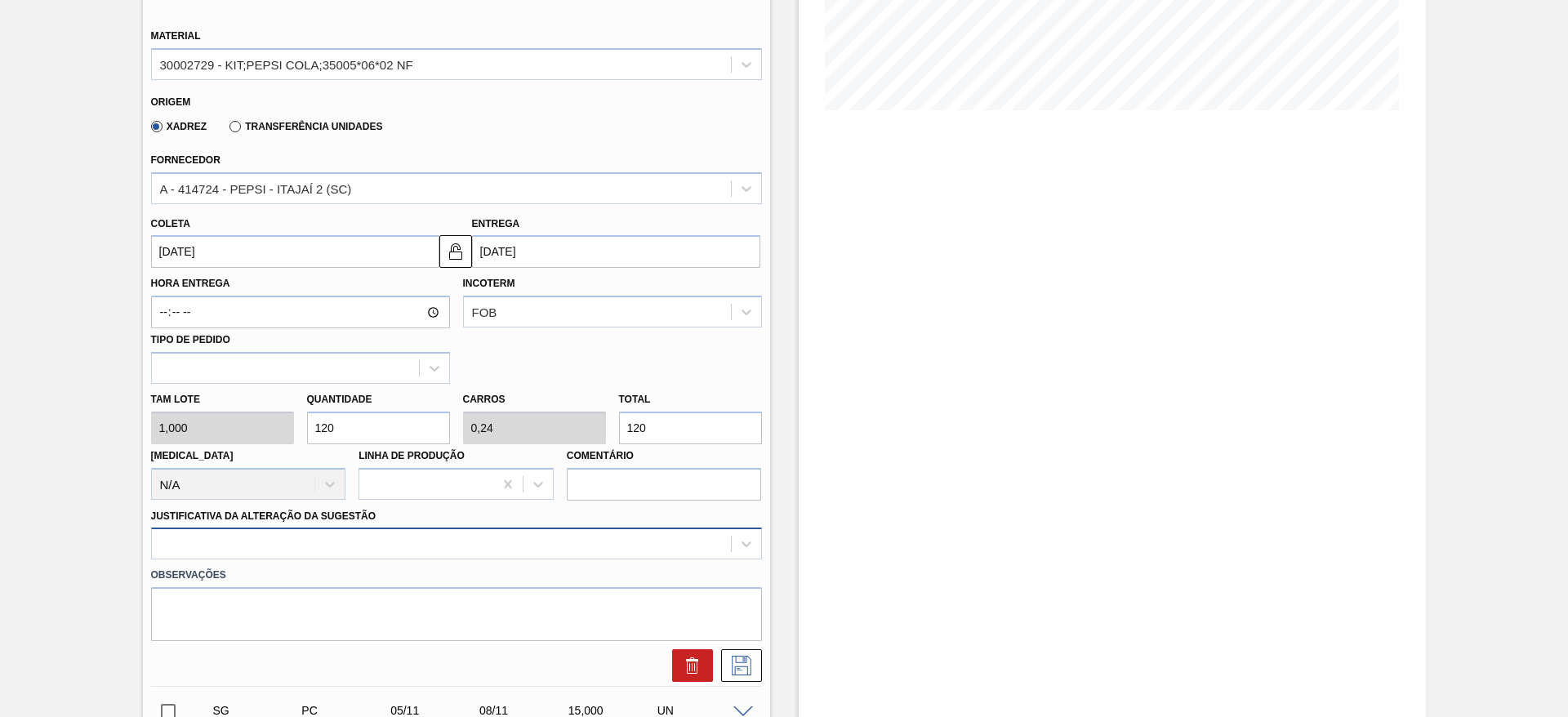
scroll to position [468, 0]
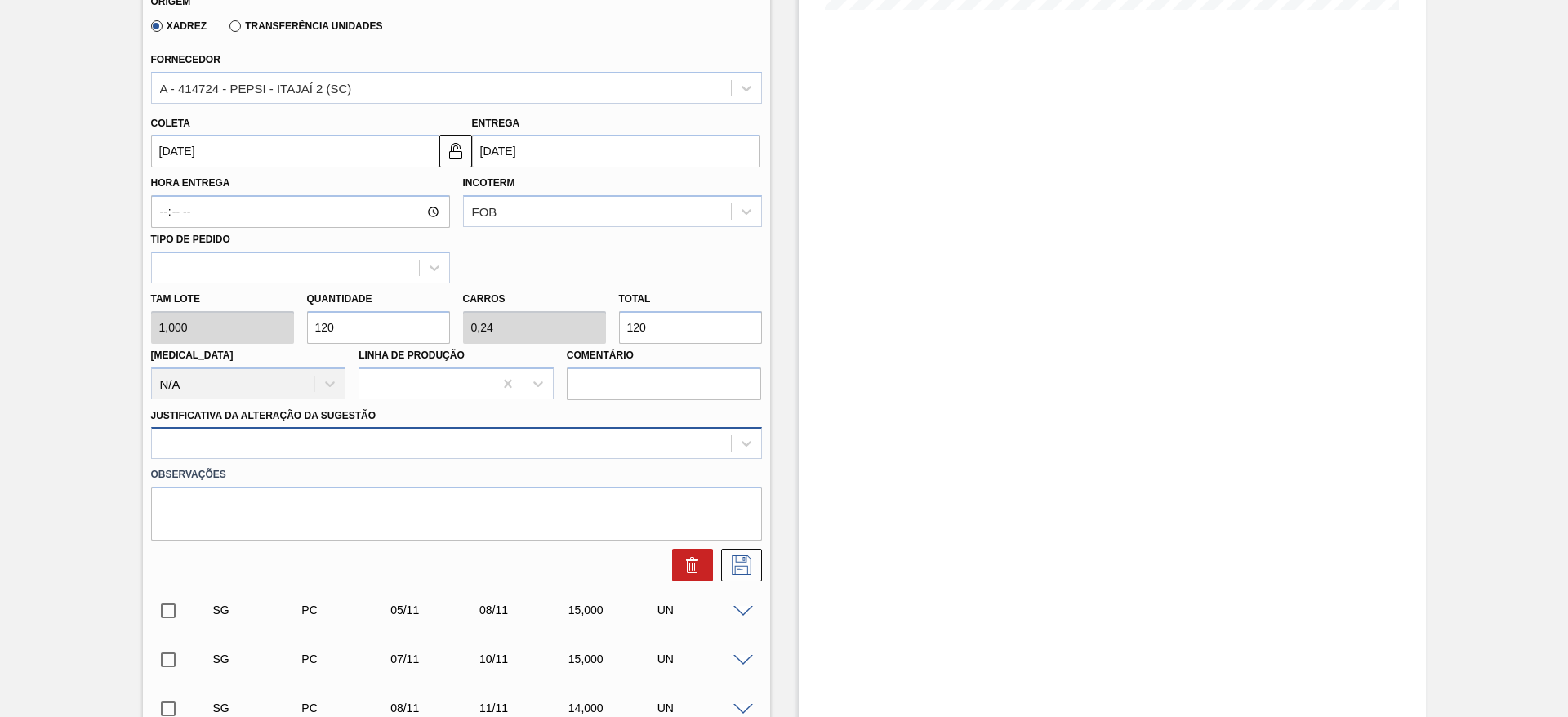
click div
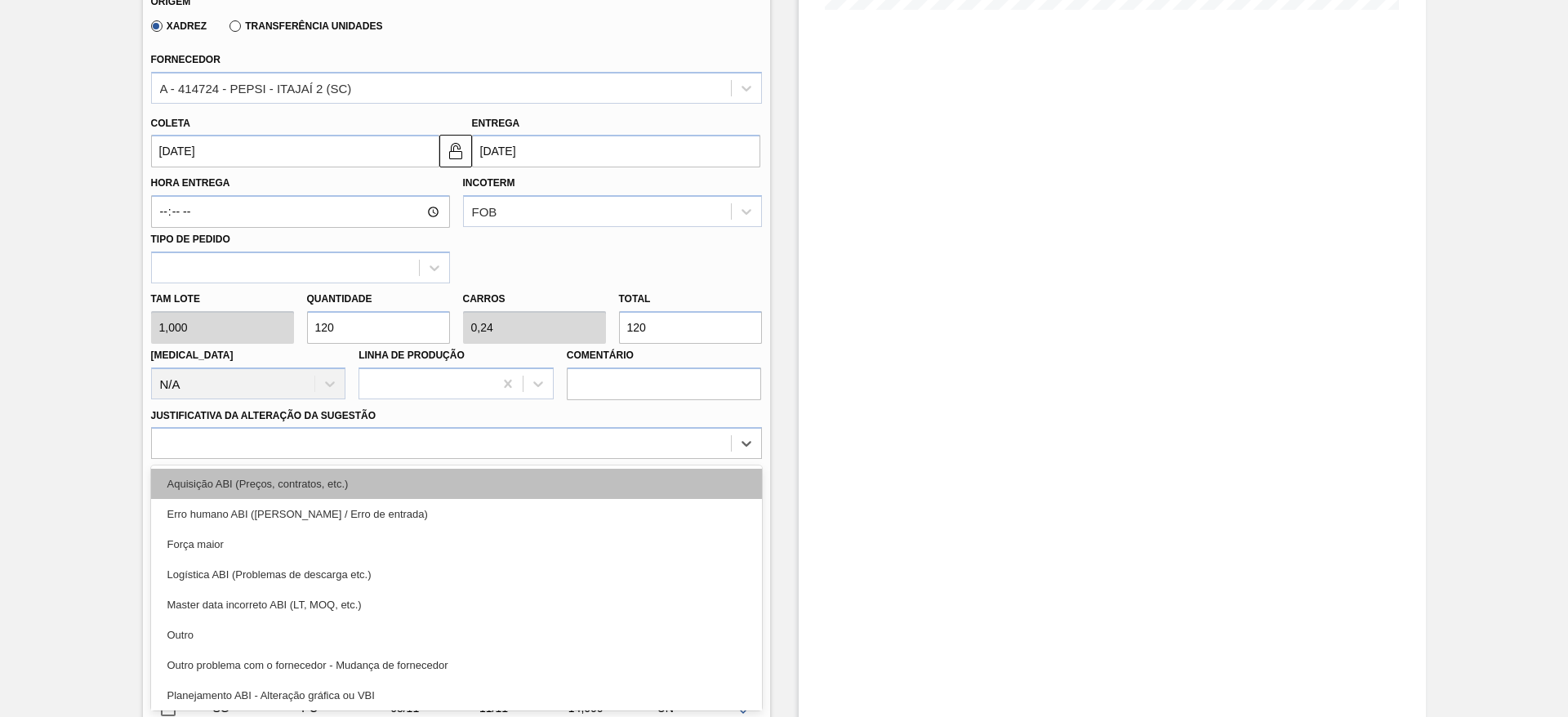
click div "Aquisição ABI (Preços, contratos, etc.)"
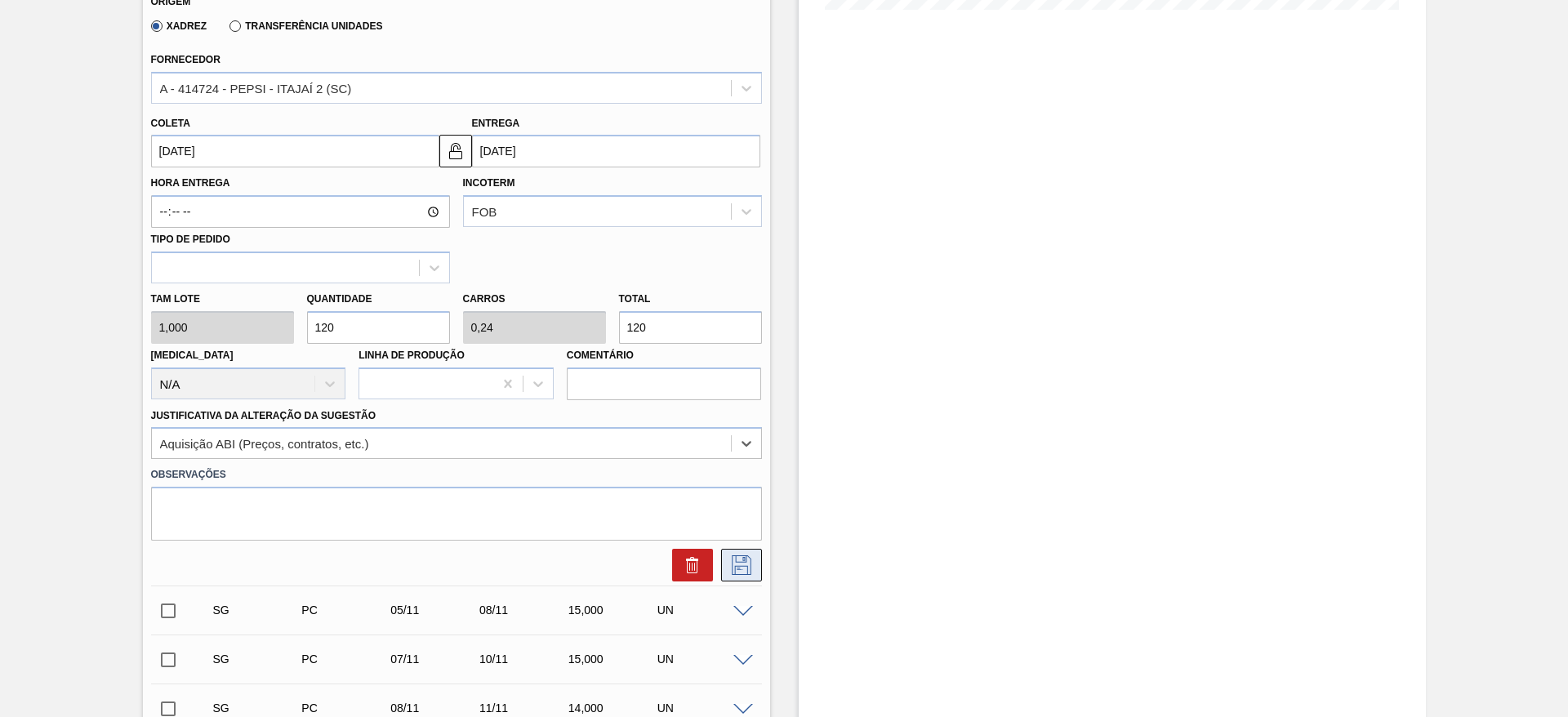
click button
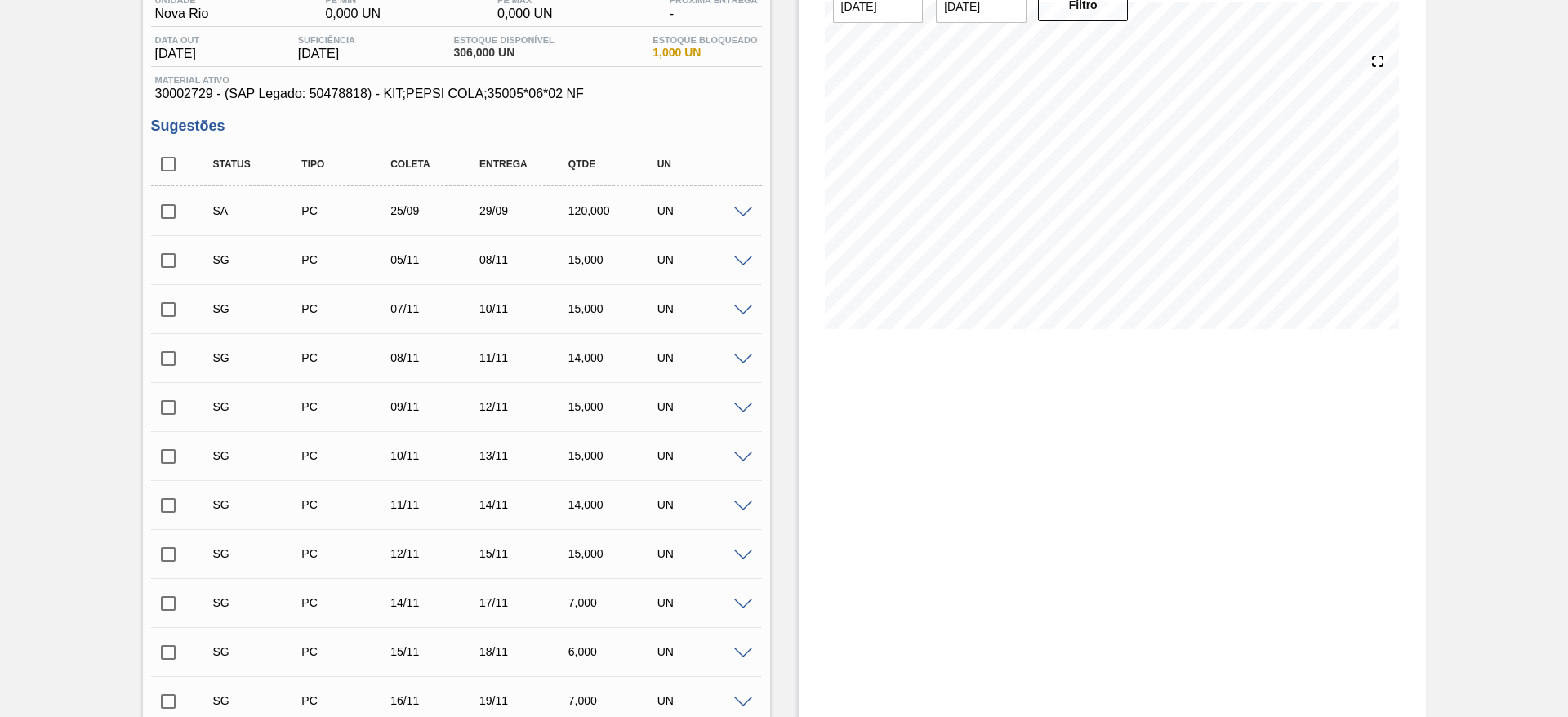
scroll to position [0, 0]
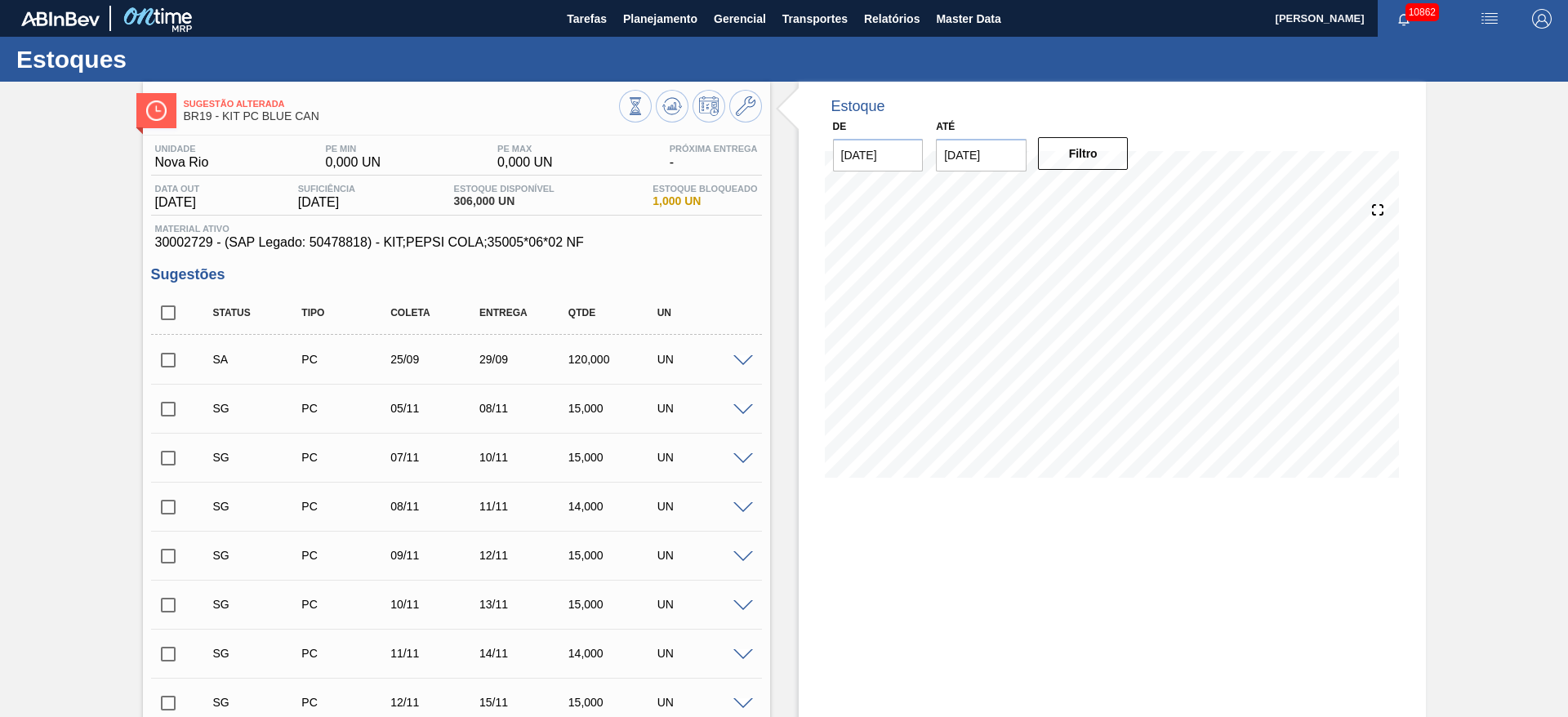
click input "checkbox"
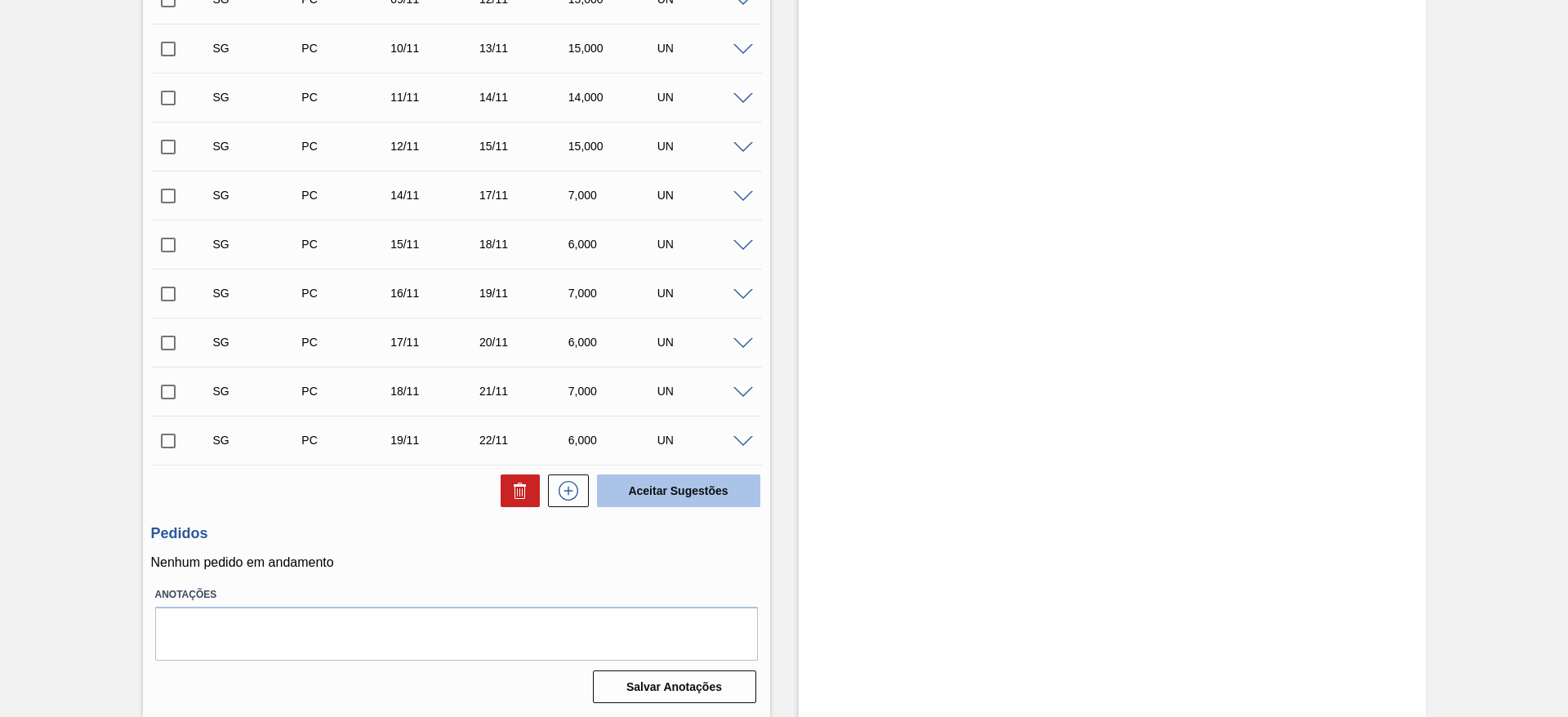
click button "Aceitar Sugestões"
checkbox input "false"
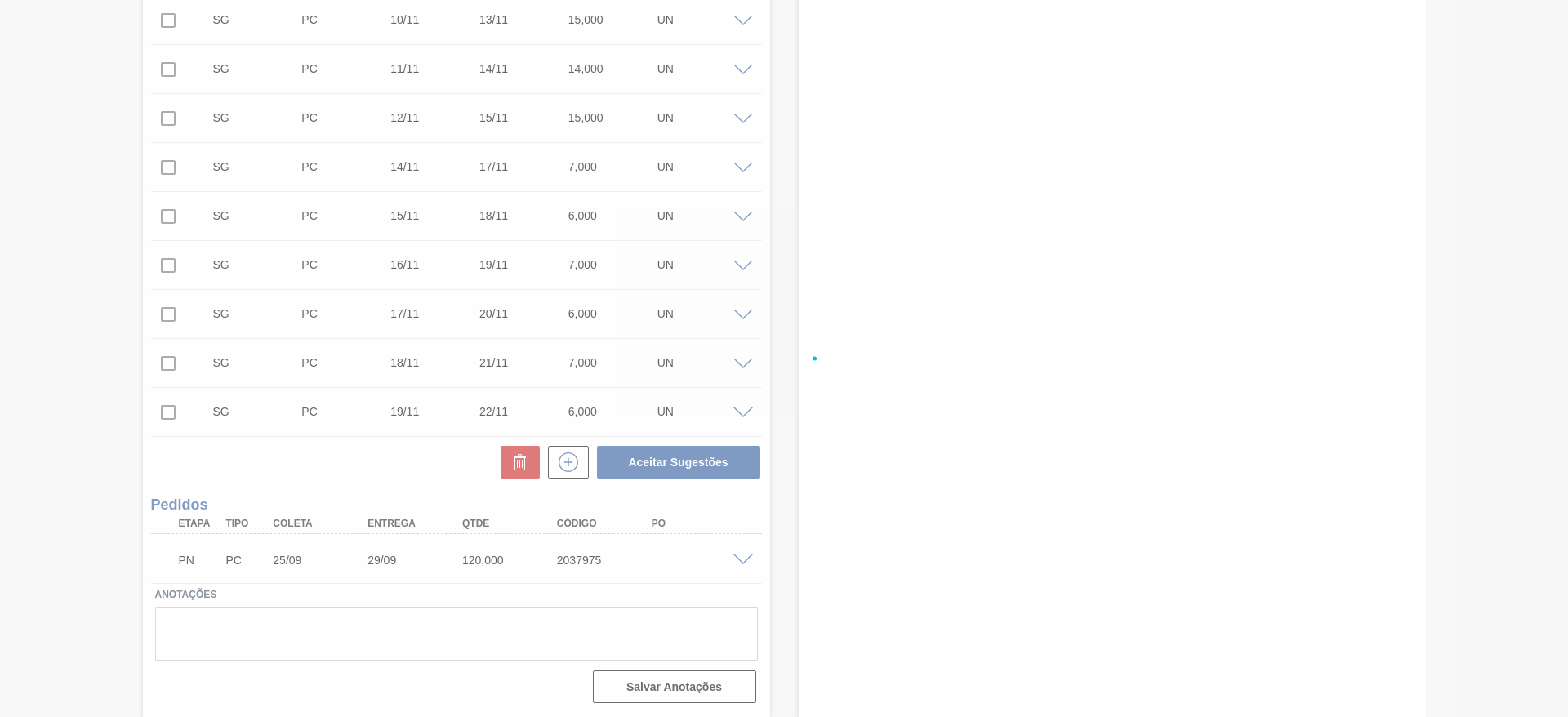
scroll to position [507, 0]
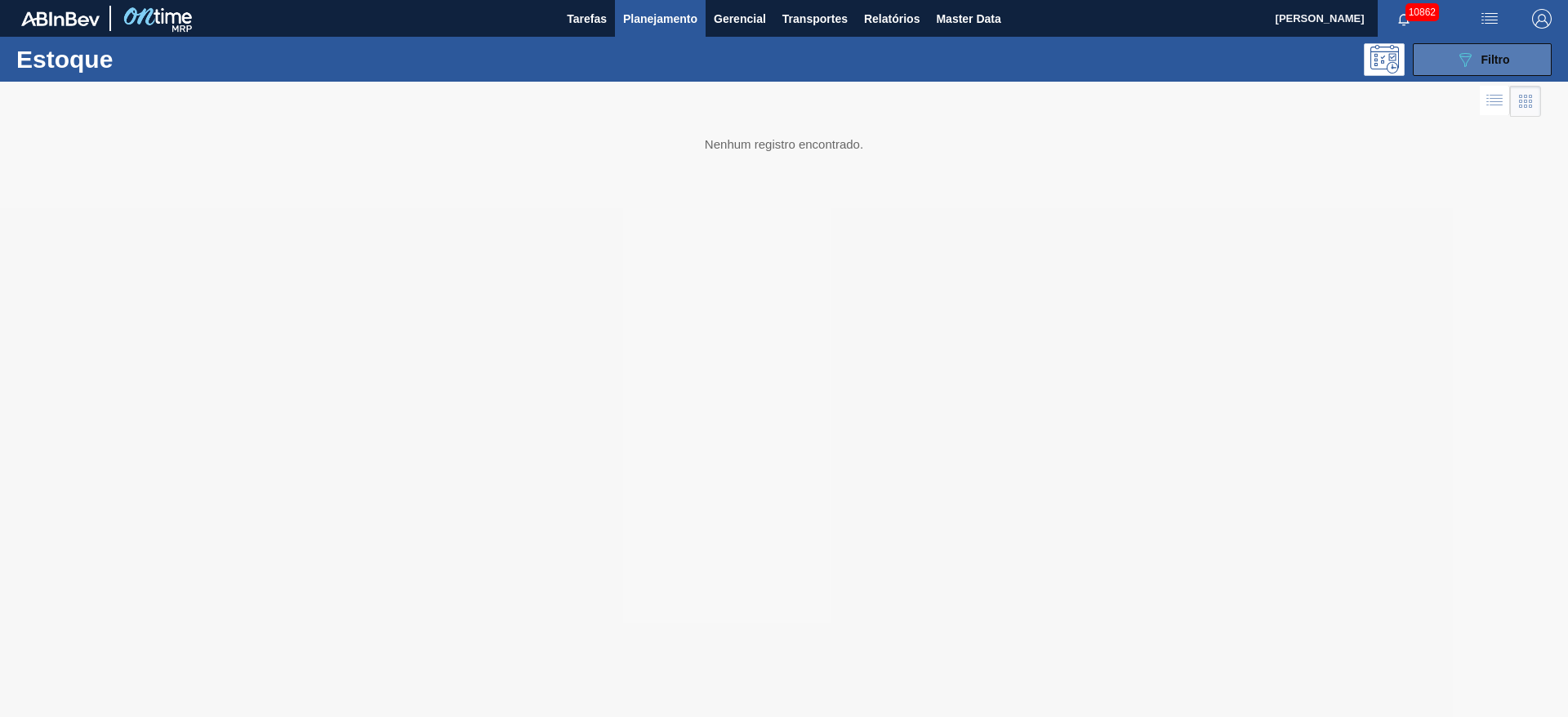
click at [1467, 67] on icon "089F7B8B-B2A5-4AFE-B5C0-19BA573D28AC" at bounding box center [1465, 60] width 20 height 20
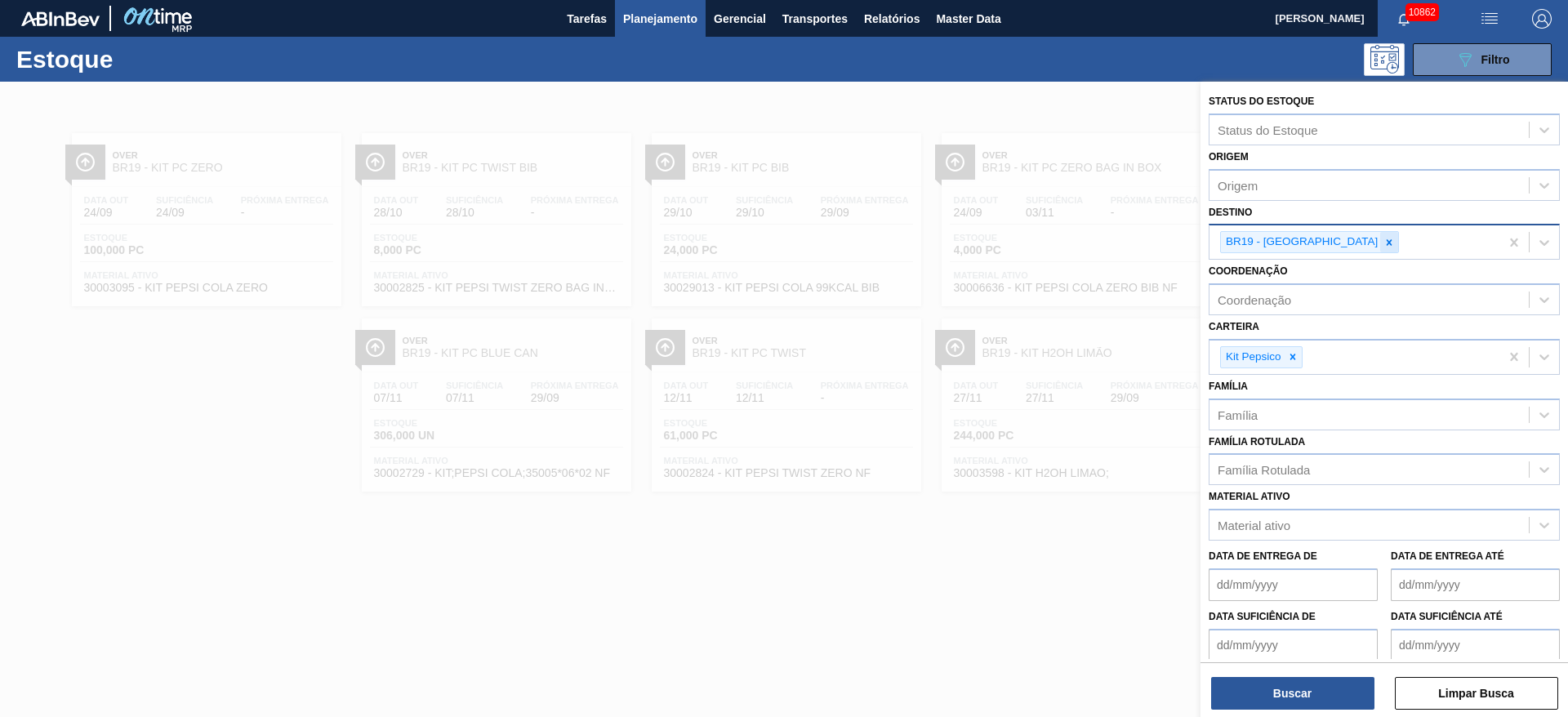
click at [1383, 239] on icon at bounding box center [1389, 242] width 12 height 12
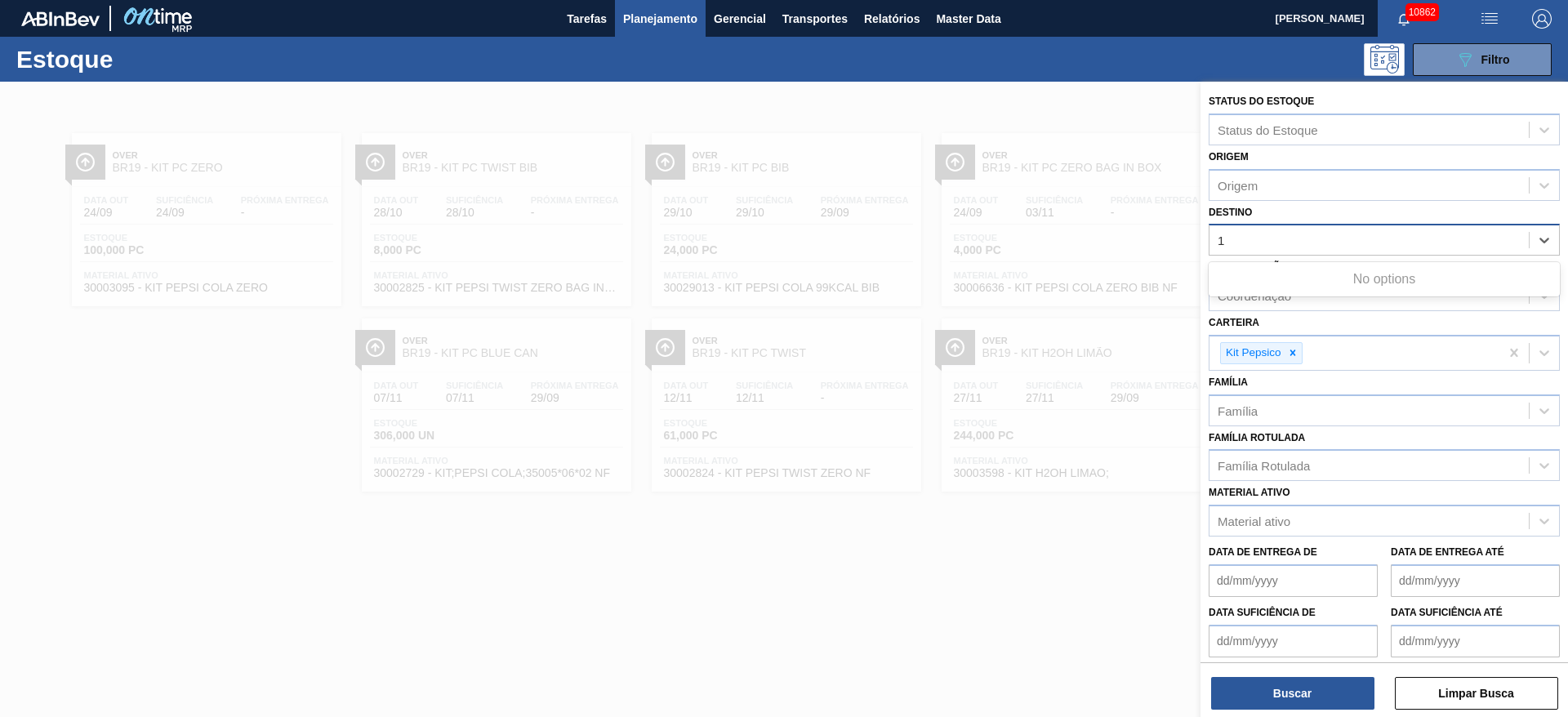
type input "13"
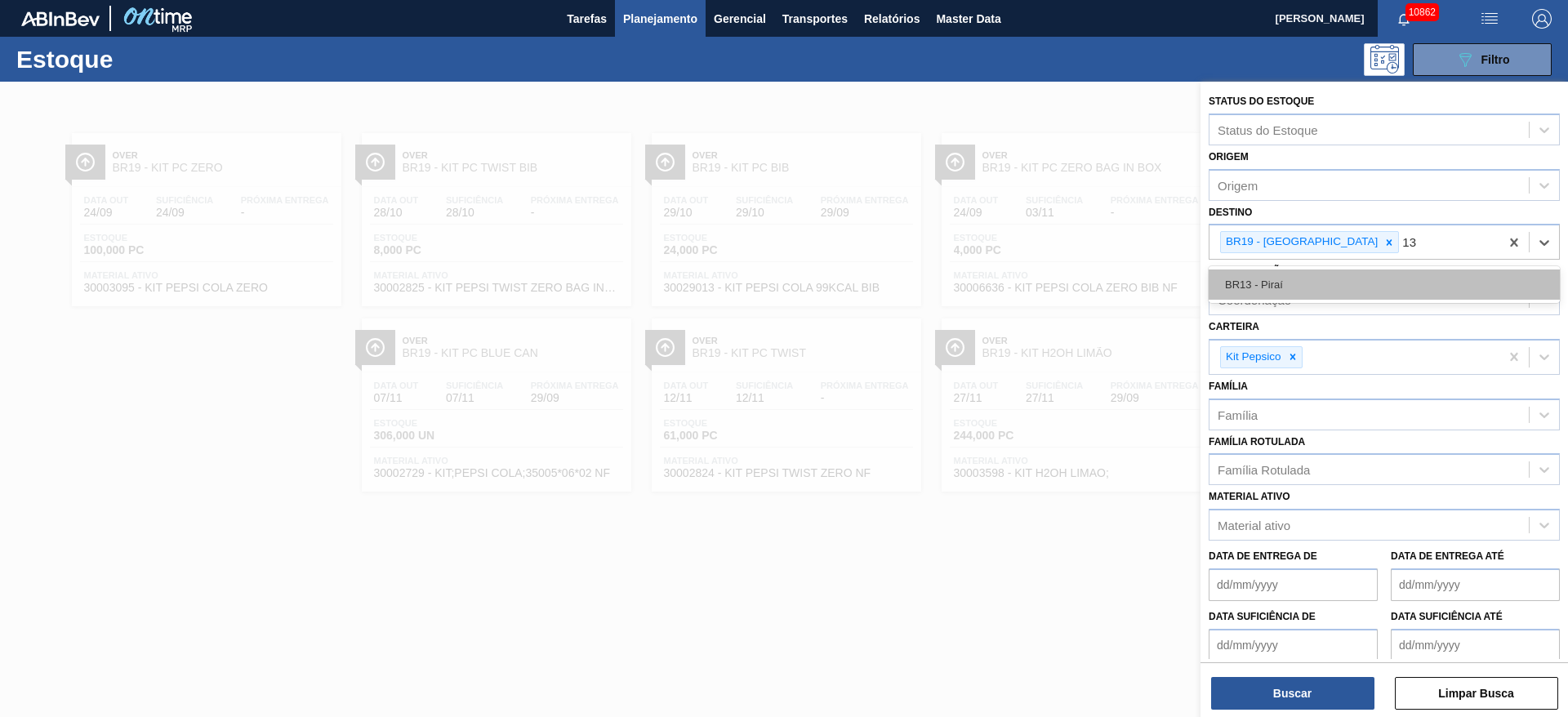
click at [1320, 270] on div "BR13 - Piraí" at bounding box center [1384, 284] width 351 height 31
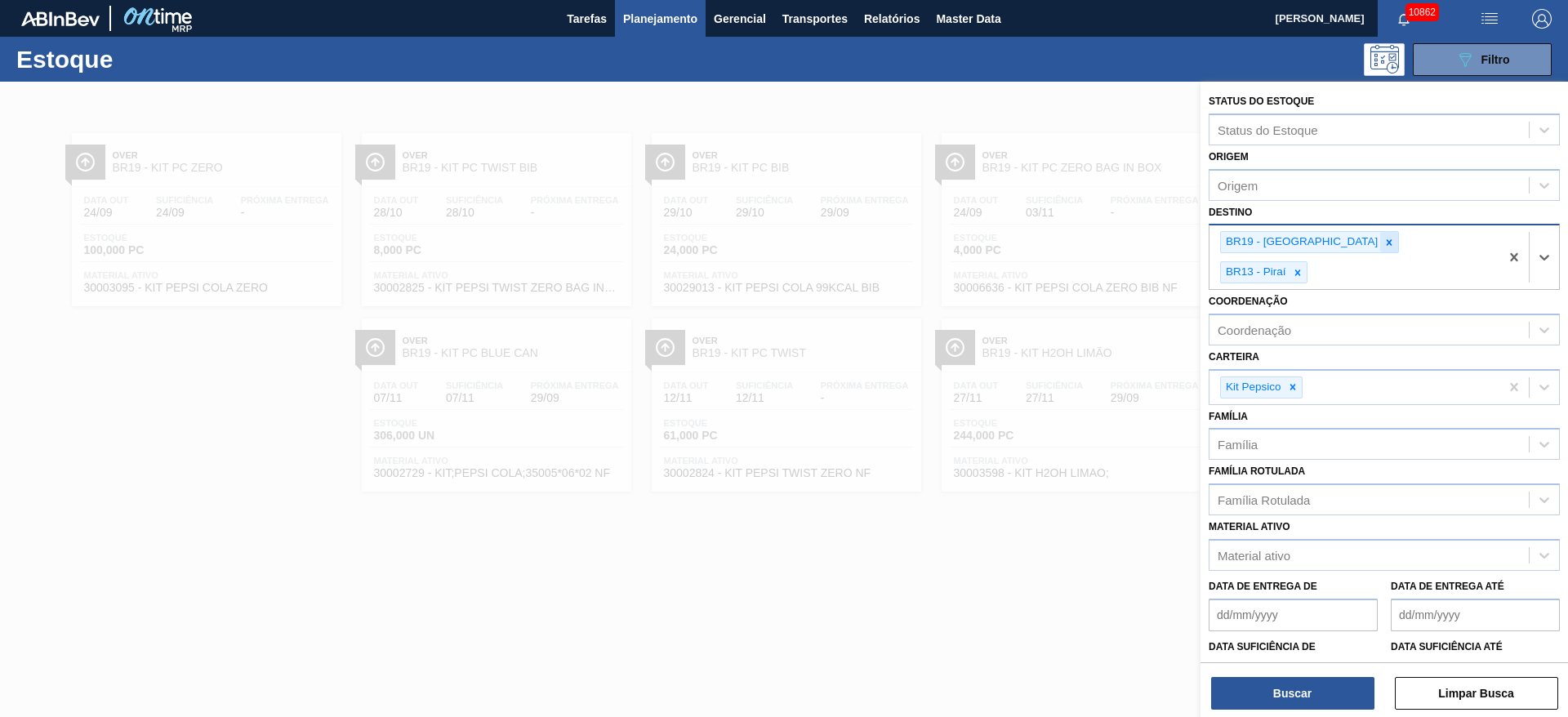
click at [1386, 243] on icon at bounding box center [1389, 241] width 6 height 6
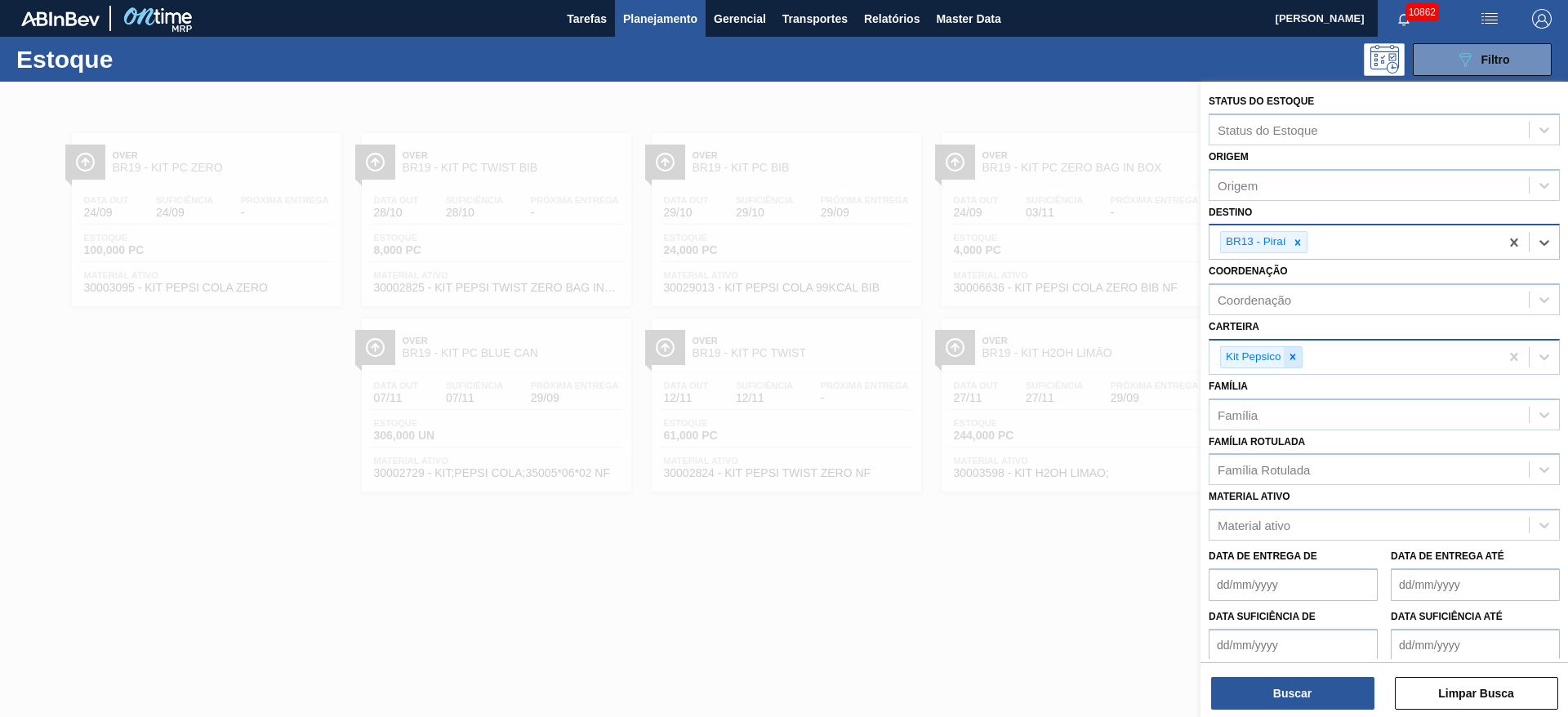
click at [1289, 360] on icon at bounding box center [1293, 357] width 12 height 12
type input "ad"
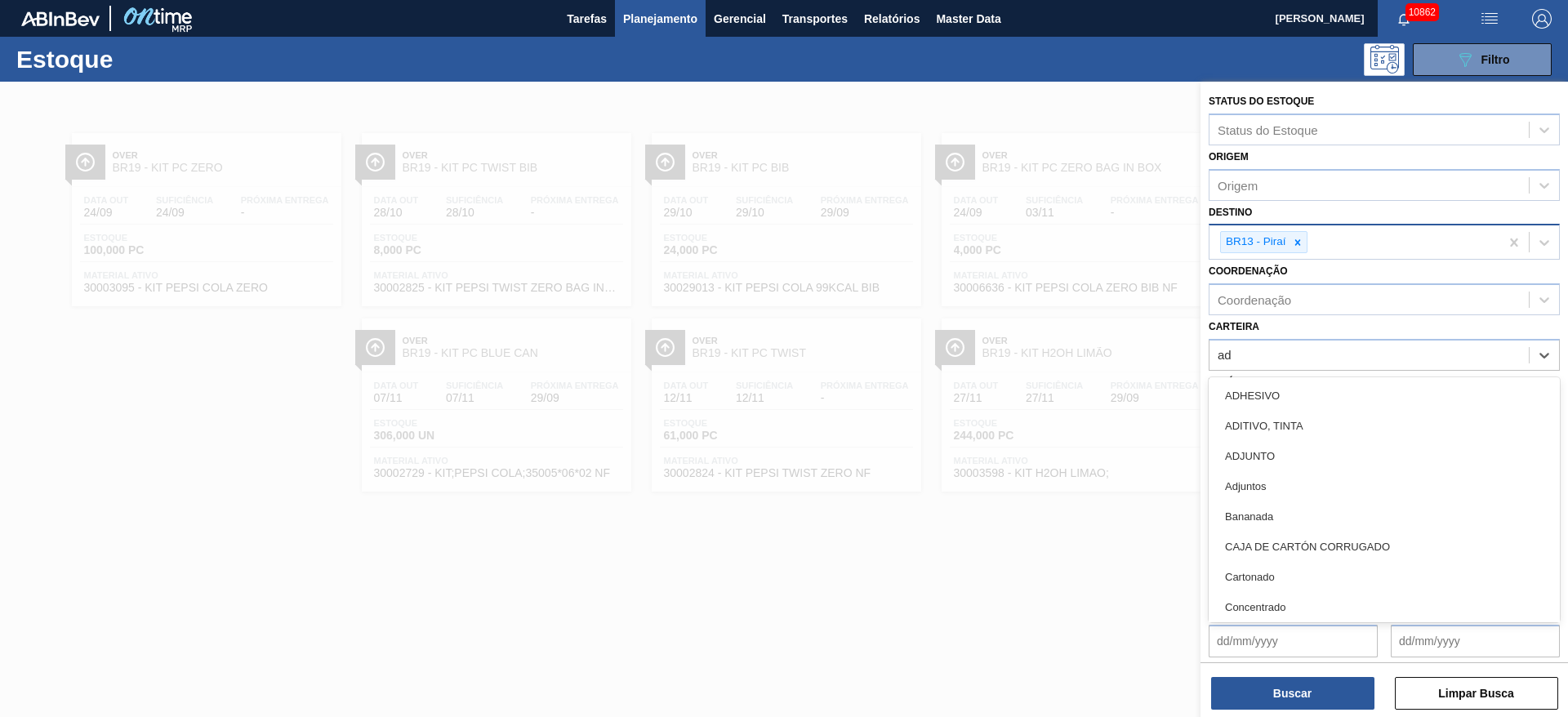
drag, startPoint x: 1287, startPoint y: 479, endPoint x: 1272, endPoint y: 541, distance: 63.8
click at [1282, 481] on div "Adjuntos" at bounding box center [1384, 486] width 351 height 31
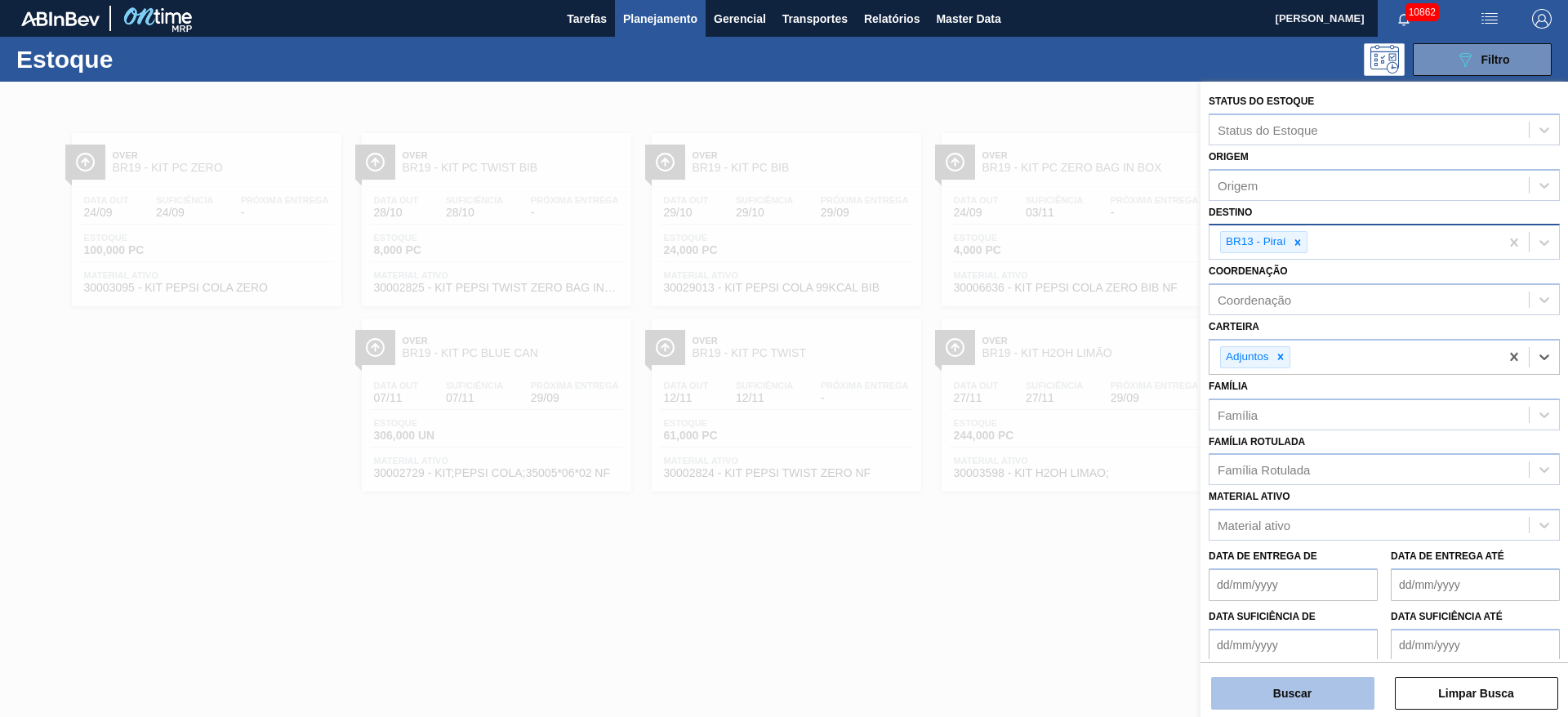
click at [1280, 704] on button "Buscar" at bounding box center [1293, 694] width 164 height 33
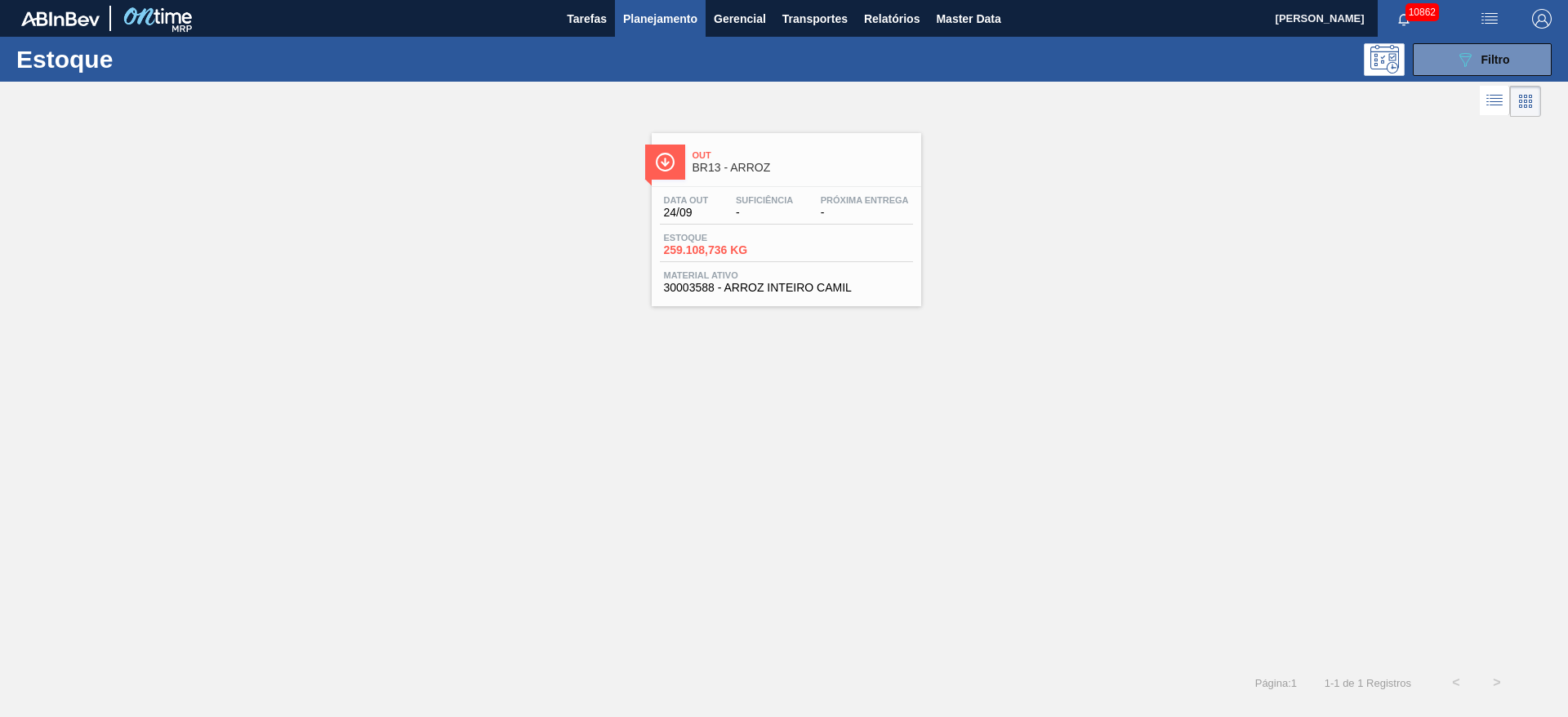
click at [1497, 16] on img "button" at bounding box center [1489, 19] width 20 height 20
click at [1458, 55] on li "Pedido Contingência" at bounding box center [1480, 58] width 150 height 30
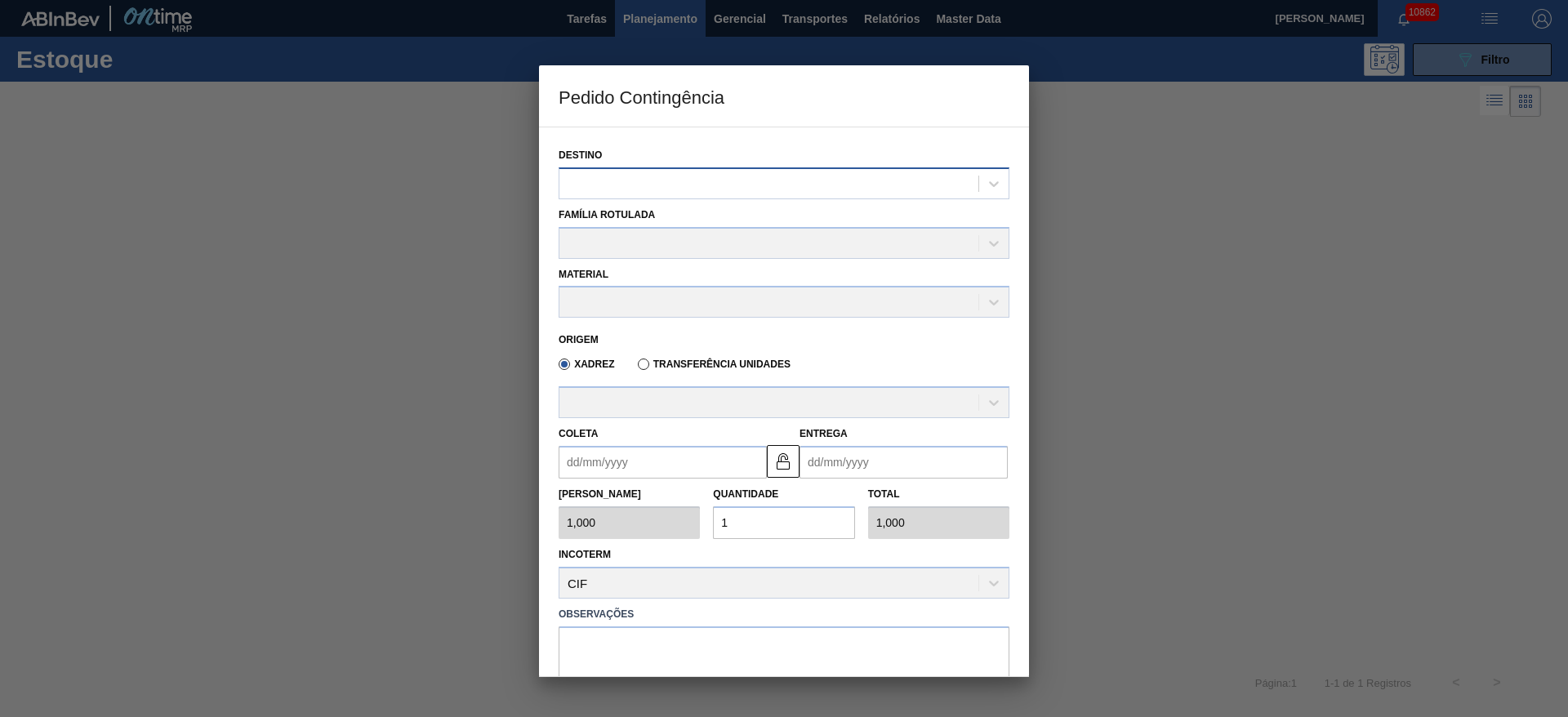
click at [680, 180] on div at bounding box center [769, 183] width 419 height 24
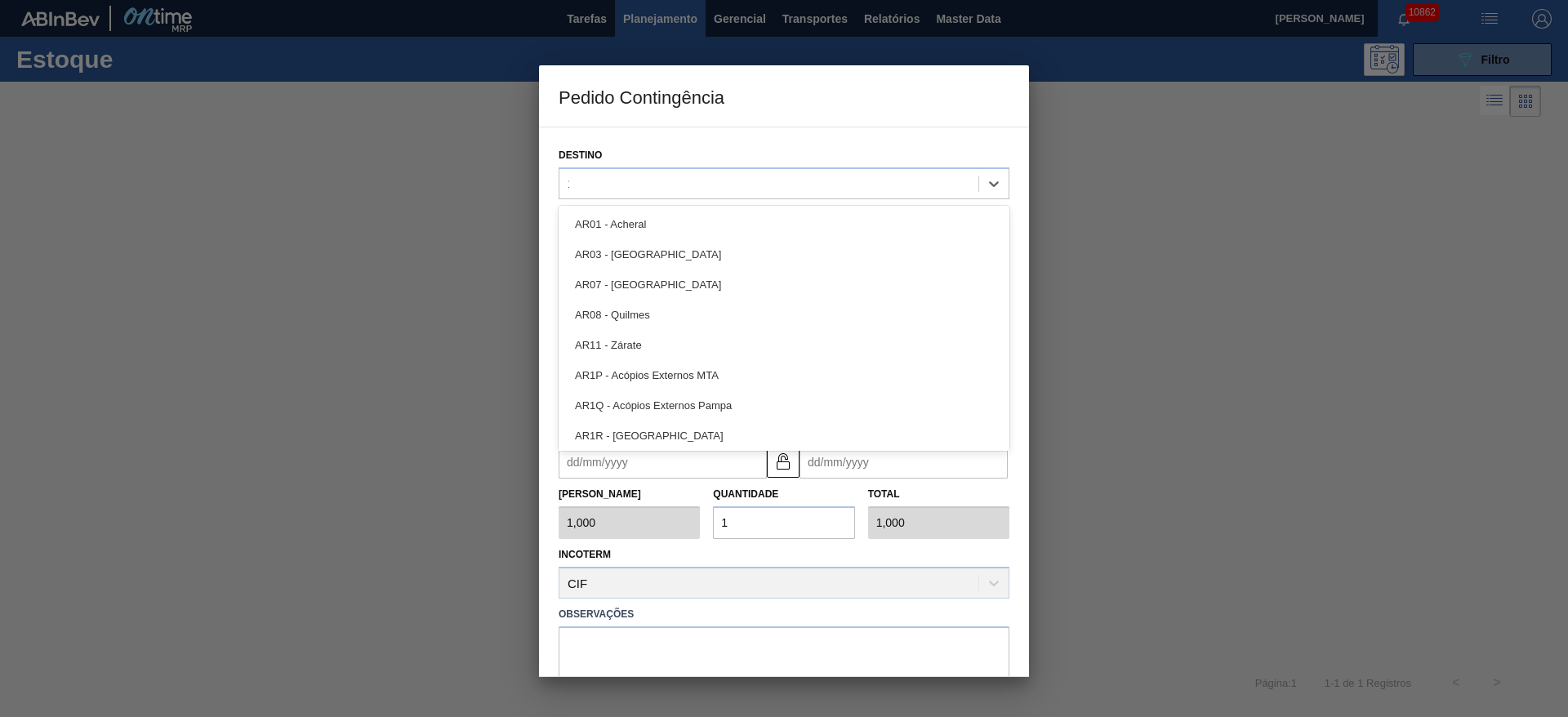
type input "13"
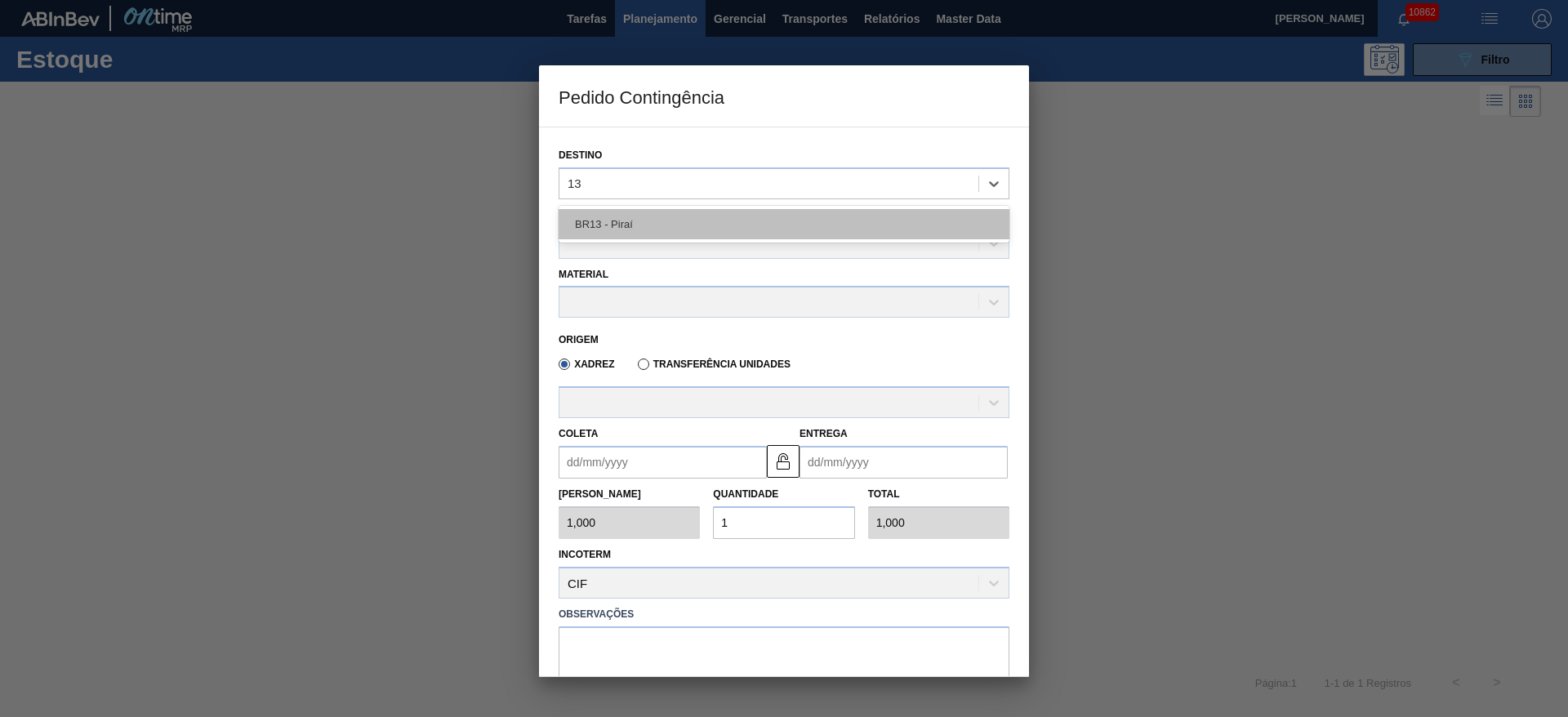
click at [691, 224] on div "BR13 - Piraí" at bounding box center [784, 224] width 450 height 31
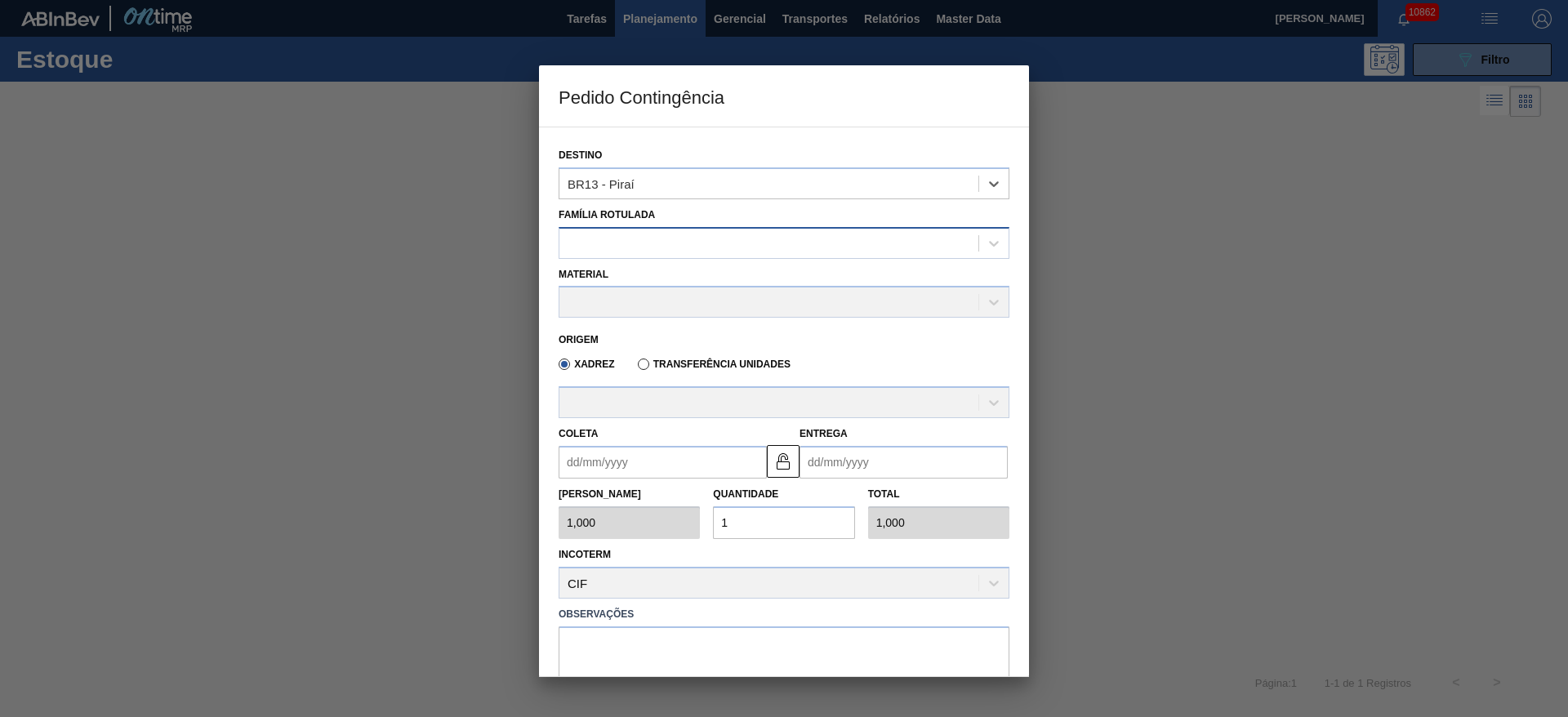
click at [658, 232] on div at bounding box center [769, 243] width 419 height 24
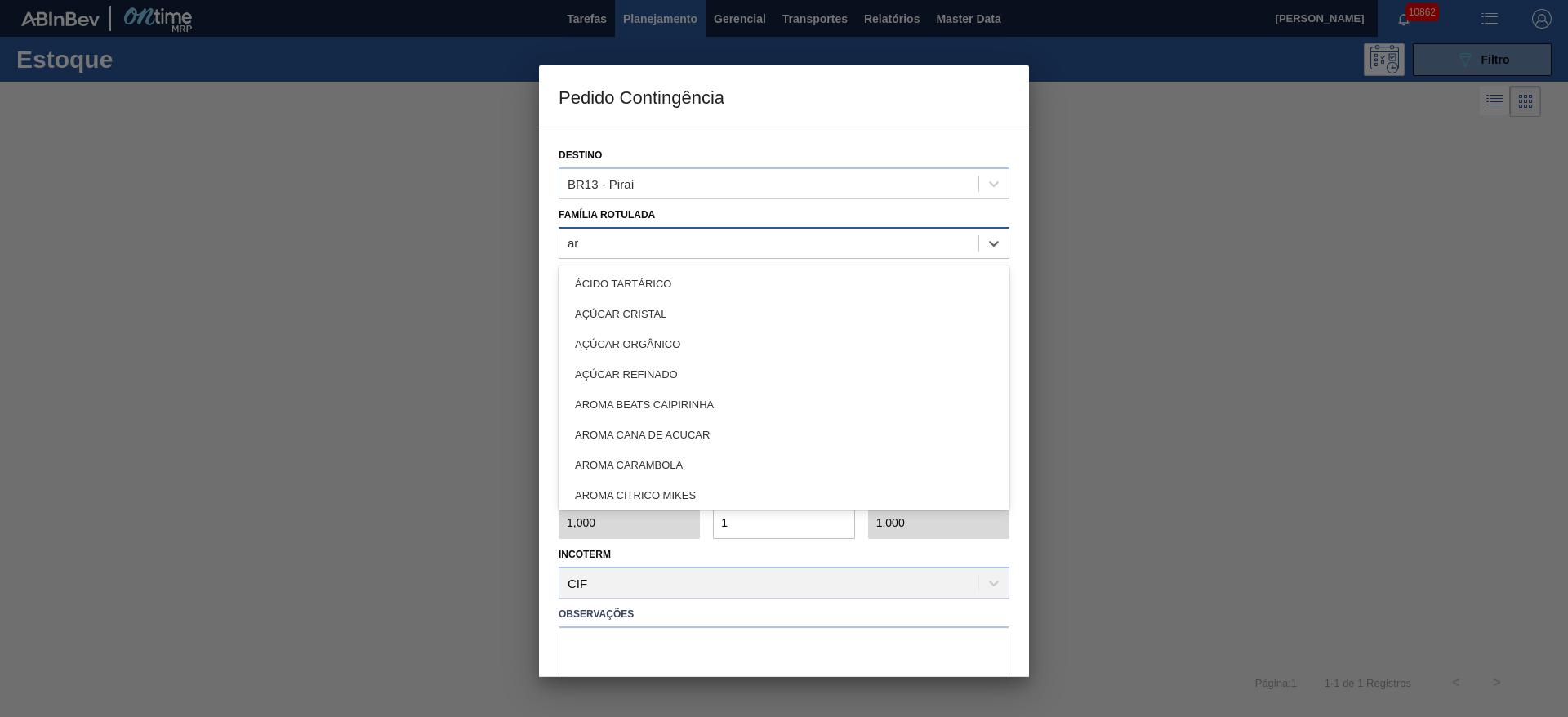
type Rotulada "arr"
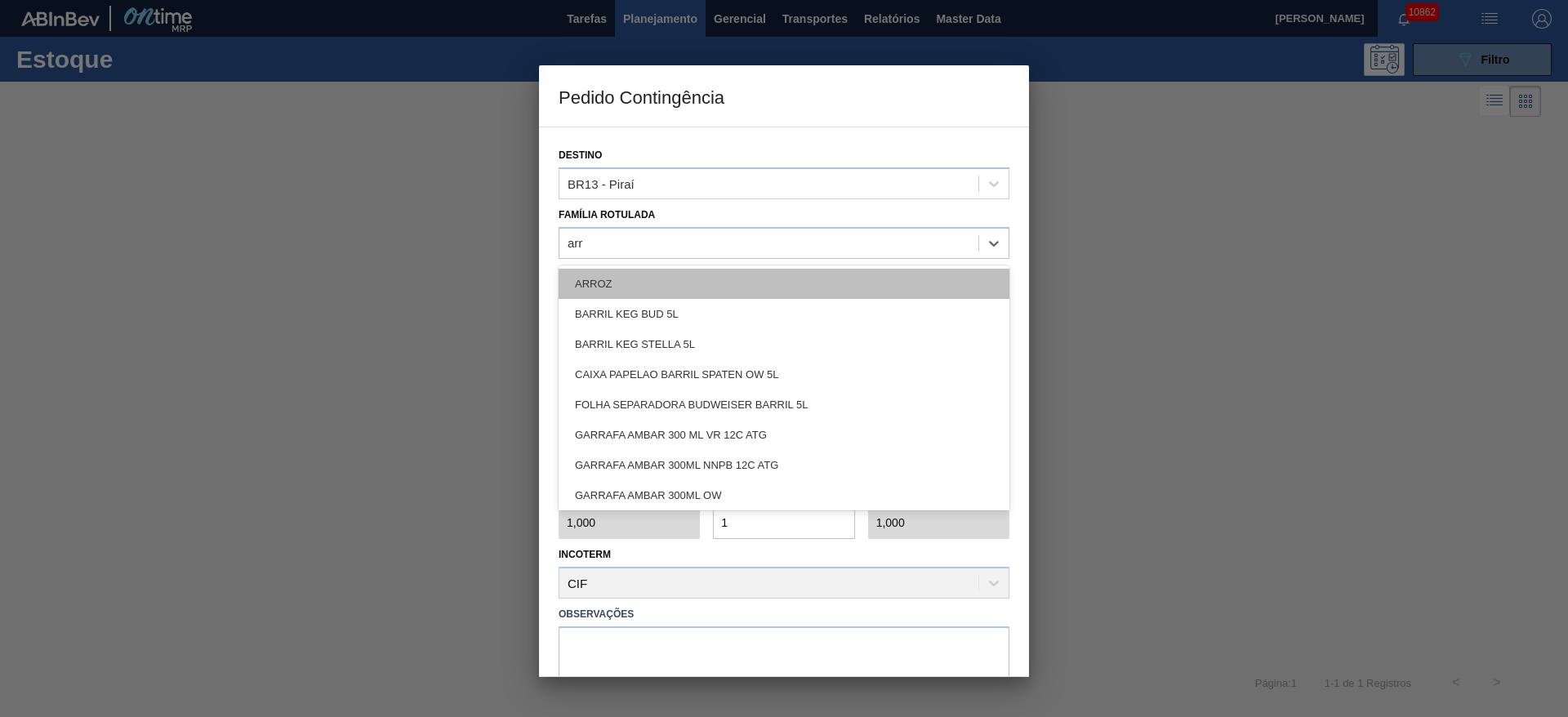
click at [667, 280] on div "ARROZ" at bounding box center [784, 284] width 450 height 31
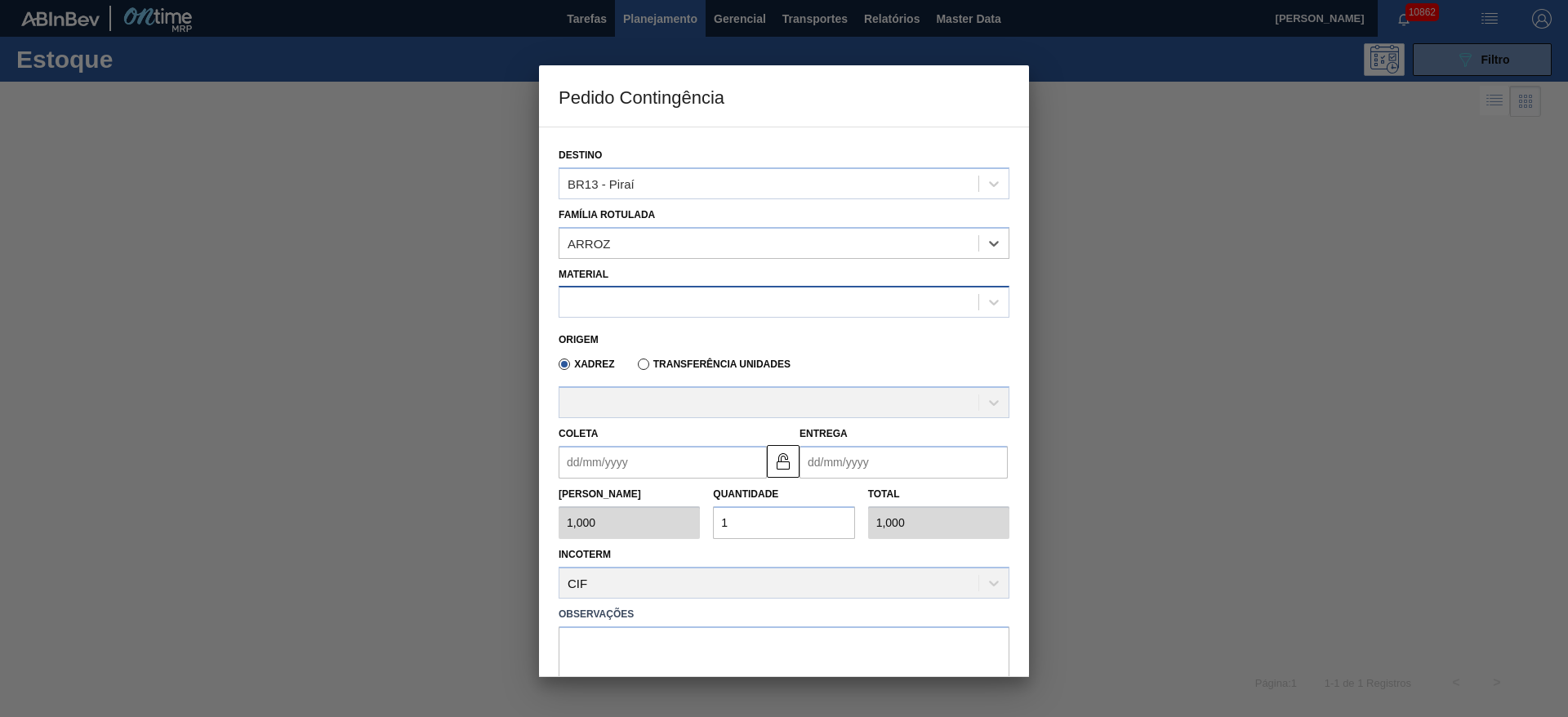
click at [653, 311] on div at bounding box center [769, 303] width 419 height 24
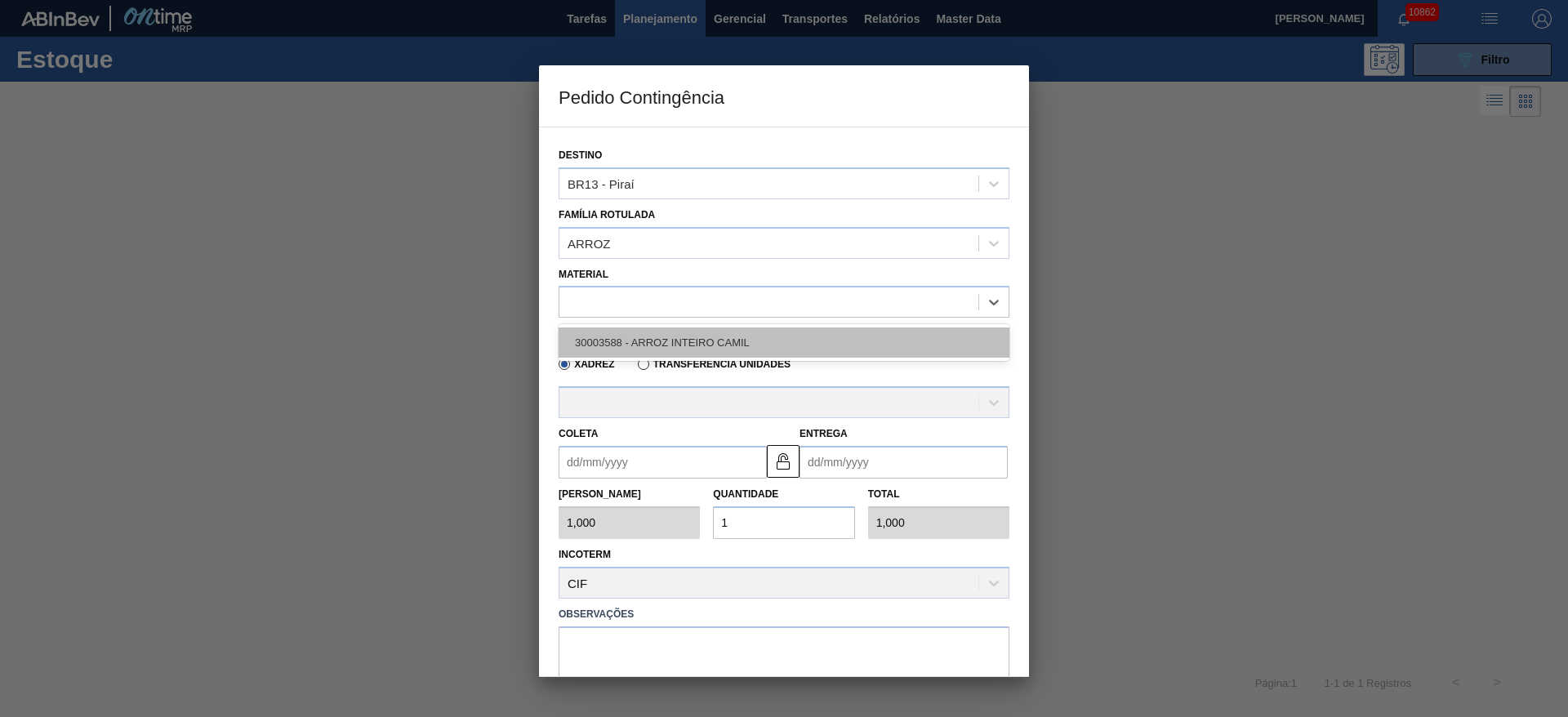
click at [666, 335] on div "30003588 - ARROZ INTEIRO CAMIL" at bounding box center [784, 342] width 450 height 31
type input "32.000,000"
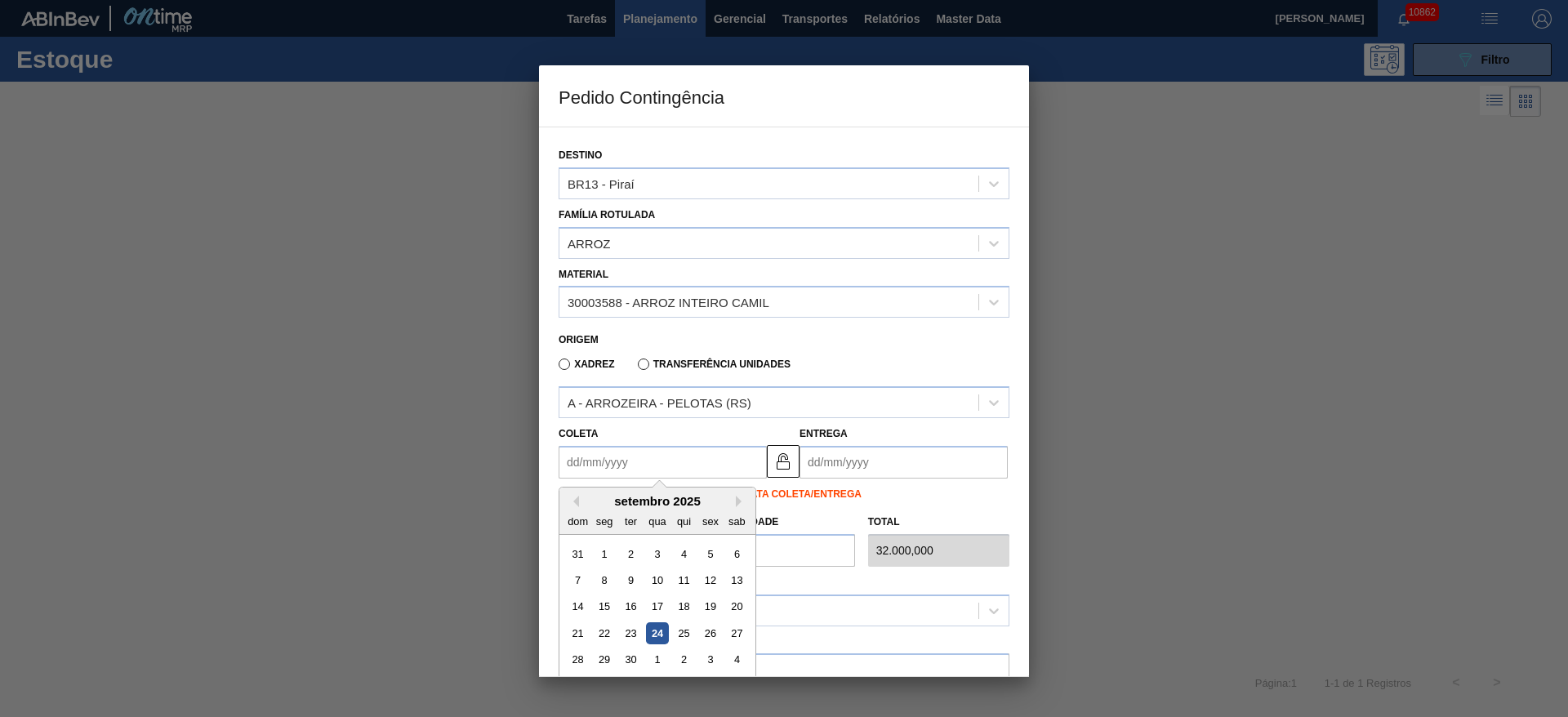
click at [622, 460] on input "Coleta" at bounding box center [663, 462] width 208 height 33
click at [703, 637] on div "26" at bounding box center [710, 633] width 22 height 22
type input "[DATE]"
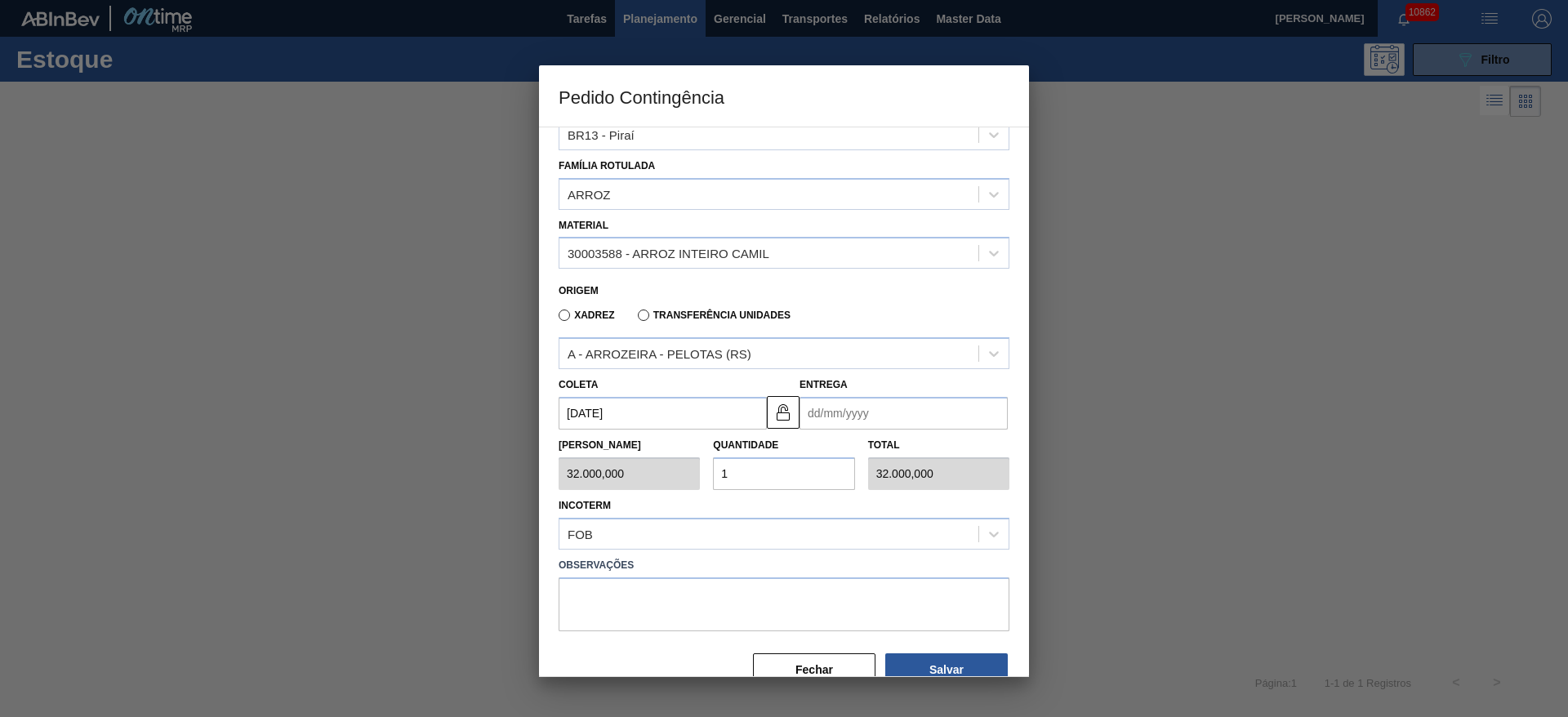
scroll to position [84, 0]
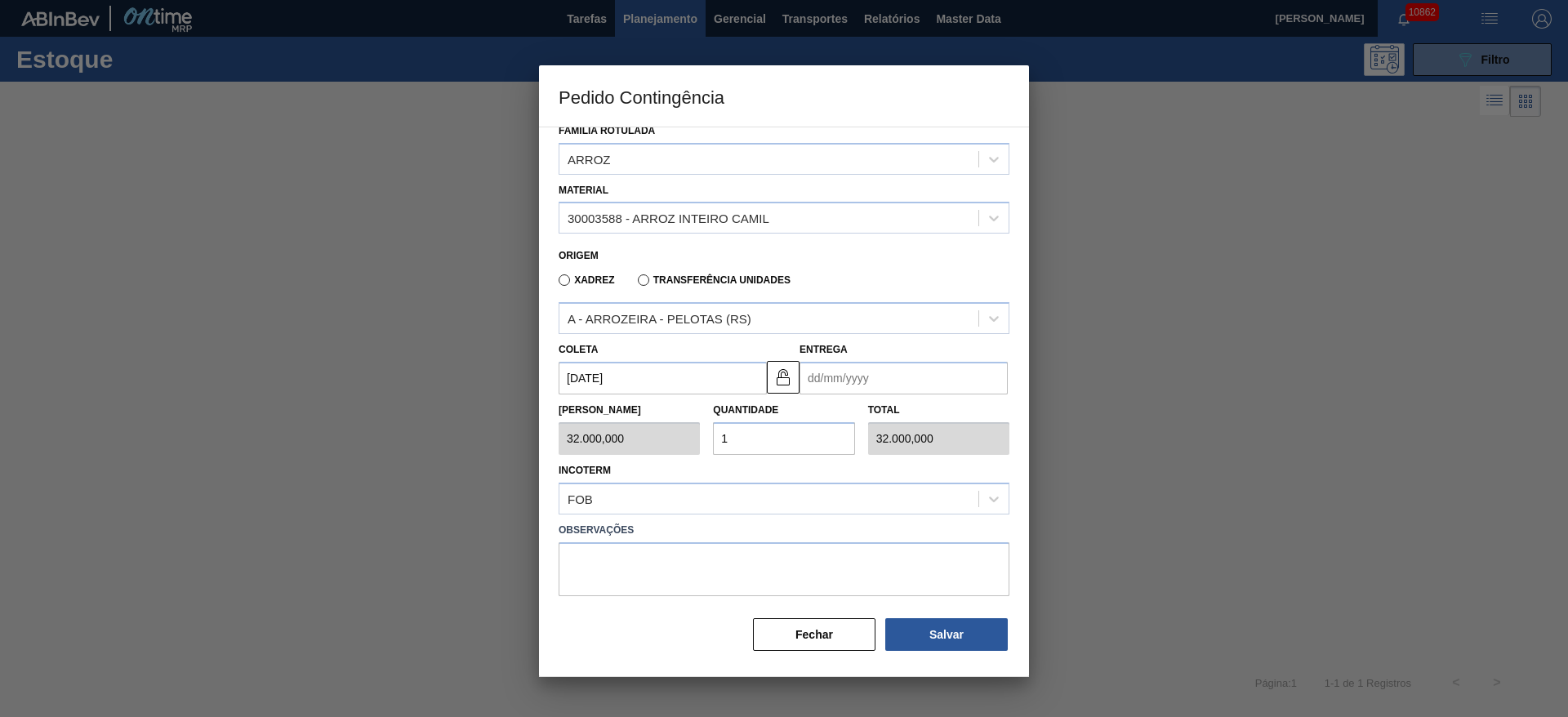
click at [732, 541] on label "Observações" at bounding box center [784, 530] width 450 height 24
click at [753, 558] on textarea at bounding box center [784, 569] width 450 height 54
type textarea "."
click at [958, 629] on button "Salvar" at bounding box center [946, 635] width 122 height 33
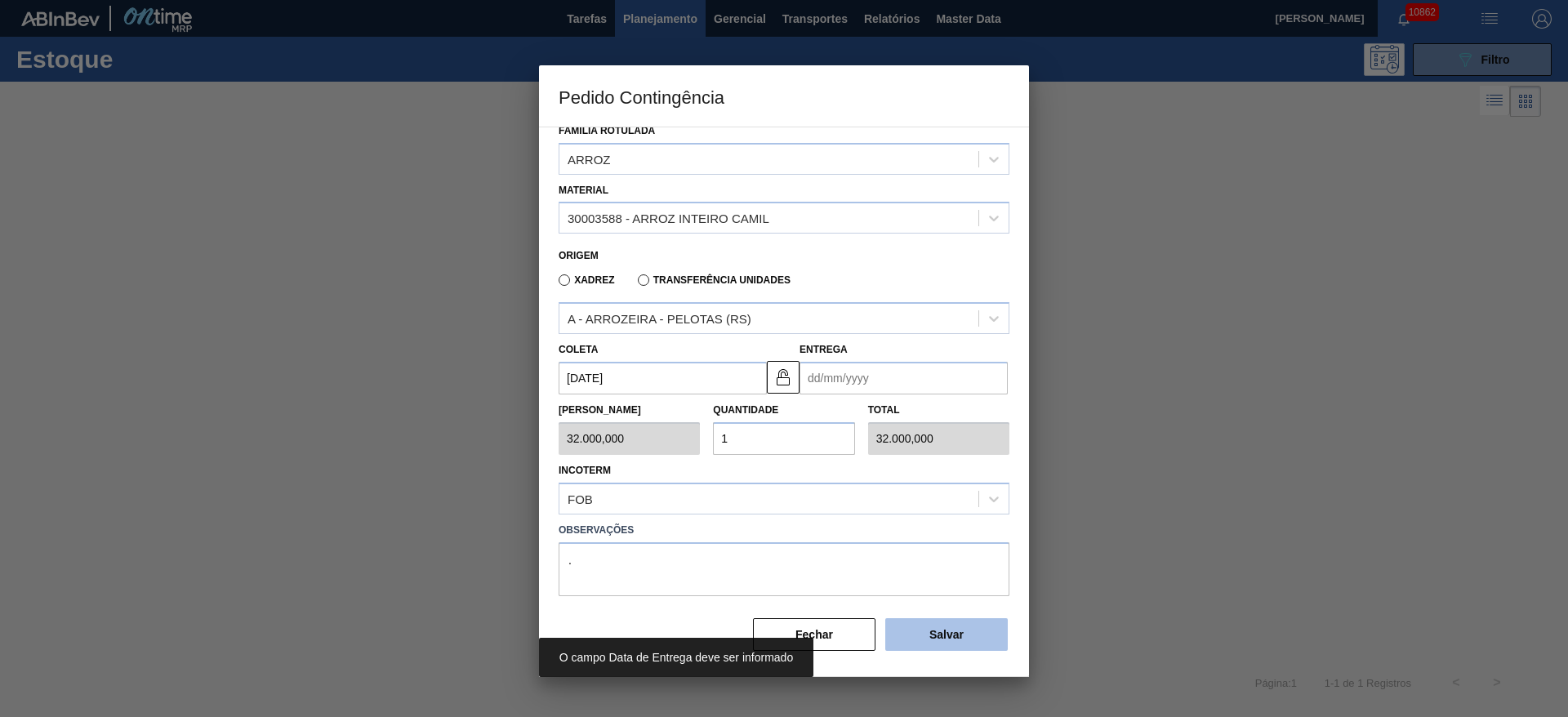
click at [958, 629] on button "Salvar" at bounding box center [946, 635] width 122 height 33
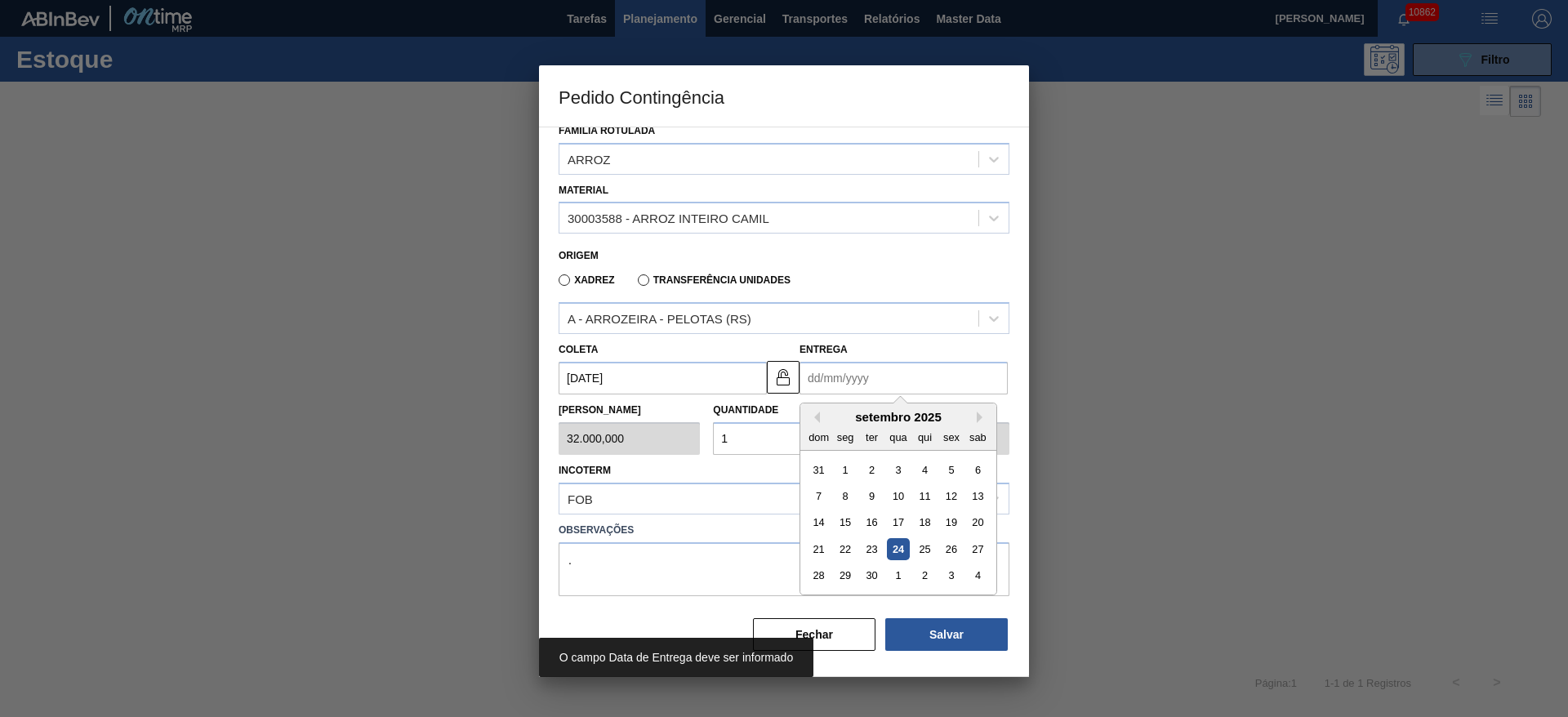
drag, startPoint x: 851, startPoint y: 374, endPoint x: 851, endPoint y: 384, distance: 10.0
click at [851, 374] on input "Entrega" at bounding box center [903, 379] width 208 height 33
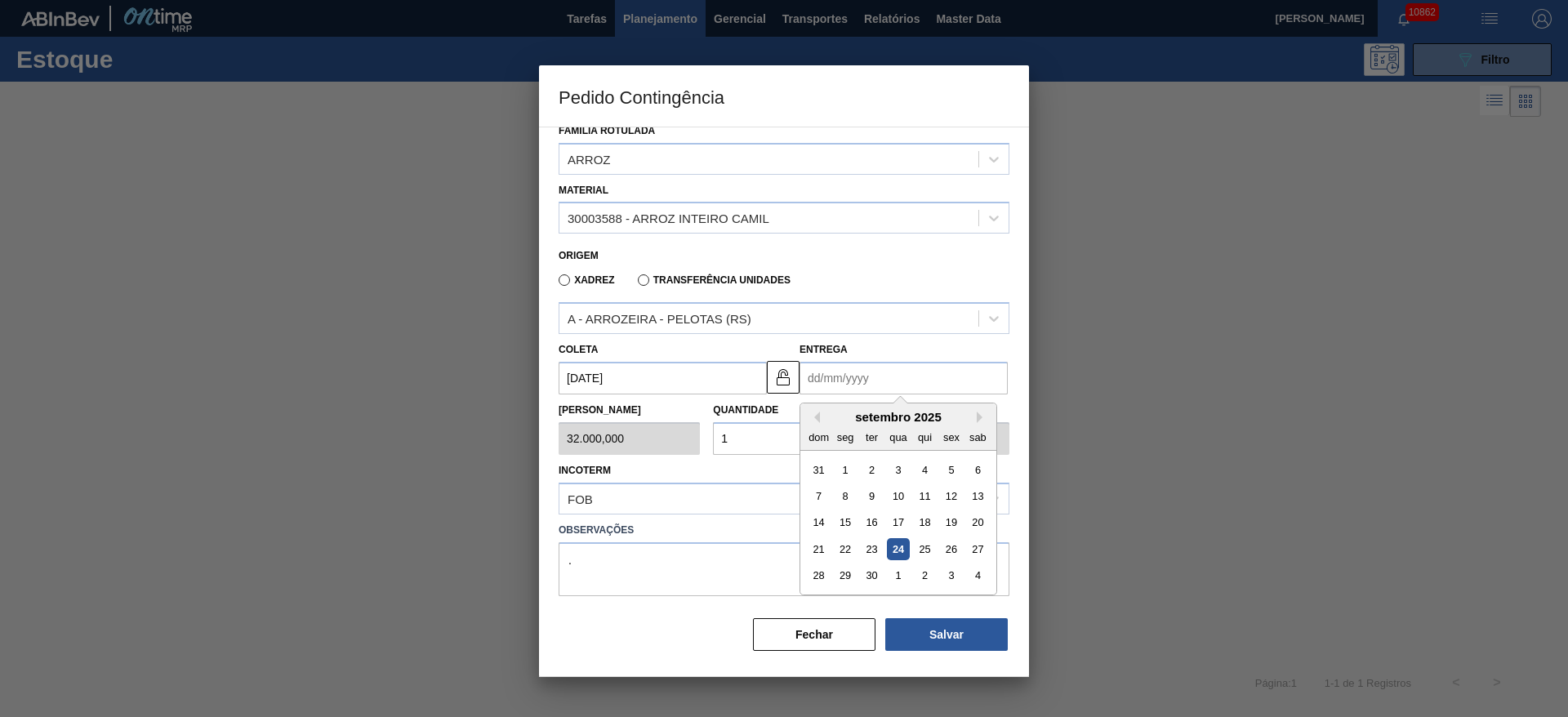
click at [845, 416] on div "setembro 2025" at bounding box center [898, 417] width 196 height 14
click at [853, 572] on div "29" at bounding box center [846, 576] width 22 height 22
type input "[DATE]"
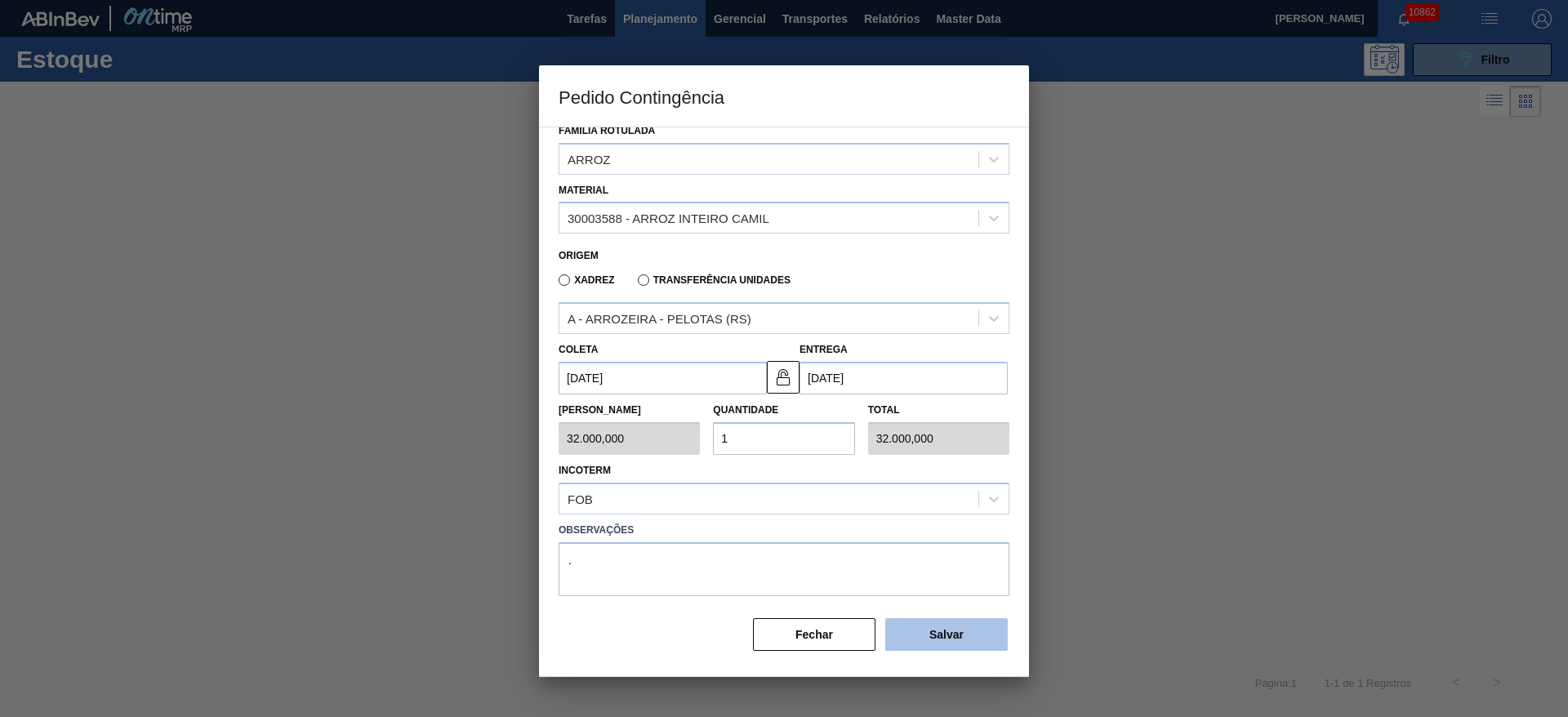
click at [942, 633] on button "Salvar" at bounding box center [946, 635] width 122 height 33
click at [943, 633] on button "Salvar" at bounding box center [946, 635] width 122 height 33
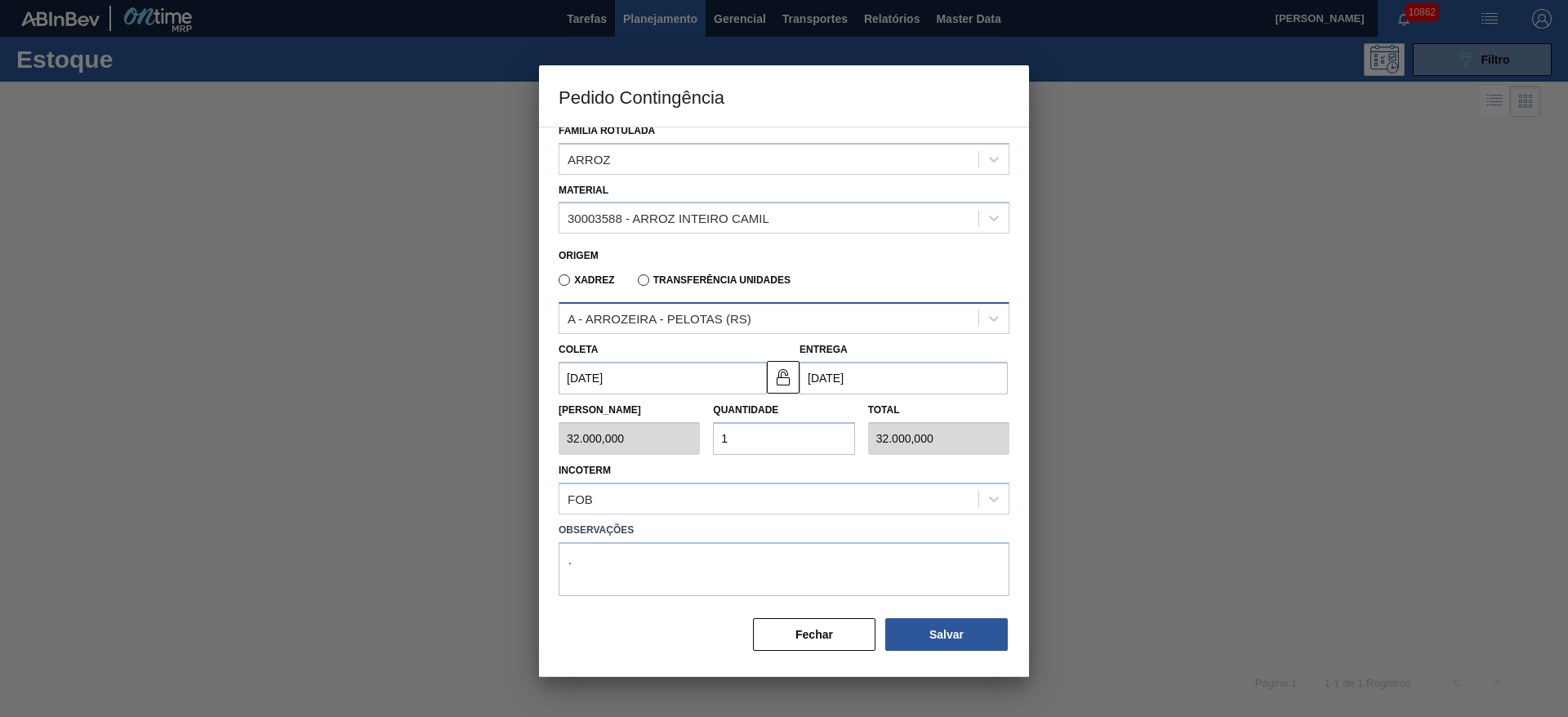
type input "1,000"
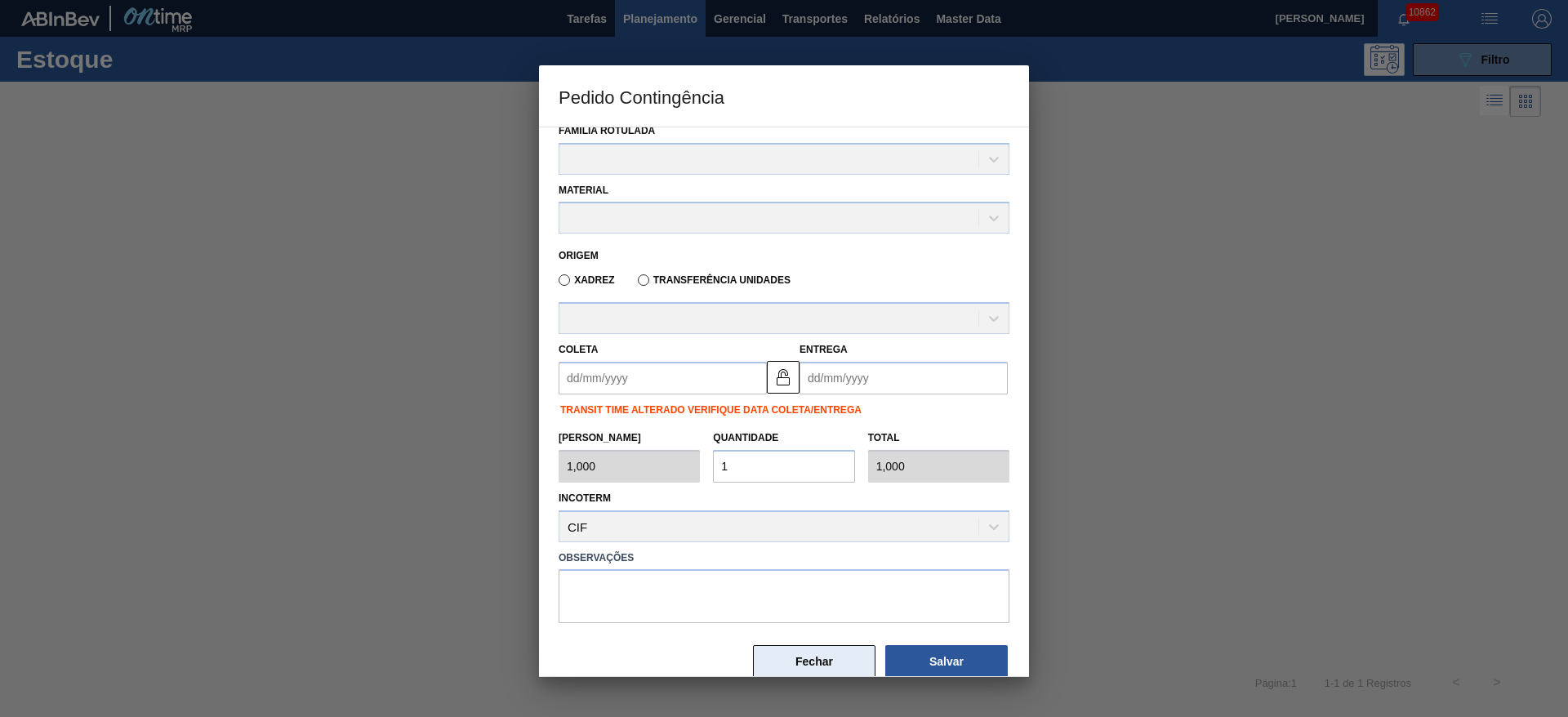
click at [821, 657] on button "Fechar" at bounding box center [814, 662] width 122 height 33
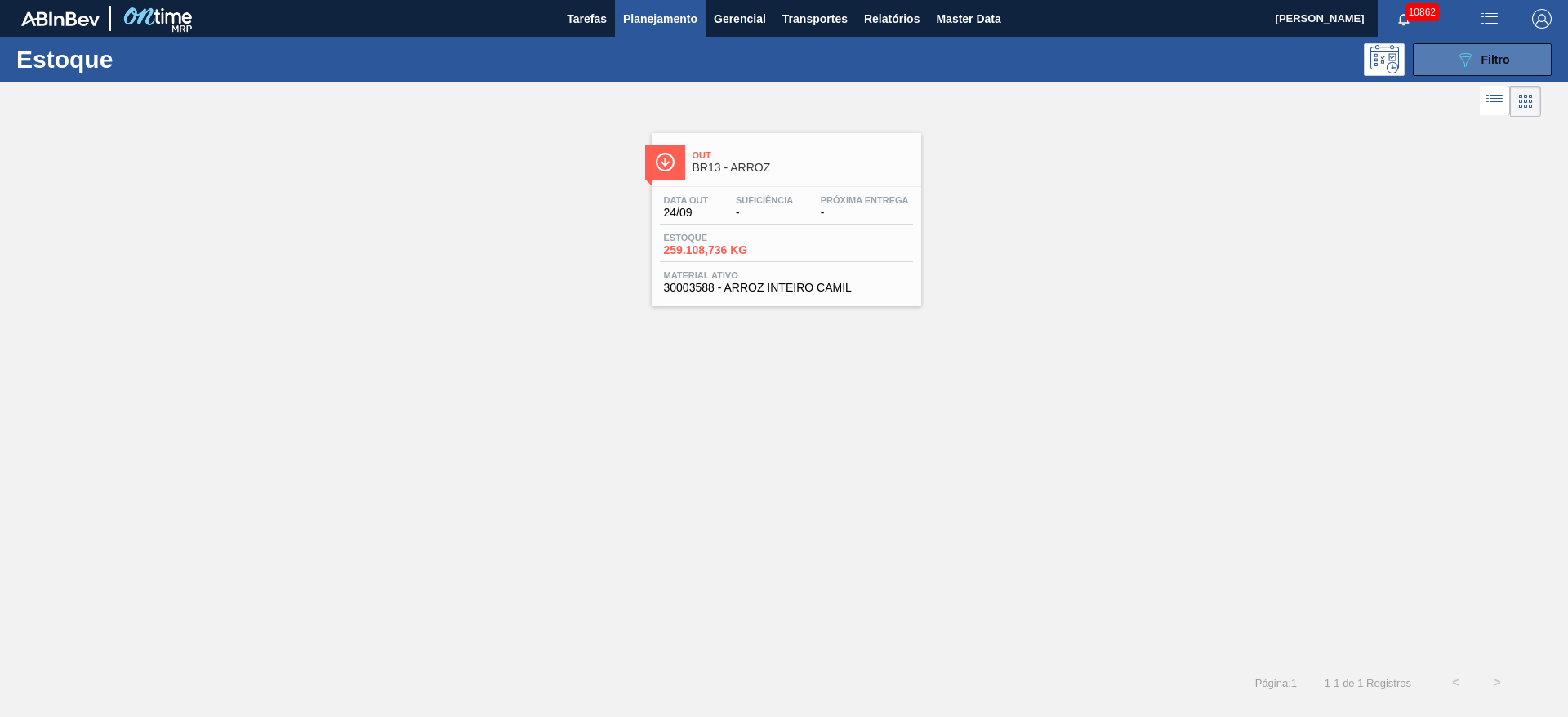
click at [1513, 54] on button "089F7B8B-B2A5-4AFE-B5C0-19BA573D28AC Filtro" at bounding box center [1482, 60] width 139 height 33
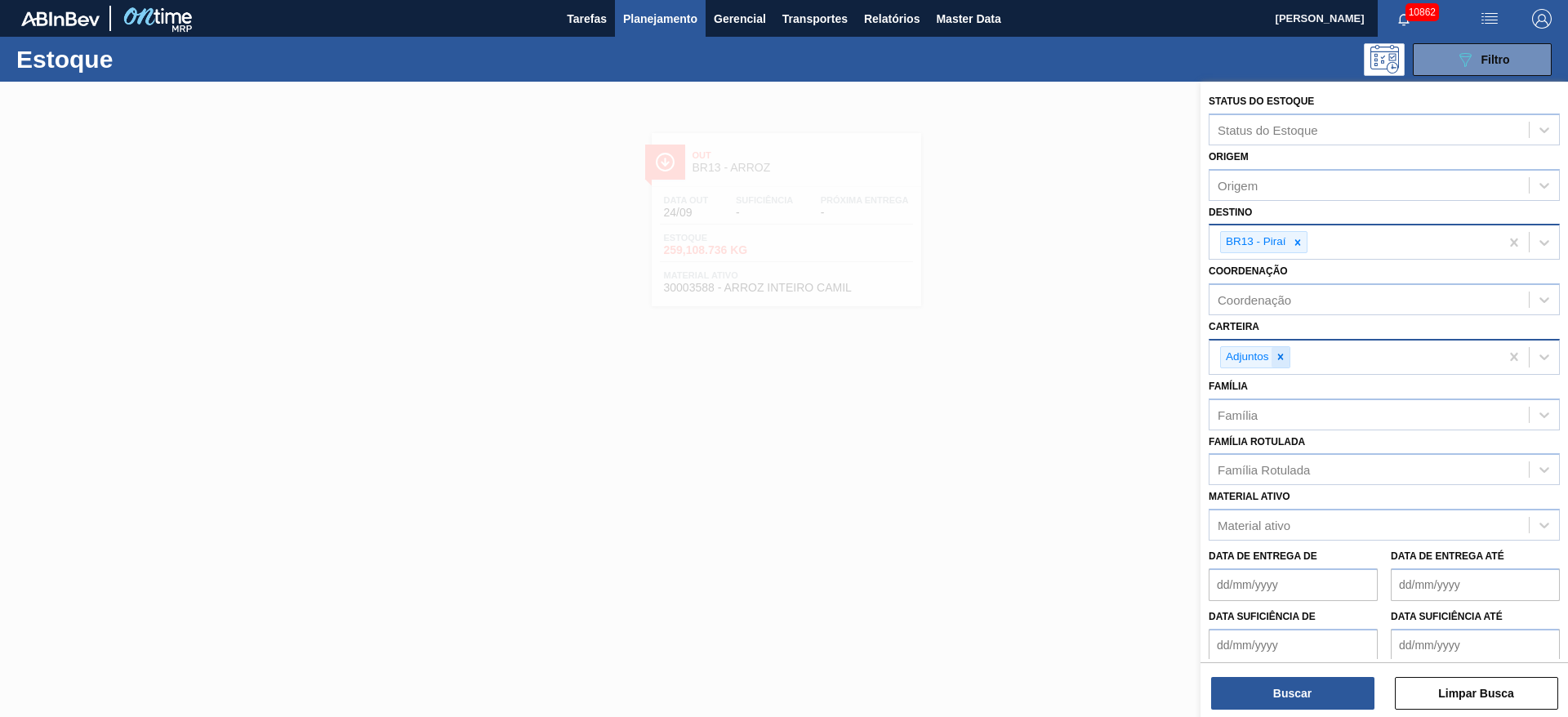
click at [1280, 367] on div at bounding box center [1280, 357] width 18 height 21
click at [1280, 367] on div "Adjuntos" at bounding box center [1384, 356] width 351 height 36
click at [1300, 237] on icon at bounding box center [1298, 242] width 12 height 12
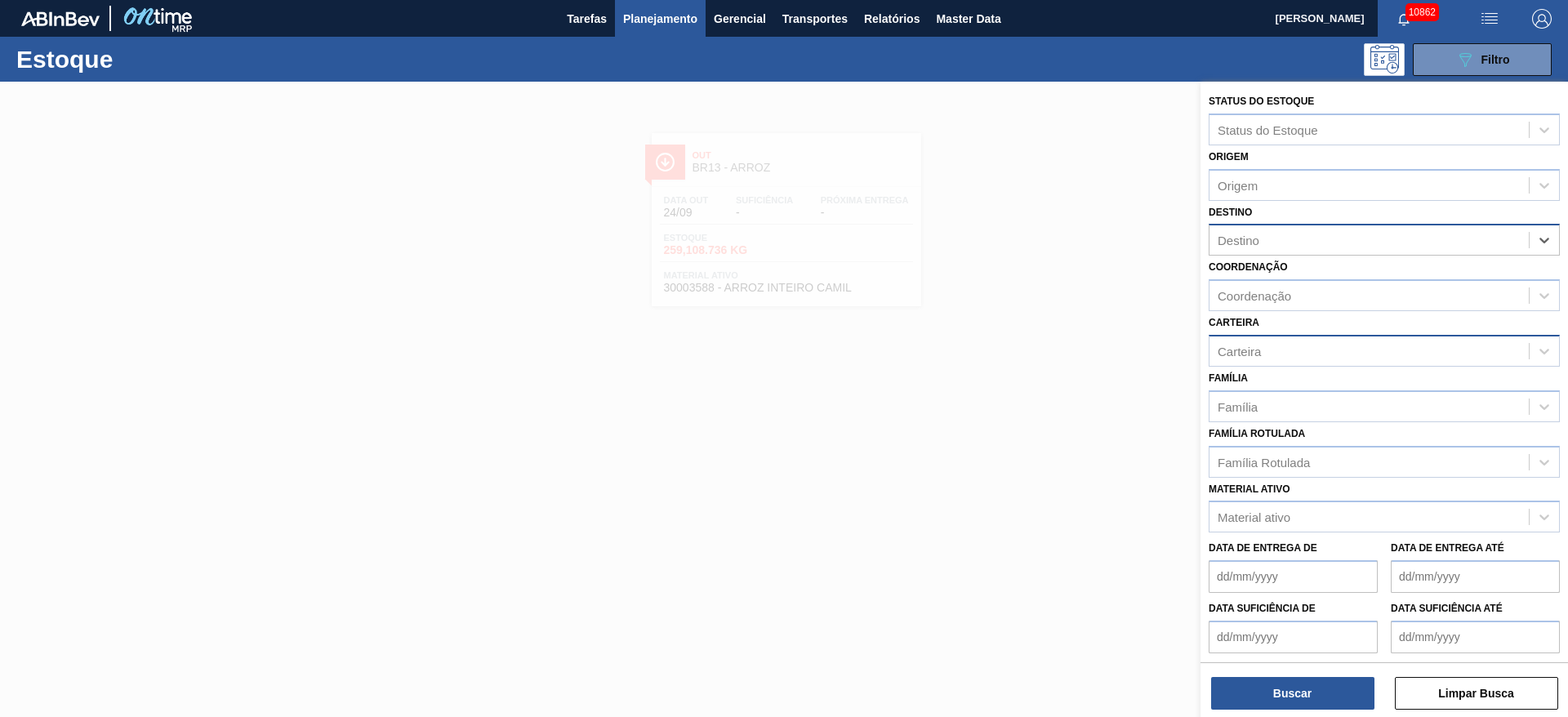
type input "4"
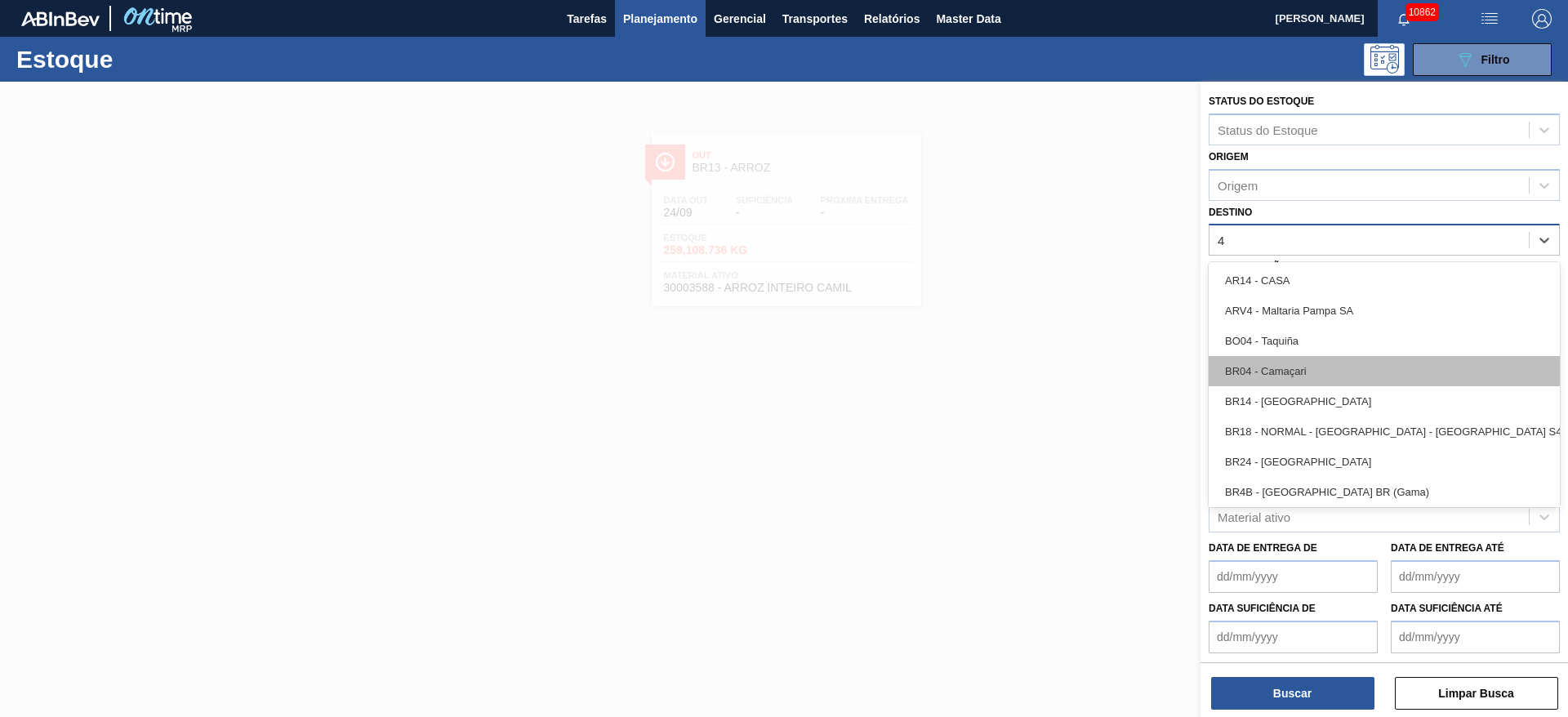
click at [1308, 363] on div "BR04 - Camaçari" at bounding box center [1384, 371] width 351 height 31
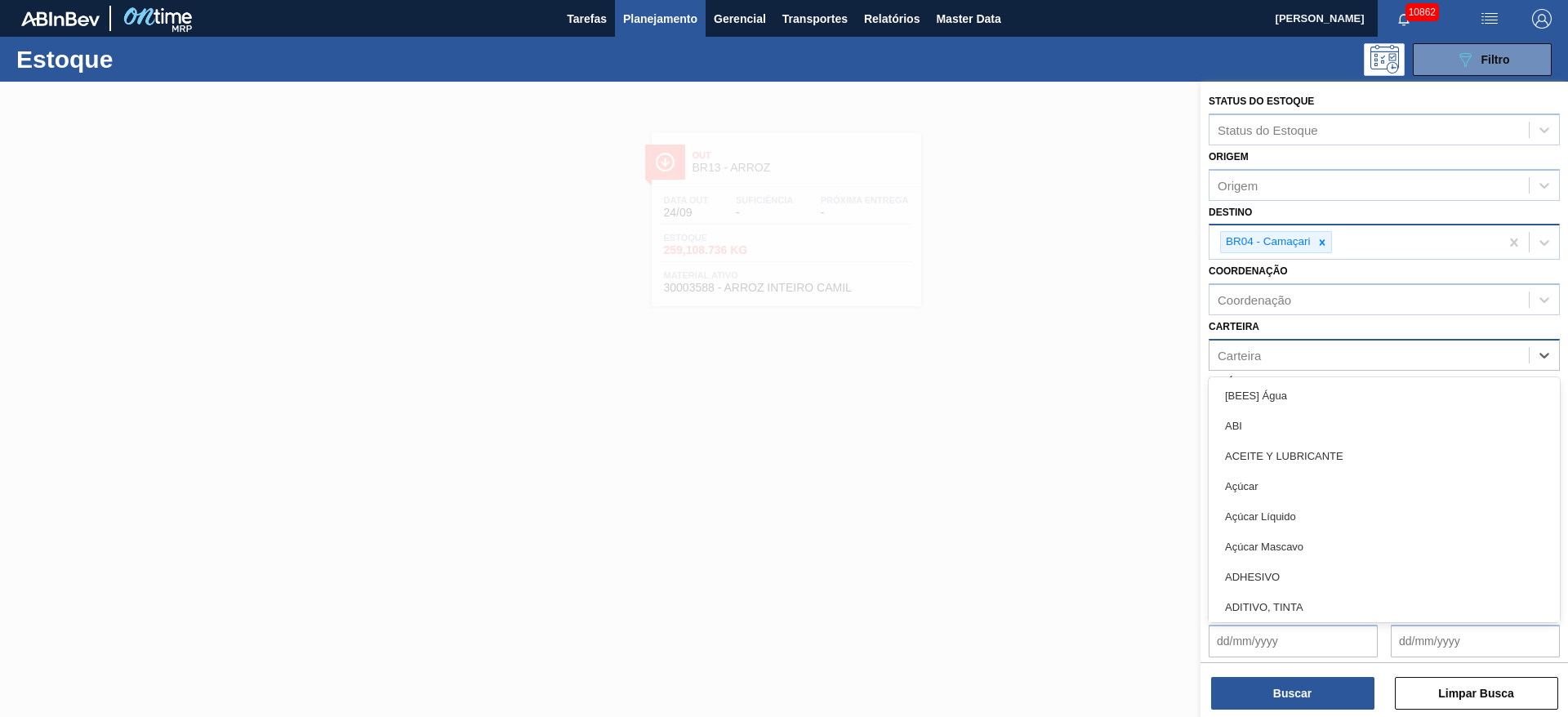
click at [1273, 351] on div "Carteira" at bounding box center [1369, 355] width 319 height 24
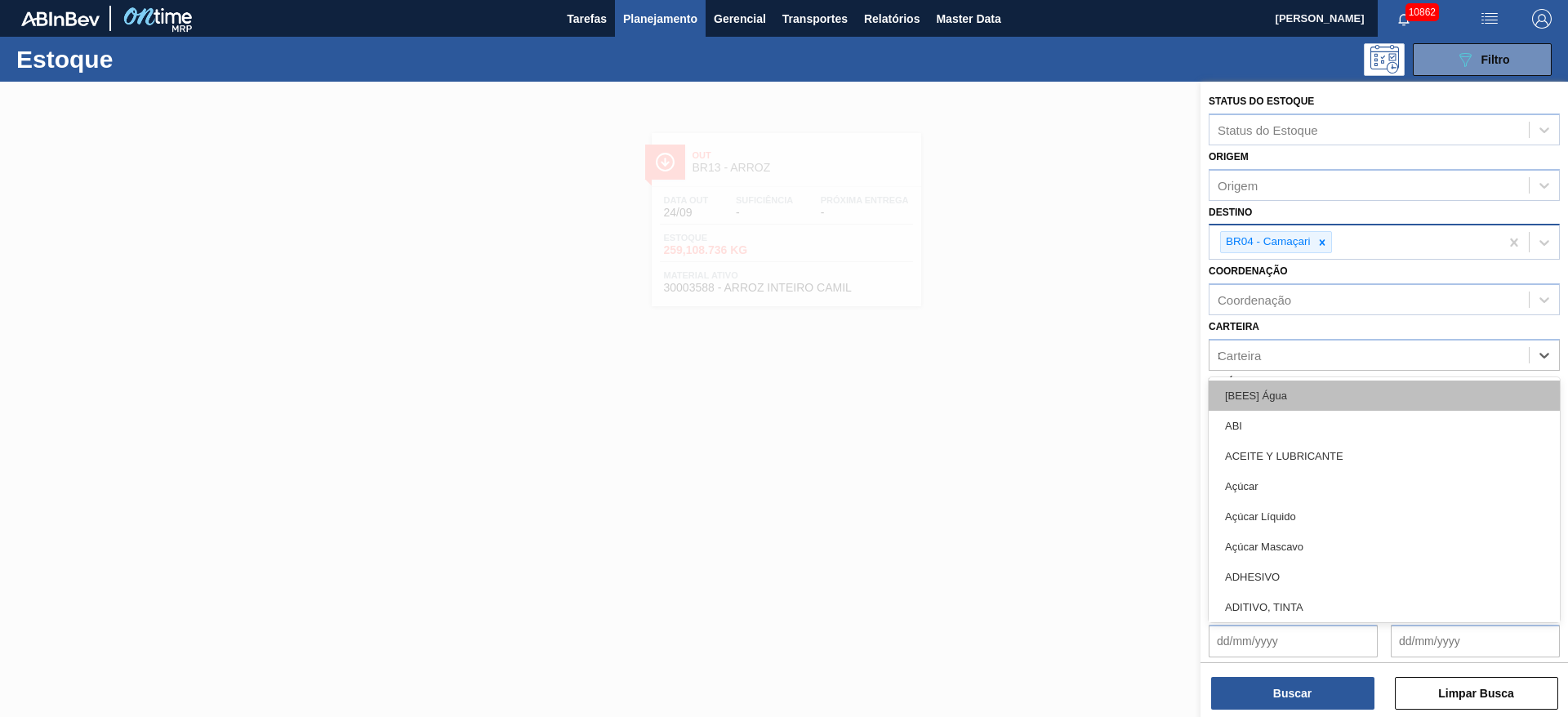
type input "rol"
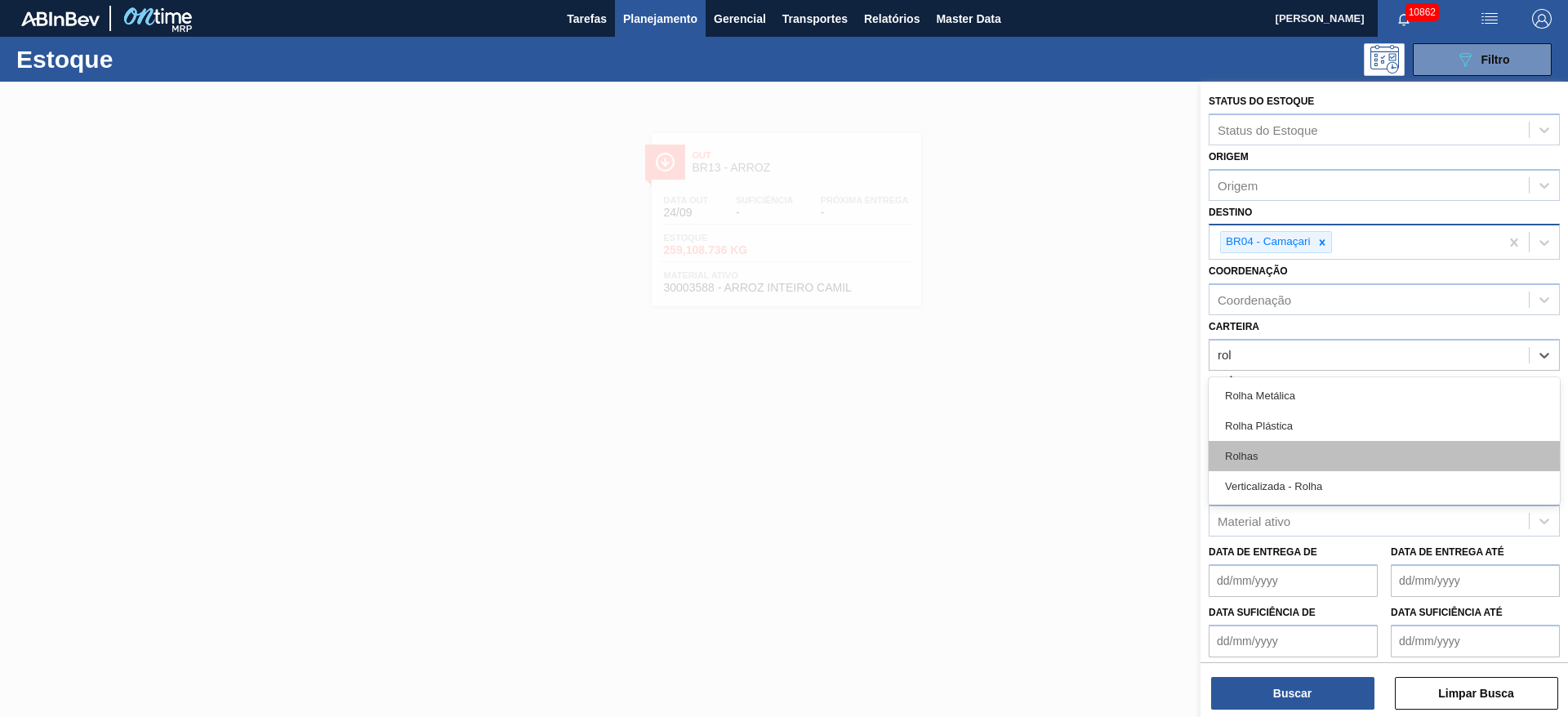
drag, startPoint x: 1380, startPoint y: 437, endPoint x: 1354, endPoint y: 449, distance: 28.6
click at [1354, 449] on div "Rolha Metálica Rolha Plástica Rolhas Verticalizada - Rolha" at bounding box center [1384, 441] width 351 height 127
click at [1354, 449] on div "Rolhas" at bounding box center [1384, 456] width 351 height 31
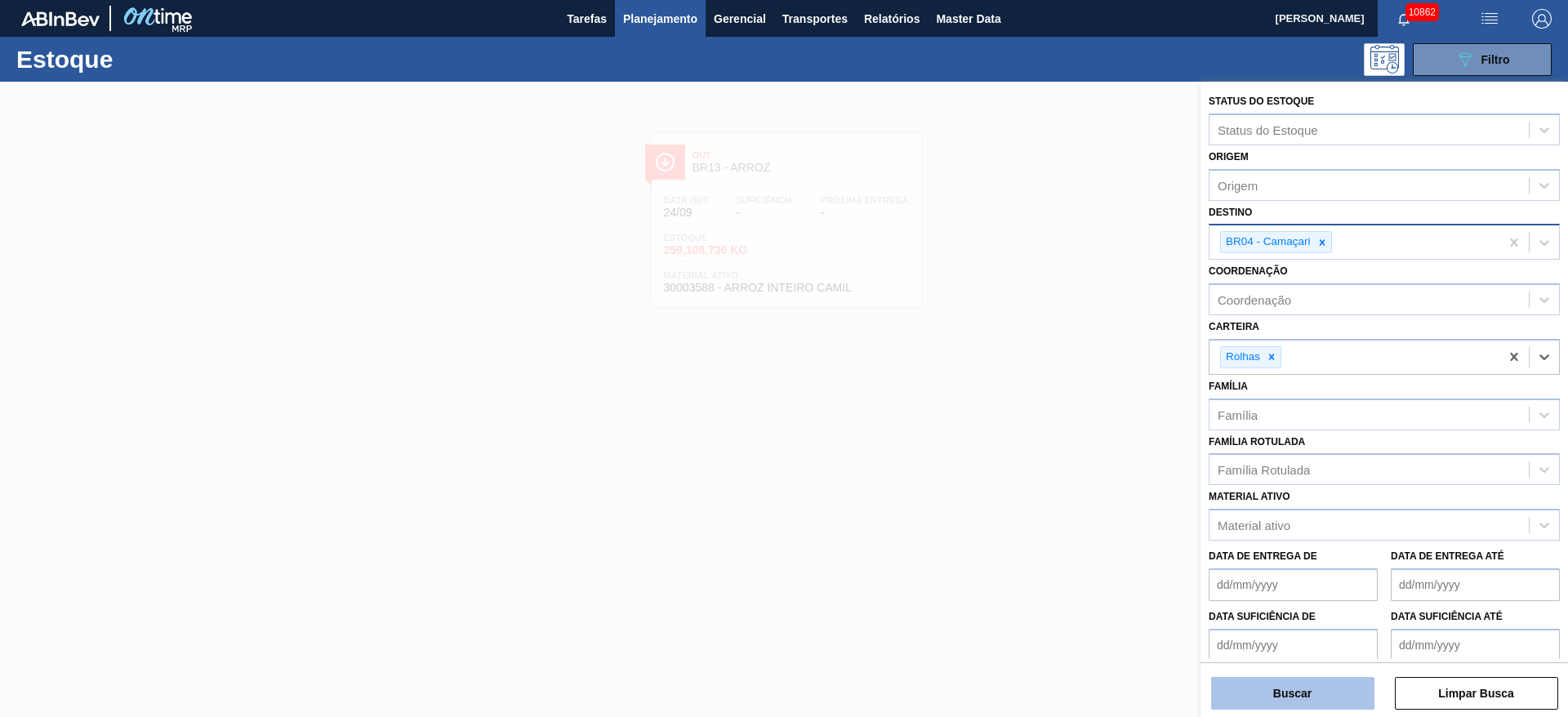
click at [1292, 687] on button "Buscar" at bounding box center [1293, 694] width 164 height 33
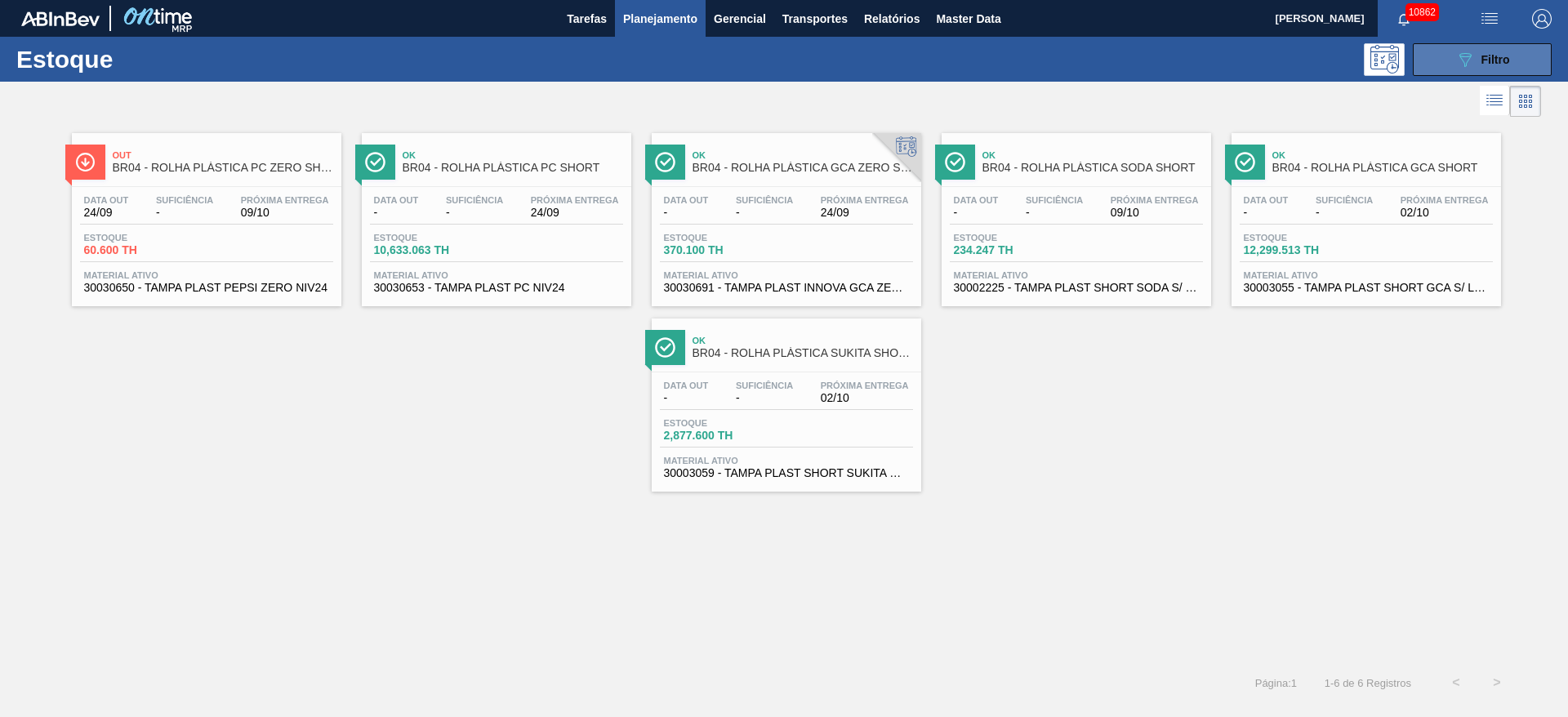
click at [1438, 59] on button "089F7B8B-B2A5-4AFE-B5C0-19BA573D28AC Filtro" at bounding box center [1482, 60] width 139 height 33
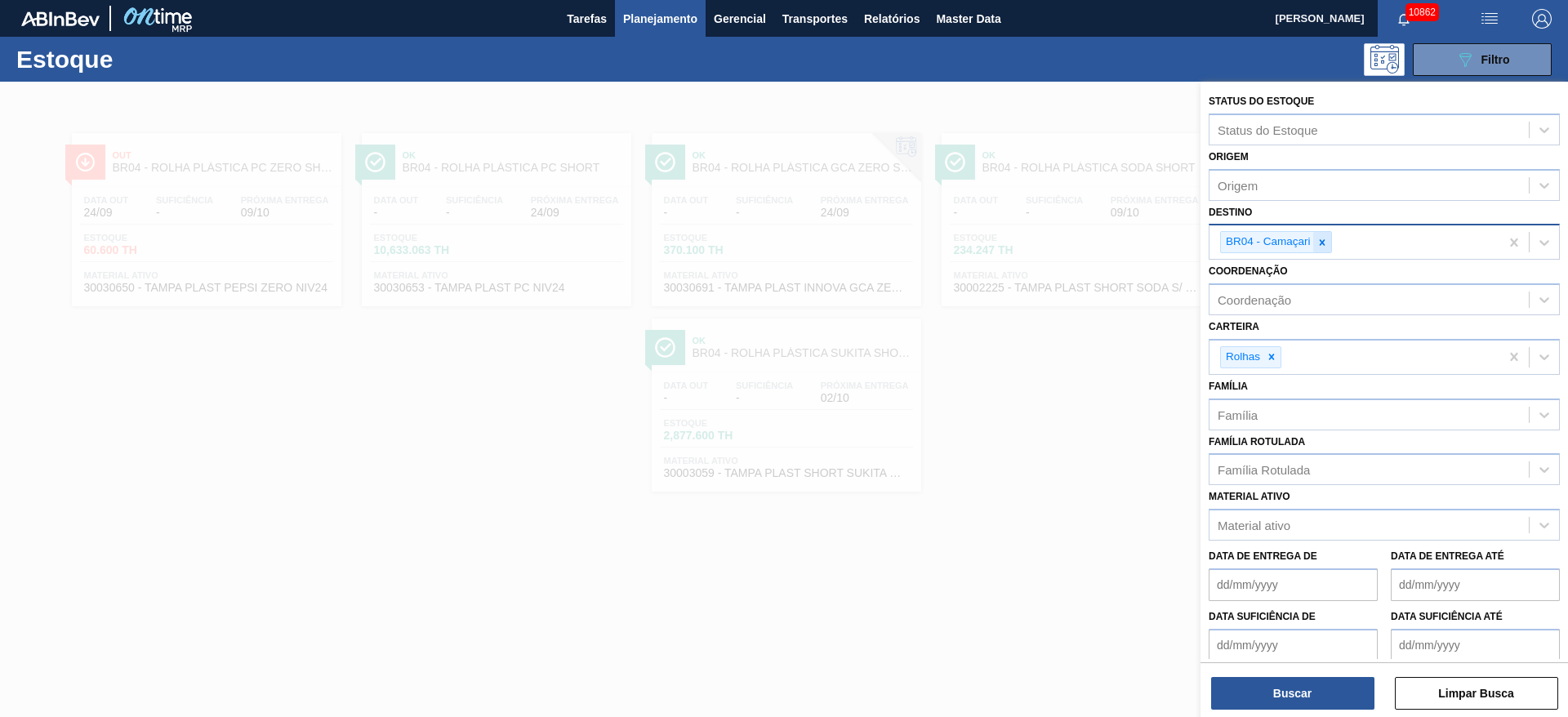
click at [1327, 241] on icon at bounding box center [1322, 242] width 12 height 12
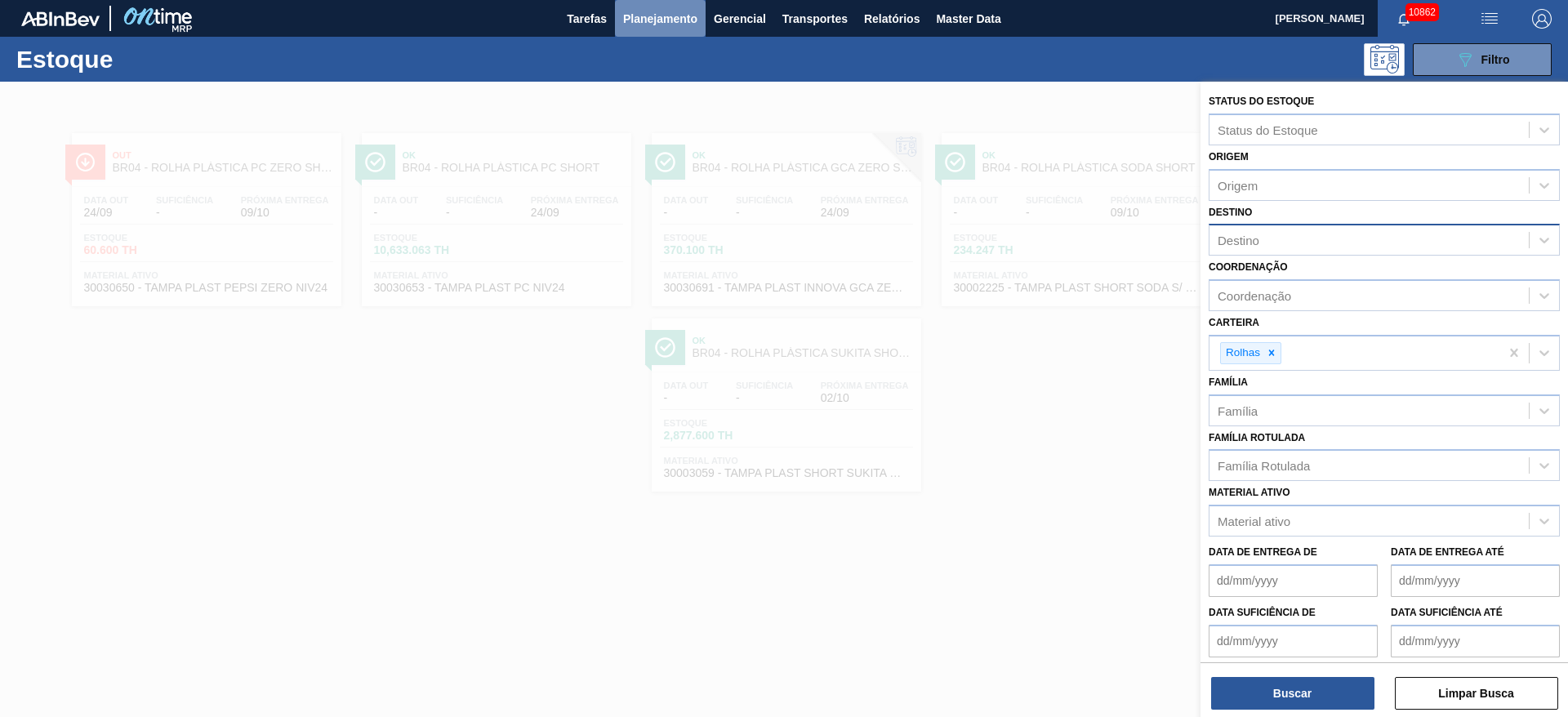
click at [678, 23] on span "Planejamento" at bounding box center [660, 19] width 74 height 20
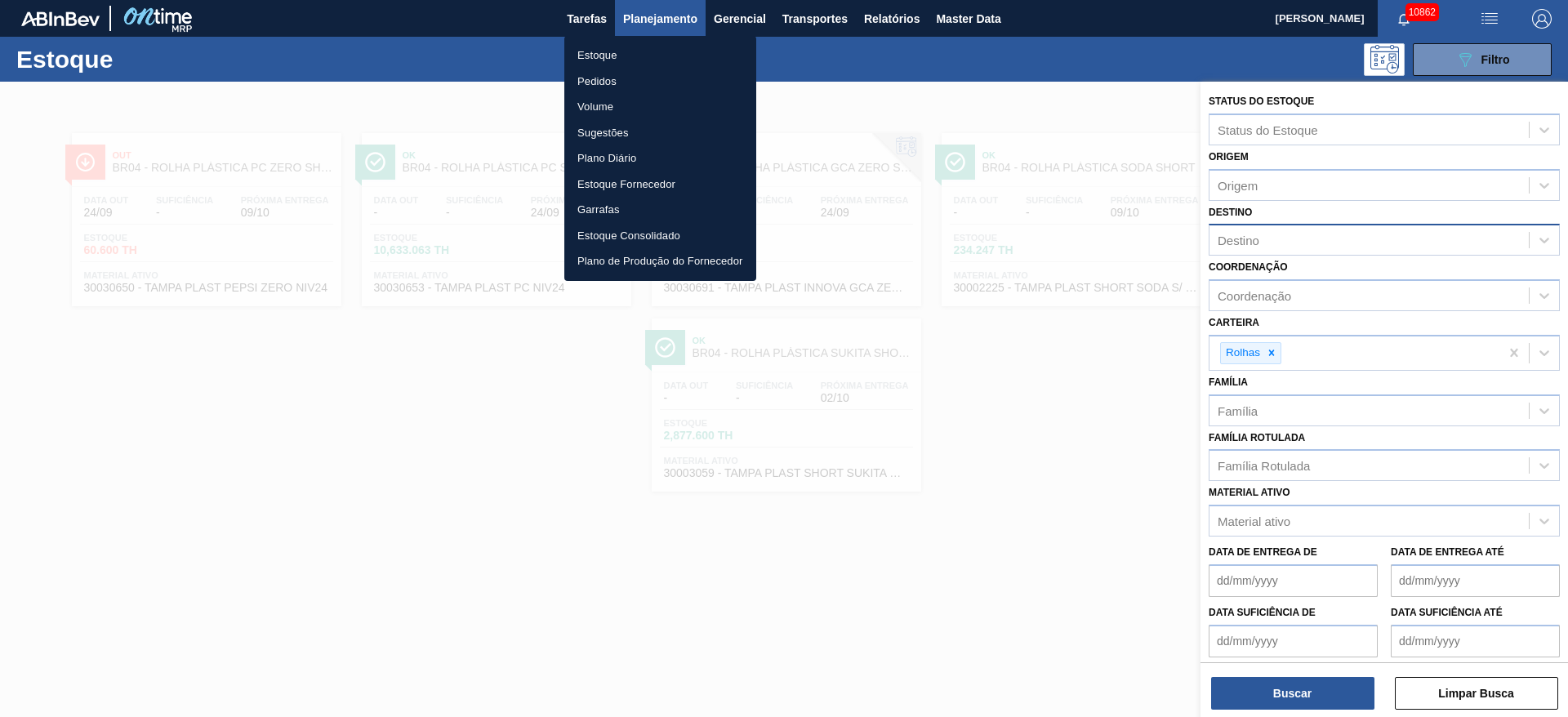
click at [1273, 356] on div at bounding box center [784, 358] width 1568 height 717
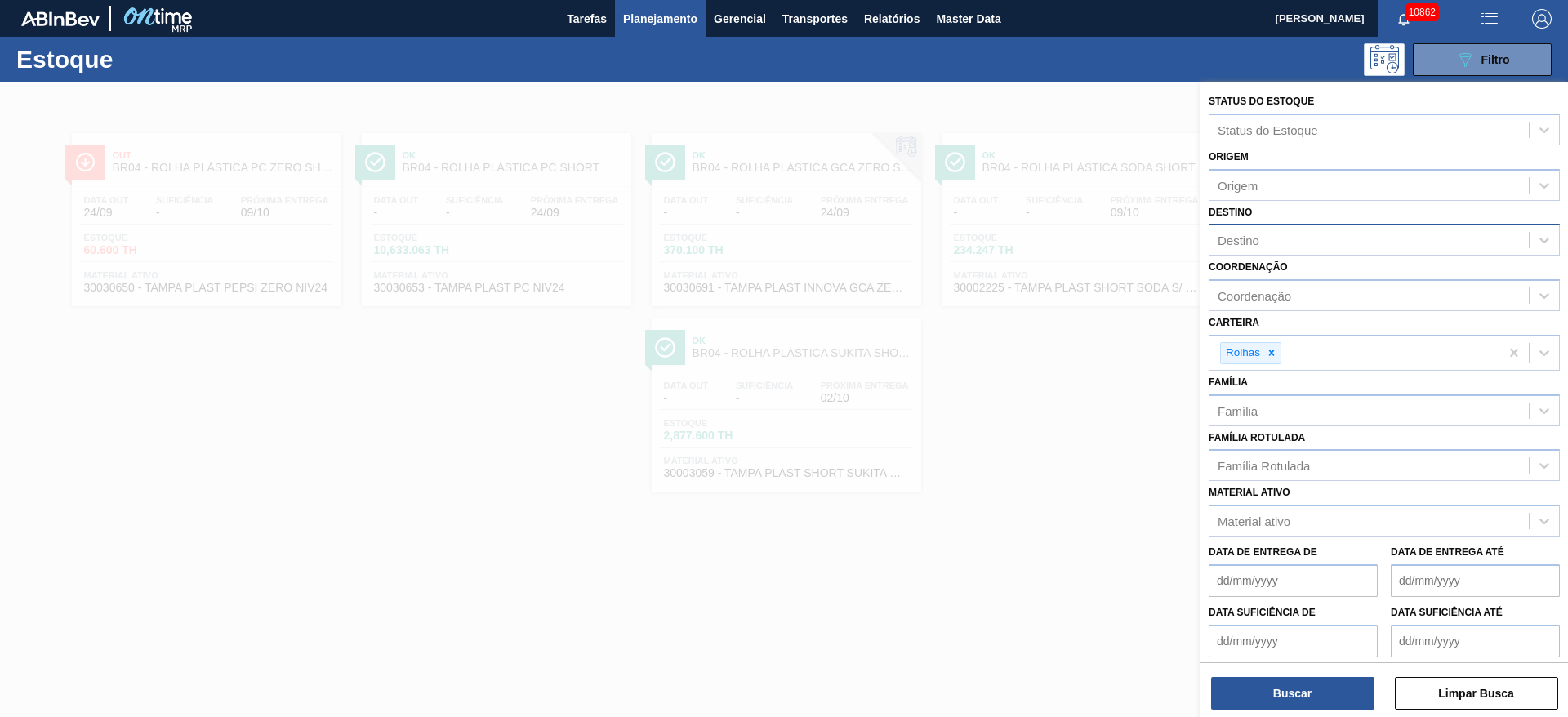
click at [1273, 356] on icon at bounding box center [1271, 353] width 6 height 6
checkbox input "false"
click at [1284, 234] on div "Destino" at bounding box center [1369, 241] width 319 height 24
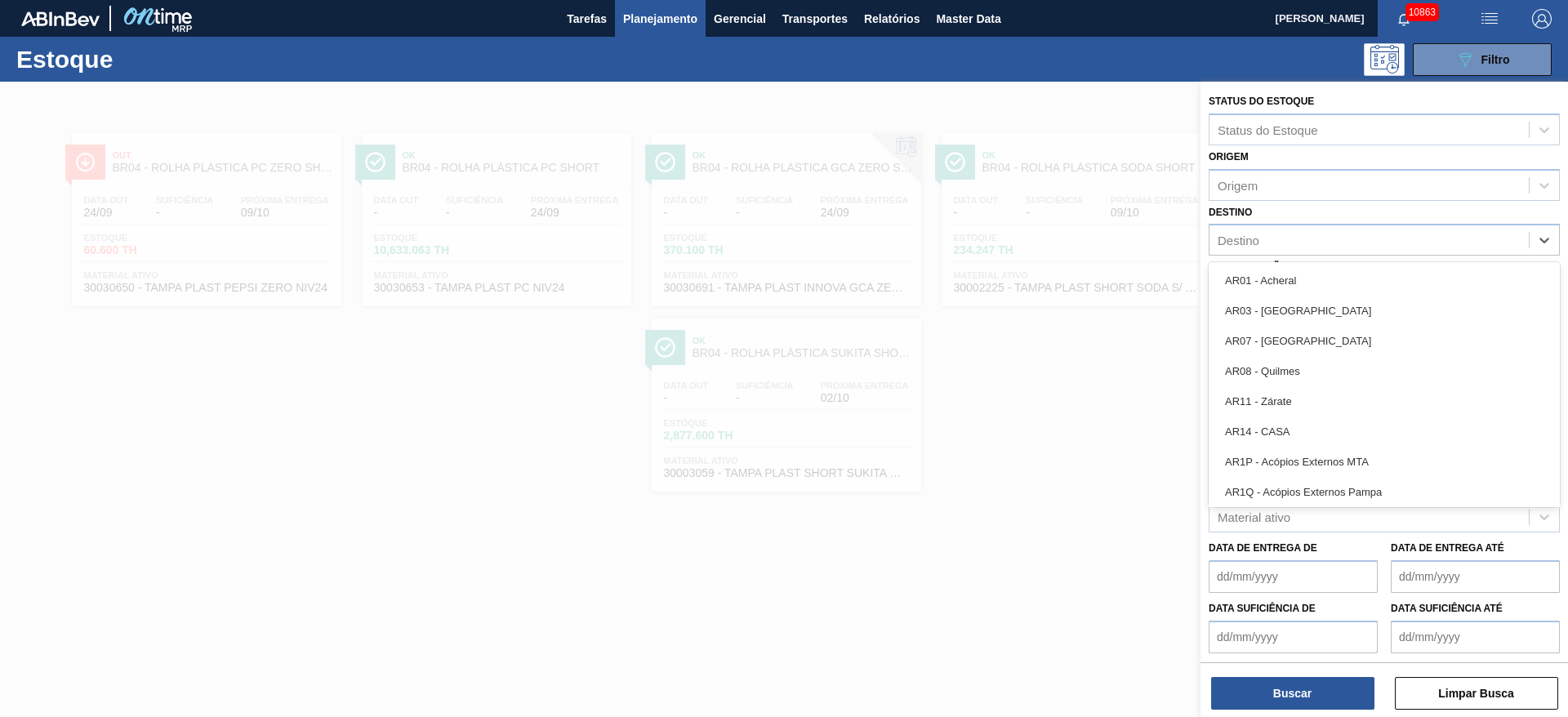
type input "15"
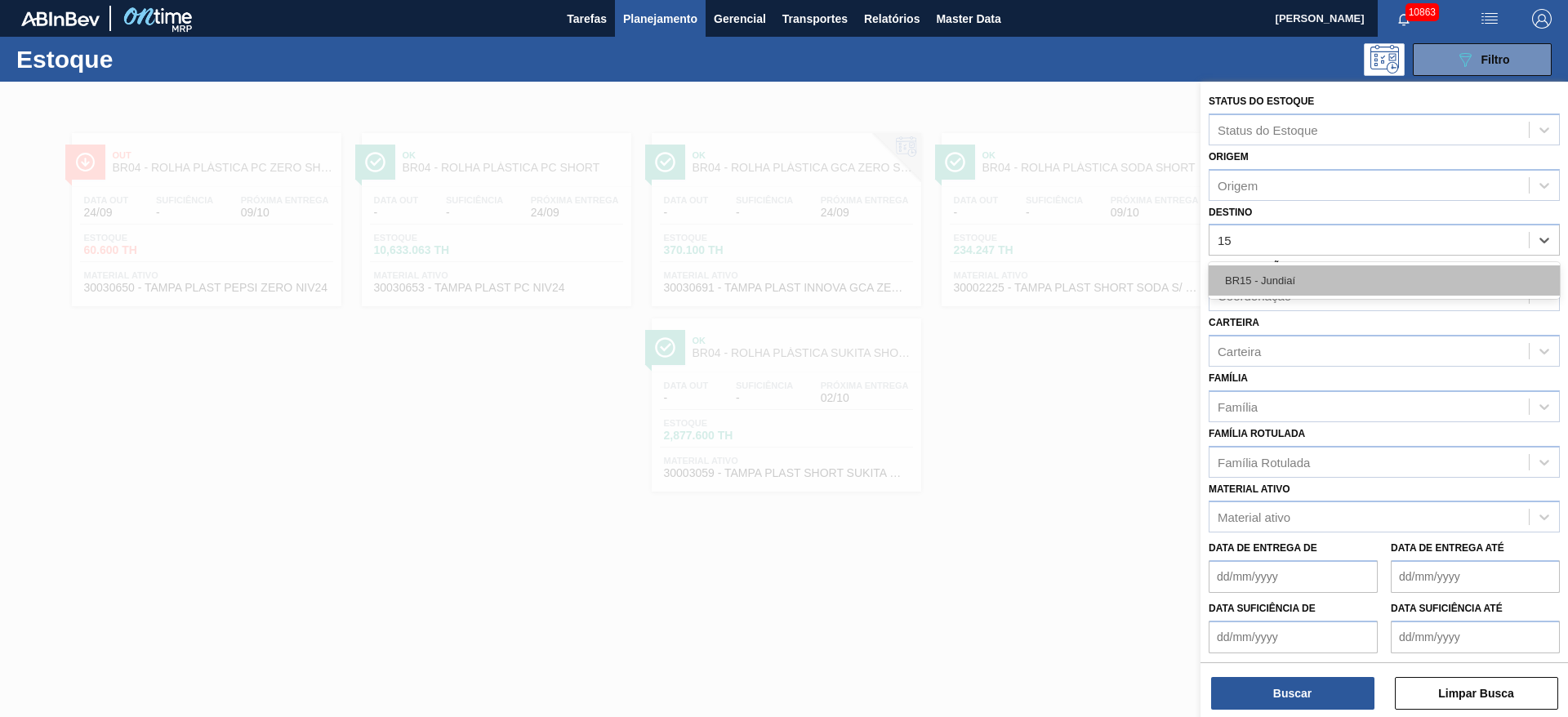
click at [1278, 272] on div "BR15 - Jundiaí" at bounding box center [1384, 280] width 351 height 31
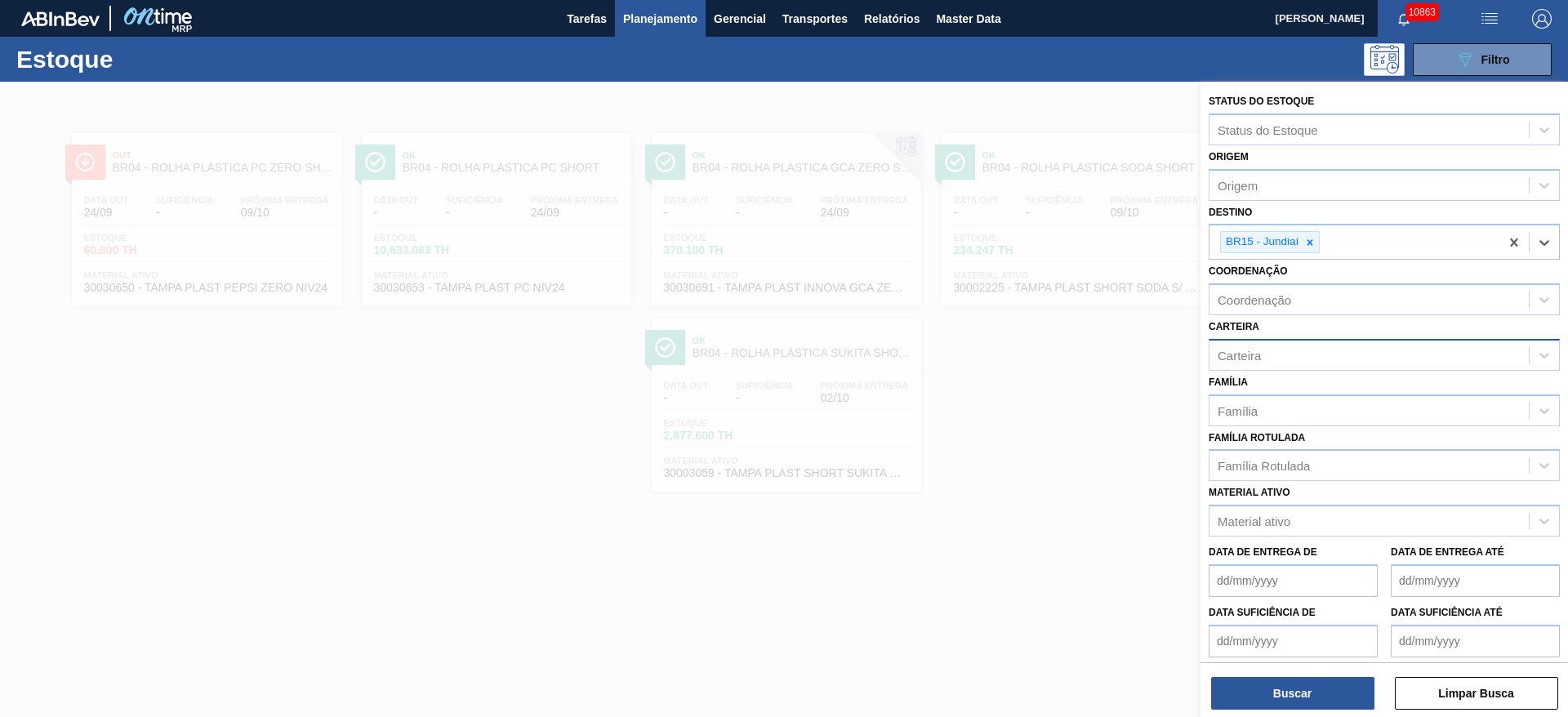
click at [1279, 350] on div "Carteira" at bounding box center [1369, 355] width 319 height 24
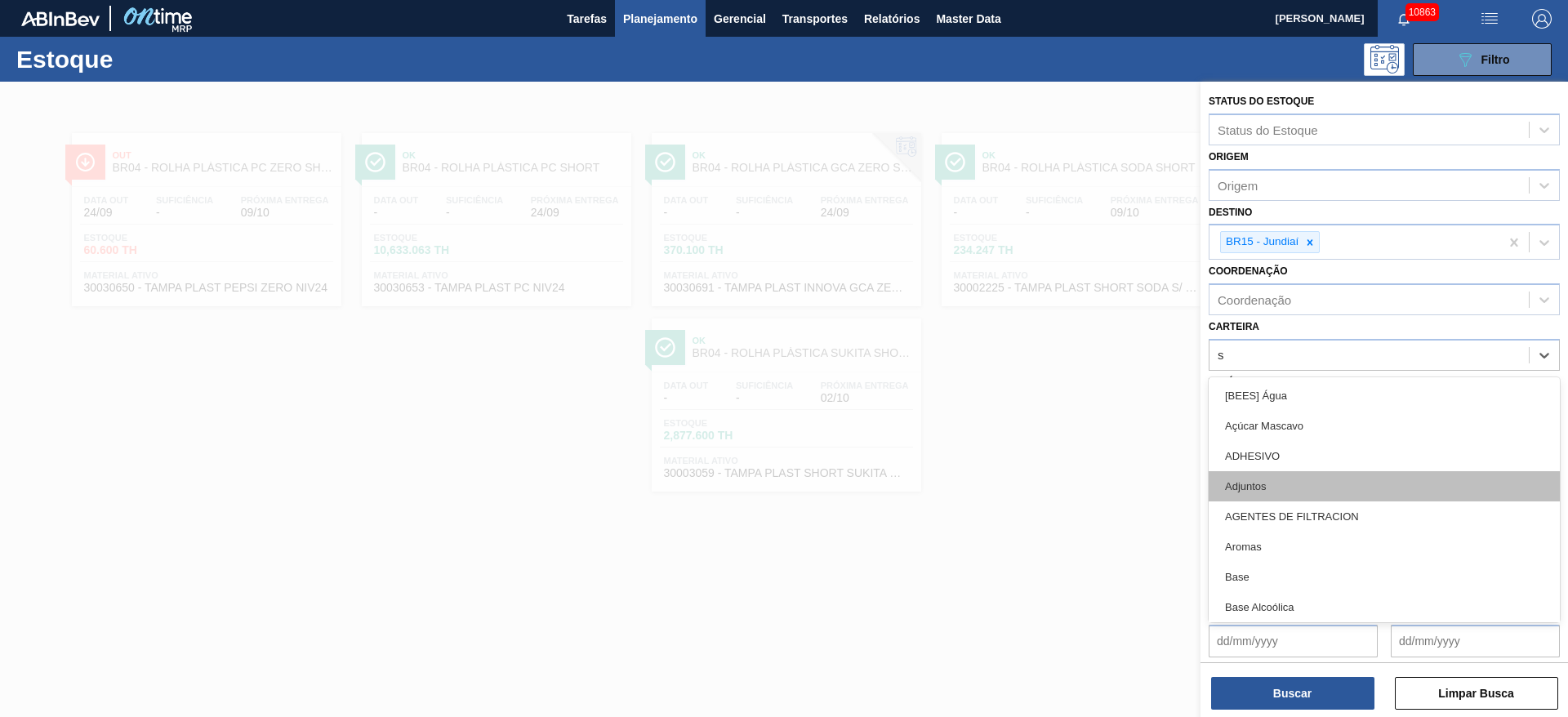
type input "su"
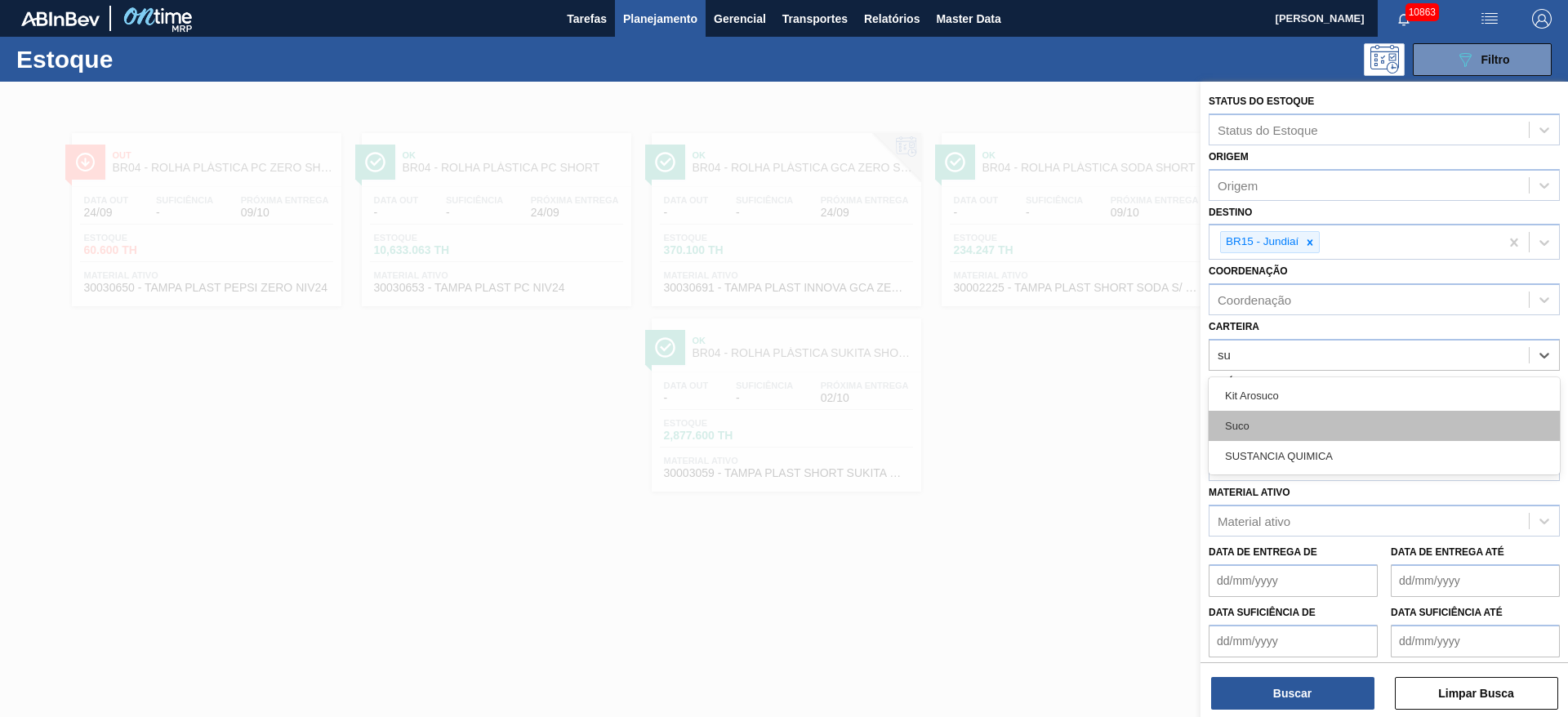
click at [1261, 418] on div "Suco" at bounding box center [1384, 426] width 351 height 31
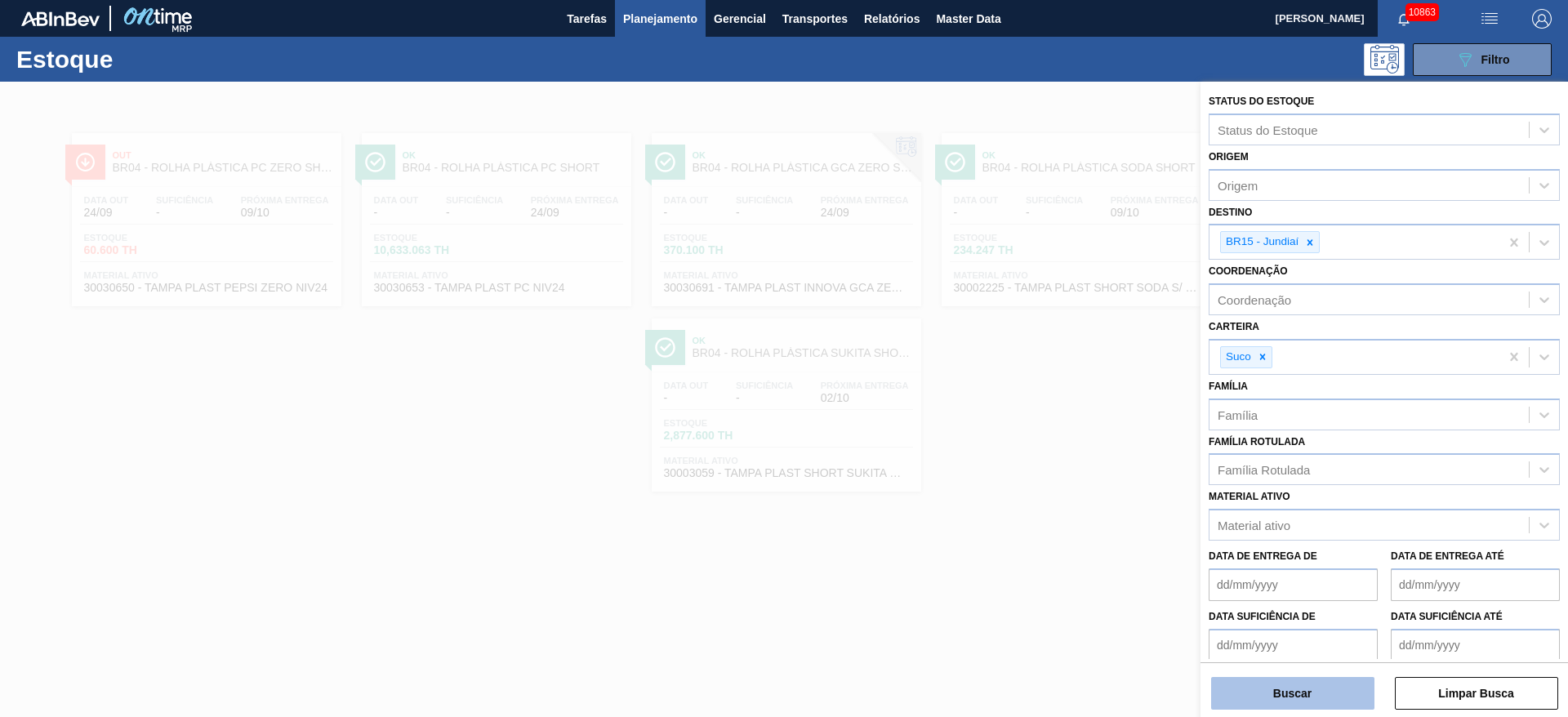
click at [1289, 695] on button "Buscar" at bounding box center [1293, 694] width 164 height 33
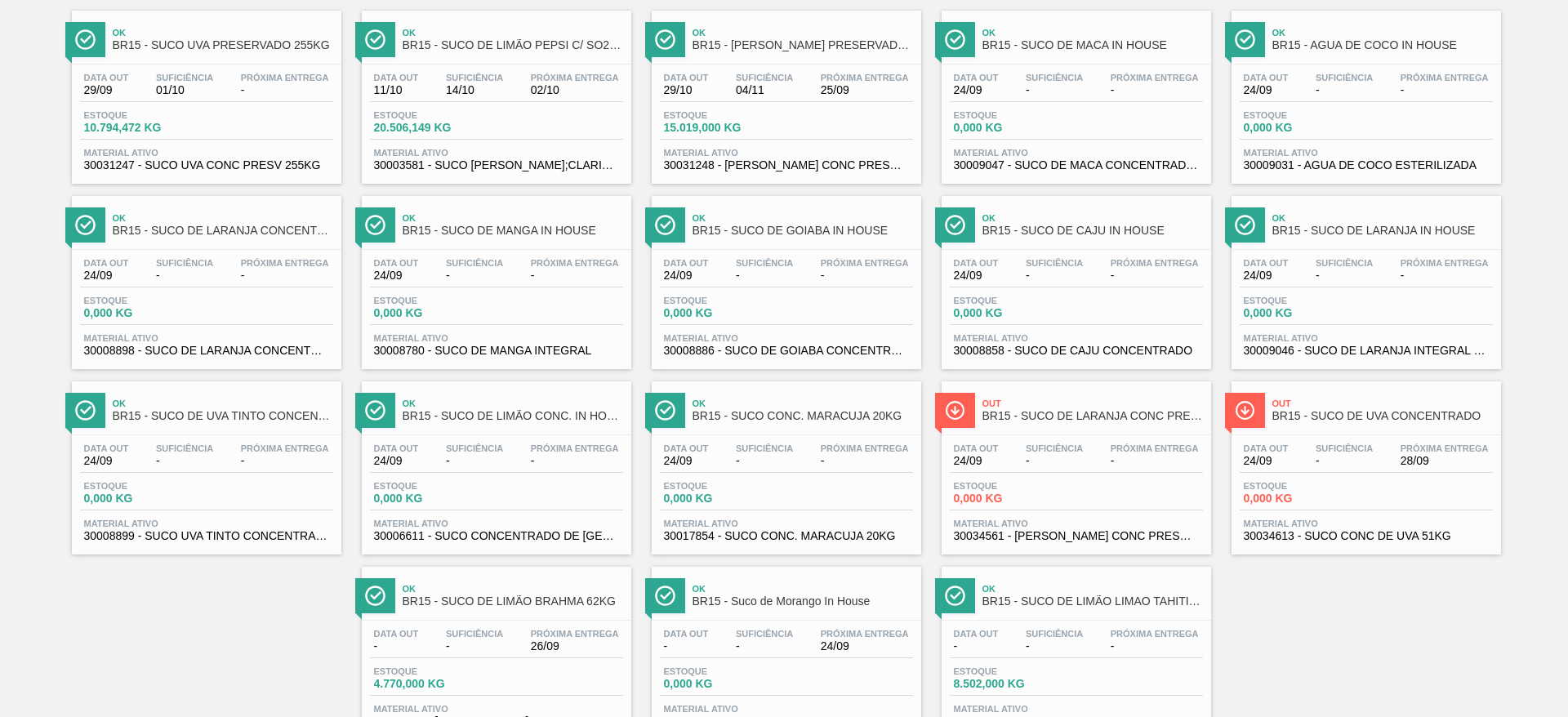
scroll to position [0, 0]
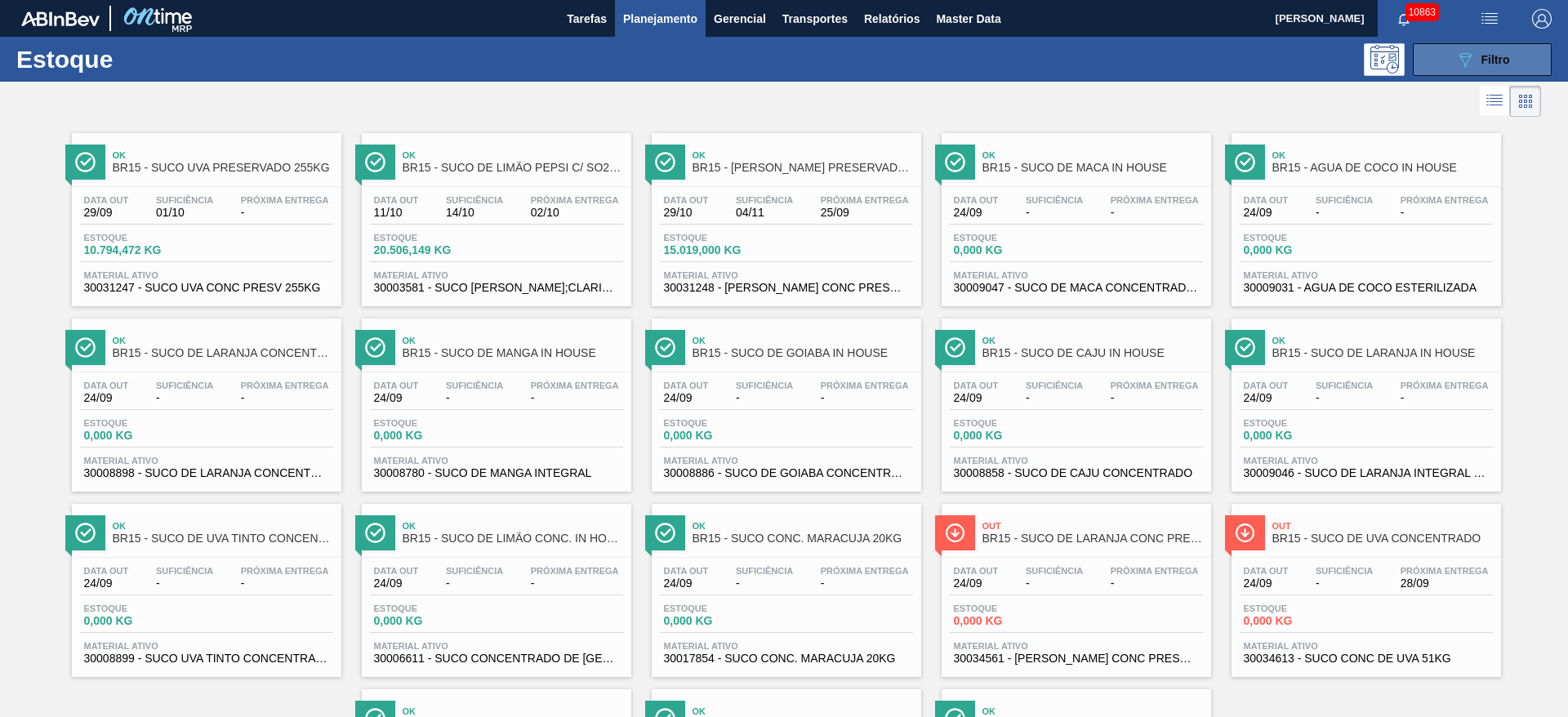
click at [1455, 59] on icon "089F7B8B-B2A5-4AFE-B5C0-19BA573D28AC" at bounding box center [1465, 60] width 20 height 20
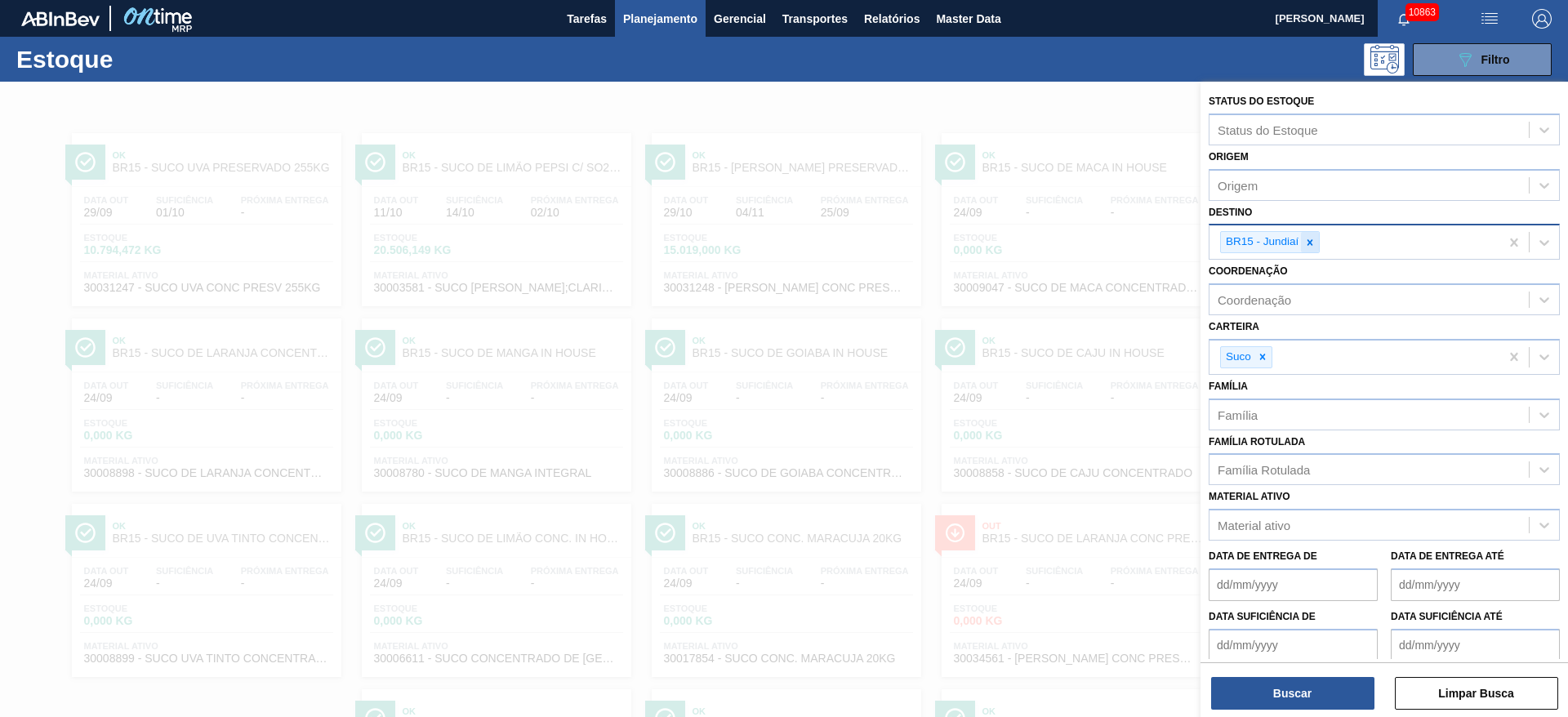
click at [1312, 248] on div at bounding box center [1310, 242] width 18 height 21
type input "5"
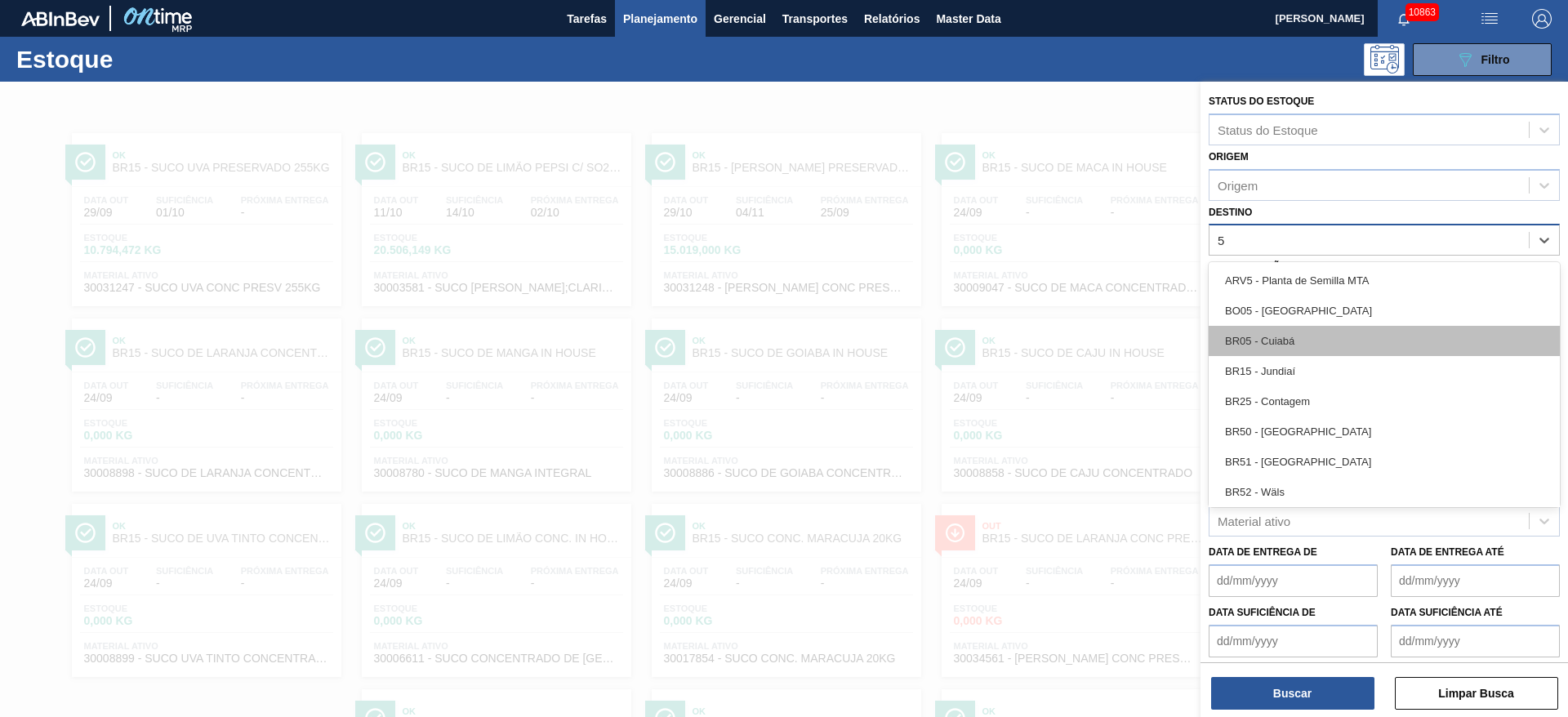
click at [1339, 333] on div "BR05 - Cuiabá" at bounding box center [1384, 341] width 351 height 31
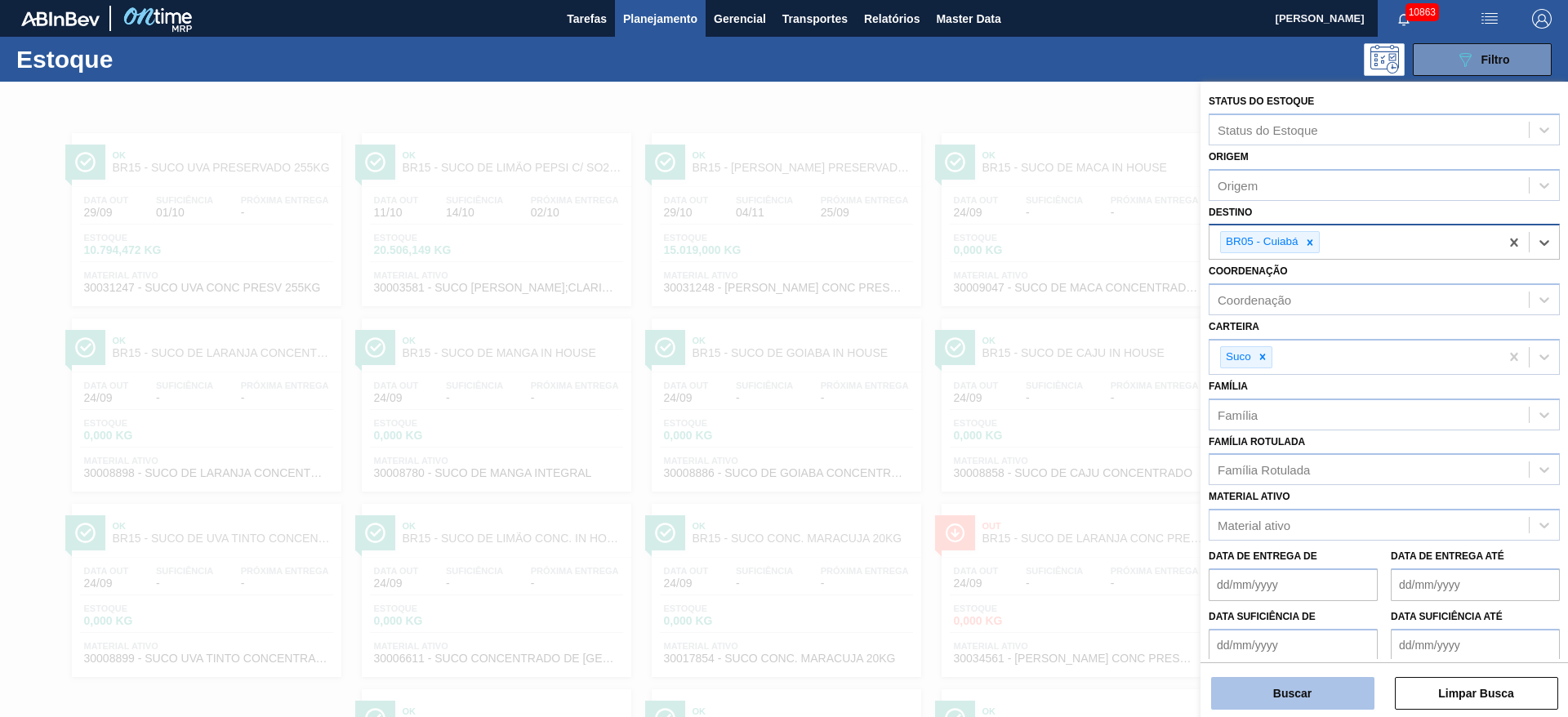
click at [1287, 699] on button "Buscar" at bounding box center [1293, 694] width 164 height 33
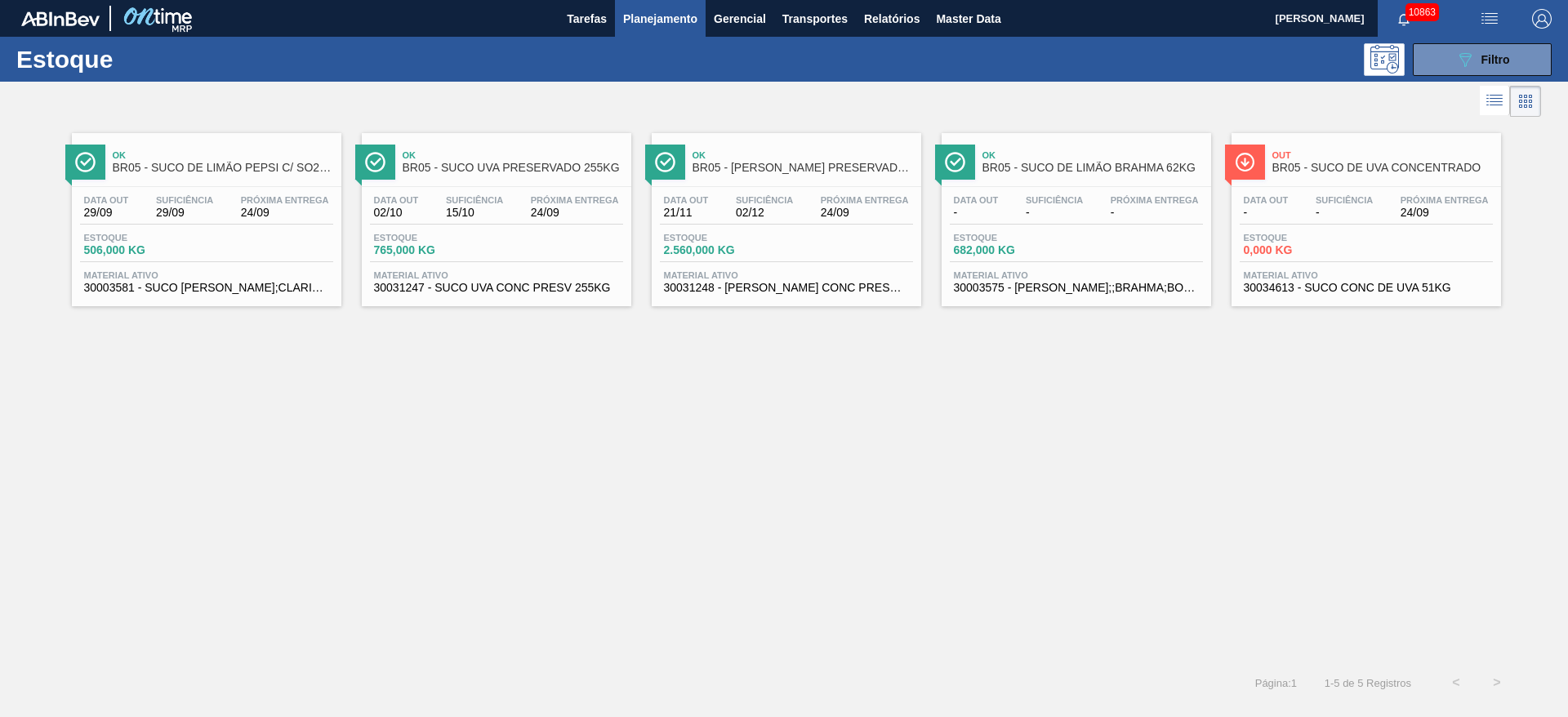
click at [697, 12] on button "Planejamento" at bounding box center [660, 18] width 91 height 36
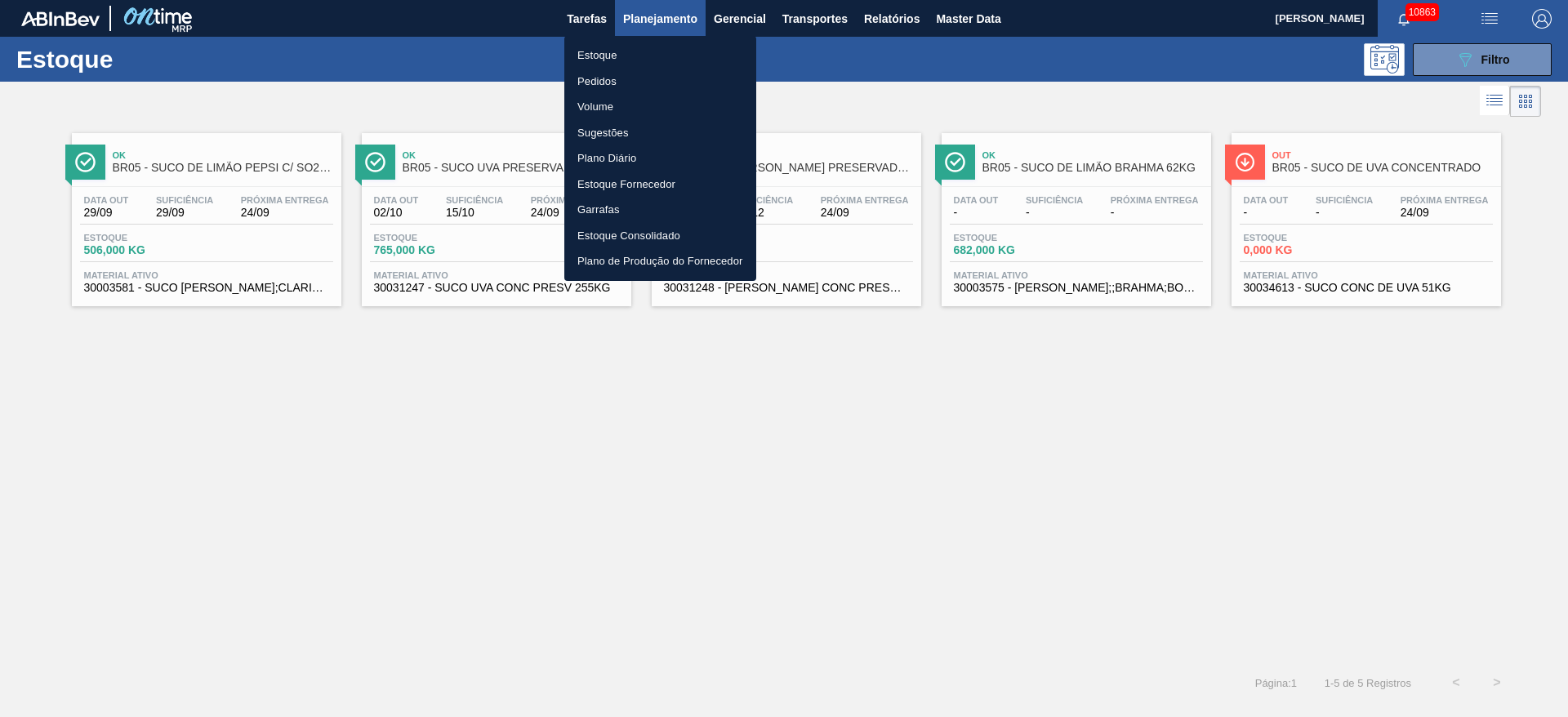
click at [467, 77] on div at bounding box center [784, 358] width 1568 height 717
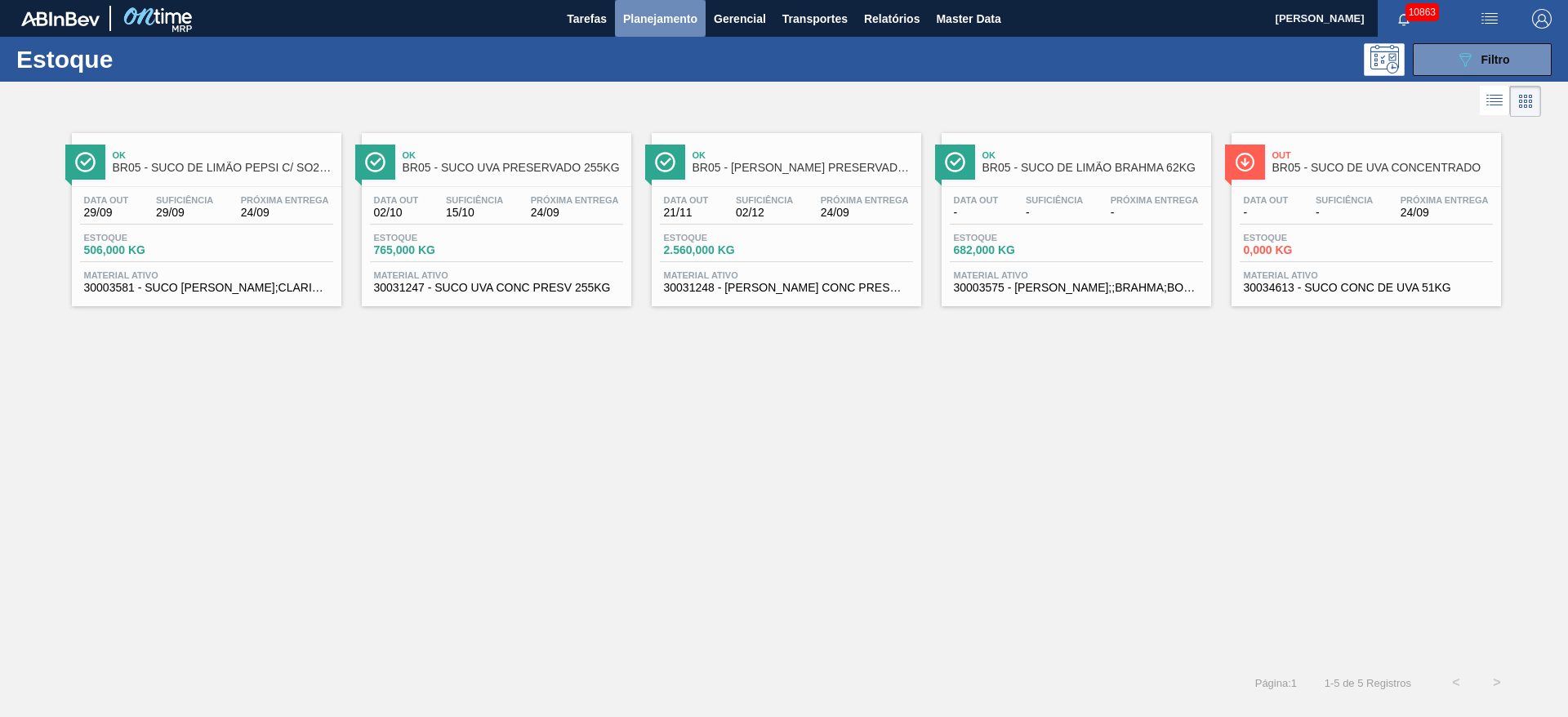
click at [650, 24] on span "Planejamento" at bounding box center [660, 19] width 74 height 20
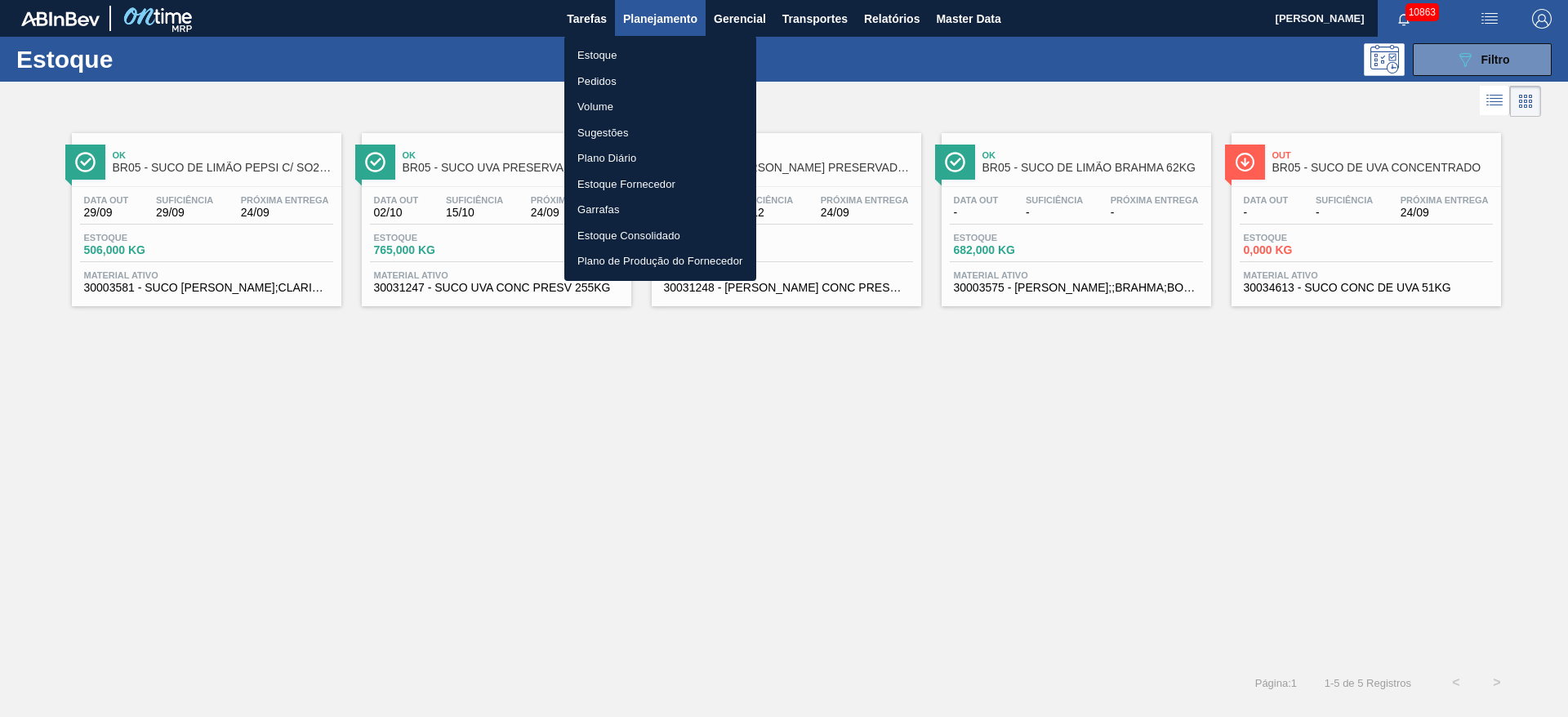
click at [894, 13] on div at bounding box center [784, 358] width 1568 height 717
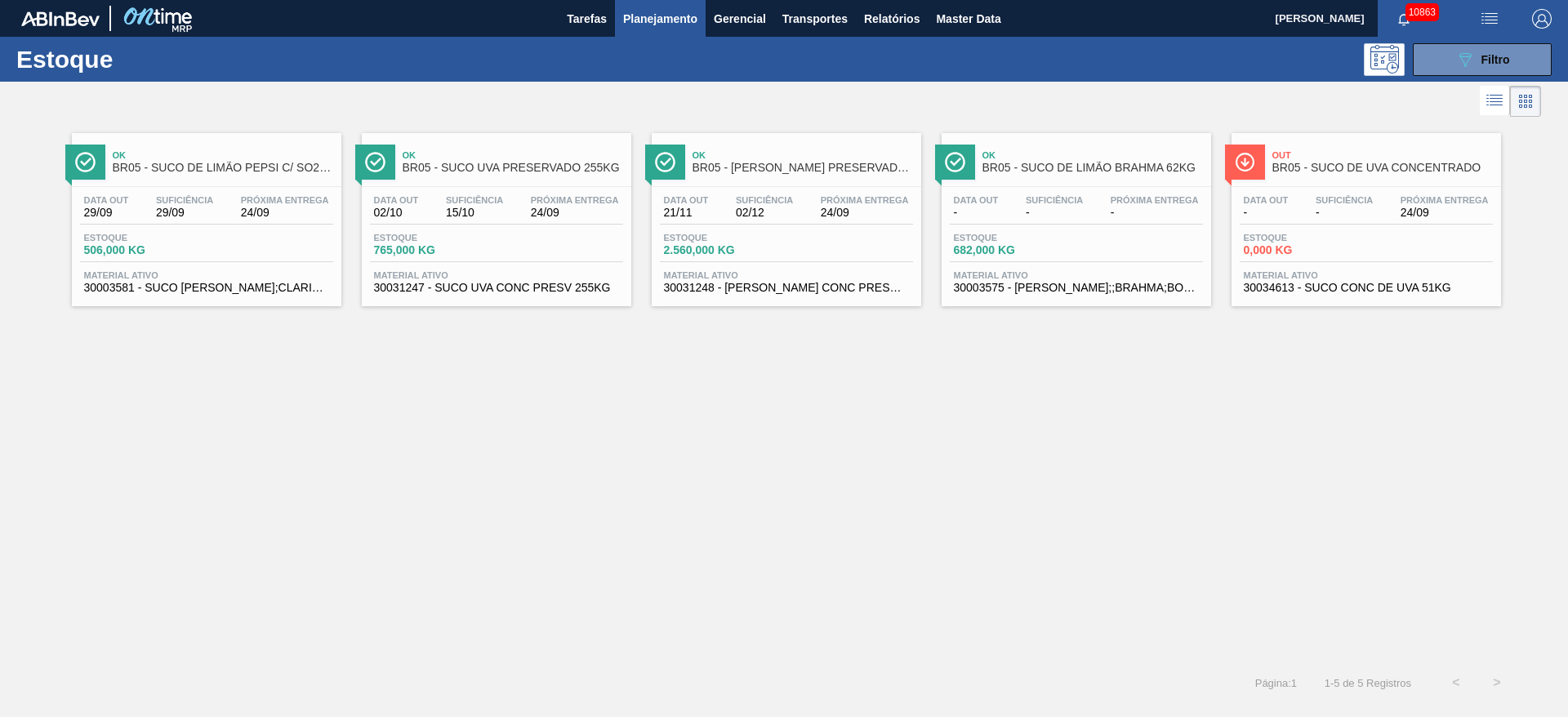
click at [879, 0] on body "Tarefas Planejamento Gerencial Transportes Relatórios Master Data [PERSON_NAME]…" at bounding box center [784, 0] width 1568 height 0
click at [879, 22] on span "Relatórios" at bounding box center [891, 19] width 55 height 20
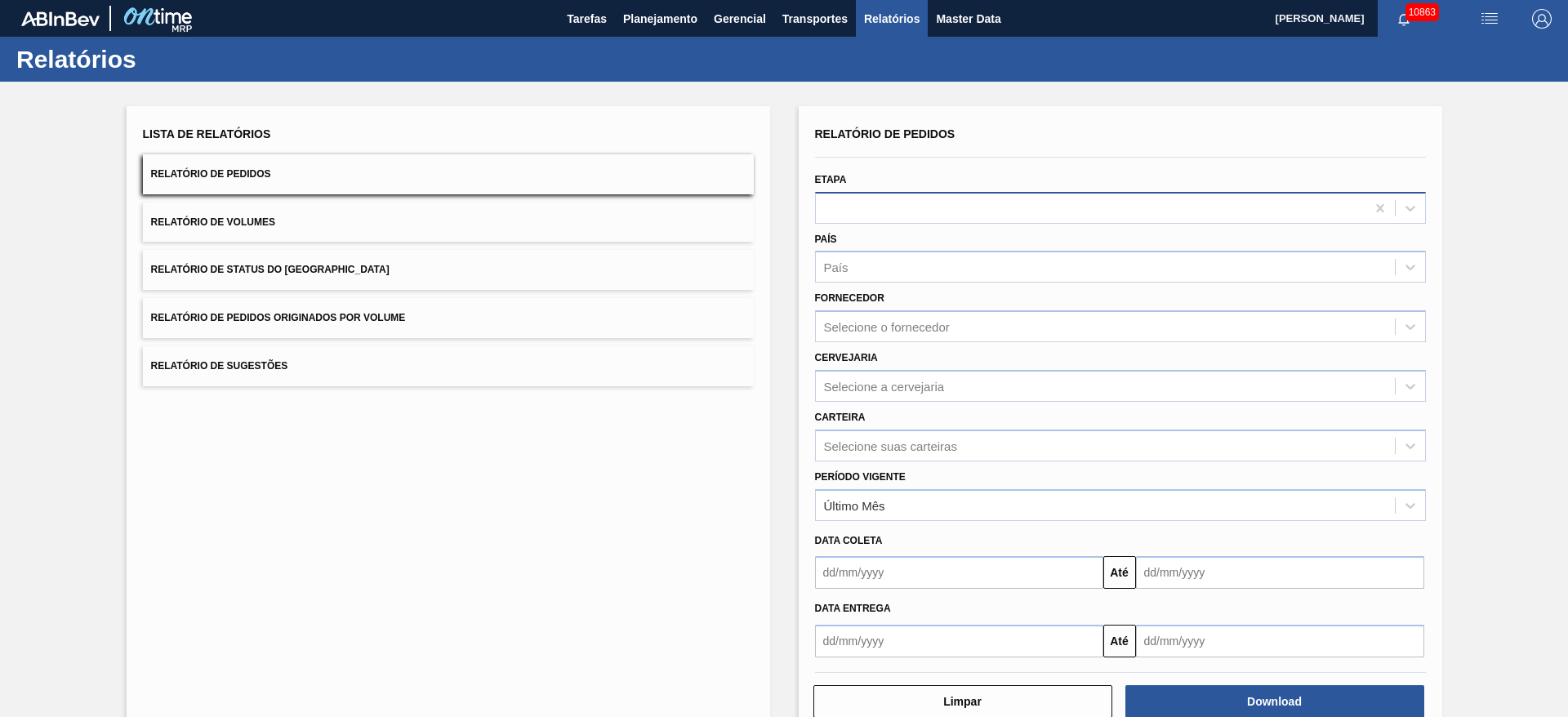
click at [863, 202] on div at bounding box center [1090, 208] width 550 height 24
click at [645, 17] on span "Planejamento" at bounding box center [660, 19] width 74 height 20
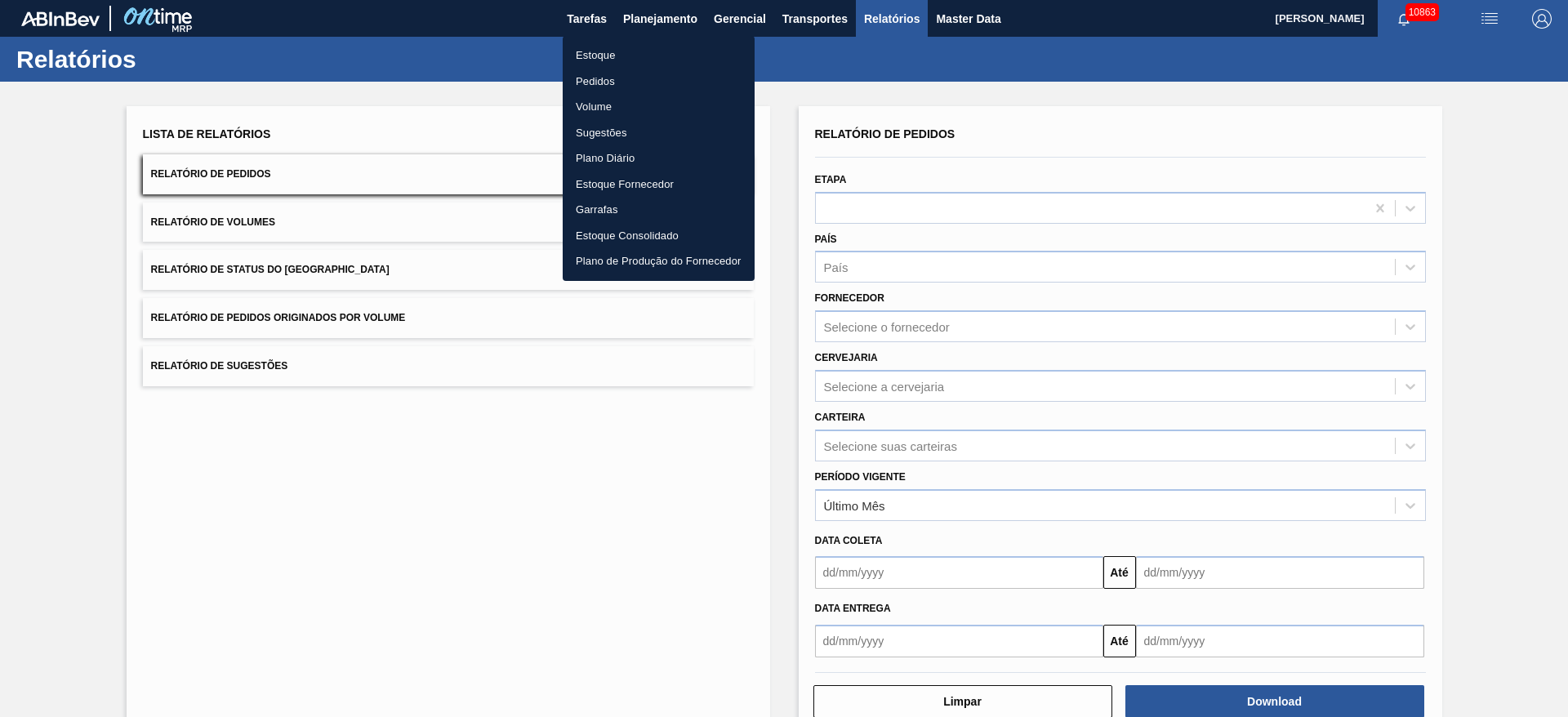
click at [653, 18] on div at bounding box center [784, 358] width 1568 height 717
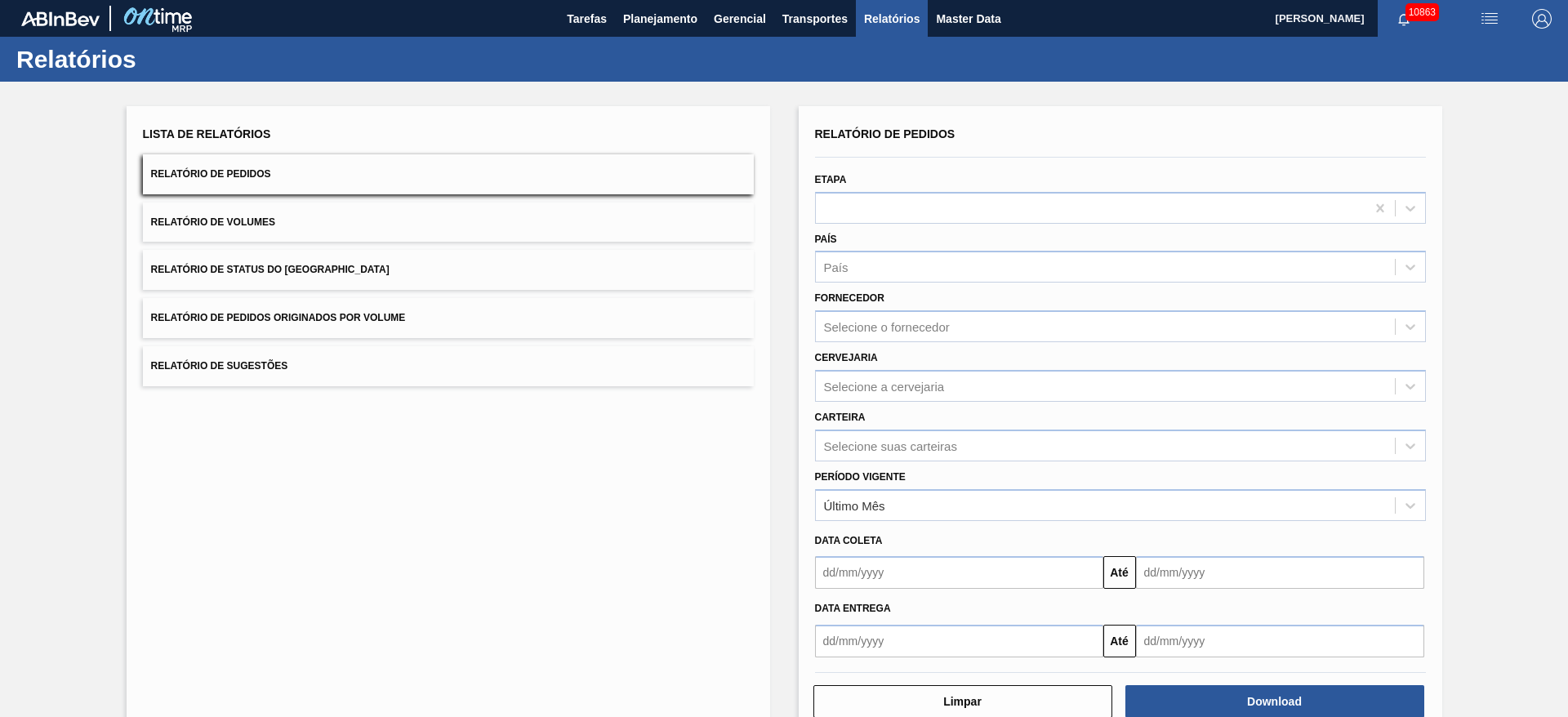
click at [653, 18] on div "Estoque Pedidos Volume Sugestões Plano Diário Estoque Fornecedor Garrafas Estoq…" at bounding box center [784, 358] width 1568 height 717
click at [653, 18] on span "Planejamento" at bounding box center [660, 19] width 74 height 20
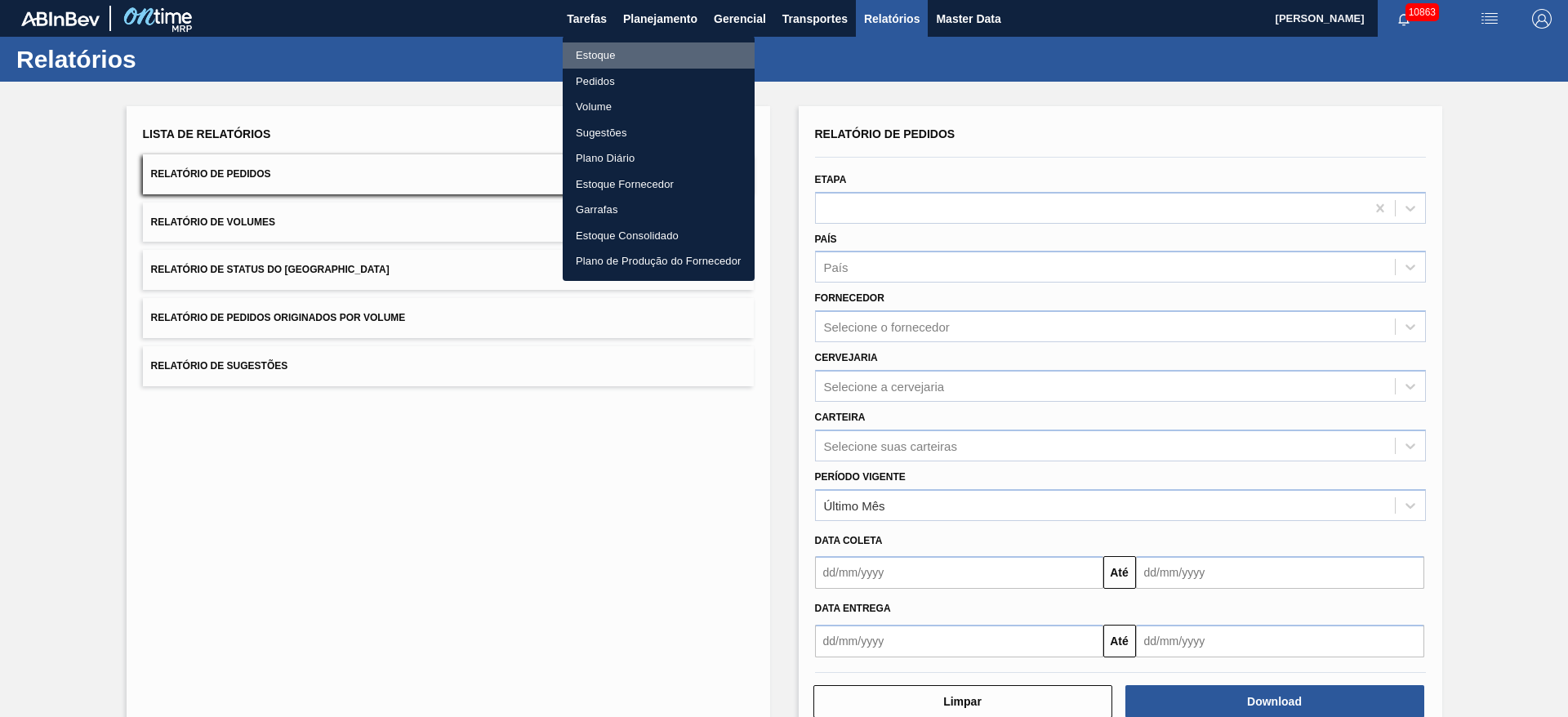
click at [628, 50] on li "Estoque" at bounding box center [659, 55] width 192 height 26
checkbox input "true"
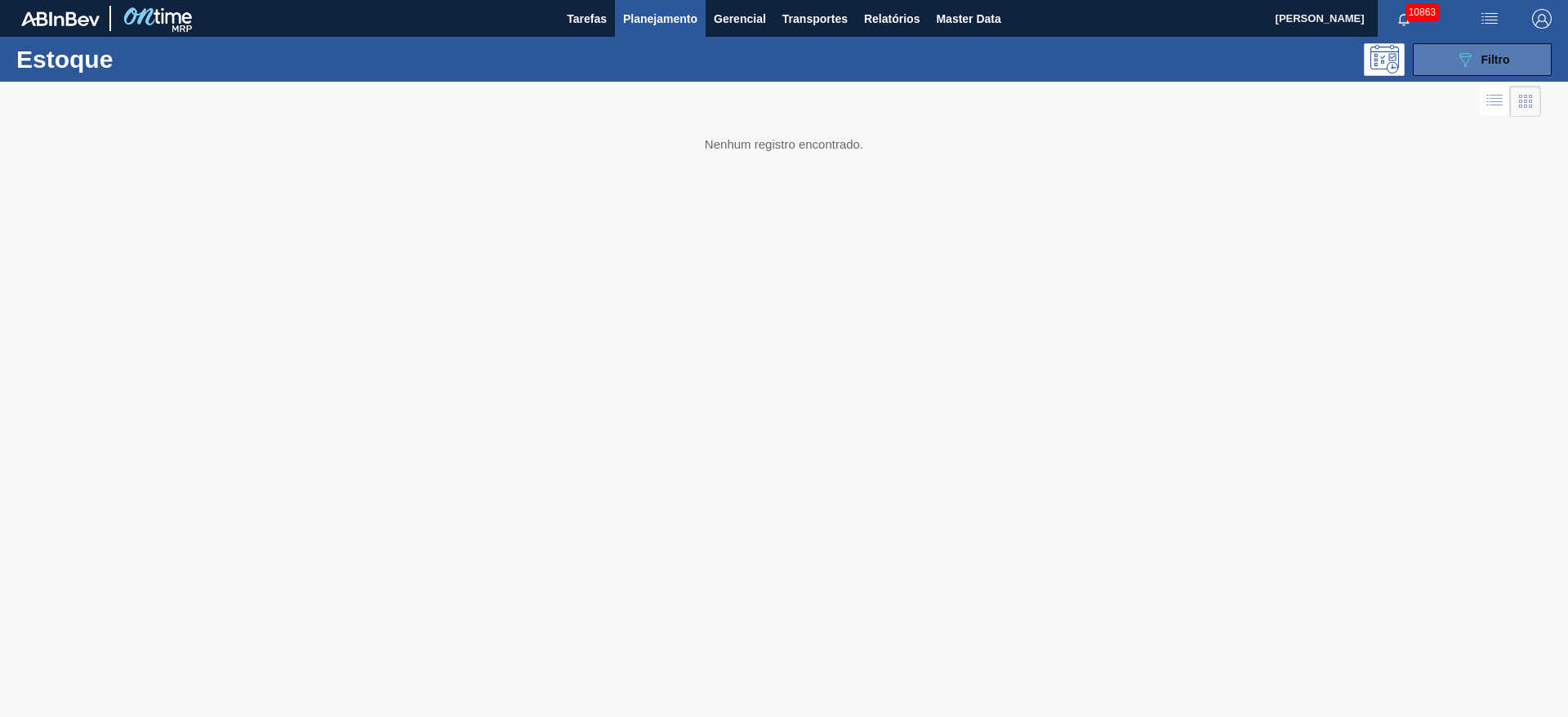
click at [1461, 65] on icon "089F7B8B-B2A5-4AFE-B5C0-19BA573D28AC" at bounding box center [1465, 60] width 20 height 20
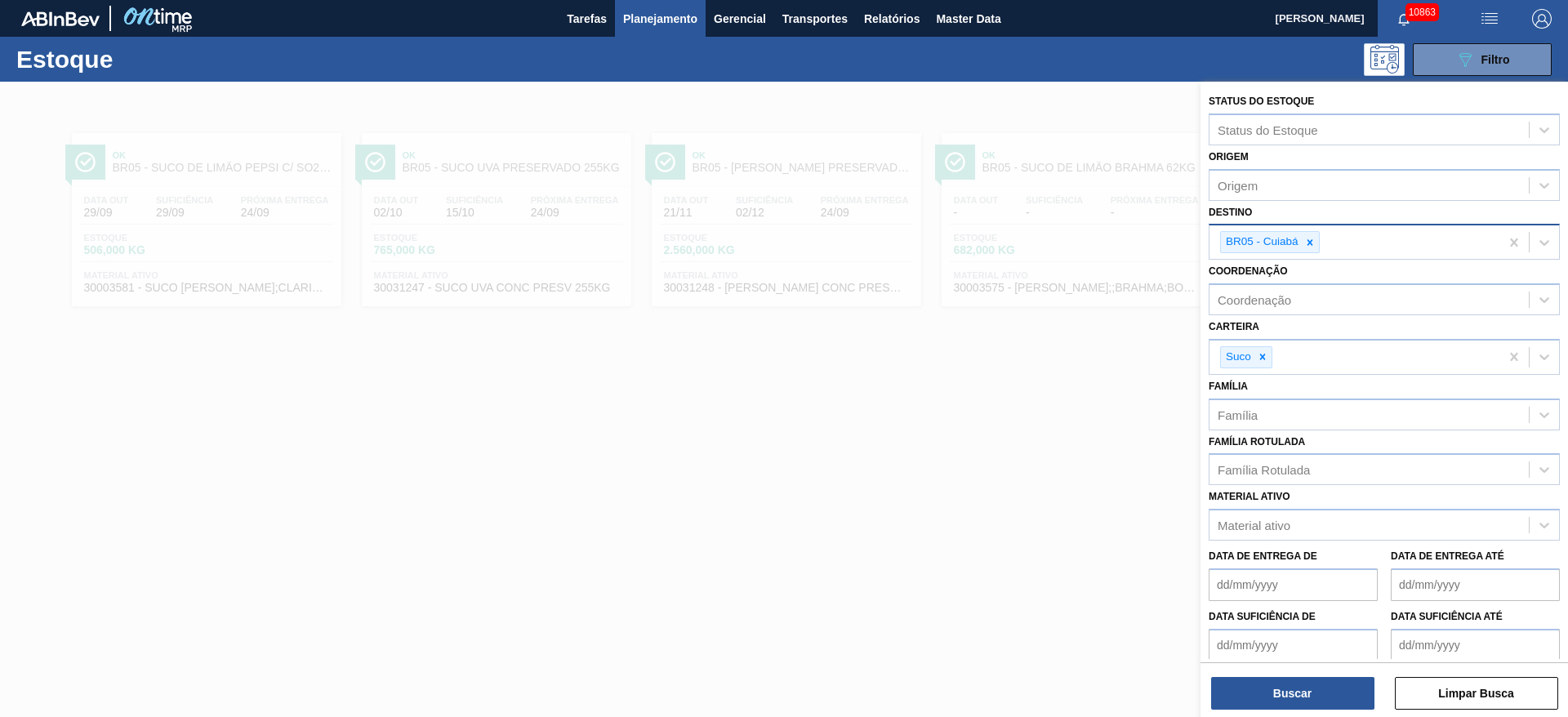
drag, startPoint x: 1310, startPoint y: 244, endPoint x: 1318, endPoint y: 245, distance: 8.1
click at [1312, 245] on icon at bounding box center [1310, 242] width 12 height 12
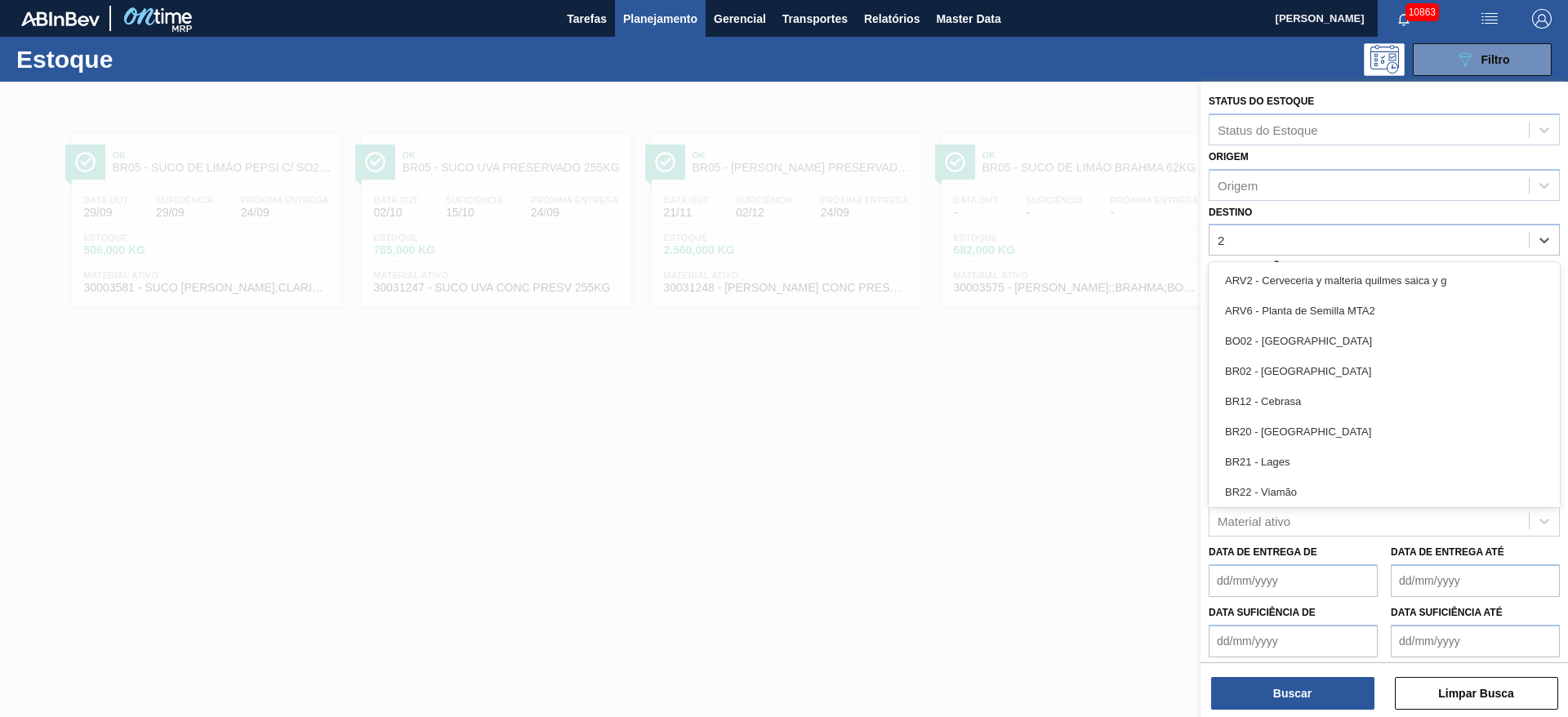
type input "27"
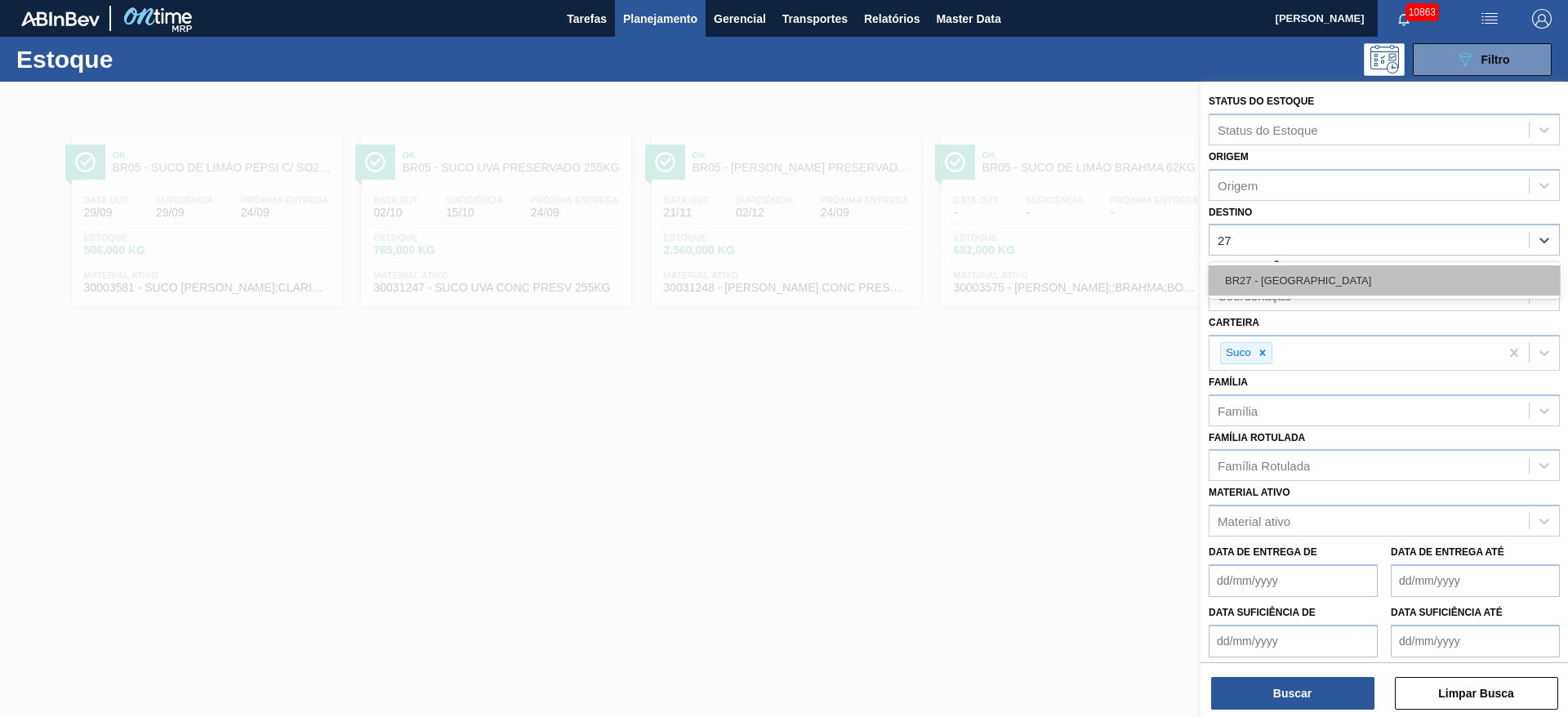
click at [1312, 277] on div "BR27 - [GEOGRAPHIC_DATA]" at bounding box center [1384, 280] width 351 height 31
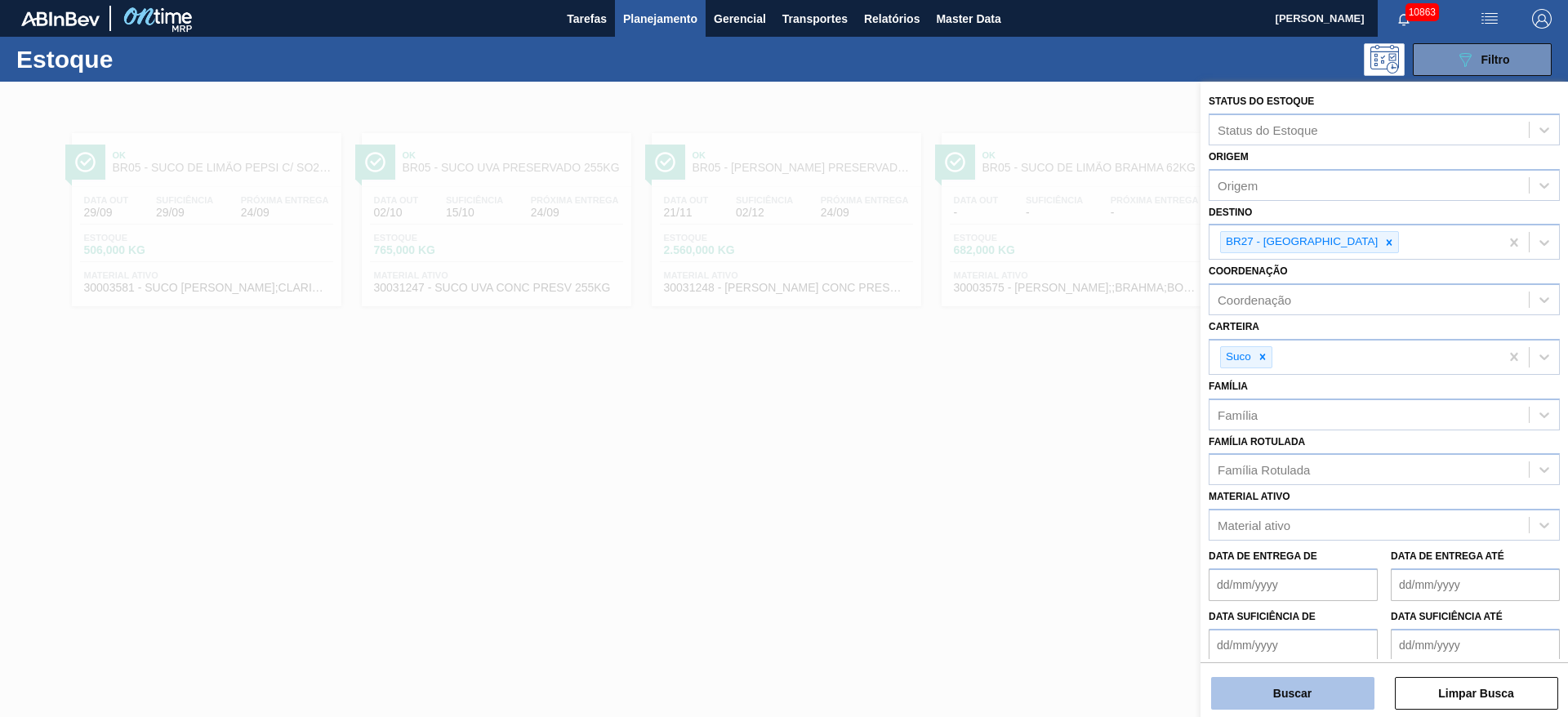
click at [1314, 684] on button "Buscar" at bounding box center [1293, 694] width 164 height 33
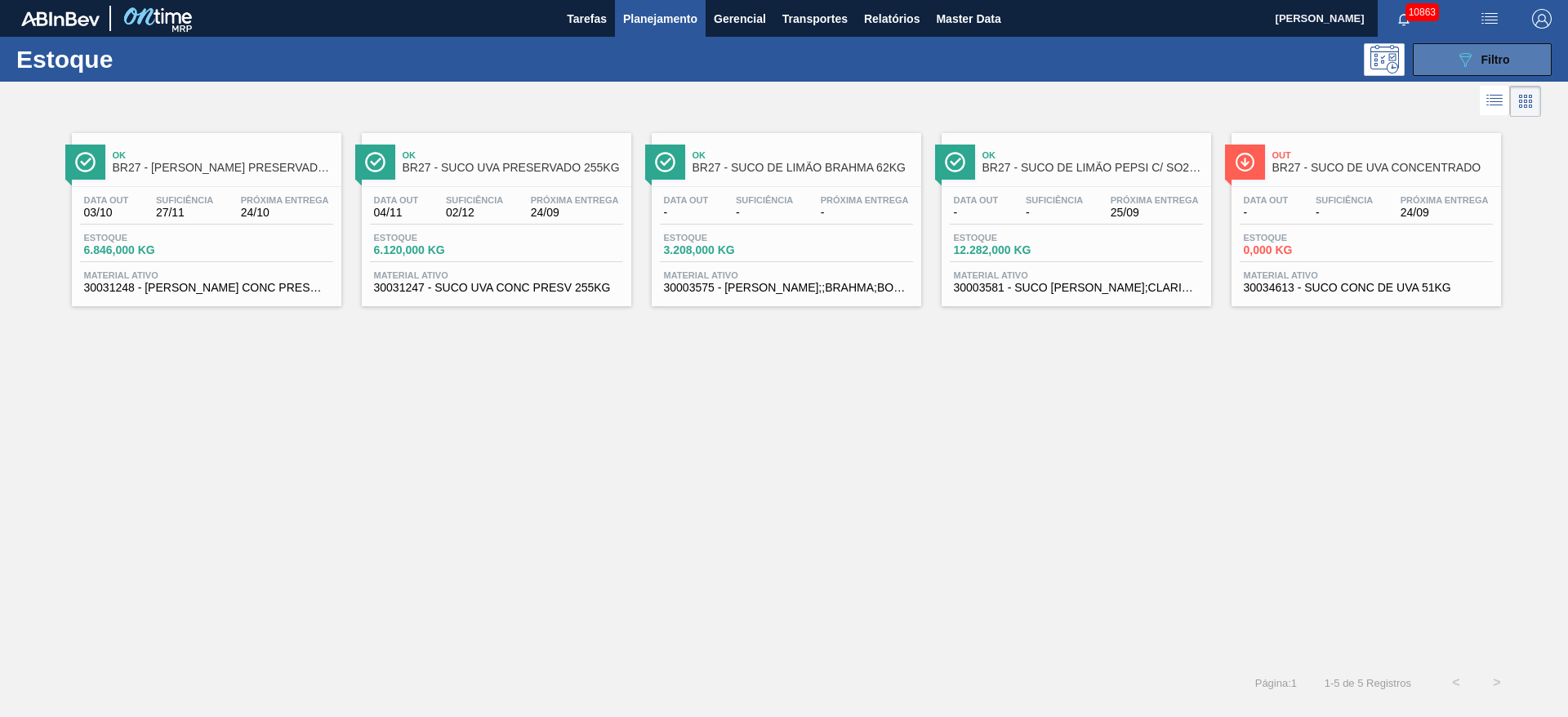
click at [1456, 59] on icon "089F7B8B-B2A5-4AFE-B5C0-19BA573D28AC" at bounding box center [1465, 60] width 20 height 20
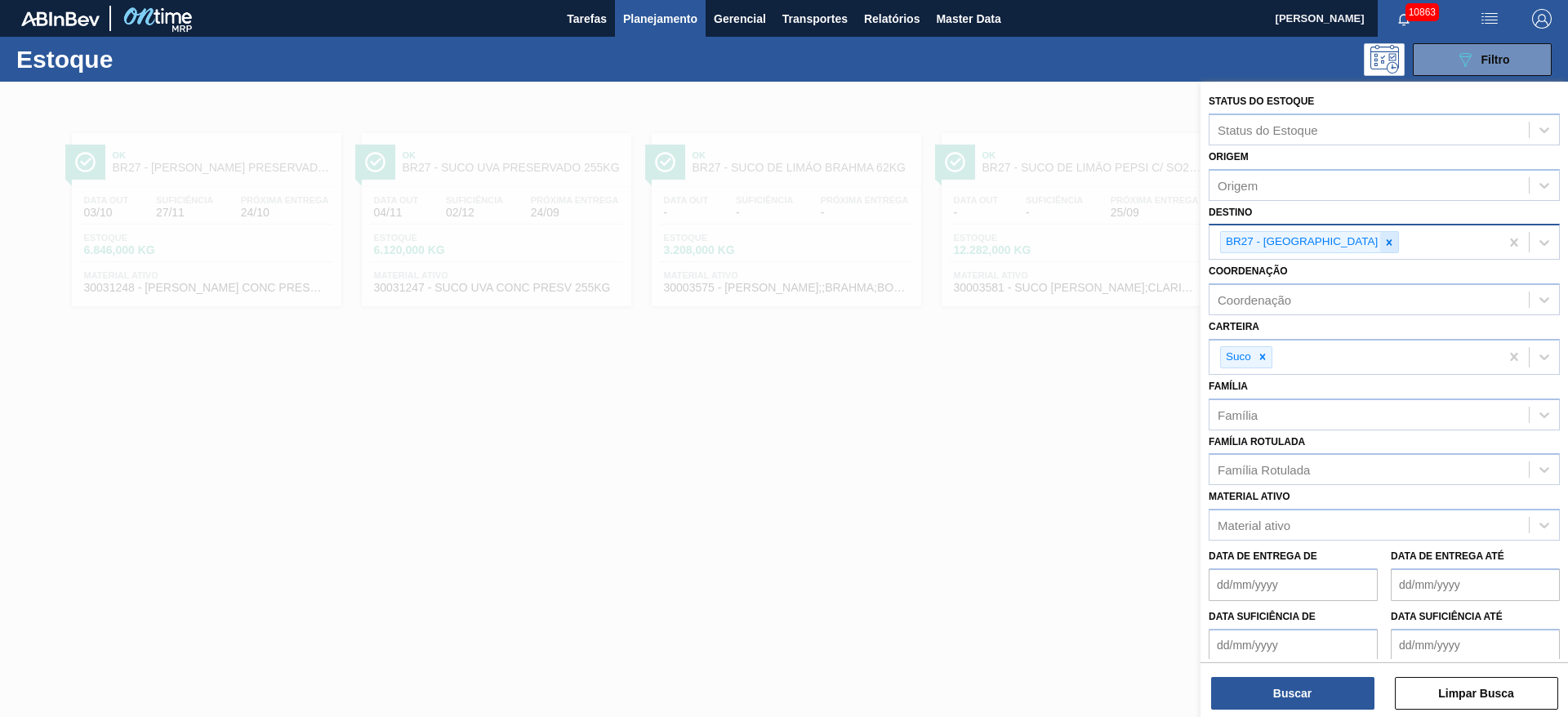
click at [1383, 237] on icon at bounding box center [1389, 242] width 12 height 12
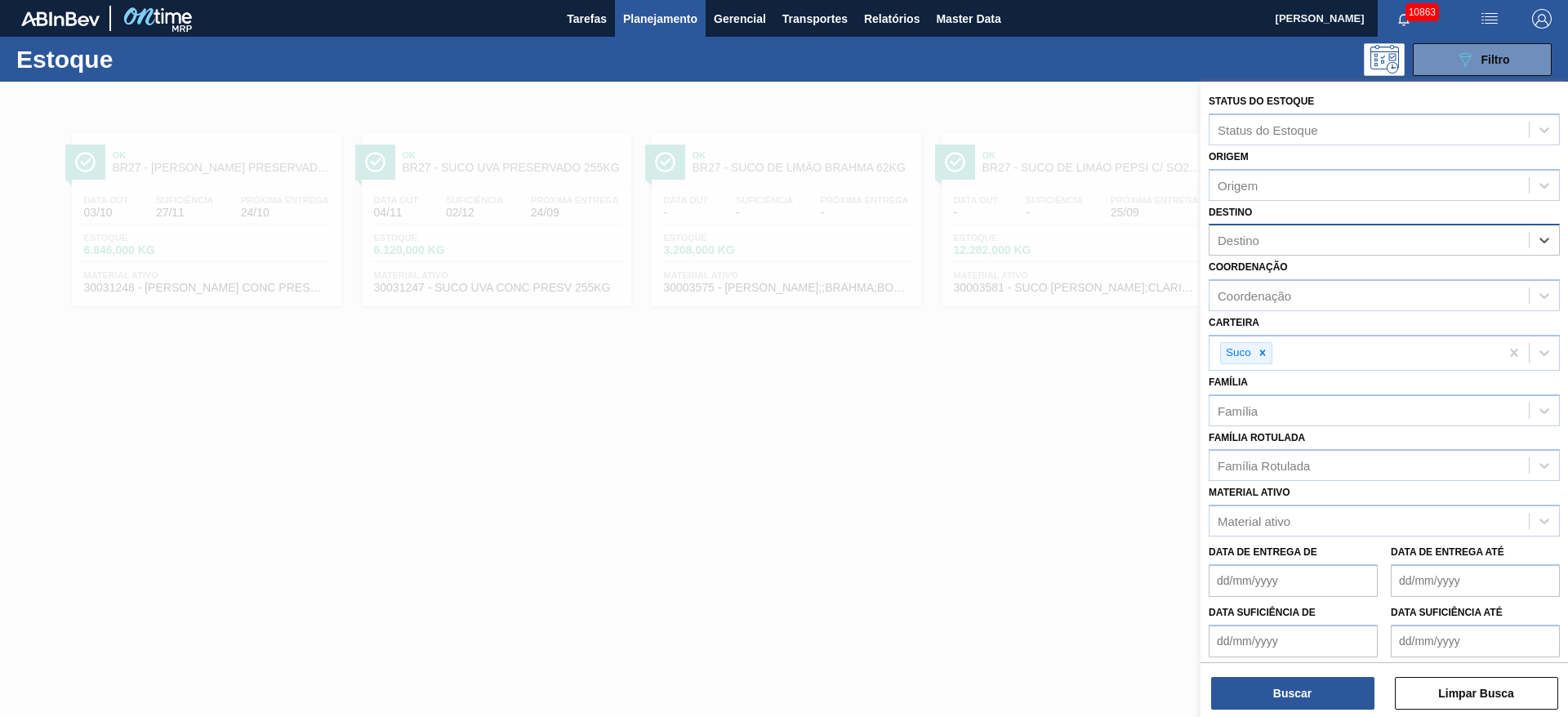
type input "7"
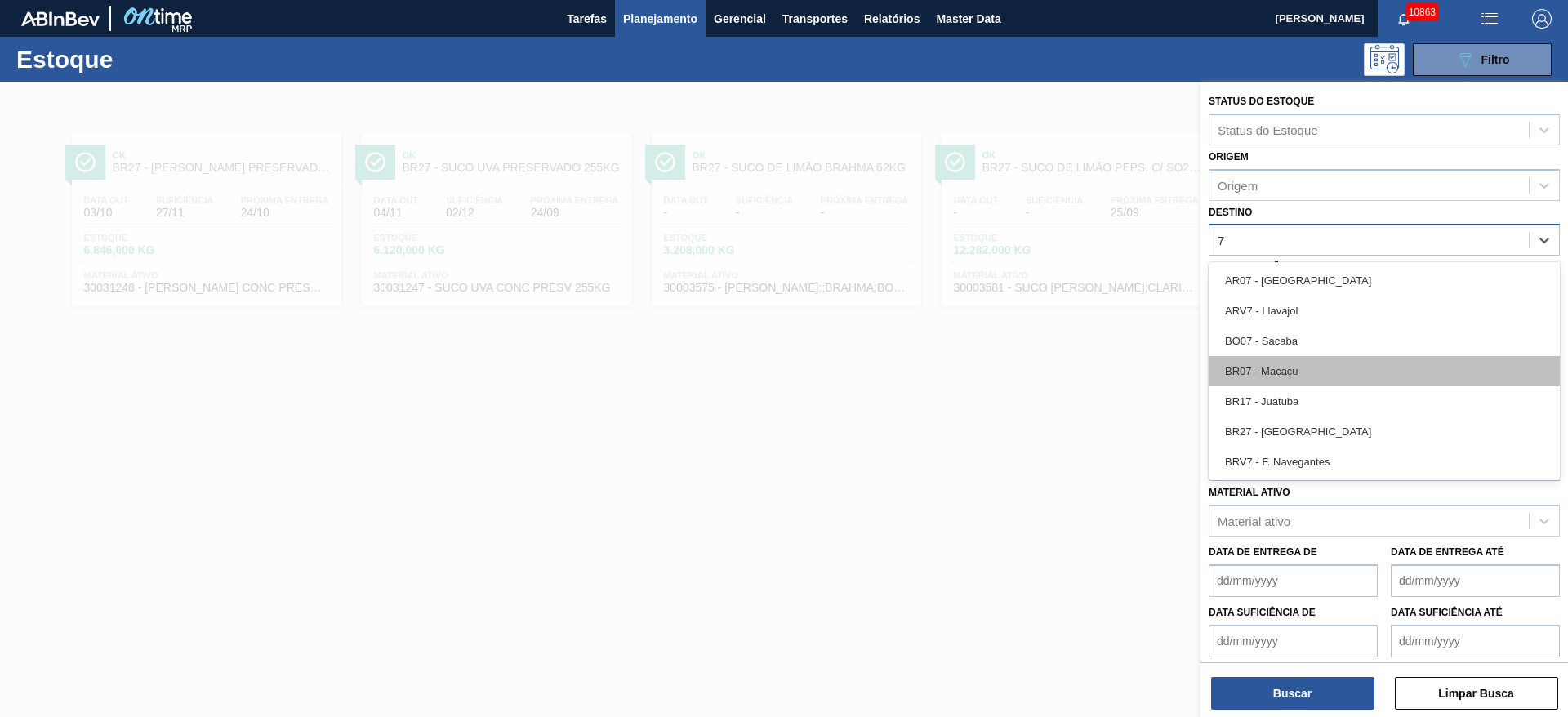
click at [1296, 361] on div "BR07 - Macacu" at bounding box center [1384, 371] width 351 height 31
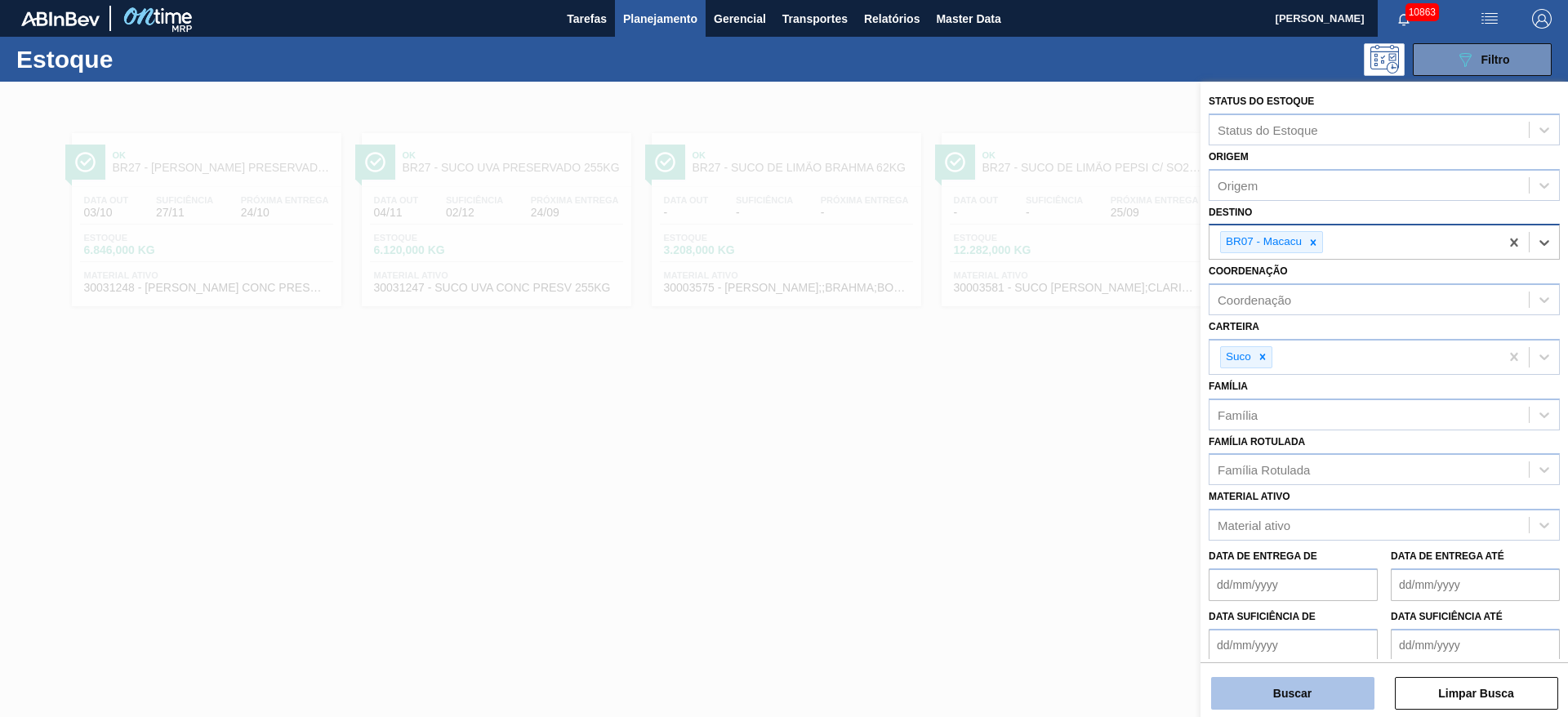
click at [1304, 691] on button "Buscar" at bounding box center [1293, 694] width 164 height 33
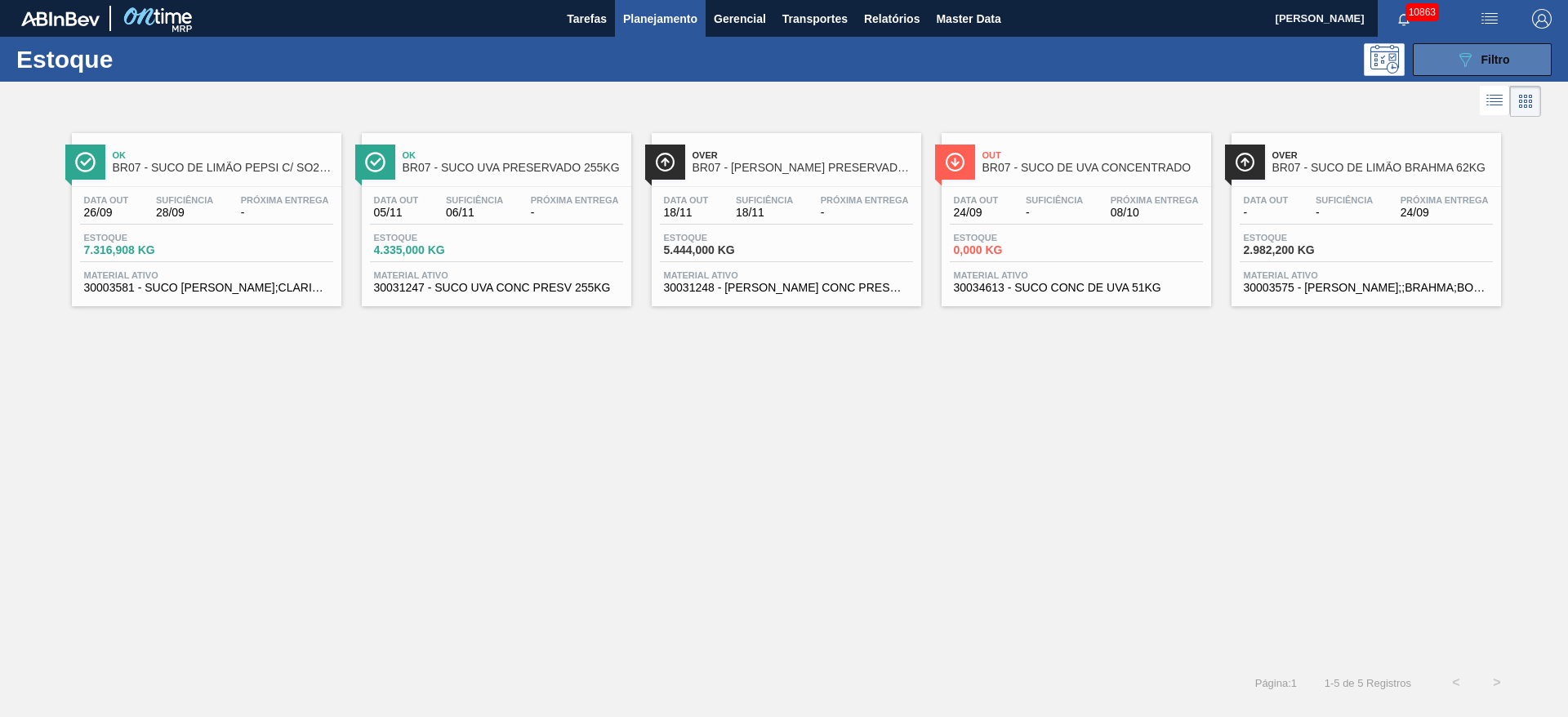
click at [1466, 58] on icon "089F7B8B-B2A5-4AFE-B5C0-19BA573D28AC" at bounding box center [1465, 60] width 20 height 20
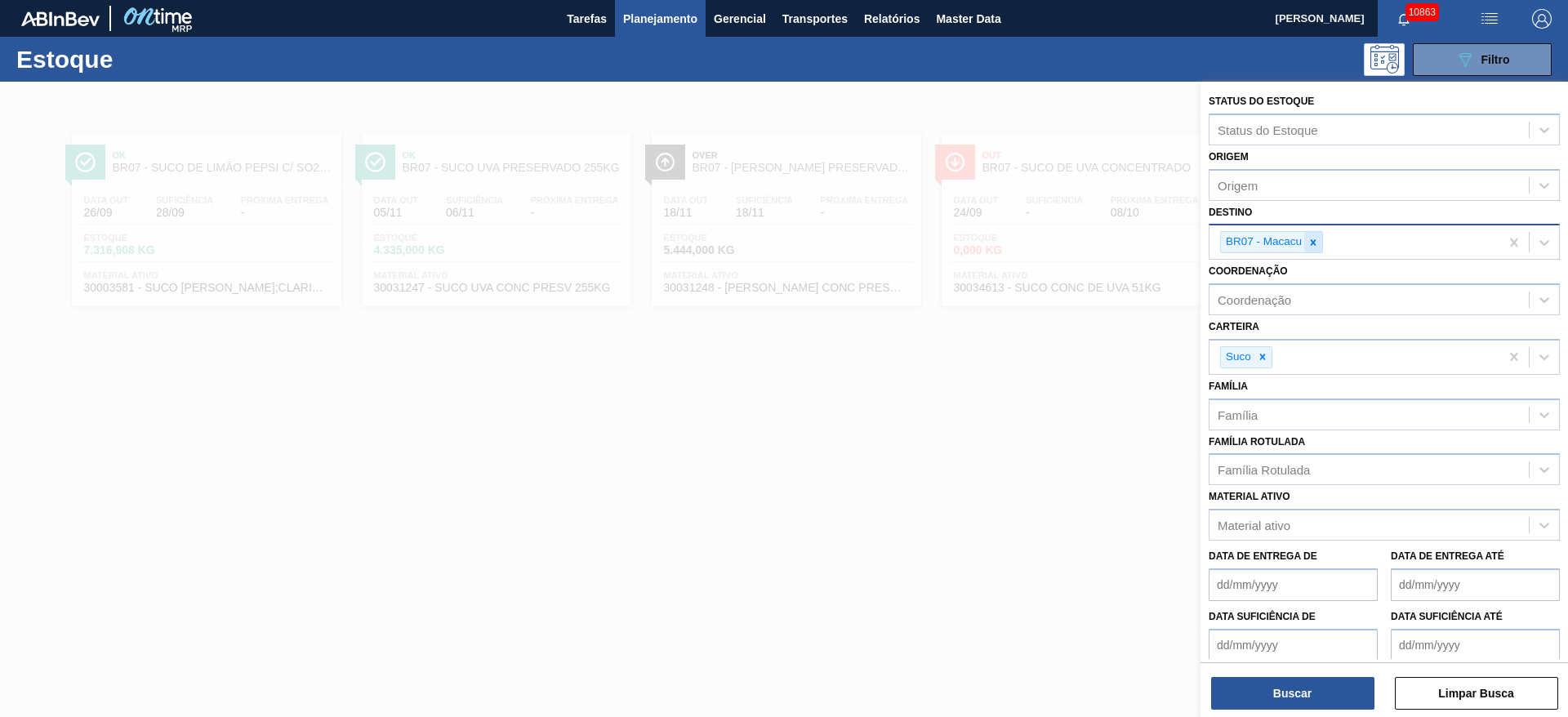
click at [1315, 239] on icon at bounding box center [1313, 241] width 6 height 6
type input "3"
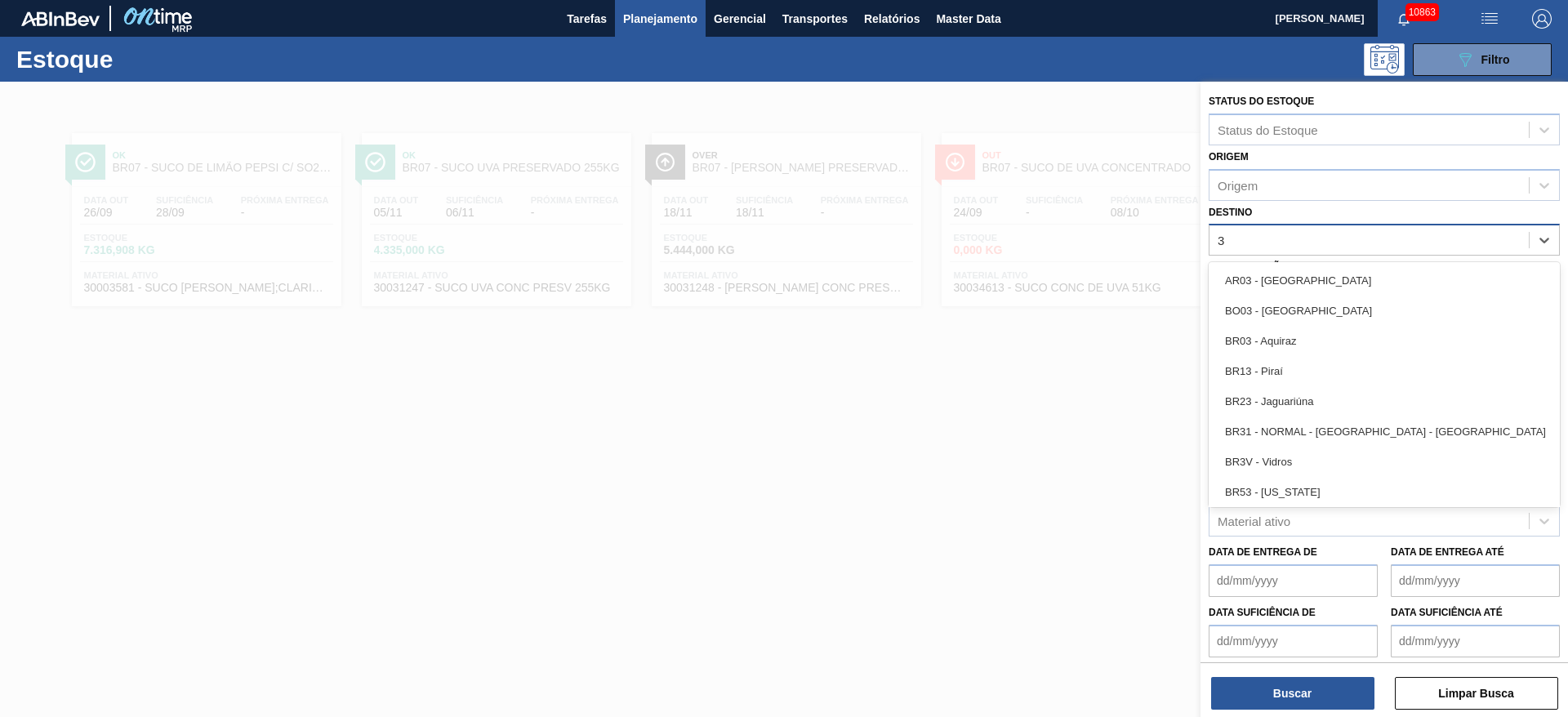
drag, startPoint x: 1294, startPoint y: 287, endPoint x: 1294, endPoint y: 235, distance: 52.0
click at [1294, 235] on div "option BR07 - Macacu, deselected. option AR03 - [GEOGRAPHIC_DATA] focused, 1 of…" at bounding box center [1384, 240] width 351 height 32
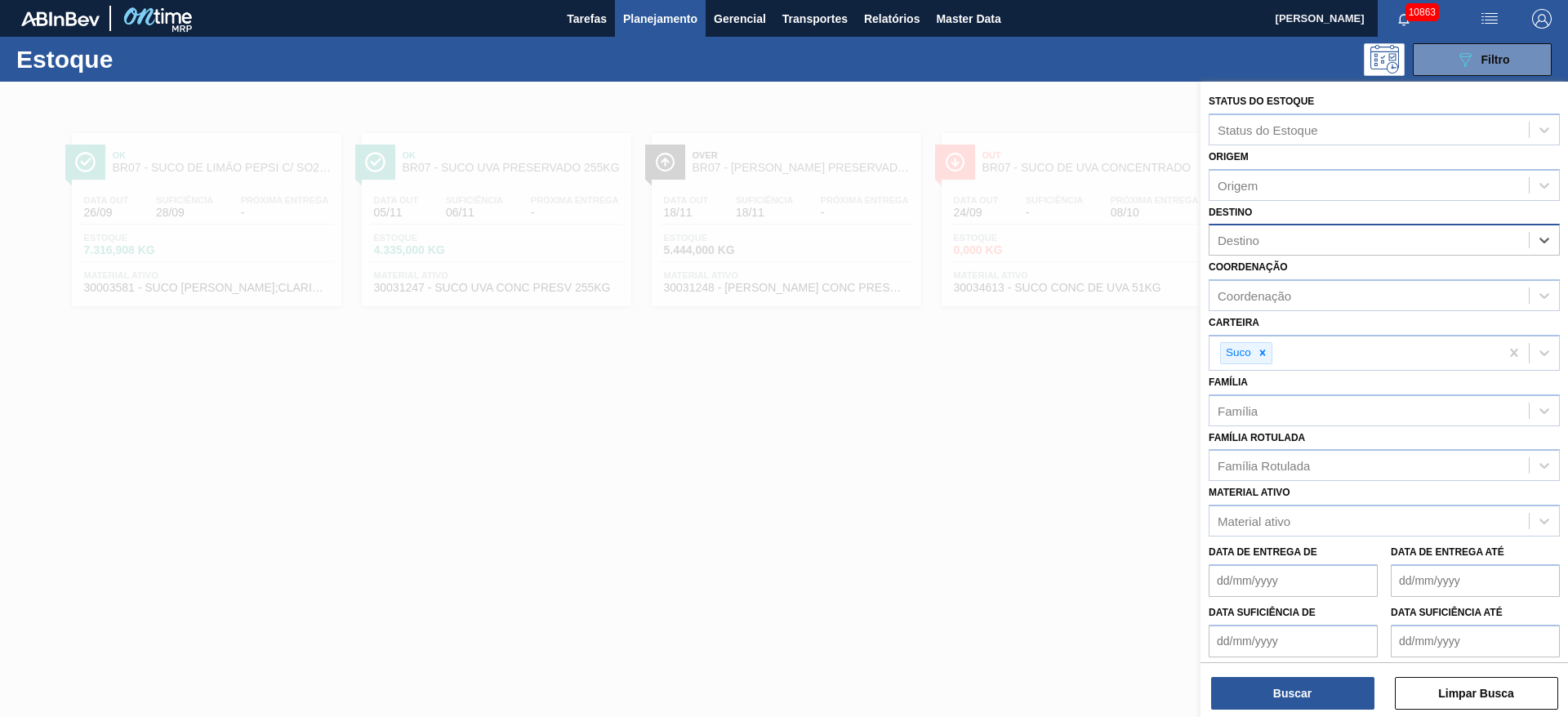
click at [1293, 233] on div "Destino" at bounding box center [1369, 241] width 319 height 24
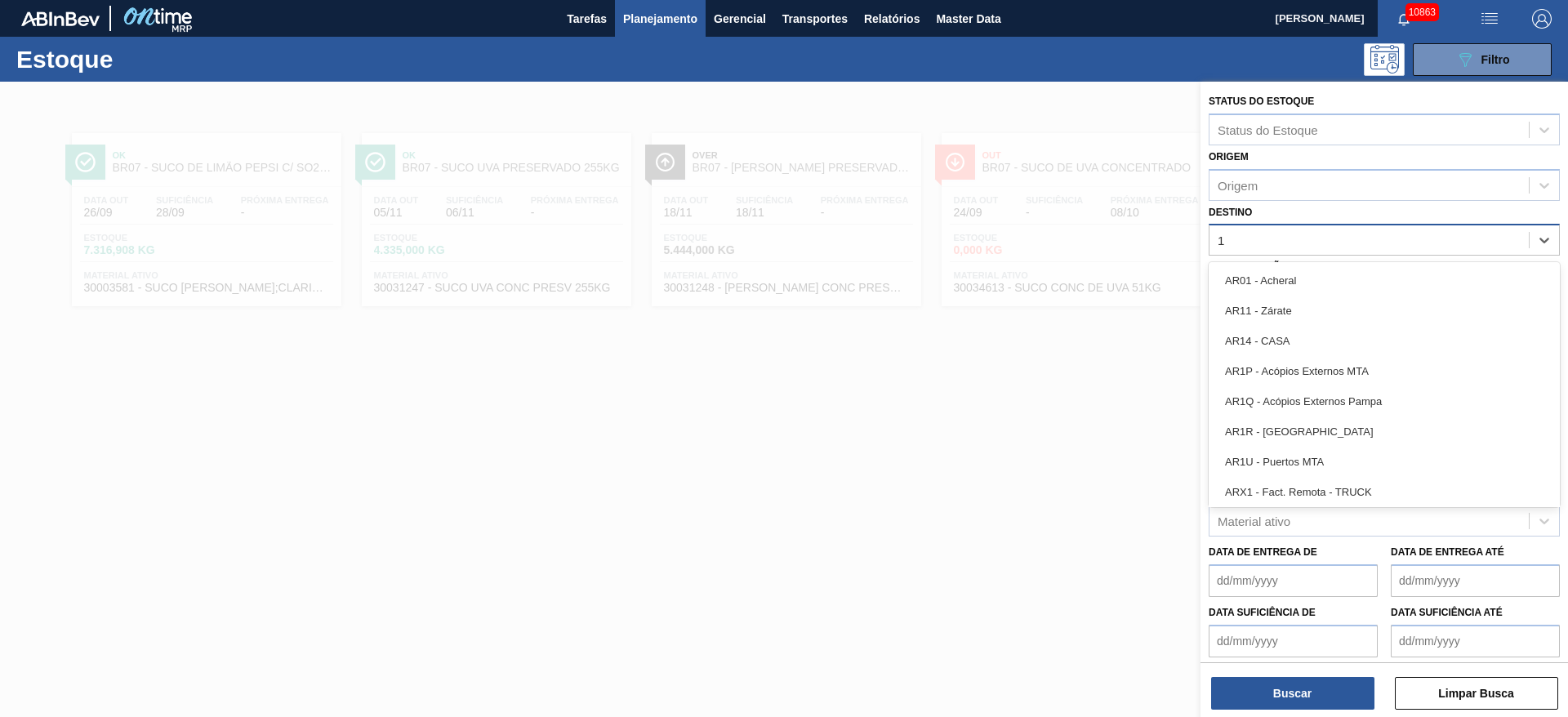
type input "13"
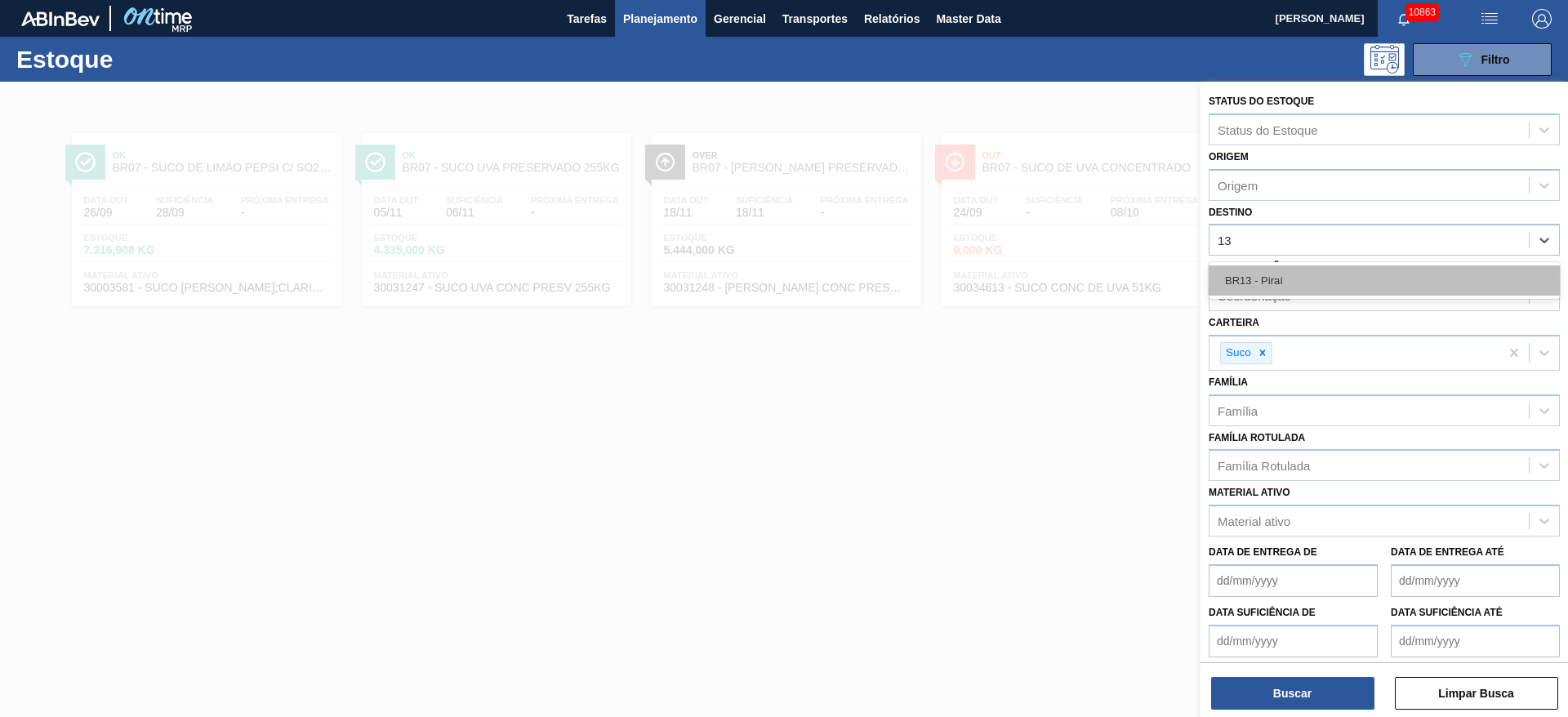
click at [1278, 282] on div "BR13 - Piraí" at bounding box center [1384, 280] width 351 height 31
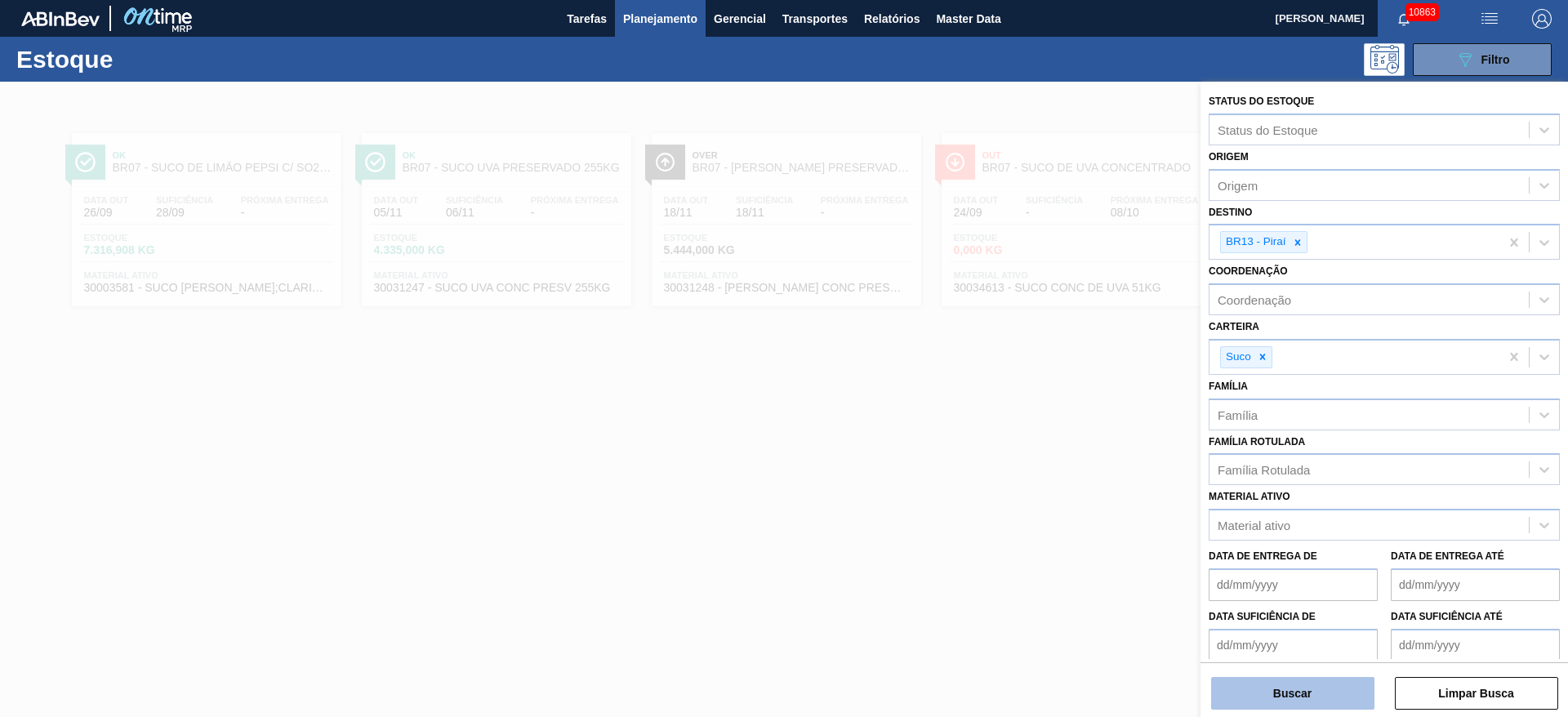
click at [1294, 680] on button "Buscar" at bounding box center [1293, 694] width 164 height 33
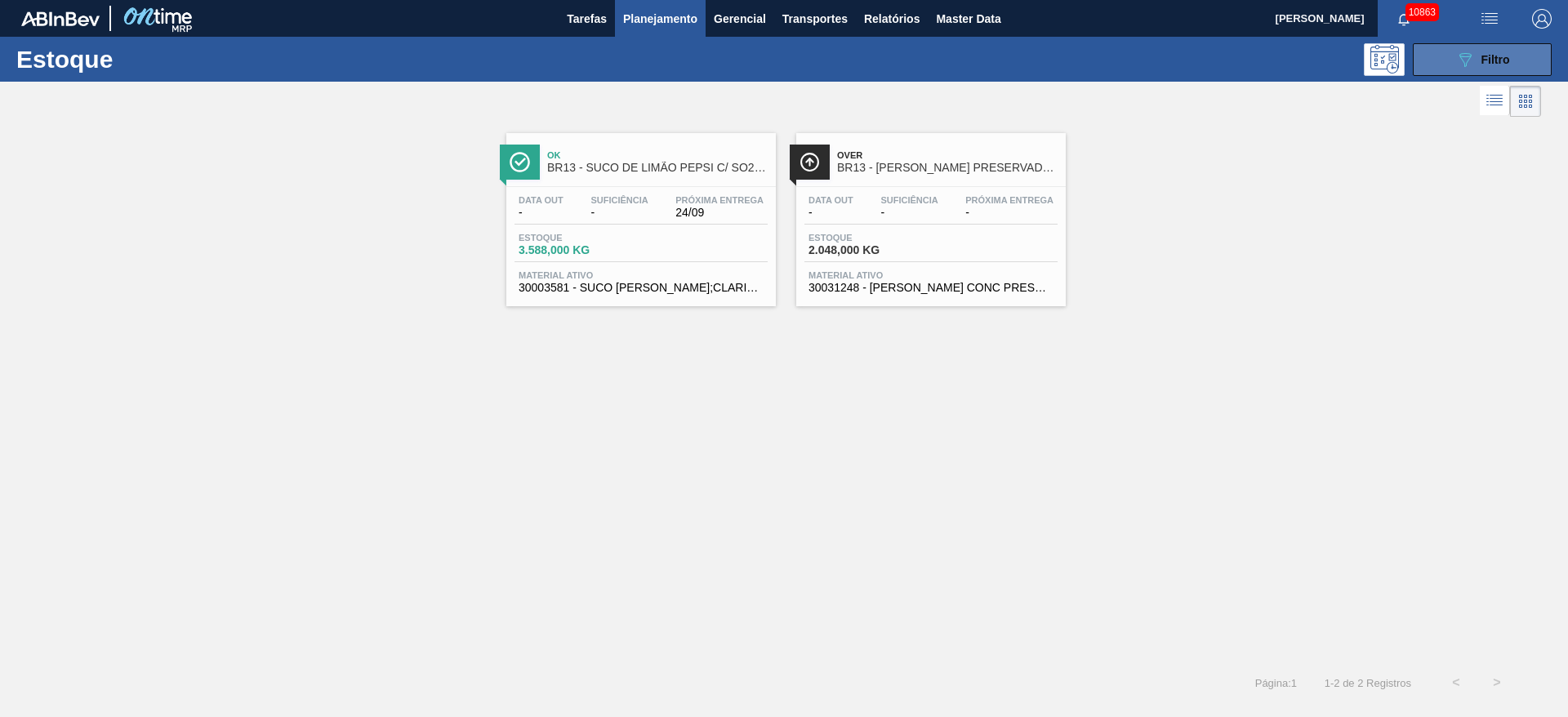
click at [1437, 66] on button "089F7B8B-B2A5-4AFE-B5C0-19BA573D28AC Filtro" at bounding box center [1482, 60] width 139 height 33
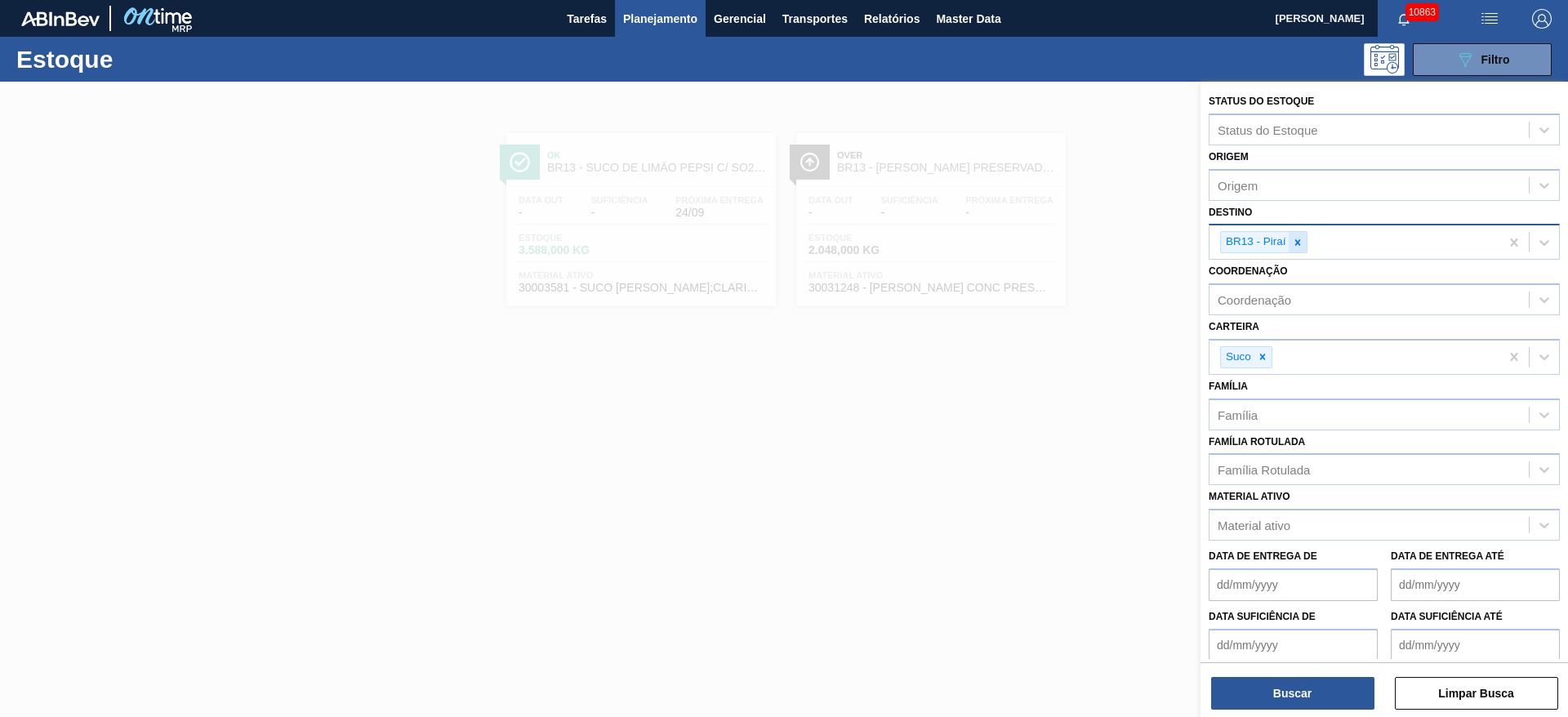
click at [1299, 245] on icon at bounding box center [1298, 242] width 12 height 12
type input "2"
click at [1283, 246] on div "Destino" at bounding box center [1369, 241] width 319 height 24
type input "12"
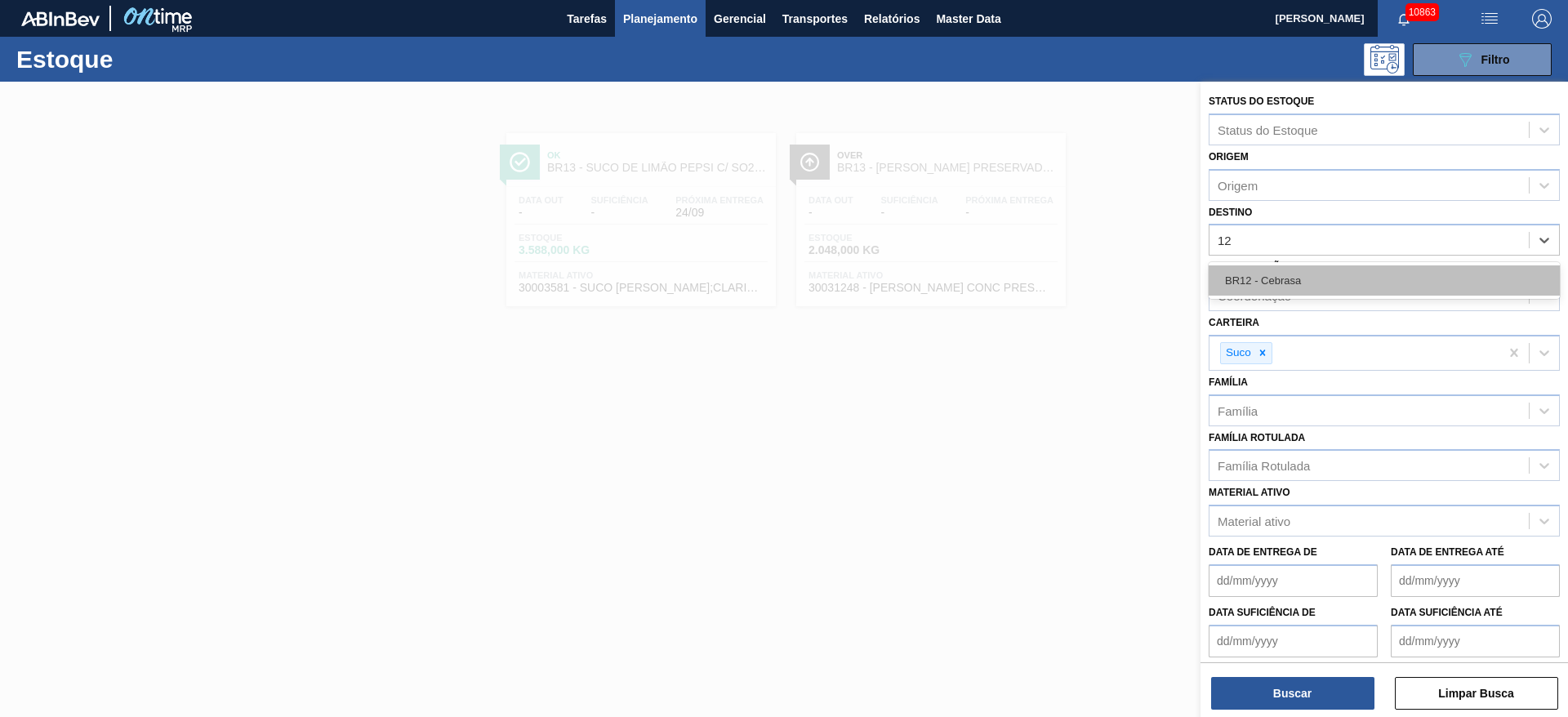
click at [1276, 275] on div "BR12 - Cebrasa" at bounding box center [1384, 280] width 351 height 31
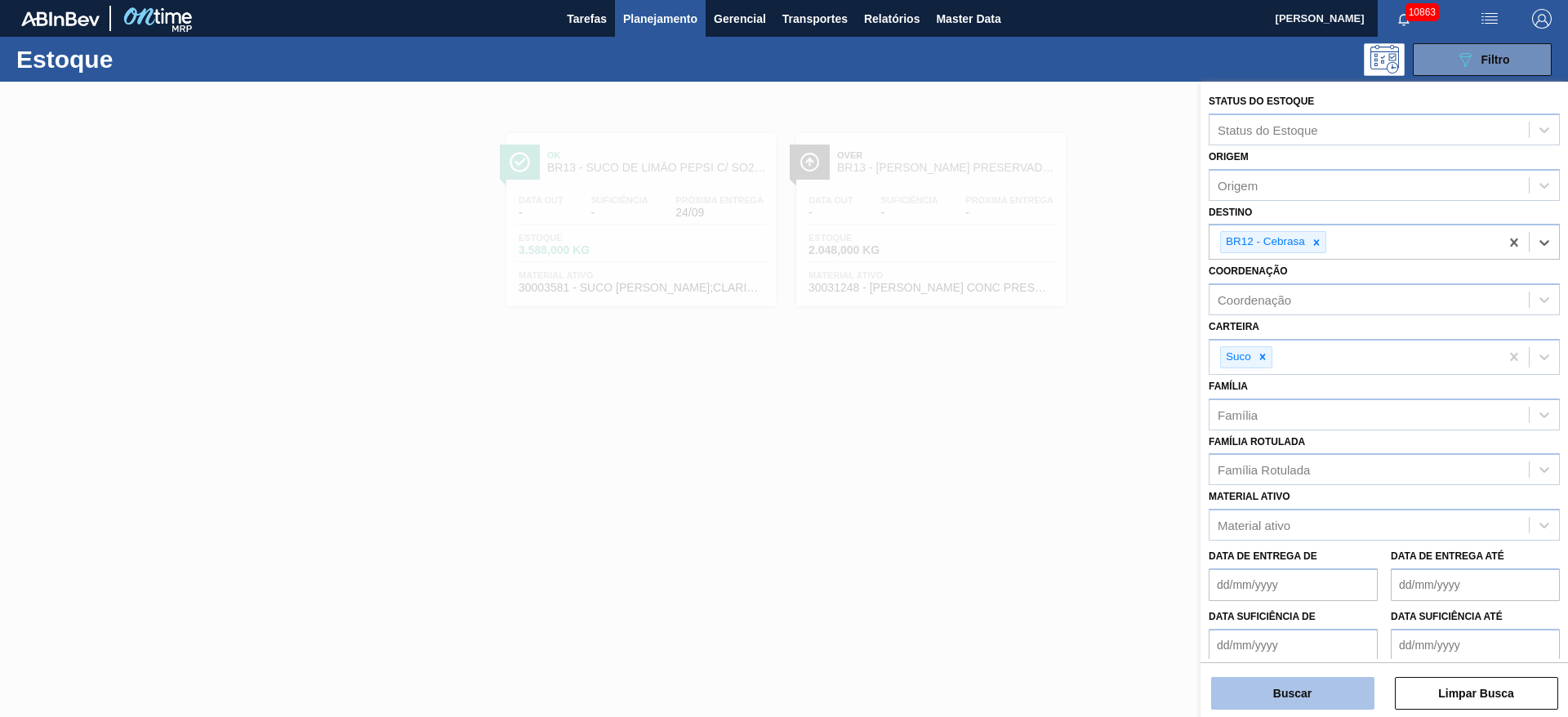
click at [1285, 685] on button "Buscar" at bounding box center [1293, 694] width 164 height 33
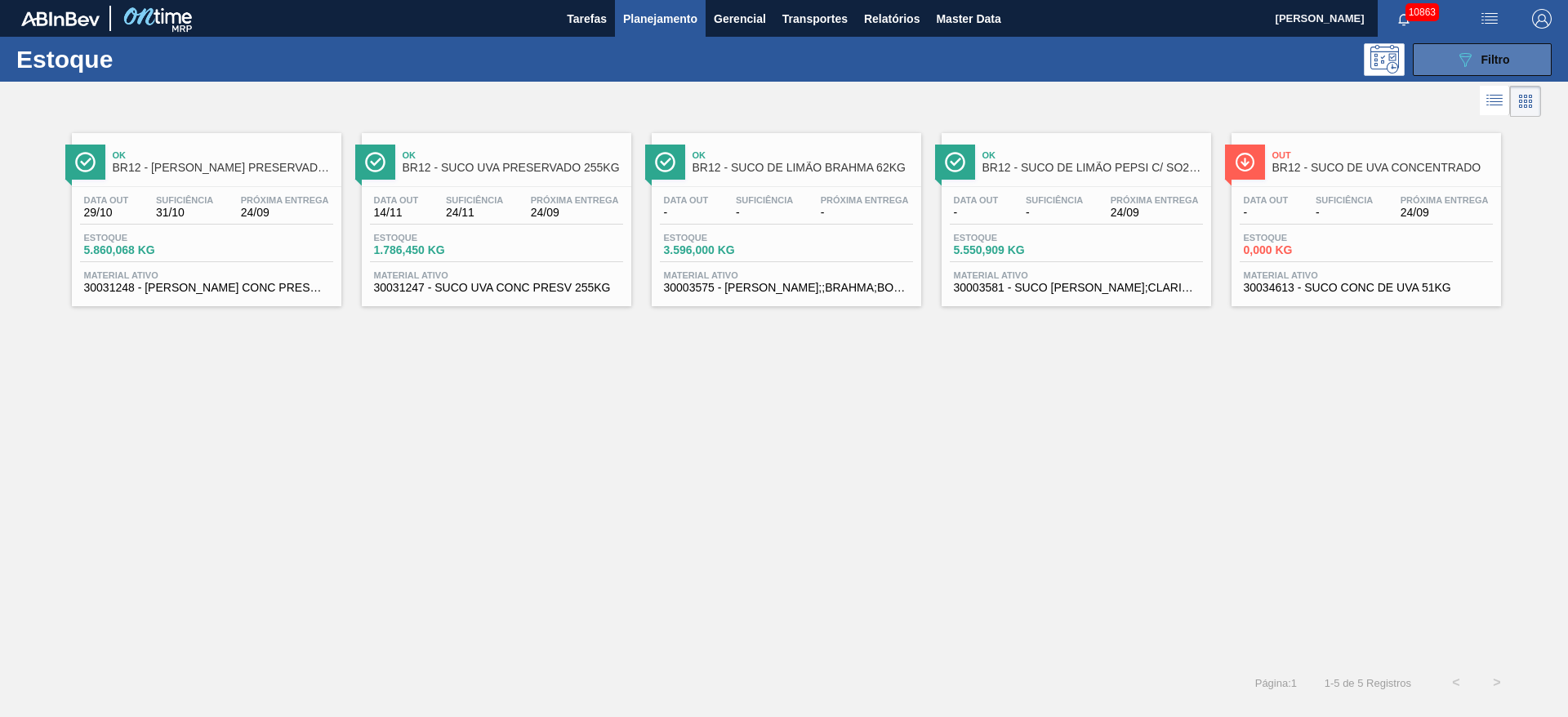
click at [1493, 55] on span "Filtro" at bounding box center [1495, 60] width 29 height 13
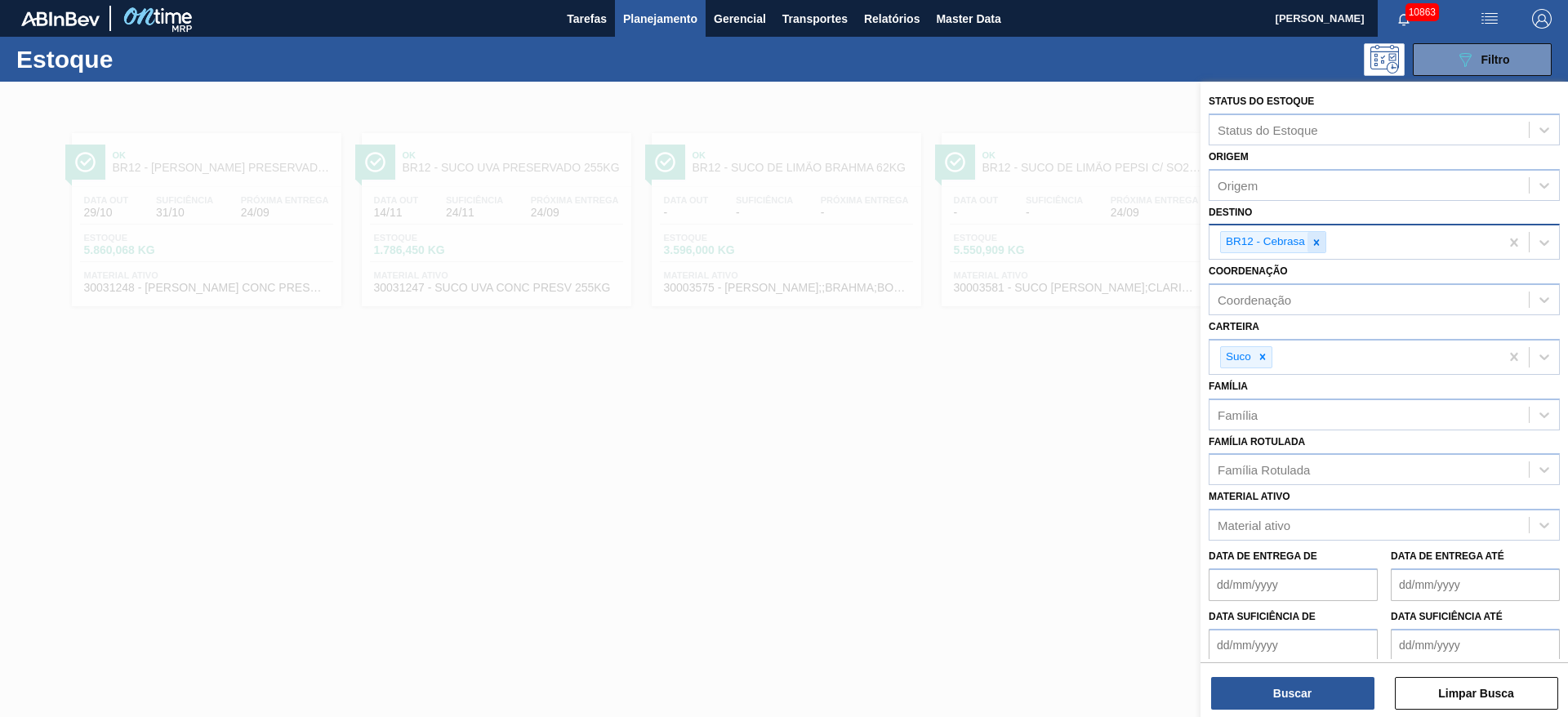
click at [1308, 251] on div at bounding box center [1317, 242] width 18 height 21
type input "23"
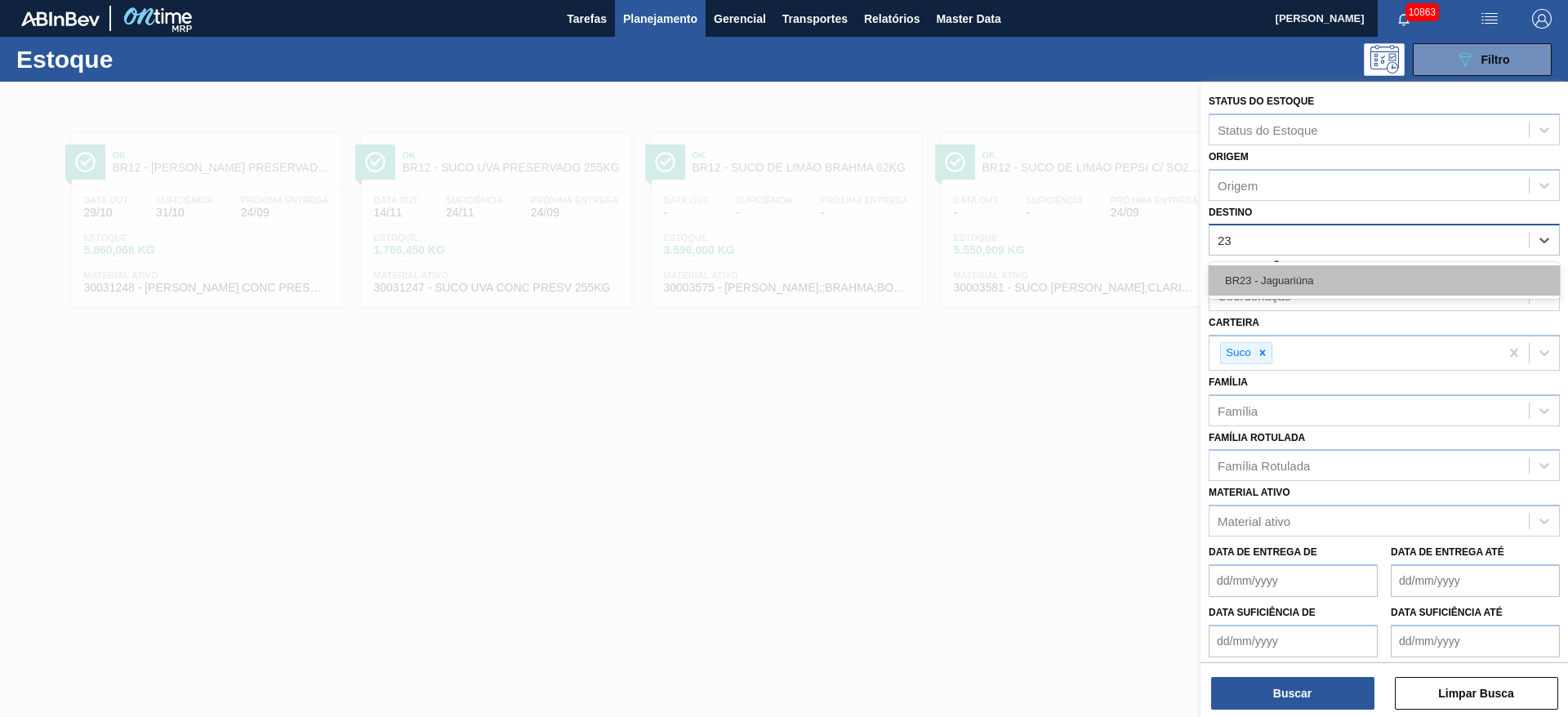
click at [1299, 286] on div "BR23 - Jaguariúna" at bounding box center [1384, 280] width 351 height 31
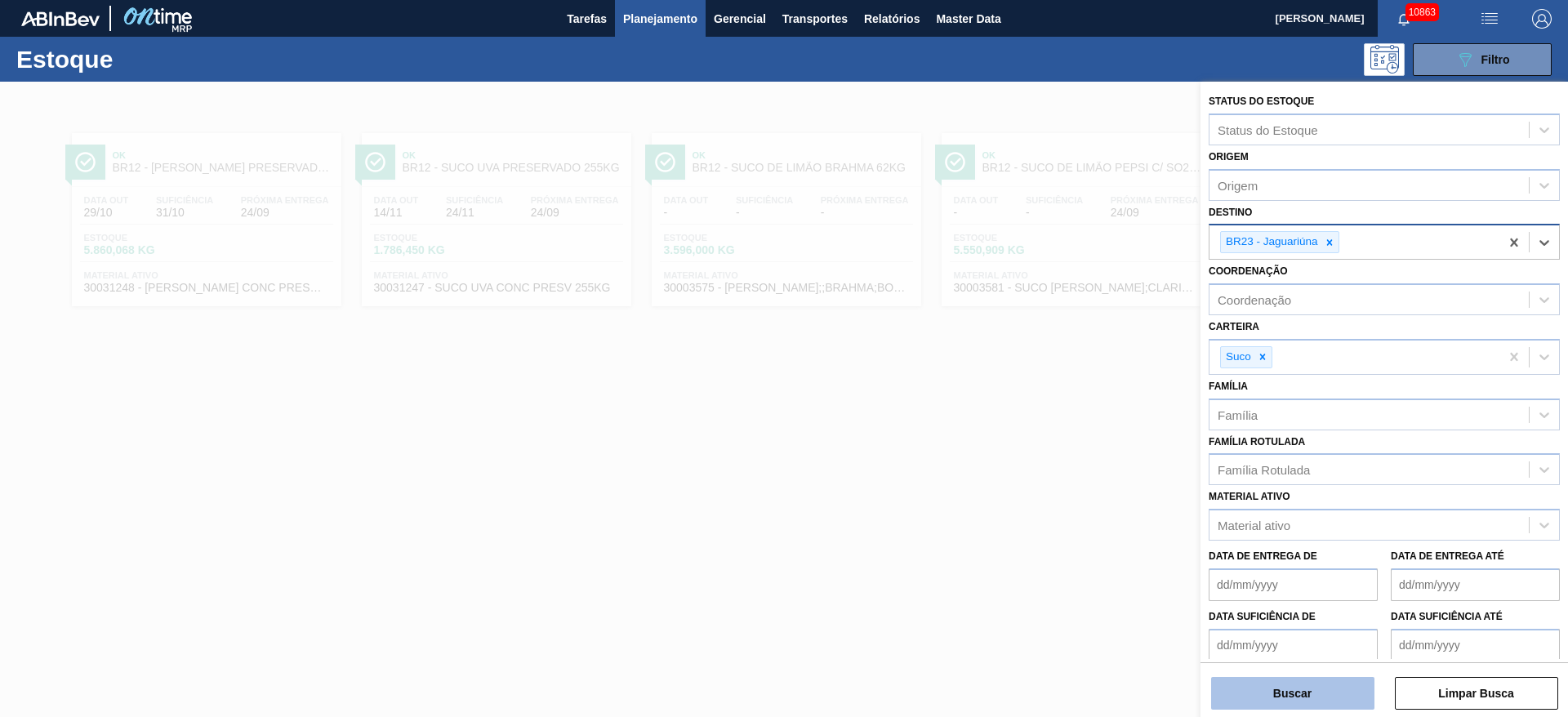
click at [1268, 691] on button "Buscar" at bounding box center [1293, 694] width 164 height 33
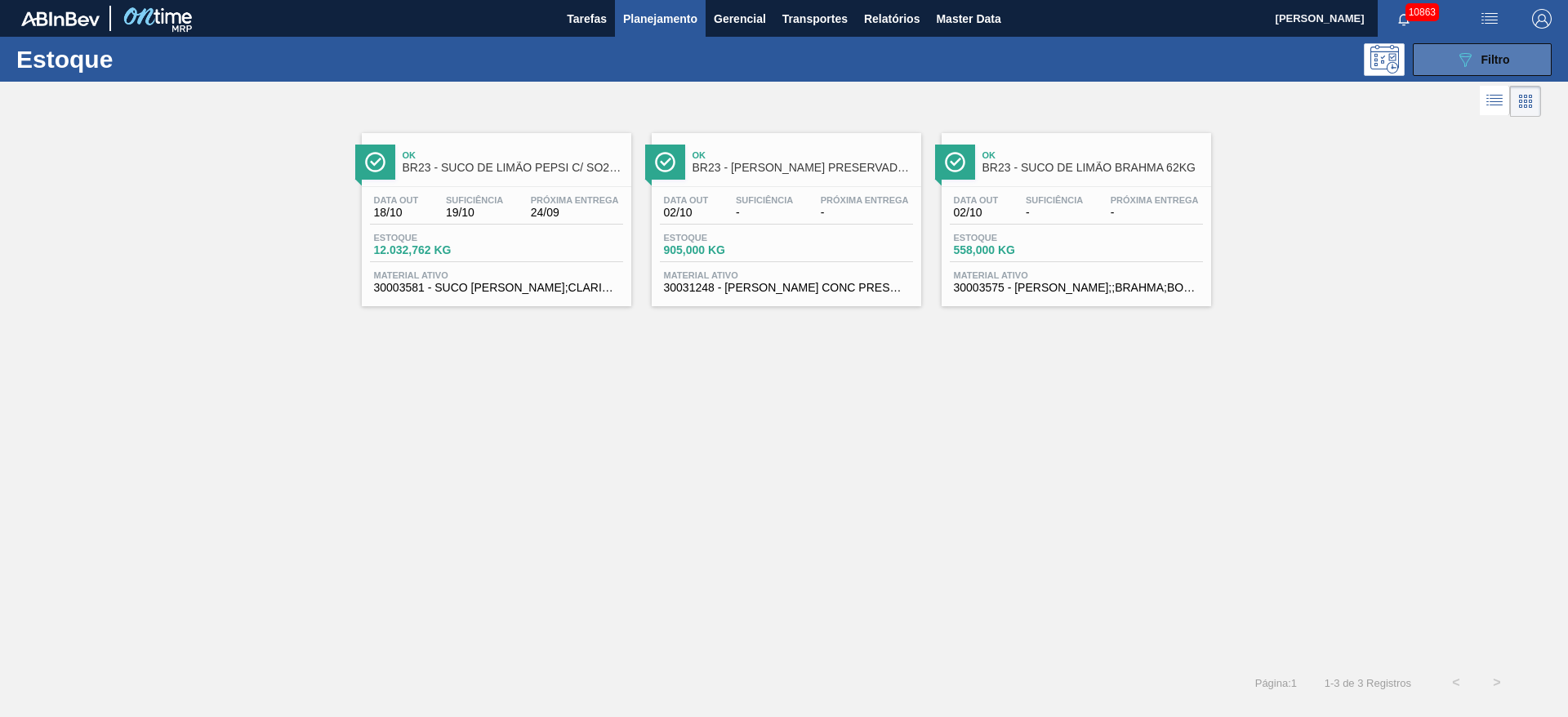
click at [1444, 45] on button "089F7B8B-B2A5-4AFE-B5C0-19BA573D28AC Filtro" at bounding box center [1482, 60] width 139 height 33
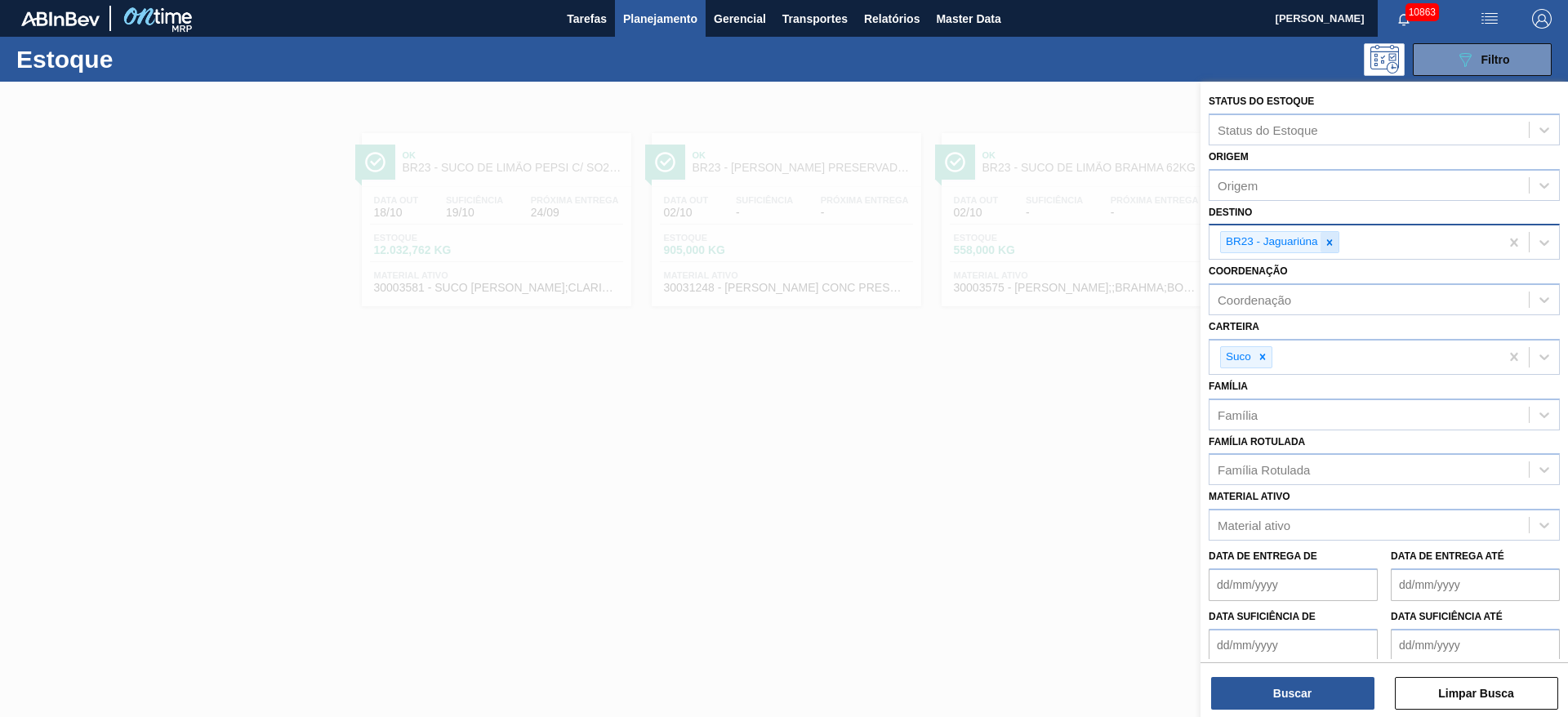
click at [1332, 246] on icon at bounding box center [1329, 242] width 12 height 12
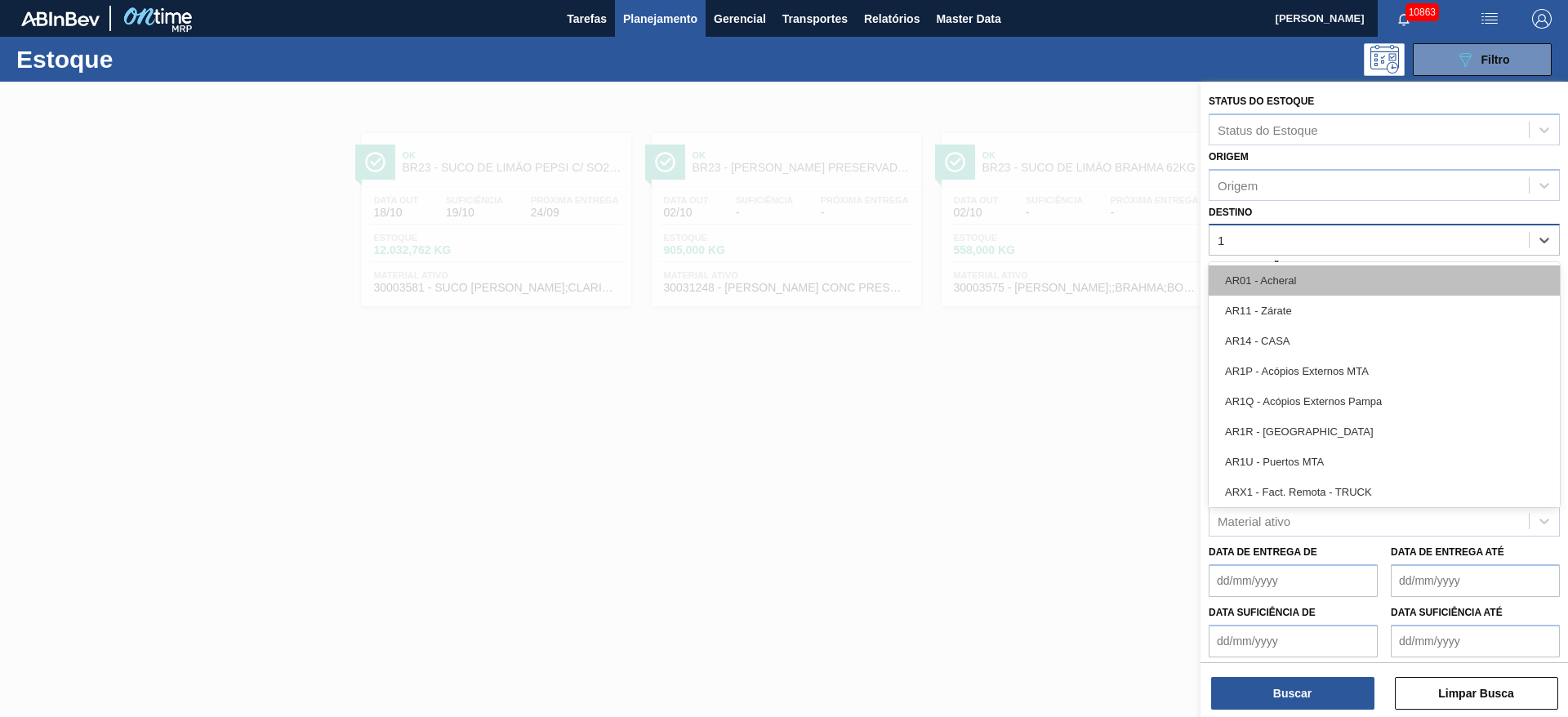
type input "14"
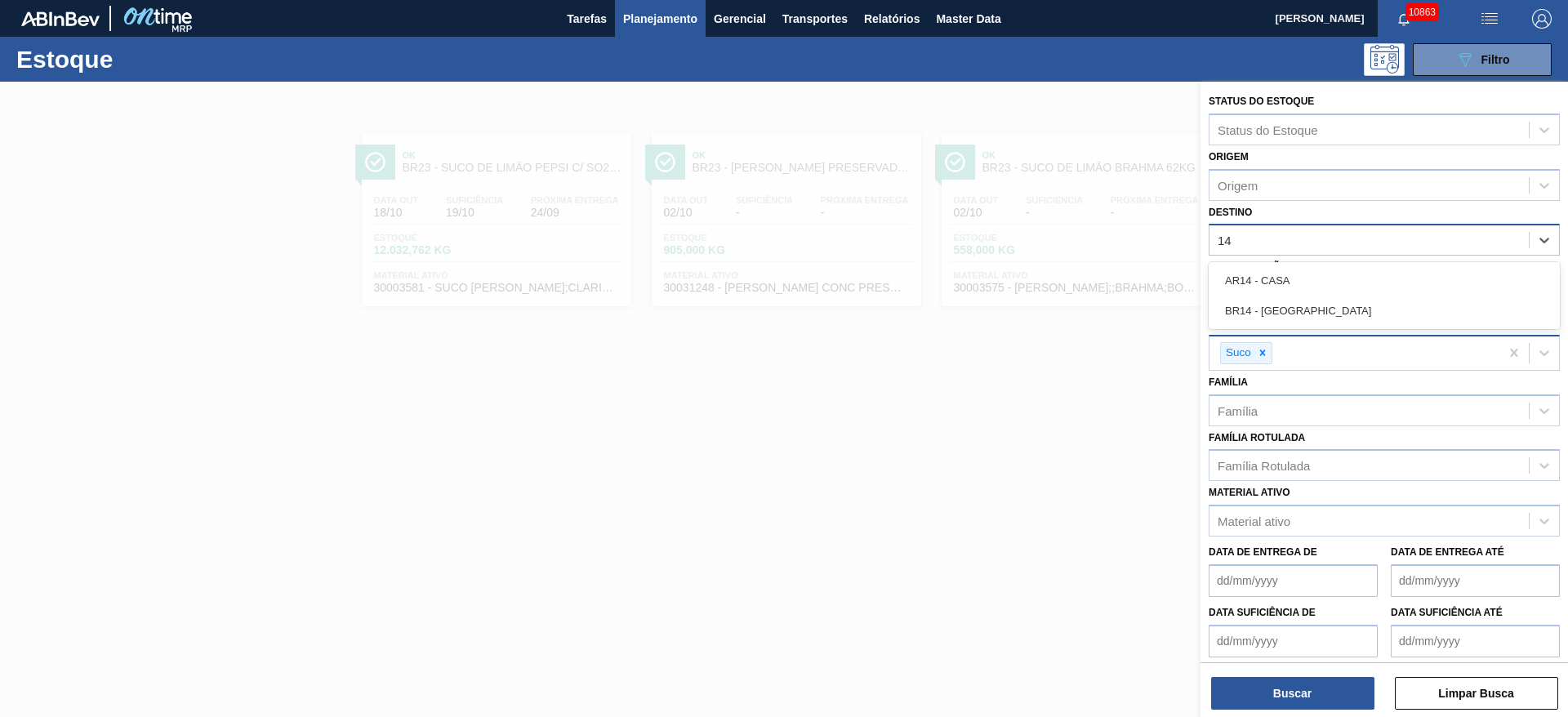
drag, startPoint x: 1317, startPoint y: 318, endPoint x: 1297, endPoint y: 354, distance: 41.2
click at [1313, 320] on div "BR14 - [GEOGRAPHIC_DATA]" at bounding box center [1384, 311] width 351 height 31
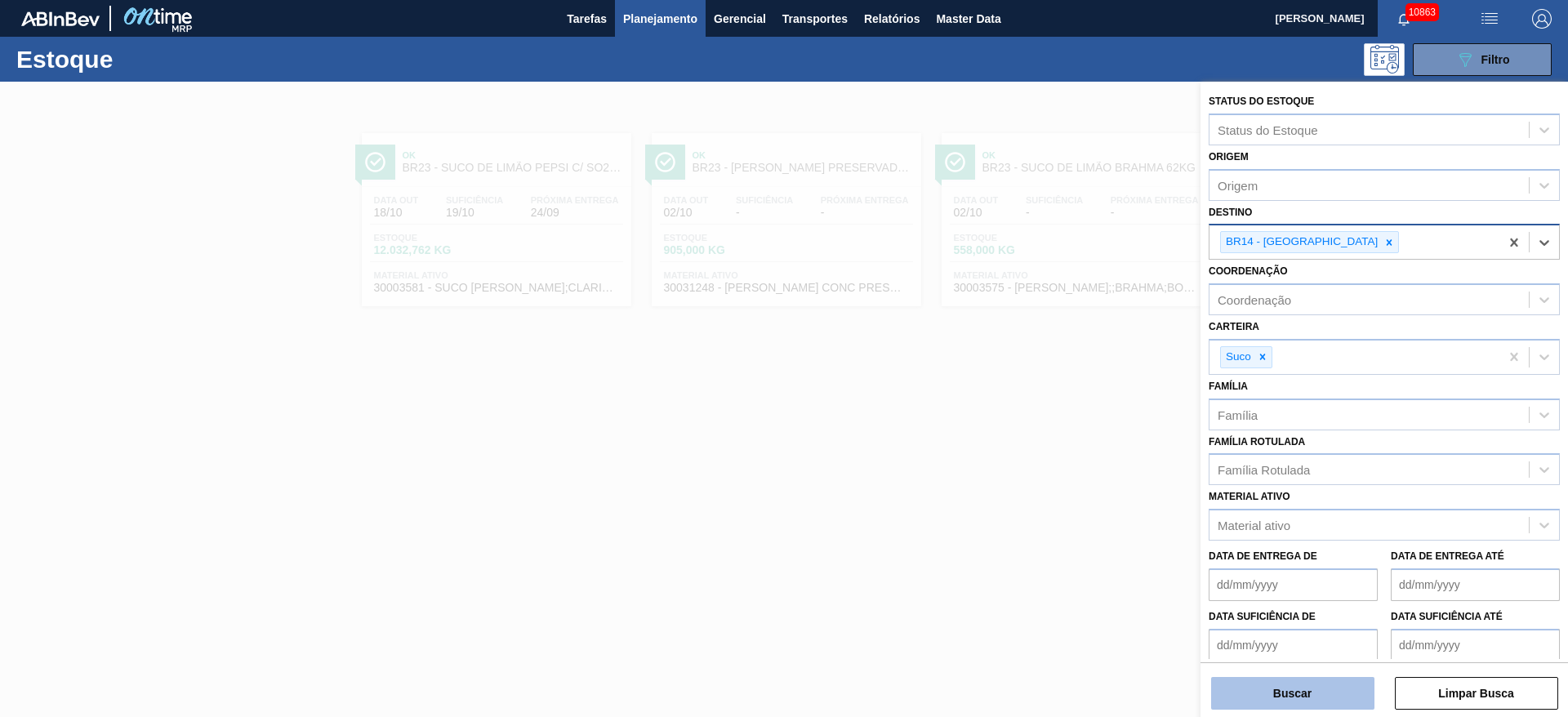
click at [1287, 707] on button "Buscar" at bounding box center [1293, 694] width 164 height 33
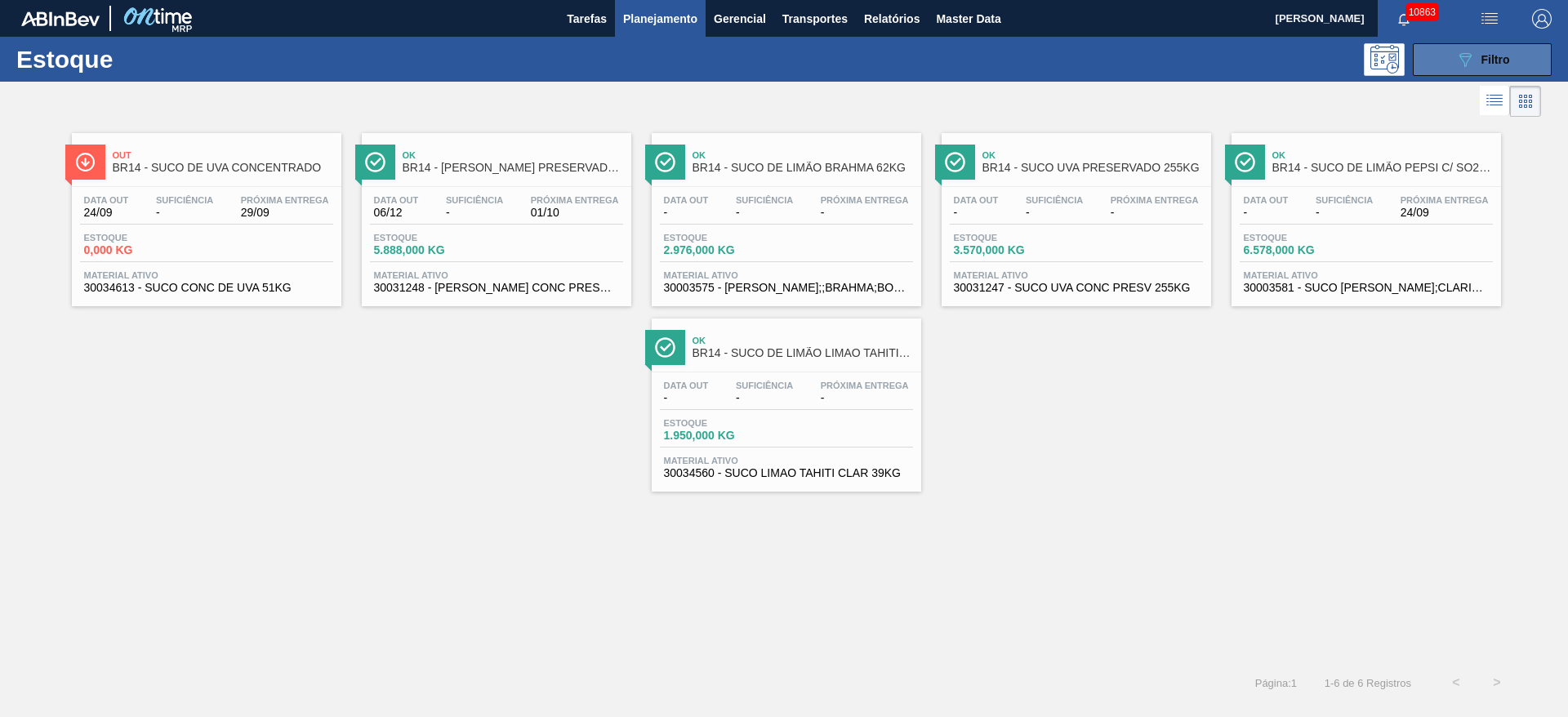
click at [1511, 46] on button "089F7B8B-B2A5-4AFE-B5C0-19BA573D28AC Filtro" at bounding box center [1482, 60] width 139 height 33
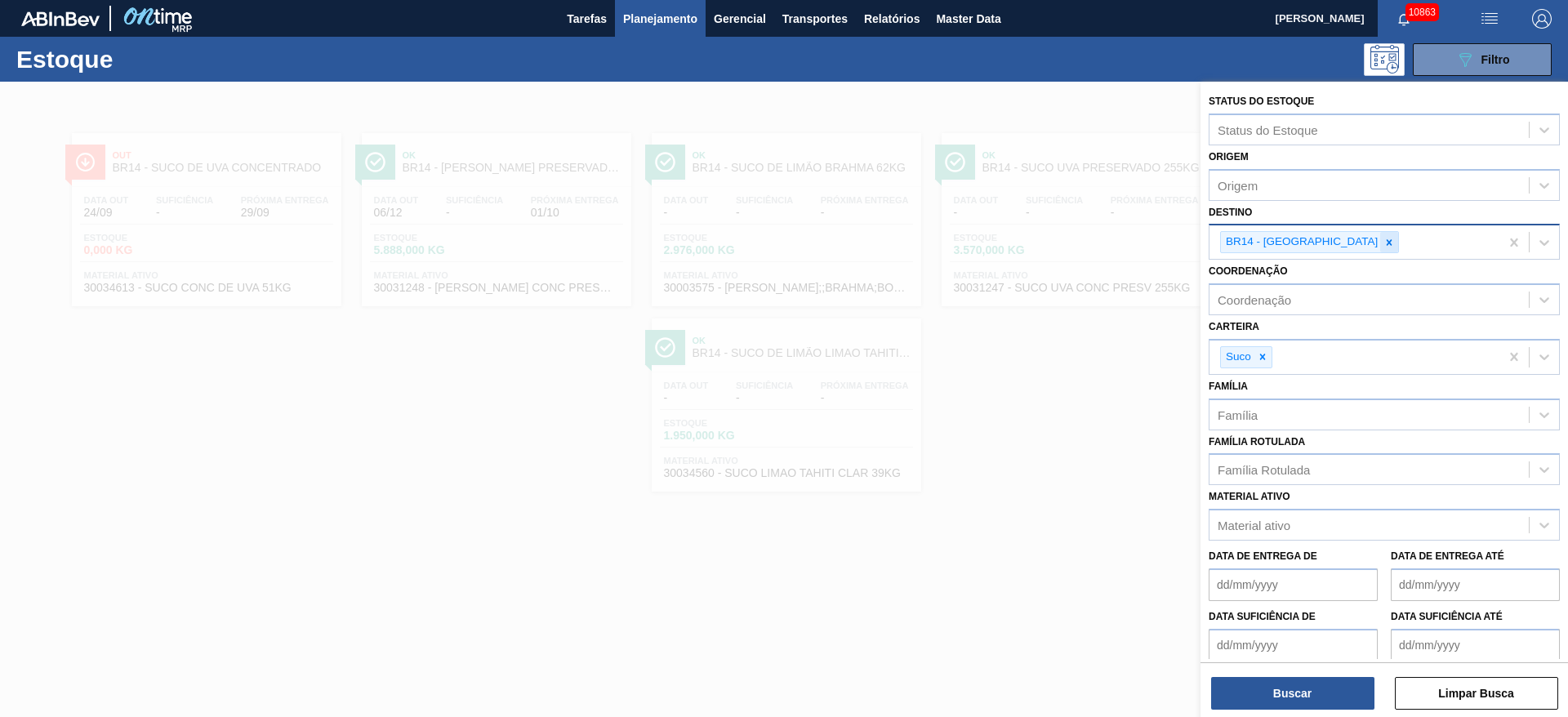
click at [1380, 249] on div at bounding box center [1389, 242] width 18 height 21
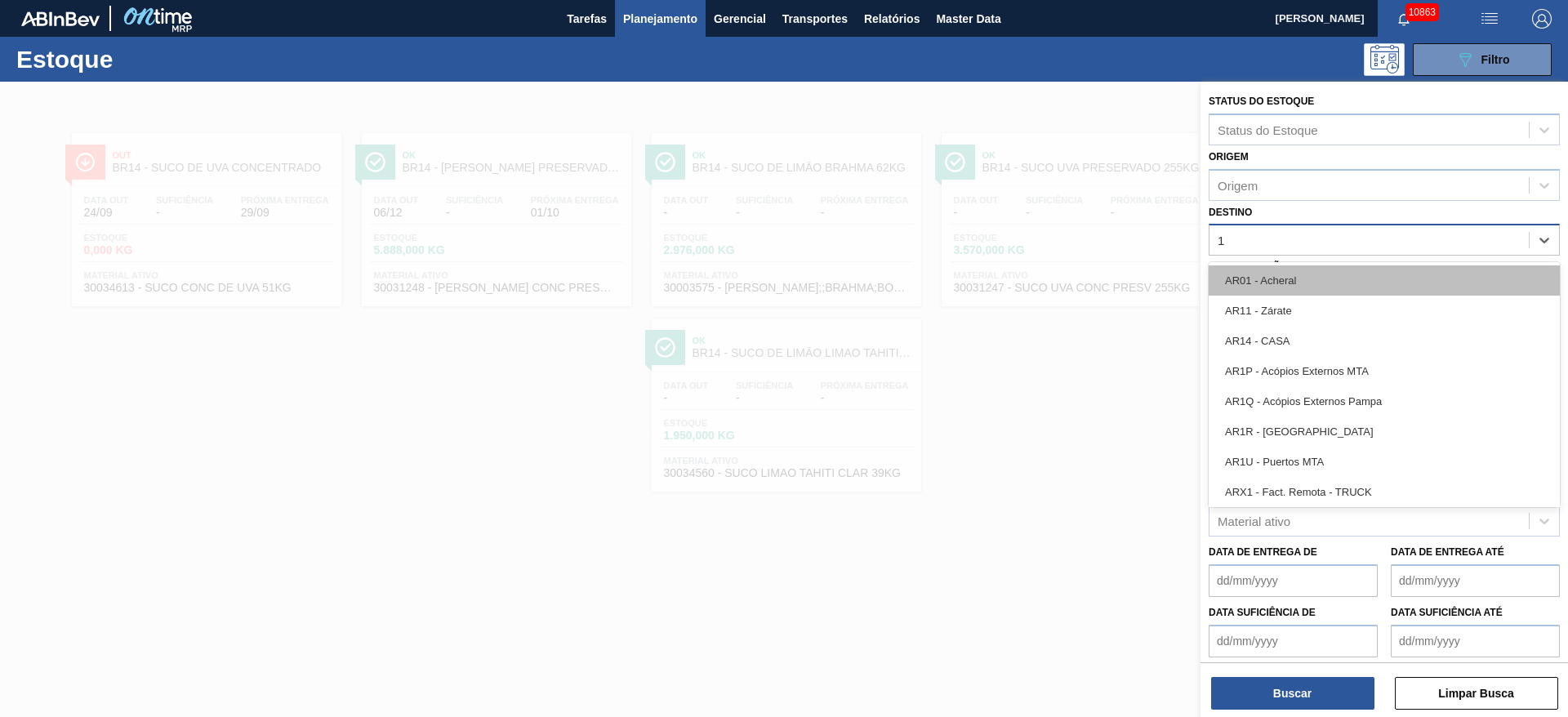
type input "19"
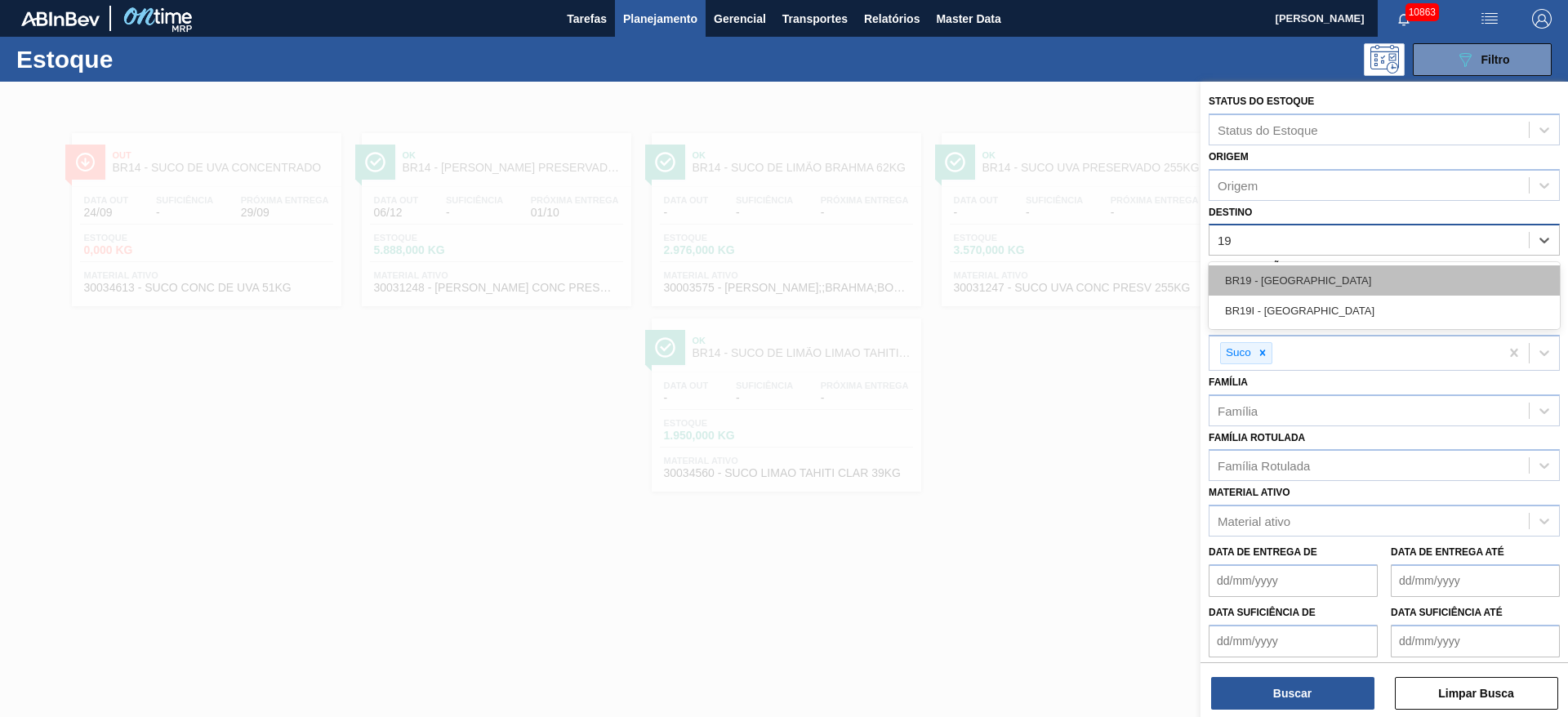
click at [1311, 279] on div "BR19 - [GEOGRAPHIC_DATA]" at bounding box center [1384, 280] width 351 height 31
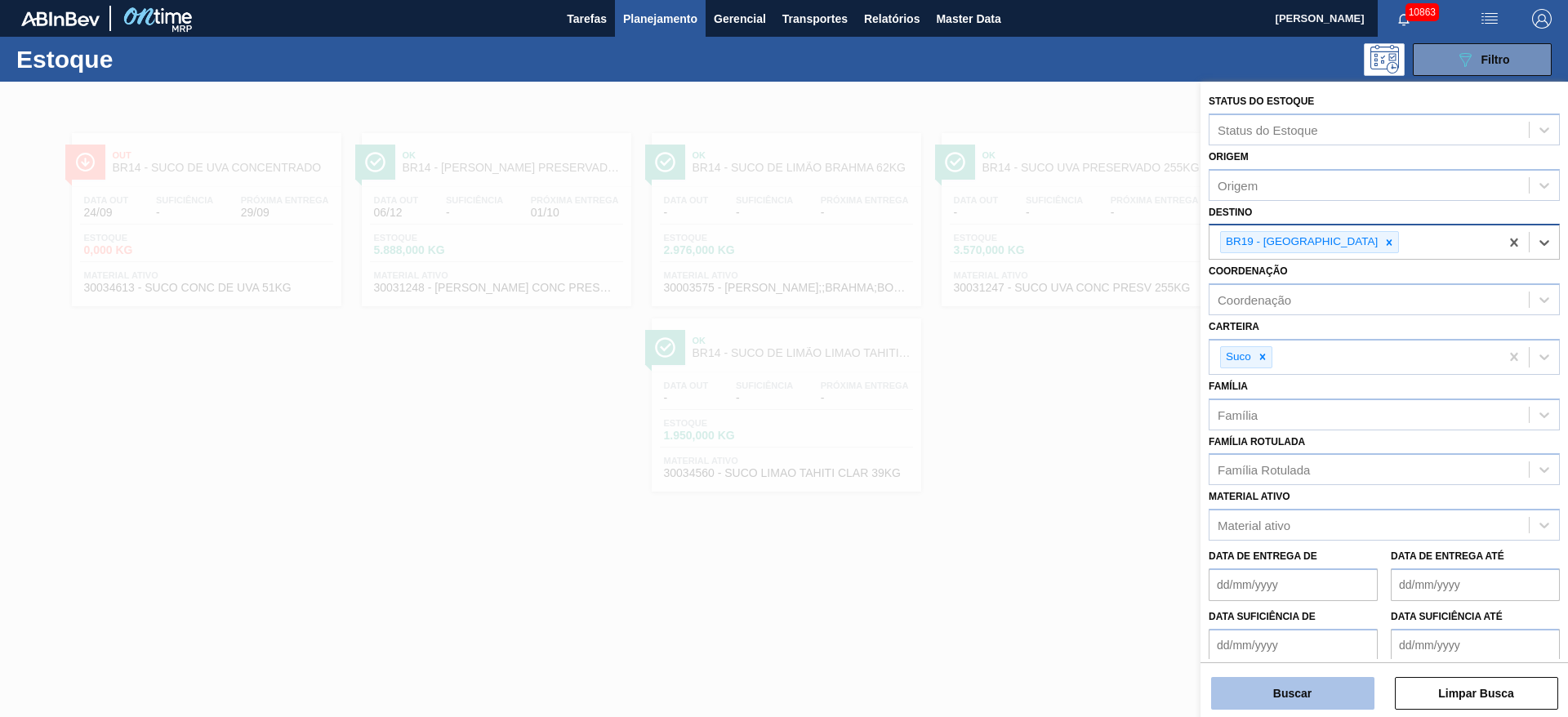
click at [1309, 687] on button "Buscar" at bounding box center [1293, 694] width 164 height 33
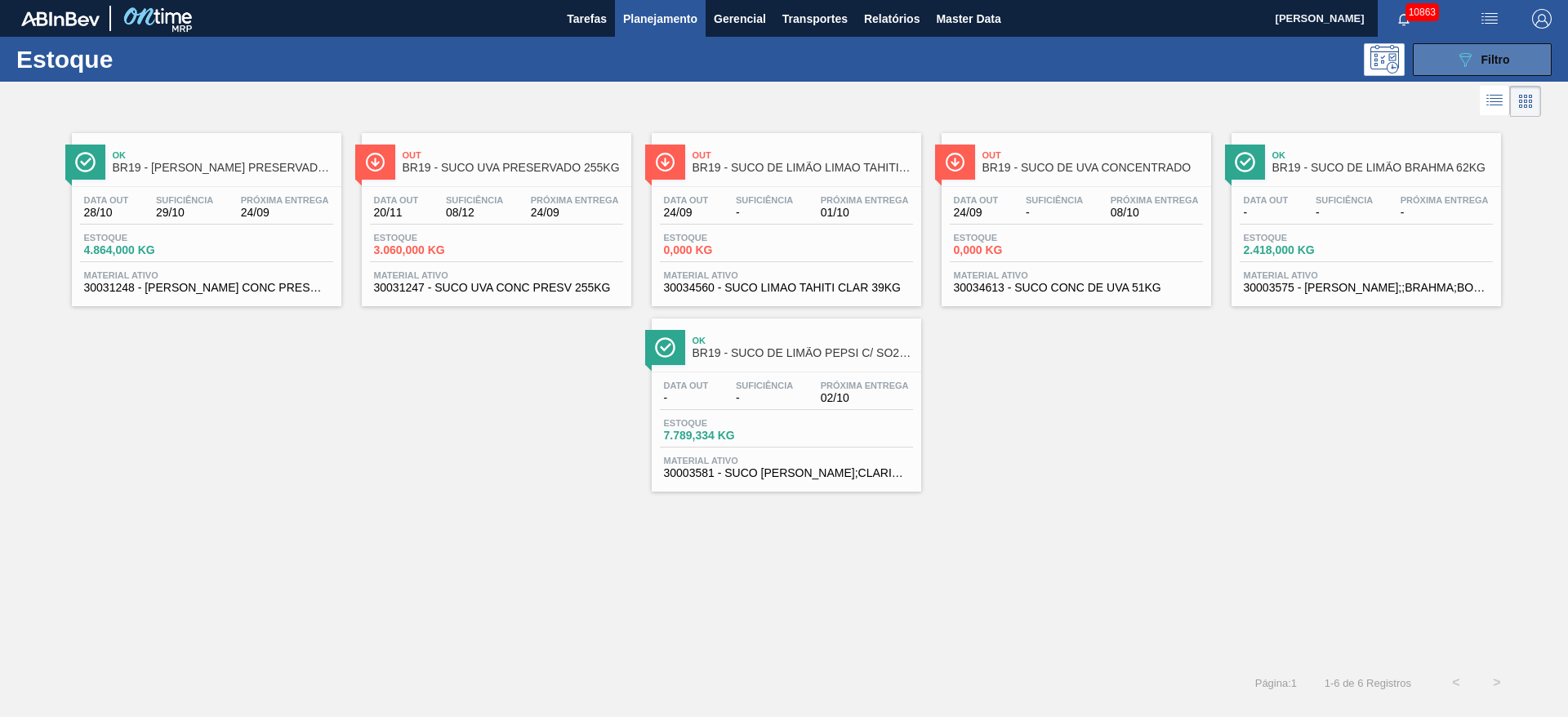
click at [1475, 50] on div "089F7B8B-B2A5-4AFE-B5C0-19BA573D28AC Filtro" at bounding box center [1482, 60] width 55 height 20
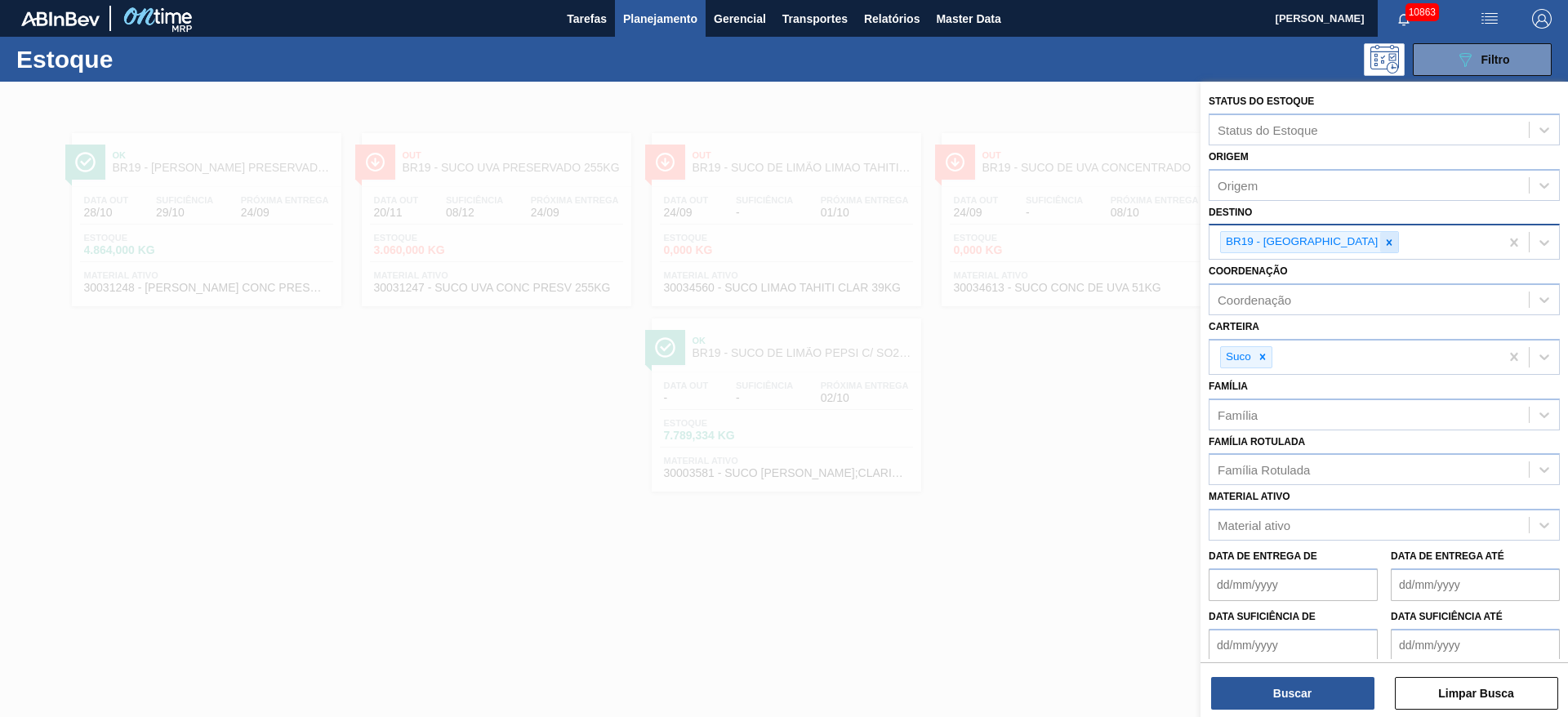
click at [1383, 242] on icon at bounding box center [1389, 242] width 12 height 12
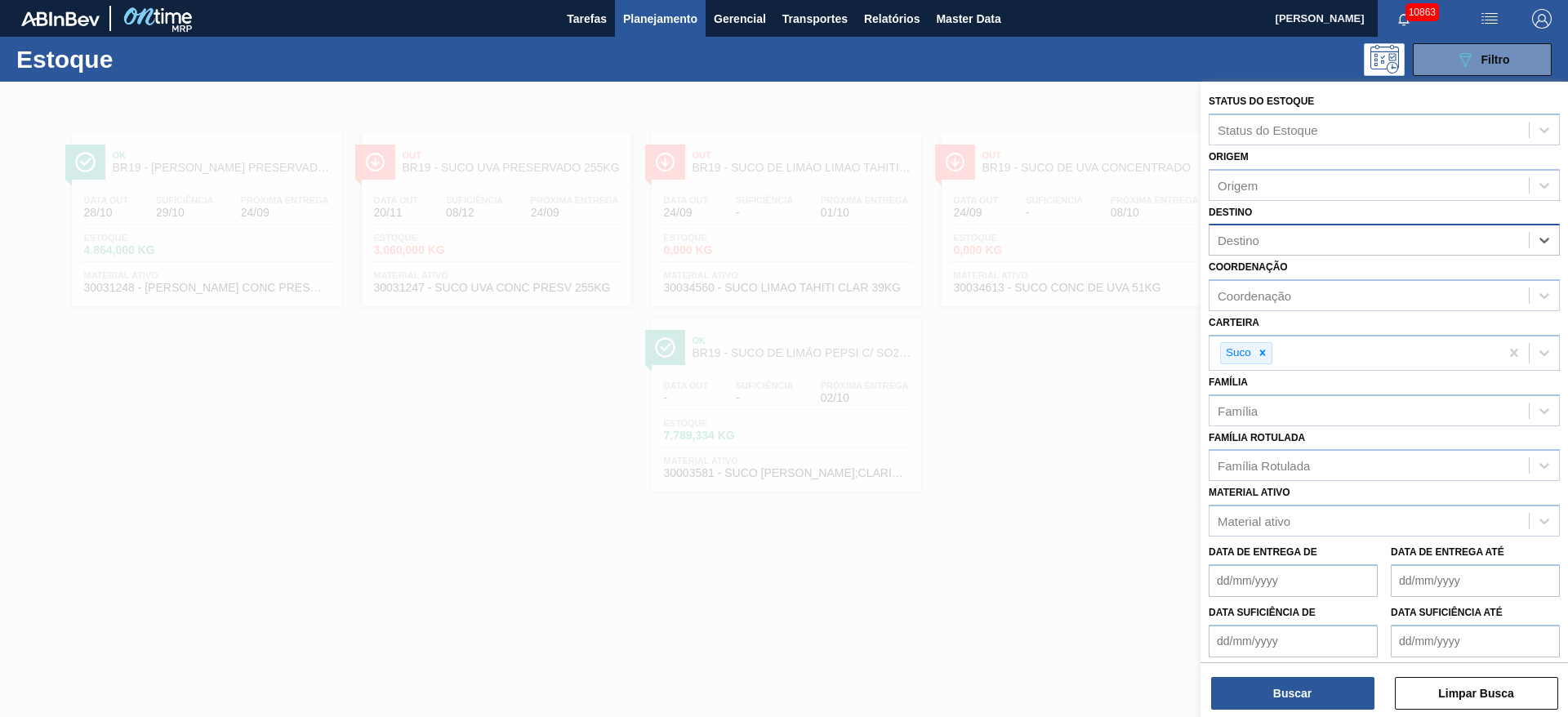
type input "5"
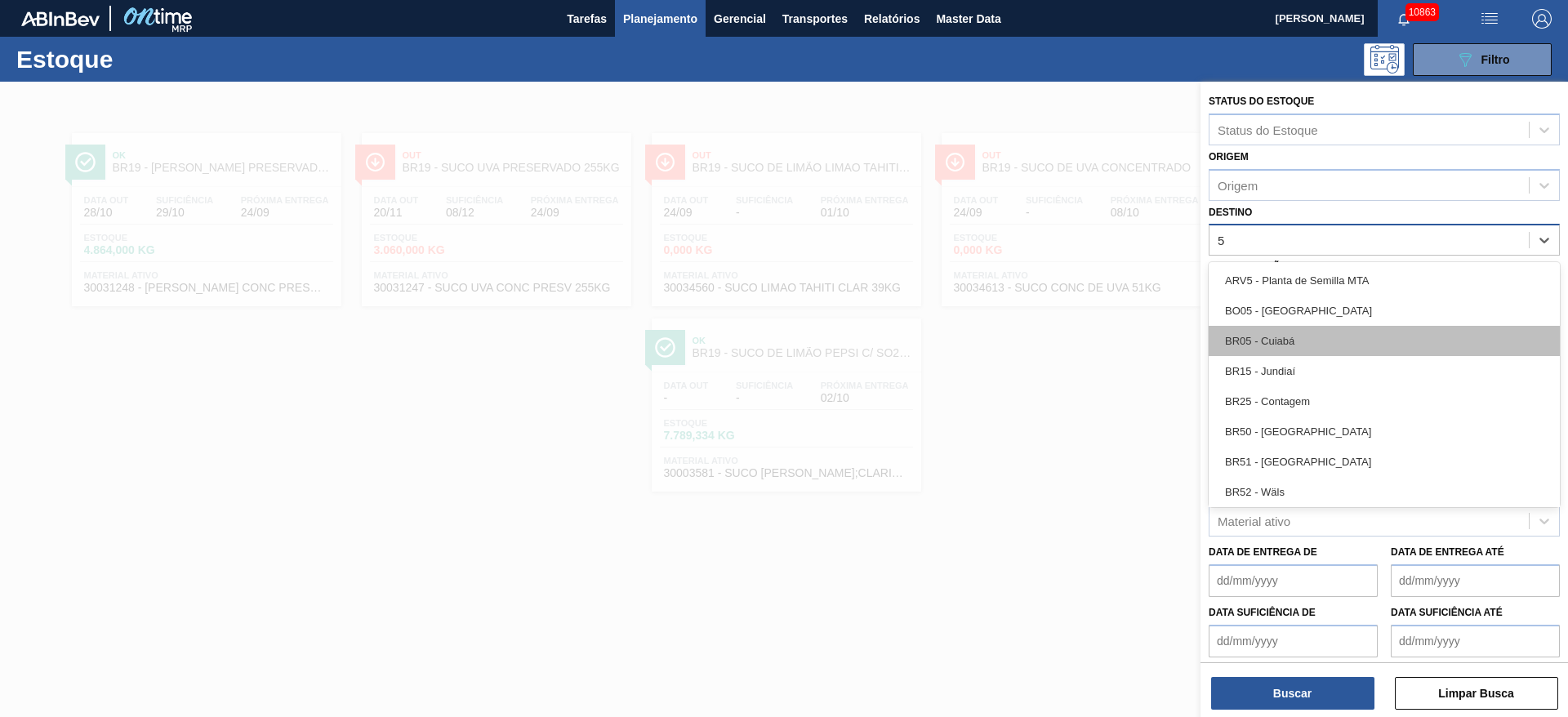
click at [1292, 347] on div "BR05 - Cuiabá" at bounding box center [1384, 341] width 351 height 31
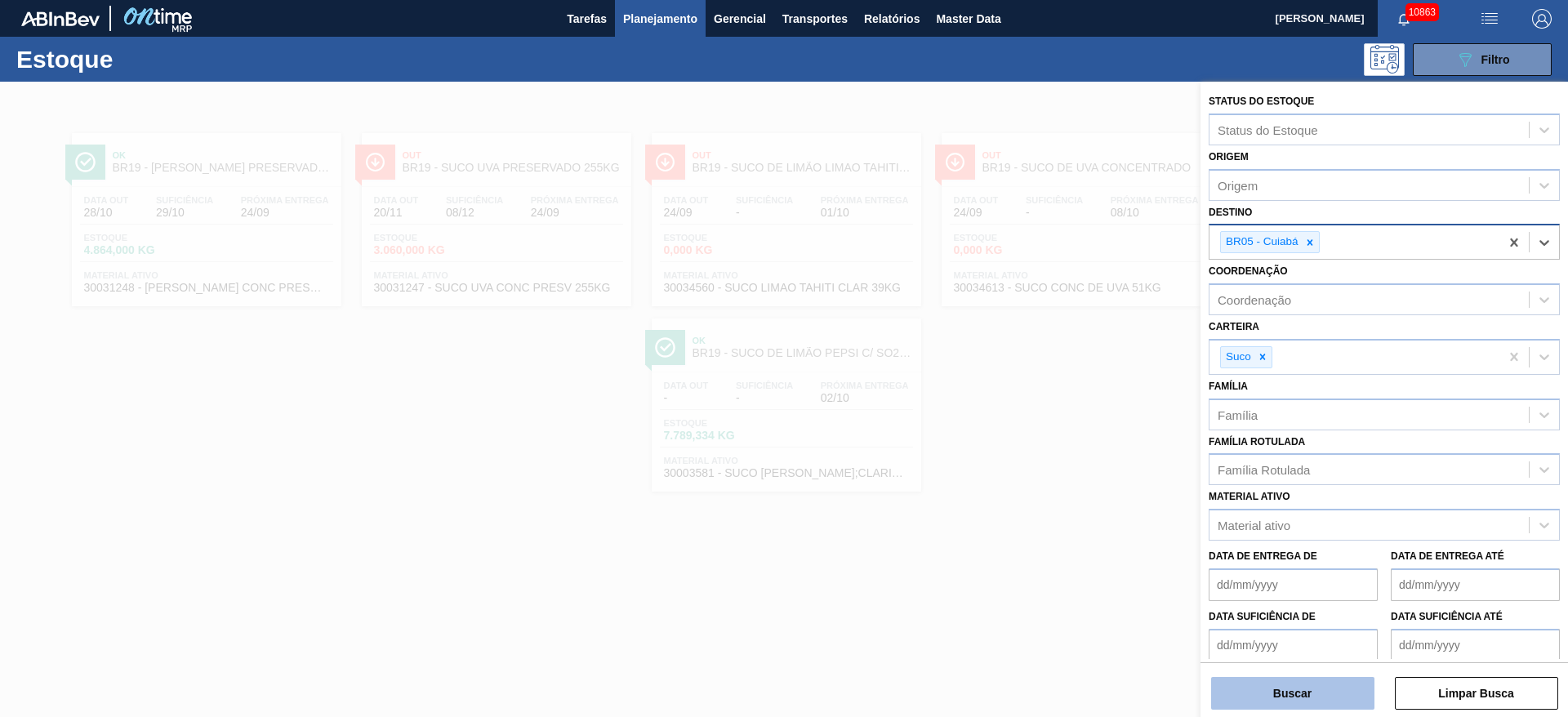
click at [1275, 691] on button "Buscar" at bounding box center [1293, 694] width 164 height 33
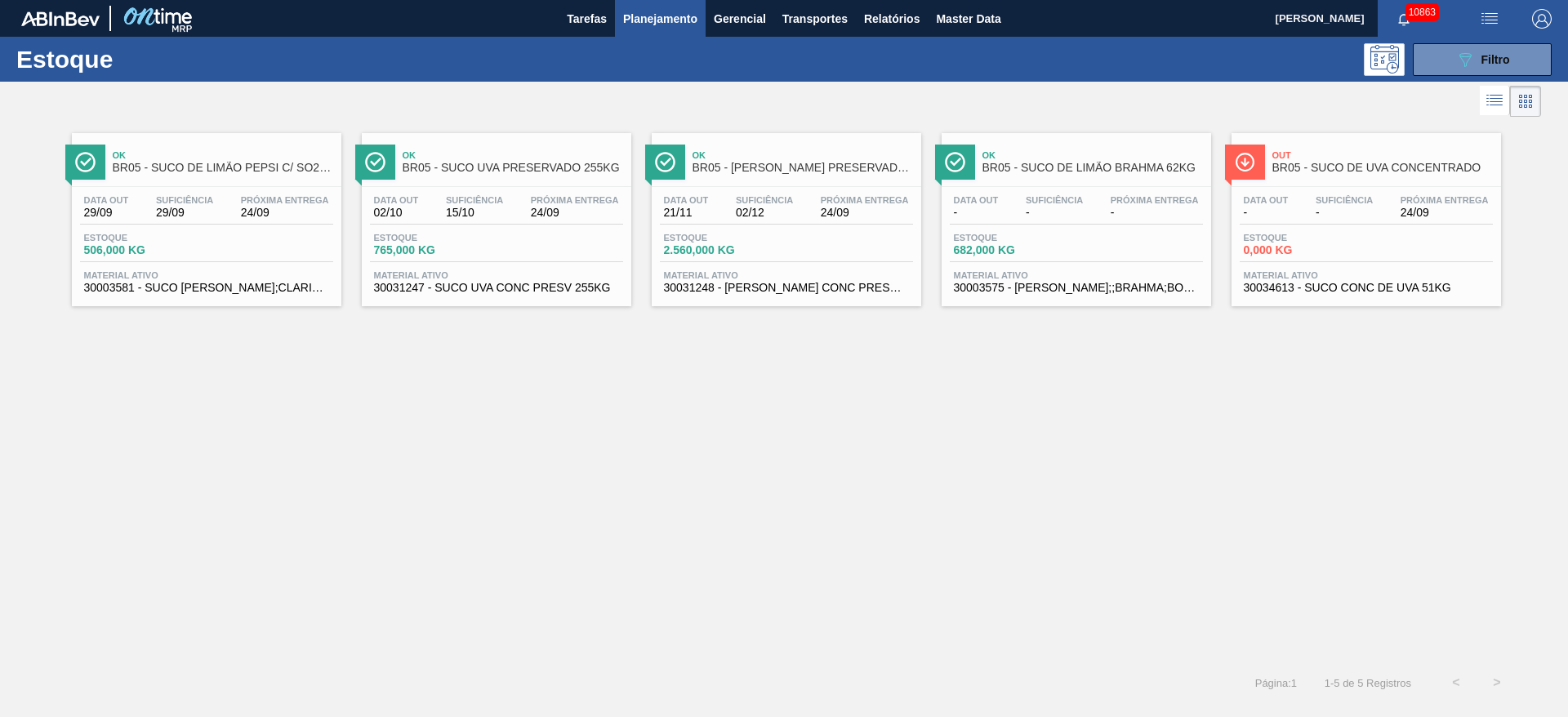
drag, startPoint x: 1455, startPoint y: 87, endPoint x: 1447, endPoint y: 77, distance: 12.8
click at [1447, 84] on div at bounding box center [770, 101] width 1541 height 39
click at [1447, 70] on button "089F7B8B-B2A5-4AFE-B5C0-19BA573D28AC Filtro" at bounding box center [1482, 60] width 139 height 33
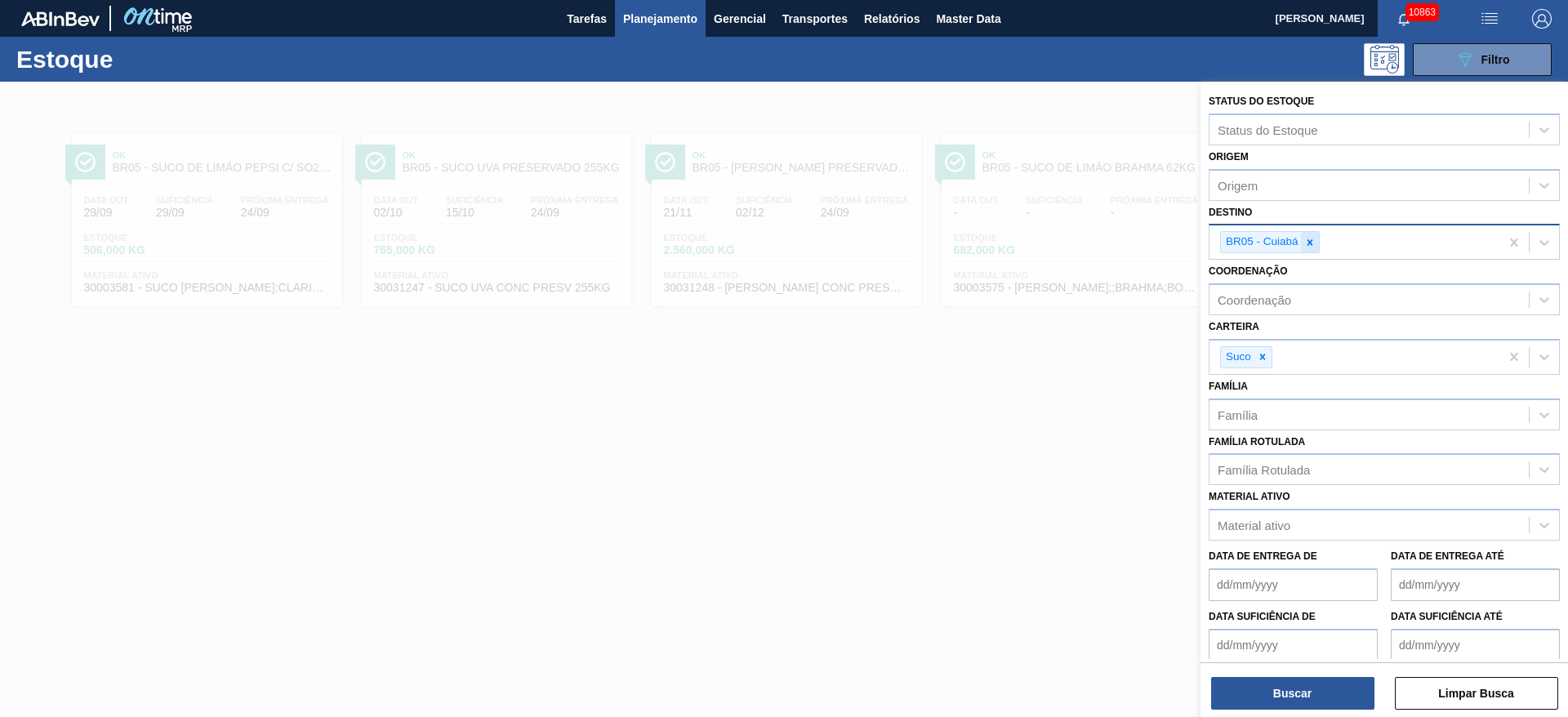
click at [1313, 237] on icon at bounding box center [1310, 242] width 12 height 12
type input "23"
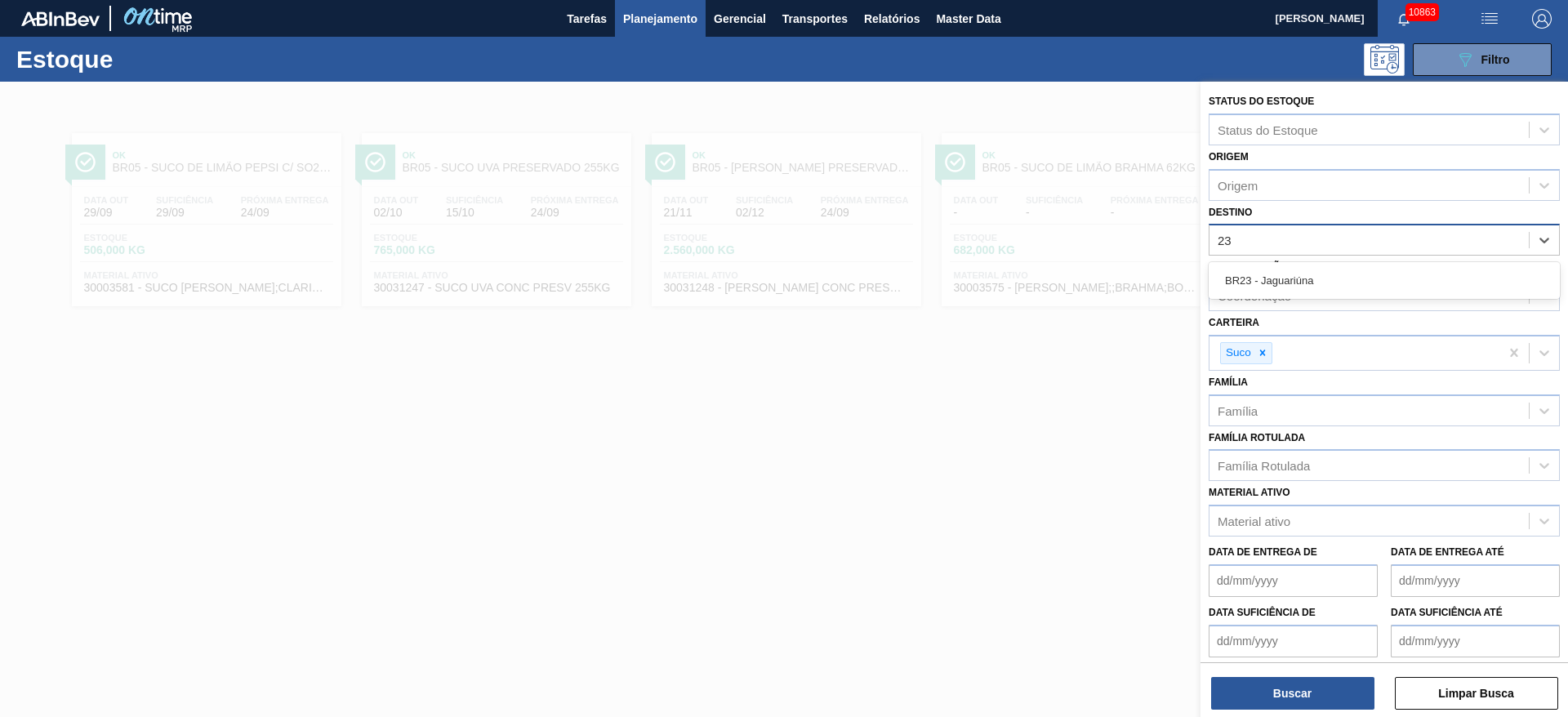
click at [1295, 282] on div "BR23 - Jaguariúna" at bounding box center [1384, 280] width 351 height 31
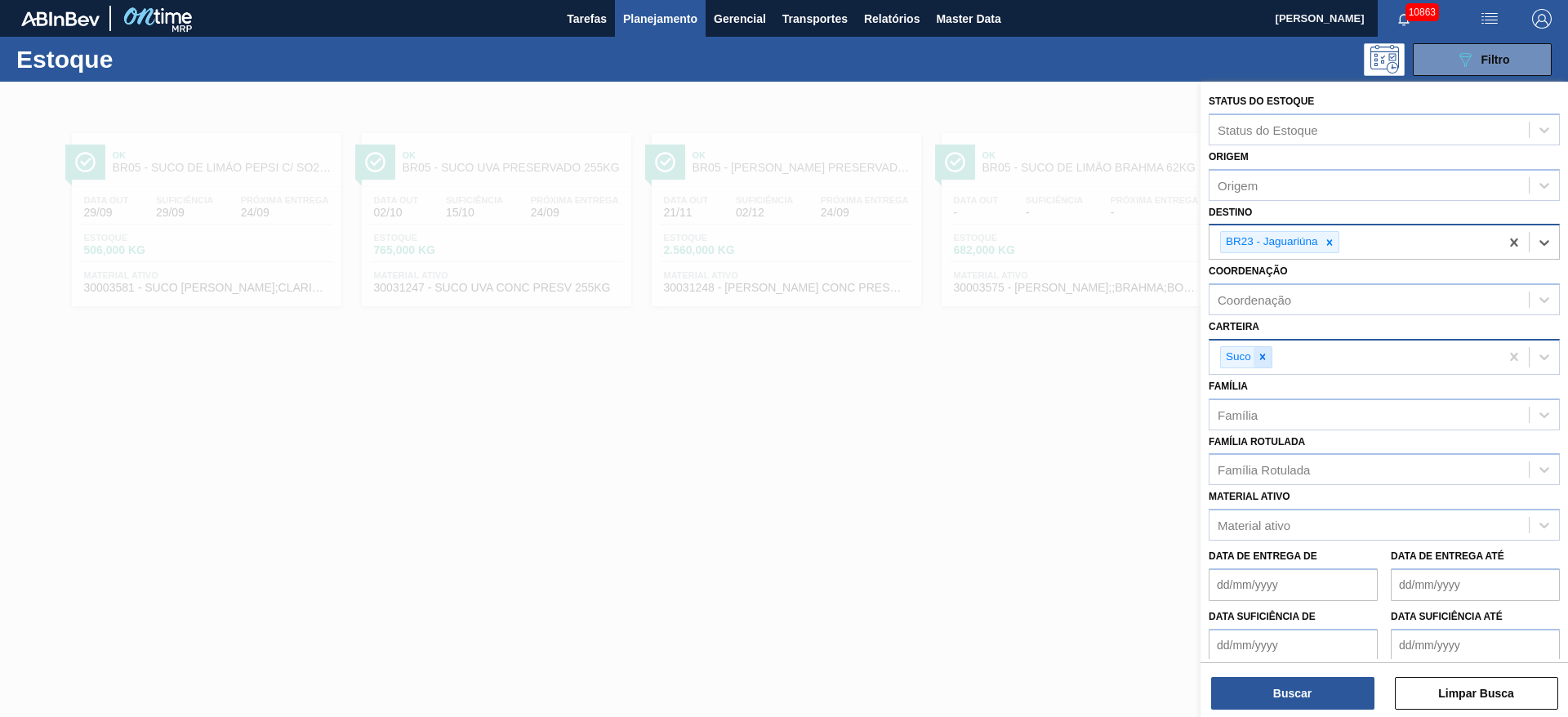
click at [1253, 351] on div at bounding box center [1262, 357] width 18 height 21
click at [1259, 351] on div "Carteira" at bounding box center [1239, 355] width 43 height 14
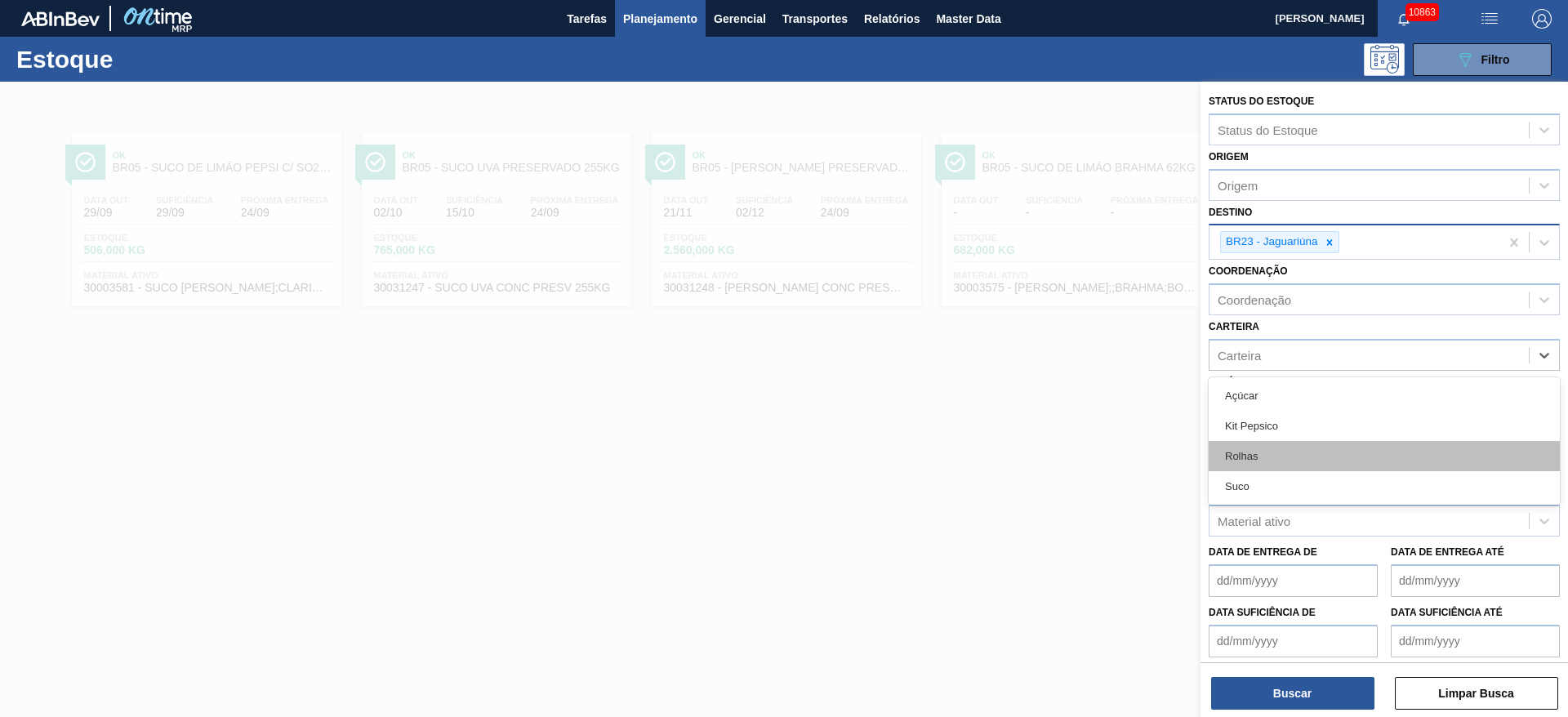
click at [1262, 459] on div "Rolhas" at bounding box center [1384, 456] width 351 height 31
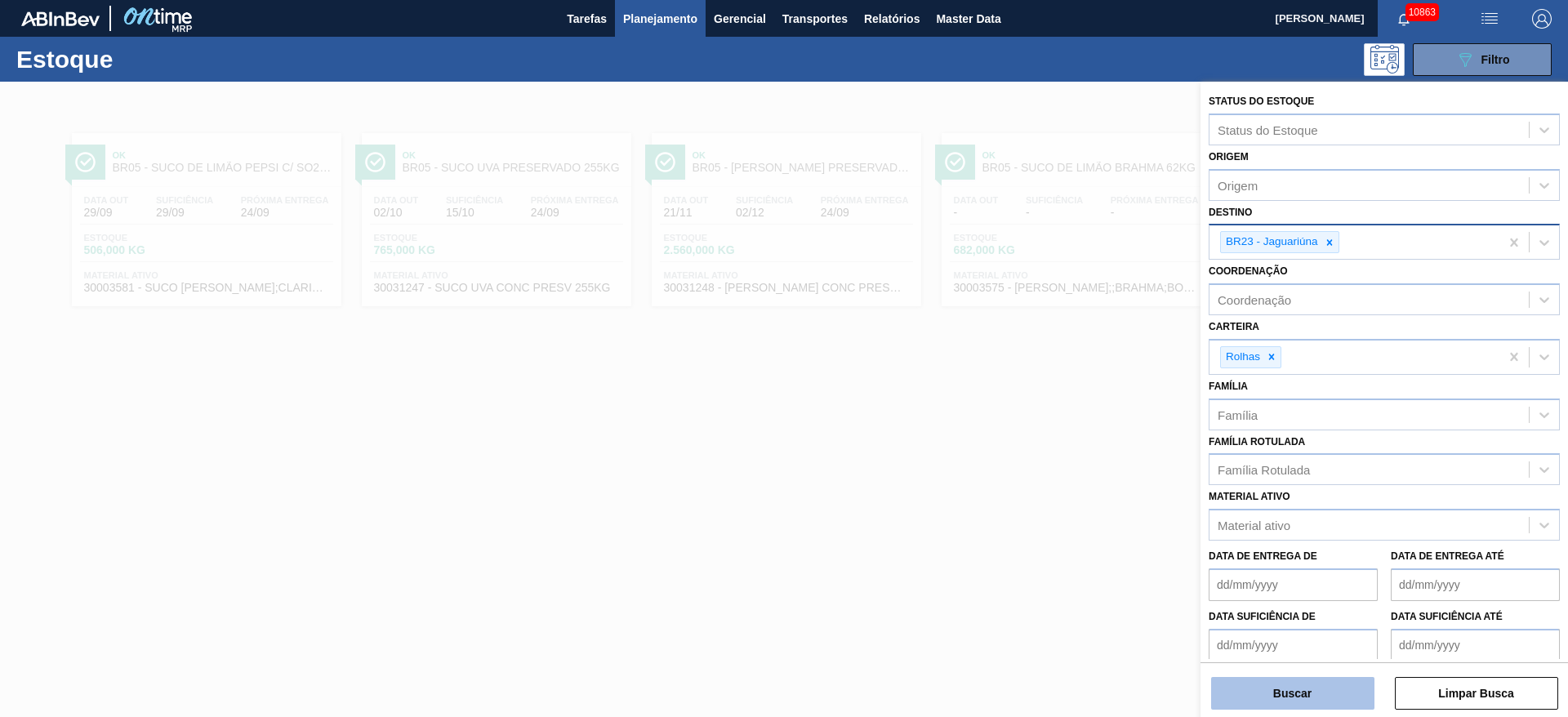
click at [1269, 701] on button "Buscar" at bounding box center [1293, 694] width 164 height 33
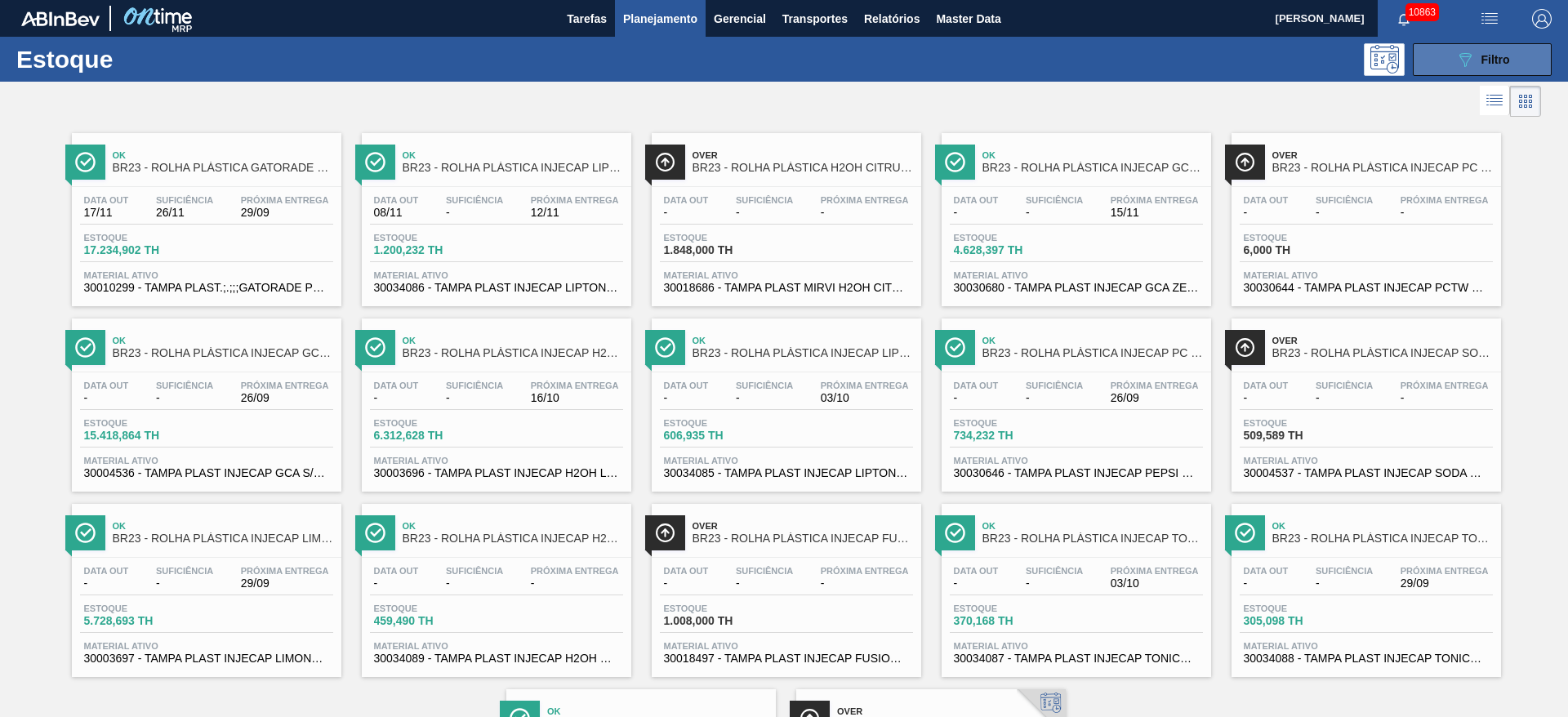
click at [1466, 58] on icon at bounding box center [1465, 60] width 12 height 14
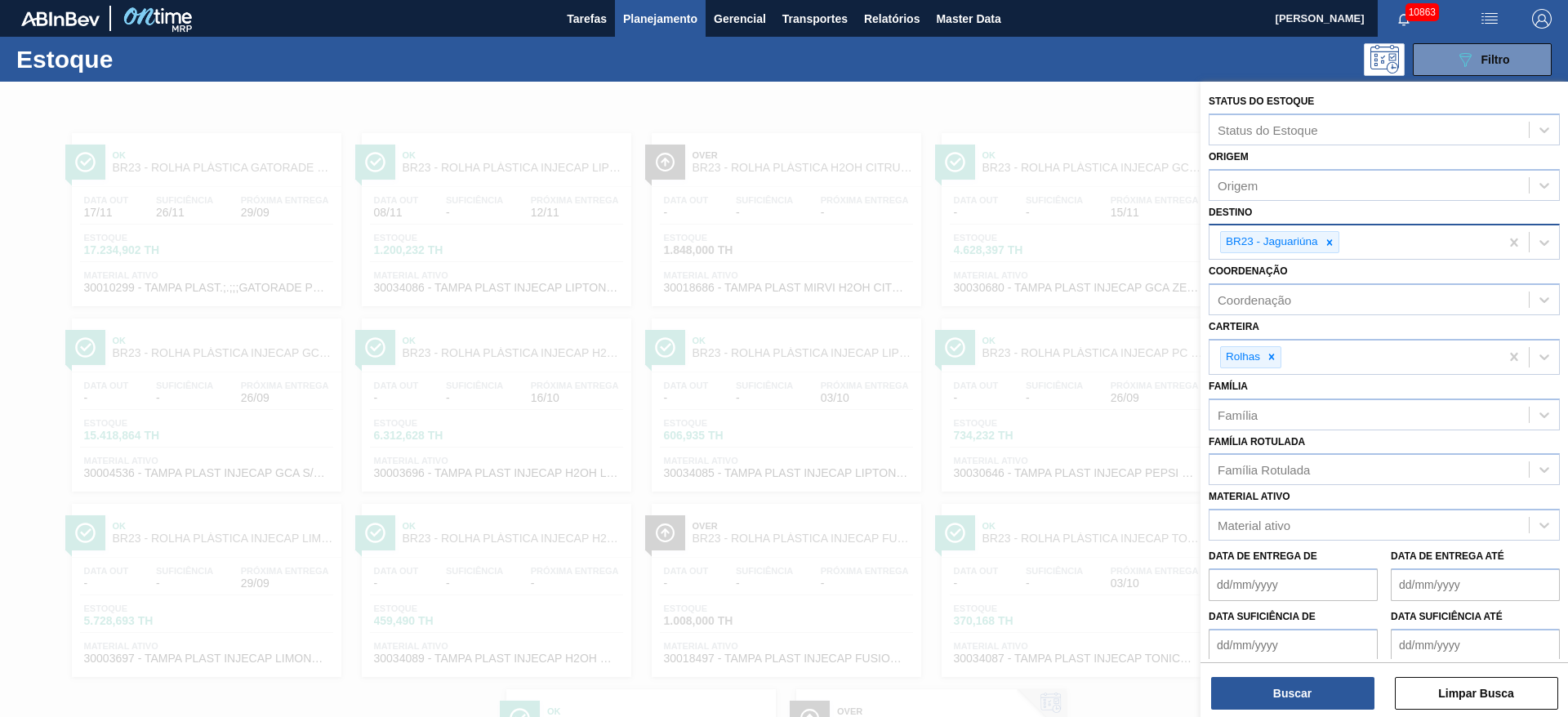
click at [1327, 244] on icon at bounding box center [1328, 241] width 6 height 6
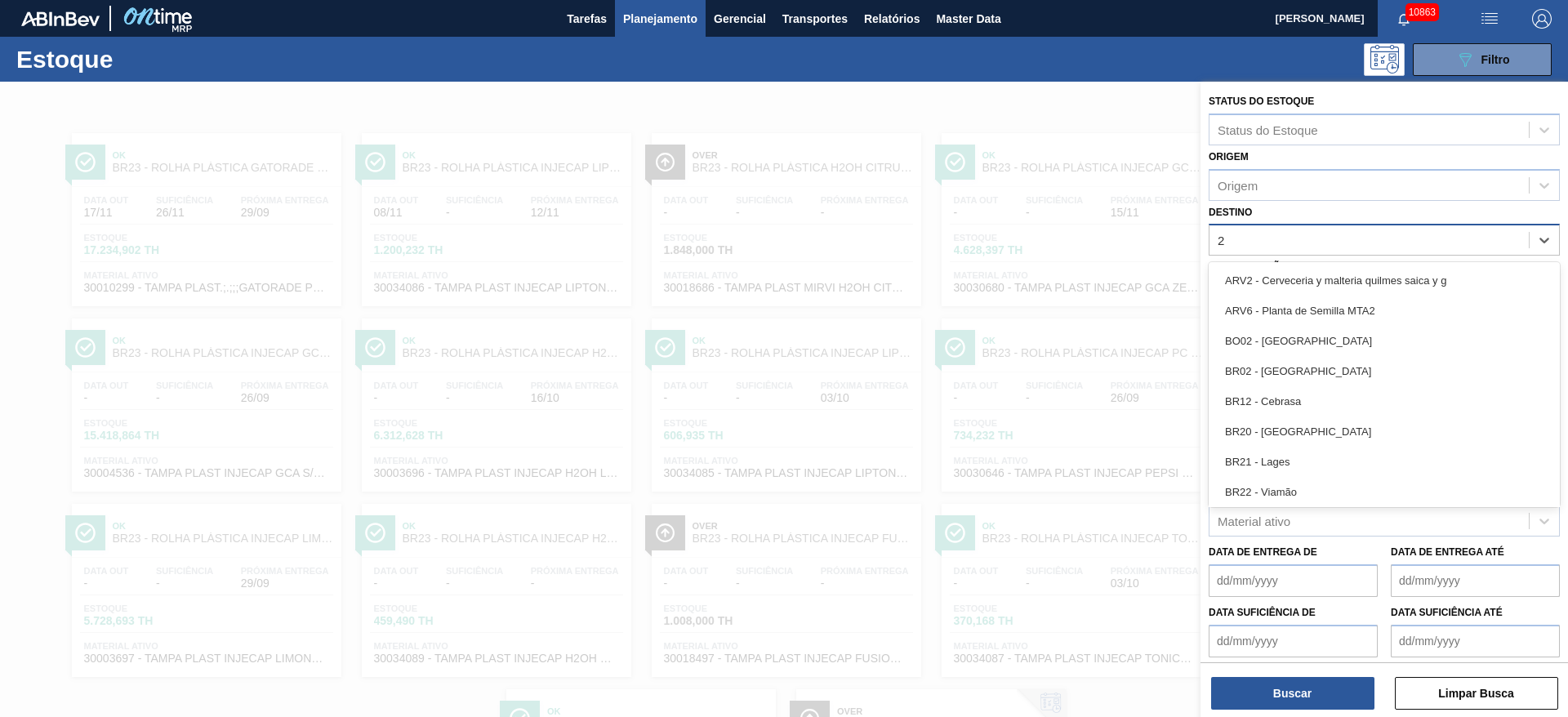
type input "22"
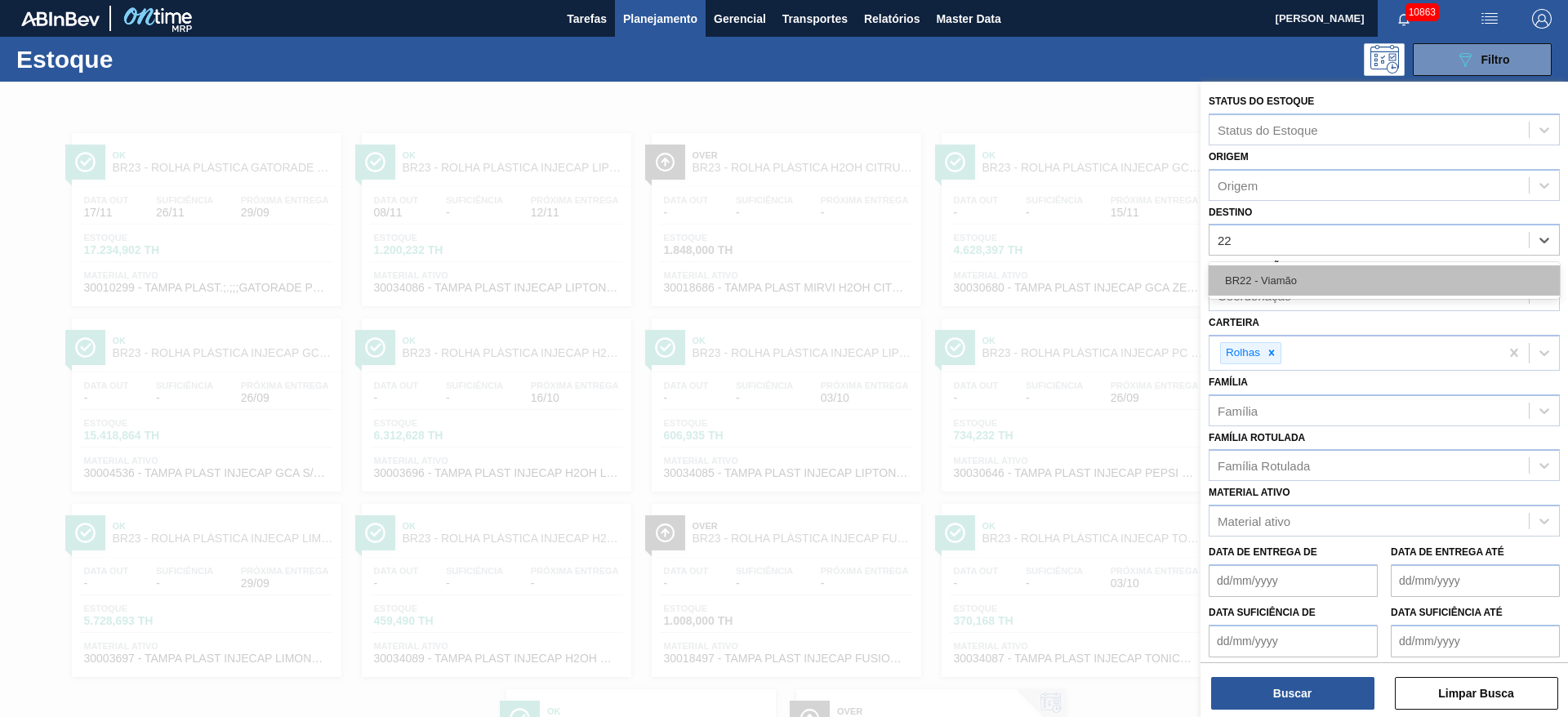
click at [1305, 279] on div "BR22 - Viamão" at bounding box center [1384, 280] width 351 height 31
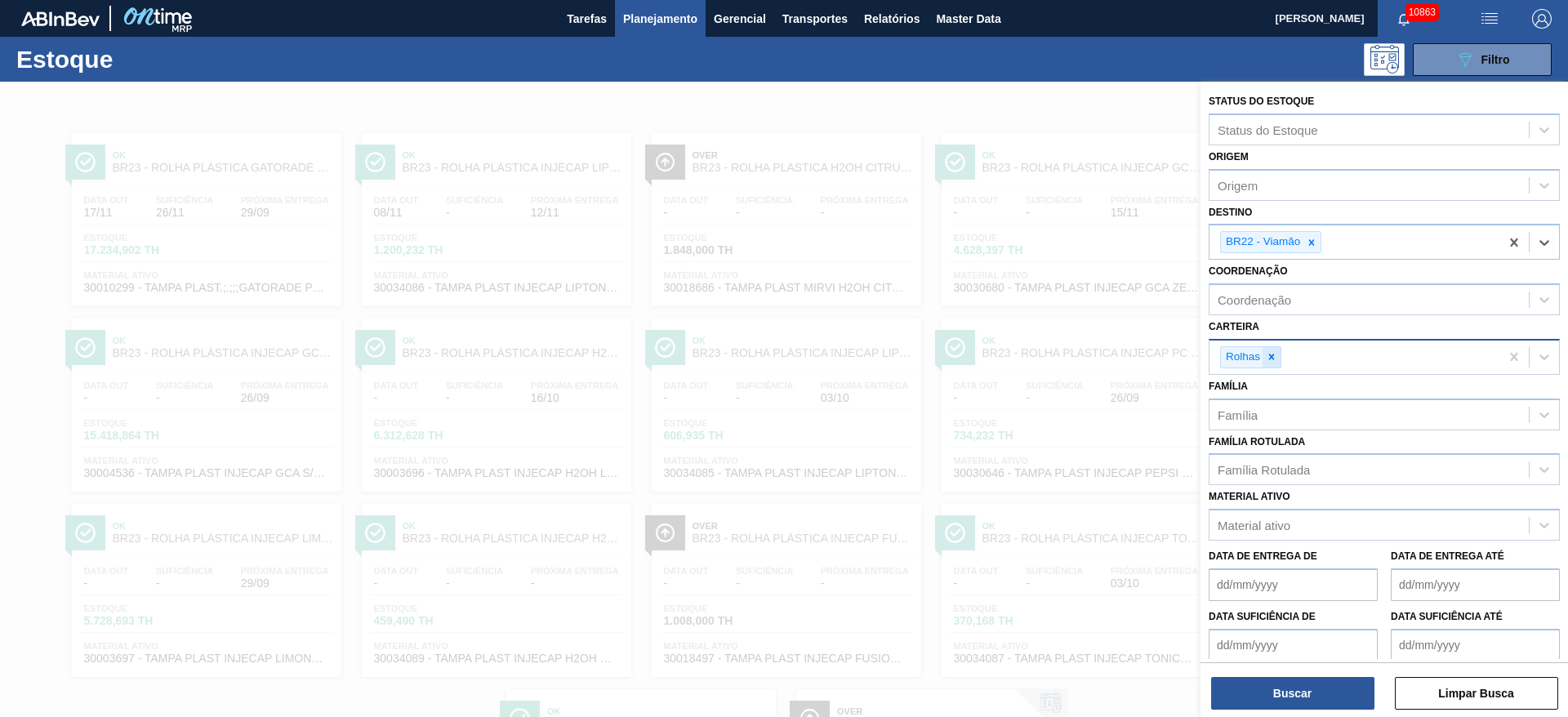
click at [1267, 360] on icon at bounding box center [1271, 357] width 12 height 12
type input "ki"
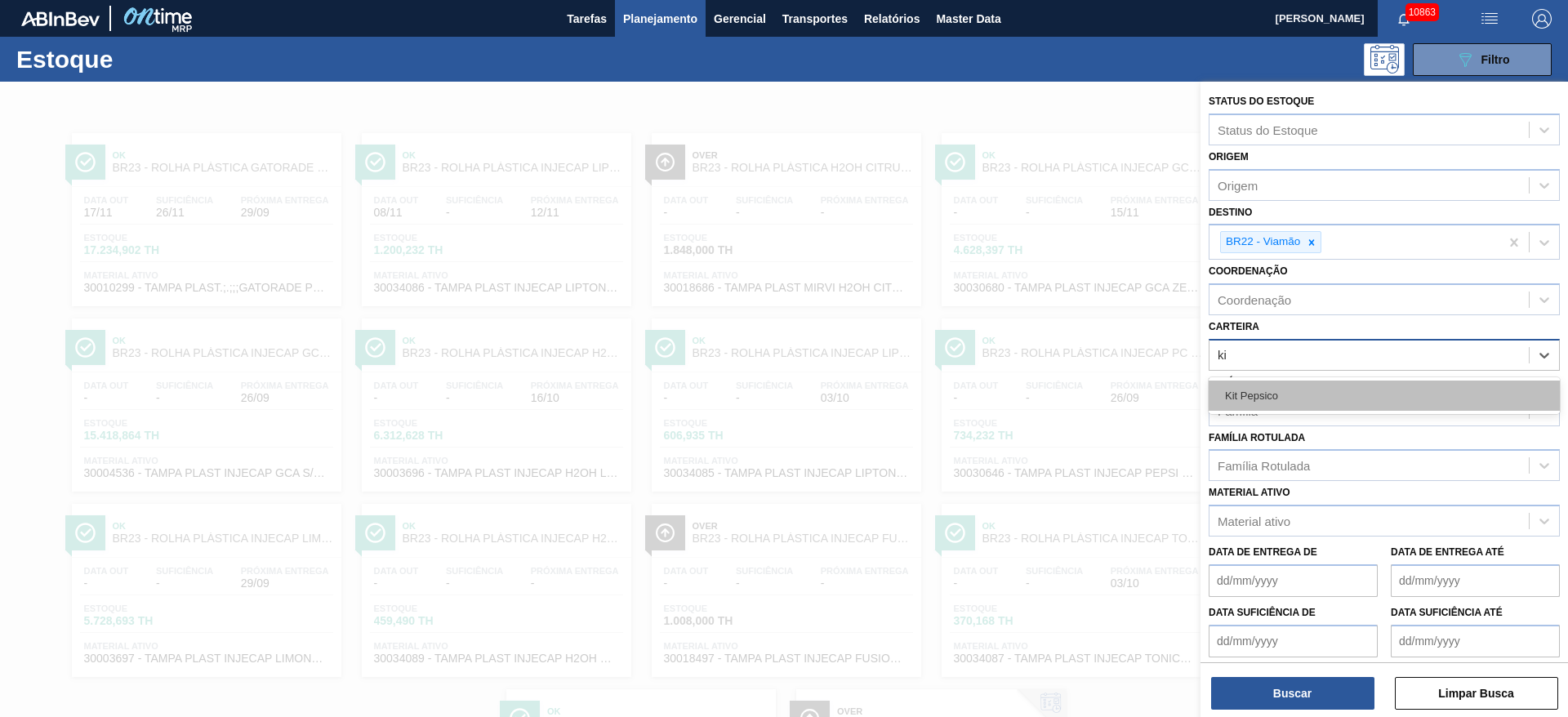
click at [1265, 406] on div "Kit Pepsico" at bounding box center [1384, 395] width 351 height 31
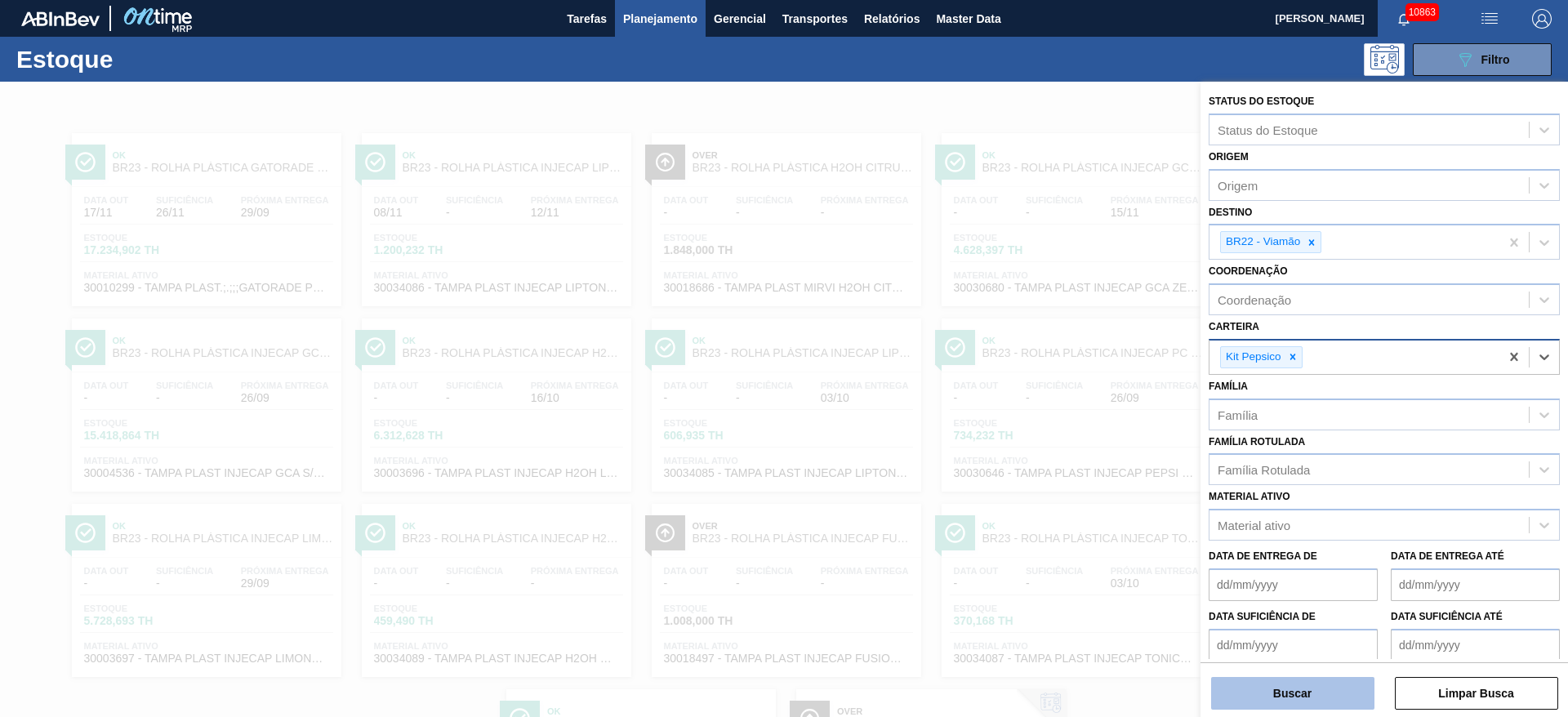
click at [1261, 696] on button "Buscar" at bounding box center [1293, 694] width 164 height 33
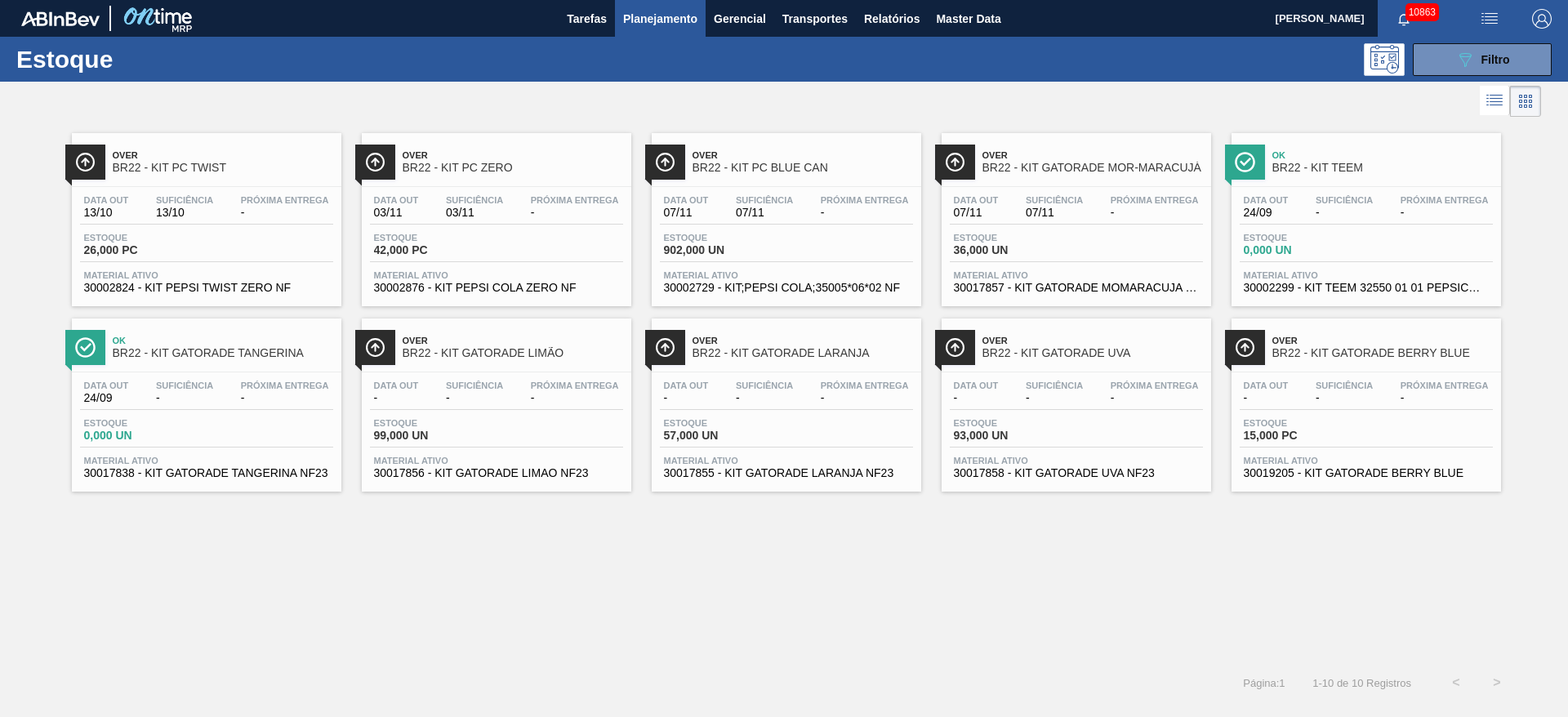
click at [660, 17] on span "Planejamento" at bounding box center [660, 19] width 74 height 20
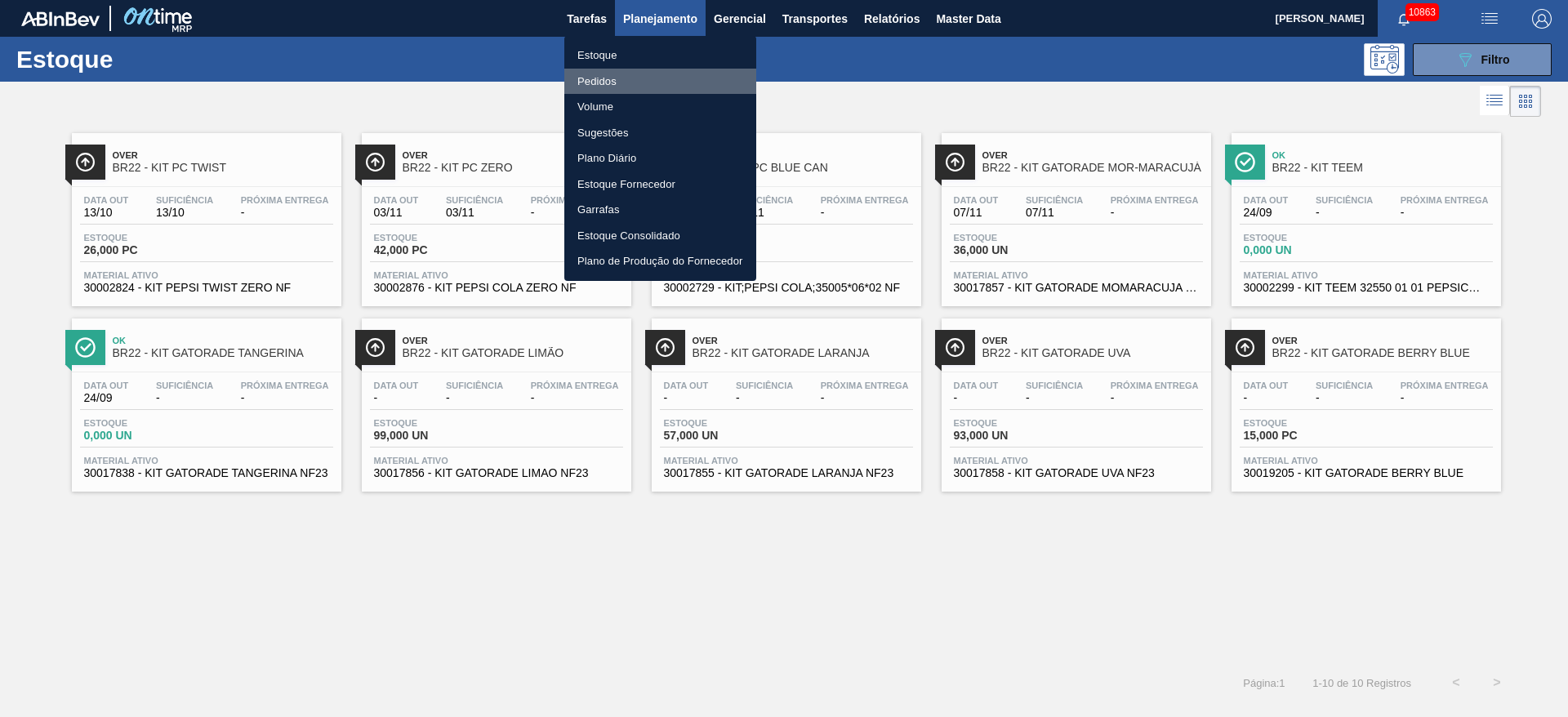
click at [631, 78] on li "Pedidos" at bounding box center [660, 82] width 192 height 26
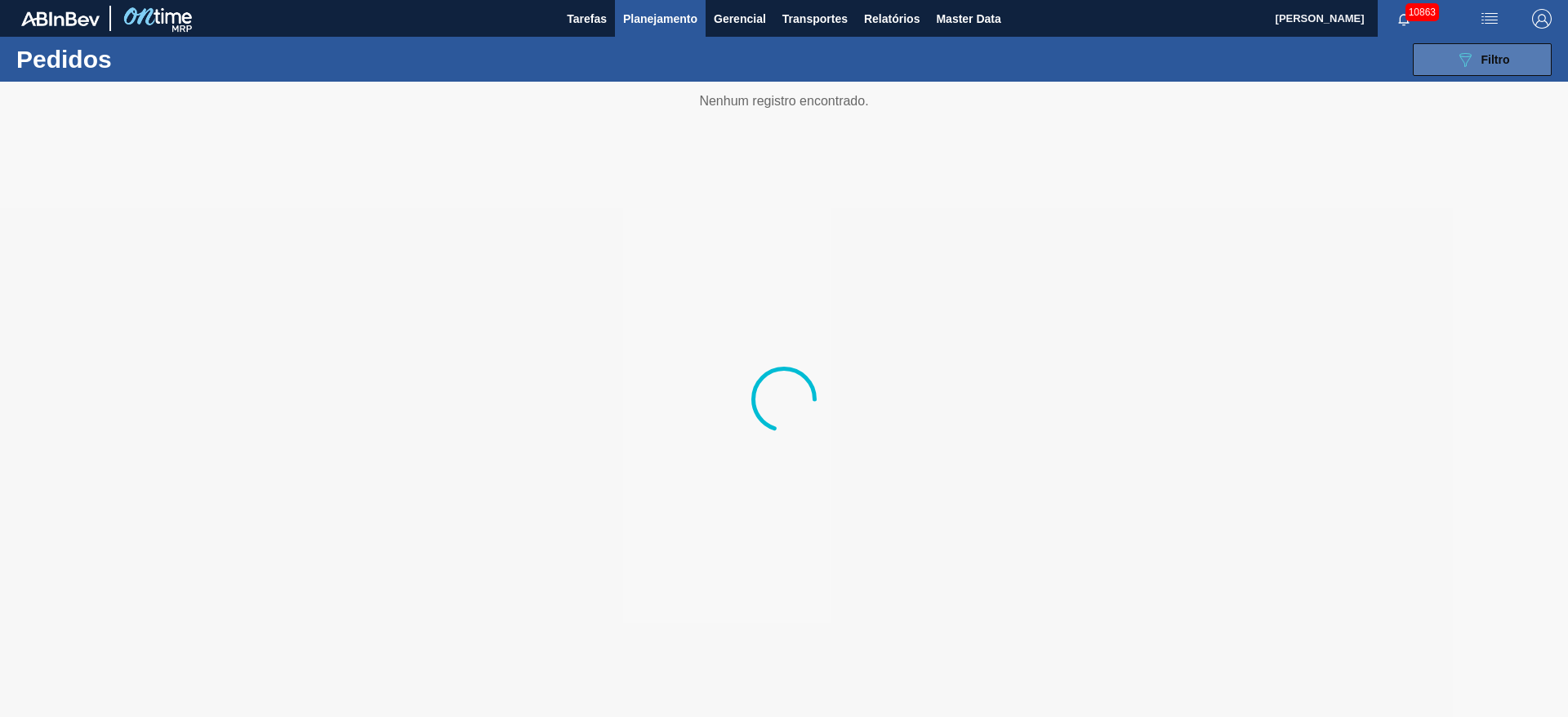
drag, startPoint x: 1497, startPoint y: 60, endPoint x: 1488, endPoint y: 64, distance: 9.8
click at [1488, 64] on span "Filtro" at bounding box center [1495, 60] width 29 height 13
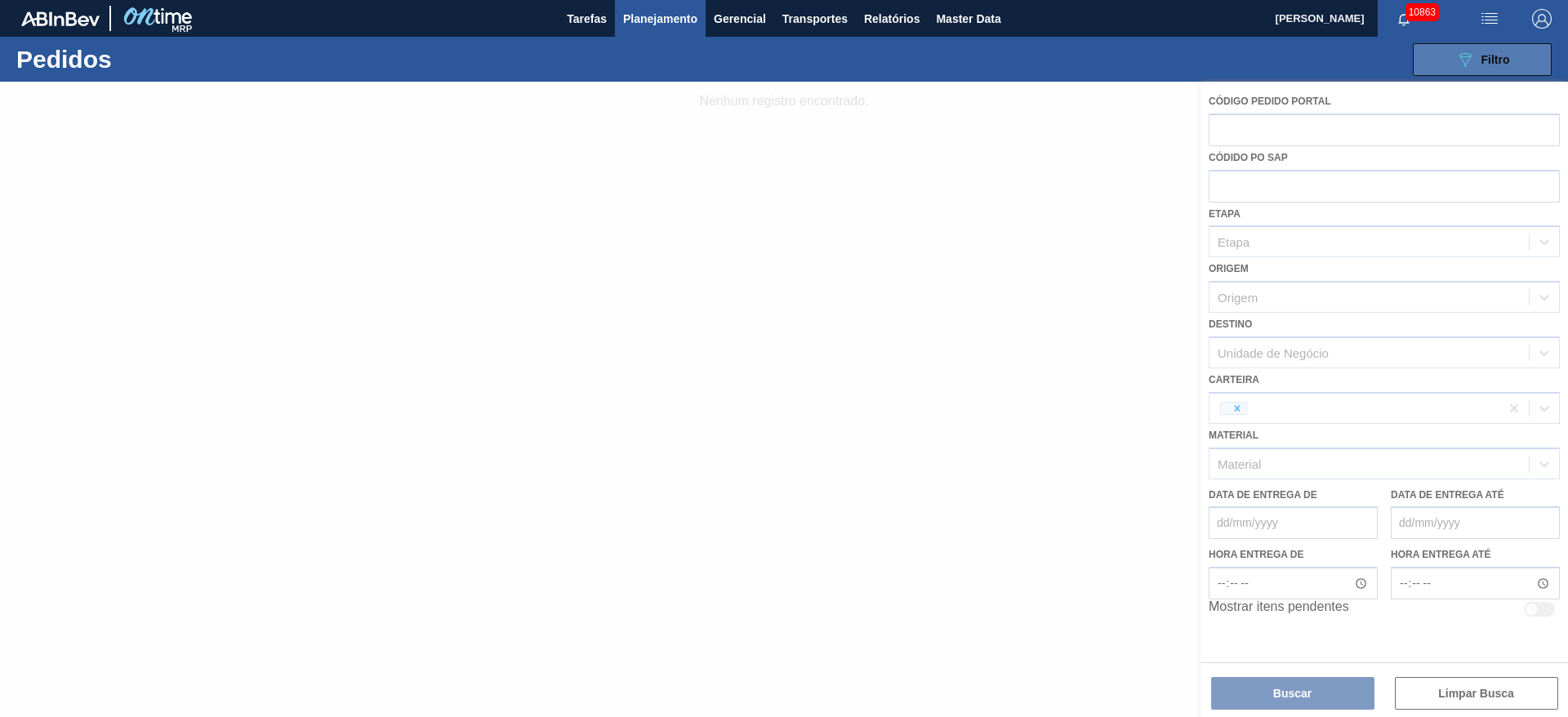
click at [1471, 68] on icon "089F7B8B-B2A5-4AFE-B5C0-19BA573D28AC" at bounding box center [1465, 60] width 20 height 20
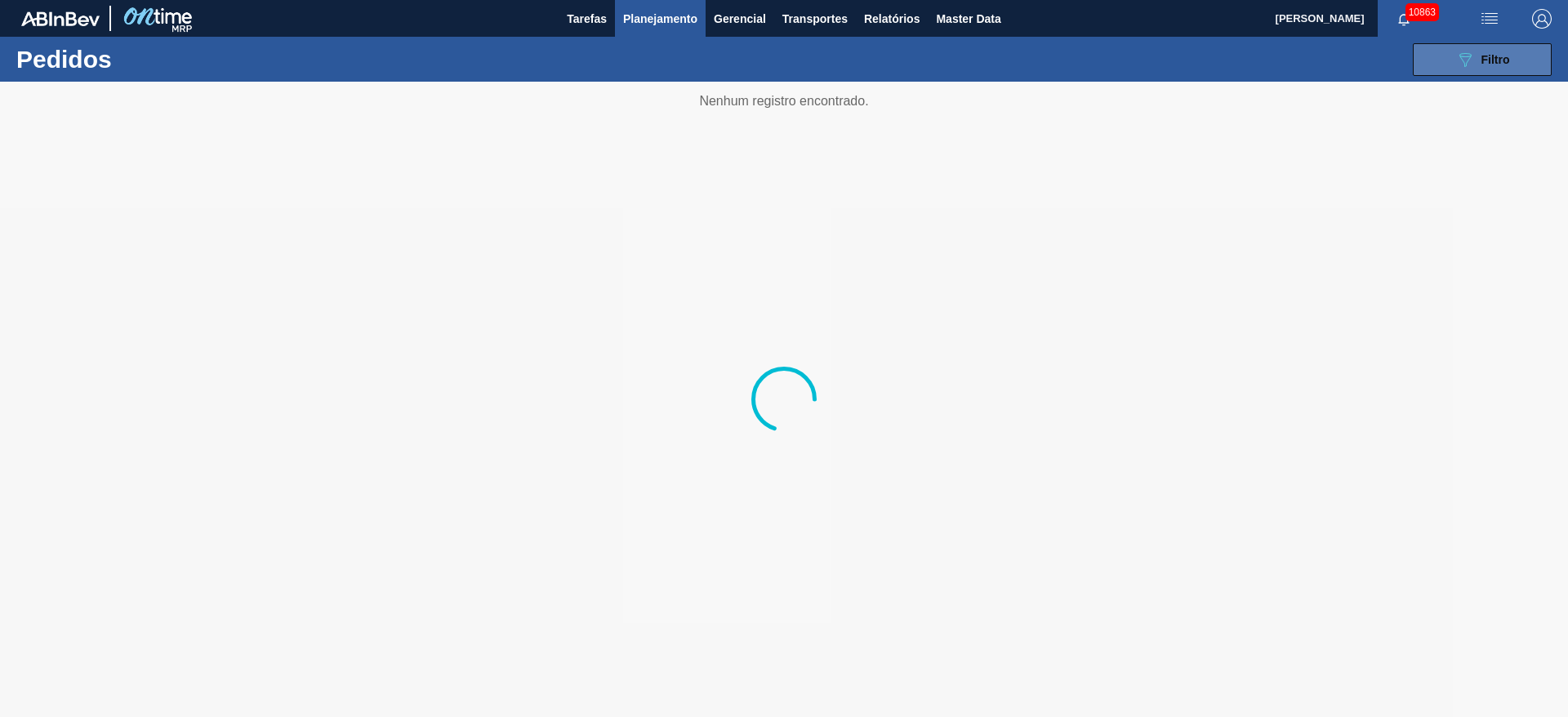
click at [1471, 68] on icon "089F7B8B-B2A5-4AFE-B5C0-19BA573D28AC" at bounding box center [1465, 60] width 20 height 20
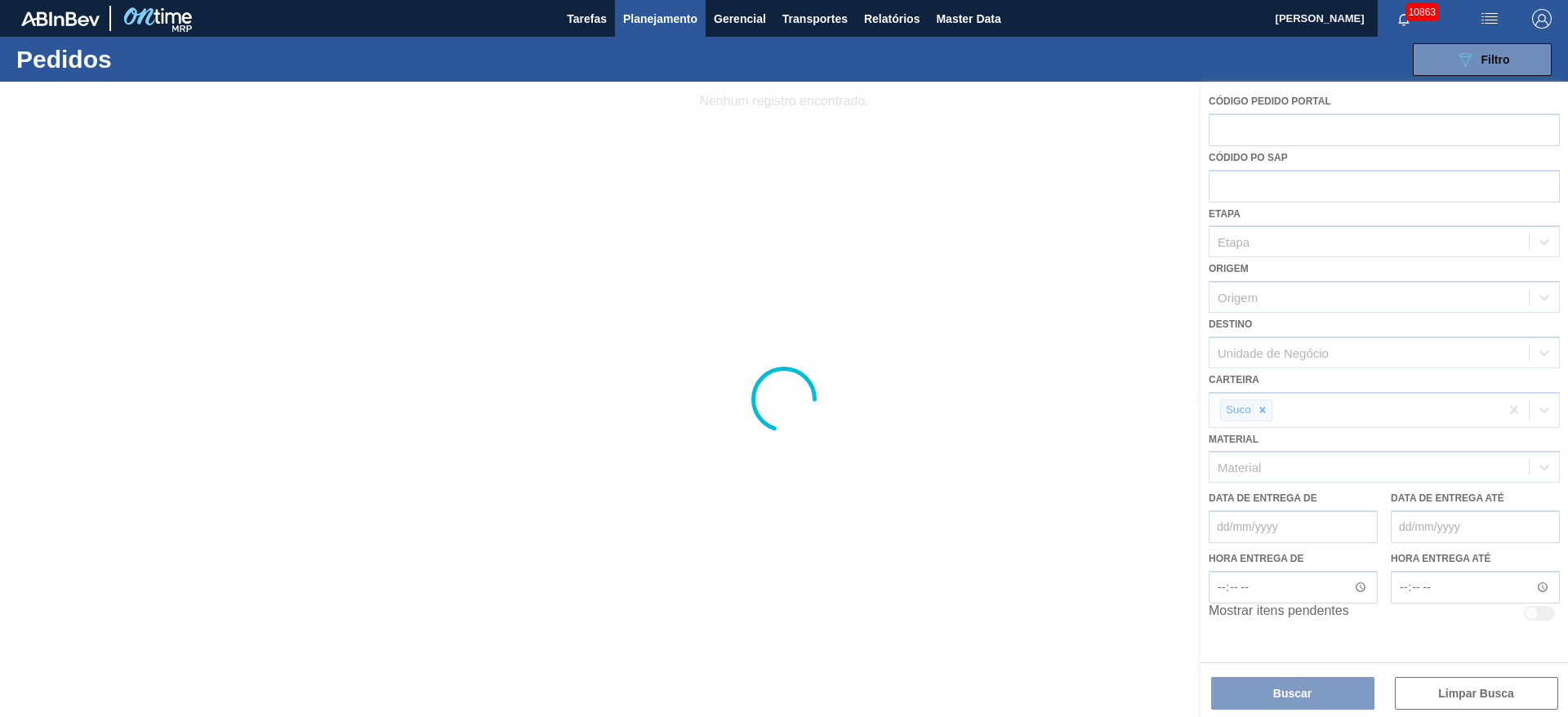
click at [701, 26] on button "Planejamento" at bounding box center [660, 18] width 91 height 36
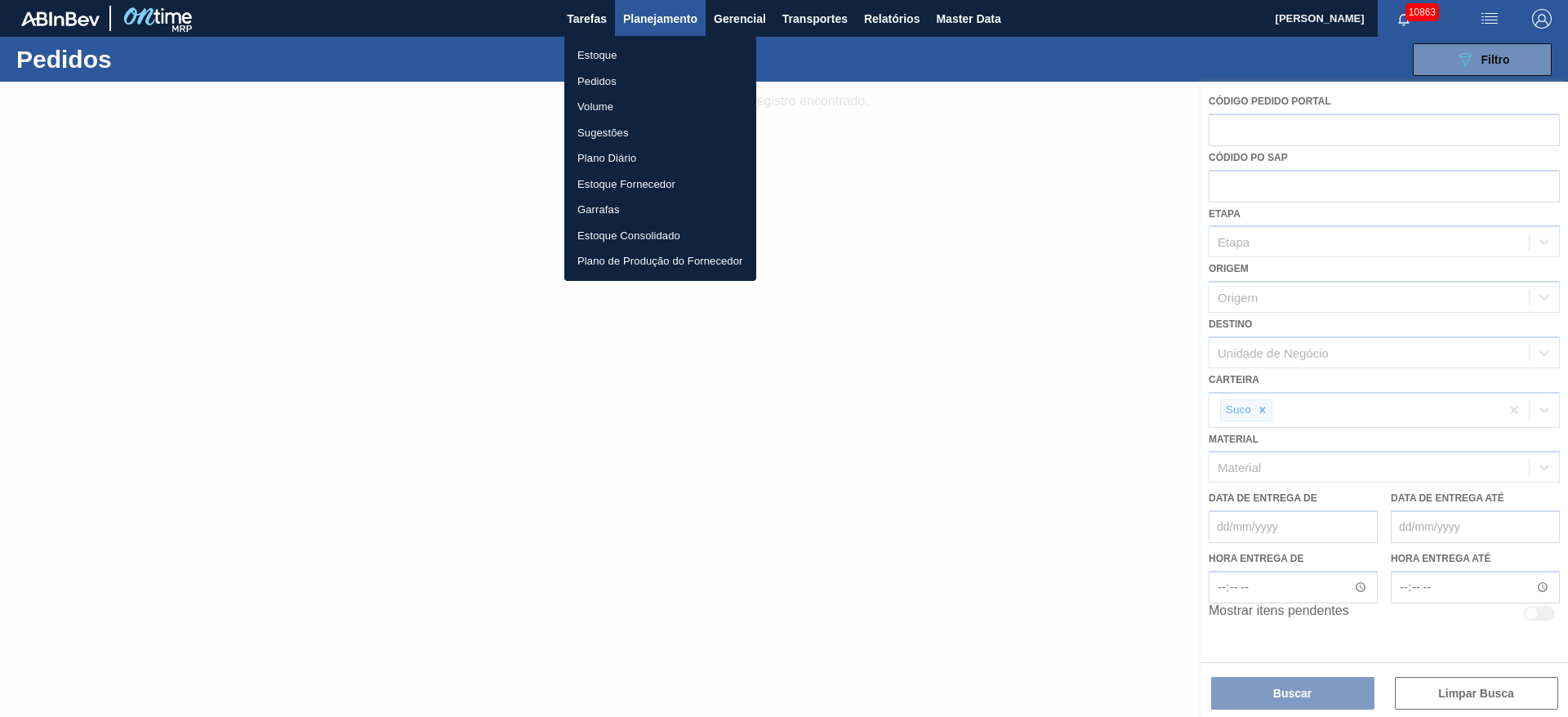
click at [650, 69] on li "Pedidos" at bounding box center [660, 82] width 192 height 26
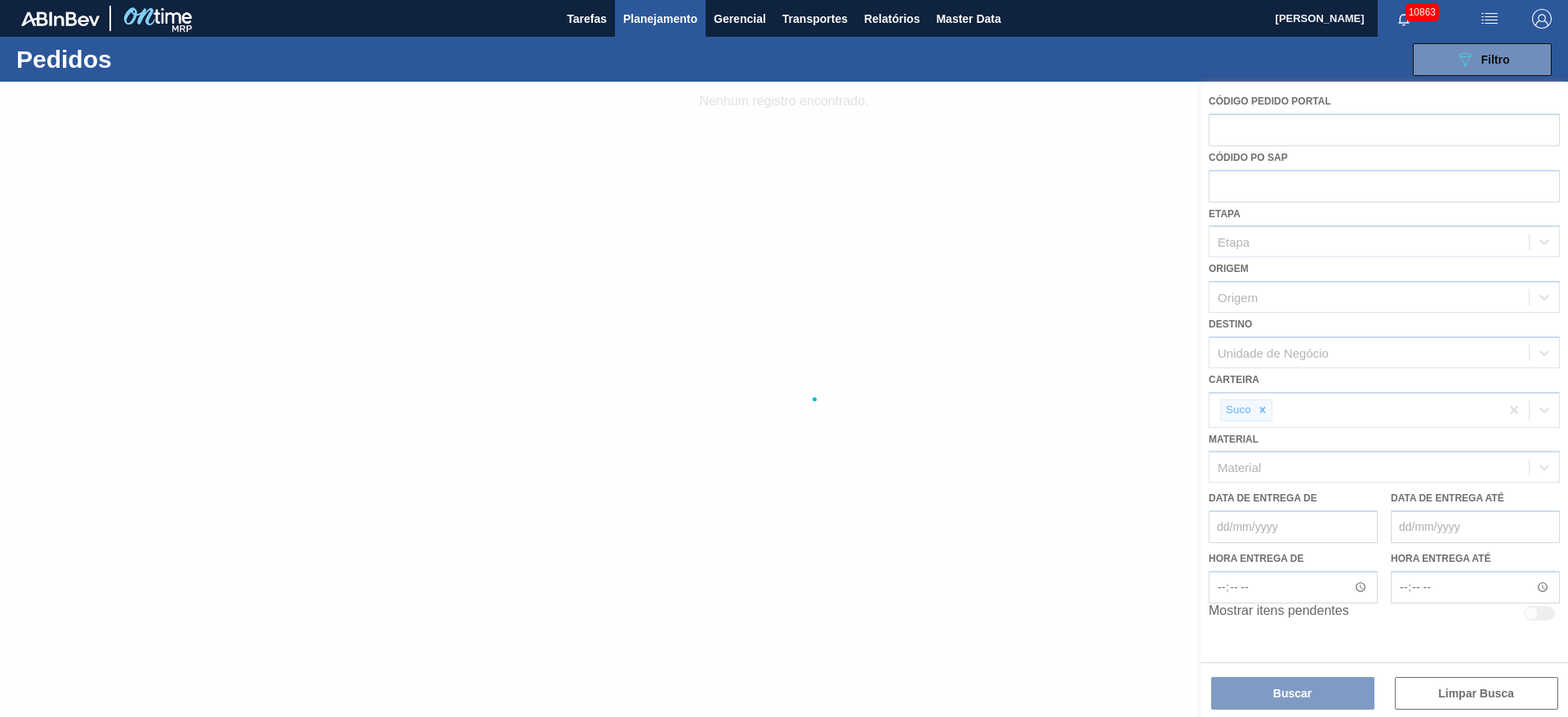
click at [636, 17] on span "Planejamento" at bounding box center [660, 19] width 74 height 20
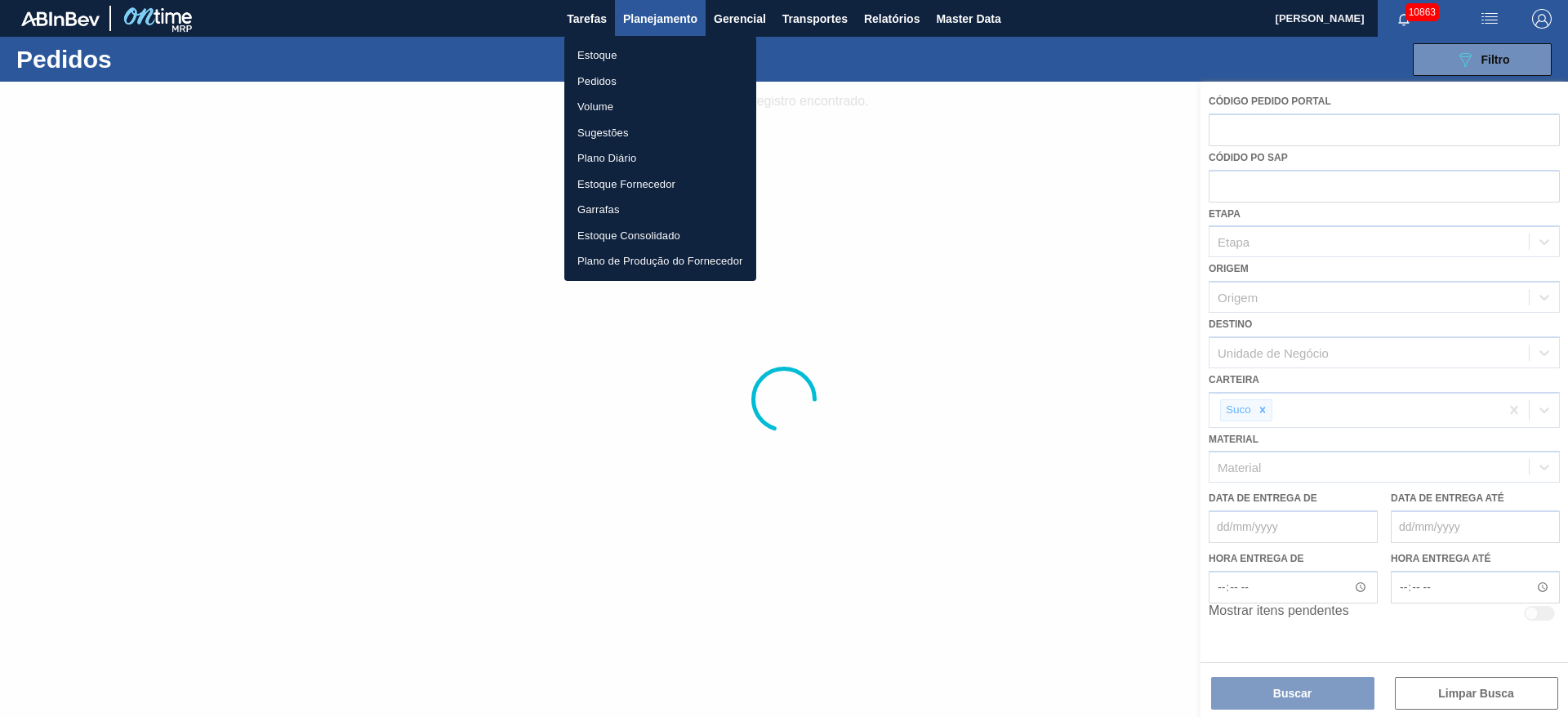
click at [639, 36] on ul "Estoque Pedidos Volume Sugestões Plano Diário Estoque Fornecedor Garrafas Estoq…" at bounding box center [660, 158] width 192 height 245
click at [641, 67] on li "Estoque" at bounding box center [660, 55] width 192 height 26
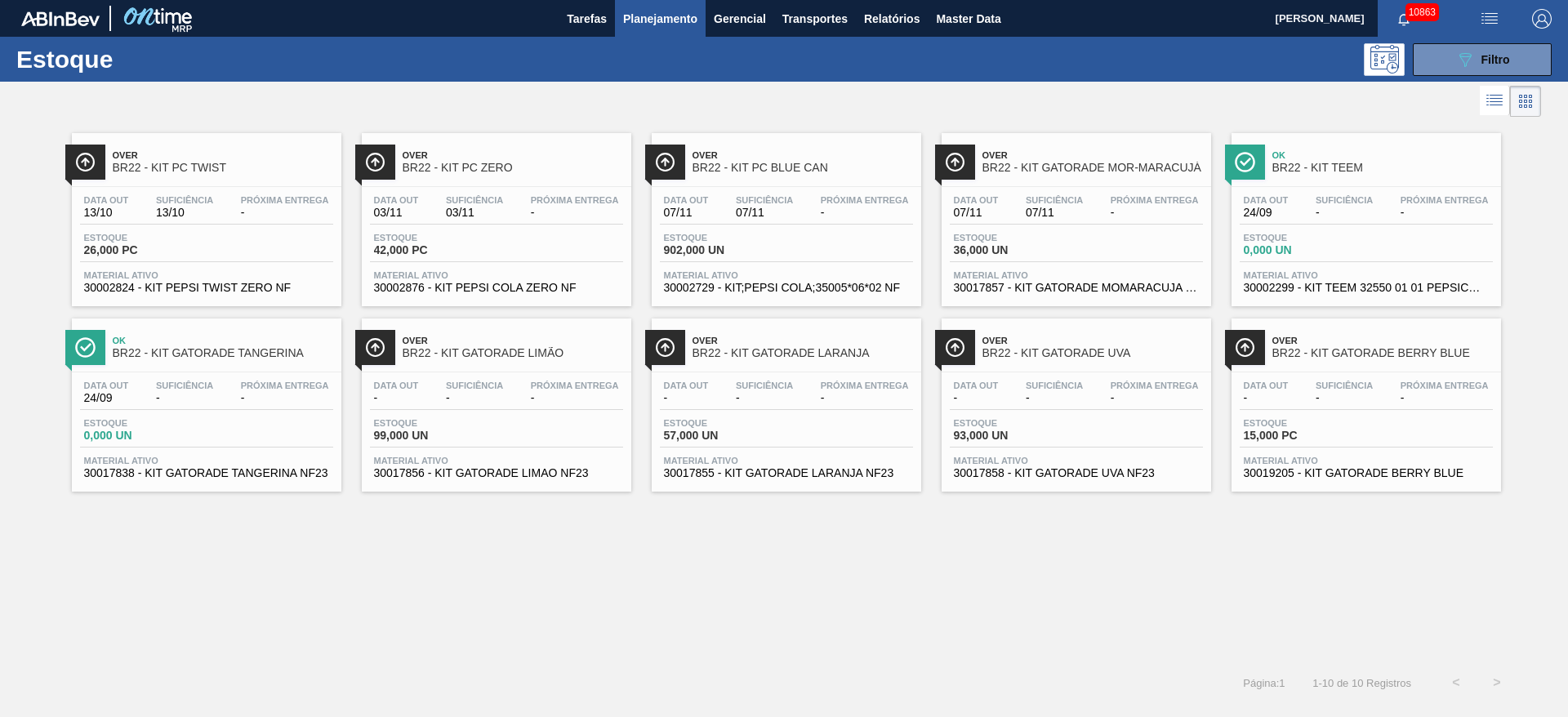
click at [1494, 76] on div "Estoque 089F7B8B-B2A5-4AFE-B5C0-19BA573D28AC Filtro" at bounding box center [784, 59] width 1568 height 45
click at [1475, 71] on button "089F7B8B-B2A5-4AFE-B5C0-19BA573D28AC Filtro" at bounding box center [1482, 60] width 139 height 33
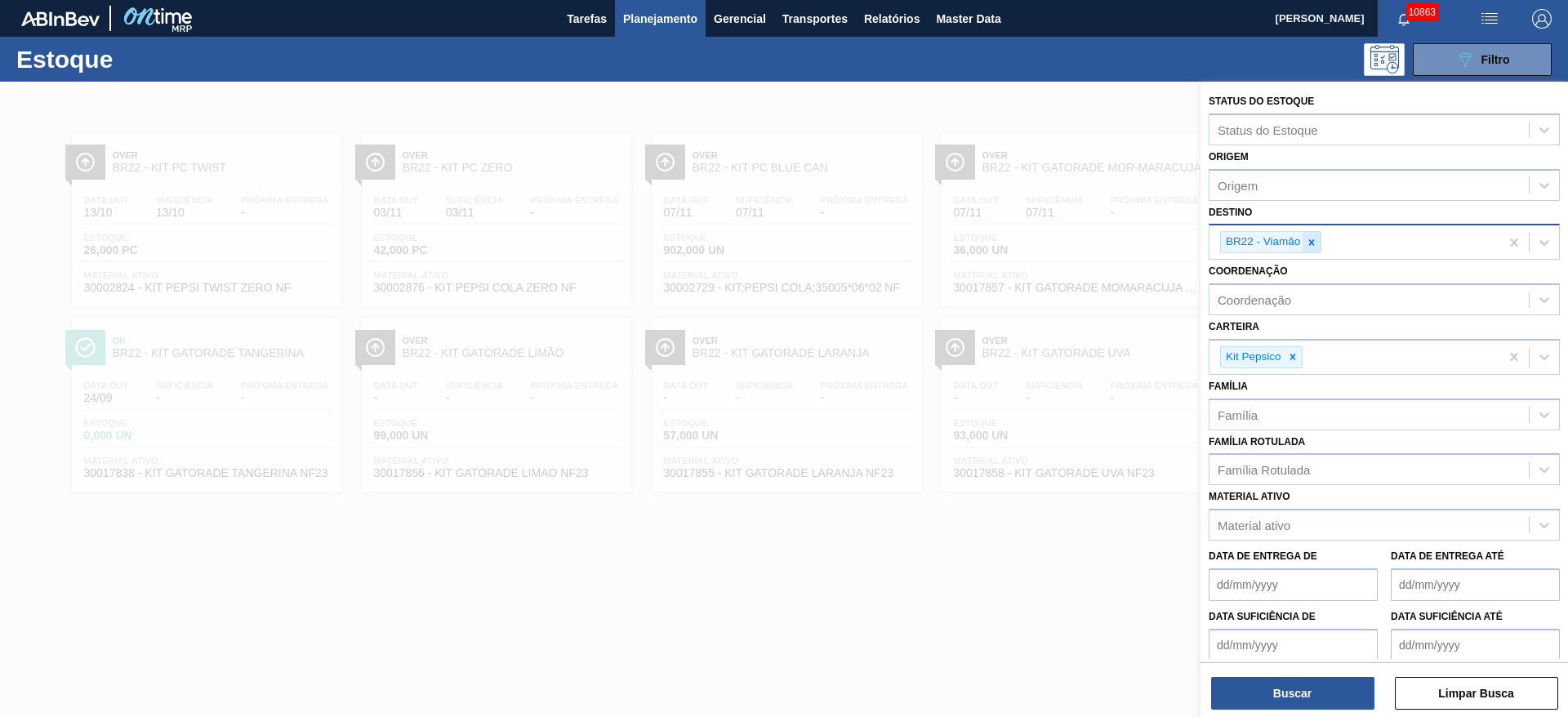
click at [1313, 238] on icon at bounding box center [1312, 242] width 12 height 12
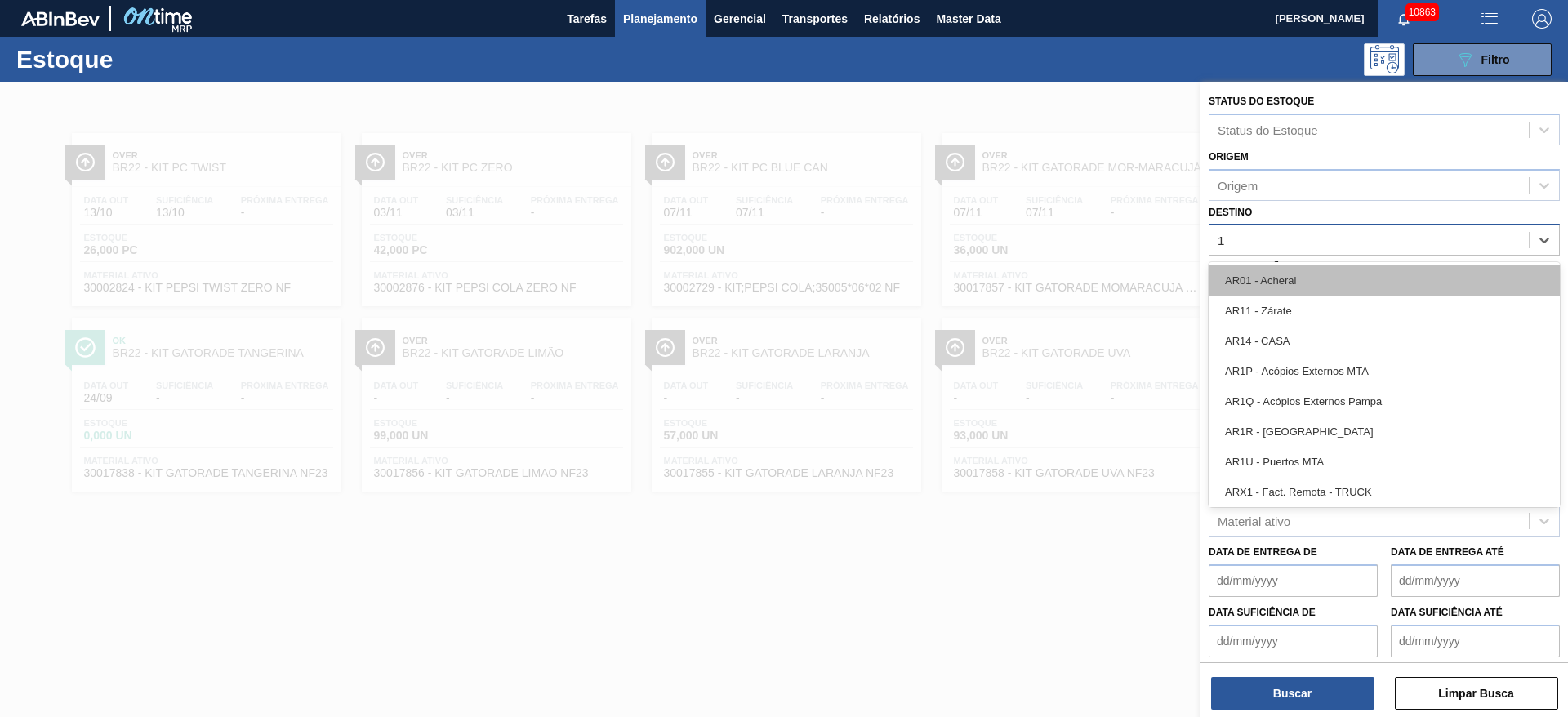
type input "14"
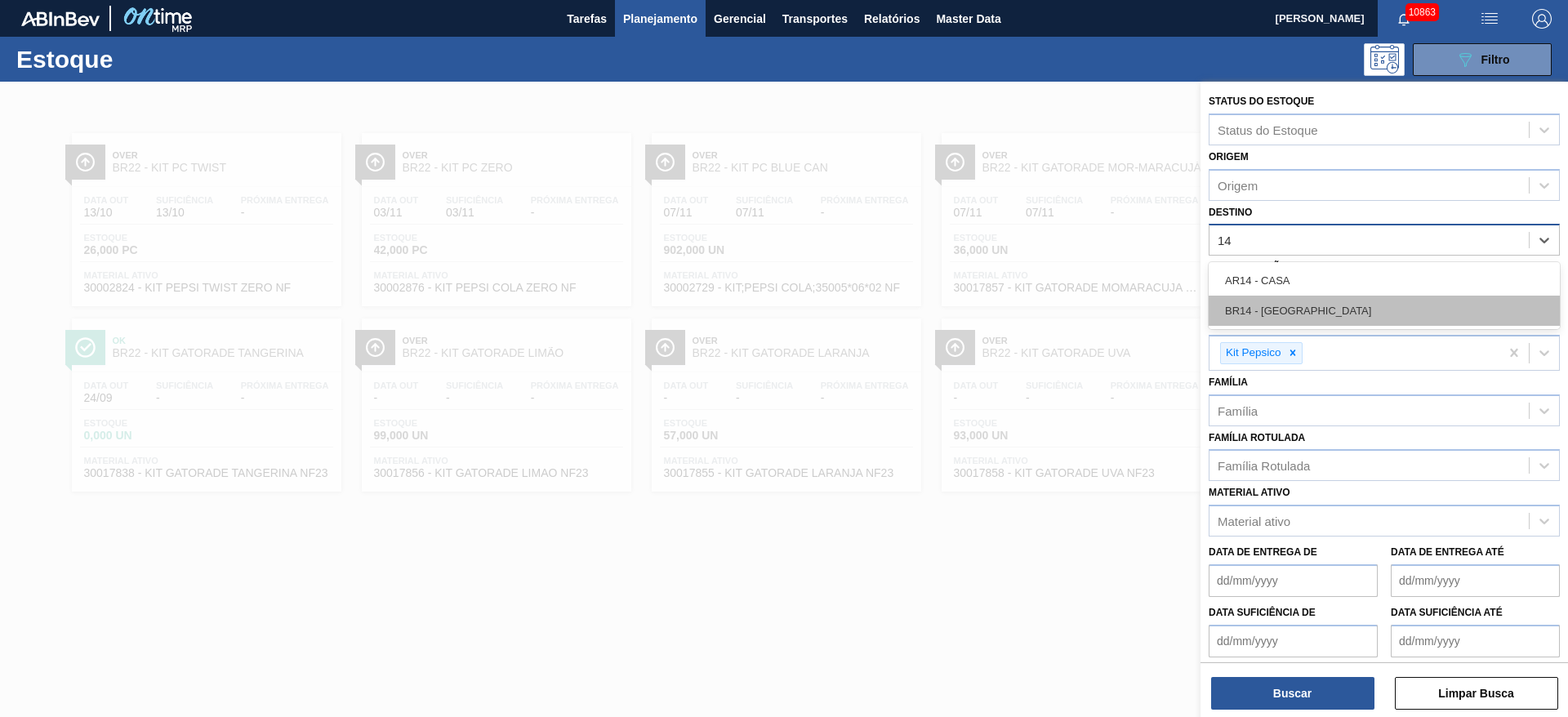
click at [1289, 316] on div "BR14 - [GEOGRAPHIC_DATA]" at bounding box center [1384, 311] width 351 height 31
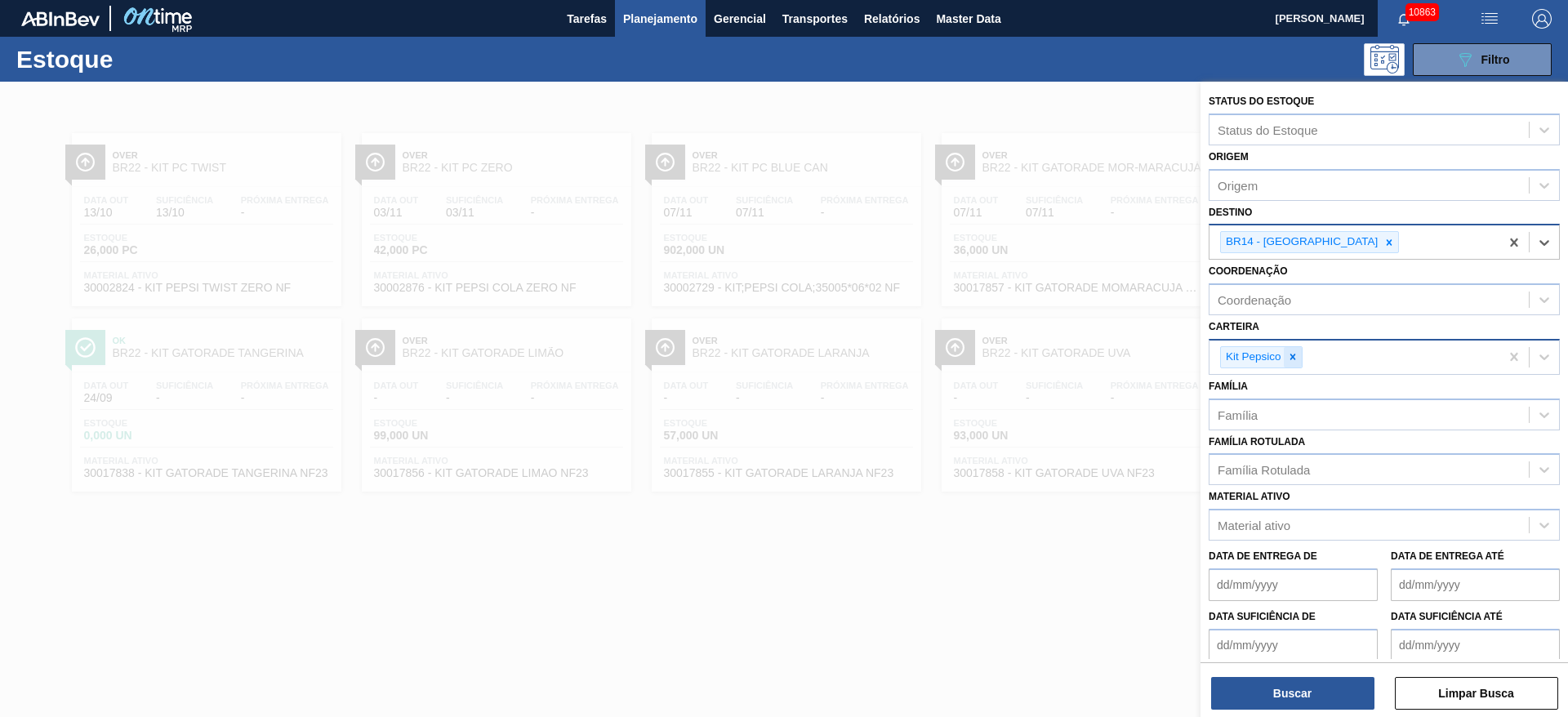
click at [1289, 347] on div at bounding box center [1293, 357] width 18 height 21
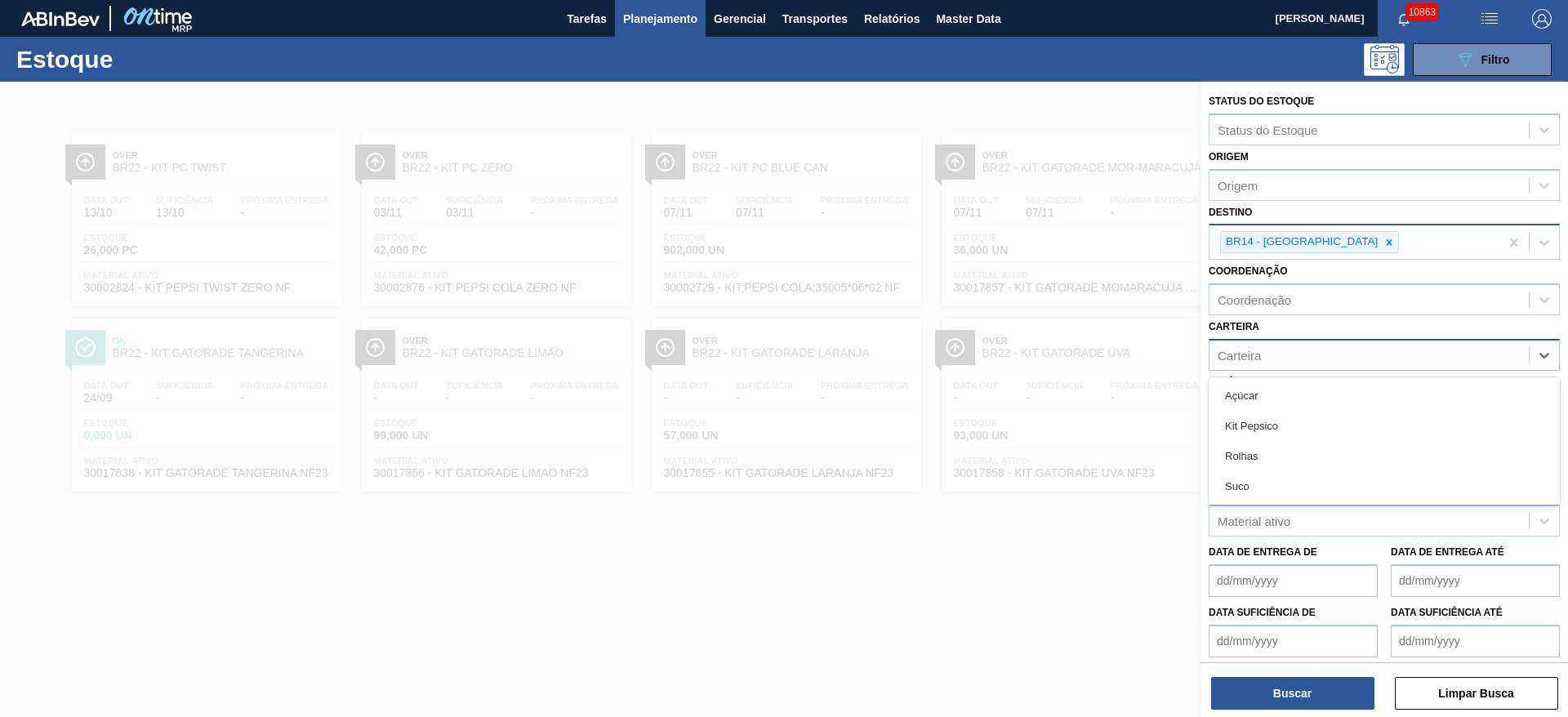
click at [1289, 347] on div "Carteira" at bounding box center [1369, 355] width 319 height 24
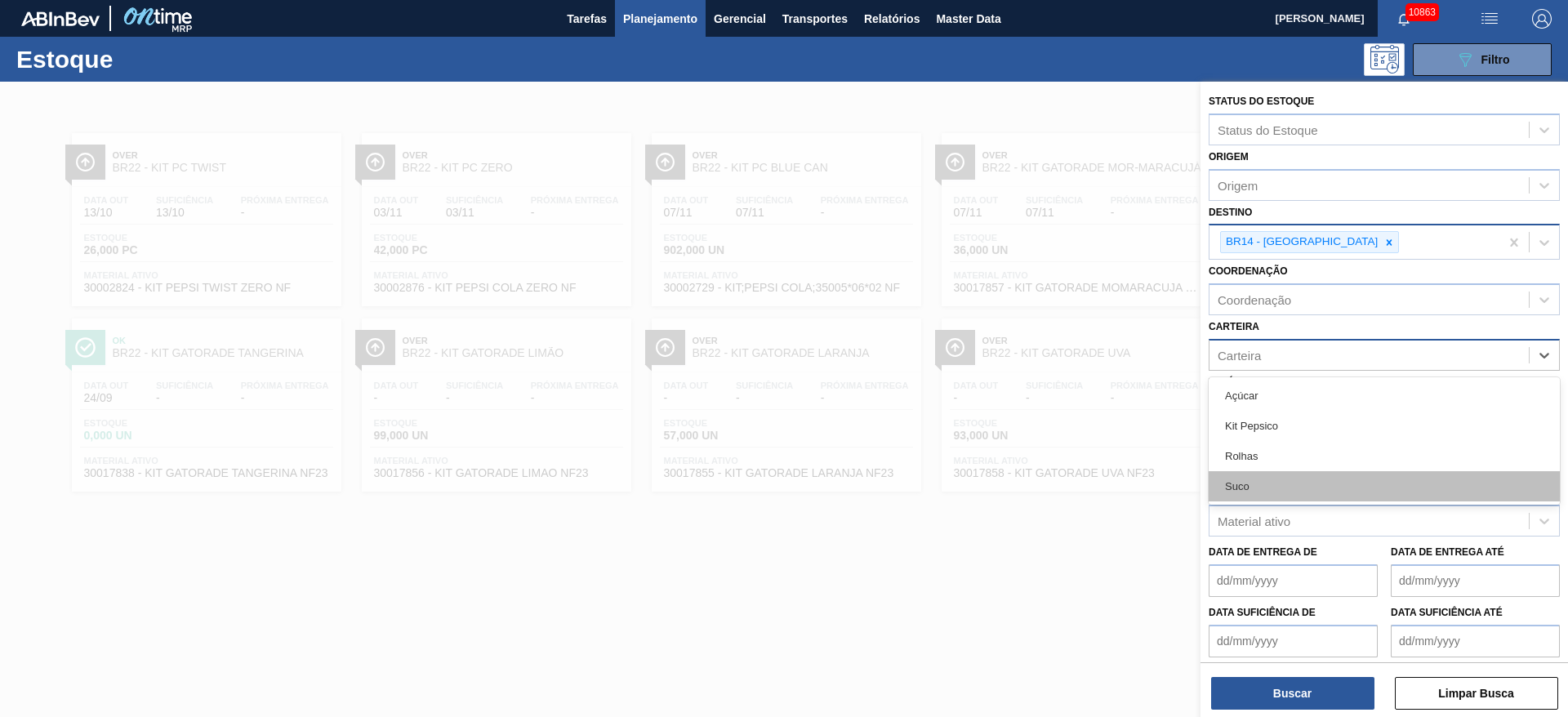
click at [1261, 492] on div "Suco" at bounding box center [1384, 486] width 351 height 31
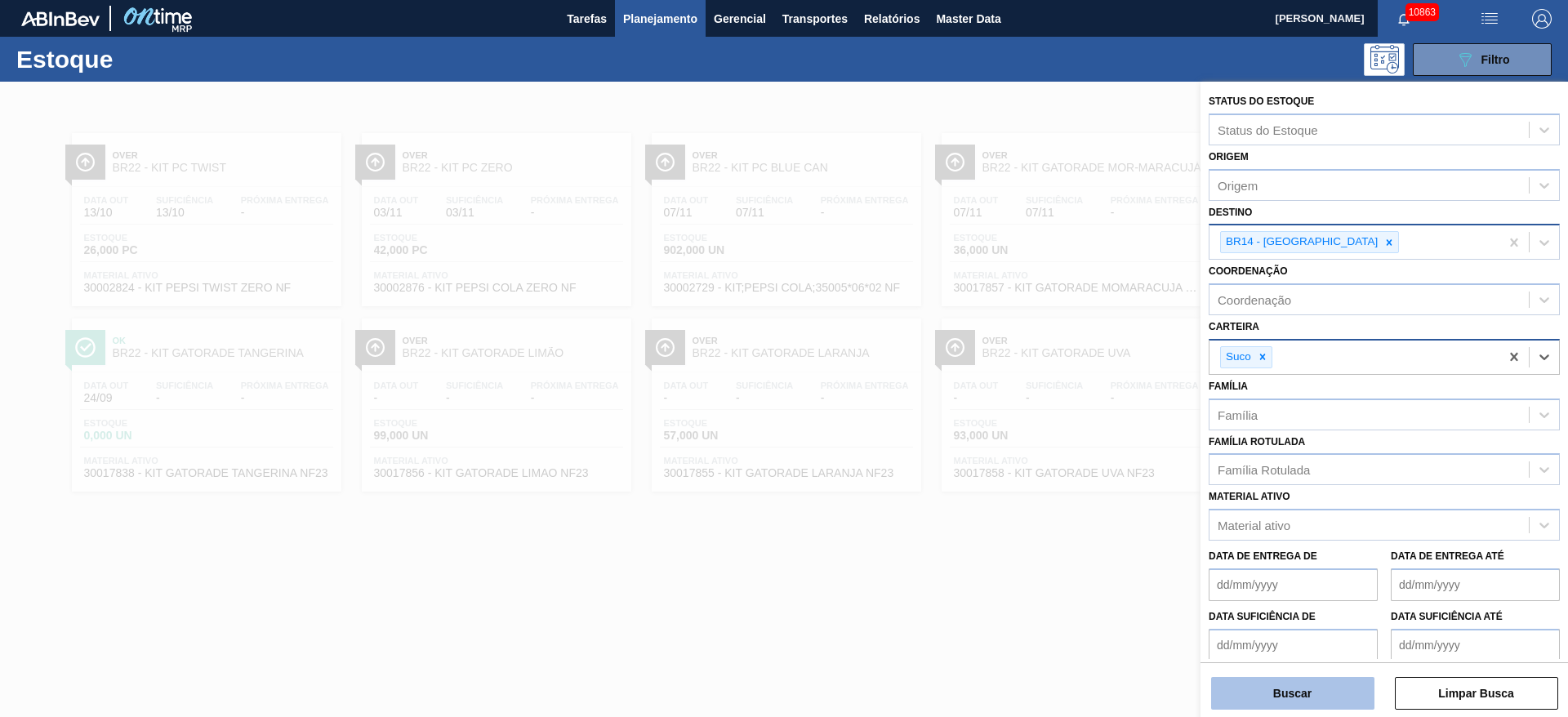
click at [1280, 691] on button "Buscar" at bounding box center [1293, 694] width 164 height 33
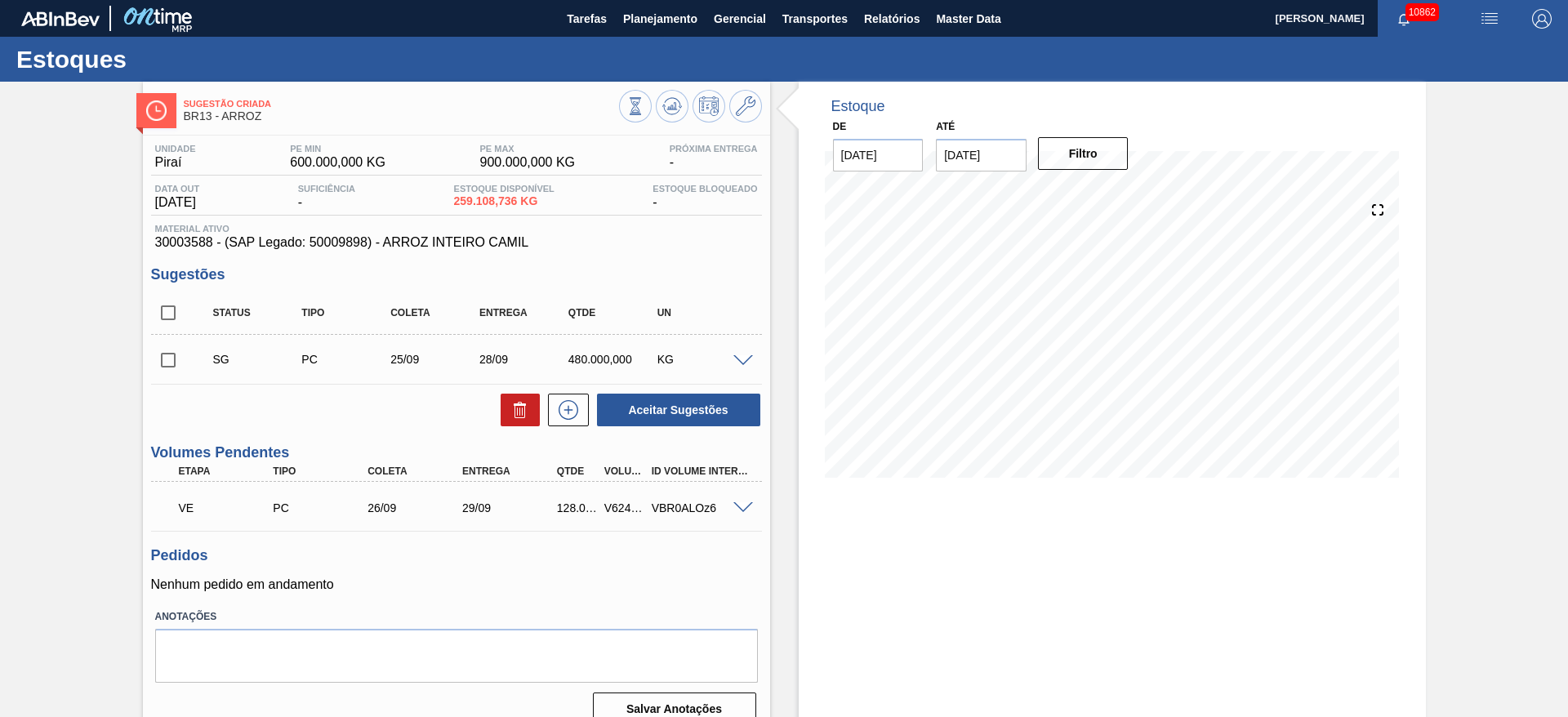
click at [743, 503] on span at bounding box center [743, 509] width 20 height 12
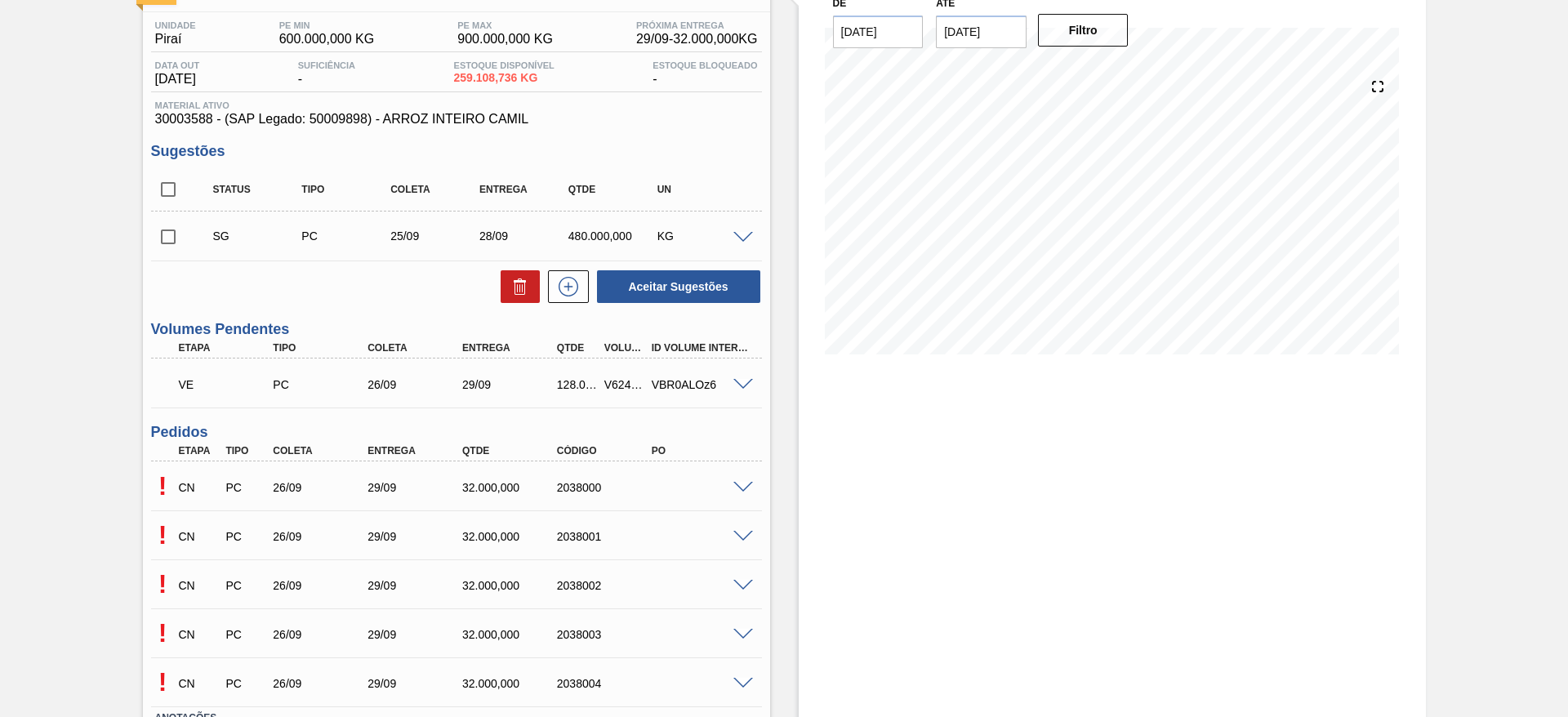
scroll to position [246, 0]
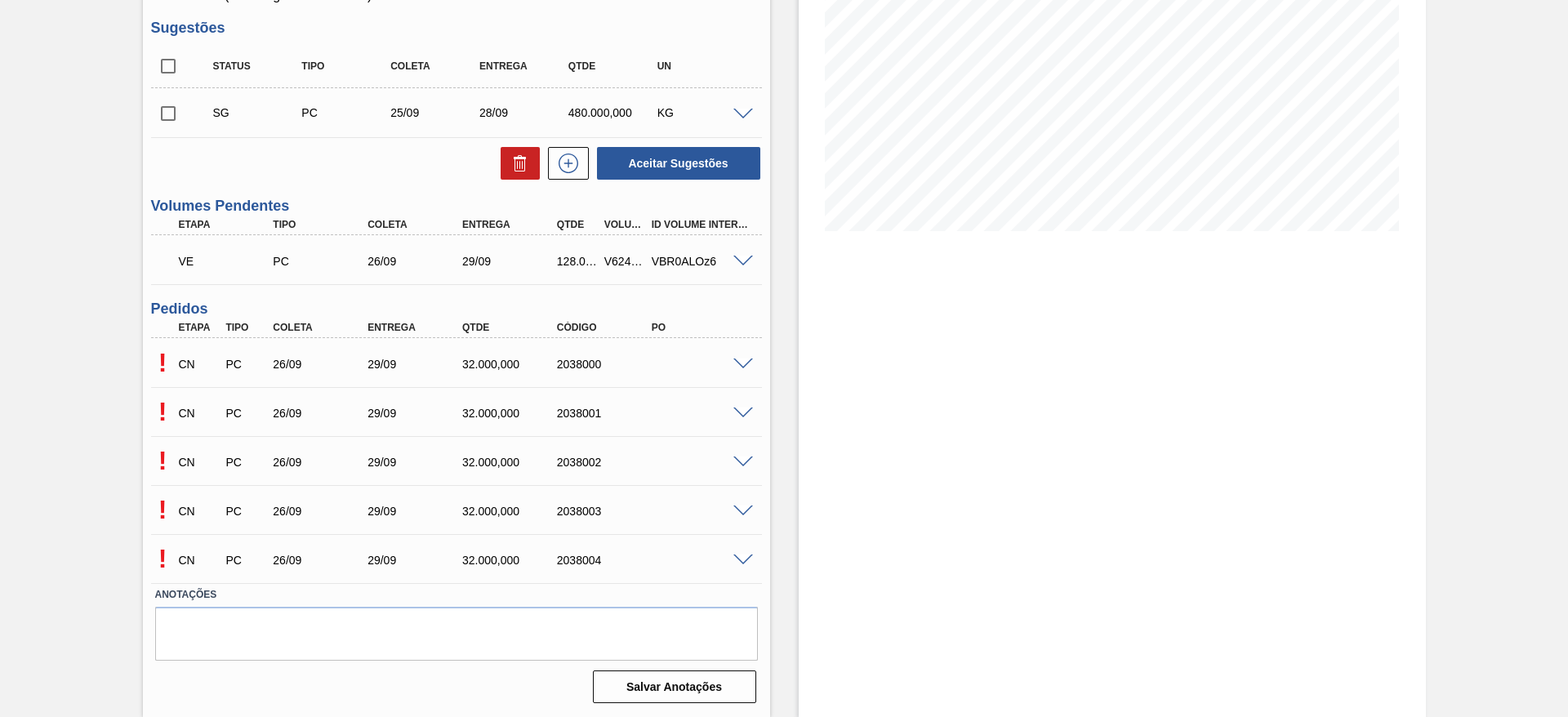
click at [736, 360] on span at bounding box center [743, 365] width 20 height 12
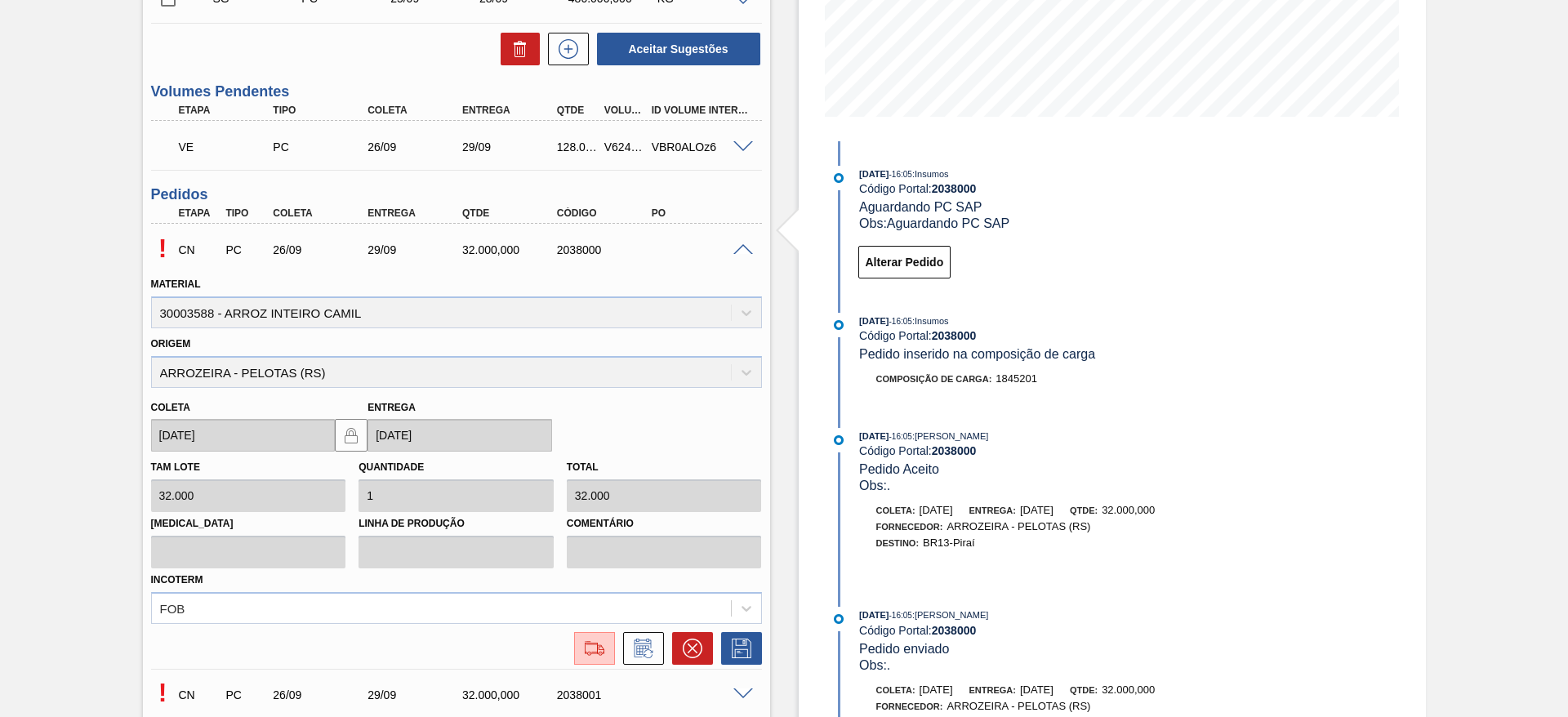
scroll to position [614, 0]
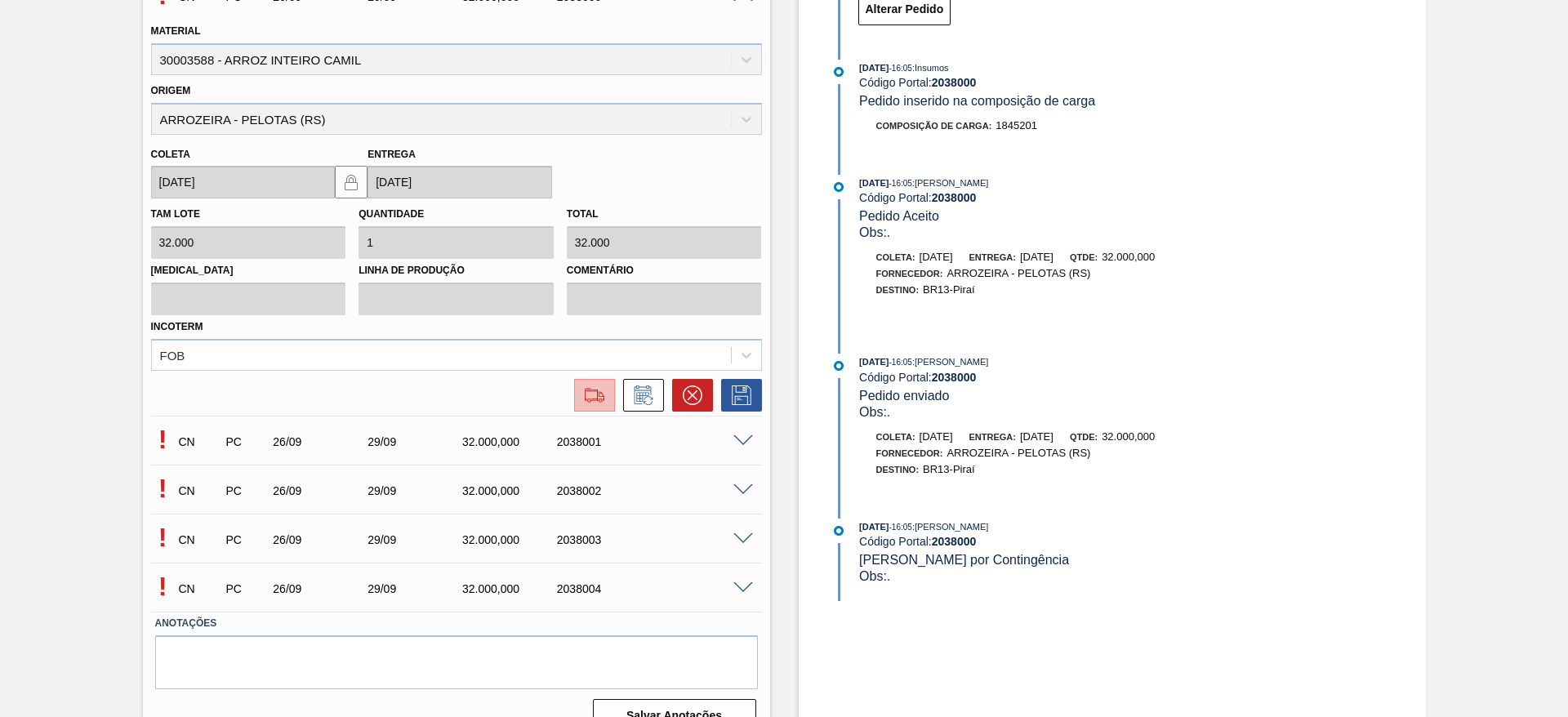
click at [596, 400] on img at bounding box center [594, 395] width 26 height 20
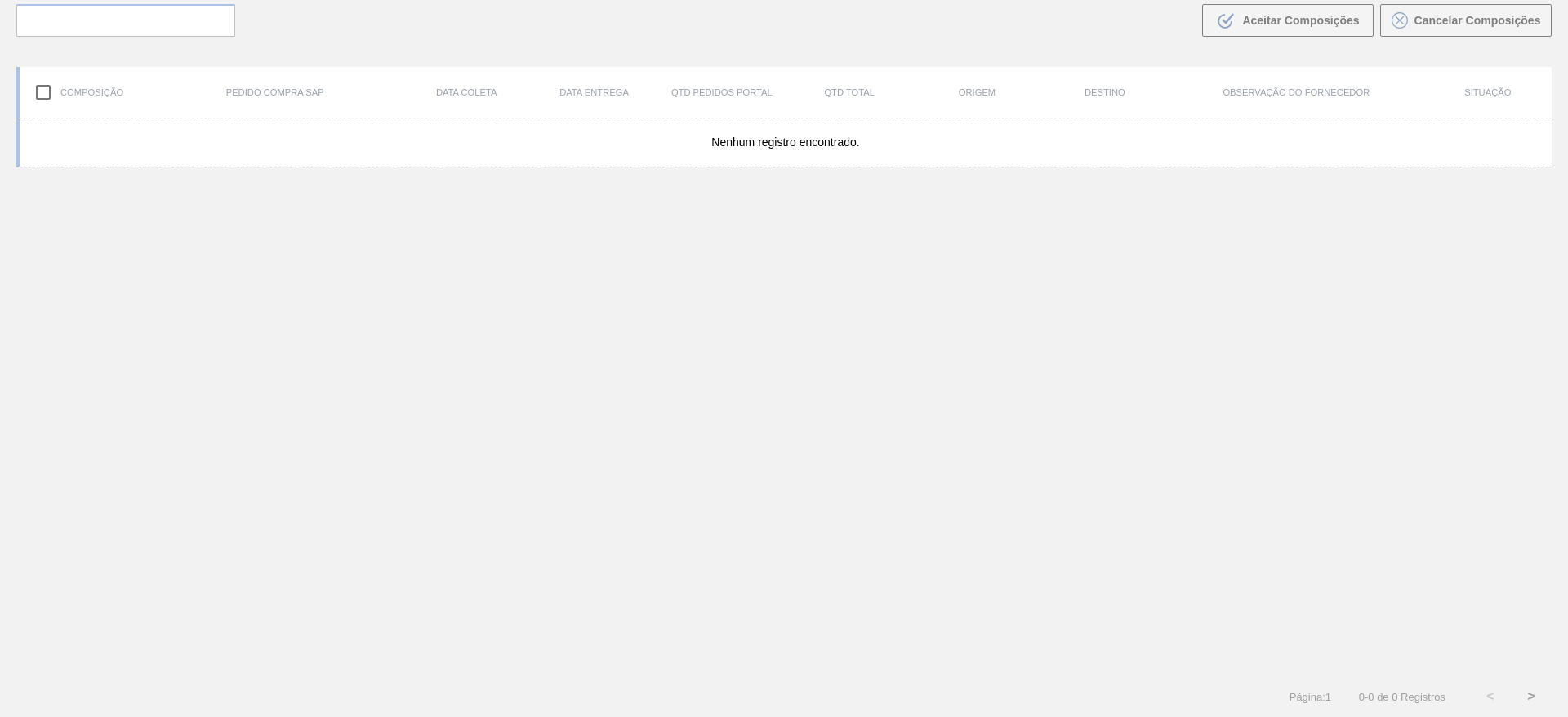
scroll to position [117, 0]
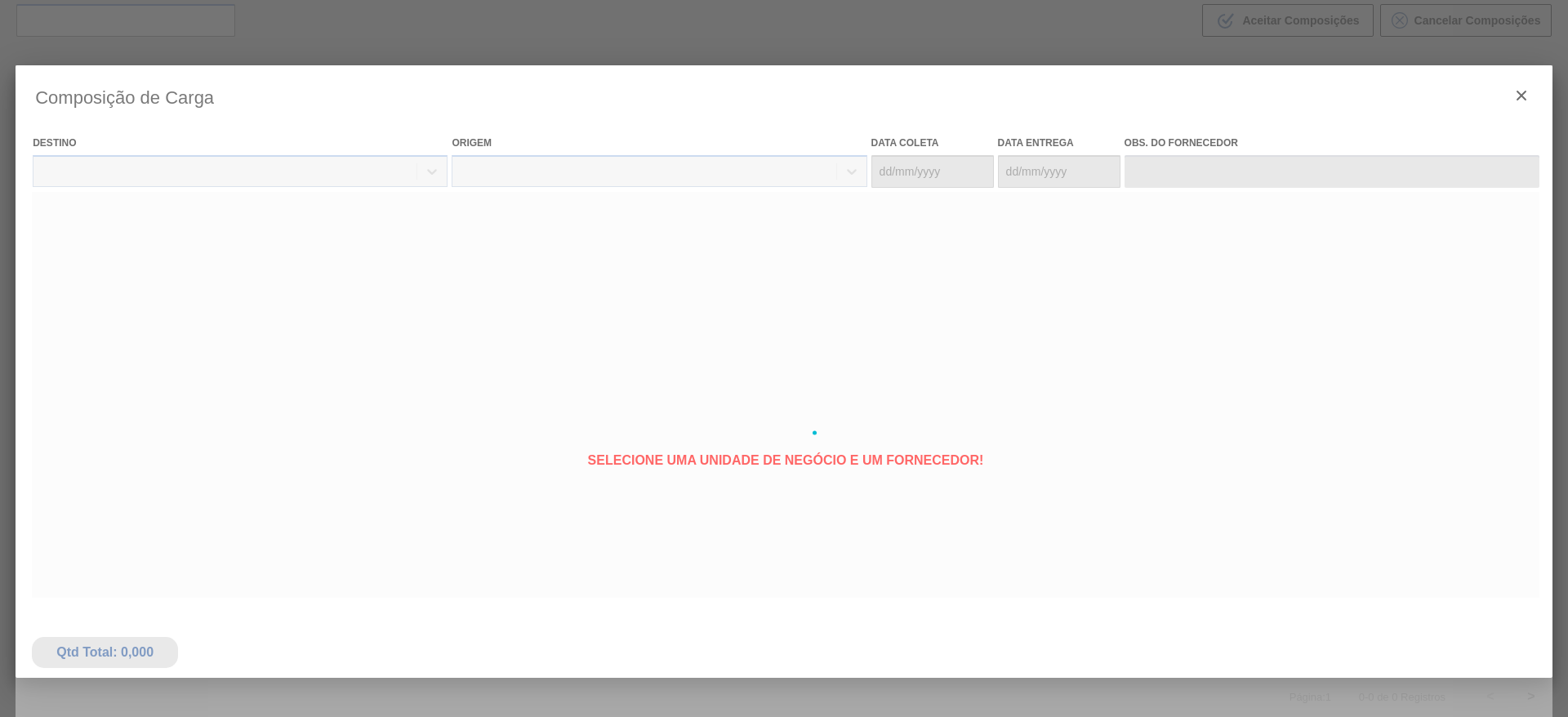
type coleta "[DATE]"
type entrega "[DATE]"
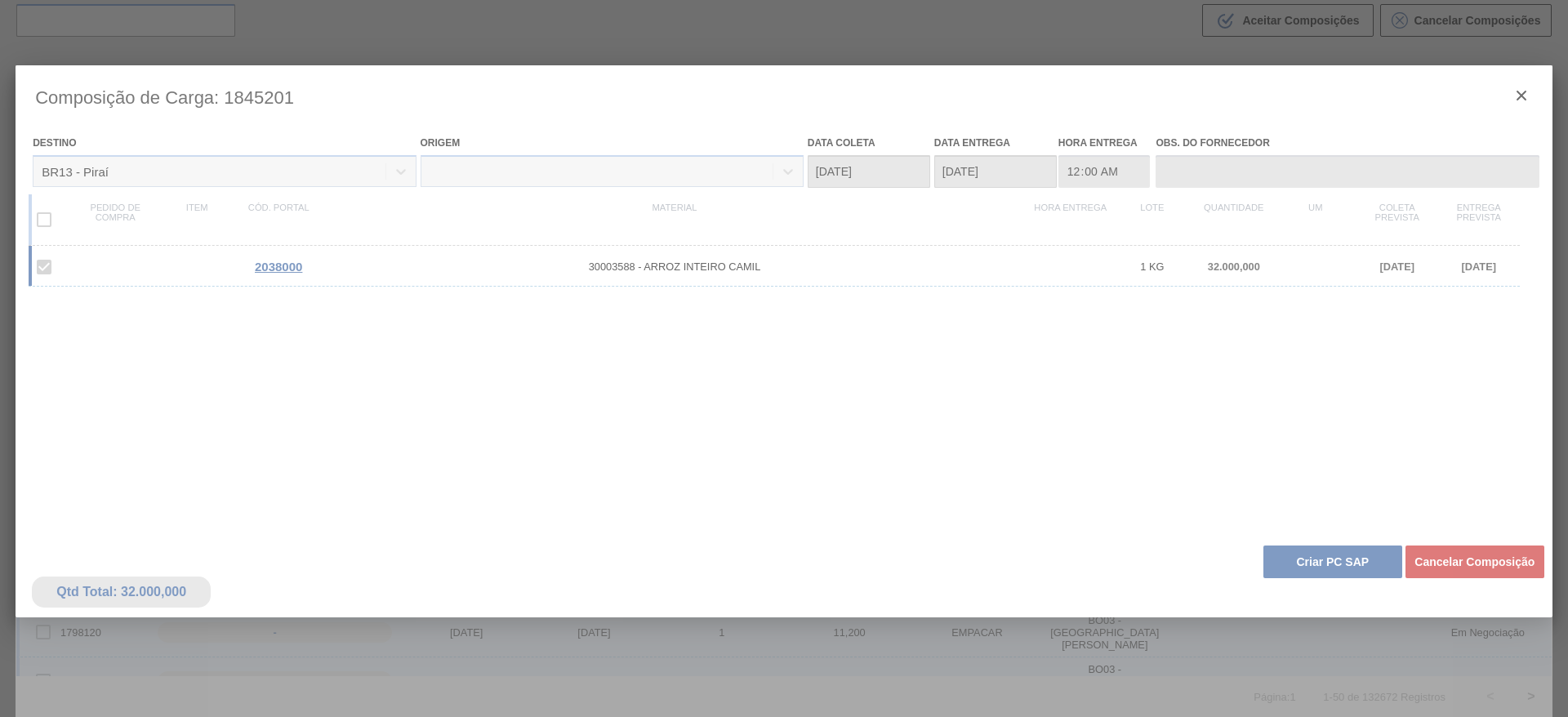
click at [1315, 560] on div at bounding box center [784, 433] width 1537 height 735
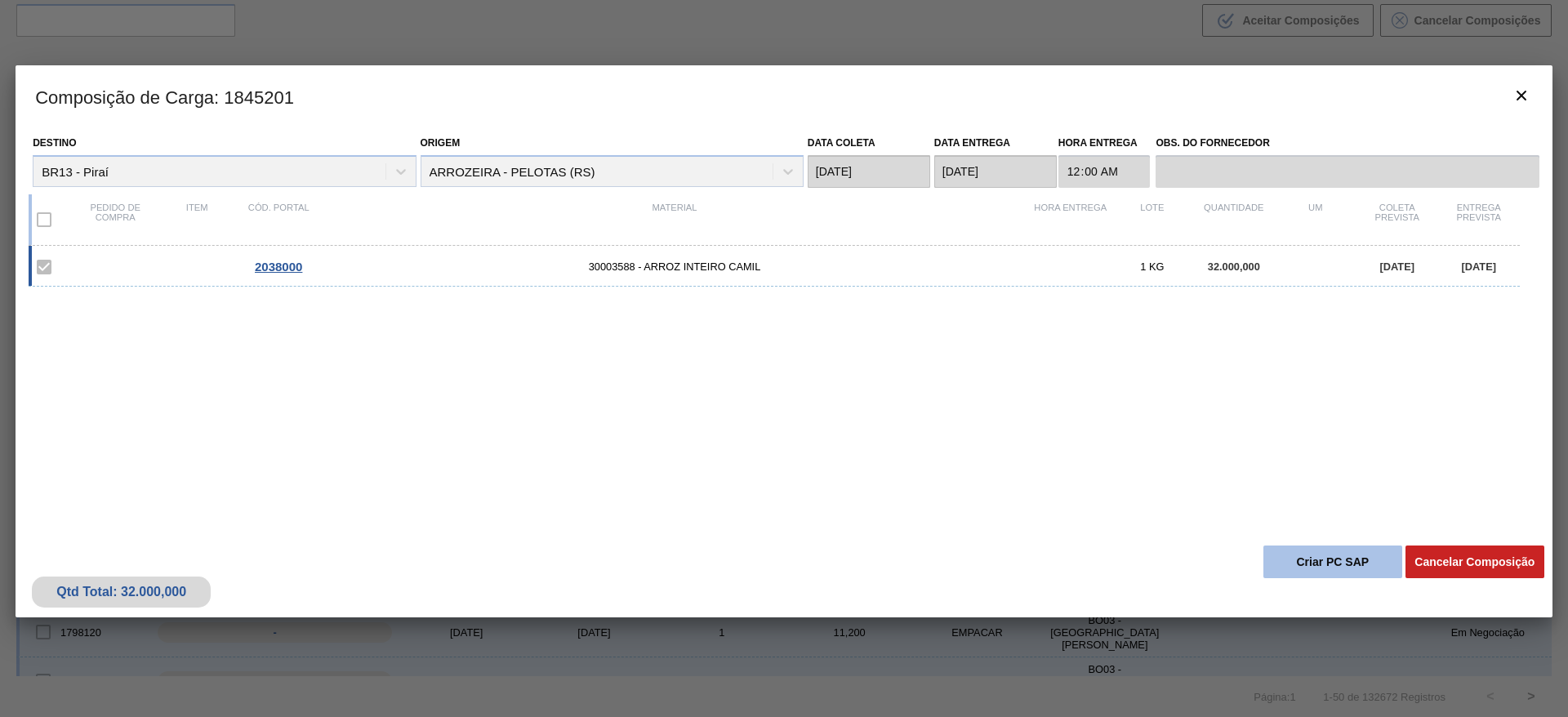
click at [1318, 563] on button "Criar PC SAP" at bounding box center [1332, 562] width 139 height 33
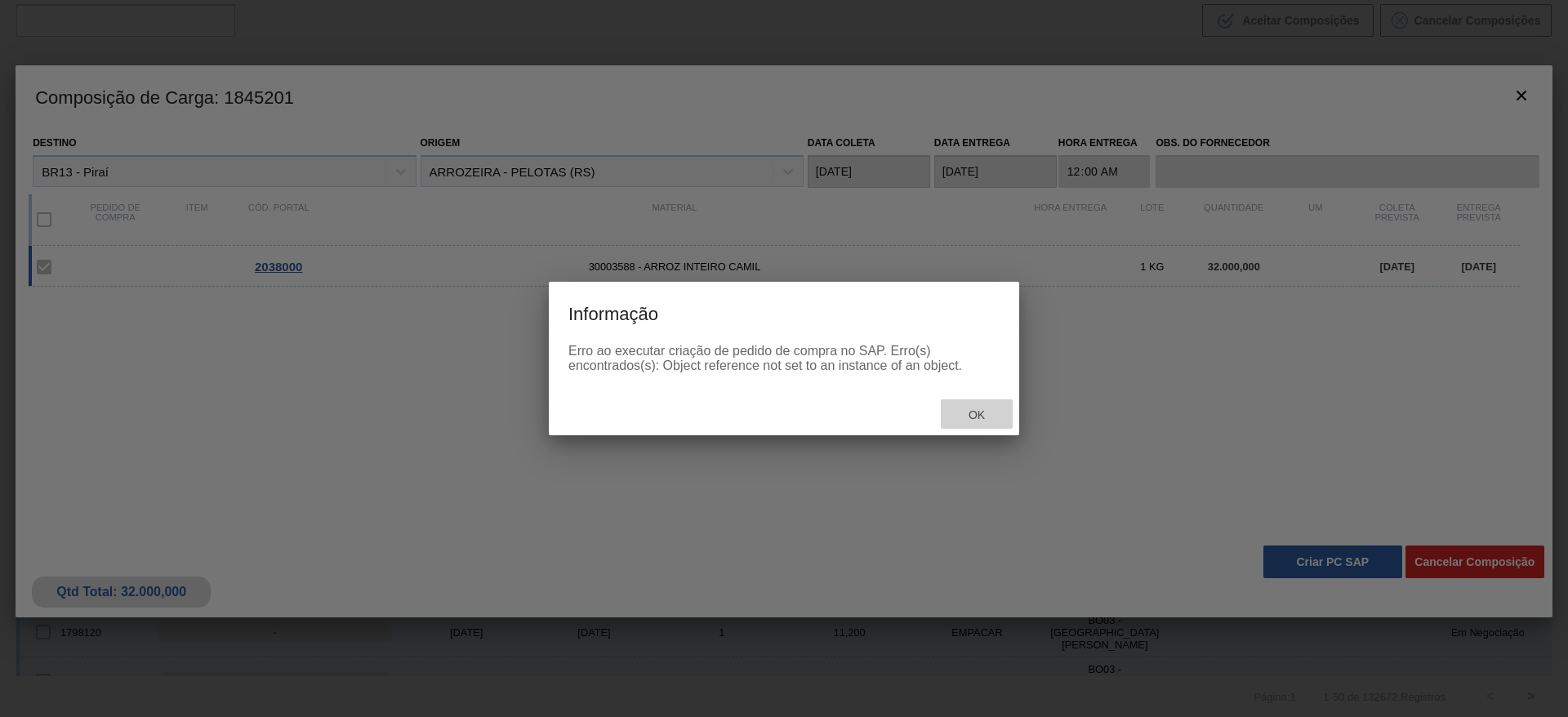
click at [964, 416] on span "Ok" at bounding box center [976, 415] width 42 height 13
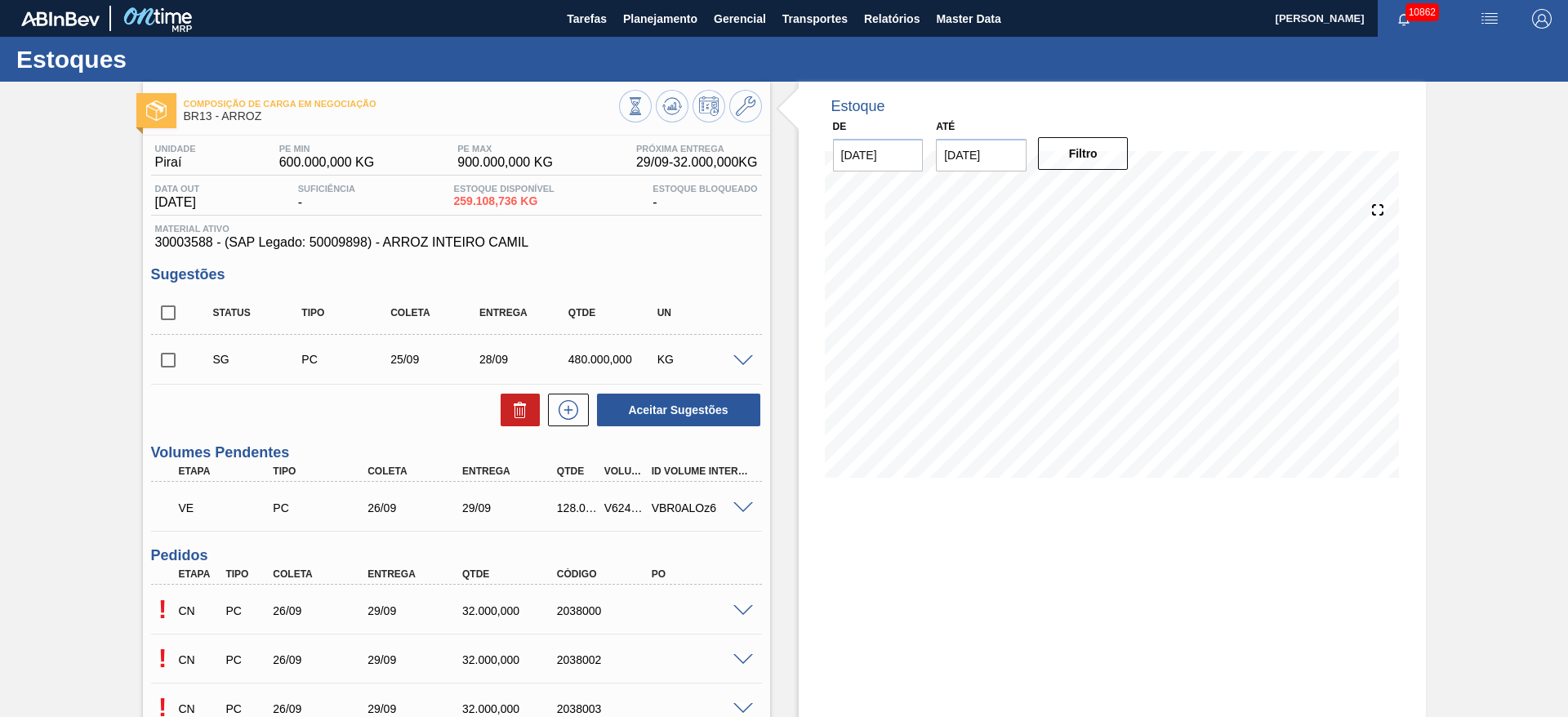
scroll to position [245, 0]
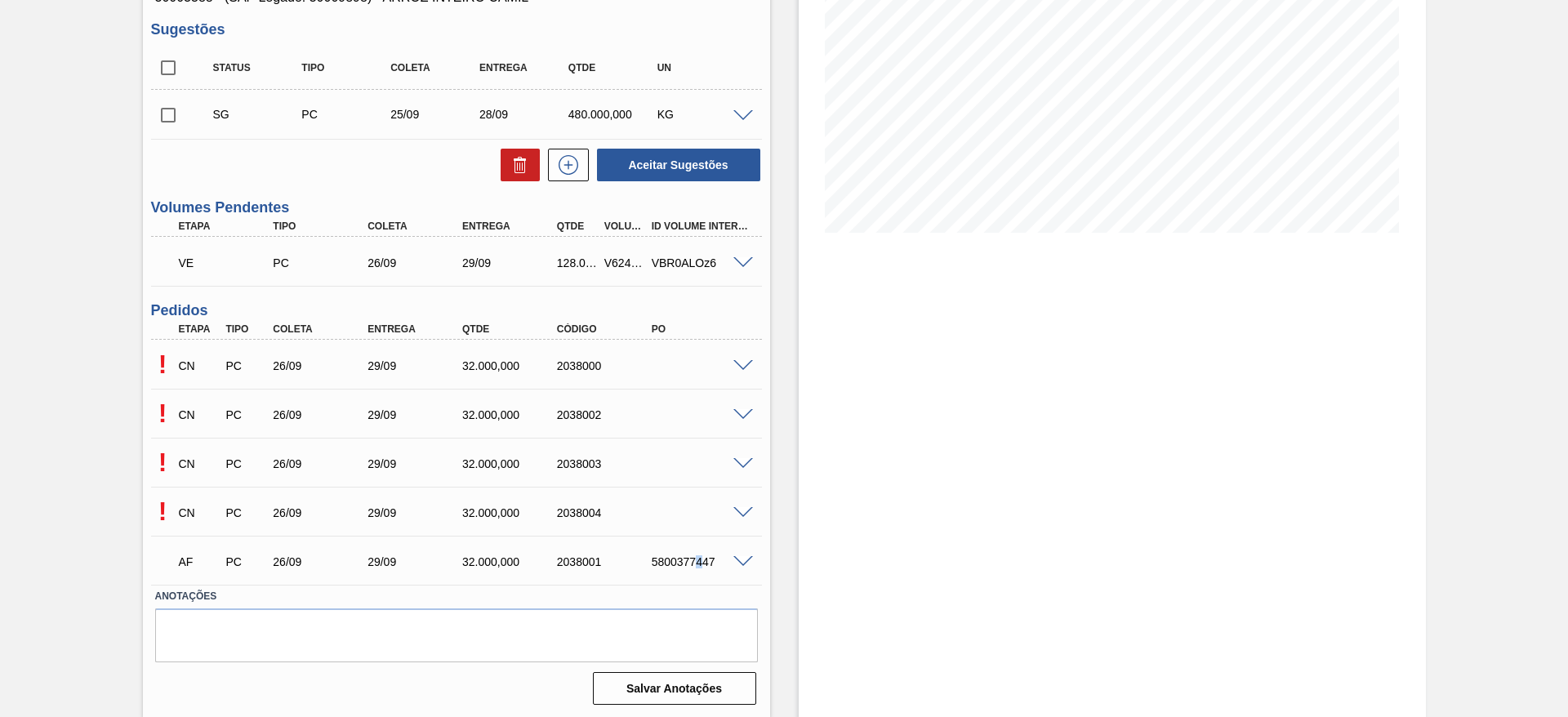
click at [693, 562] on div "5800377447" at bounding box center [700, 562] width 106 height 13
click at [741, 254] on div "VE PC 26/09 29/09 128.000,000 V624482 VBR0ALOz6" at bounding box center [456, 261] width 611 height 41
click at [729, 265] on div at bounding box center [746, 261] width 33 height 12
click at [735, 261] on span at bounding box center [743, 263] width 20 height 12
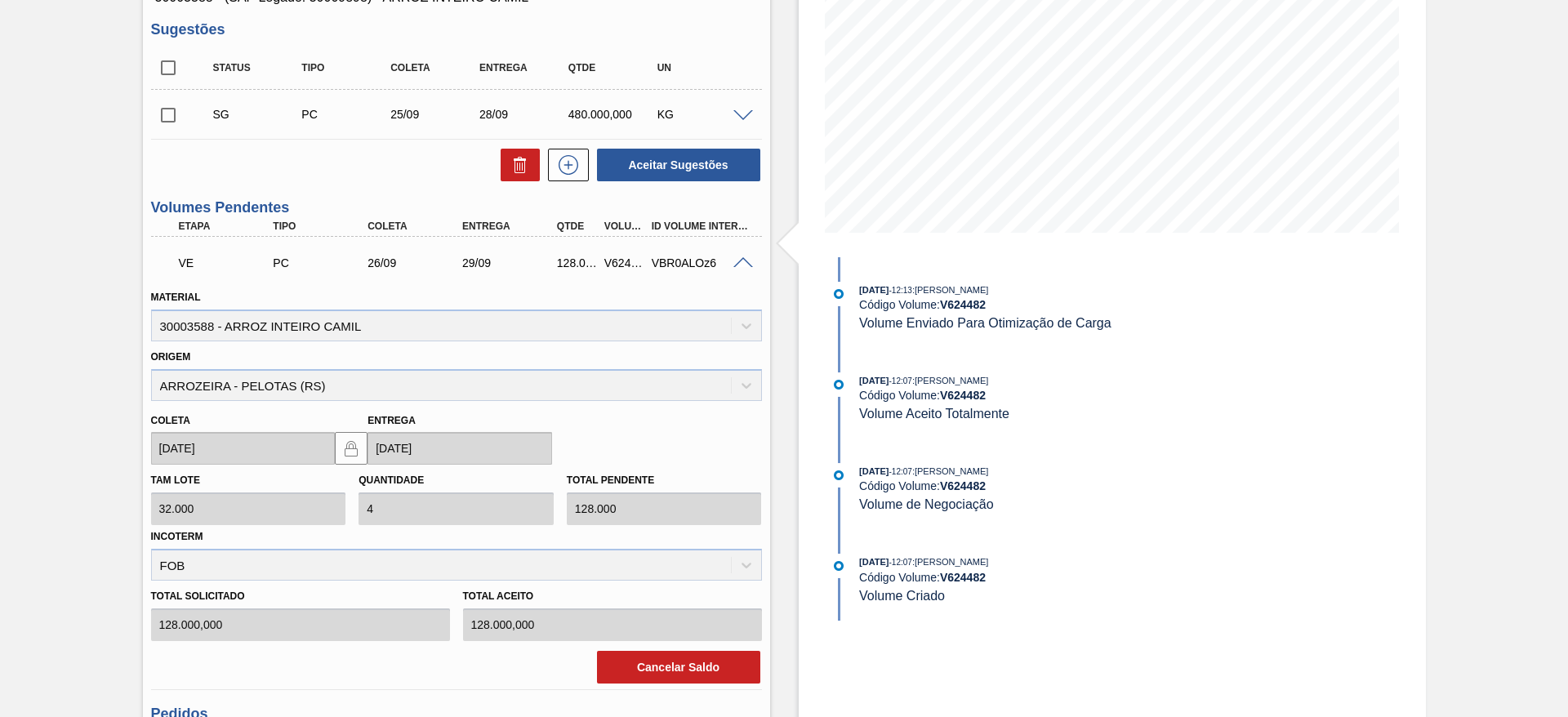
click at [620, 265] on div "V624482" at bounding box center [624, 263] width 49 height 13
copy div "V624482"
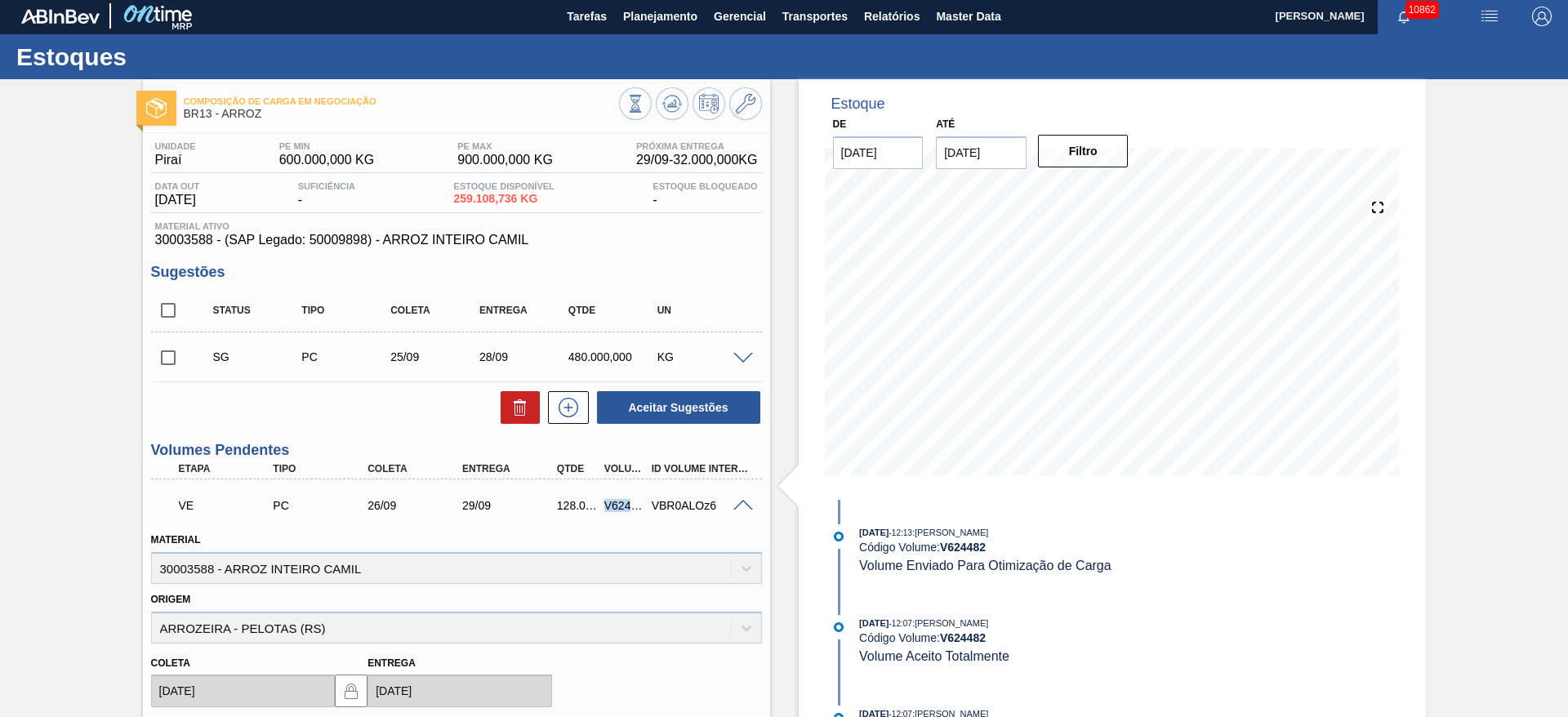
scroll to position [0, 0]
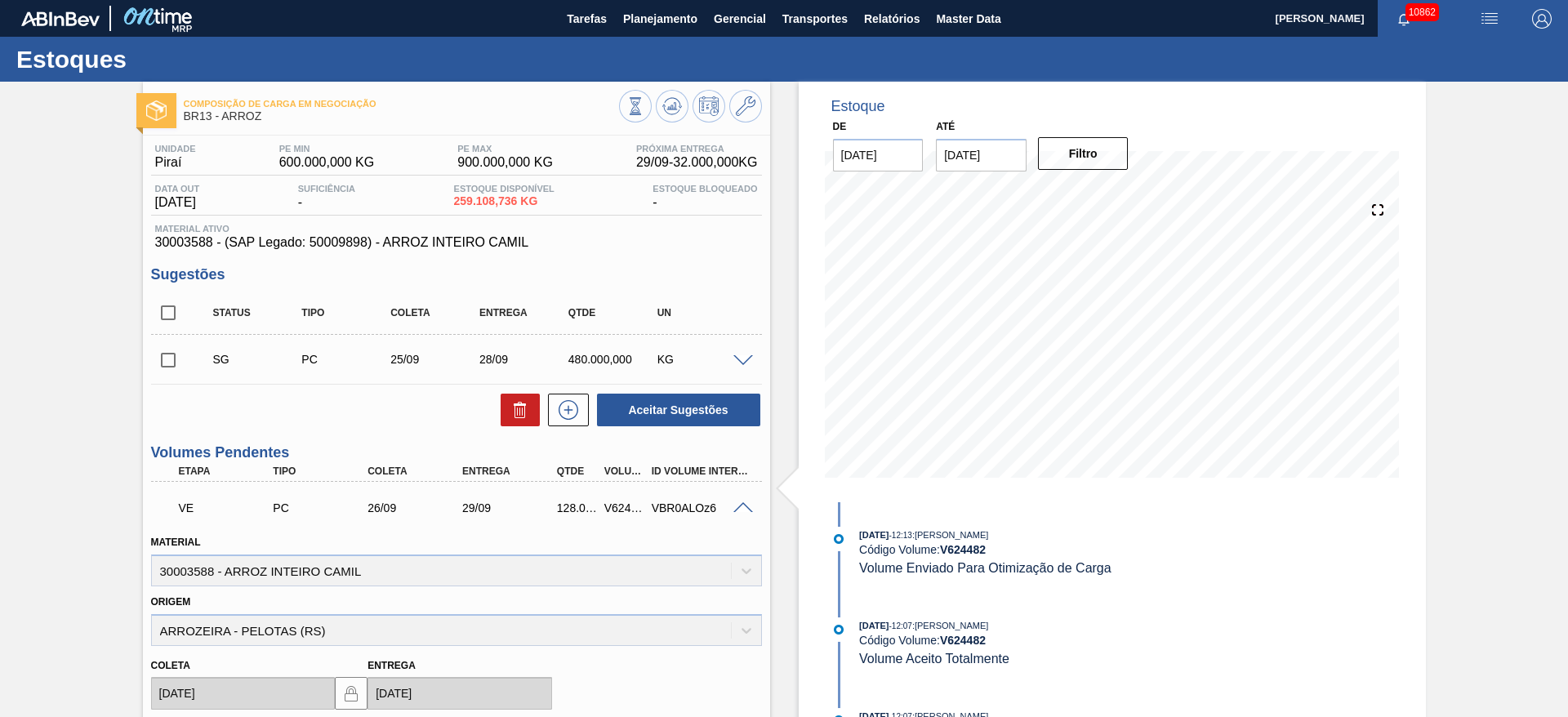
click at [789, 329] on div "Estoque De [DATE] Até [DATE] Filtro 17/10 Projeção de Estoque 772,416.944 [DOMA…" at bounding box center [1098, 724] width 655 height 1286
click at [624, 31] on button "Planejamento" at bounding box center [660, 18] width 91 height 36
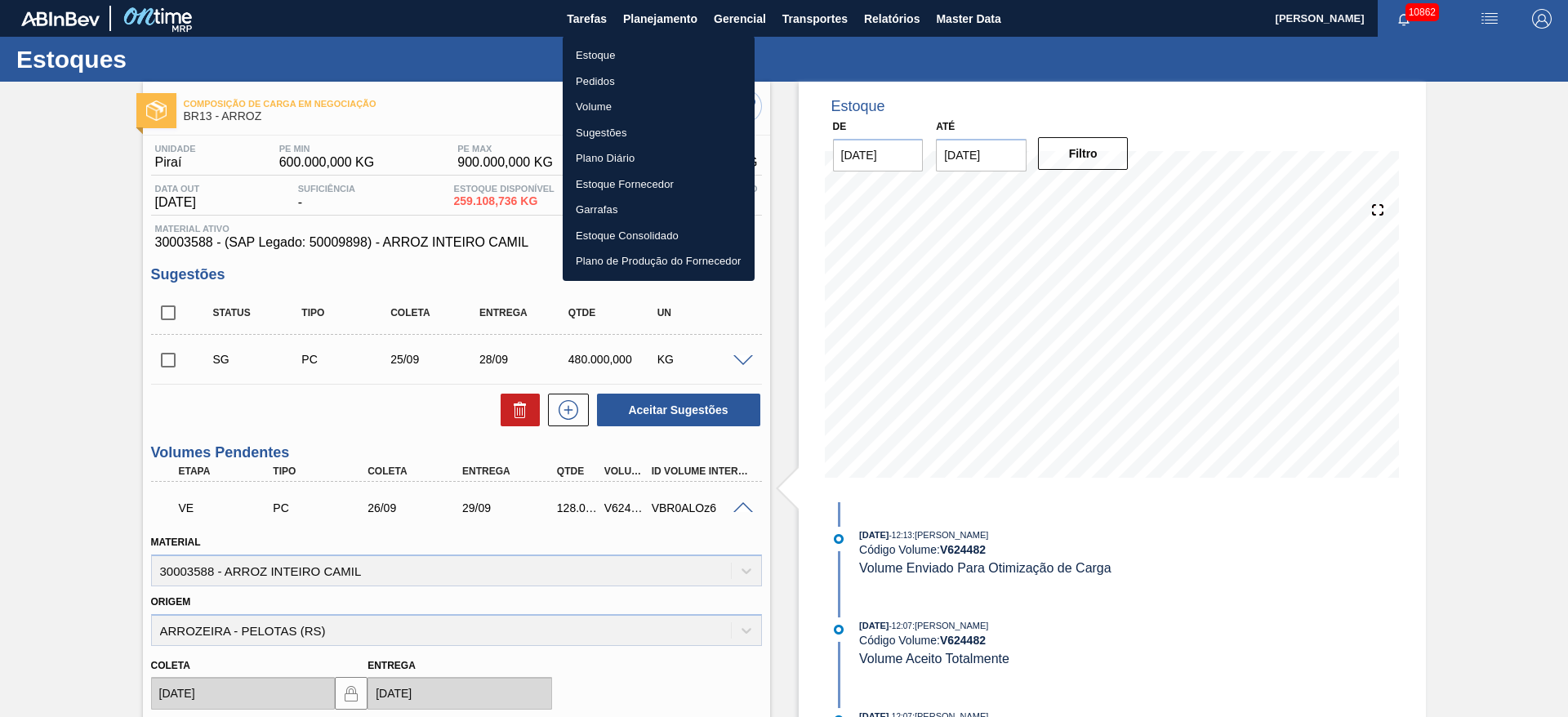
click at [627, 60] on li "Estoque" at bounding box center [659, 55] width 192 height 26
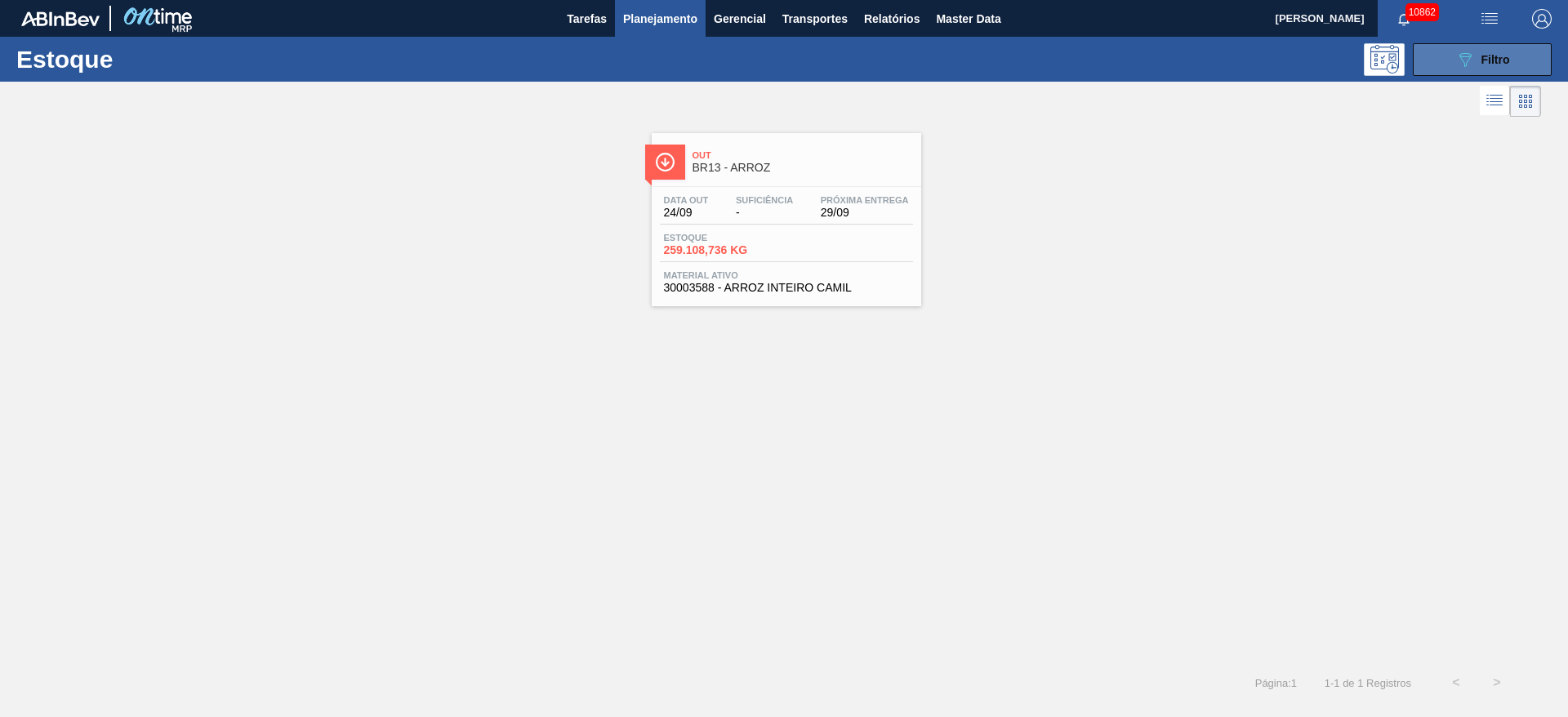
click at [1473, 65] on icon "089F7B8B-B2A5-4AFE-B5C0-19BA573D28AC" at bounding box center [1465, 60] width 20 height 20
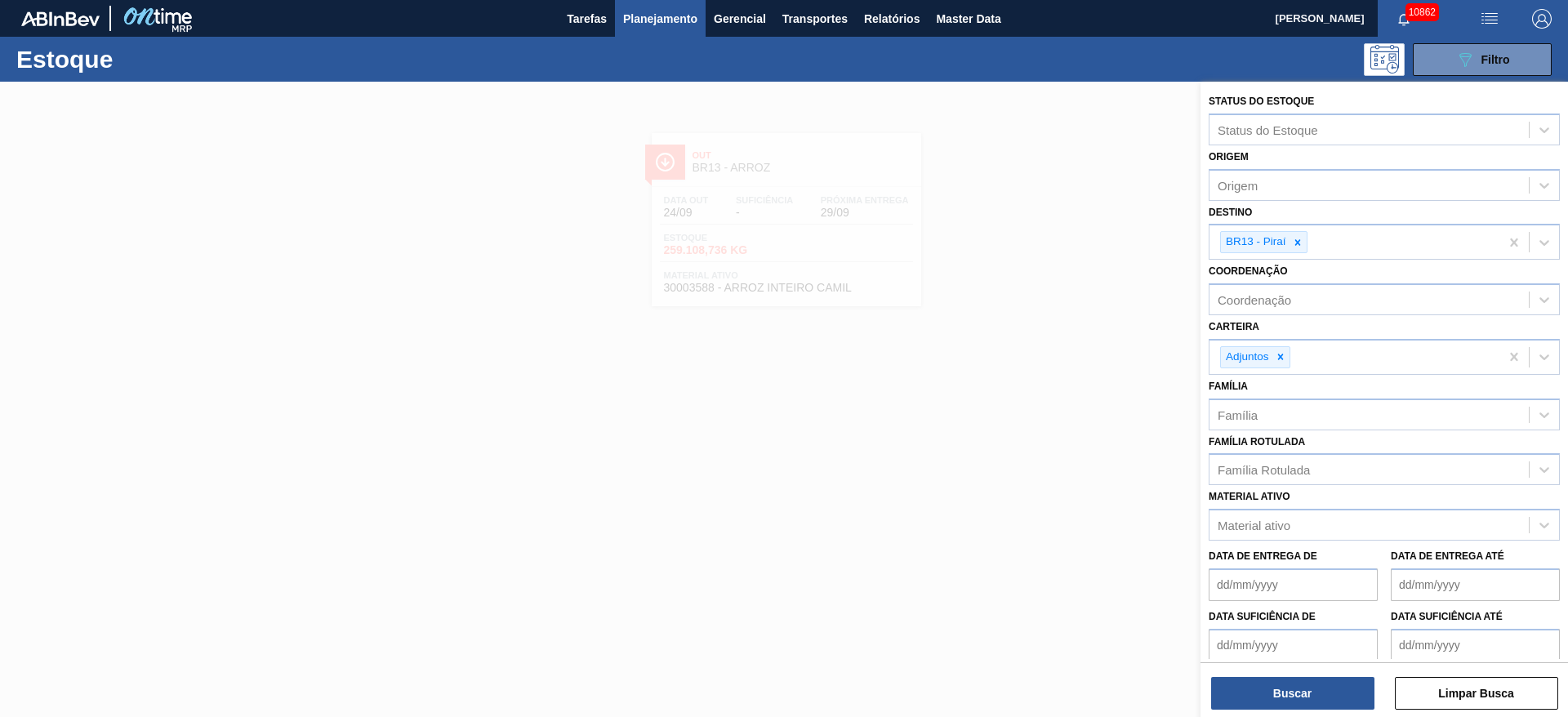
click at [1543, 9] on img "button" at bounding box center [1542, 19] width 20 height 20
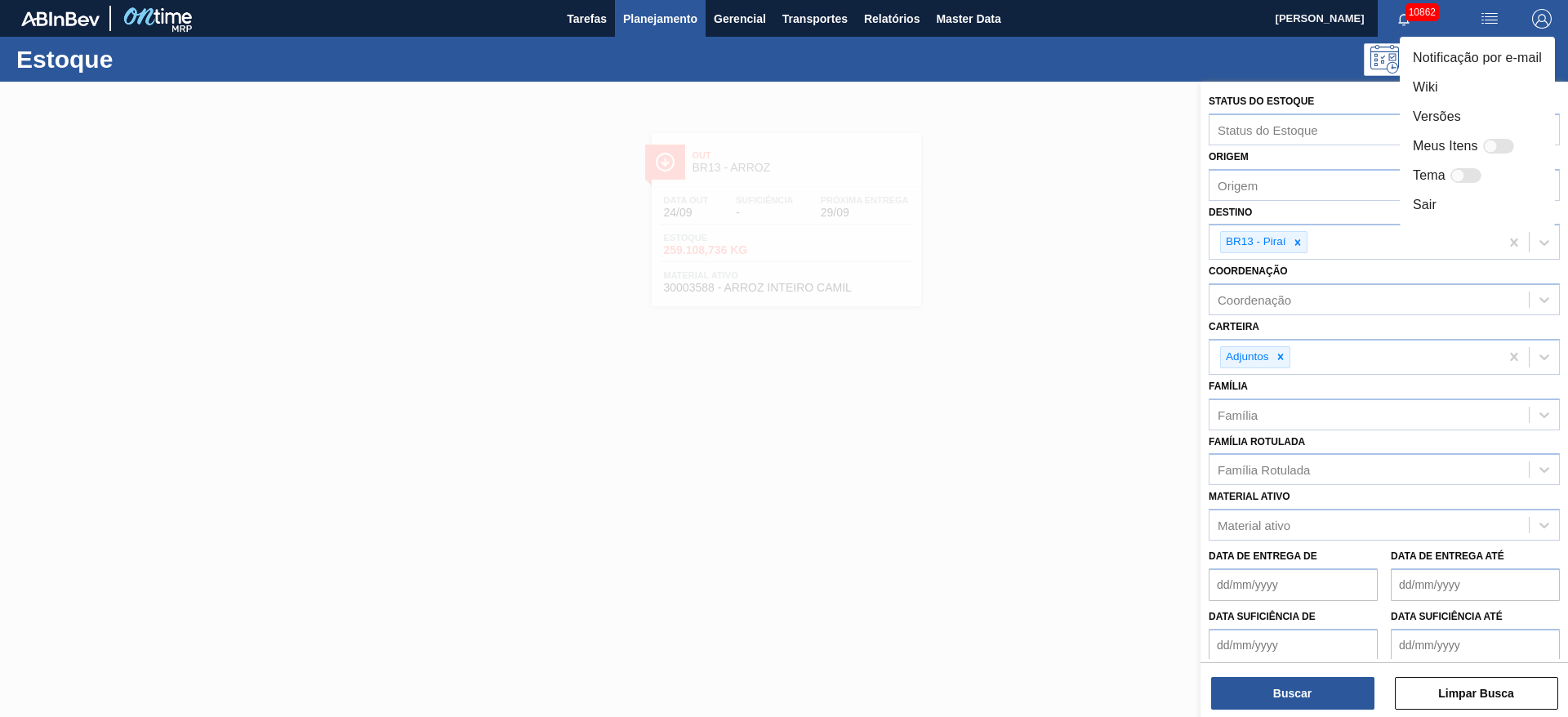
click at [1507, 145] on div at bounding box center [1499, 146] width 31 height 15
checkbox input "false"
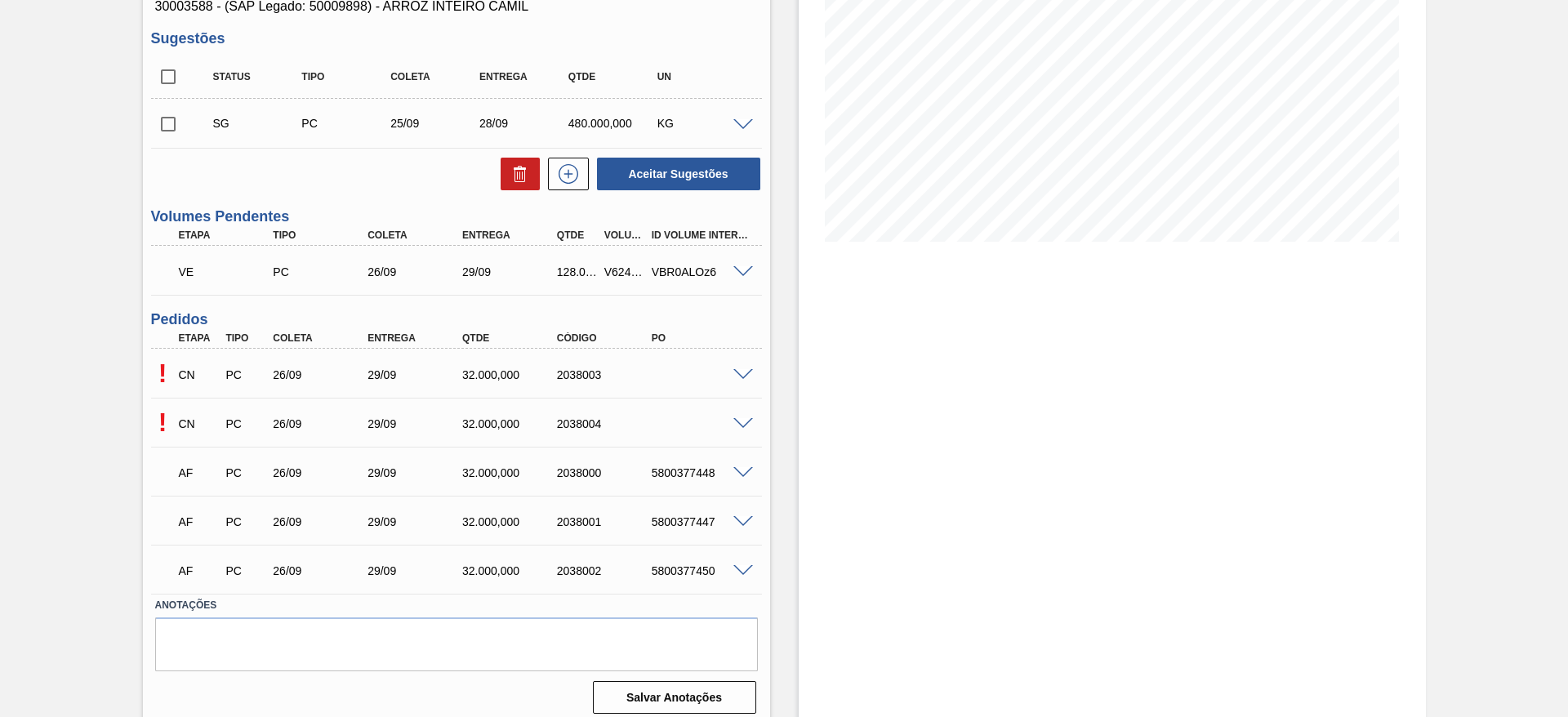
scroll to position [246, 0]
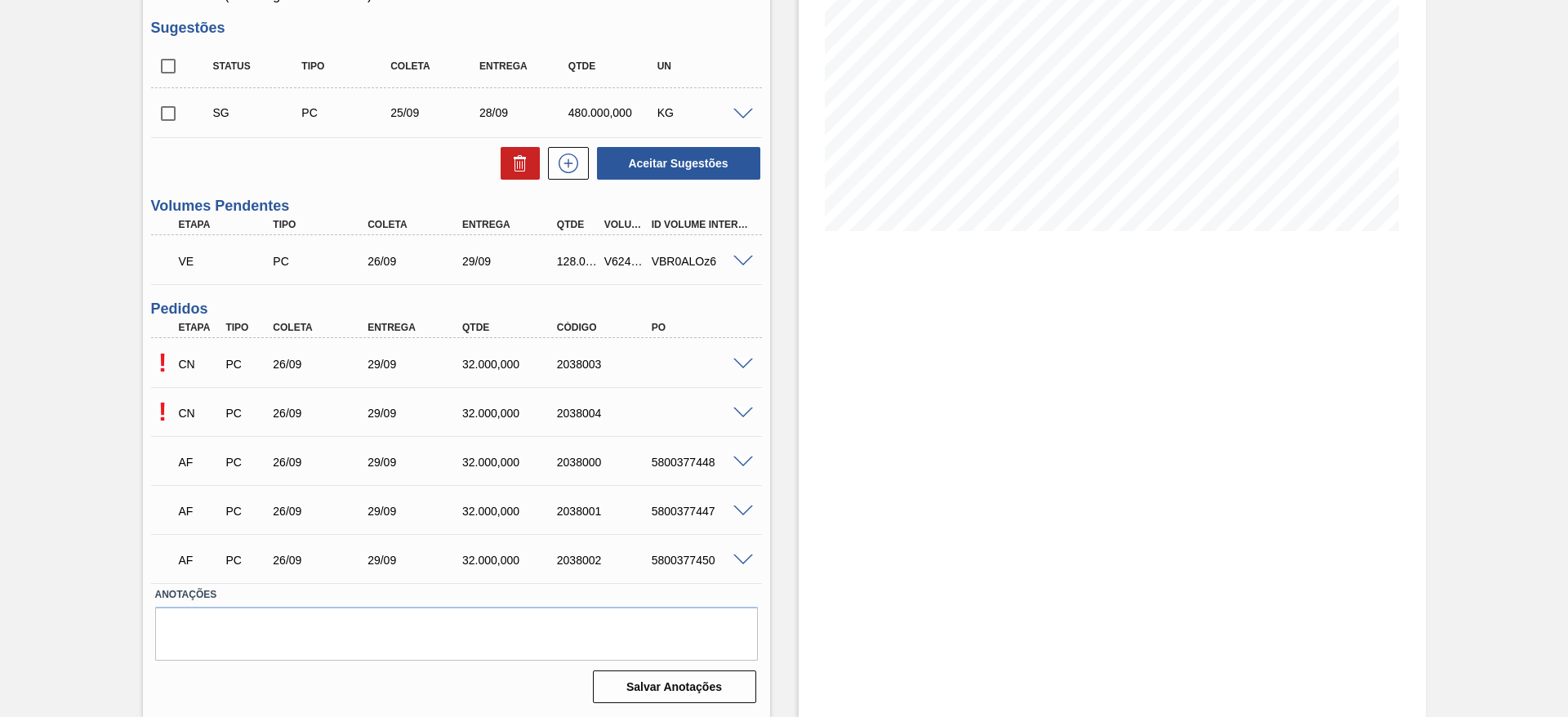
click at [746, 557] on span at bounding box center [743, 561] width 20 height 12
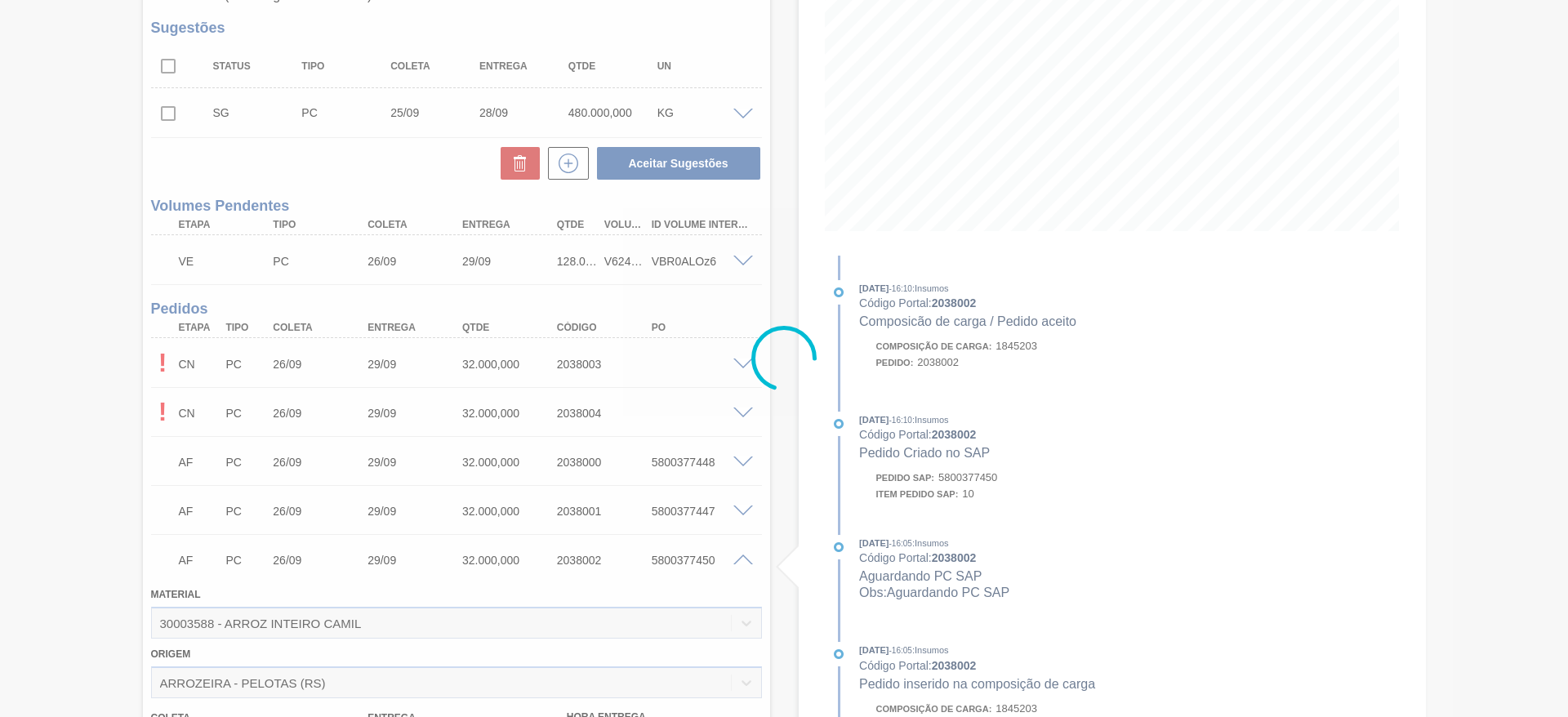
click at [741, 557] on div at bounding box center [784, 358] width 1568 height 717
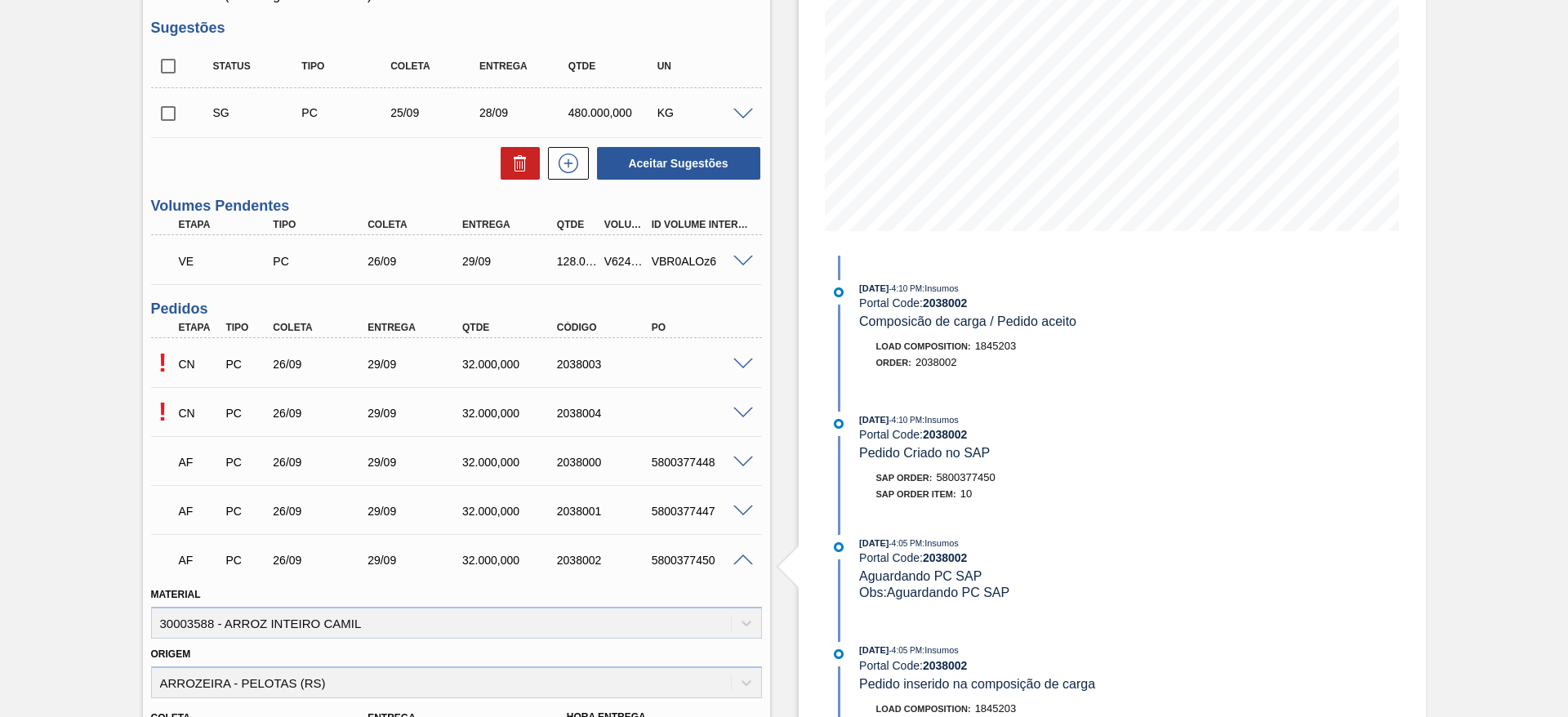
scroll to position [0, 0]
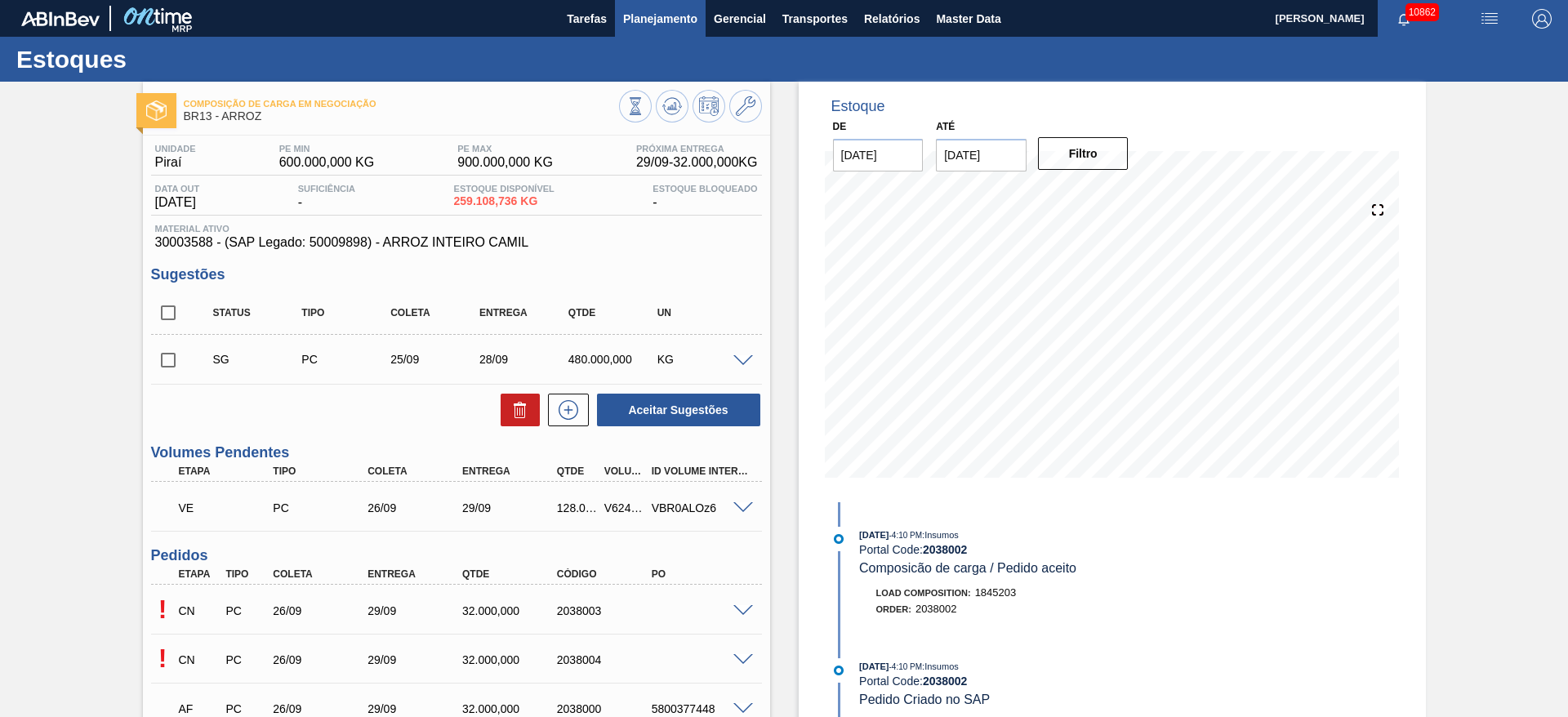
click at [643, 19] on span "Planejamento" at bounding box center [660, 19] width 74 height 20
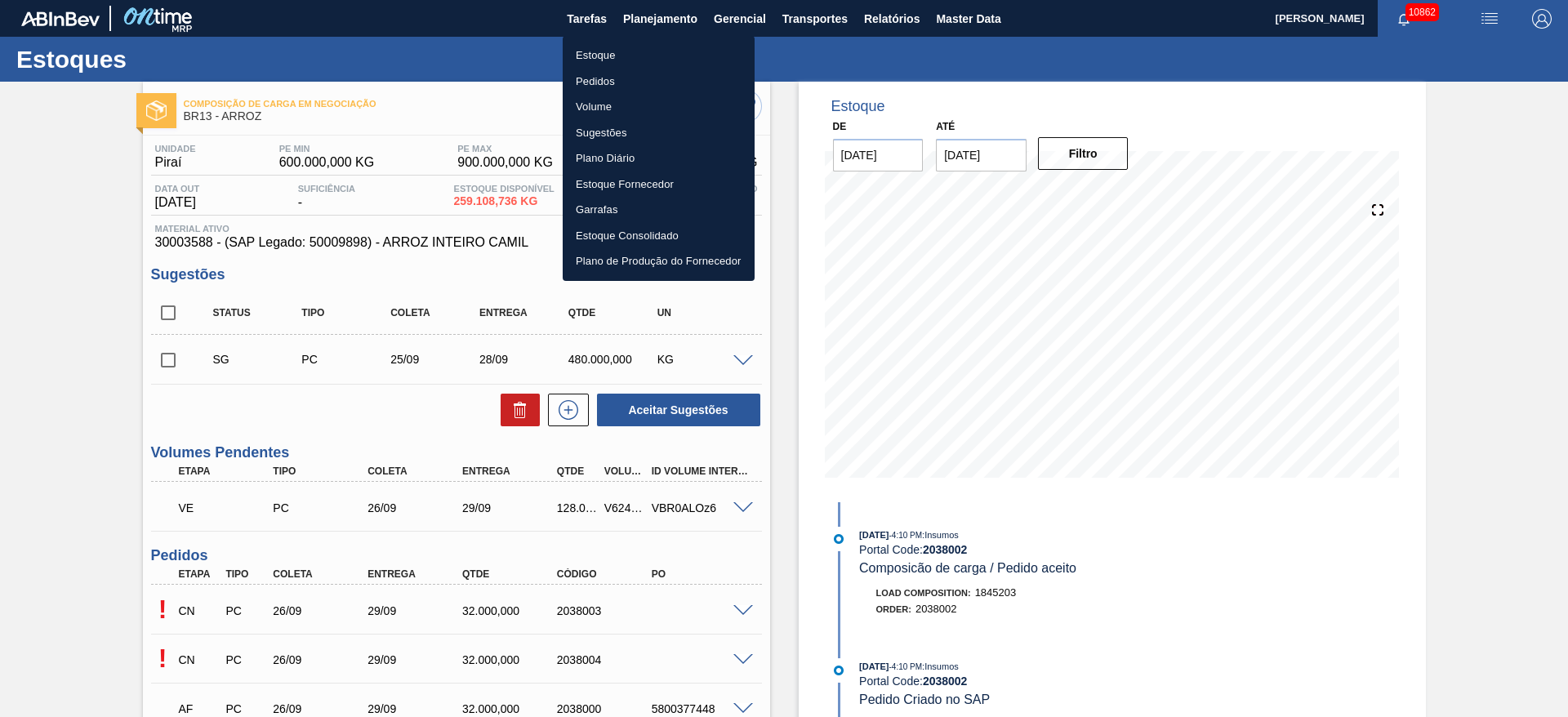
type input "[DATE]"
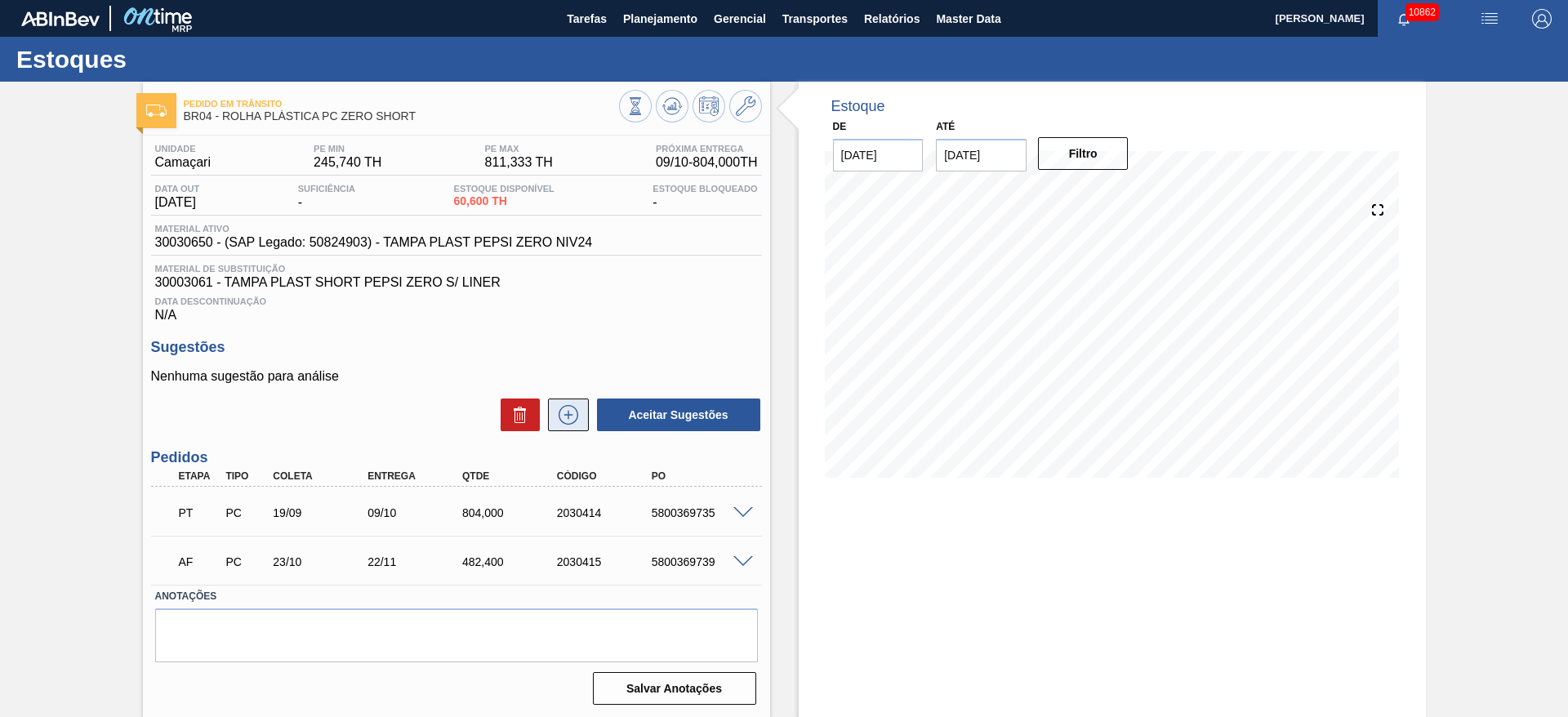
click at [560, 418] on icon at bounding box center [569, 415] width 26 height 20
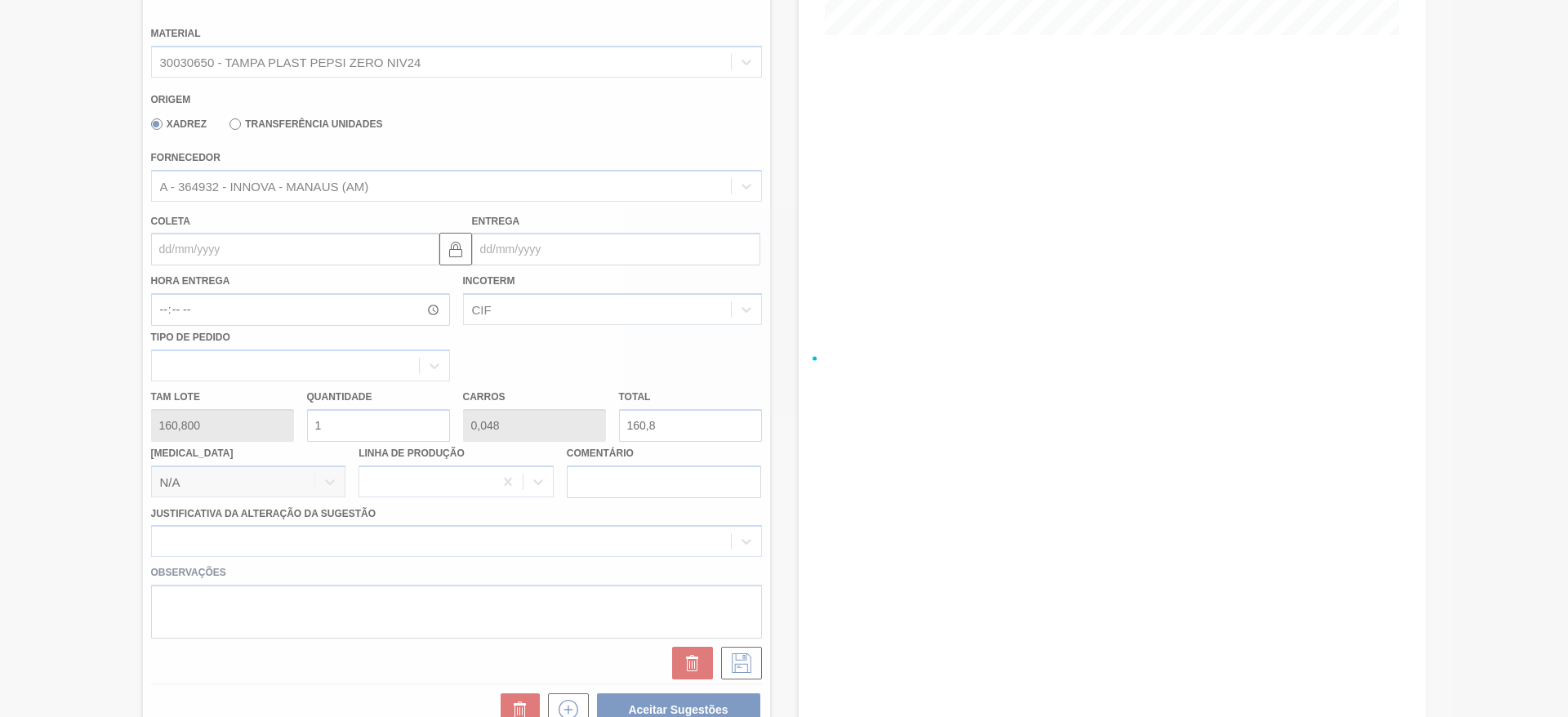
scroll to position [457, 0]
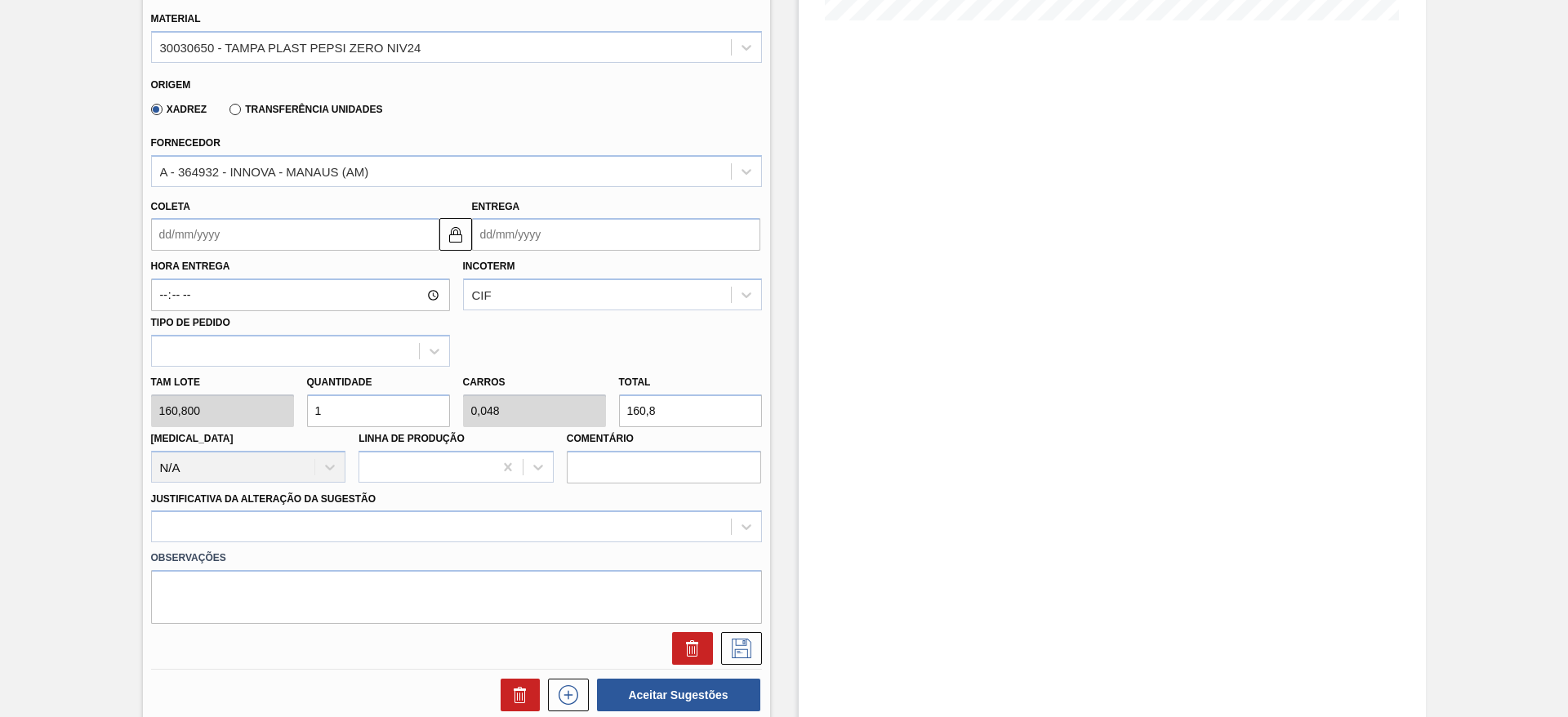
click at [181, 406] on div "[PERSON_NAME] 160,800 Quantidade 1 Carros 0,048 Total 160,8 [MEDICAL_DATA] N/A …" at bounding box center [456, 425] width 624 height 117
type input "2"
type input "0,095"
type input "321,6"
type input "2"
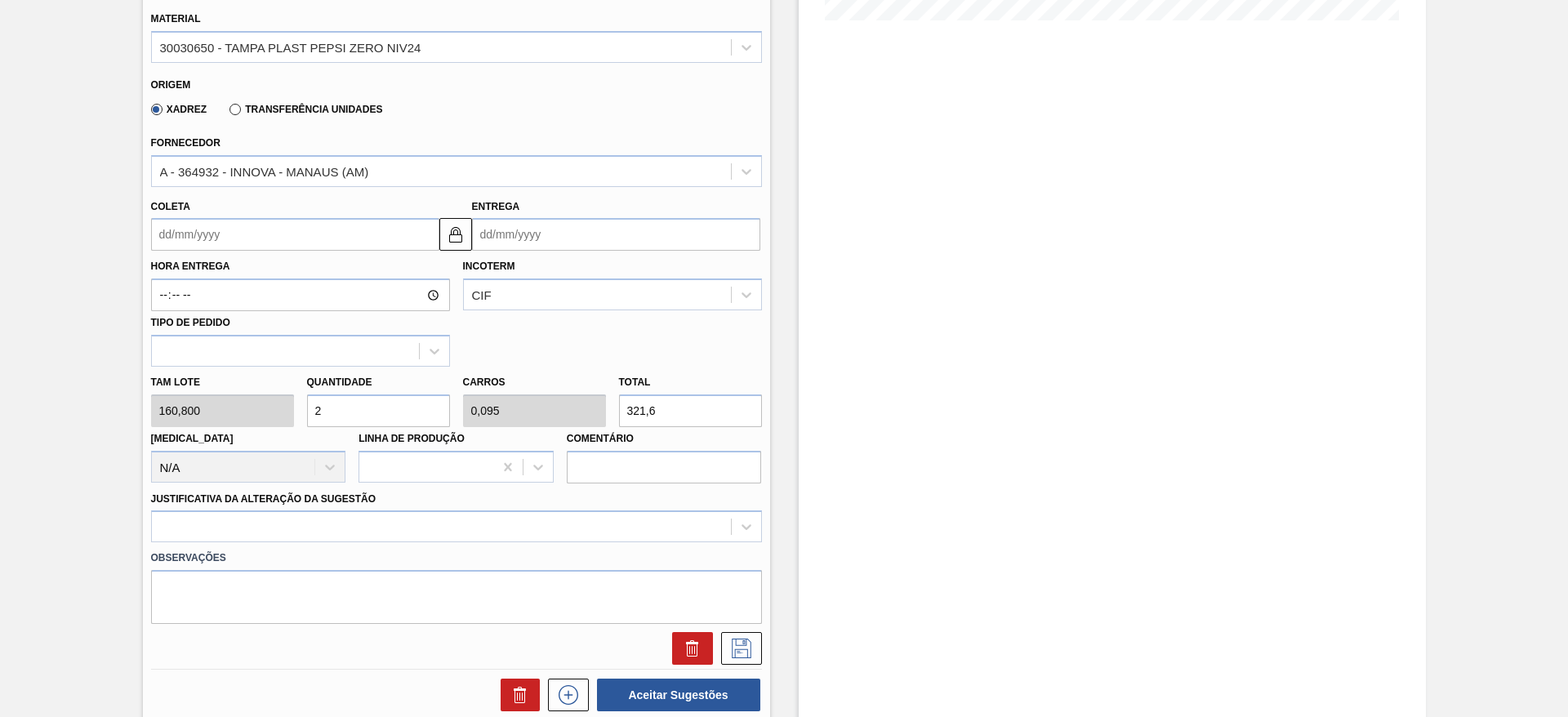
click at [187, 242] on input "Coleta" at bounding box center [295, 235] width 288 height 33
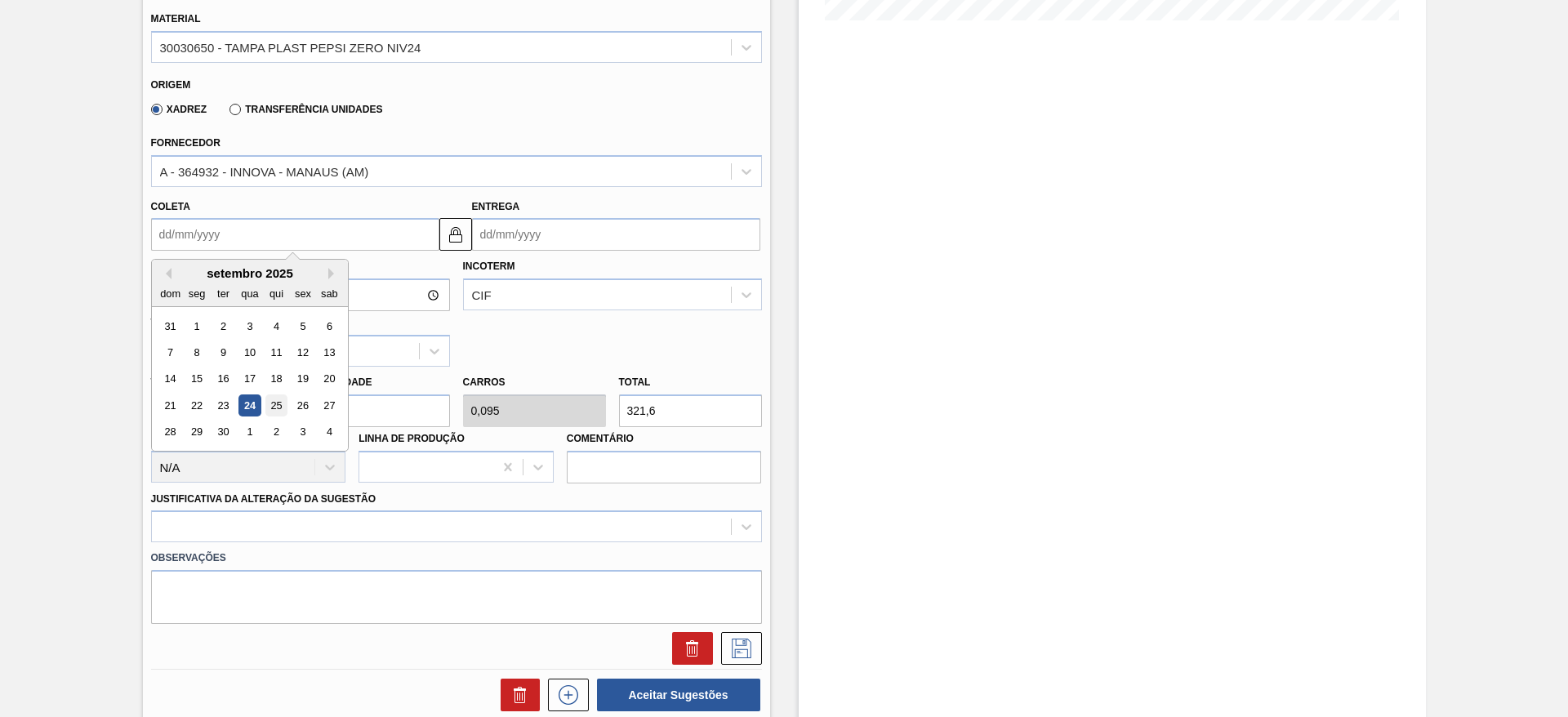
click at [279, 408] on div "25" at bounding box center [275, 405] width 22 height 22
type input "[DATE]"
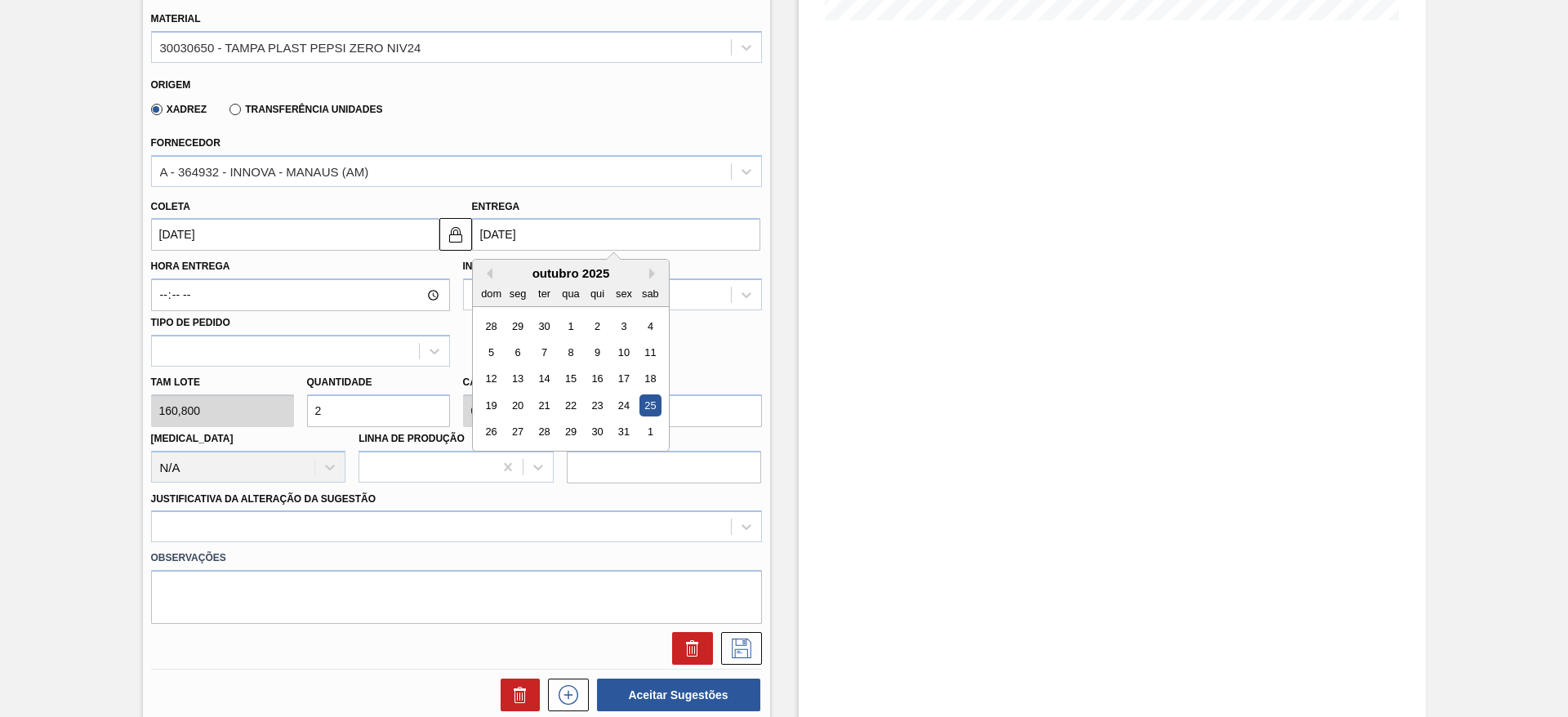
click at [474, 234] on input "[DATE]" at bounding box center [616, 235] width 288 height 33
click at [467, 236] on div "[PERSON_NAME] [DATE] Entrega [DATE] Previous Month Next Month outubro 2025 dom …" at bounding box center [456, 221] width 624 height 60
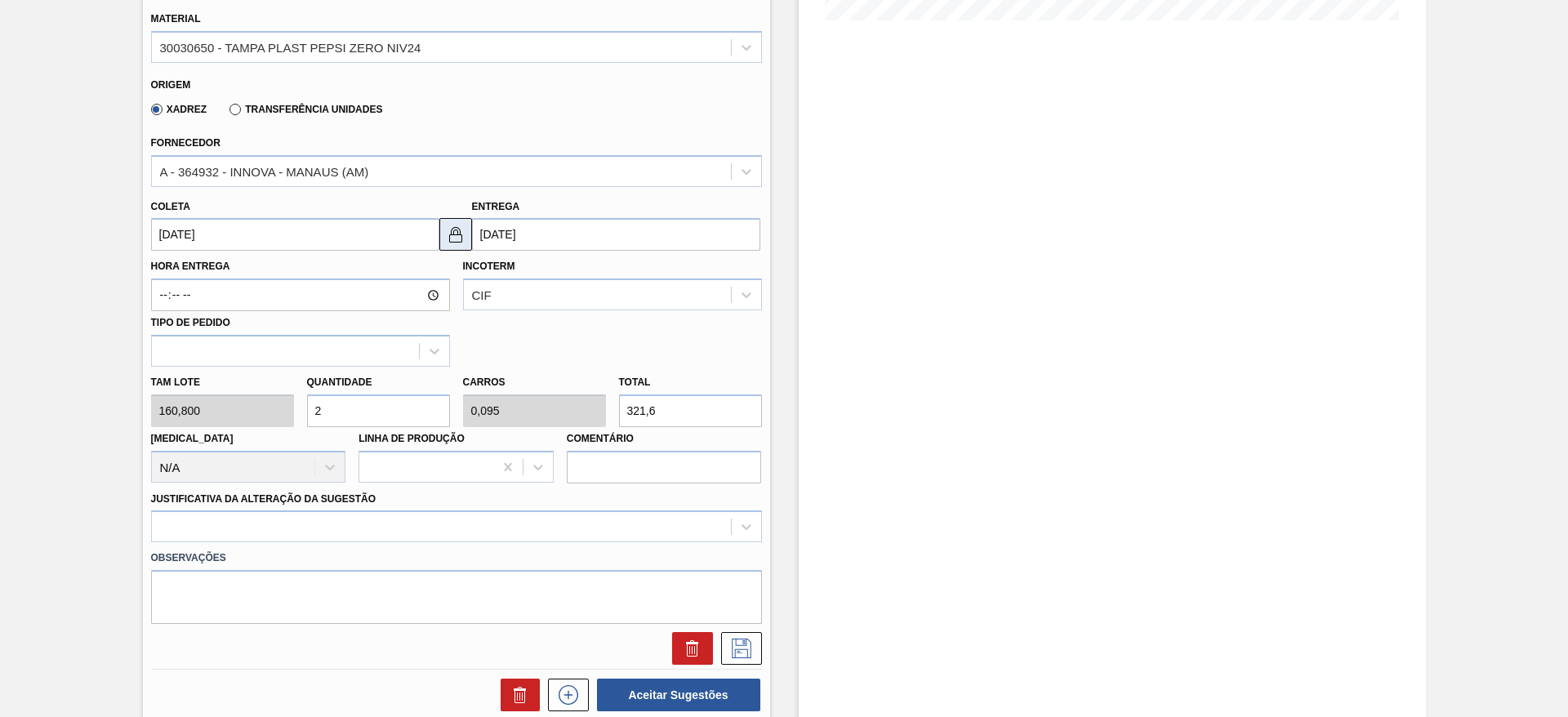
click at [463, 236] on img at bounding box center [455, 235] width 20 height 20
click at [505, 236] on input "[DATE]" at bounding box center [616, 235] width 288 height 33
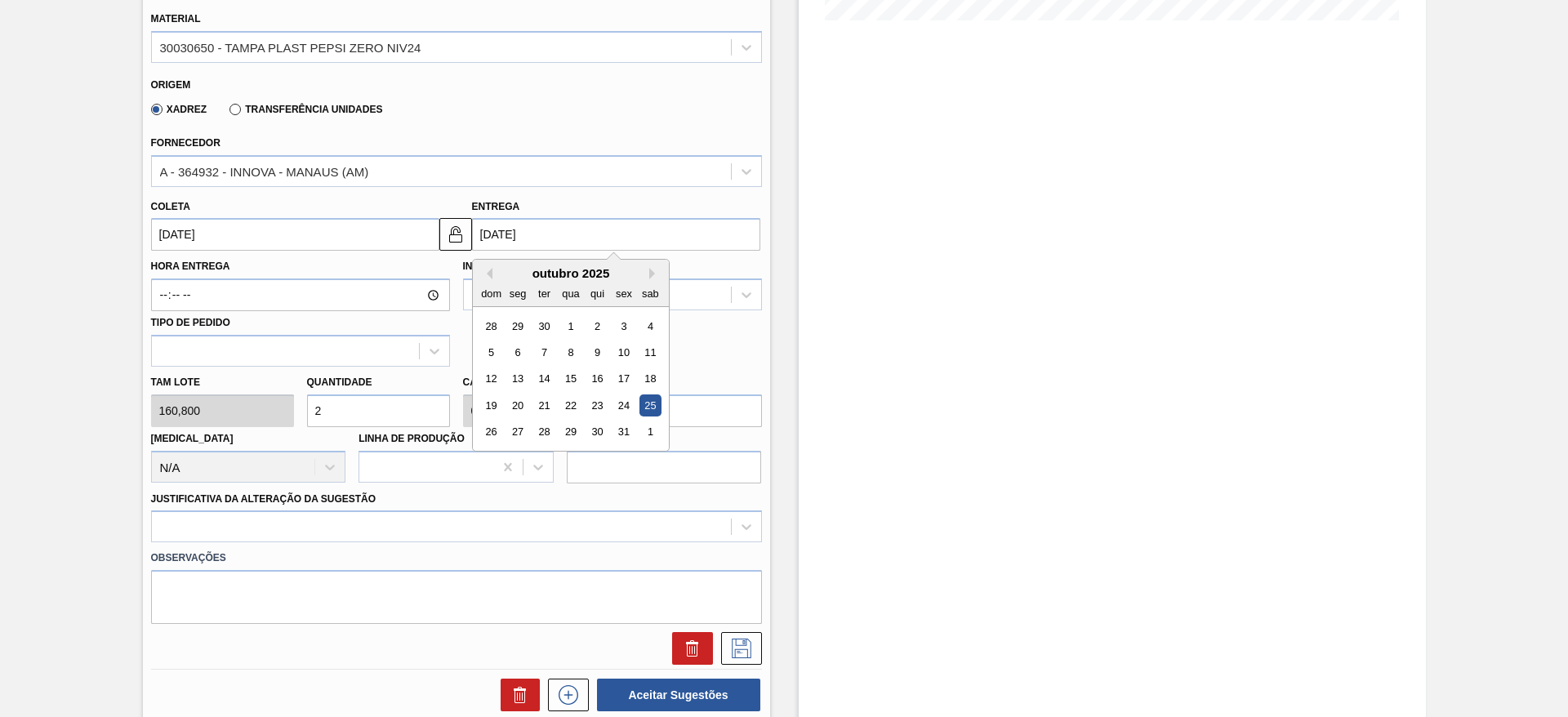
click at [492, 274] on div "outubro 2025" at bounding box center [570, 273] width 196 height 14
click at [484, 275] on button "Previous Month" at bounding box center [487, 274] width 12 height 12
click at [617, 406] on div "26" at bounding box center [623, 405] width 22 height 22
type input "[DATE]"
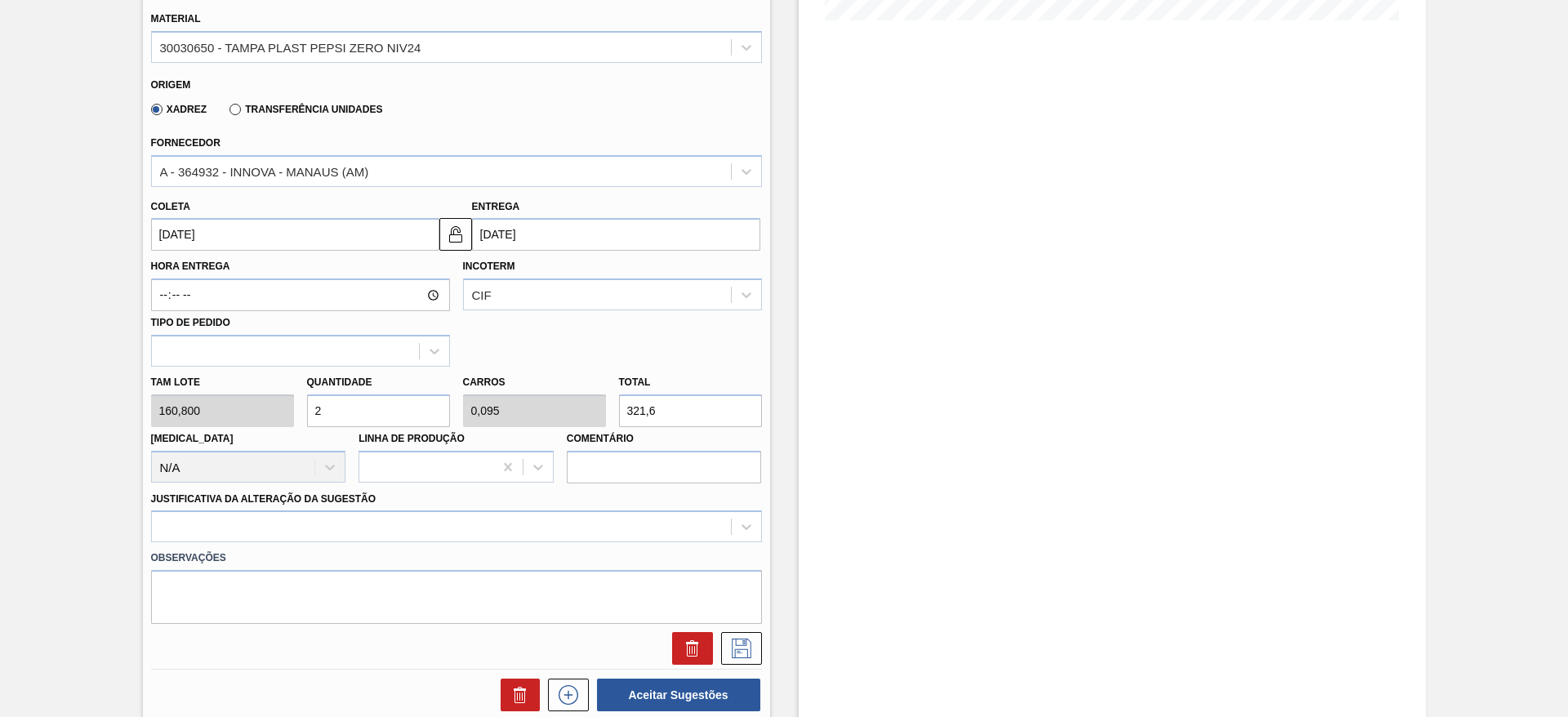
click at [251, 102] on div "Transferência Unidades" at bounding box center [303, 108] width 160 height 15
click at [247, 105] on label "Transferência Unidades" at bounding box center [306, 109] width 153 height 12
click at [236, 107] on label "Transferência Unidades" at bounding box center [306, 109] width 153 height 12
click at [227, 112] on input "Transferência Unidades" at bounding box center [227, 112] width 0 height 0
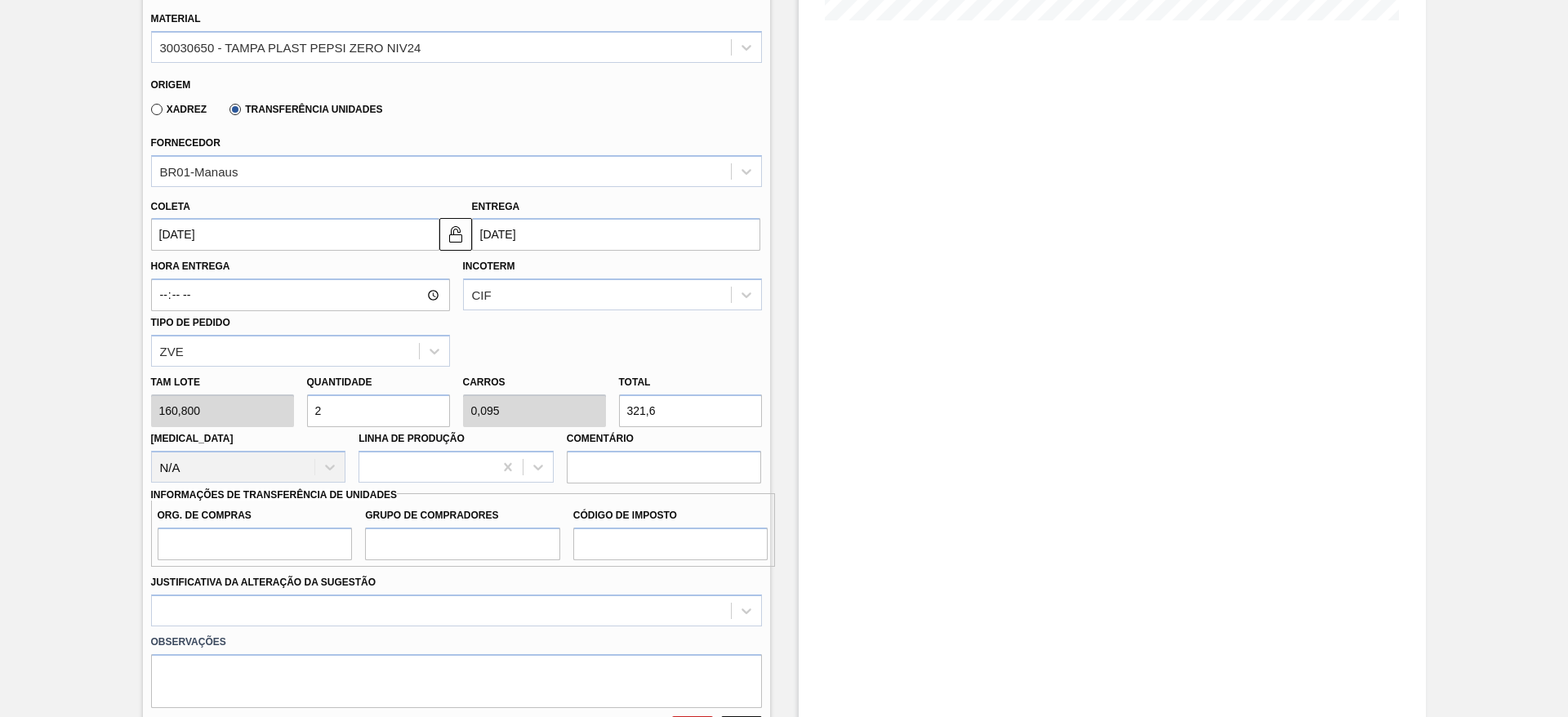
click at [307, 525] on label "Org. de Compras" at bounding box center [255, 516] width 195 height 24
click at [307, 528] on input "Org. de Compras" at bounding box center [255, 544] width 195 height 33
click at [304, 537] on input "Org. de Compras" at bounding box center [255, 544] width 195 height 33
type input "BR00"
click at [401, 530] on input "Grupo de Compradores" at bounding box center [463, 544] width 195 height 33
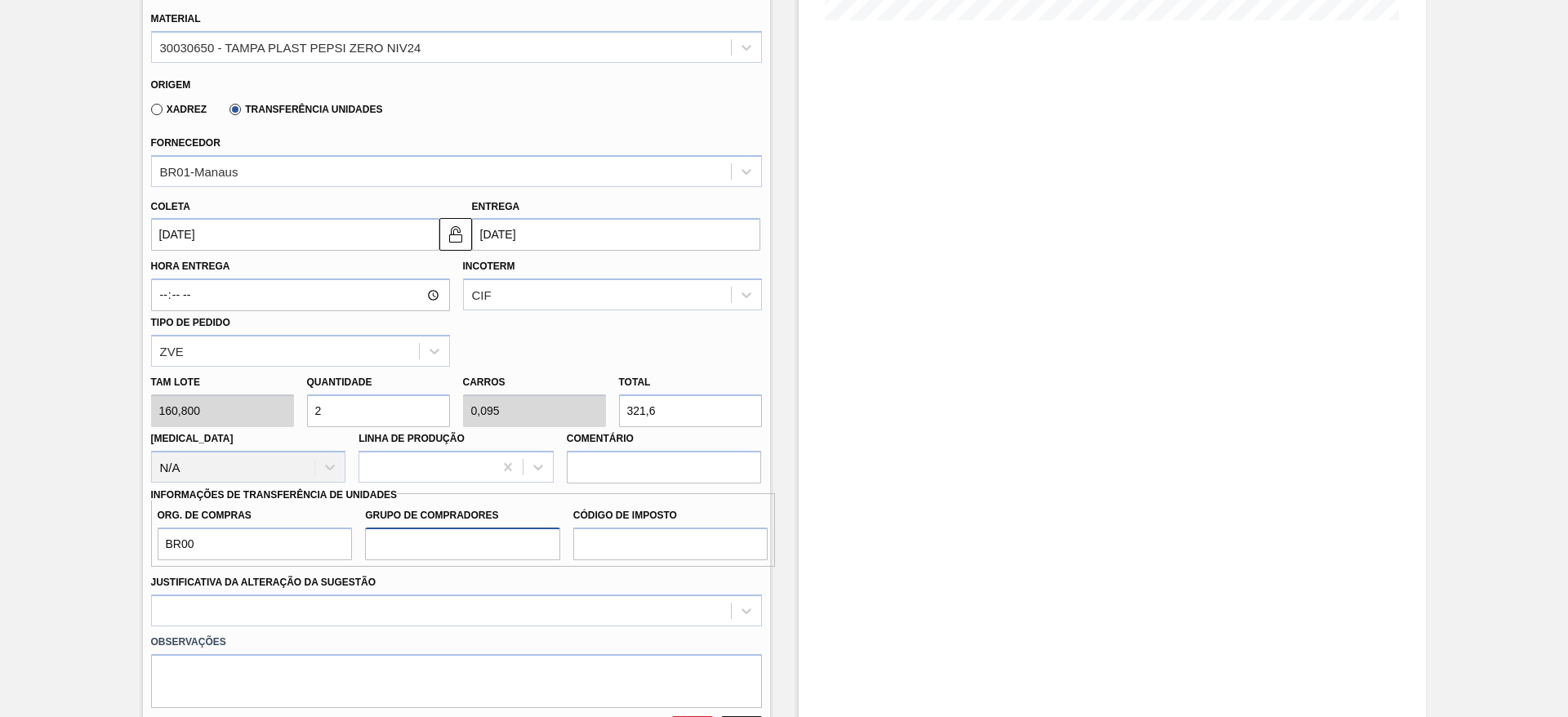
type input "A01"
drag, startPoint x: 598, startPoint y: 560, endPoint x: 598, endPoint y: 548, distance: 12.0
click at [598, 560] on input "Código de Imposto" at bounding box center [670, 544] width 195 height 33
type input "I1"
click at [636, 600] on div at bounding box center [456, 610] width 611 height 32
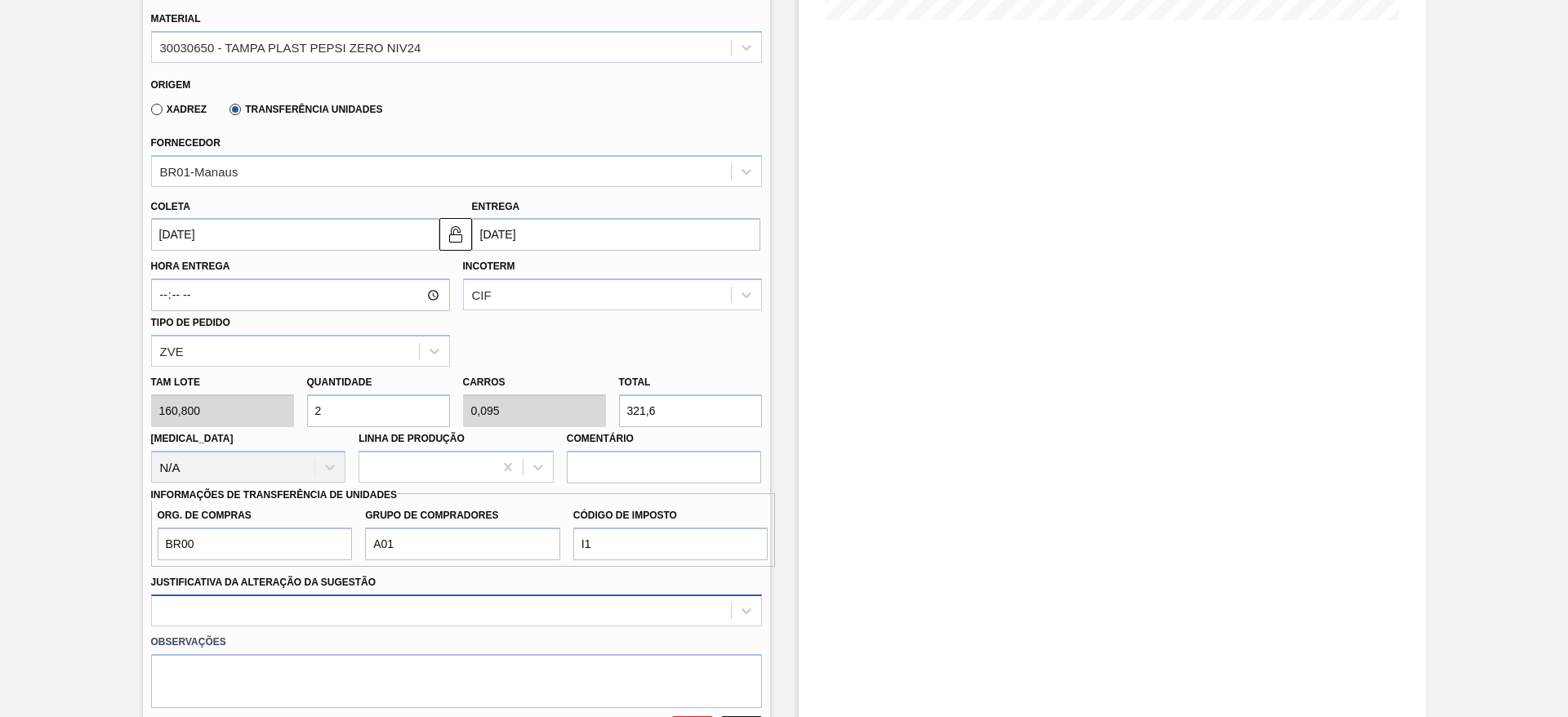
scroll to position [625, 0]
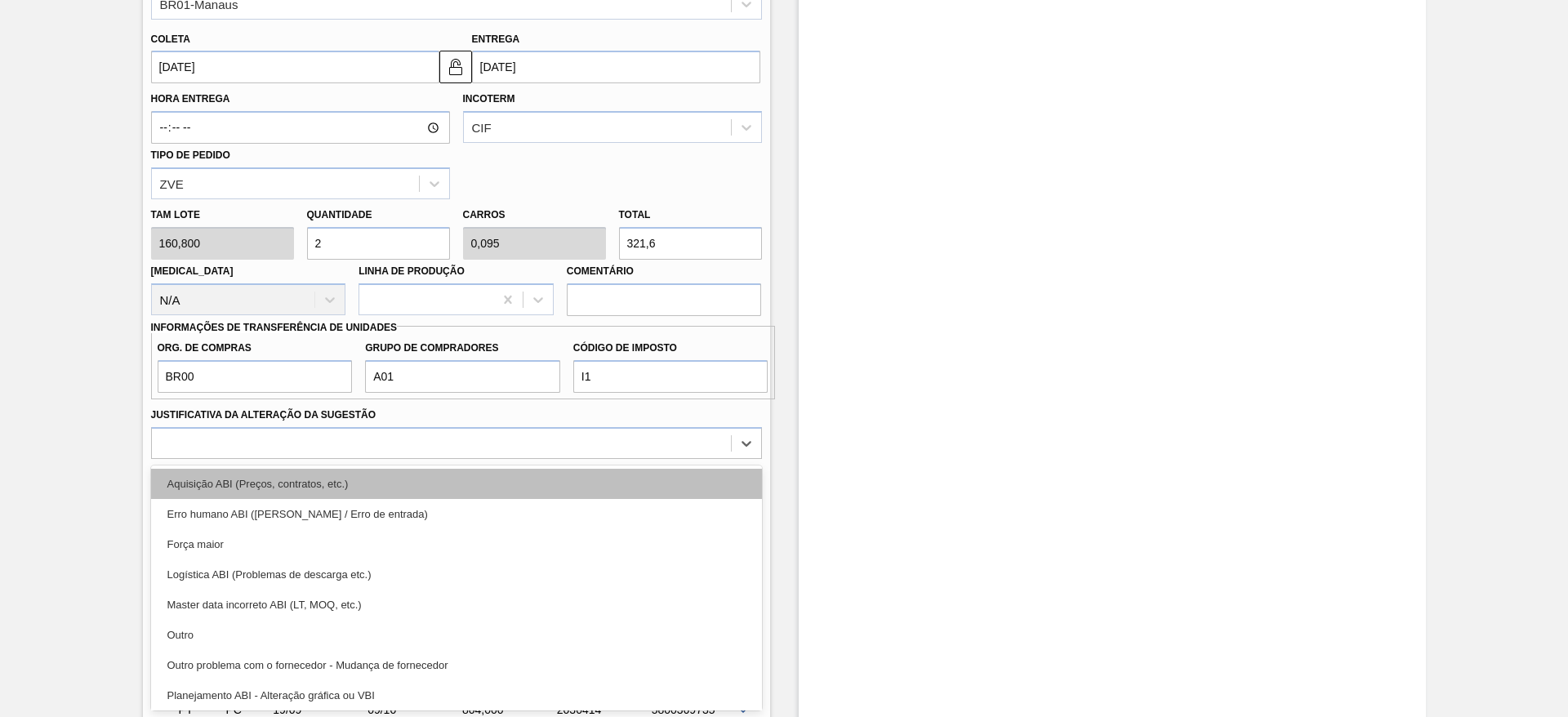
click at [524, 475] on div "Aquisição ABI (Preços, contratos, etc.)" at bounding box center [456, 484] width 611 height 31
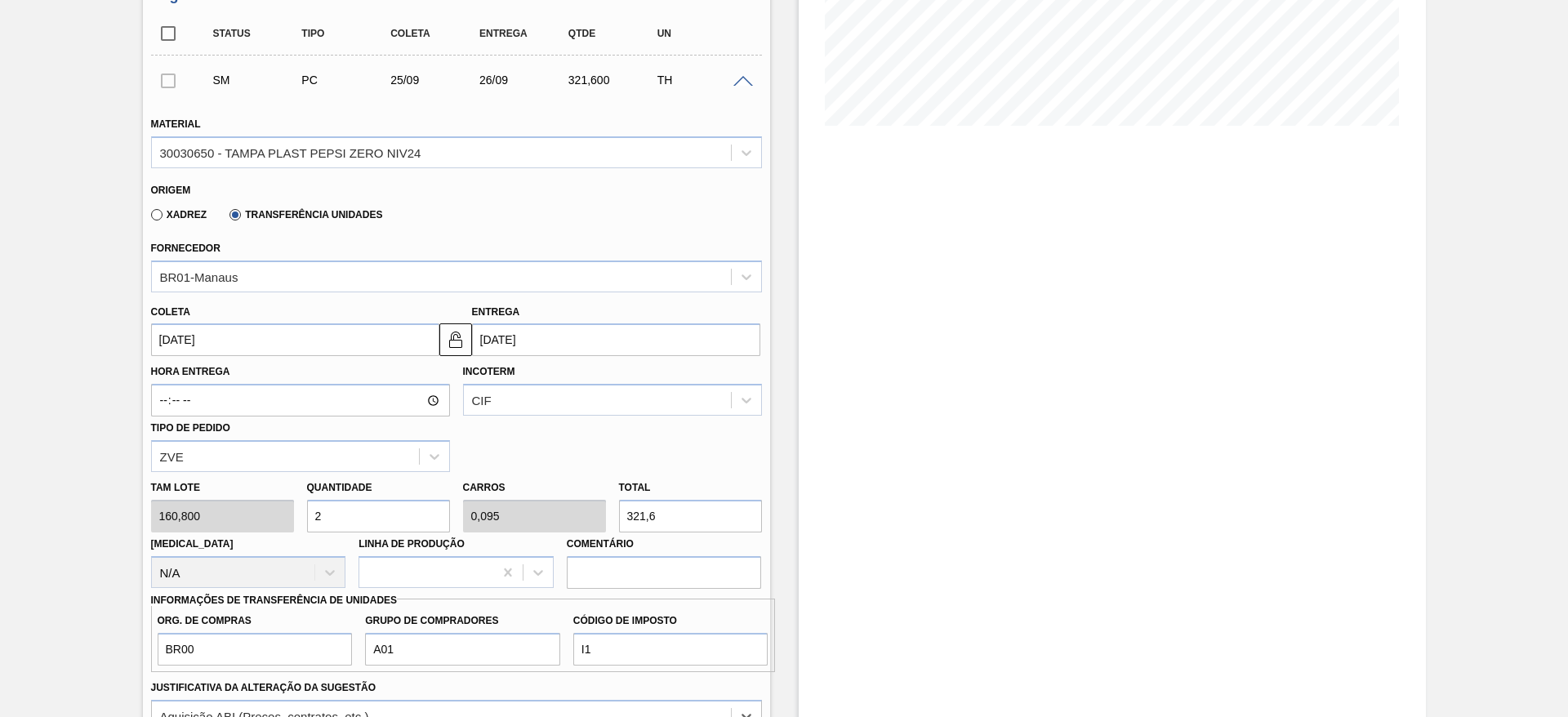
scroll to position [380, 0]
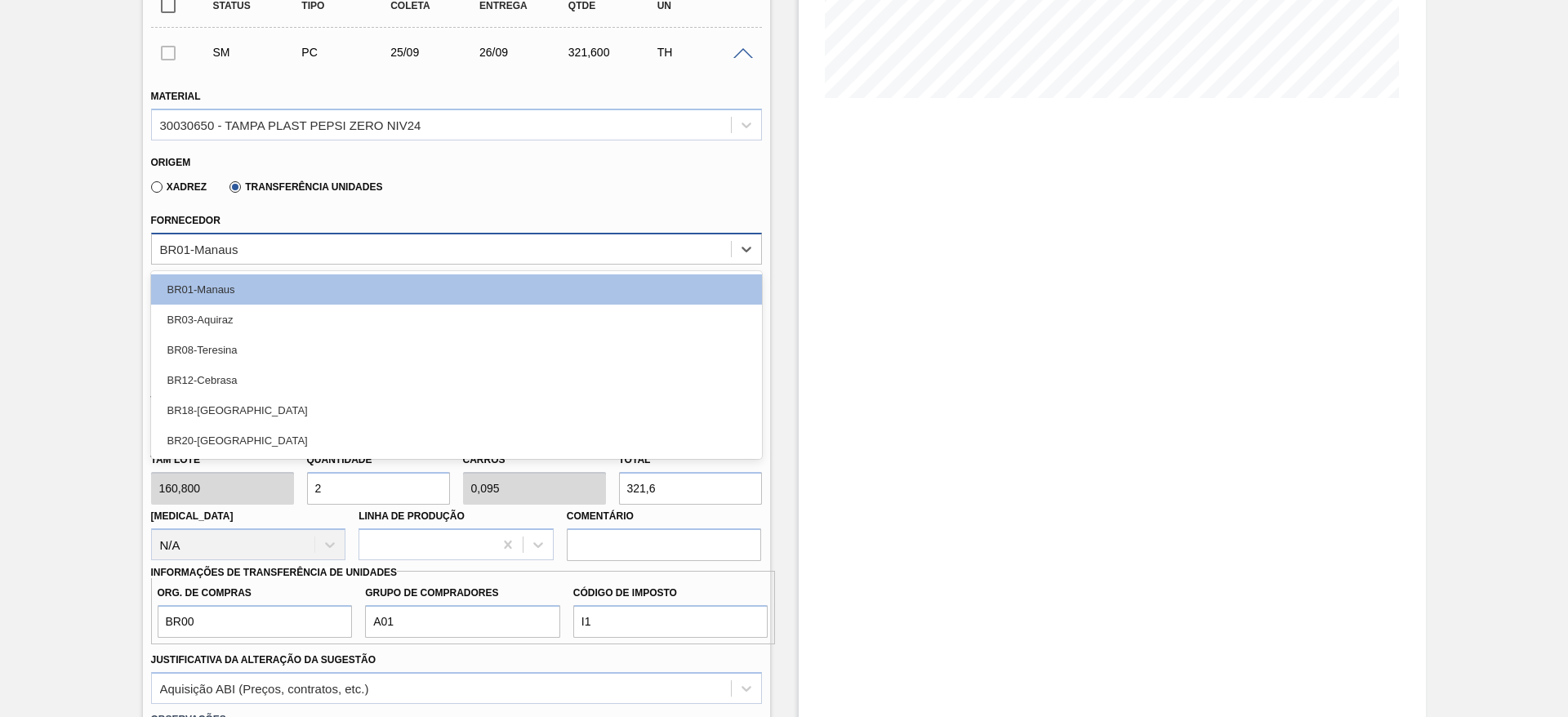
click at [371, 237] on div "BR01-Manaus" at bounding box center [441, 248] width 579 height 24
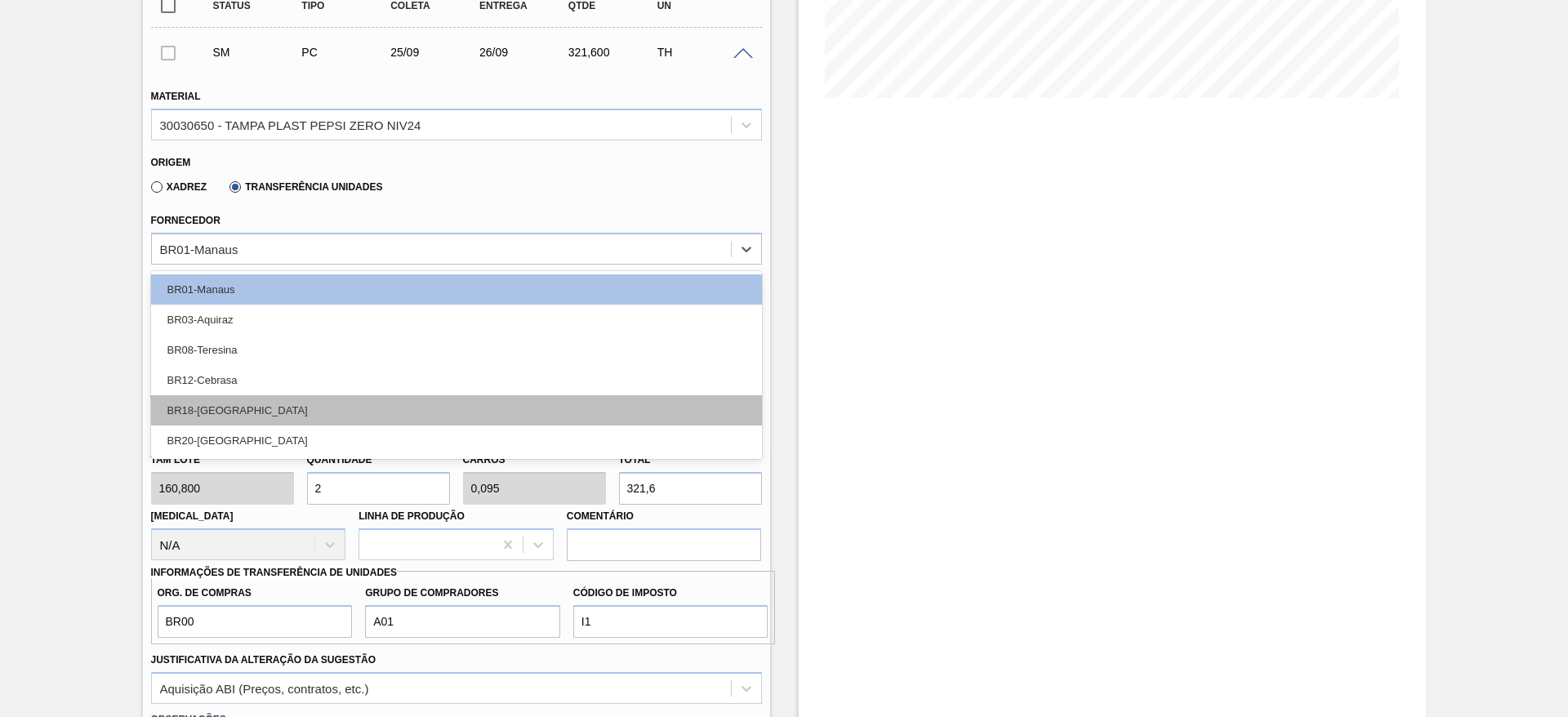
click at [291, 411] on div "BR18-[GEOGRAPHIC_DATA]" at bounding box center [456, 410] width 611 height 31
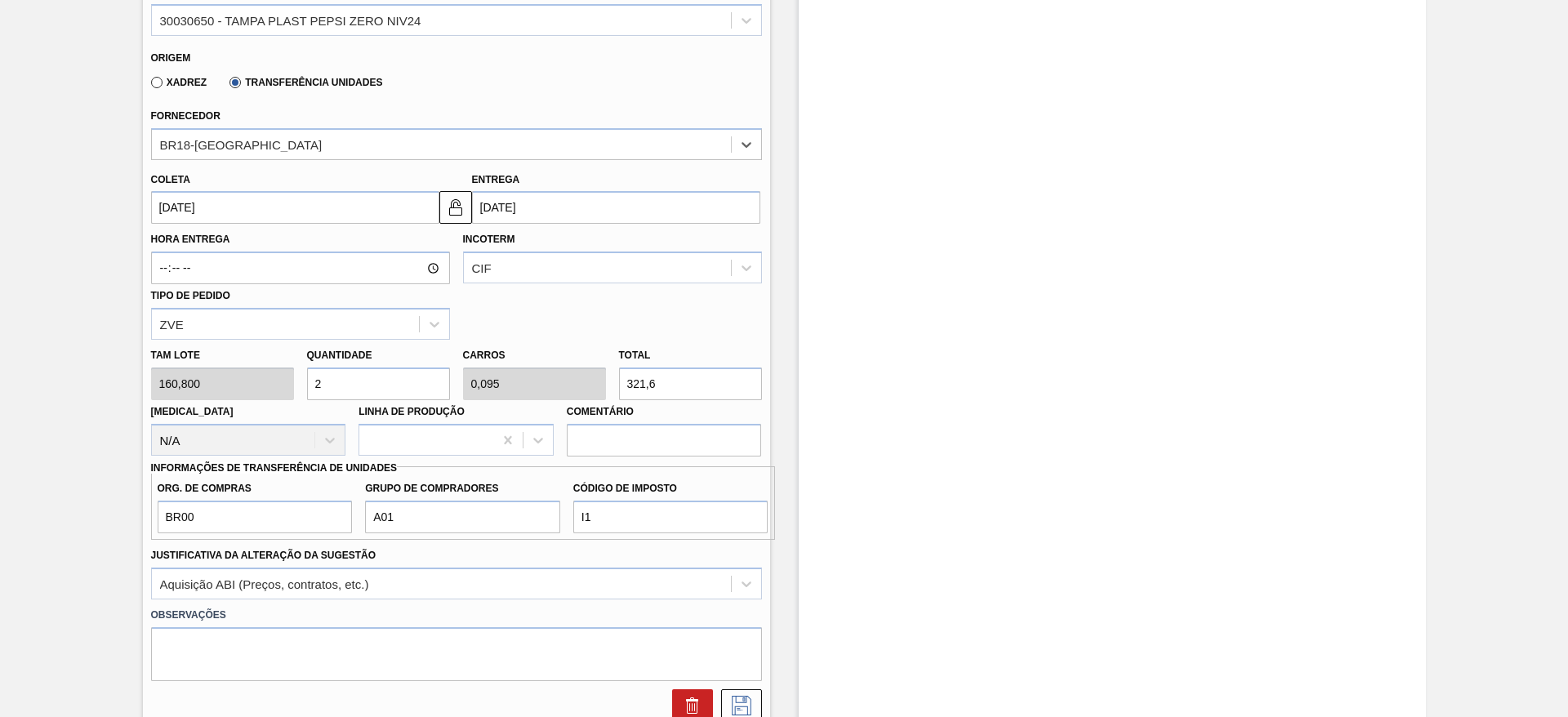
scroll to position [625, 0]
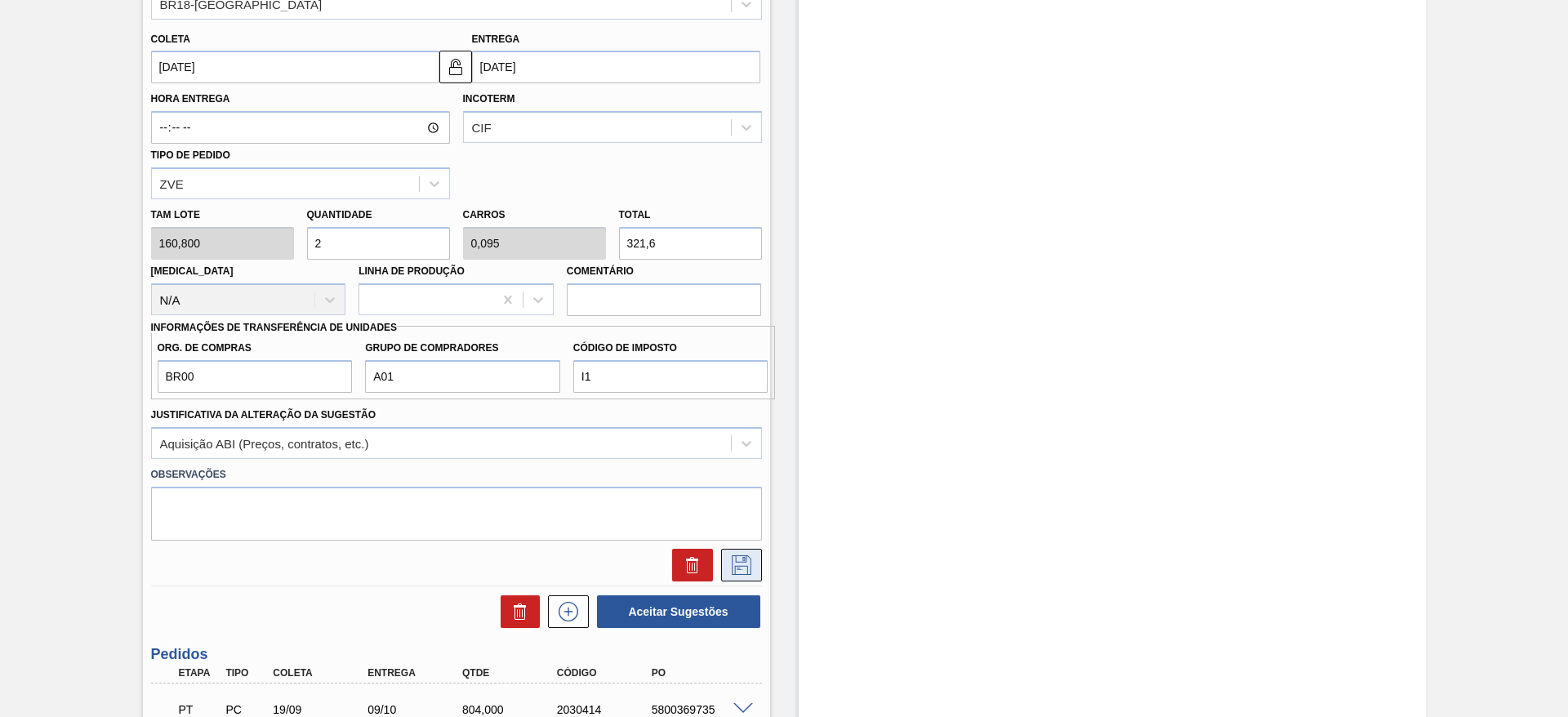
click at [753, 568] on button at bounding box center [741, 566] width 41 height 33
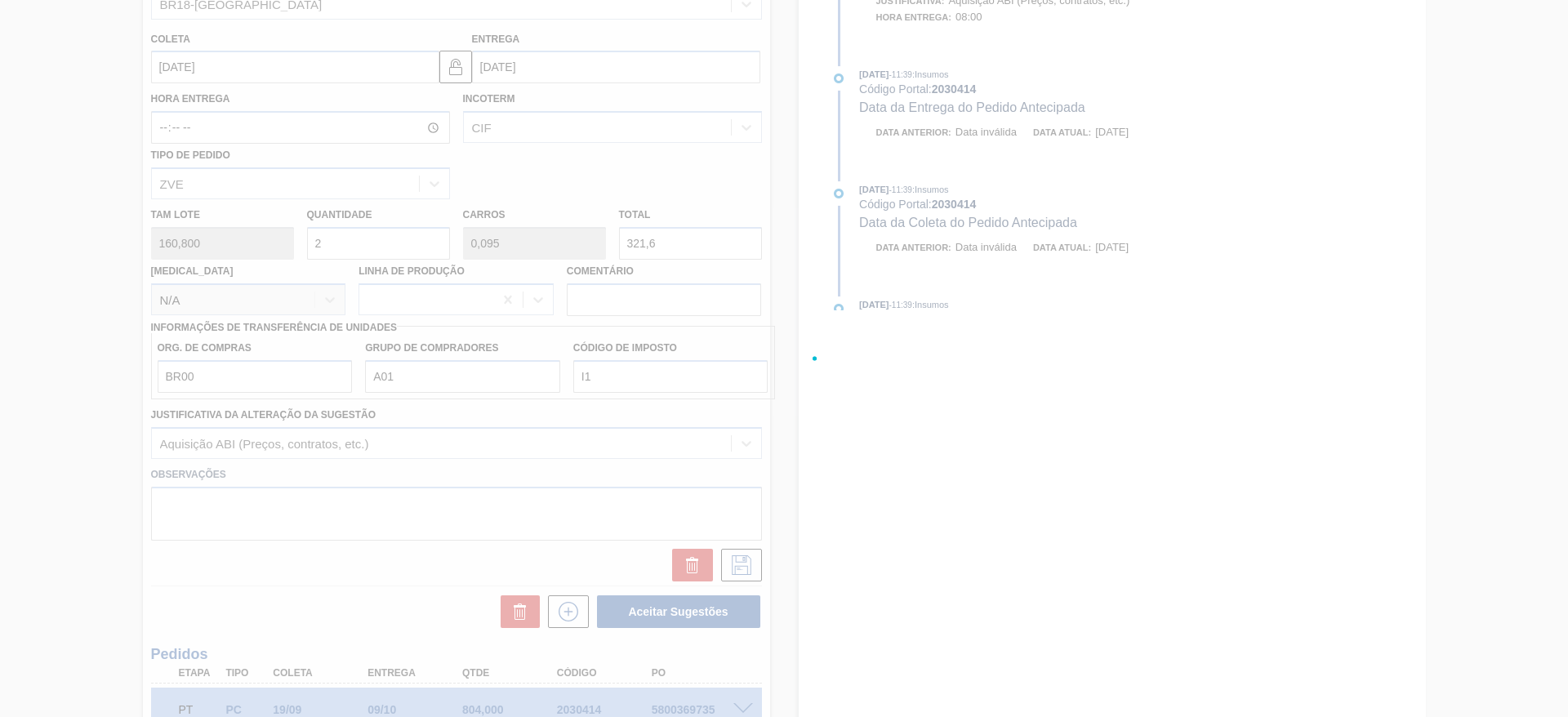
scroll to position [69, 0]
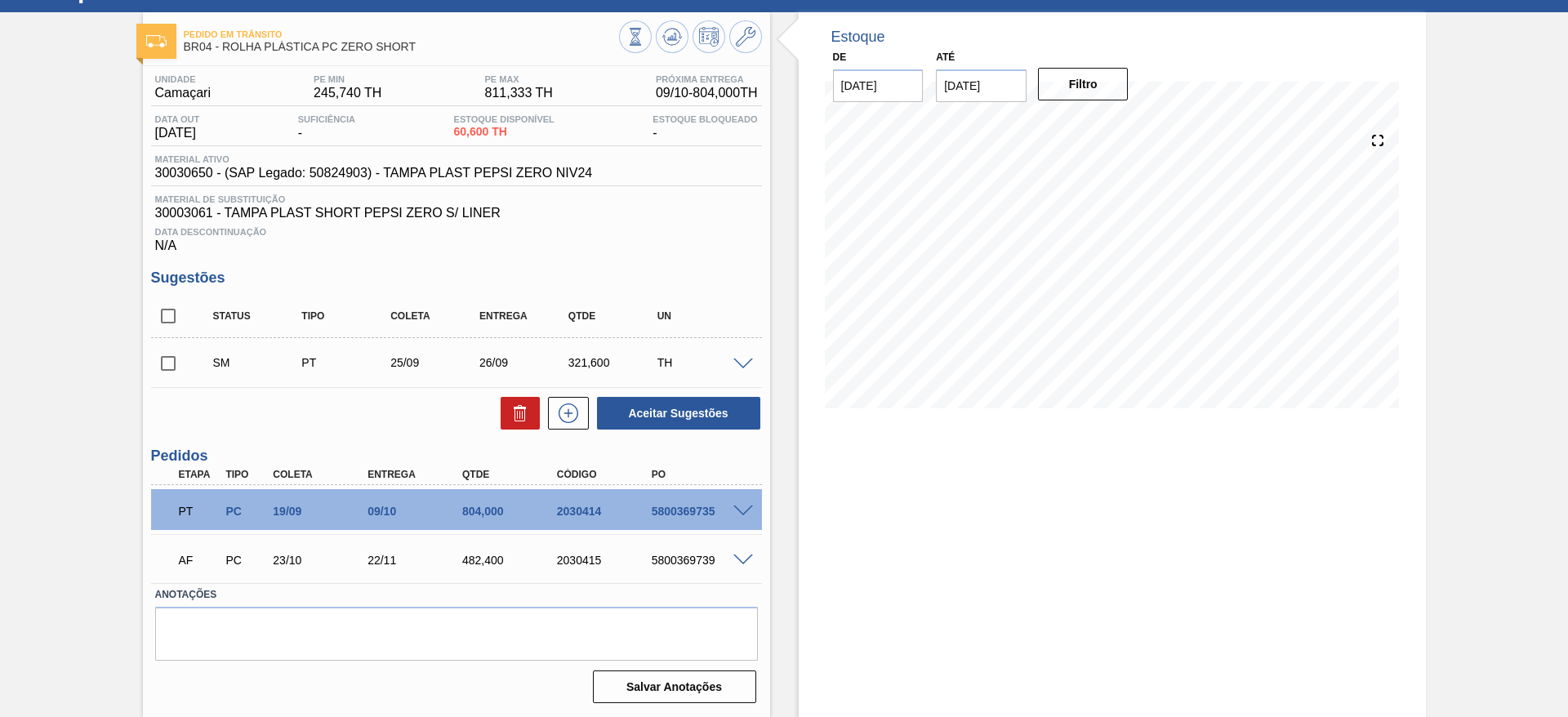
click at [177, 370] on input "checkbox" at bounding box center [168, 363] width 34 height 34
click at [681, 416] on button "Aceitar Sugestões" at bounding box center [679, 413] width 164 height 33
checkbox input "false"
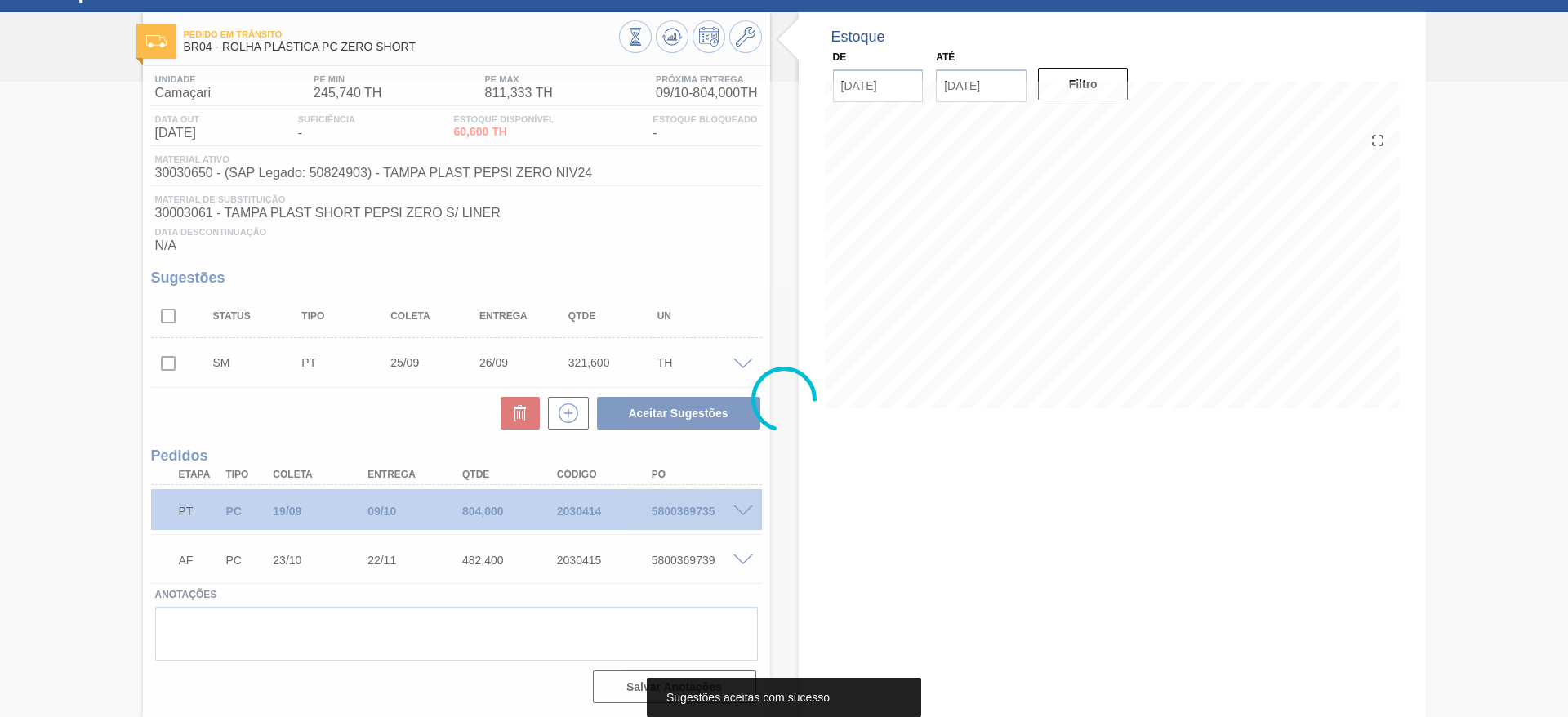
scroll to position [50, 0]
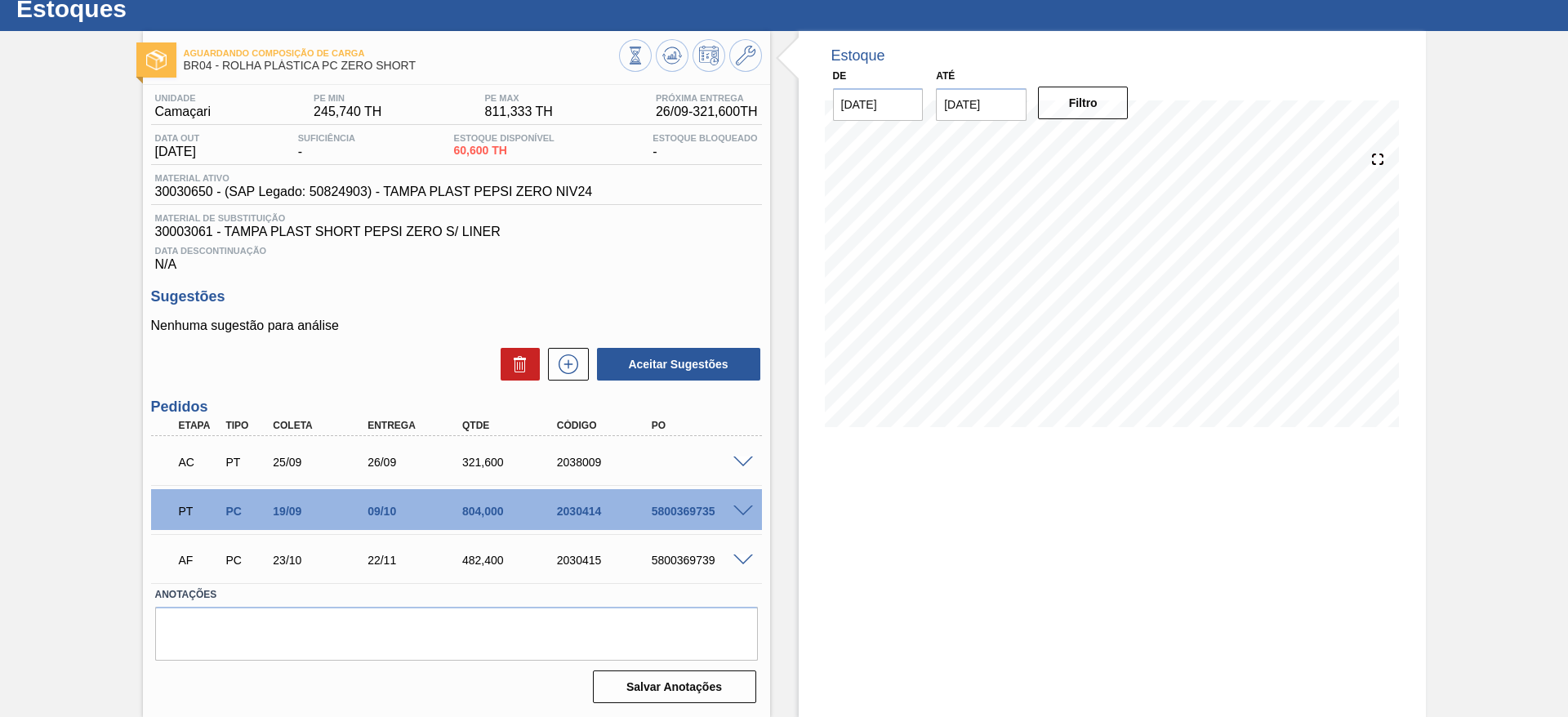
click at [744, 462] on span at bounding box center [743, 462] width 20 height 12
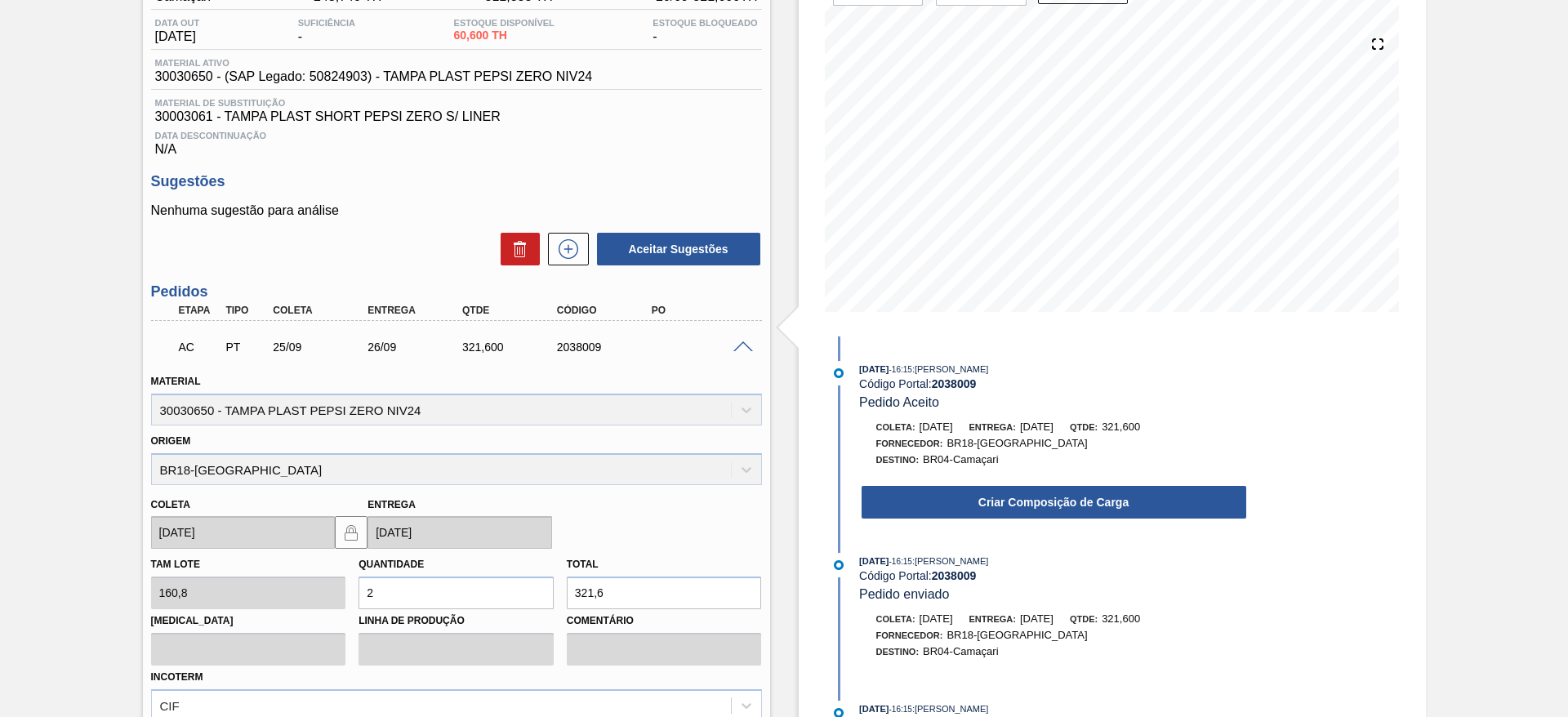
scroll to position [296, 0]
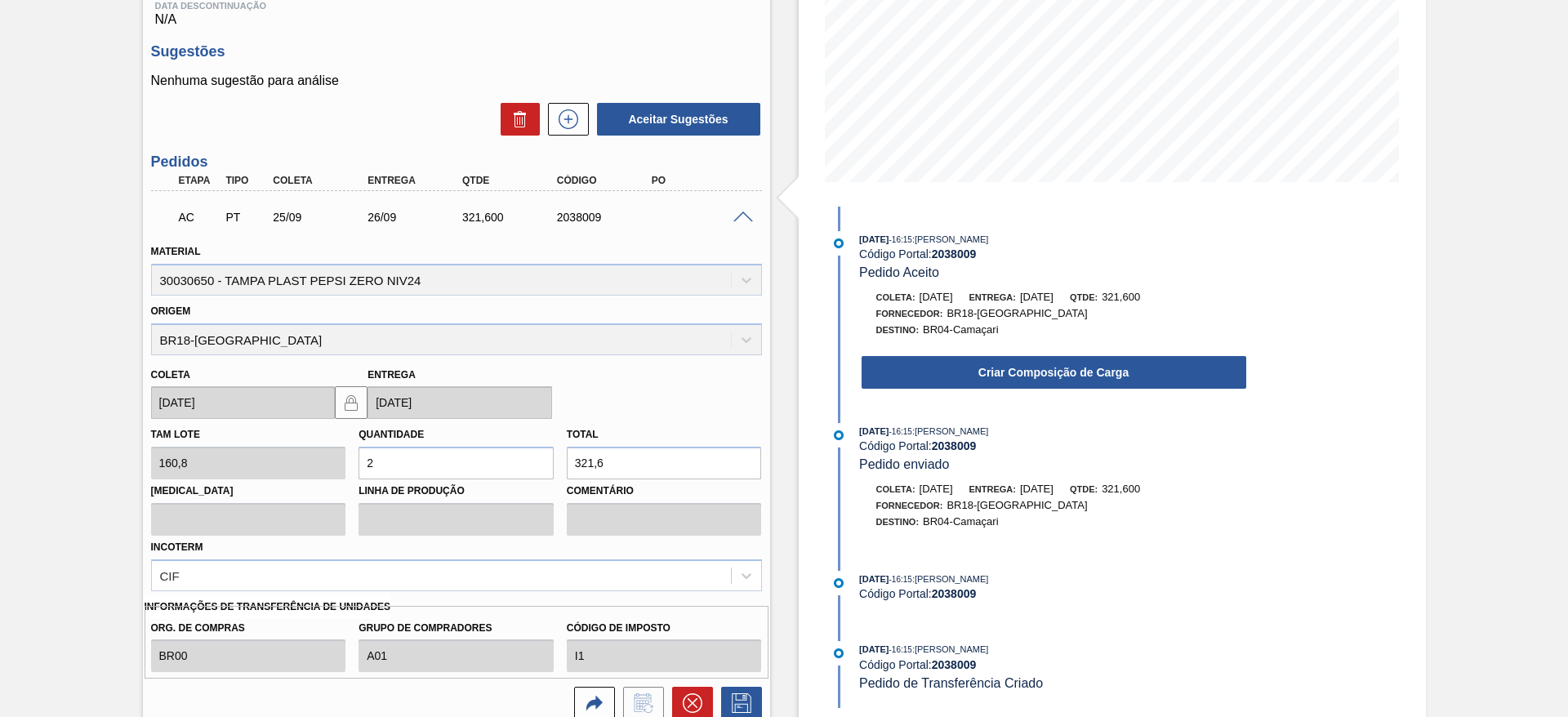
click at [935, 350] on div "Criar Composição de Carga" at bounding box center [1037, 368] width 421 height 44
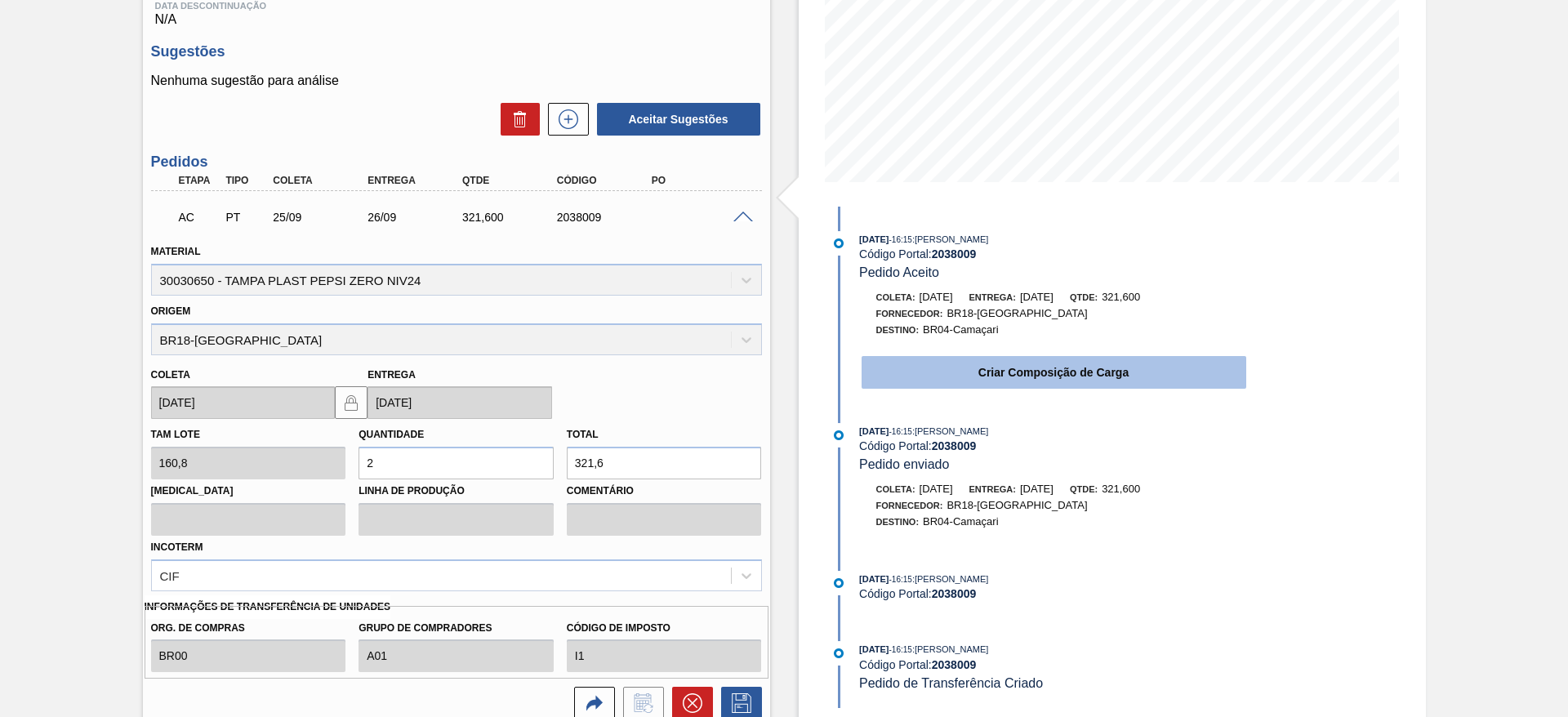
click at [941, 358] on button "Criar Composição de Carga" at bounding box center [1053, 373] width 384 height 33
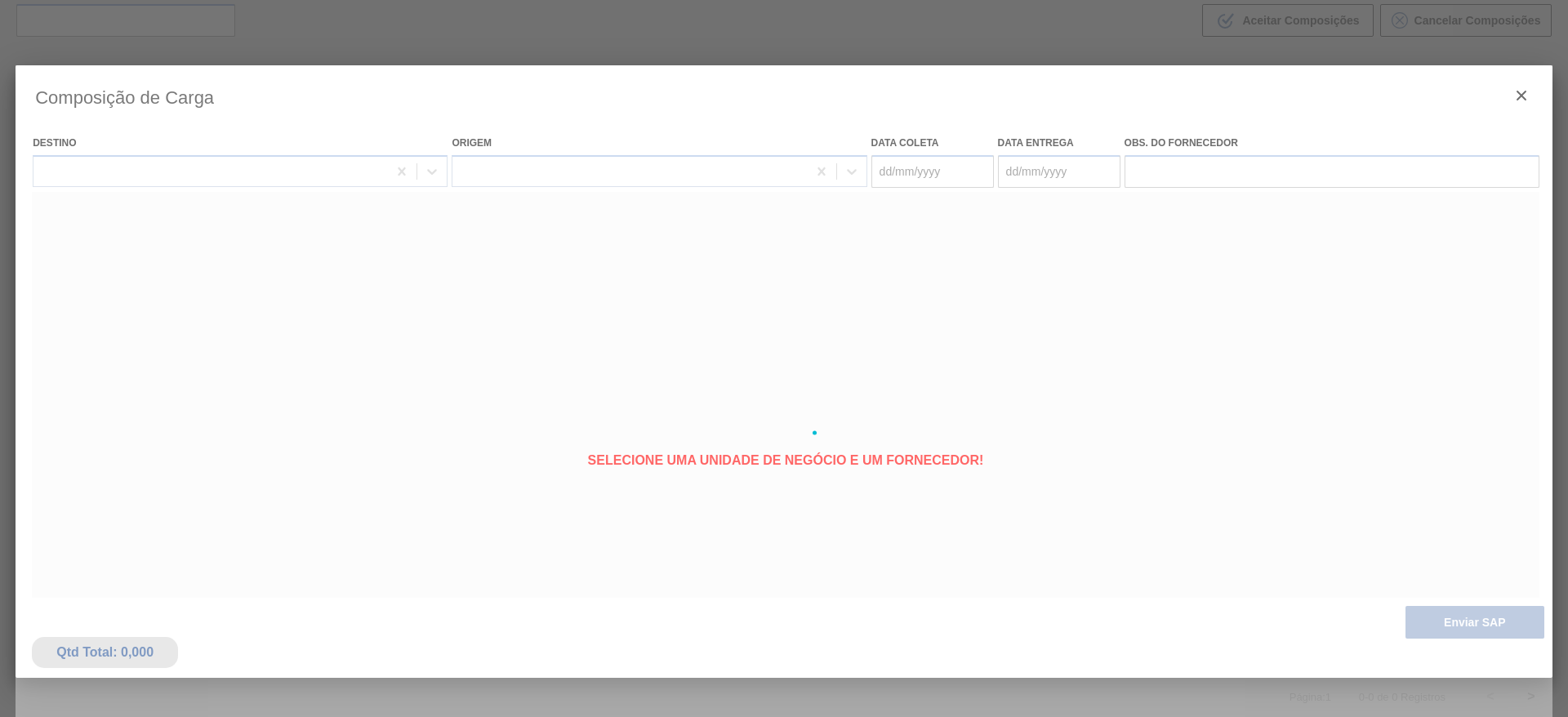
scroll to position [117, 0]
type coleta "[DATE]"
type entrega "[DATE]"
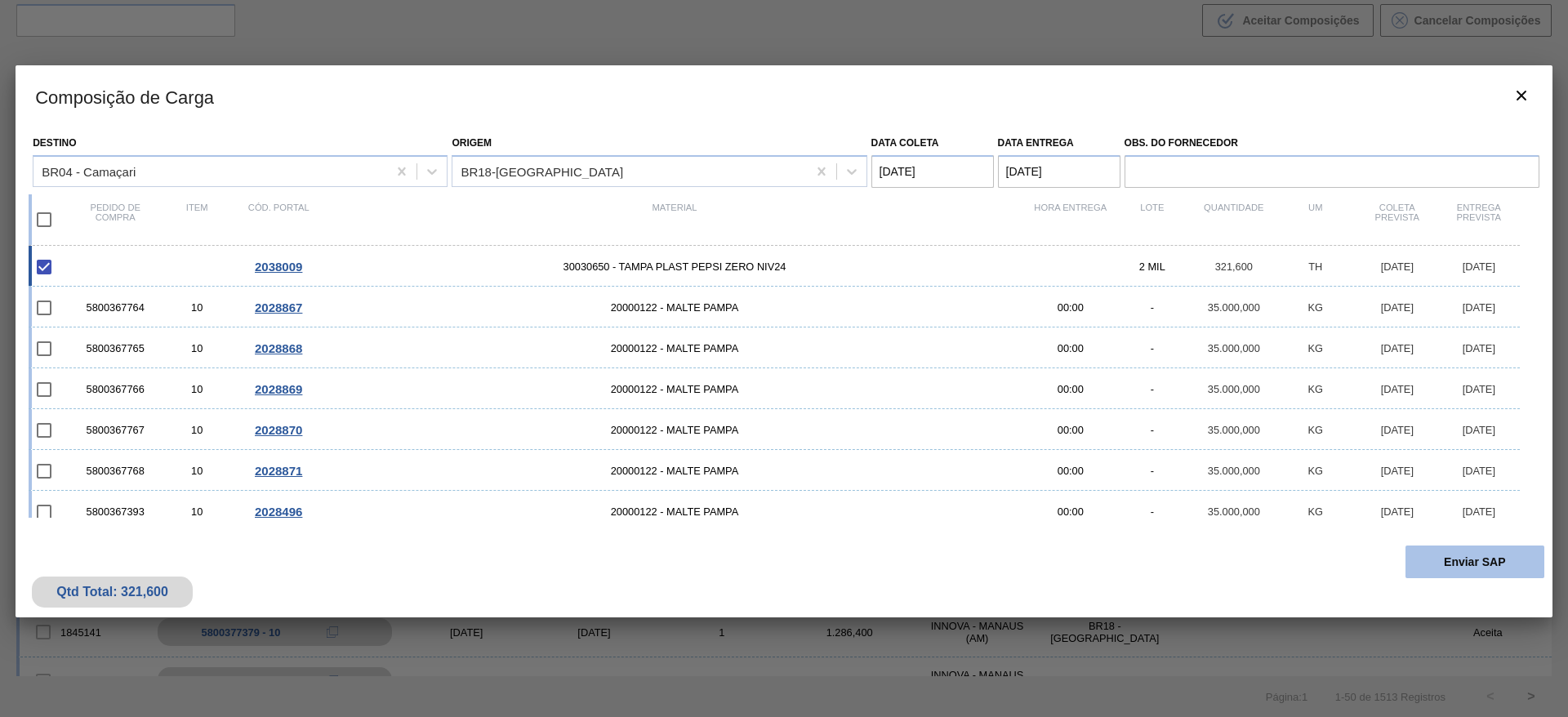
click at [1447, 562] on button "Enviar SAP" at bounding box center [1475, 562] width 139 height 33
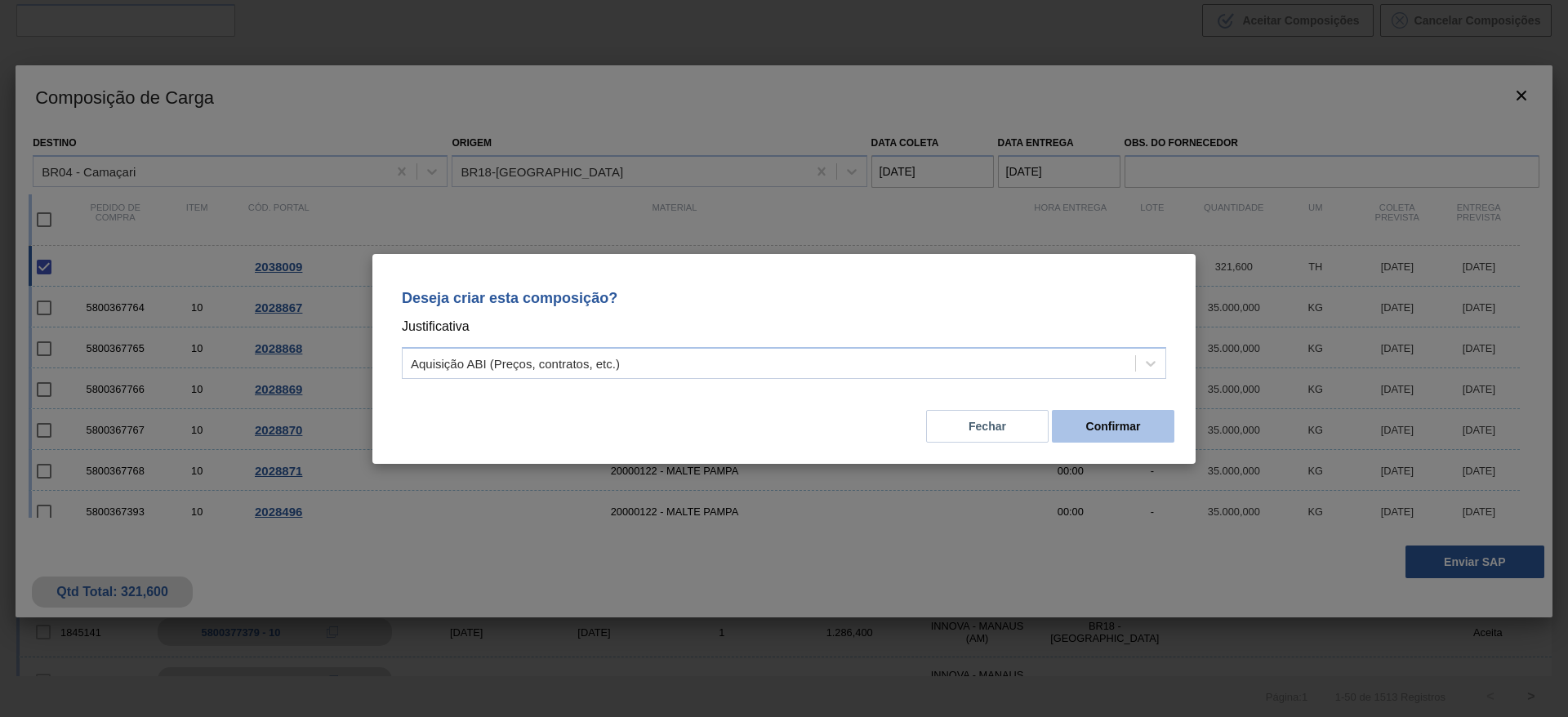
click at [1118, 418] on button "Confirmar" at bounding box center [1113, 427] width 122 height 33
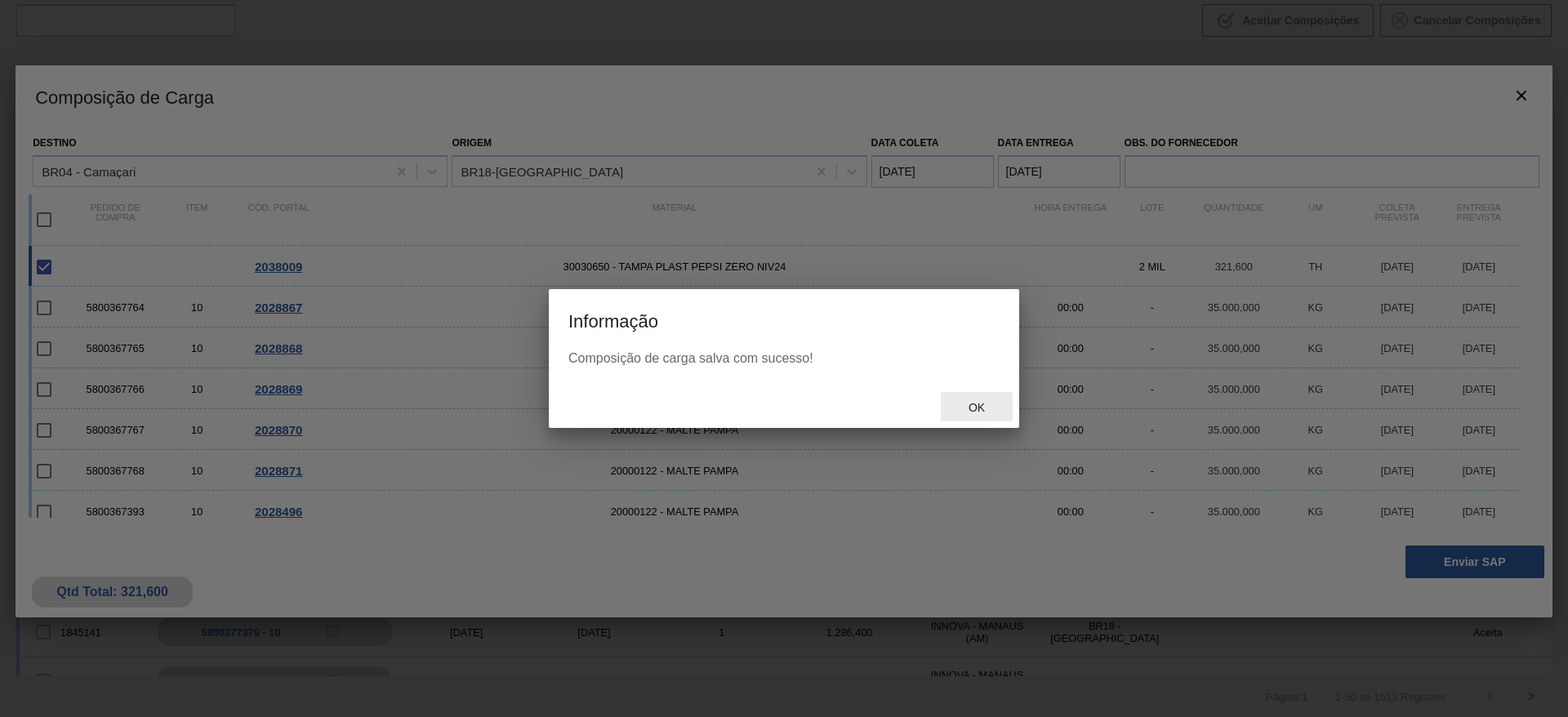
click at [970, 413] on span "Ok" at bounding box center [976, 408] width 42 height 13
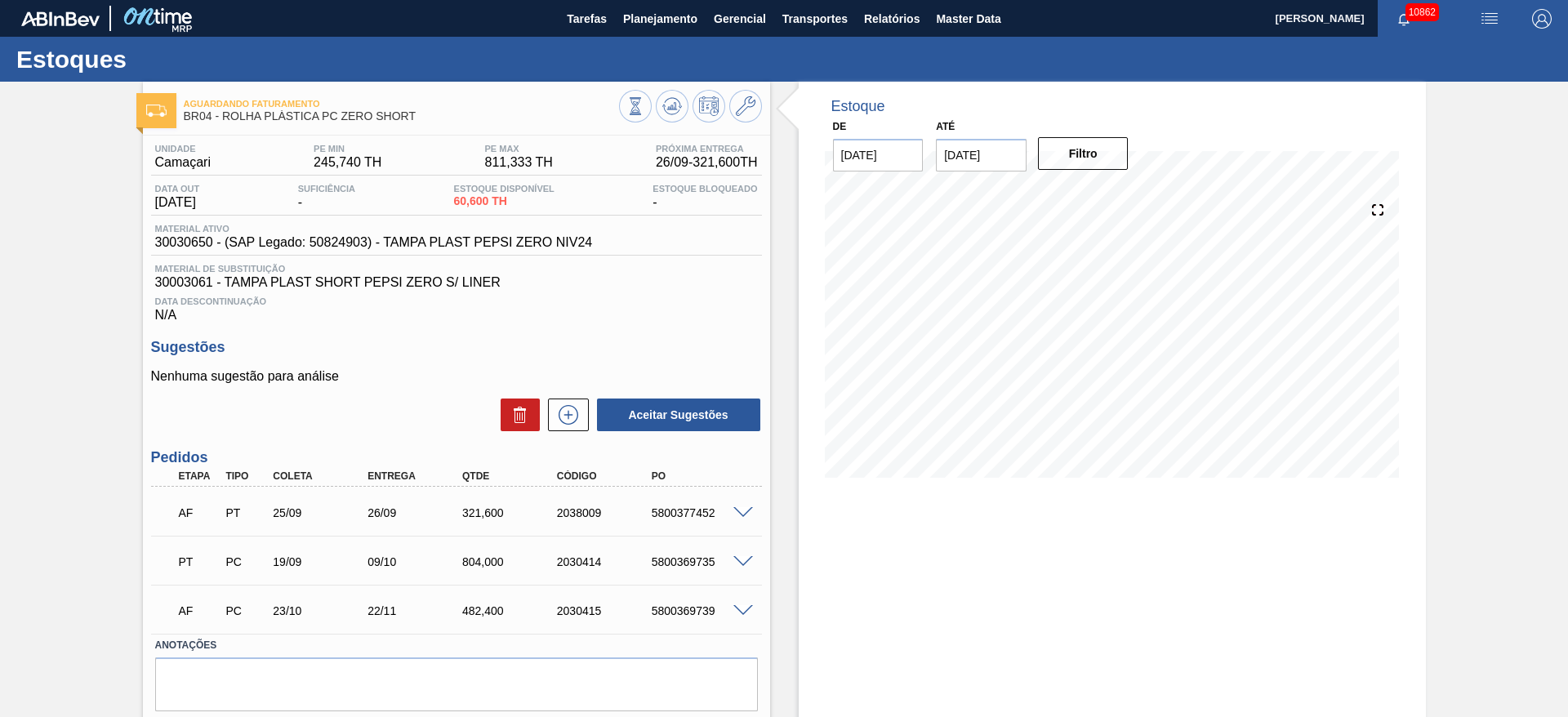
click at [688, 520] on div "AF PT 25/09 26/09 321,[PHONE_NUMBER] 5800377452" at bounding box center [451, 512] width 568 height 33
click at [683, 514] on div "5800377452" at bounding box center [700, 513] width 106 height 13
copy div "5800377452"
checkbox input "false"
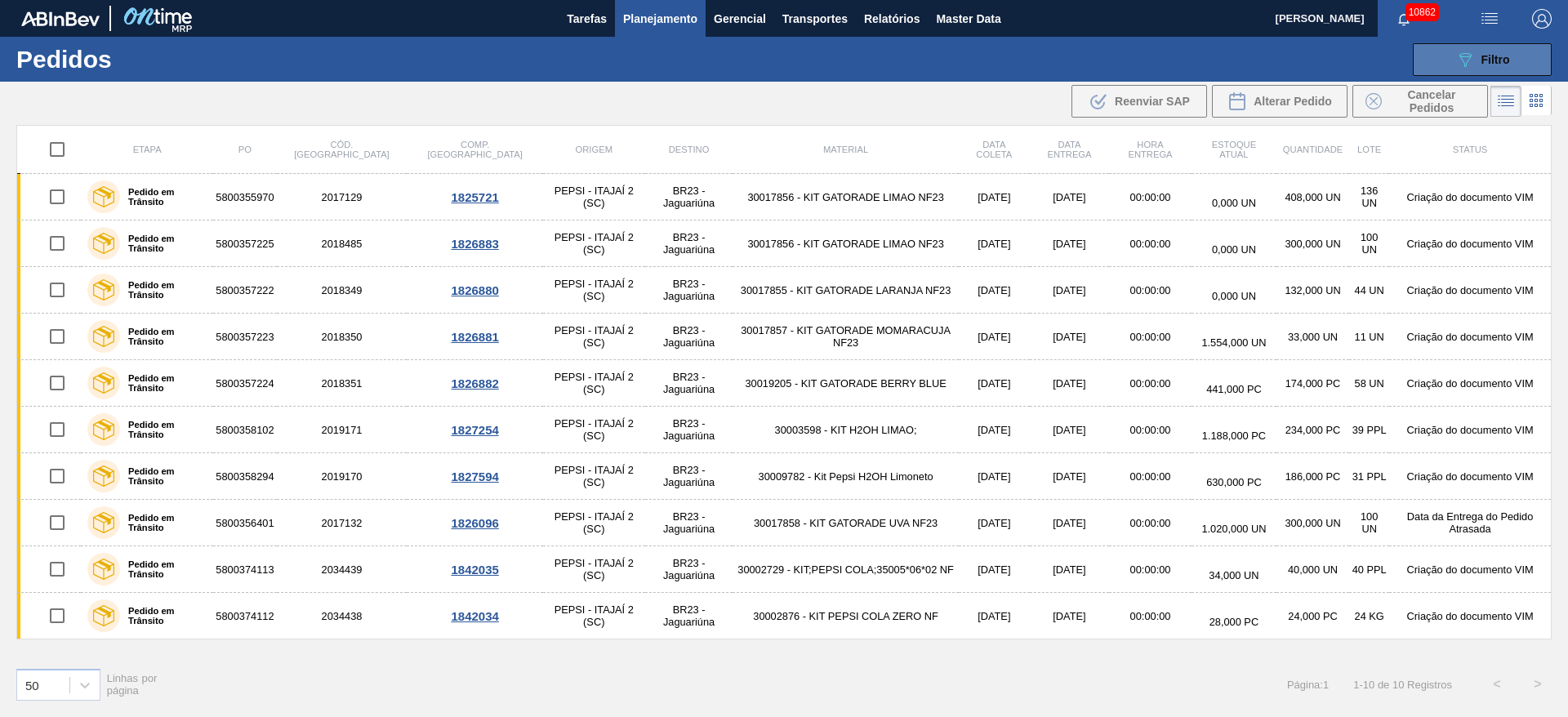
click at [1457, 72] on button "089F7B8B-B2A5-4AFE-B5C0-19BA573D28AC Filtro" at bounding box center [1482, 60] width 139 height 33
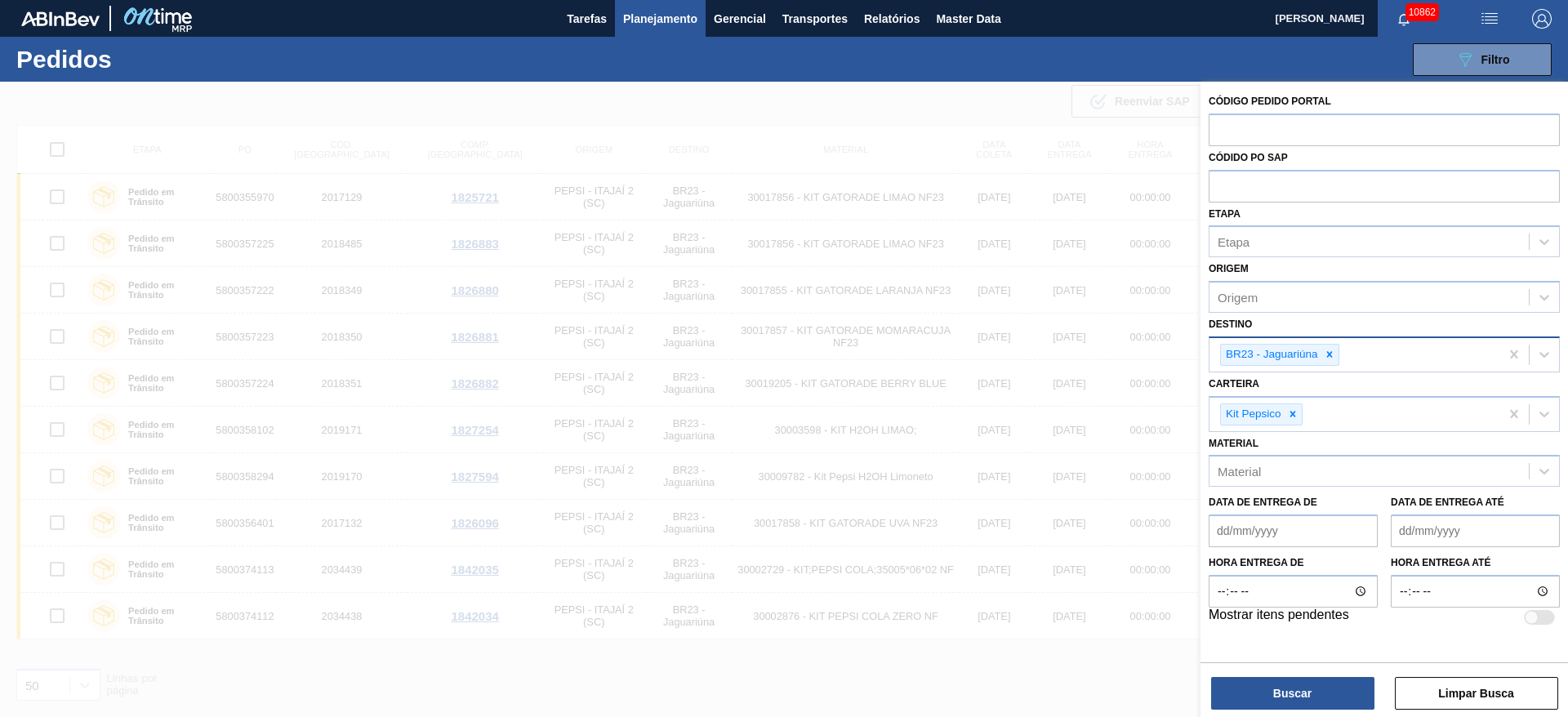
drag, startPoint x: 1336, startPoint y: 348, endPoint x: 1330, endPoint y: 366, distance: 19.0
click at [1332, 349] on div at bounding box center [1329, 355] width 18 height 21
type input "3"
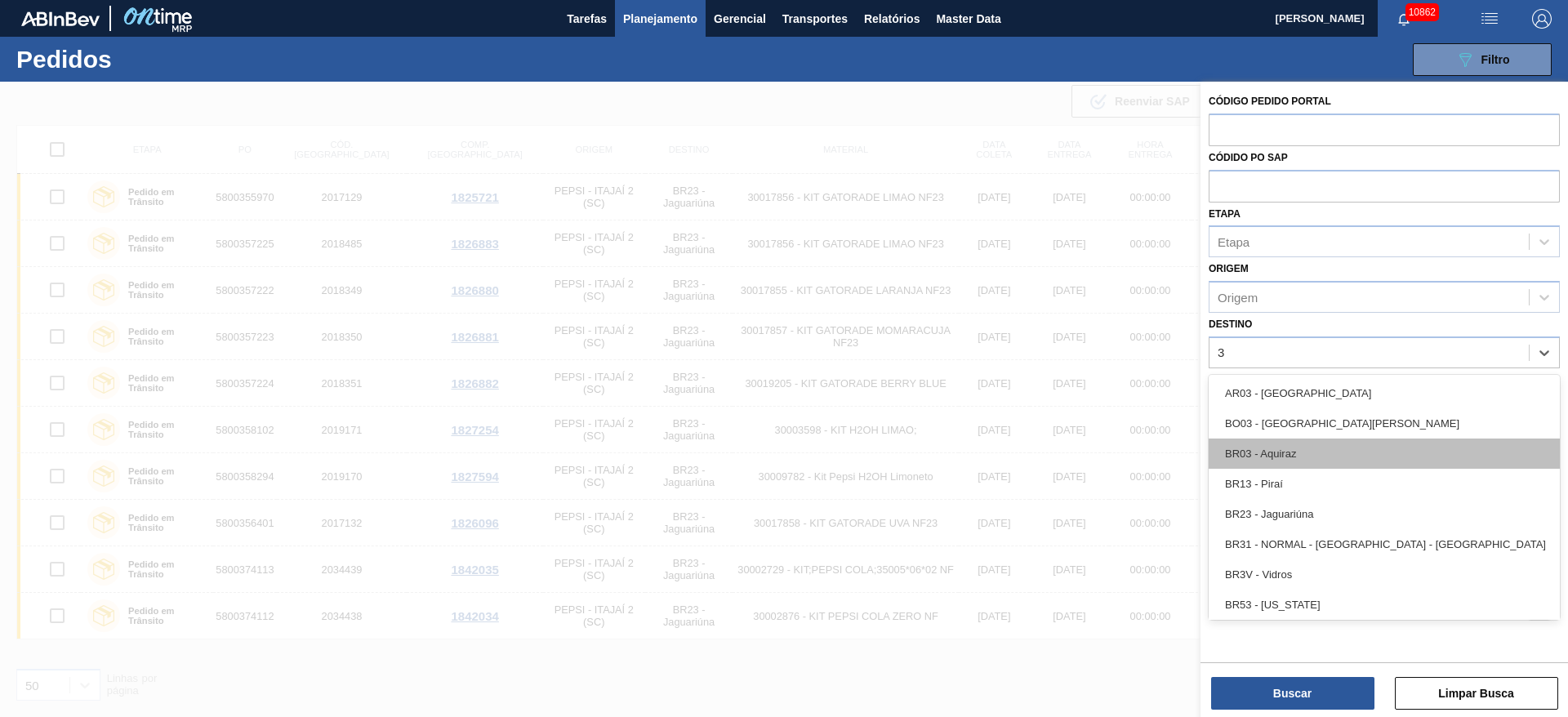
click at [1296, 453] on div "BR03 - Aquiraz" at bounding box center [1384, 453] width 351 height 31
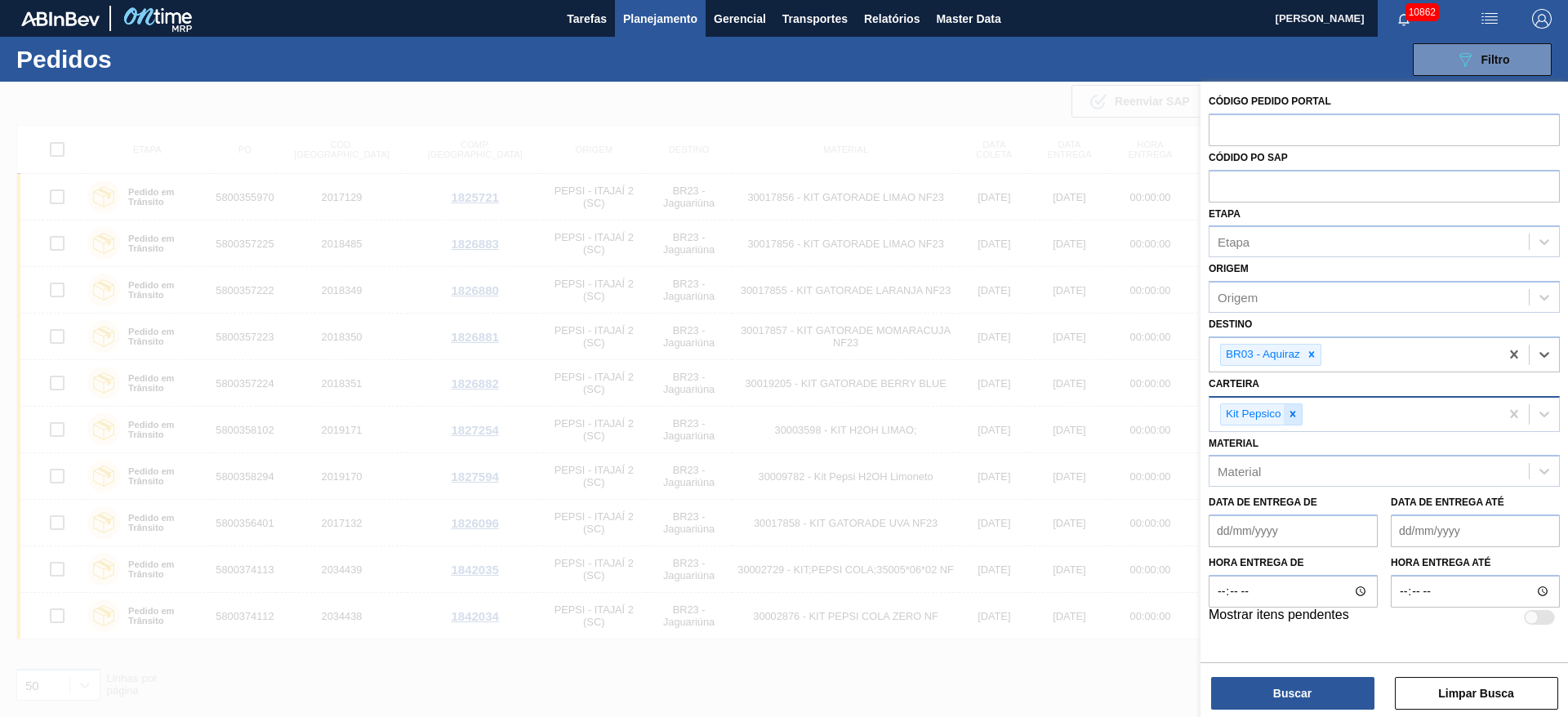
click at [1288, 421] on div at bounding box center [1293, 414] width 18 height 21
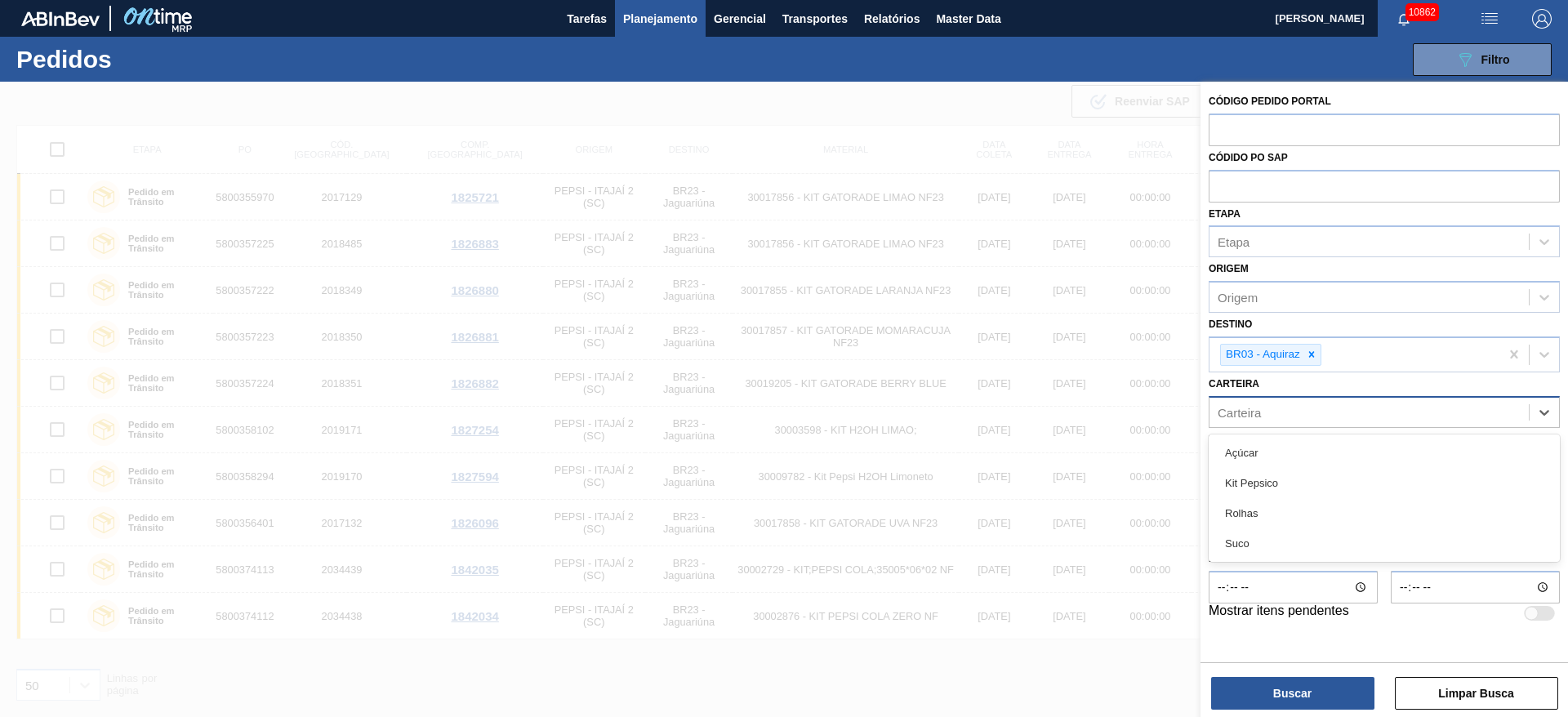
click at [1288, 421] on div "Carteira" at bounding box center [1369, 412] width 319 height 24
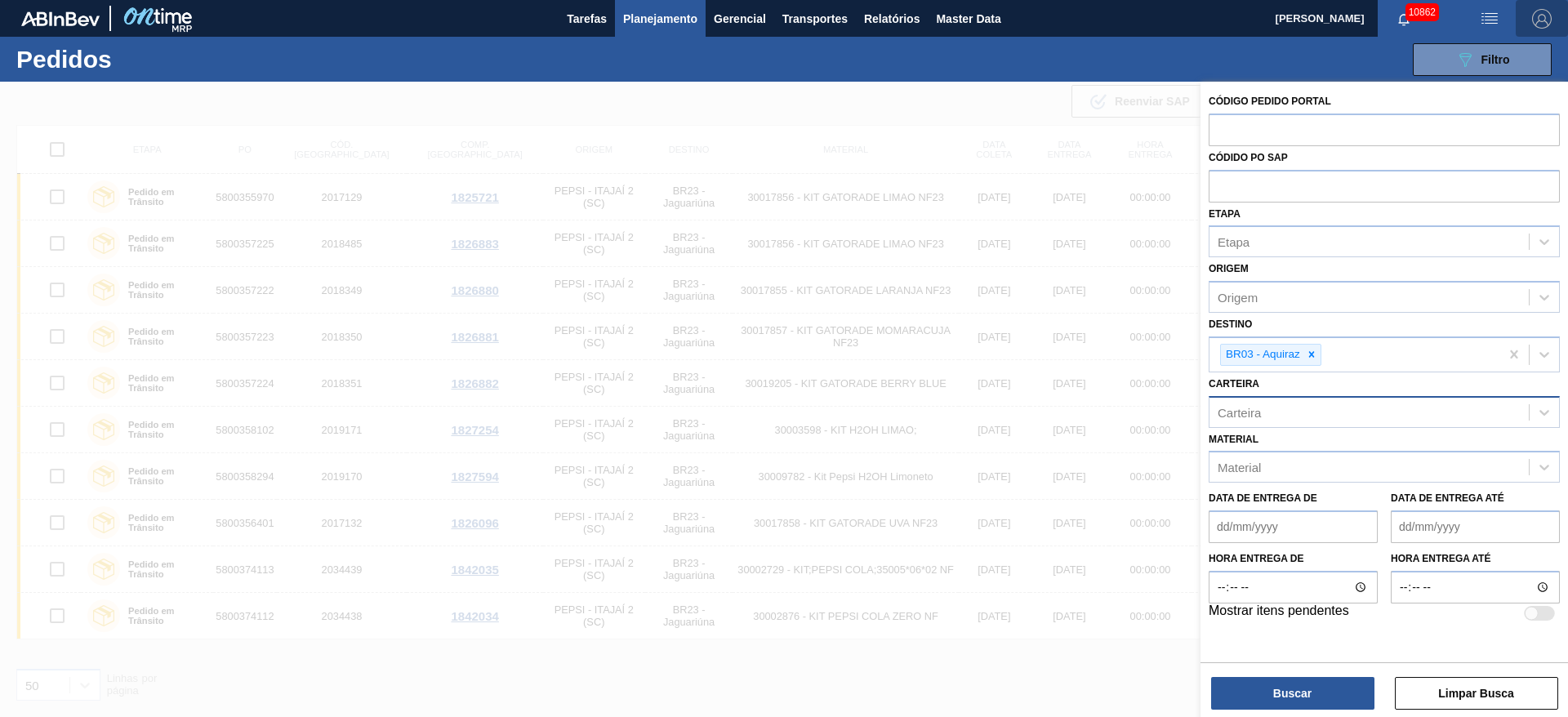
click at [1545, 21] on img "button" at bounding box center [1542, 19] width 20 height 20
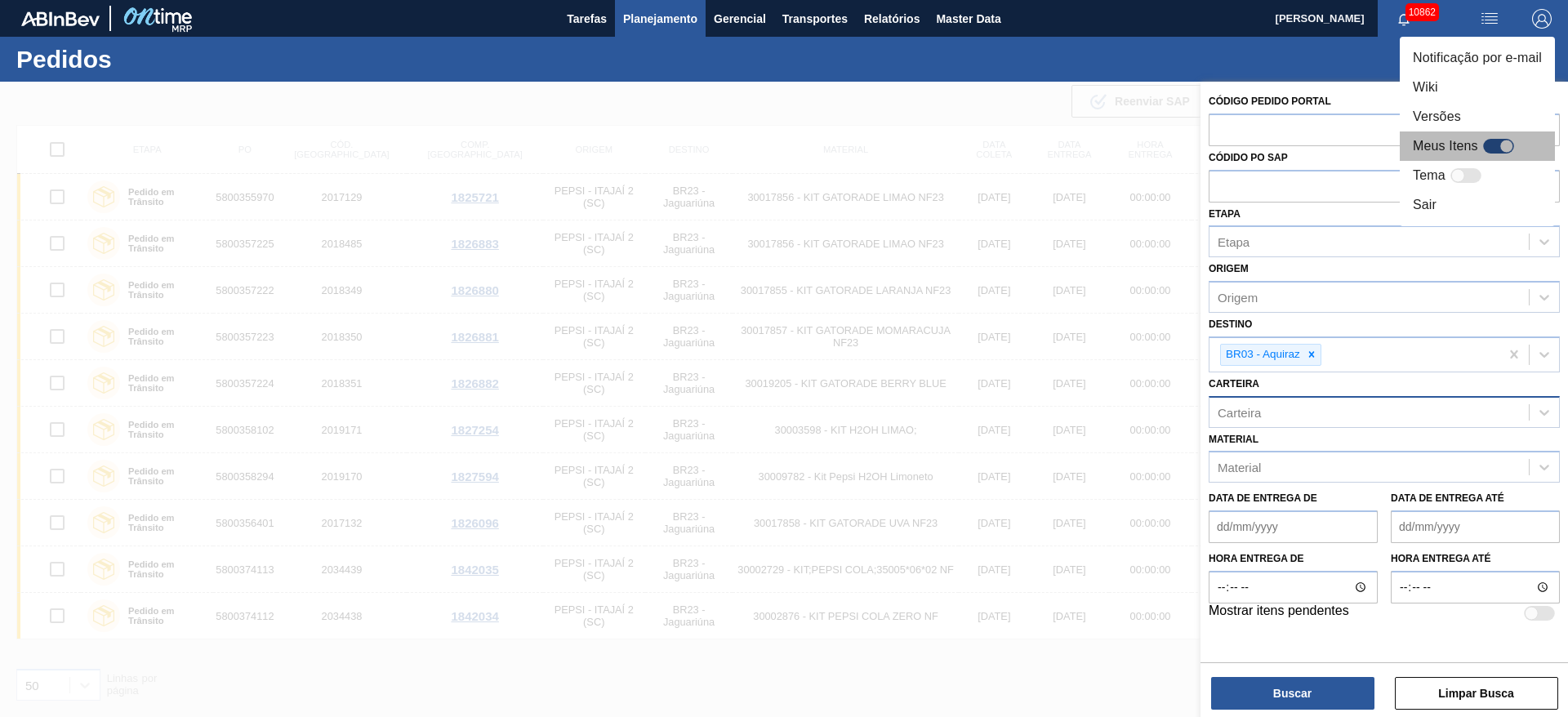
click at [1494, 139] on div at bounding box center [1499, 146] width 31 height 15
checkbox input "true"
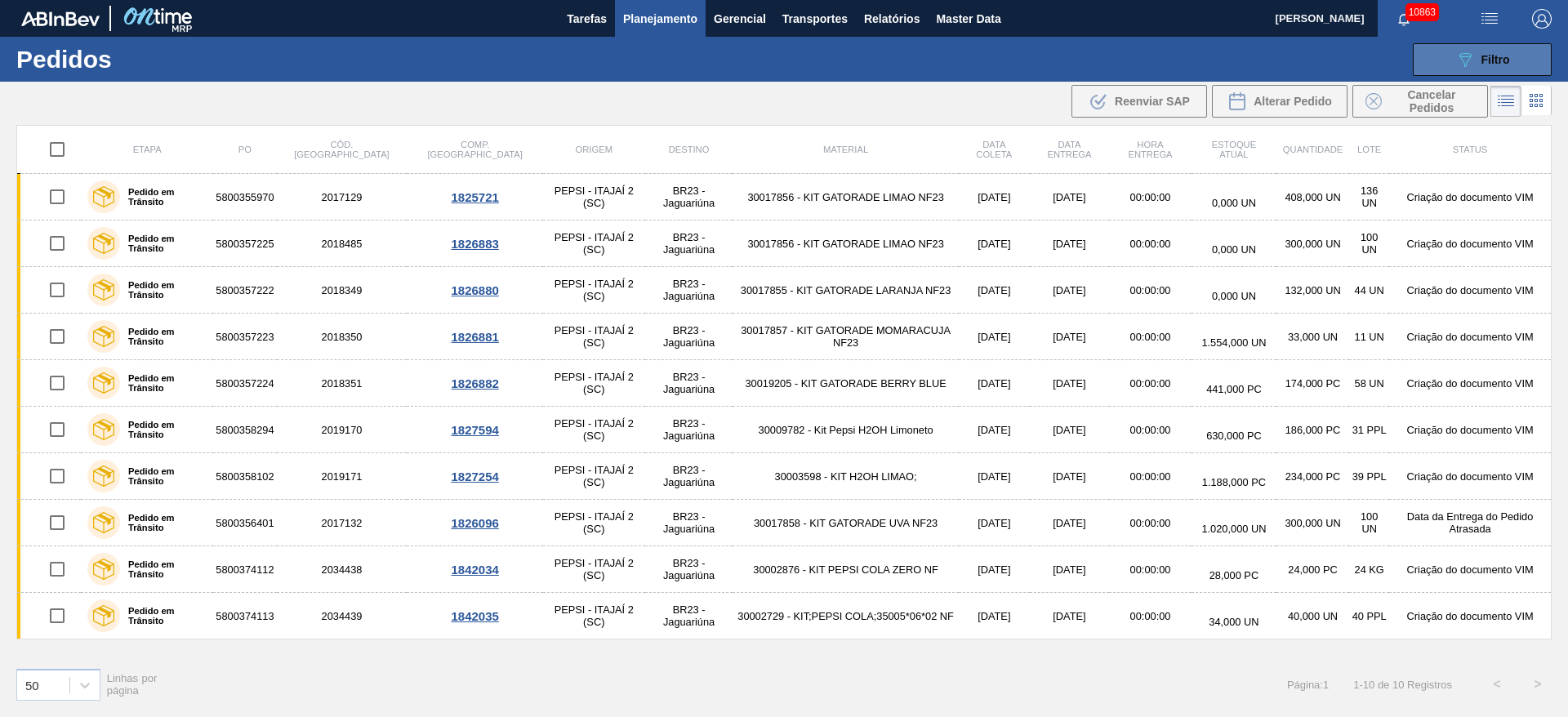
click at [1465, 50] on icon "089F7B8B-B2A5-4AFE-B5C0-19BA573D28AC" at bounding box center [1465, 60] width 20 height 20
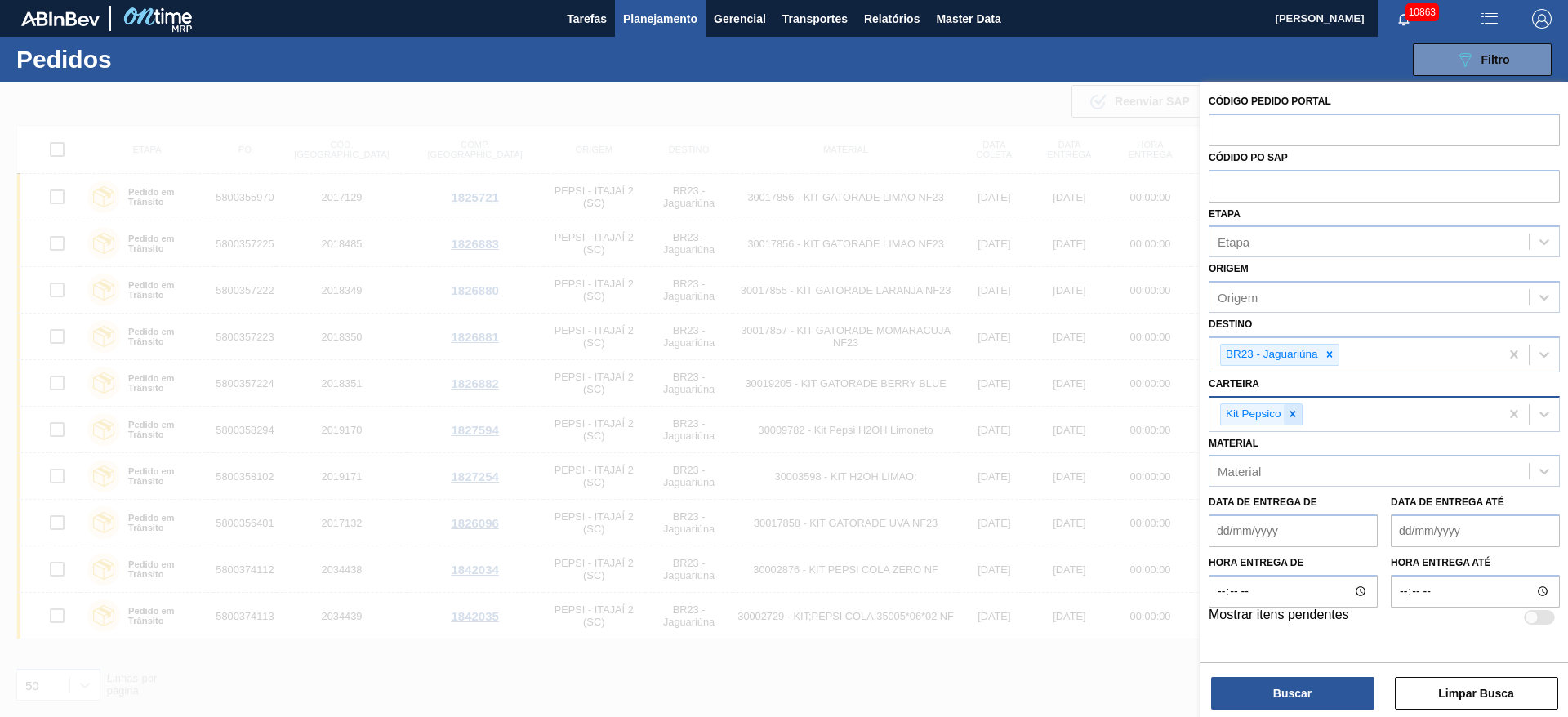
click at [1293, 421] on div at bounding box center [1293, 414] width 18 height 21
type input "ad"
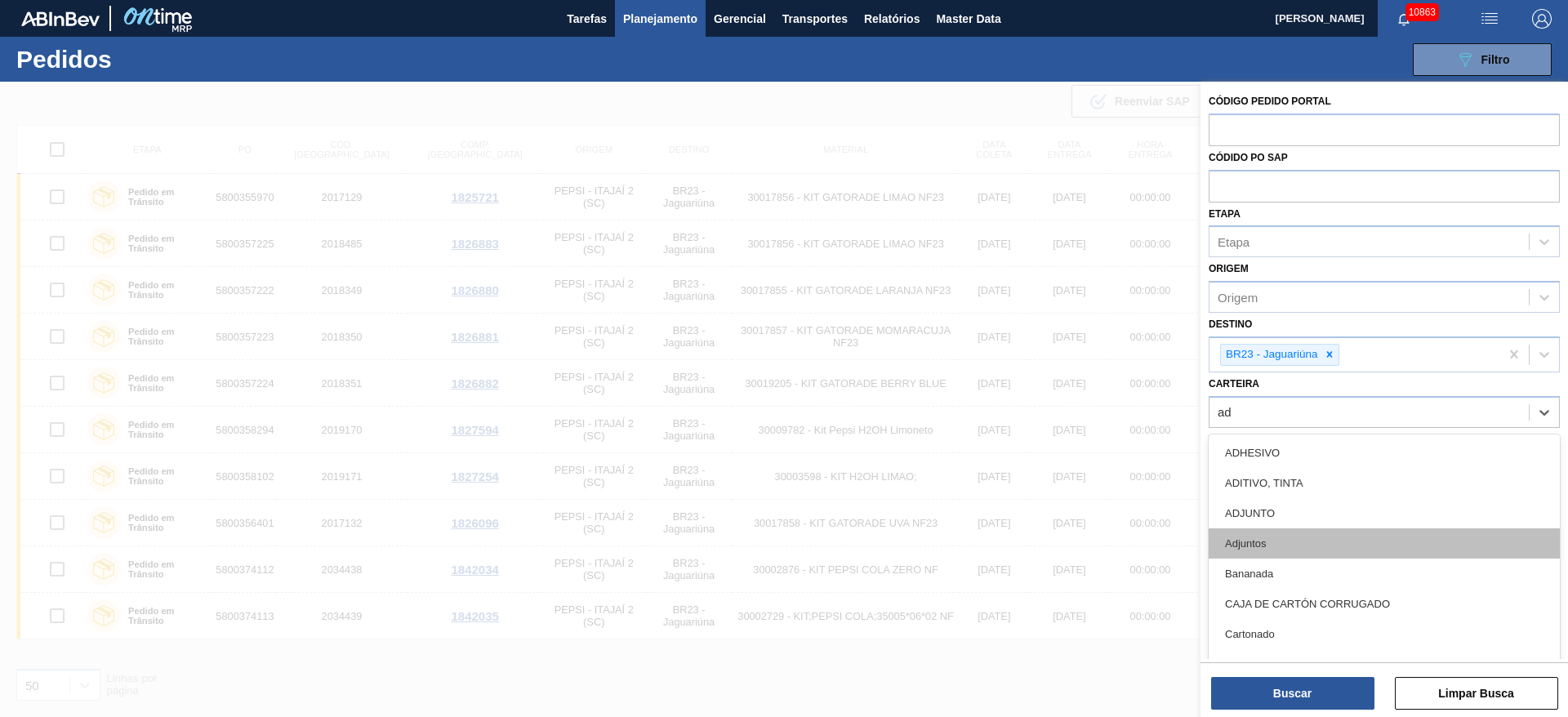
click at [1290, 542] on div "Adjuntos" at bounding box center [1384, 543] width 351 height 31
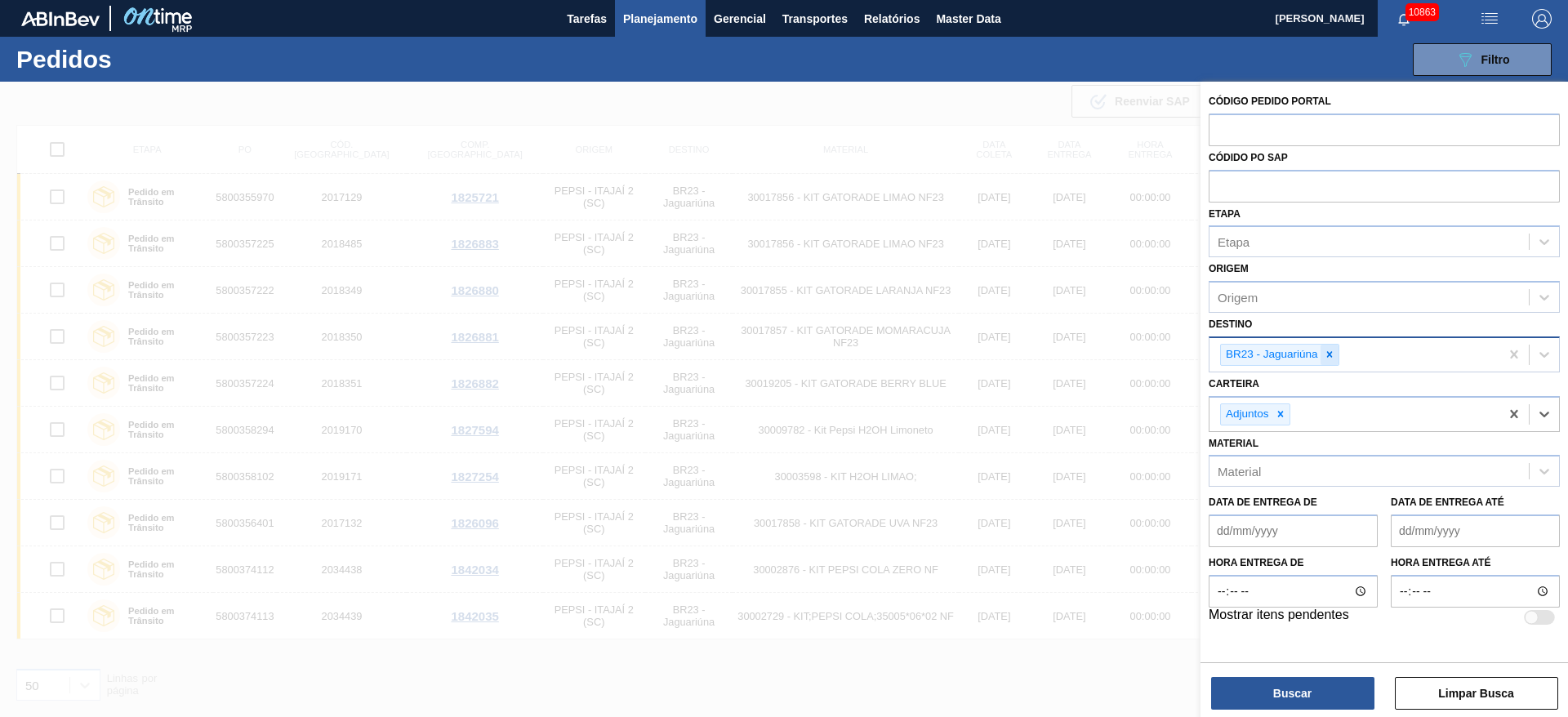
click at [1322, 347] on div at bounding box center [1329, 355] width 18 height 21
type input "3"
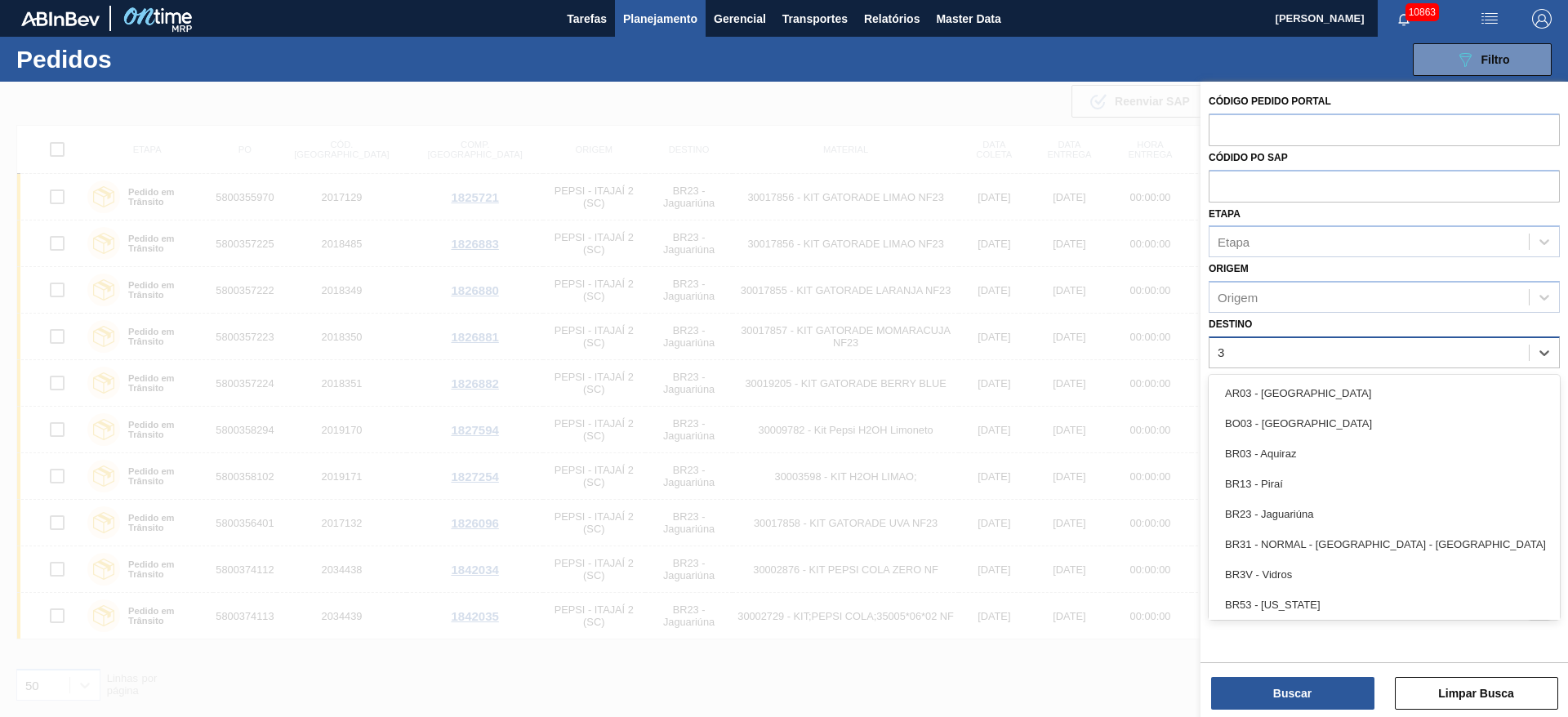
click at [1293, 457] on div "BR03 - Aquiraz" at bounding box center [1384, 453] width 351 height 31
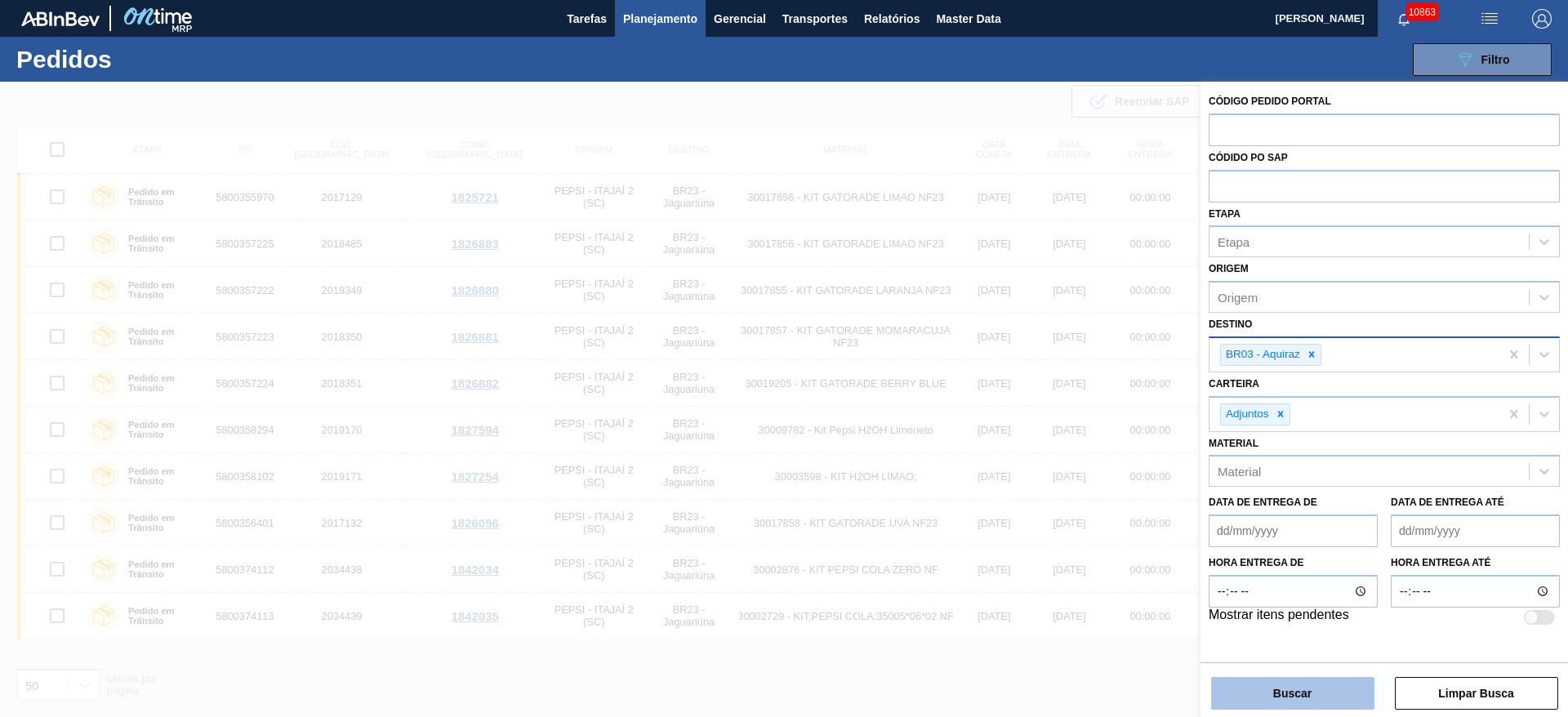
click at [1322, 690] on button "Buscar" at bounding box center [1293, 694] width 164 height 33
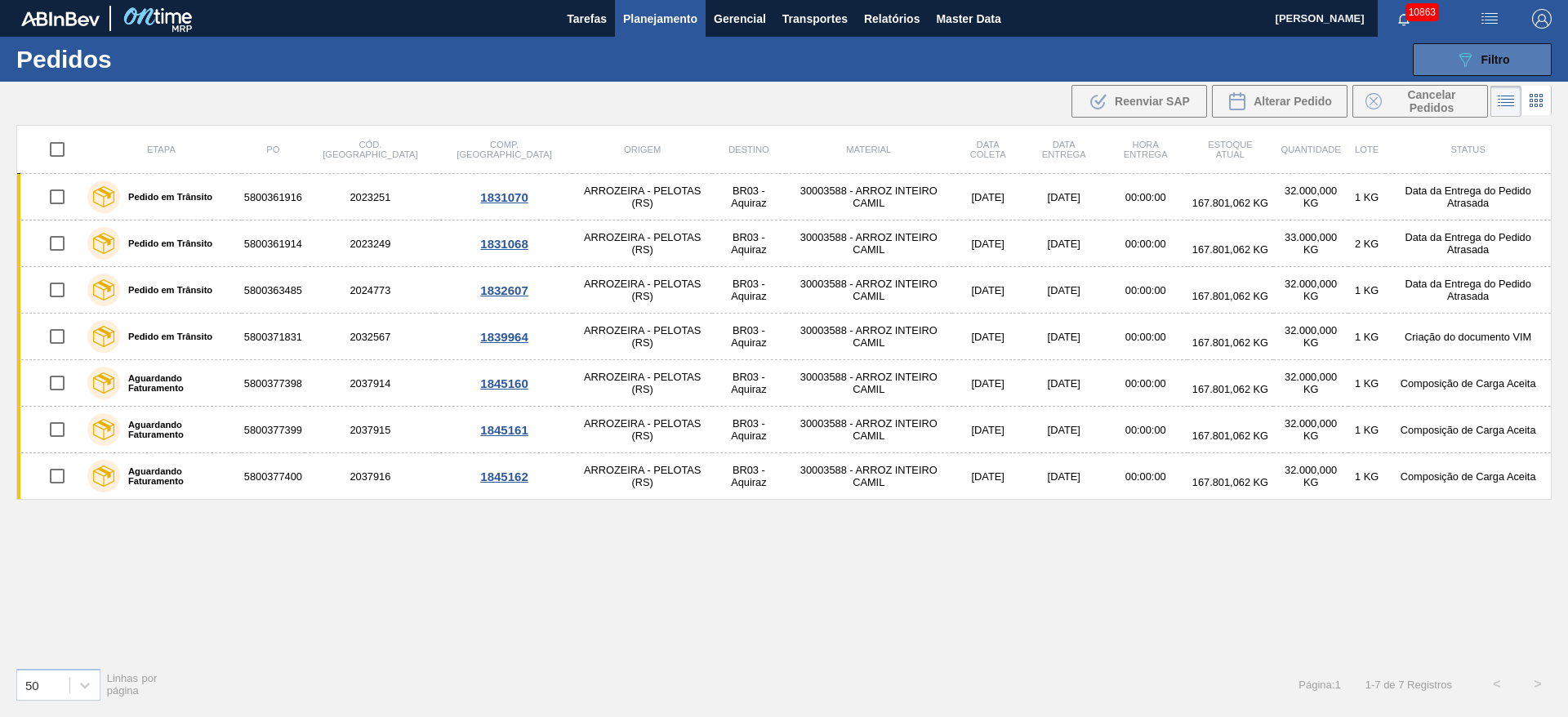
click at [1464, 69] on button "089F7B8B-B2A5-4AFE-B5C0-19BA573D28AC Filtro" at bounding box center [1482, 60] width 139 height 33
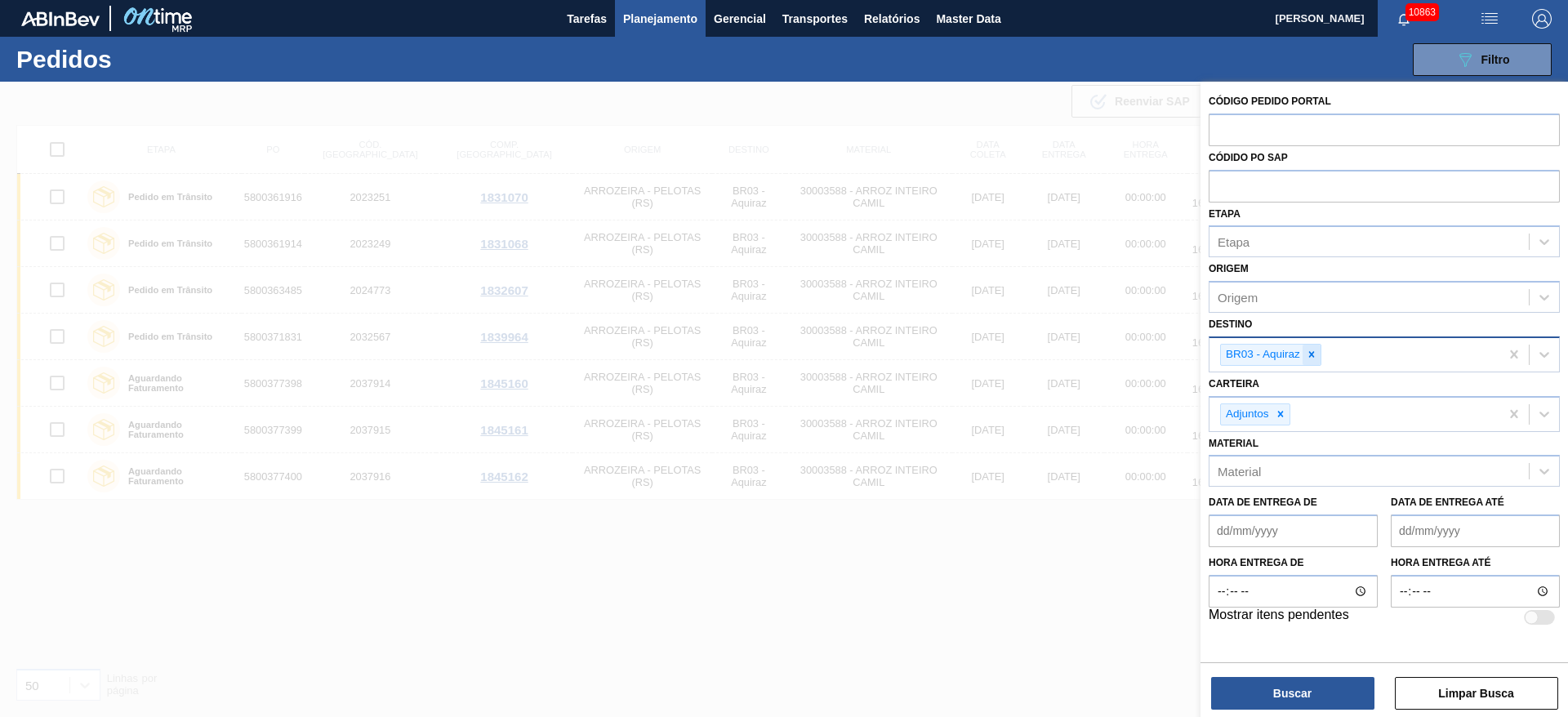
click at [1309, 357] on icon at bounding box center [1312, 355] width 6 height 6
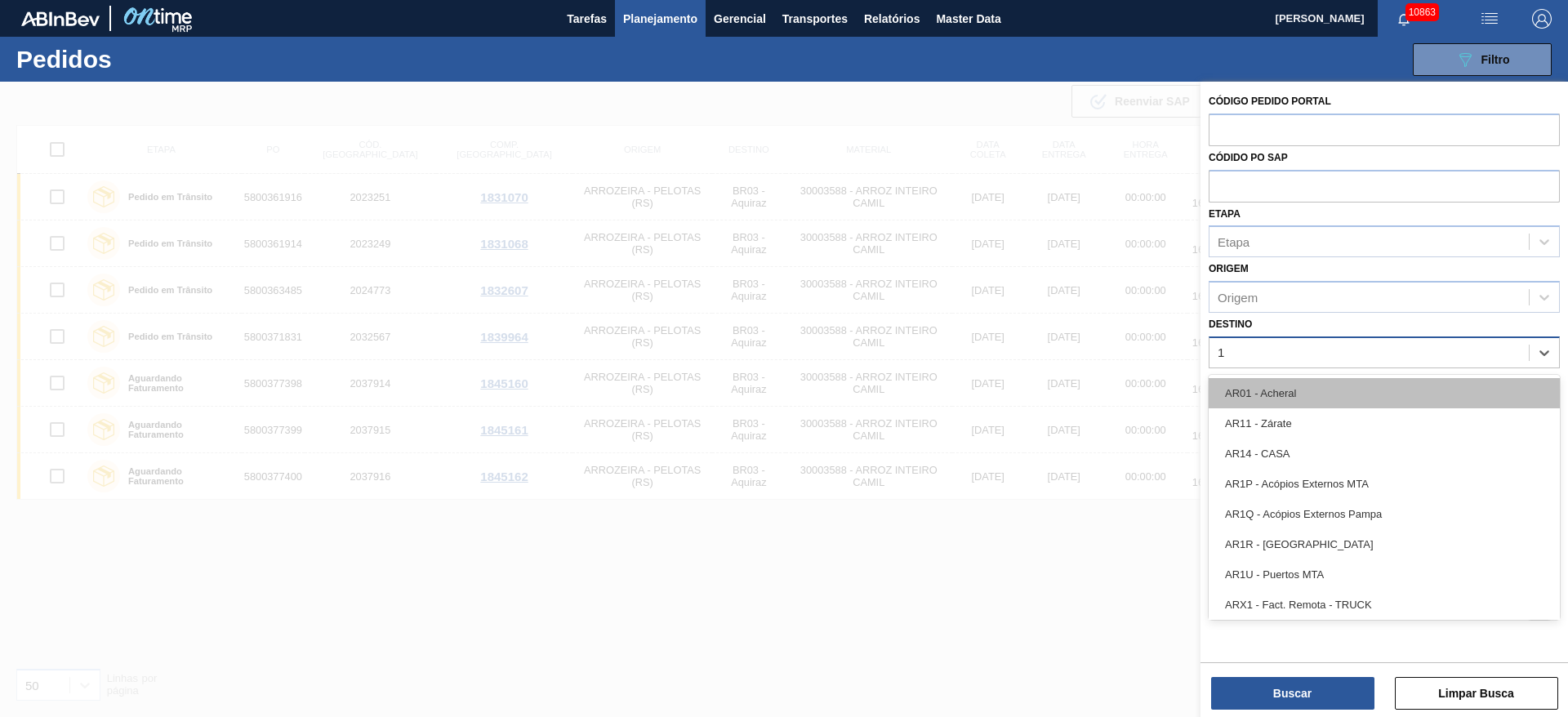
type input "13"
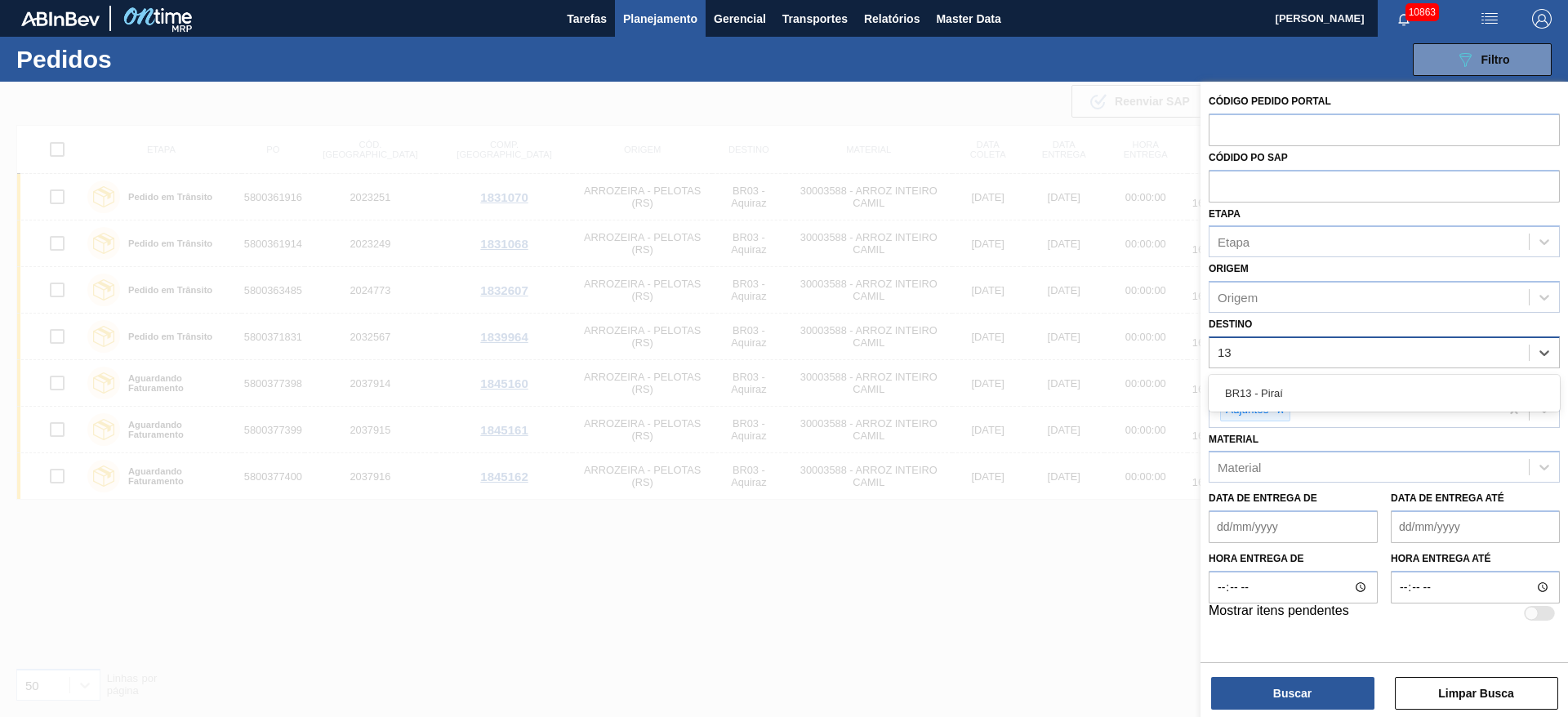
drag, startPoint x: 1306, startPoint y: 398, endPoint x: 1289, endPoint y: 555, distance: 157.9
click at [1303, 399] on div "BR13 - Piraí" at bounding box center [1384, 393] width 351 height 31
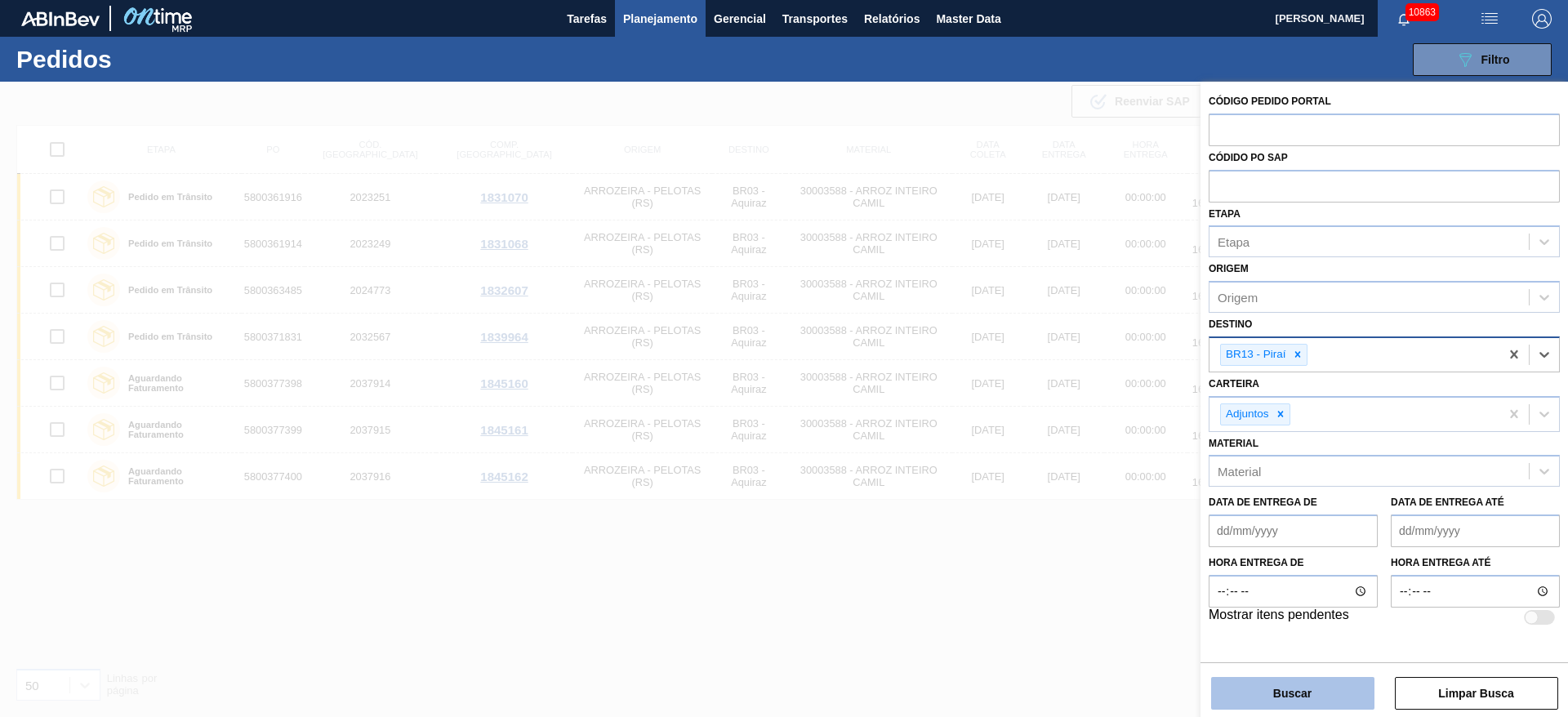
click at [1286, 698] on button "Buscar" at bounding box center [1293, 694] width 164 height 33
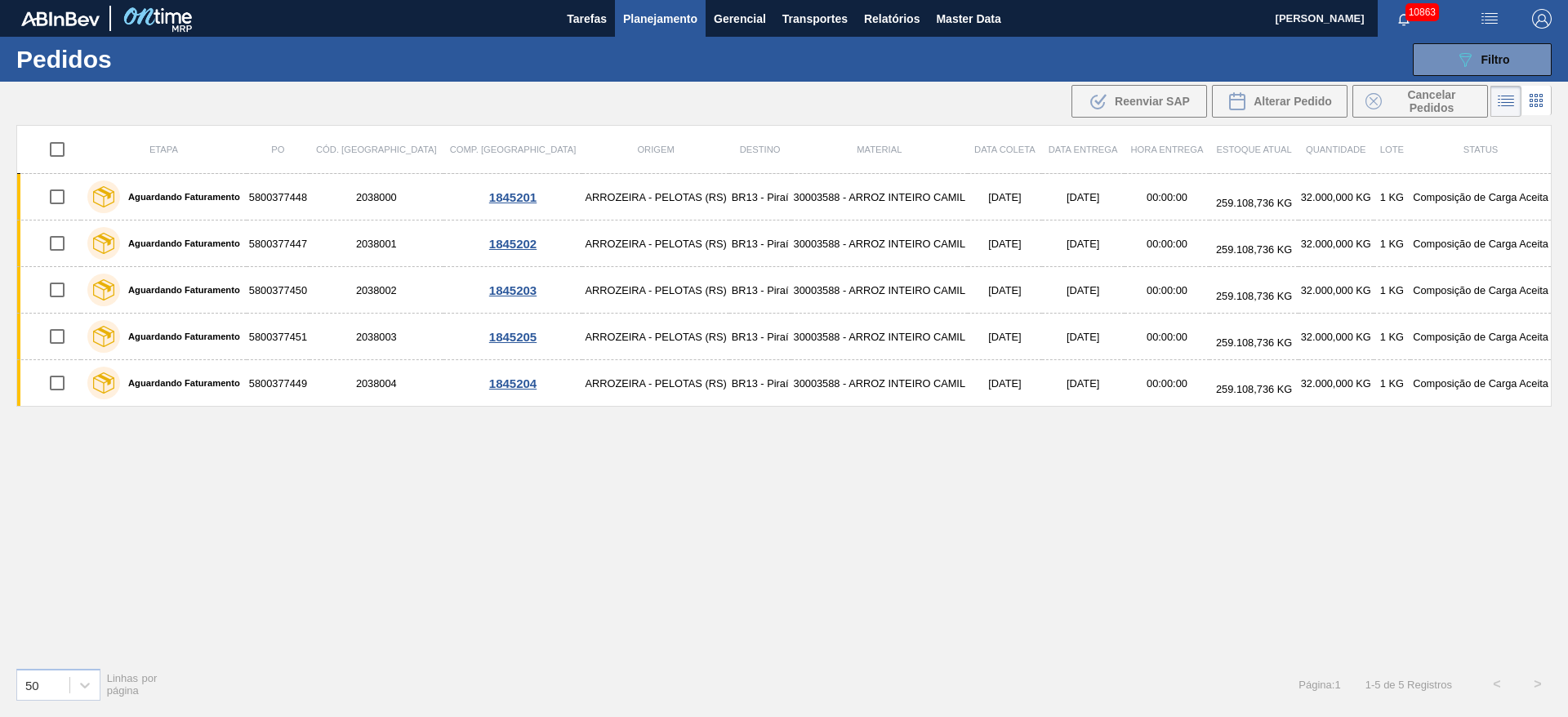
click at [55, 155] on input "checkbox" at bounding box center [56, 149] width 34 height 34
checkbox input "true"
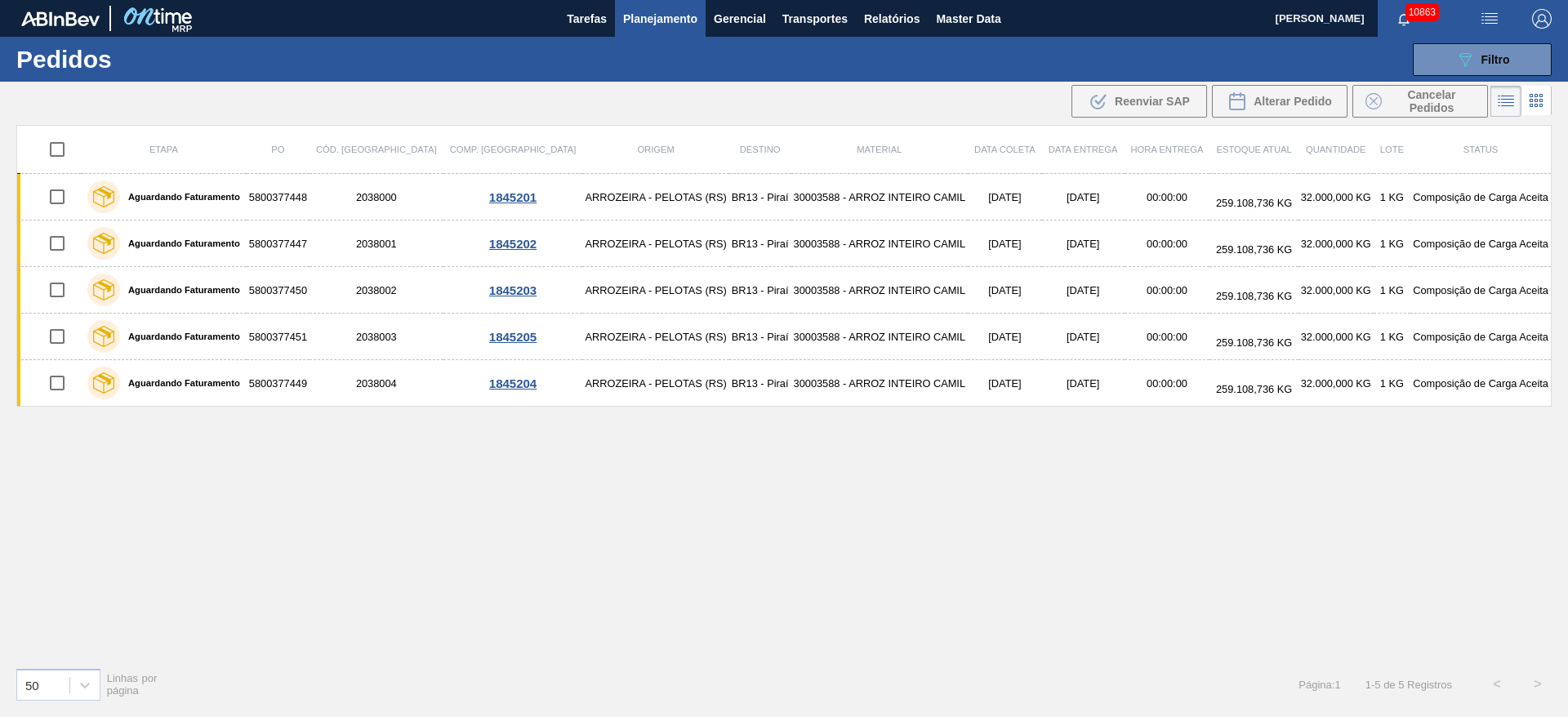
checkbox input "true"
click at [1398, 98] on span "Cancelar Pedidos" at bounding box center [1431, 102] width 87 height 26
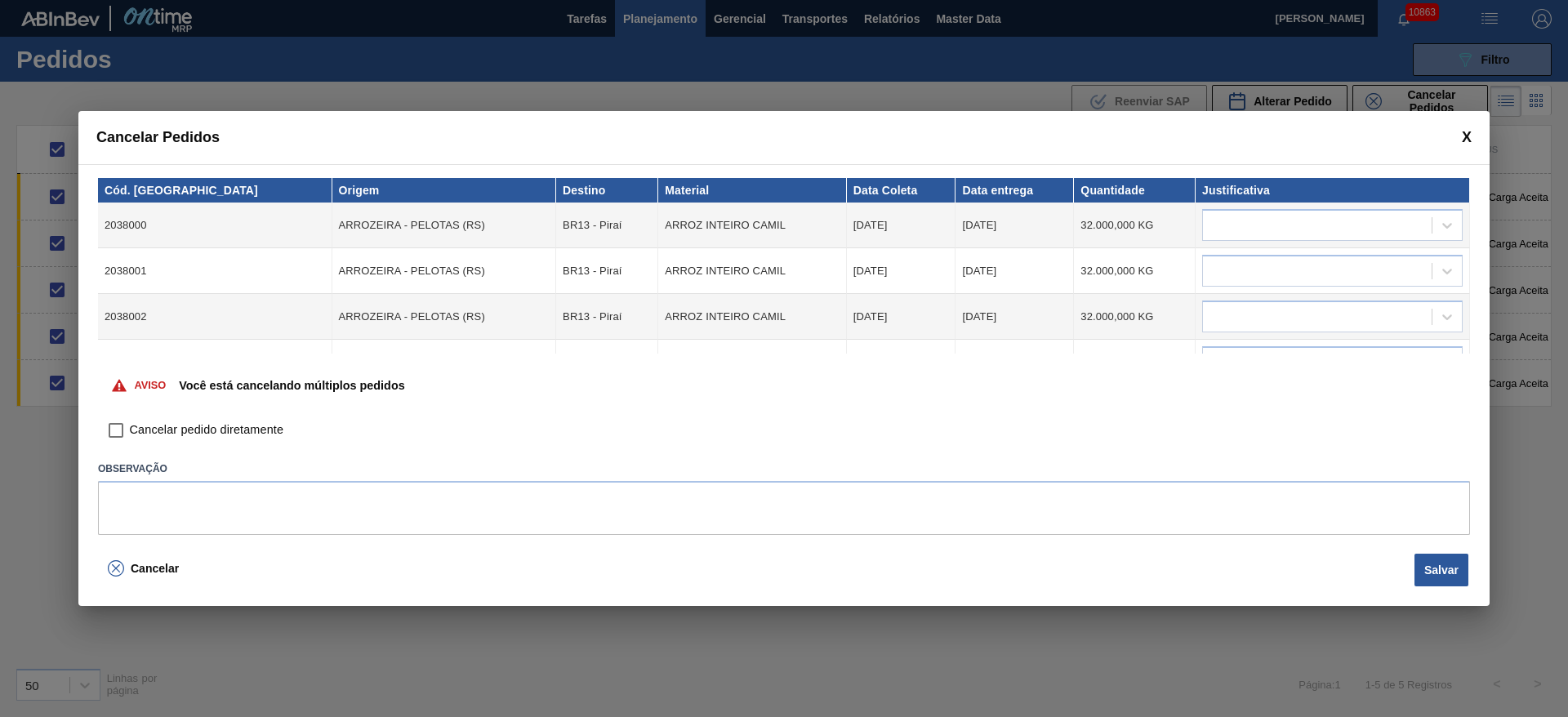
click at [133, 435] on span "Cancelar pedido diretamente" at bounding box center [207, 431] width 154 height 18
click at [130, 435] on input "Cancelar pedido diretamente" at bounding box center [116, 431] width 28 height 28
checkbox input "true"
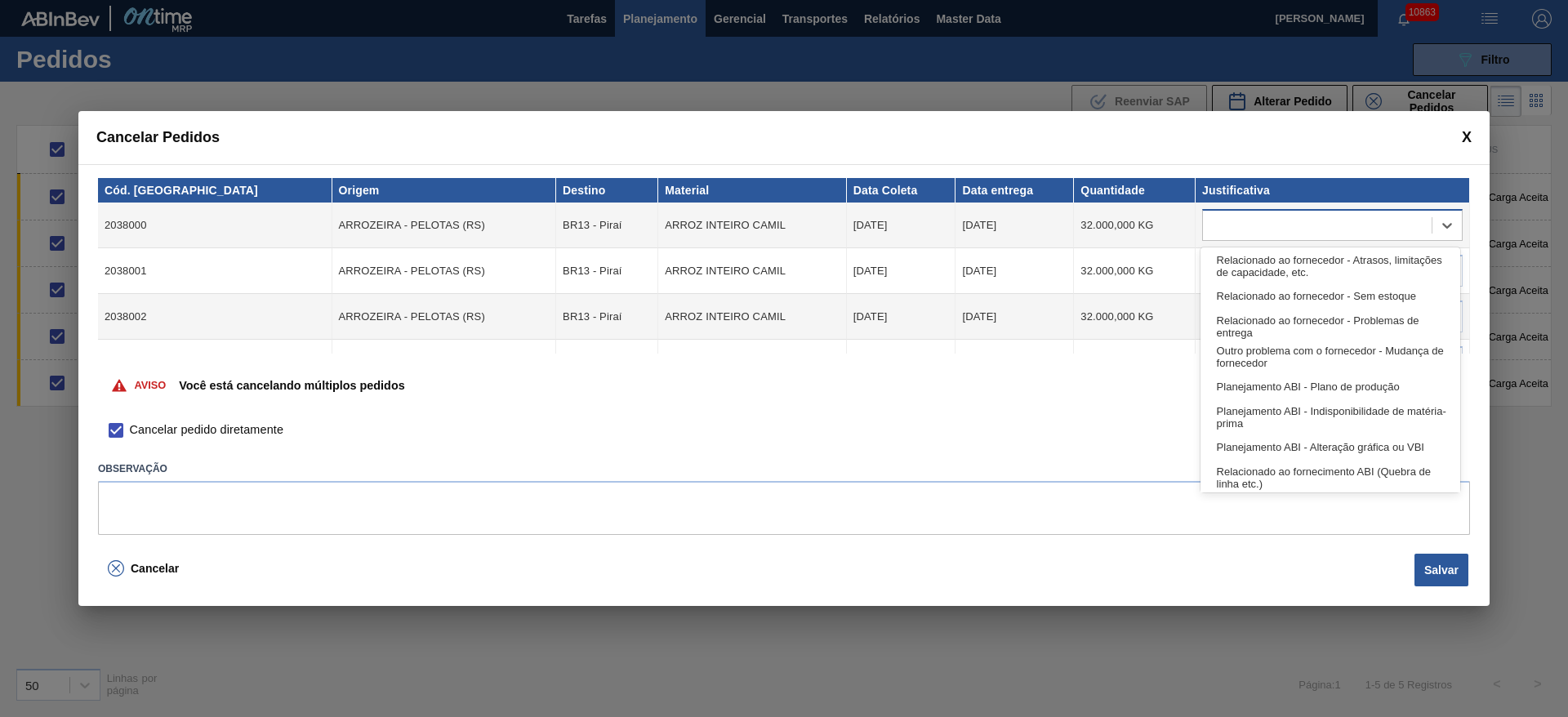
click at [1227, 225] on div at bounding box center [1317, 226] width 229 height 24
click at [1237, 258] on div "Relacionado ao fornecedor - Atrasos, limitações de capacidade, etc." at bounding box center [1330, 265] width 260 height 31
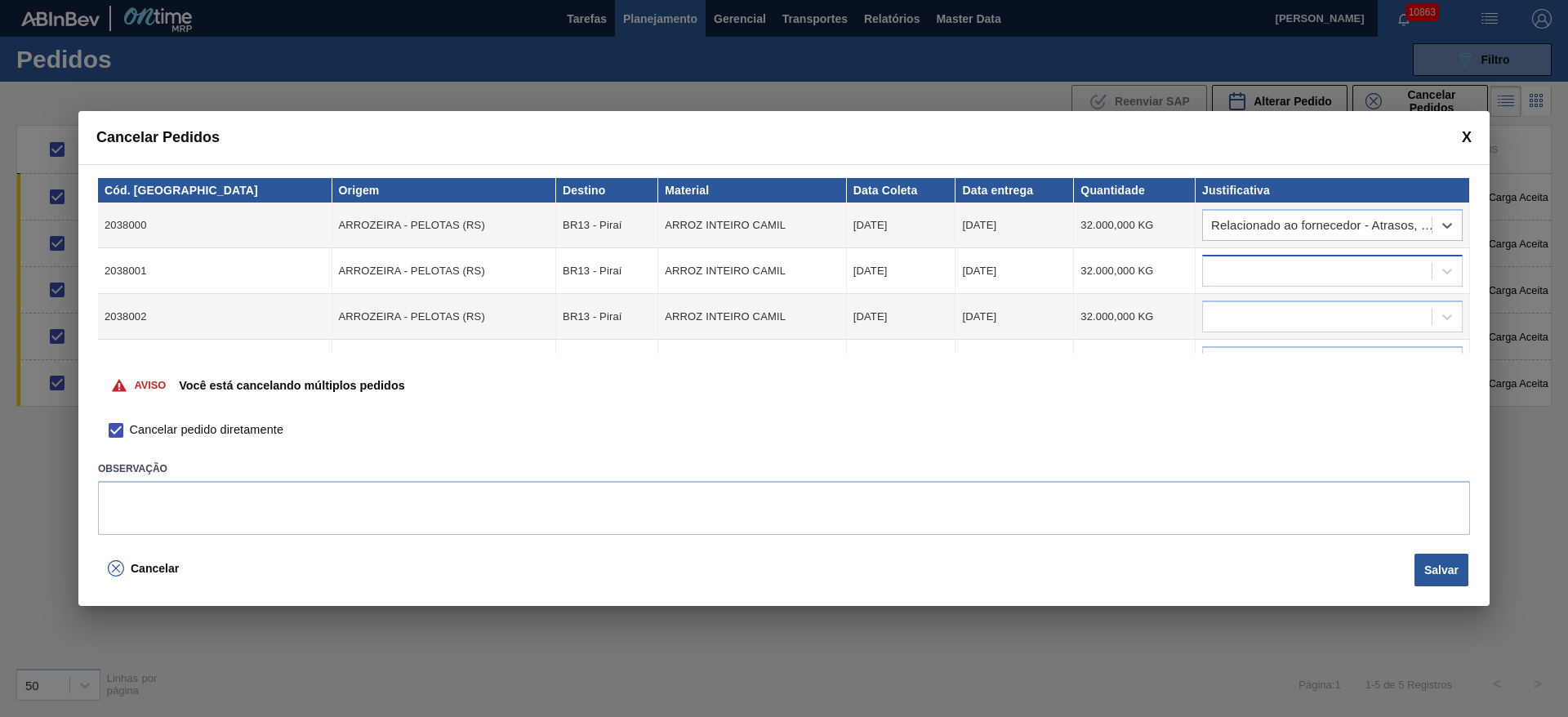
click at [1240, 278] on div at bounding box center [1317, 271] width 229 height 24
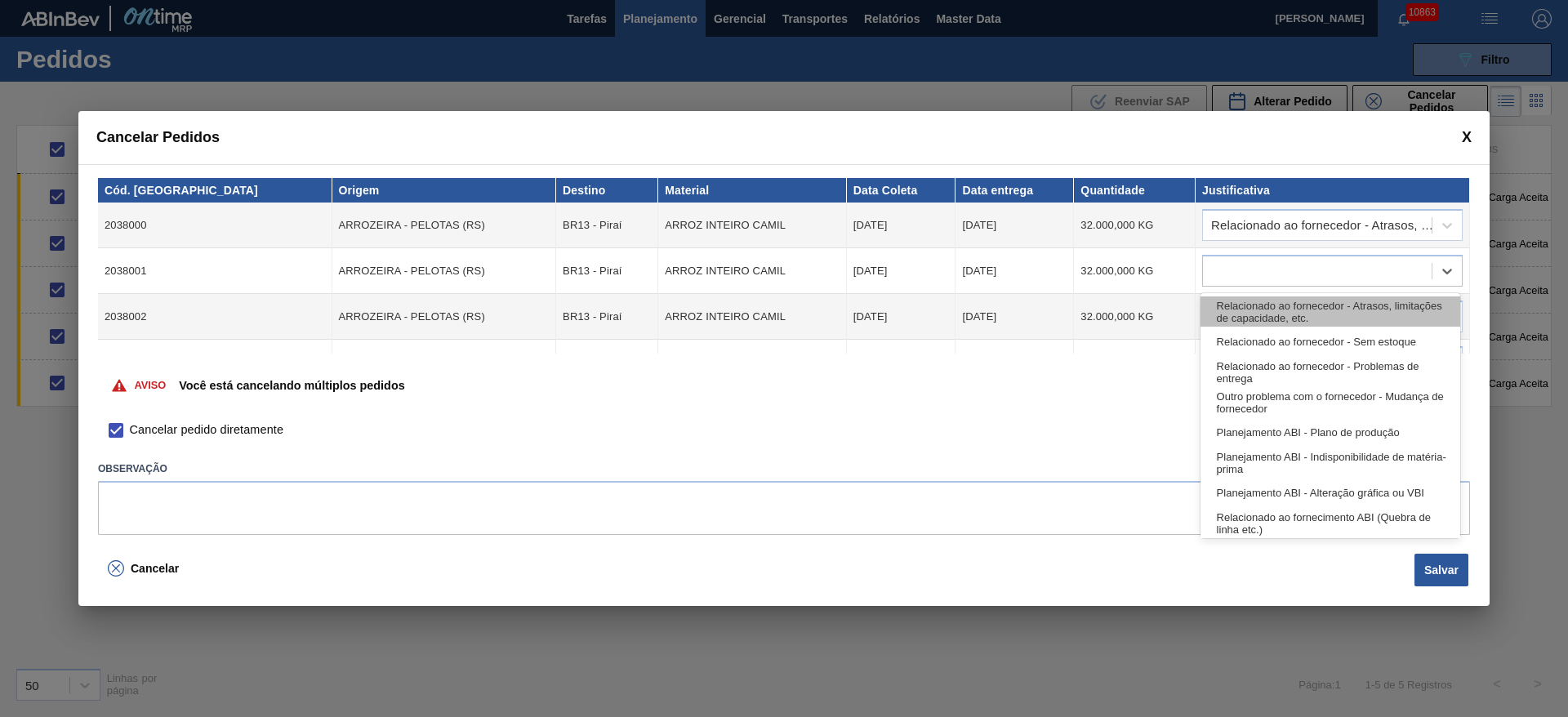
click at [1248, 316] on div "Relacionado ao fornecedor - Atrasos, limitações de capacidade, etc." at bounding box center [1330, 312] width 260 height 31
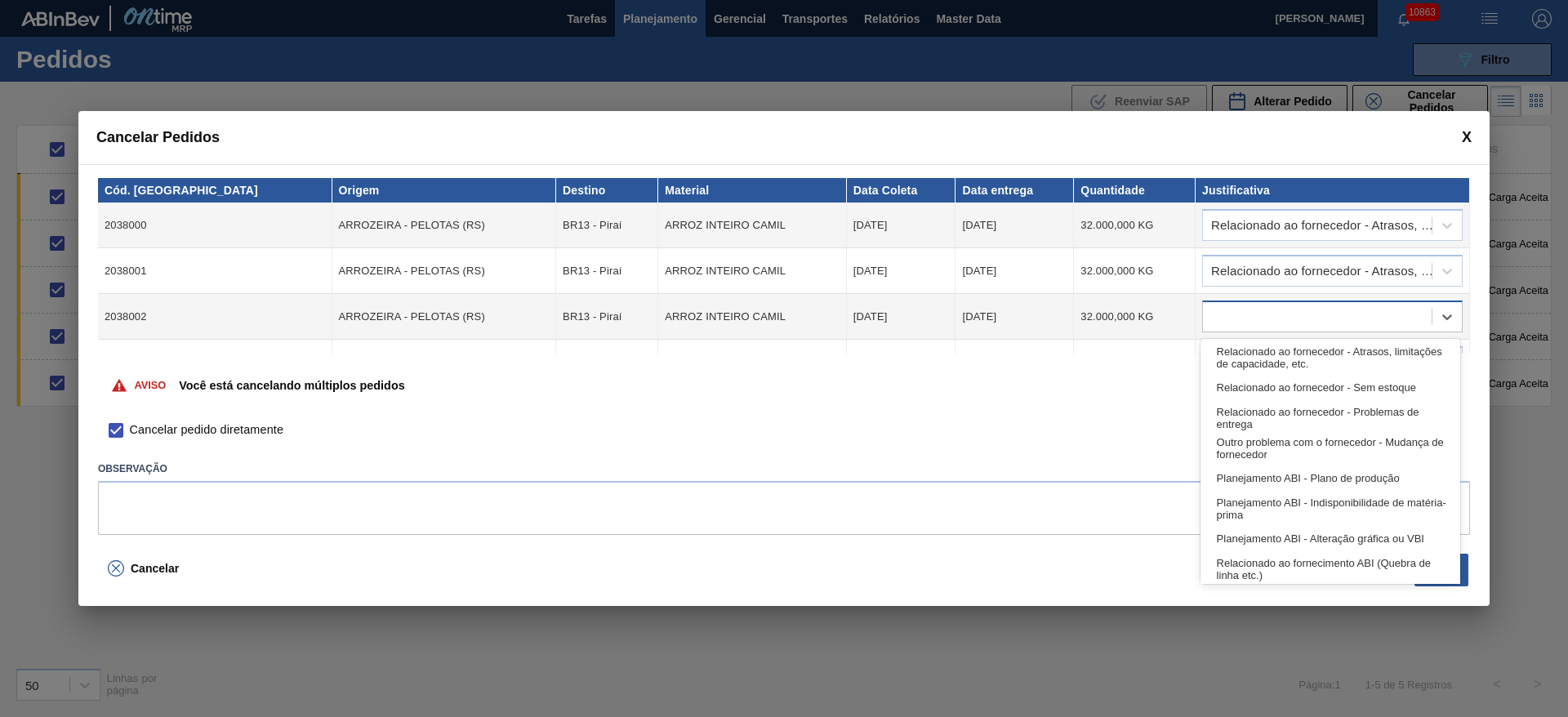
click at [1249, 316] on div at bounding box center [1317, 317] width 229 height 24
click at [1258, 354] on div "Relacionado ao fornecedor - Atrasos, limitações de capacidade, etc." at bounding box center [1330, 357] width 260 height 31
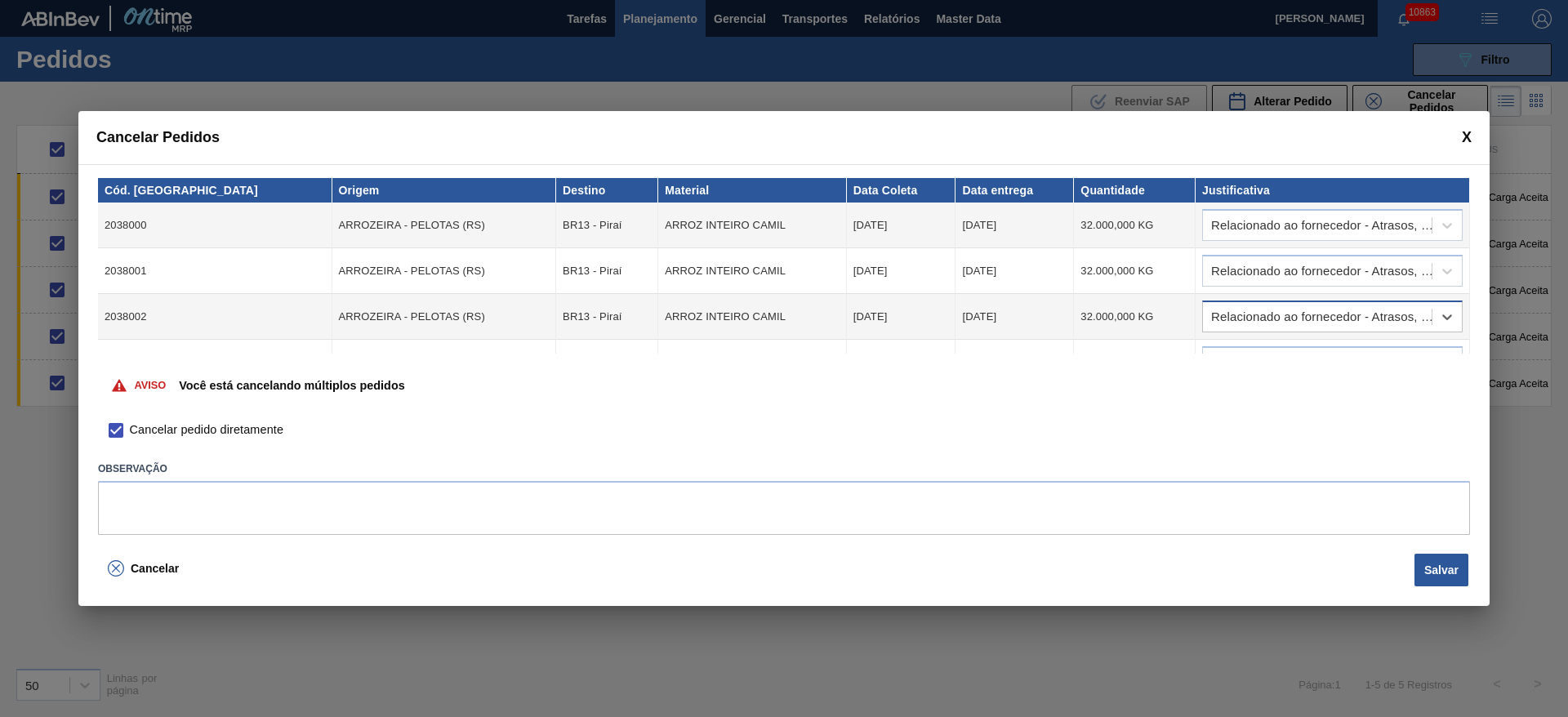
scroll to position [78, 0]
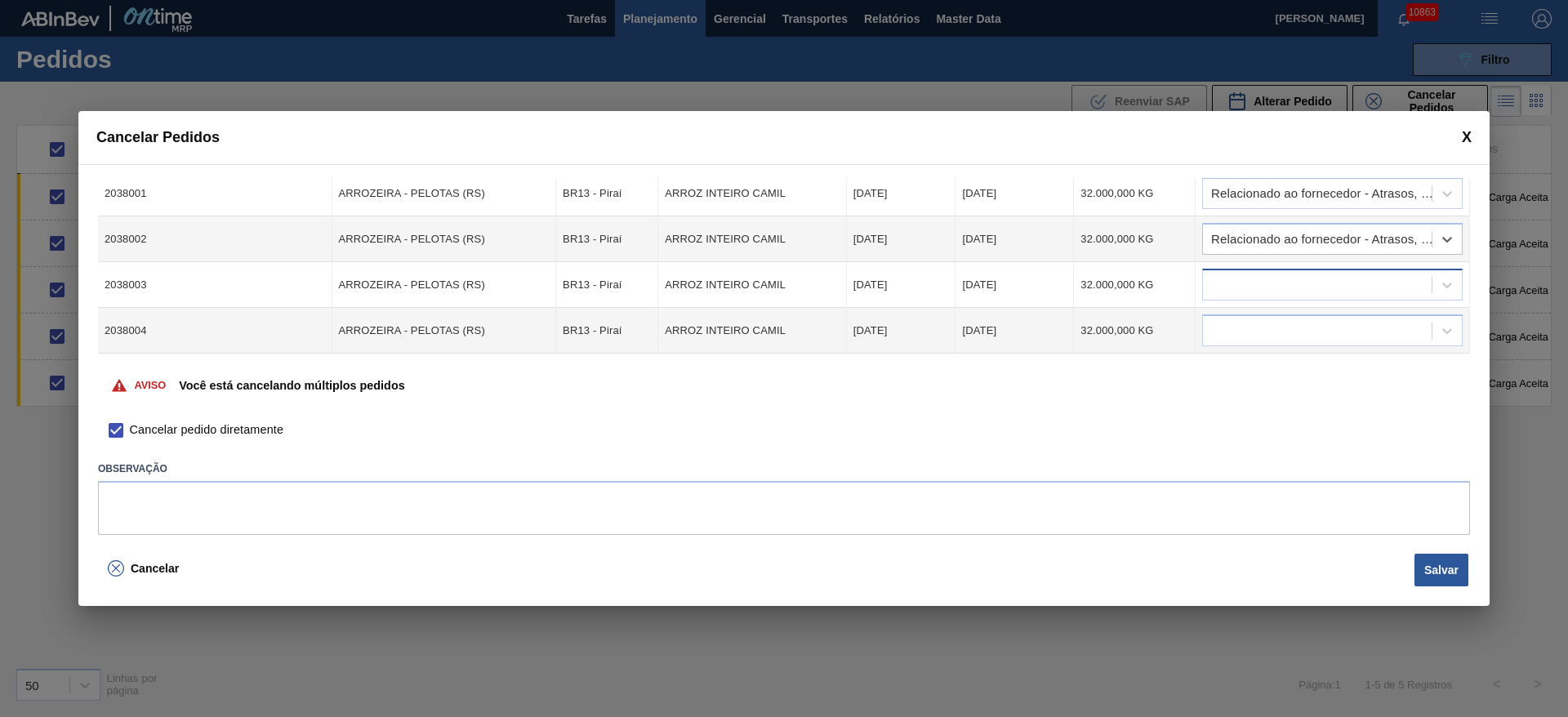
click at [1260, 285] on div at bounding box center [1317, 285] width 229 height 24
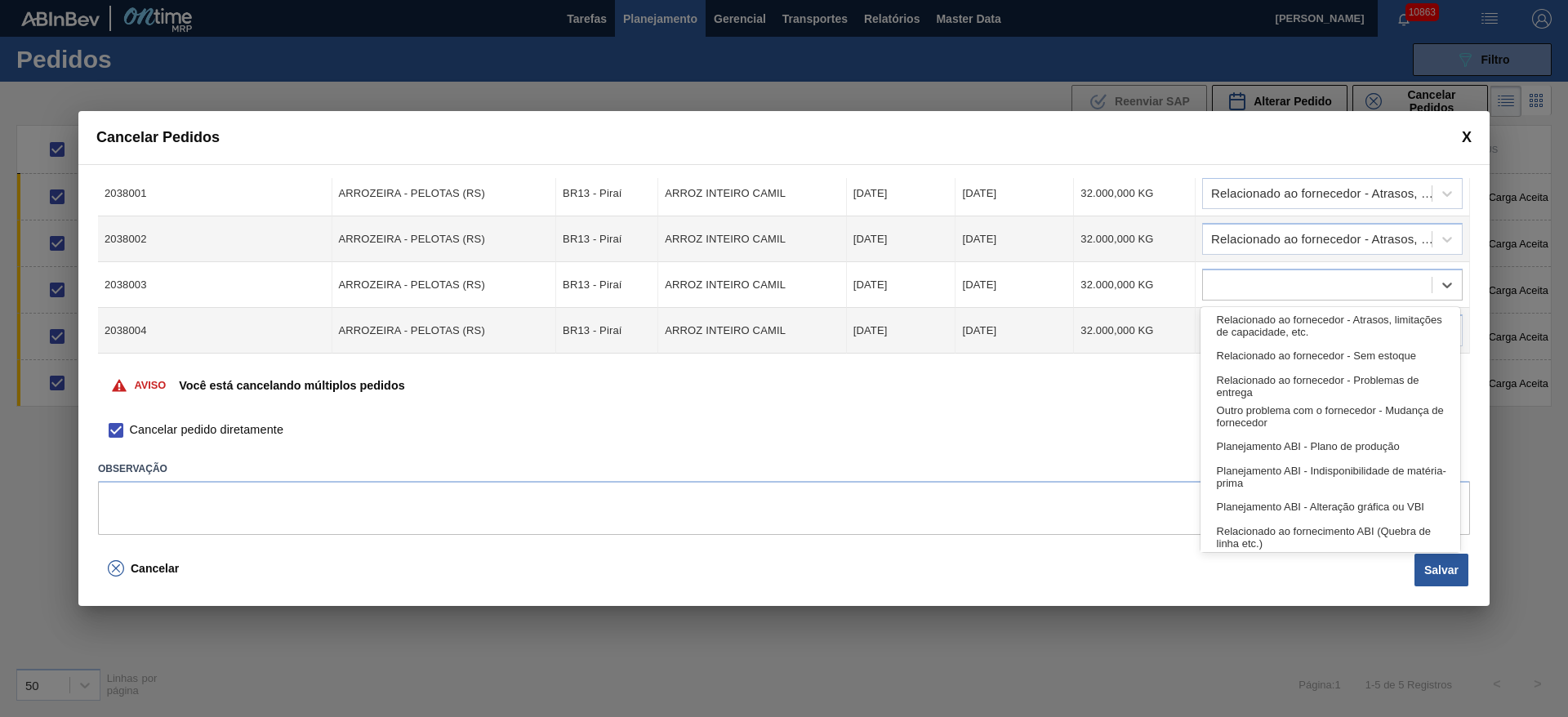
click at [1280, 308] on div "Relacionado ao fornecedor - Atrasos, limitações de capacidade, etc. Relacionado…" at bounding box center [1330, 429] width 260 height 245
drag, startPoint x: 1280, startPoint y: 308, endPoint x: 1275, endPoint y: 331, distance: 23.5
click at [1275, 321] on div "Relacionado ao fornecedor - Atrasos, limitações de capacidade, etc. Relacionado…" at bounding box center [1330, 429] width 260 height 245
click at [1275, 334] on div "Relacionado ao fornecedor - Atrasos, limitações de capacidade, etc." at bounding box center [1330, 325] width 260 height 31
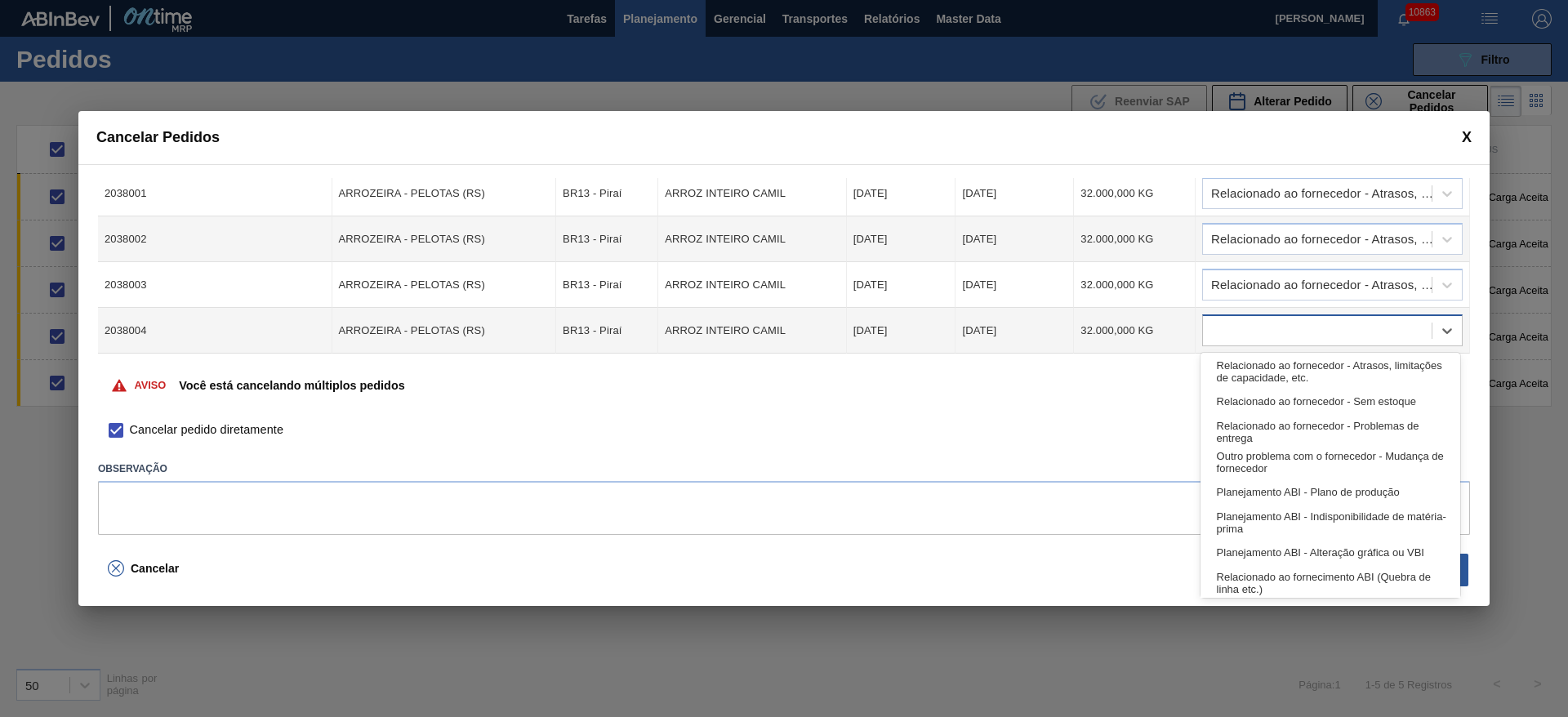
click at [1275, 334] on div at bounding box center [1317, 331] width 229 height 24
click at [1289, 380] on div "Relacionado ao fornecedor - Atrasos, limitações de capacidade, etc." at bounding box center [1330, 371] width 260 height 31
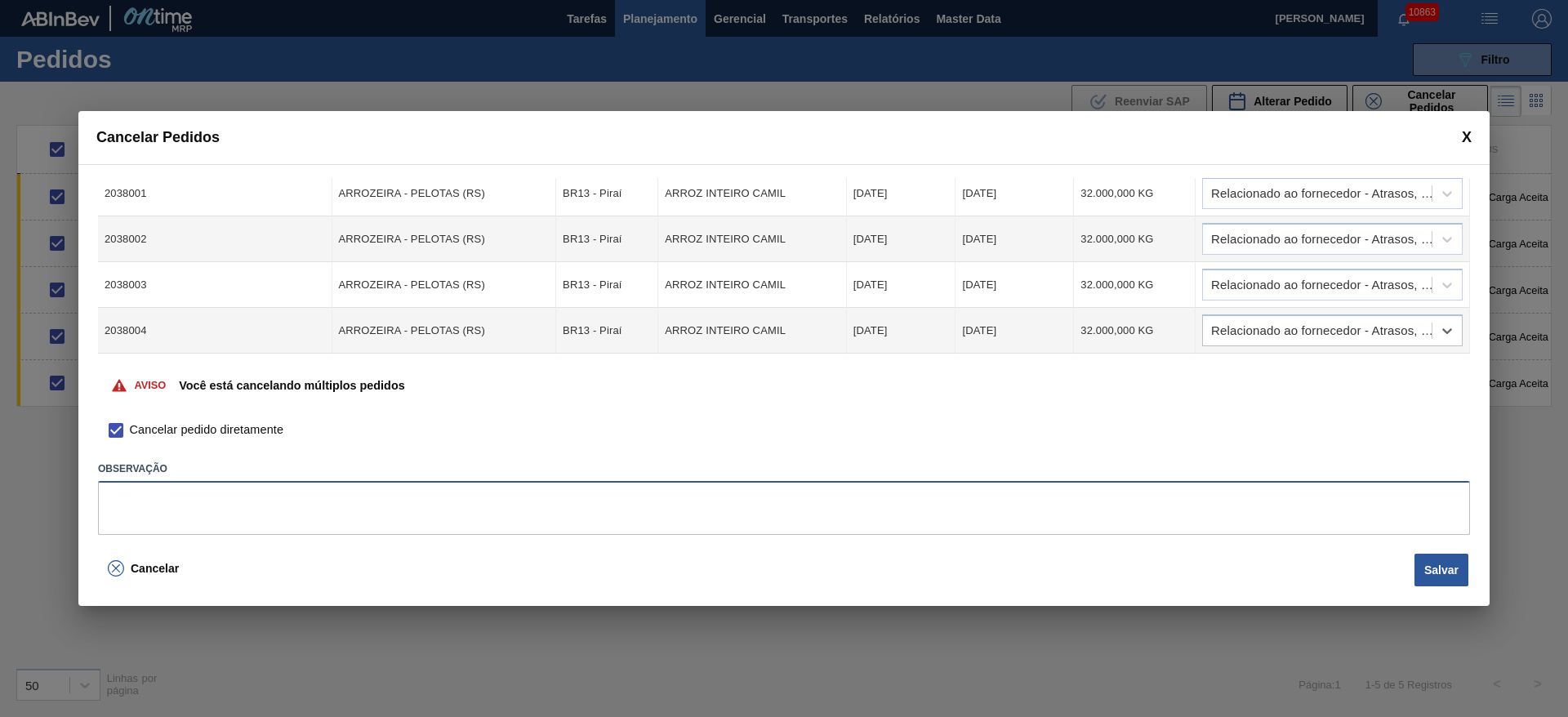
click at [1394, 531] on textarea at bounding box center [784, 508] width 1372 height 54
type textarea "."
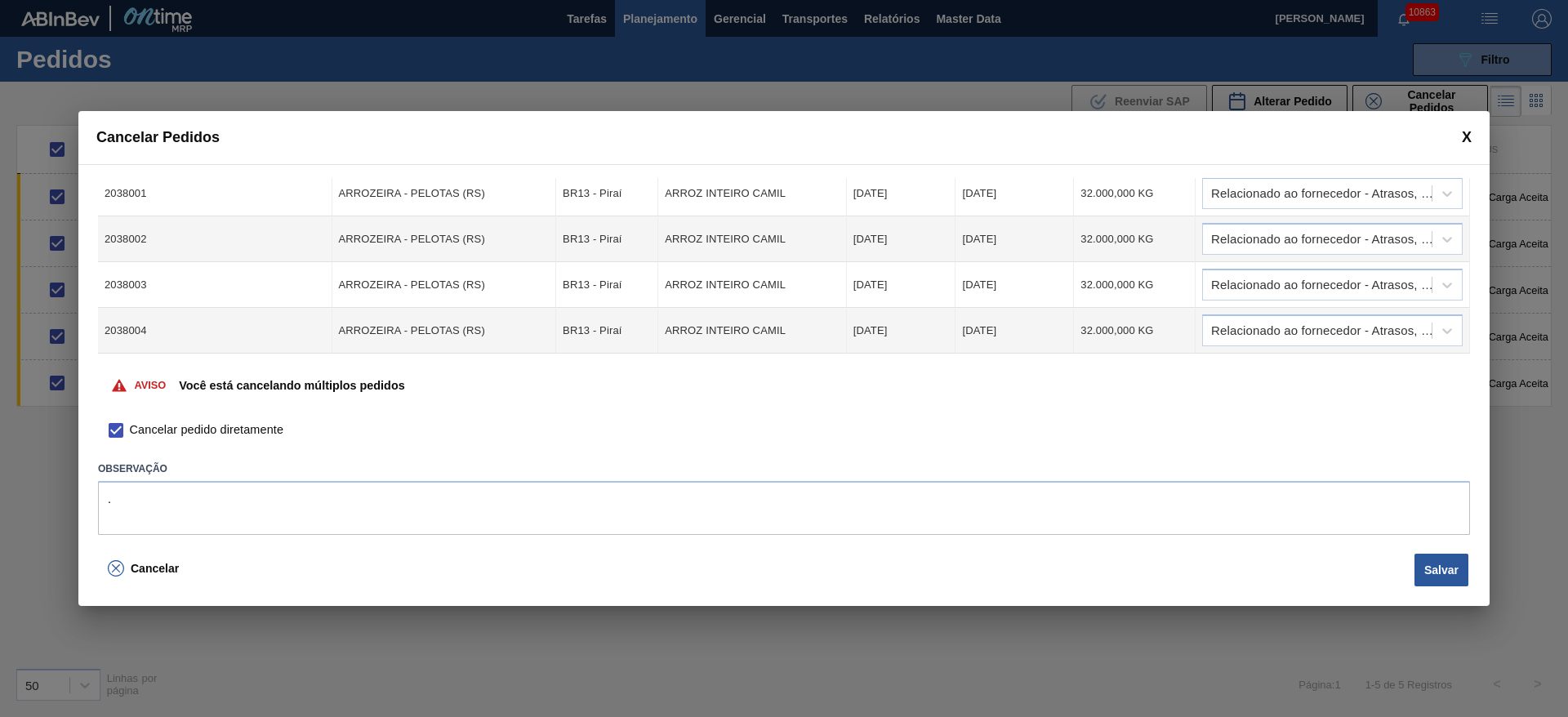
drag, startPoint x: 1432, startPoint y: 572, endPoint x: 1424, endPoint y: 572, distance: 8.0
click at [1424, 572] on button "Salvar" at bounding box center [1441, 571] width 54 height 33
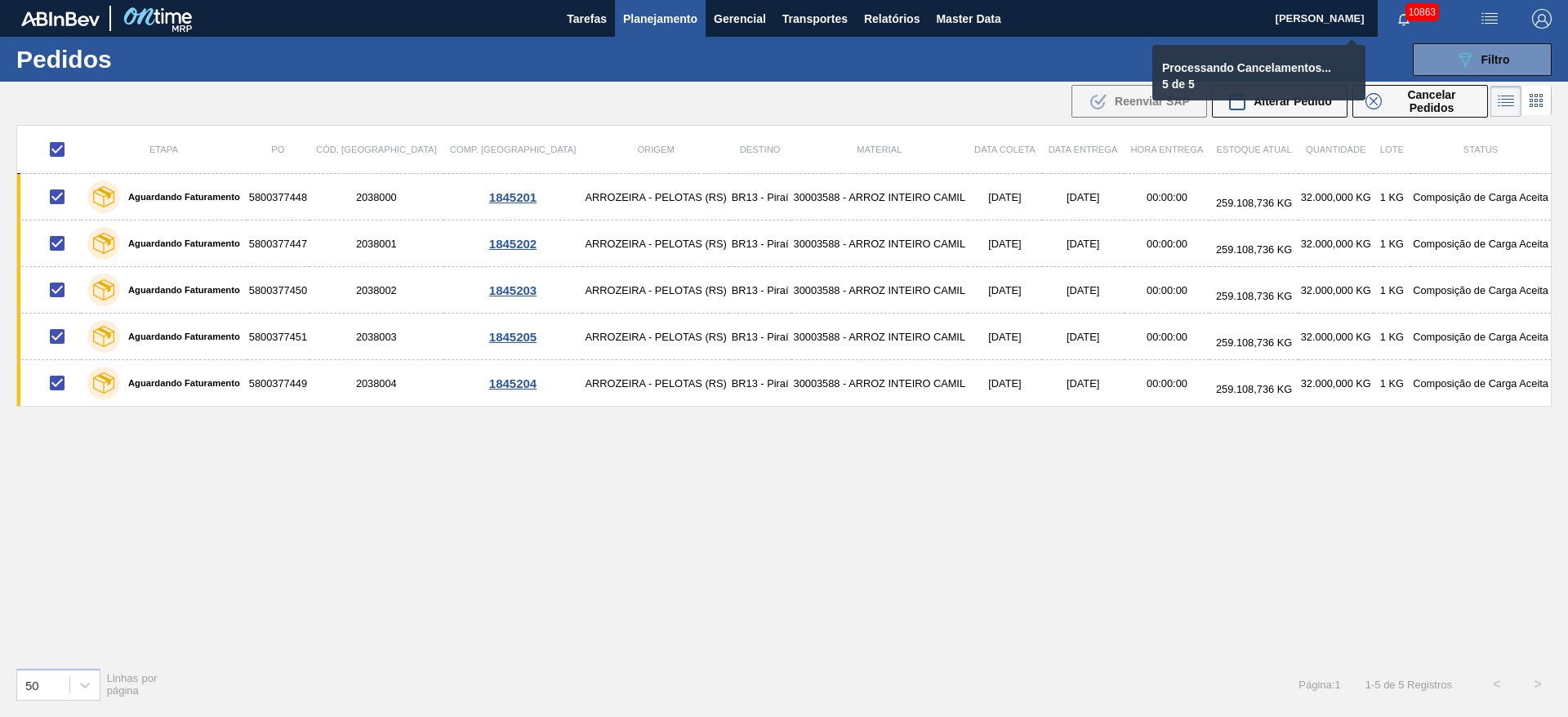
checkbox input "false"
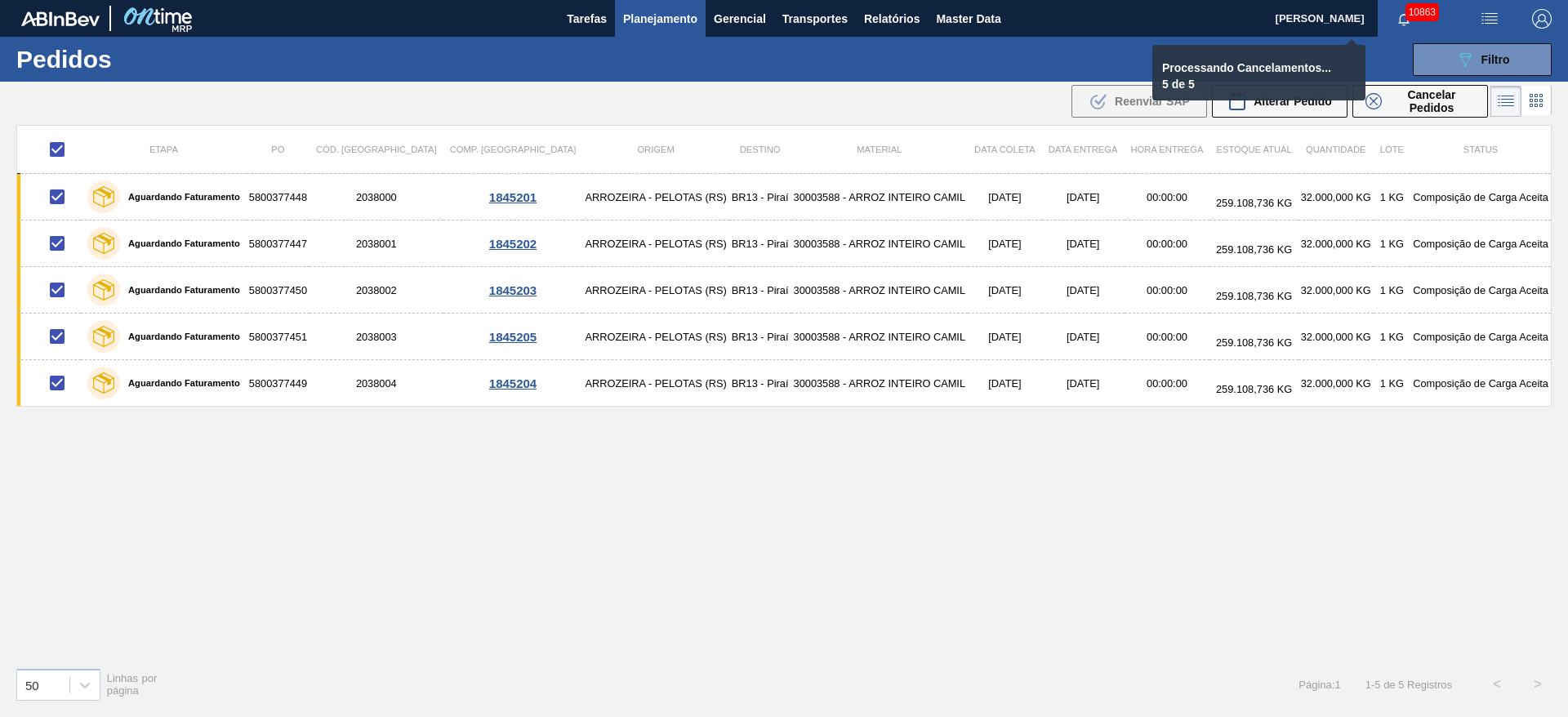
checkbox input "false"
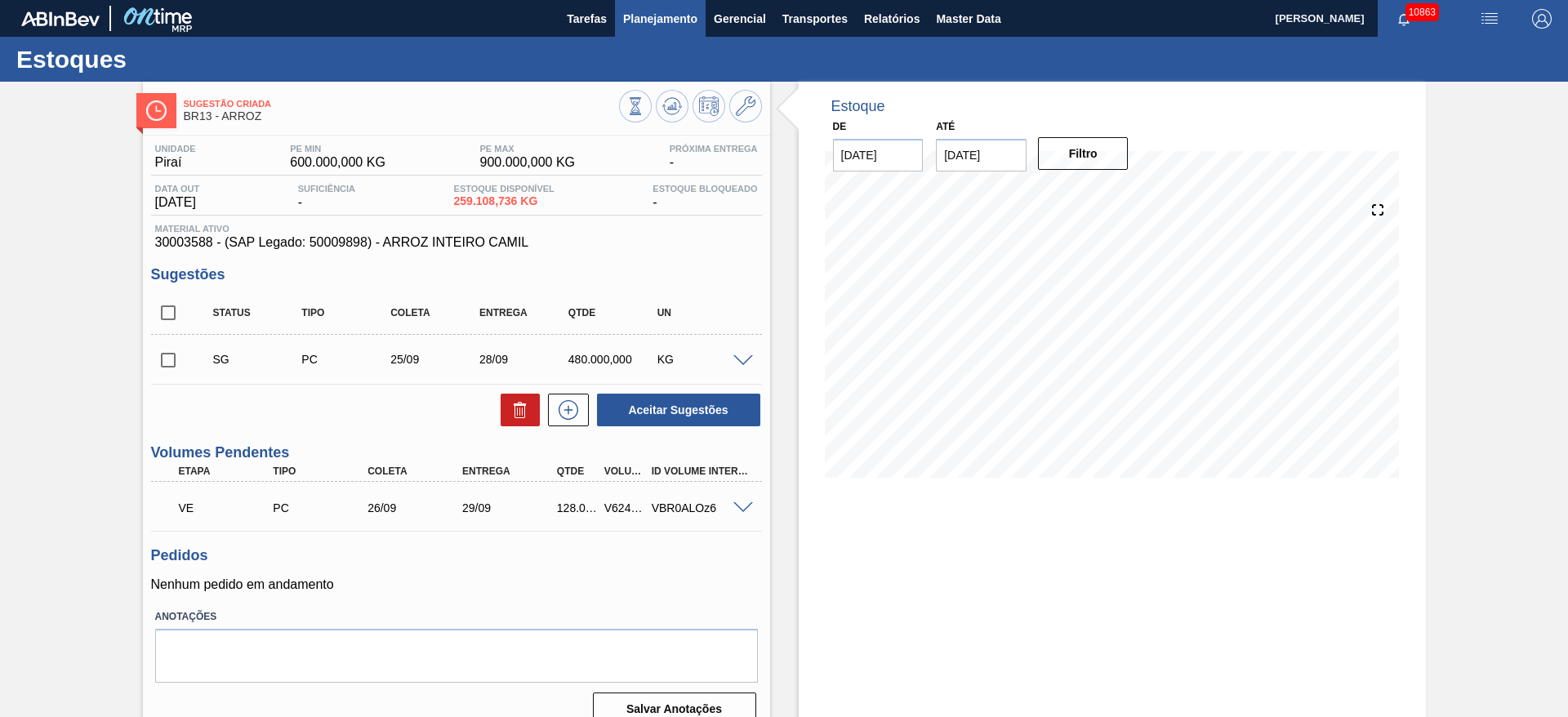
click at [663, 30] on button "Planejamento" at bounding box center [660, 18] width 91 height 36
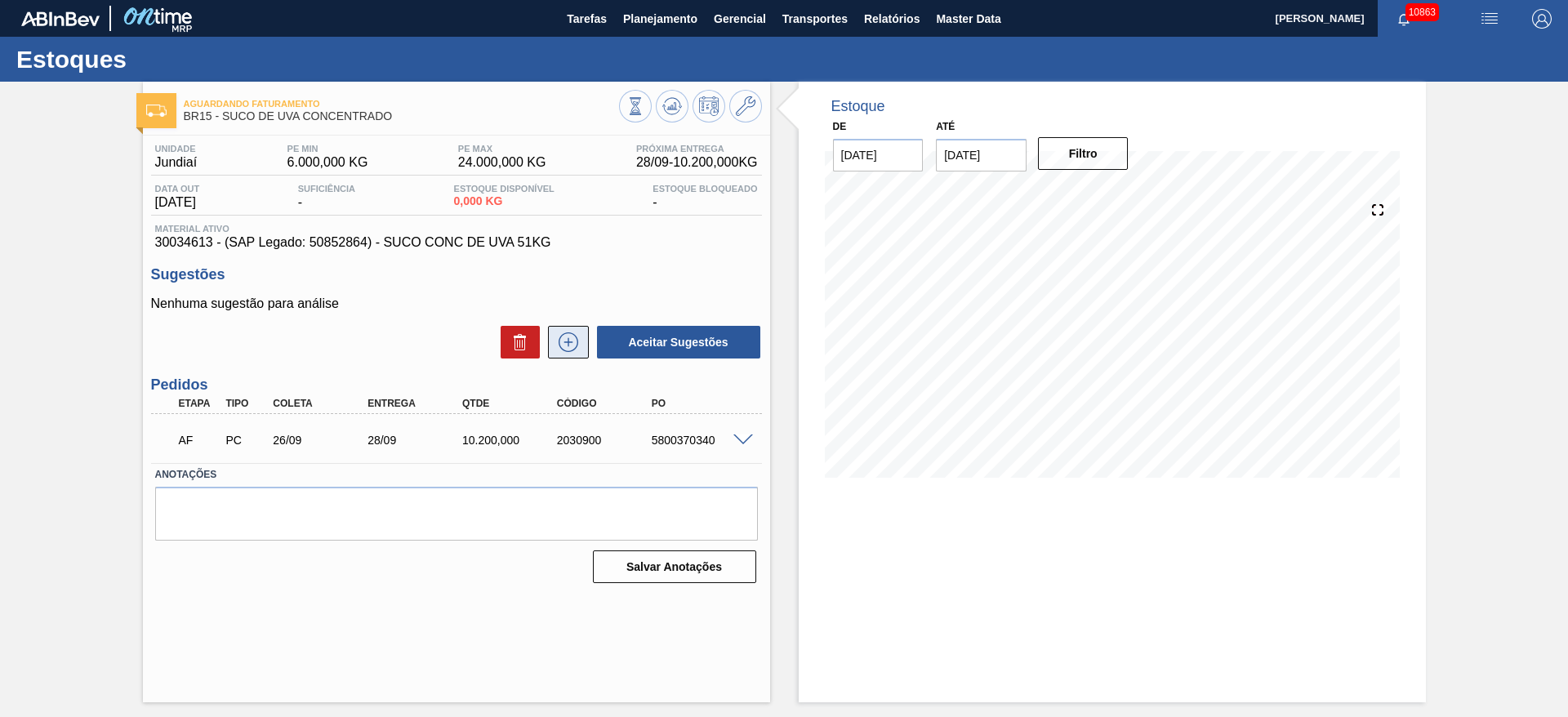
click at [568, 342] on icon at bounding box center [568, 342] width 1 height 9
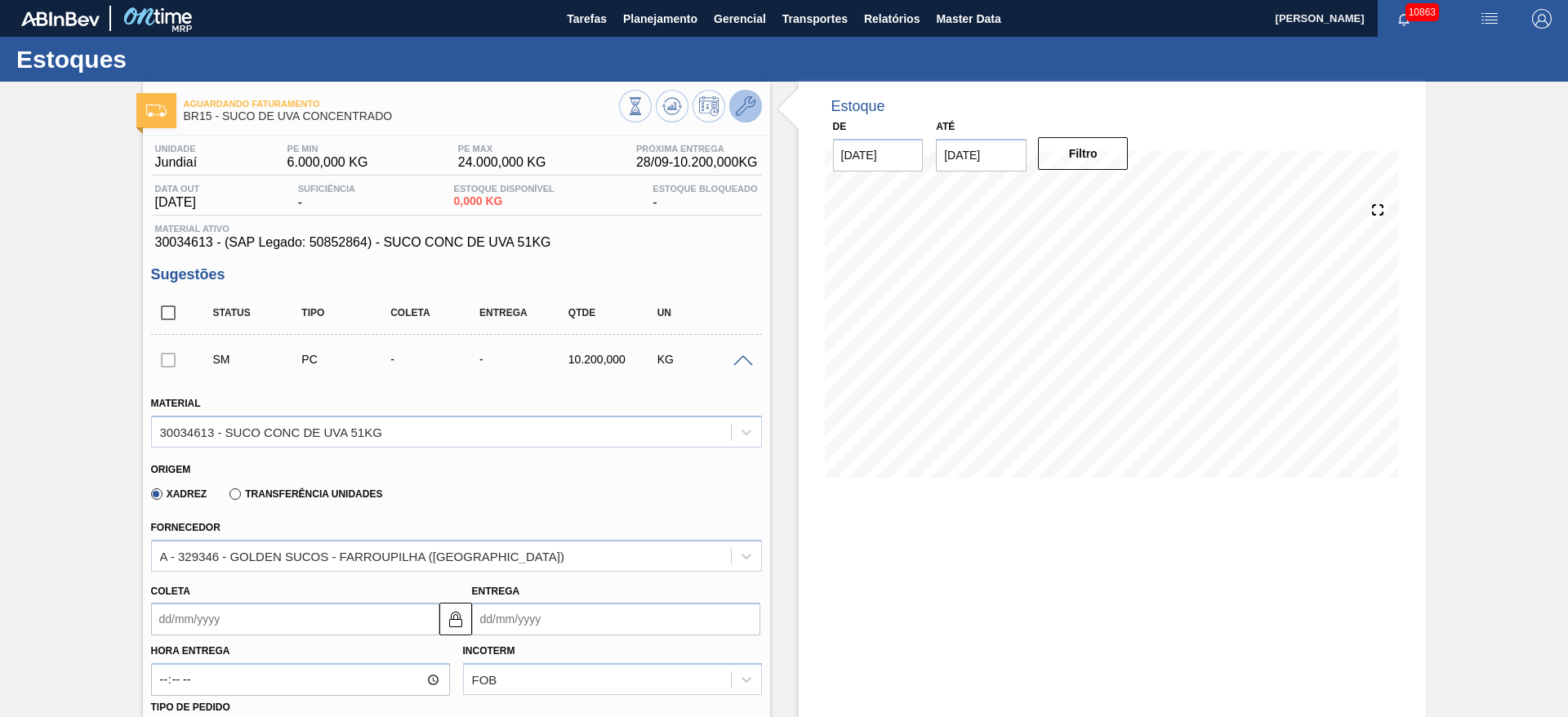
click at [736, 108] on icon at bounding box center [746, 107] width 20 height 20
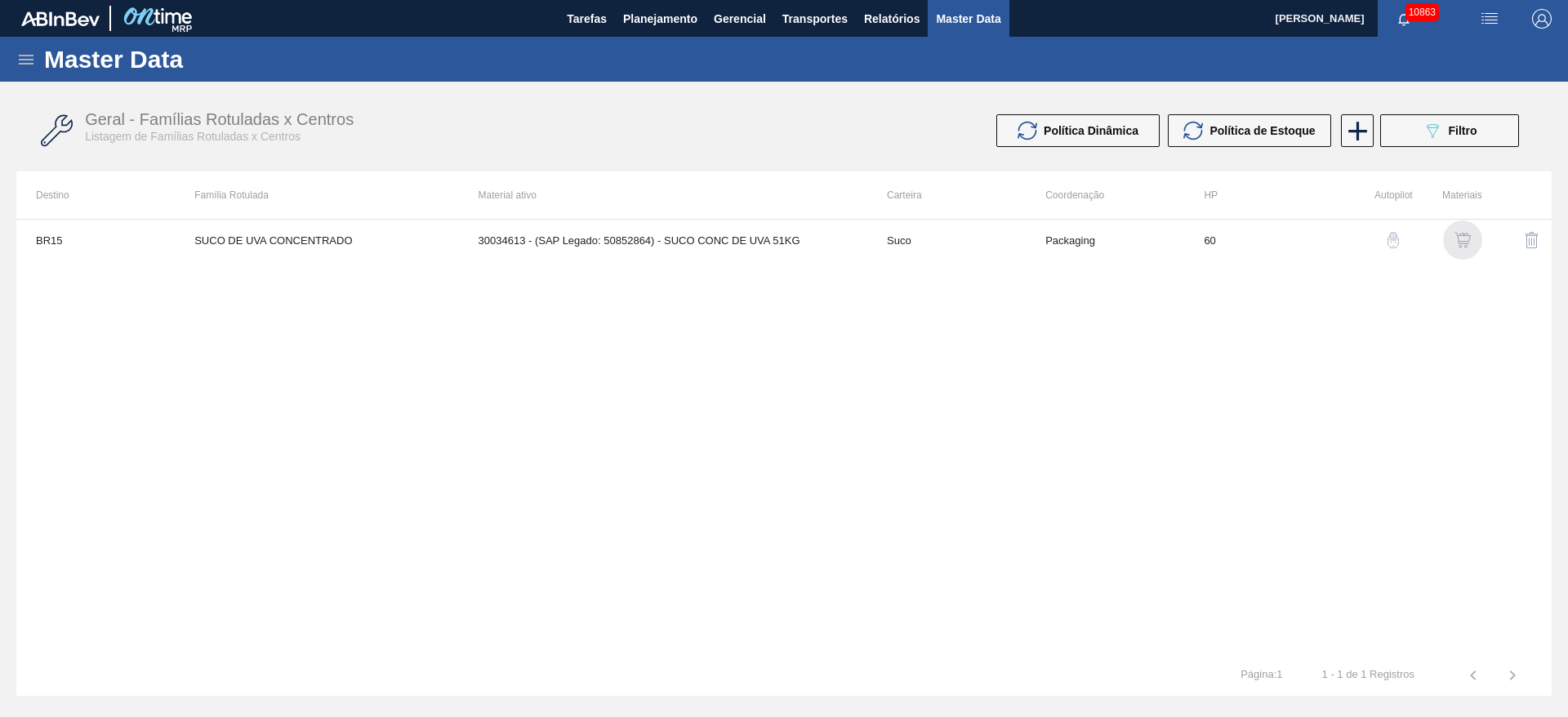
click at [1467, 244] on img "button" at bounding box center [1462, 241] width 17 height 17
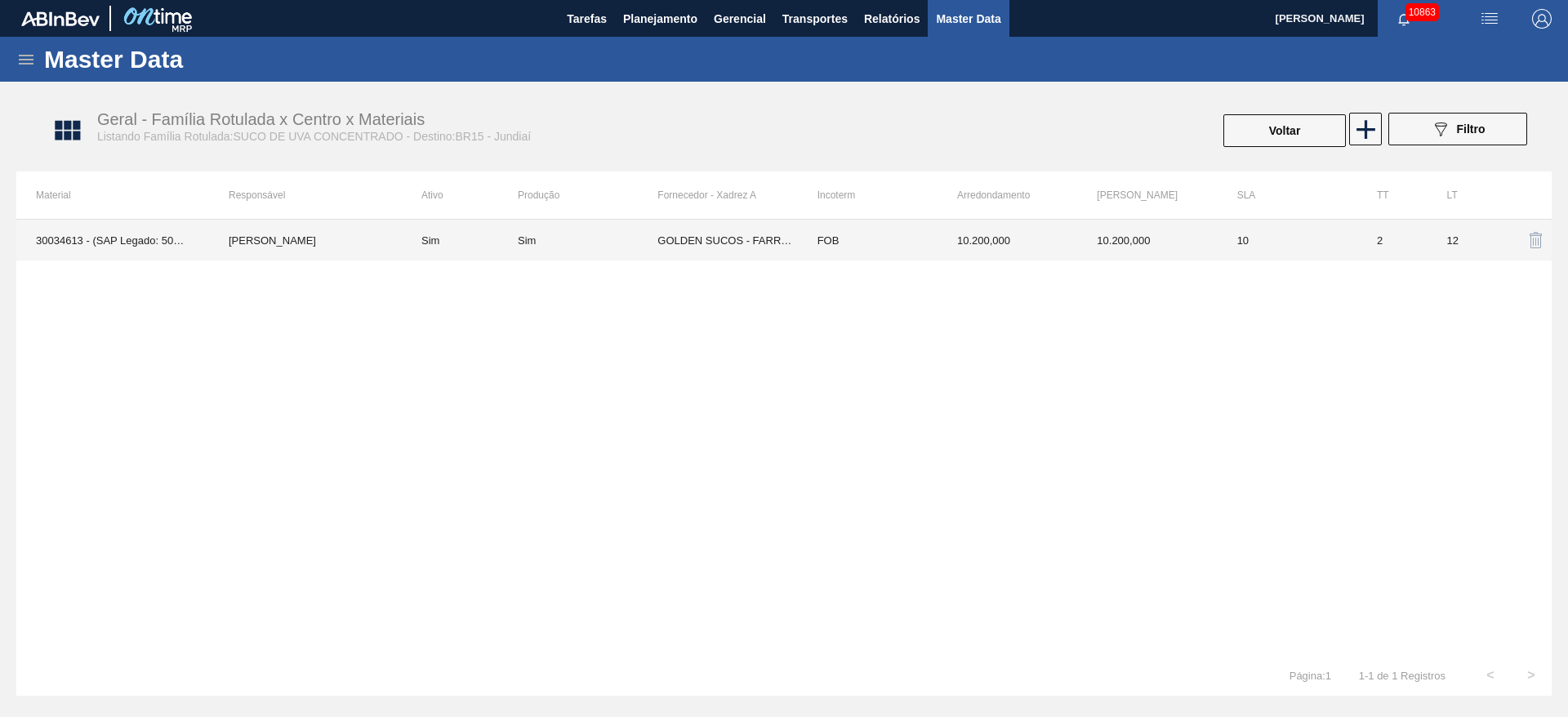
click at [644, 244] on div "Sim" at bounding box center [587, 241] width 140 height 12
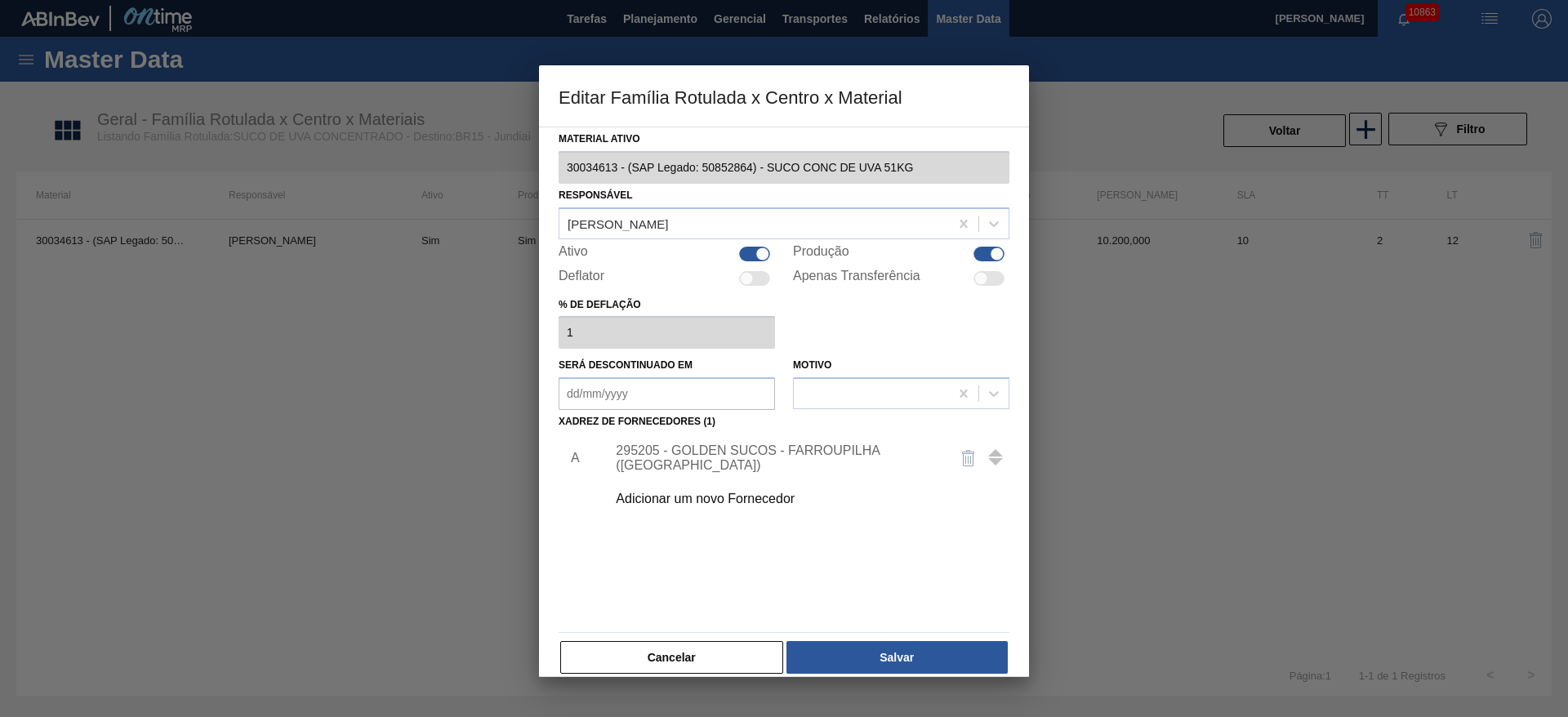
click at [697, 465] on div "295205 - GOLDEN SUCOS - FARROUPILHA ([GEOGRAPHIC_DATA])" at bounding box center [775, 458] width 320 height 30
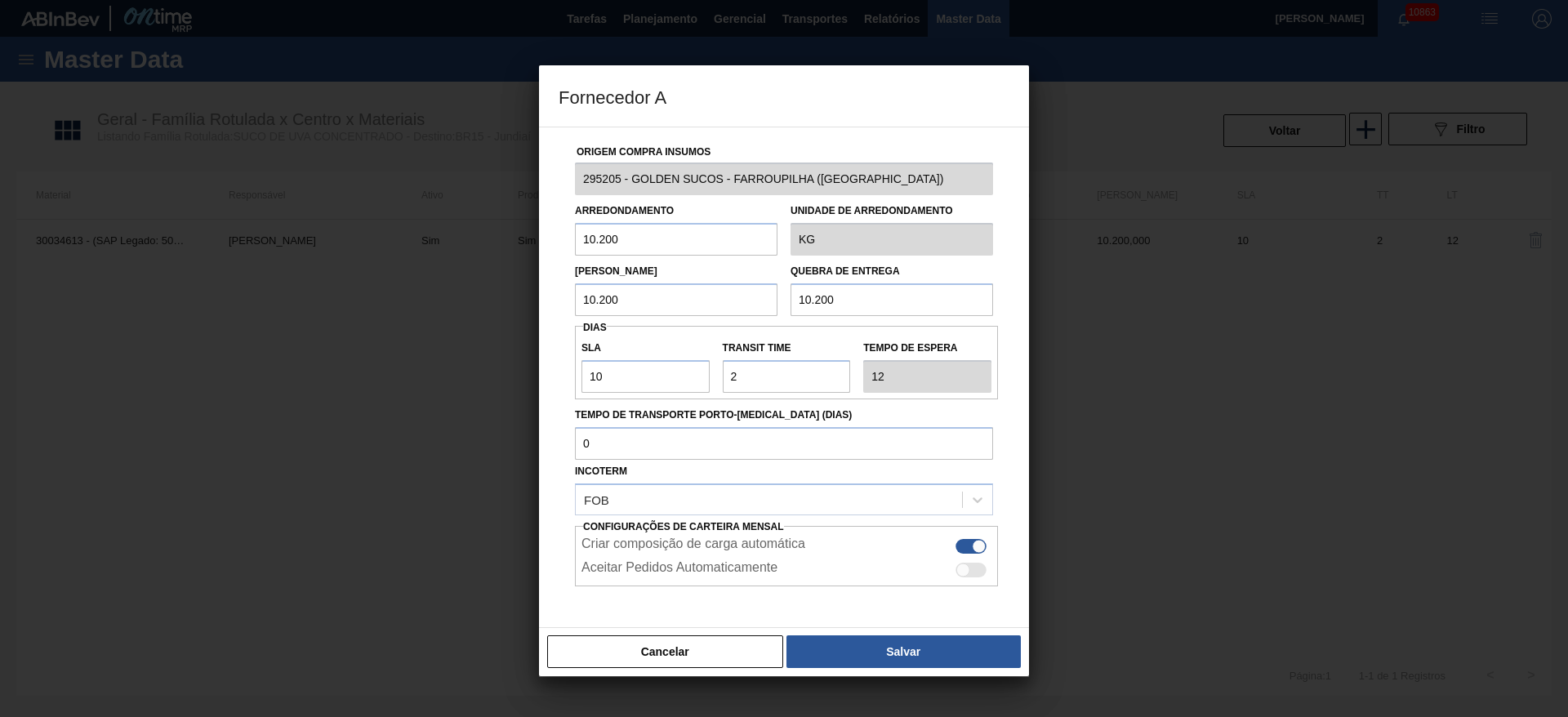
drag, startPoint x: 612, startPoint y: 243, endPoint x: 465, endPoint y: 253, distance: 147.3
click at [465, 253] on div "Fornecedor A Origem Compra Insumos 295205 - GOLDEN SUCOS - FARROUPILHA ([GEOGRA…" at bounding box center [784, 358] width 1568 height 717
type input "510"
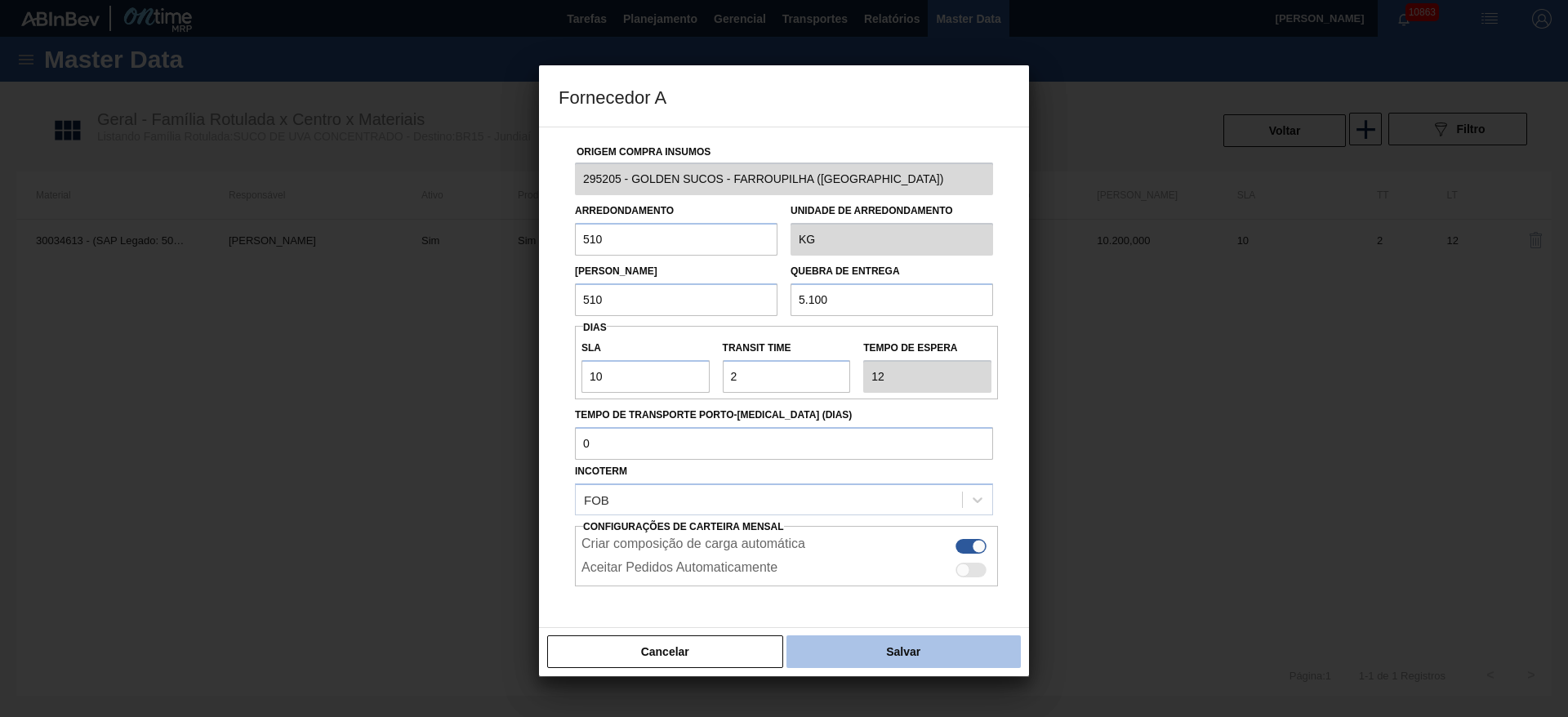
type input "5.100"
click at [863, 657] on button "Salvar" at bounding box center [903, 652] width 235 height 33
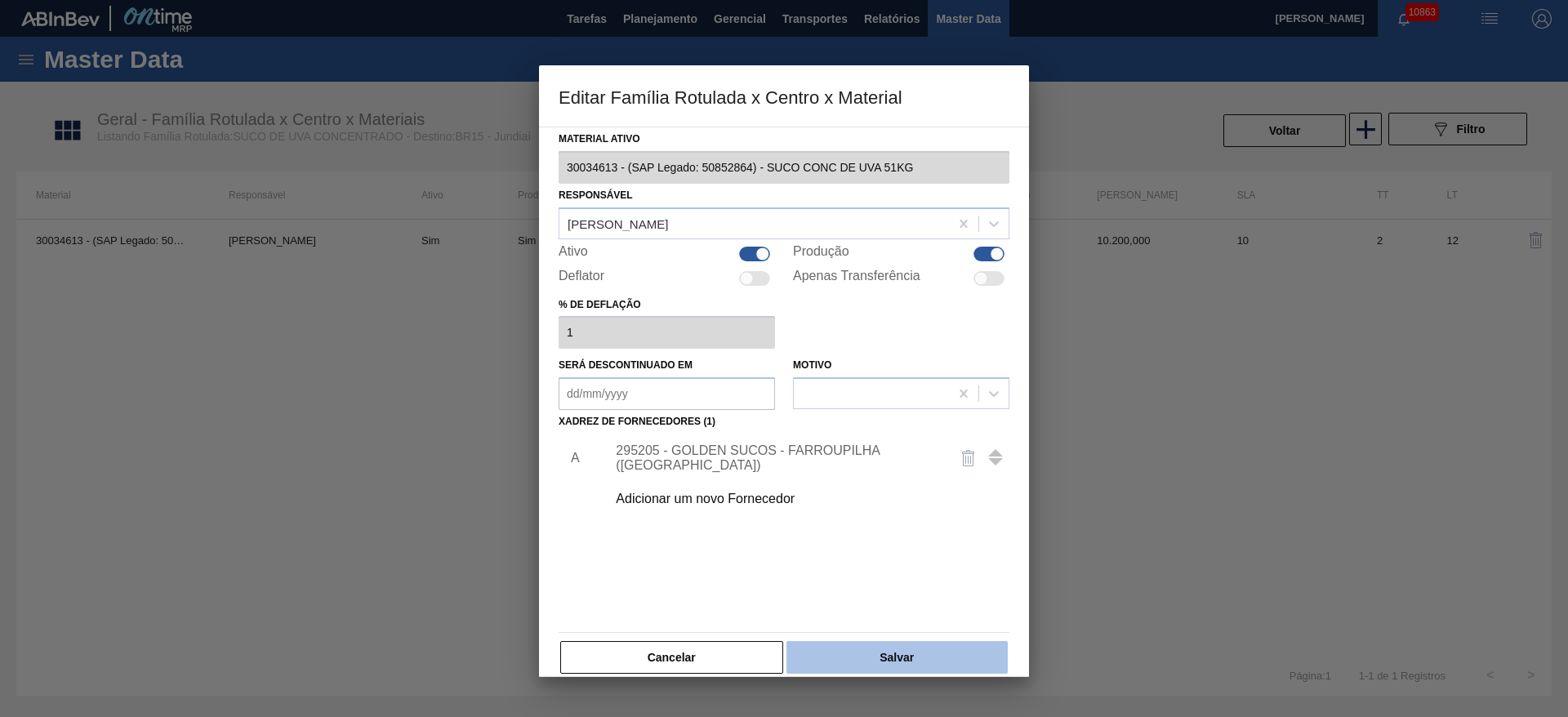
click at [864, 650] on button "Salvar" at bounding box center [897, 657] width 222 height 33
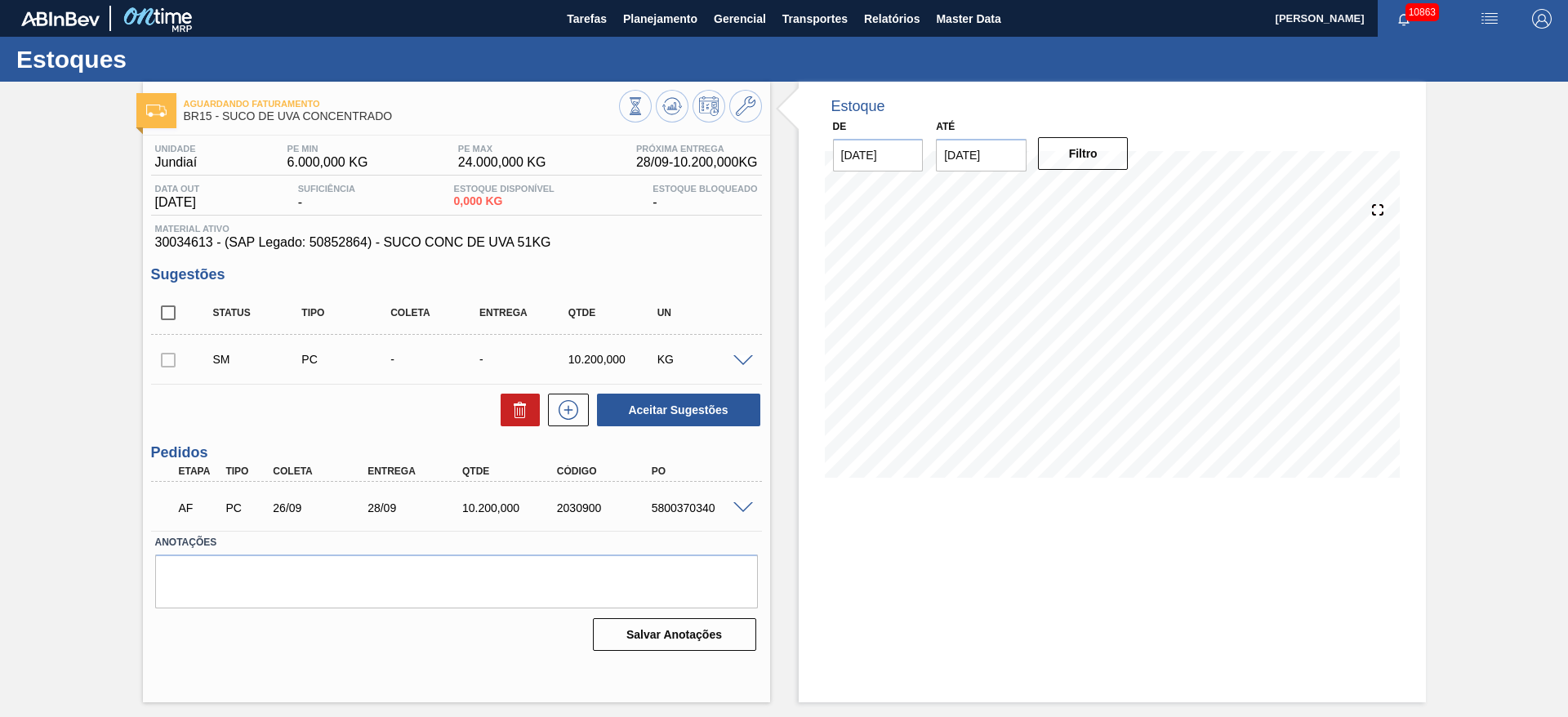
click at [736, 356] on span at bounding box center [743, 361] width 20 height 12
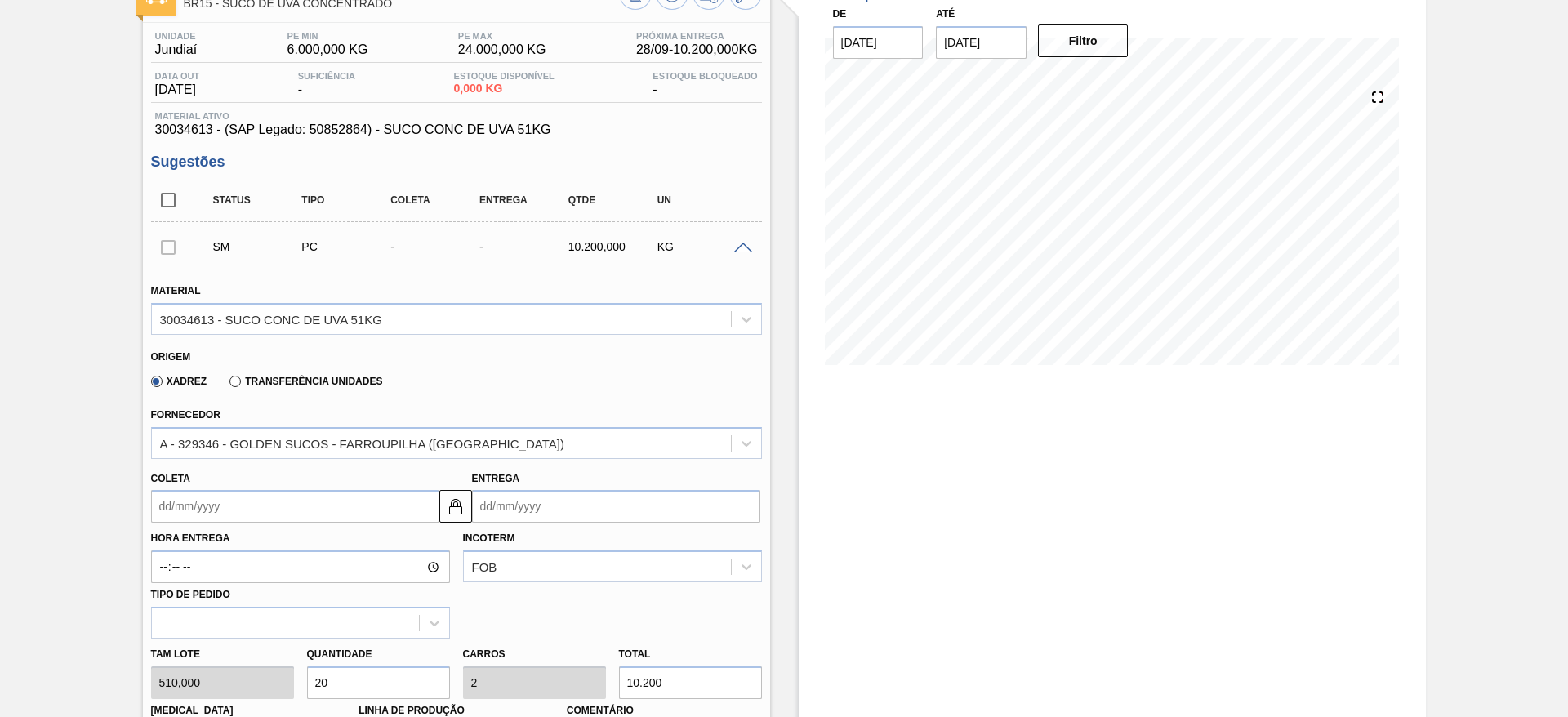
scroll to position [245, 0]
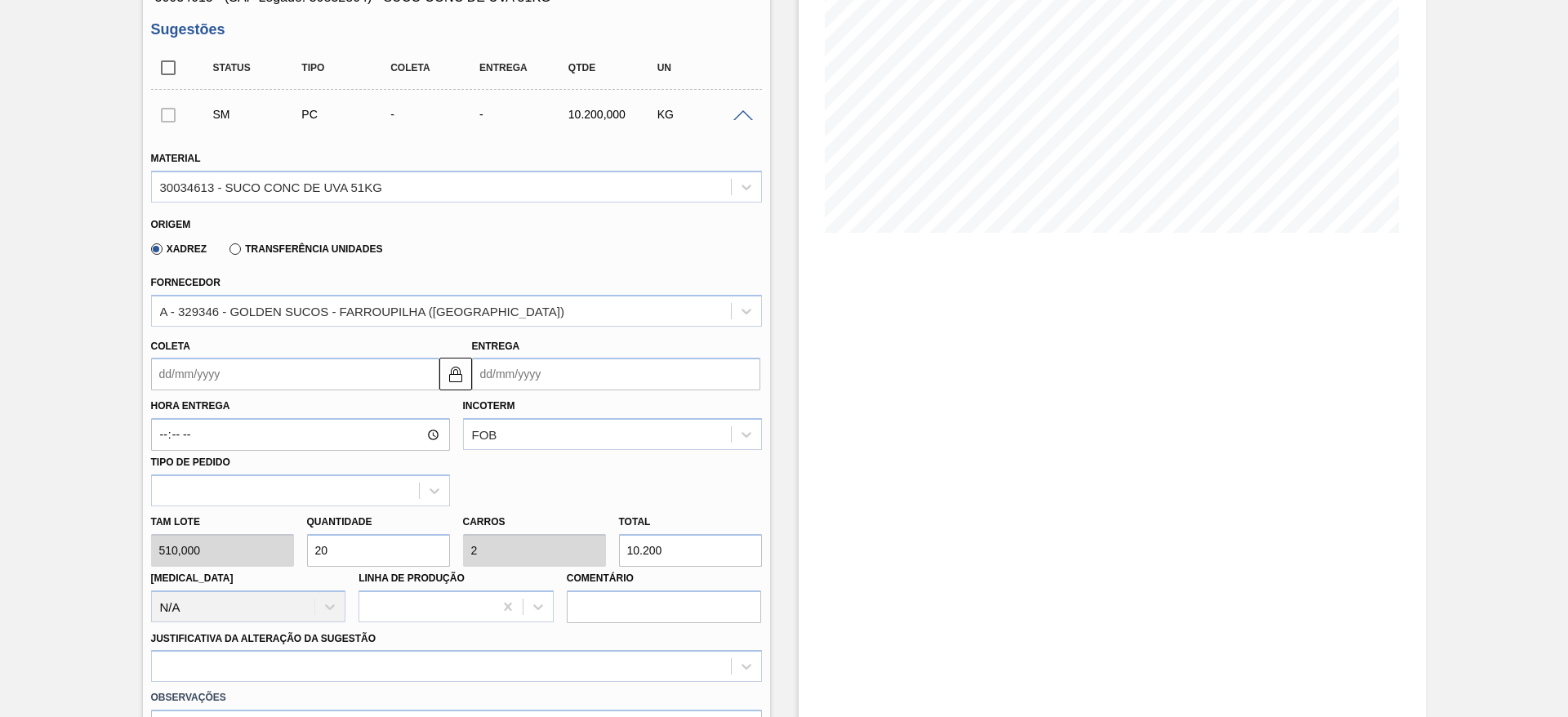
click at [256, 554] on div "Tam lote 510,000 Quantidade 20 Carros 2 Total 10.200 [MEDICAL_DATA] N/A Linha d…" at bounding box center [456, 564] width 624 height 117
click at [290, 561] on div "Tam lote 510,000 Quantidade 20 Carros 2 Total 10.200 [MEDICAL_DATA] N/A Linha d…" at bounding box center [456, 564] width 624 height 117
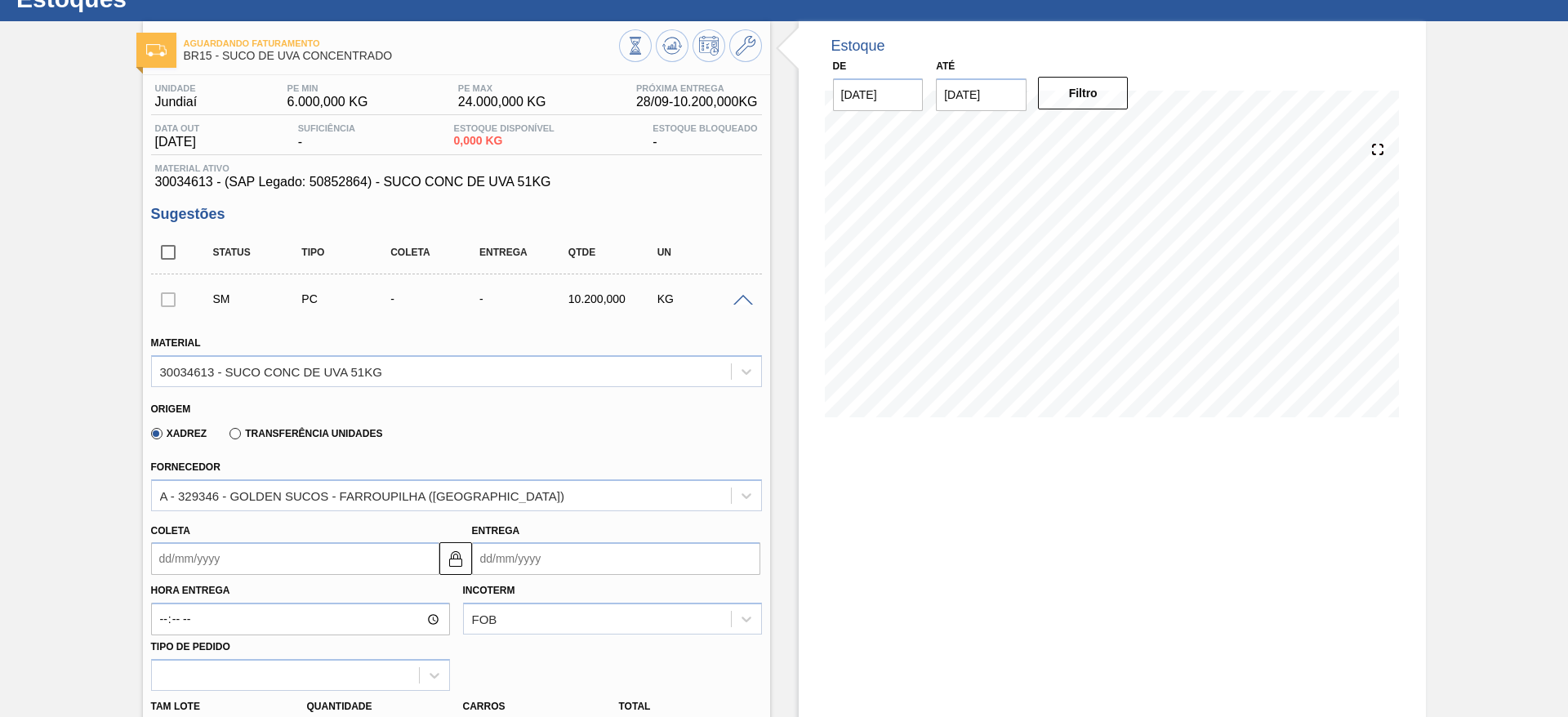
scroll to position [0, 0]
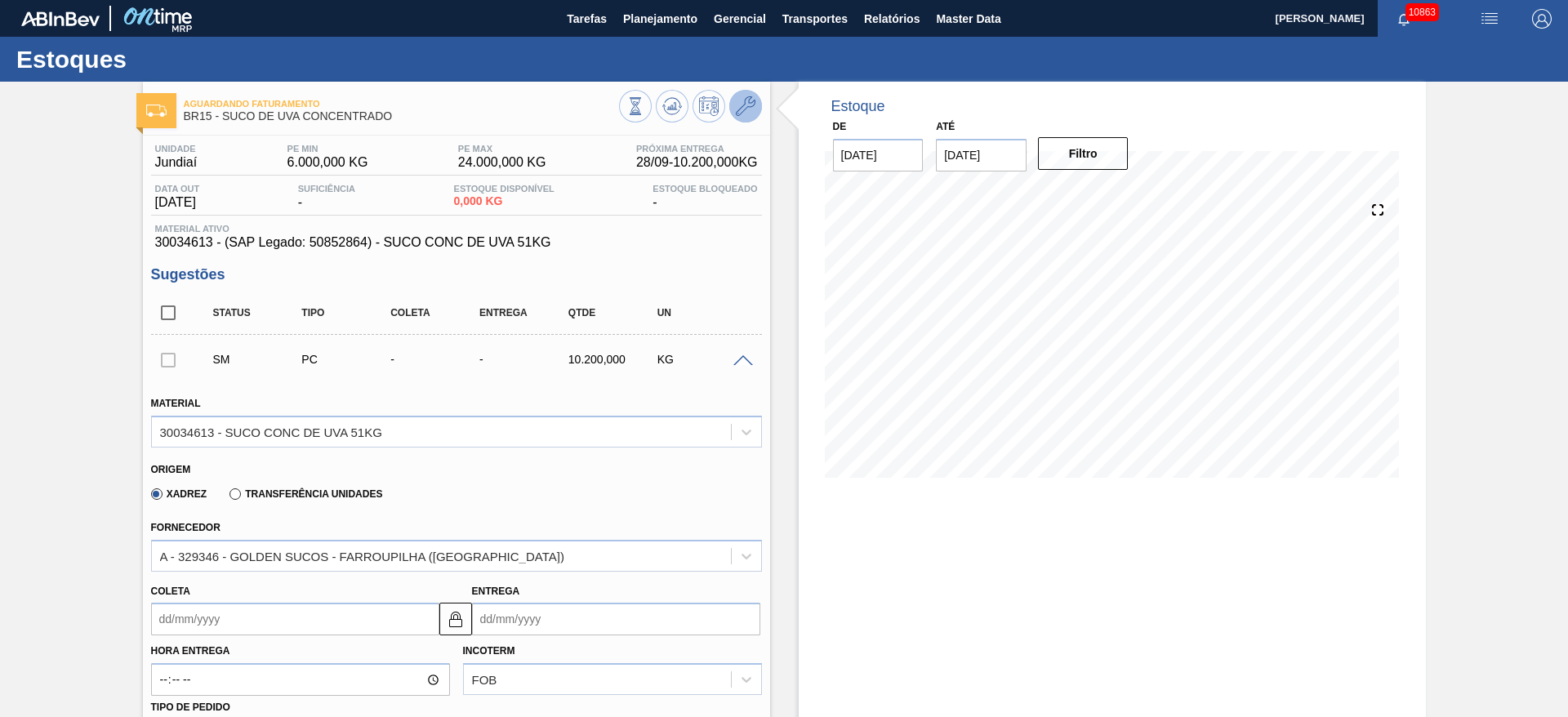
click at [744, 107] on icon at bounding box center [746, 107] width 20 height 20
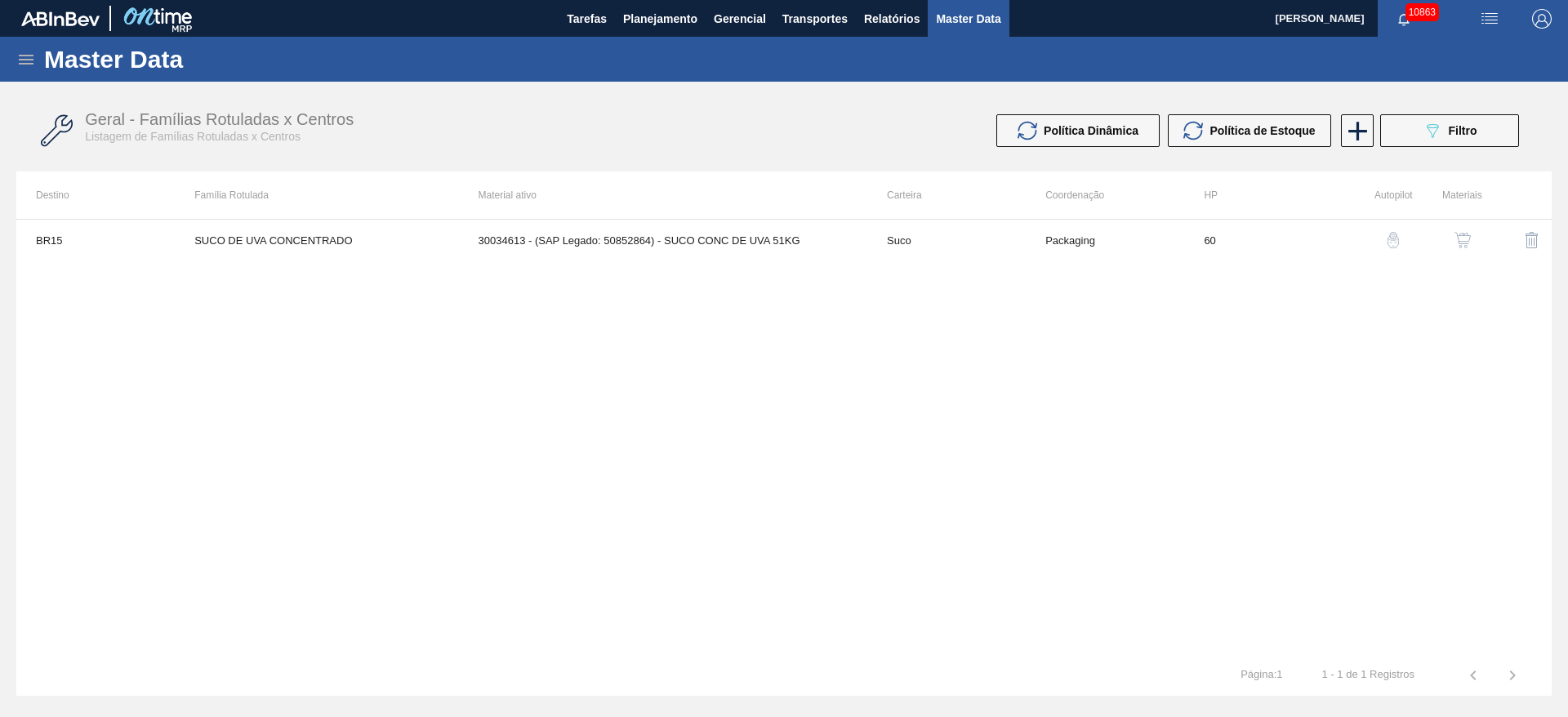
click at [1447, 225] on button "button" at bounding box center [1462, 240] width 39 height 39
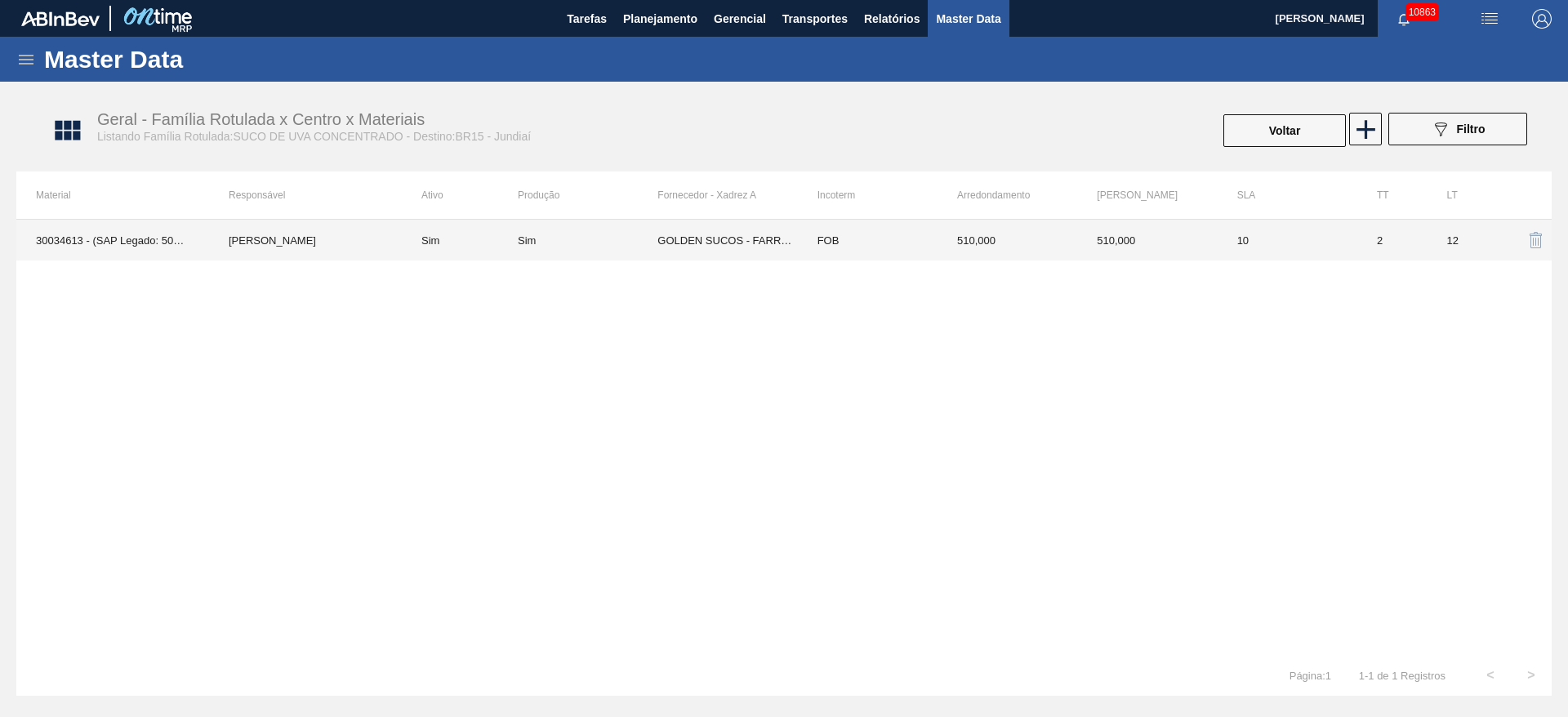
click at [1448, 227] on td "12" at bounding box center [1462, 240] width 70 height 41
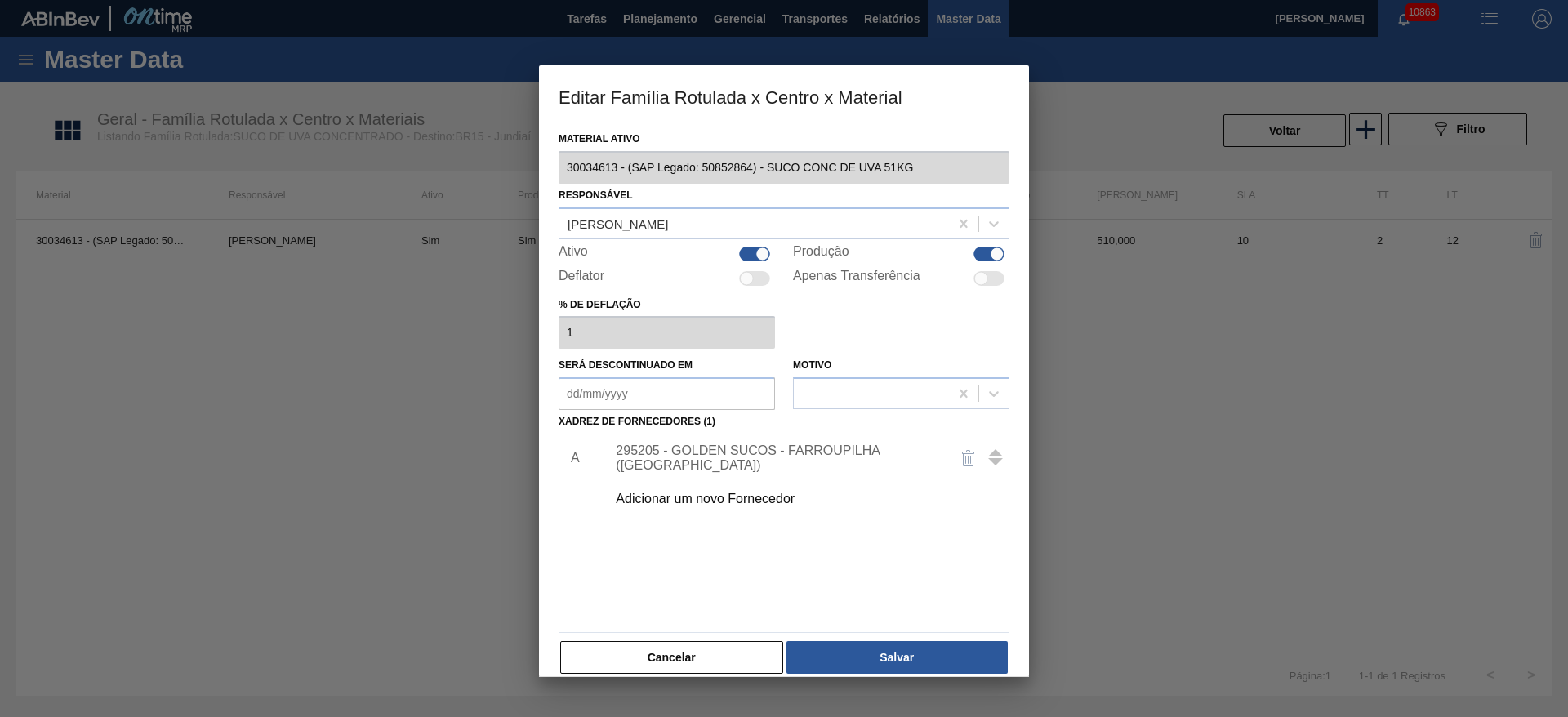
click at [733, 453] on div "295205 - GOLDEN SUCOS - FARROUPILHA ([GEOGRAPHIC_DATA])" at bounding box center [775, 458] width 320 height 30
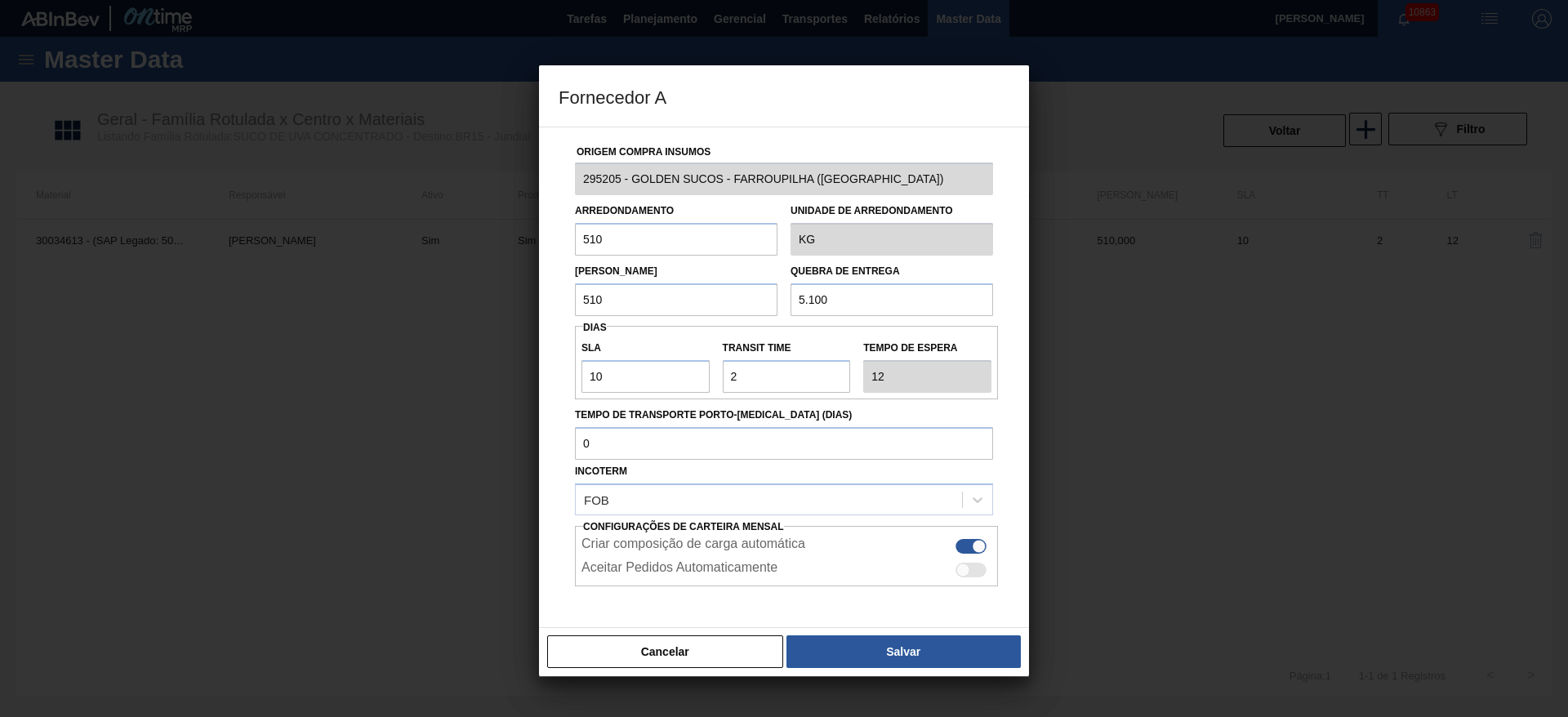
click at [662, 246] on input "510" at bounding box center [675, 240] width 203 height 33
type input "5.100"
click at [646, 299] on input "510" at bounding box center [675, 300] width 203 height 33
type input "5.100"
click at [933, 650] on button "Salvar" at bounding box center [903, 652] width 235 height 33
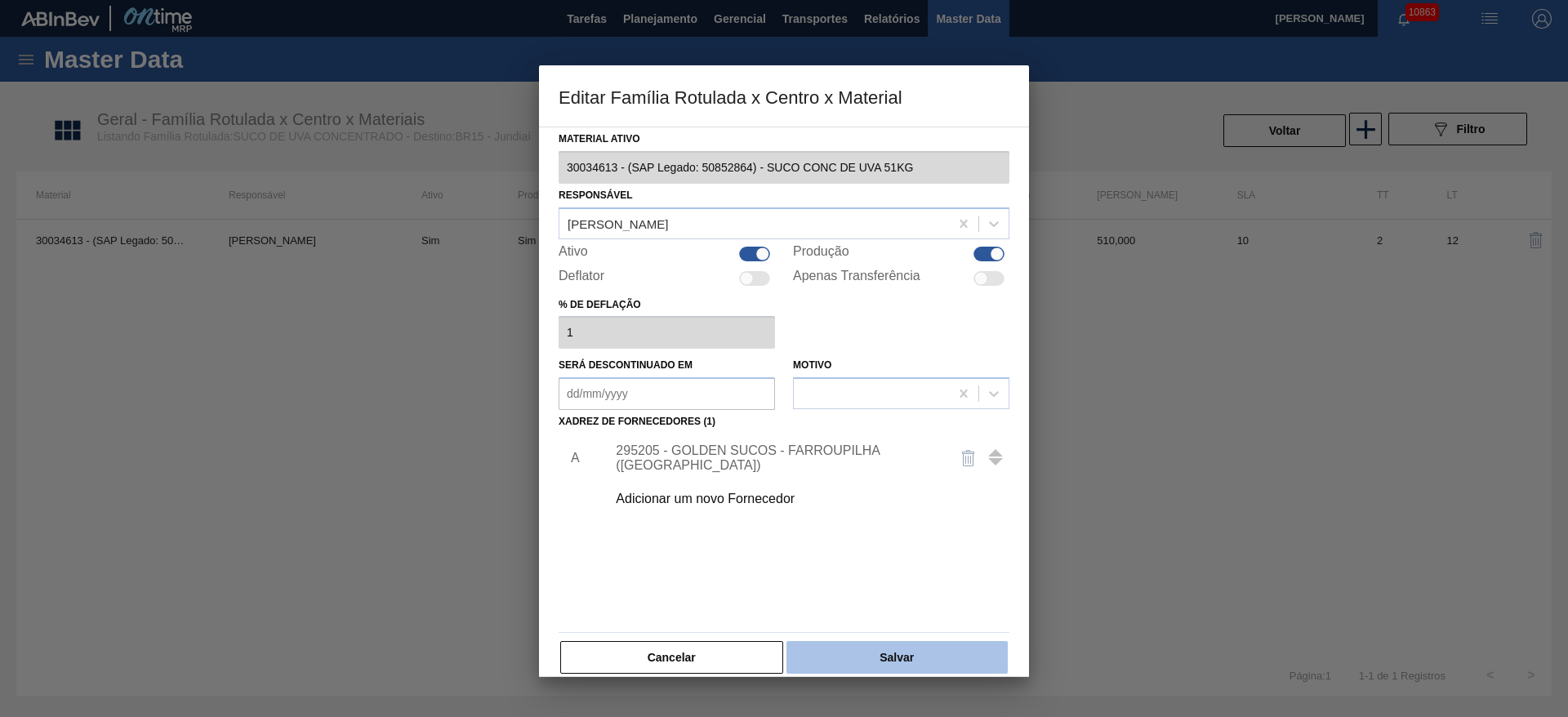
click at [922, 654] on button "Salvar" at bounding box center [897, 657] width 222 height 33
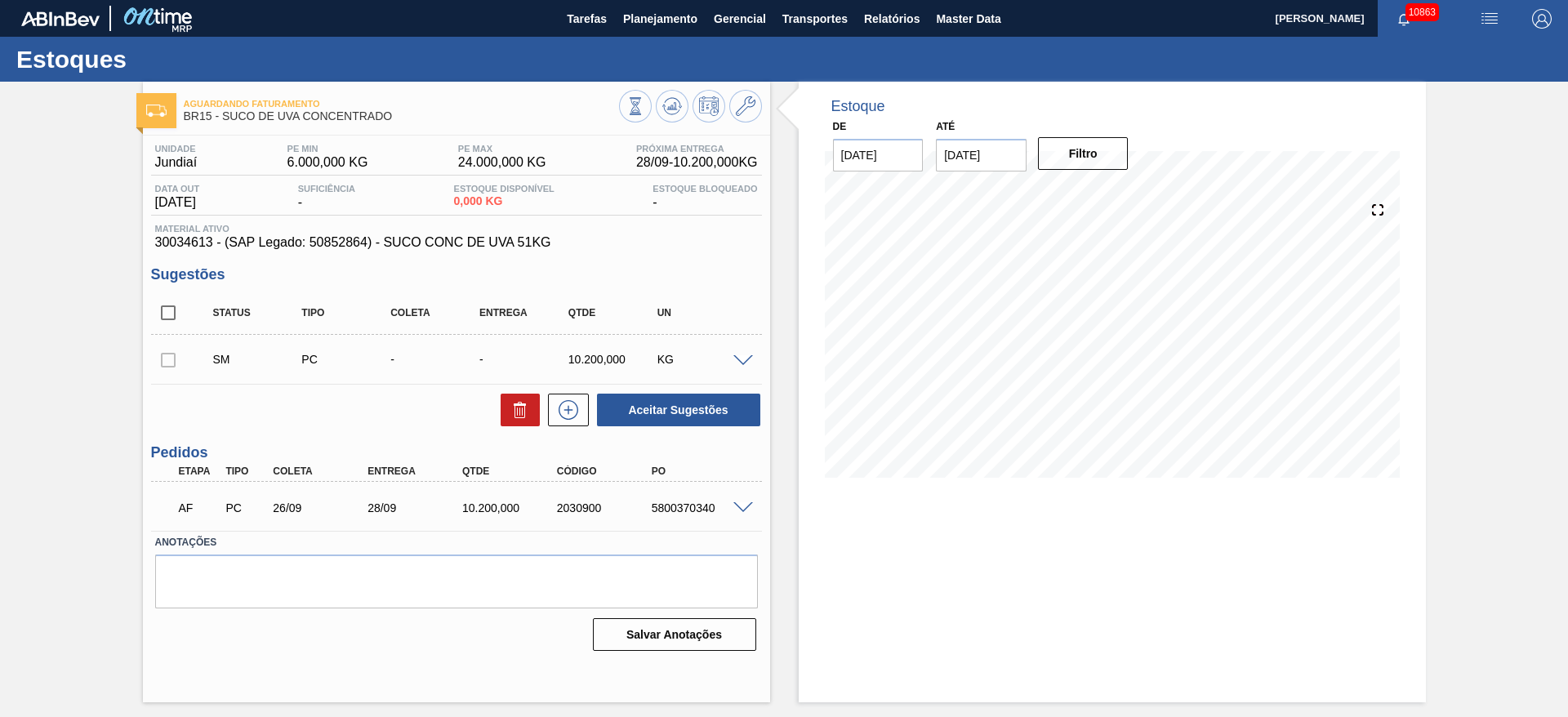
click at [746, 361] on span at bounding box center [743, 361] width 20 height 12
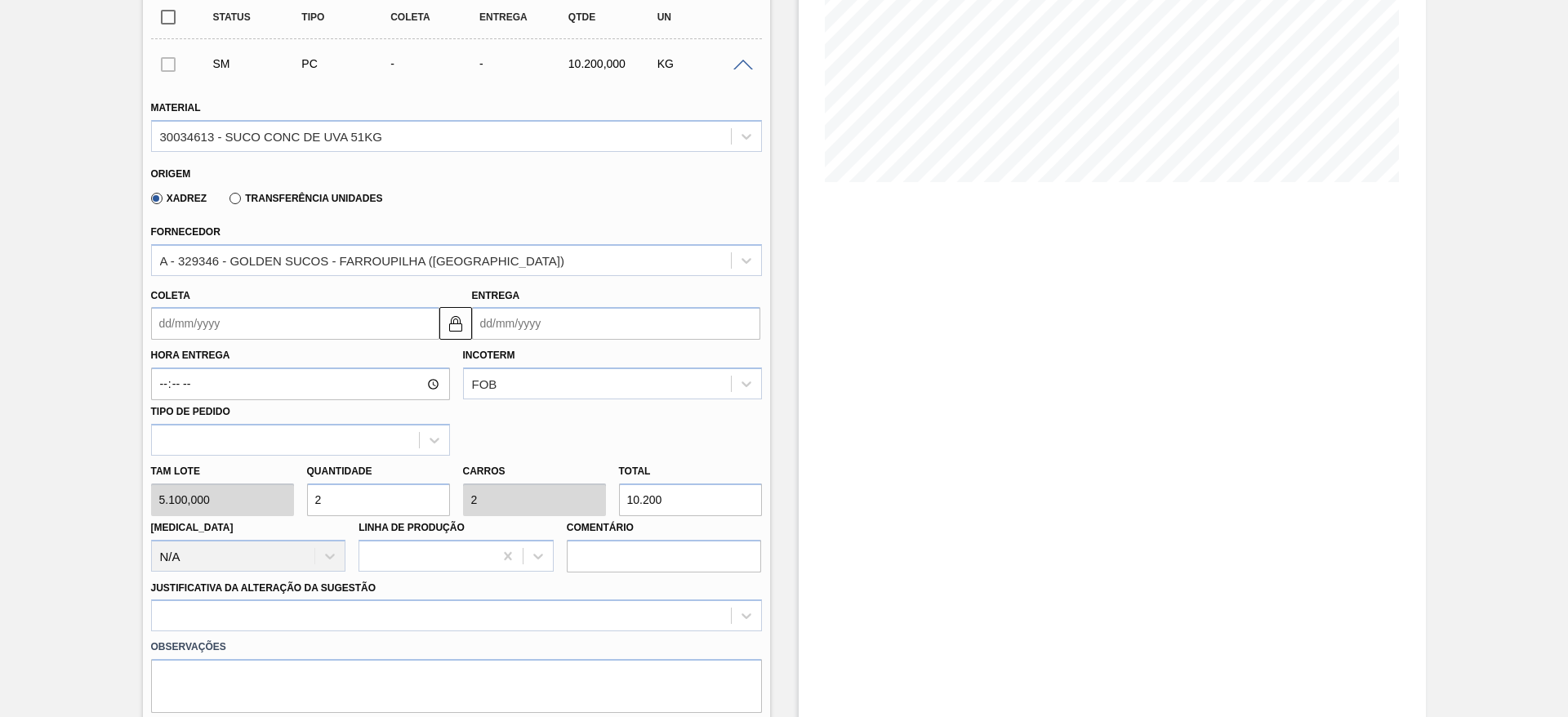
scroll to position [368, 0]
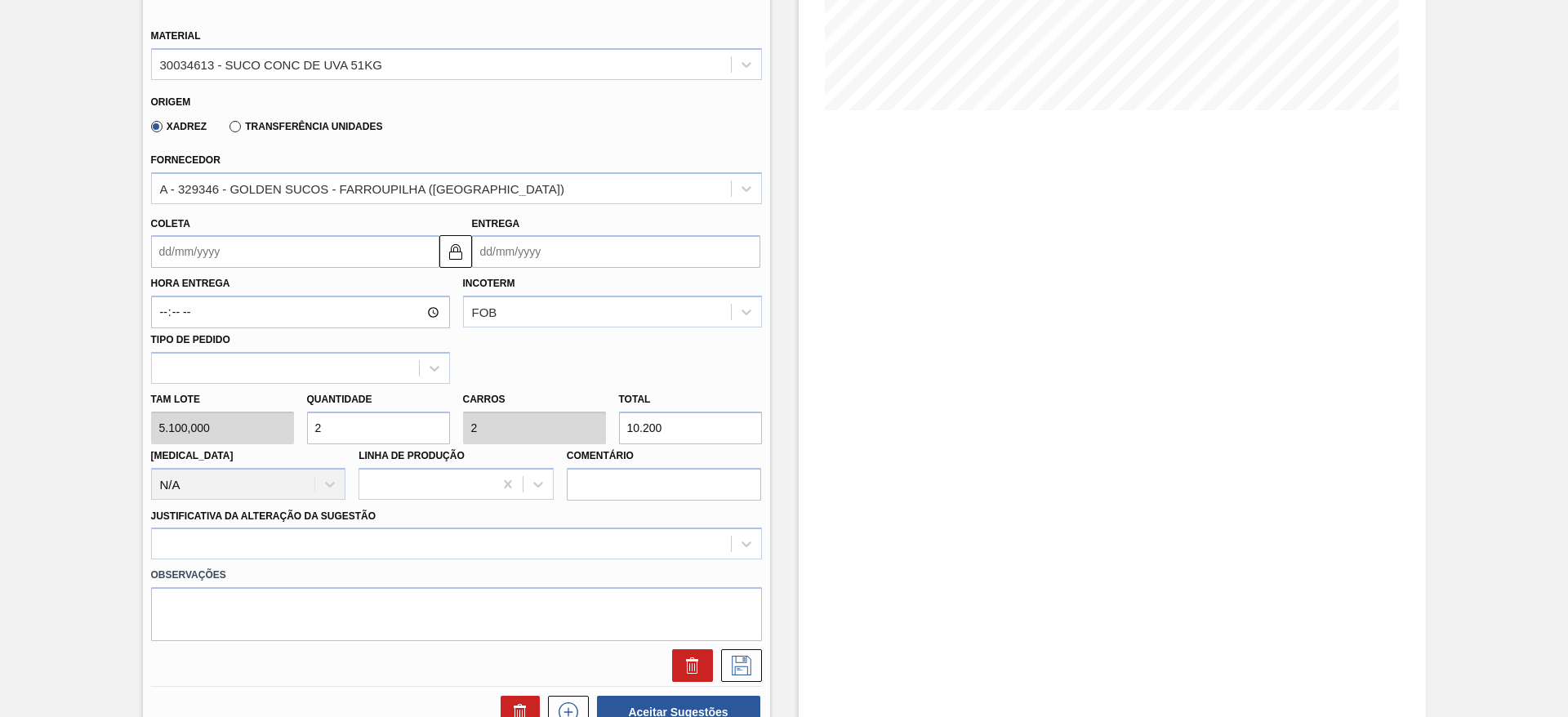
click at [242, 426] on div "Tam lote 5.100,000 Quantidade 2 Carros 2 Total 10.200 [MEDICAL_DATA] N/A Linha …" at bounding box center [456, 442] width 624 height 117
type input "1"
type input "5.100"
type input "1"
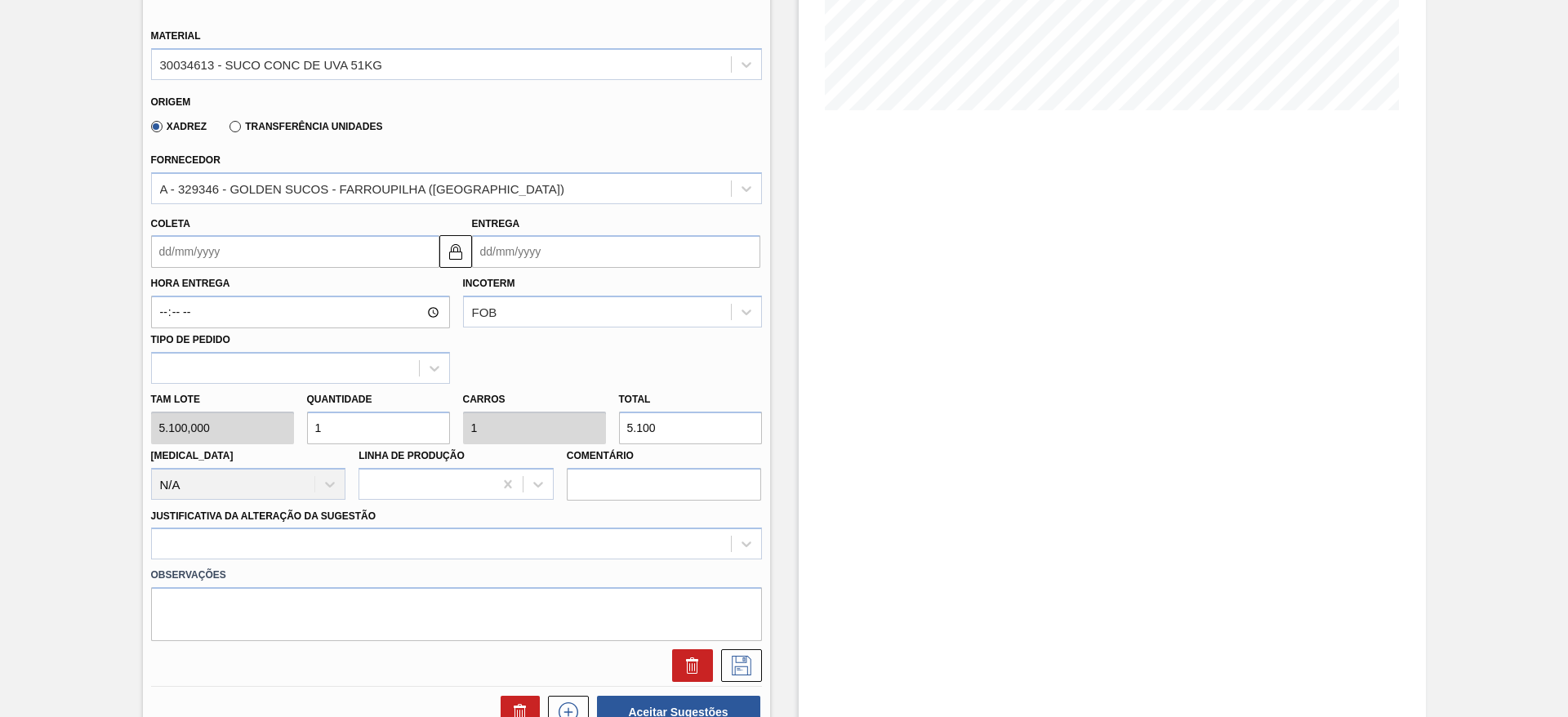
click at [194, 249] on input "Coleta" at bounding box center [295, 252] width 288 height 33
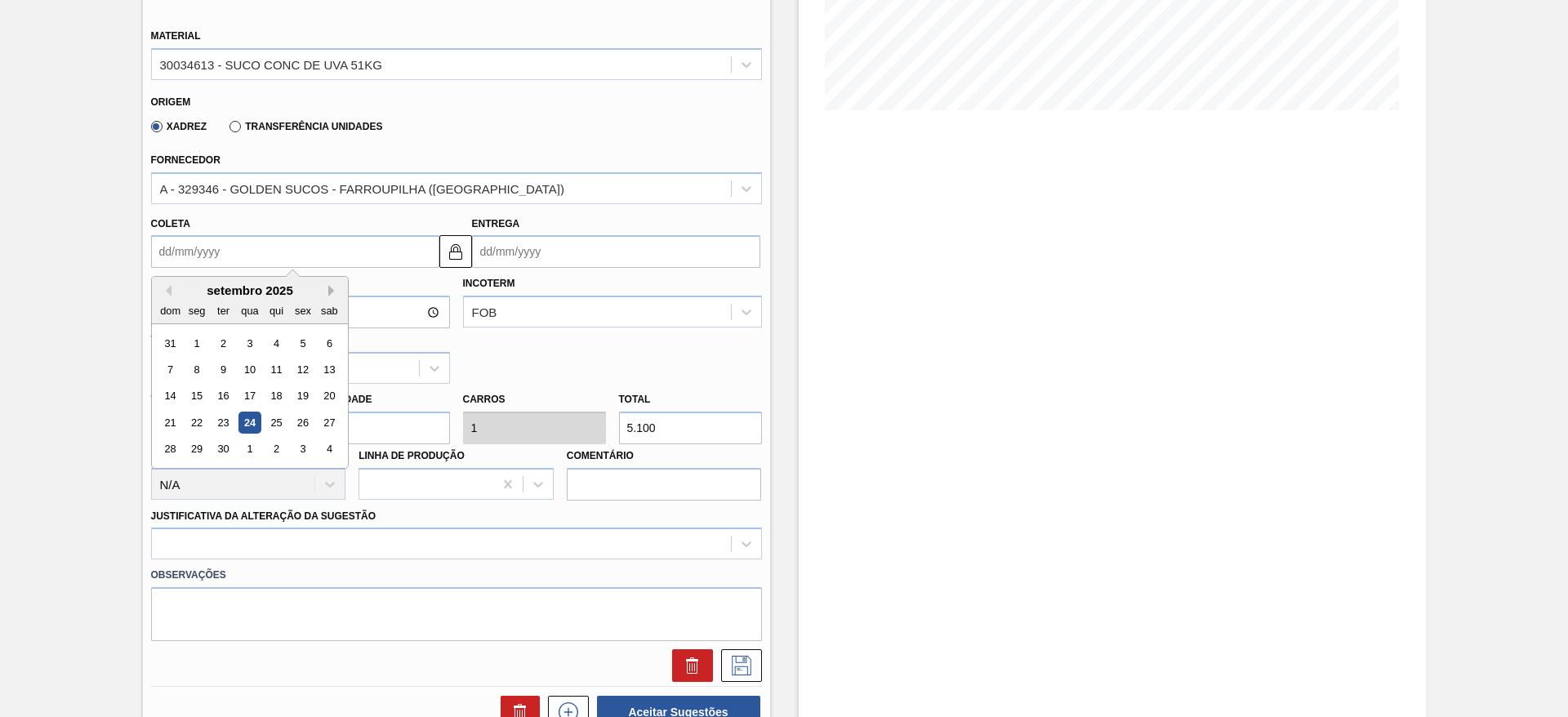
click at [336, 290] on button "Next Month" at bounding box center [334, 291] width 12 height 12
click at [219, 372] on div "7" at bounding box center [222, 370] width 22 height 22
type input "[DATE]"
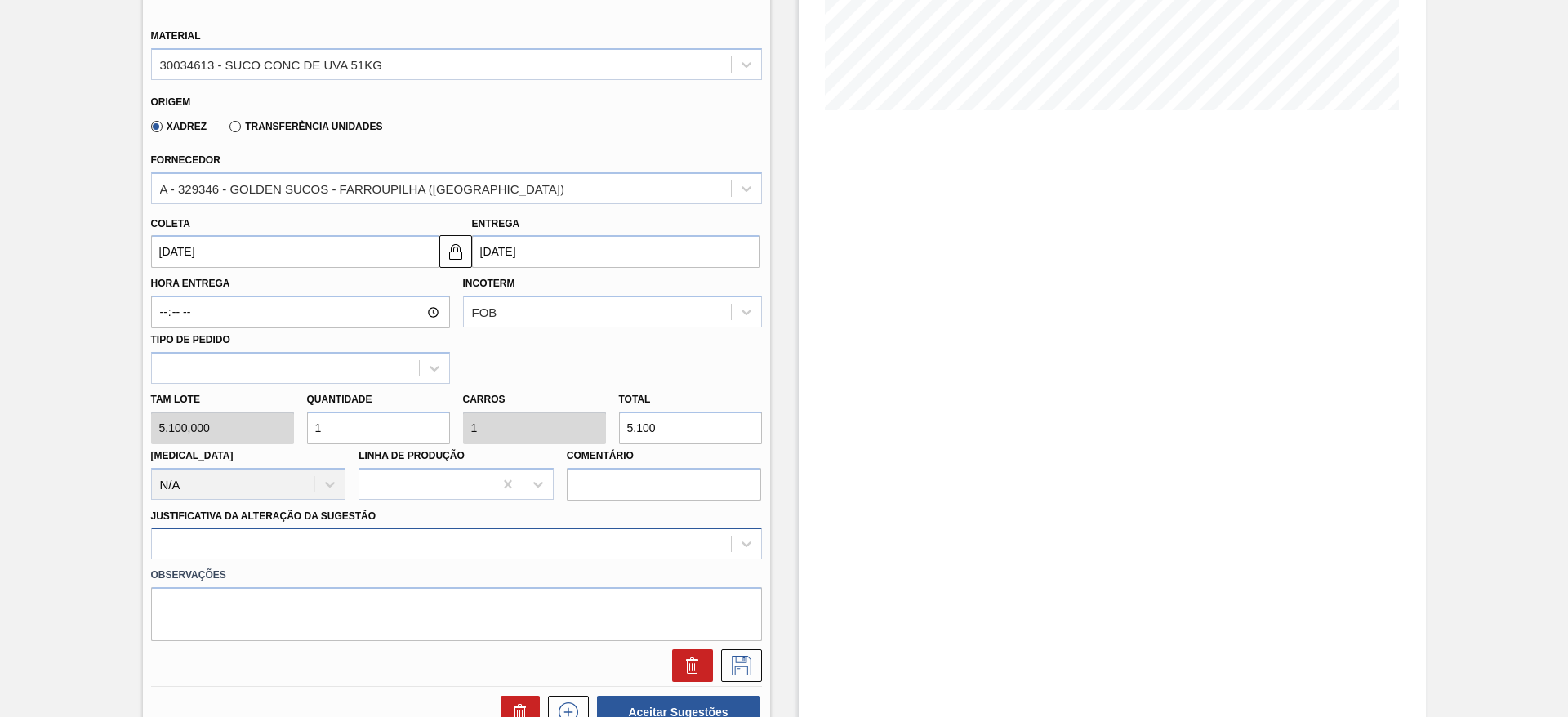
click at [625, 545] on div at bounding box center [456, 543] width 611 height 32
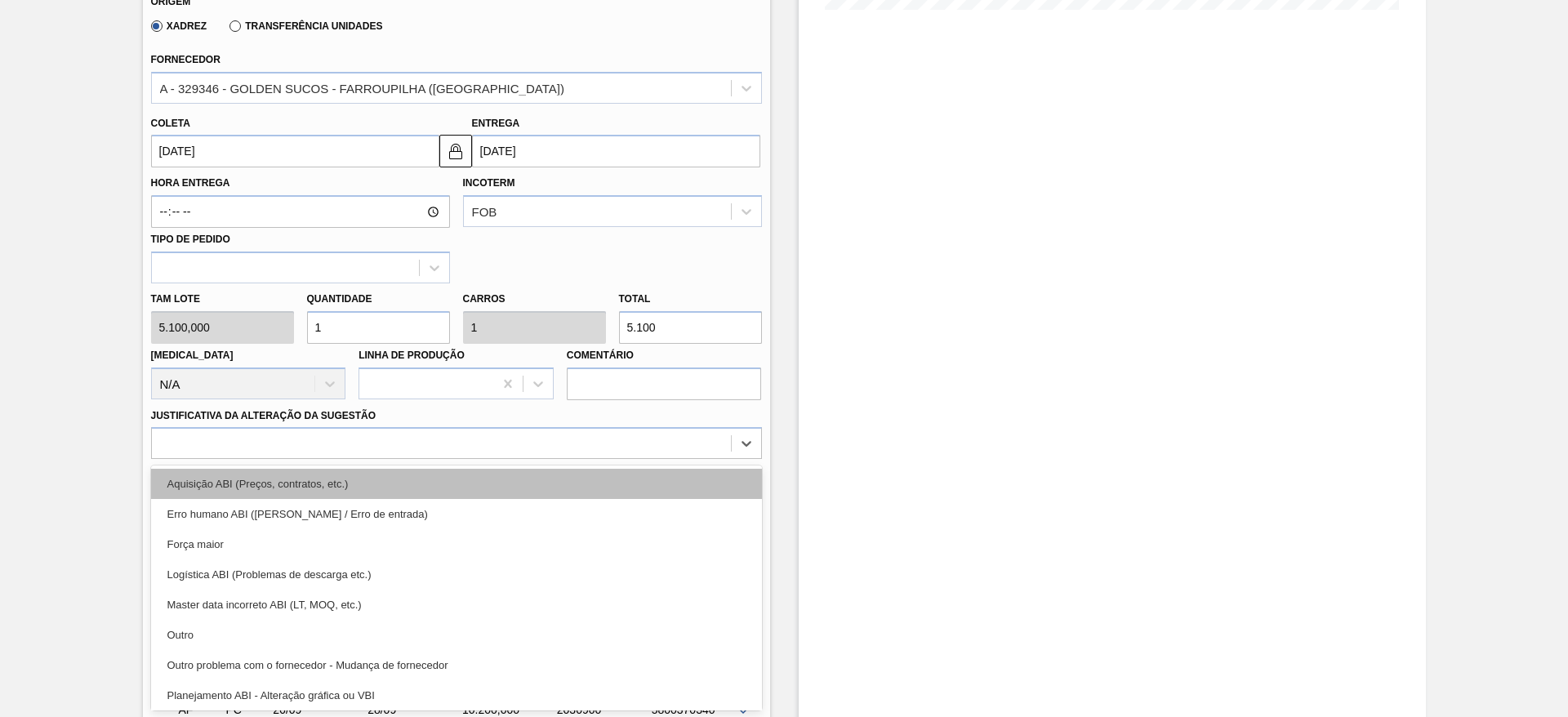
click at [593, 489] on div "Aquisição ABI (Preços, contratos, etc.)" at bounding box center [456, 484] width 611 height 31
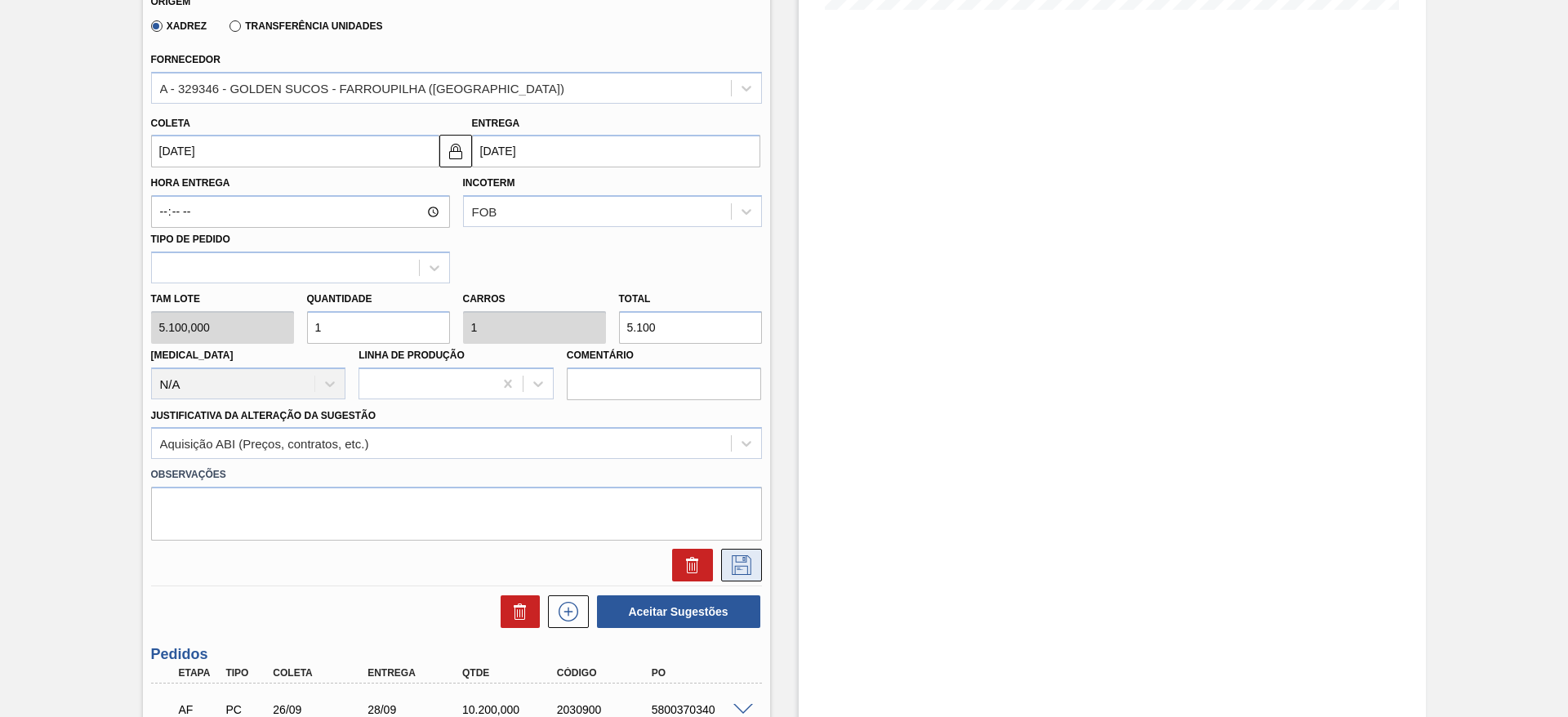
click at [725, 566] on button at bounding box center [741, 566] width 41 height 33
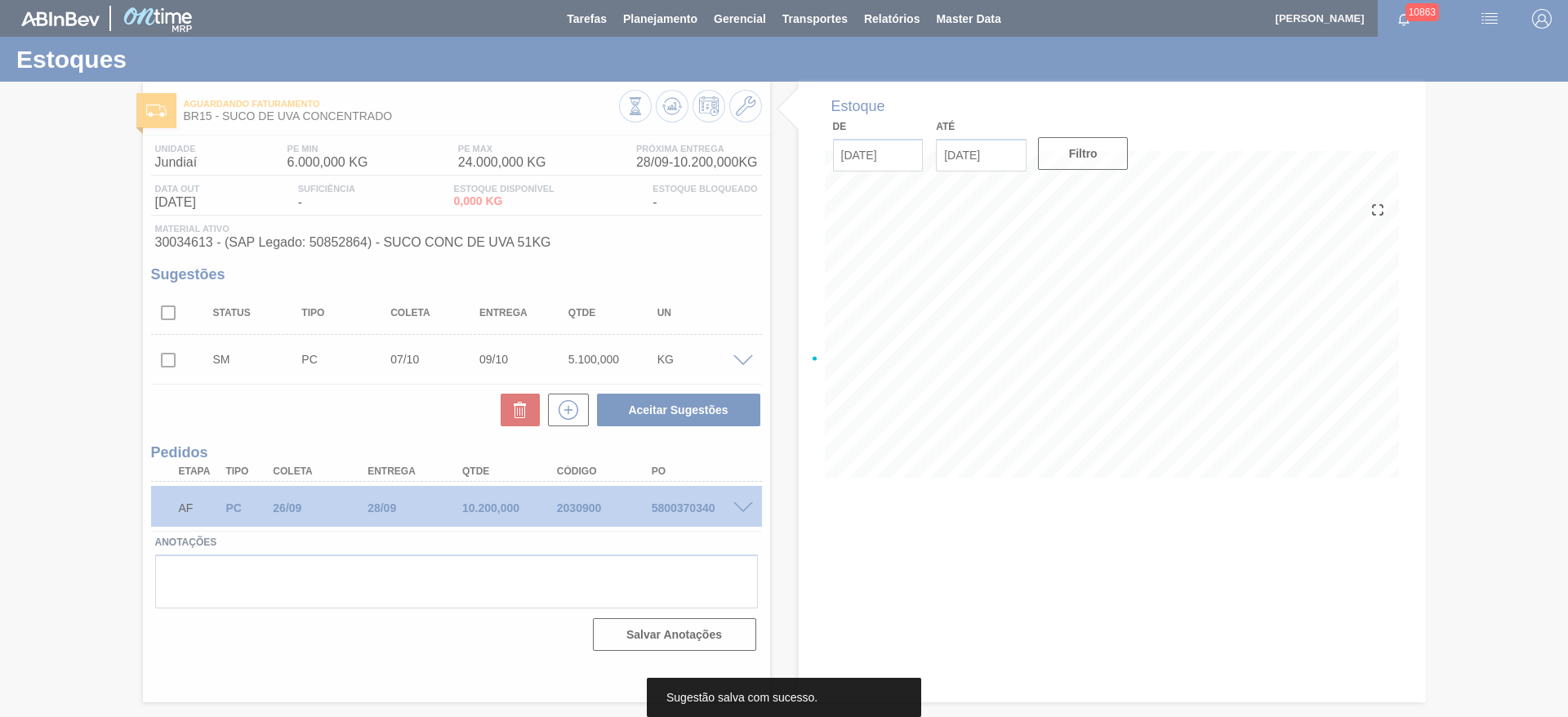
scroll to position [0, 0]
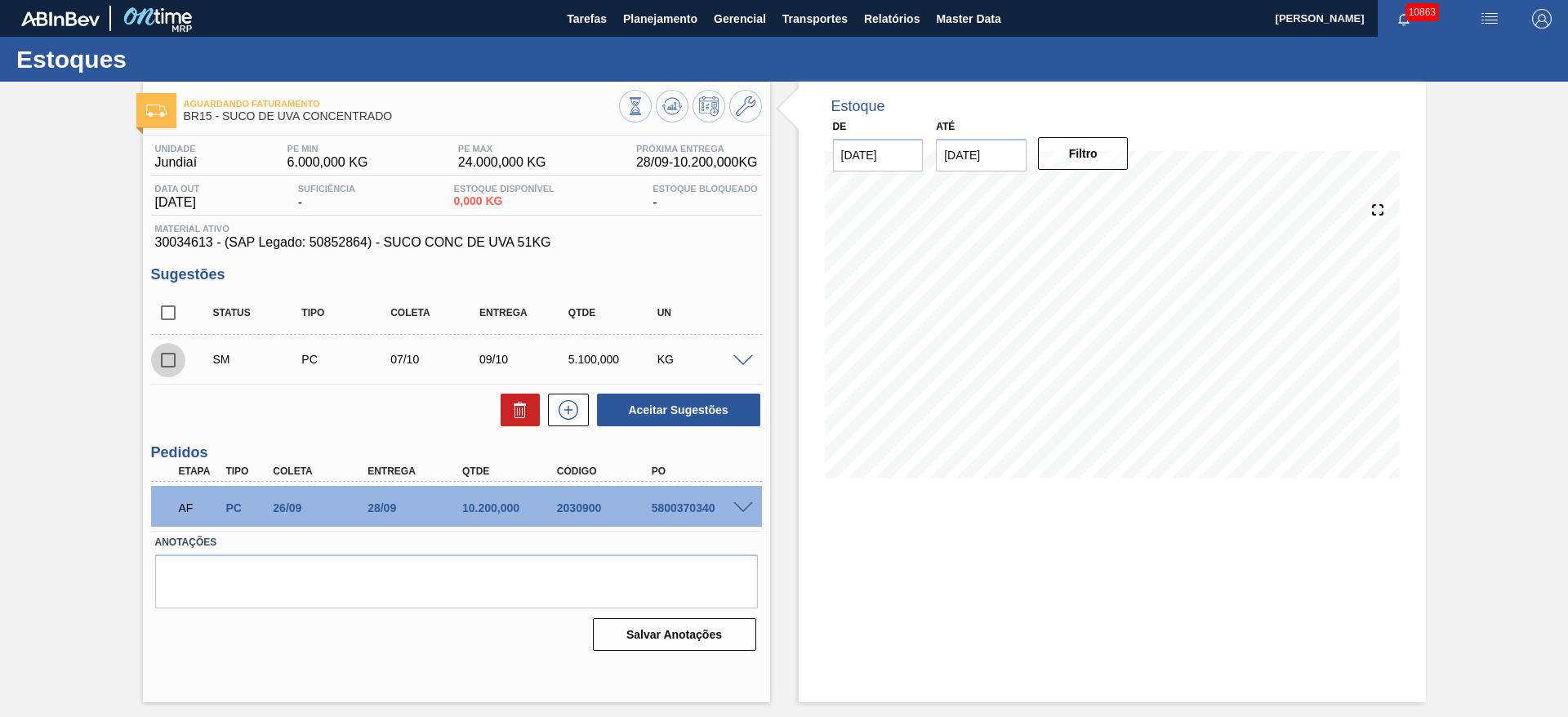
click at [173, 351] on input "checkbox" at bounding box center [168, 360] width 34 height 34
click at [665, 420] on button "Aceitar Sugestões" at bounding box center [679, 410] width 164 height 33
checkbox input "false"
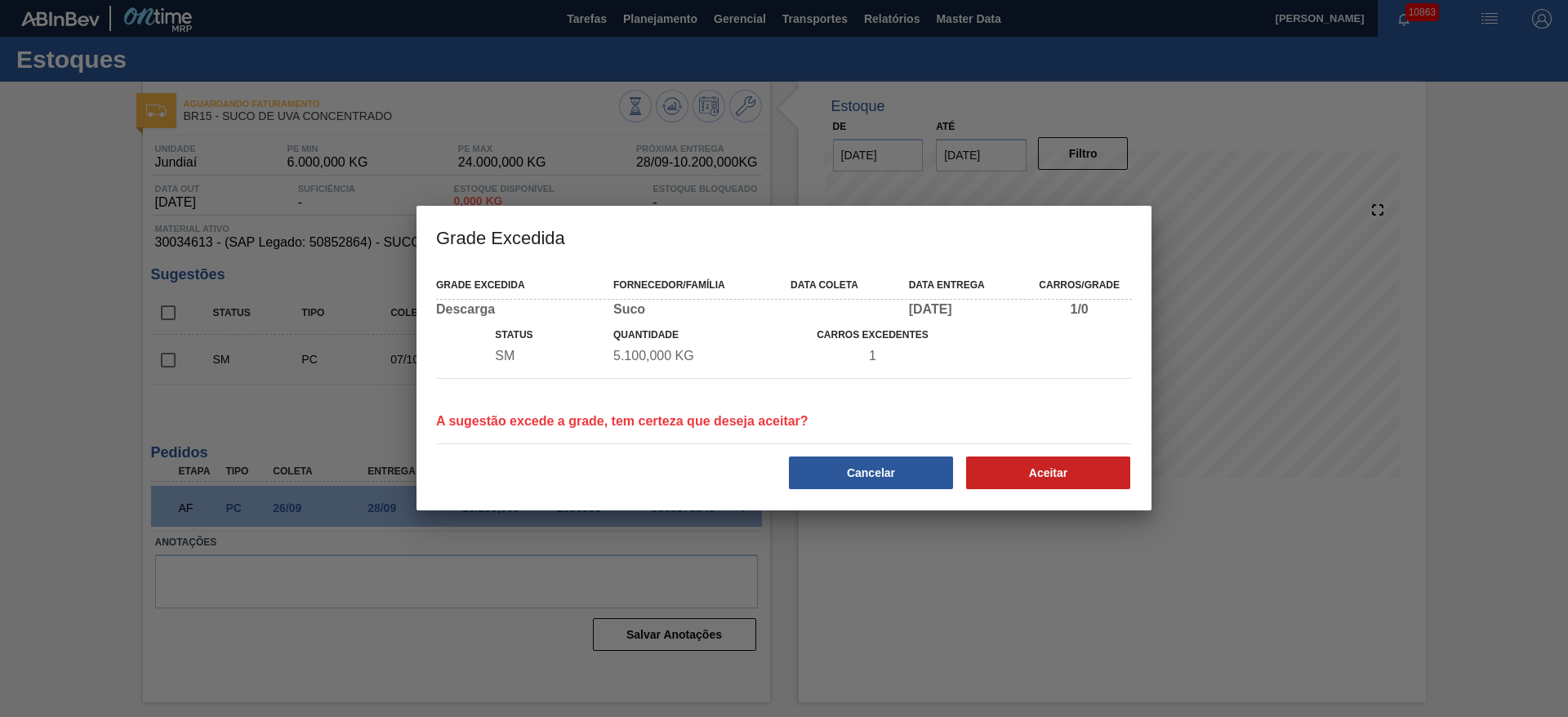
click at [1016, 491] on div "Grade Excedida Fornecedor/Família Data coleta Data entrega Carros/Grade Descarg…" at bounding box center [784, 389] width 735 height 243
click at [1013, 478] on button "Aceitar" at bounding box center [1048, 473] width 164 height 33
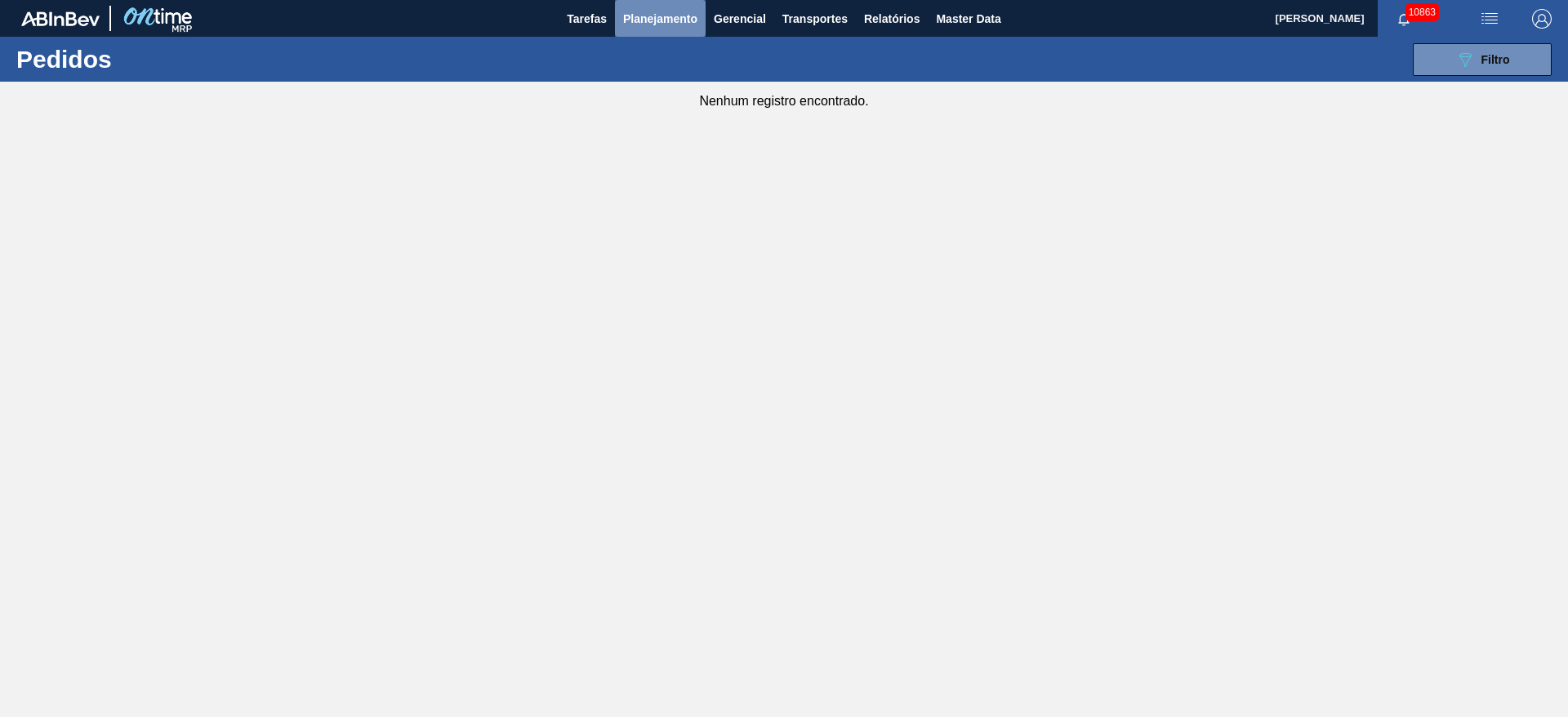
click at [639, 22] on span "Planejamento" at bounding box center [660, 19] width 74 height 20
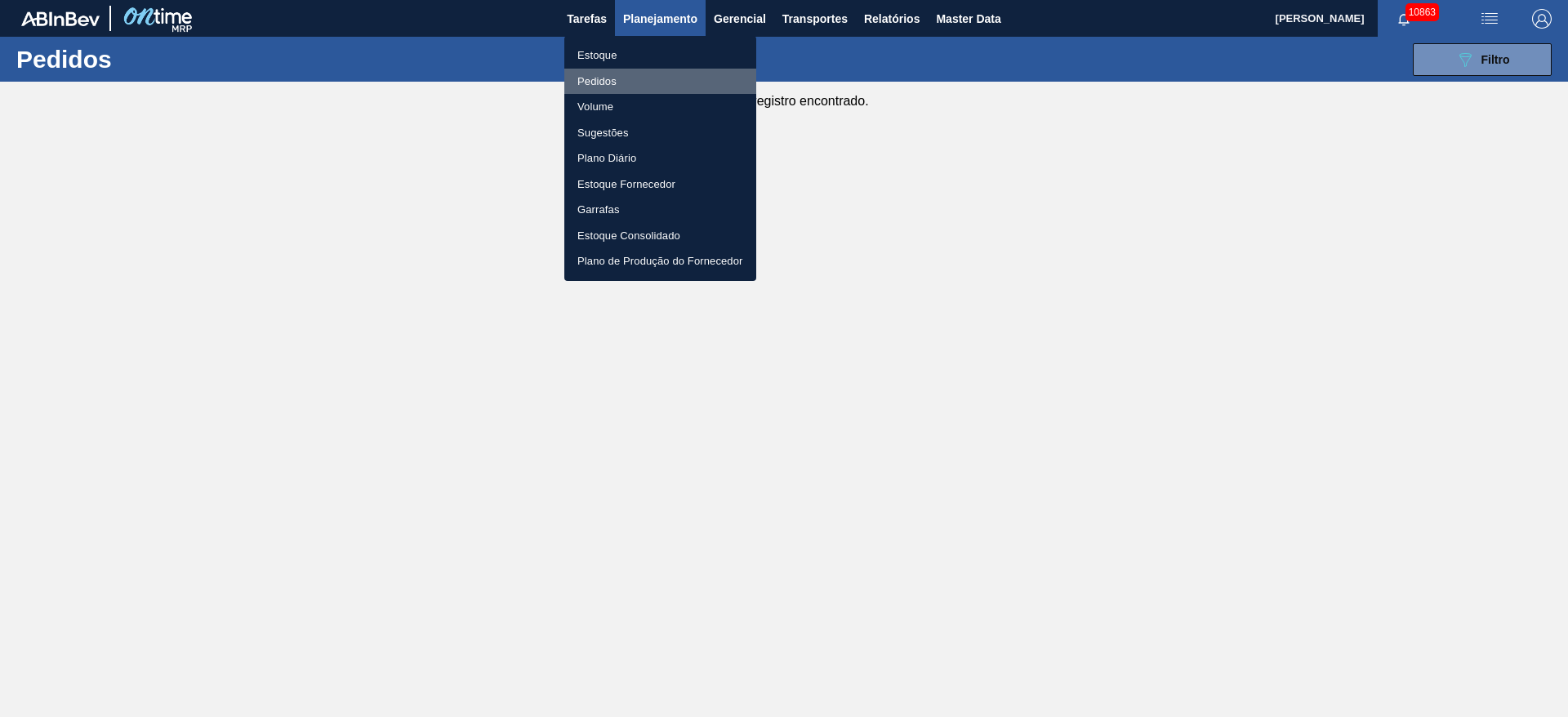
click at [615, 83] on li "Pedidos" at bounding box center [660, 82] width 192 height 26
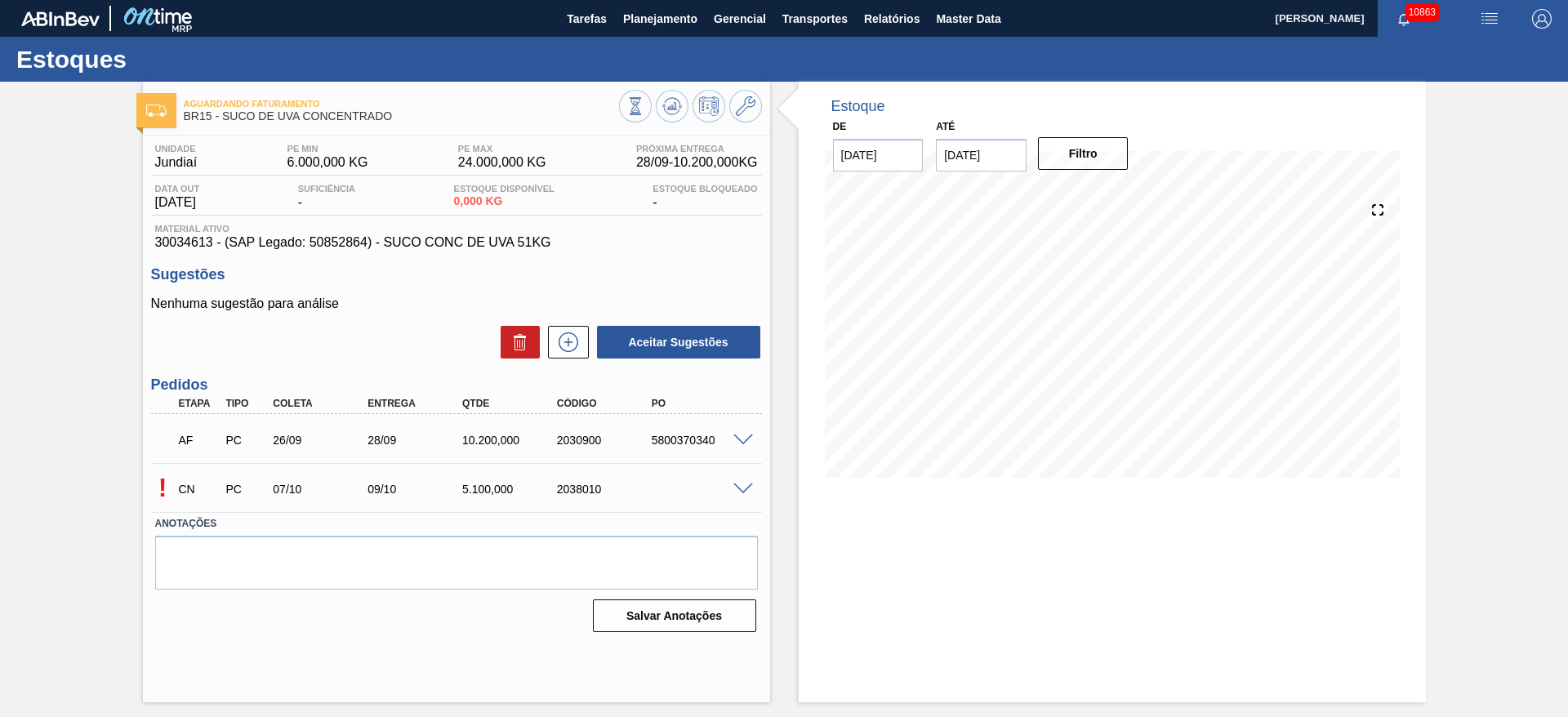
click at [748, 488] on span at bounding box center [743, 490] width 20 height 12
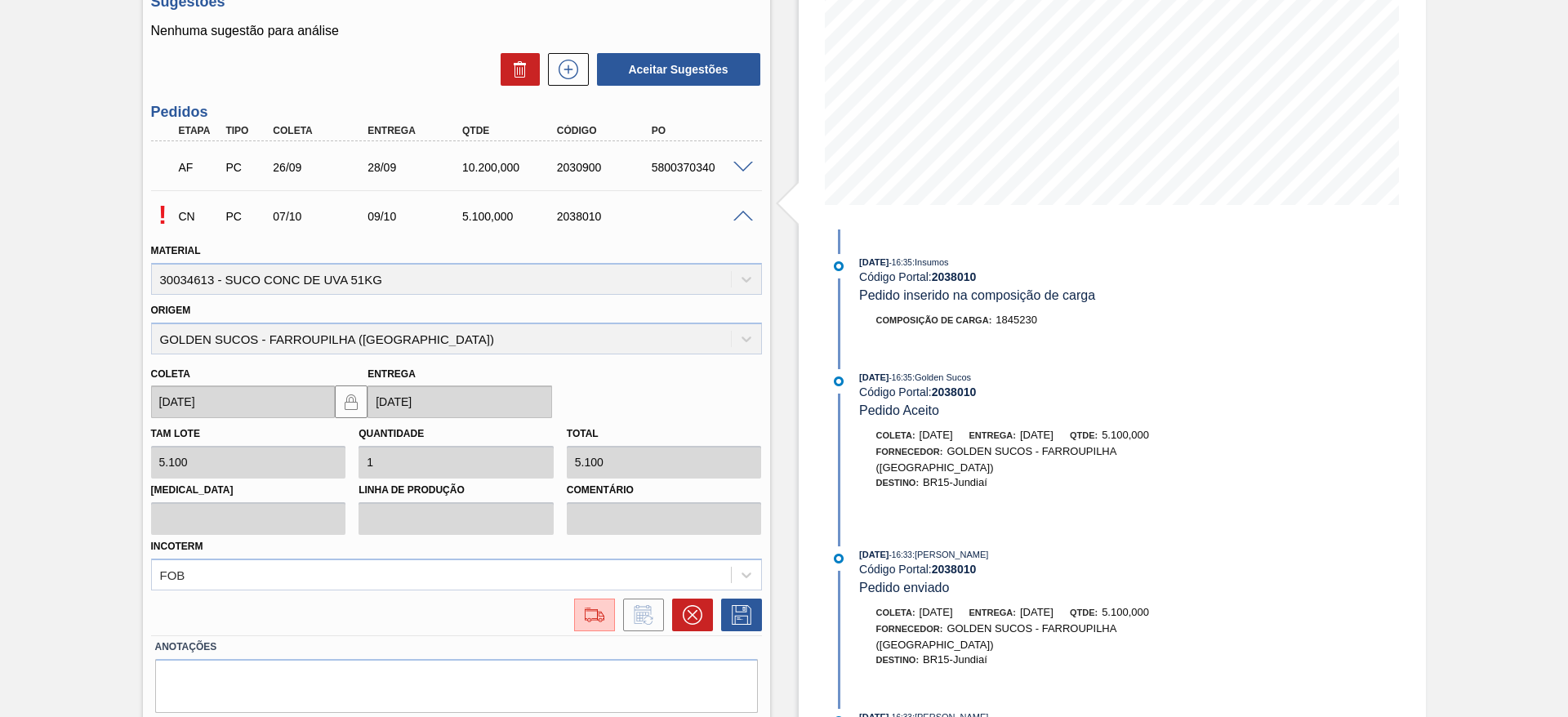
scroll to position [325, 0]
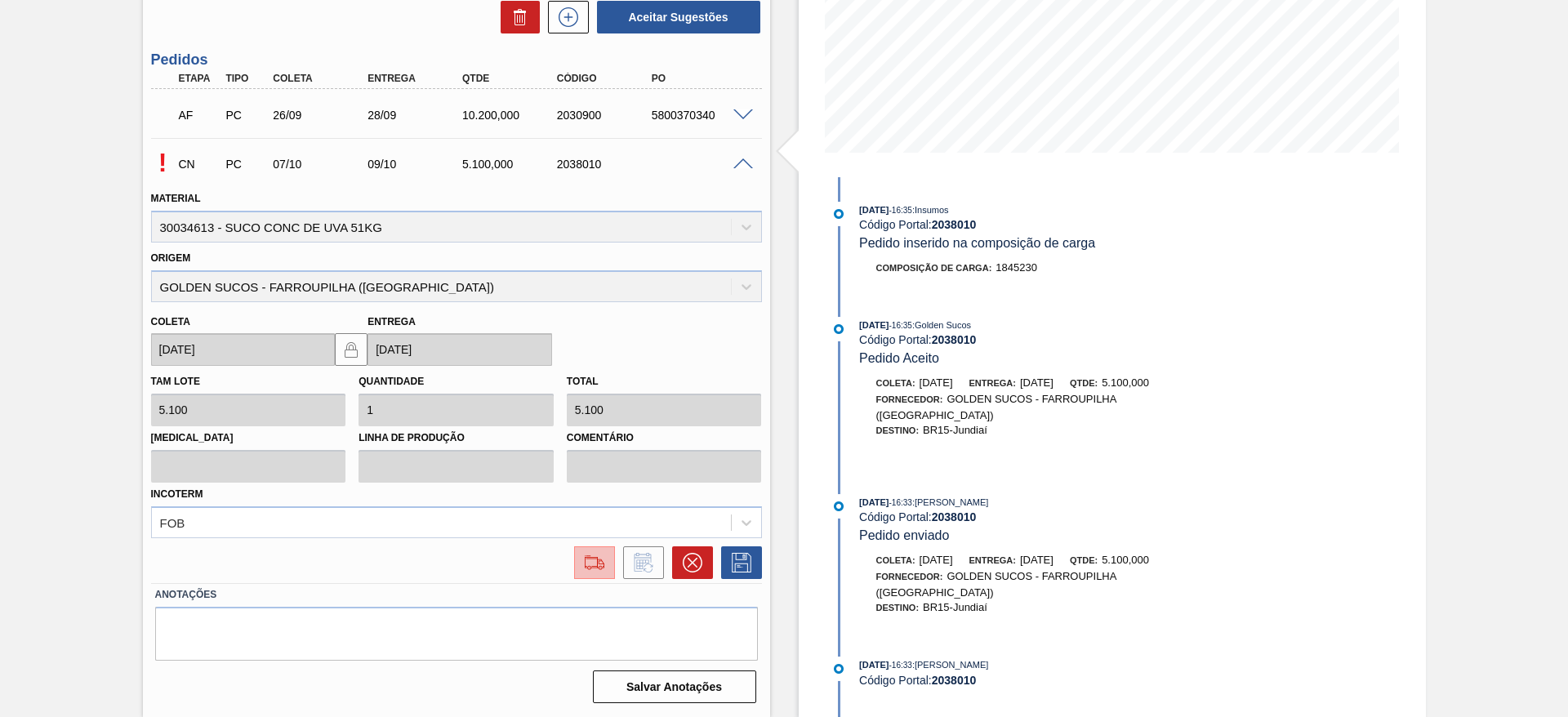
click at [593, 565] on img at bounding box center [594, 563] width 26 height 20
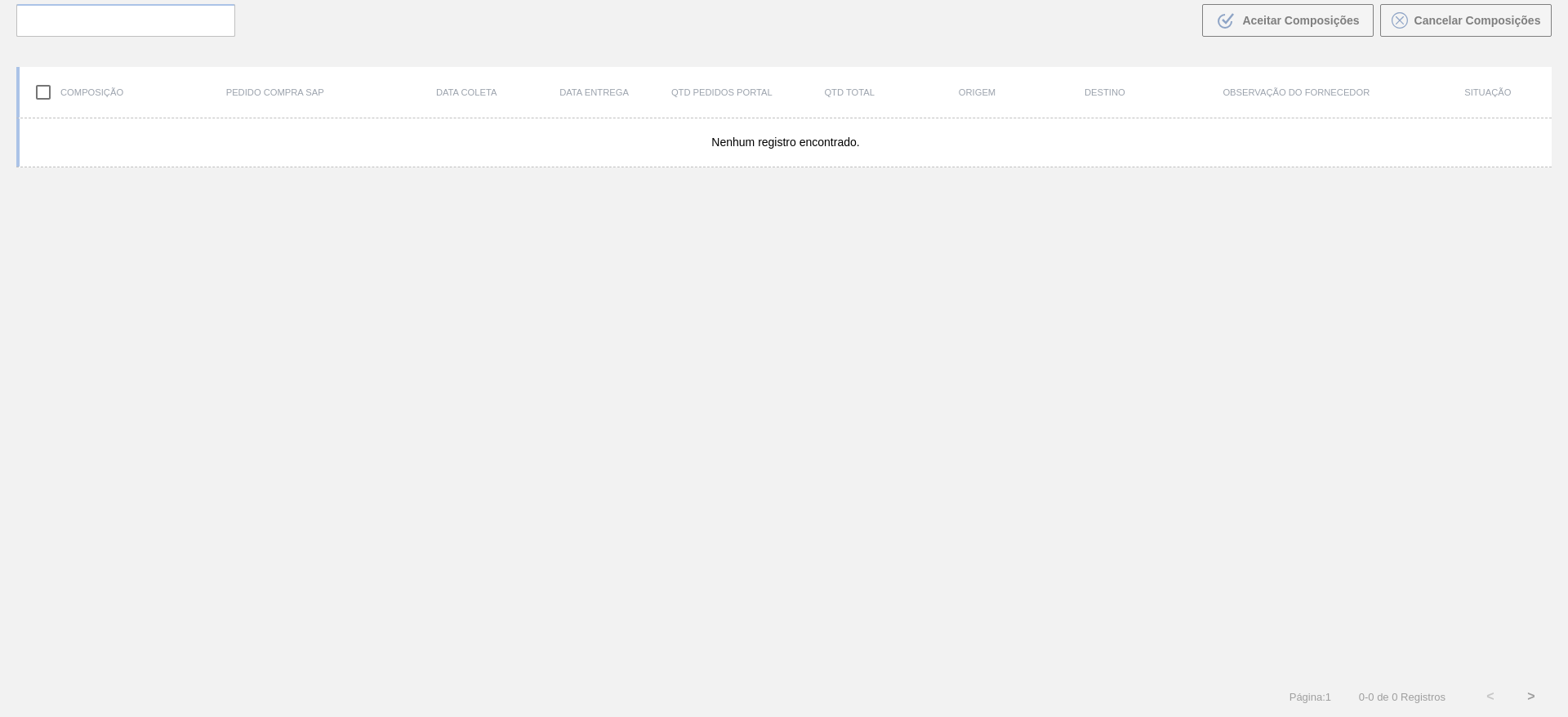
scroll to position [117, 0]
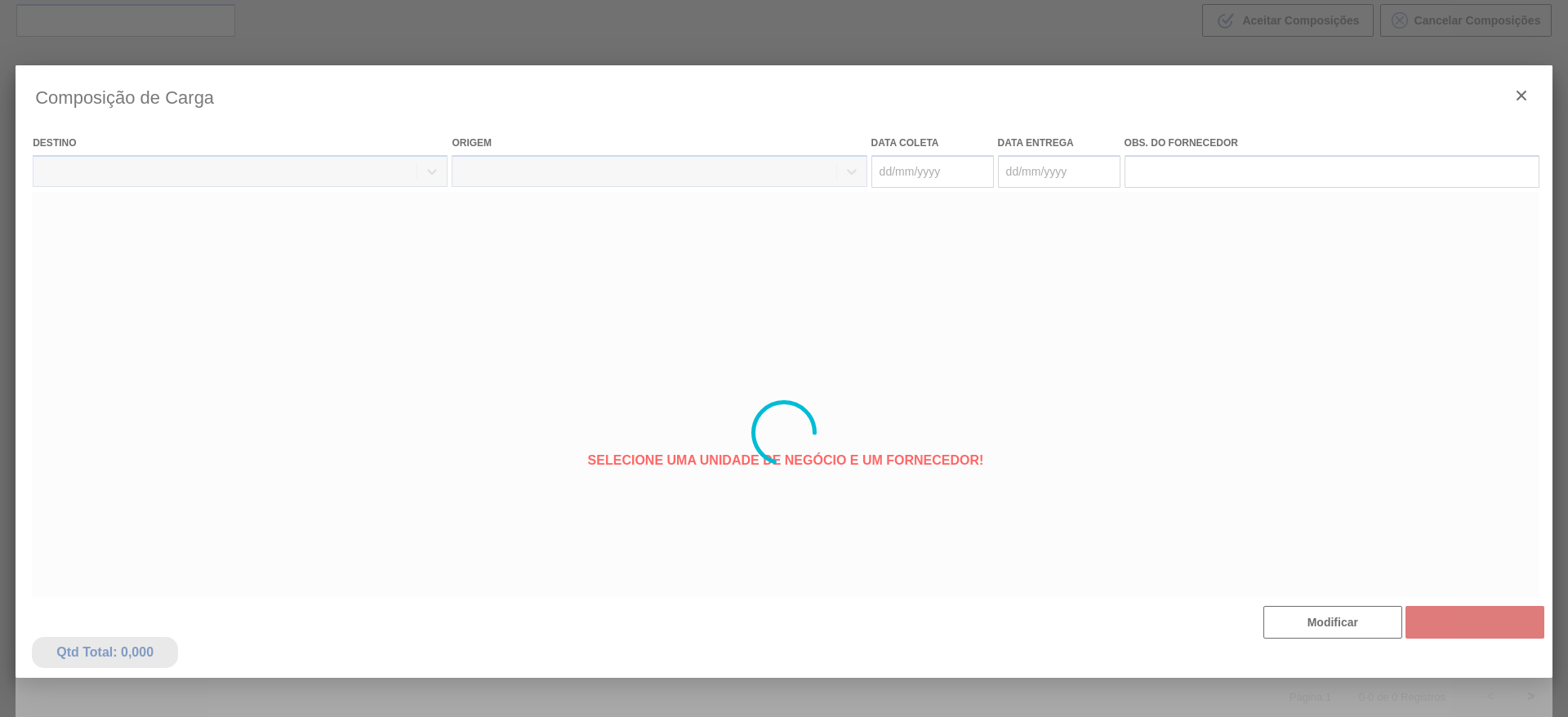
type coleta "[DATE]"
type entrega "[DATE]"
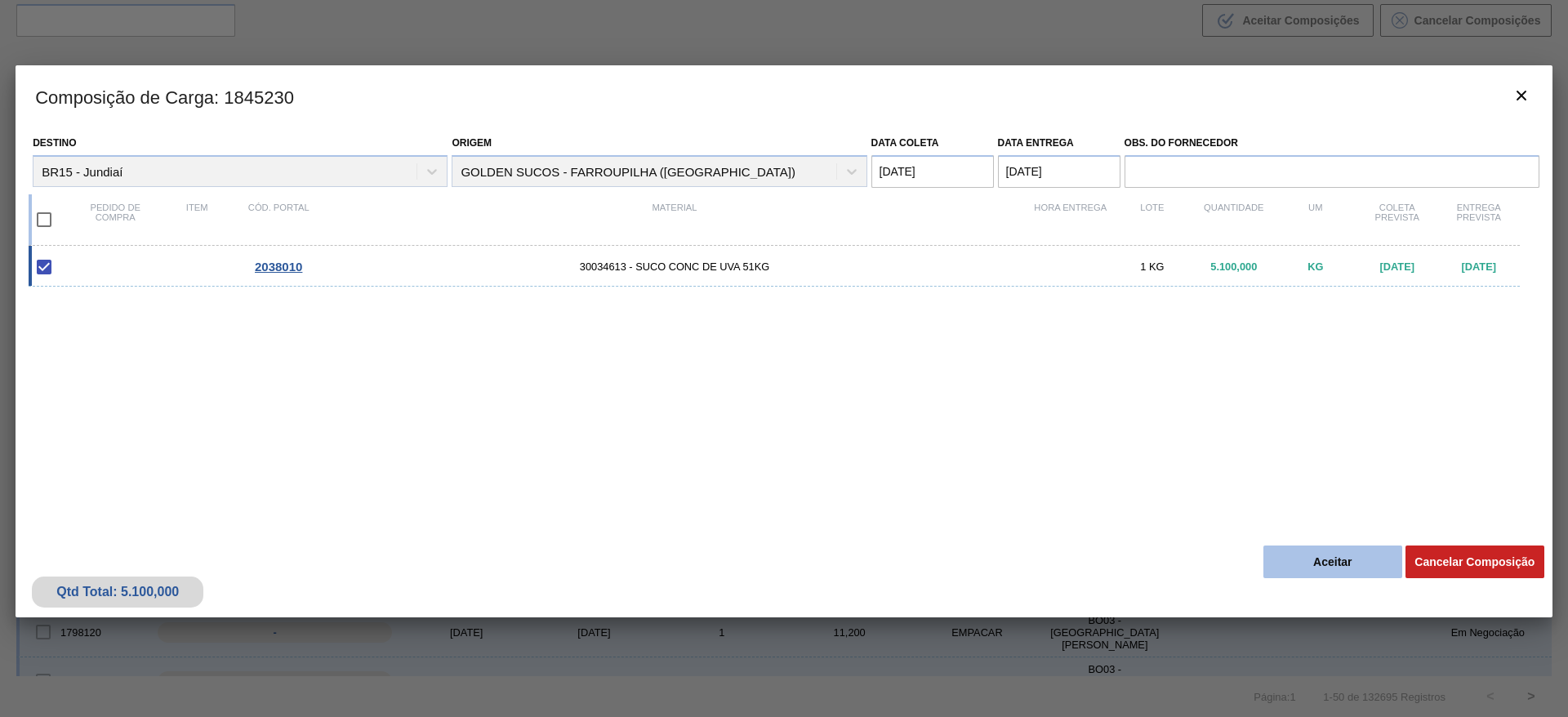
click at [1322, 566] on button "Aceitar" at bounding box center [1332, 562] width 139 height 33
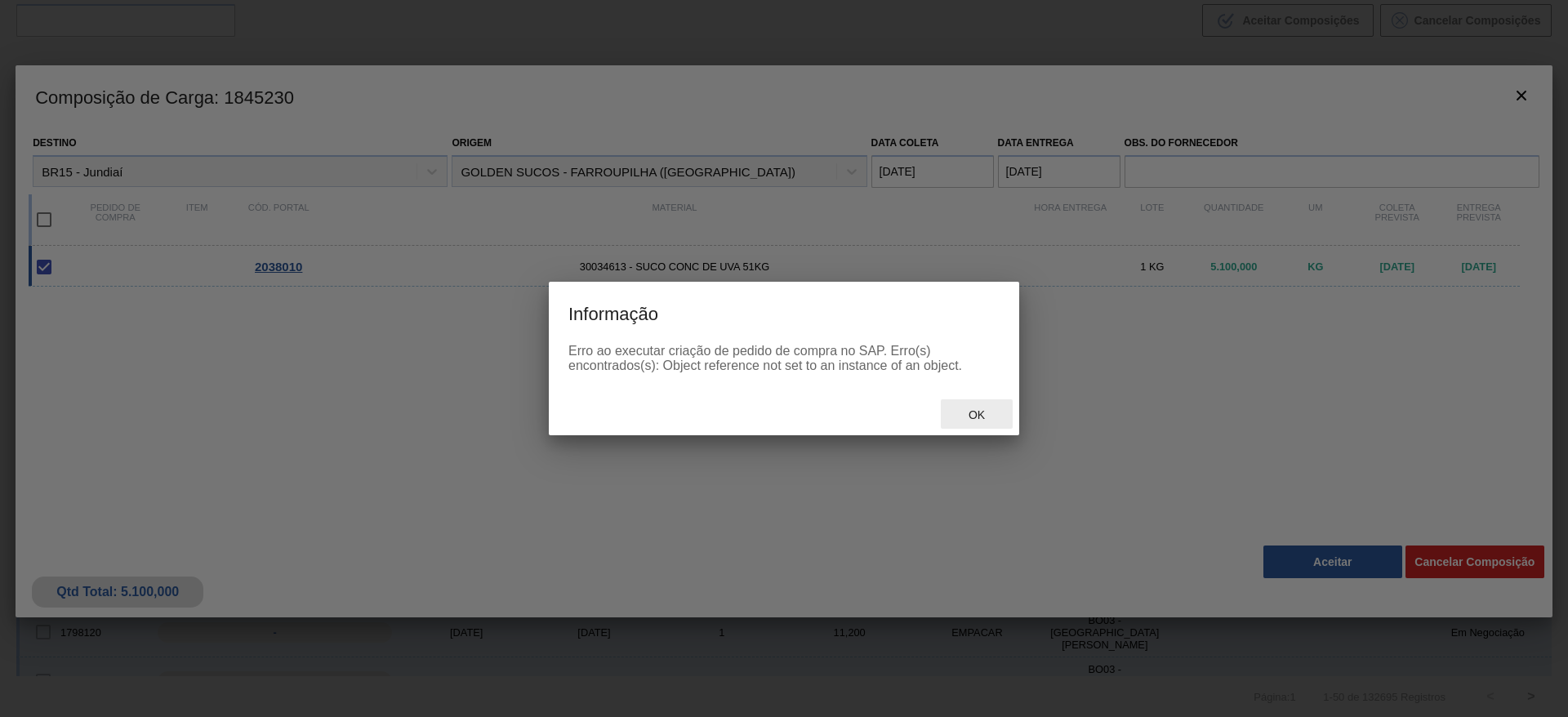
click at [973, 416] on span "Ok" at bounding box center [976, 415] width 42 height 13
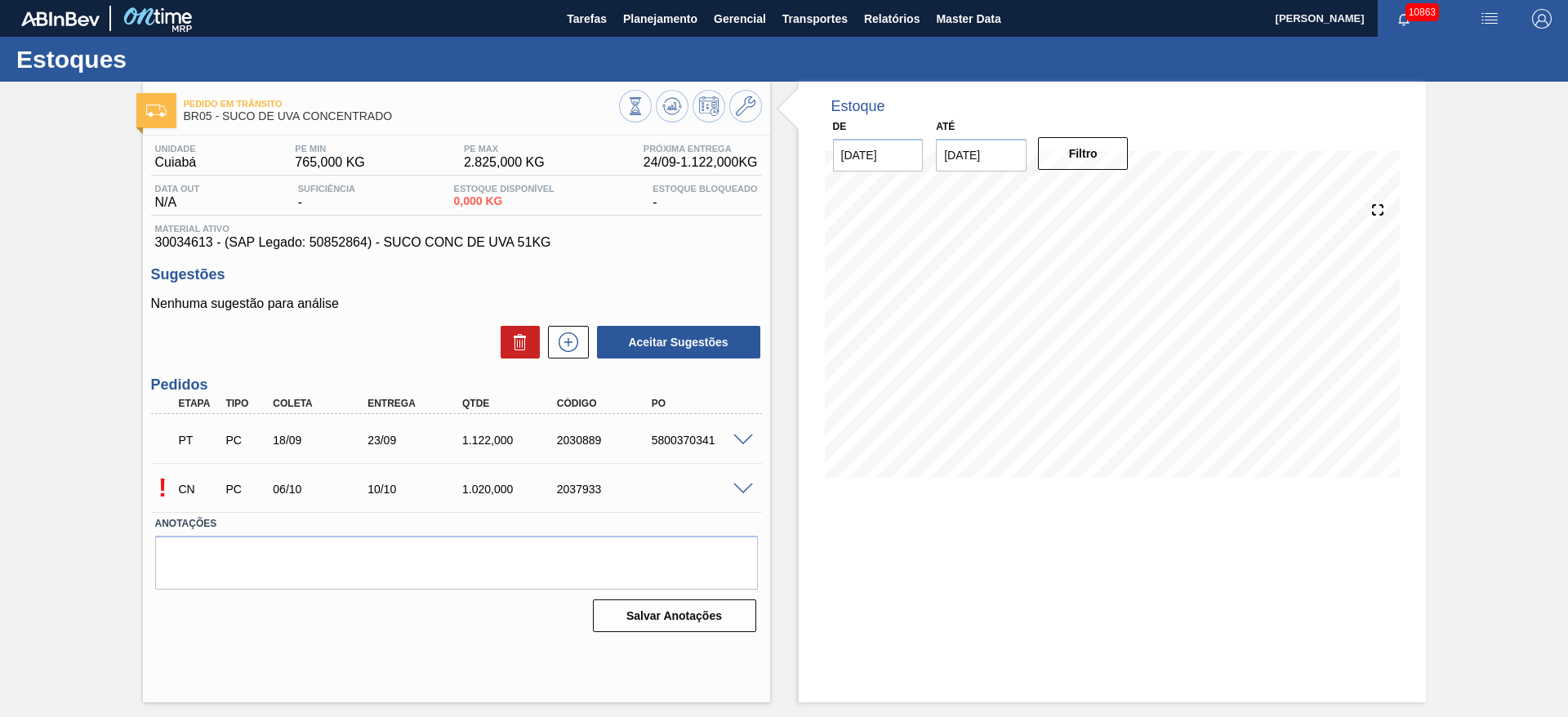
click at [744, 486] on span at bounding box center [743, 490] width 20 height 12
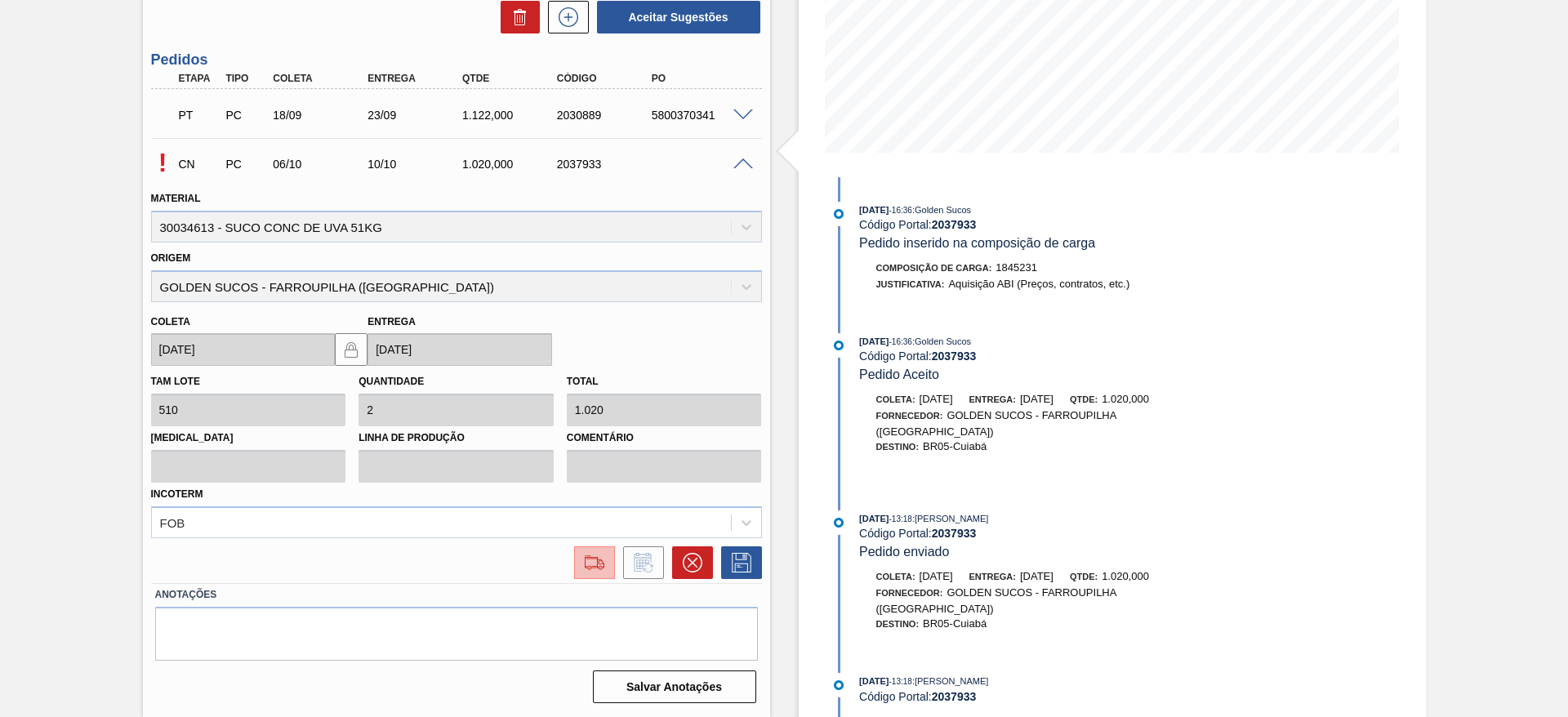
click at [605, 566] on img at bounding box center [594, 563] width 26 height 20
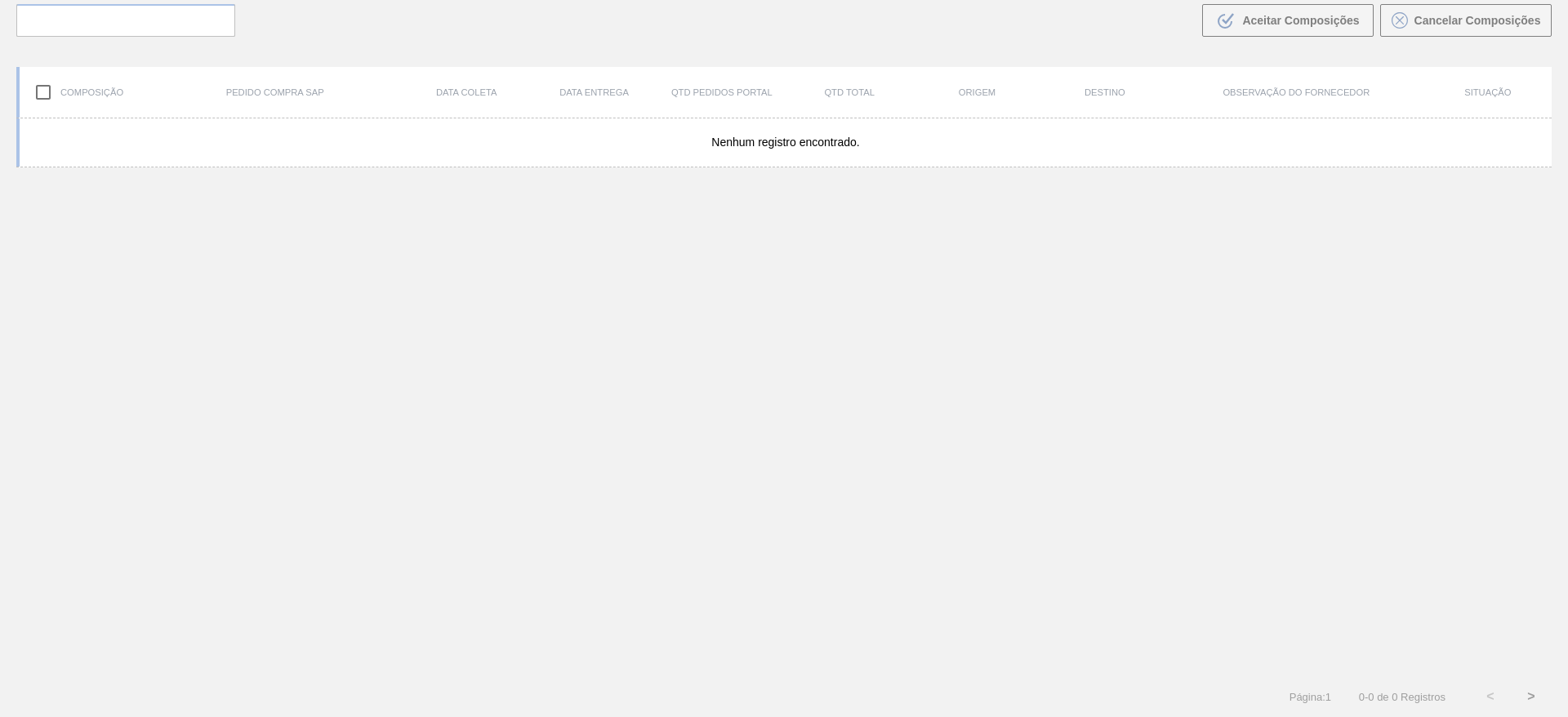
scroll to position [117, 0]
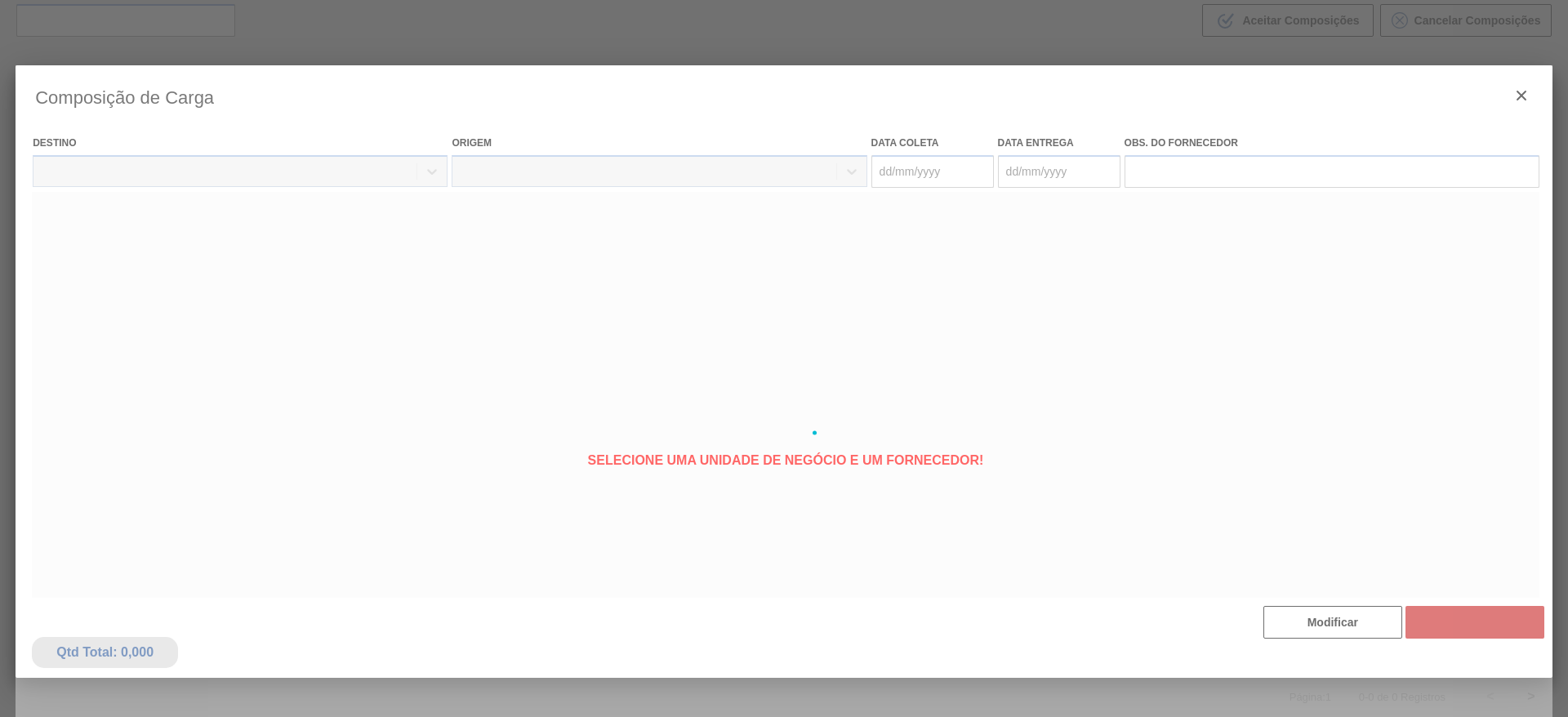
type coleta "[DATE]"
type entrega "[DATE]"
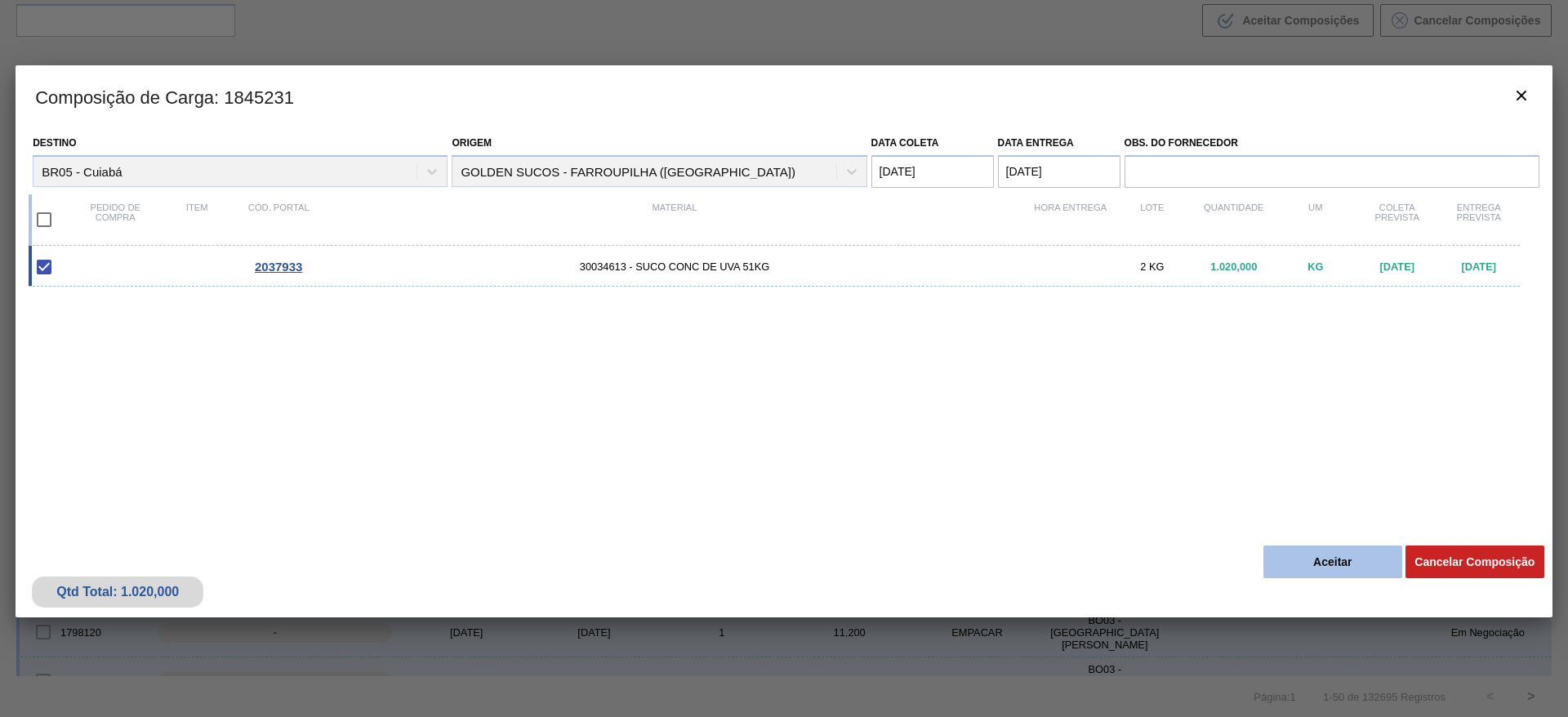
click at [1323, 561] on button "Aceitar" at bounding box center [1332, 562] width 139 height 33
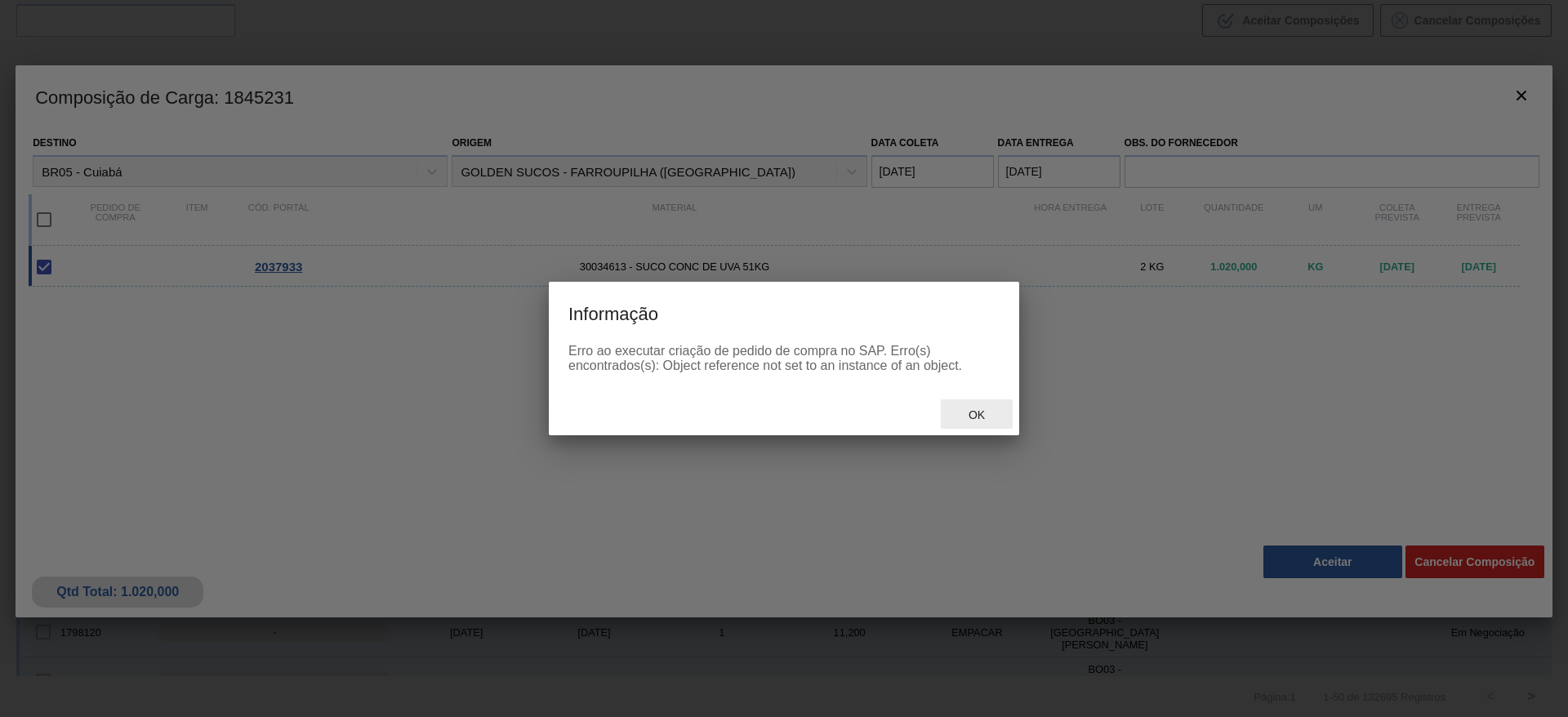
click at [982, 407] on div "Ok" at bounding box center [976, 414] width 72 height 31
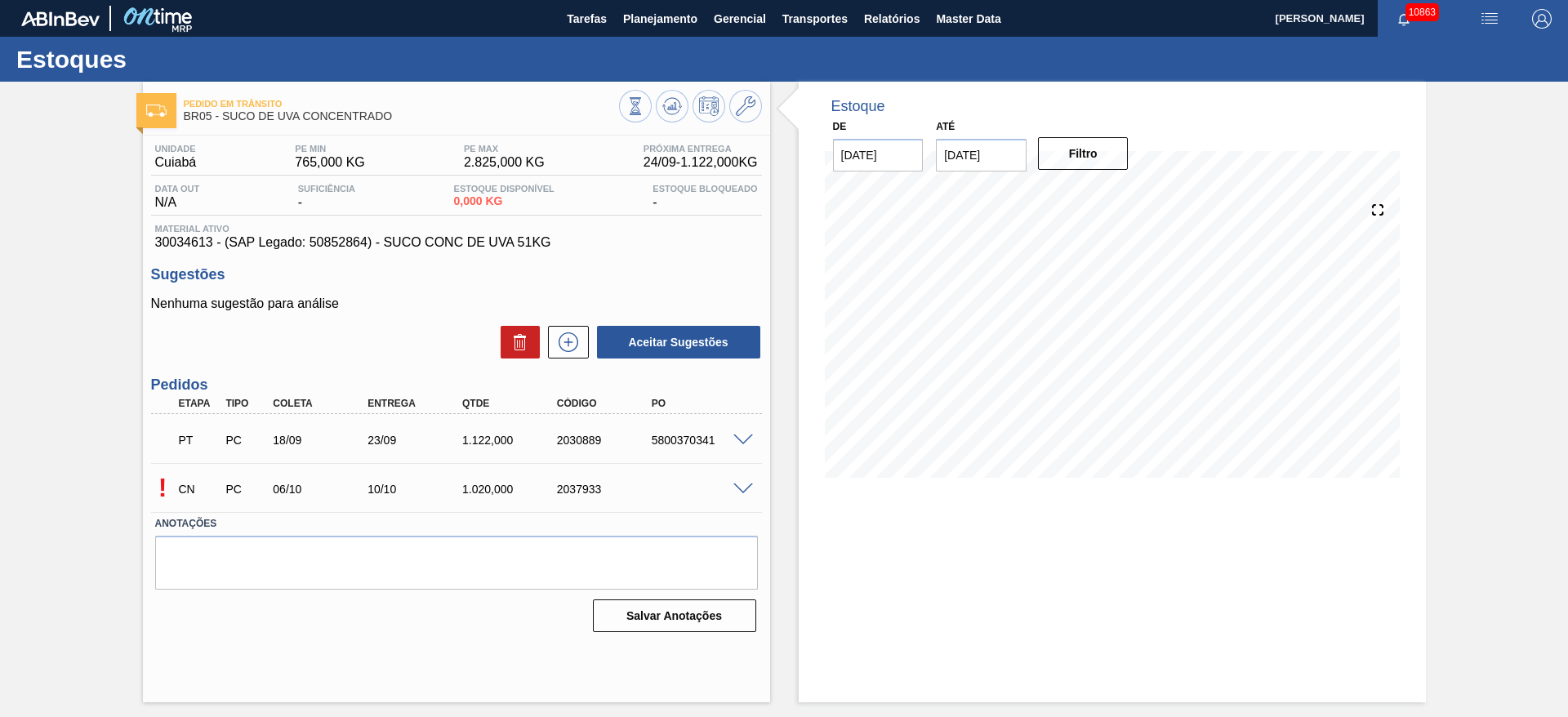
click at [736, 485] on span at bounding box center [743, 490] width 20 height 12
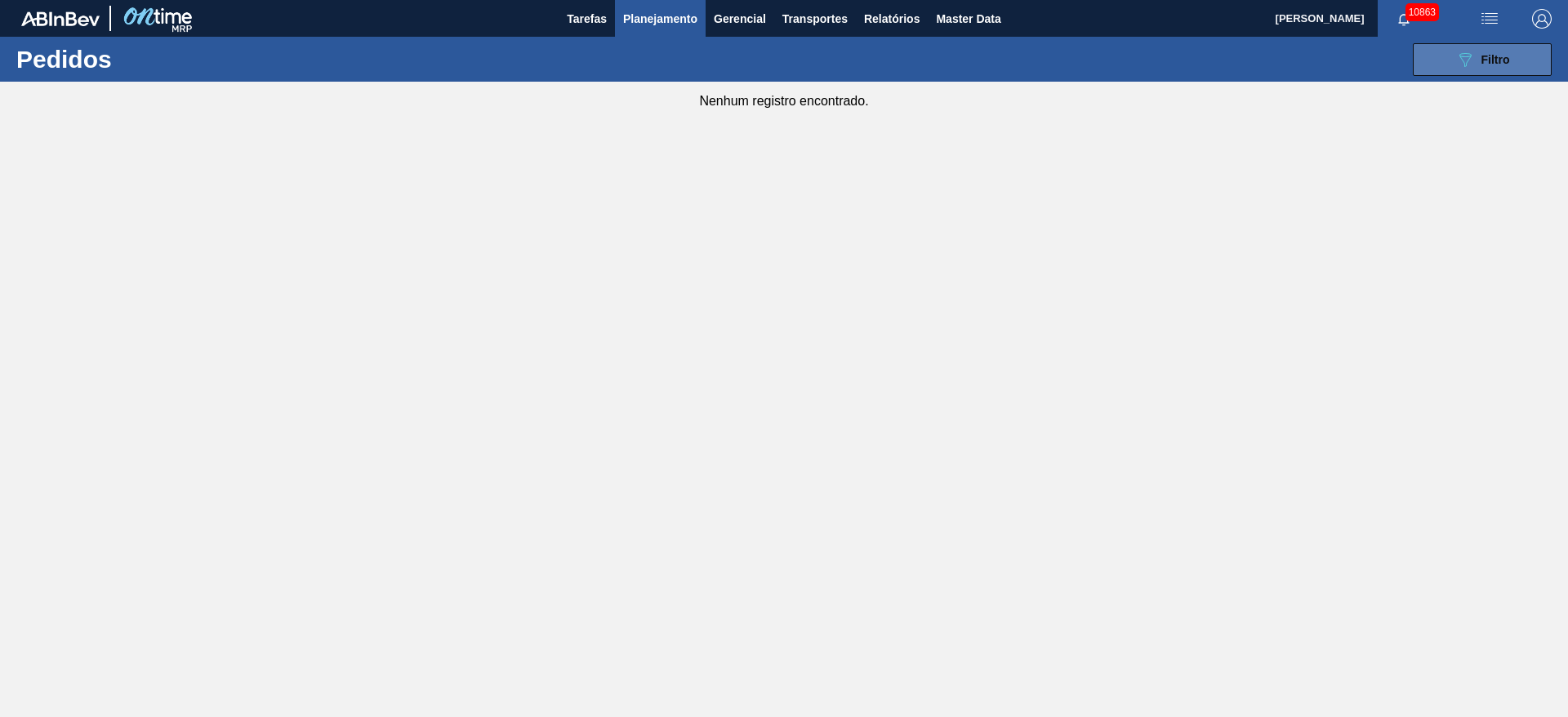
click at [1432, 74] on button "089F7B8B-B2A5-4AFE-B5C0-19BA573D28AC Filtro" at bounding box center [1482, 60] width 139 height 33
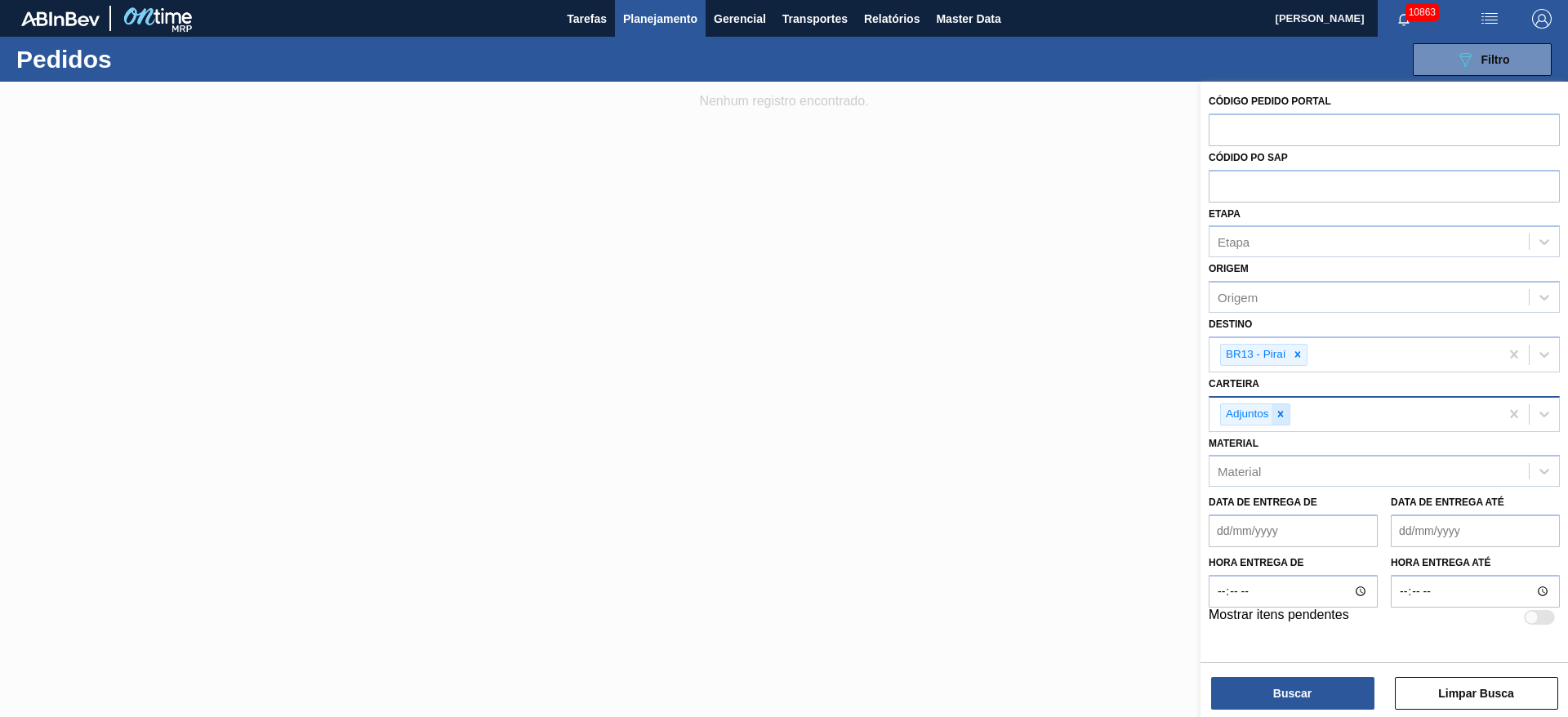
click at [1281, 411] on icon at bounding box center [1280, 414] width 12 height 12
click at [1270, 409] on div "Carteira" at bounding box center [1369, 412] width 319 height 24
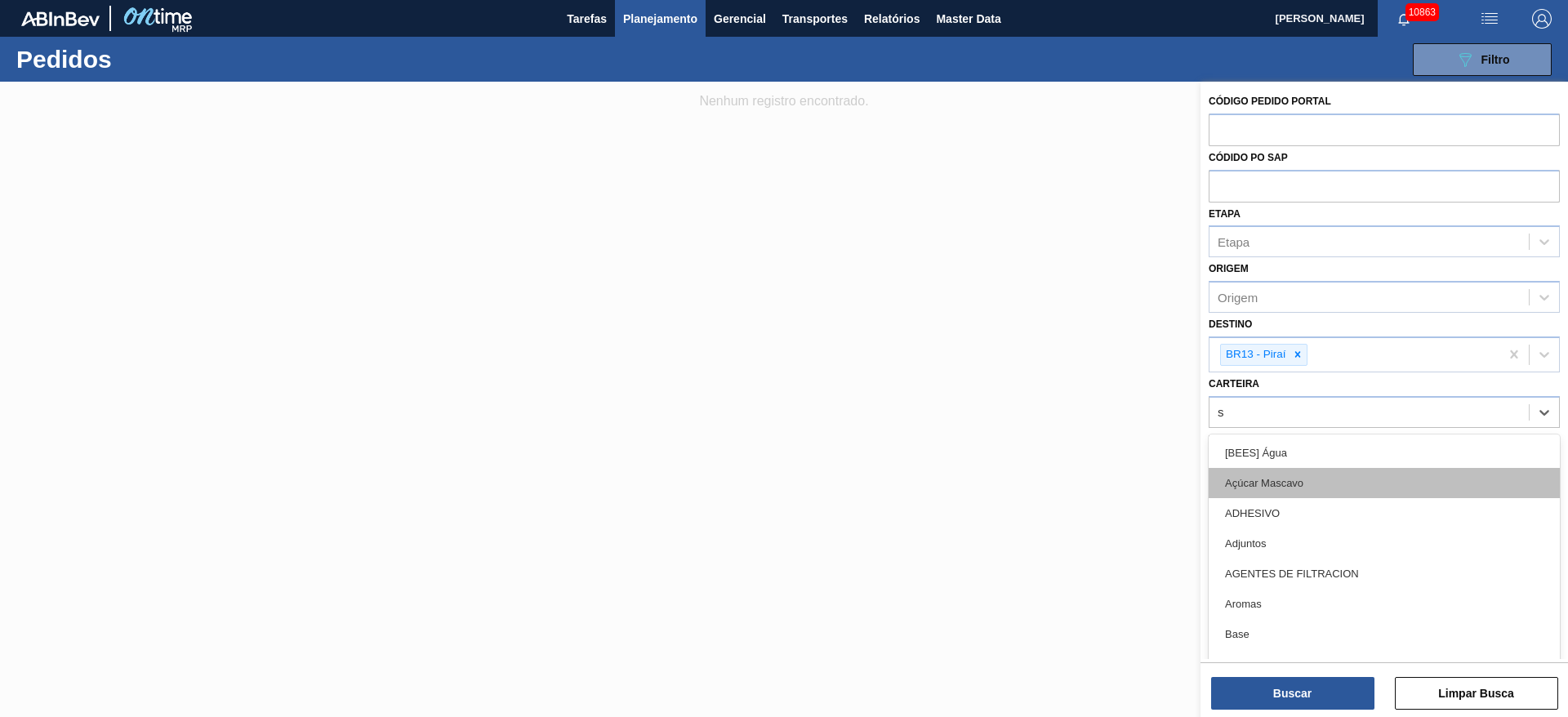
type input "su"
click at [1266, 479] on div "Suco" at bounding box center [1384, 483] width 351 height 31
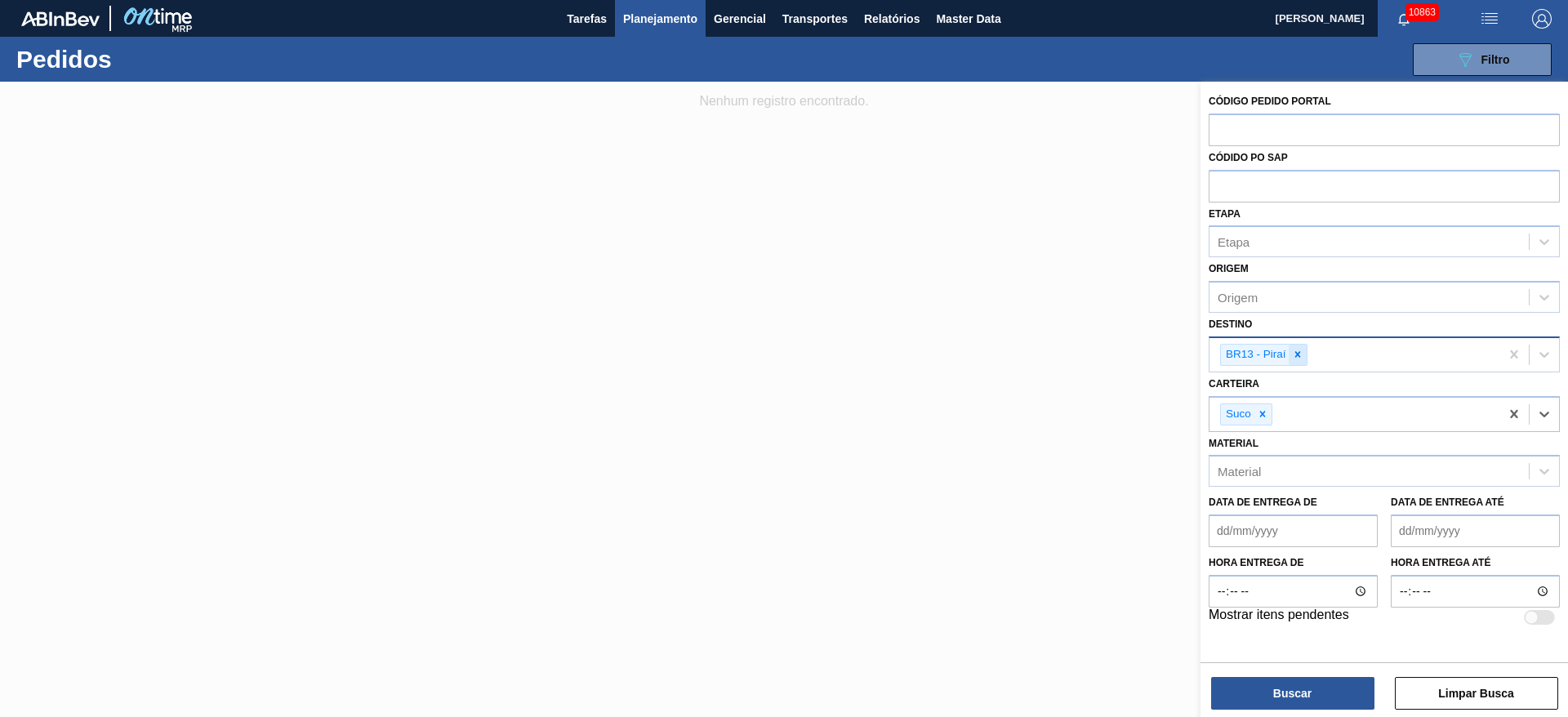
click at [1304, 346] on div at bounding box center [1298, 355] width 18 height 21
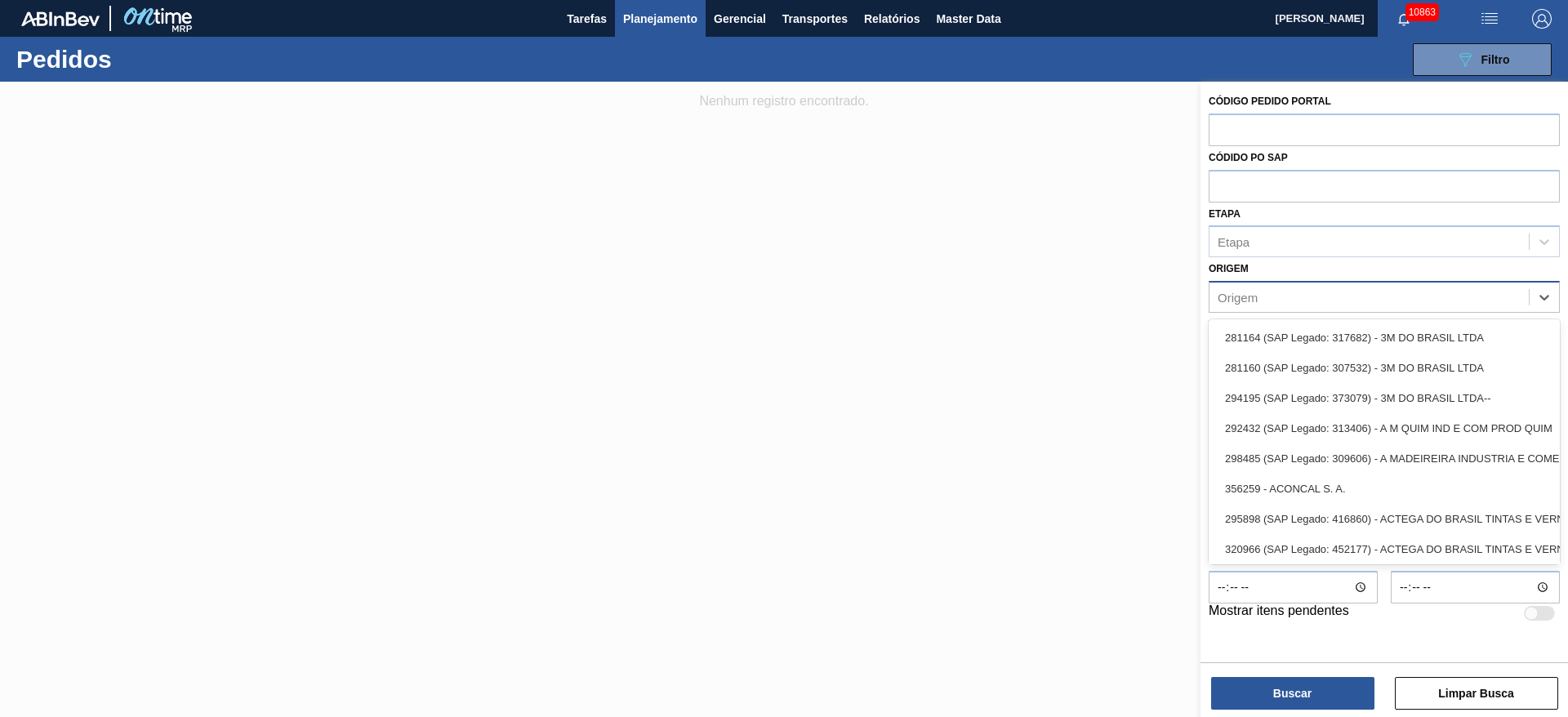
click at [1290, 294] on div "Origem" at bounding box center [1369, 298] width 319 height 24
type input "gold"
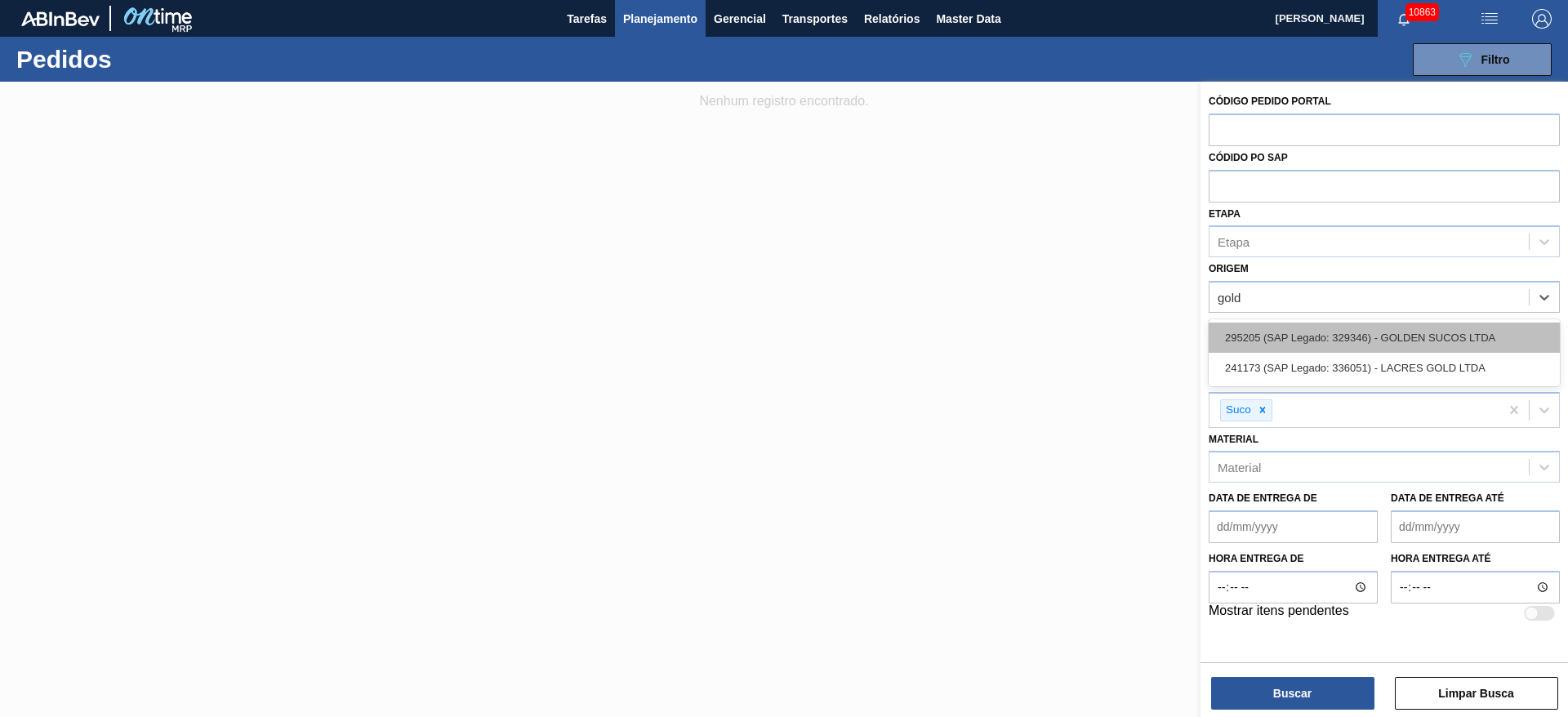
click at [1300, 343] on div "295205 (SAP Legado: 329346) - GOLDEN SUCOS LTDA" at bounding box center [1384, 337] width 351 height 31
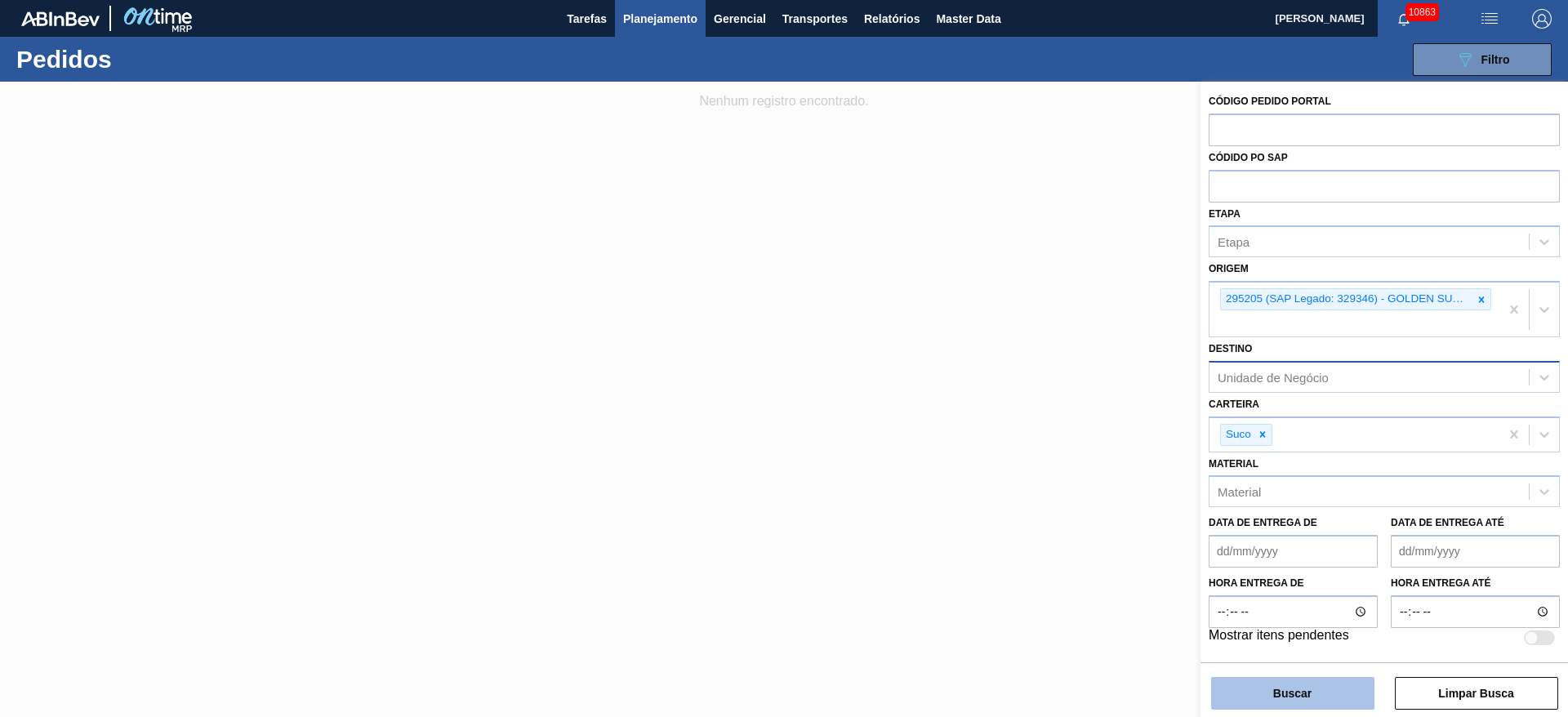
click at [1297, 685] on button "Buscar" at bounding box center [1293, 694] width 164 height 33
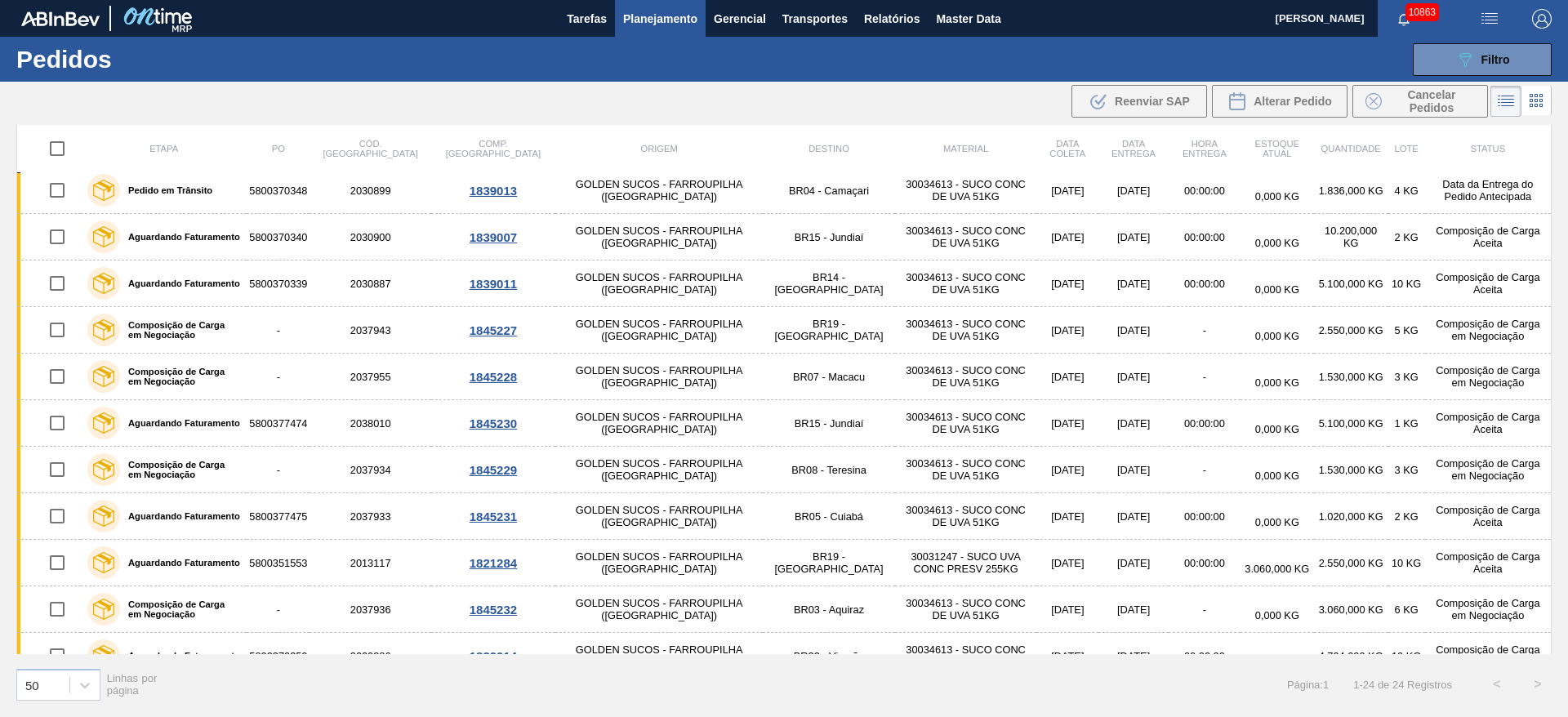
scroll to position [638, 0]
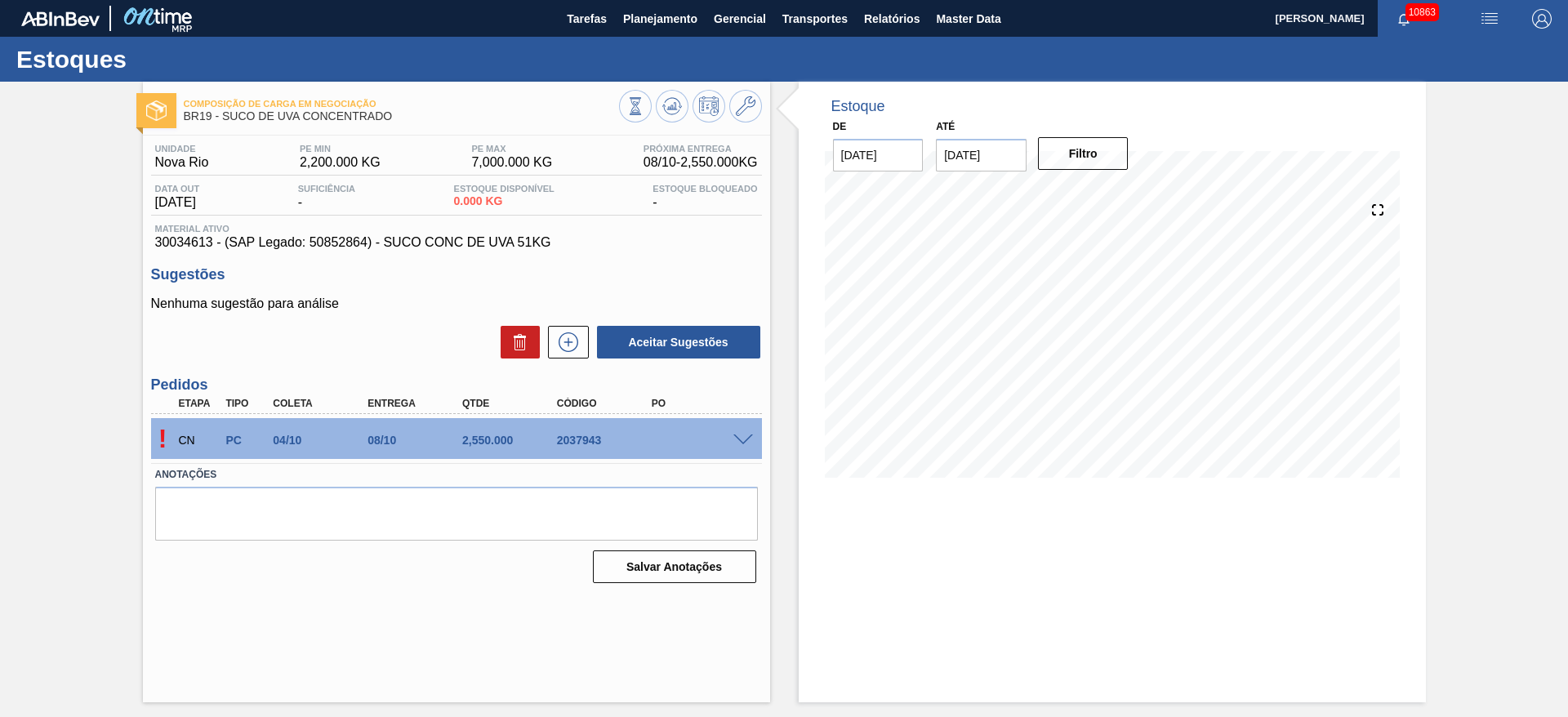
click at [752, 435] on span at bounding box center [743, 441] width 20 height 12
type input "2.550"
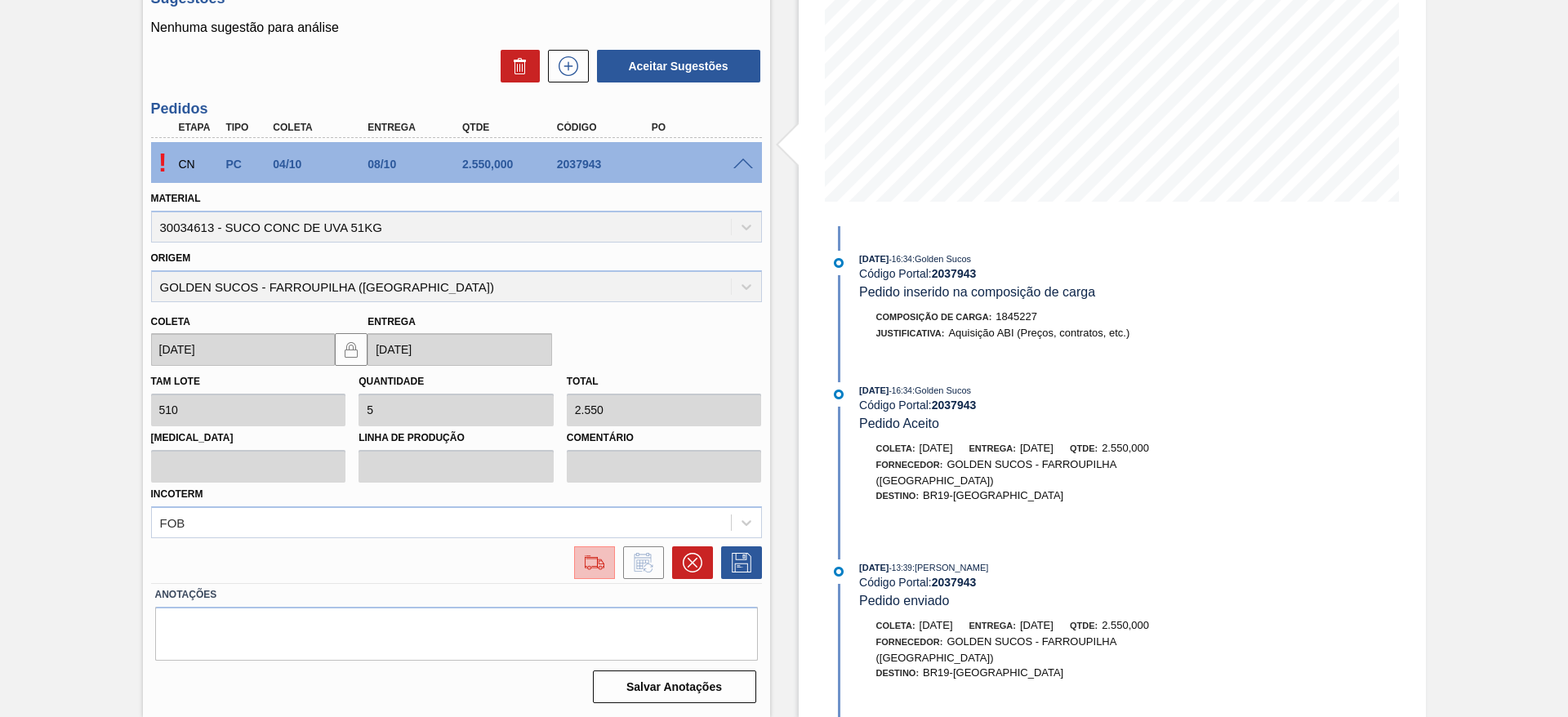
click at [586, 571] on img at bounding box center [594, 563] width 26 height 20
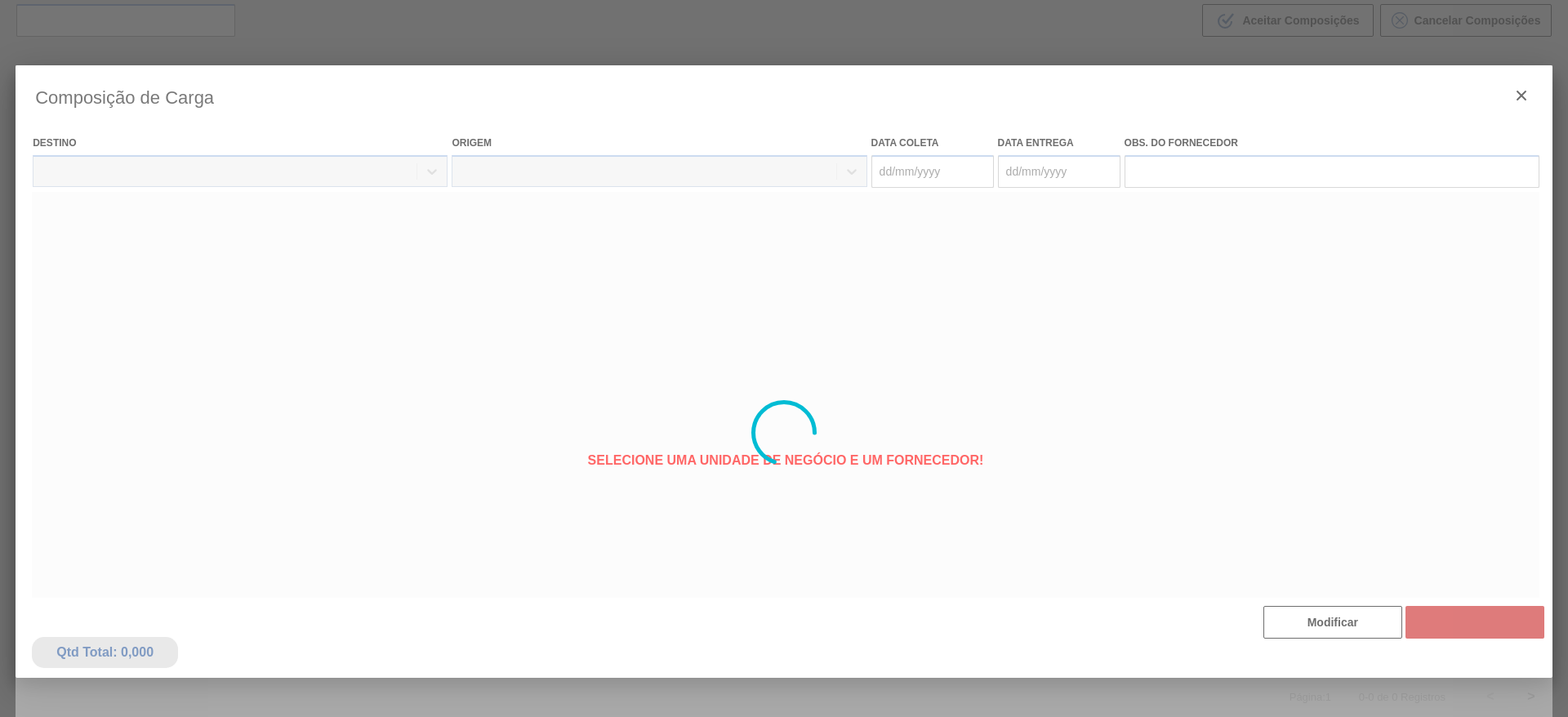
type coleta "[DATE]"
type entrega "[DATE]"
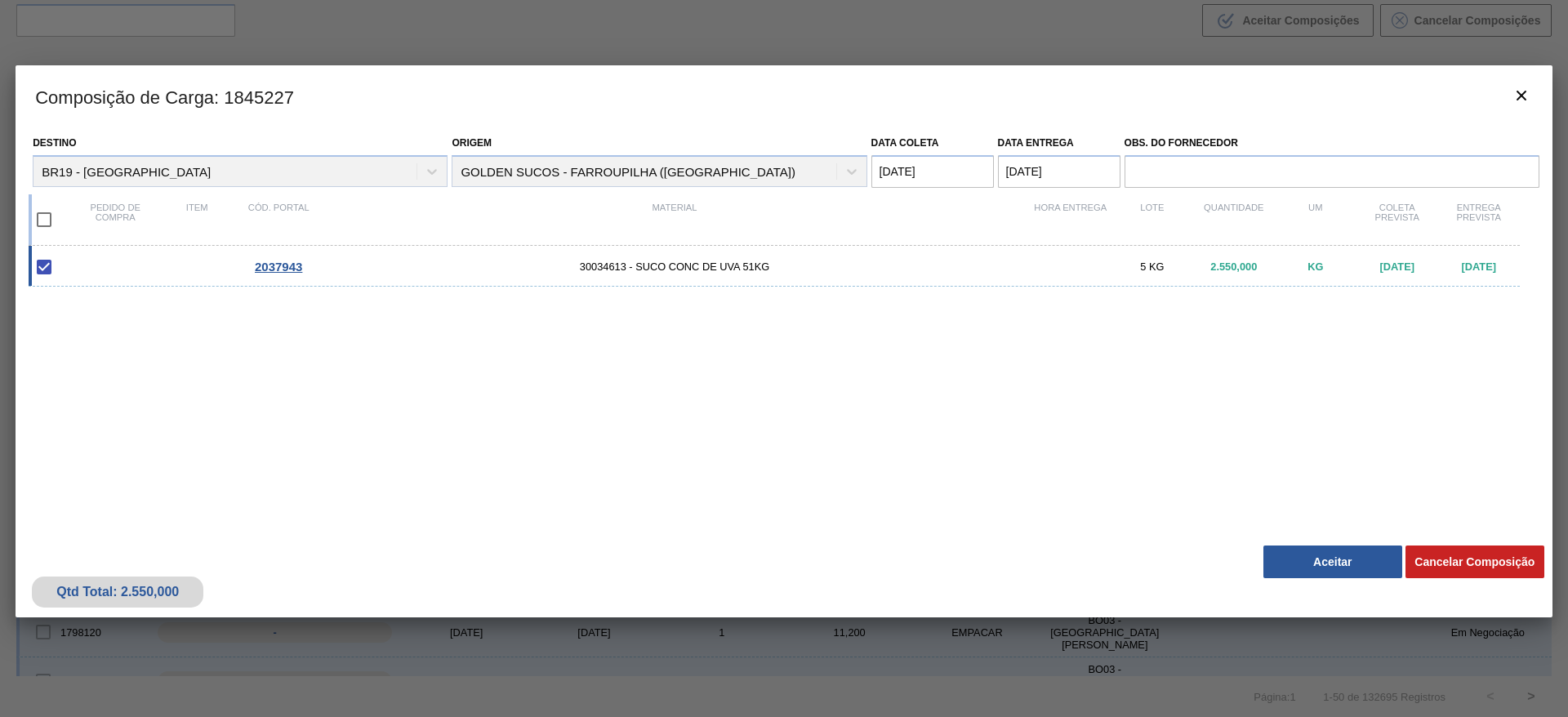
click at [1295, 549] on button "Aceitar" at bounding box center [1332, 562] width 139 height 33
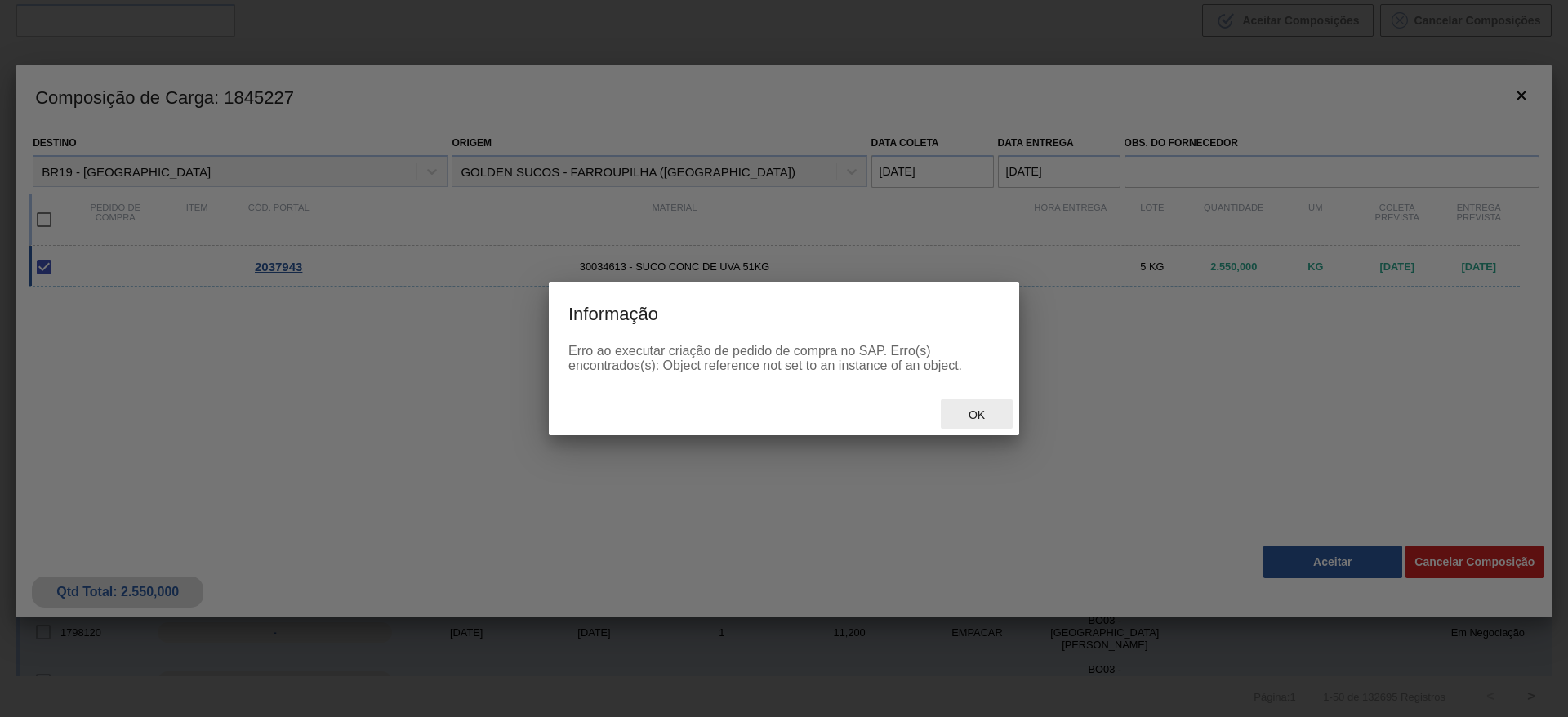
click at [993, 416] on span "Ok" at bounding box center [976, 415] width 42 height 13
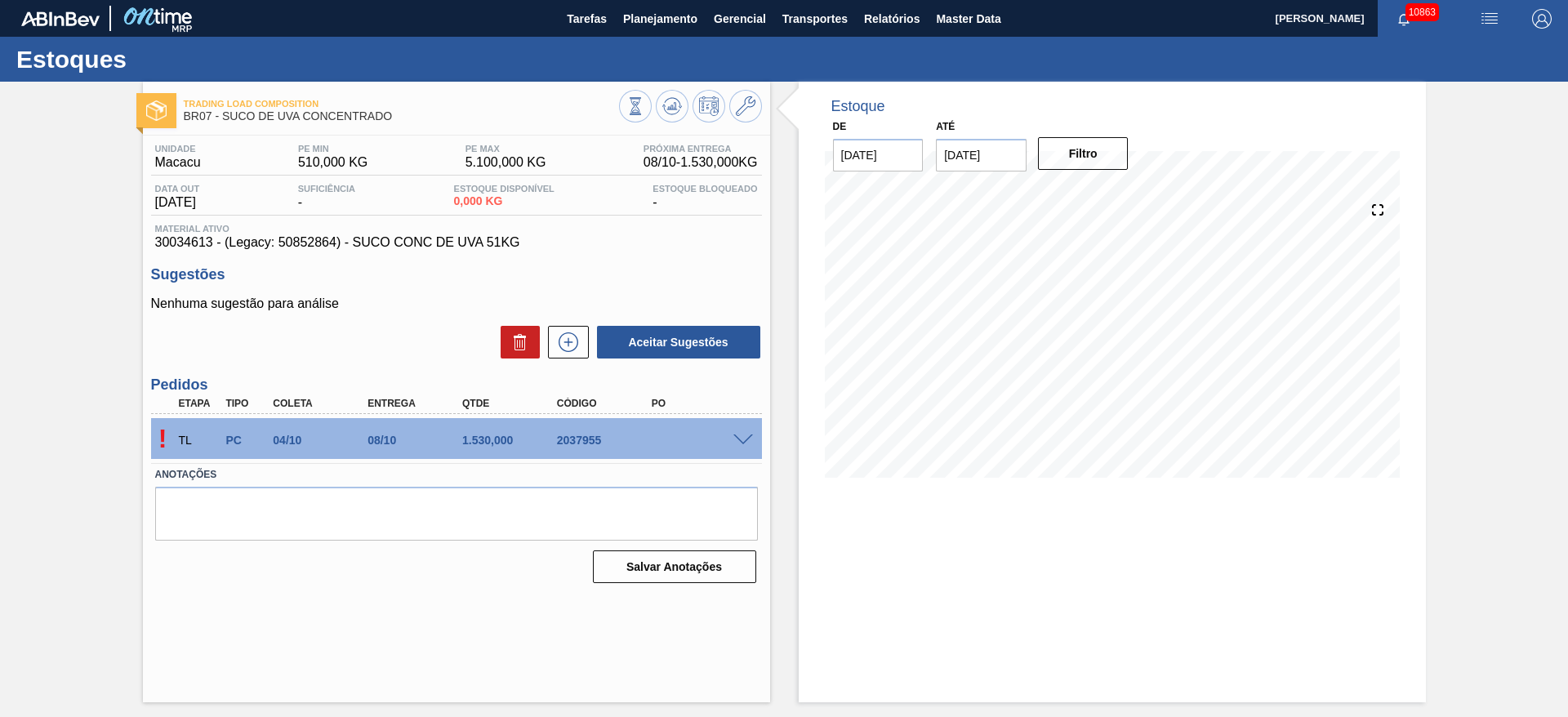
click at [742, 443] on div "! TL PC 04/10 08/10 1.530,000 2037955" at bounding box center [456, 438] width 611 height 41
click at [741, 437] on span at bounding box center [743, 441] width 20 height 12
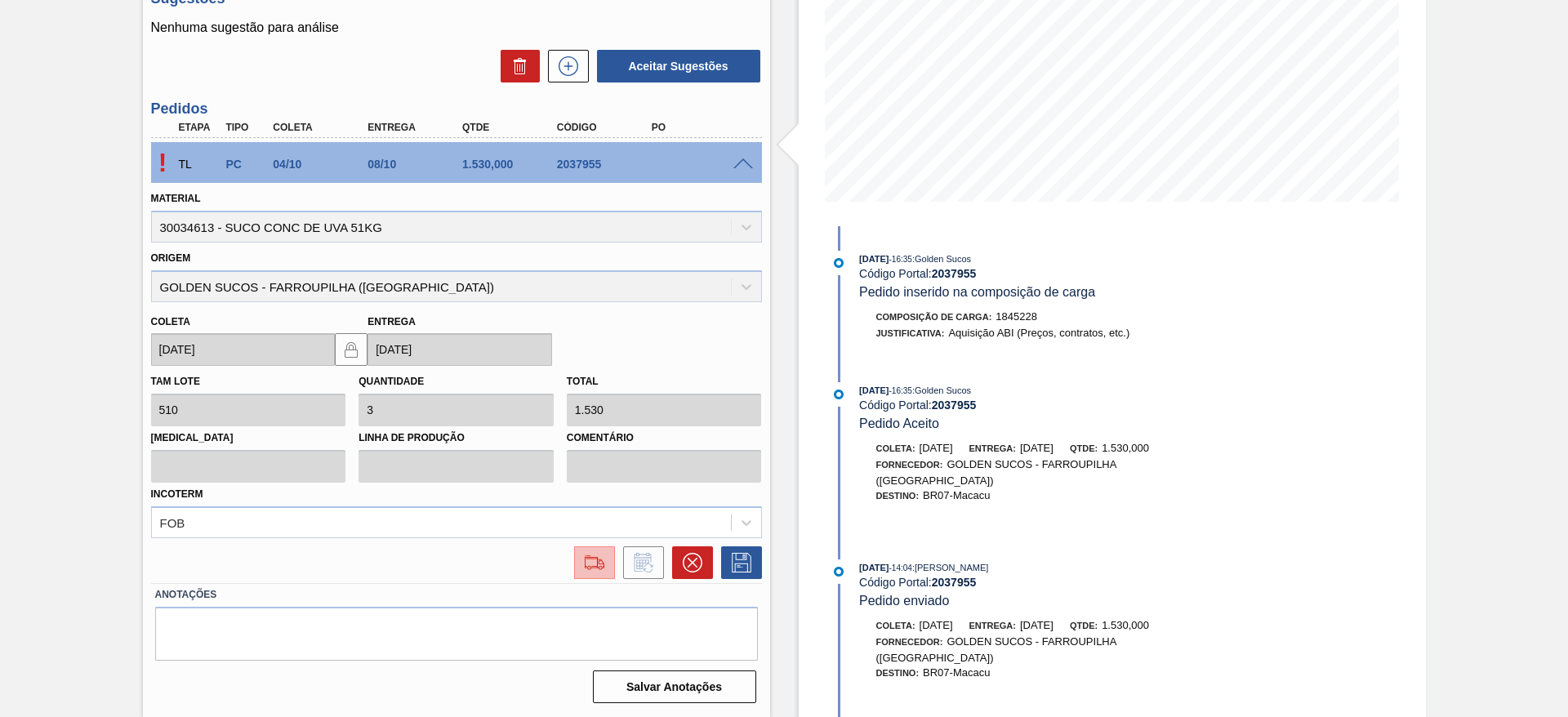
click at [609, 561] on button at bounding box center [593, 563] width 41 height 33
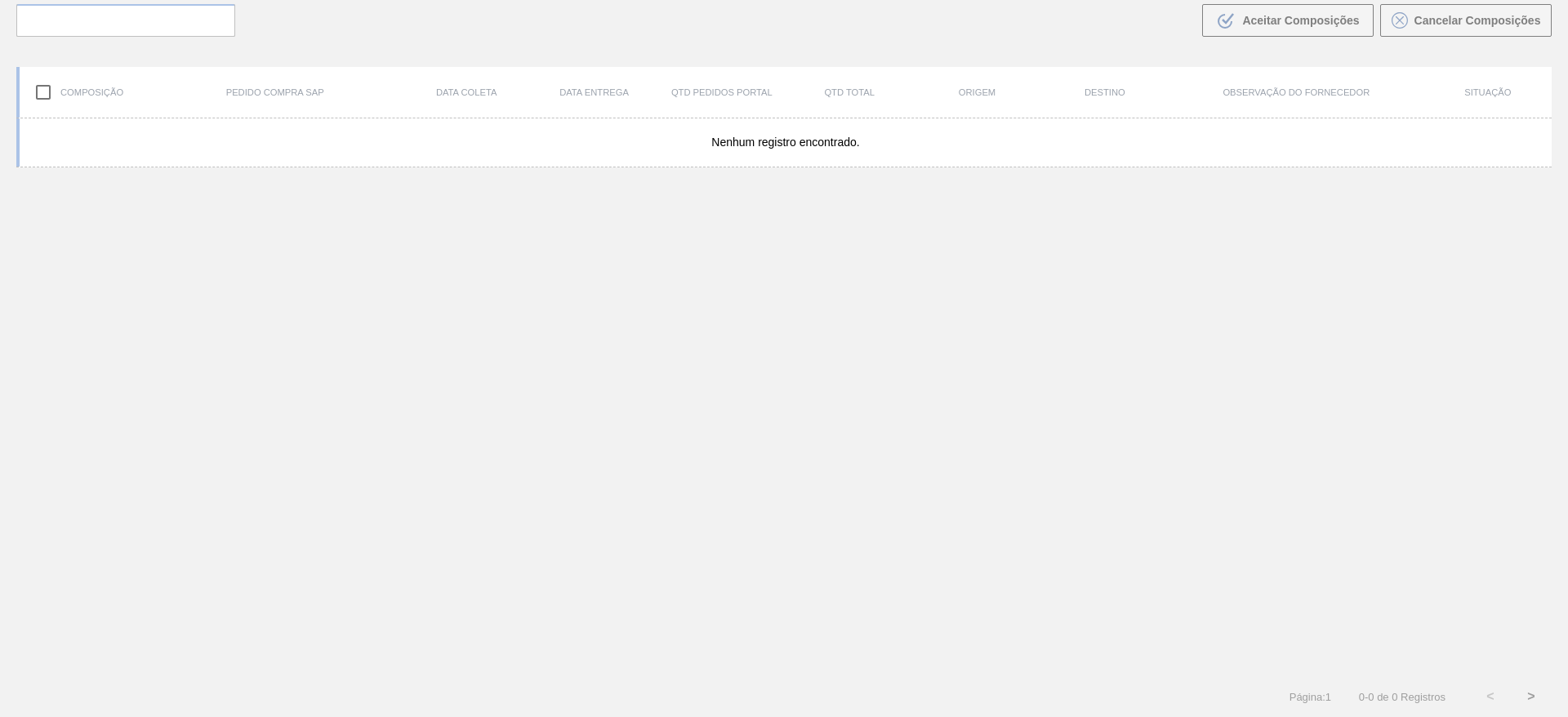
scroll to position [117, 0]
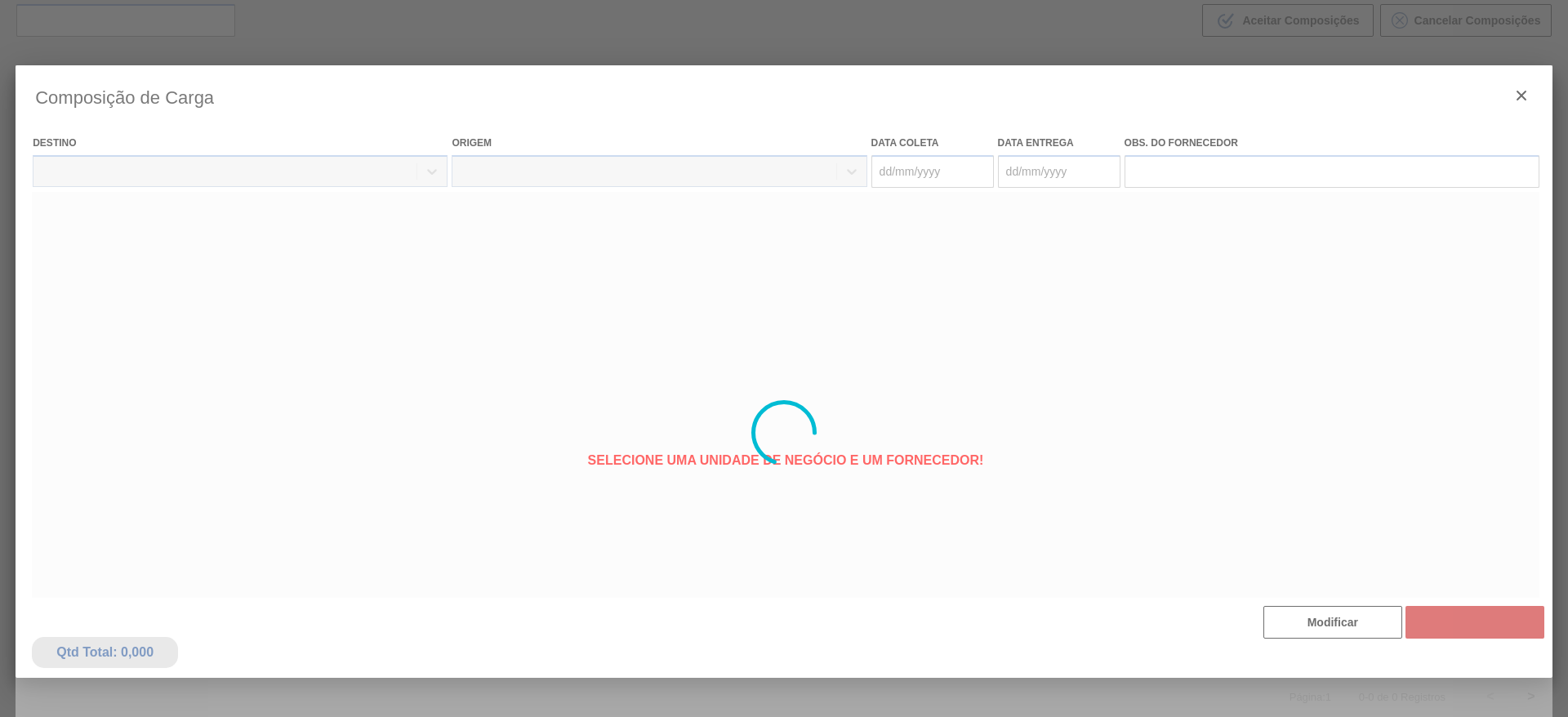
type coleta "[DATE]"
type entrega "[DATE]"
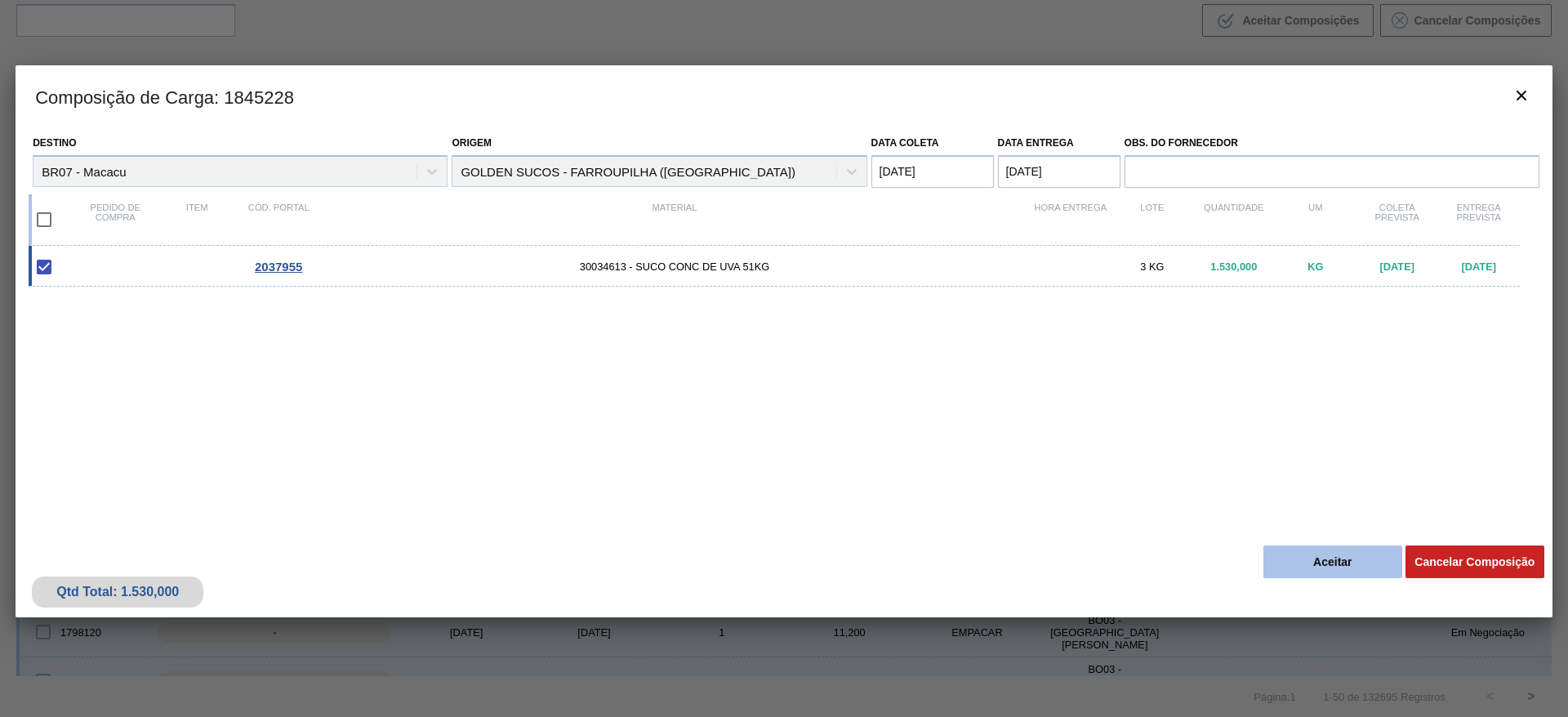
click at [1327, 561] on button "Aceitar" at bounding box center [1332, 562] width 139 height 33
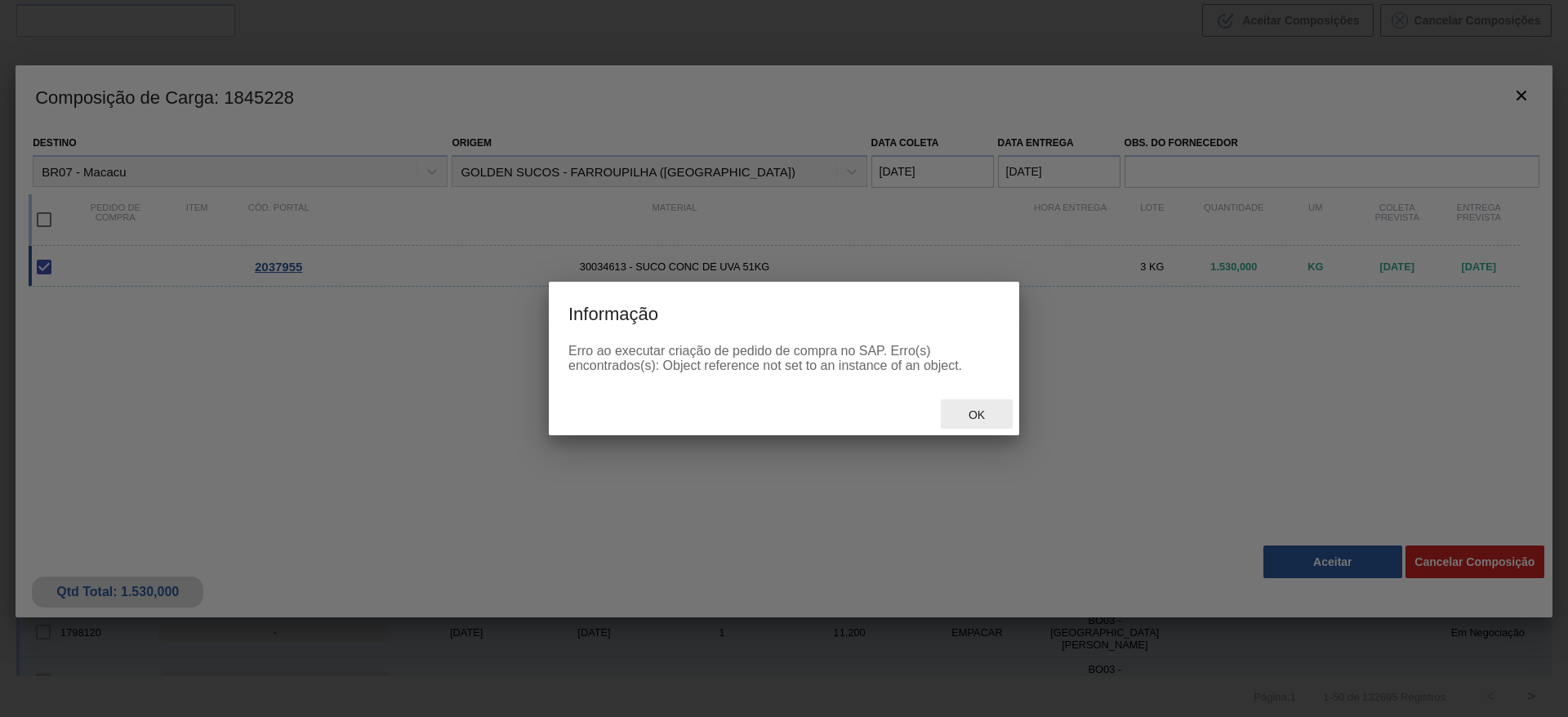
click at [984, 414] on span "Ok" at bounding box center [976, 415] width 42 height 13
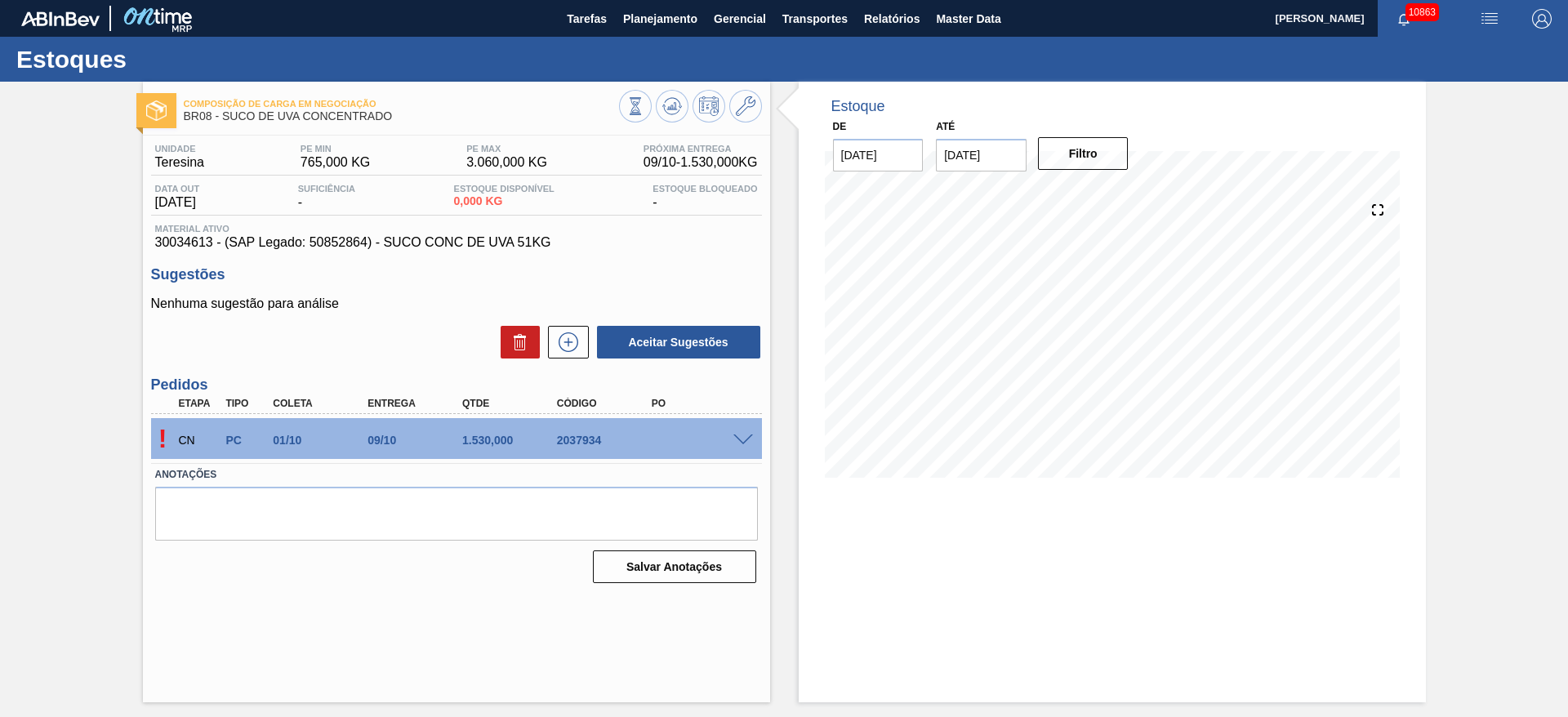
click at [744, 441] on span at bounding box center [743, 441] width 20 height 12
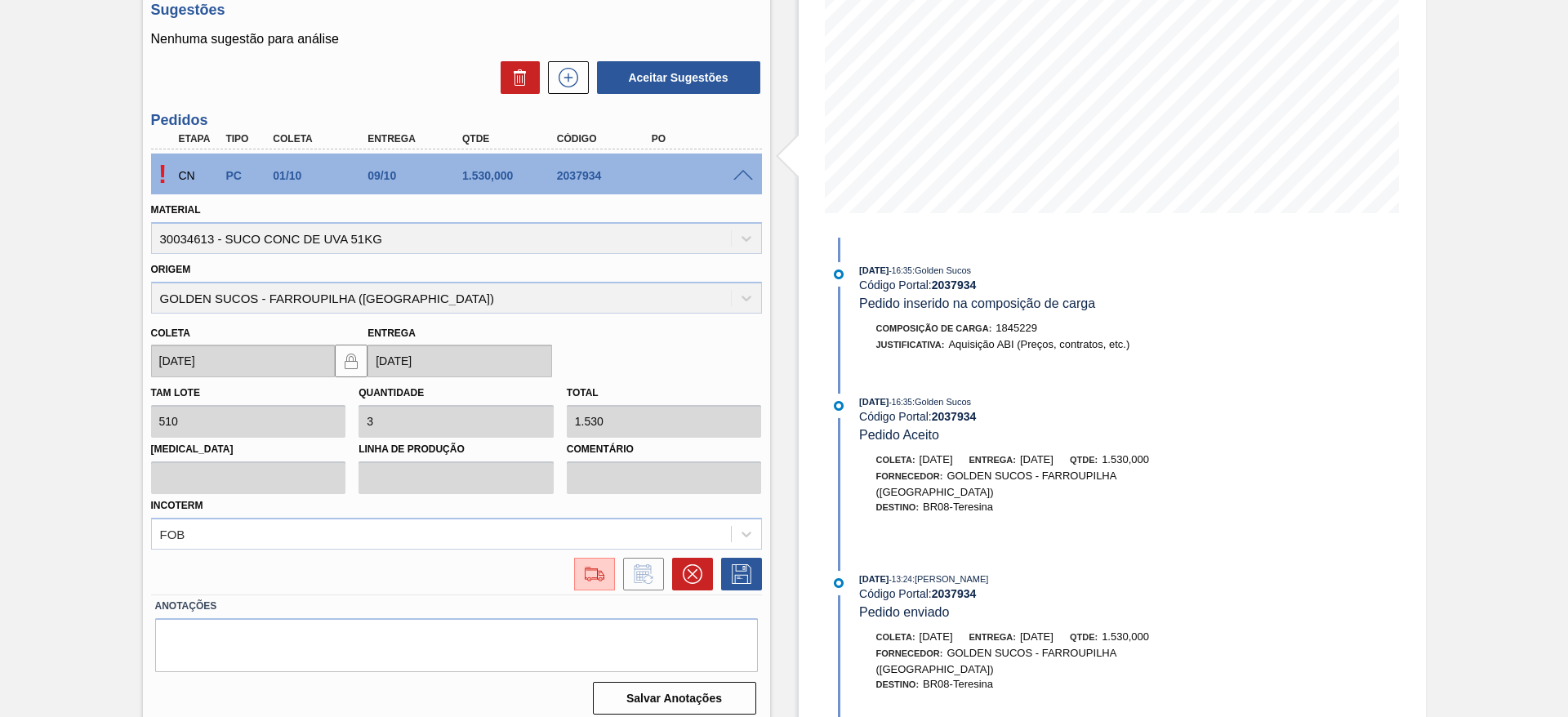
scroll to position [276, 0]
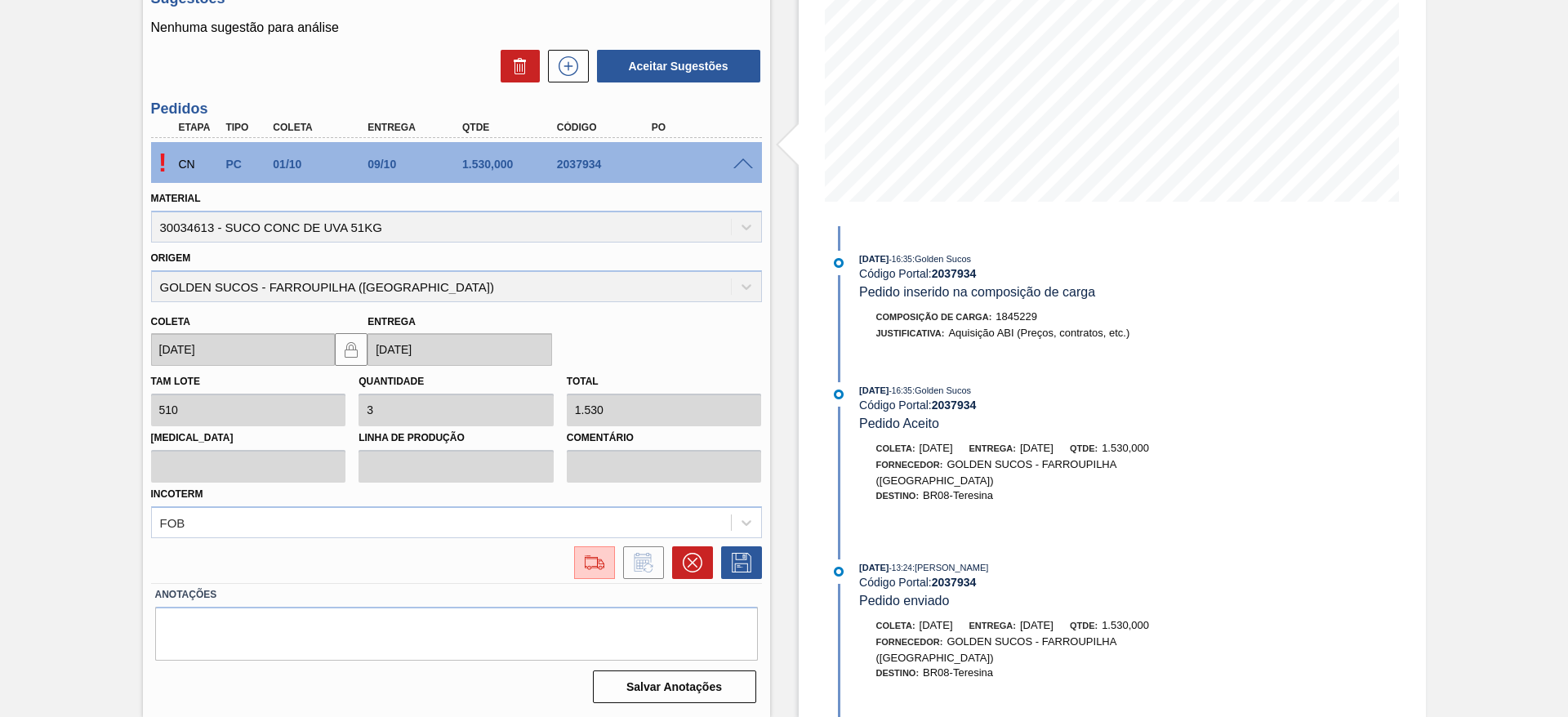
click at [596, 579] on div "! CN PC 01/10 09/10 1.530,000 2037934 Material 30034613 - SUCO CONC DE UVA 51KG…" at bounding box center [456, 361] width 611 height 445
click at [589, 574] on button at bounding box center [593, 563] width 41 height 33
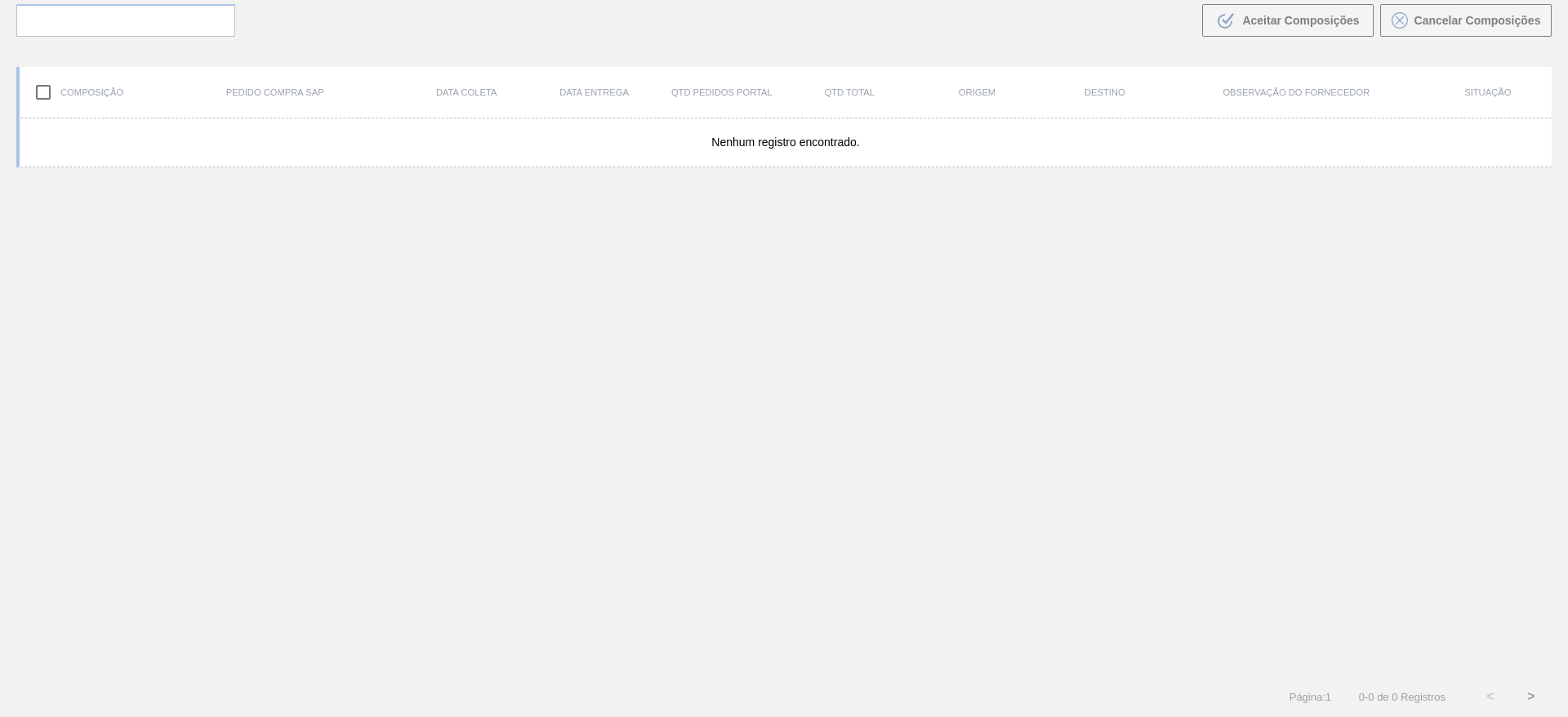
scroll to position [117, 0]
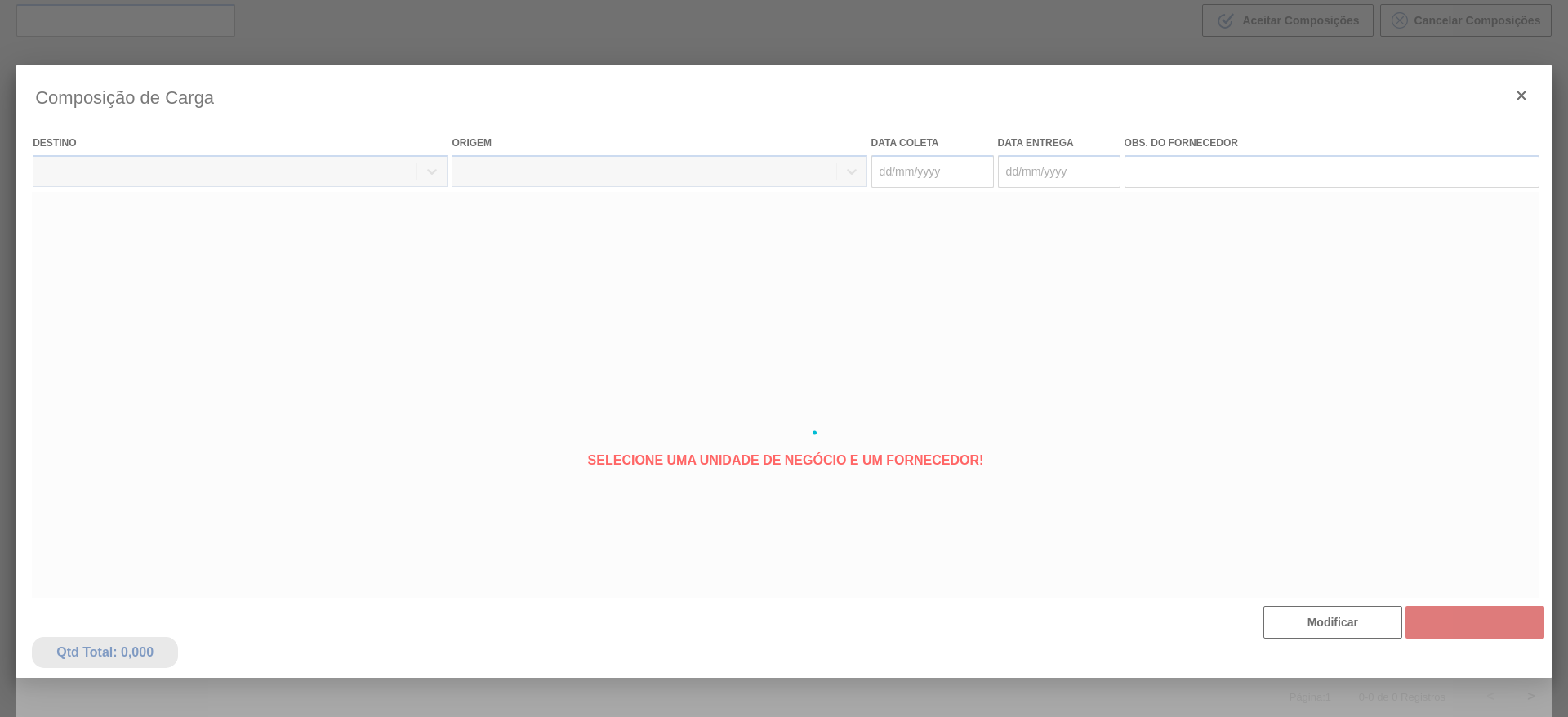
type coleta "01/10/2025"
type entrega "09/10/2025"
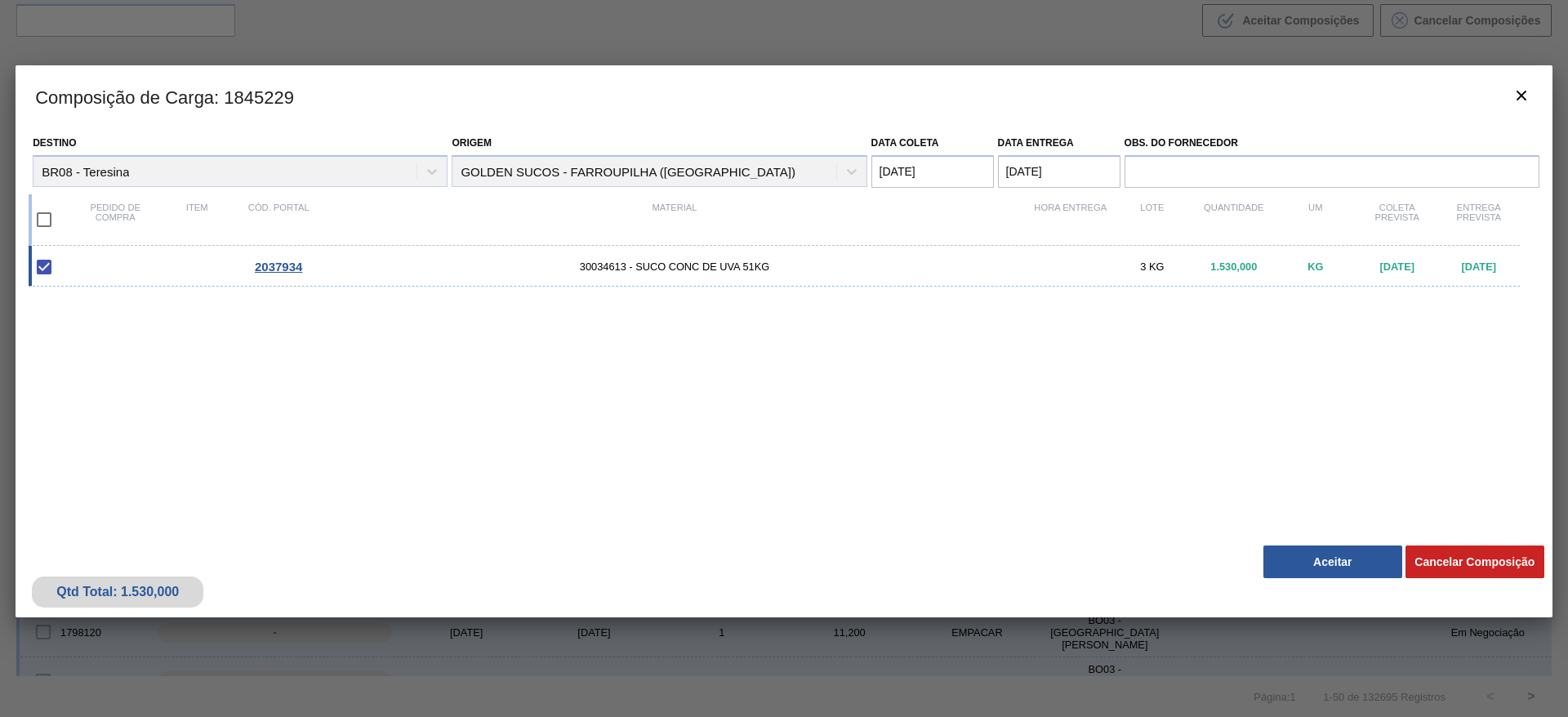
click at [1297, 581] on div "Qtd Total: 1.530,000 Cancelar Composição Aceitar" at bounding box center [784, 577] width 1537 height 80
click at [1297, 571] on button "Aceitar" at bounding box center [1332, 562] width 139 height 33
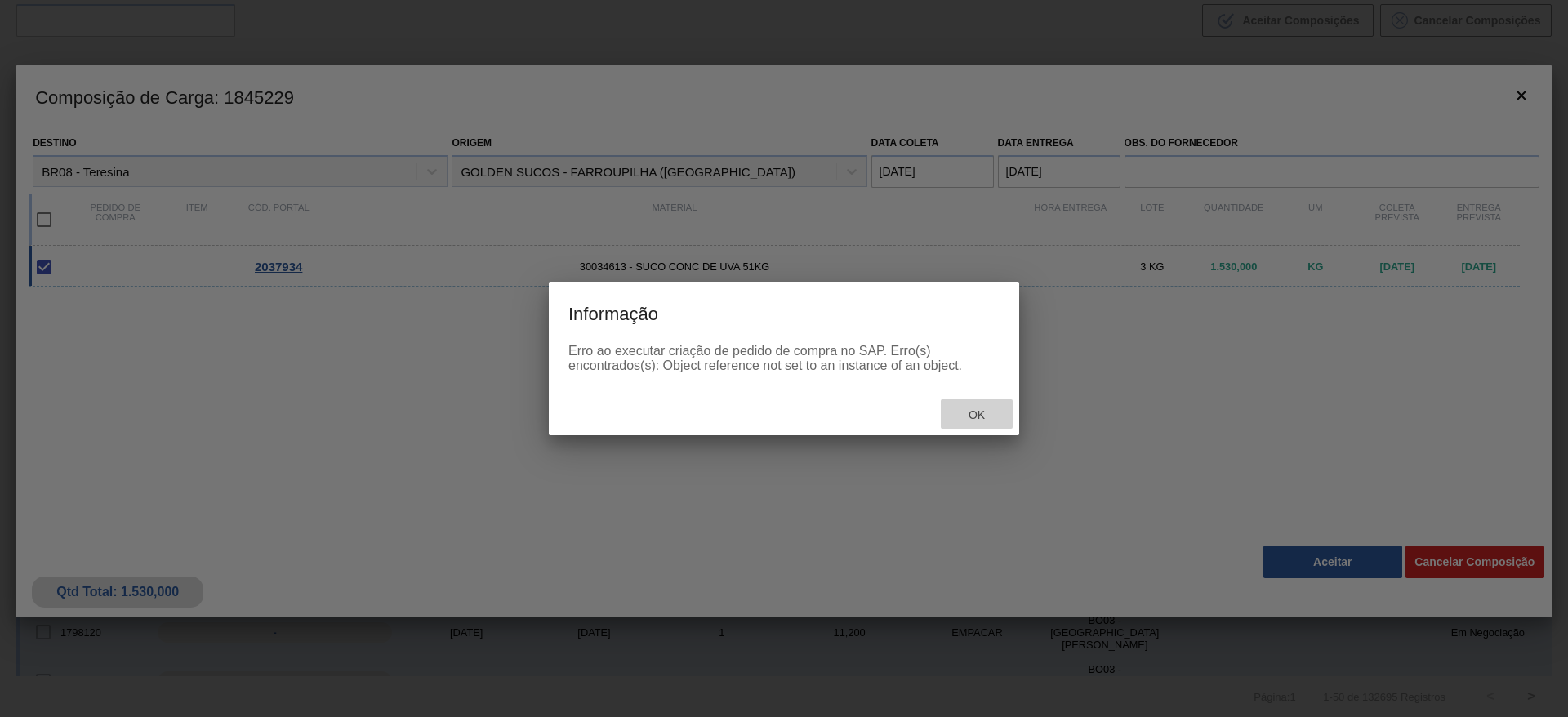
click at [1010, 410] on div "Ok" at bounding box center [976, 414] width 72 height 31
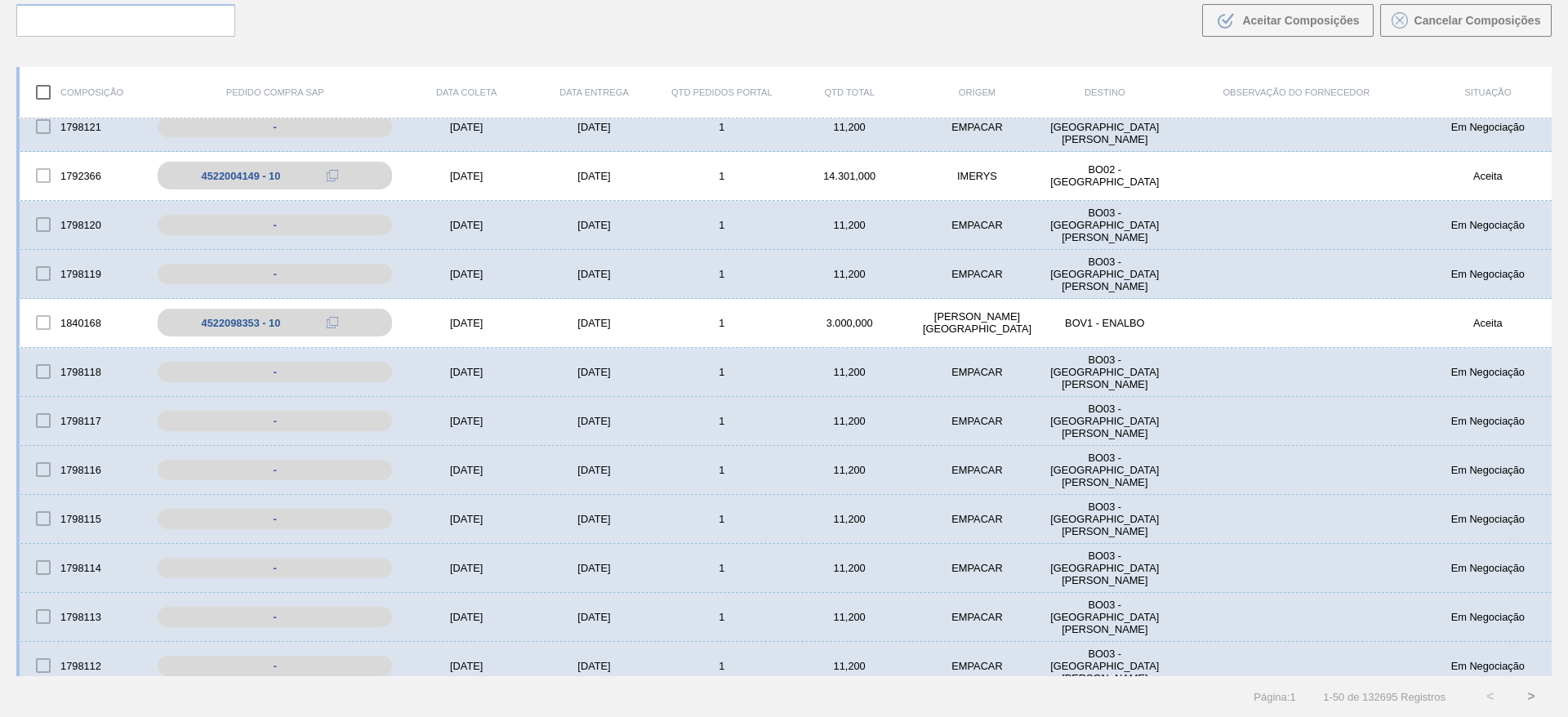
scroll to position [735, 0]
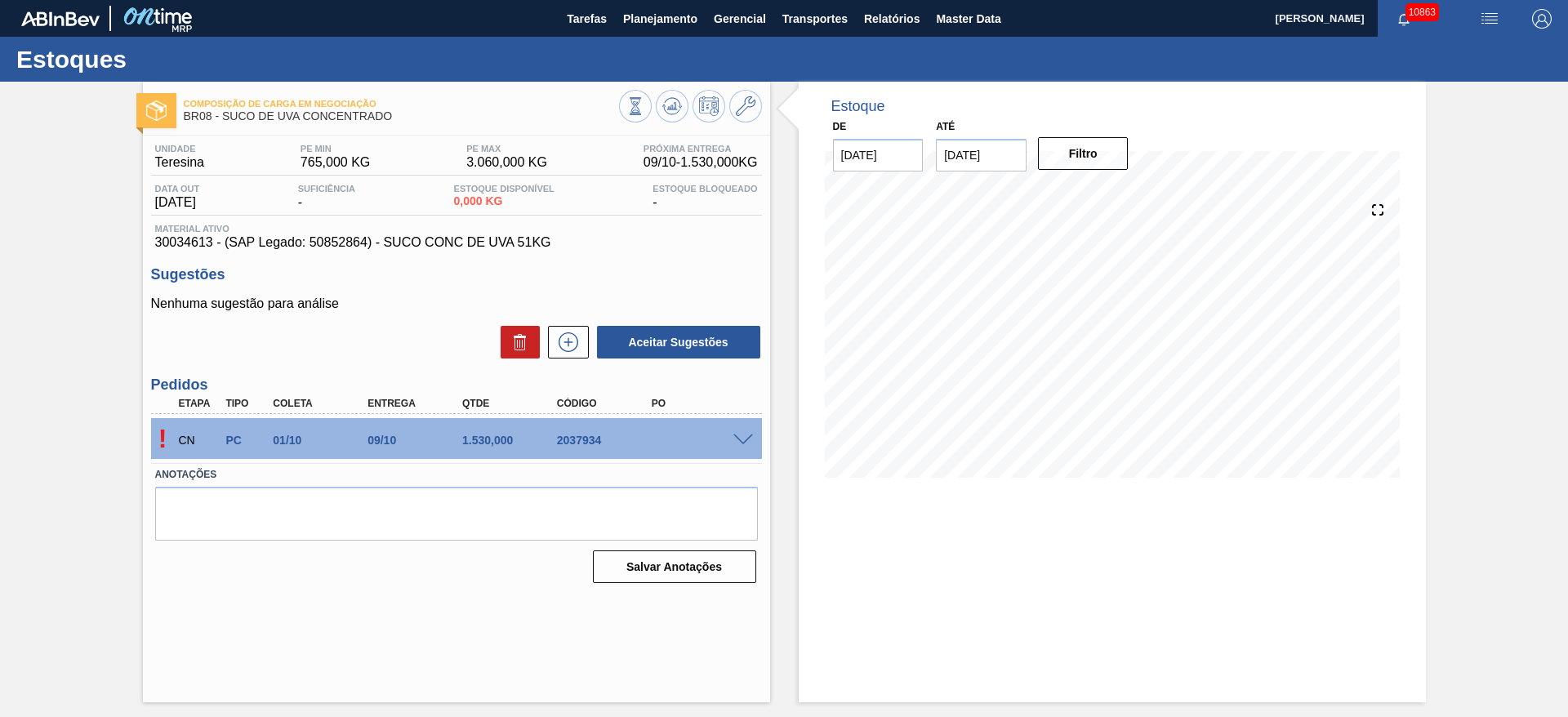
drag, startPoint x: 747, startPoint y: 447, endPoint x: 737, endPoint y: 445, distance: 10.2
click at [737, 447] on div "! CN PC 01/10 09/10 1.530,000 2037934" at bounding box center [456, 438] width 611 height 41
click at [734, 435] on span at bounding box center [743, 441] width 20 height 12
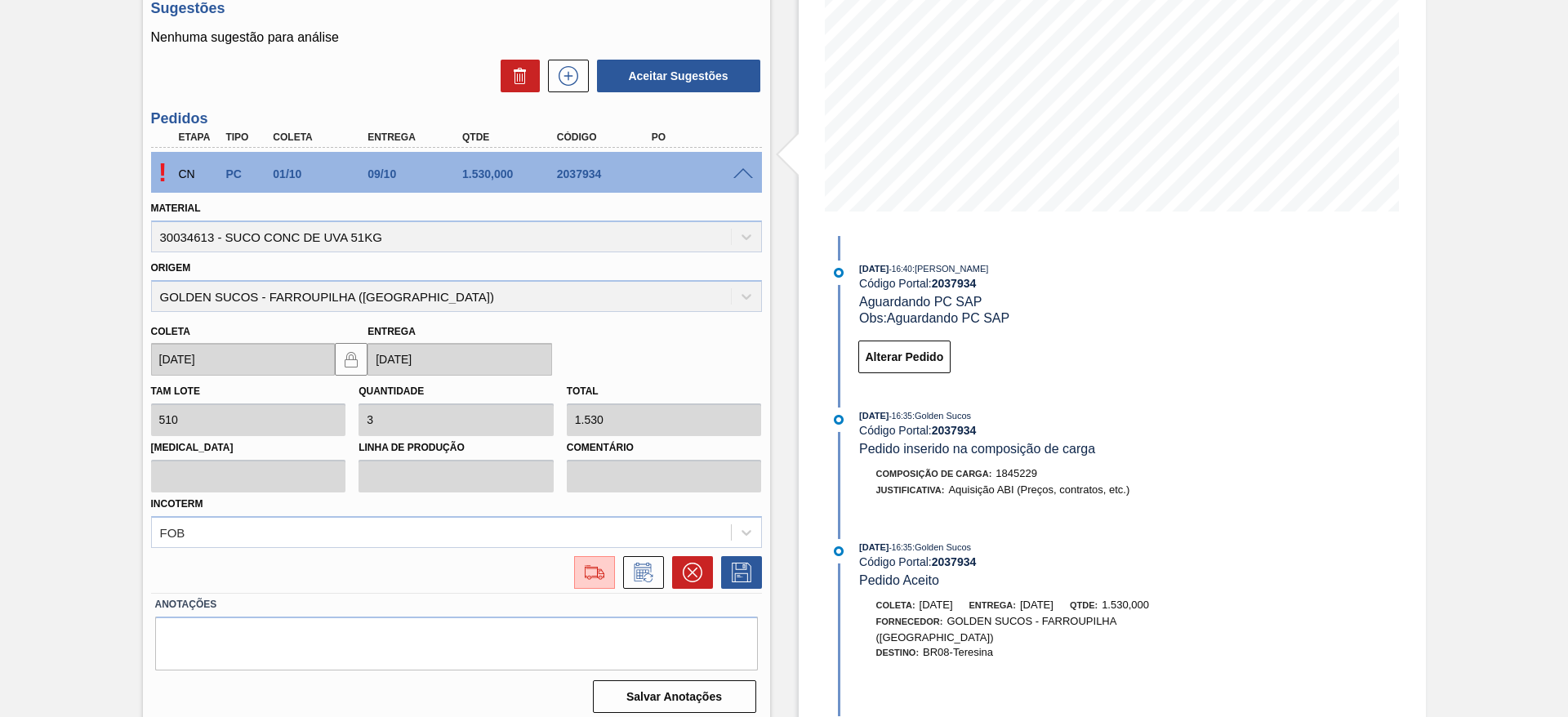
scroll to position [276, 0]
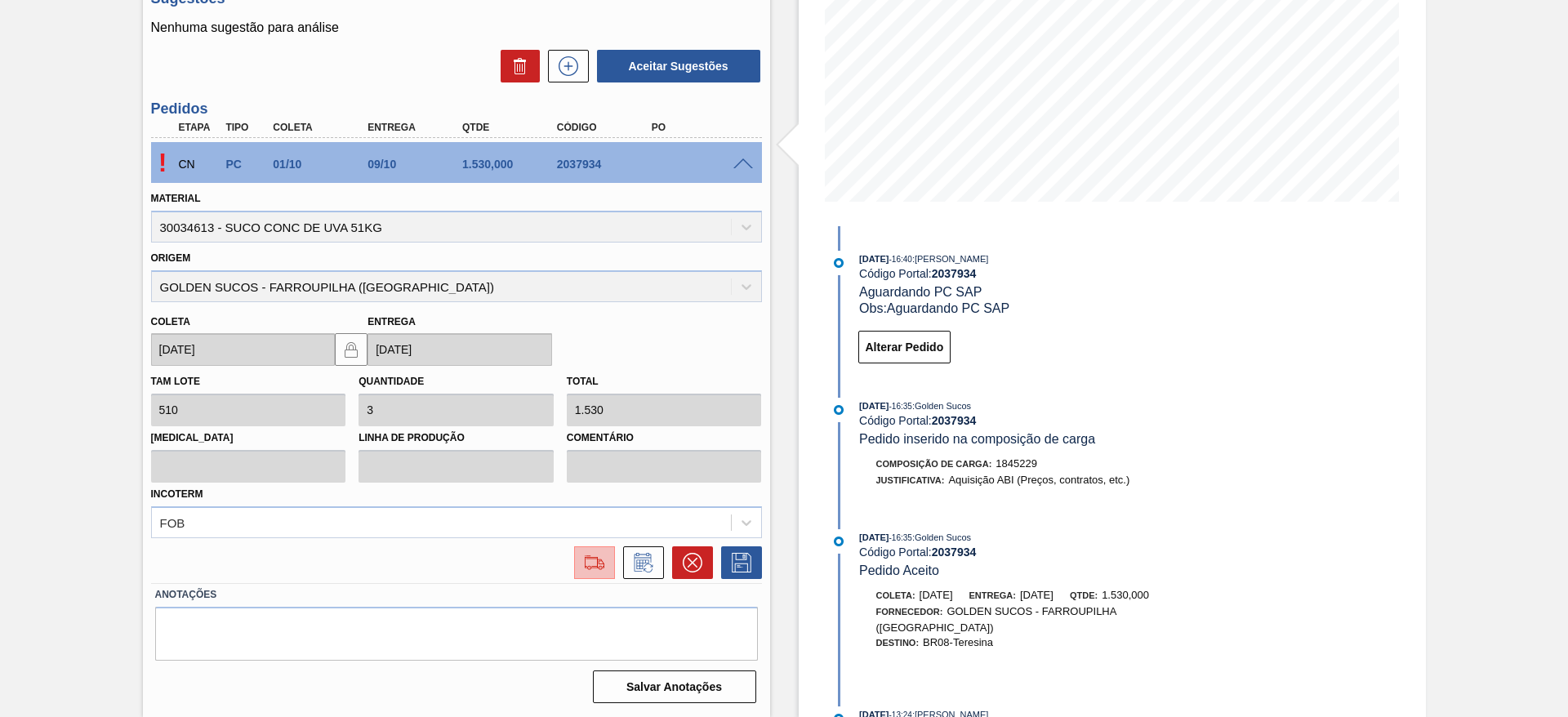
click at [601, 577] on button at bounding box center [593, 563] width 41 height 33
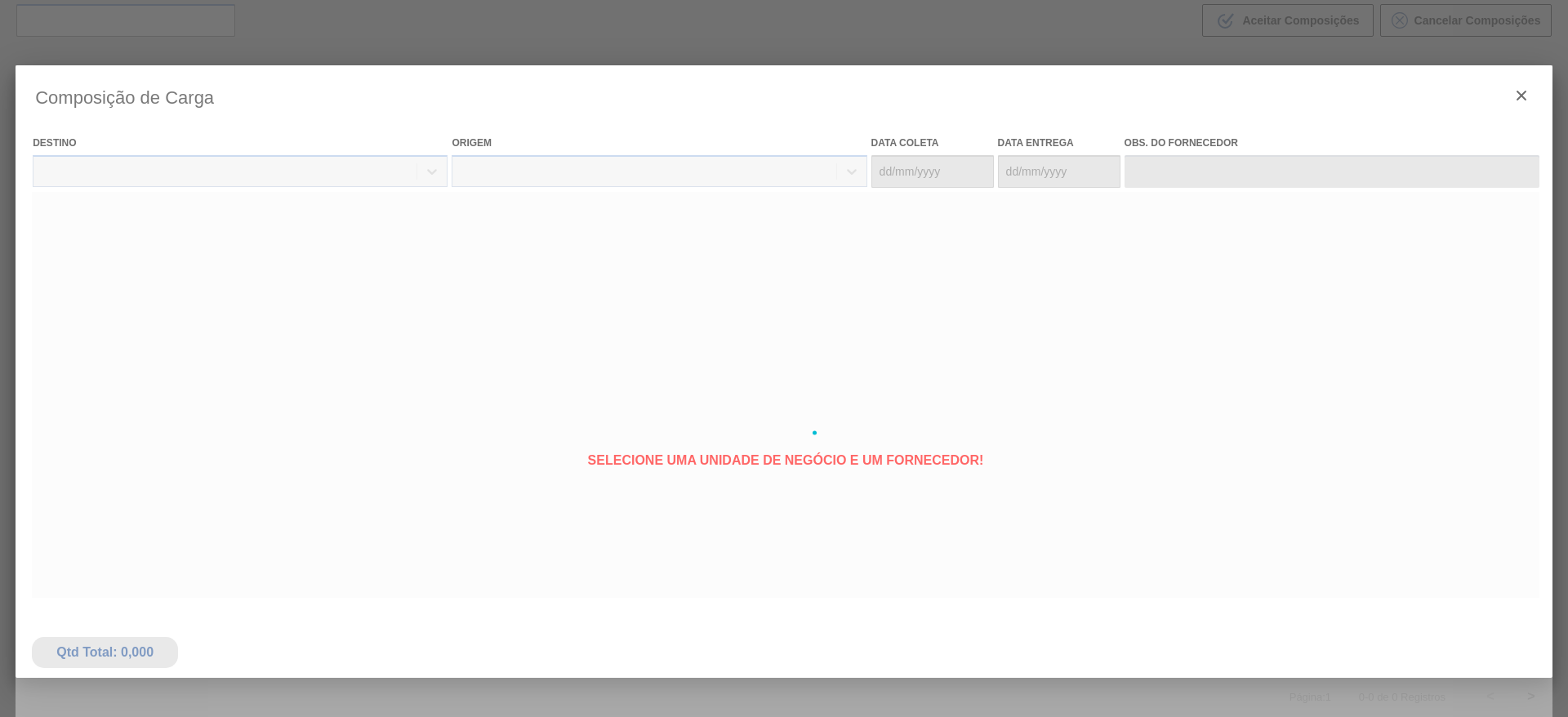
type coleta "01/10/2025"
type entrega "09/10/2025"
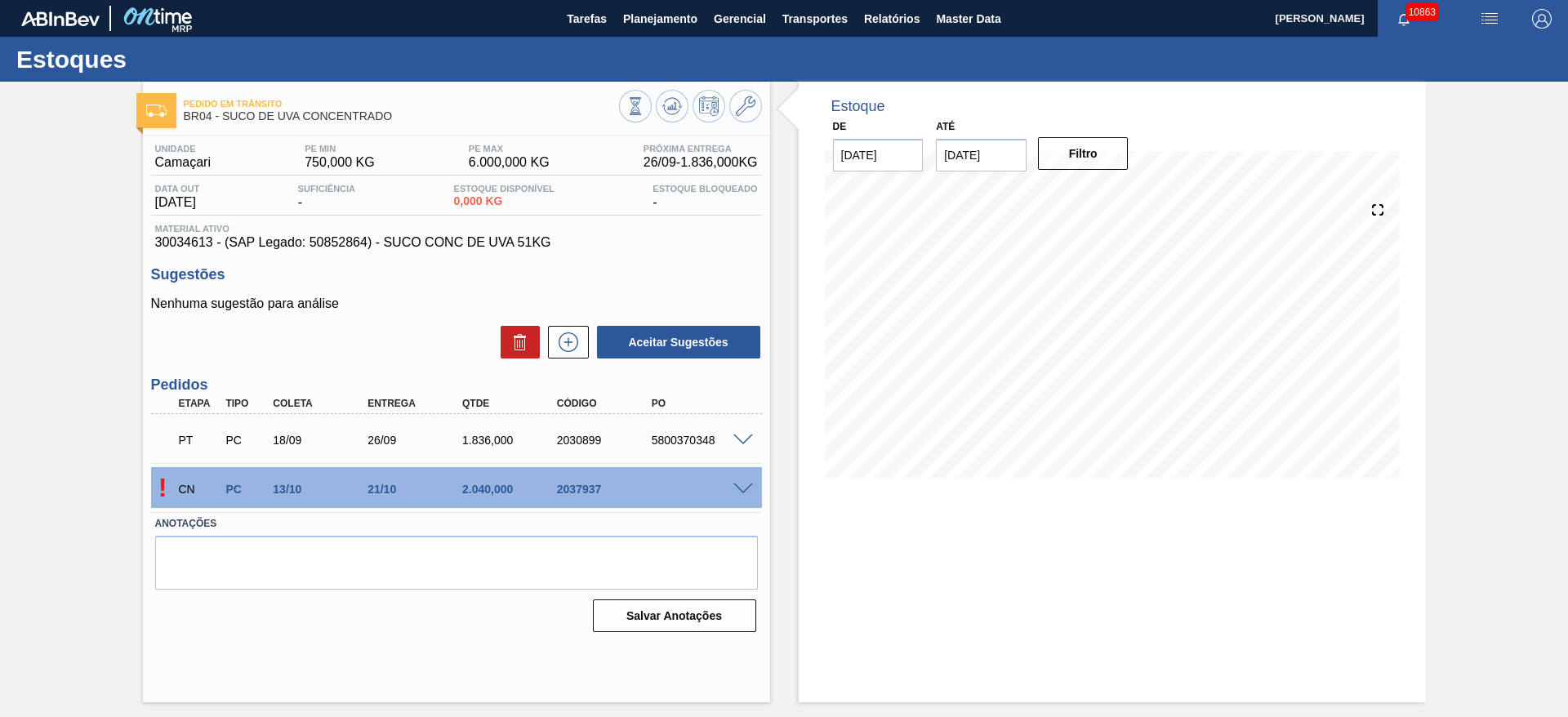
click at [742, 501] on div "! CN PC 13/10 21/10 2.040,000 2037937" at bounding box center [456, 487] width 611 height 41
click at [736, 490] on span at bounding box center [743, 490] width 20 height 12
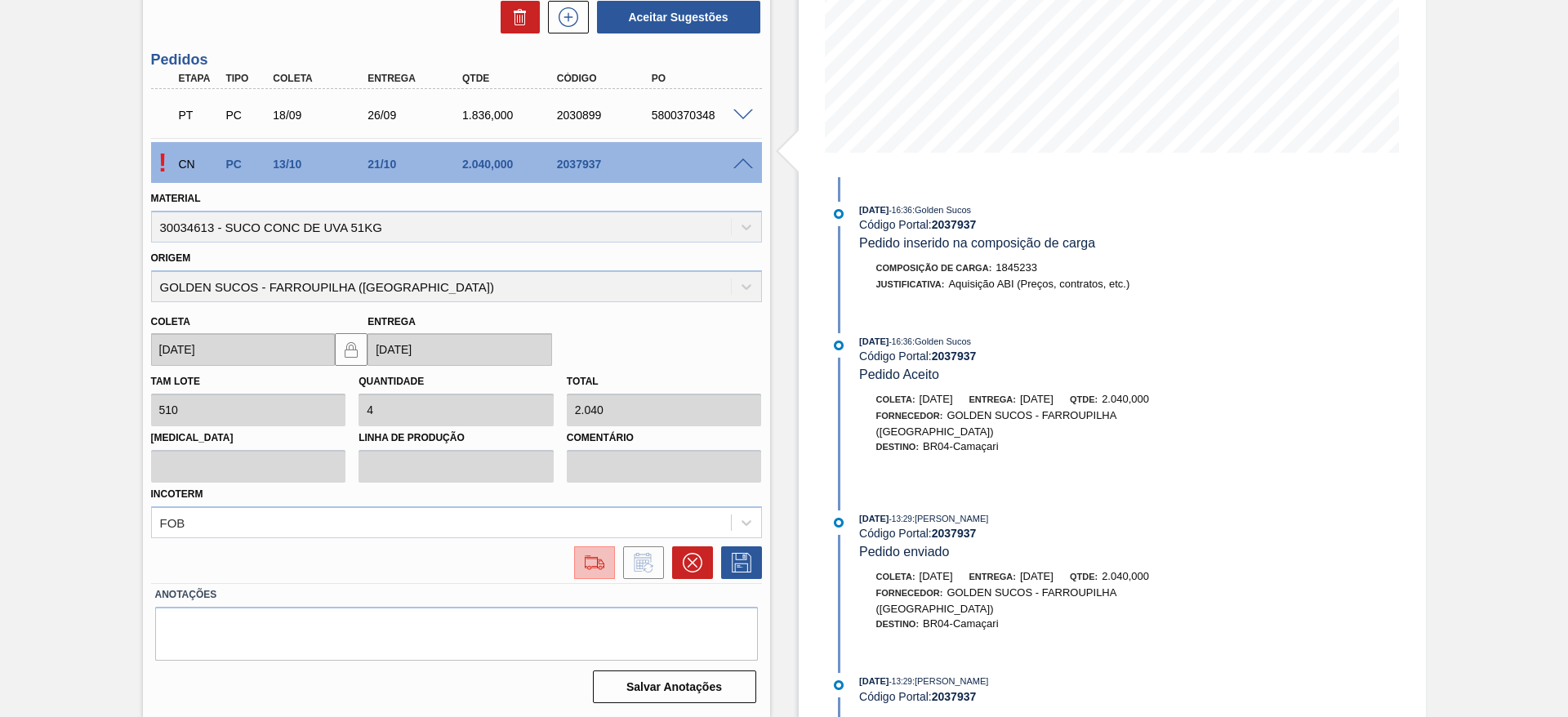
click at [591, 572] on button at bounding box center [593, 563] width 41 height 33
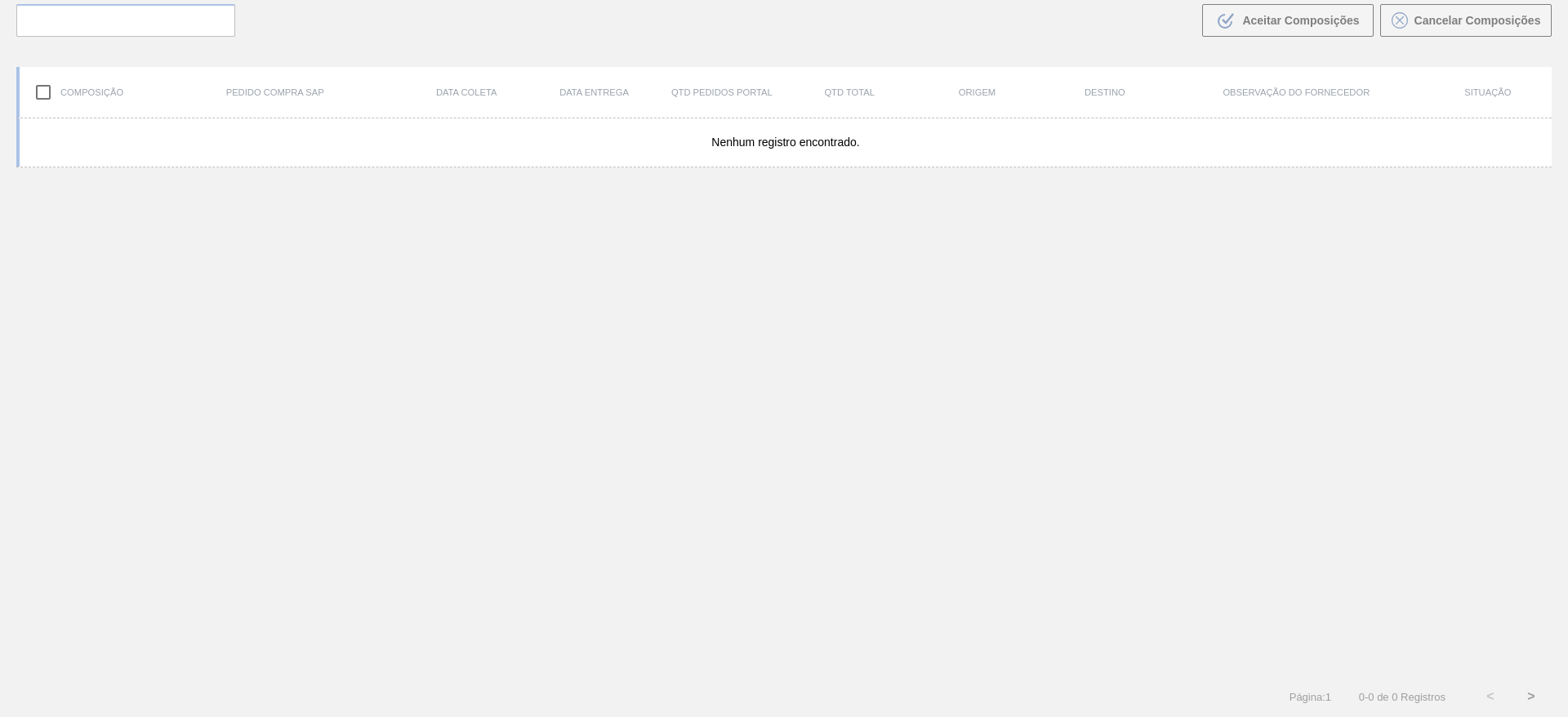
scroll to position [117, 0]
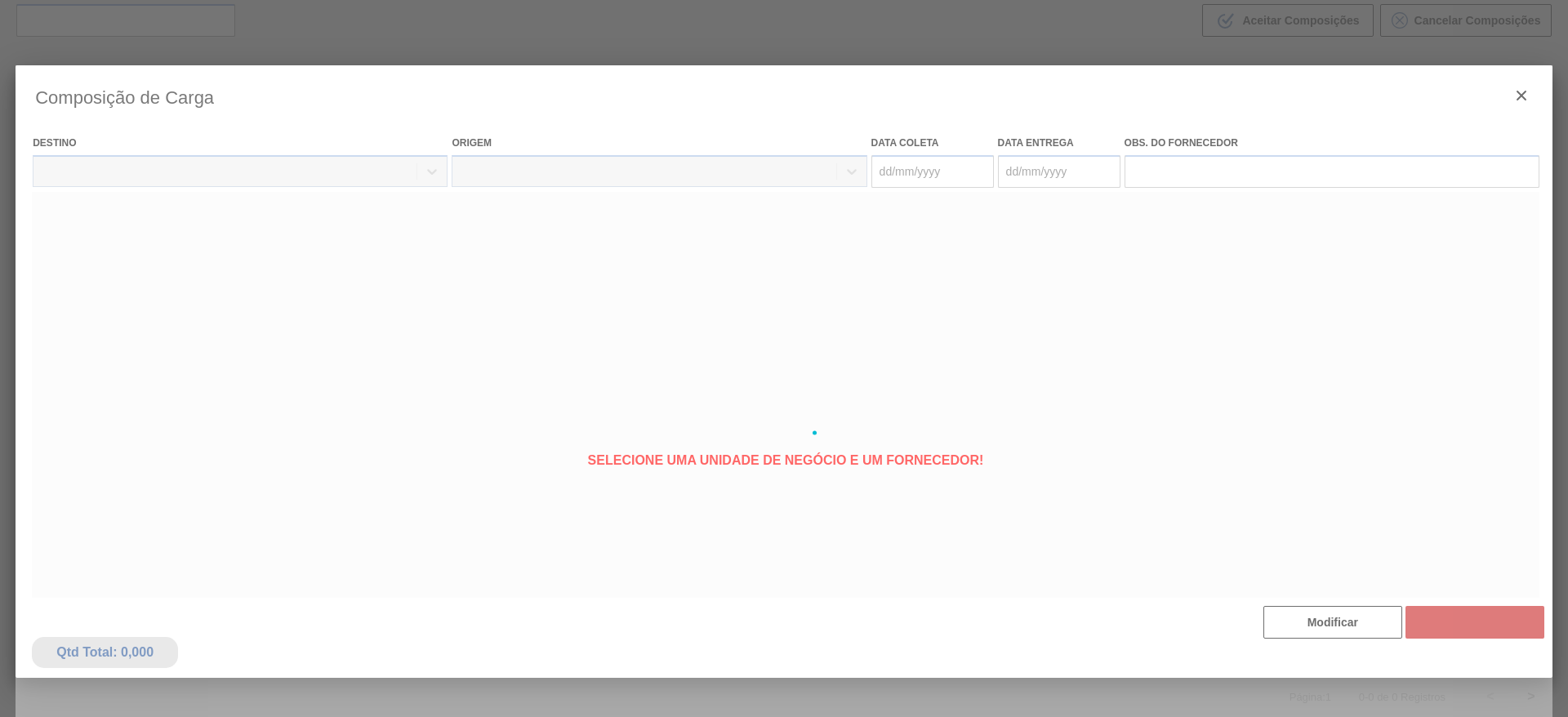
type coleta "[DATE]"
type entrega "[DATE]"
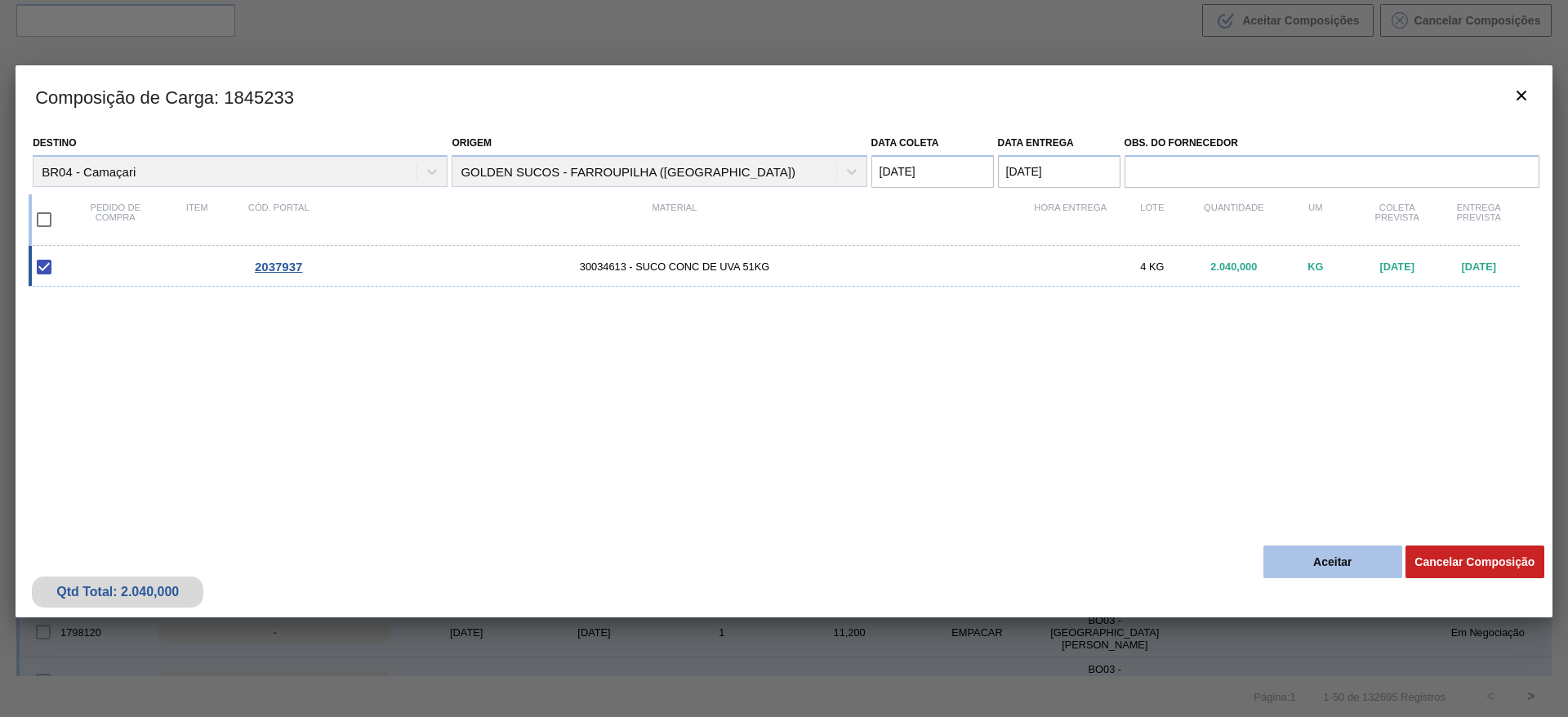
click at [1315, 559] on button "Aceitar" at bounding box center [1332, 562] width 139 height 33
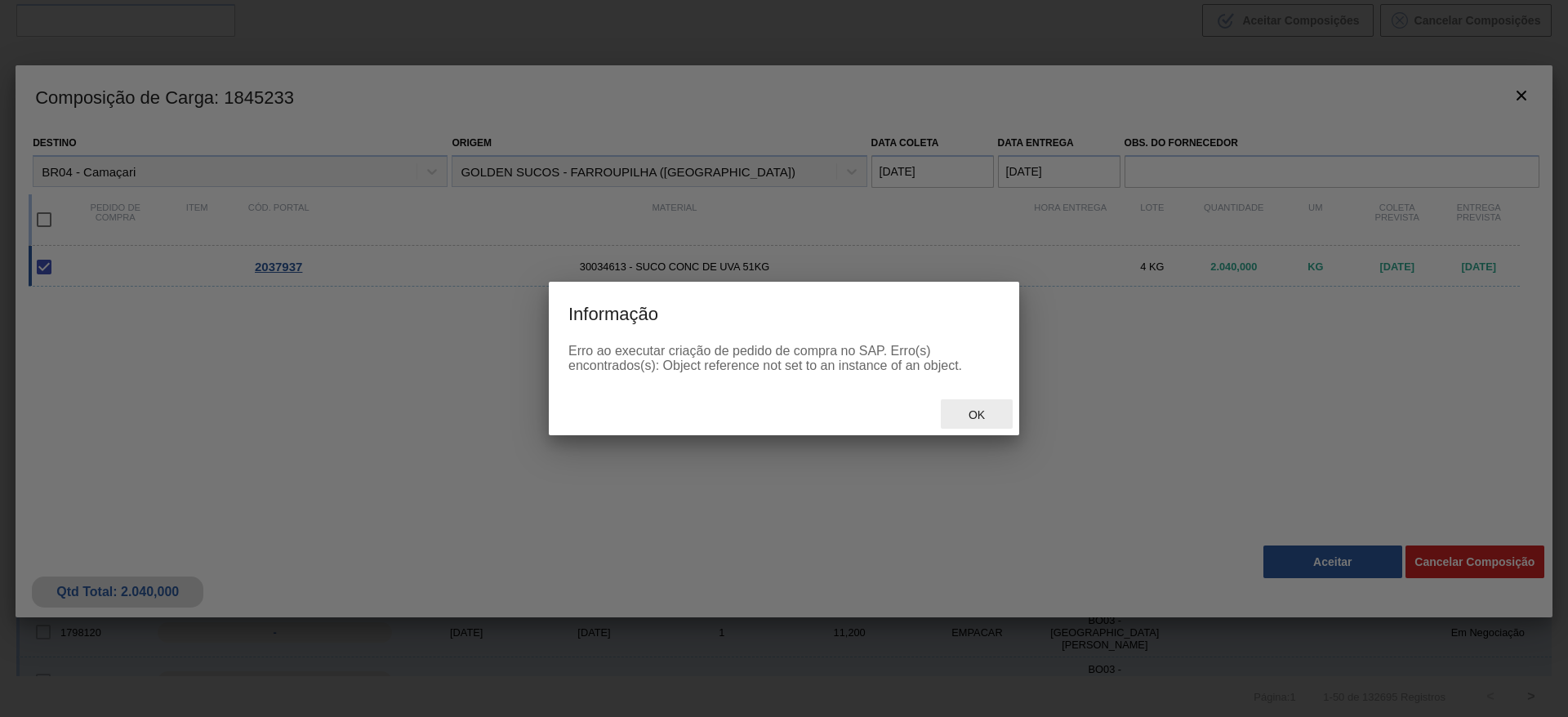
click at [961, 415] on span "Ok" at bounding box center [976, 415] width 42 height 13
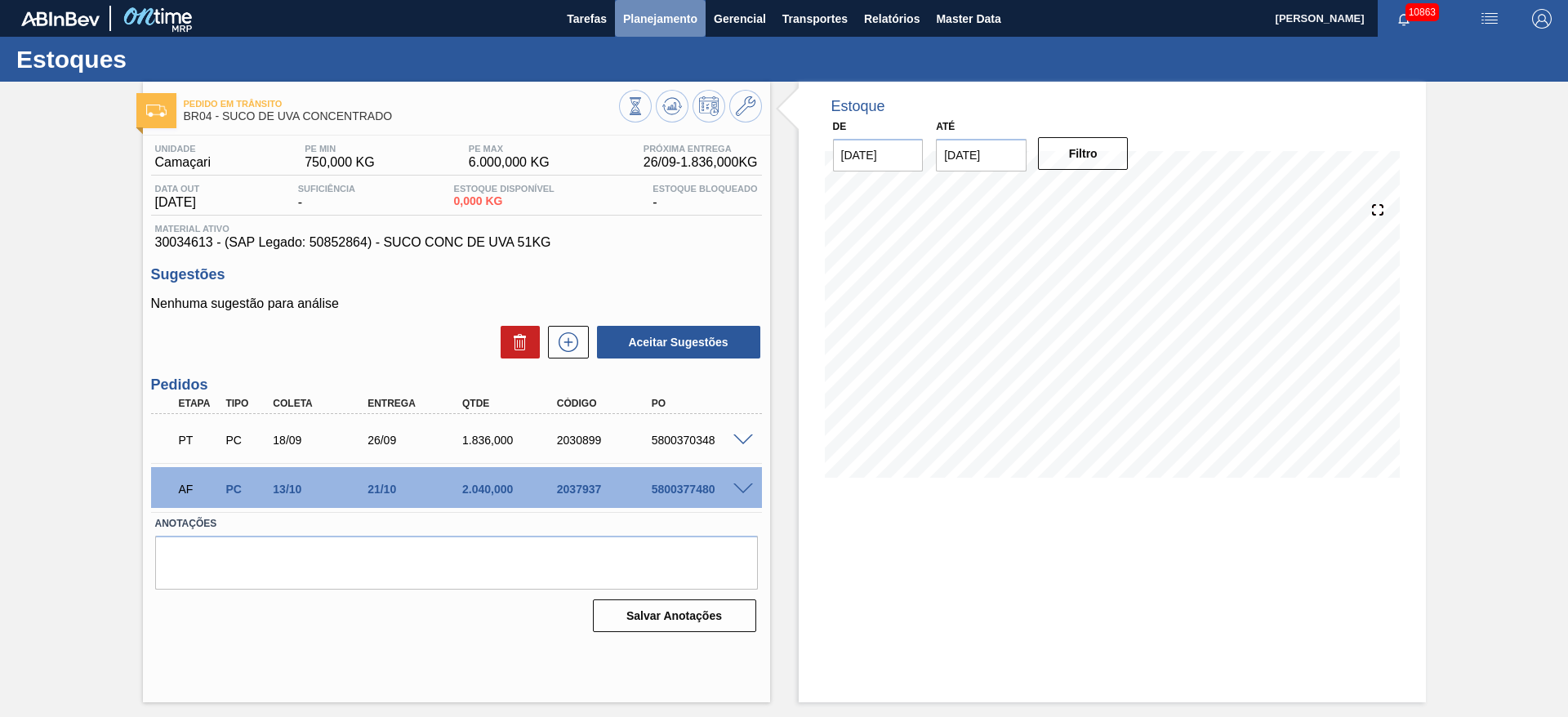
click at [648, 24] on span "Planejamento" at bounding box center [660, 19] width 74 height 20
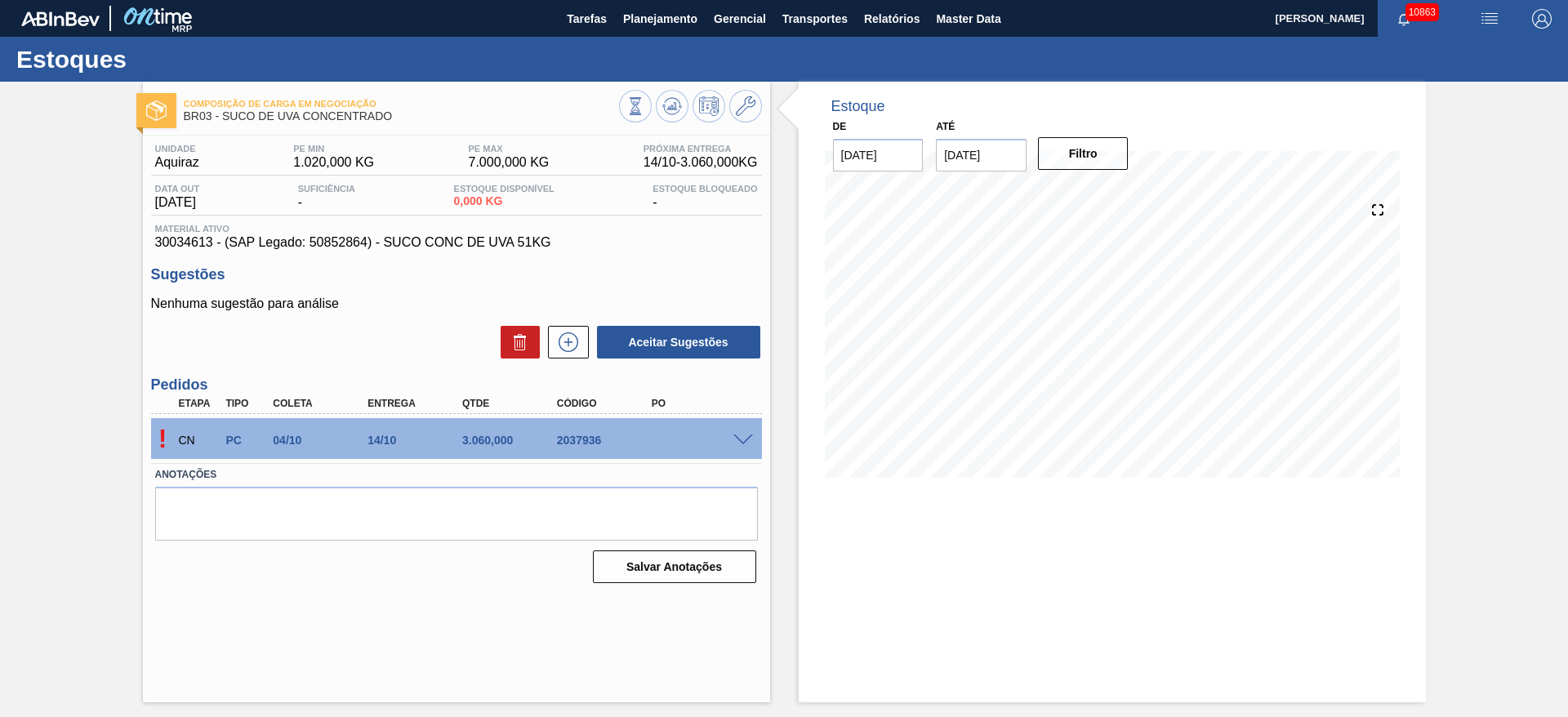
click at [746, 437] on span at bounding box center [743, 441] width 20 height 12
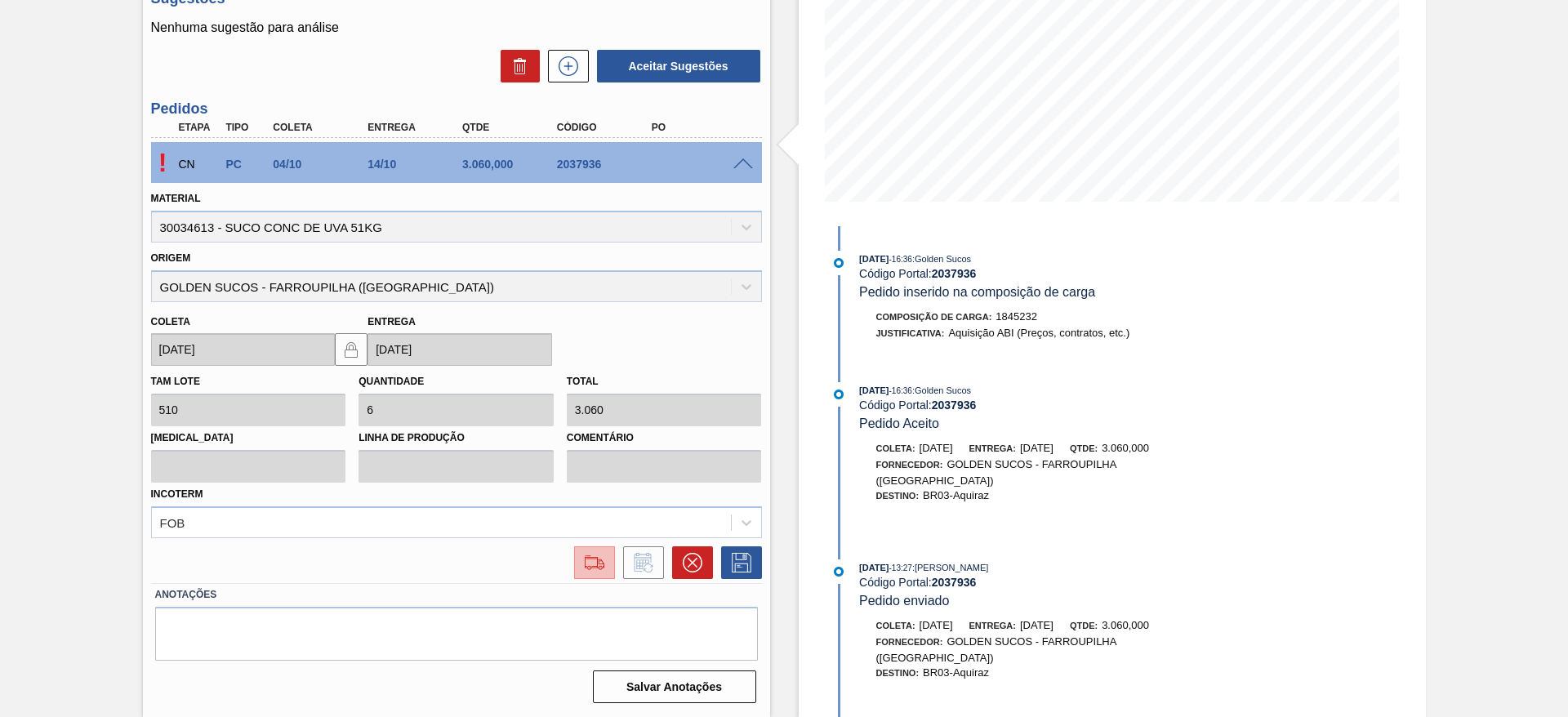
click at [604, 558] on img at bounding box center [594, 563] width 26 height 20
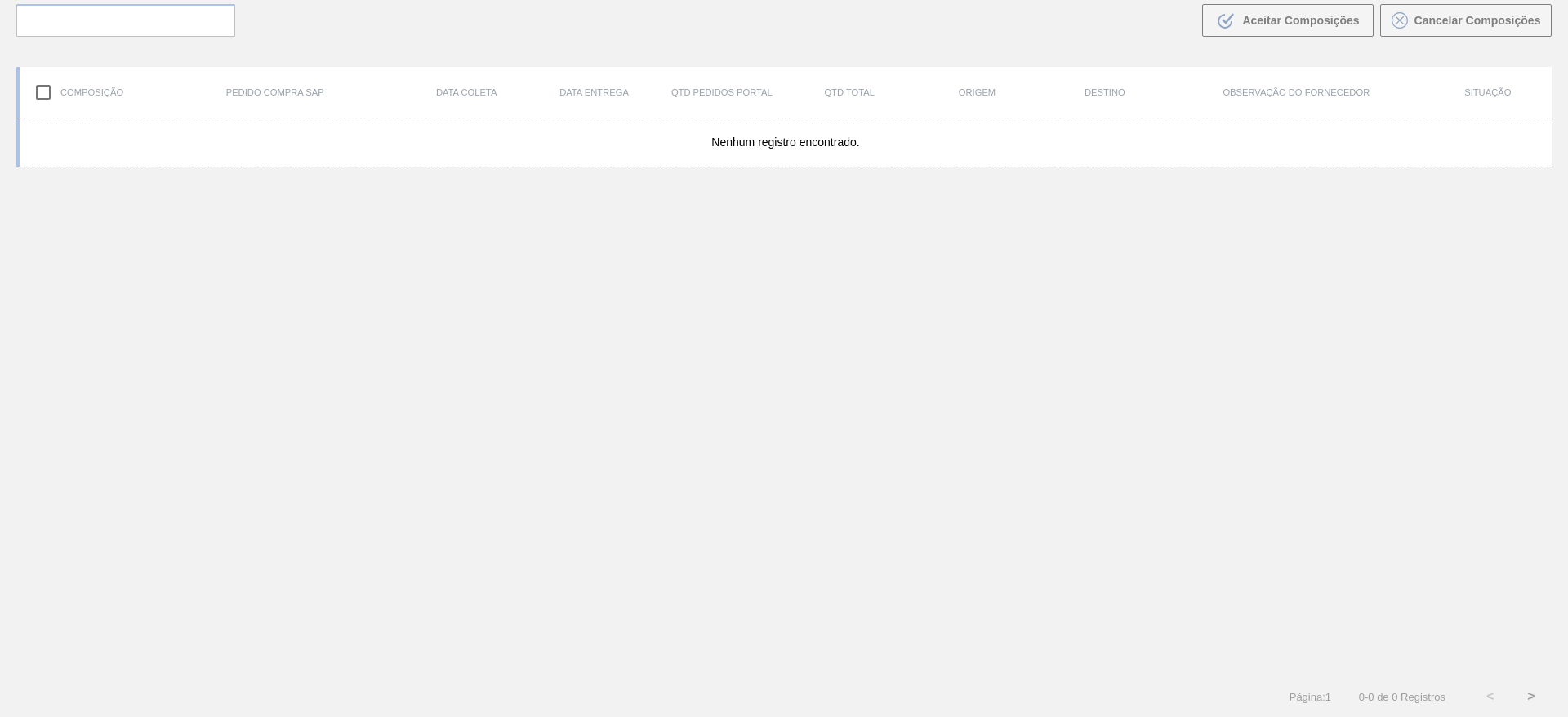
scroll to position [117, 0]
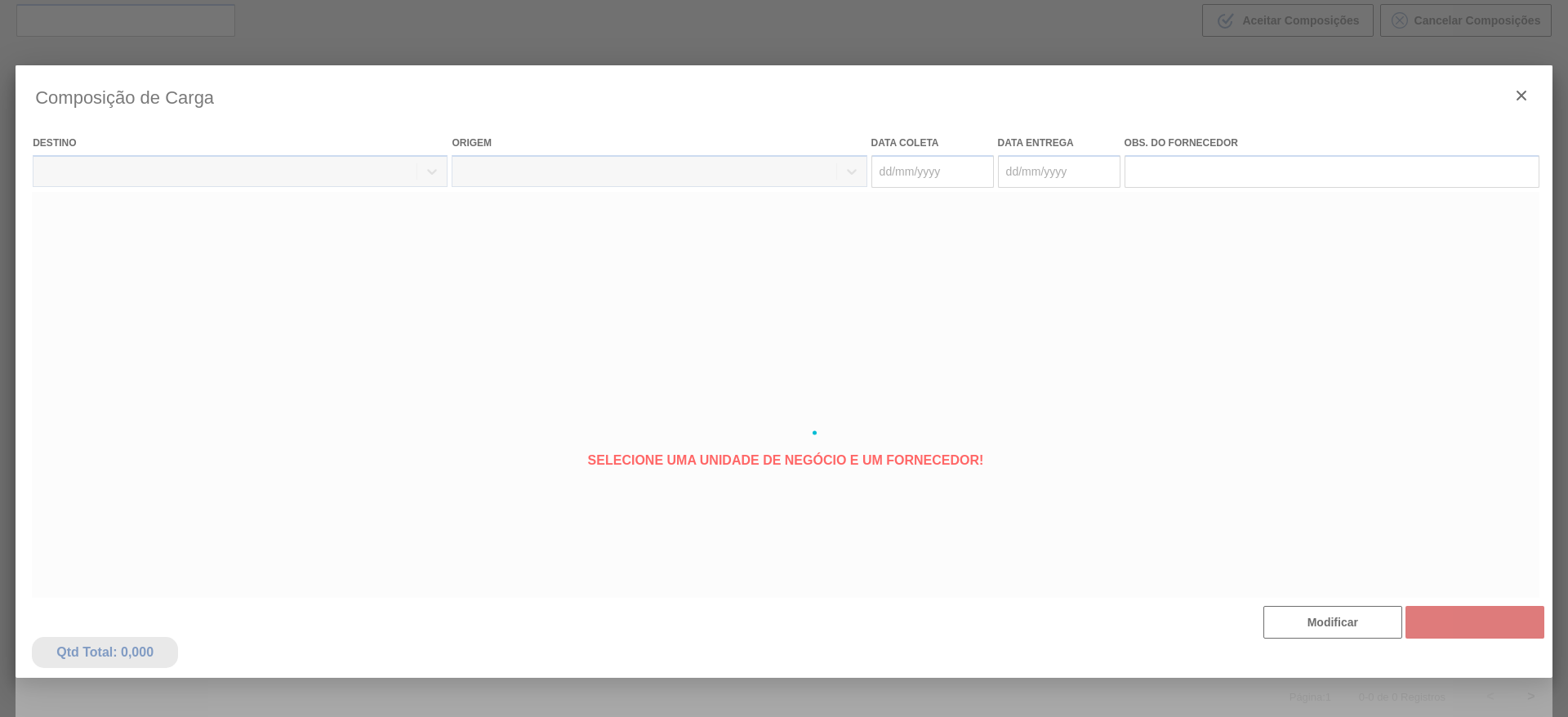
type coleta "04/10/2025"
type entrega "14/10/2025"
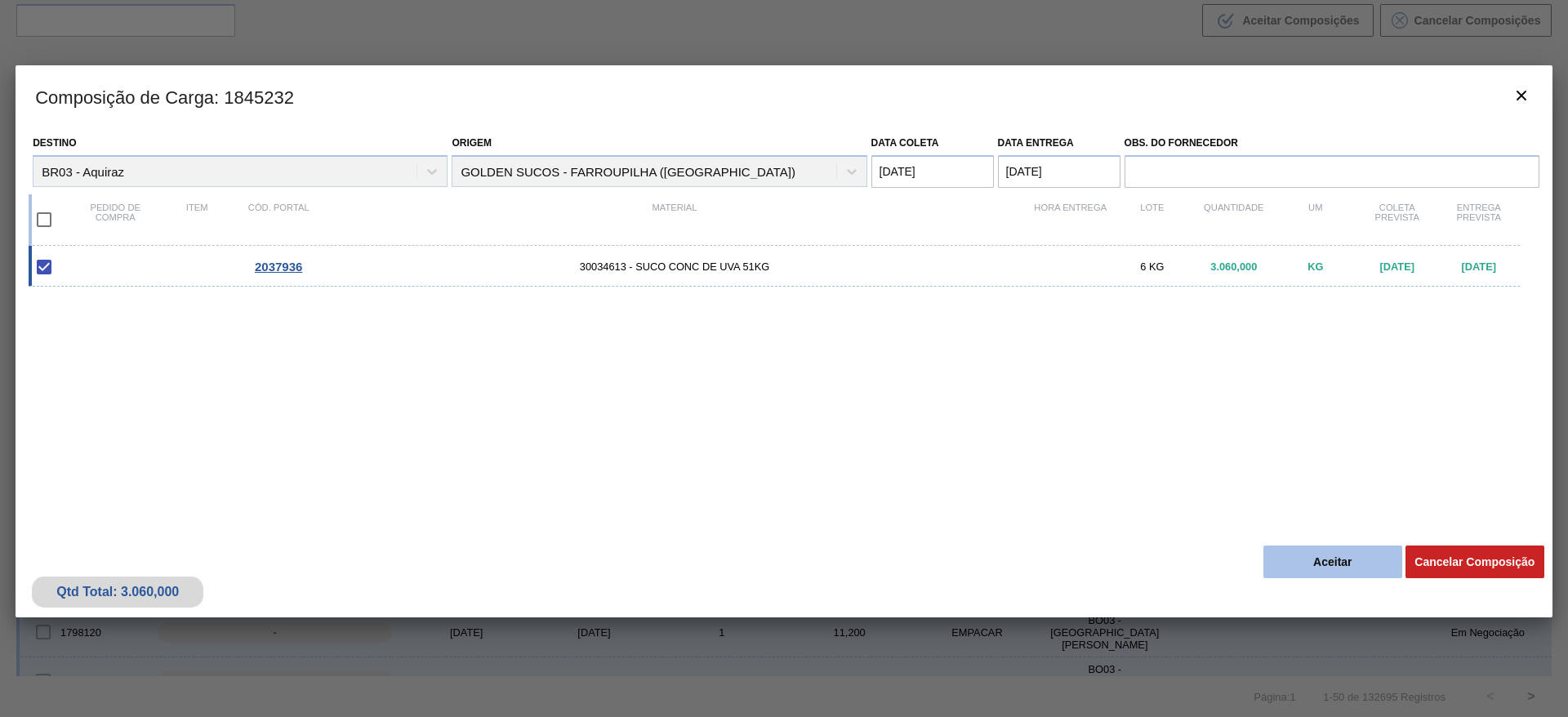
click at [1308, 553] on button "Aceitar" at bounding box center [1332, 562] width 139 height 33
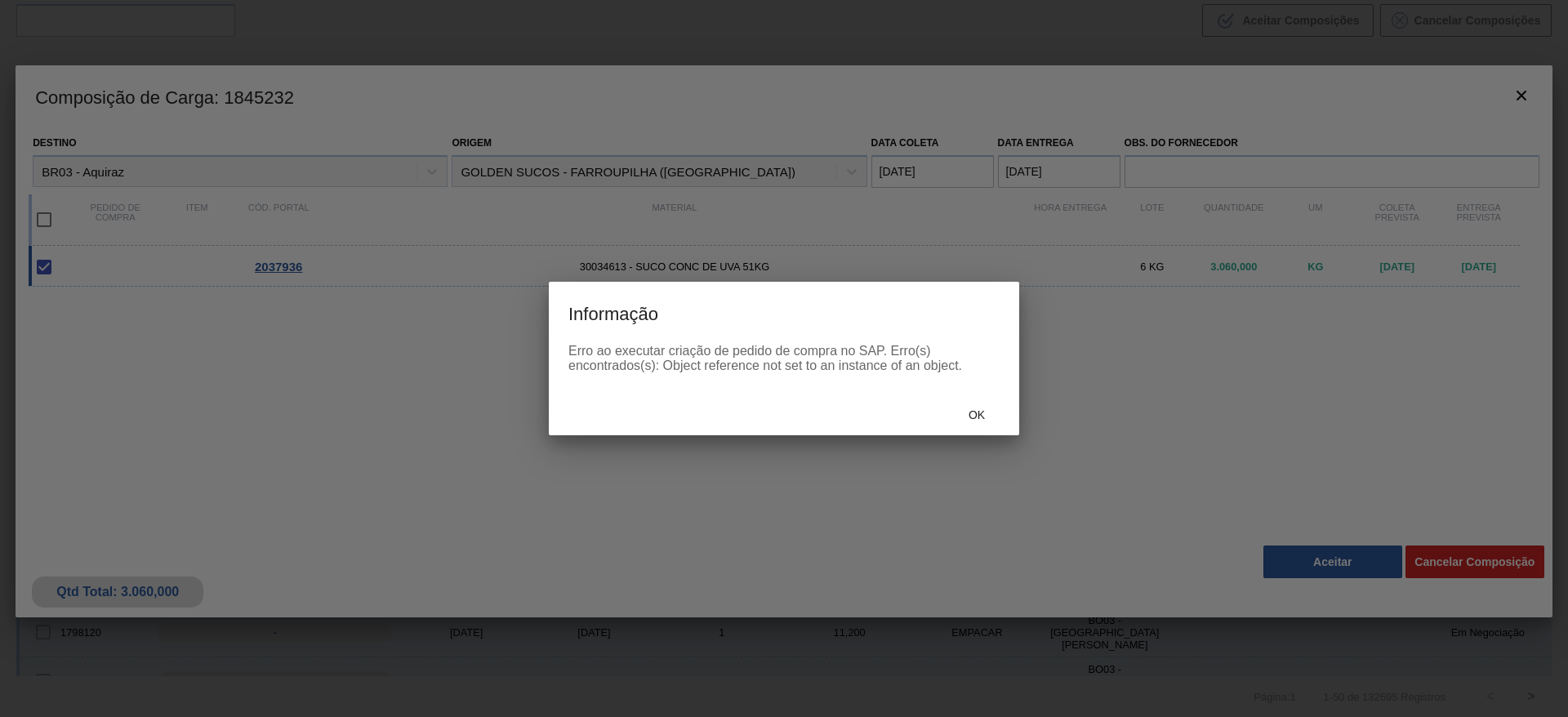
drag, startPoint x: 1004, startPoint y: 432, endPoint x: 982, endPoint y: 409, distance: 31.8
click at [997, 426] on div "Ok" at bounding box center [784, 413] width 470 height 42
click at [982, 409] on span "Ok" at bounding box center [976, 415] width 42 height 13
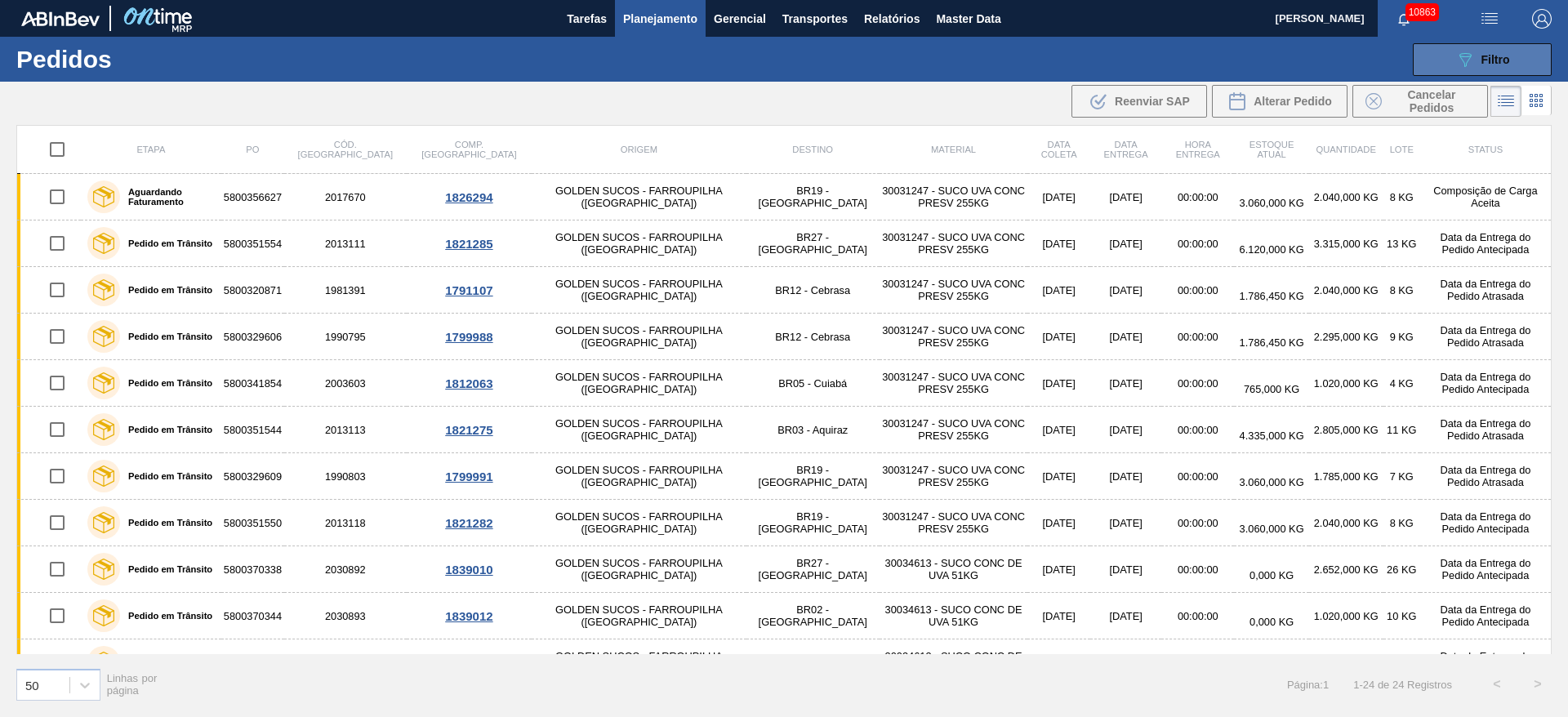
click at [1441, 60] on button "089F7B8B-B2A5-4AFE-B5C0-19BA573D28AC Filtro" at bounding box center [1482, 60] width 139 height 33
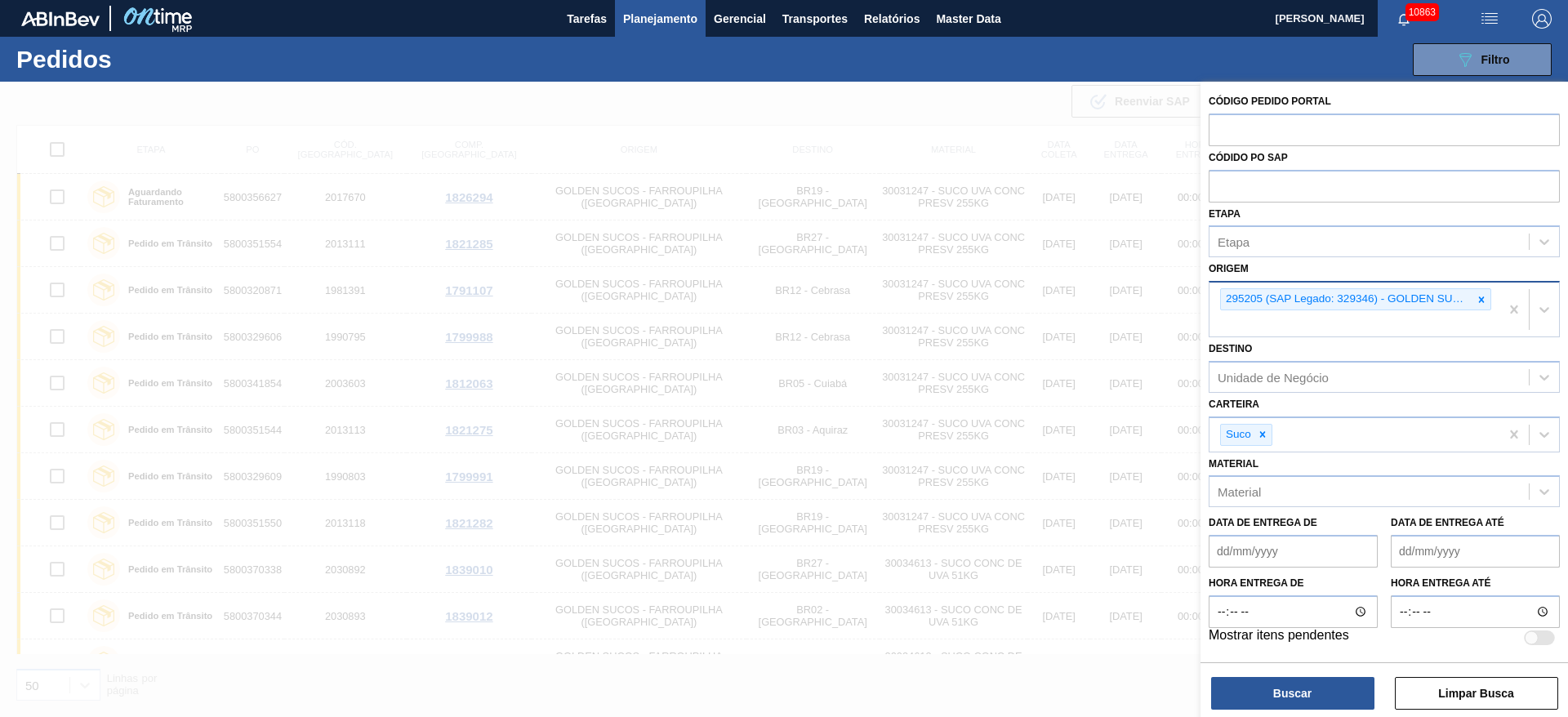
click at [1470, 300] on div "295205 (SAP Legado: 329346) - GOLDEN SUCOS LTDA" at bounding box center [1346, 299] width 251 height 21
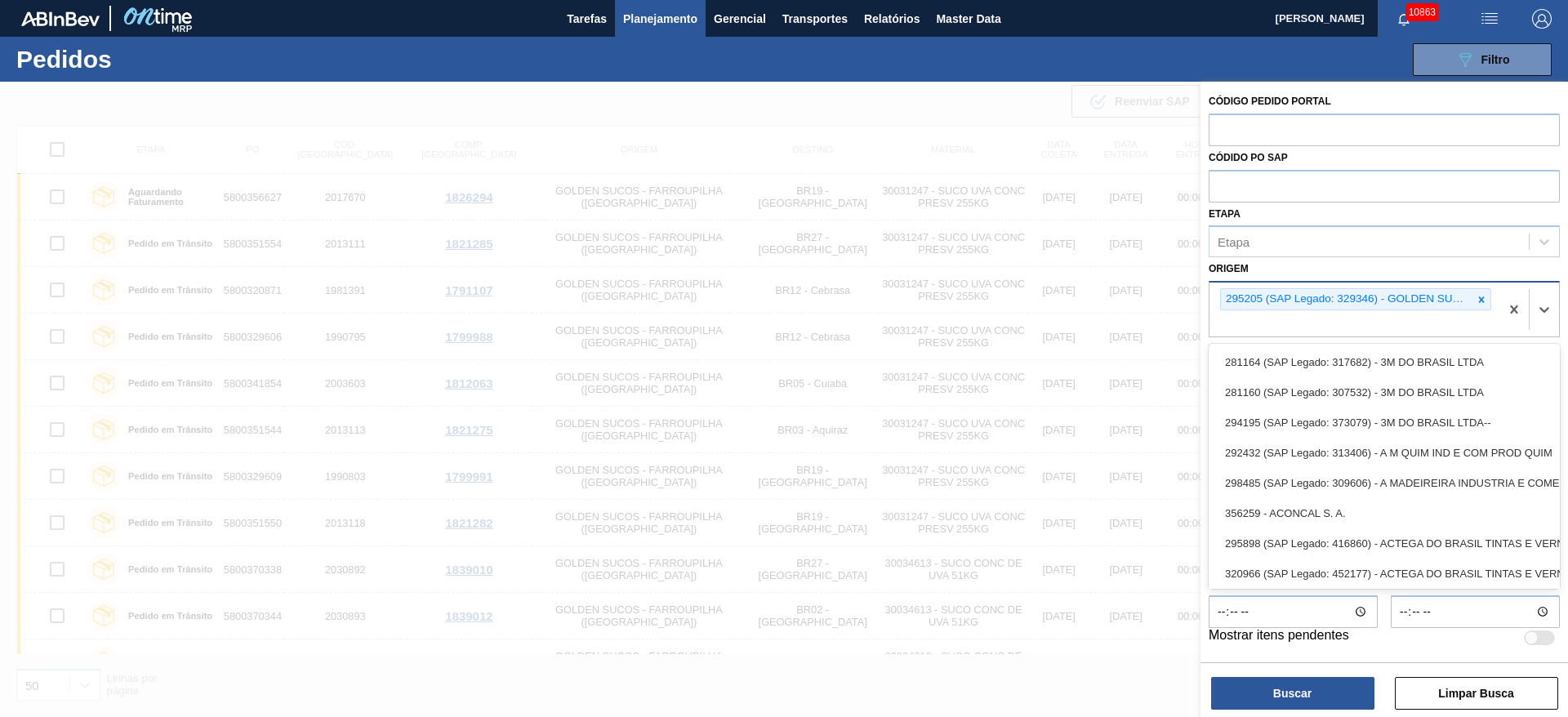
click at [1487, 304] on div at bounding box center [1481, 299] width 18 height 21
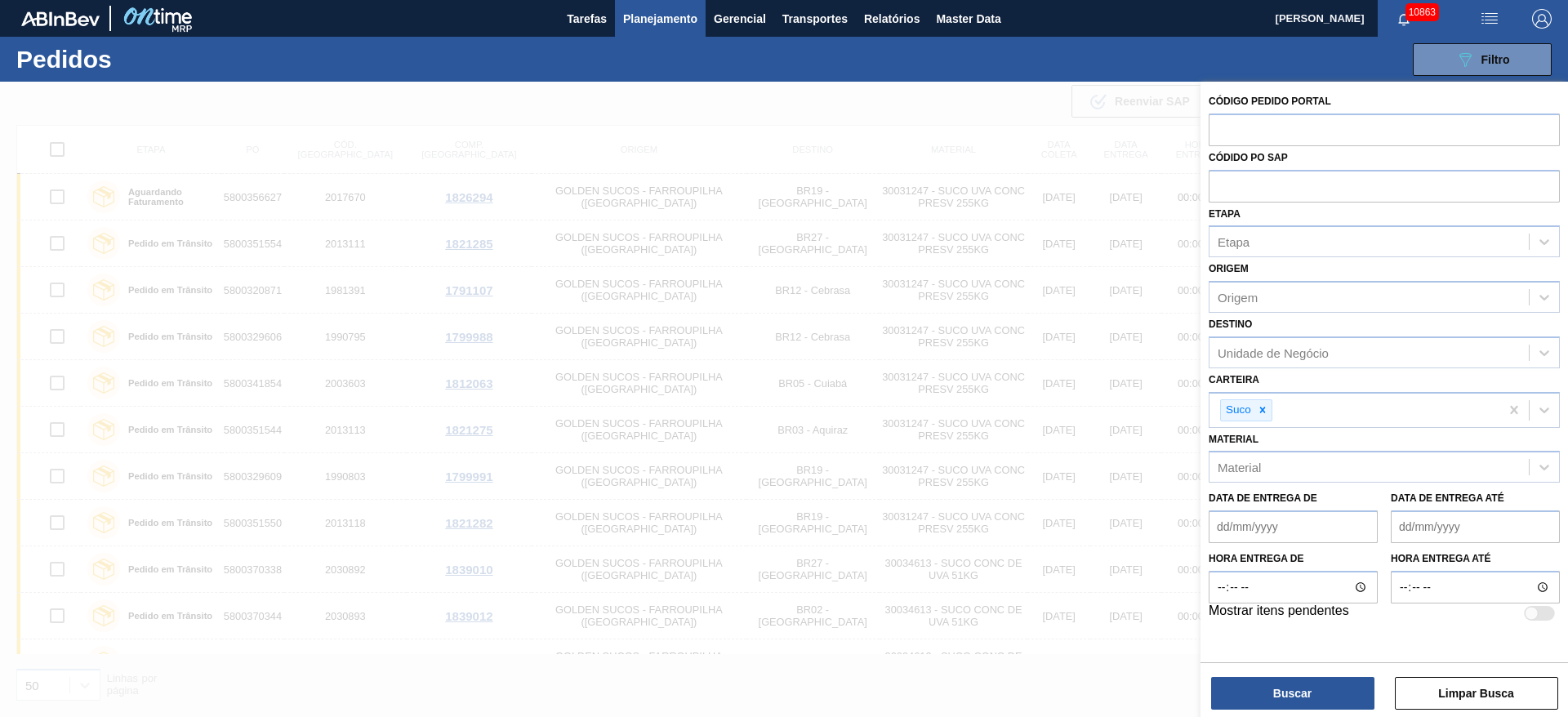
click at [1337, 676] on div "Buscar Limpar Busca" at bounding box center [1384, 685] width 368 height 45
click at [1337, 700] on button "Buscar" at bounding box center [1293, 694] width 164 height 33
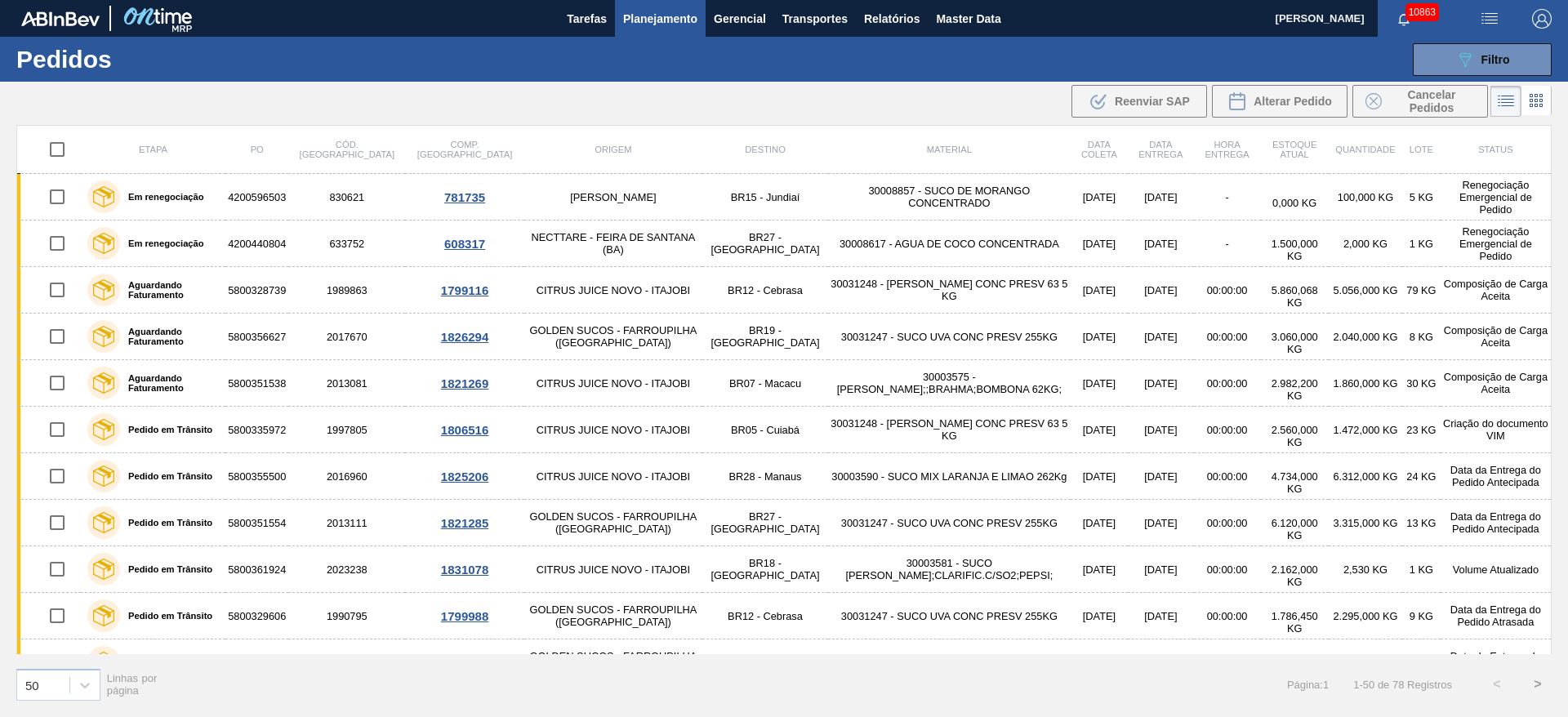
click at [1534, 25] on img "button" at bounding box center [1542, 19] width 20 height 20
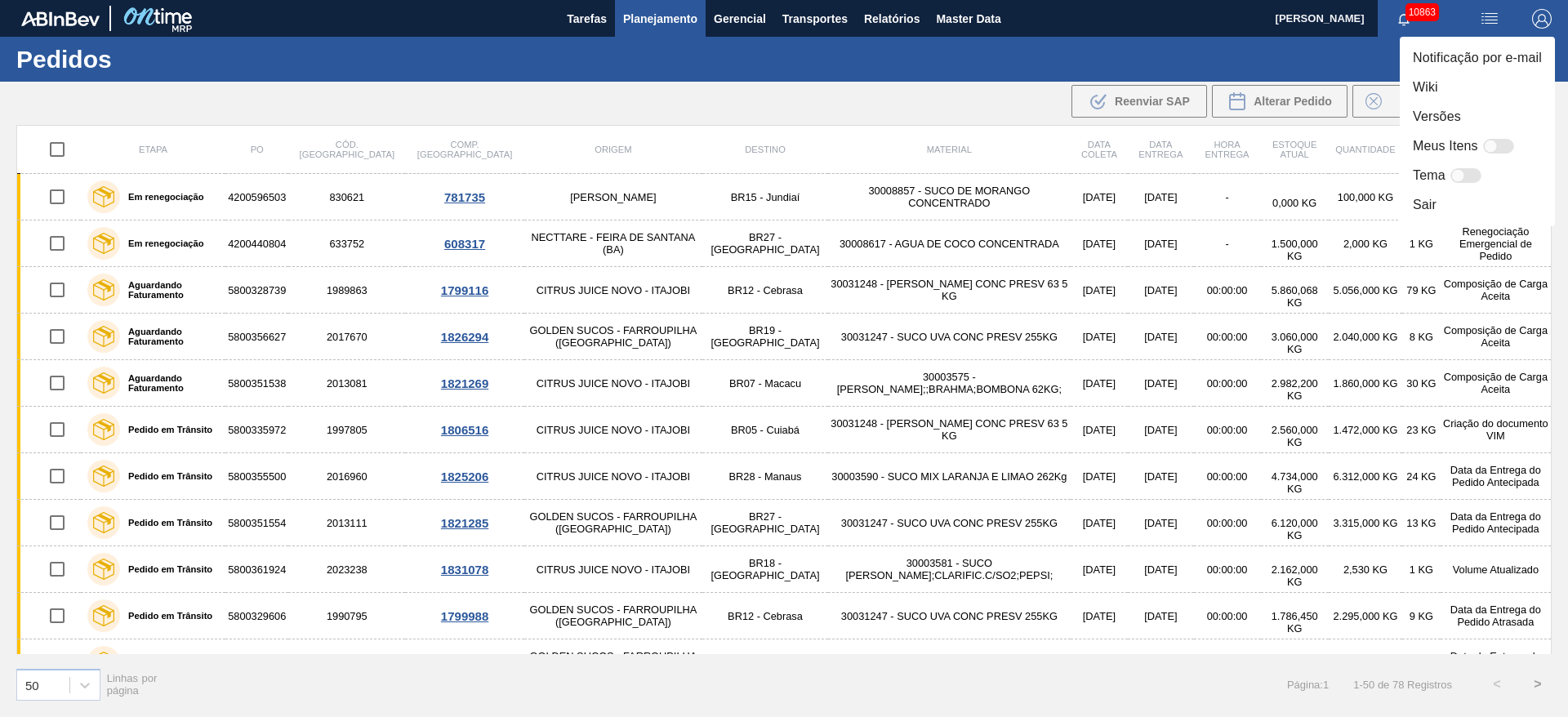
click at [1506, 144] on div at bounding box center [1499, 146] width 31 height 15
checkbox input "false"
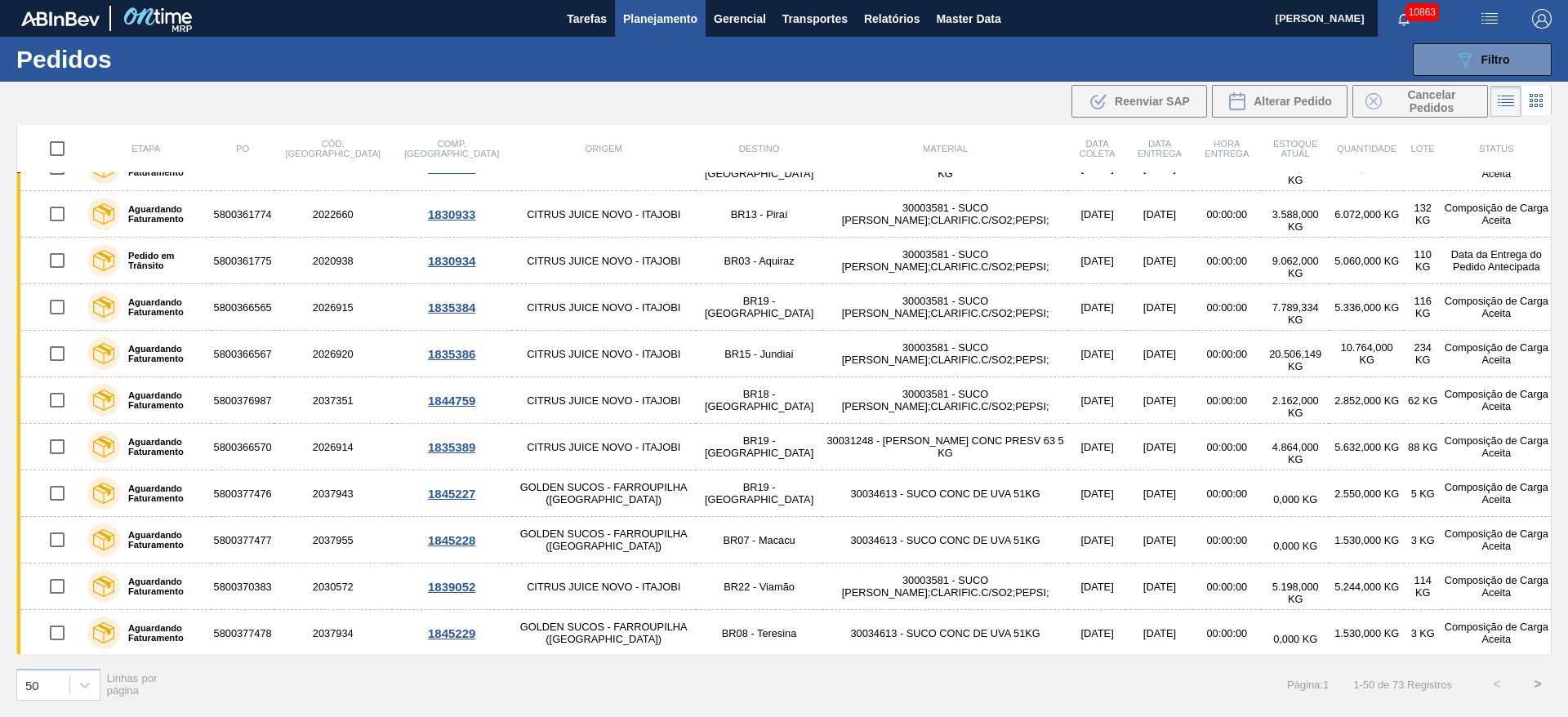
scroll to position [1848, 0]
click at [1536, 674] on button ">" at bounding box center [1537, 684] width 41 height 41
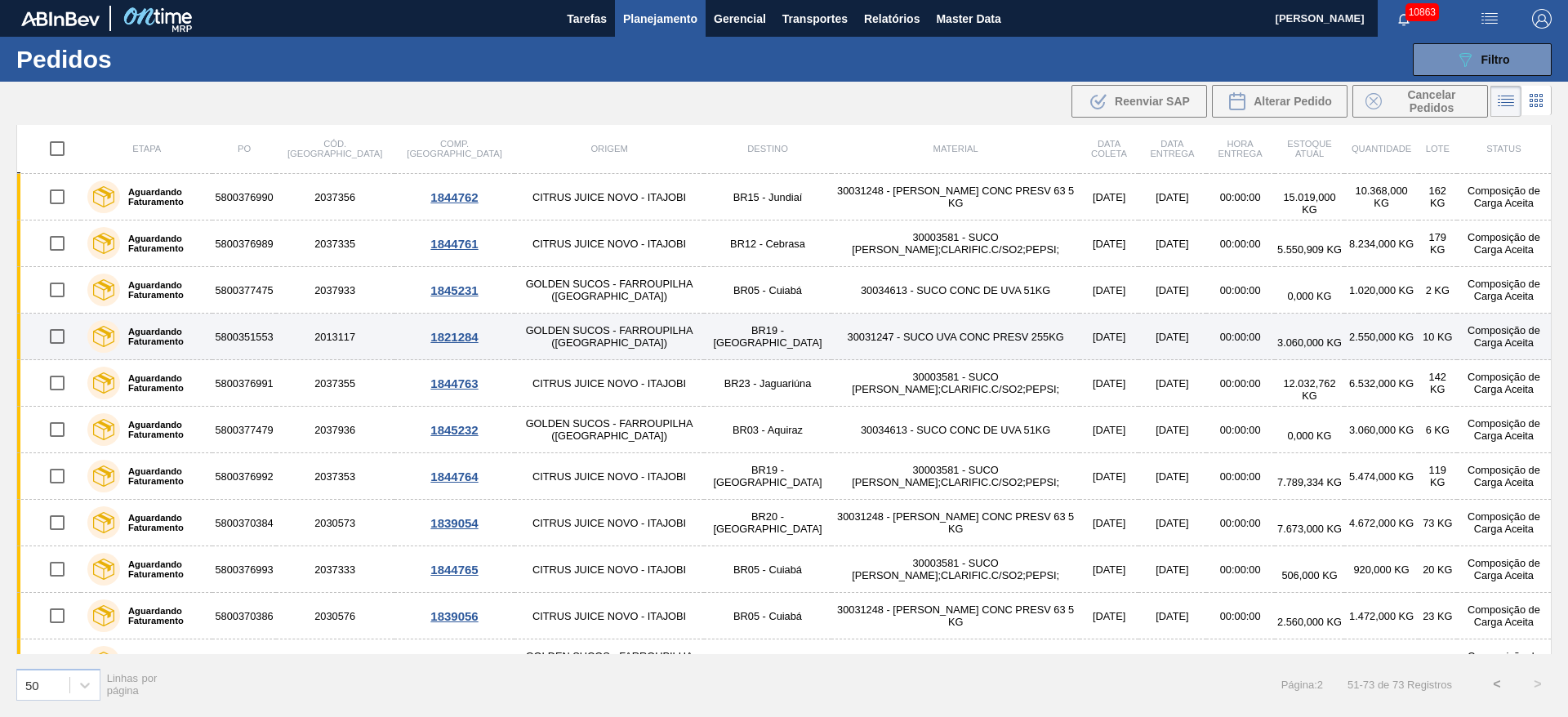
scroll to position [0, 0]
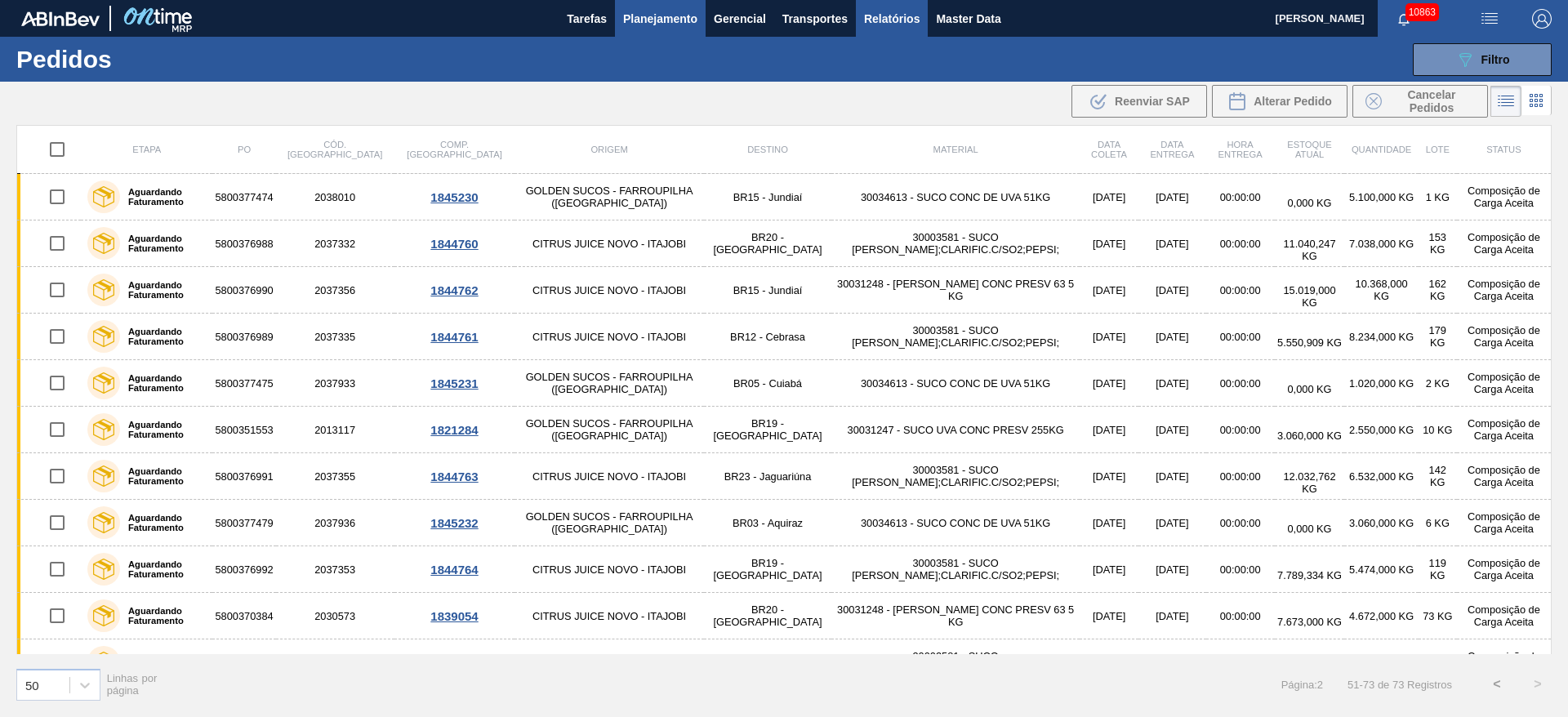
click at [873, 34] on button "Relatórios" at bounding box center [891, 18] width 72 height 36
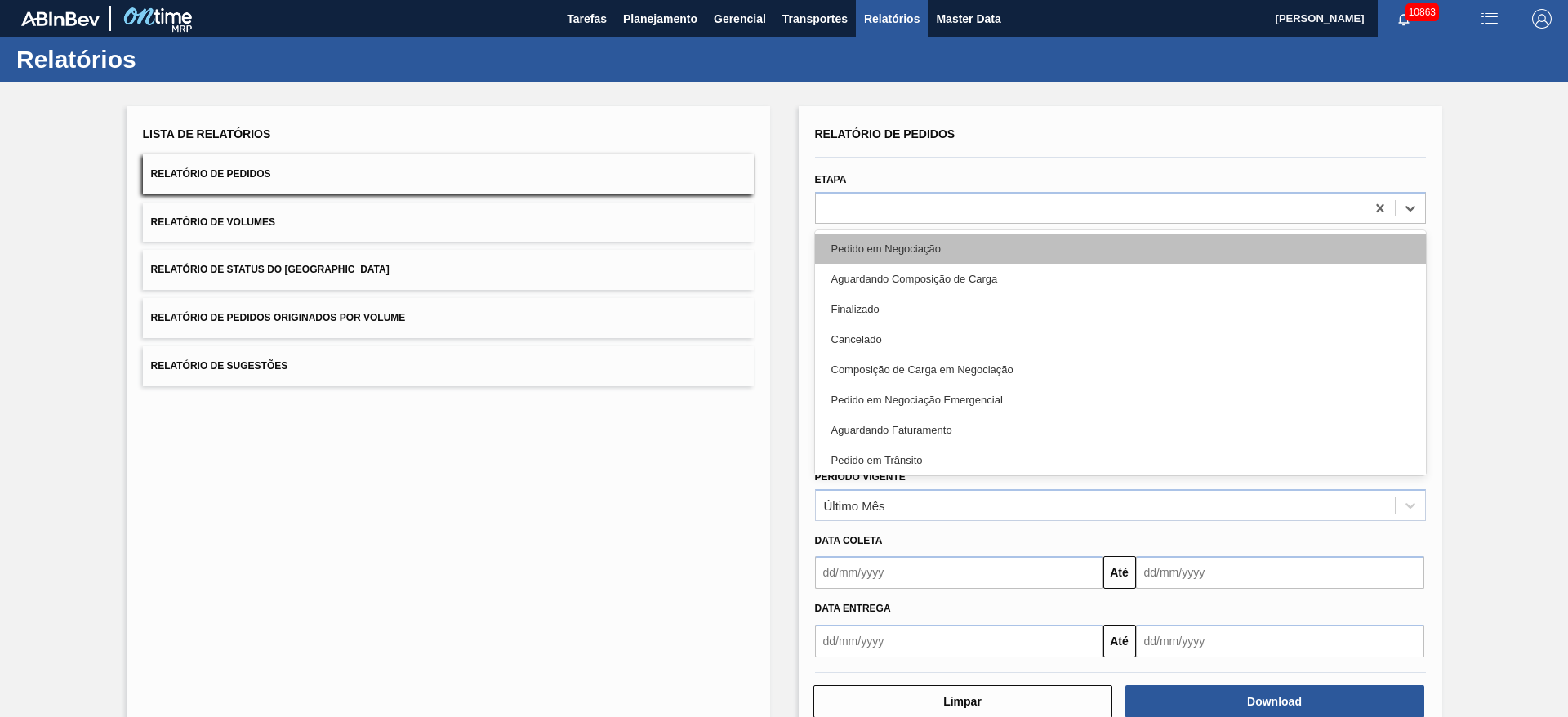
drag, startPoint x: 897, startPoint y: 207, endPoint x: 897, endPoint y: 250, distance: 43.0
click at [897, 207] on div at bounding box center [1090, 208] width 550 height 24
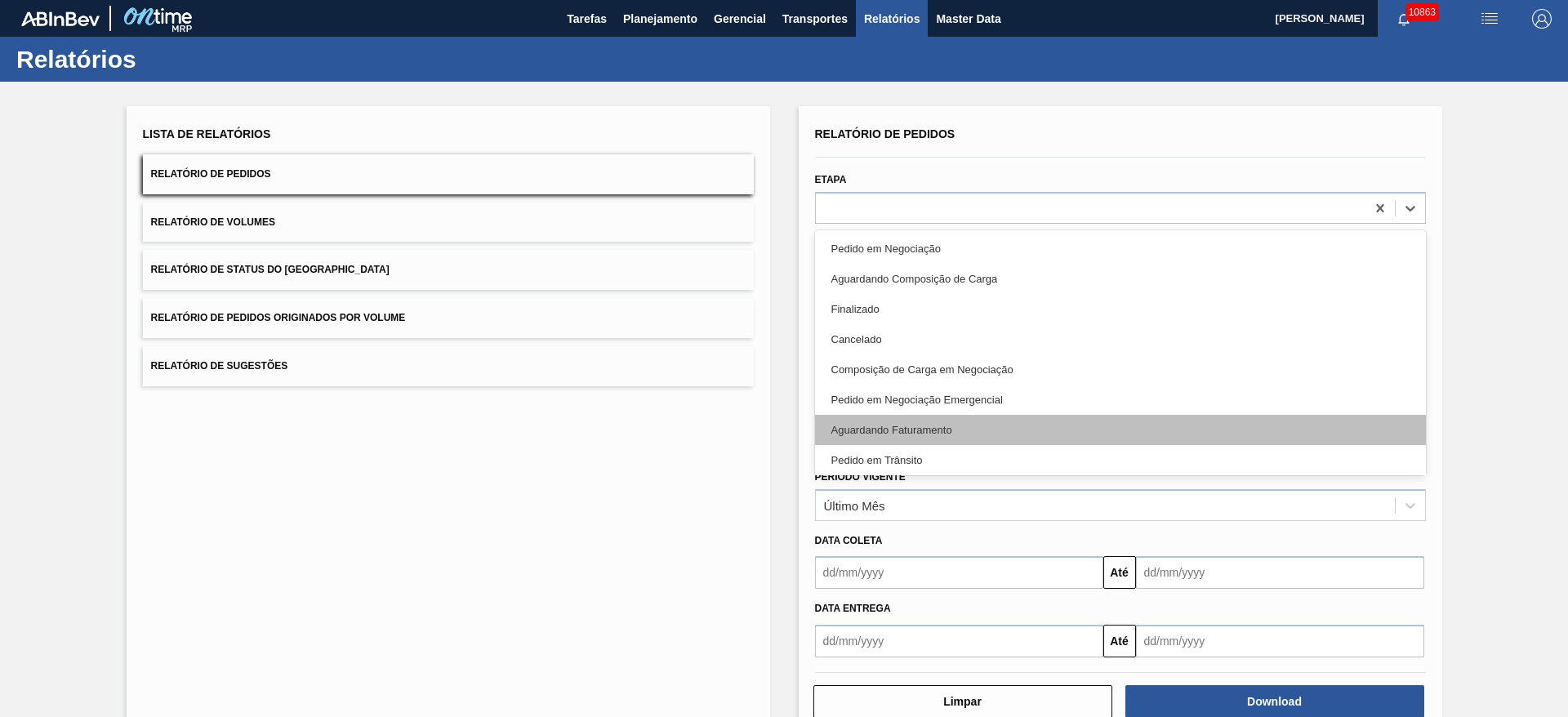
click at [902, 416] on div "Aguardando Faturamento" at bounding box center [1120, 430] width 611 height 31
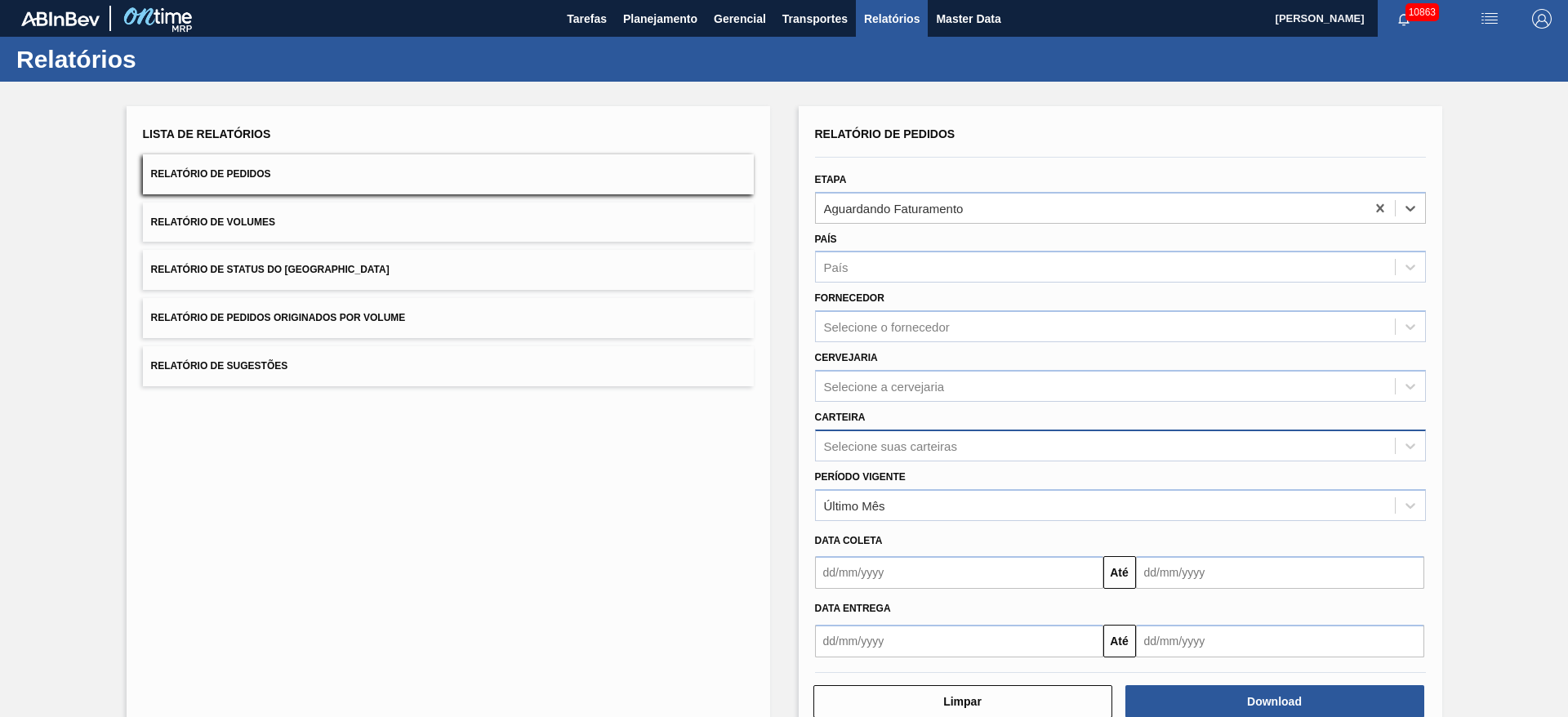
click at [901, 442] on div "Selecione suas carteiras" at bounding box center [890, 445] width 133 height 14
type input "suc"
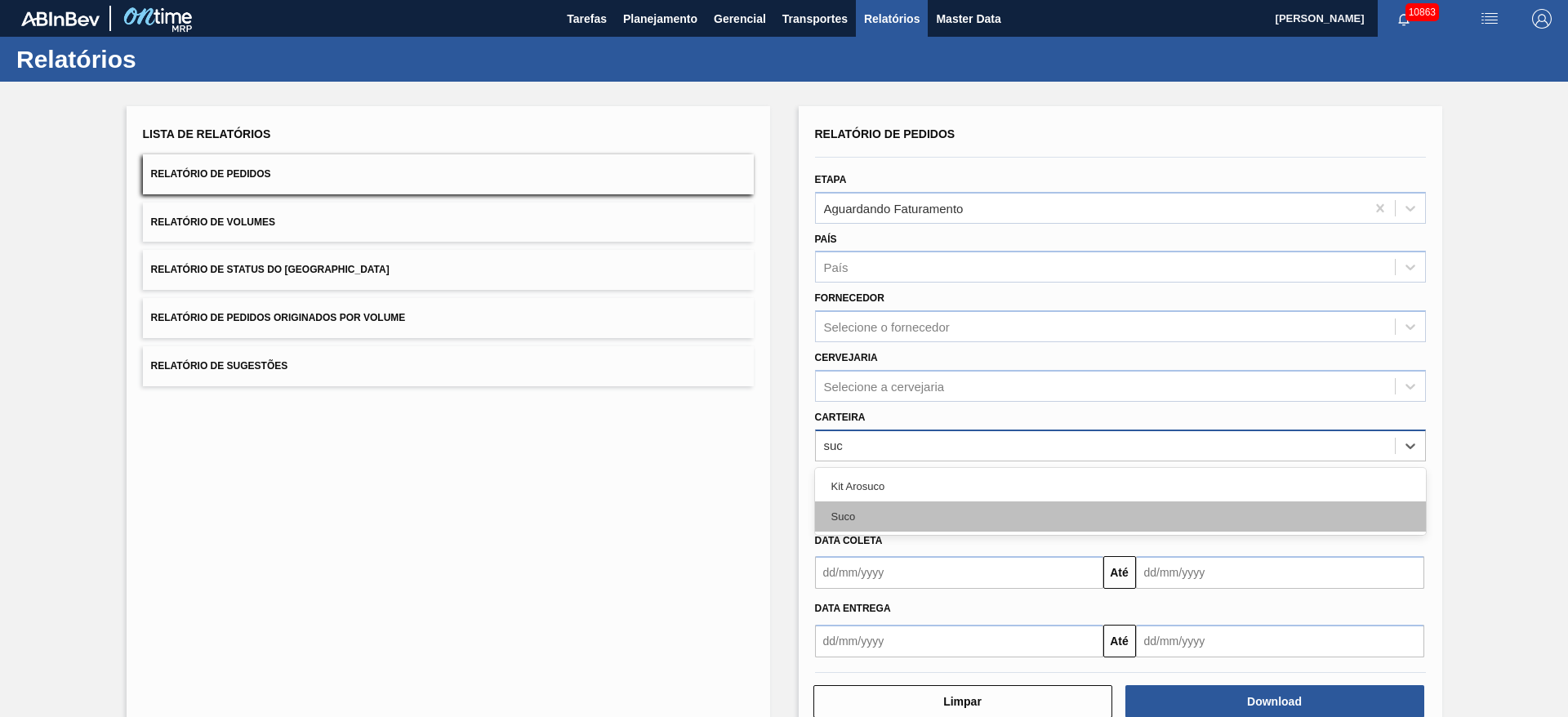
click at [884, 504] on div "Suco" at bounding box center [1120, 517] width 611 height 31
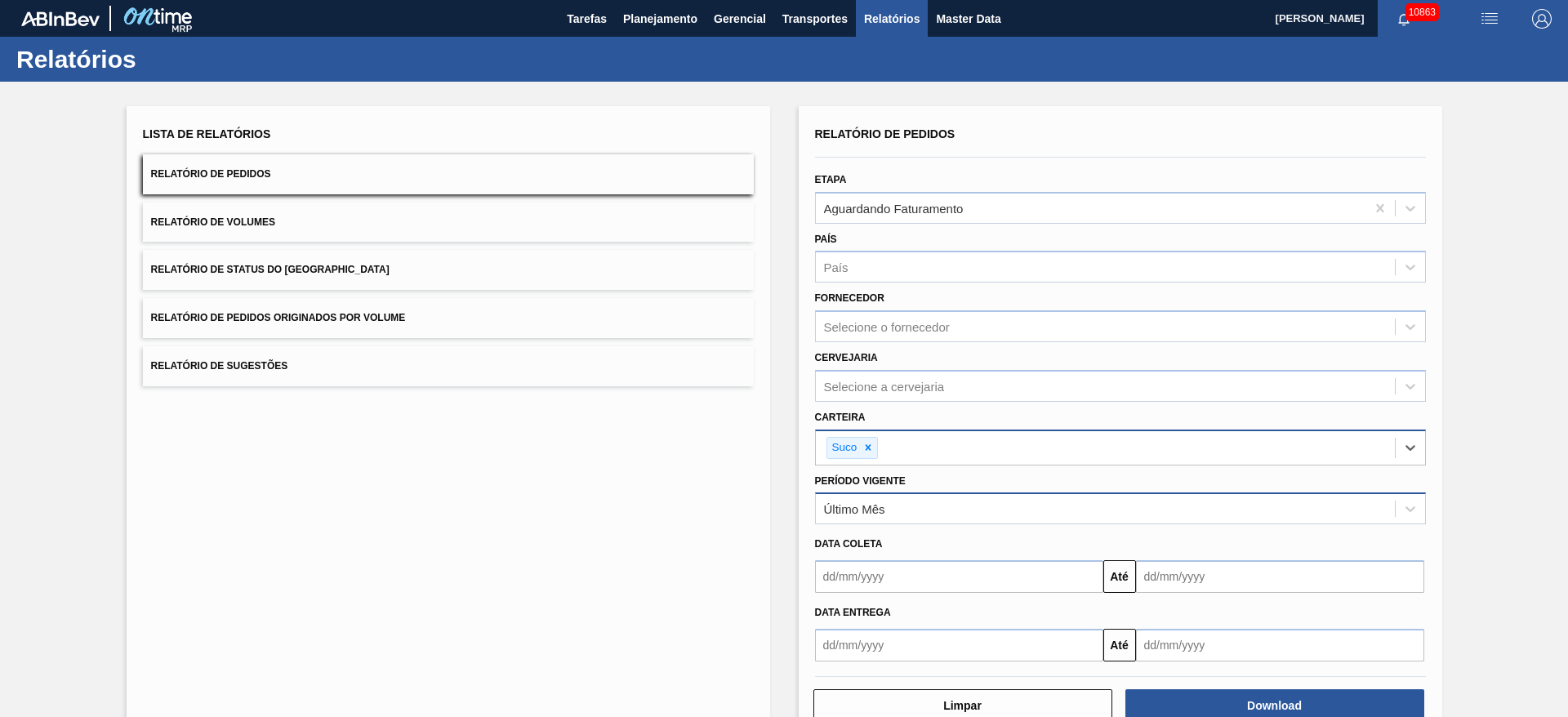
click at [875, 517] on div "Último Mês" at bounding box center [1105, 509] width 579 height 24
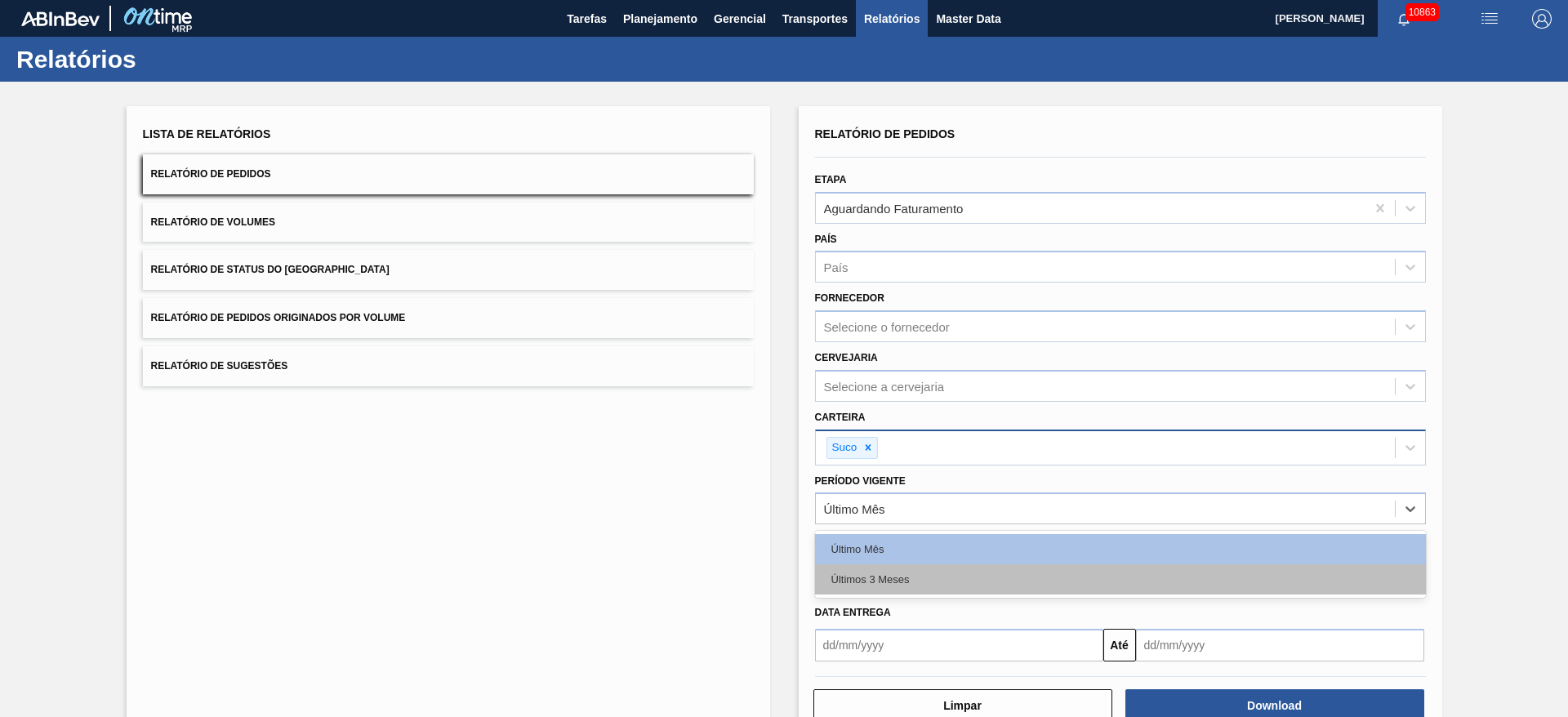
click at [906, 587] on div "Últimos 3 Meses" at bounding box center [1120, 580] width 611 height 31
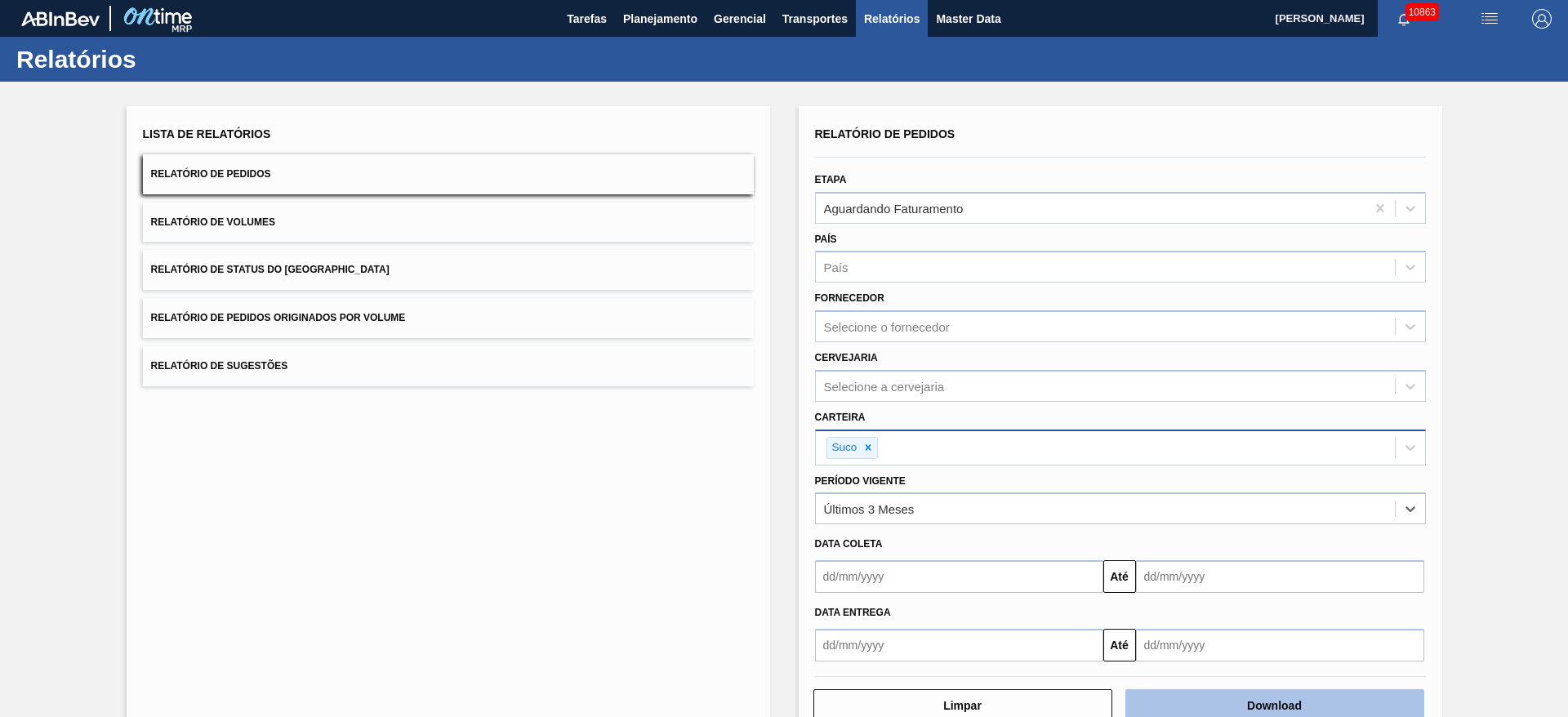
click at [1211, 702] on button "Download" at bounding box center [1275, 706] width 299 height 33
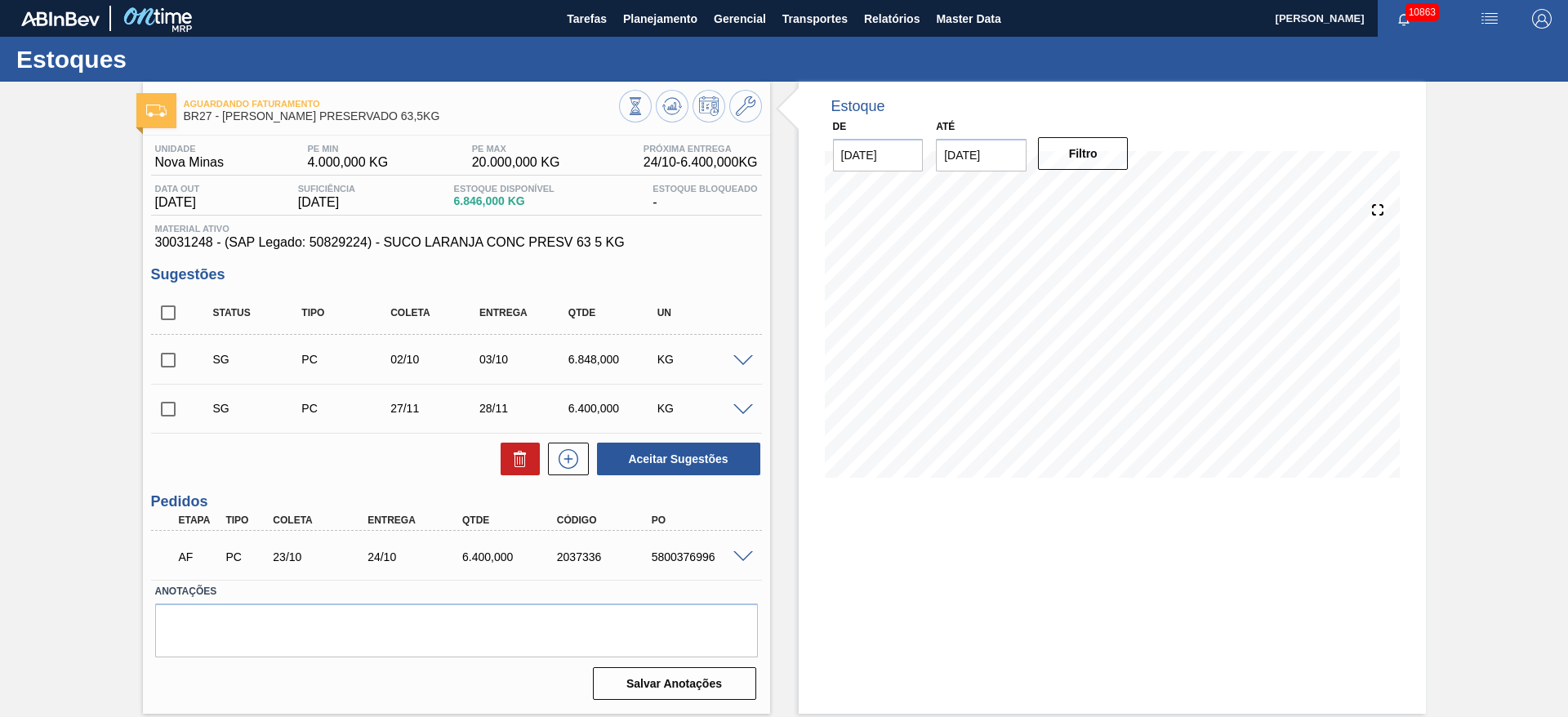
click at [736, 559] on span at bounding box center [743, 557] width 20 height 12
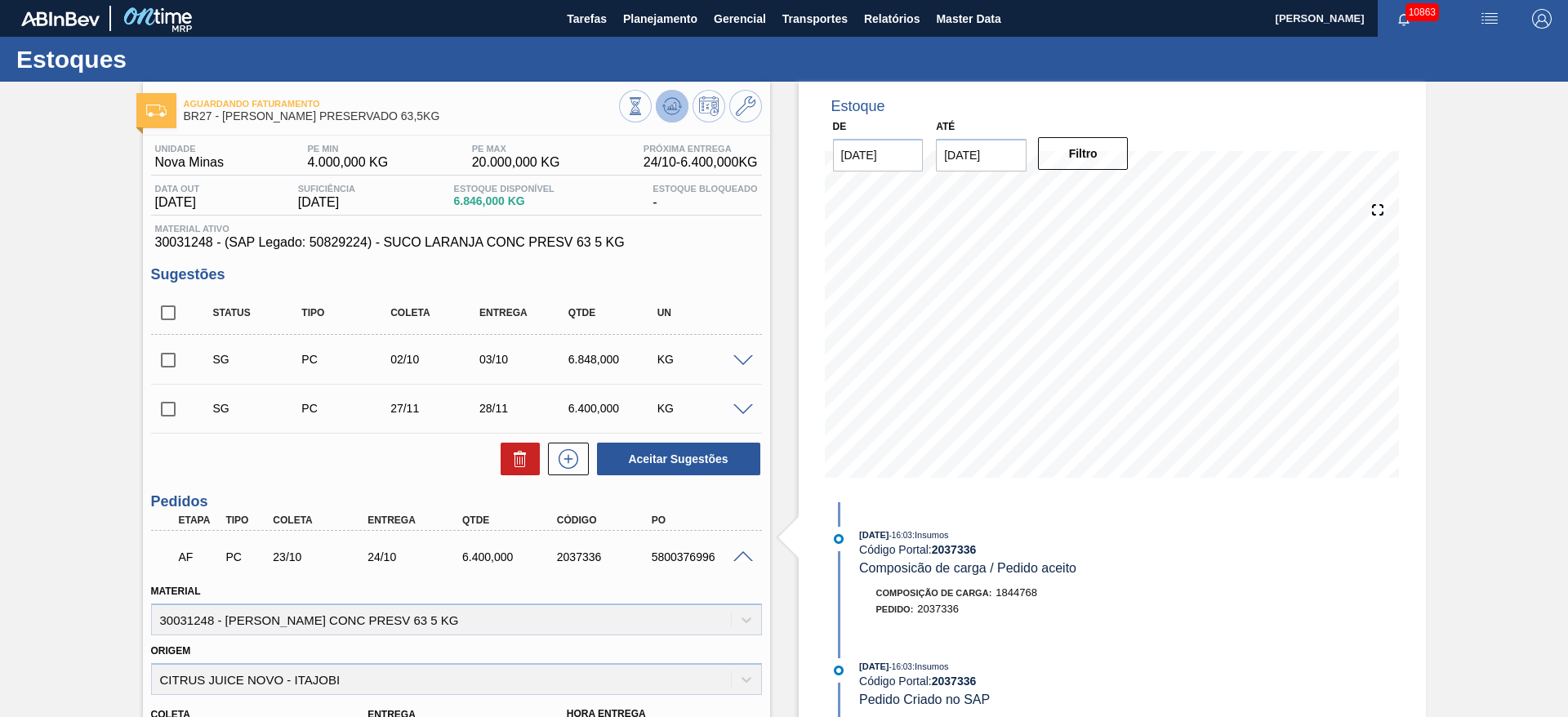
click at [663, 114] on icon at bounding box center [672, 107] width 20 height 20
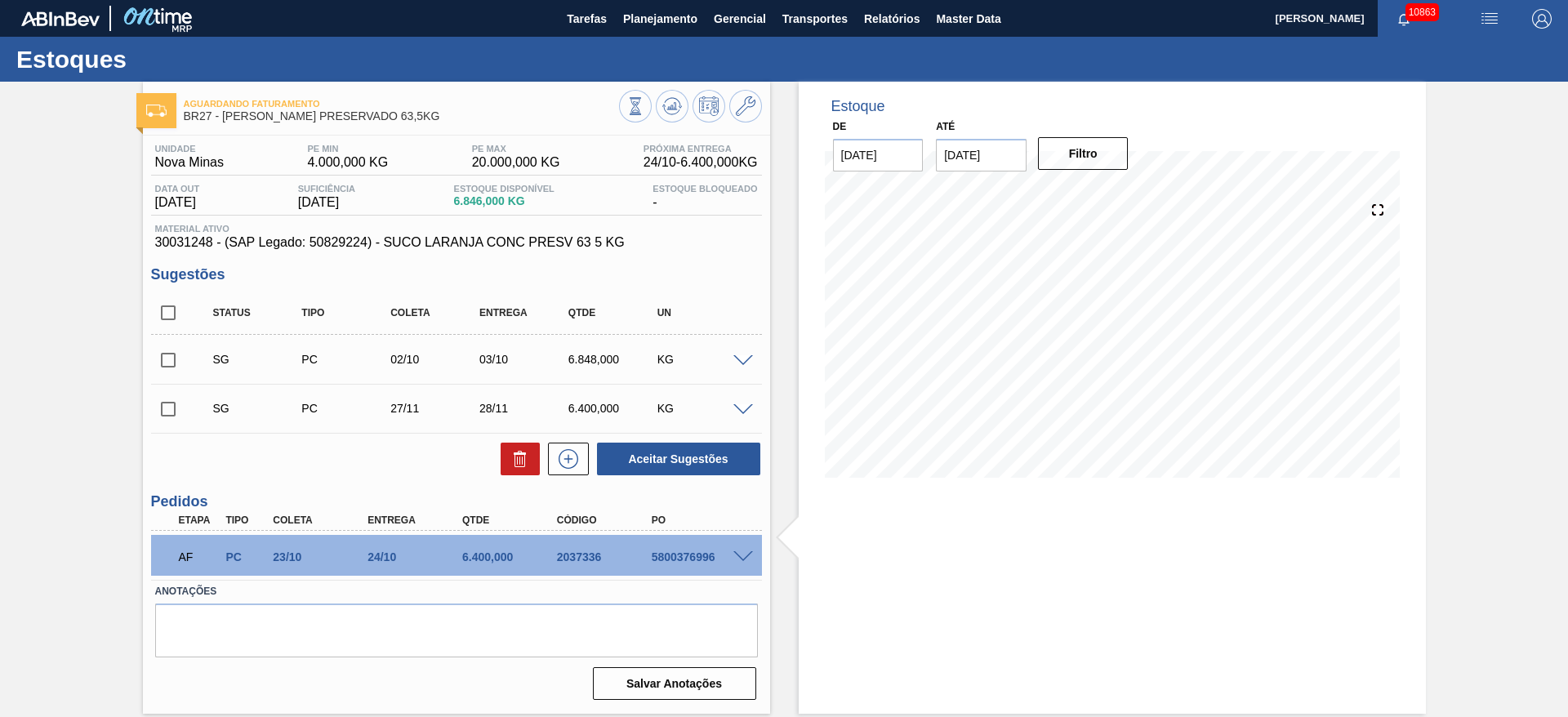
click at [191, 232] on span "Material ativo" at bounding box center [456, 229] width 603 height 10
click at [178, 240] on span "30031248 - (SAP Legado: 50829224) - SUCO LARANJA CONC PRESV 63 5 KG" at bounding box center [456, 243] width 603 height 15
copy span "30031248"
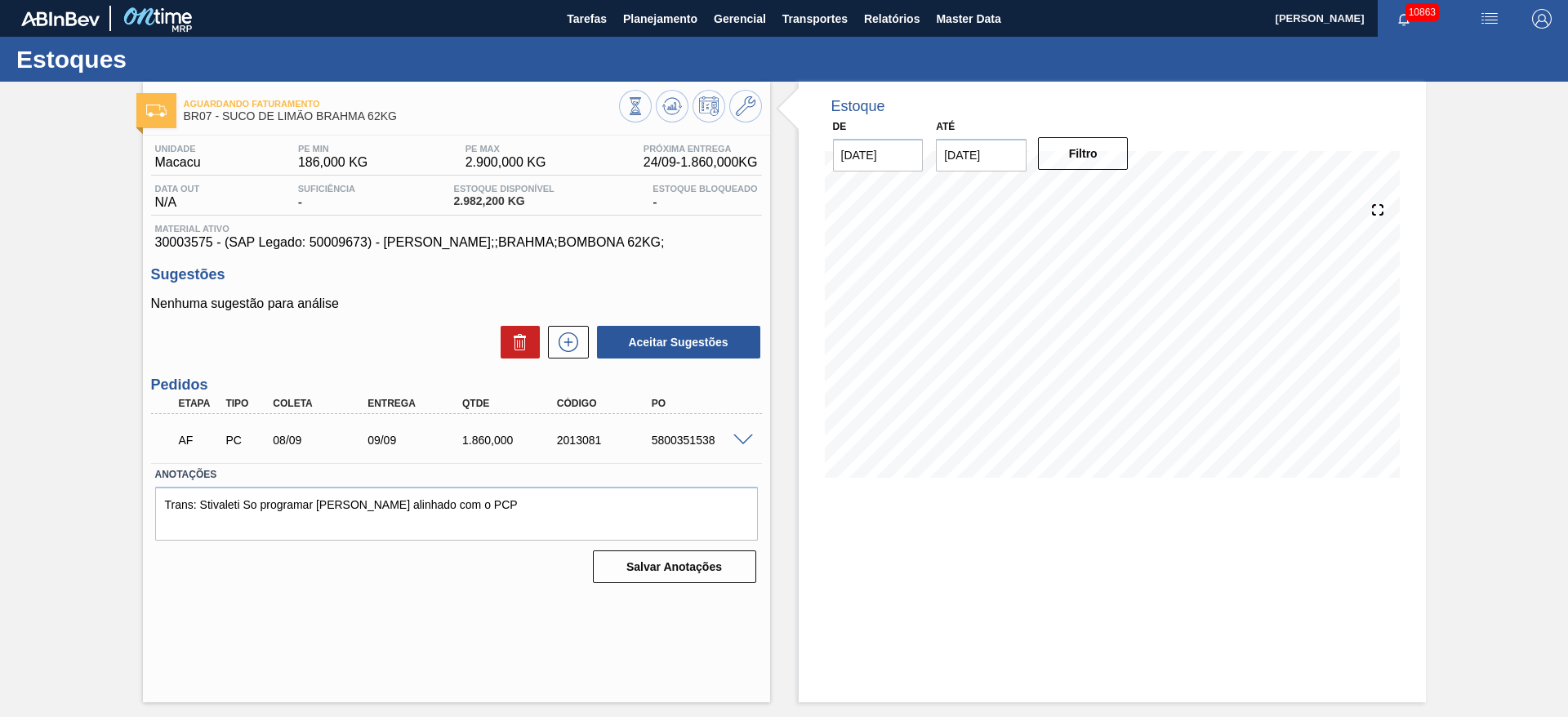
click at [739, 436] on span at bounding box center [743, 441] width 20 height 12
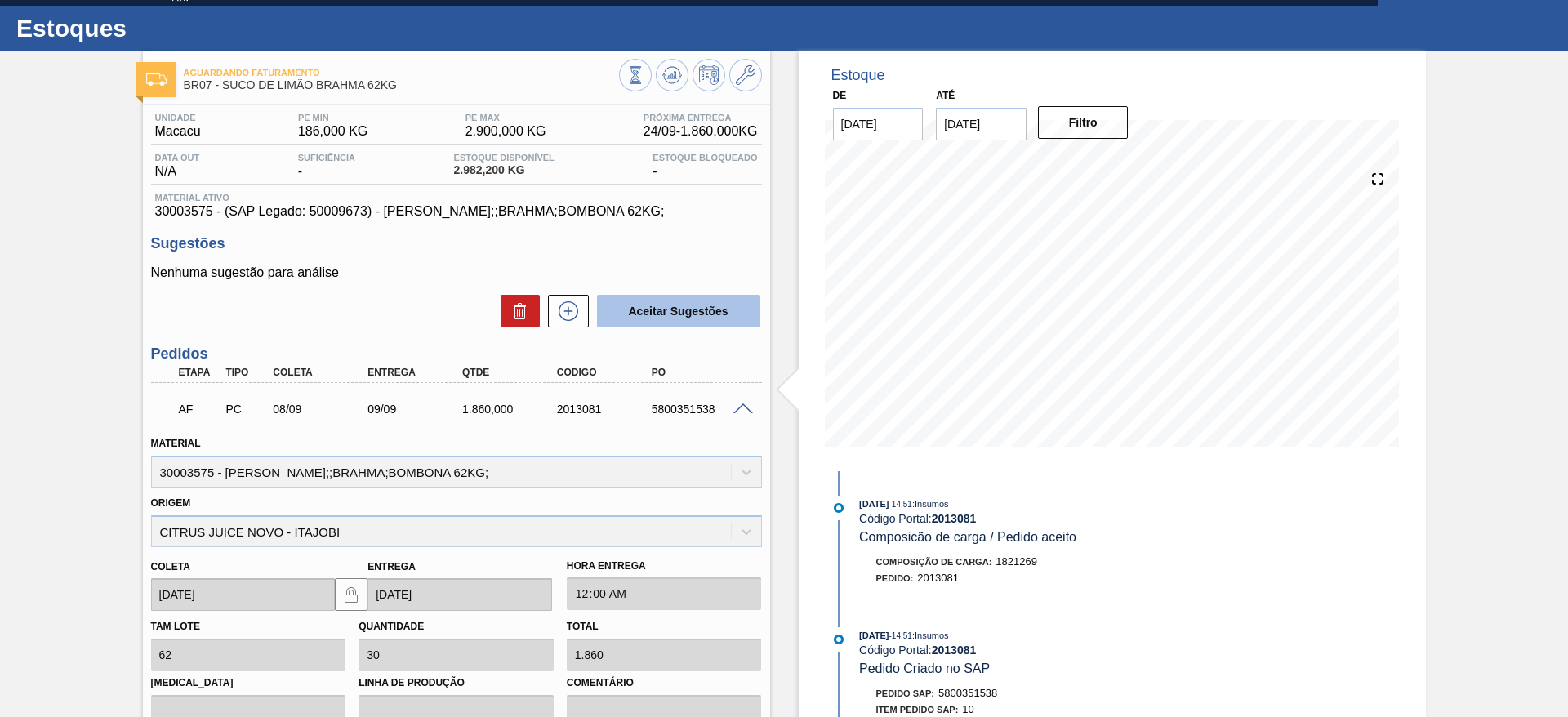
scroll to position [276, 0]
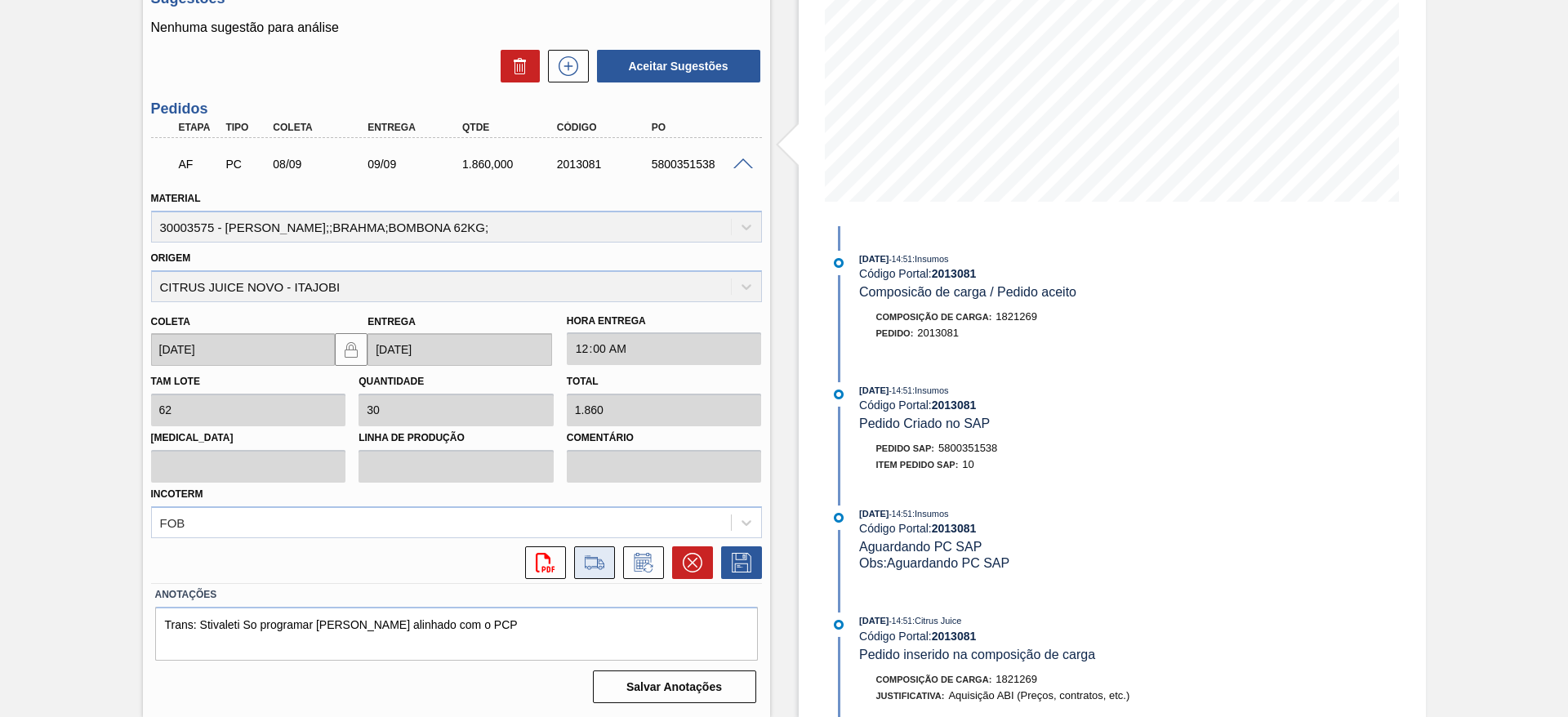
click at [584, 567] on icon at bounding box center [594, 563] width 26 height 20
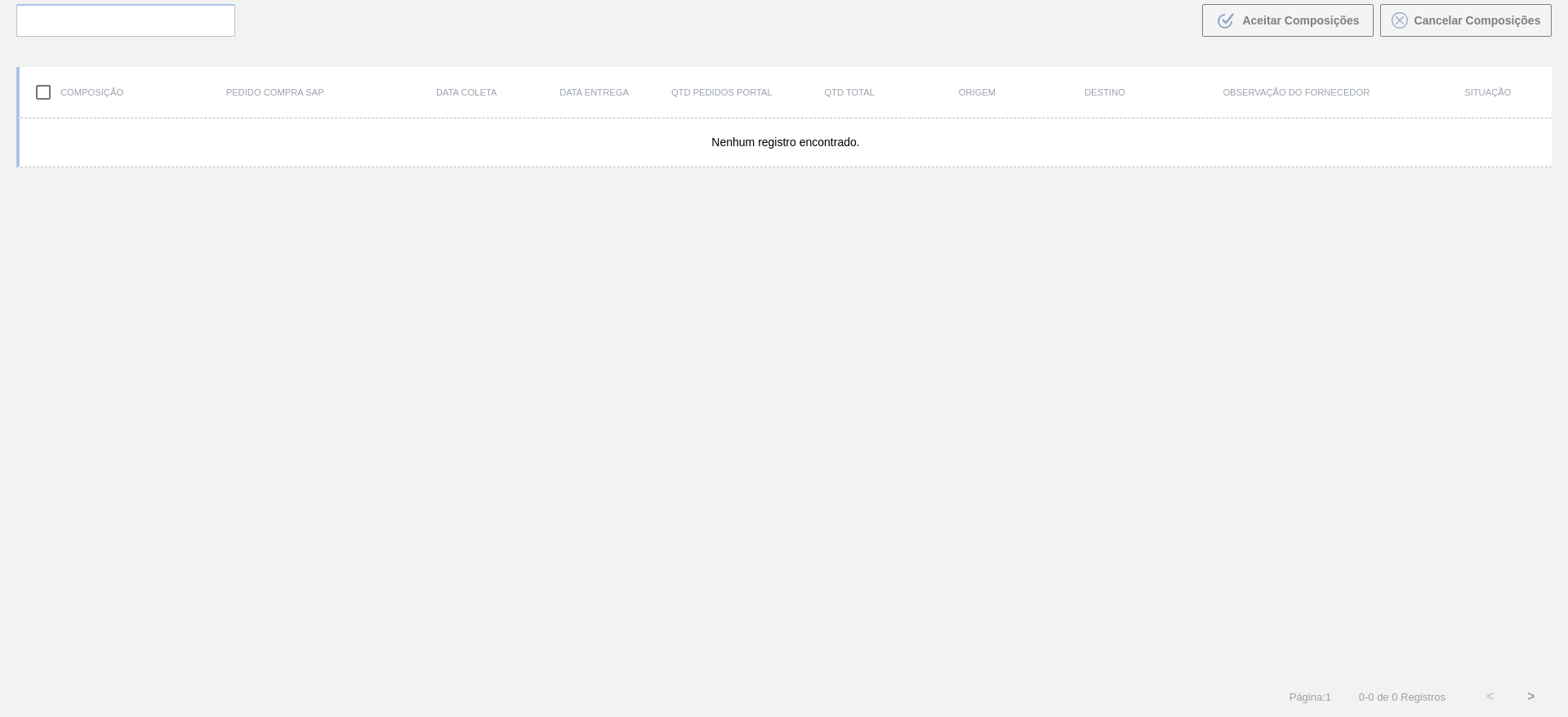
scroll to position [117, 0]
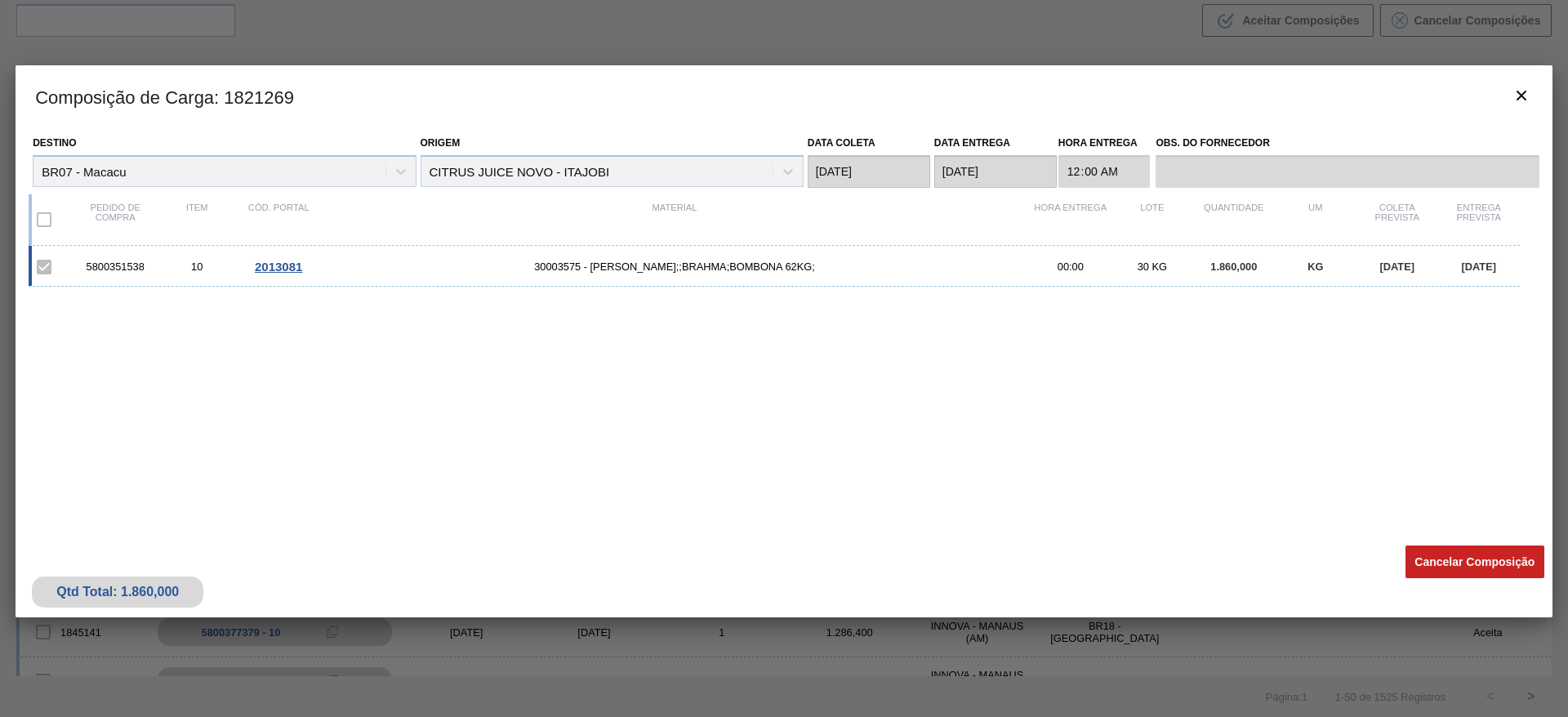
click at [1492, 580] on div "Qtd Total: 1.860,000 Cancelar Composição" at bounding box center [784, 577] width 1537 height 80
click at [1476, 566] on button "Cancelar Composição" at bounding box center [1475, 562] width 139 height 33
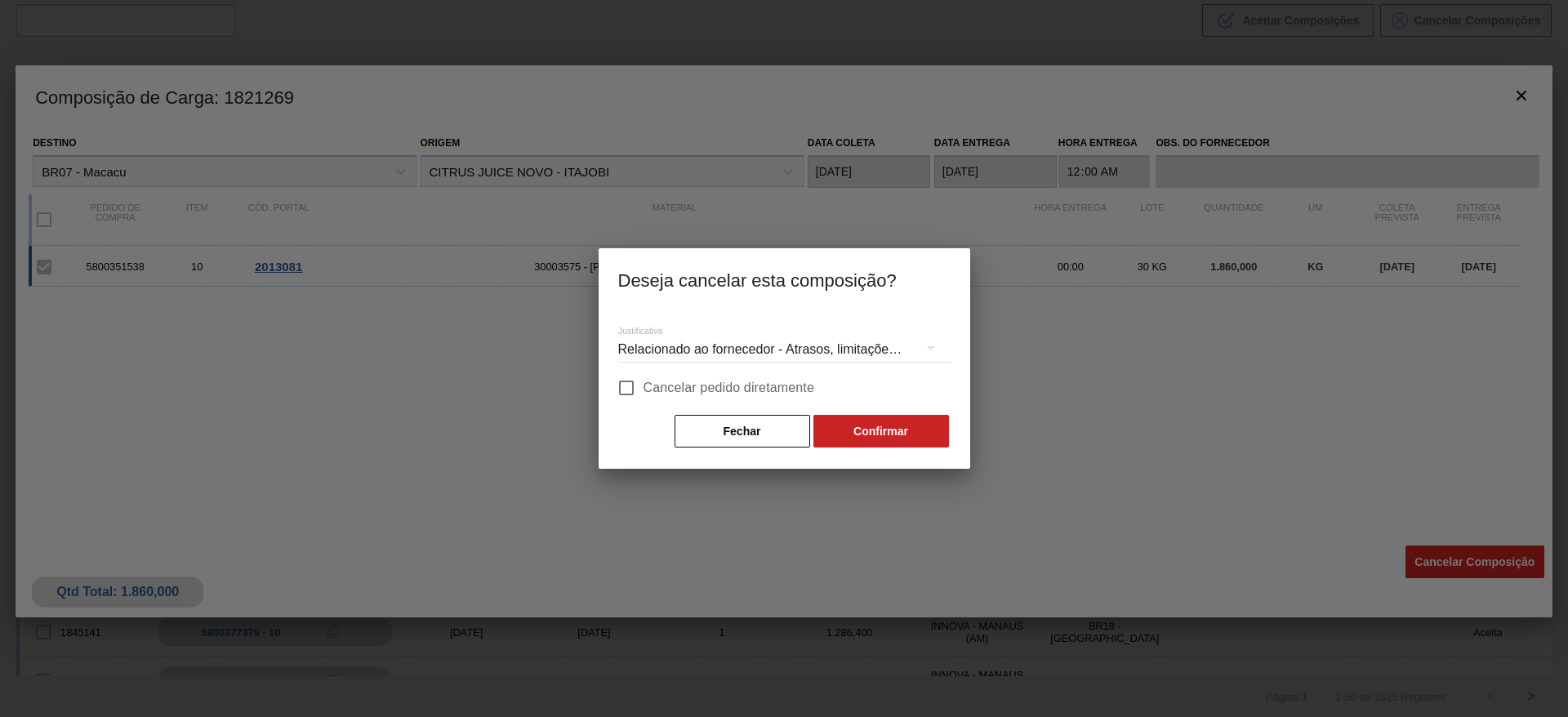
click at [736, 390] on span "Cancelar pedido diretamente" at bounding box center [728, 388] width 171 height 20
click at [643, 390] on input "Cancelar pedido diretamente" at bounding box center [626, 387] width 34 height 34
checkbox input "true"
click at [860, 428] on button "Confirmar" at bounding box center [881, 432] width 136 height 33
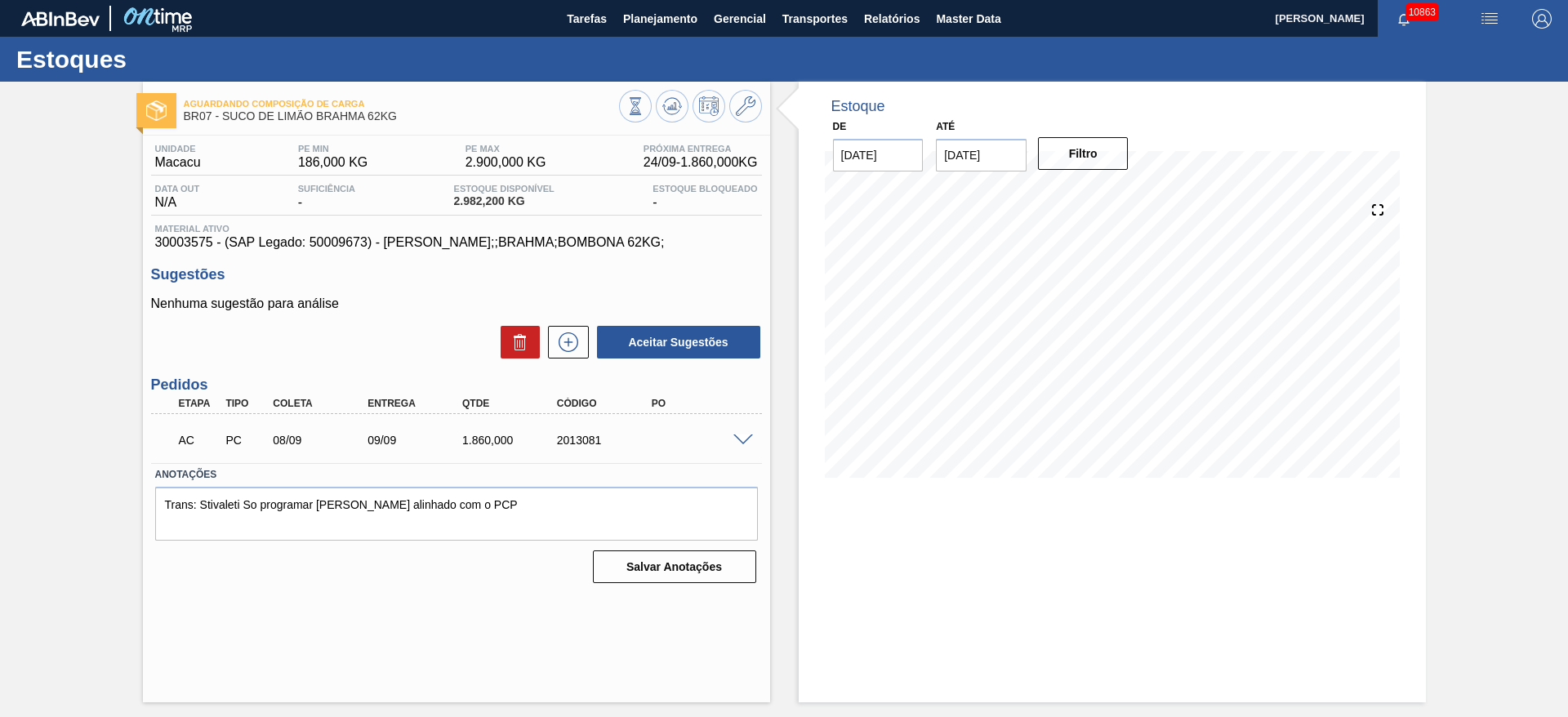
click at [743, 431] on div "AC PC 08/09 09/09 1.860,000 2013081" at bounding box center [456, 438] width 611 height 41
click at [737, 438] on span at bounding box center [743, 441] width 20 height 12
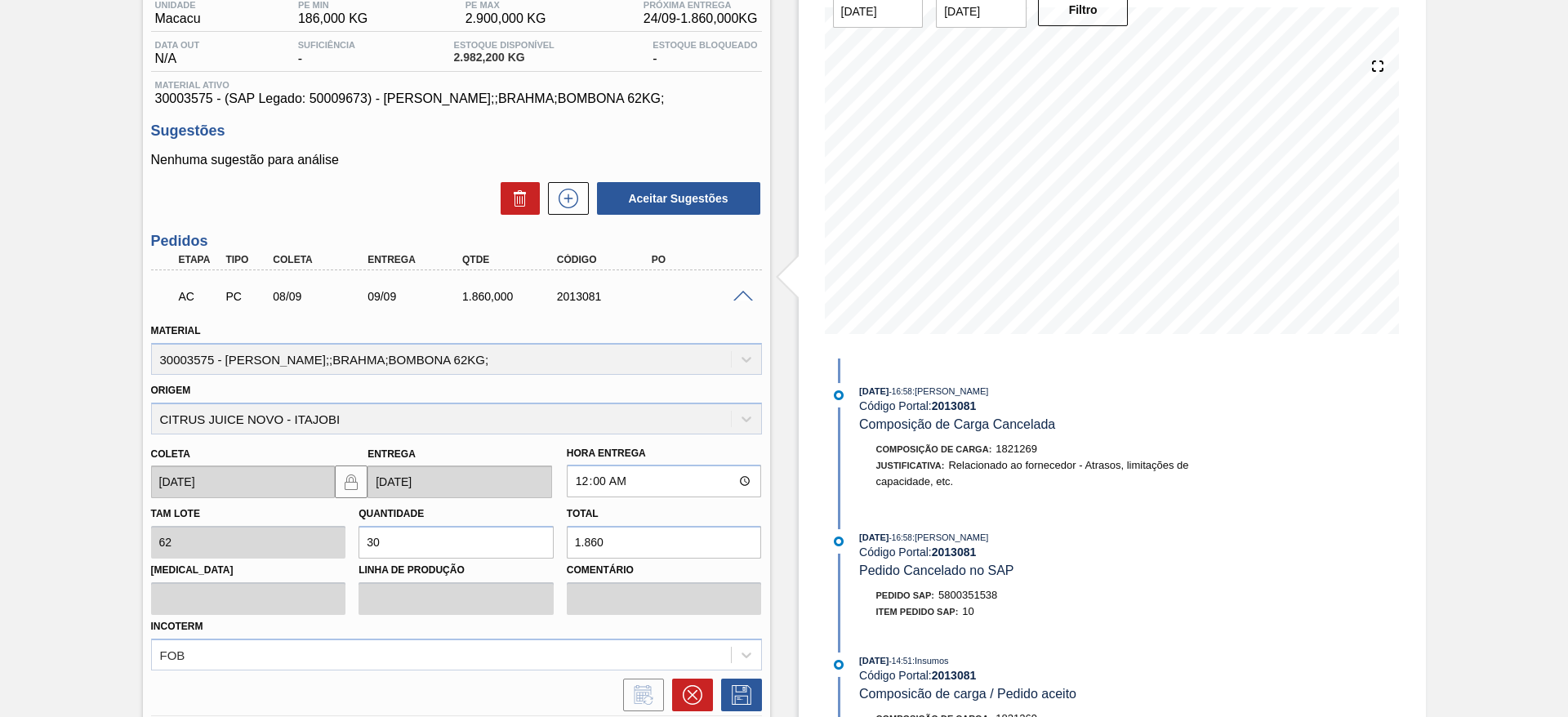
scroll to position [276, 0]
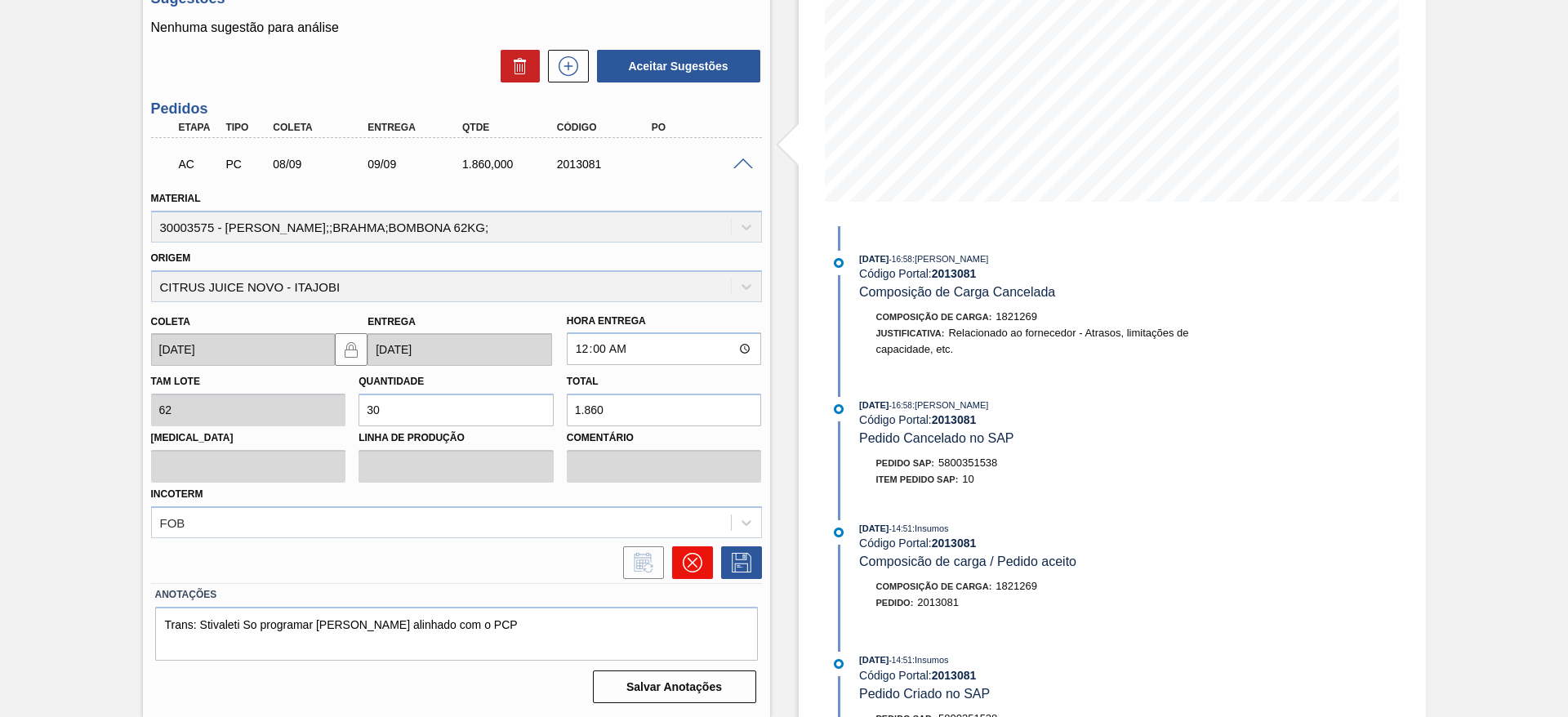
click at [695, 549] on button at bounding box center [692, 563] width 41 height 33
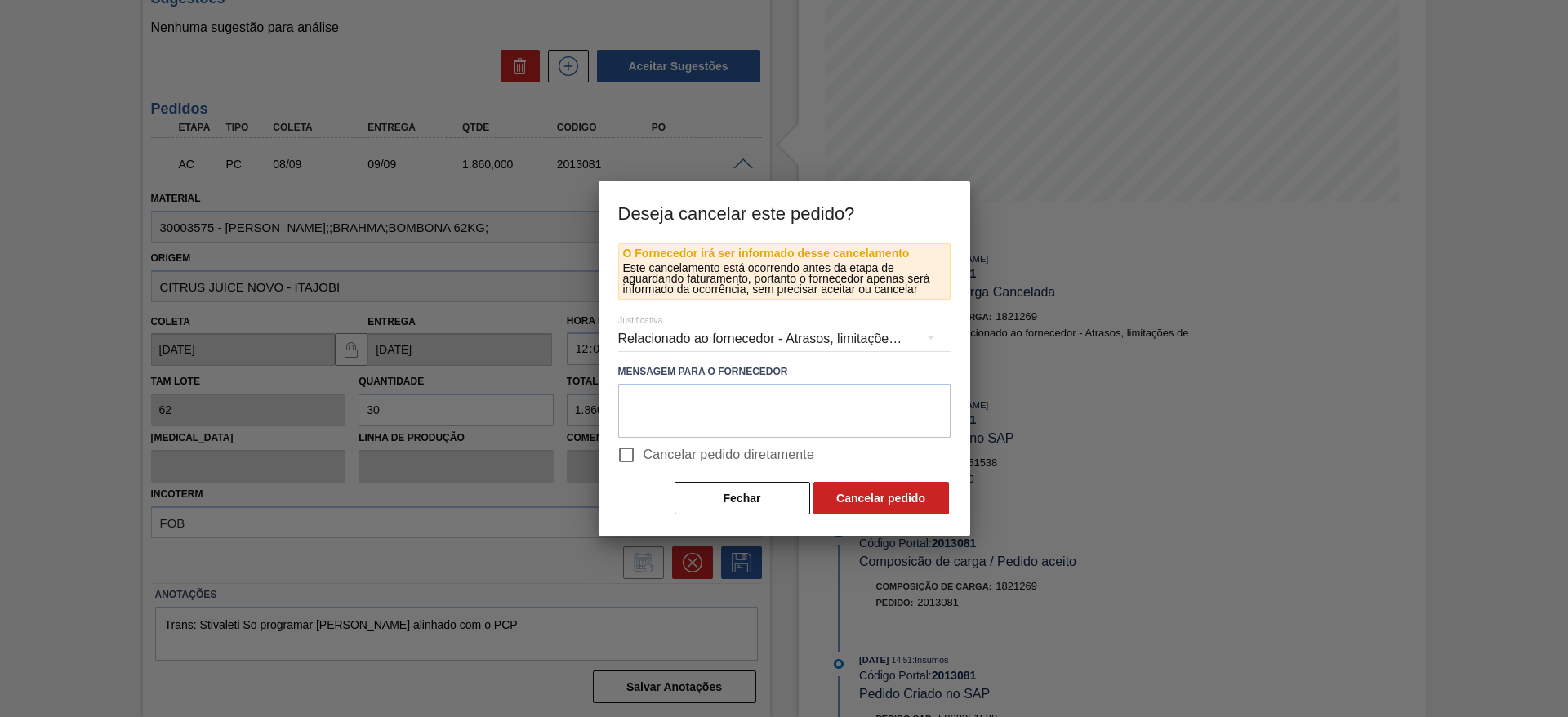
click at [668, 443] on label "Cancelar pedido diretamente" at bounding box center [712, 454] width 206 height 34
click at [643, 443] on input "Cancelar pedido diretamente" at bounding box center [626, 454] width 34 height 34
checkbox input "true"
click at [871, 495] on button "Cancelar pedido" at bounding box center [881, 499] width 136 height 33
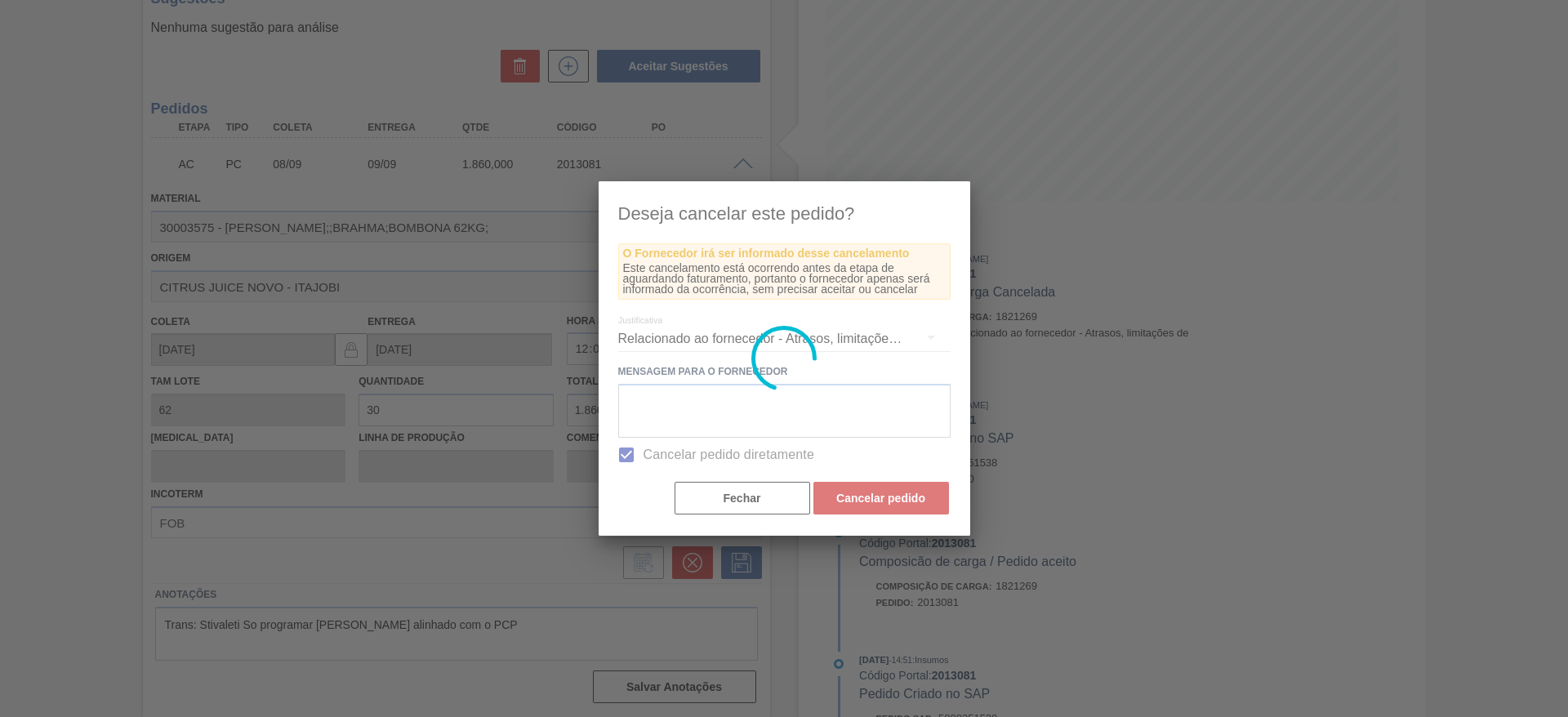
scroll to position [0, 0]
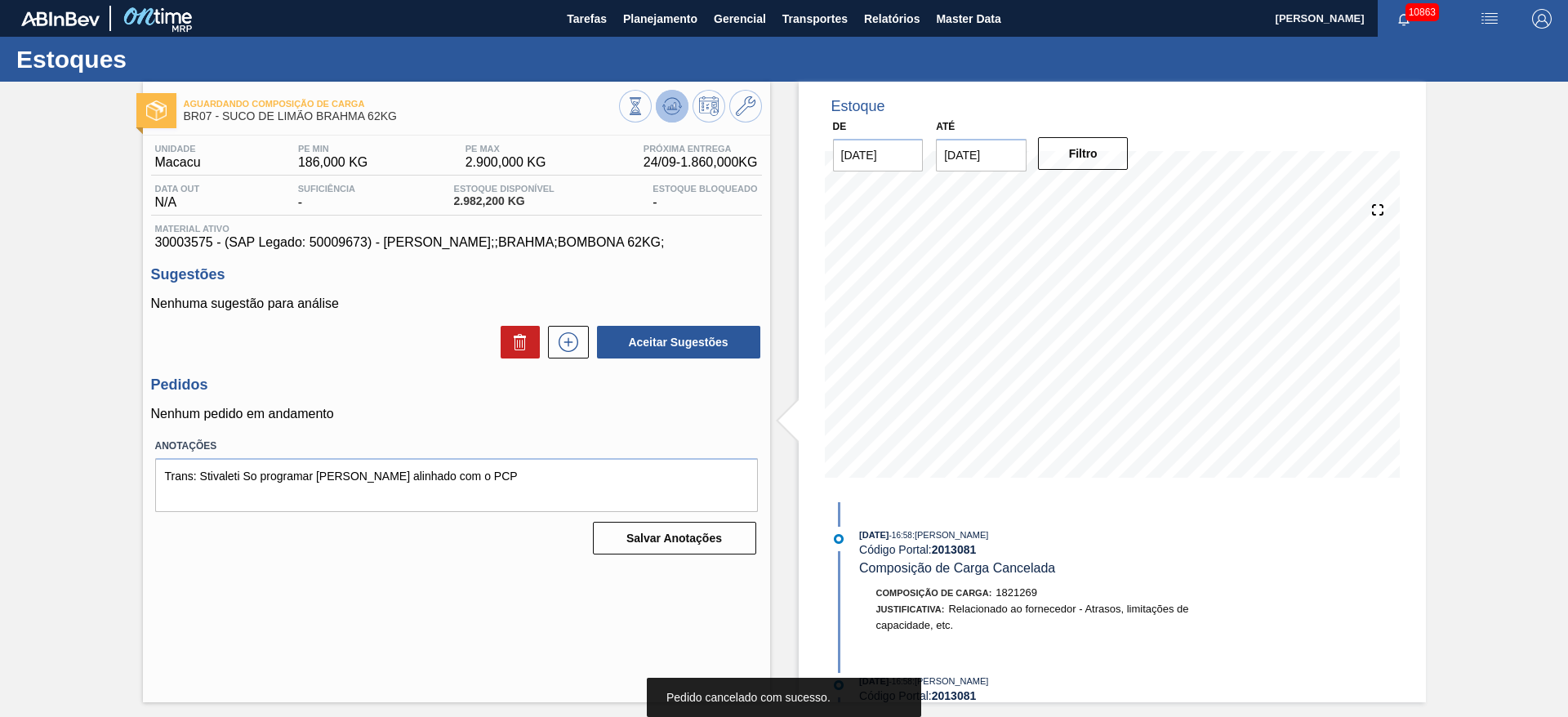
click at [678, 103] on icon at bounding box center [672, 107] width 20 height 20
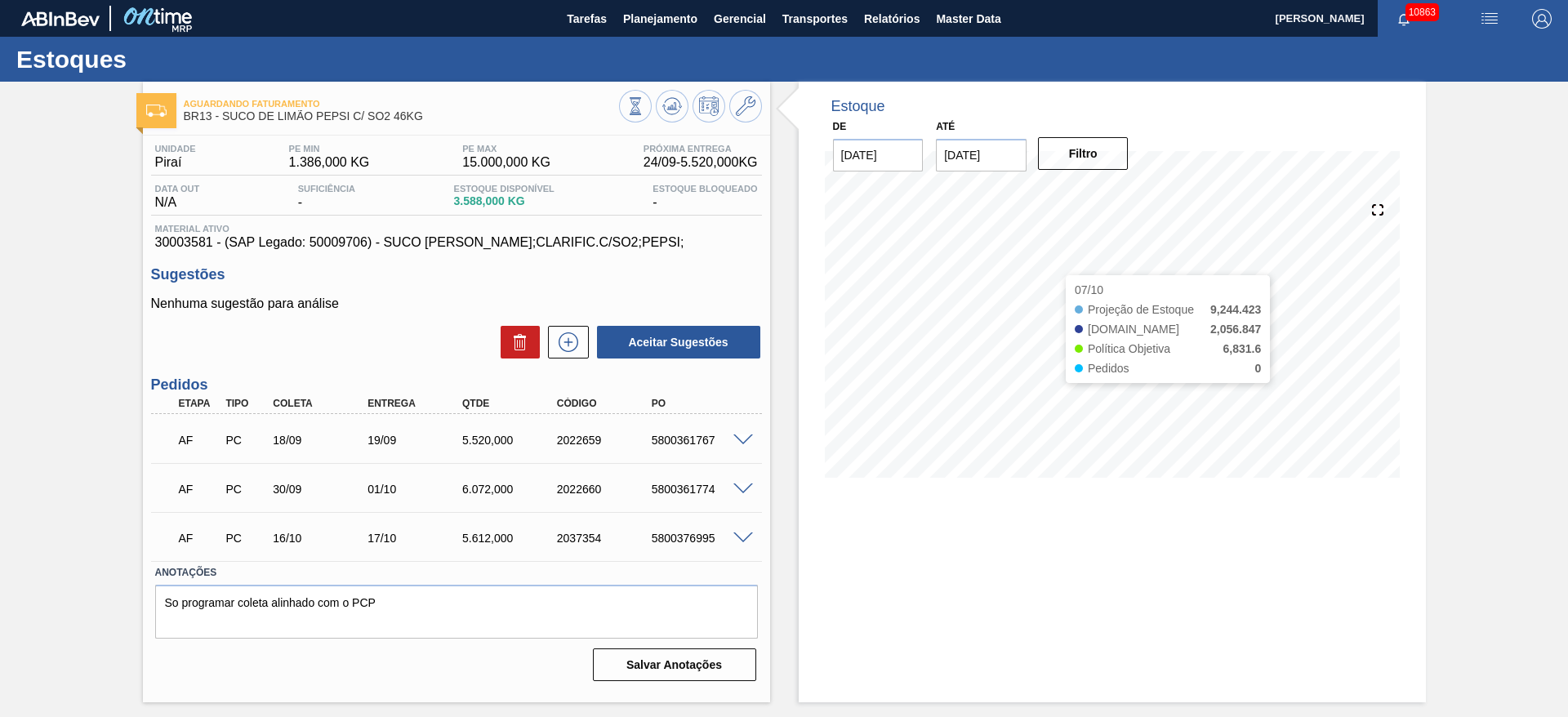
click at [905, 610] on div "Estoque De [DATE] Até [DATE] Filtro 07/10 Projeção de Estoque 9,244.423 [DOMAIN…" at bounding box center [1112, 392] width 627 height 621
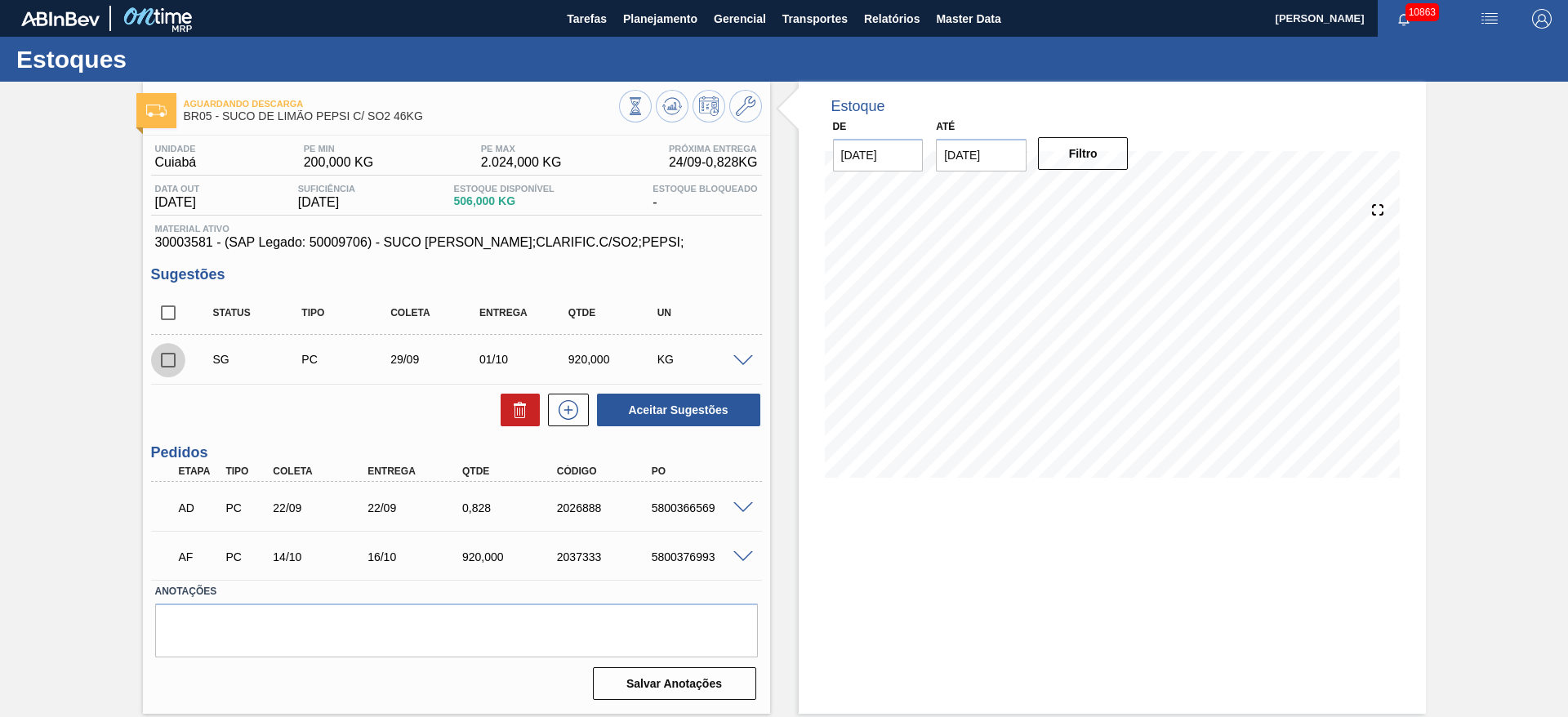
click at [164, 362] on input "checkbox" at bounding box center [168, 360] width 34 height 34
checkbox input "true"
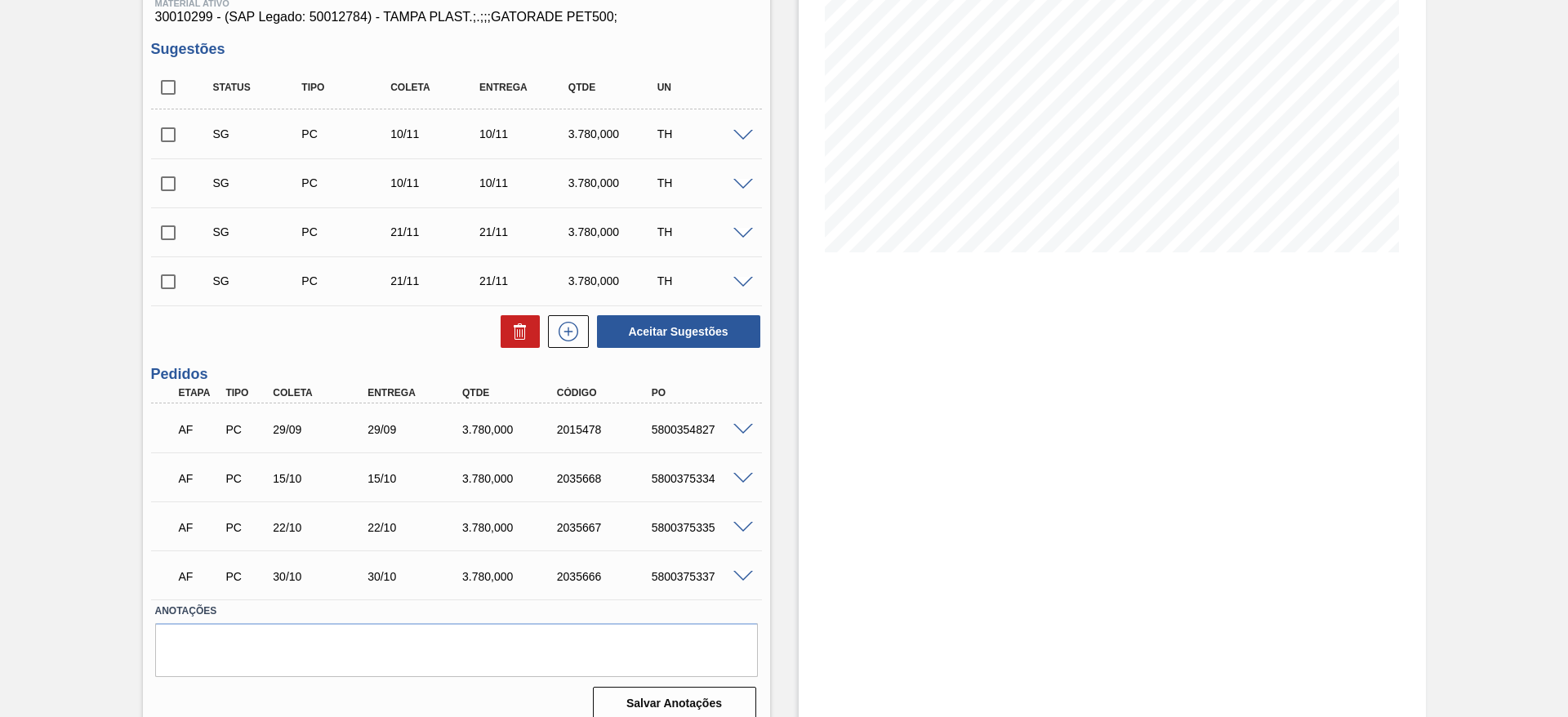
scroll to position [241, 0]
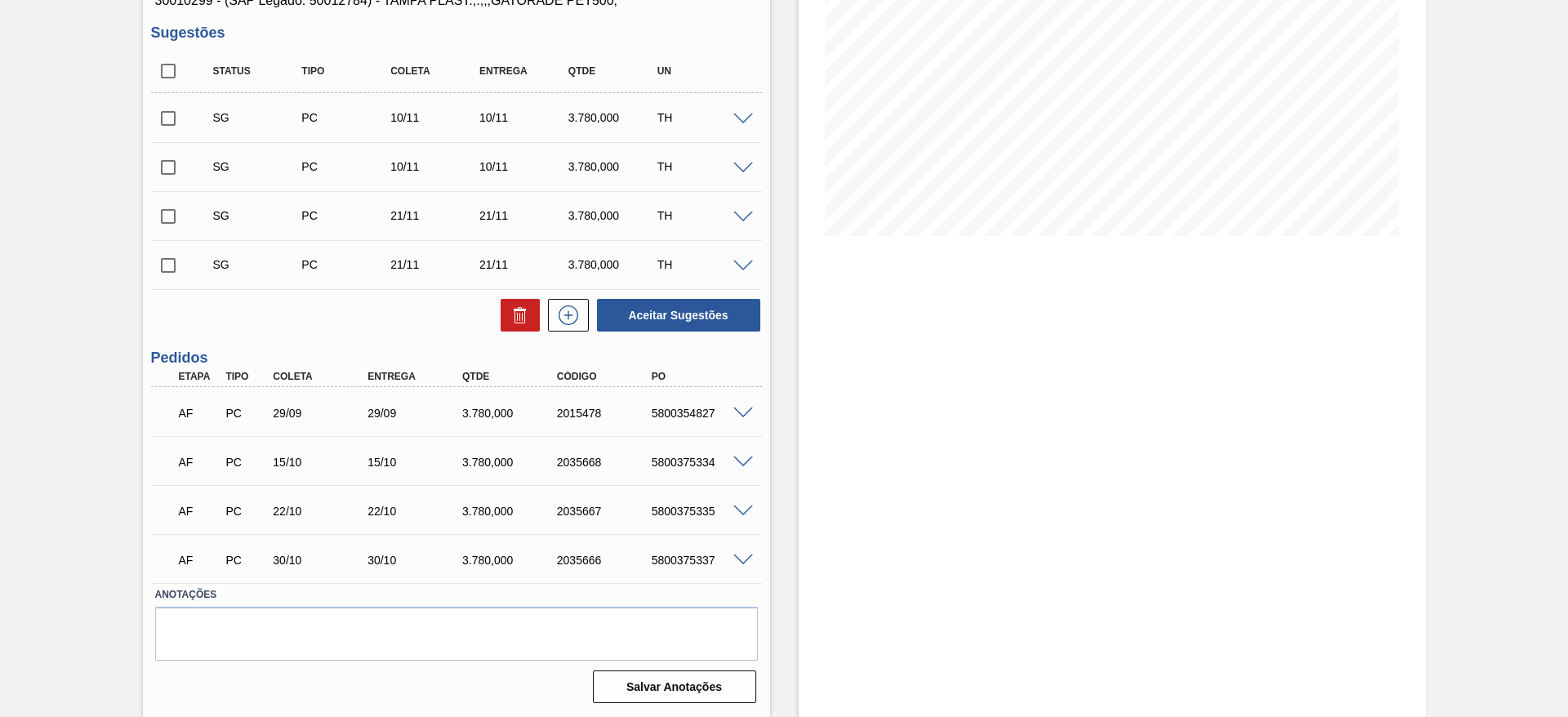
click at [687, 414] on div "5800354827" at bounding box center [700, 413] width 106 height 13
copy div "5800354827"
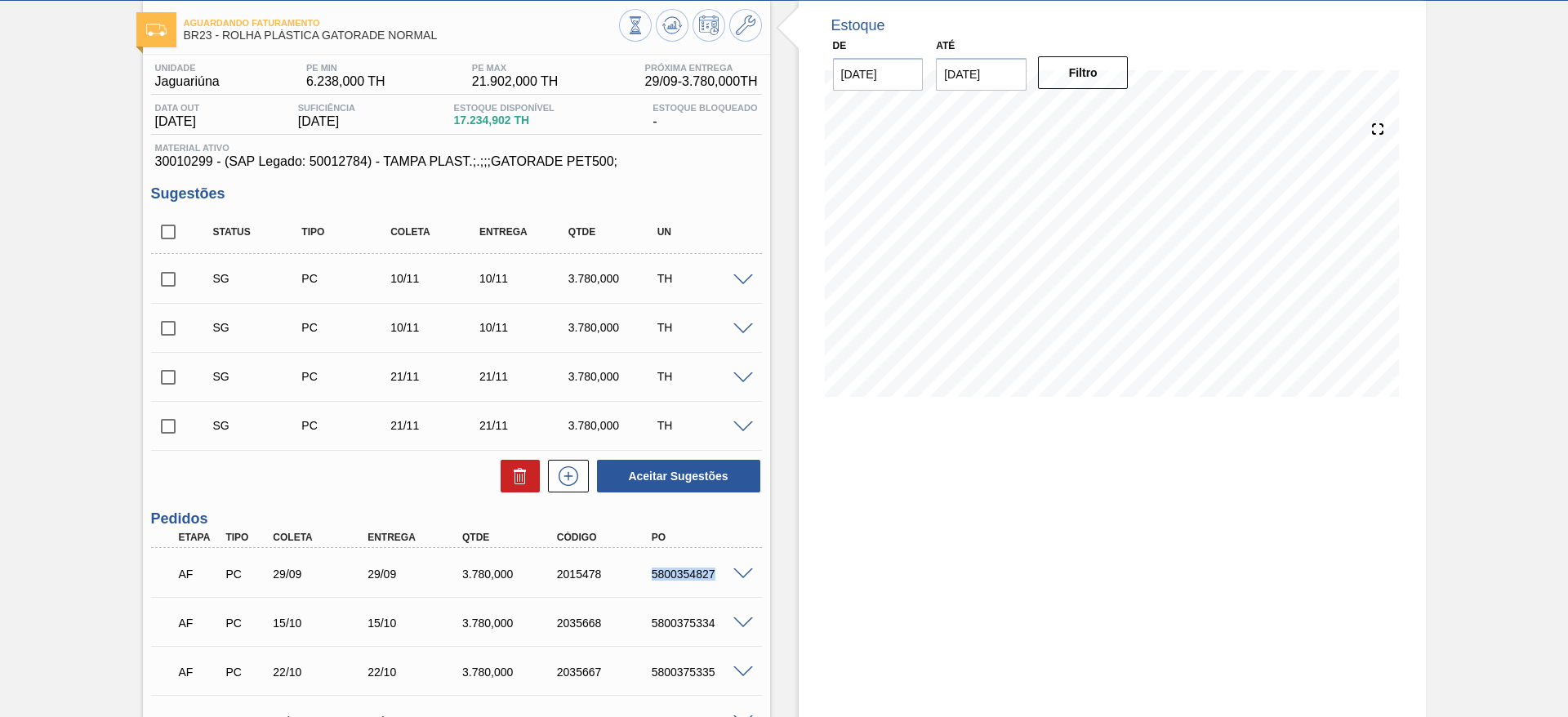
scroll to position [122, 0]
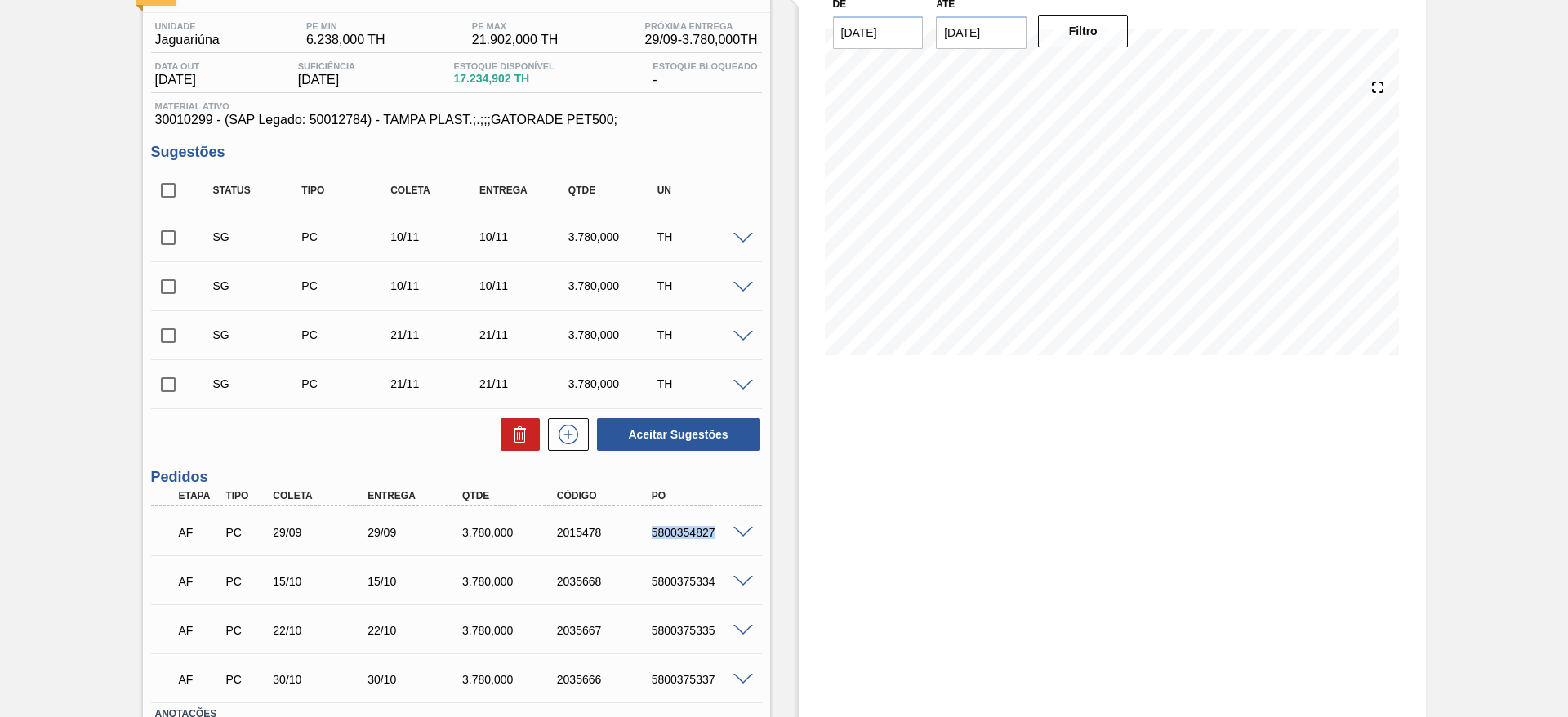
copy div "5800354827"
click at [897, 408] on div "Estoque De 24/09/2025 Até 01/11/2025 Filtro 30/09 Projeção de Estoque 17,169.69…" at bounding box center [1112, 398] width 627 height 877
click at [690, 578] on div "5800375334" at bounding box center [700, 581] width 106 height 13
copy div "5800375334"
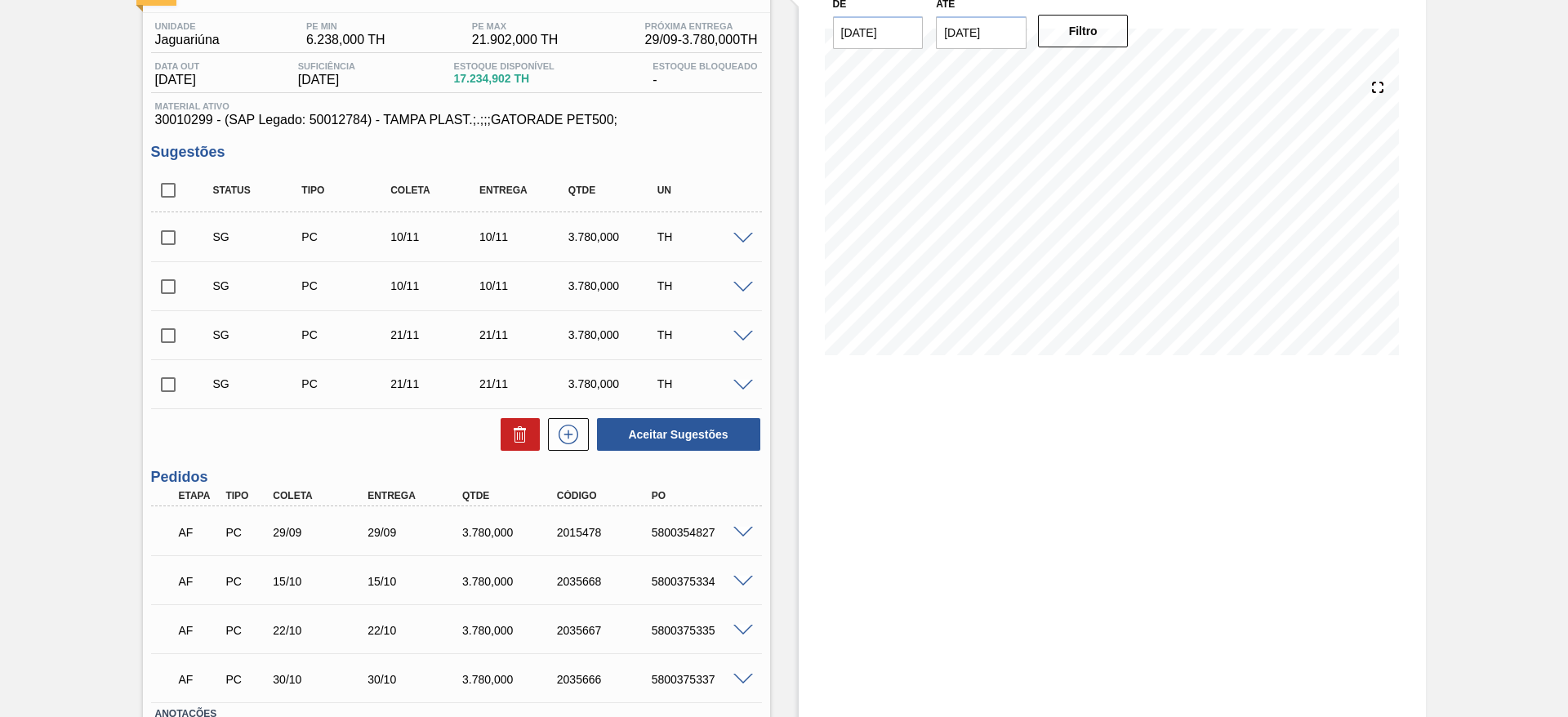
click at [675, 635] on div "5800375335" at bounding box center [700, 631] width 106 height 13
copy div "5800375335"
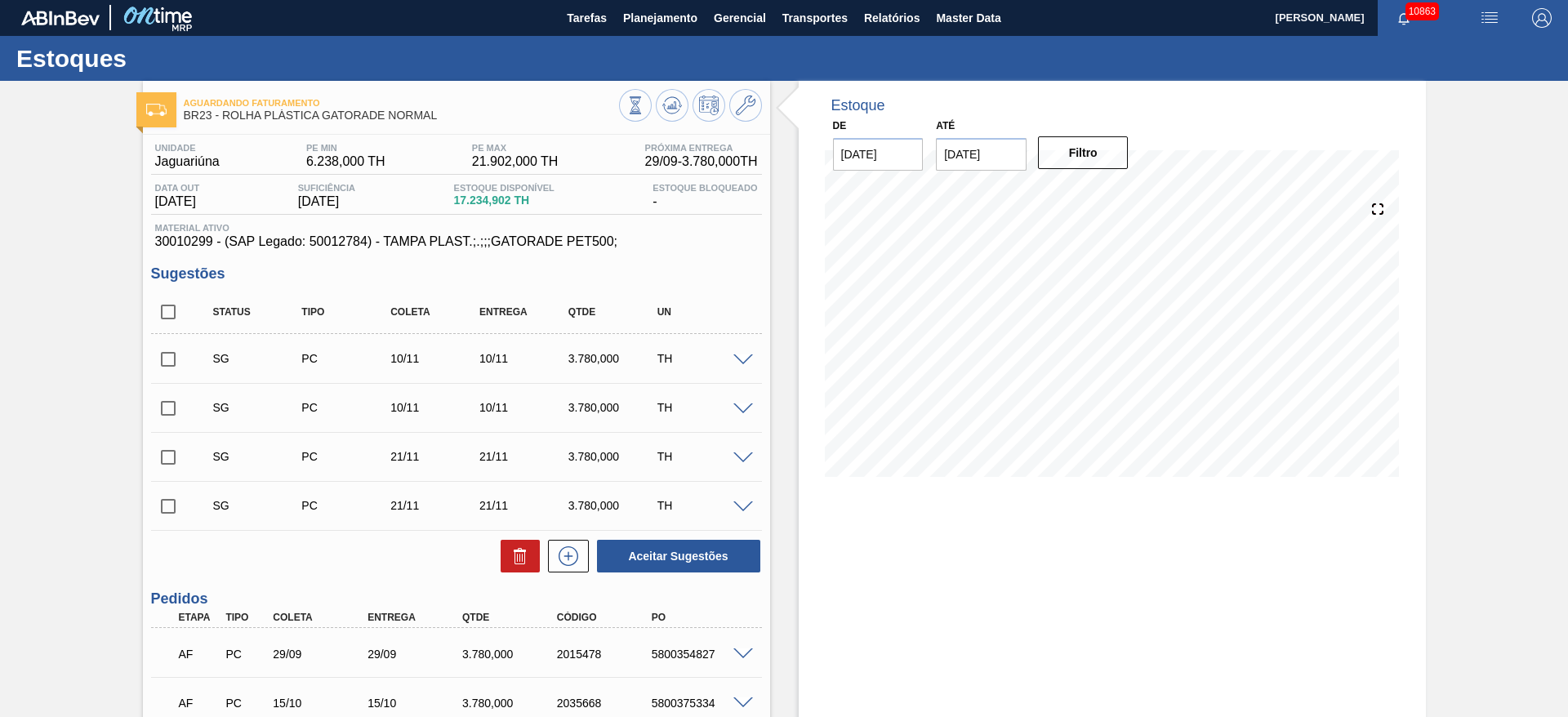
scroll to position [0, 0]
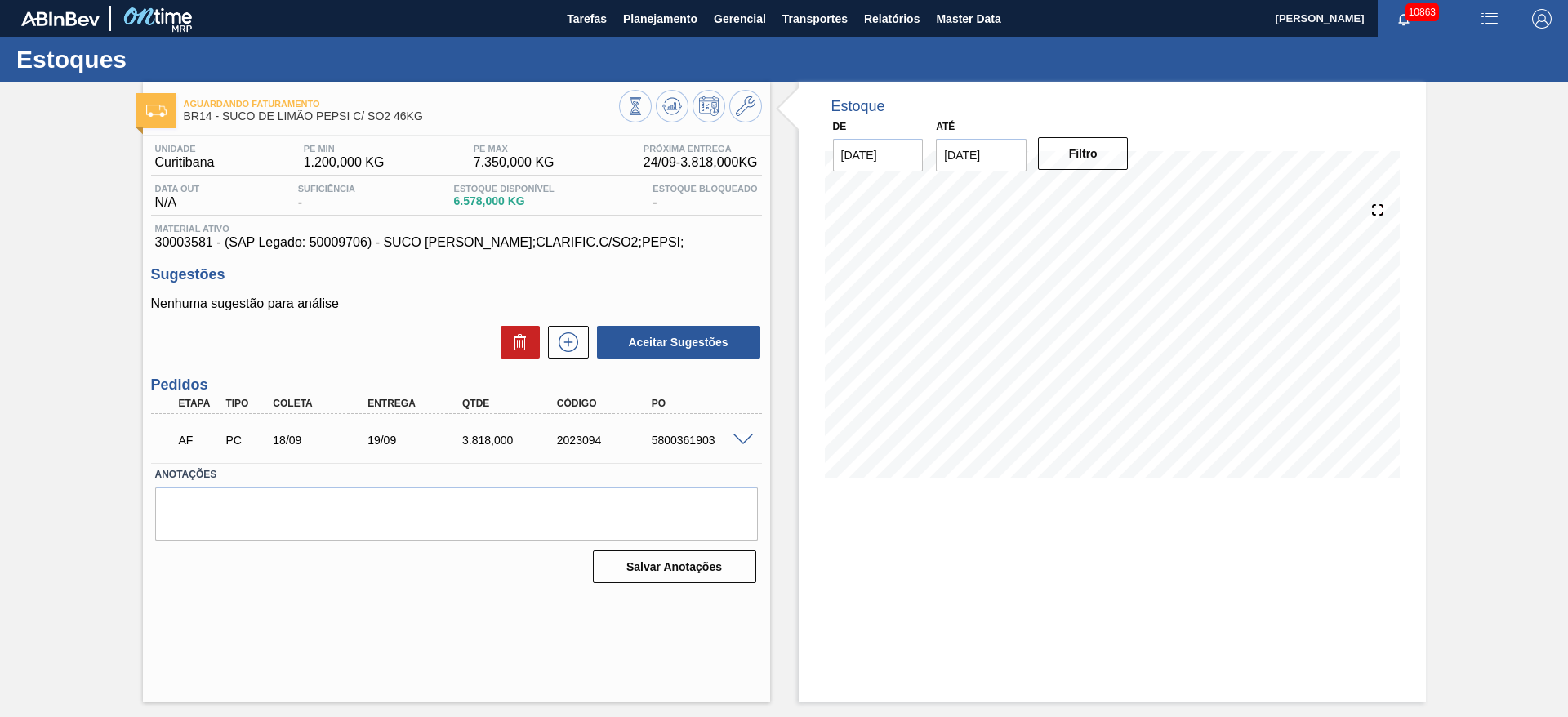
click at [746, 435] on span at bounding box center [743, 441] width 20 height 12
